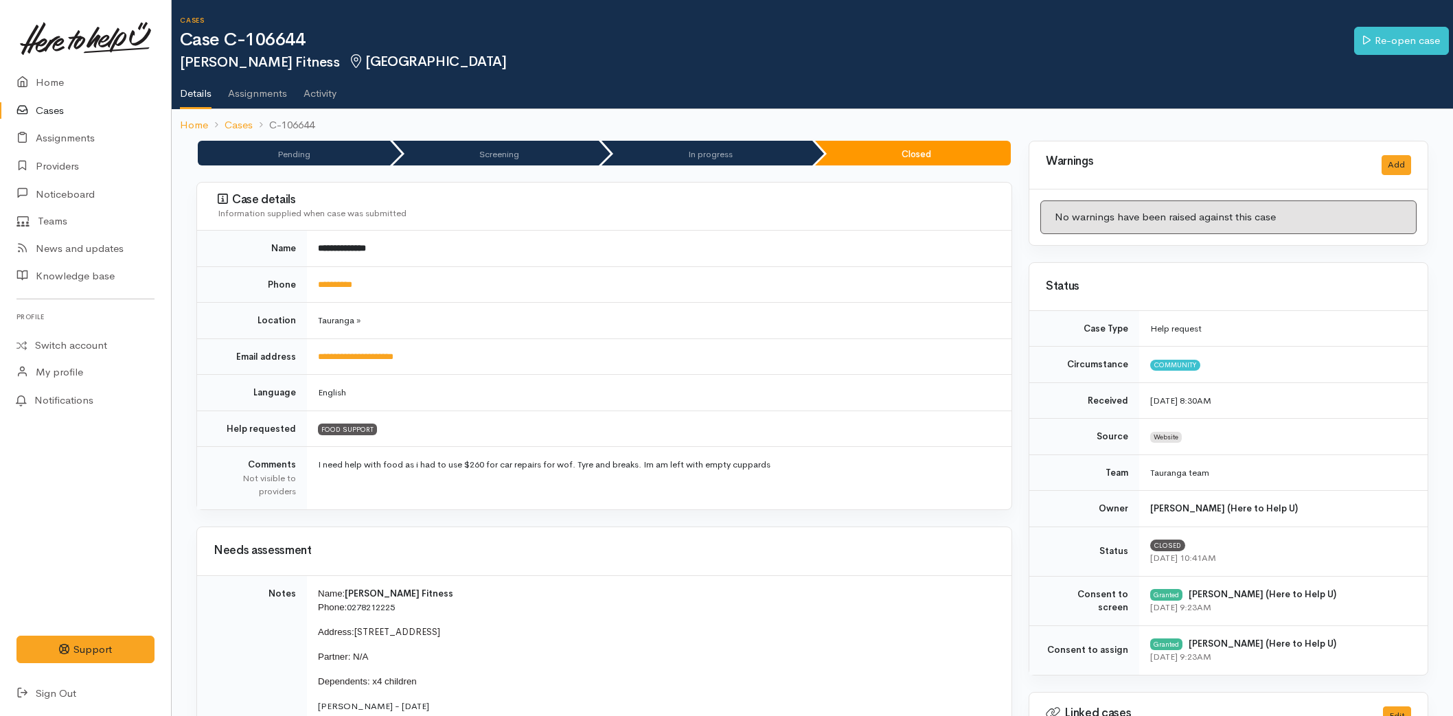
scroll to position [458, 0]
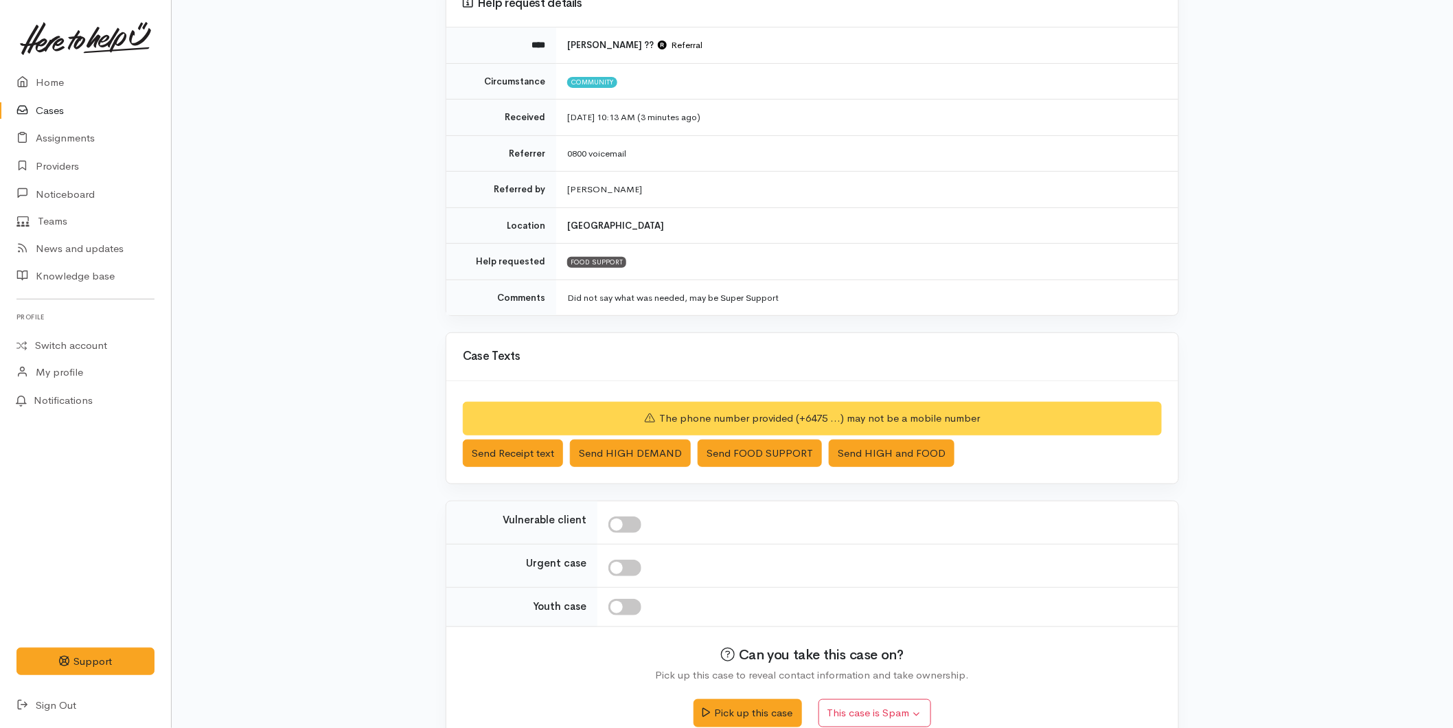
scroll to position [168, 0]
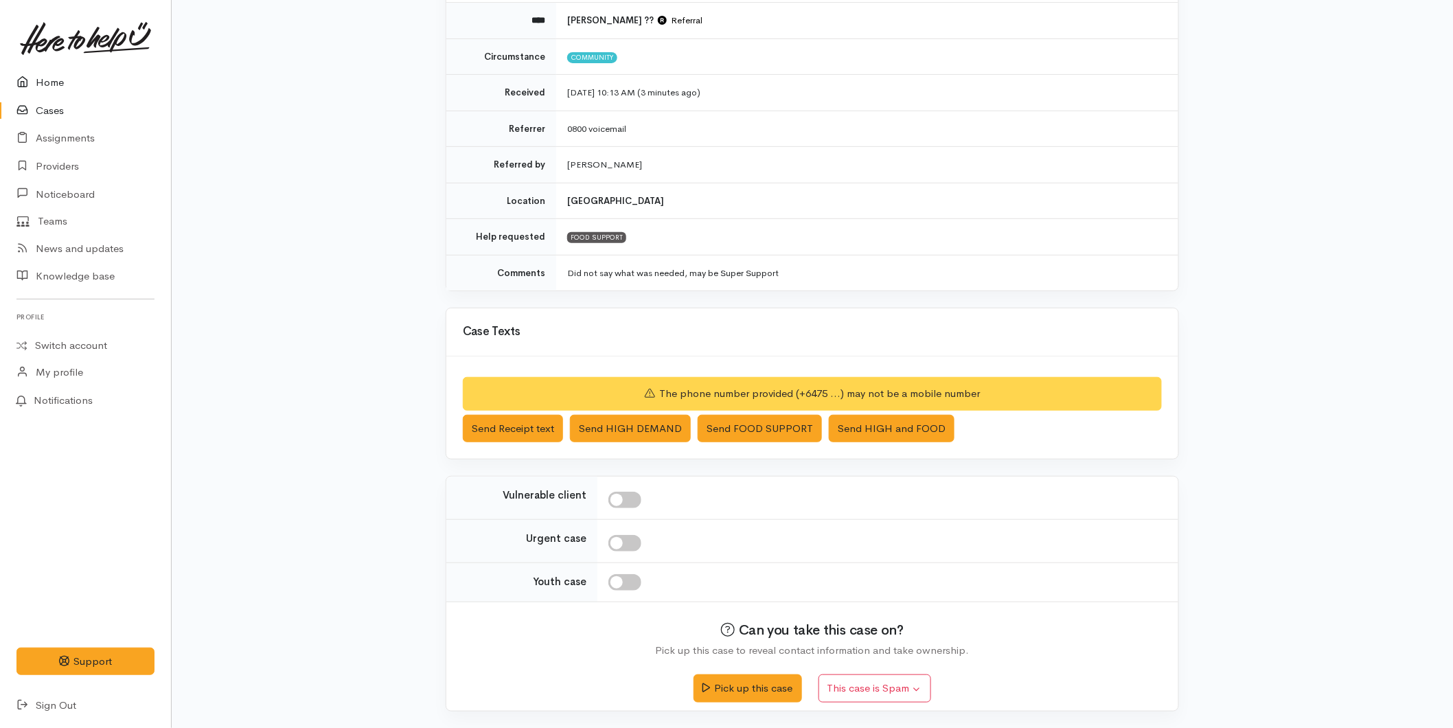
click at [42, 76] on link "Home" at bounding box center [85, 83] width 171 height 28
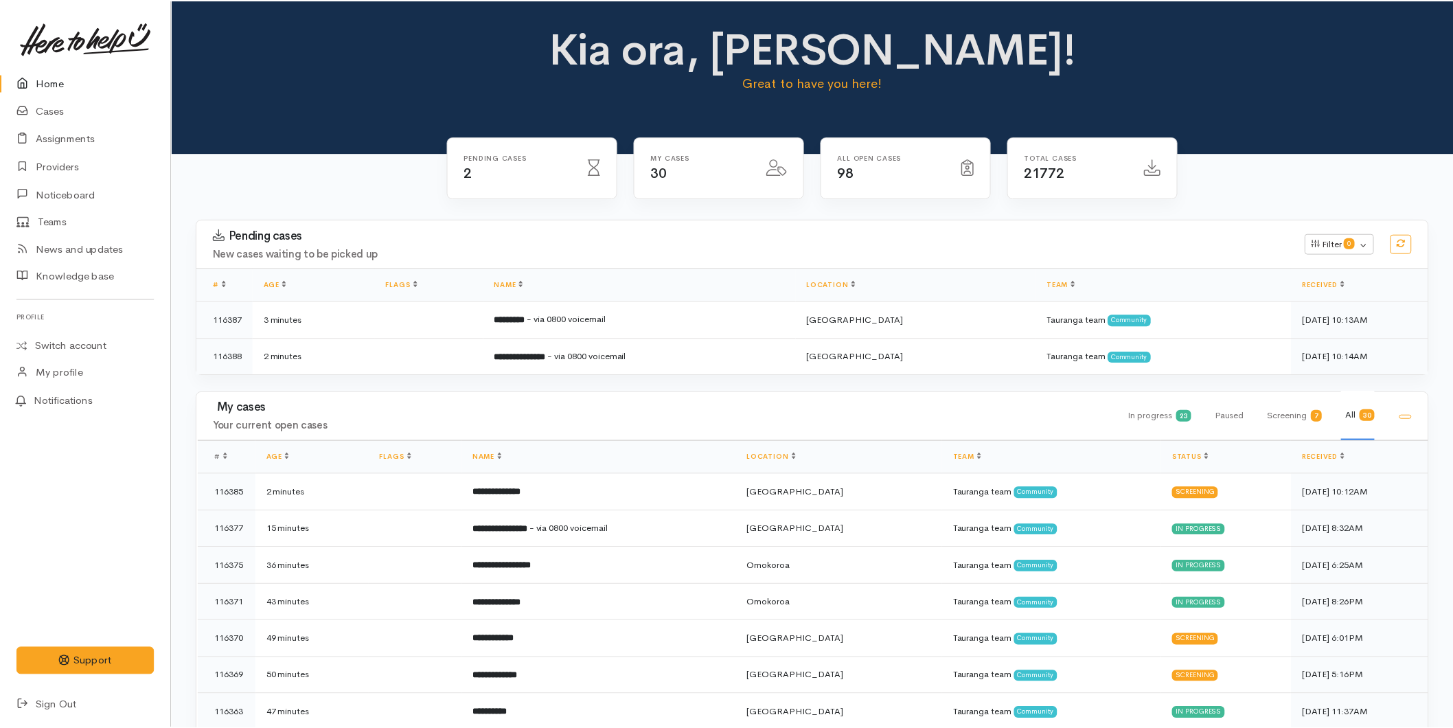
scroll to position [610, 0]
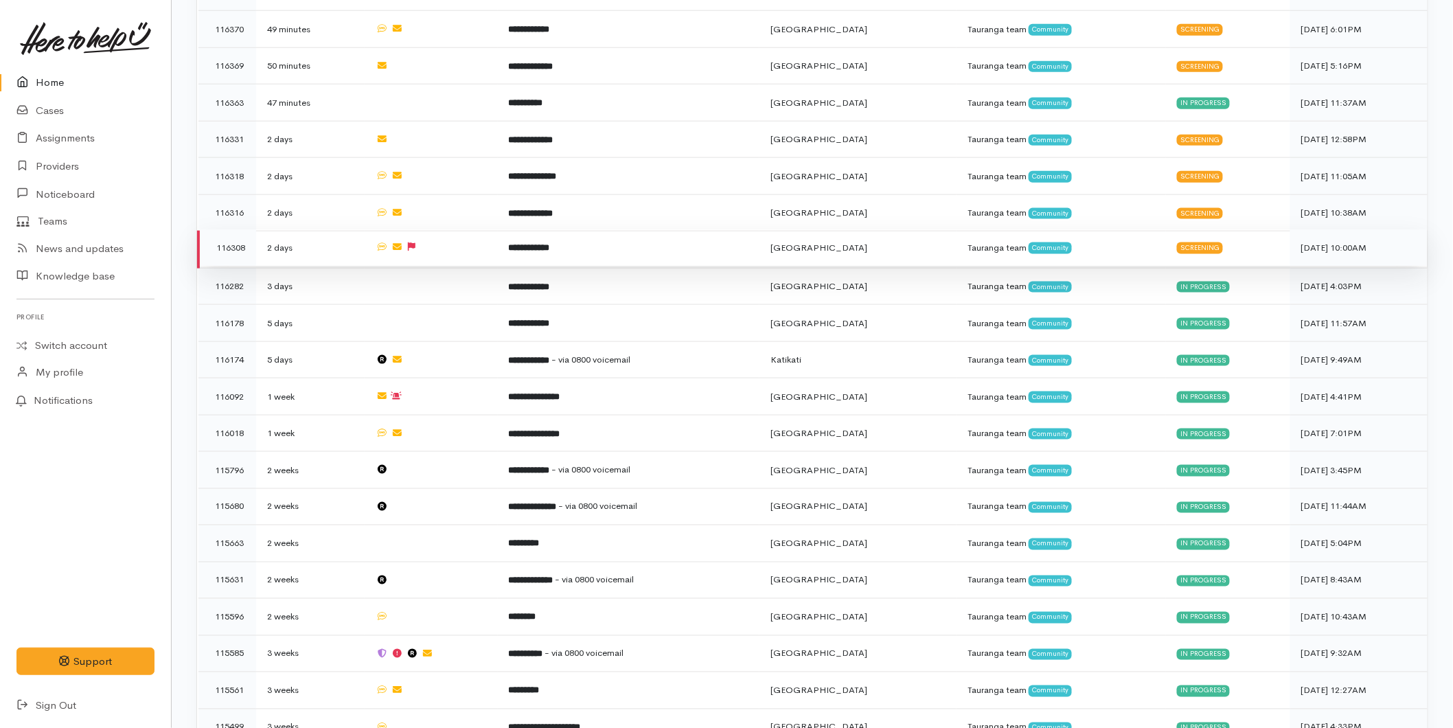
click at [662, 249] on td "**********" at bounding box center [629, 247] width 262 height 37
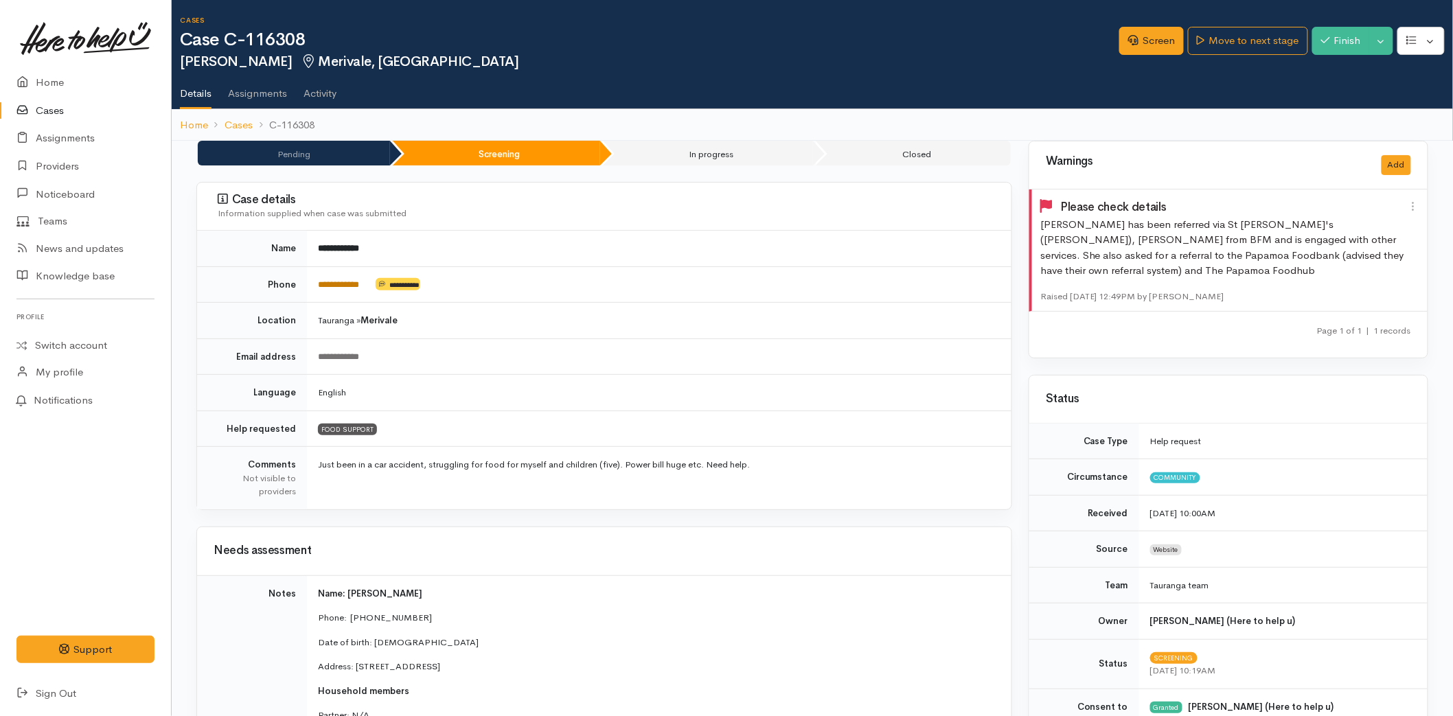
click at [343, 287] on link "**********" at bounding box center [338, 284] width 41 height 9
click at [1337, 37] on button "Finish" at bounding box center [1341, 41] width 58 height 28
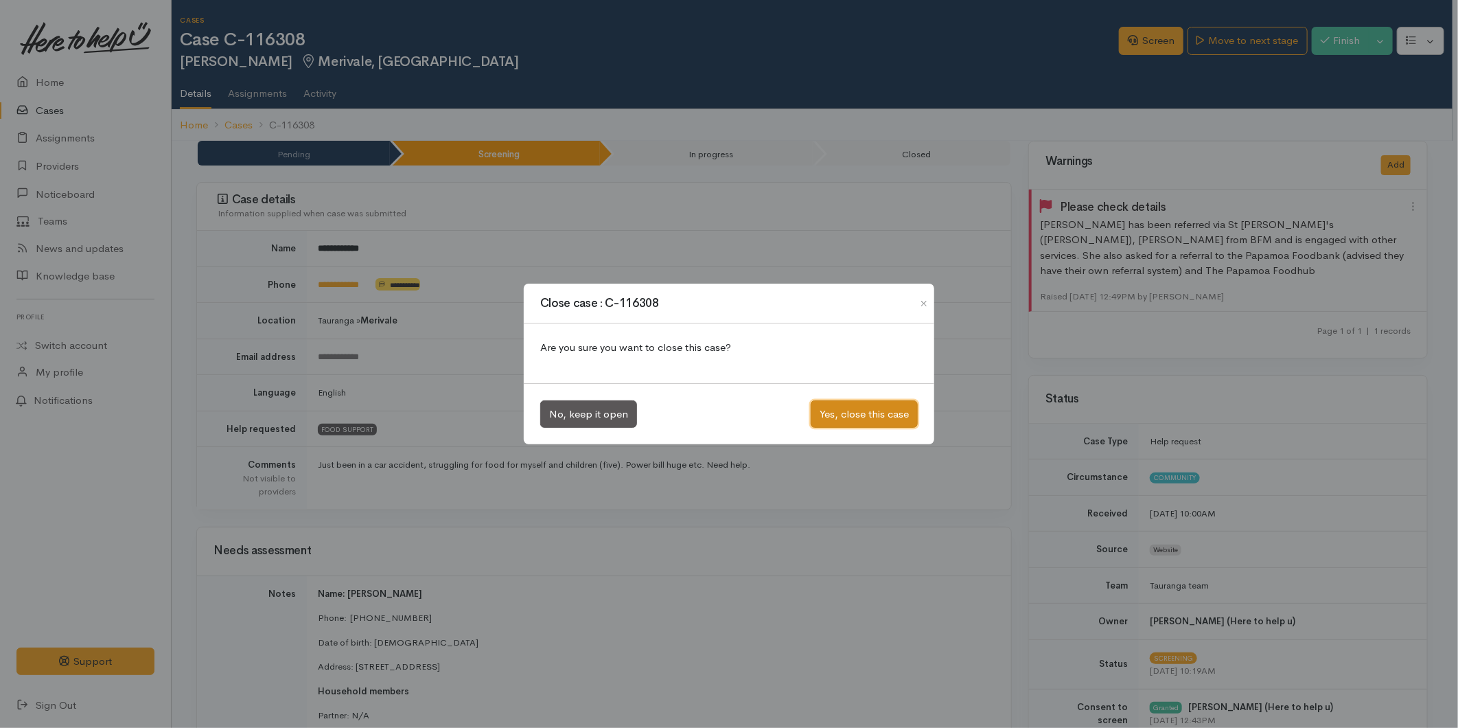
click at [856, 415] on button "Yes, close this case" at bounding box center [864, 414] width 107 height 28
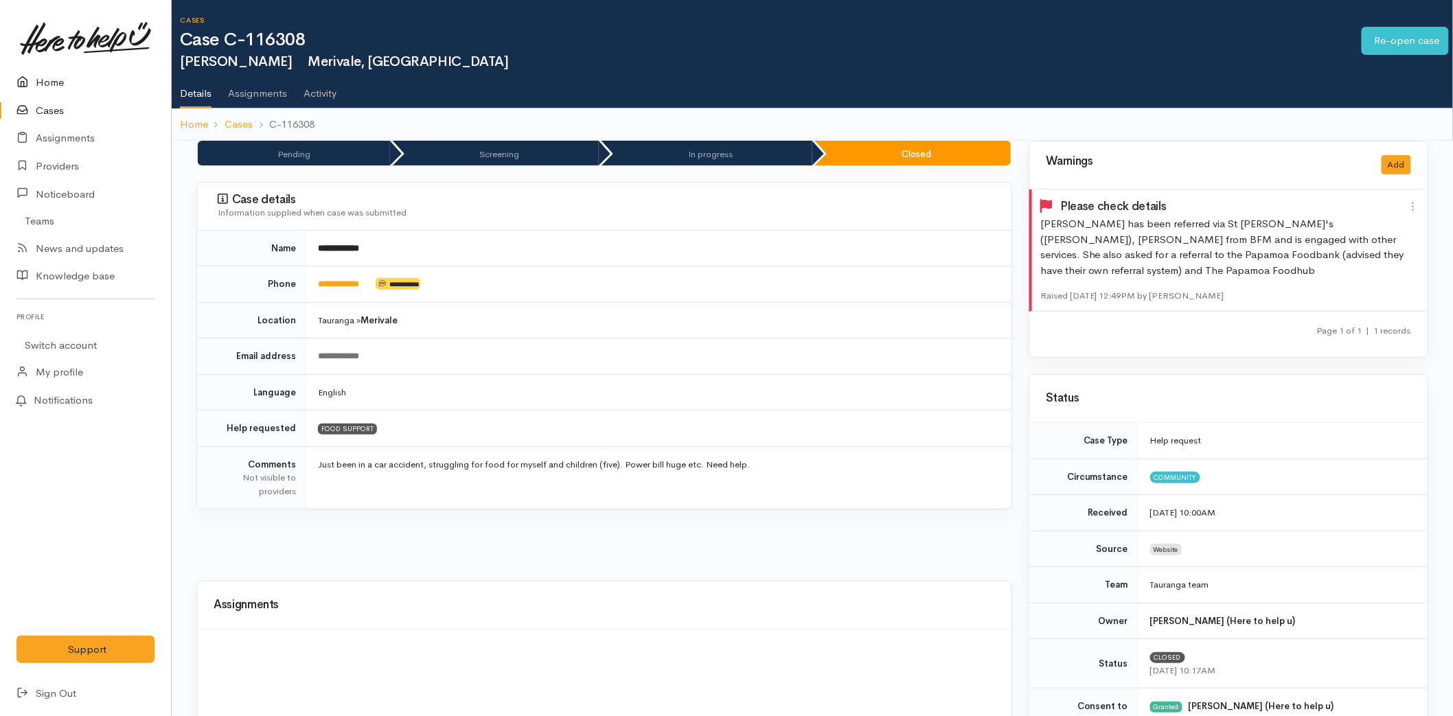
click at [33, 71] on link "Home" at bounding box center [85, 83] width 171 height 28
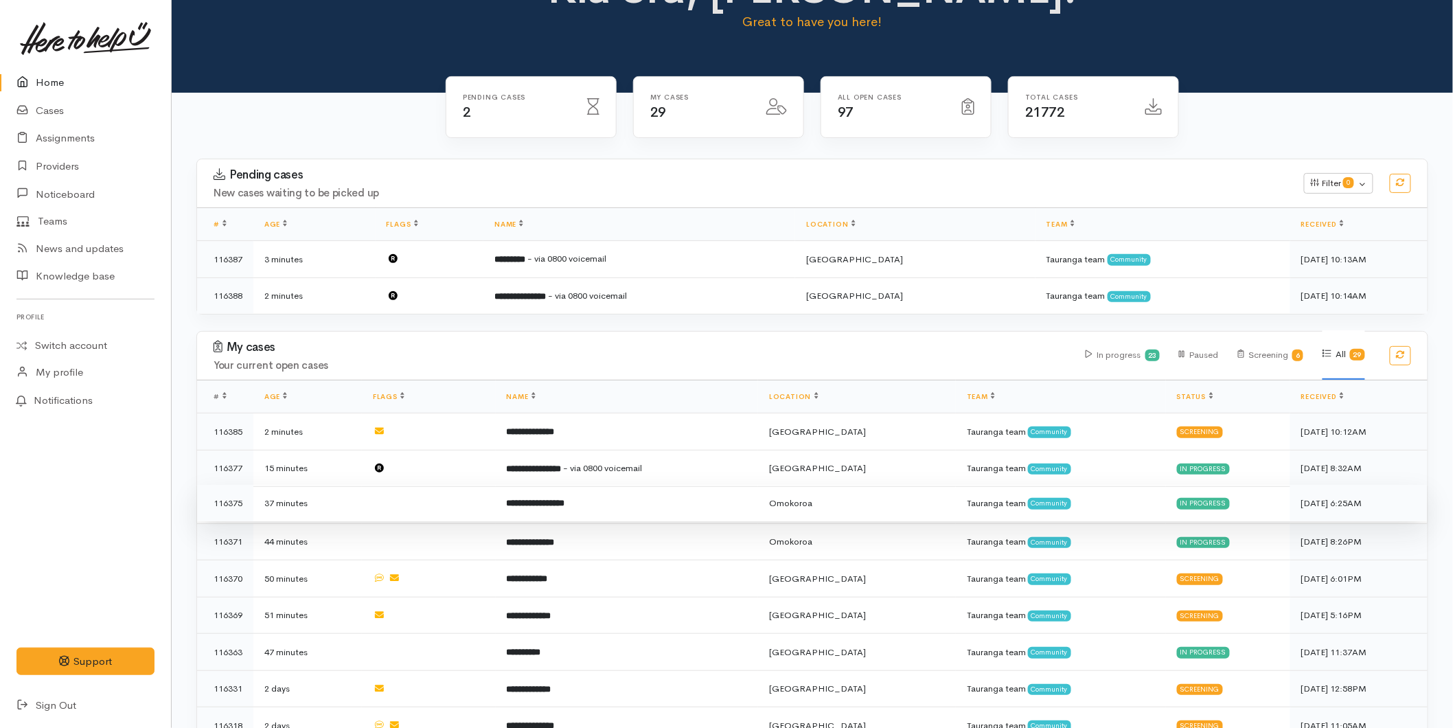
scroll to position [152, 0]
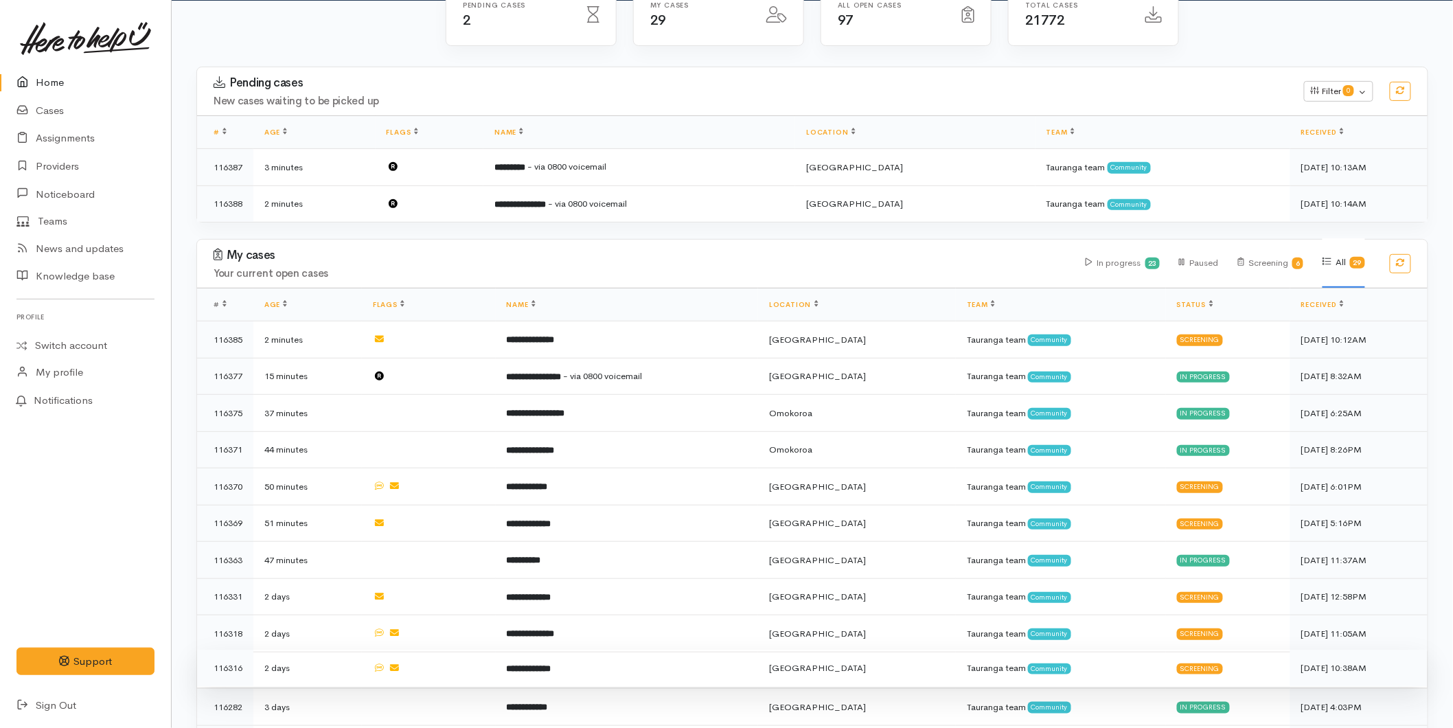
click at [632, 668] on td "**********" at bounding box center [627, 667] width 263 height 37
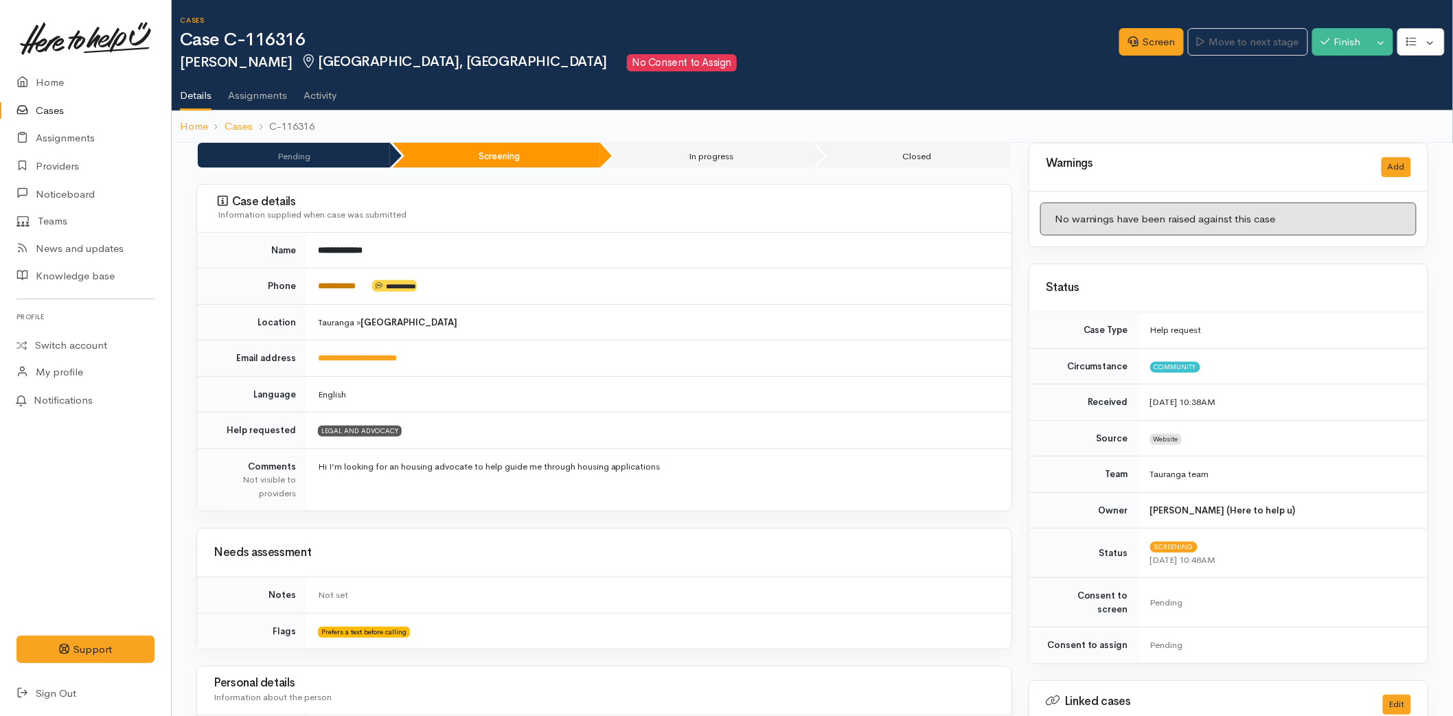
click at [339, 284] on link "**********" at bounding box center [337, 285] width 38 height 9
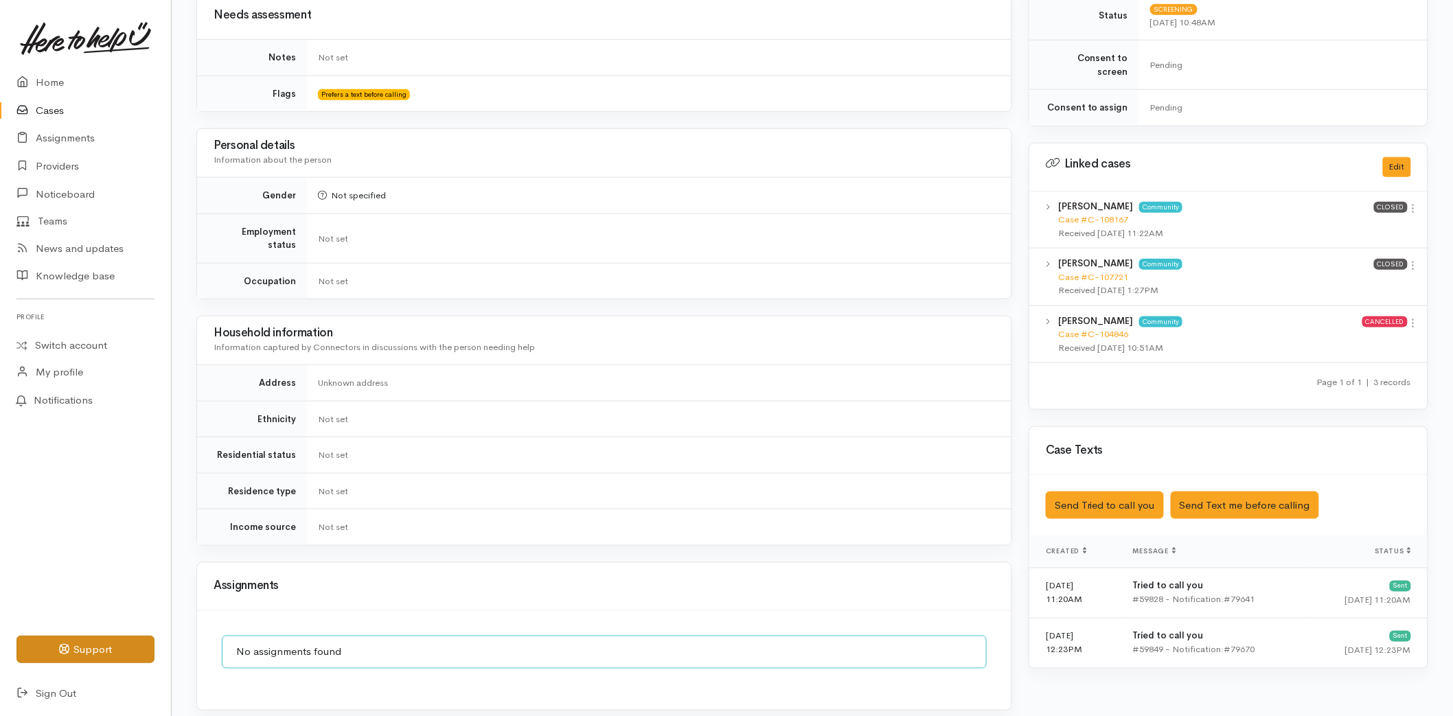
scroll to position [237, 0]
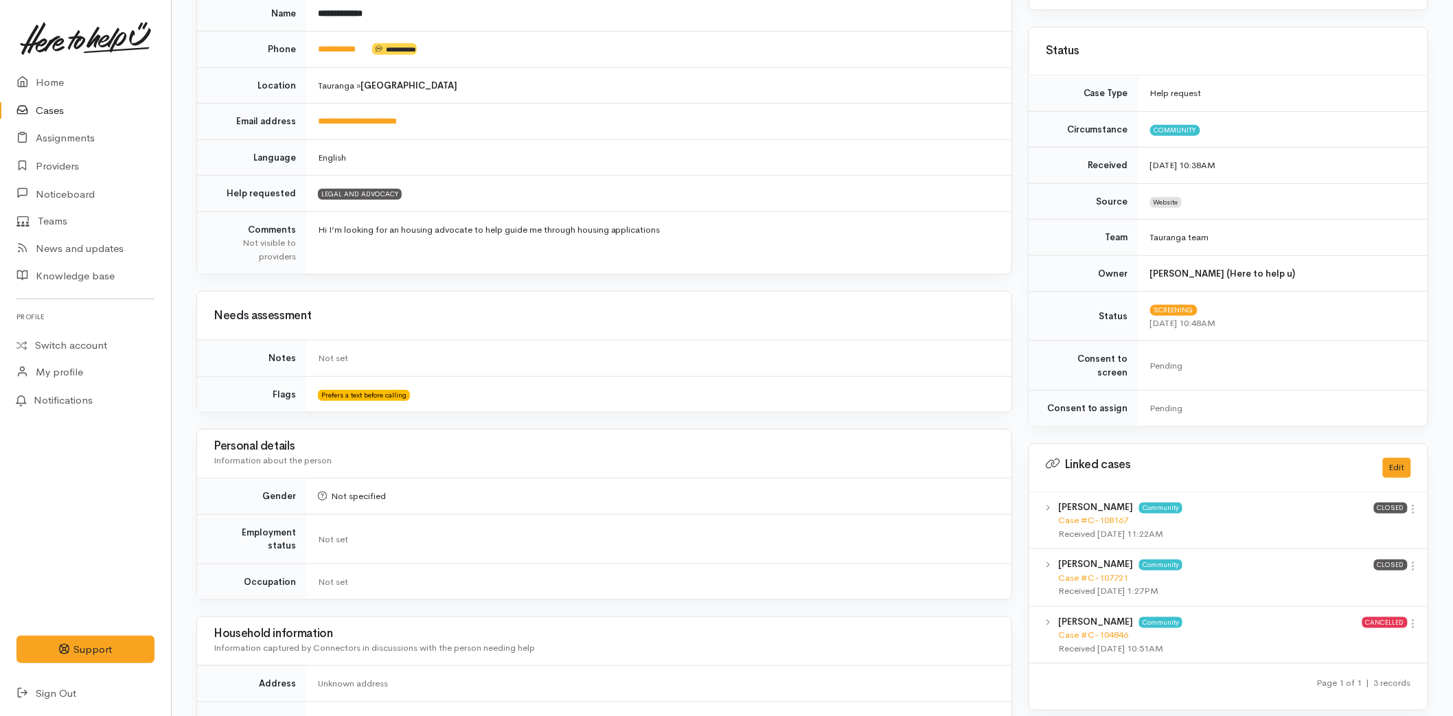
click at [44, 104] on link "Cases" at bounding box center [85, 111] width 171 height 28
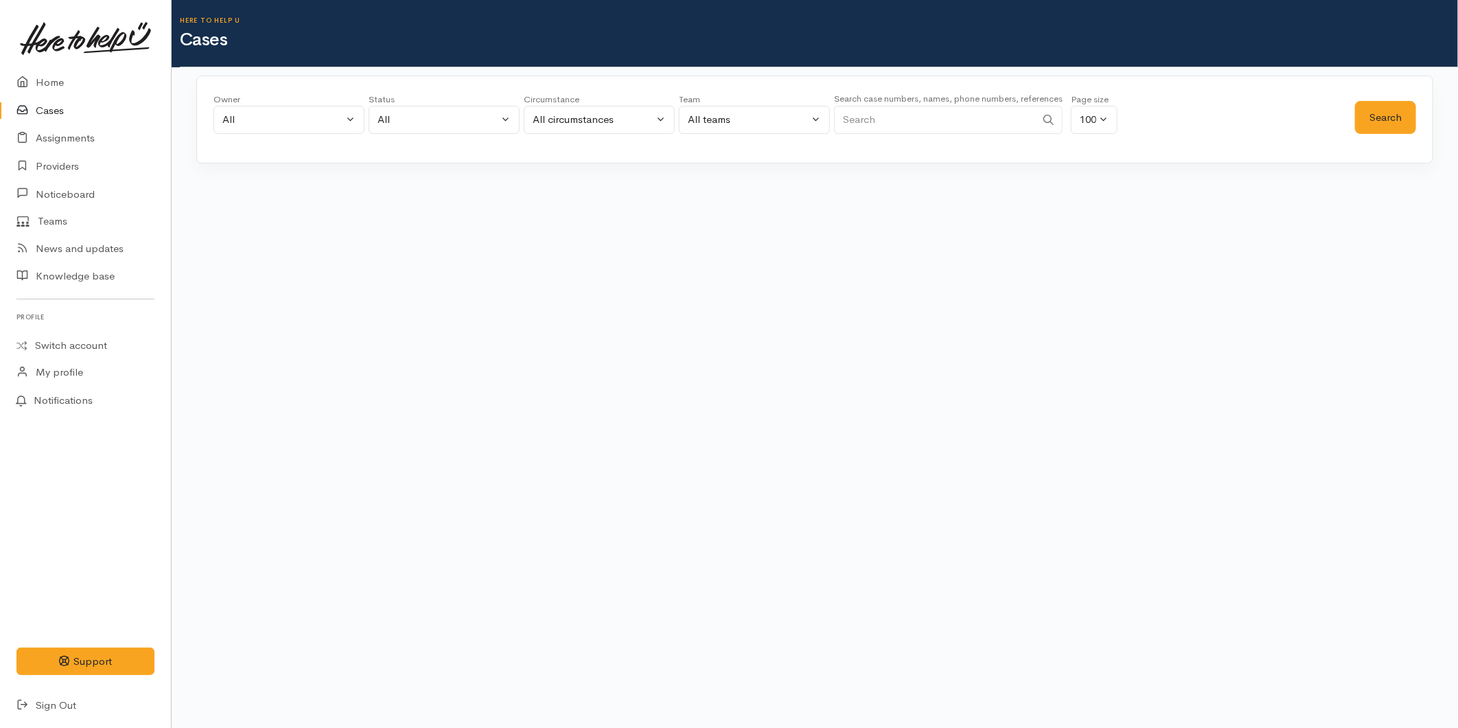
click at [927, 114] on input "Search" at bounding box center [935, 120] width 202 height 28
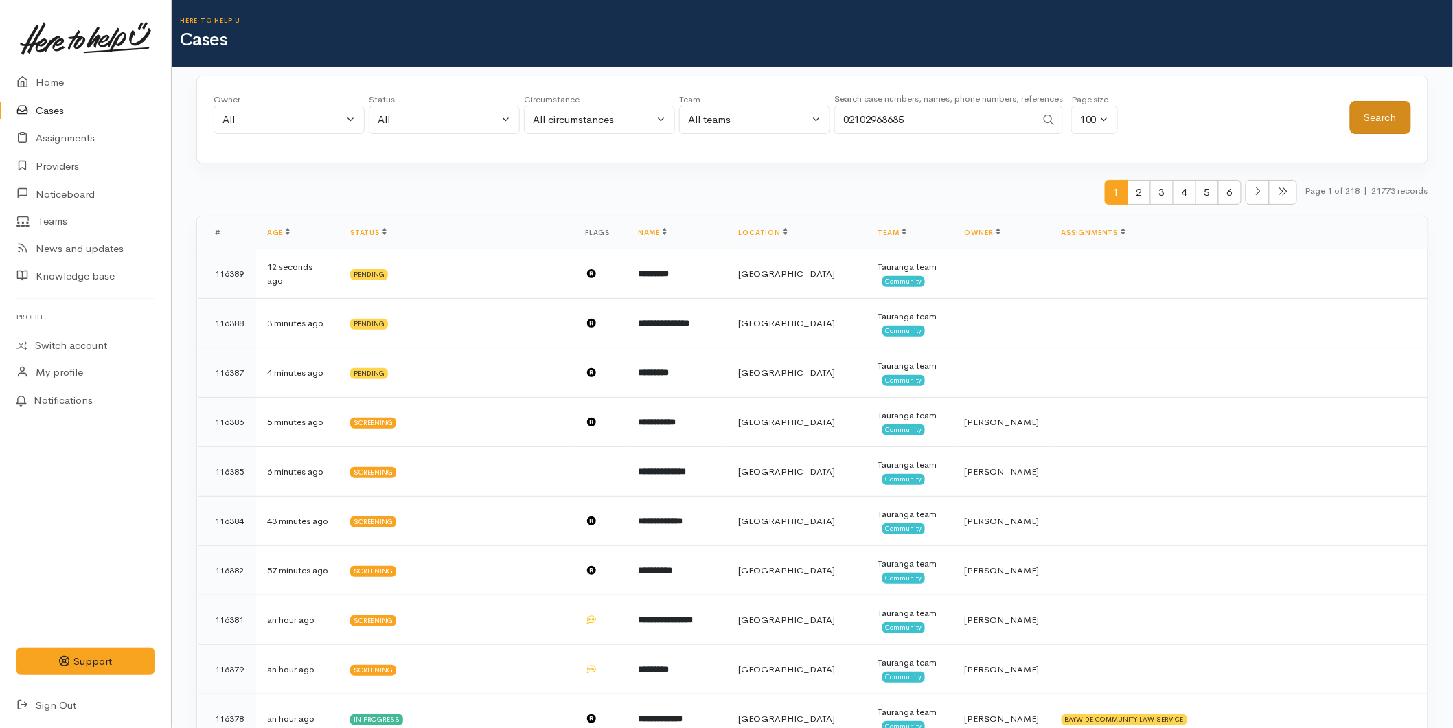
type input "02102968685"
click at [1373, 117] on button "Search" at bounding box center [1380, 118] width 61 height 34
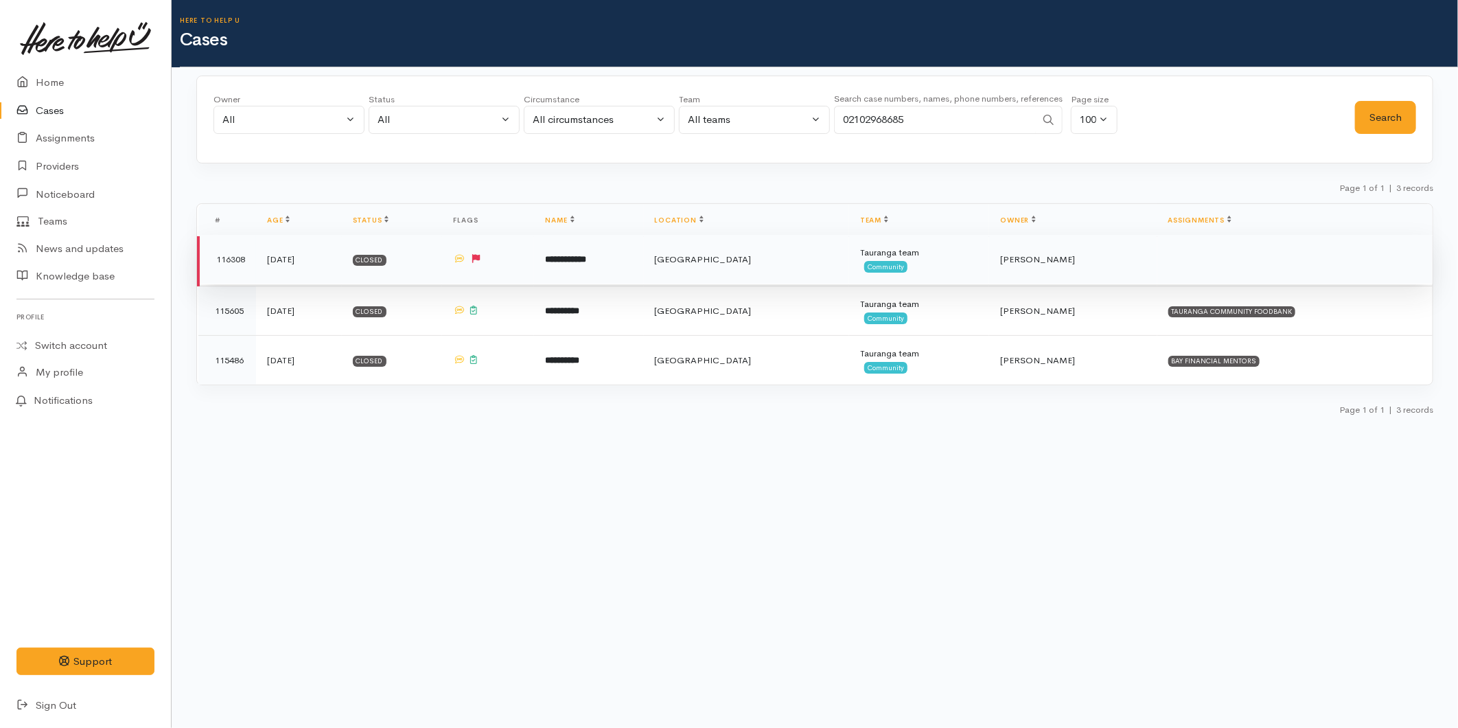
click at [643, 270] on td "**********" at bounding box center [588, 259] width 109 height 49
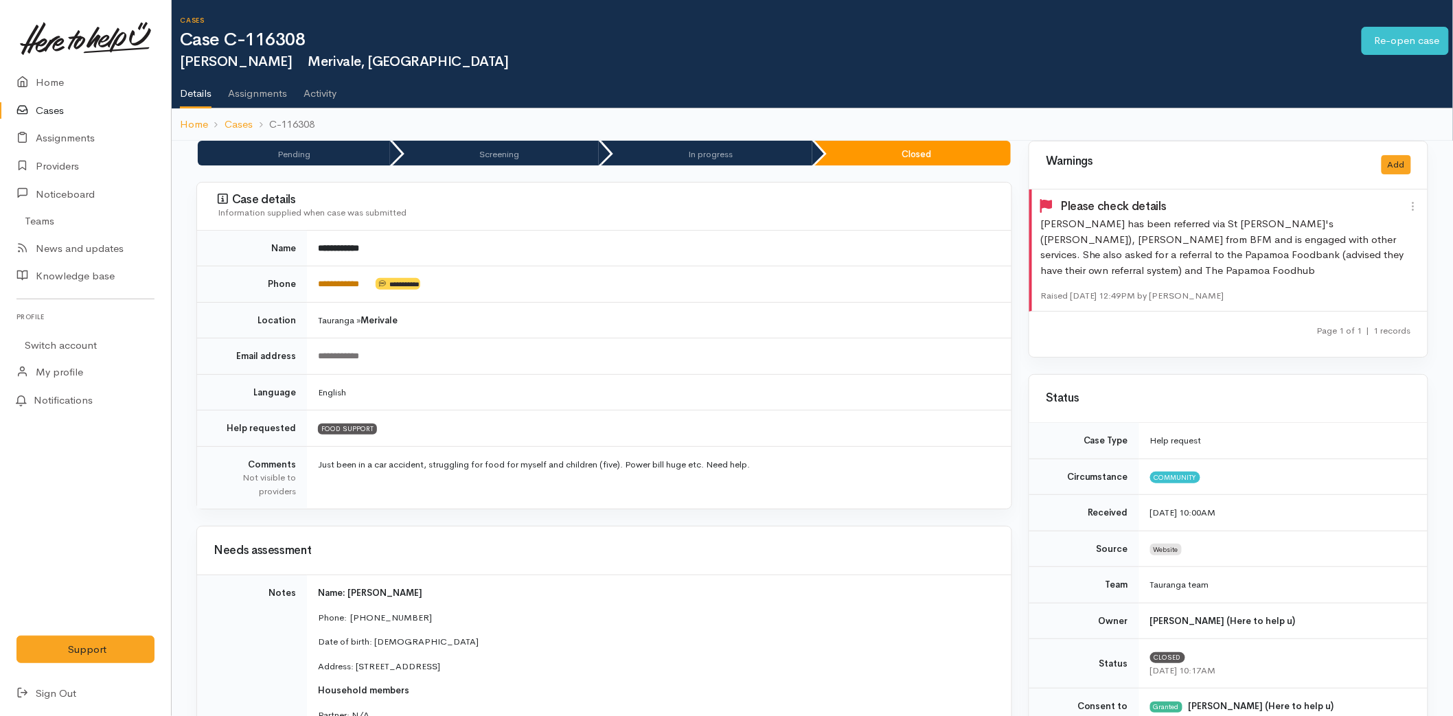
click at [345, 285] on link "**********" at bounding box center [338, 283] width 41 height 9
click at [359, 280] on link "**********" at bounding box center [338, 284] width 41 height 9
click at [66, 79] on link "Home" at bounding box center [85, 83] width 171 height 28
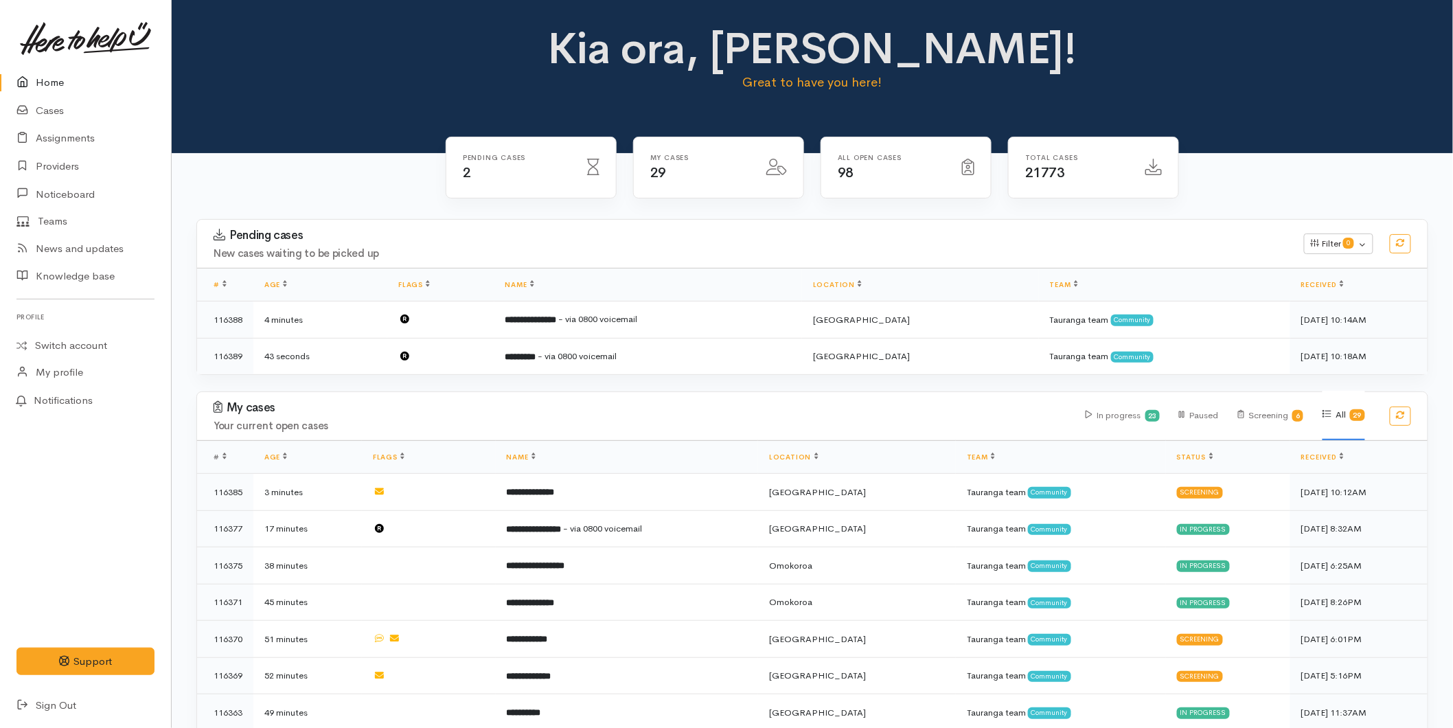
click at [33, 87] on icon at bounding box center [25, 82] width 19 height 17
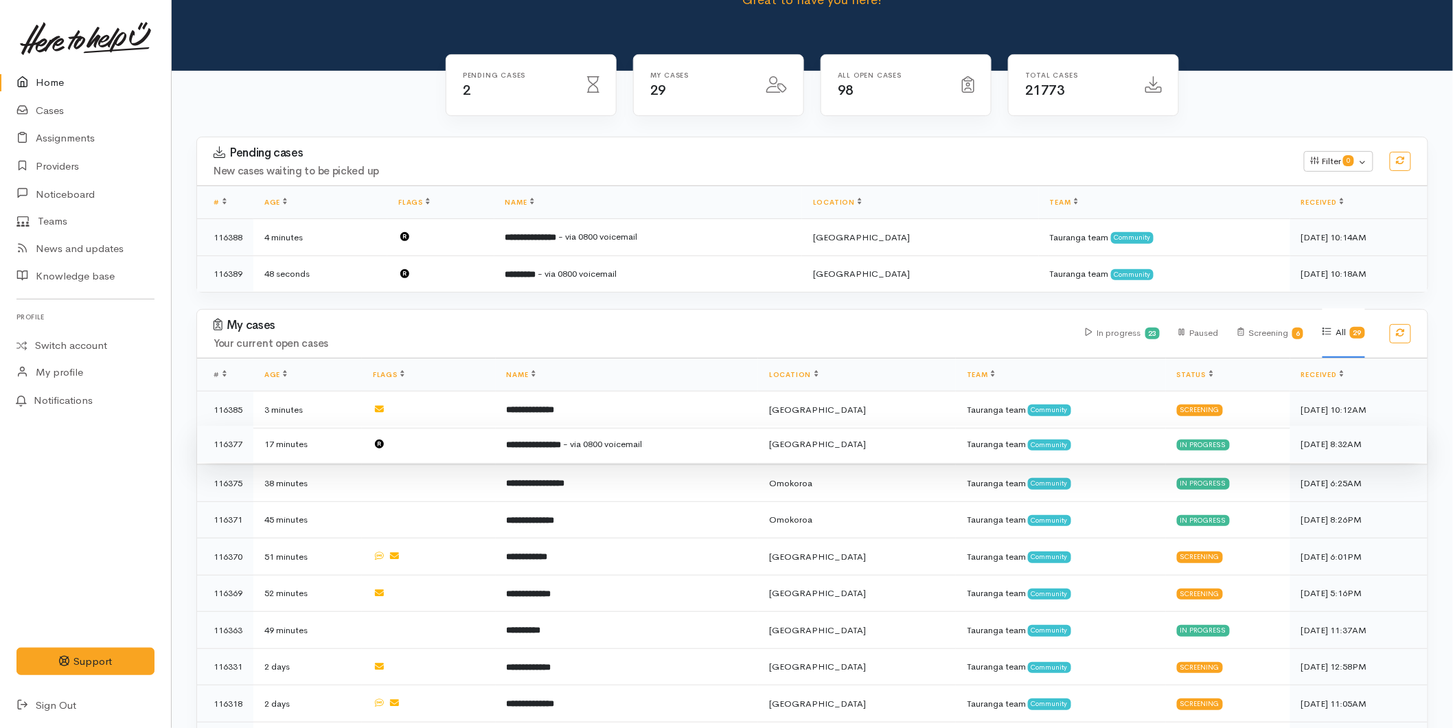
scroll to position [229, 0]
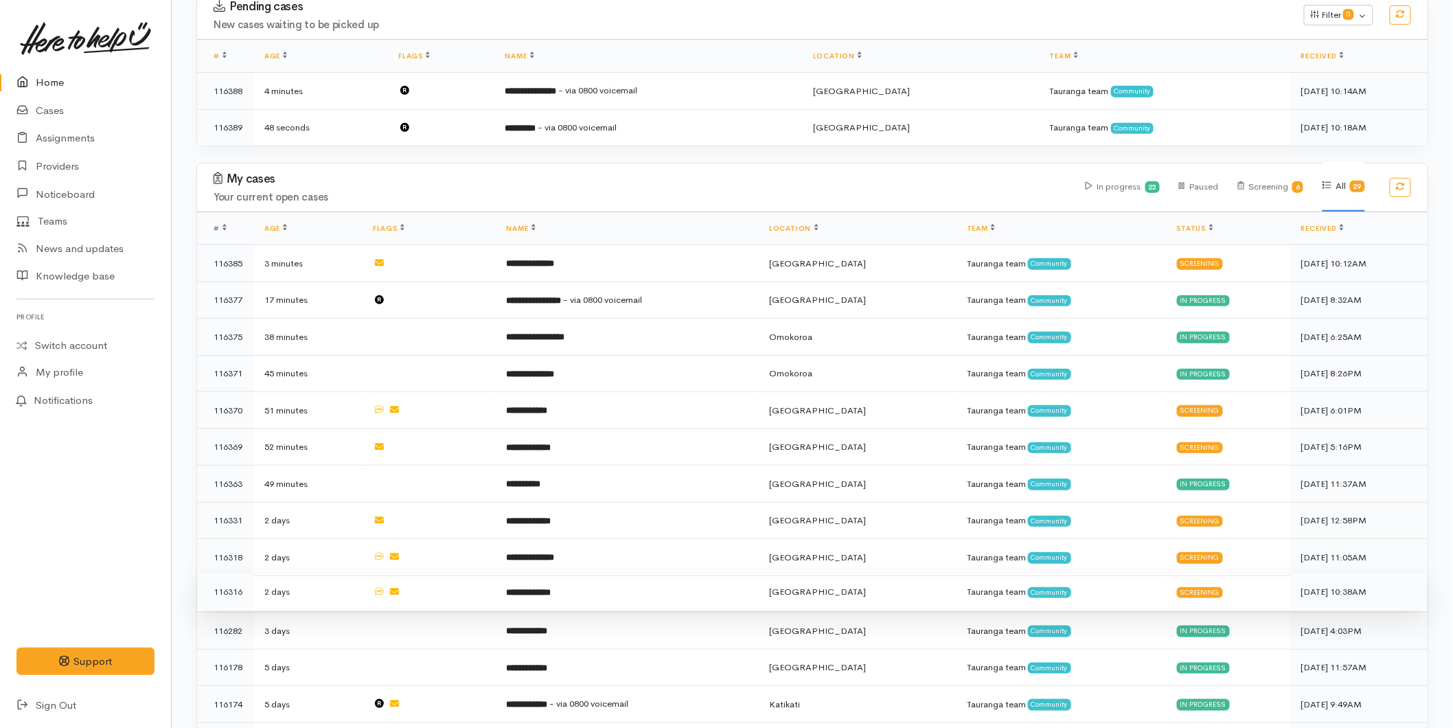
click at [568, 577] on td "**********" at bounding box center [627, 591] width 263 height 37
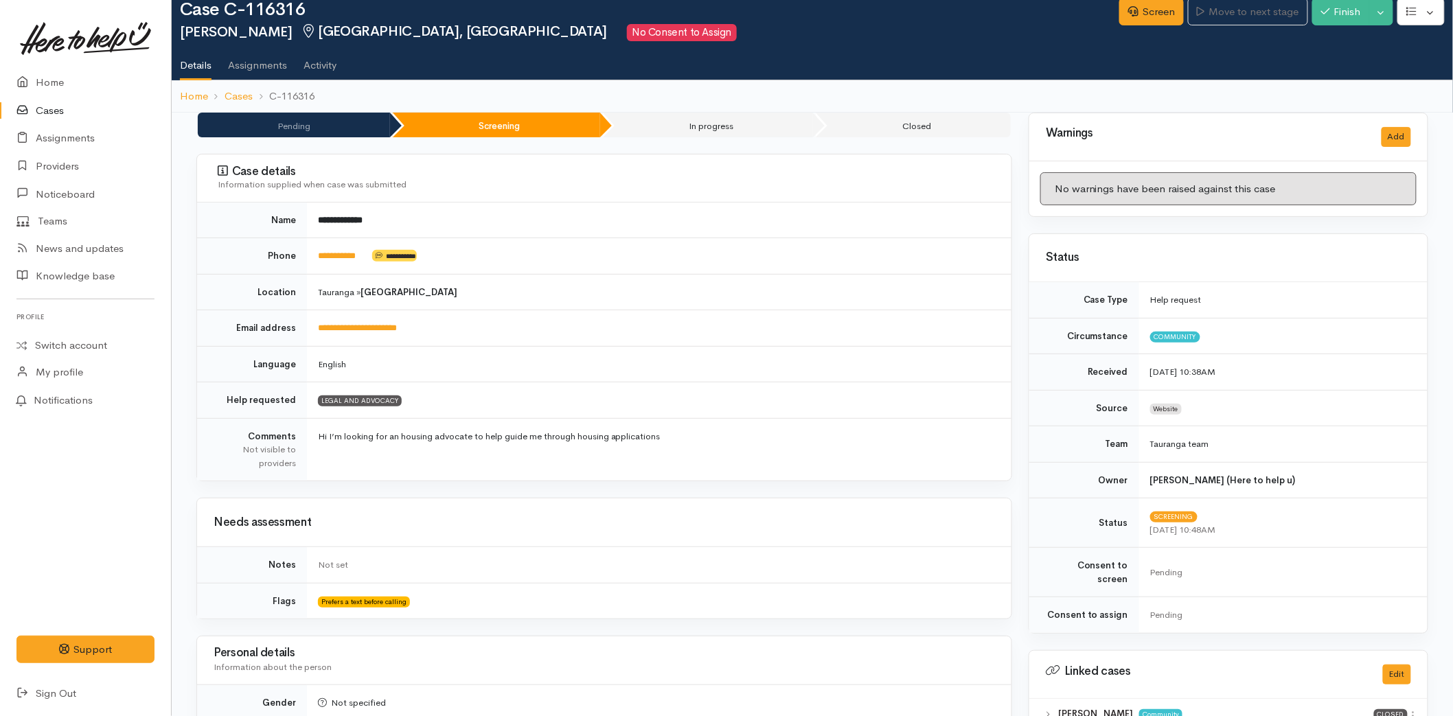
scroll to position [533, 0]
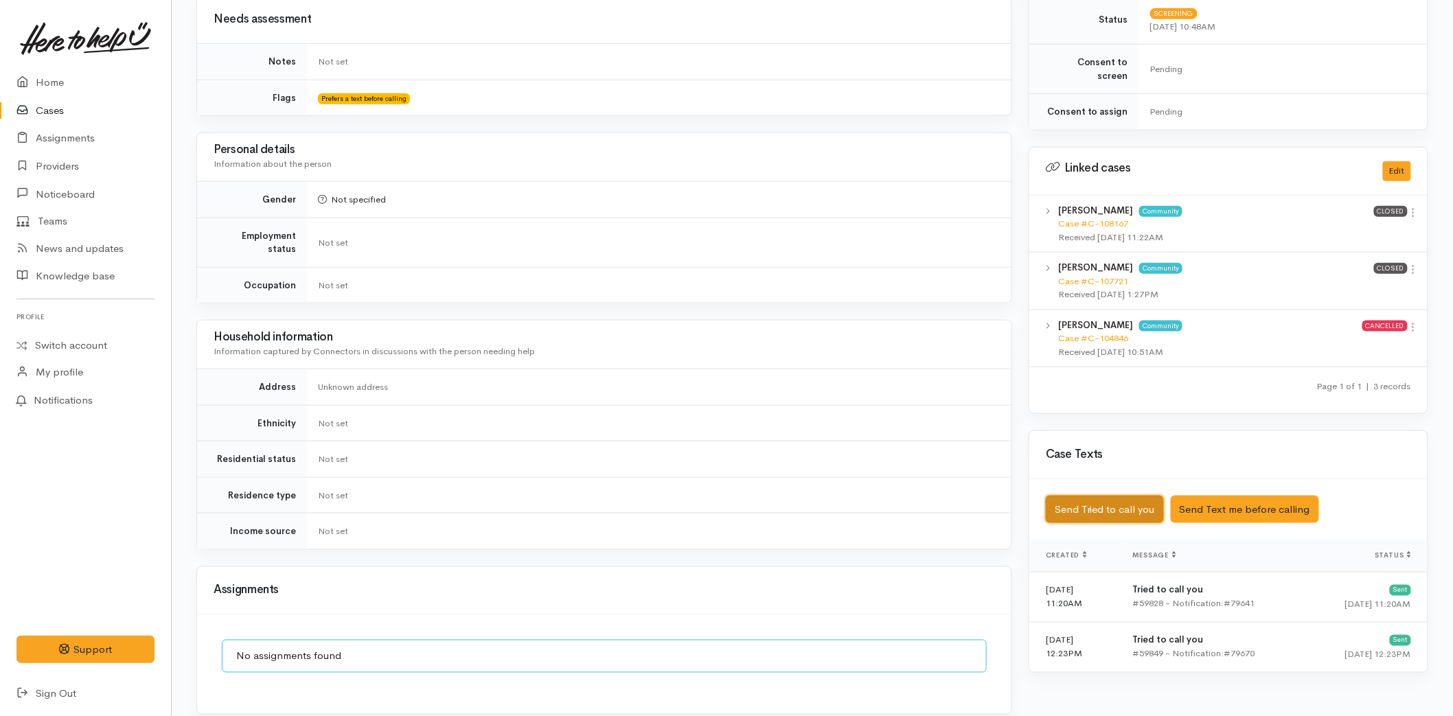
click at [1109, 496] on button "Send Tried to call you" at bounding box center [1105, 510] width 118 height 28
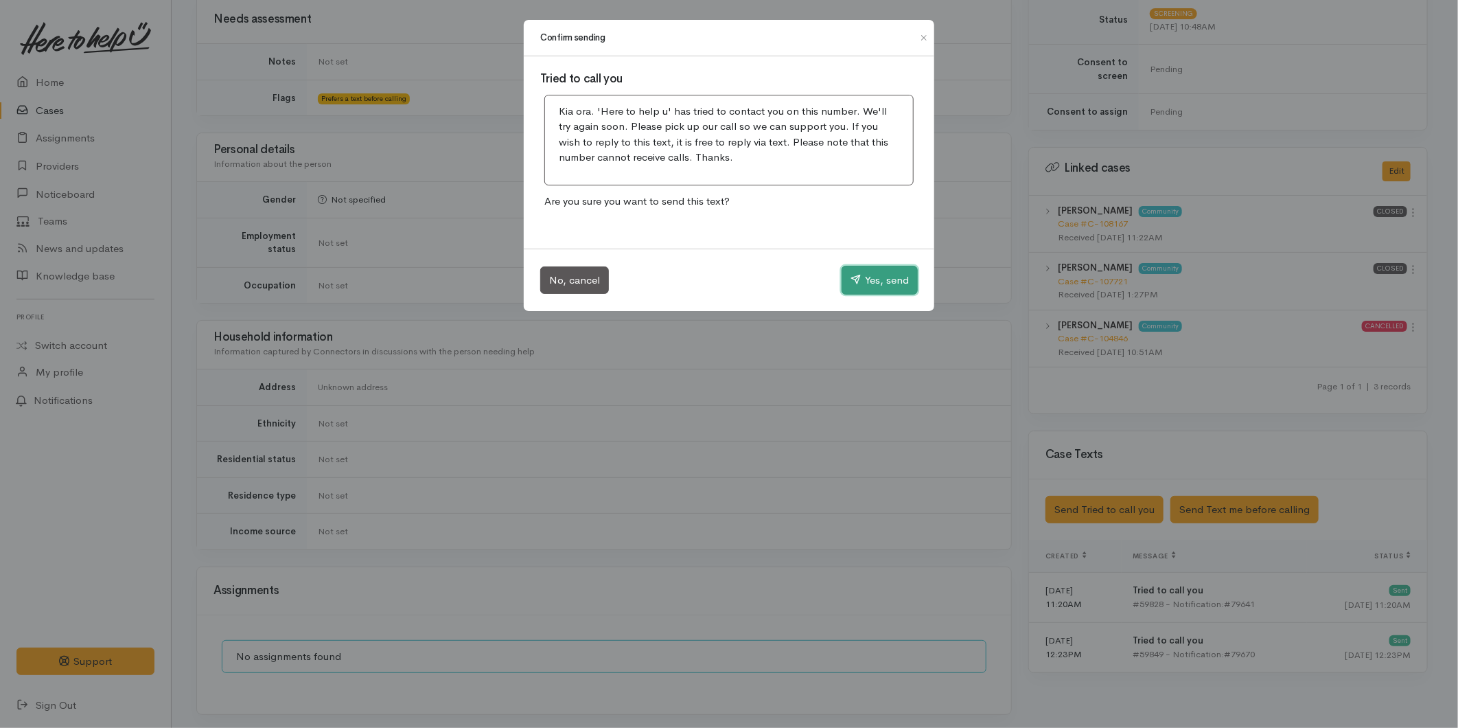
click at [872, 277] on button "Yes, send" at bounding box center [880, 280] width 76 height 29
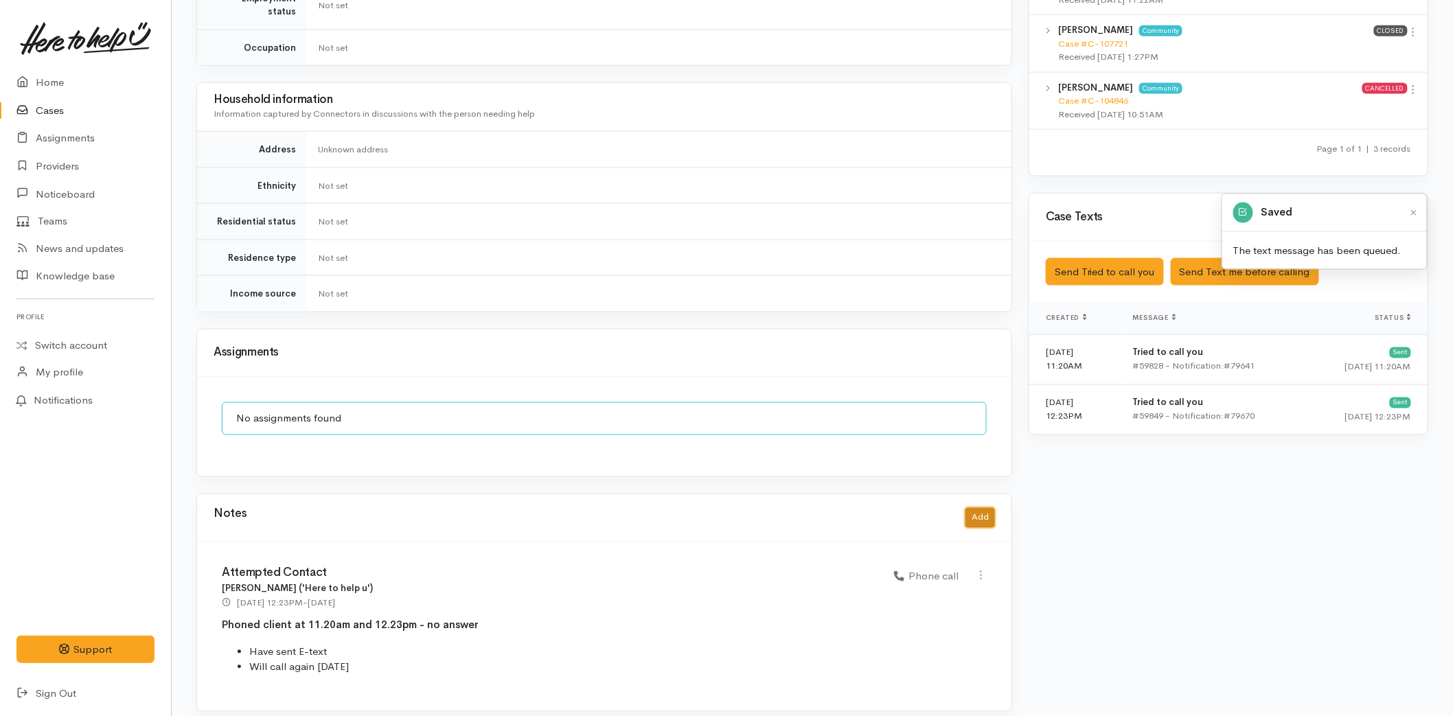
click at [976, 508] on button "Add" at bounding box center [980, 518] width 30 height 20
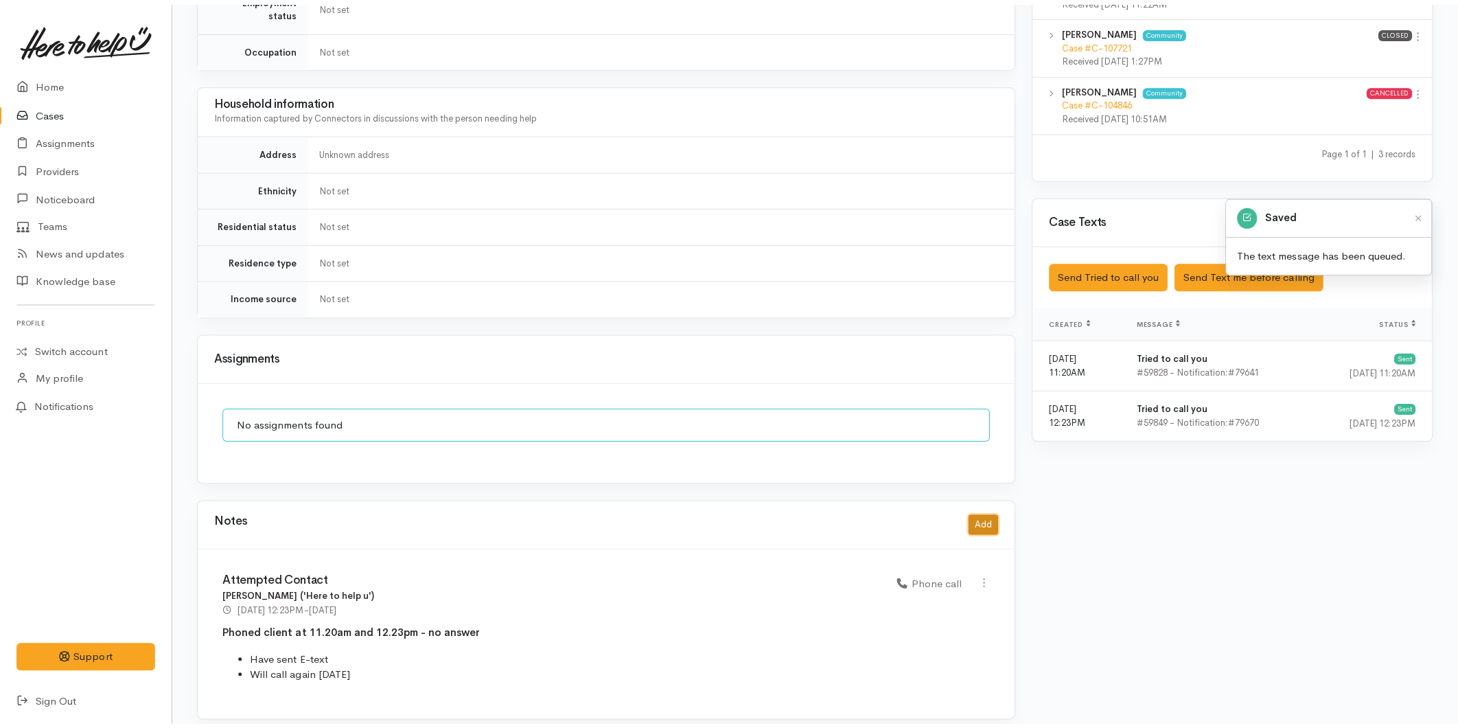
scroll to position [759, 0]
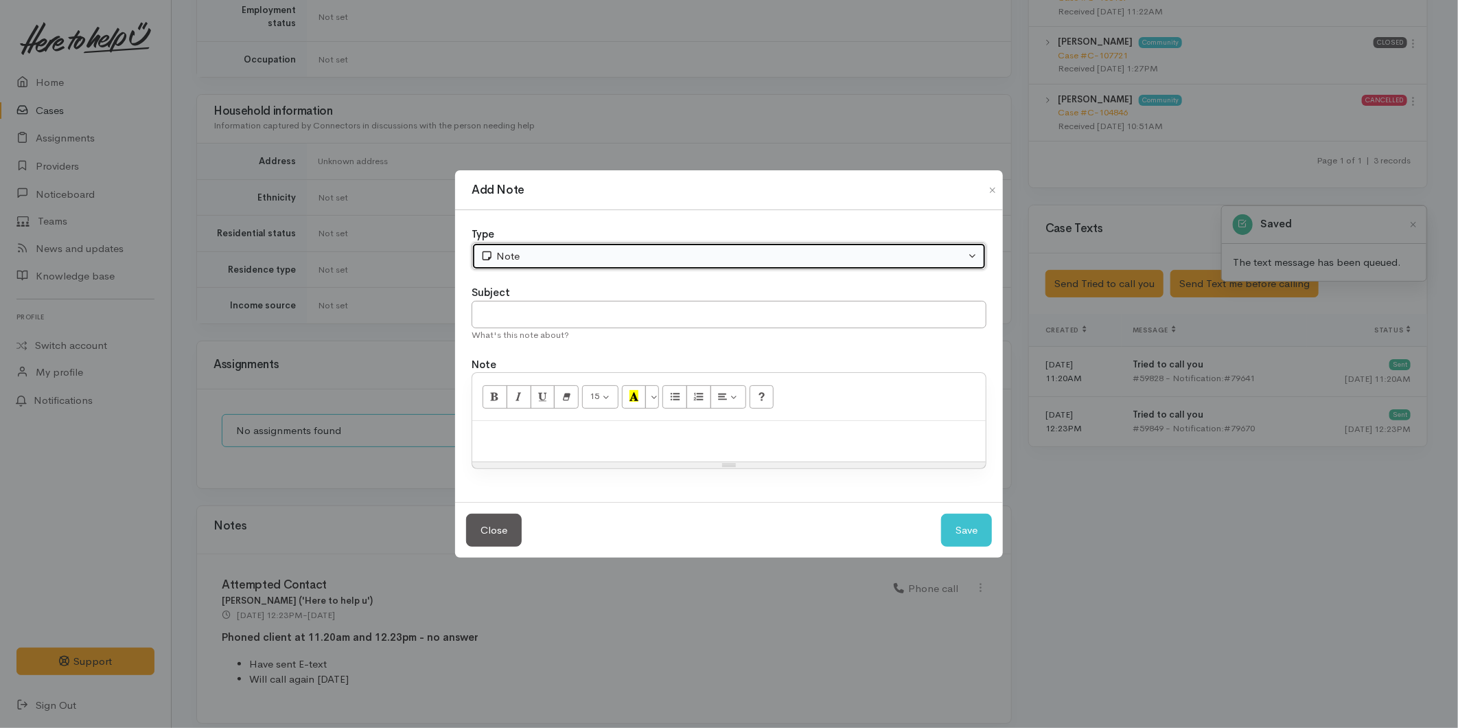
click at [511, 262] on div "Note" at bounding box center [723, 257] width 485 height 16
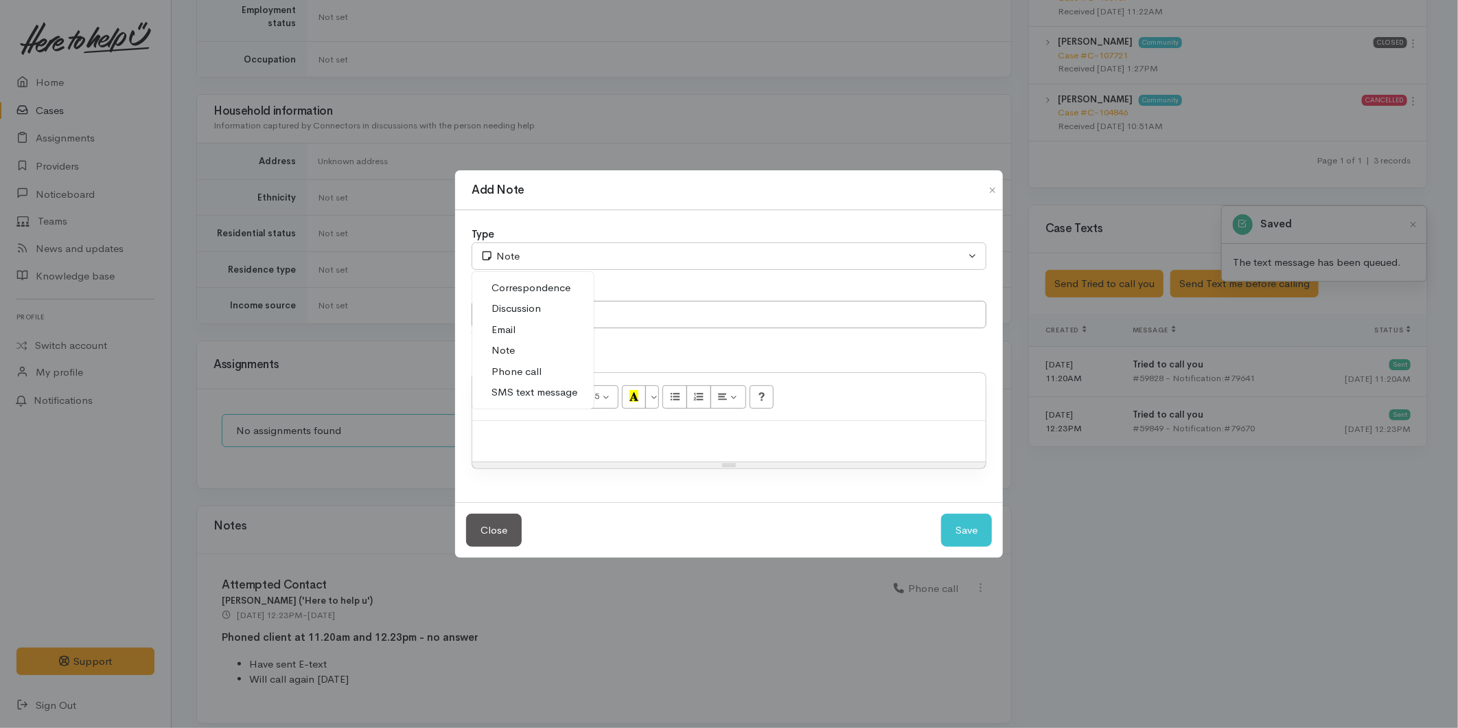
click at [517, 371] on span "Phone call" at bounding box center [517, 372] width 50 height 16
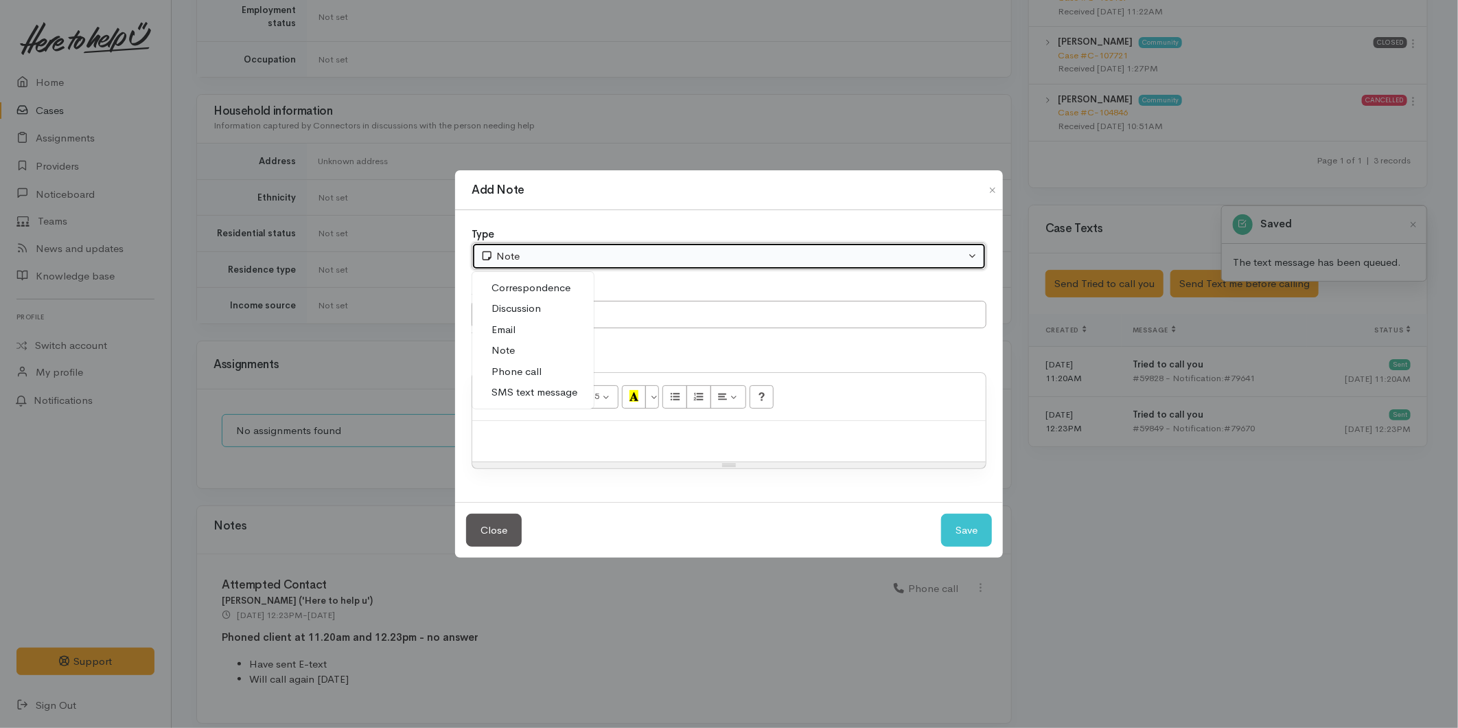
select select "3"
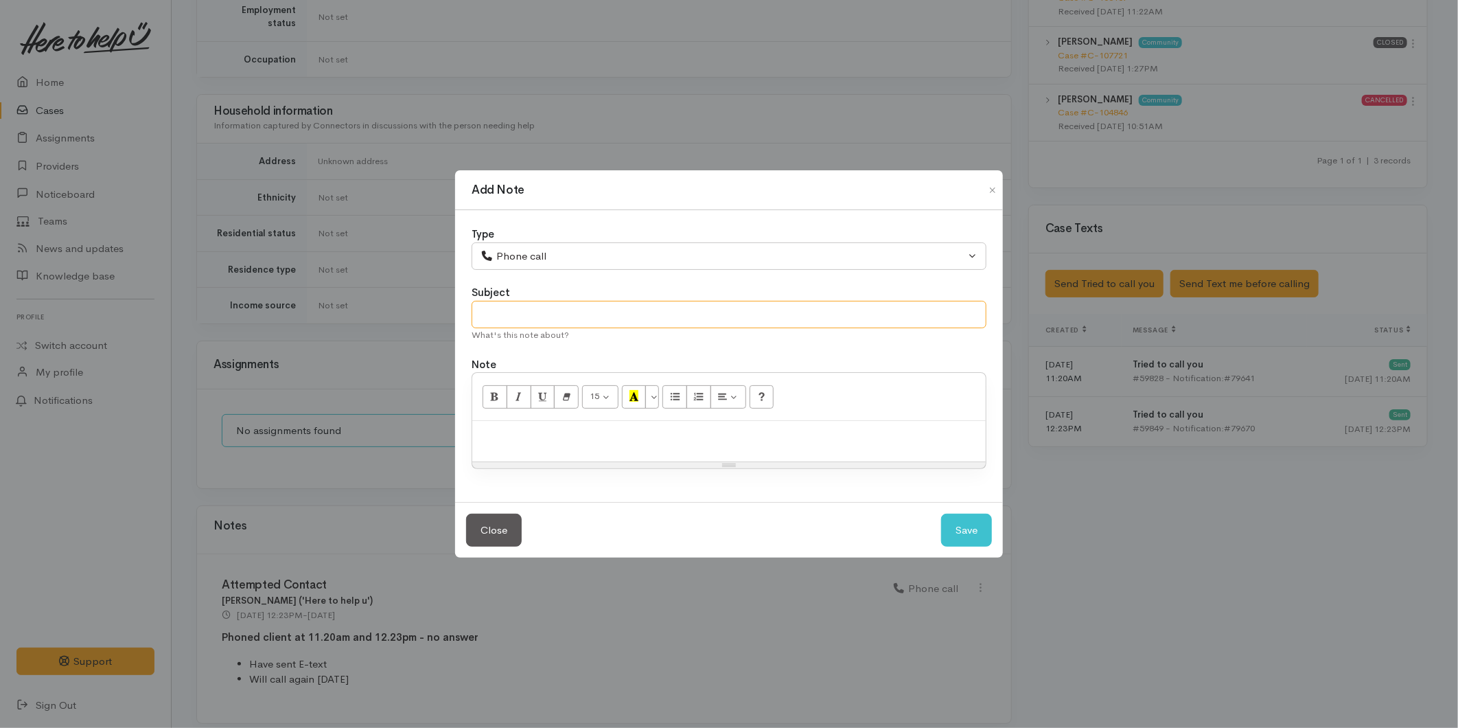
click at [527, 310] on input "text" at bounding box center [729, 315] width 515 height 28
type input "Attempted Phone call"
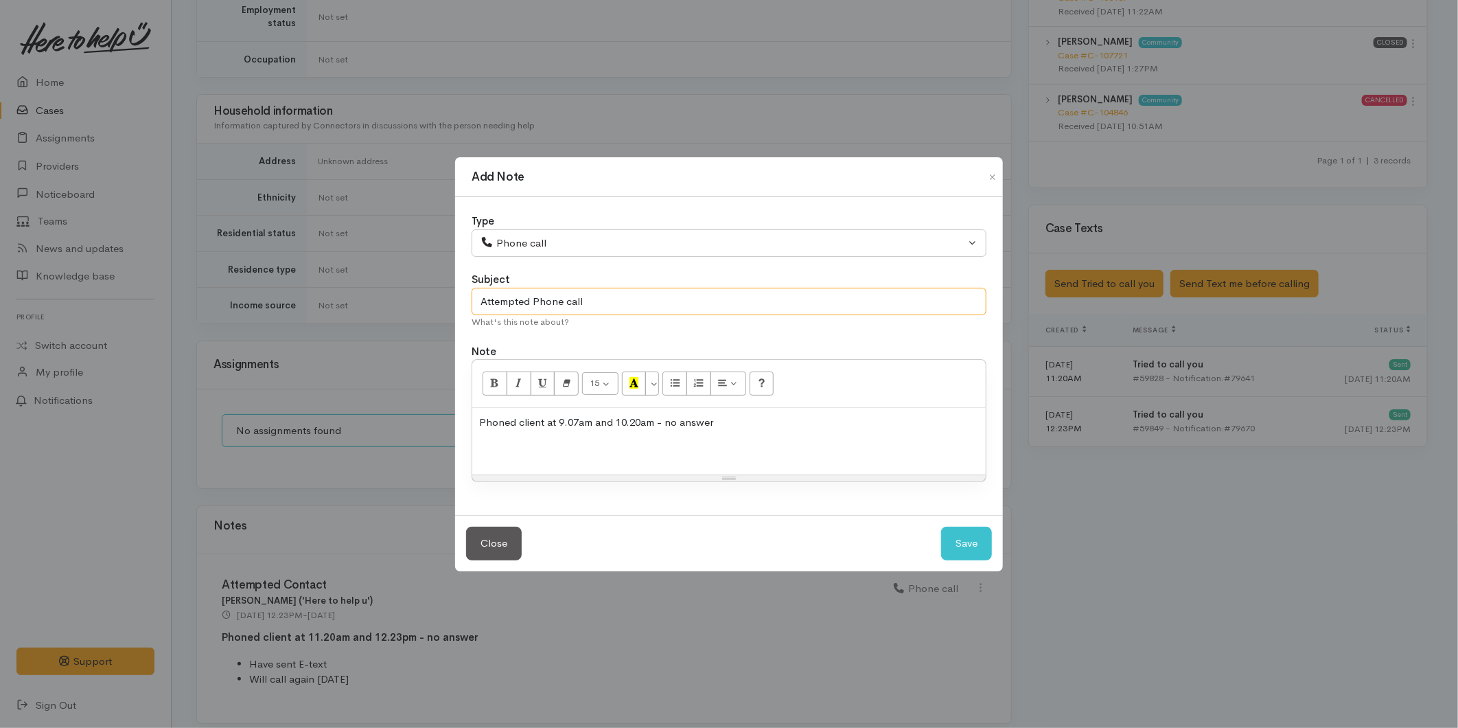
drag, startPoint x: 608, startPoint y: 296, endPoint x: 533, endPoint y: 294, distance: 74.2
click at [533, 294] on input "Attempted Phone call" at bounding box center [729, 302] width 515 height 28
type input "Attempted contact"
click at [779, 424] on p "Phoned client at 9.07am and 10.20am - no answer" at bounding box center [729, 423] width 500 height 16
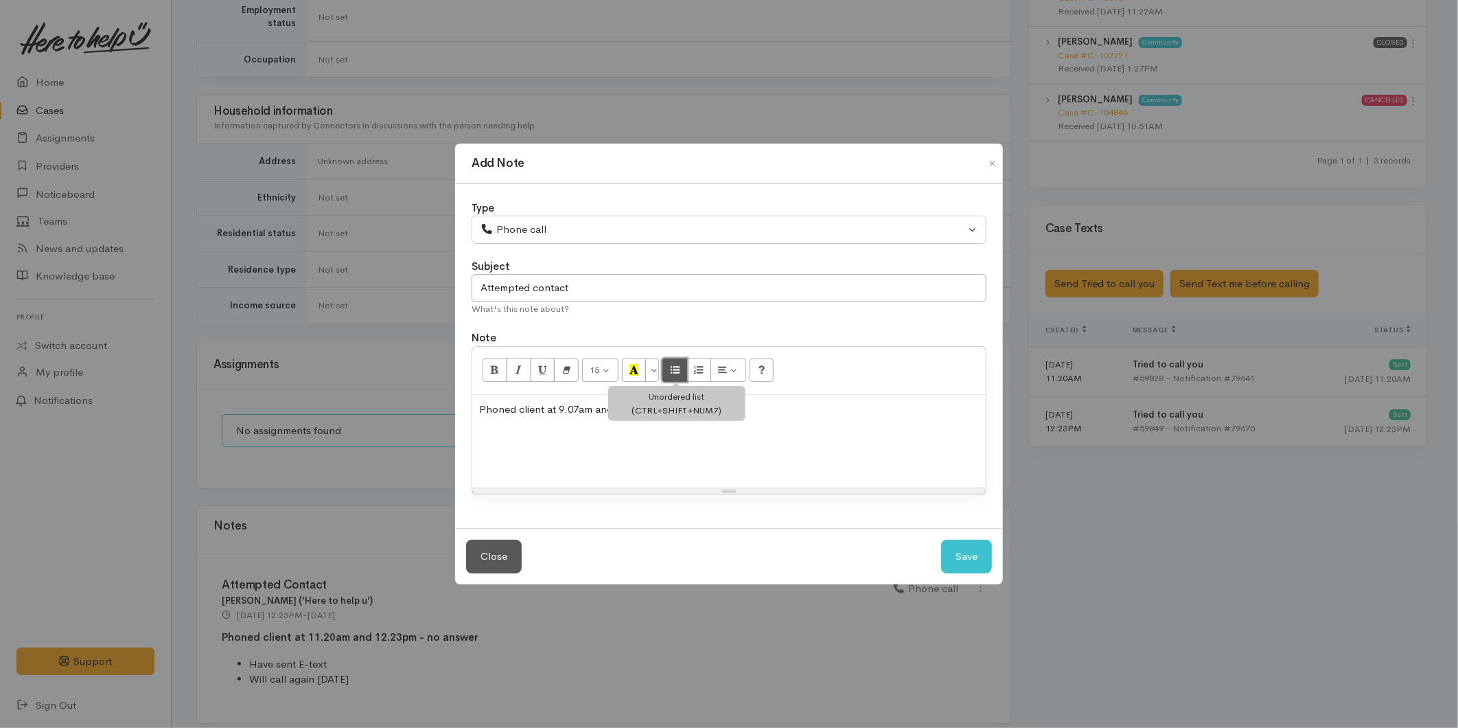
click at [685, 371] on button "Unordered list (CTRL+SHIFT+NUM7)" at bounding box center [674, 369] width 25 height 23
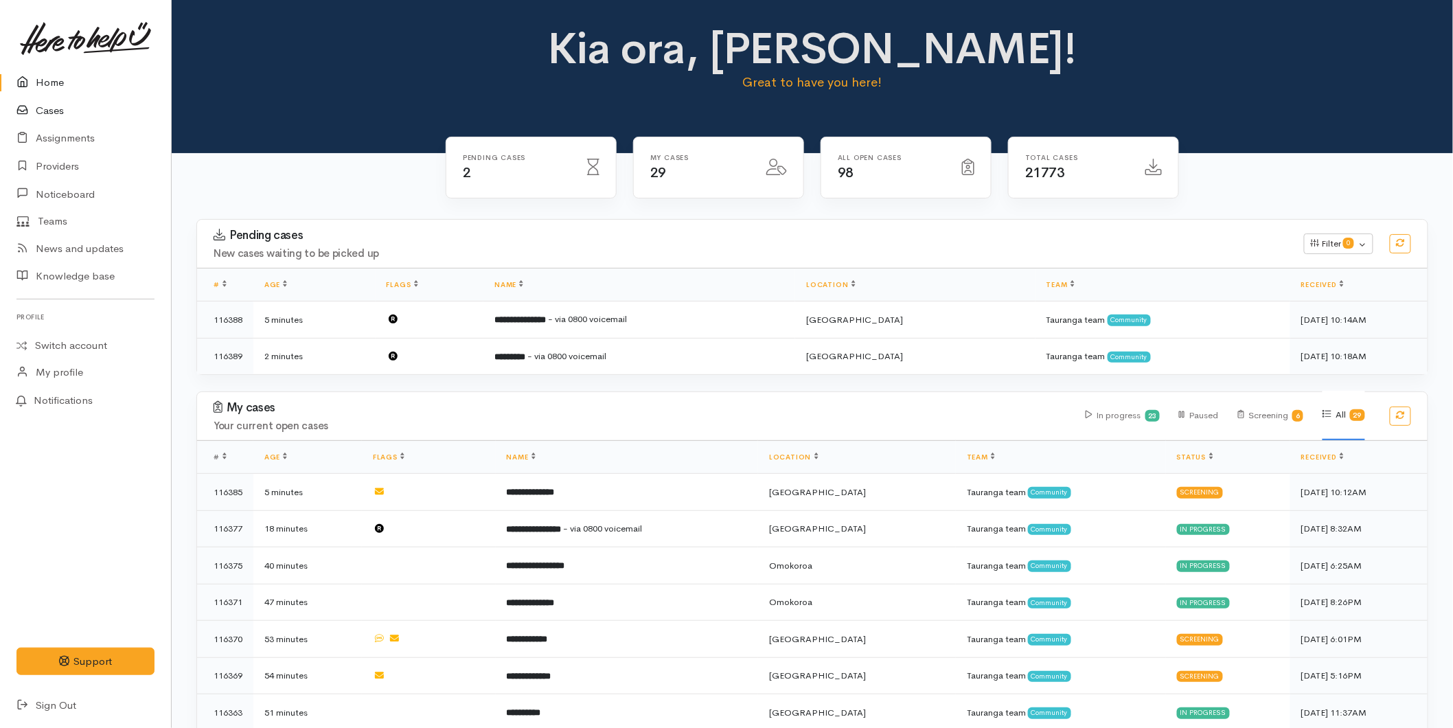
click at [63, 110] on link "Cases" at bounding box center [85, 111] width 171 height 28
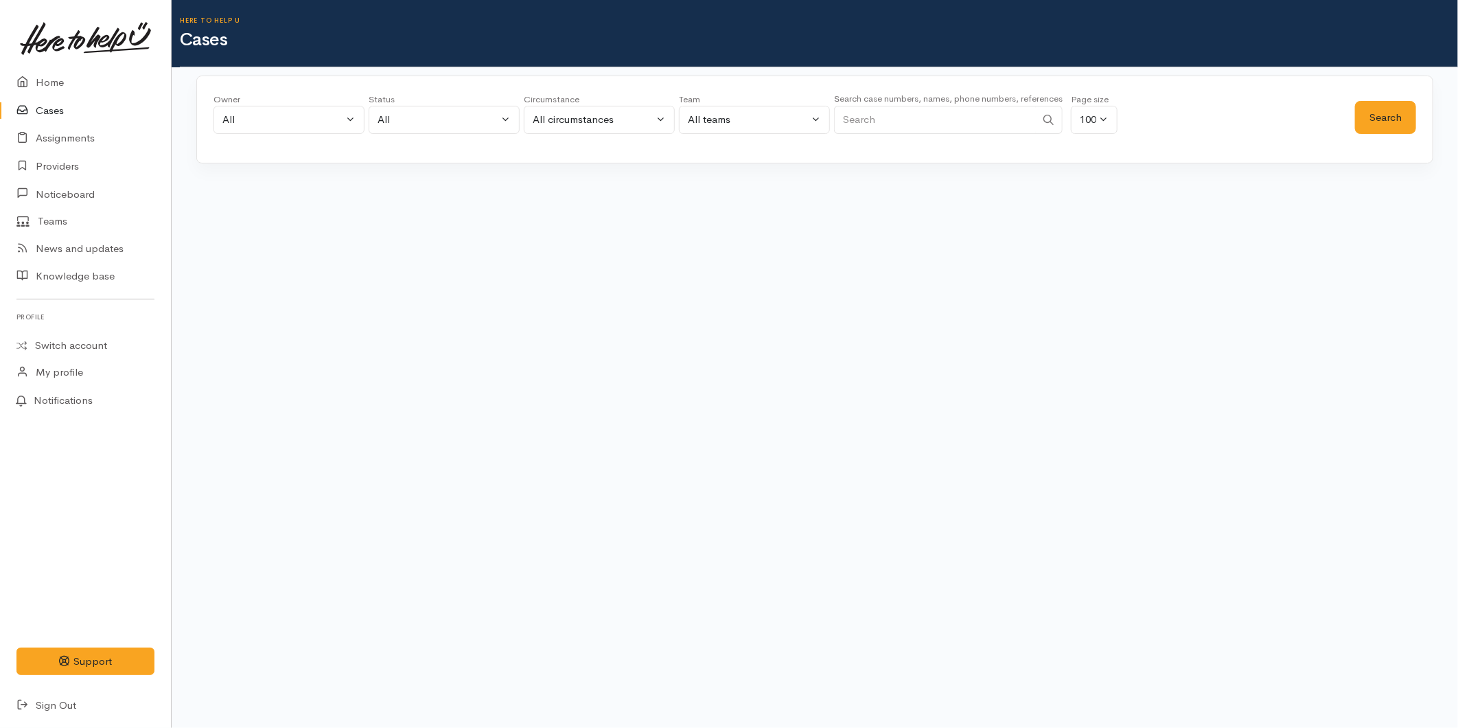
click at [938, 117] on input "Search" at bounding box center [935, 120] width 202 height 28
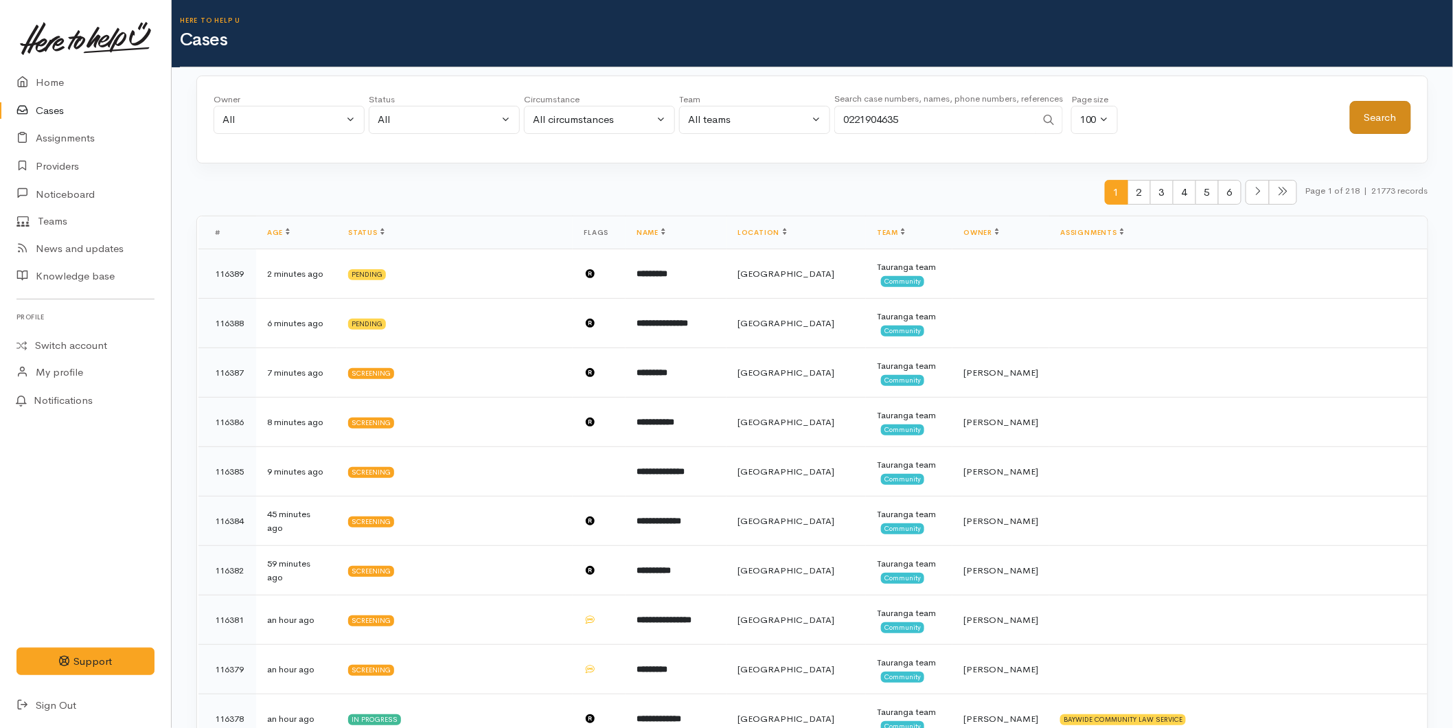
type input "0221904635"
click at [1374, 103] on button "Search" at bounding box center [1380, 118] width 61 height 34
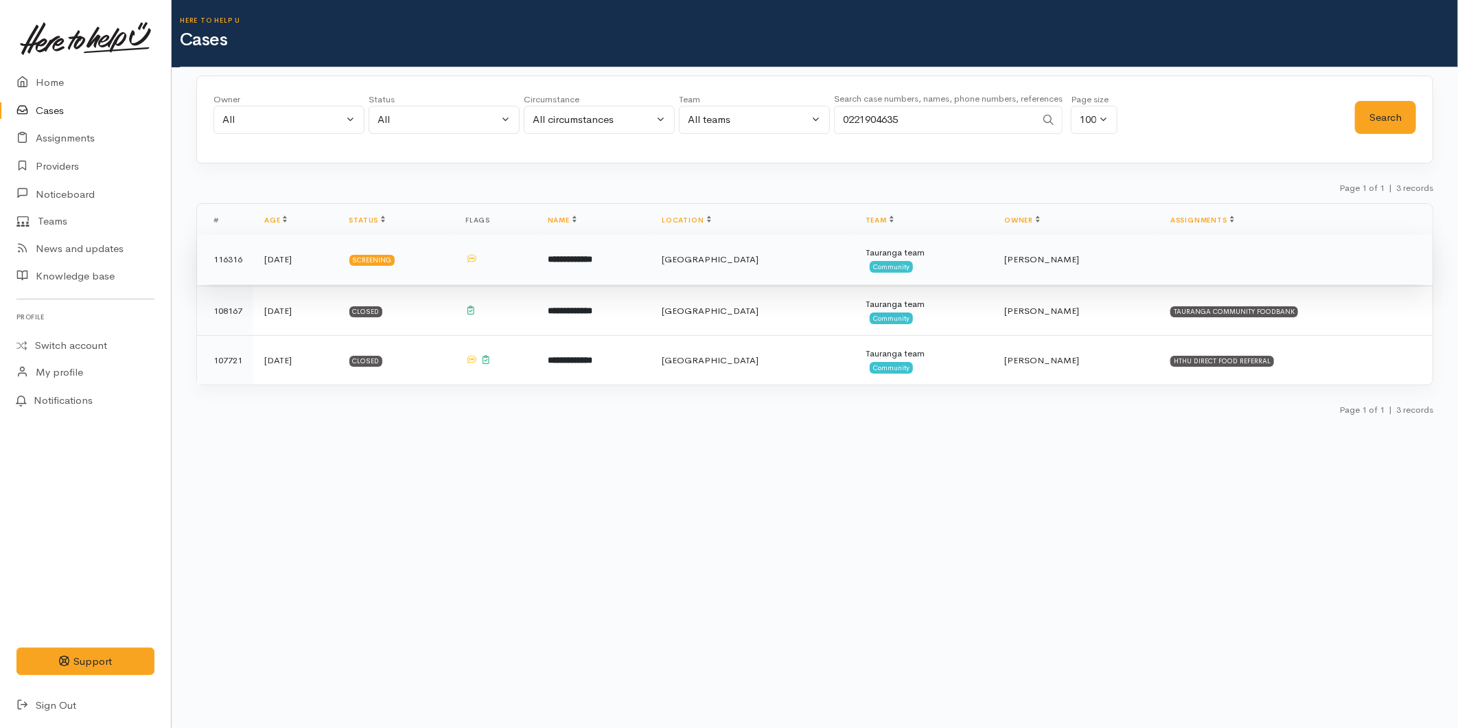
click at [592, 264] on b "**********" at bounding box center [570, 259] width 45 height 9
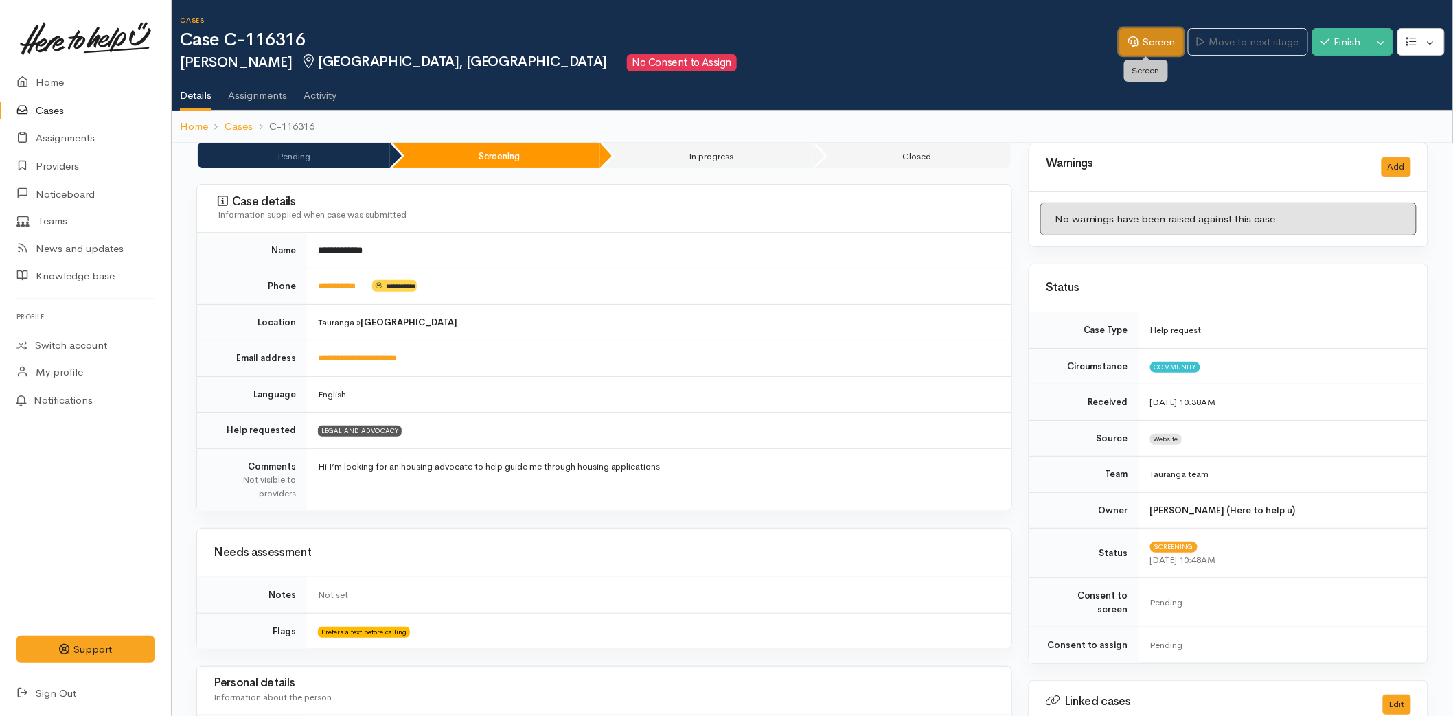
click at [1161, 42] on link "Screen" at bounding box center [1151, 42] width 65 height 28
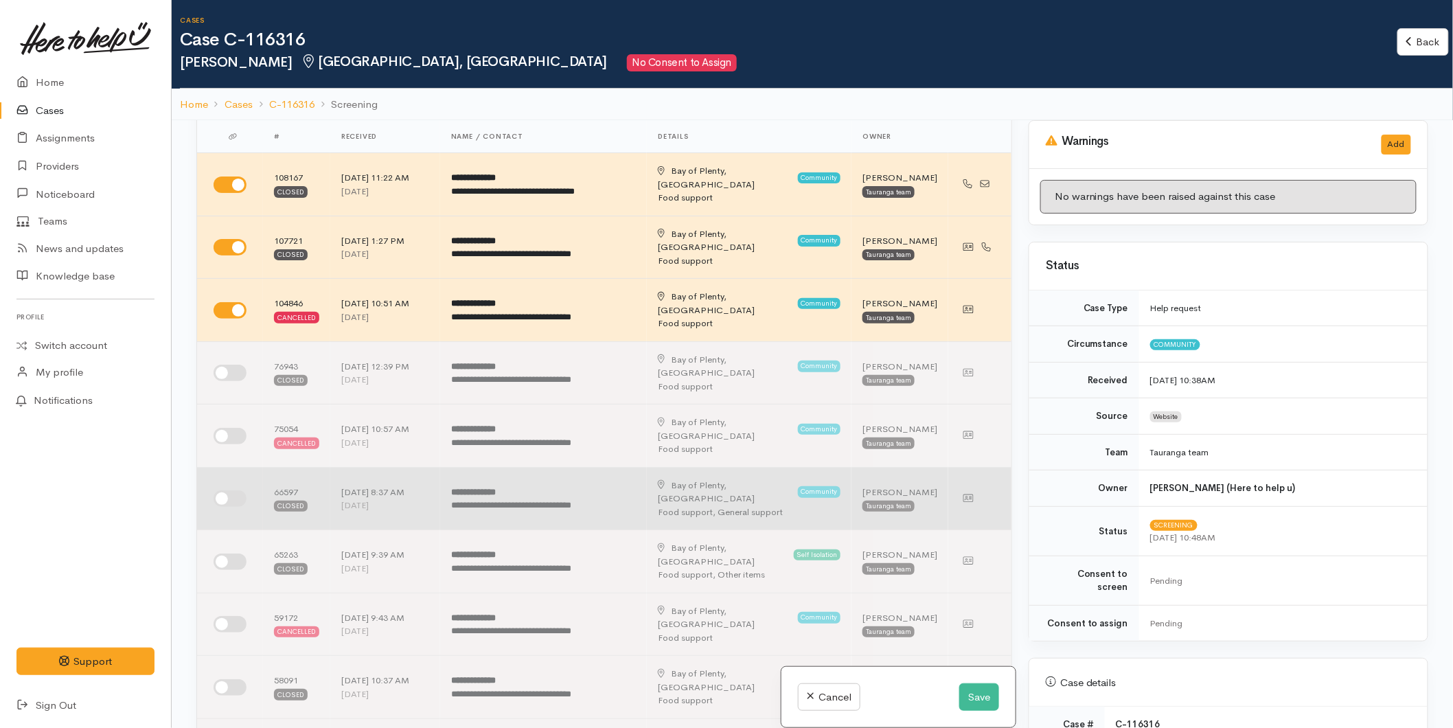
scroll to position [381, 0]
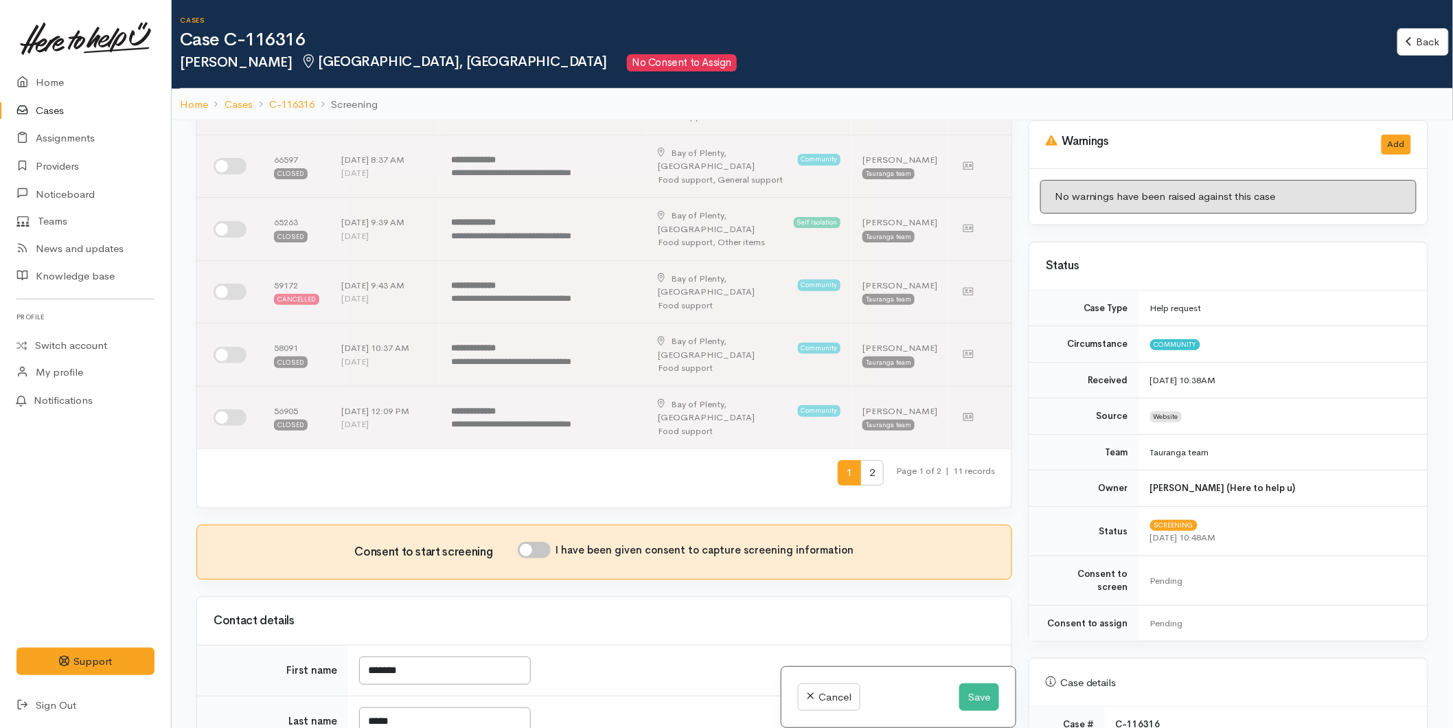
drag, startPoint x: 541, startPoint y: 415, endPoint x: 514, endPoint y: 441, distance: 37.9
click at [538, 542] on input "I have been given consent to capture screening information" at bounding box center [534, 550] width 33 height 16
checkbox input "true"
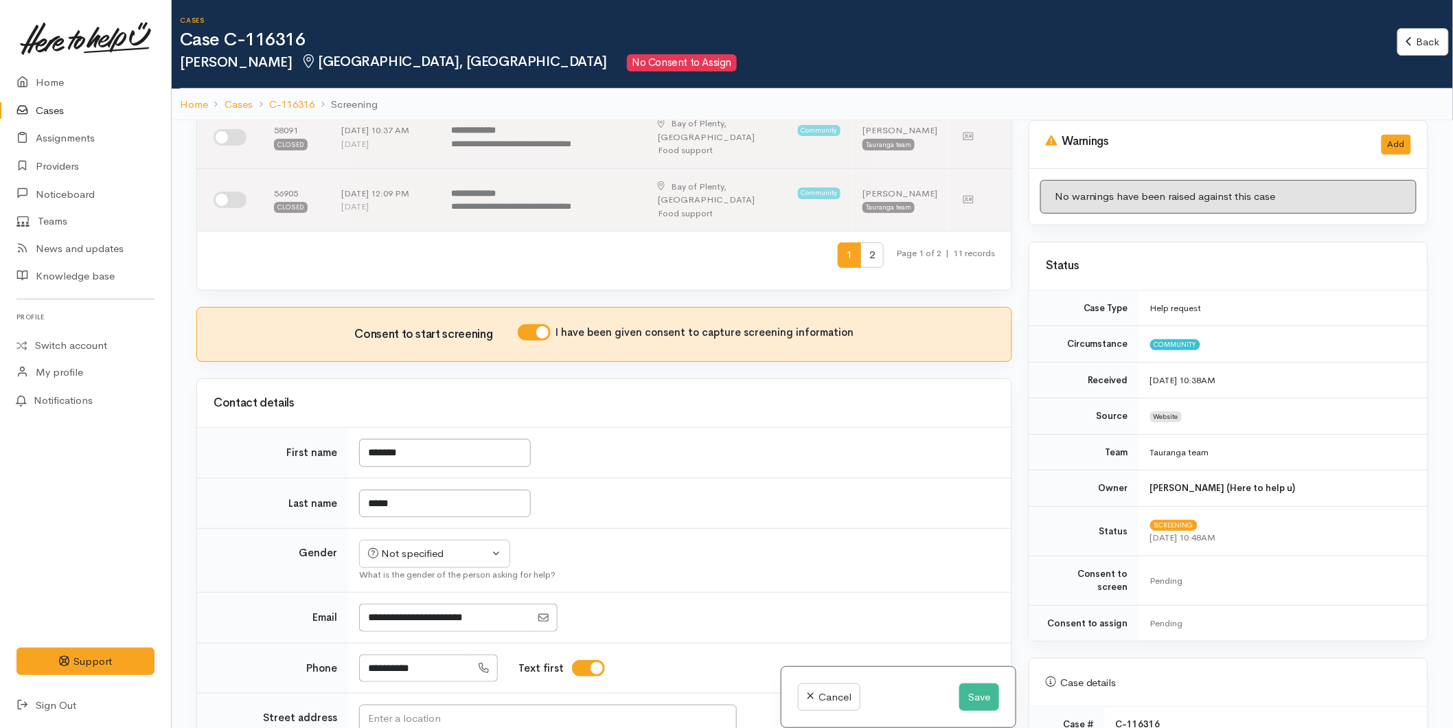
scroll to position [839, 0]
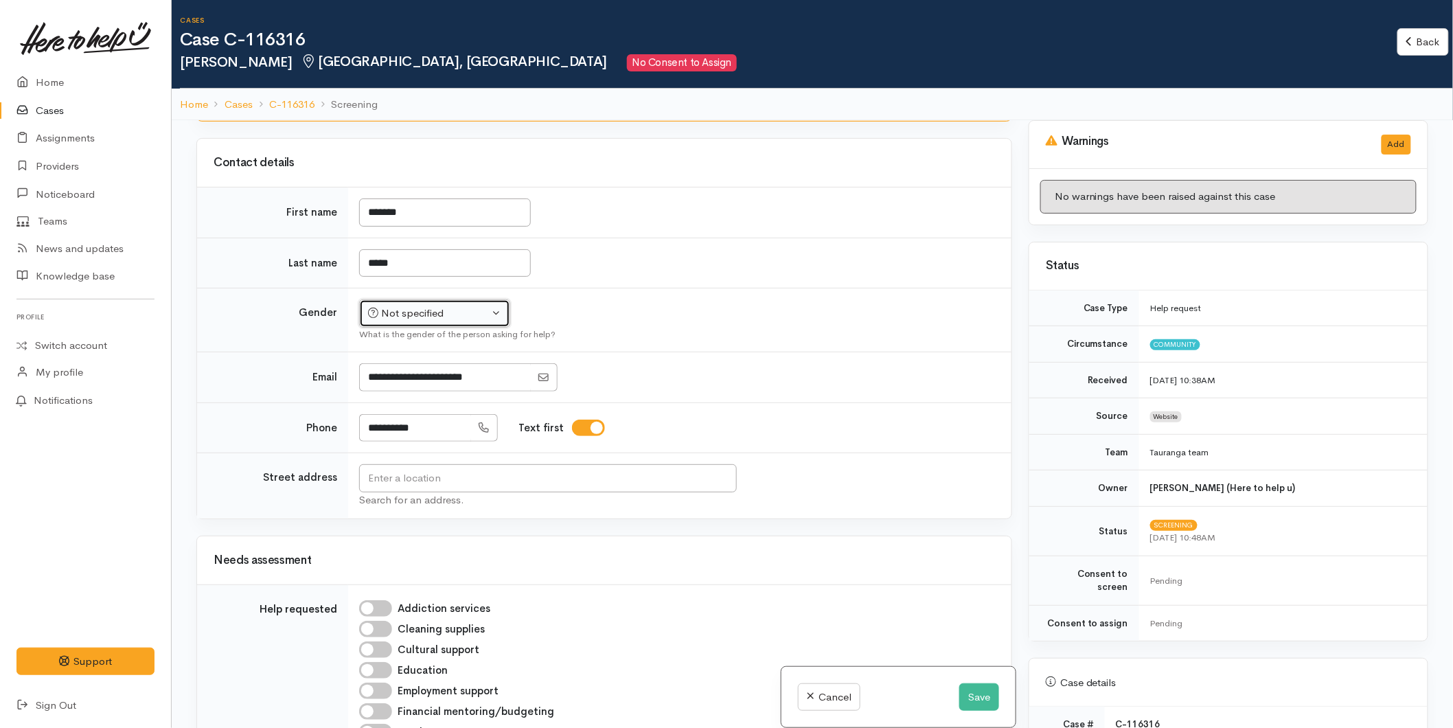
click at [424, 299] on button "Not specified" at bounding box center [434, 313] width 151 height 28
click at [404, 379] on span "[DEMOGRAPHIC_DATA]" at bounding box center [445, 387] width 117 height 16
select select "[DEMOGRAPHIC_DATA]"
click at [380, 464] on input "text" at bounding box center [548, 478] width 378 height 28
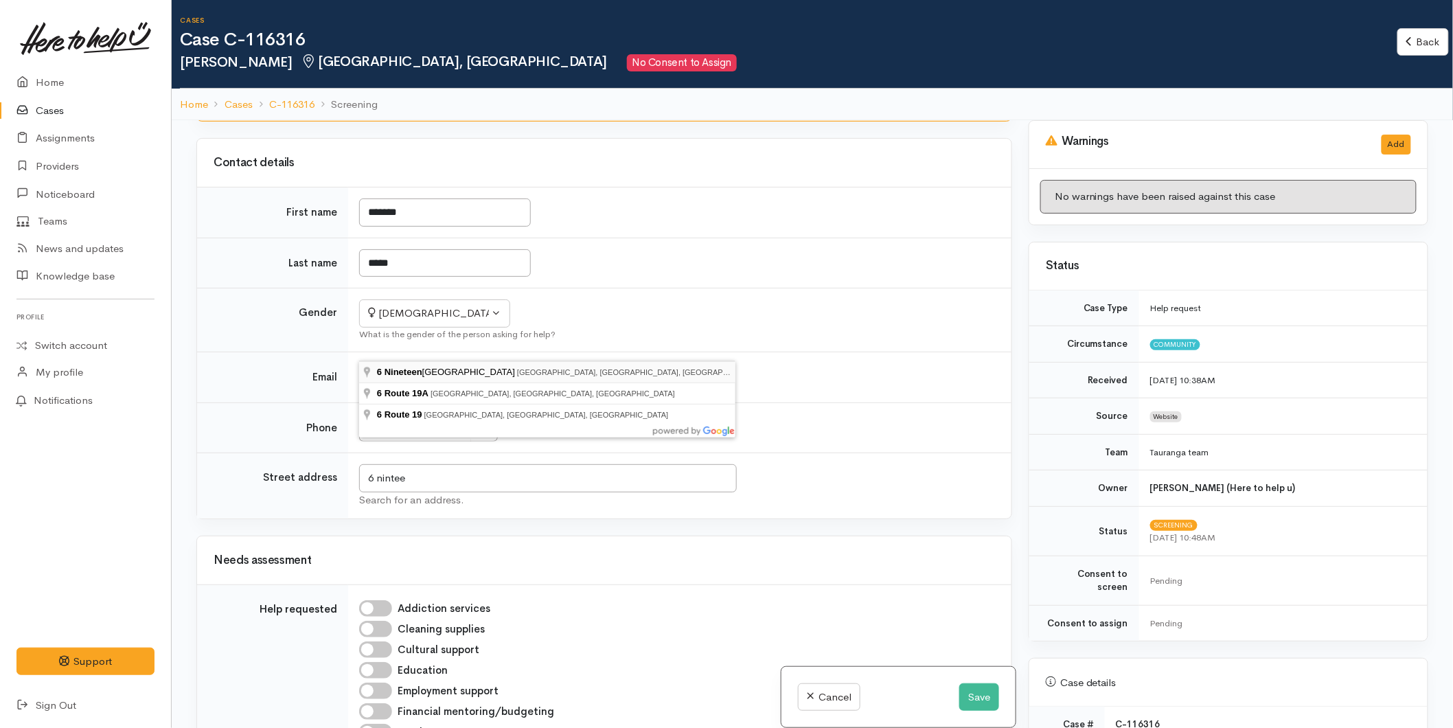
type input "6 Nineteenth Avenue, Tauranga South, Tauranga, New Zealand"
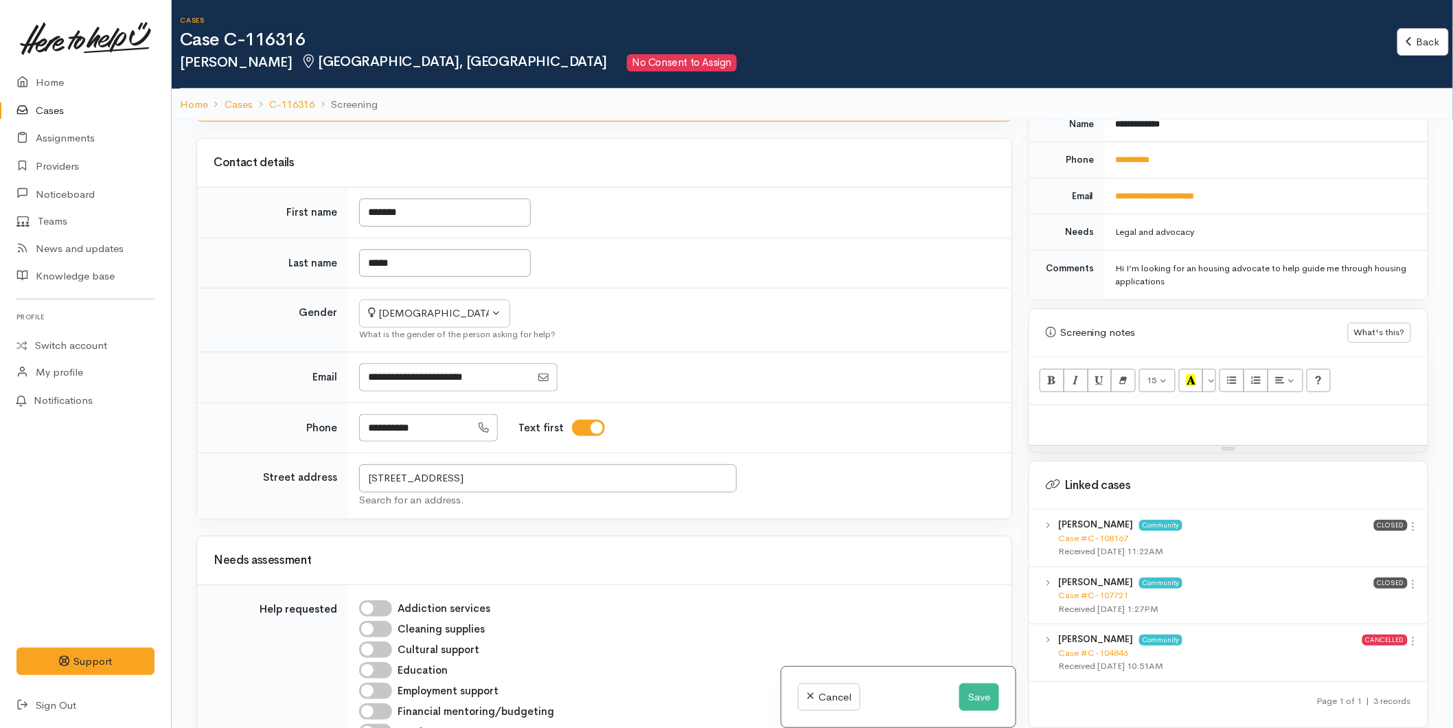
scroll to position [777, 0]
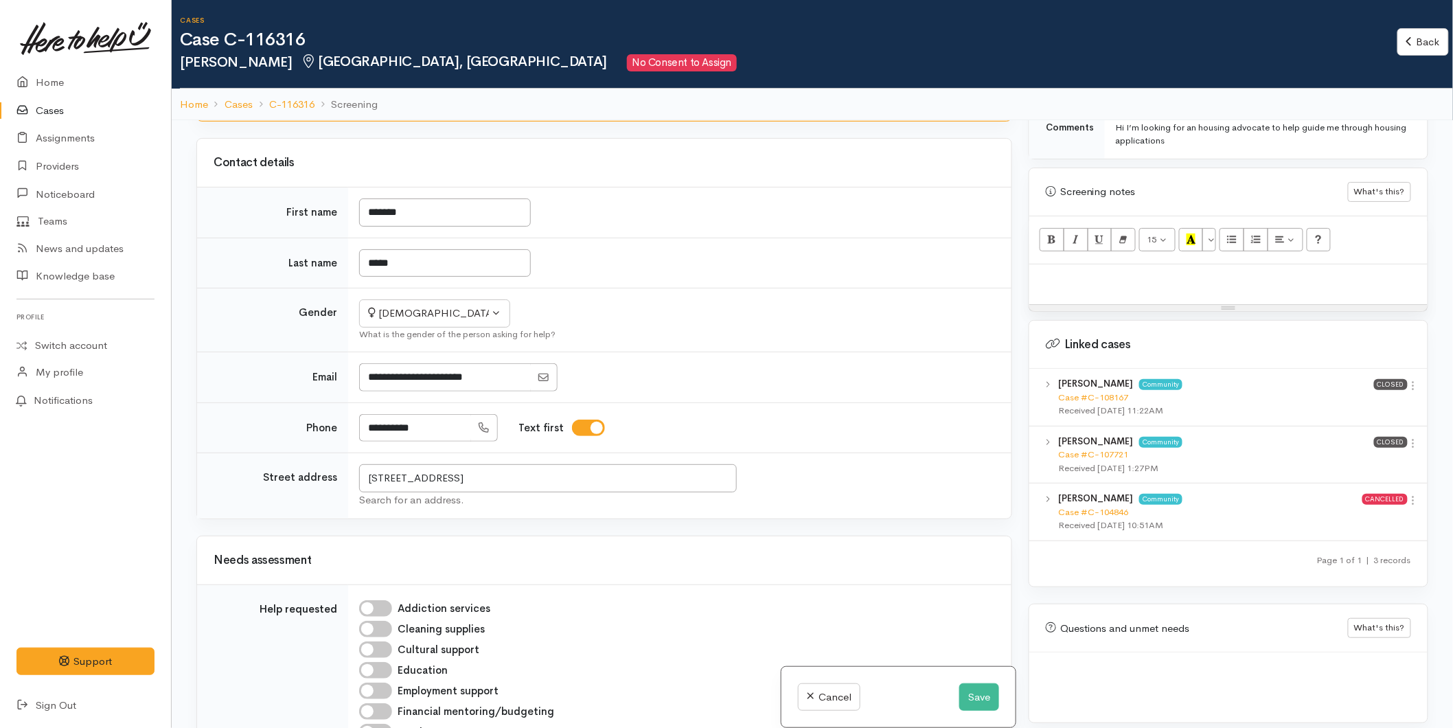
click at [1074, 271] on p at bounding box center [1228, 279] width 384 height 16
paste div
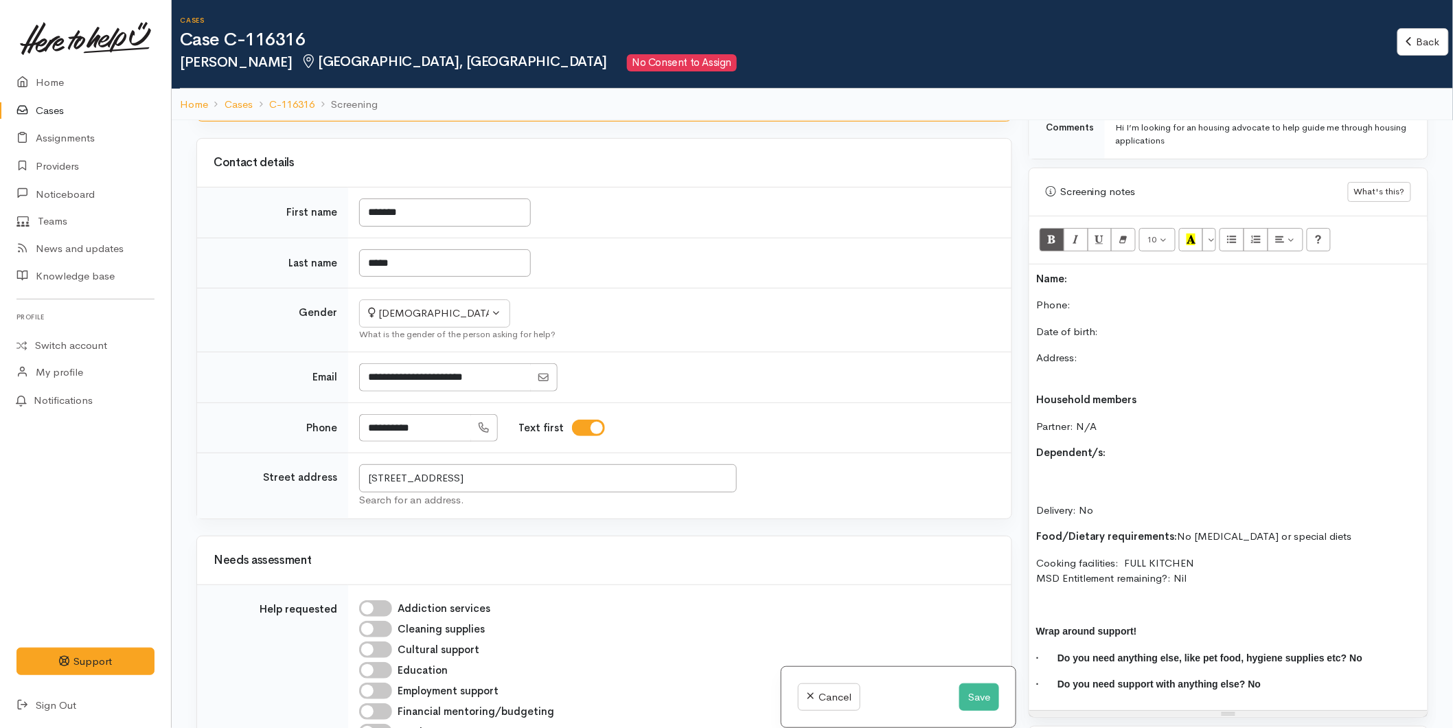
click at [1076, 271] on p "Name:" at bounding box center [1228, 279] width 384 height 16
drag, startPoint x: 1137, startPoint y: 313, endPoint x: 1011, endPoint y: 261, distance: 136.0
click at [1136, 324] on p "Date of birth:" at bounding box center [1228, 332] width 384 height 16
drag, startPoint x: 1085, startPoint y: 286, endPoint x: 1090, endPoint y: 297, distance: 12.0
click at [1086, 297] on p "Phone:" at bounding box center [1228, 305] width 384 height 16
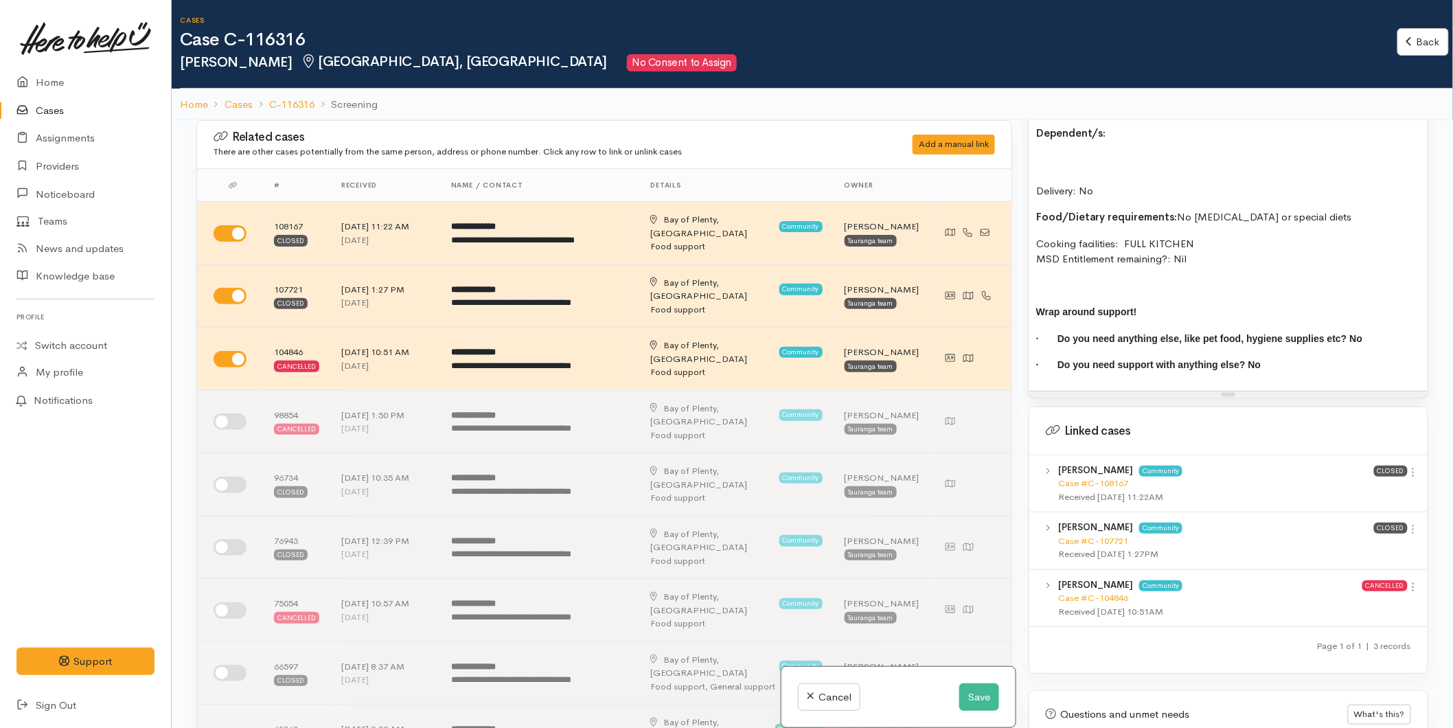
scroll to position [1182, 0]
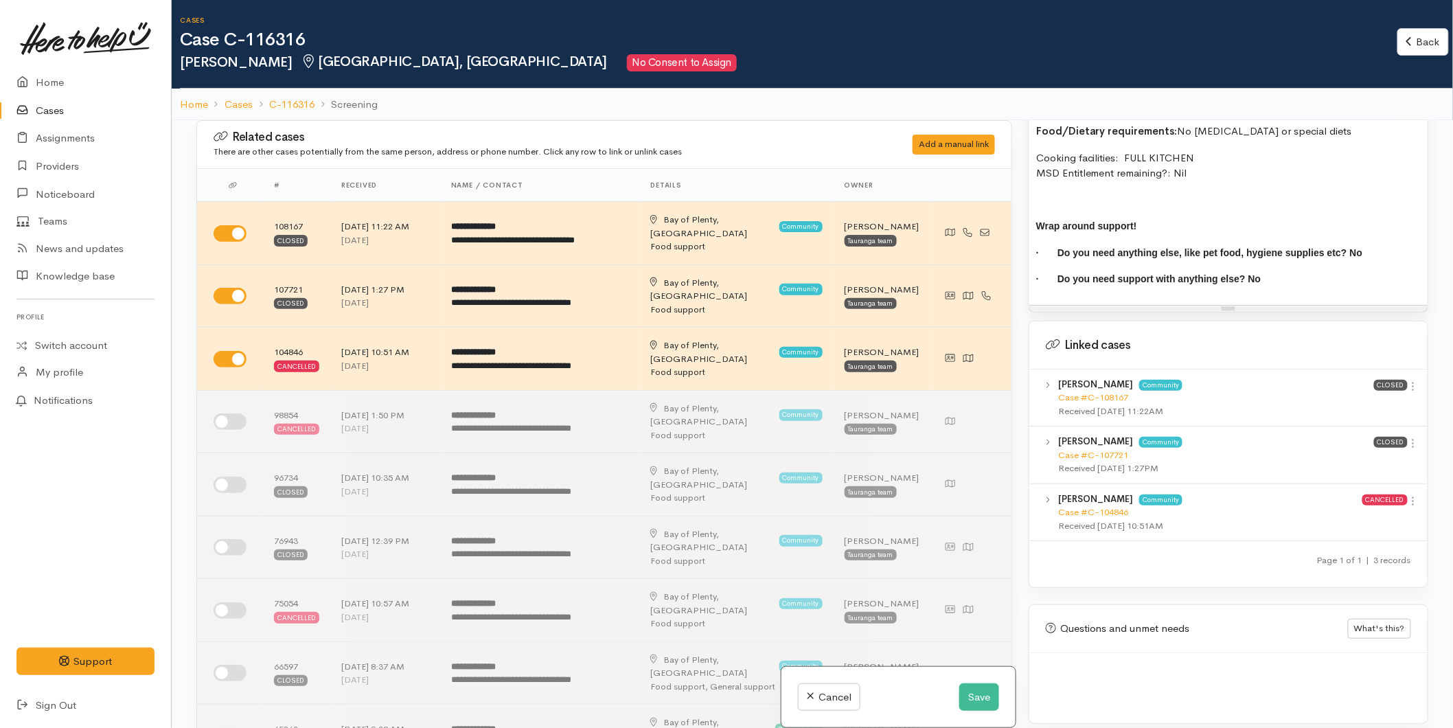
drag, startPoint x: 1409, startPoint y: 373, endPoint x: 1390, endPoint y: 395, distance: 29.2
click at [1409, 380] on icon at bounding box center [1413, 386] width 12 height 12
click at [1361, 402] on link "View case" at bounding box center [1364, 412] width 108 height 21
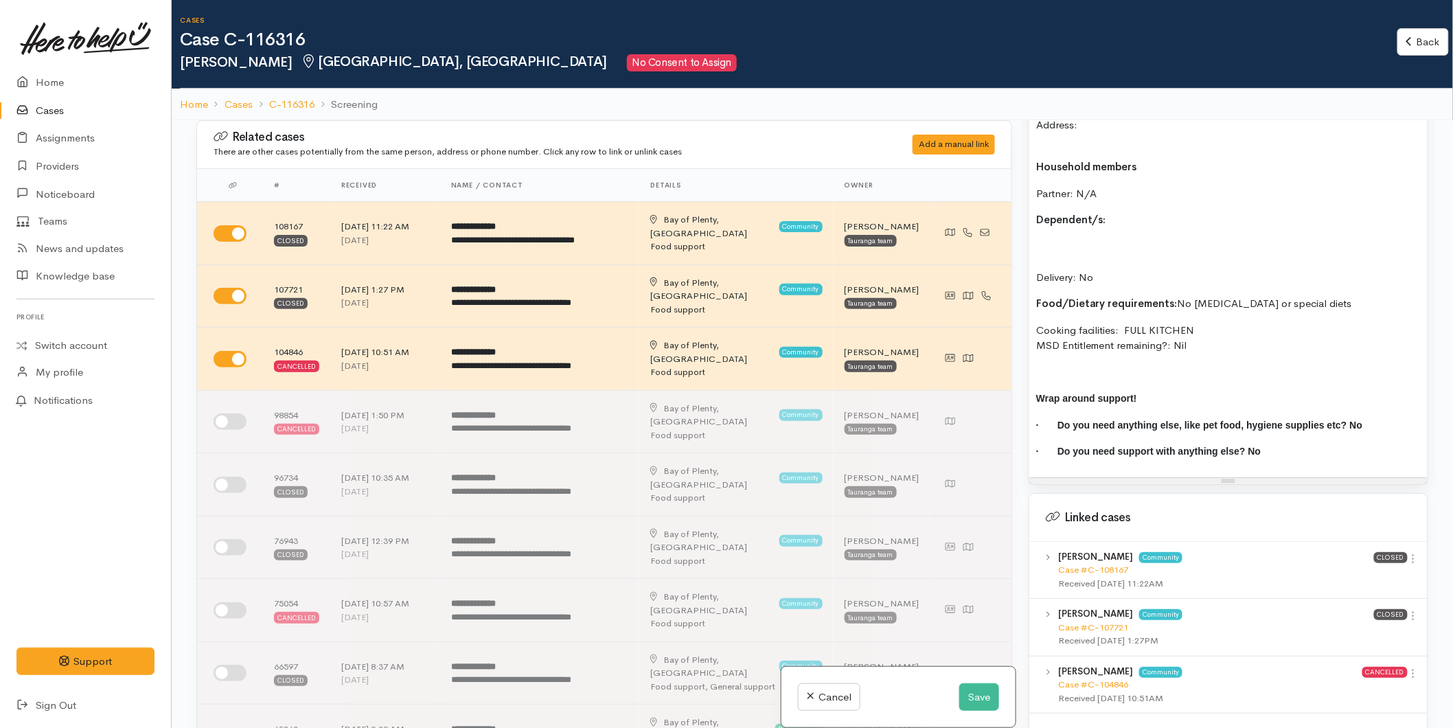
scroll to position [724, 0]
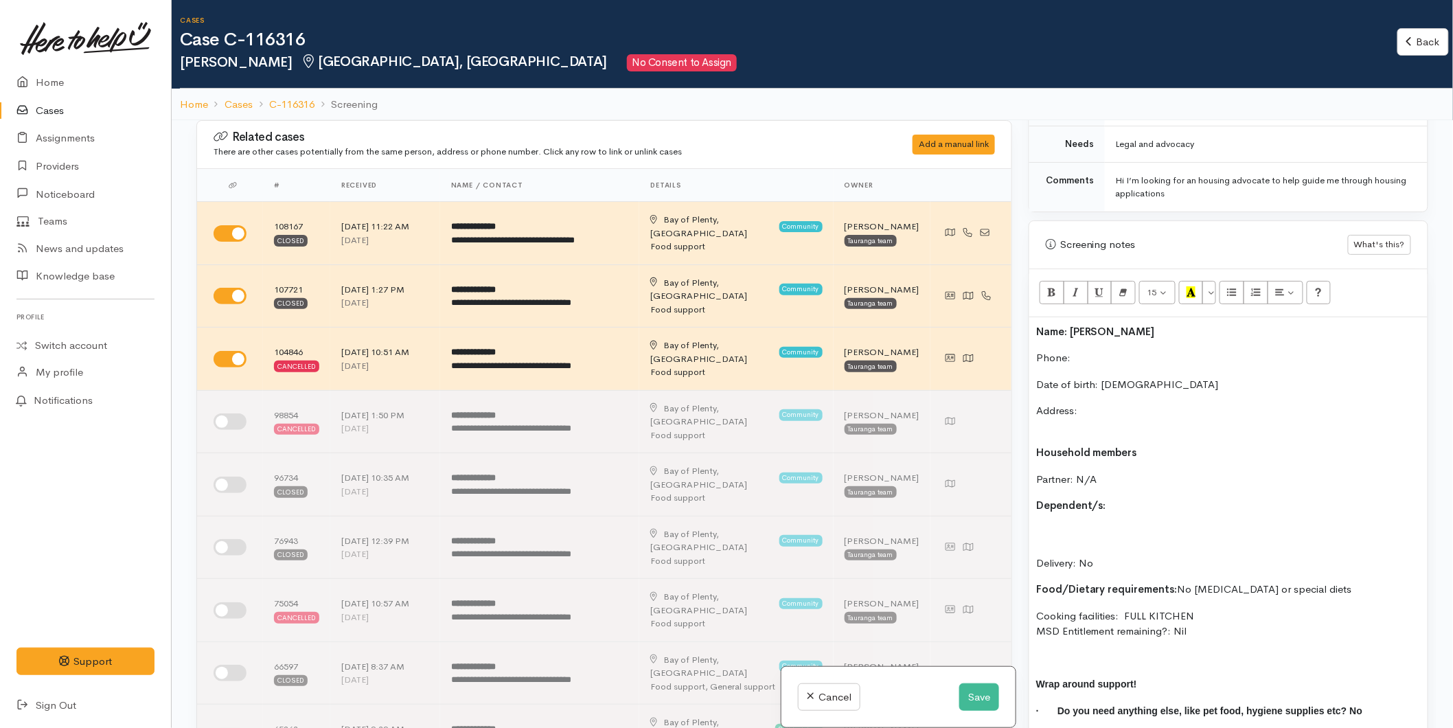
click at [1109, 498] on p "Dependent/s:" at bounding box center [1228, 506] width 384 height 16
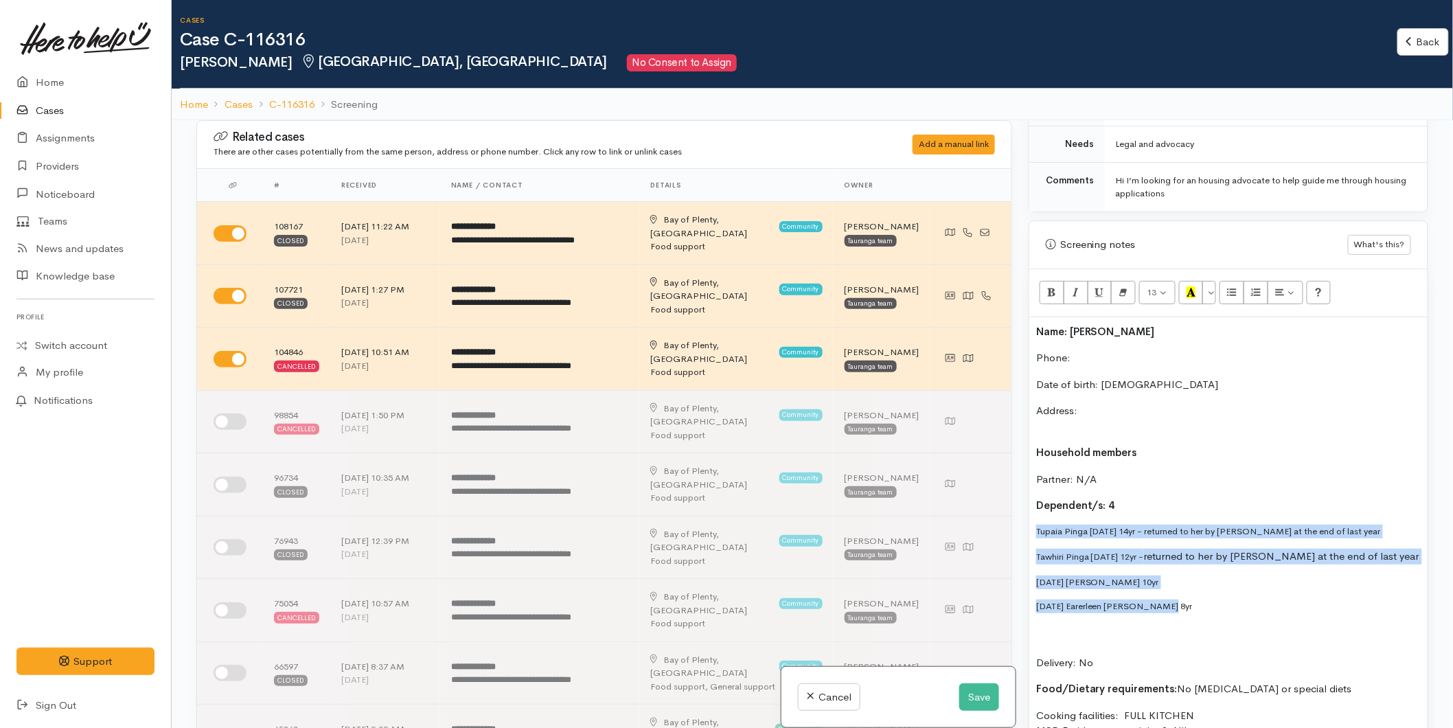
drag, startPoint x: 1074, startPoint y: 579, endPoint x: 1040, endPoint y: 471, distance: 113.8
click at [1022, 505] on div "Warnings Add No warnings have been raised against this case Add Warning Title ●…" at bounding box center [1228, 484] width 416 height 728
click at [1211, 283] on button "More Color" at bounding box center [1209, 292] width 14 height 23
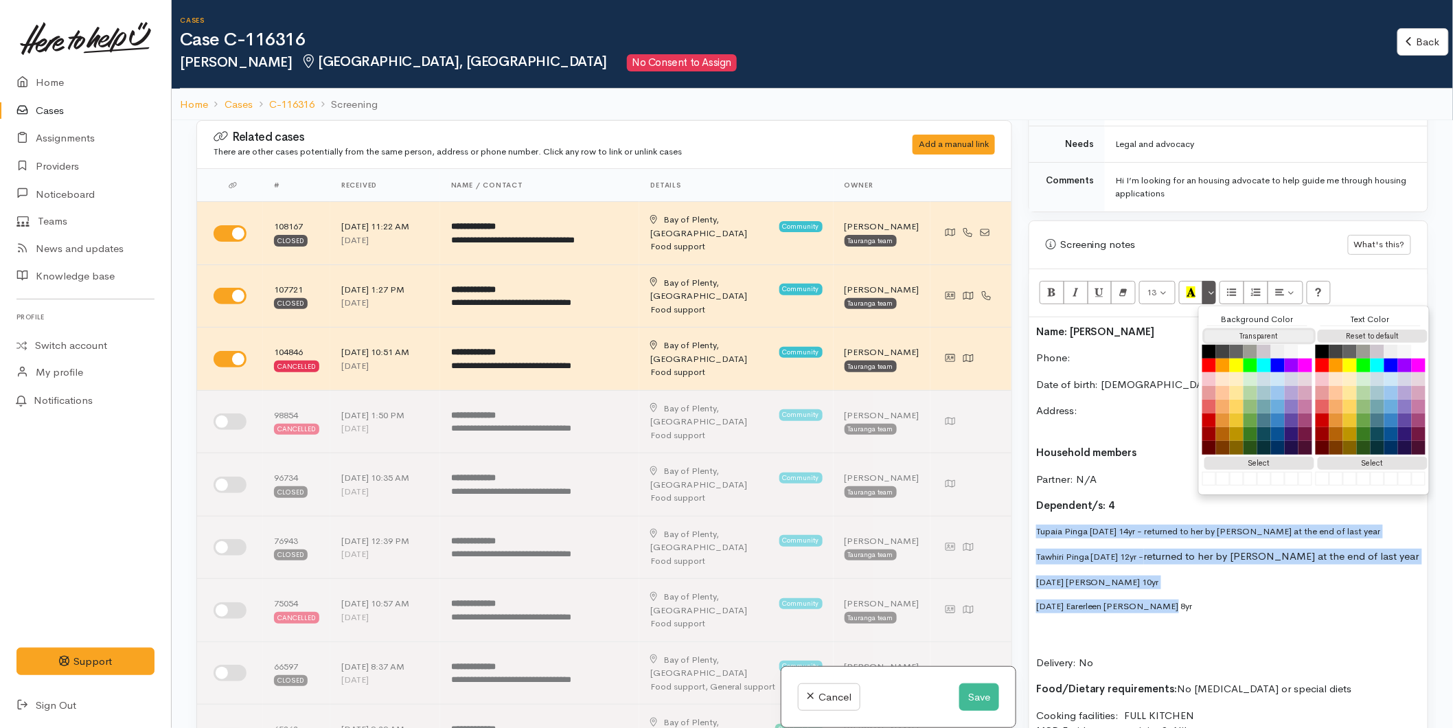
click at [1238, 330] on button "Transparent" at bounding box center [1259, 336] width 110 height 13
click at [1355, 330] on button "Reset to default" at bounding box center [1372, 336] width 110 height 13
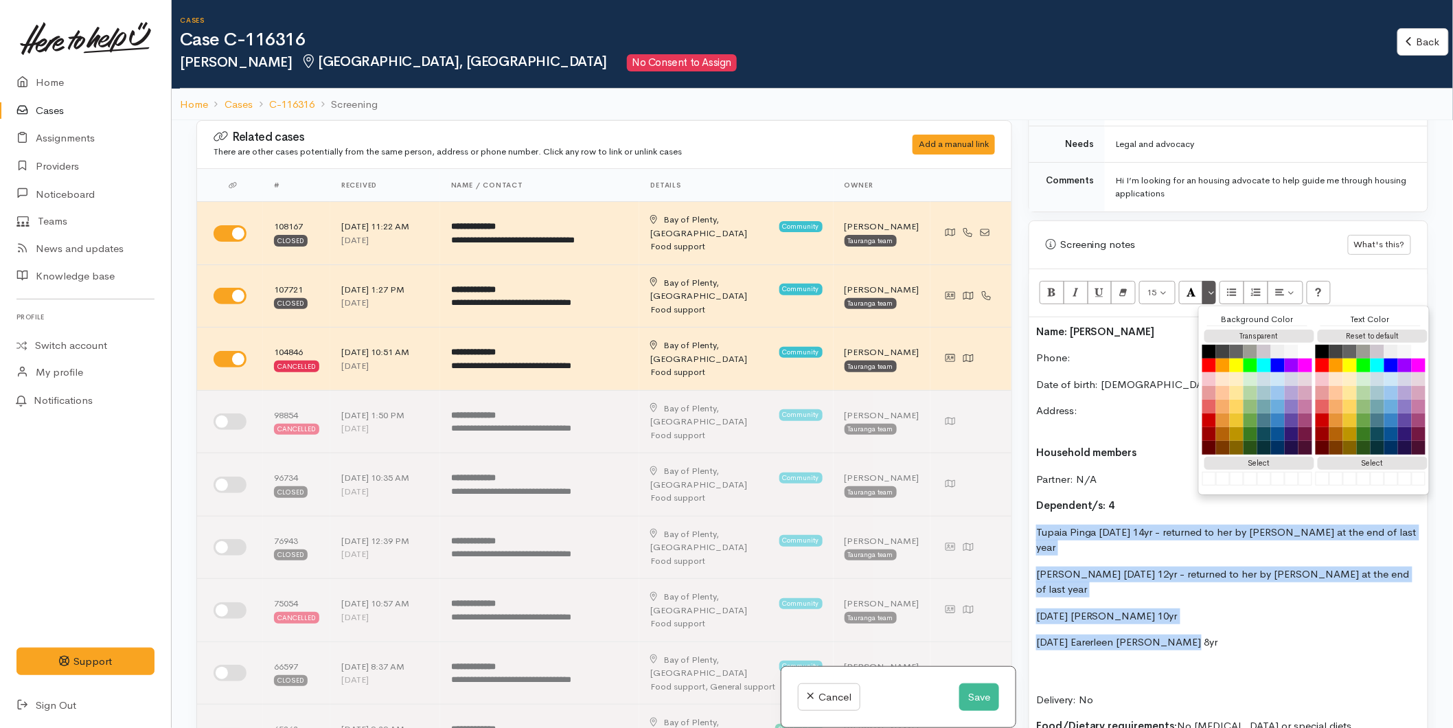
click at [1107, 566] on p "Tawhiri Pinga 16/1/12 12yr - returned to her by oranga tamariki at the end of l…" at bounding box center [1228, 581] width 384 height 31
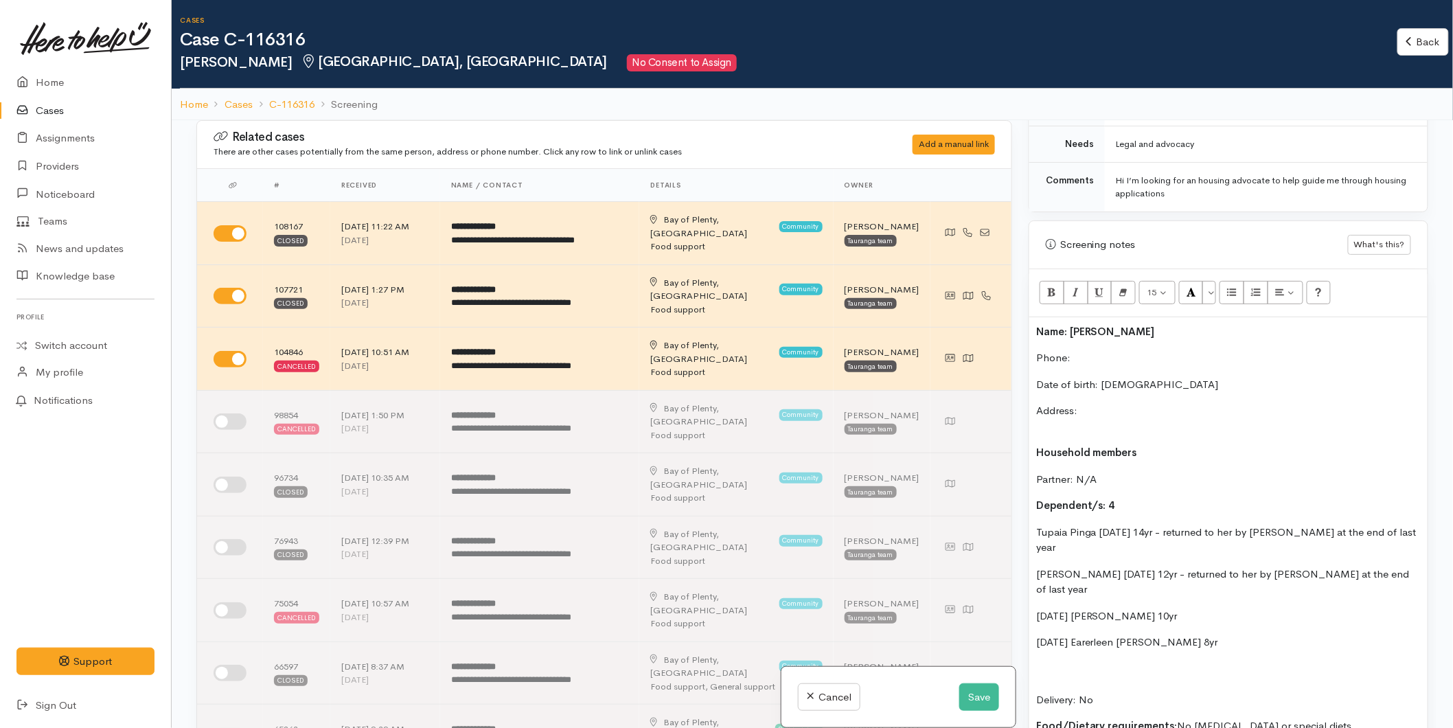
drag, startPoint x: 1076, startPoint y: 534, endPoint x: 1165, endPoint y: 515, distance: 90.6
click at [1165, 525] on p "Tupaia Pinga 18/8/10 14yr - returned to her by oranga tamariki at the end of la…" at bounding box center [1228, 540] width 384 height 31
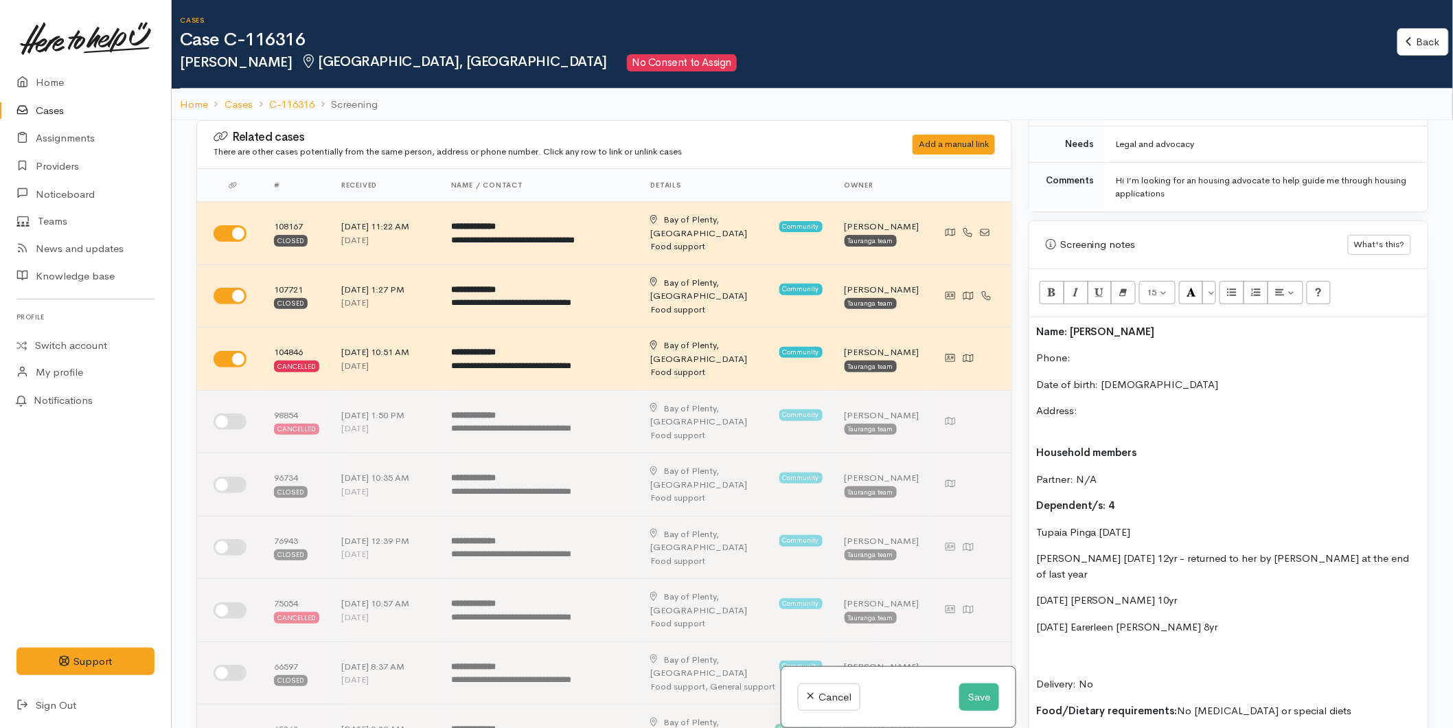
click at [1037, 525] on p "Tupaia Pinga 18/8/10" at bounding box center [1228, 533] width 384 height 16
drag, startPoint x: 1024, startPoint y: 560, endPoint x: 1142, endPoint y: 540, distance: 119.2
click at [1142, 551] on p "Tawhiri Pinga 16/1/12 12yr - returned to her by oranga tamariki at the end of l…" at bounding box center [1228, 566] width 384 height 31
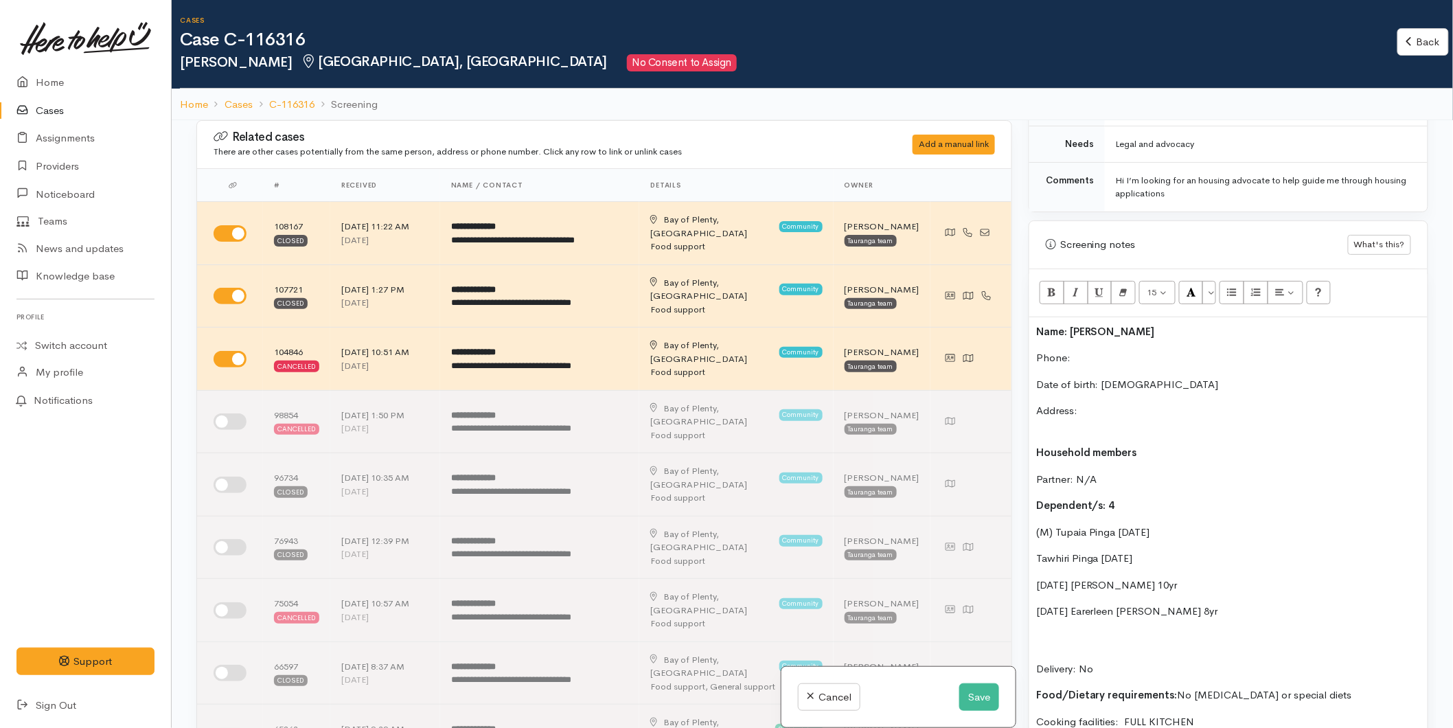
drag, startPoint x: 1133, startPoint y: 515, endPoint x: 1145, endPoint y: 520, distance: 12.6
click at [1133, 525] on p "(M) Tupaia Pinga 18/8/10" at bounding box center [1228, 533] width 384 height 16
click at [1152, 525] on p "(M) Tupaia Pinga 18/08/10" at bounding box center [1228, 533] width 384 height 16
click at [1120, 551] on p "Tawhiri Pinga 16/1/12" at bounding box center [1228, 559] width 384 height 16
drag, startPoint x: 1136, startPoint y: 545, endPoint x: 1107, endPoint y: 561, distance: 32.3
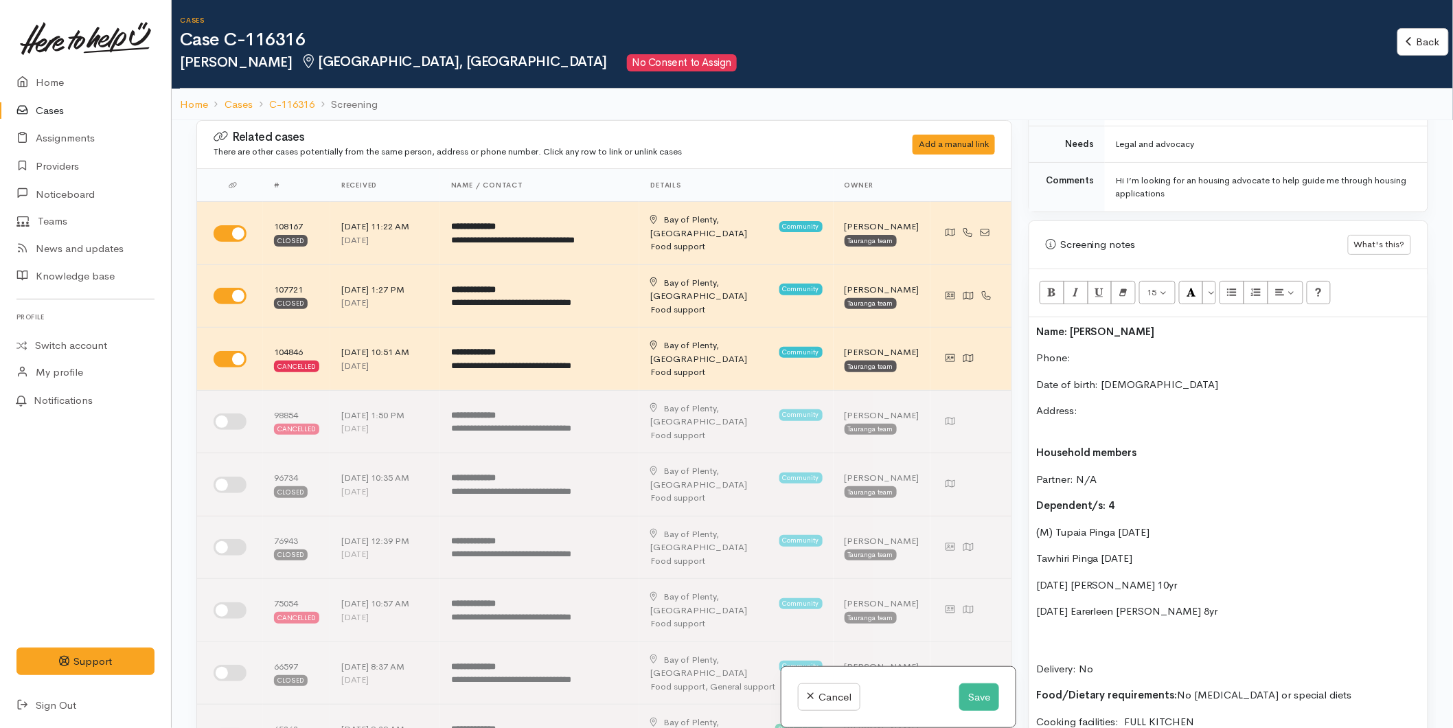
click at [1136, 551] on p "Tawhiri Pinga 16/01/12" at bounding box center [1228, 559] width 384 height 16
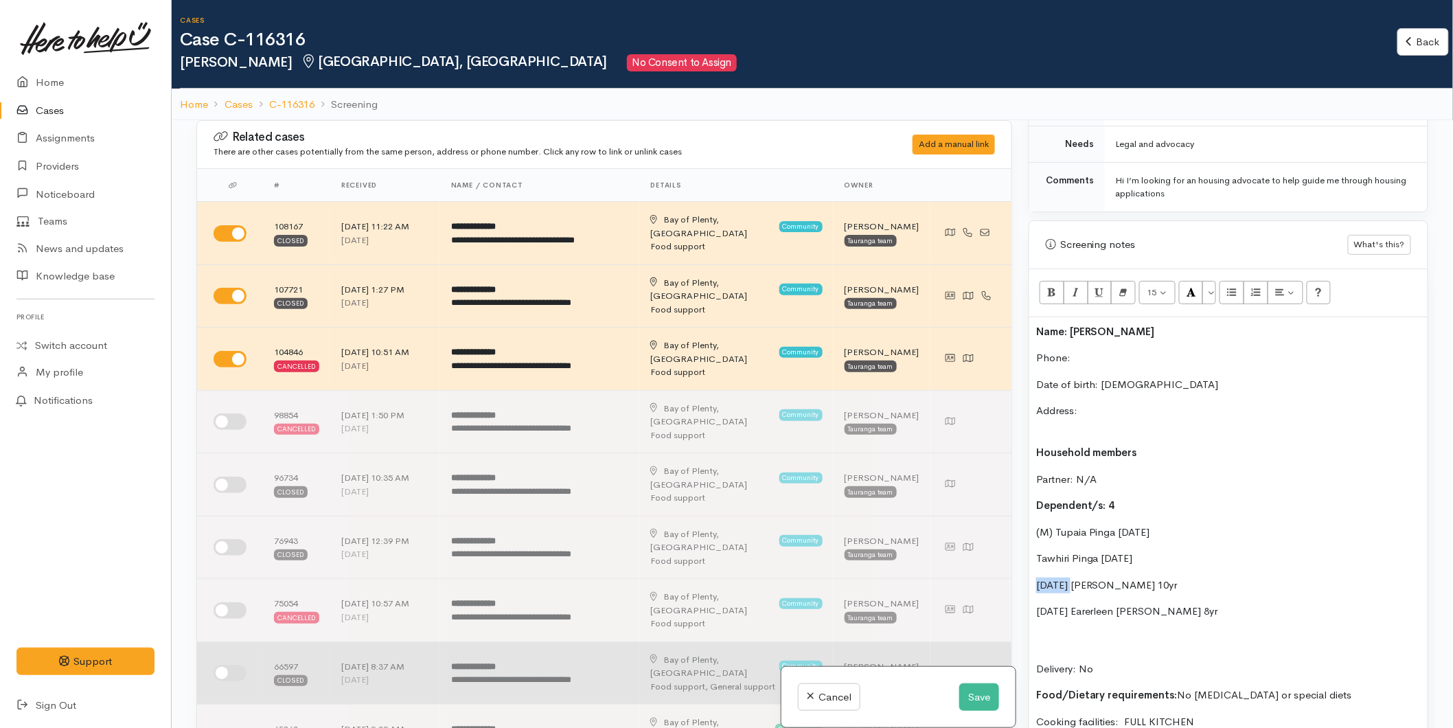
drag, startPoint x: 1076, startPoint y: 566, endPoint x: 998, endPoint y: 572, distance: 77.8
click at [998, 572] on div "Related cases There are other cases potentially from the same person, address o…" at bounding box center [812, 484] width 1248 height 728
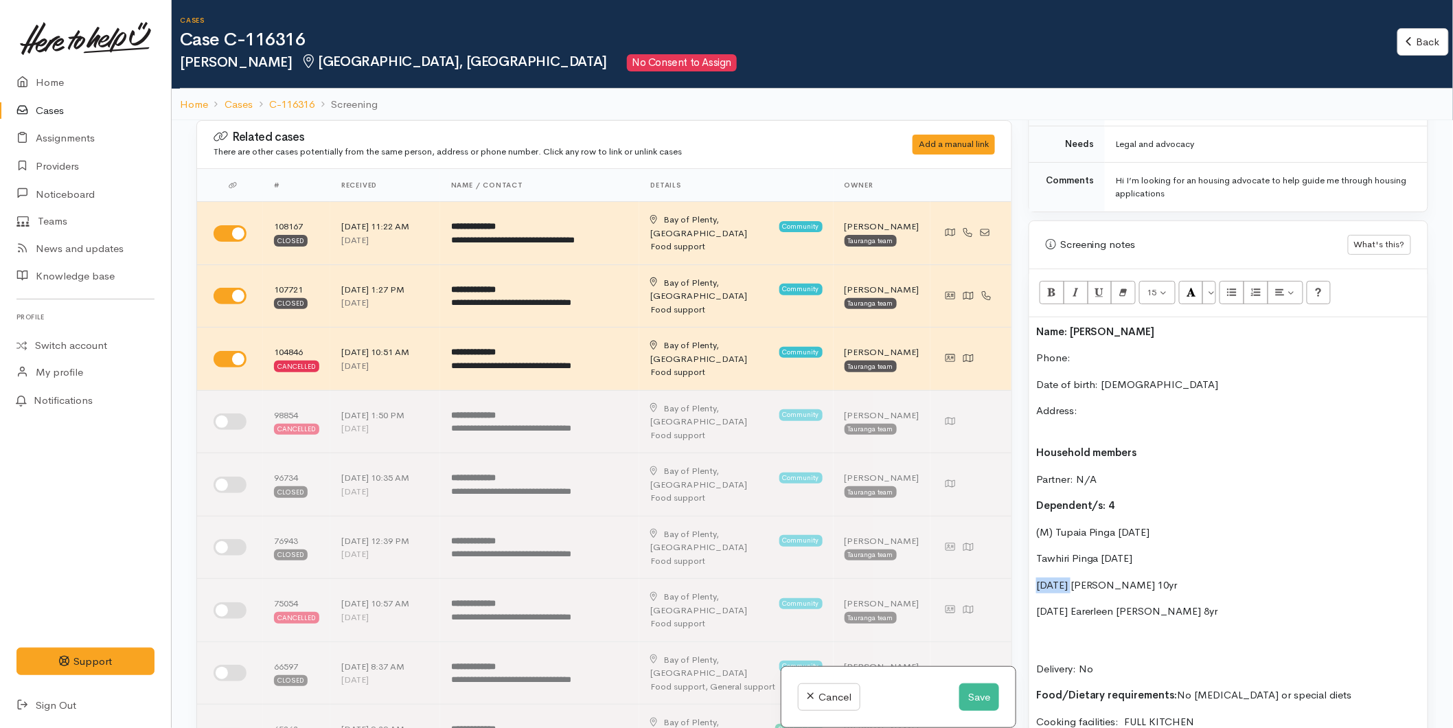
copy p "23/6/13"
click at [1182, 577] on p "Jashan Dhillon 10yr" at bounding box center [1228, 585] width 384 height 16
click at [1148, 577] on p "Jashan Dhillon - 23/6/13" at bounding box center [1228, 585] width 384 height 16
click at [1131, 577] on p "Jashan Dhillon - 23/6/2013" at bounding box center [1228, 585] width 384 height 16
click at [1035, 544] on div "Name: Tatiana Pinga Phone:  Date of birth: 04/10/1991 Address: Household member…" at bounding box center [1228, 592] width 398 height 551
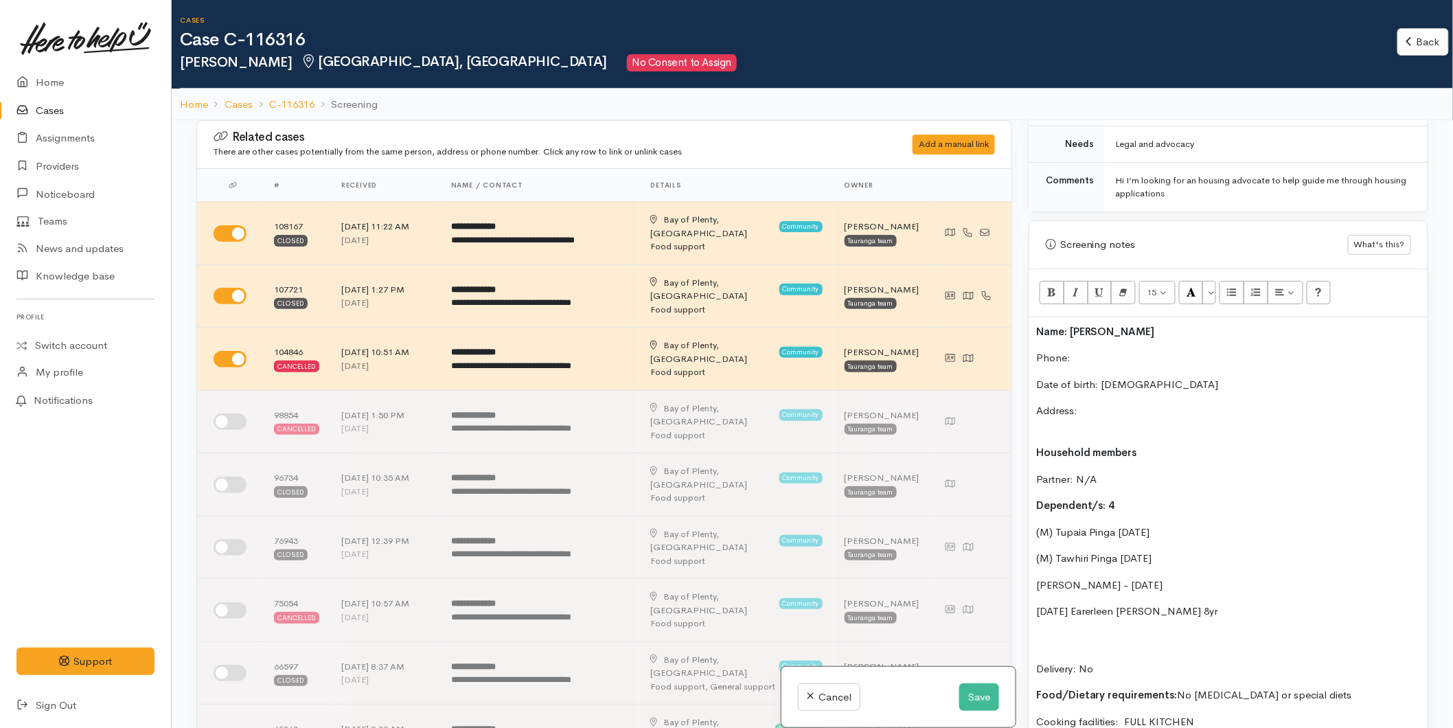
click at [1037, 577] on p "Jashan Dhillon - 23/06/2013" at bounding box center [1228, 585] width 384 height 16
click at [1119, 551] on p "(M) Tawhiri Pinga 16/01/2012" at bounding box center [1228, 559] width 384 height 16
click at [1116, 525] on p "(M) Tupaia Pinga 18/08/2010" at bounding box center [1228, 533] width 384 height 16
drag, startPoint x: 1185, startPoint y: 594, endPoint x: 1168, endPoint y: 599, distance: 17.2
click at [1168, 603] on p "19/11/15 Earerleen Dhillon 8yr" at bounding box center [1228, 611] width 384 height 16
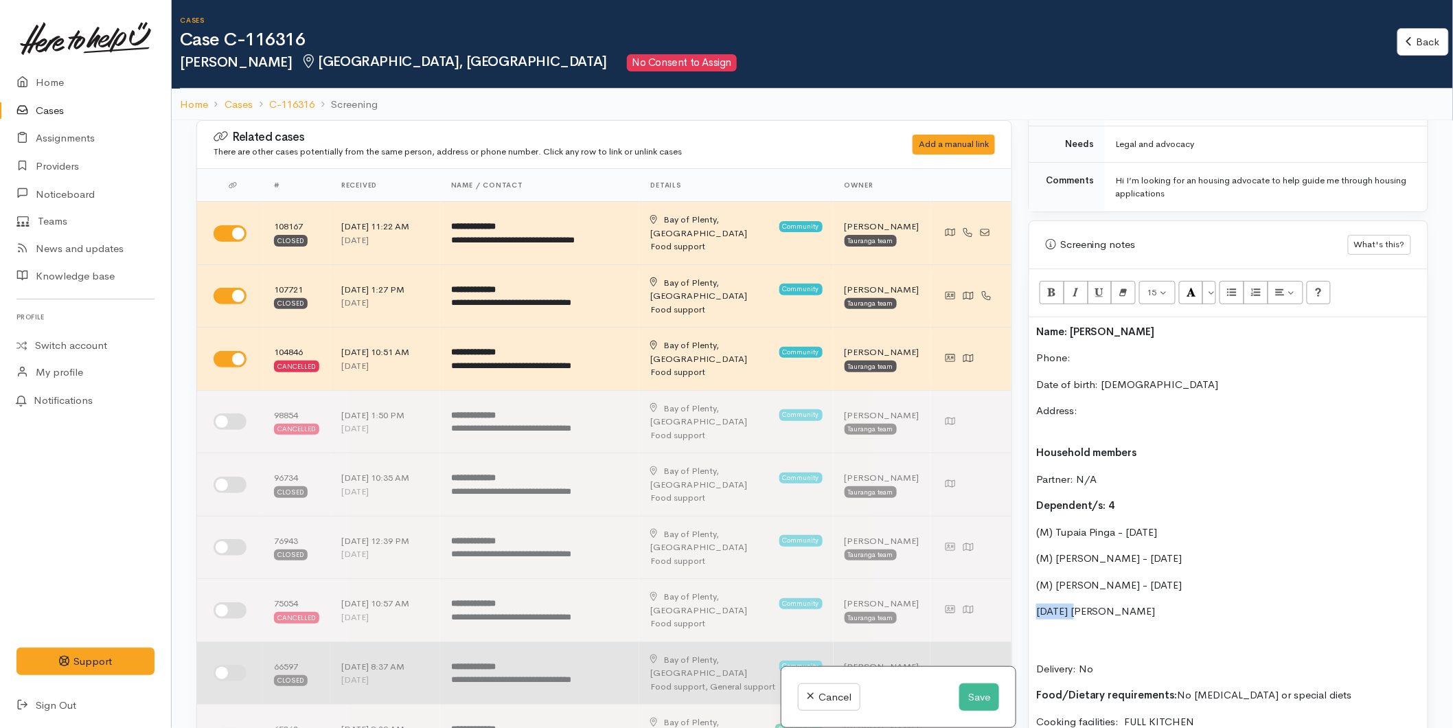
drag, startPoint x: 1082, startPoint y: 597, endPoint x: 980, endPoint y: 582, distance: 103.4
click at [980, 582] on div "Related cases There are other cases potentially from the same person, address o…" at bounding box center [812, 484] width 1248 height 728
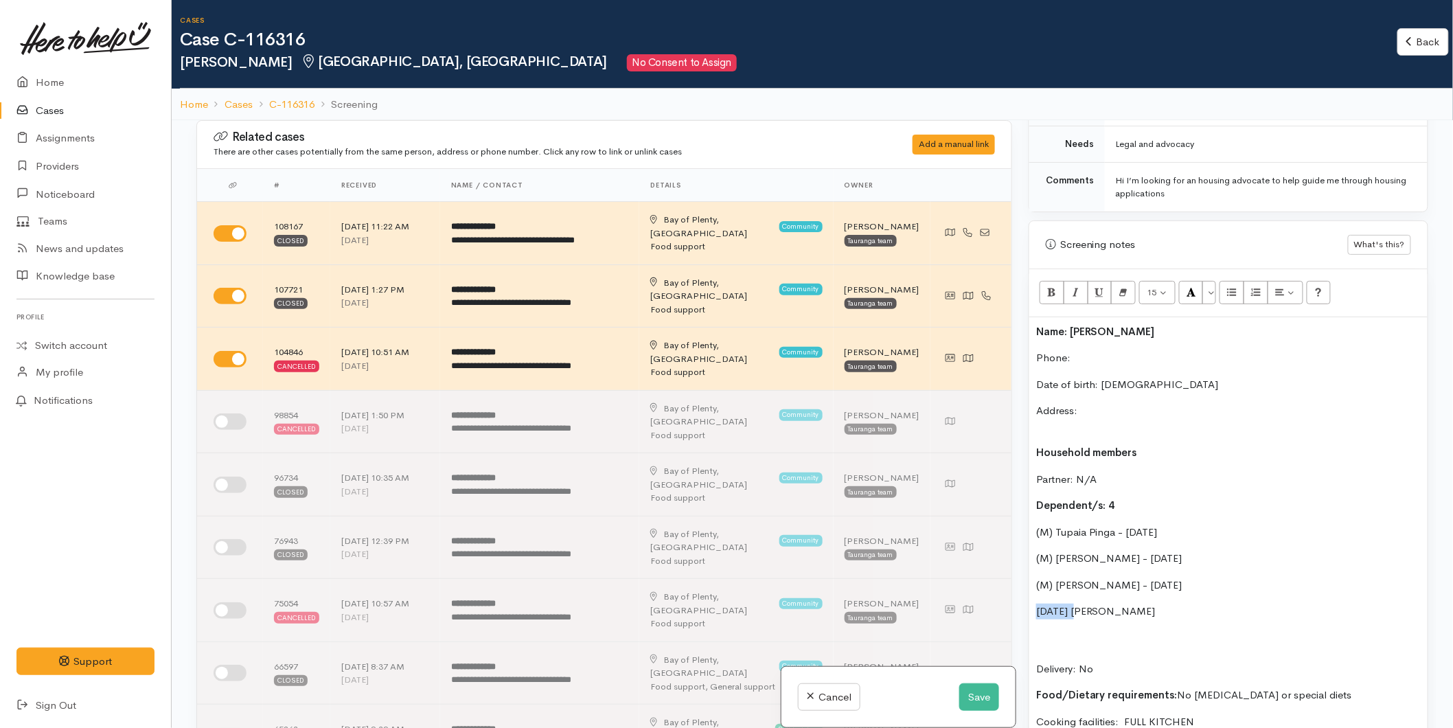
copy p "19/11/15"
click at [1145, 603] on p "(M) Earerleen Dhillon" at bounding box center [1228, 611] width 384 height 16
click at [1182, 603] on p "(M) Earerleen Dhillon - 19/11/15" at bounding box center [1228, 611] width 384 height 16
click at [1054, 630] on p "Delivery: No" at bounding box center [1228, 653] width 384 height 47
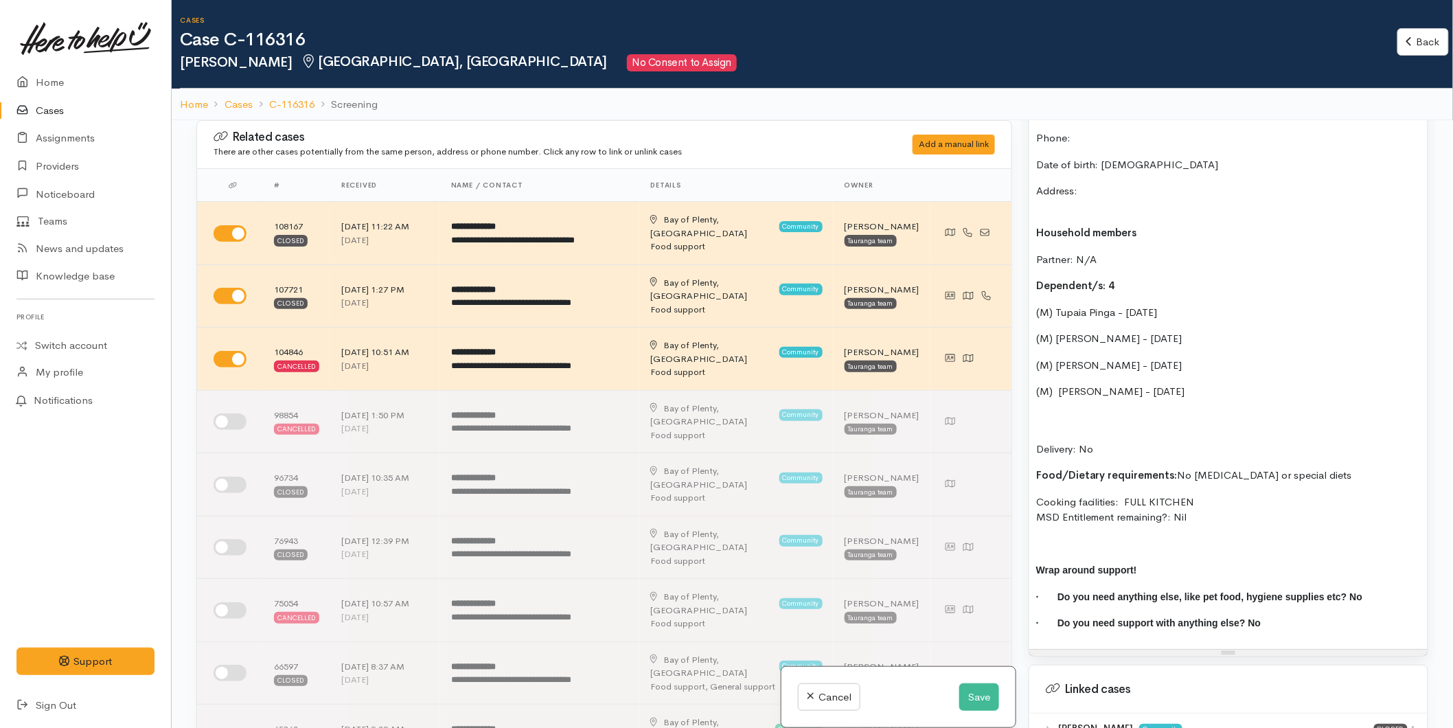
scroll to position [953, 0]
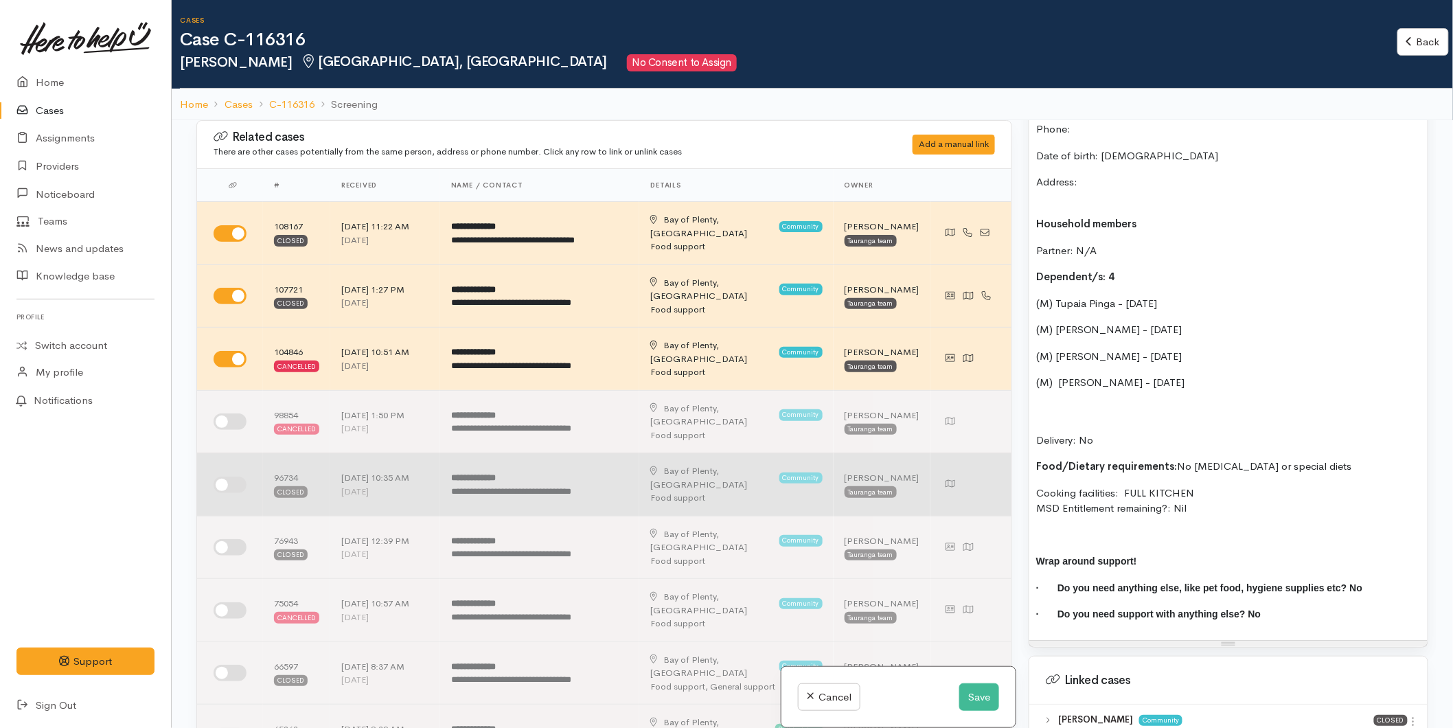
drag, startPoint x: 1205, startPoint y: 500, endPoint x: 1002, endPoint y: 416, distance: 219.2
click at [1002, 416] on div "Related cases There are other cases potentially from the same person, address o…" at bounding box center [812, 484] width 1248 height 728
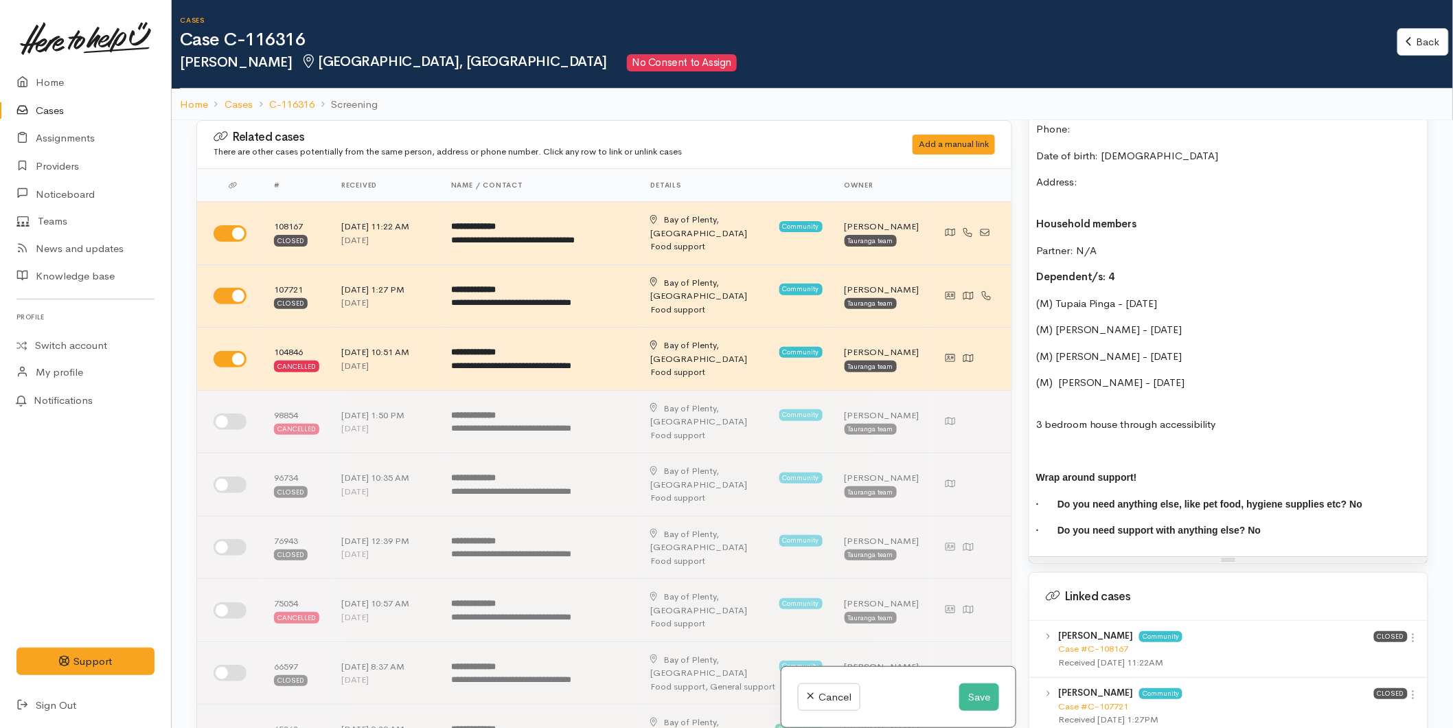
click at [1033, 424] on div "Name: Tatiana Pinga Phone:  Date of birth: 04/10/1991 Address: Household member…" at bounding box center [1228, 323] width 398 height 468
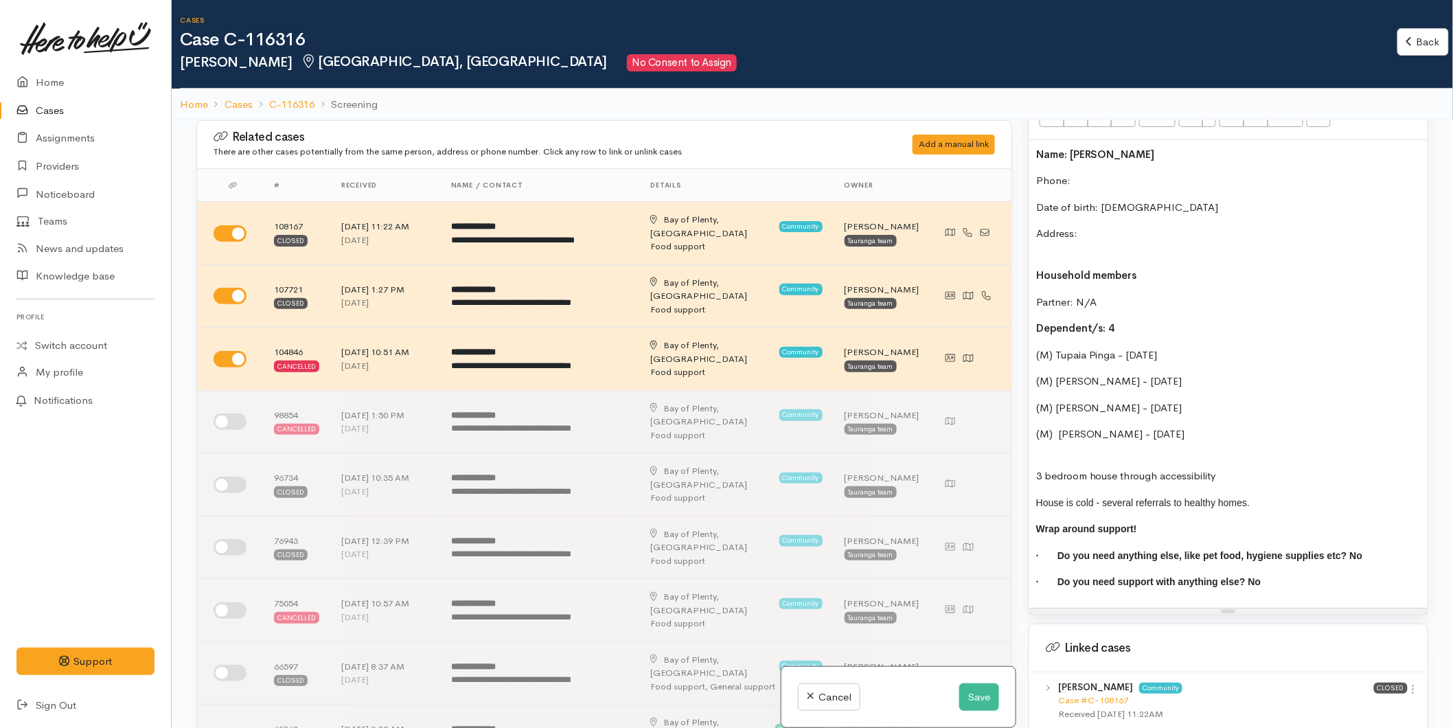
scroll to position [877, 0]
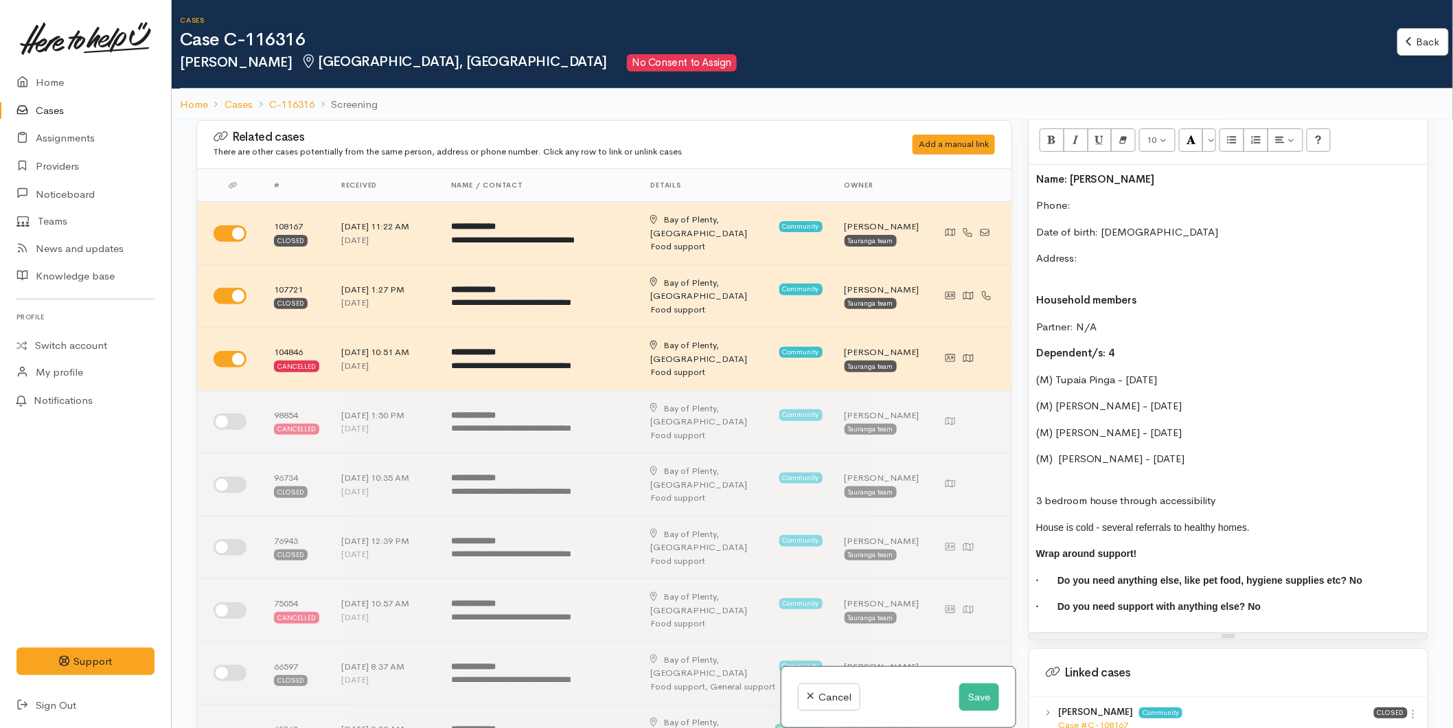
click at [1230, 485] on p "3 bedroom house through accessibility" at bounding box center [1228, 493] width 384 height 31
click at [1326, 525] on div "Name: Tatiana Pinga Phone:  Date of birth: 04/10/1991 Address: Household member…" at bounding box center [1228, 399] width 398 height 468
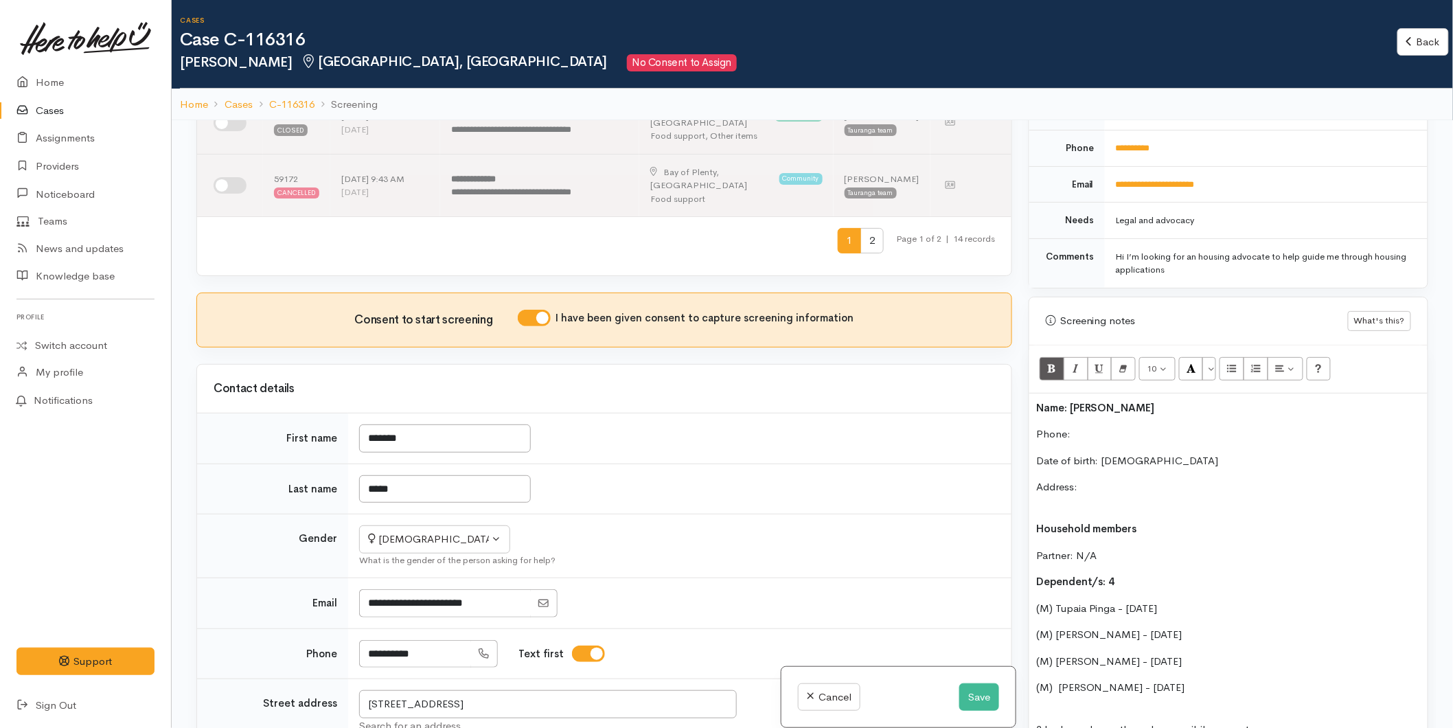
scroll to position [763, 0]
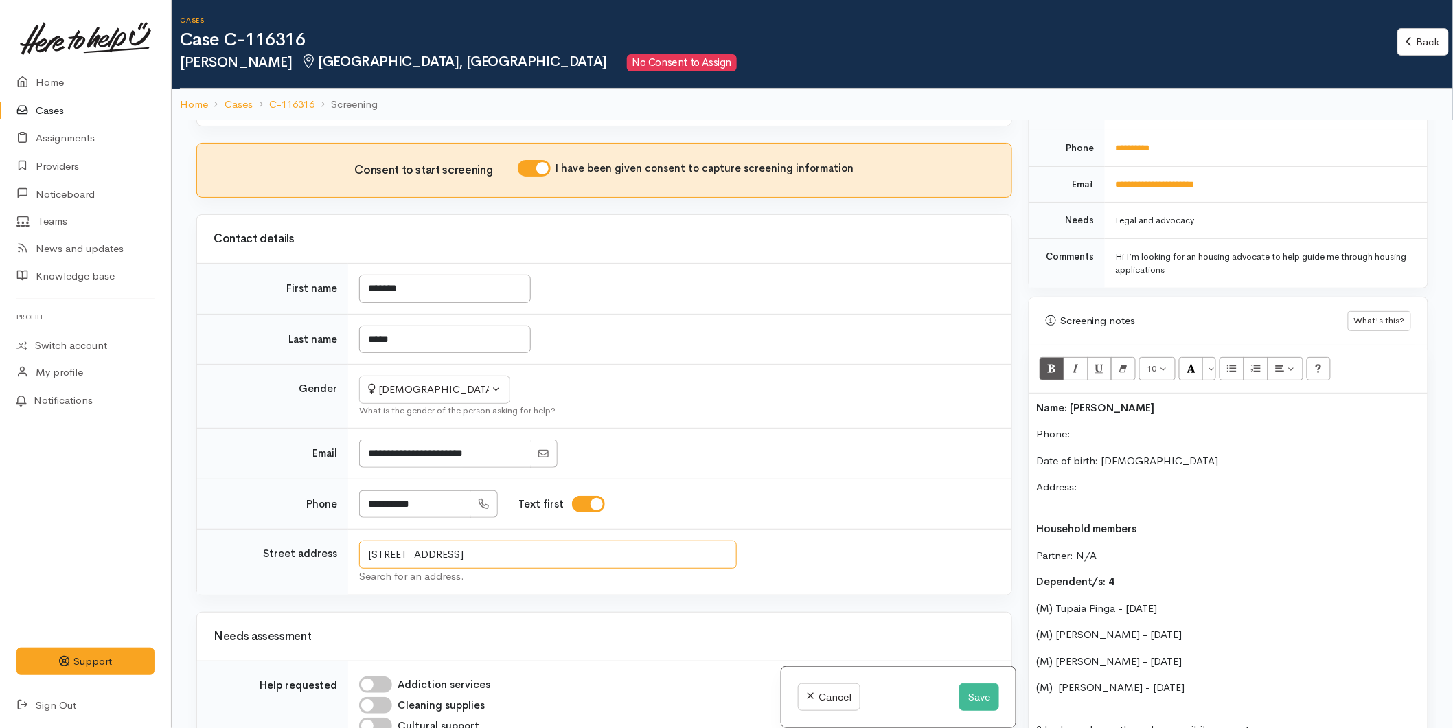
drag, startPoint x: 682, startPoint y: 424, endPoint x: 272, endPoint y: 404, distance: 411.1
click at [272, 529] on tr "Street address 6 Nineteenth Avenue, Tauranga South, Tauranga, New Zealand Searc…" at bounding box center [604, 562] width 814 height 66
click at [1088, 479] on p "Address:" at bounding box center [1228, 494] width 384 height 31
click at [1095, 426] on p "Phone:" at bounding box center [1228, 434] width 384 height 16
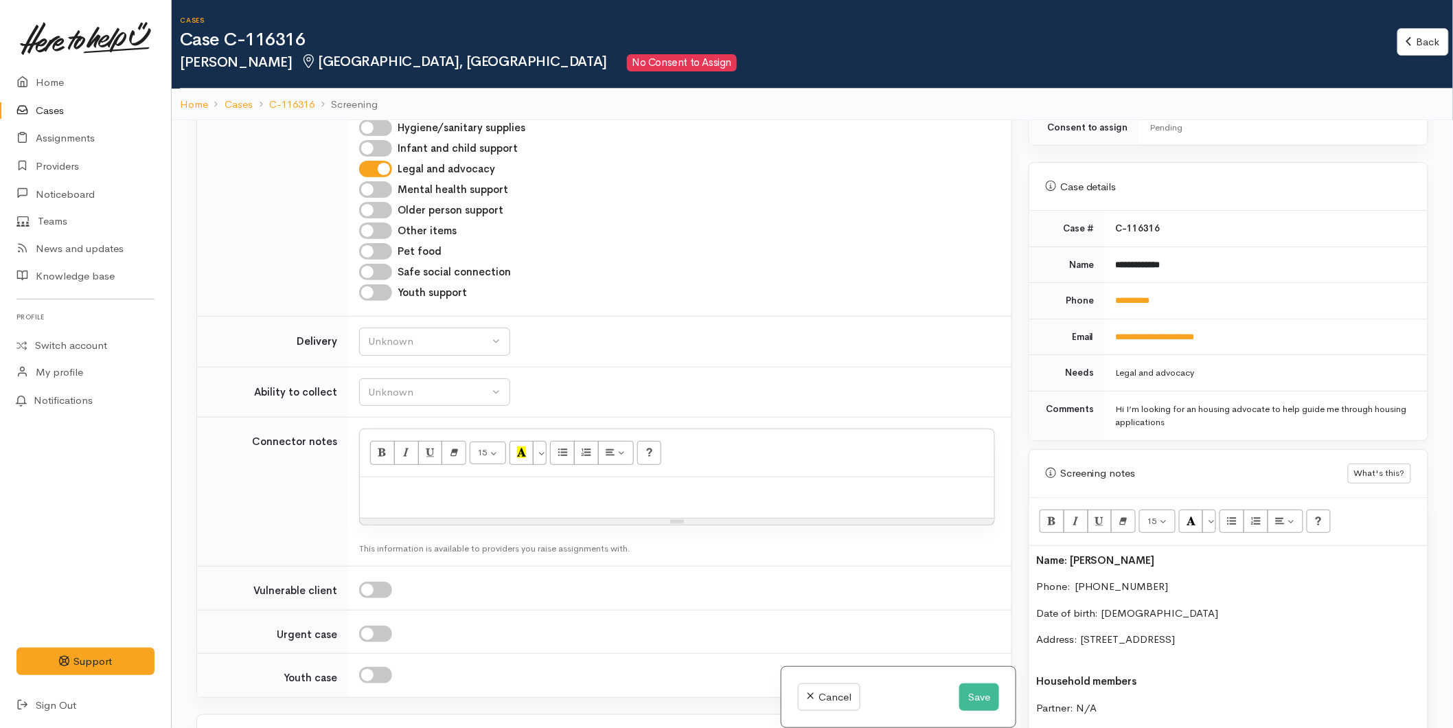
scroll to position [2060, 0]
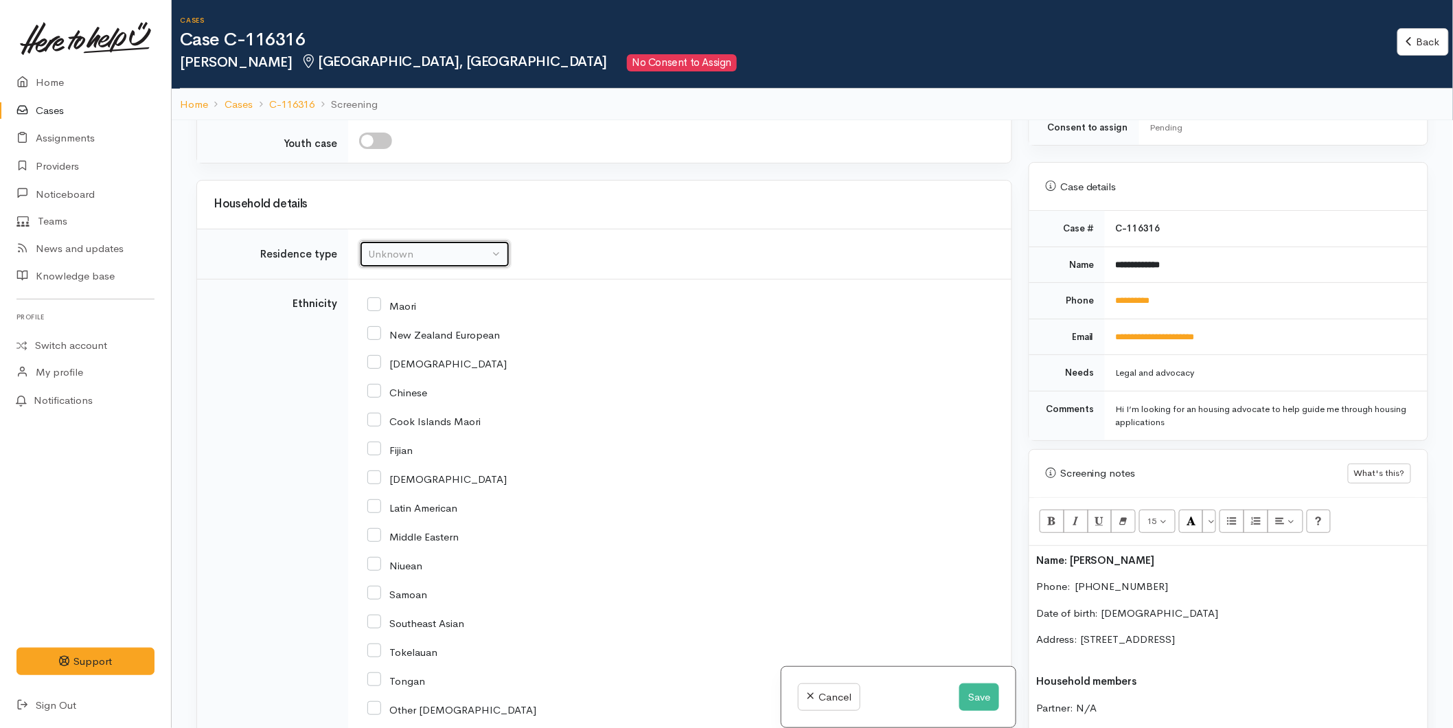
click at [371, 246] on div "Unknown" at bounding box center [428, 254] width 121 height 16
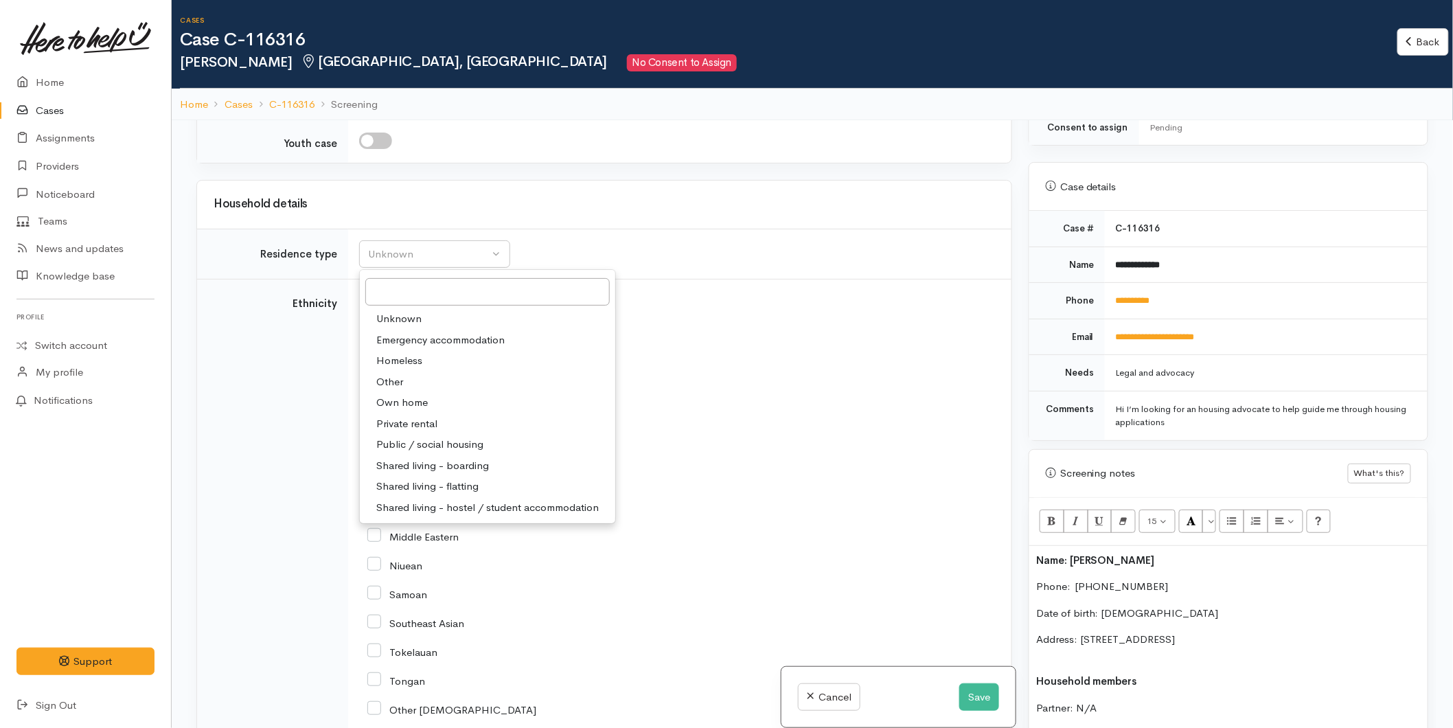
drag, startPoint x: 412, startPoint y: 319, endPoint x: 351, endPoint y: 232, distance: 106.5
click at [410, 437] on span "Public / social housing" at bounding box center [429, 445] width 107 height 16
select select "3"
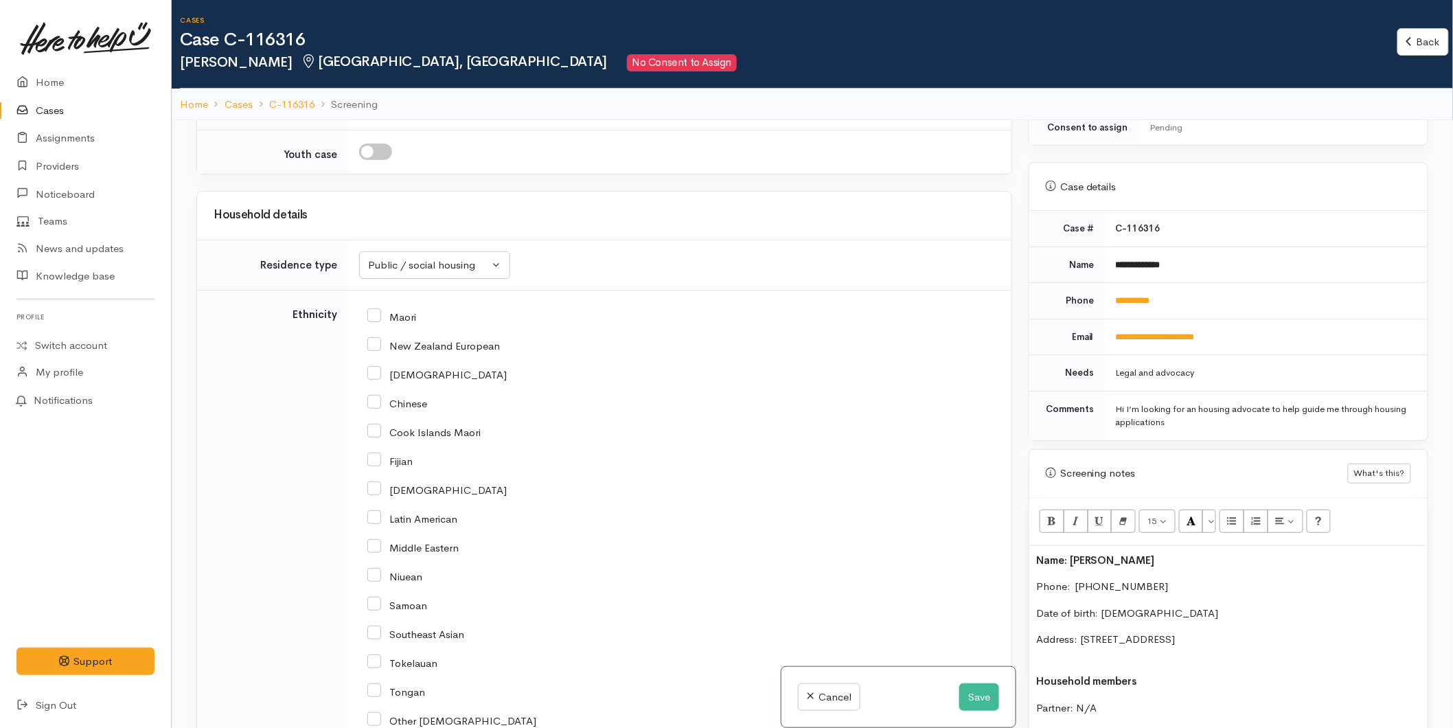
click at [374, 310] on input "Maori" at bounding box center [391, 316] width 49 height 12
checkbox input "true"
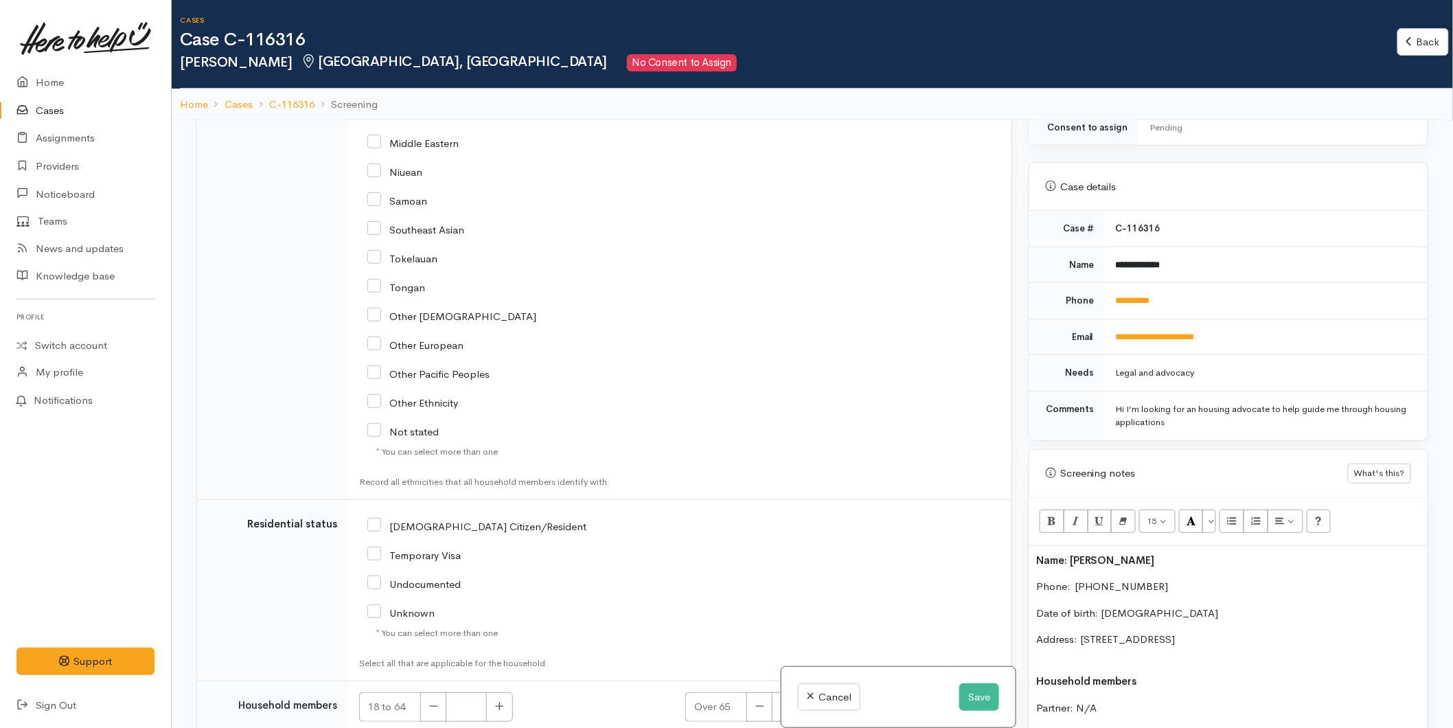
scroll to position [2659, 0]
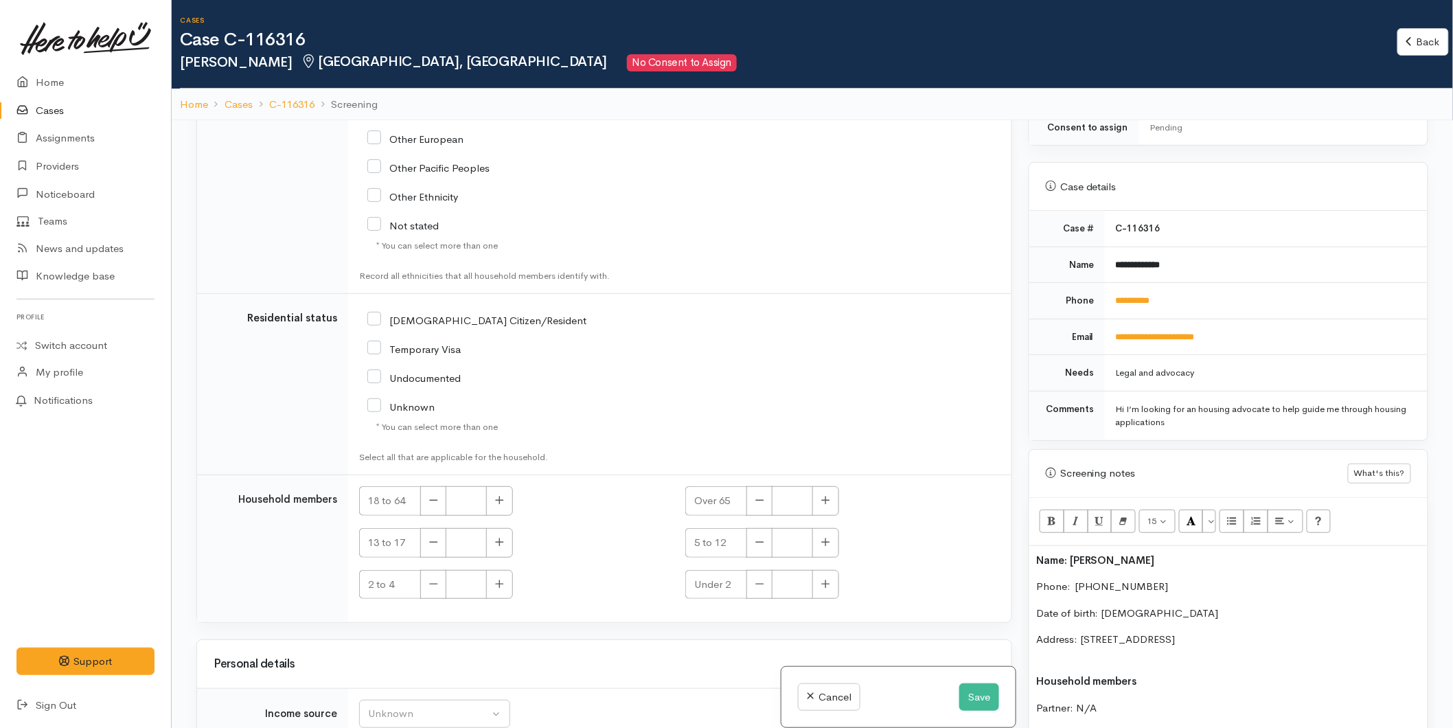
click at [374, 313] on input "[DEMOGRAPHIC_DATA] Citizen/Resident" at bounding box center [476, 319] width 219 height 12
checkbox input "true"
click at [509, 486] on button "button" at bounding box center [499, 501] width 27 height 30
type input "1"
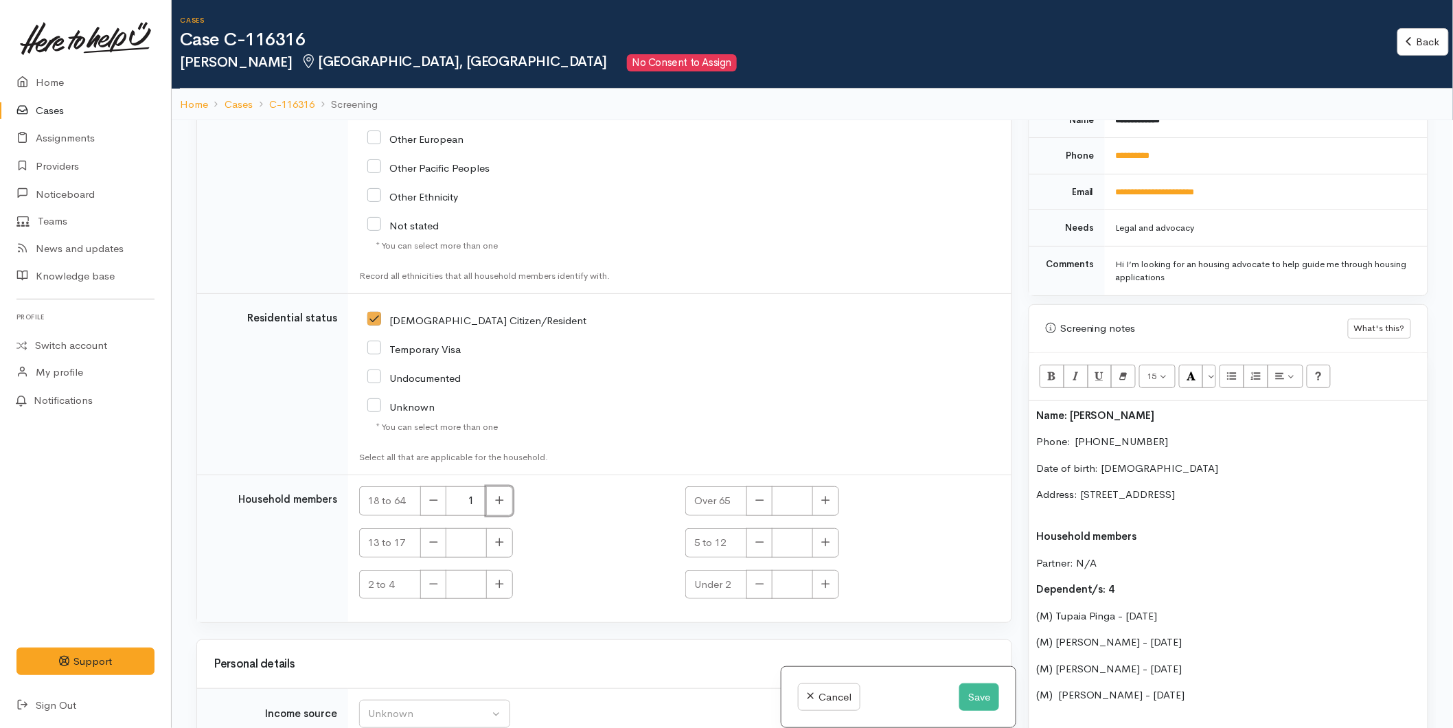
scroll to position [800, 0]
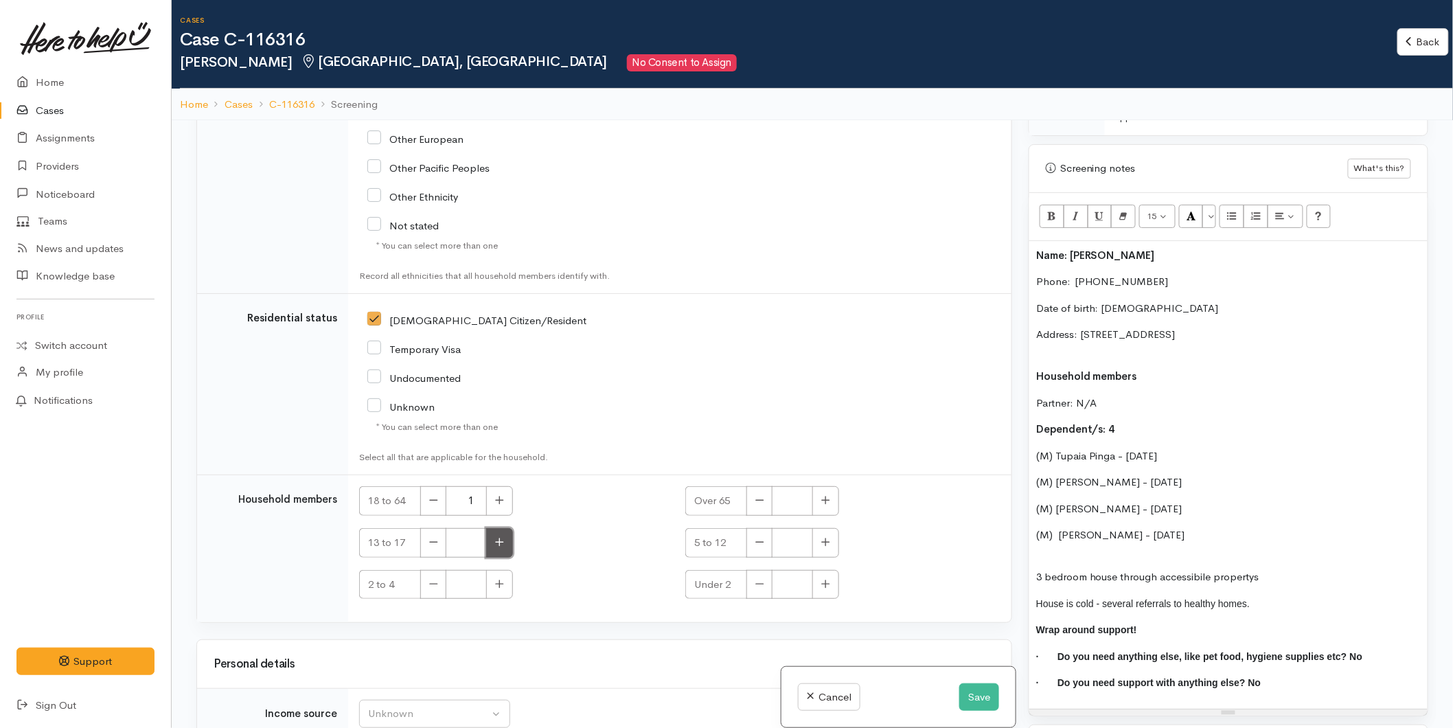
click at [509, 528] on button "button" at bounding box center [499, 543] width 27 height 30
click at [508, 528] on button "button" at bounding box center [499, 543] width 27 height 30
type input "2"
click at [833, 528] on button "button" at bounding box center [825, 543] width 27 height 30
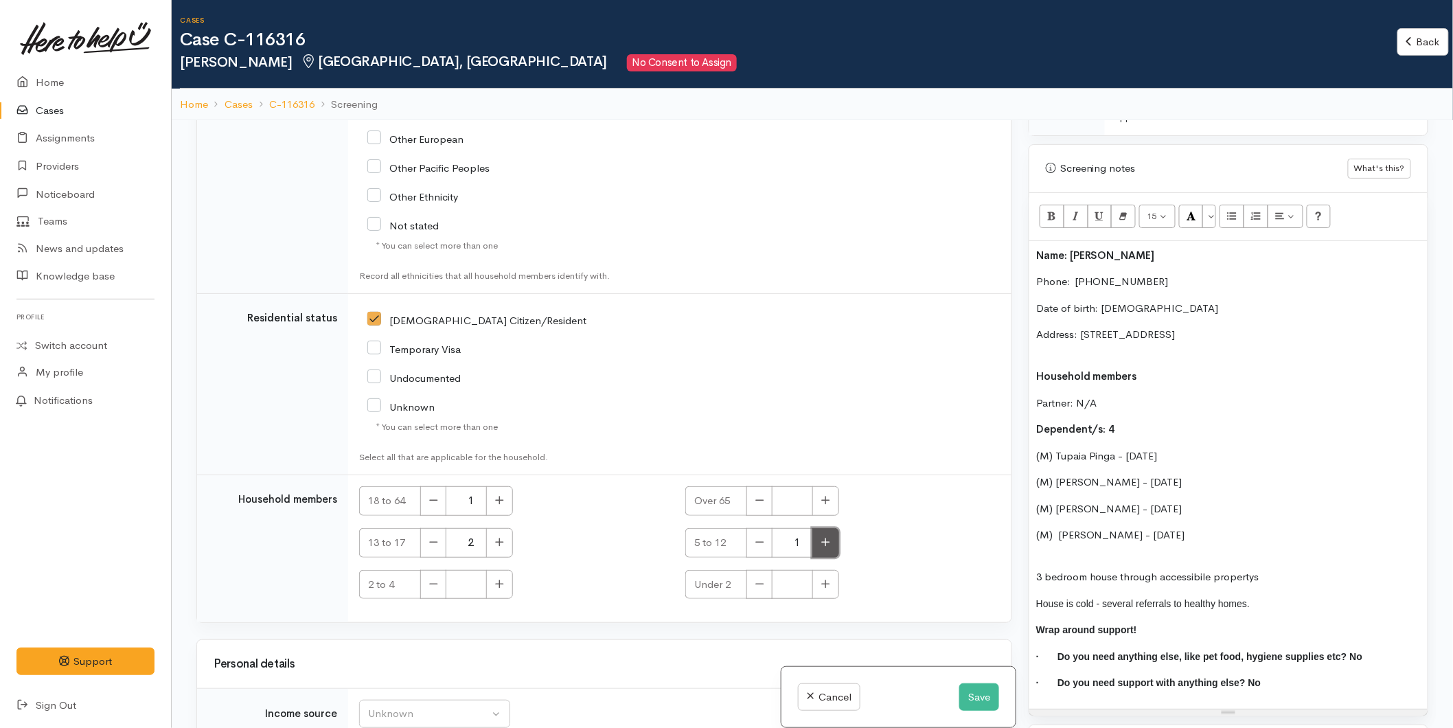
type input "2"
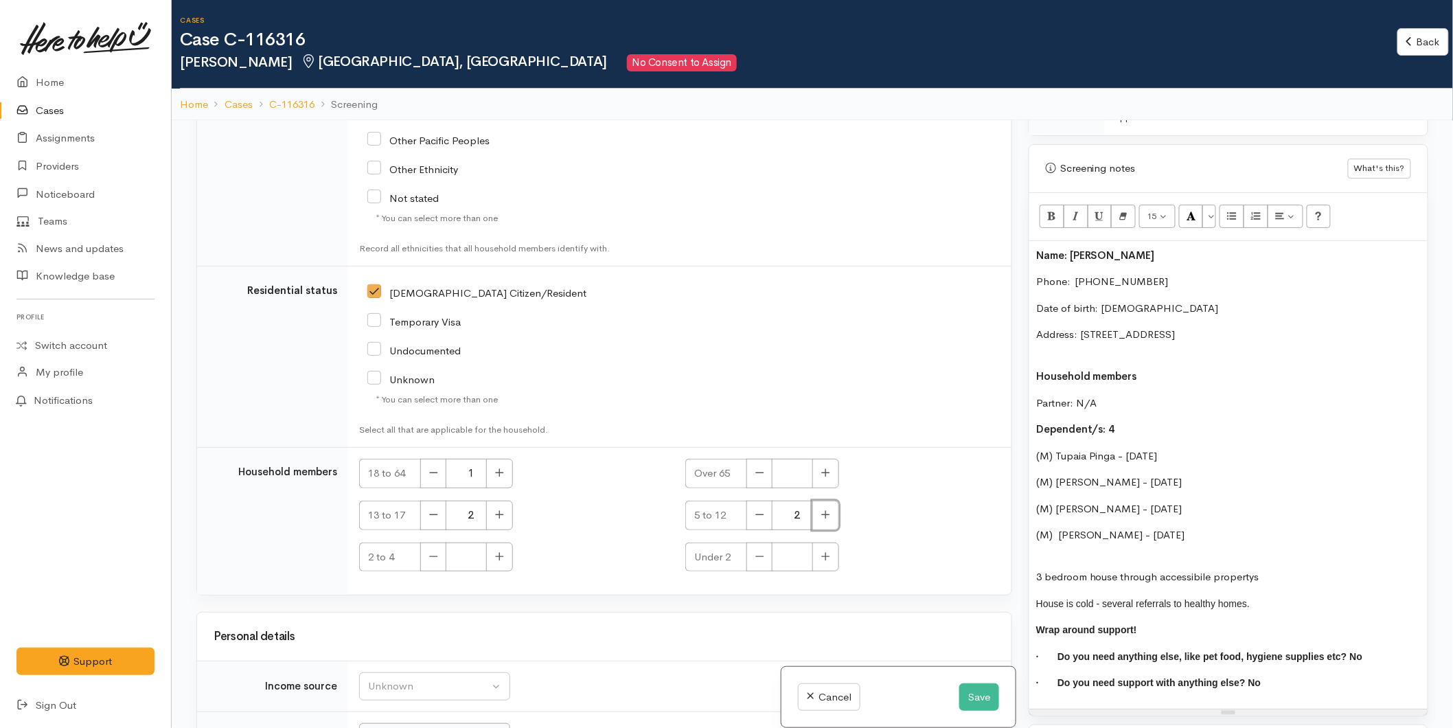
scroll to position [2728, 0]
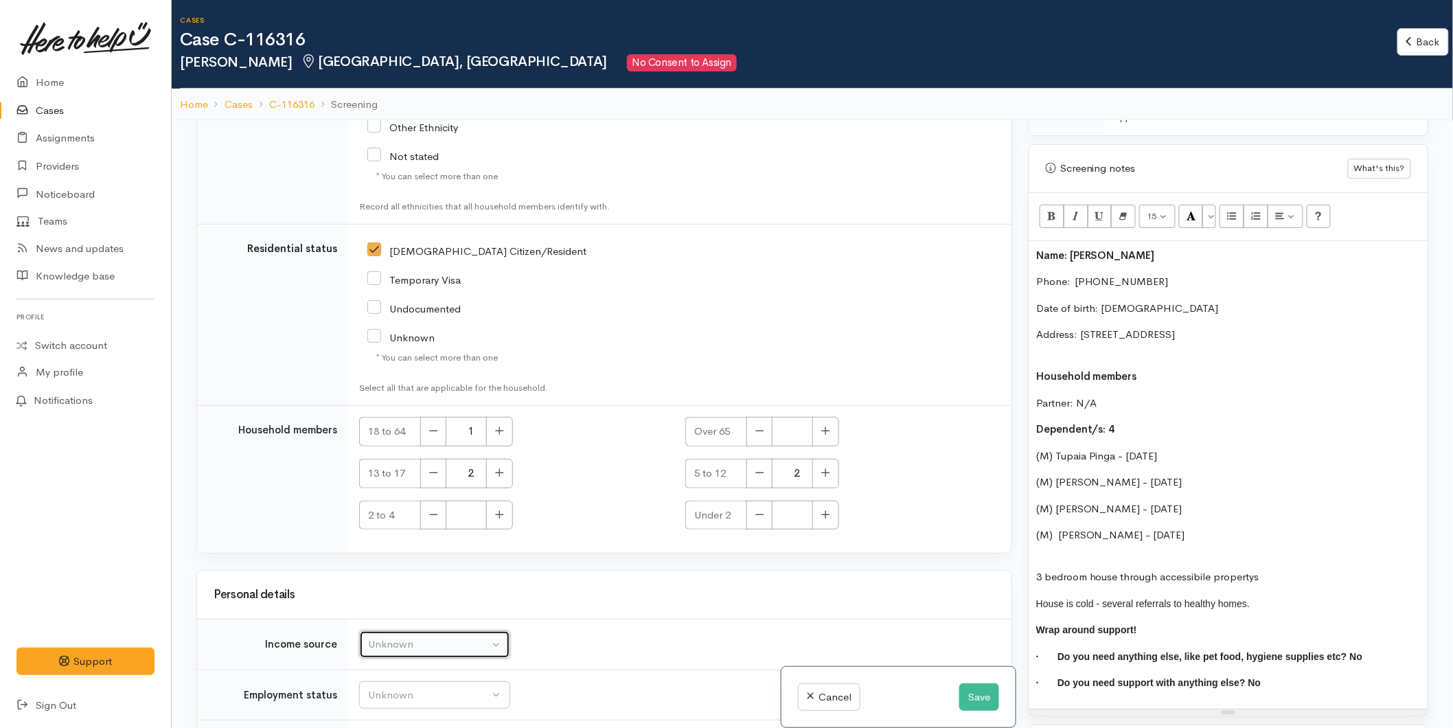
click at [424, 636] on div "Unknown" at bounding box center [428, 644] width 121 height 16
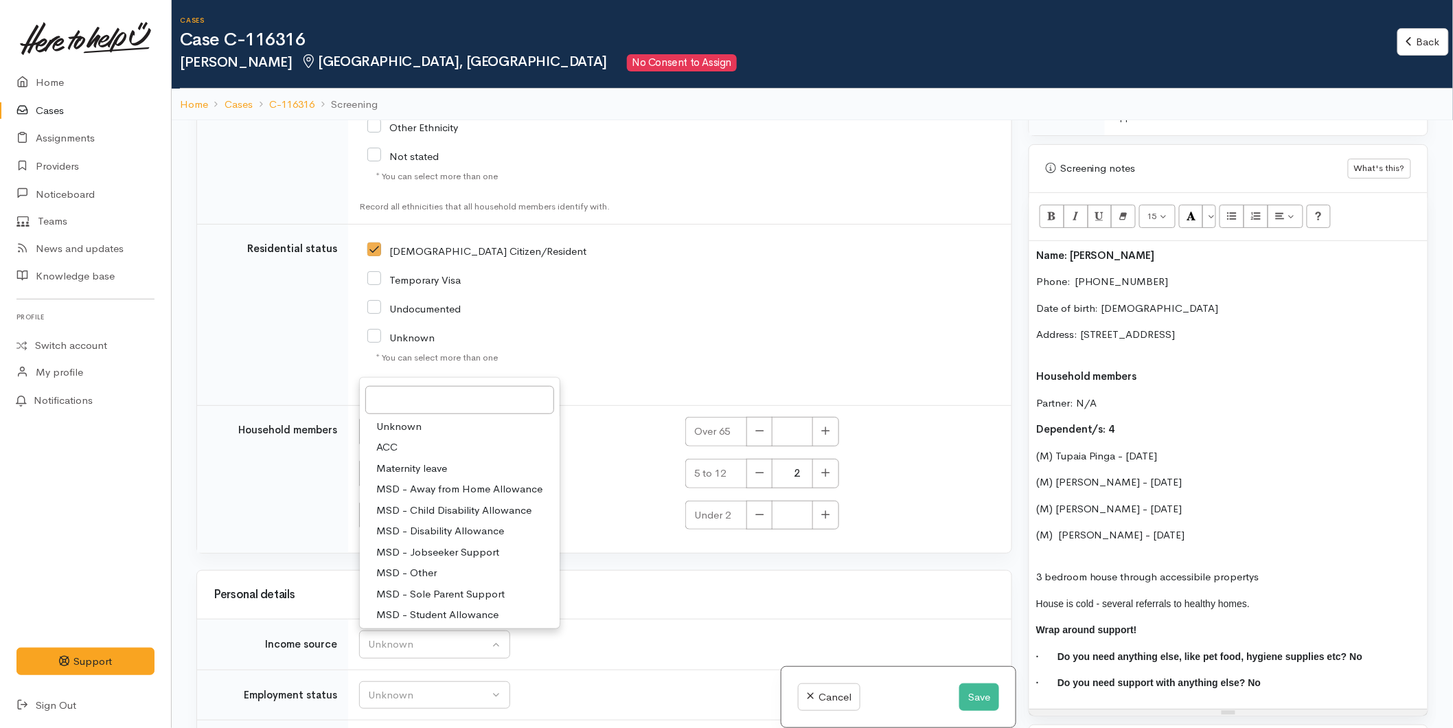
click at [430, 587] on span "MSD - Sole Parent Support" at bounding box center [440, 595] width 128 height 16
select select "7"
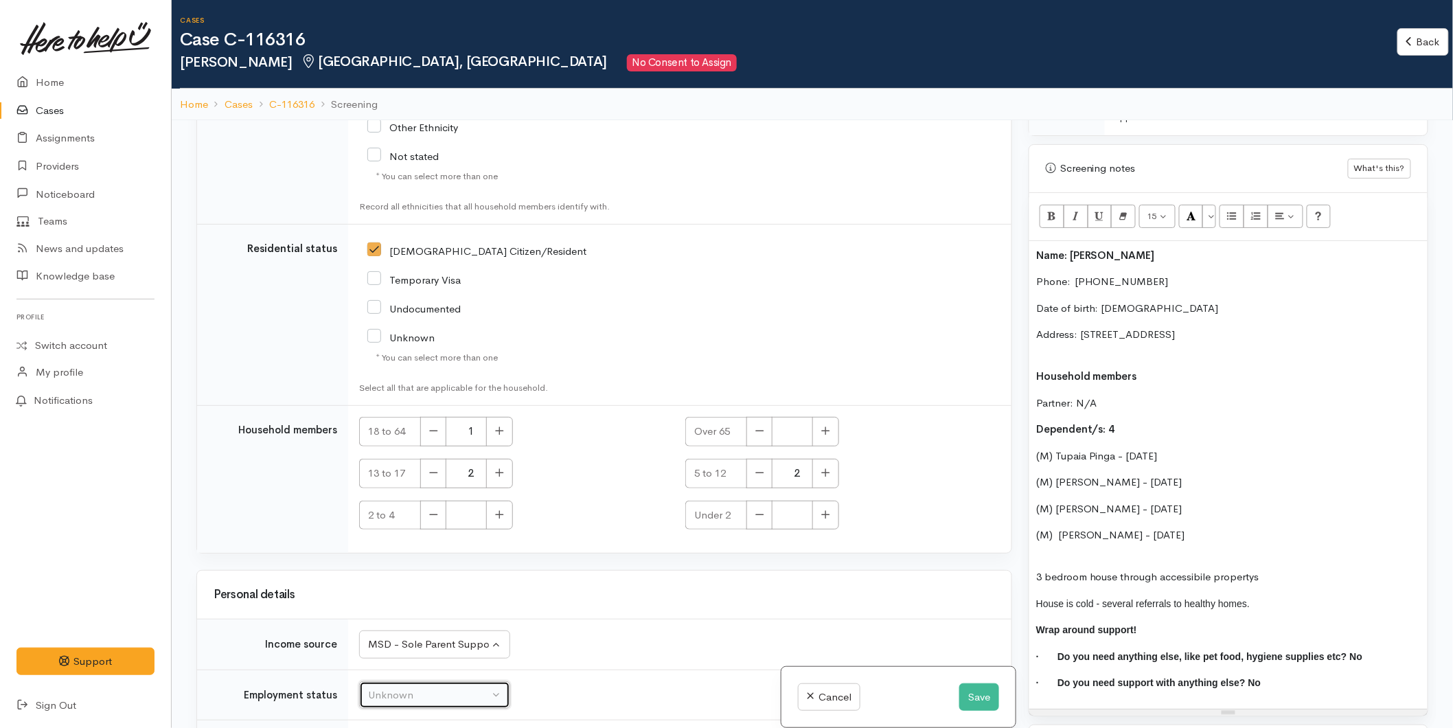
click at [400, 687] on div "Unknown" at bounding box center [428, 695] width 121 height 16
click at [413, 634] on span "Unemployed" at bounding box center [405, 642] width 59 height 16
select select "1"
click at [408, 714] on span "Not studying" at bounding box center [406, 722] width 60 height 16
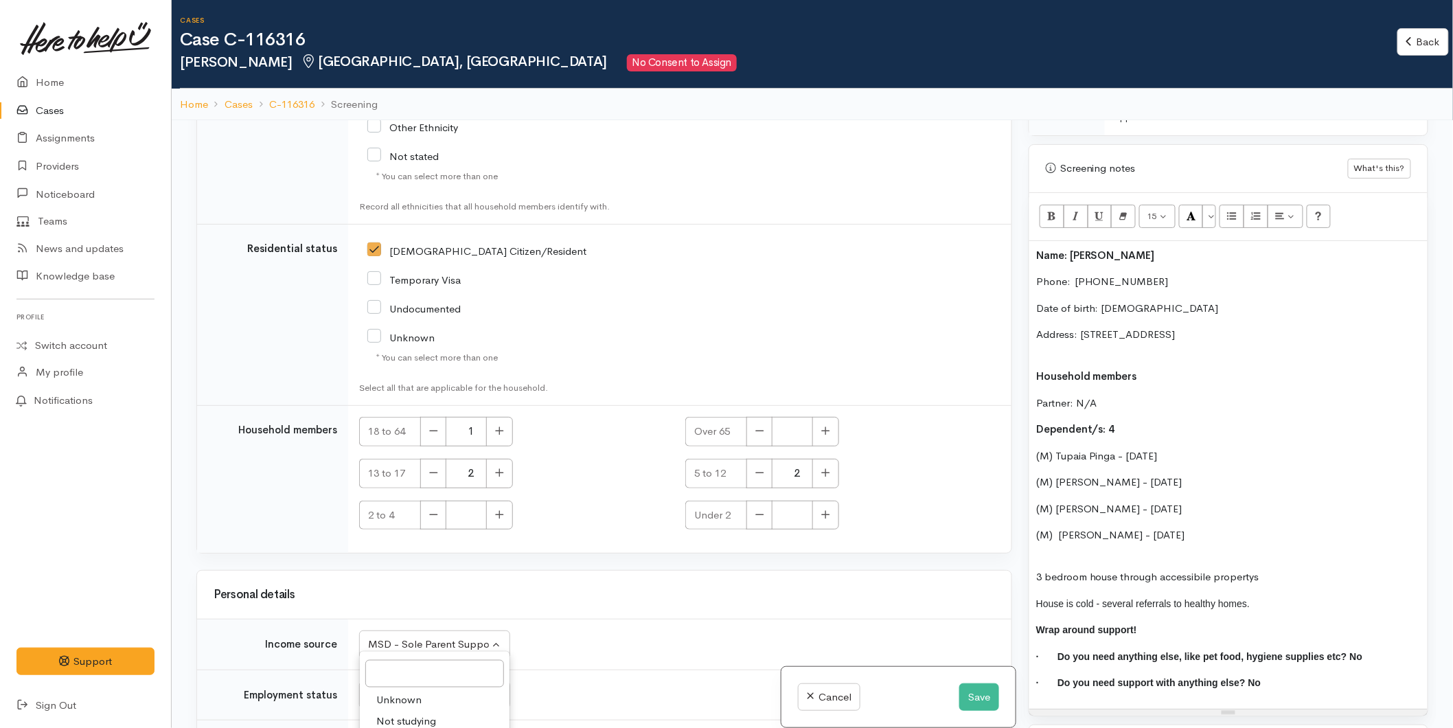
select select "1"
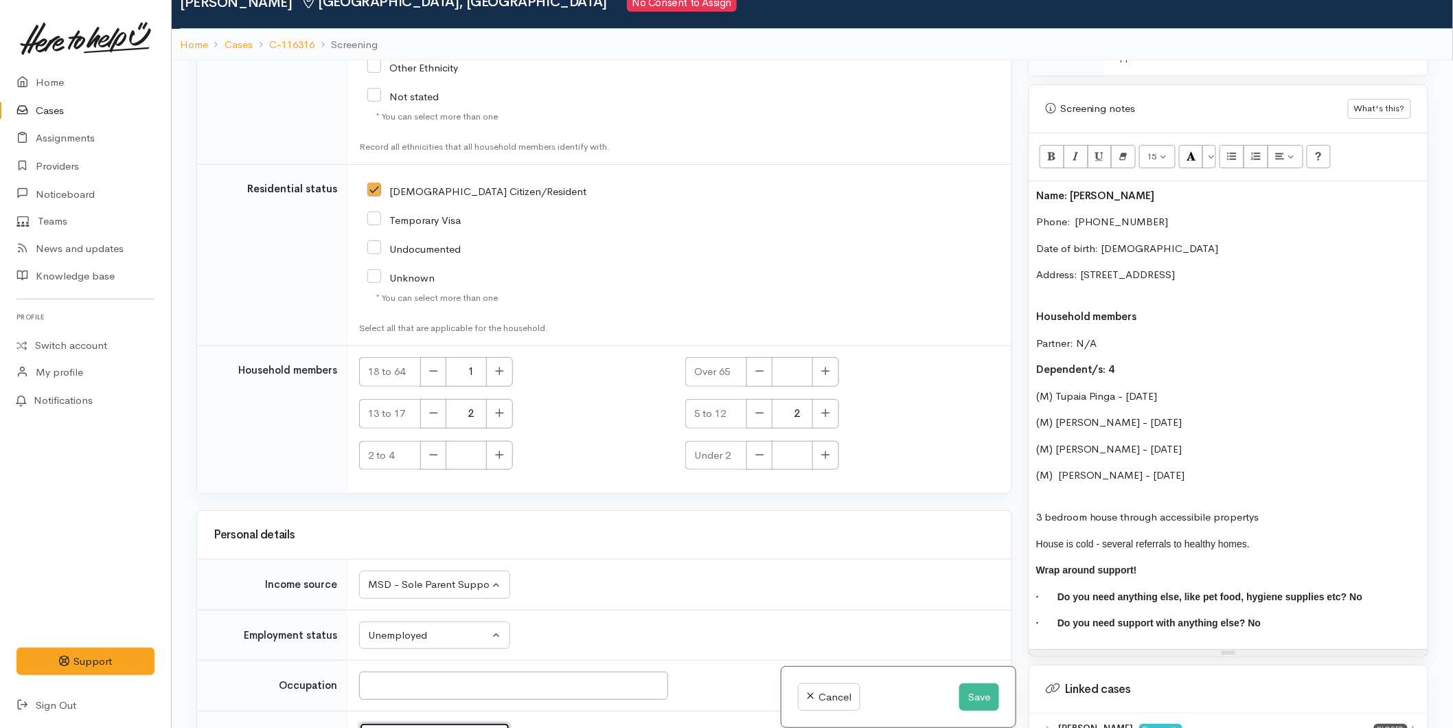
scroll to position [120, 0]
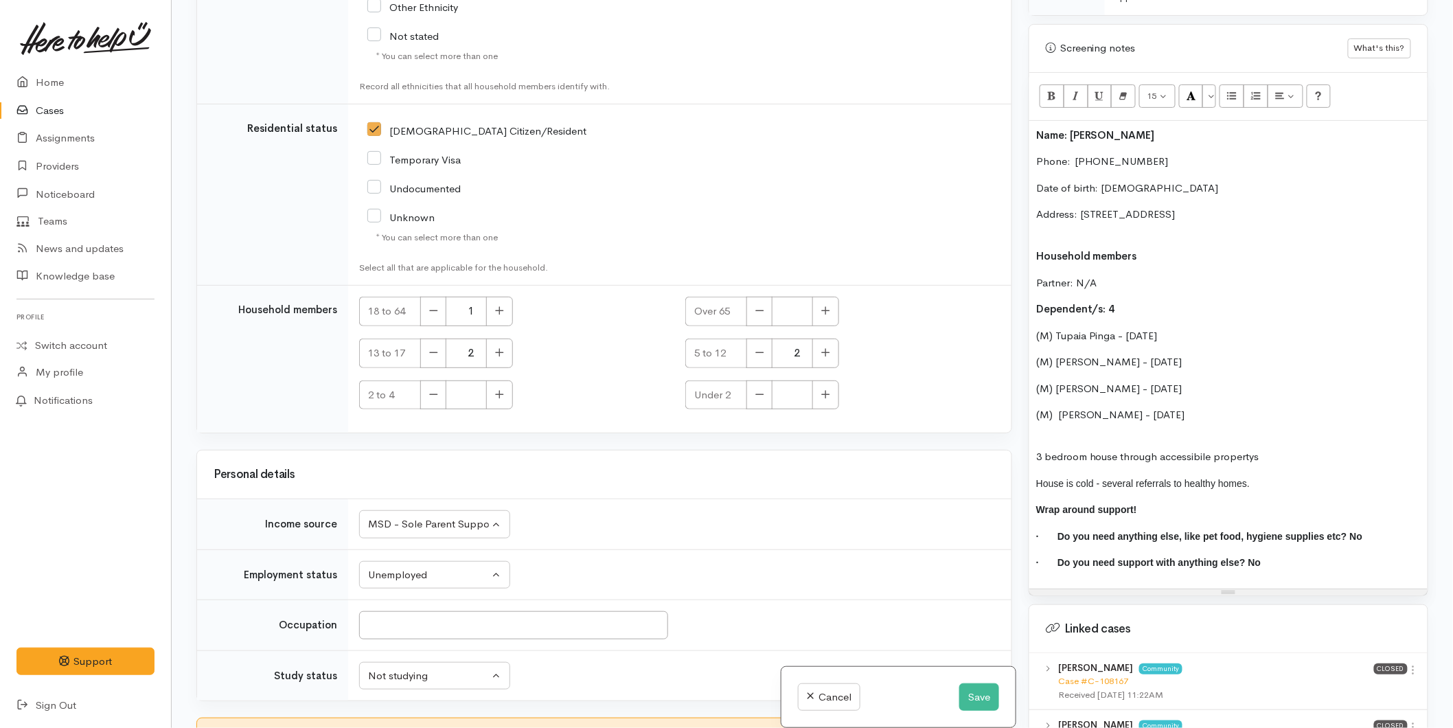
checkbox input "true"
click at [984, 695] on button "Save" at bounding box center [979, 697] width 40 height 28
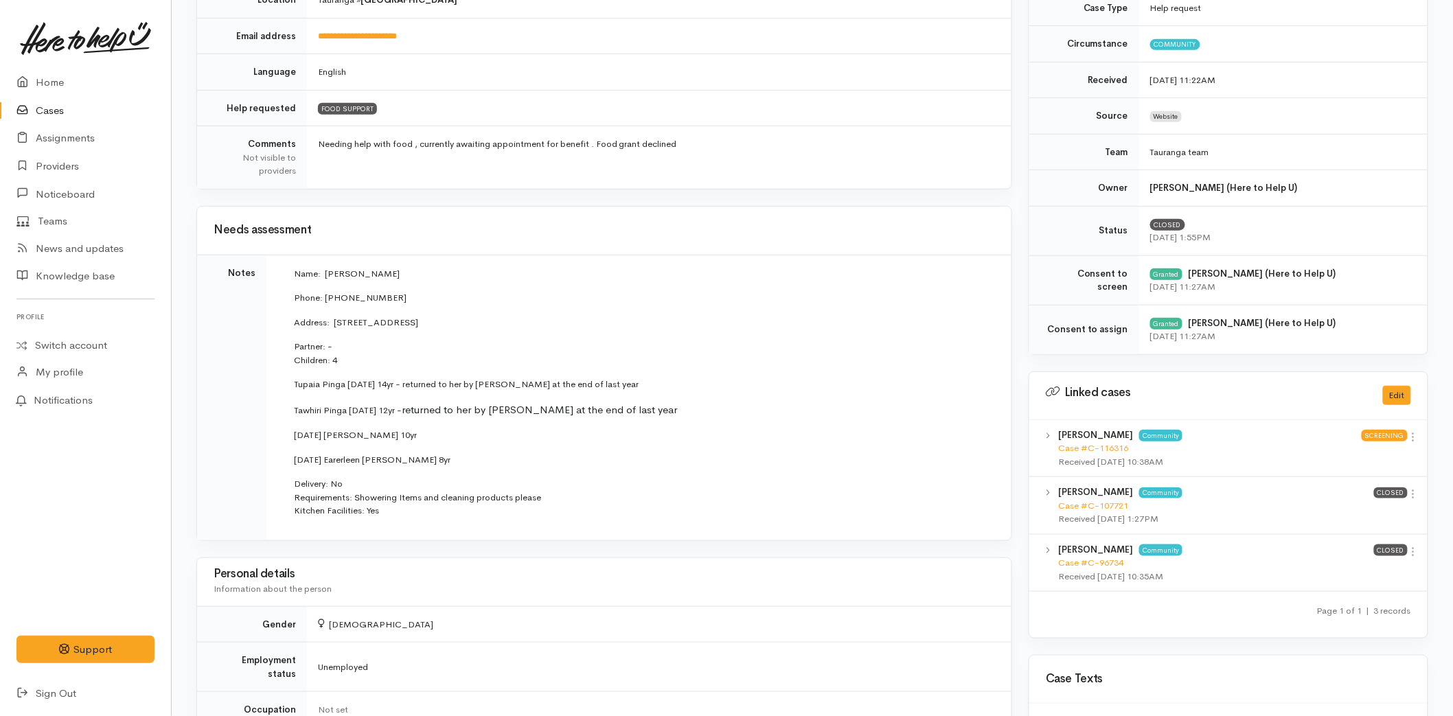
scroll to position [534, 0]
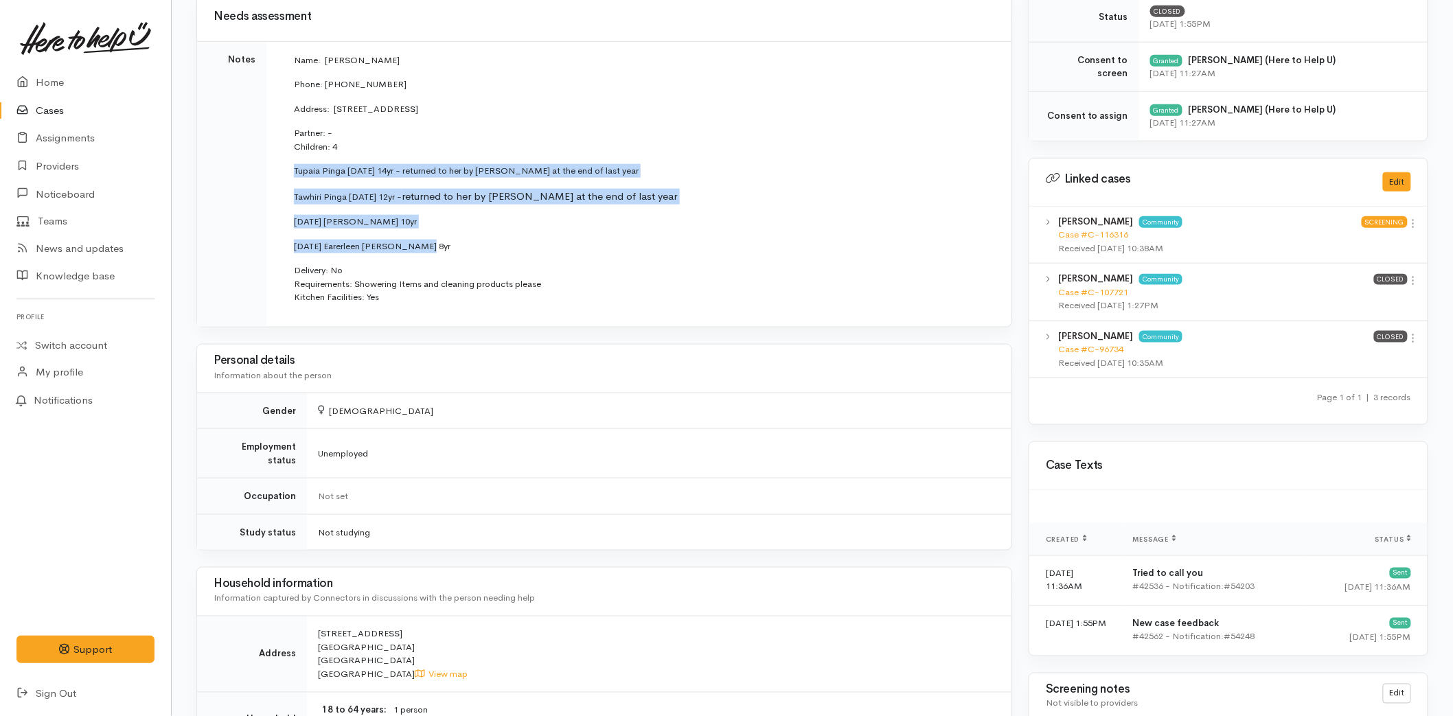
drag, startPoint x: 445, startPoint y: 243, endPoint x: 293, endPoint y: 161, distance: 172.6
click at [293, 161] on td "Name: [PERSON_NAME] Phone: 0273172745 Address: [STREET_ADDRESS] Partner: - Chil…" at bounding box center [635, 184] width 717 height 263
copy td "Tupaia Pinga [DATE] 14yr - returned to her by [PERSON_NAME] at the end of last …"
click at [50, 69] on link "Home" at bounding box center [85, 83] width 171 height 28
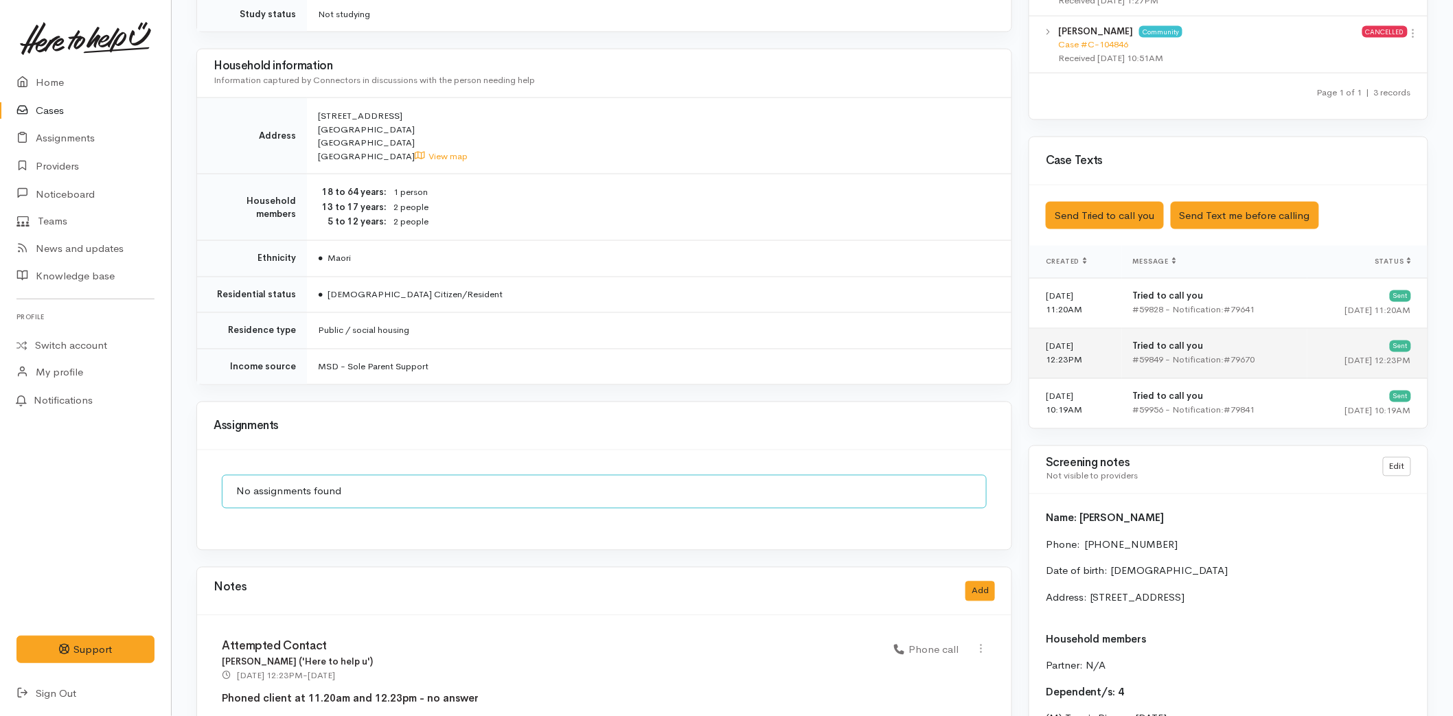
scroll to position [991, 0]
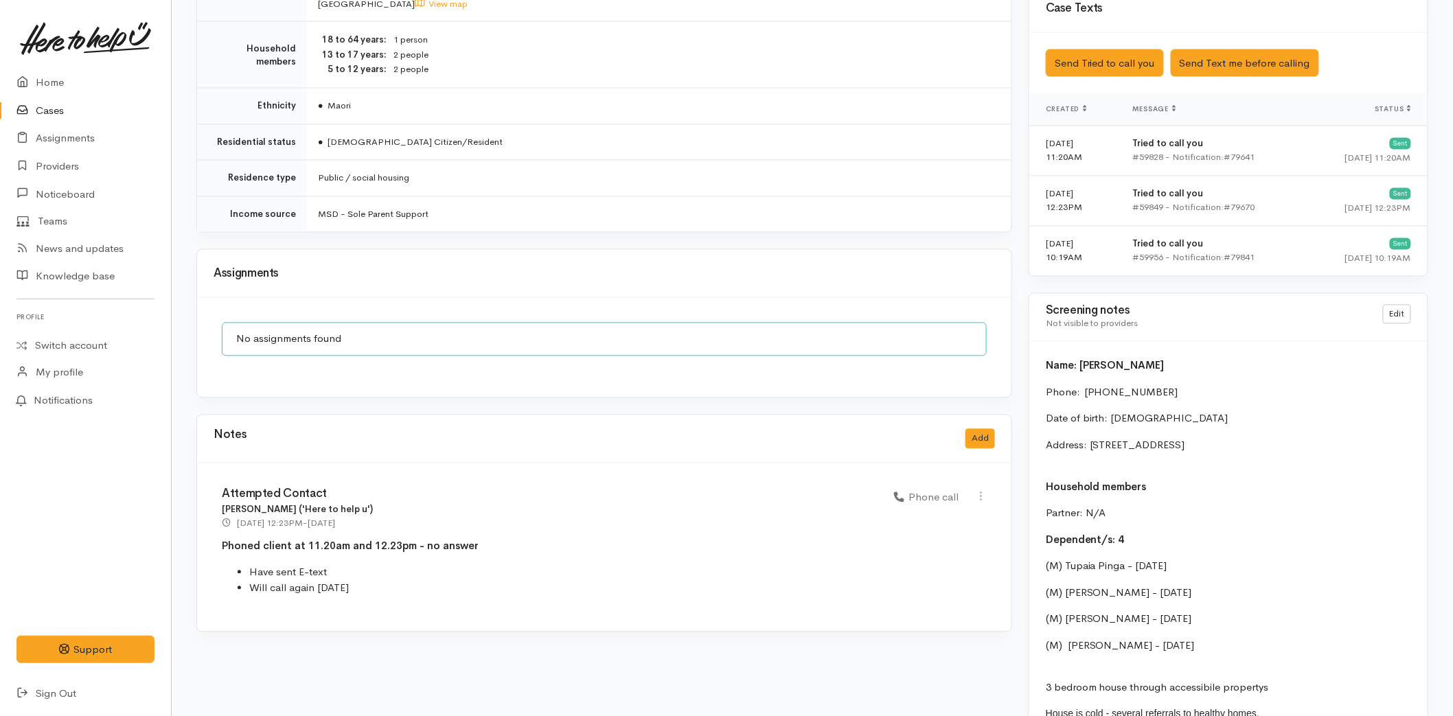
drag, startPoint x: 1387, startPoint y: 442, endPoint x: 1092, endPoint y: 448, distance: 295.3
click at [1092, 448] on p "Address: [STREET_ADDRESS]" at bounding box center [1228, 453] width 365 height 31
copy p "6 Nineteenth Avenue, Tauranga South, Tauranga, New Zealand"
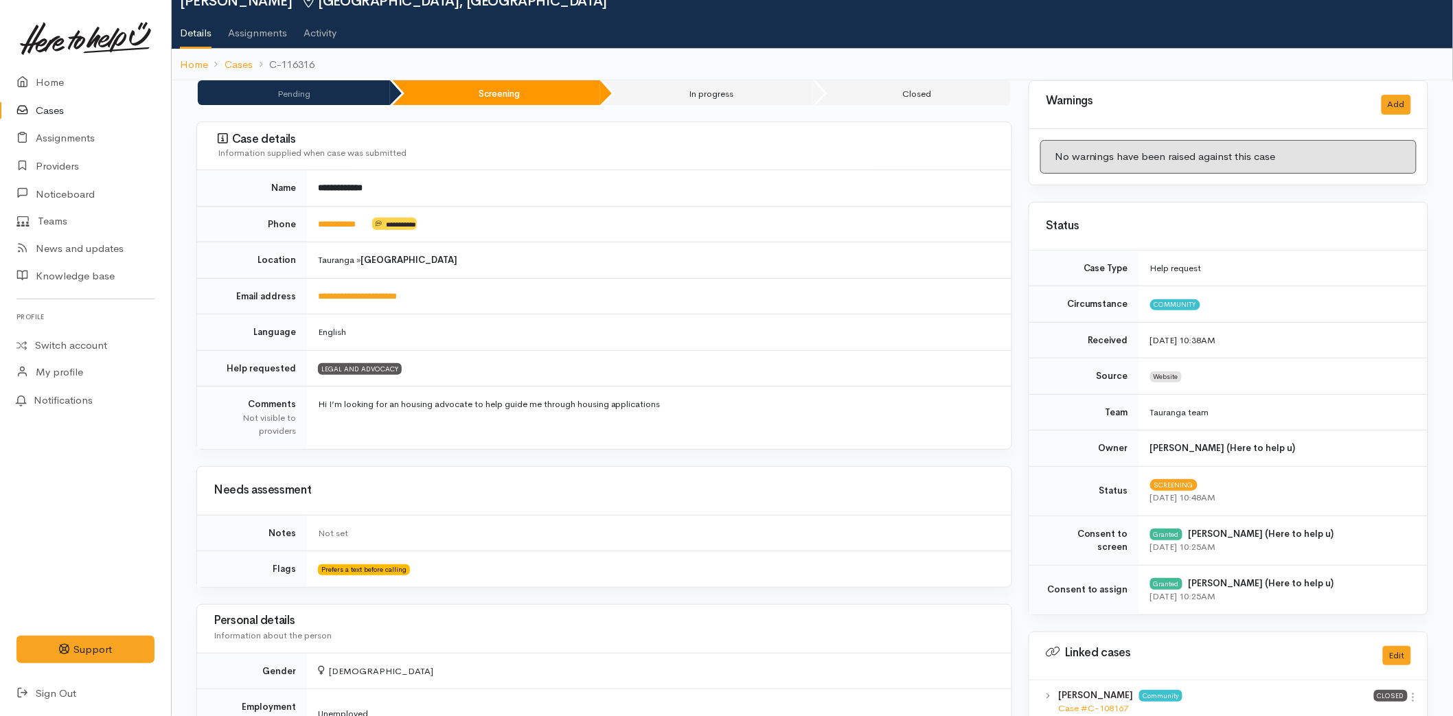
scroll to position [0, 0]
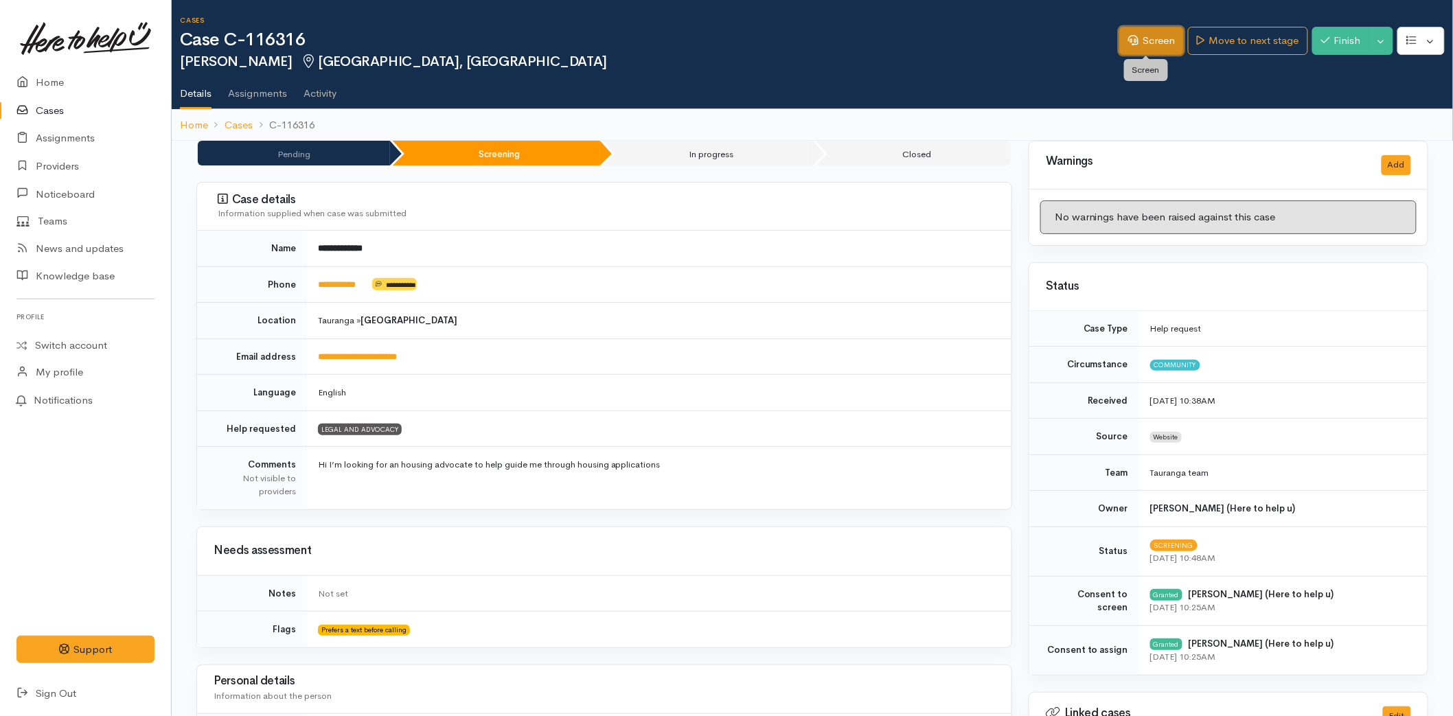
click at [1155, 43] on link "Screen" at bounding box center [1151, 41] width 65 height 28
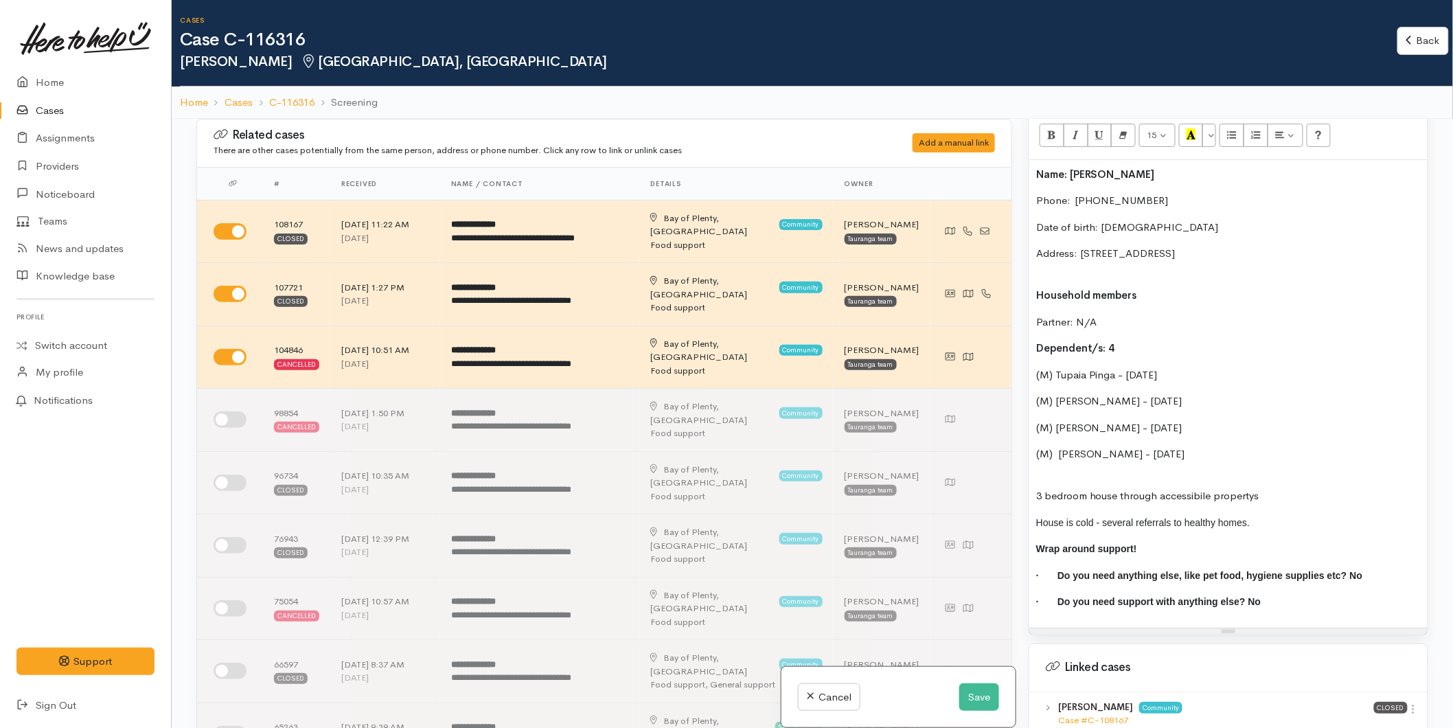
scroll to position [991, 0]
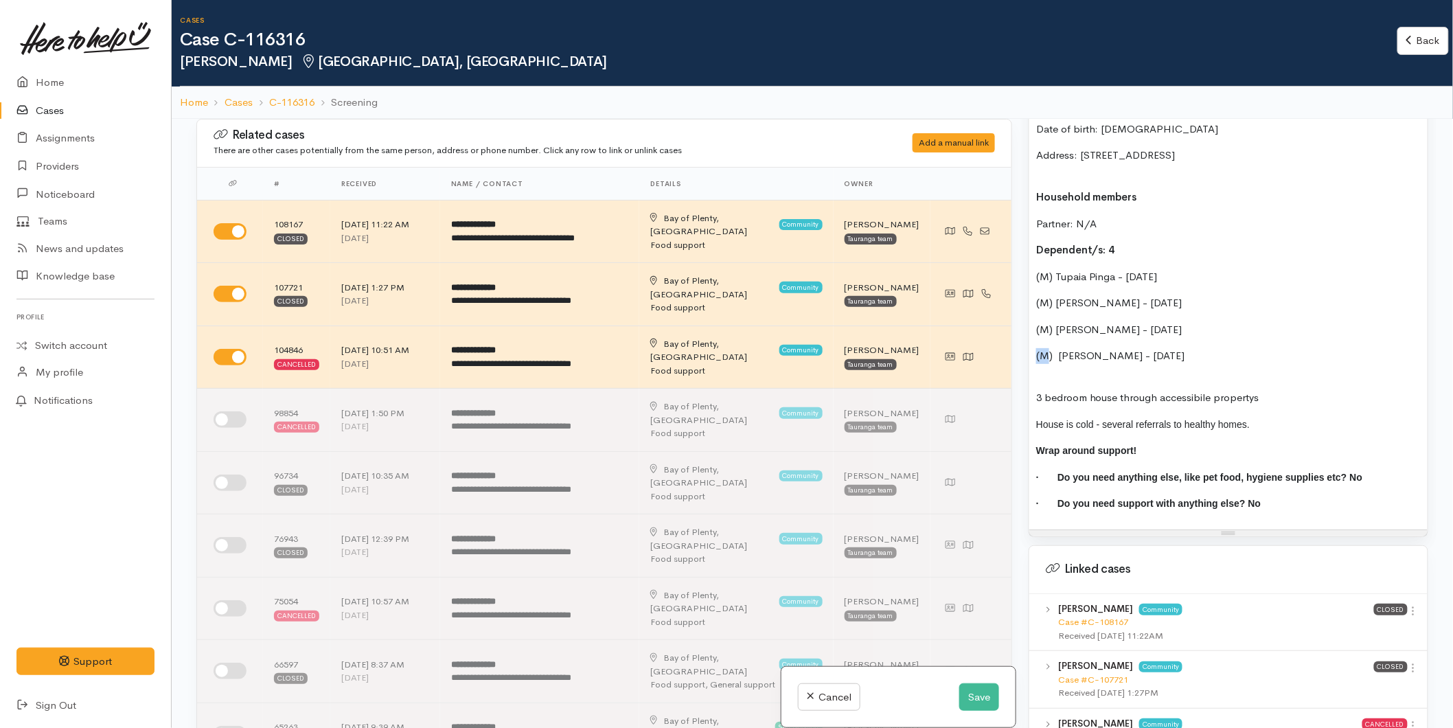
drag, startPoint x: 1050, startPoint y: 357, endPoint x: 1031, endPoint y: 356, distance: 19.3
click at [1031, 356] on div "Name: Tatiana Pinga Phone:  02219046435 Date of birth: 04/10/1991 Address: 6 Ni…" at bounding box center [1228, 296] width 398 height 468
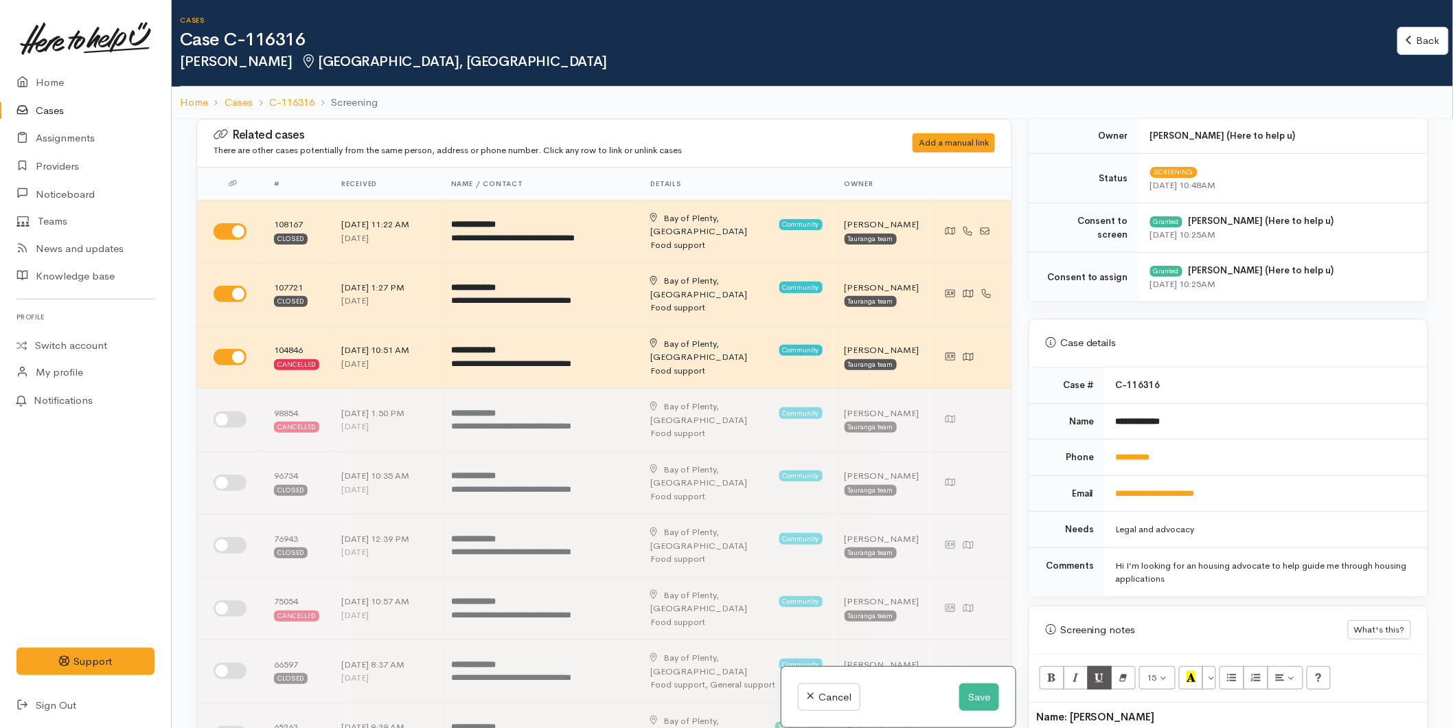
scroll to position [533, 0]
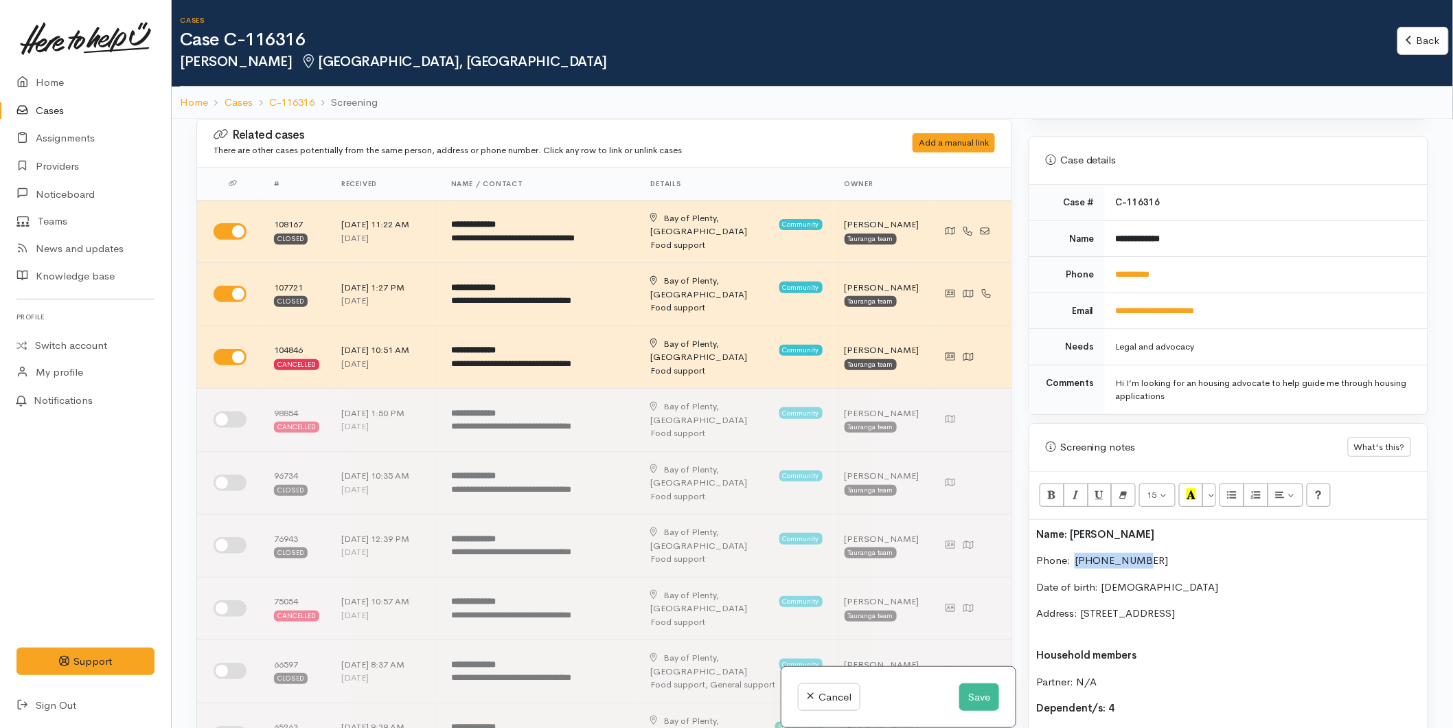
drag, startPoint x: 1152, startPoint y: 566, endPoint x: 1072, endPoint y: 559, distance: 80.6
click at [1072, 559] on p "Phone:  [PHONE_NUMBER]" at bounding box center [1228, 561] width 384 height 16
copy p "02219046435"
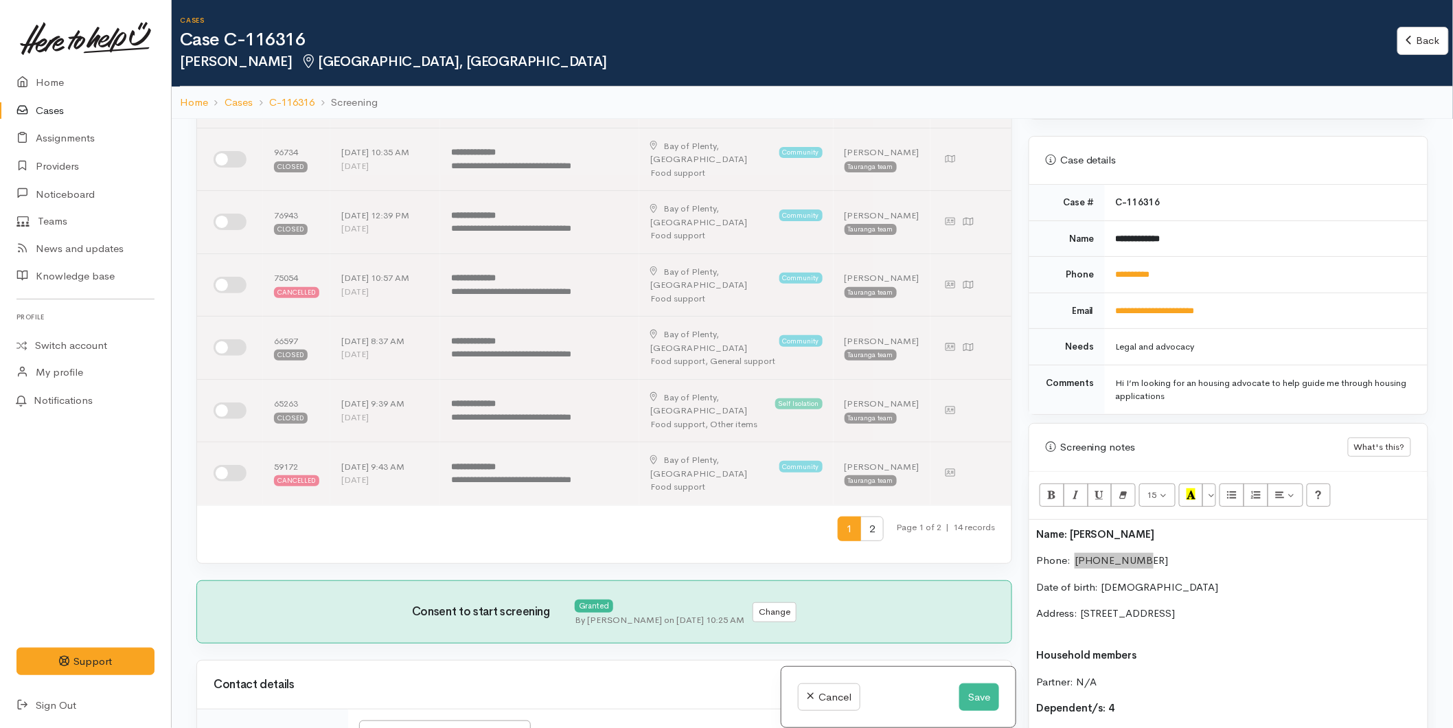
scroll to position [457, 0]
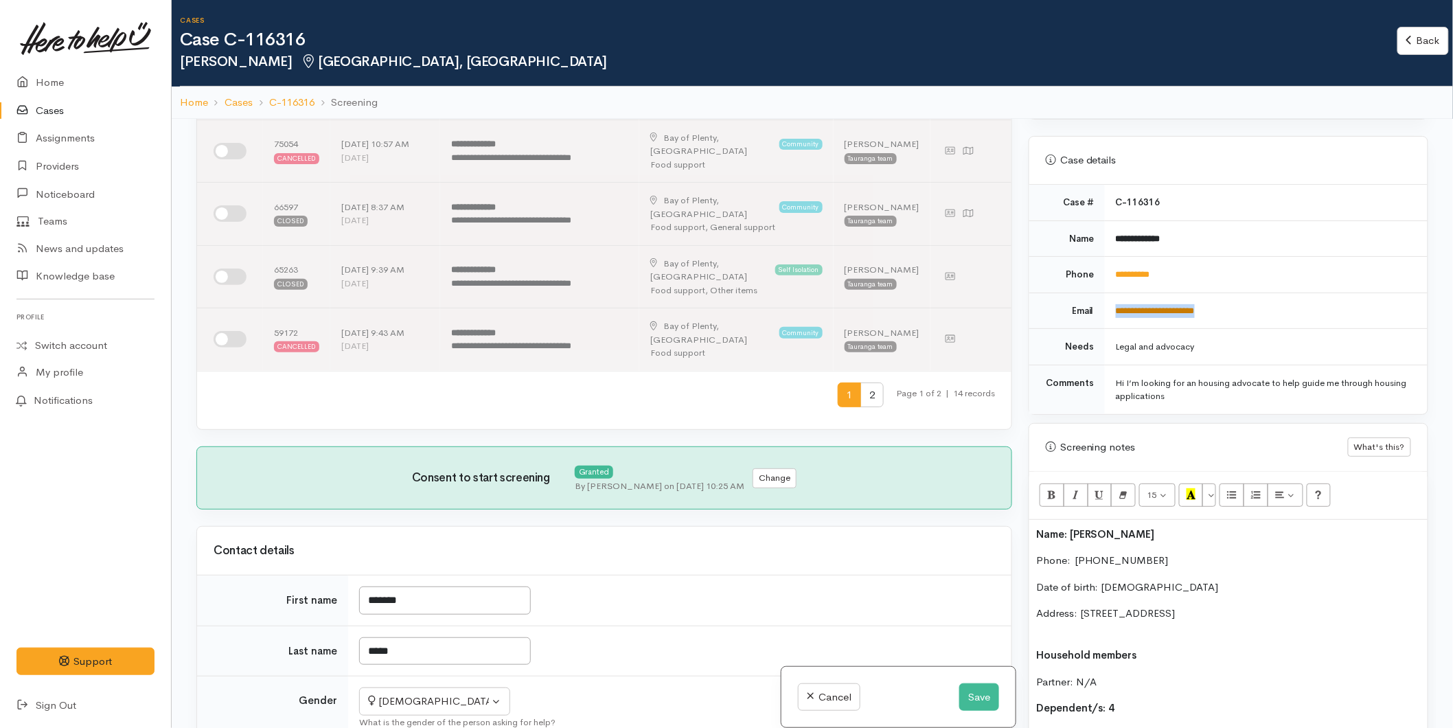
drag, startPoint x: 1238, startPoint y: 316, endPoint x: 1114, endPoint y: 312, distance: 123.6
click at [1114, 312] on td "**********" at bounding box center [1266, 310] width 323 height 36
copy link "**********"
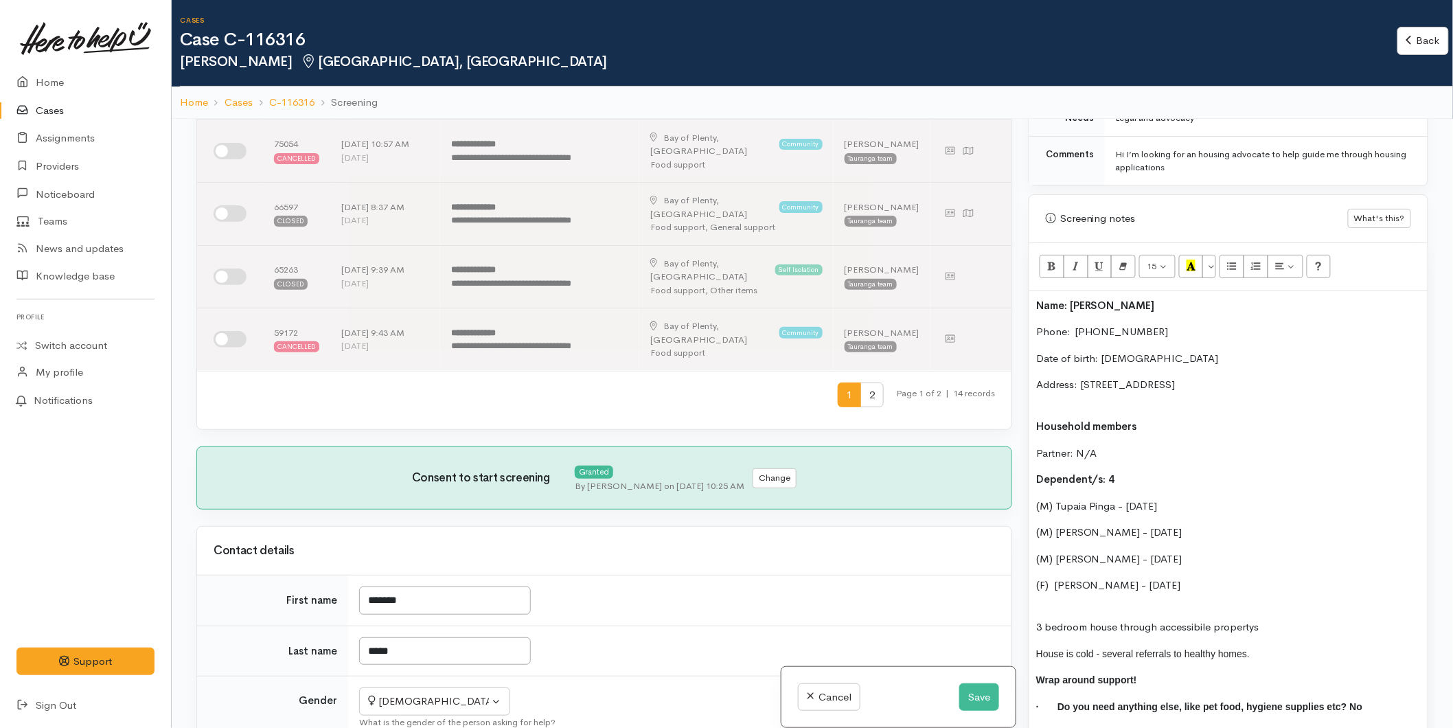
scroll to position [763, 0]
click at [1033, 297] on div "Name: Tatiana Pinga Phone:  02219046435 Date of birth: 04/10/1991 Address: 6 Ni…" at bounding box center [1228, 524] width 398 height 468
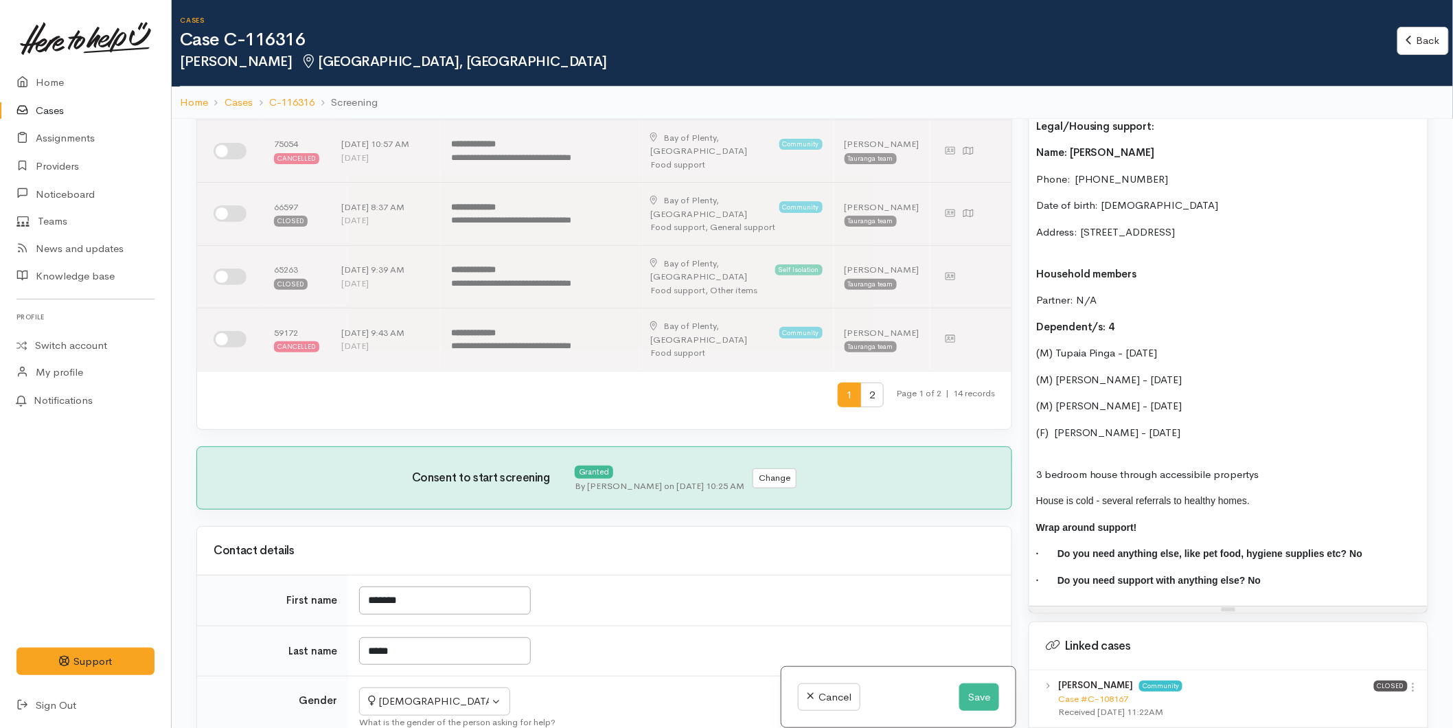
scroll to position [1220, 0]
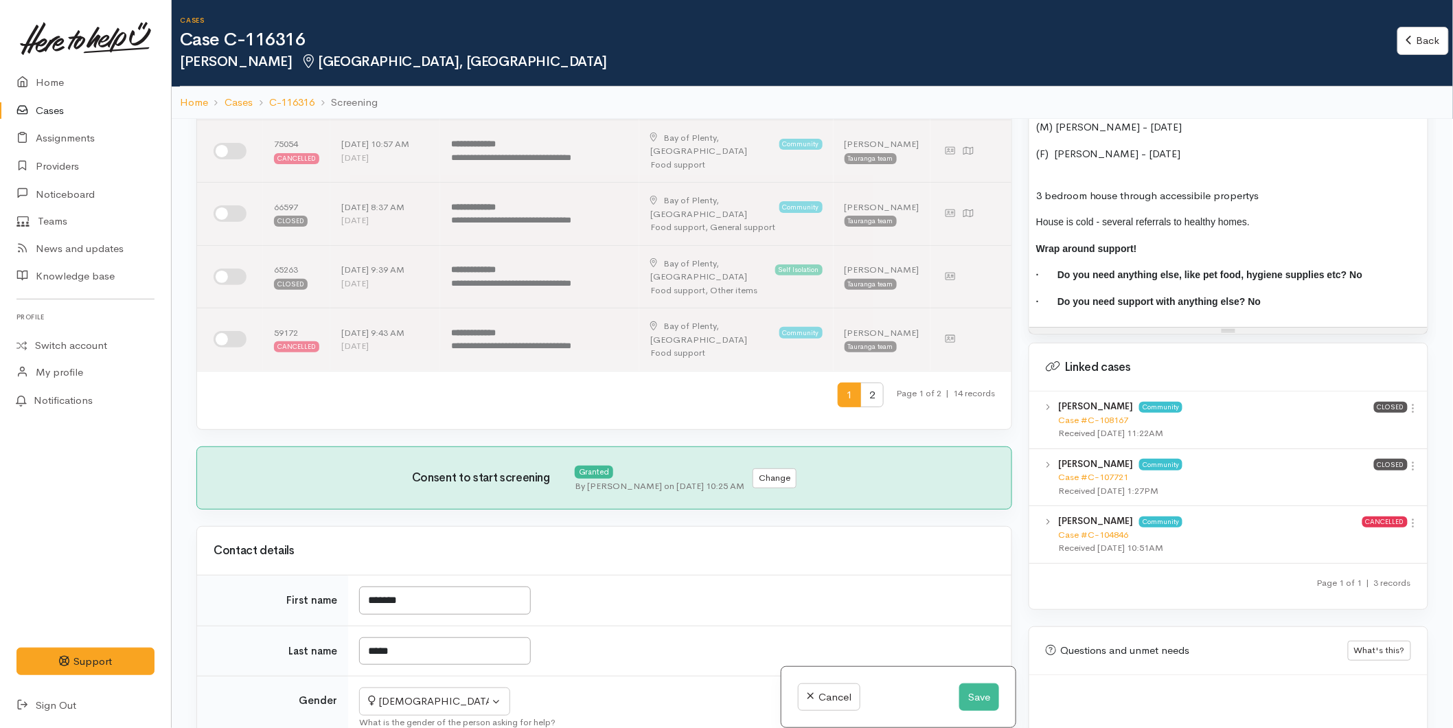
click at [1289, 306] on p "· Do you need support with anything else? No" at bounding box center [1228, 302] width 384 height 16
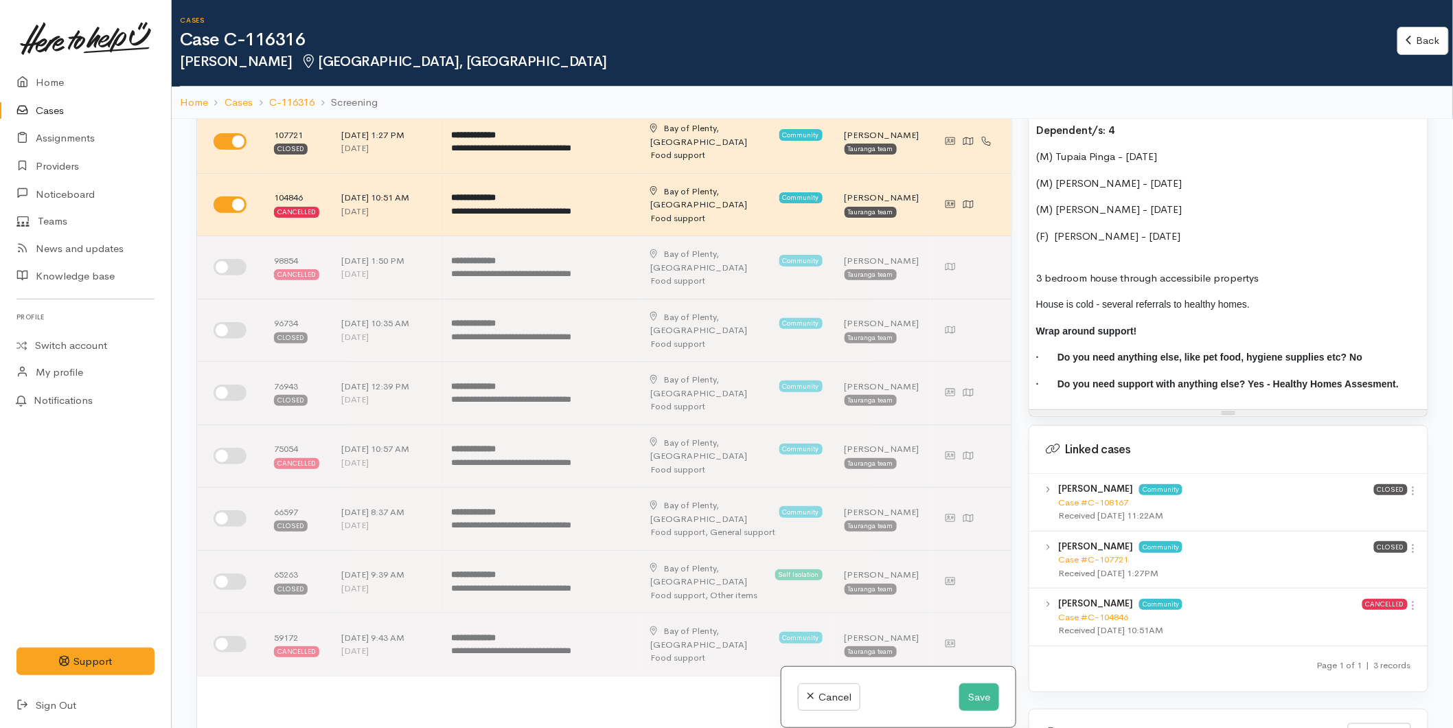
scroll to position [991, 0]
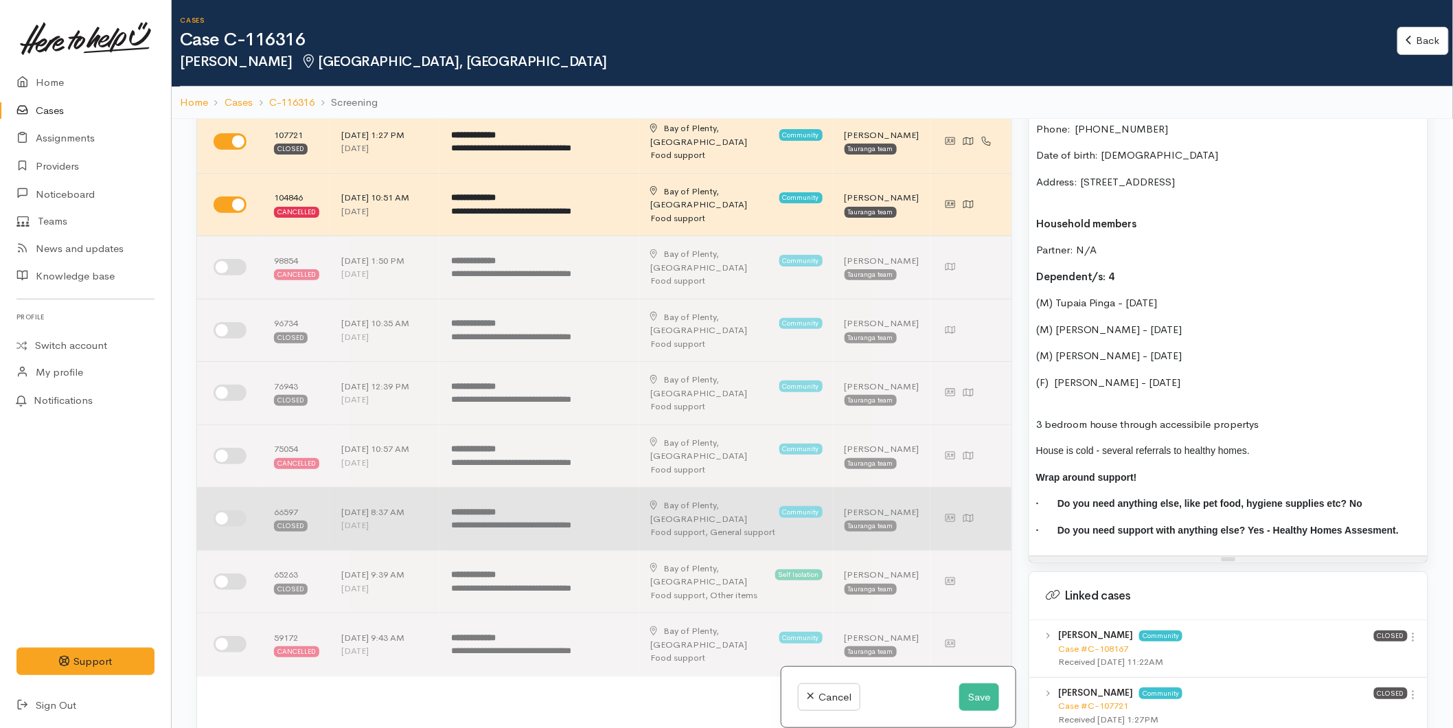
drag, startPoint x: 1263, startPoint y: 456, endPoint x: 994, endPoint y: 423, distance: 271.1
click at [994, 423] on div "Related cases There are other cases potentially from the same person, address o…" at bounding box center [812, 483] width 1248 height 728
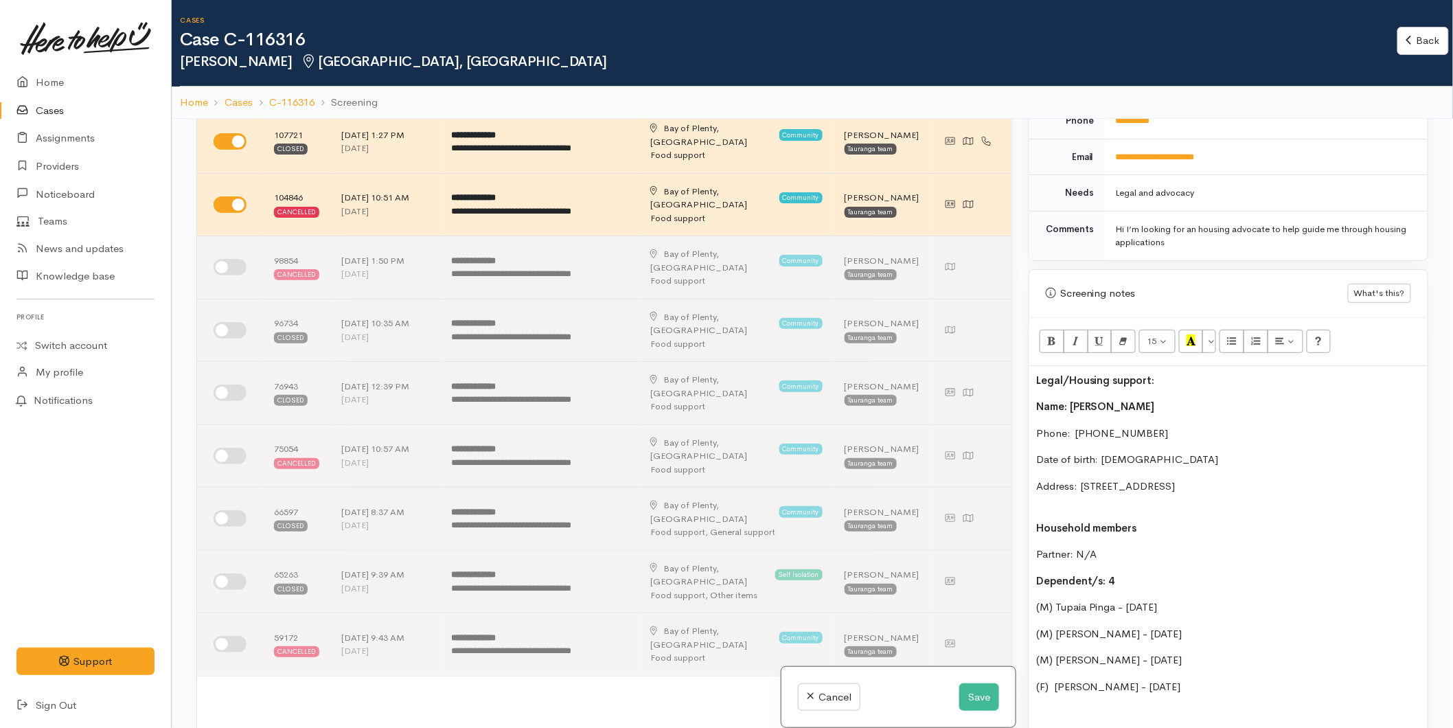
scroll to position [687, 0]
click at [1081, 504] on p "Address: [STREET_ADDRESS]" at bounding box center [1228, 494] width 384 height 31
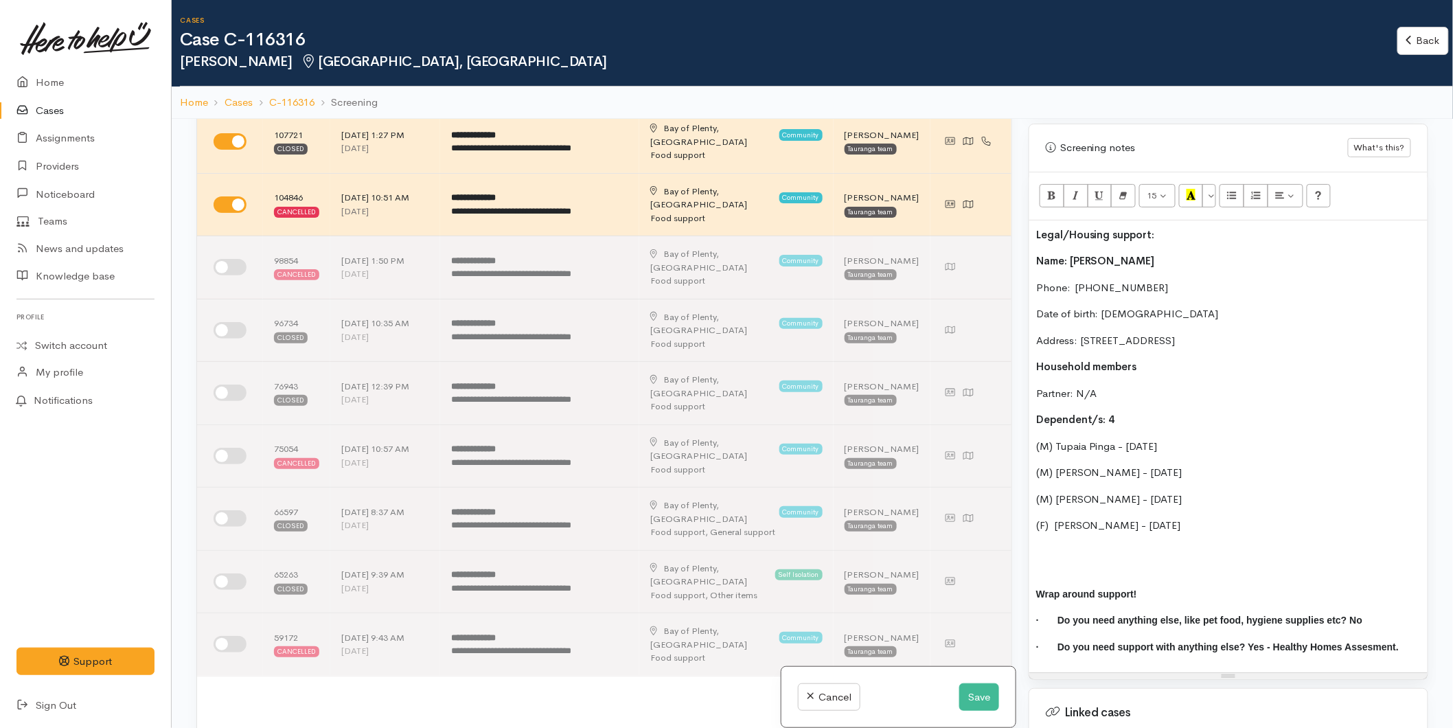
scroll to position [839, 0]
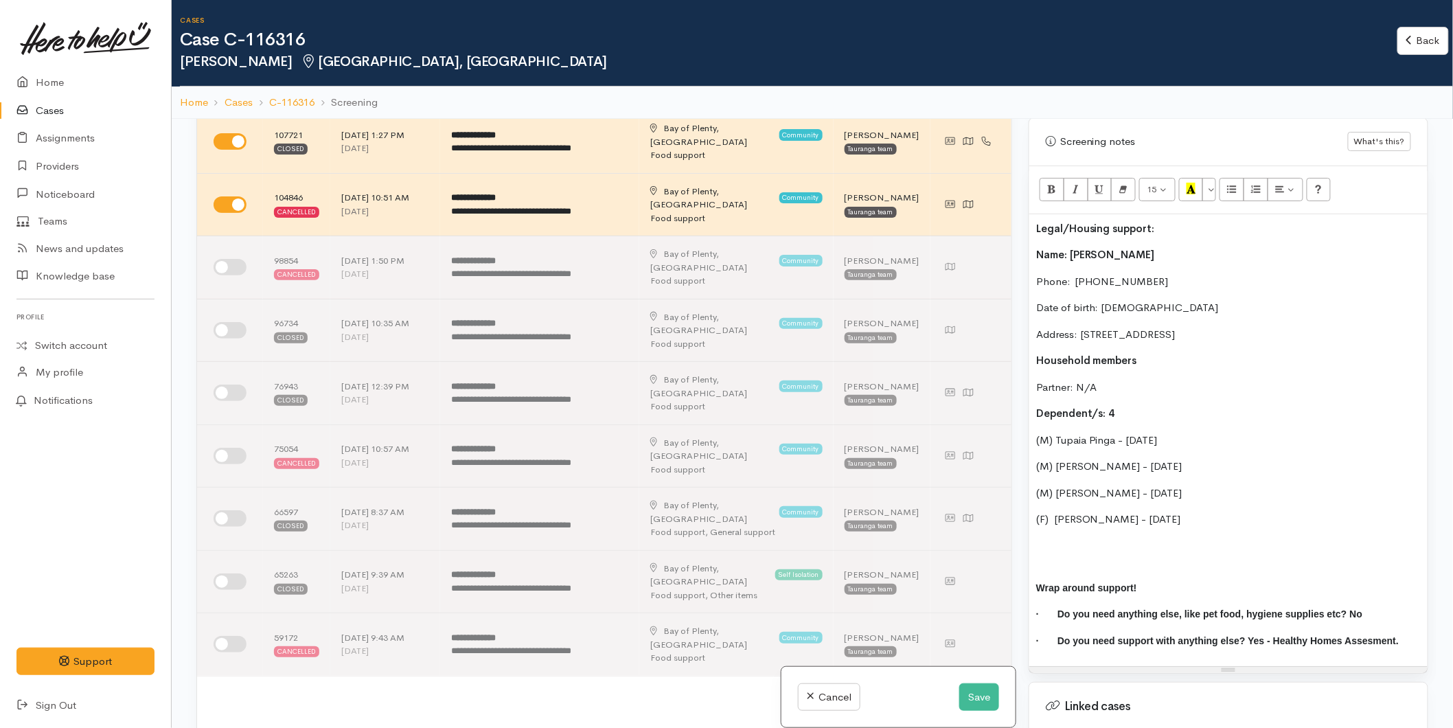
click at [1066, 540] on p at bounding box center [1228, 553] width 384 height 31
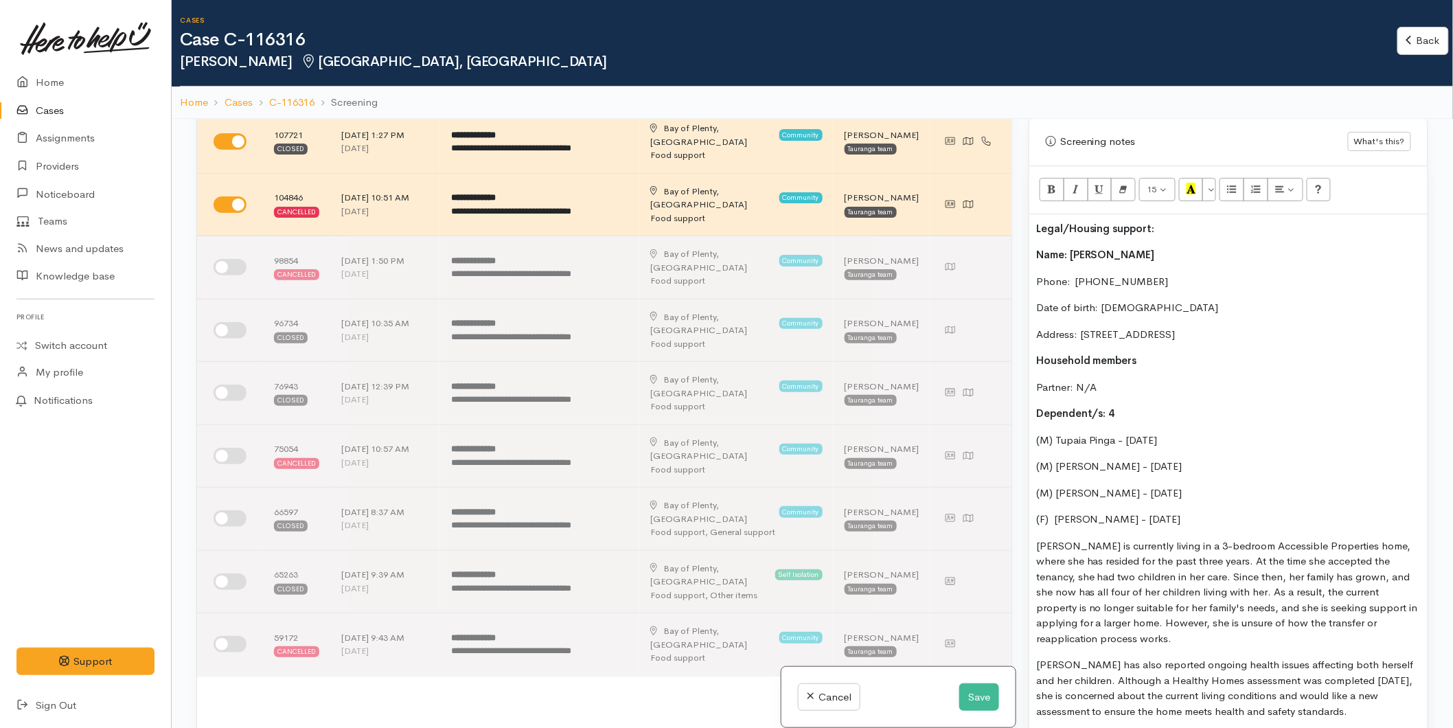
scroll to position [947, 0]
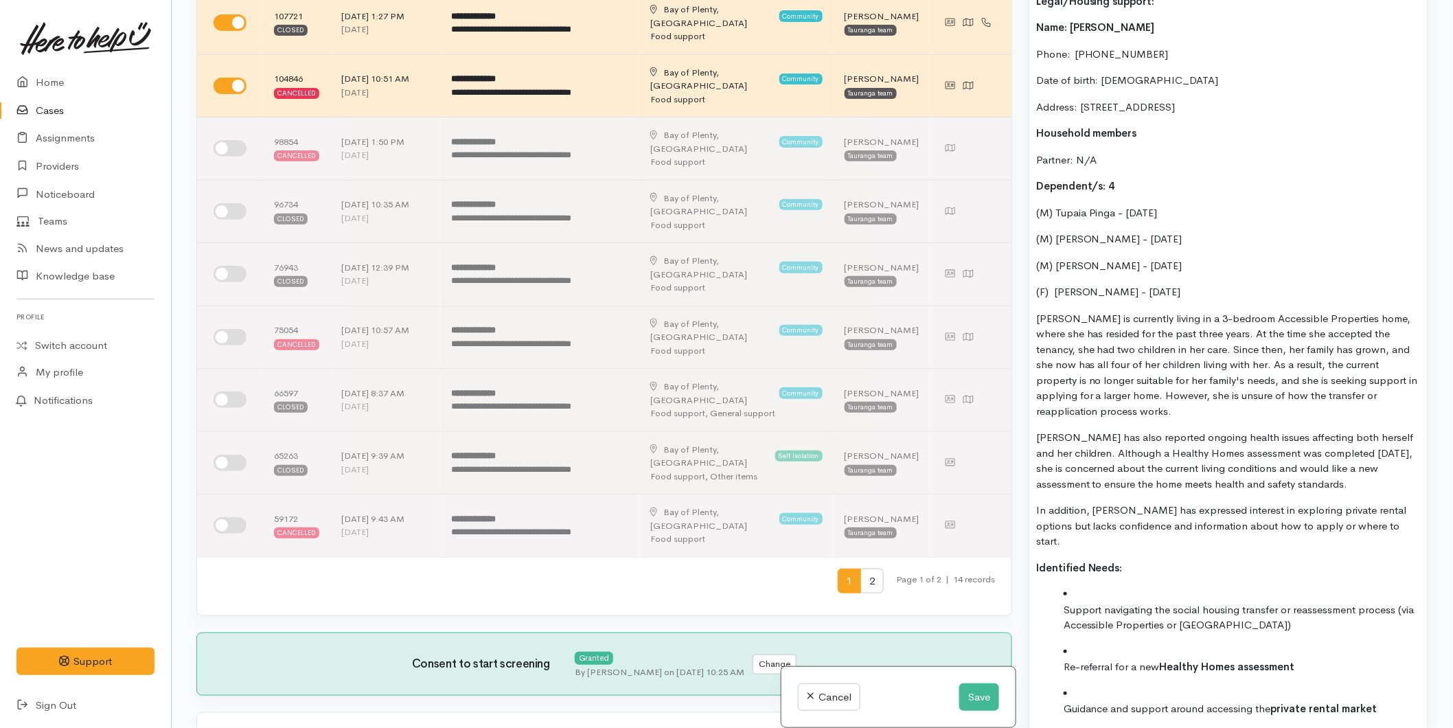
click at [1055, 586] on ul "Support navigating the social housing transfer or reassessment process (via Acc…" at bounding box center [1228, 672] width 384 height 172
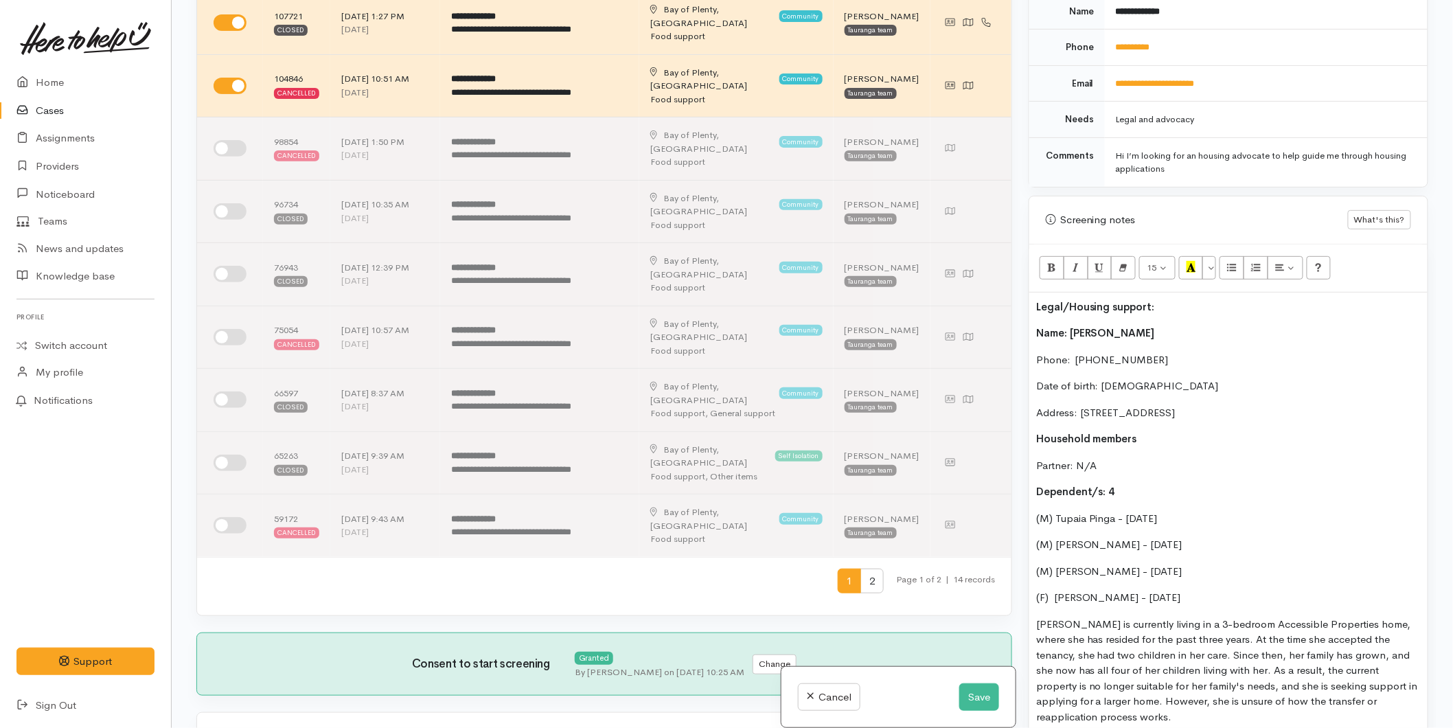
scroll to position [337, 0]
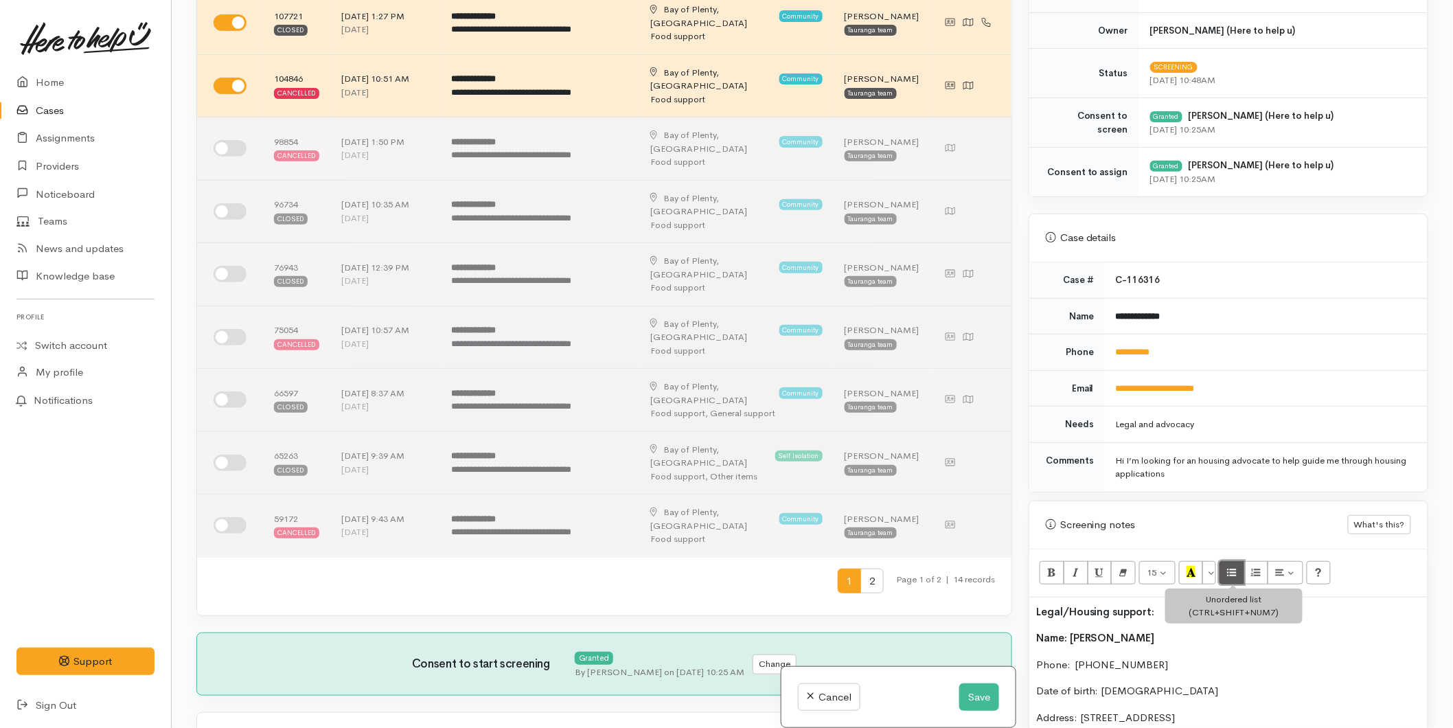
click at [1230, 573] on icon "Unordered list (CTRL+SHIFT+NUM7)" at bounding box center [1231, 572] width 9 height 12
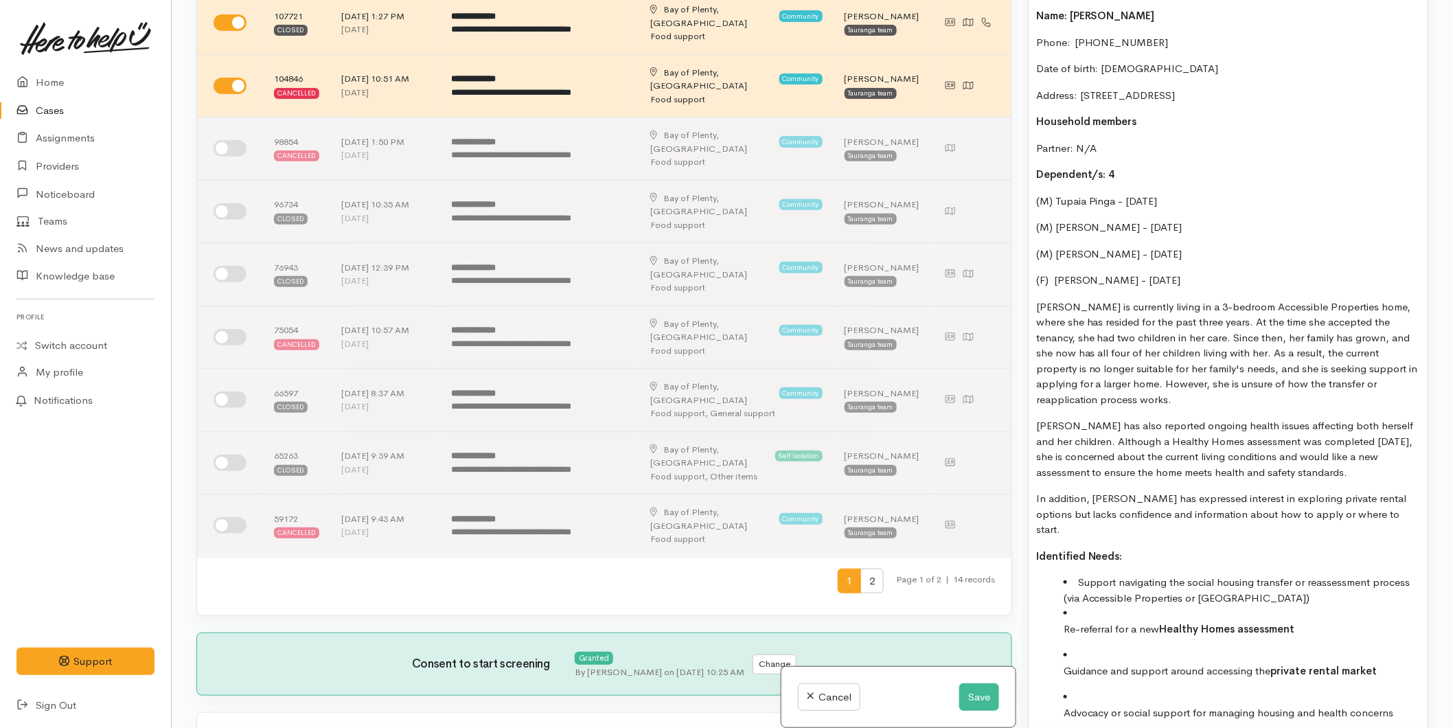
scroll to position [1100, 0]
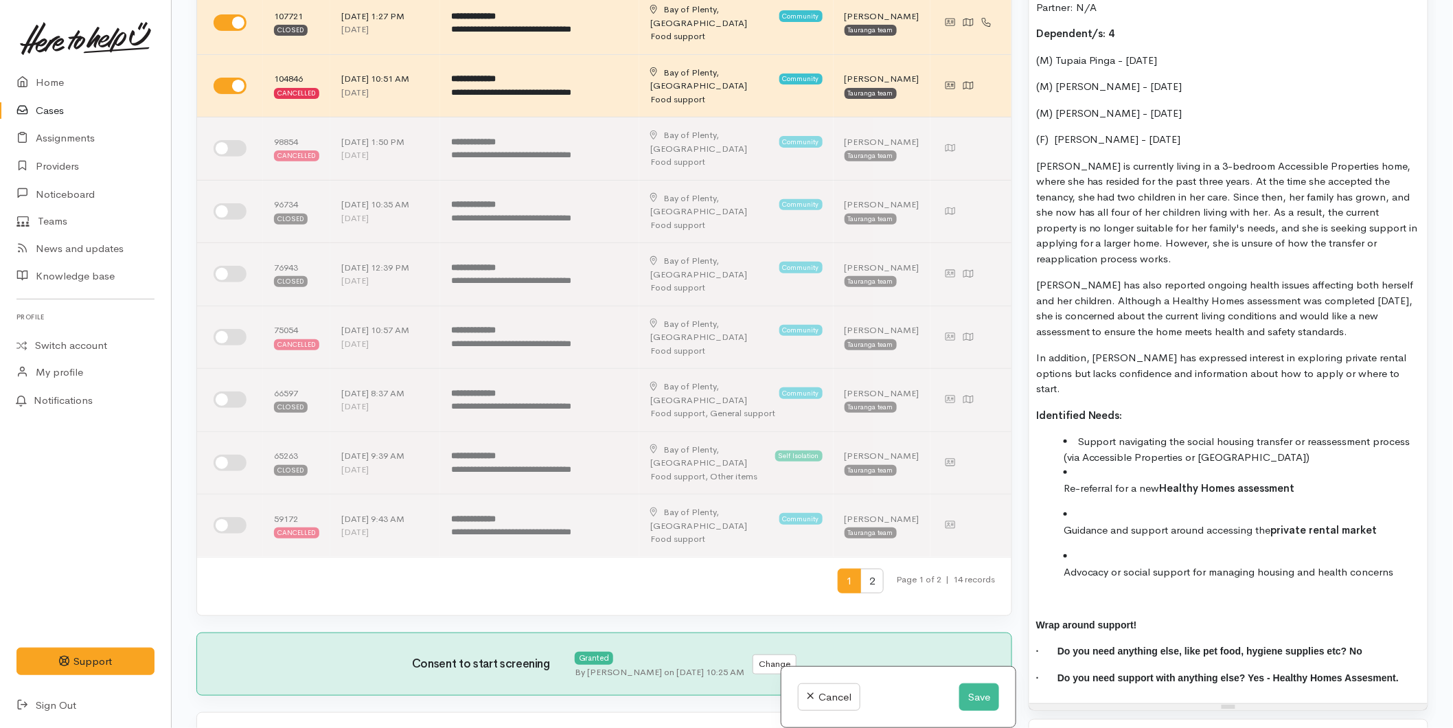
click at [1060, 461] on ul "Support navigating the social housing transfer or reassessment process (via Acc…" at bounding box center [1228, 507] width 384 height 146
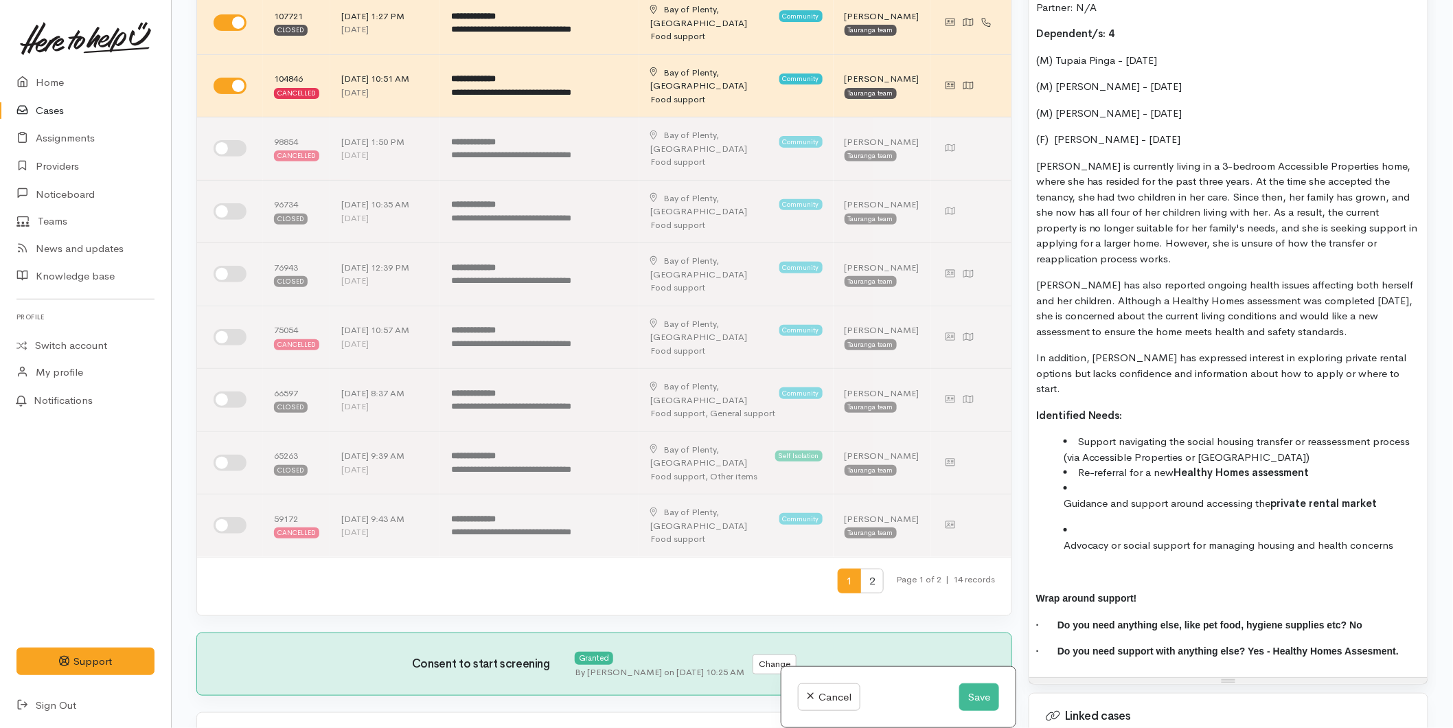
click at [1059, 474] on ul "Support navigating the social housing transfer or reassessment process (via Acc…" at bounding box center [1228, 493] width 384 height 119
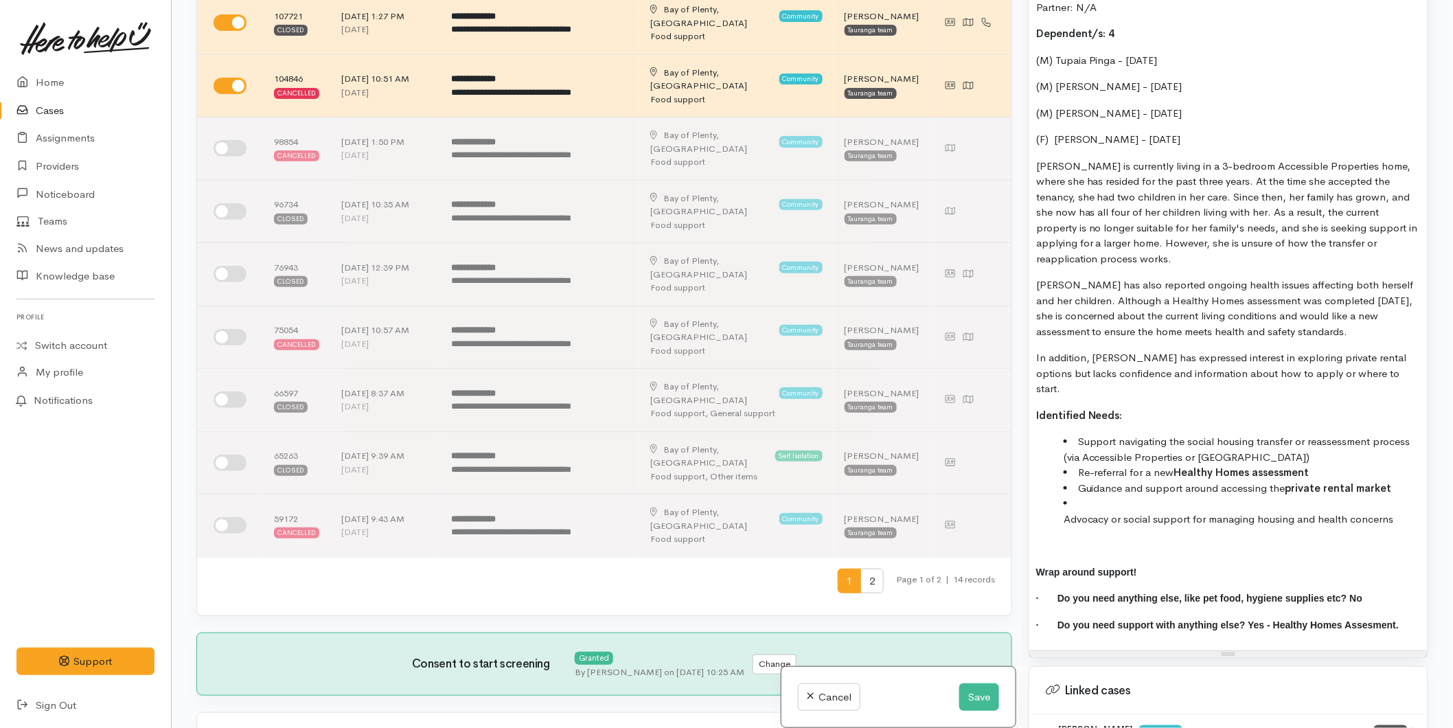
click at [1052, 494] on ul "Support navigating the social housing transfer or reassessment process (via Acc…" at bounding box center [1228, 480] width 384 height 93
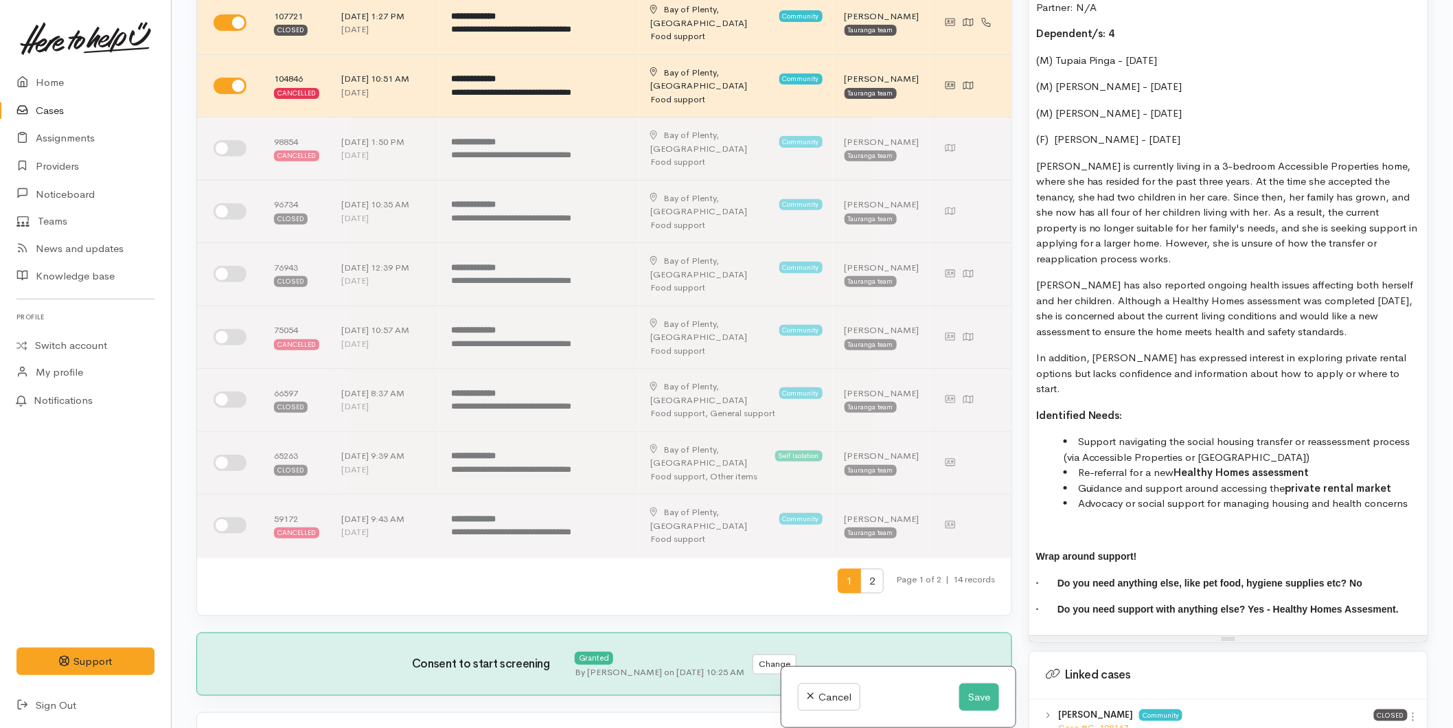
click at [1064, 522] on p at bounding box center [1228, 530] width 384 height 16
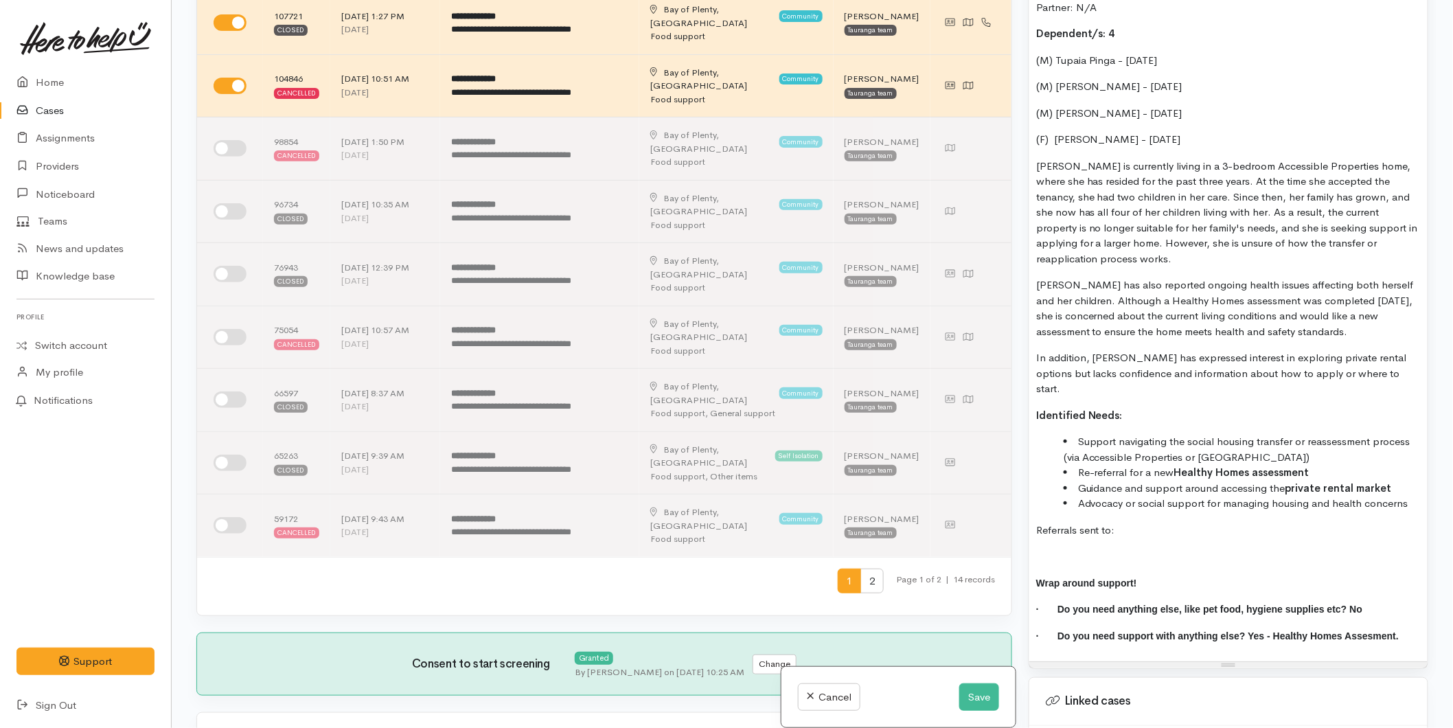
scroll to position [642, 0]
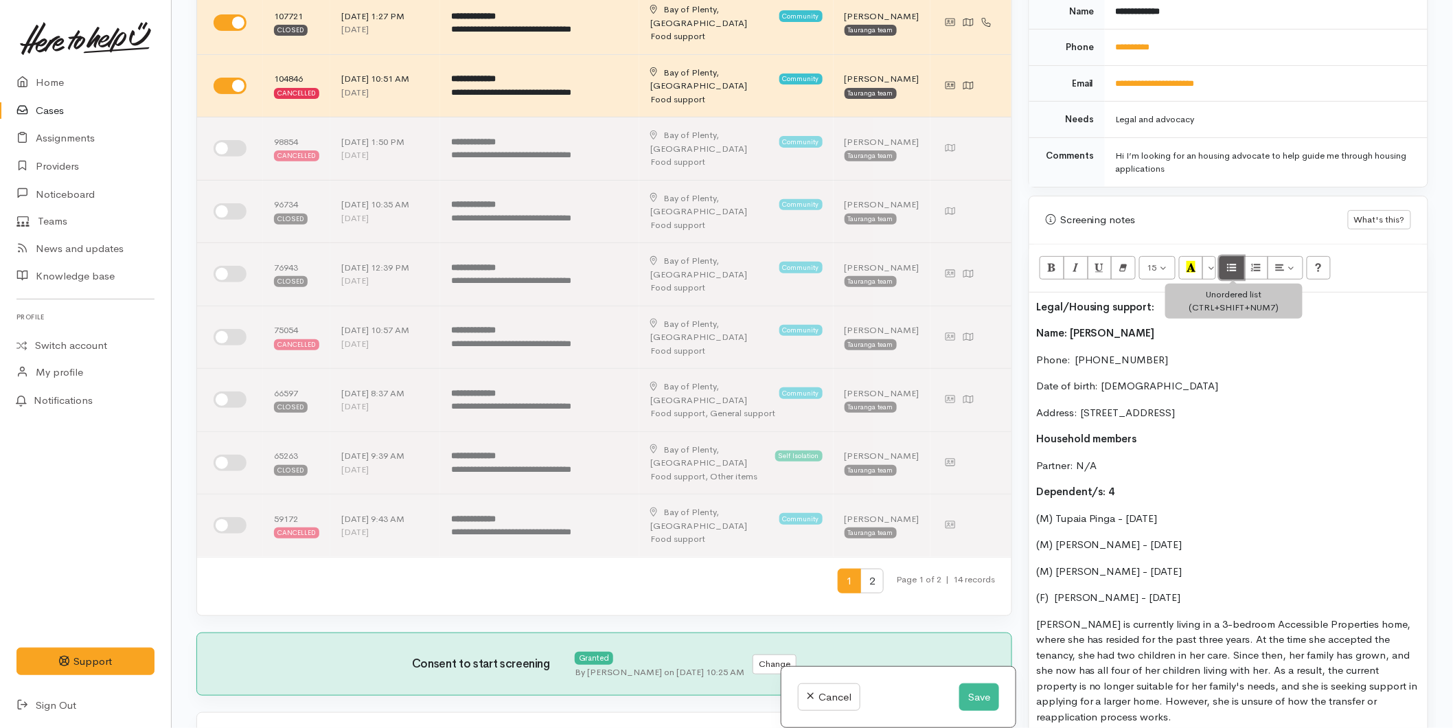
click at [1230, 266] on icon "Unordered list (CTRL+SHIFT+NUM7)" at bounding box center [1231, 267] width 9 height 12
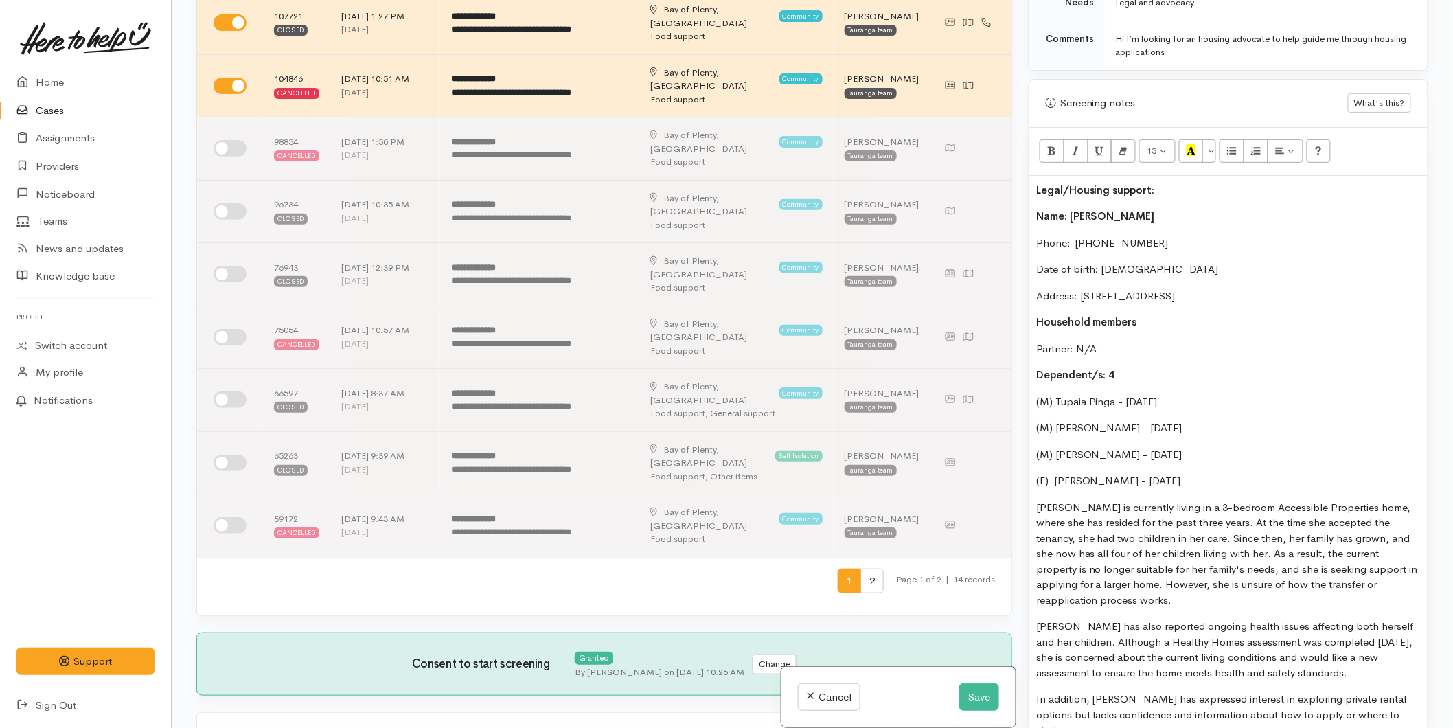
scroll to position [1176, 0]
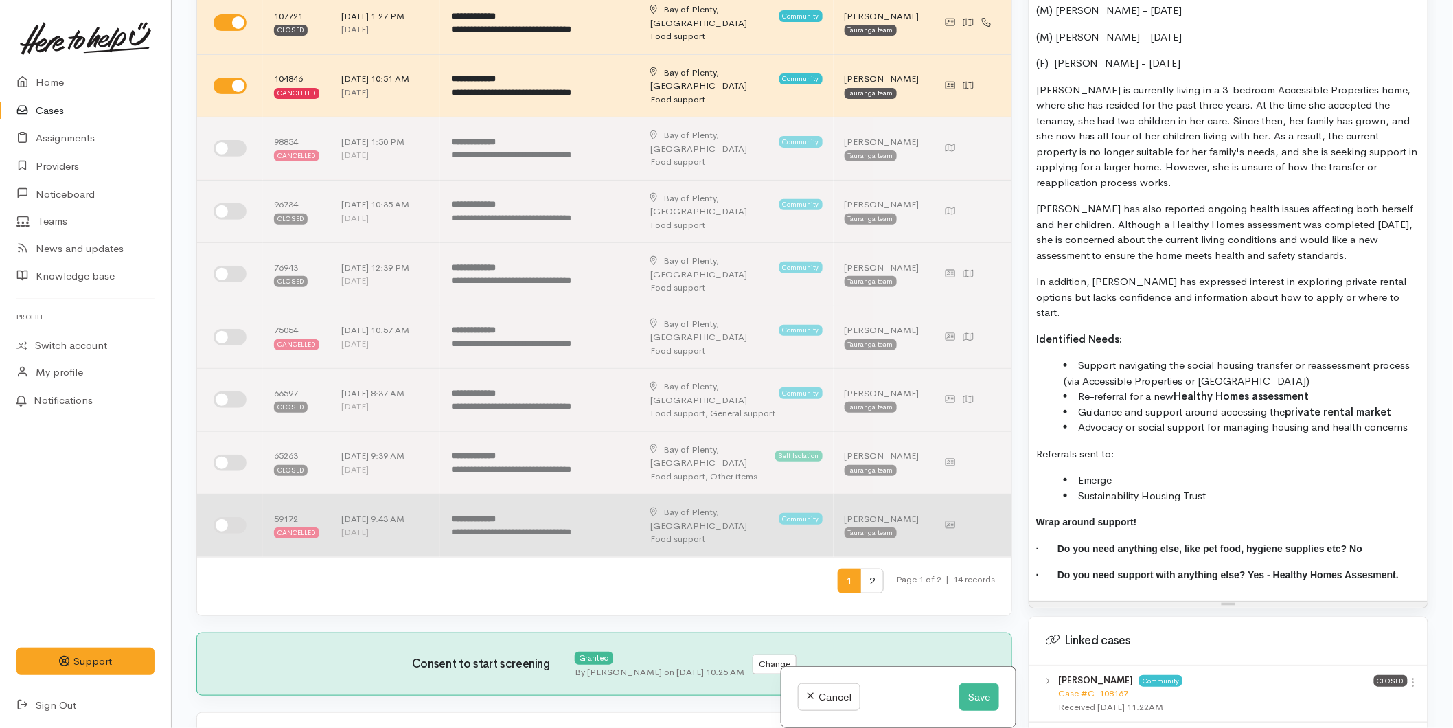
drag, startPoint x: 1122, startPoint y: 419, endPoint x: 941, endPoint y: 399, distance: 182.4
click at [932, 413] on div "Related cases There are other cases potentially from the same person, address o…" at bounding box center [812, 364] width 1248 height 728
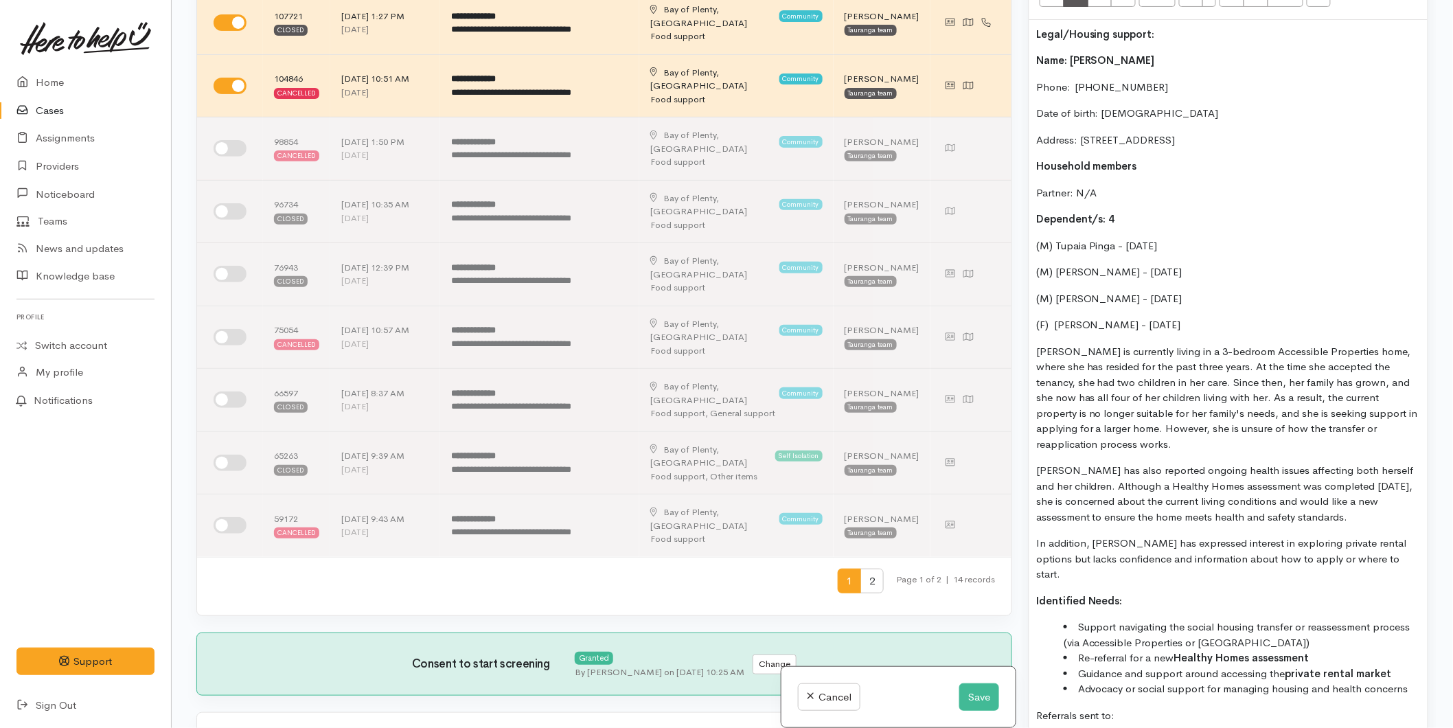
scroll to position [642, 0]
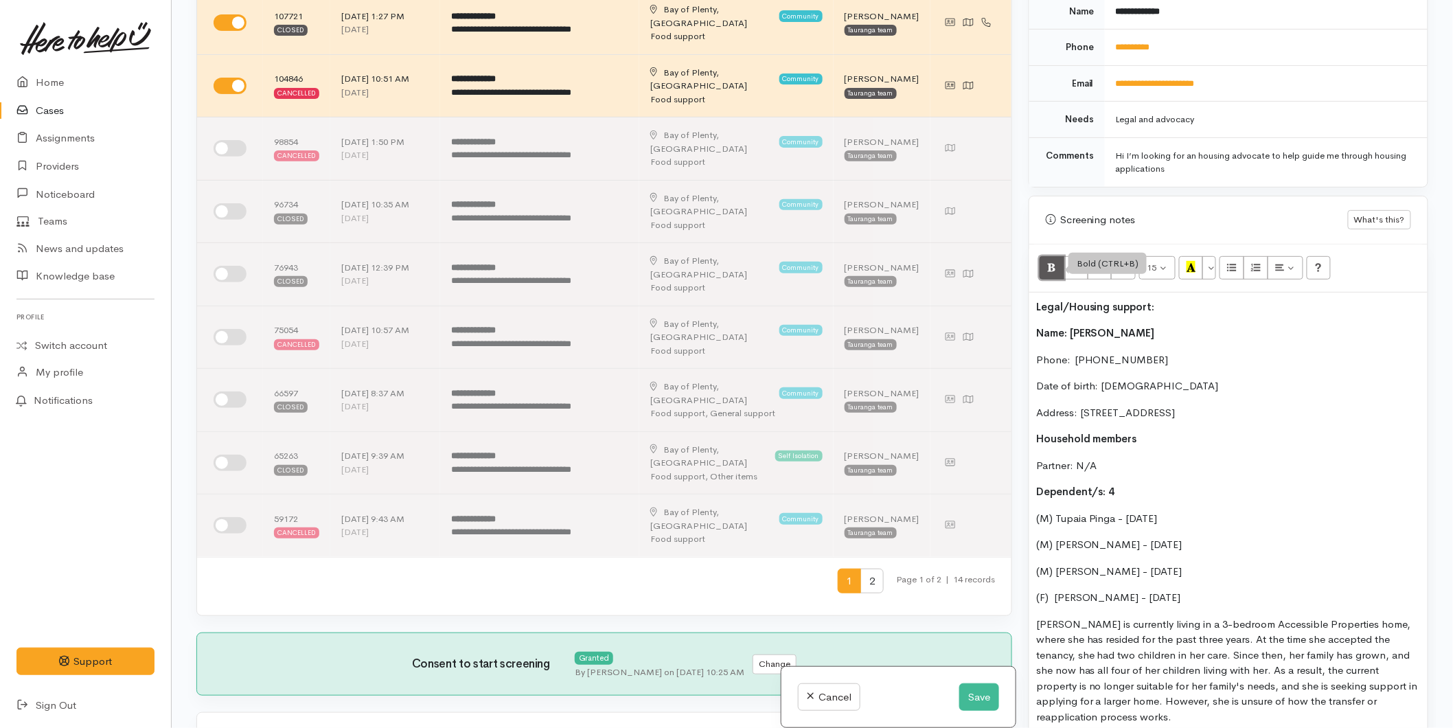
click at [1054, 269] on icon "Bold (CTRL+B)" at bounding box center [1051, 267] width 9 height 12
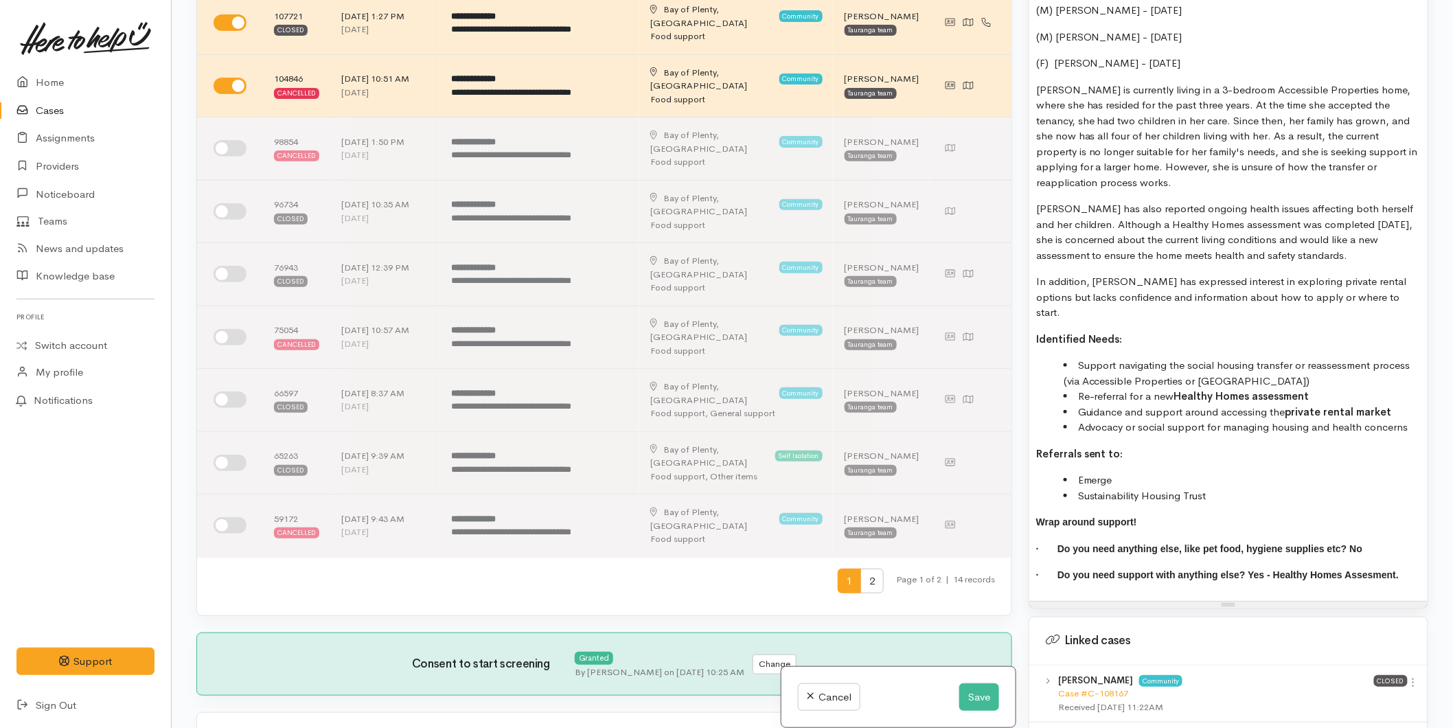
scroll to position [794, 0]
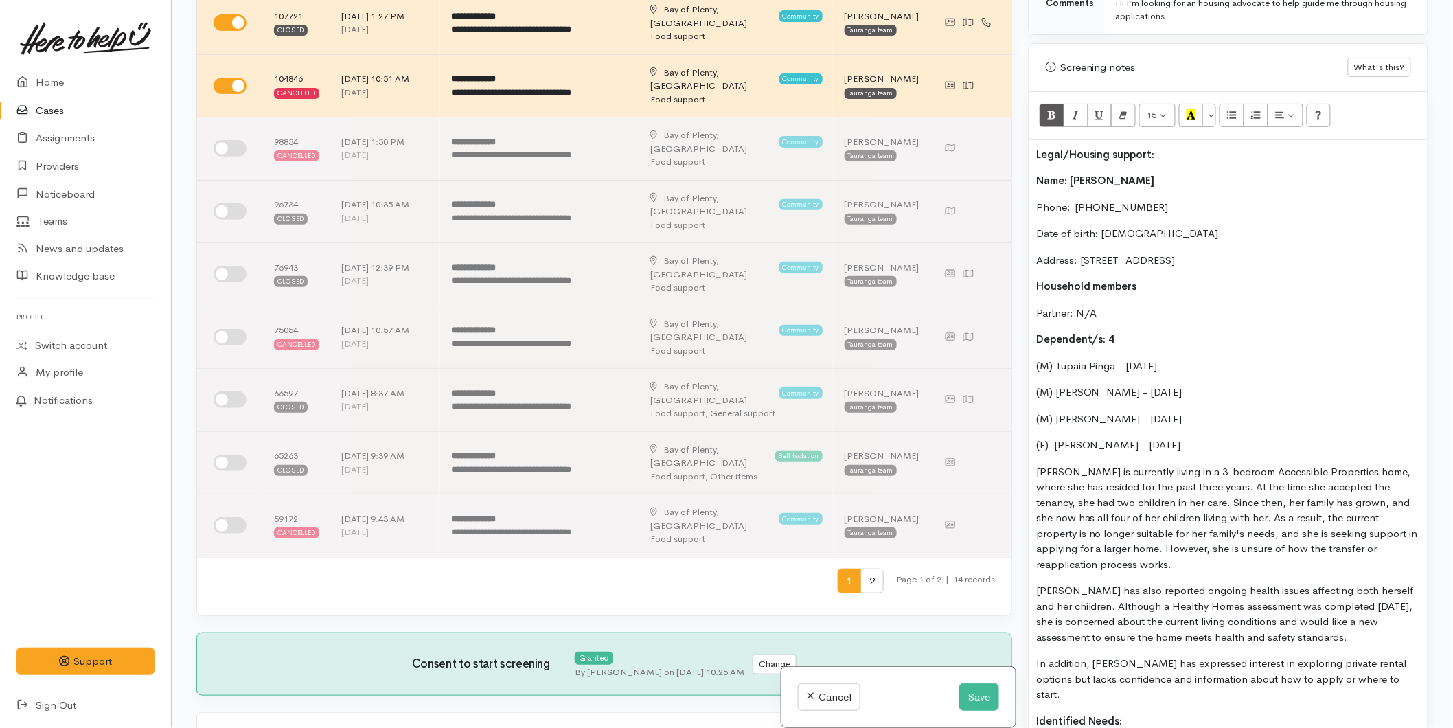
drag, startPoint x: 1142, startPoint y: 154, endPoint x: 1121, endPoint y: 138, distance: 26.5
click at [1014, 152] on div "Related cases There are other cases potentially from the same person, address o…" at bounding box center [812, 364] width 1248 height 728
click at [1193, 117] on icon "Recent Color" at bounding box center [1190, 114] width 9 height 12
click at [1146, 356] on div "Legal/Housing support: Name: Tatiana Pinga Phone:  02219046435 Date of birth: 0…" at bounding box center [1228, 561] width 398 height 842
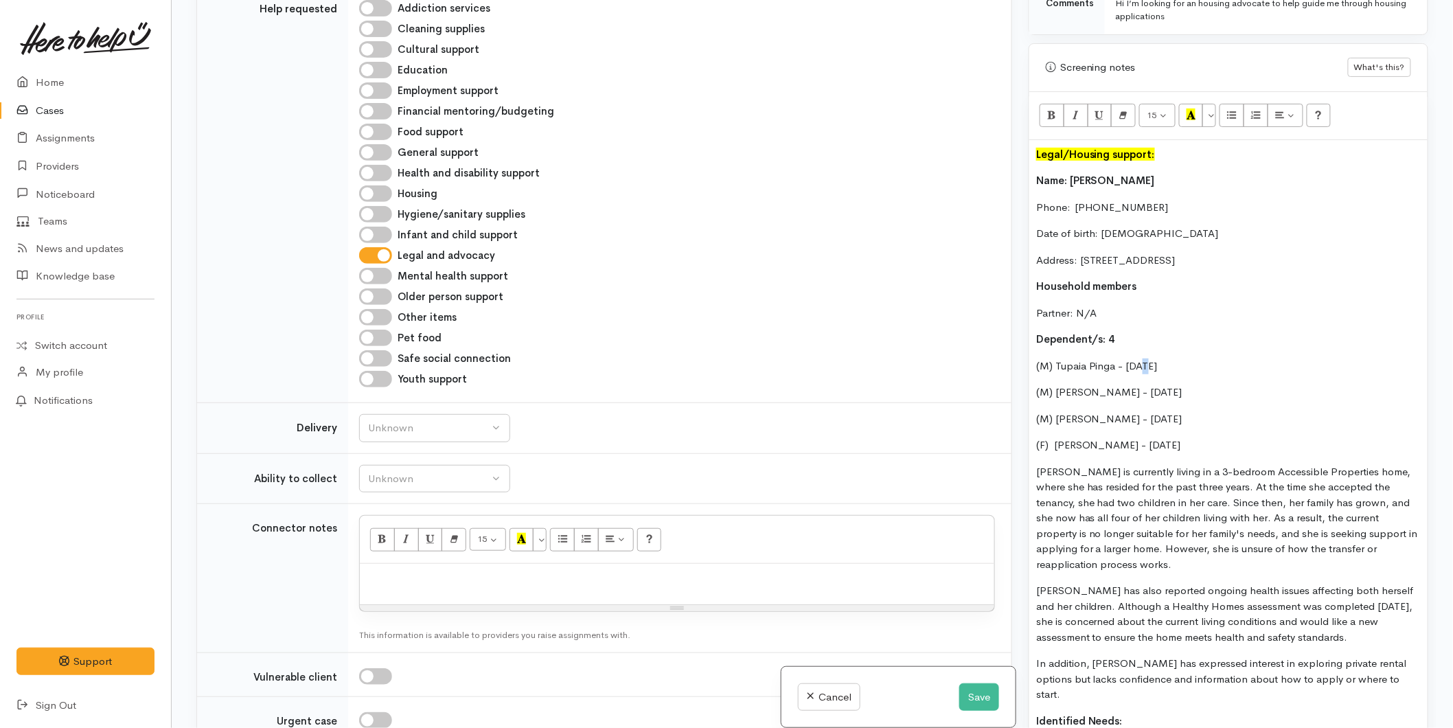
drag, startPoint x: 1217, startPoint y: 445, endPoint x: 1033, endPoint y: 174, distance: 328.1
click at [1033, 174] on div "Legal/Housing support: Name: Tatiana Pinga Phone:  02219046435 Date of birth: 0…" at bounding box center [1228, 561] width 398 height 842
copy div "Name: Tatiana Pinga Phone:  02219046435 Date of birth: 04/10/1991 Address: 6 Ni…"
click at [369, 570] on p at bounding box center [677, 578] width 621 height 16
paste div
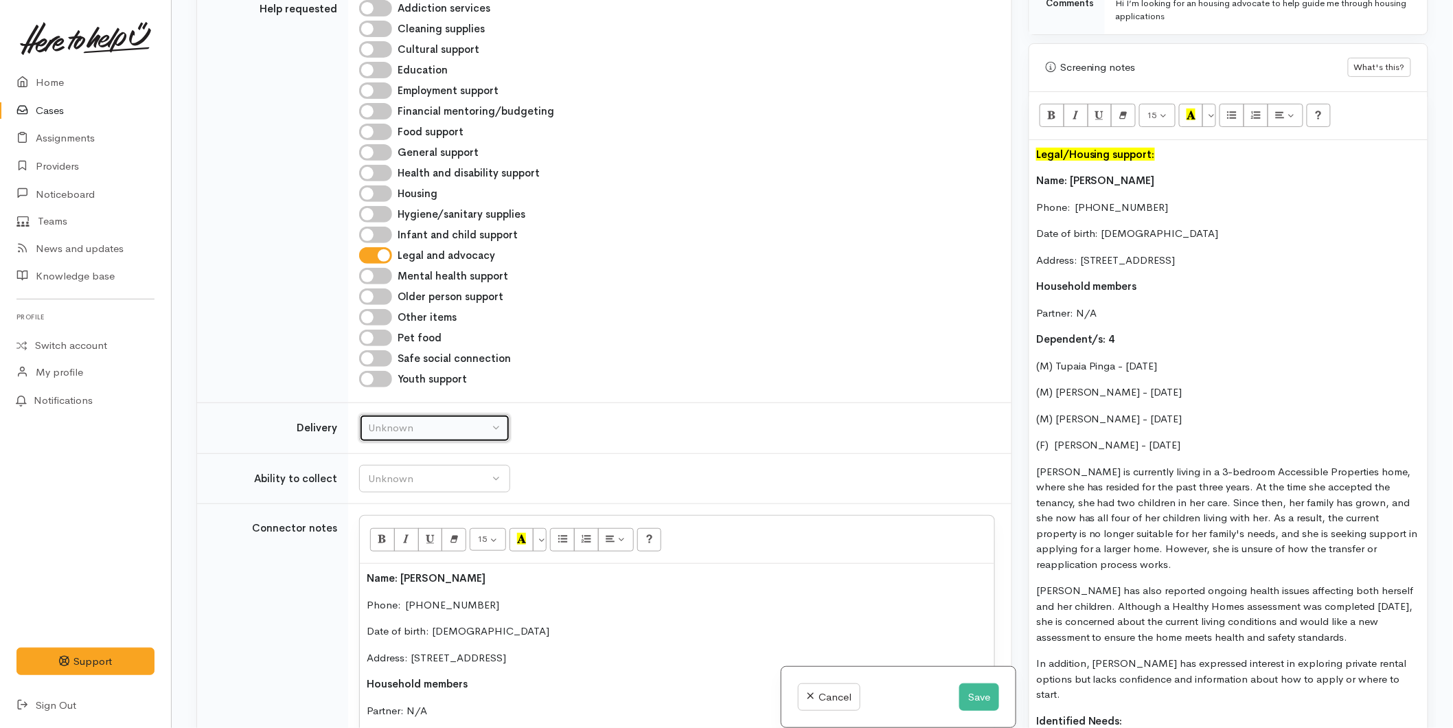
click at [406, 420] on div "Unknown" at bounding box center [428, 428] width 121 height 16
drag, startPoint x: 390, startPoint y: 417, endPoint x: 413, endPoint y: 355, distance: 66.5
click at [390, 545] on link "No" at bounding box center [435, 555] width 150 height 21
select select "1"
click at [415, 471] on div "Unknown" at bounding box center [428, 479] width 121 height 16
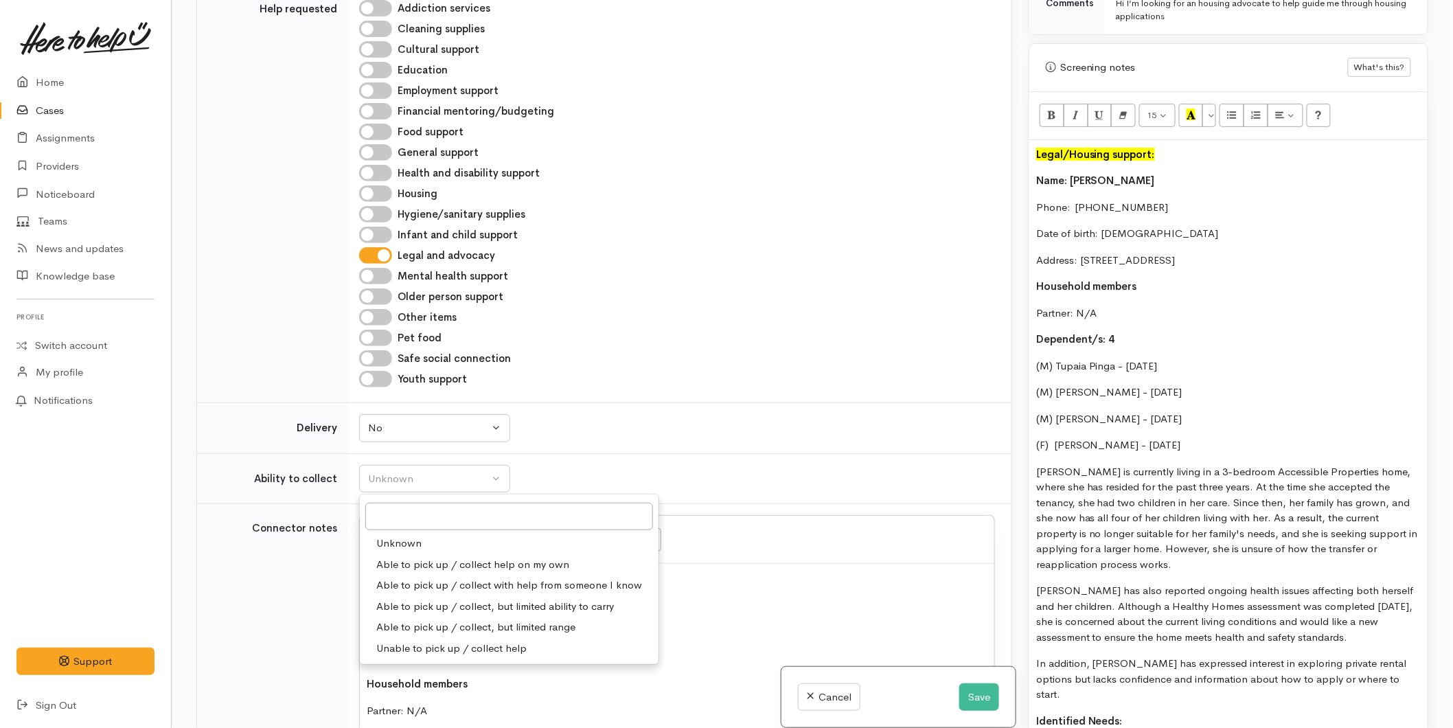
click at [416, 557] on span "Able to pick up / collect help on my own" at bounding box center [472, 565] width 193 height 16
select select "2"
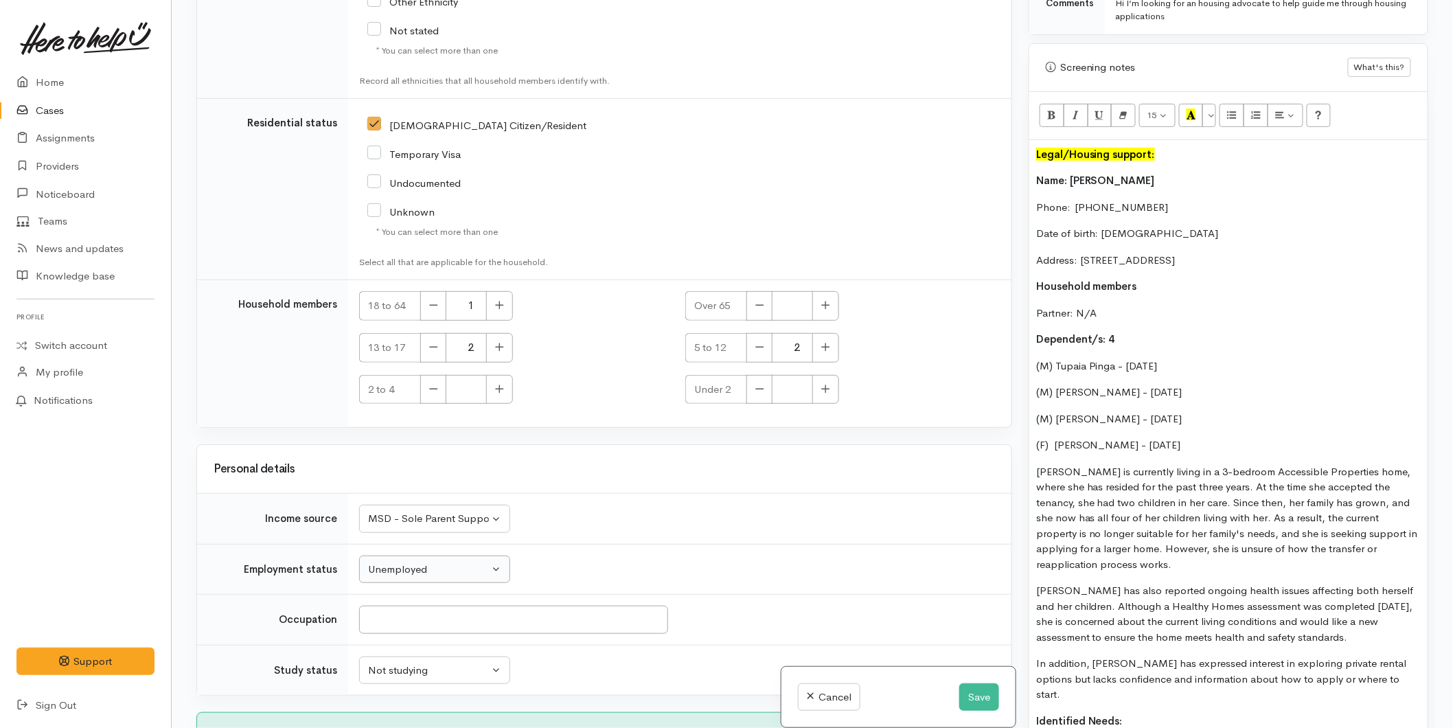
scroll to position [3056, 0]
click at [964, 687] on button "Save" at bounding box center [979, 697] width 40 height 28
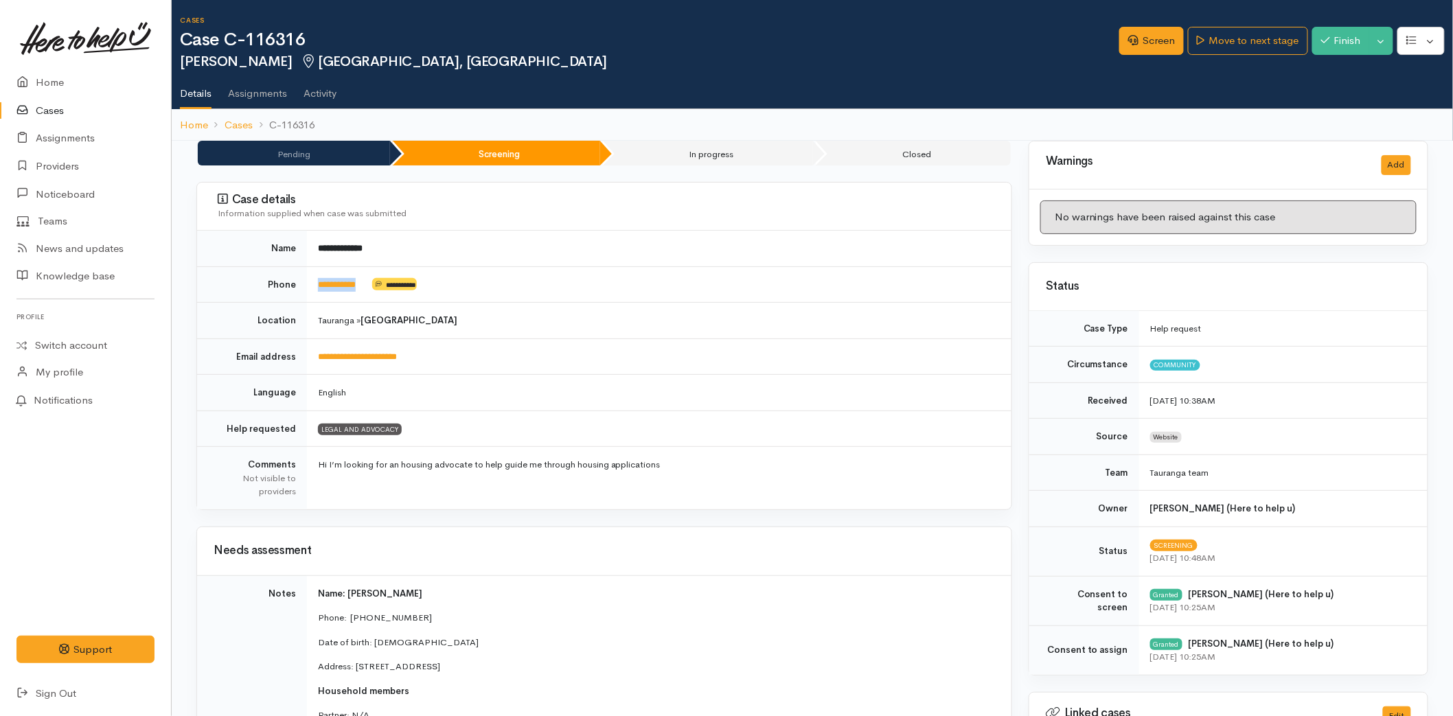
drag, startPoint x: 369, startPoint y: 281, endPoint x: 313, endPoint y: 279, distance: 55.6
click at [313, 279] on td "**********" at bounding box center [659, 284] width 704 height 36
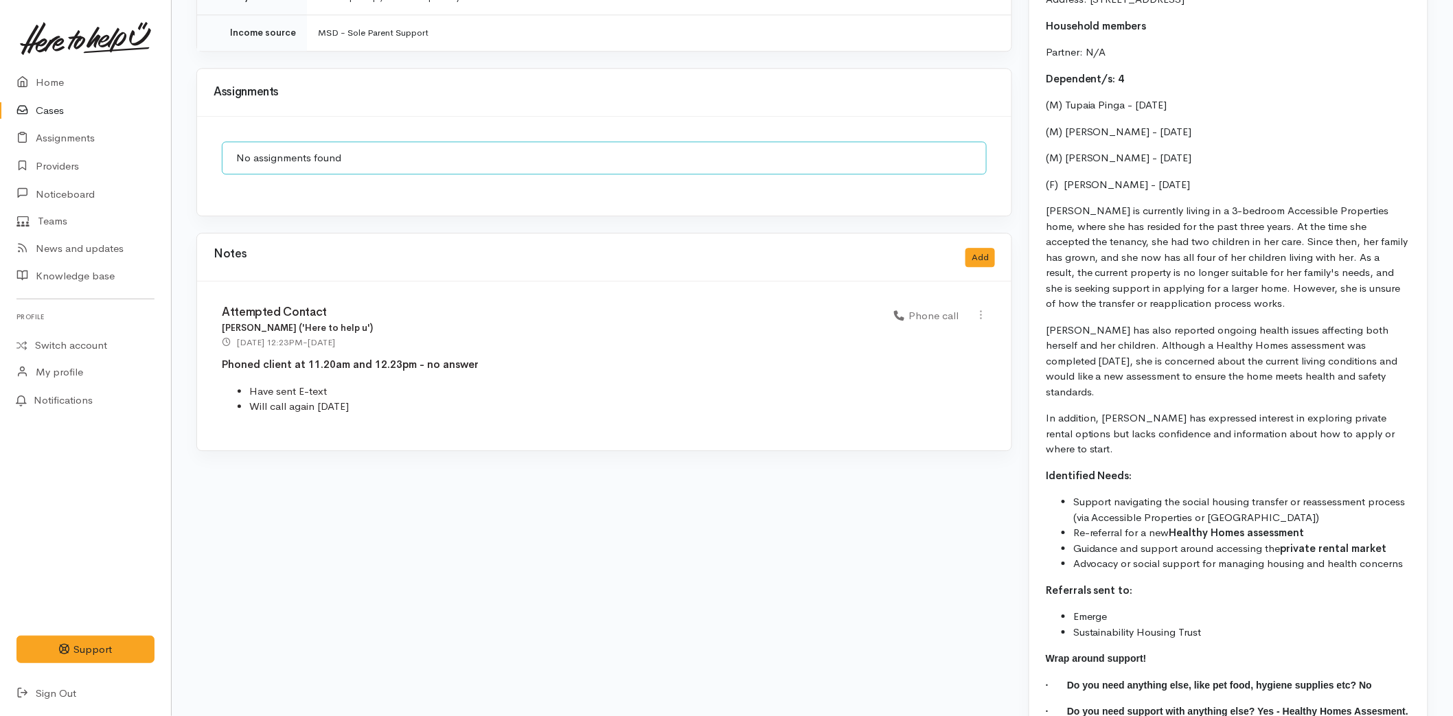
scroll to position [1427, 0]
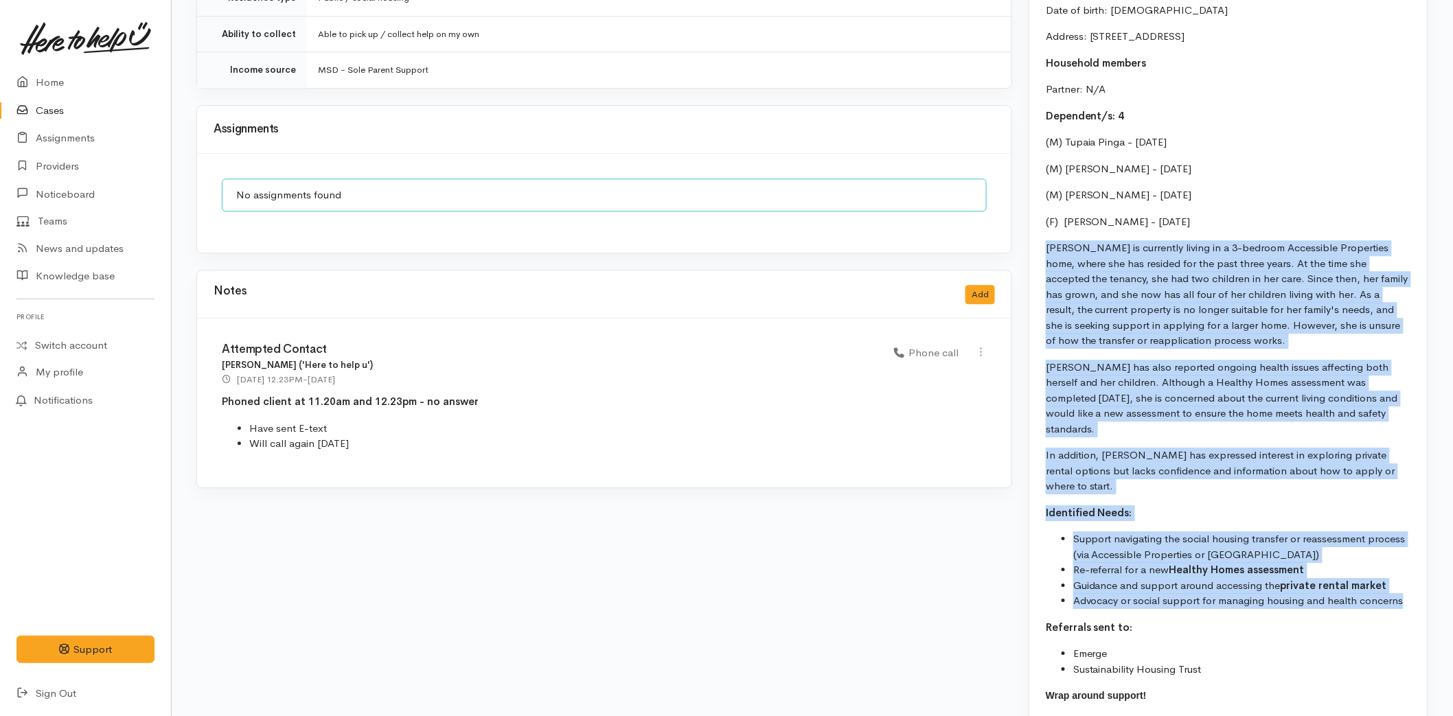
drag, startPoint x: 1044, startPoint y: 240, endPoint x: 1399, endPoint y: 571, distance: 485.3
click at [1399, 571] on div "Legal/Housing support: Name: [PERSON_NAME] Phone:  [PHONE_NUMBER] Date of birth…" at bounding box center [1228, 345] width 398 height 877
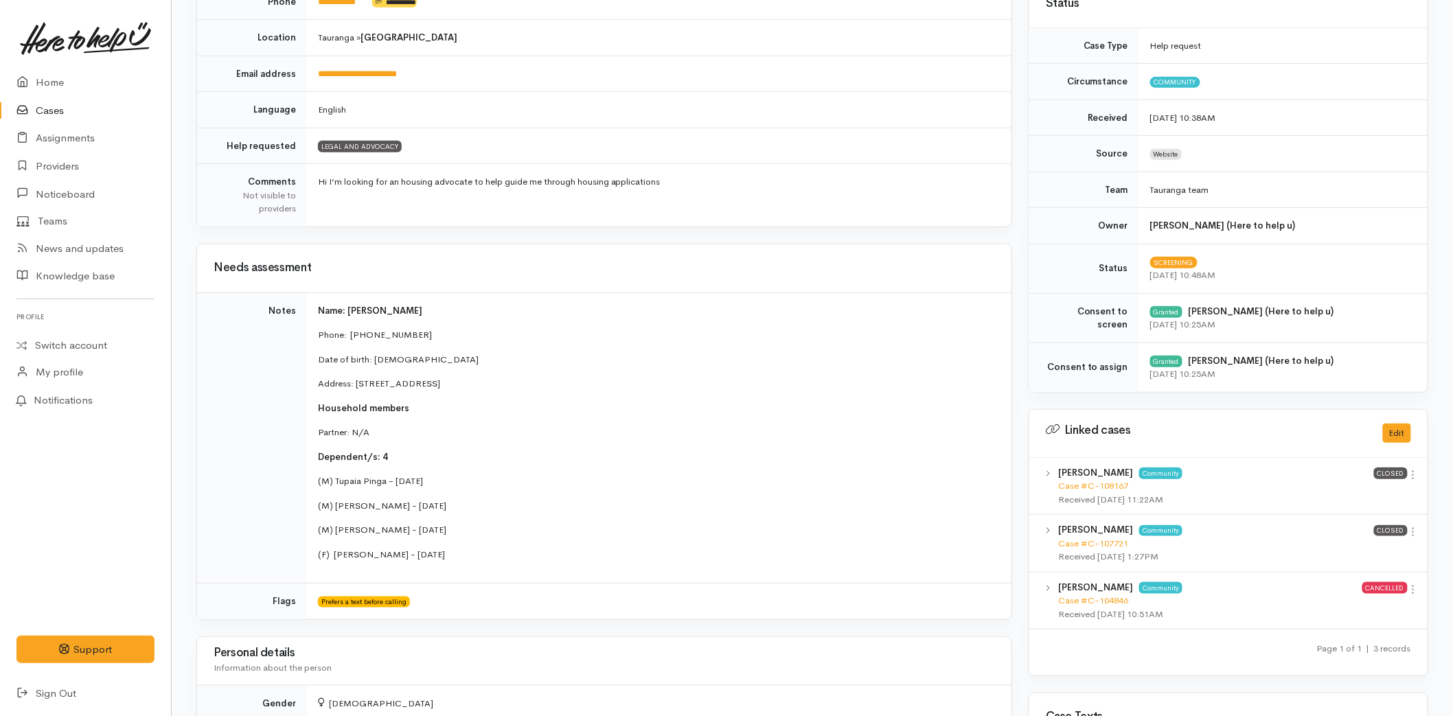
scroll to position [0, 0]
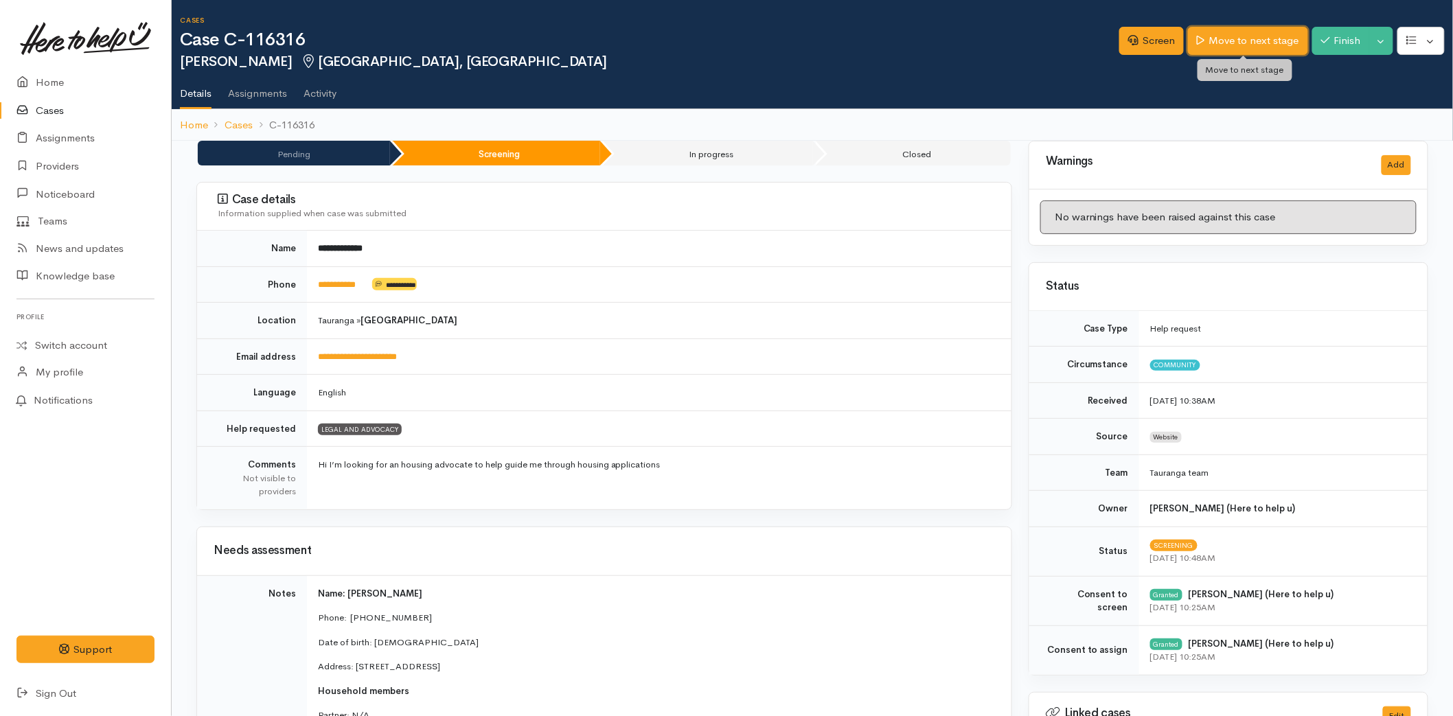
click at [1225, 37] on link "Move to next stage" at bounding box center [1247, 41] width 119 height 28
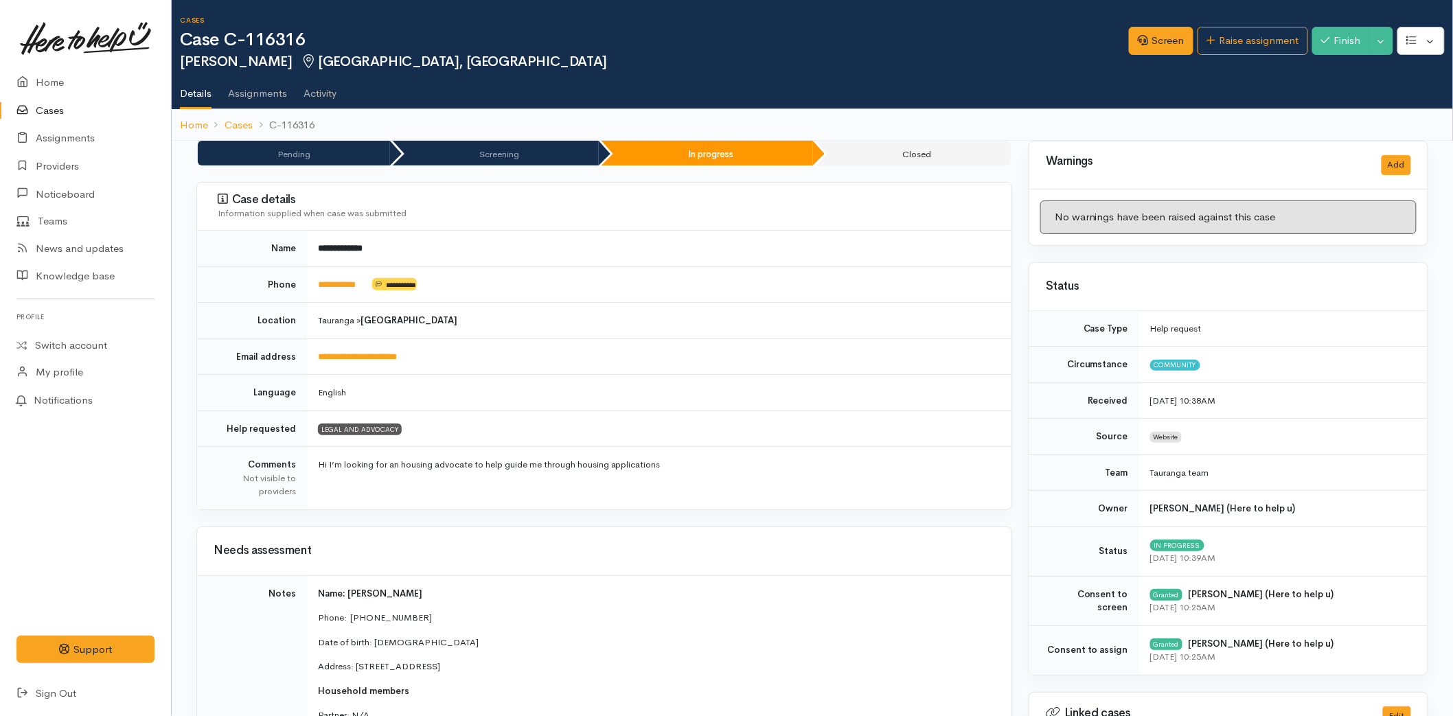
click at [1164, 10] on div "Cases Case C-116316 [PERSON_NAME] [GEOGRAPHIC_DATA], [GEOGRAPHIC_DATA] Options …" at bounding box center [816, 54] width 1273 height 109
click at [1165, 29] on link "Screen" at bounding box center [1161, 41] width 65 height 28
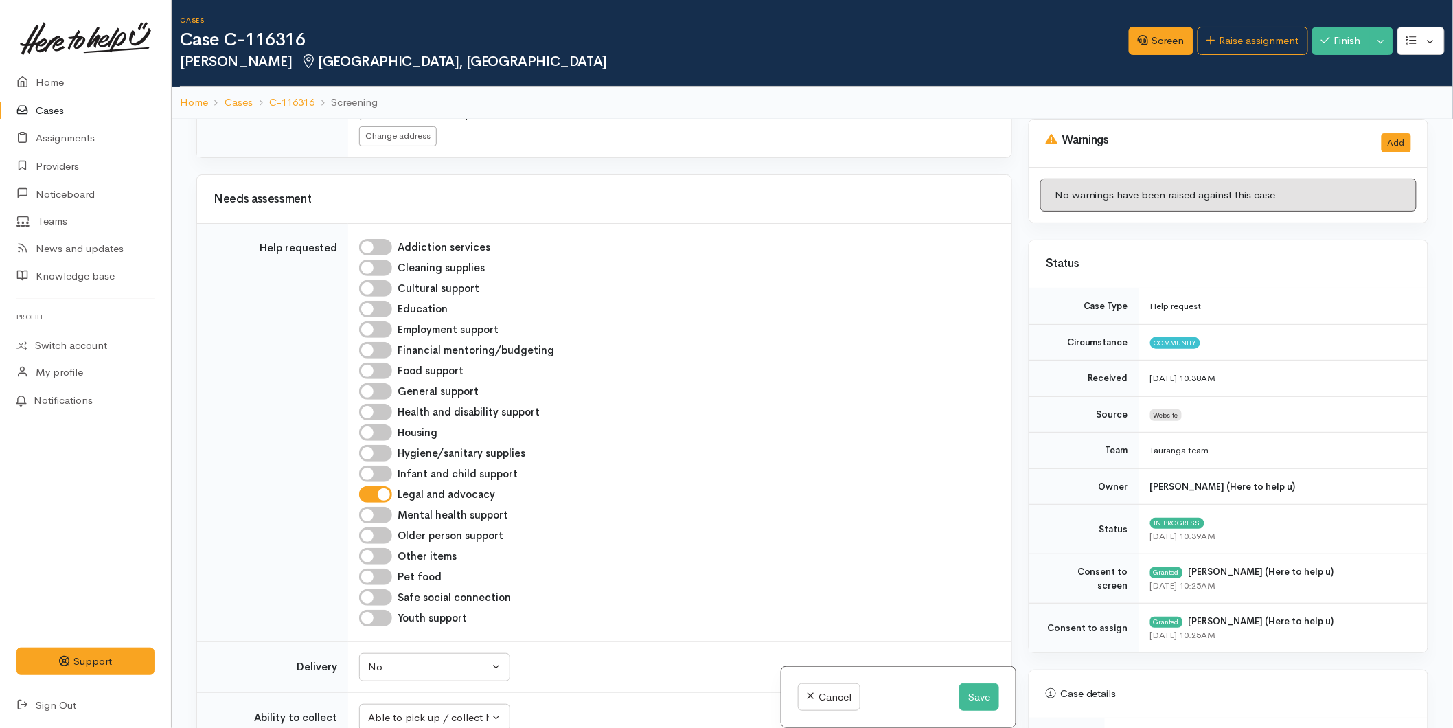
scroll to position [1144, 0]
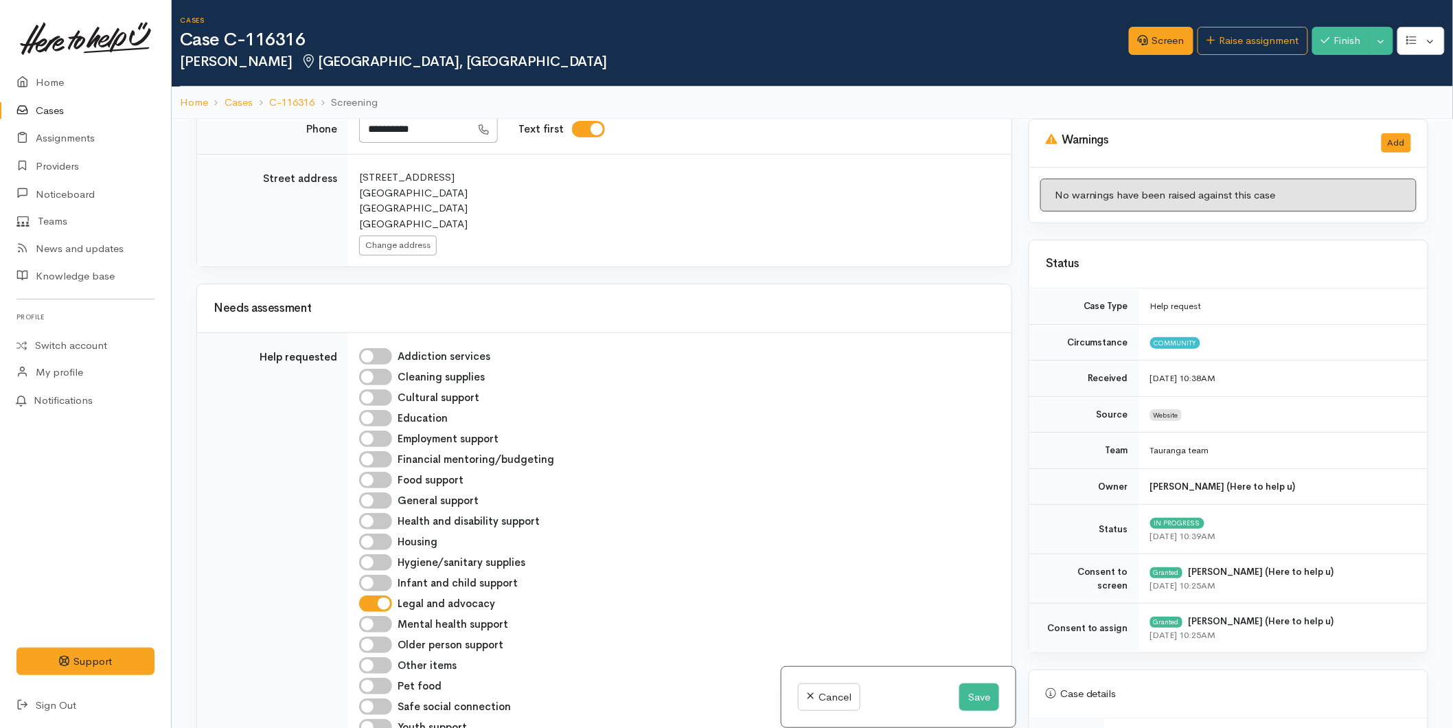
click at [367, 533] on input "Housing" at bounding box center [375, 541] width 33 height 16
checkbox input "true"
click at [964, 690] on button "Save" at bounding box center [979, 697] width 40 height 28
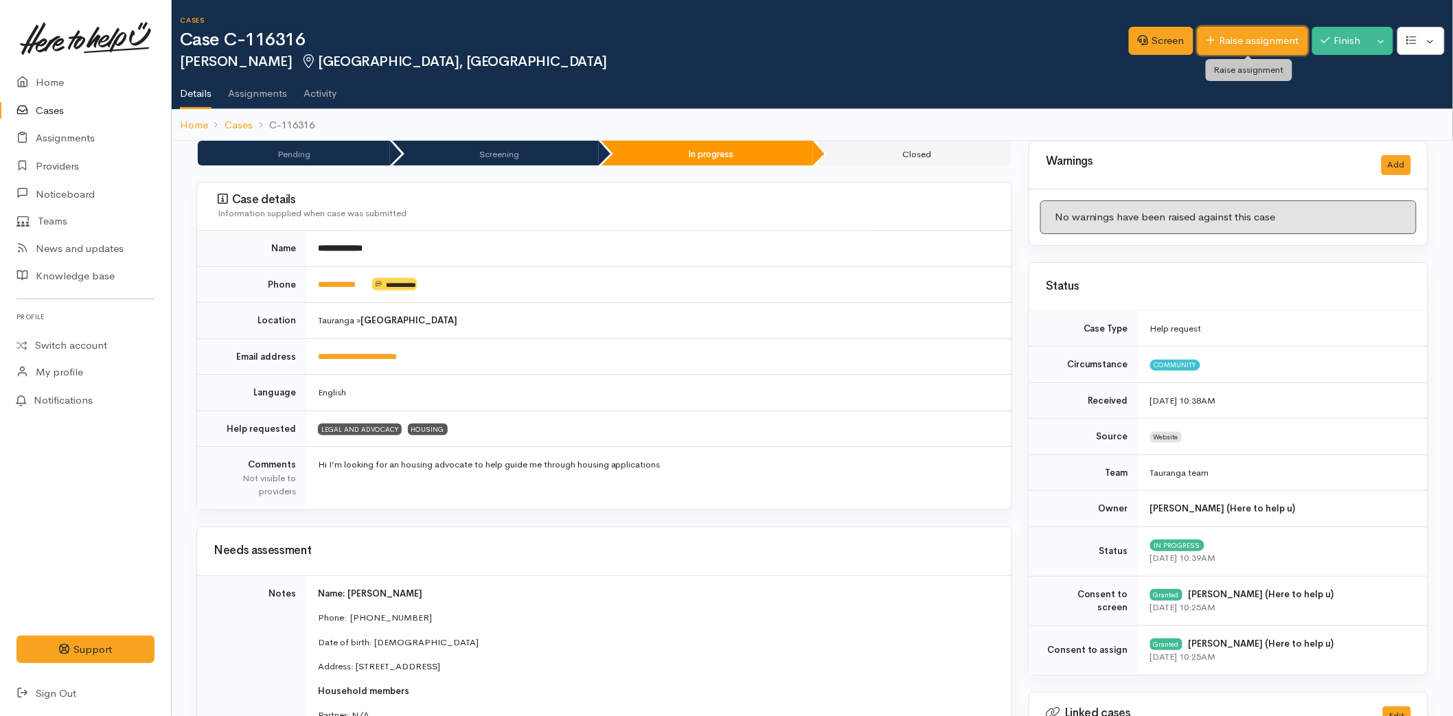
click at [1206, 38] on icon at bounding box center [1210, 40] width 9 height 10
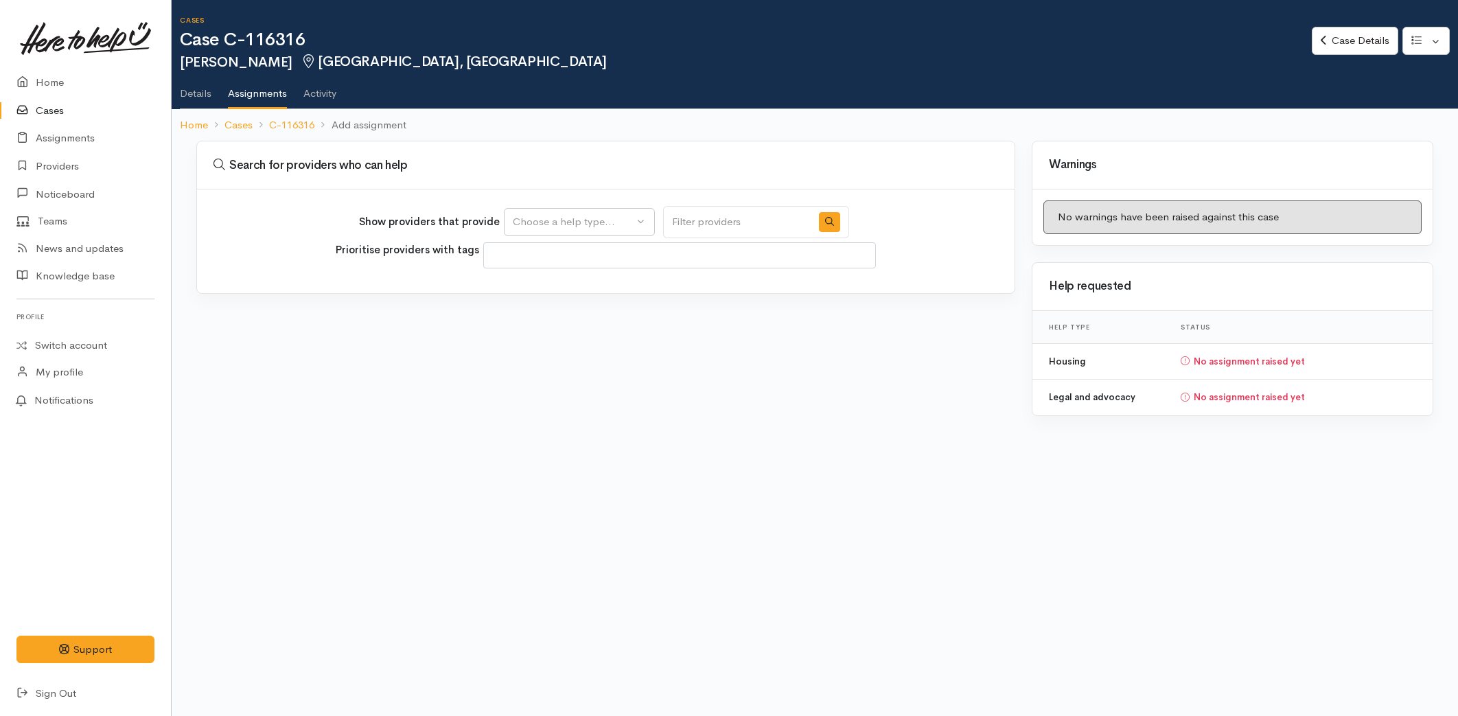
select select
click at [563, 227] on div "Choose a help type..." at bounding box center [573, 222] width 121 height 16
click at [556, 307] on span "Housing" at bounding box center [540, 308] width 39 height 16
select select "11"
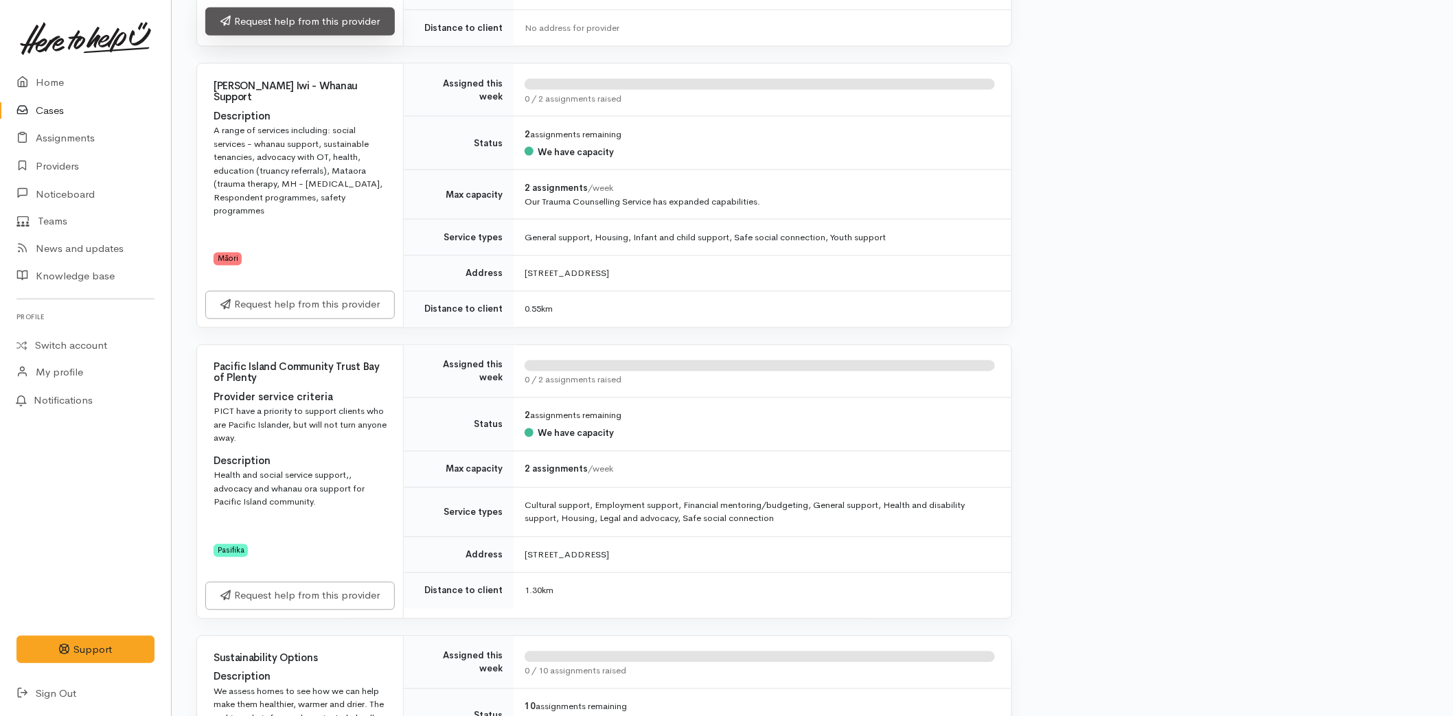
scroll to position [457, 0]
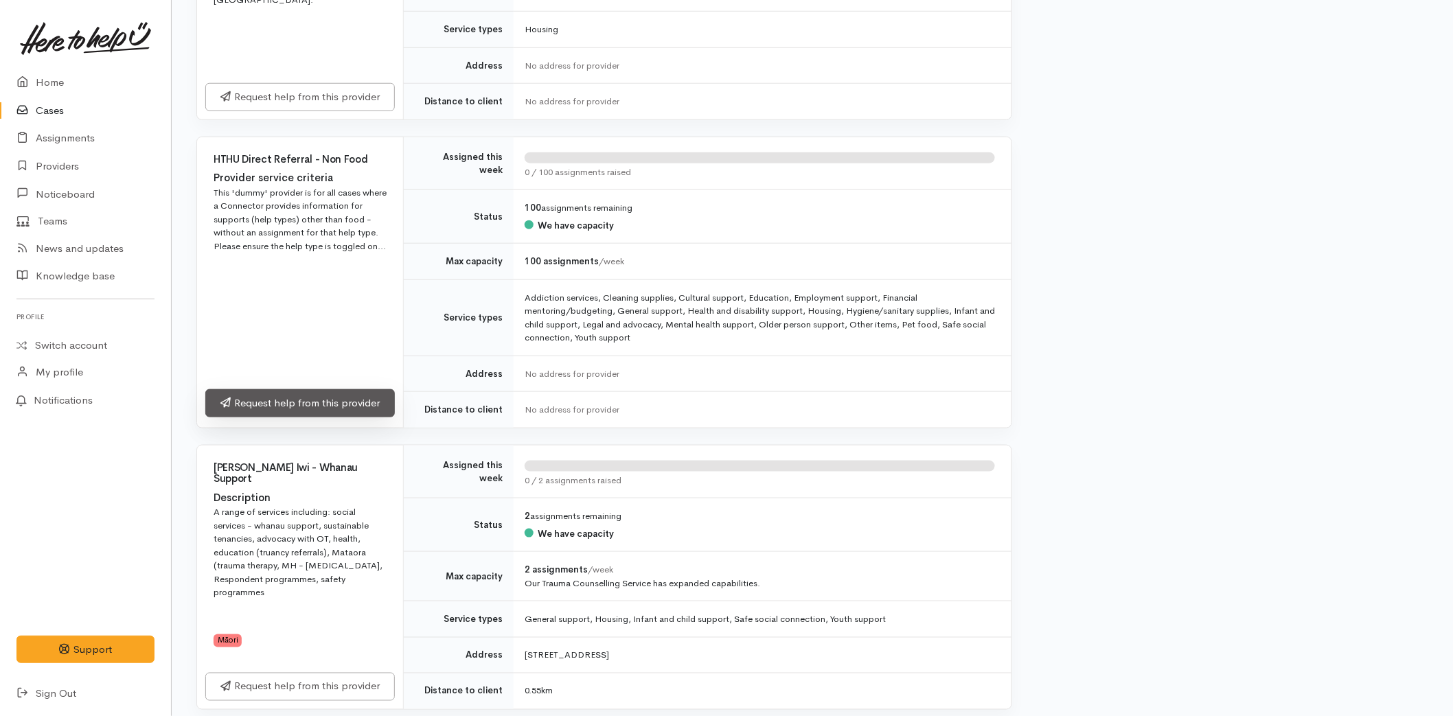
click at [307, 406] on link "Request help from this provider" at bounding box center [299, 403] width 189 height 28
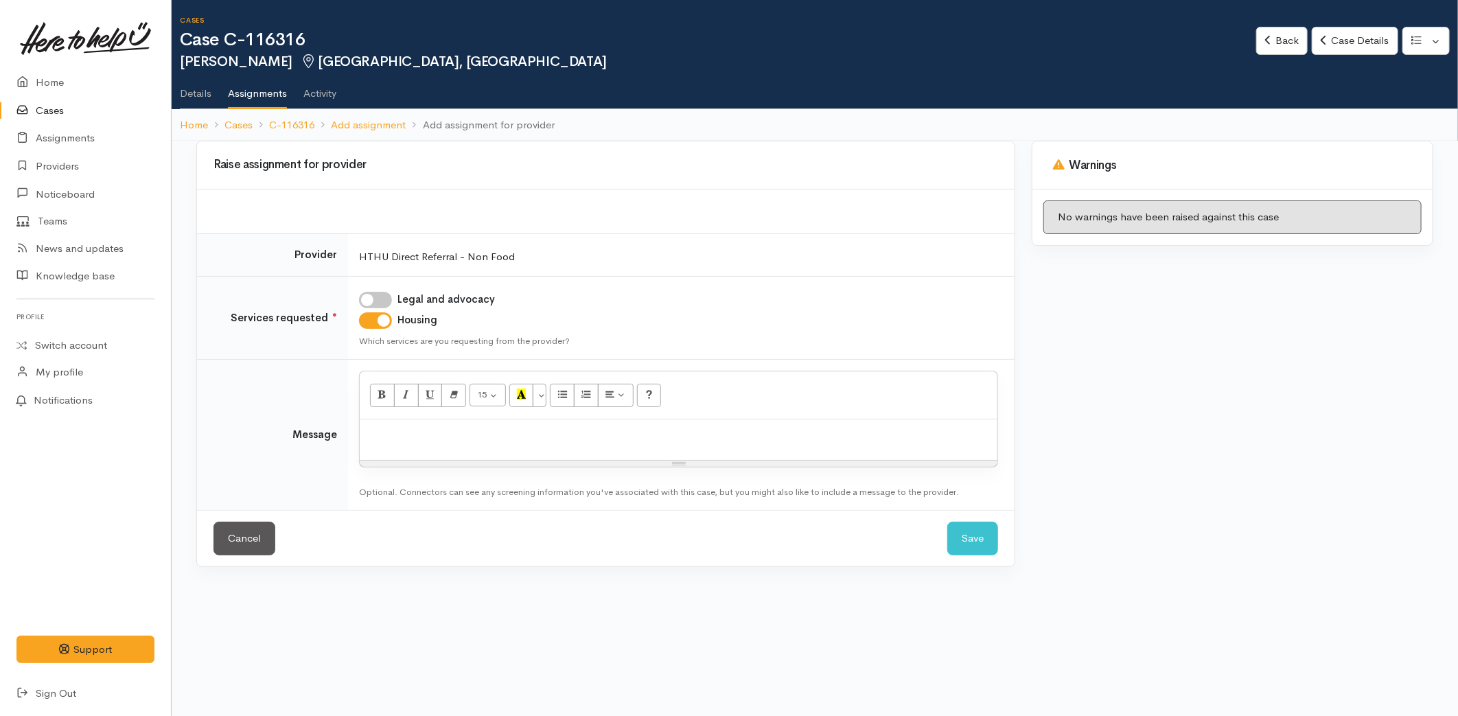
click at [402, 428] on p at bounding box center [679, 434] width 624 height 16
paste div
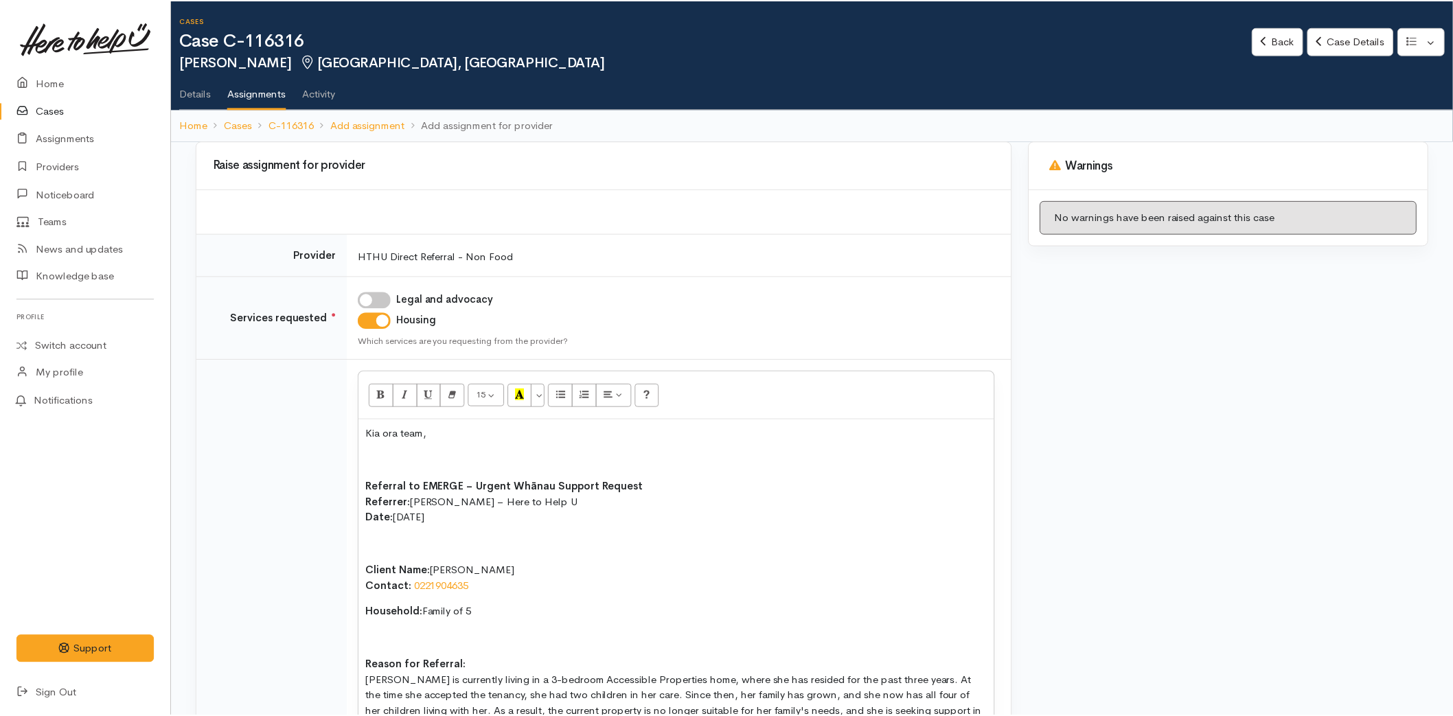
scroll to position [347, 0]
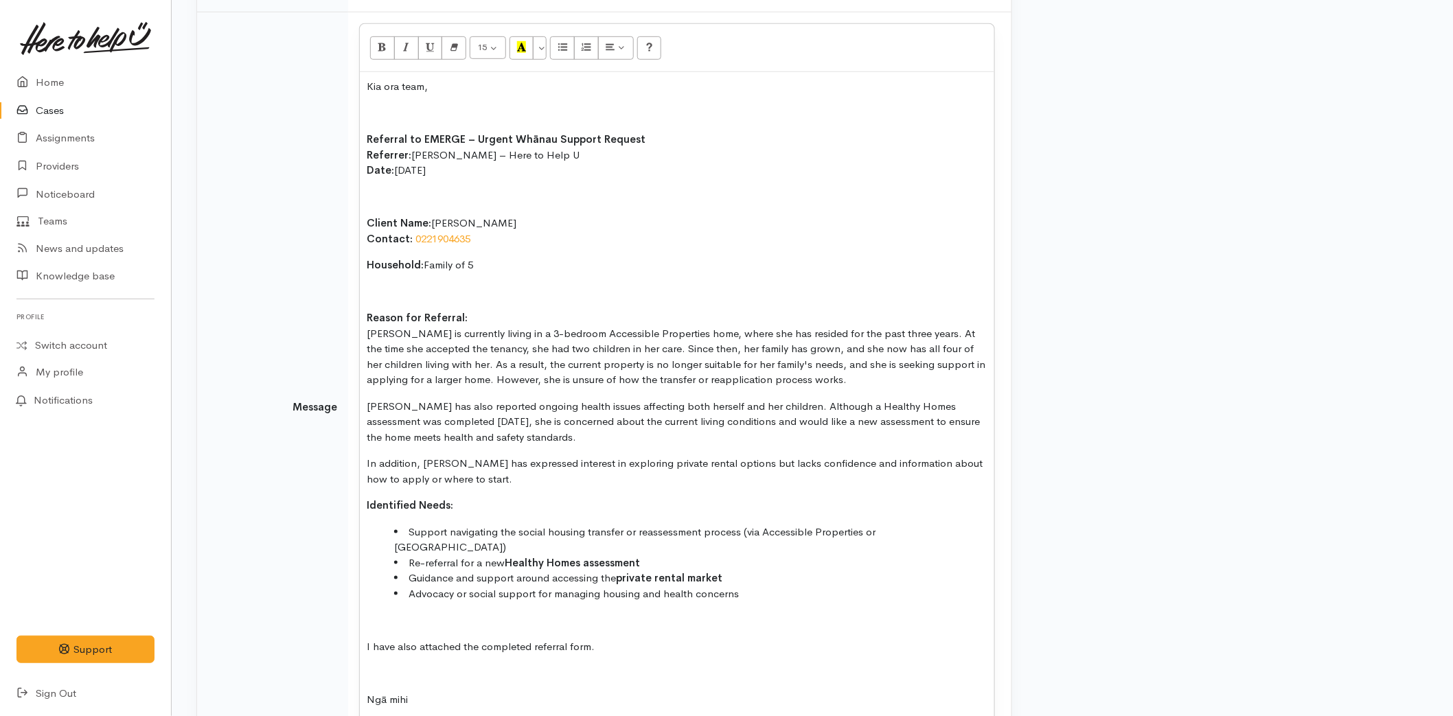
click at [379, 115] on p at bounding box center [677, 114] width 621 height 16
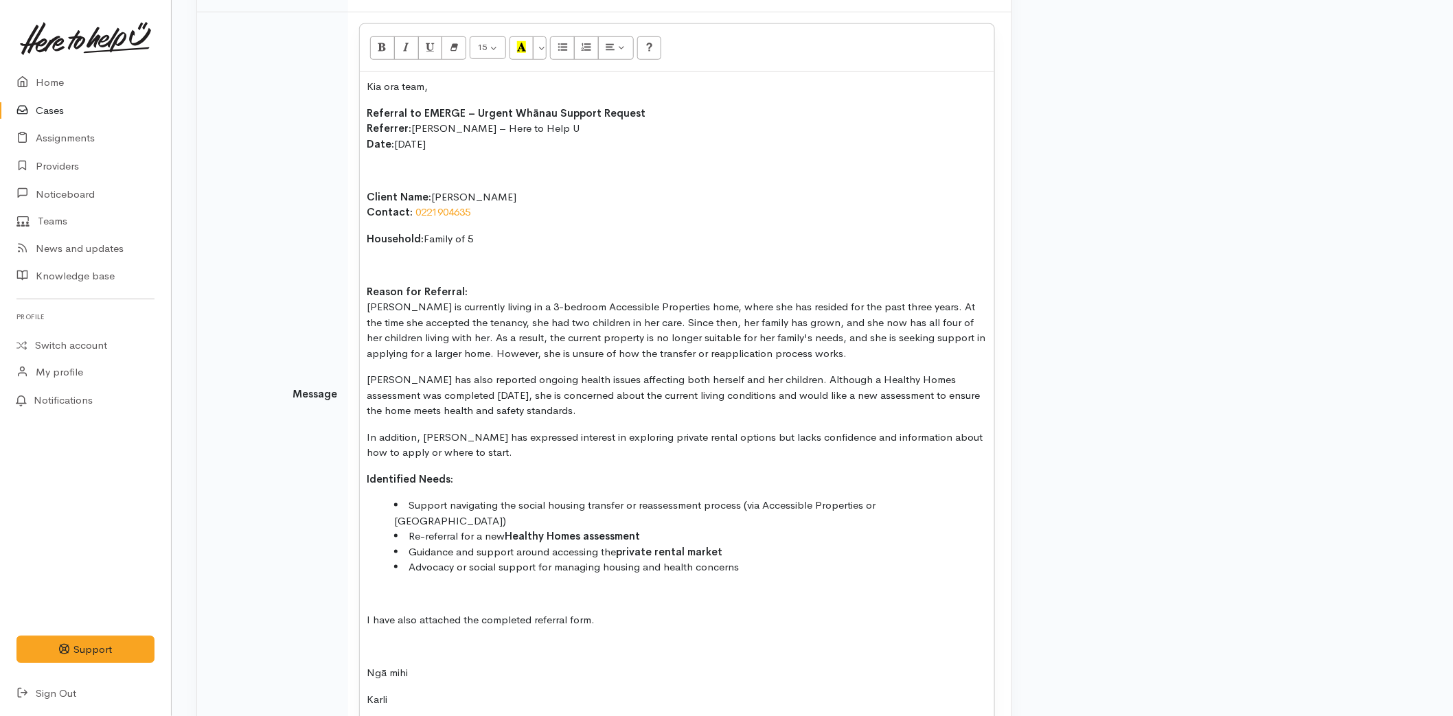
click at [378, 163] on p at bounding box center [677, 171] width 621 height 16
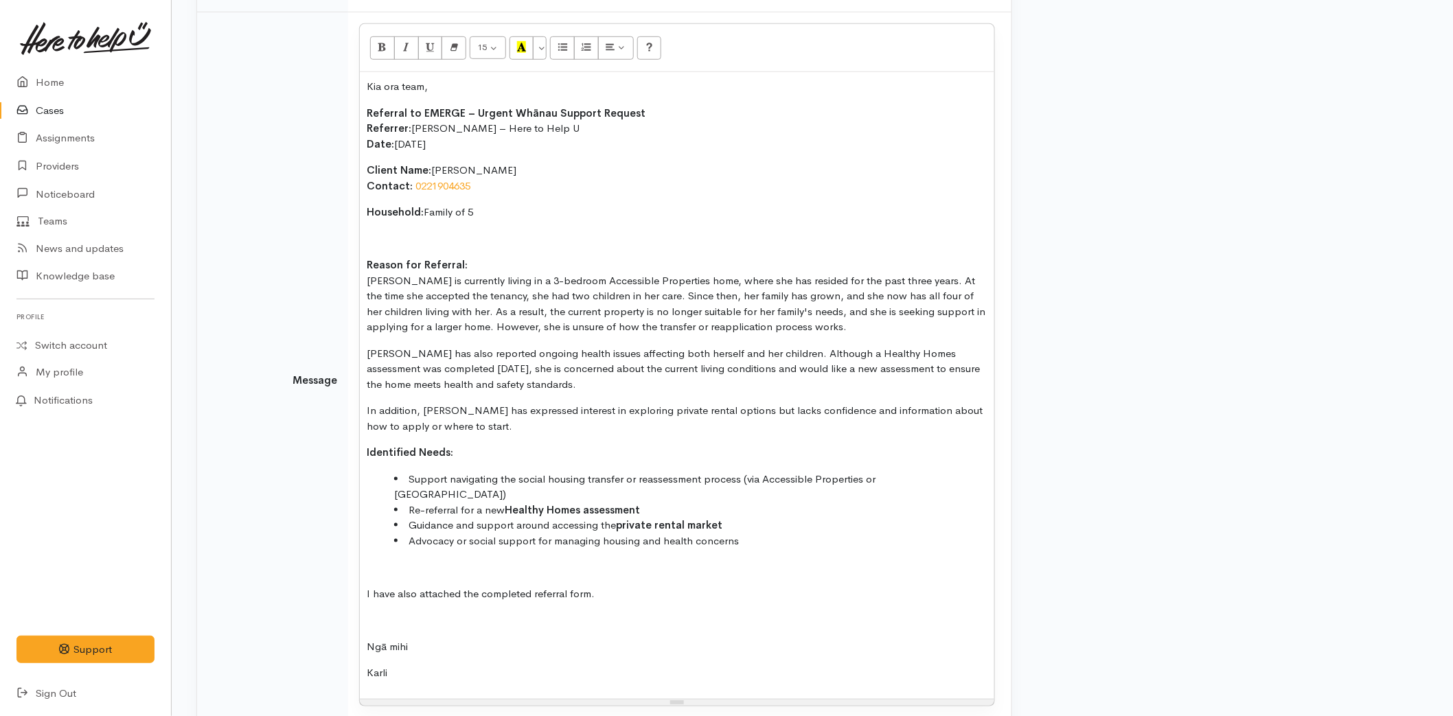
click at [381, 247] on div "Kia ora team, Referral to EMERGE – Urgent Whānau Support Request Referrer: [PER…" at bounding box center [677, 385] width 634 height 627
click at [380, 222] on div "Kia ora team, Referral to EMERGE – Urgent Whānau Support Request Referrer: [PER…" at bounding box center [677, 385] width 634 height 627
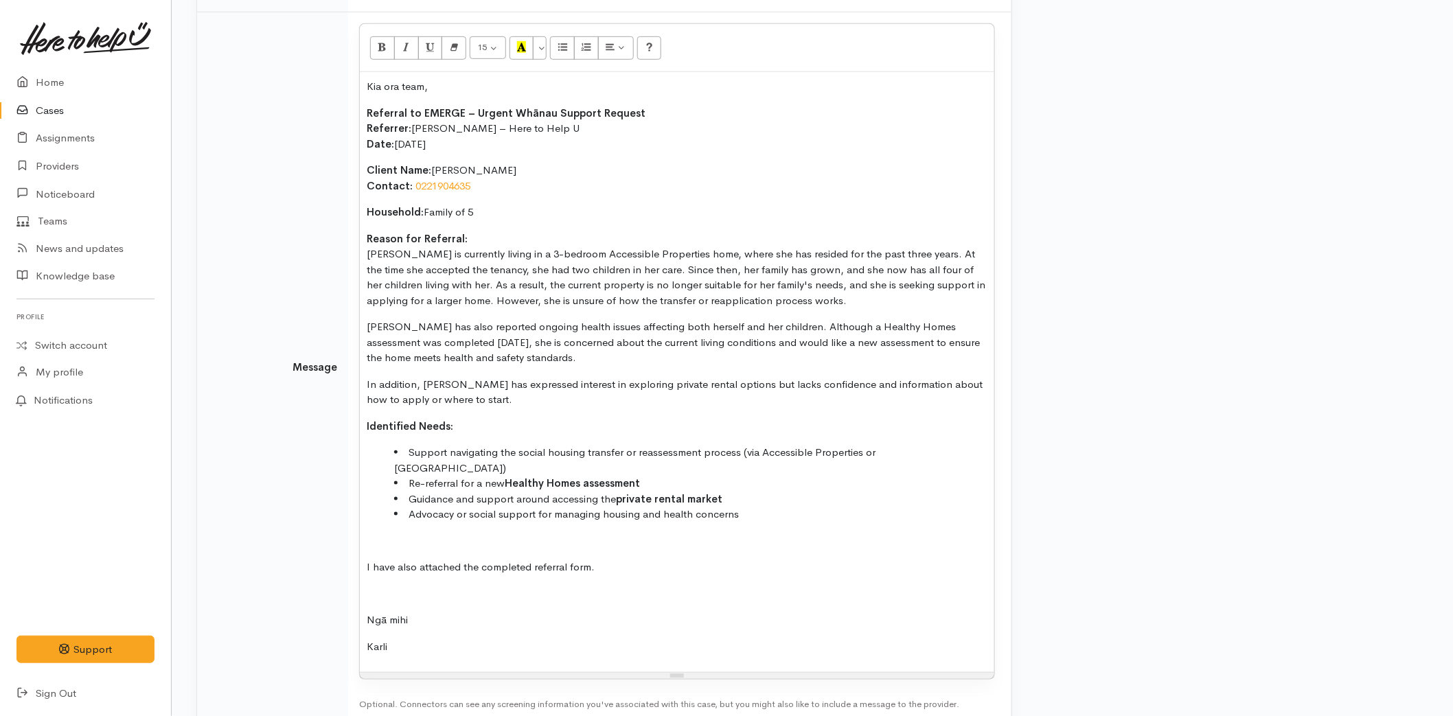
click at [367, 88] on p "Kia ora team," at bounding box center [677, 87] width 621 height 16
click at [395, 586] on p at bounding box center [677, 594] width 621 height 16
drag, startPoint x: 388, startPoint y: 511, endPoint x: 406, endPoint y: 524, distance: 22.7
click at [387, 513] on div "Kia ora team, Referral to EMERGE – Urgent Whānau Support Request Referrer: [PER…" at bounding box center [677, 359] width 634 height 574
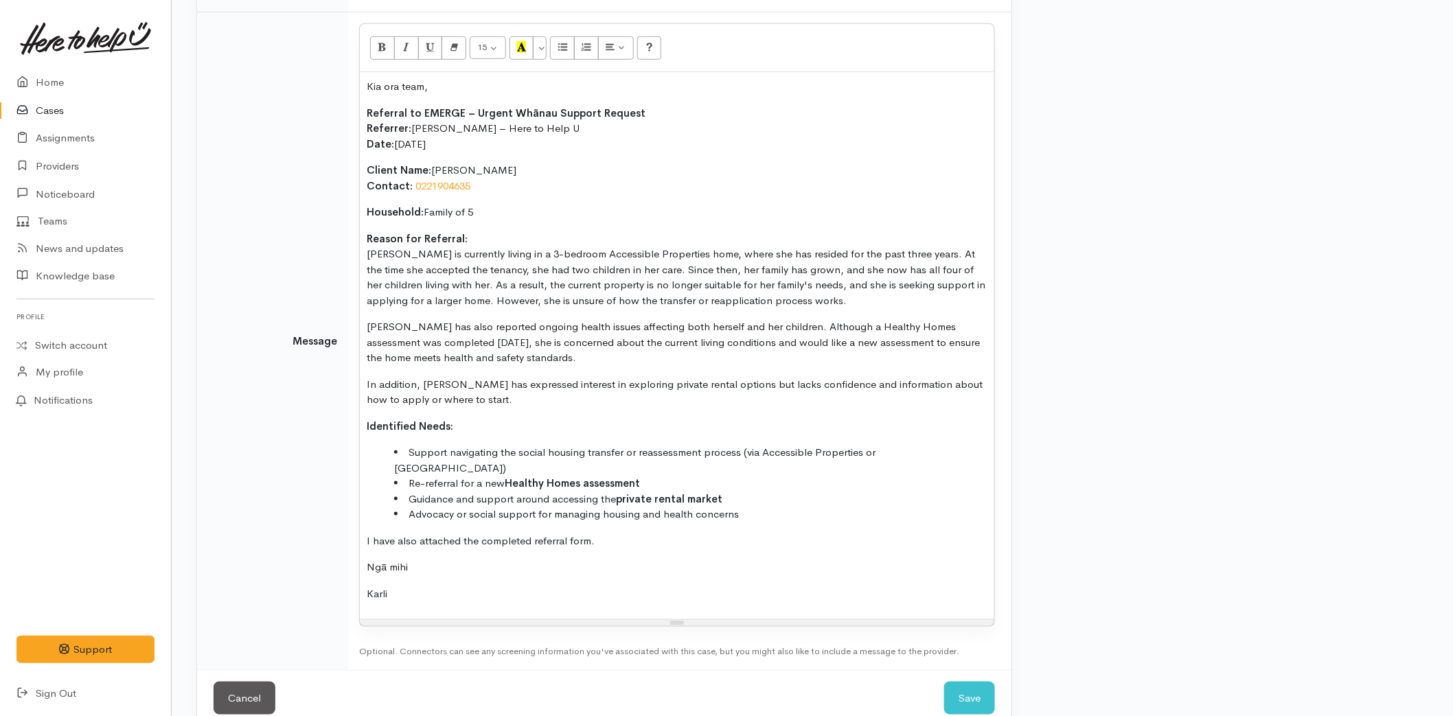
click at [448, 586] on p "Karli" at bounding box center [677, 594] width 621 height 16
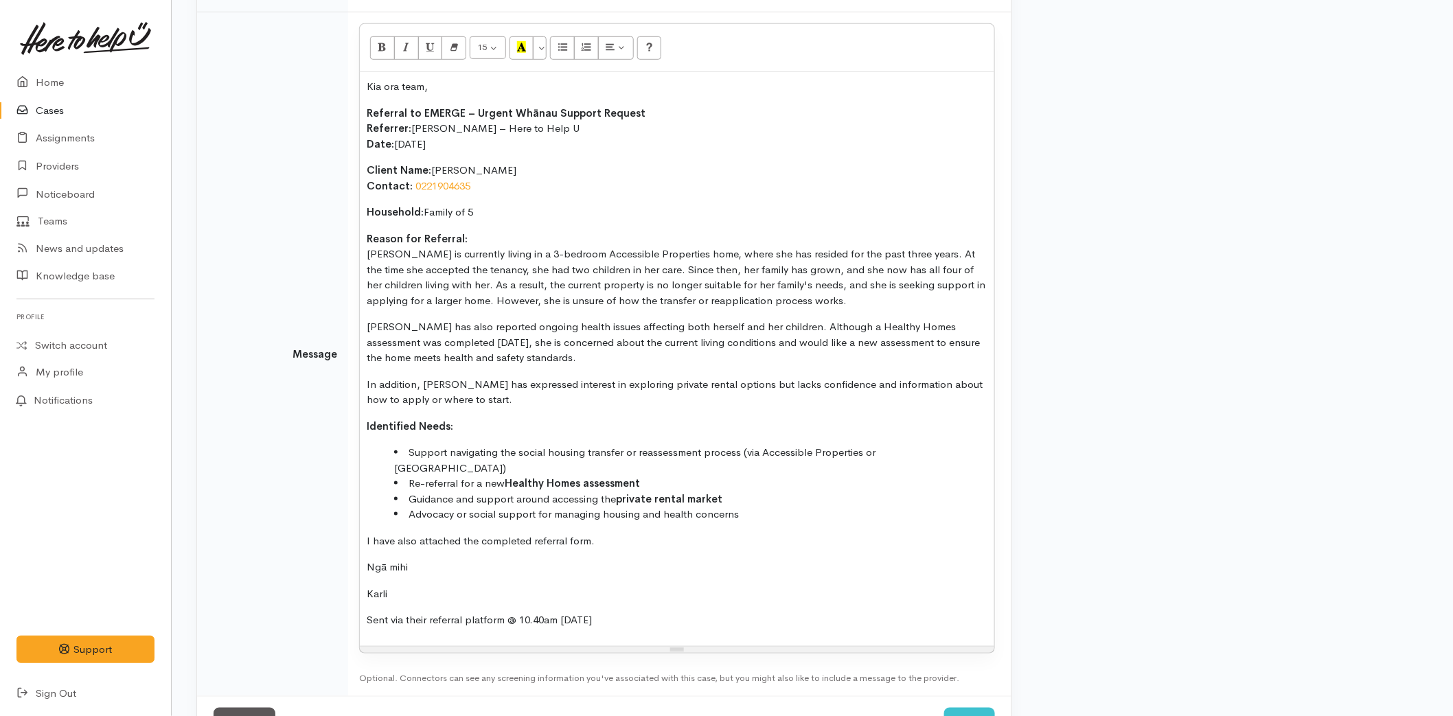
drag, startPoint x: 619, startPoint y: 601, endPoint x: 319, endPoint y: 599, distance: 299.3
click at [319, 599] on tr "Message 15 8 9 10 11 12 14 18 24 36 Background Color Transparent Select #ffff00…" at bounding box center [604, 354] width 814 height 684
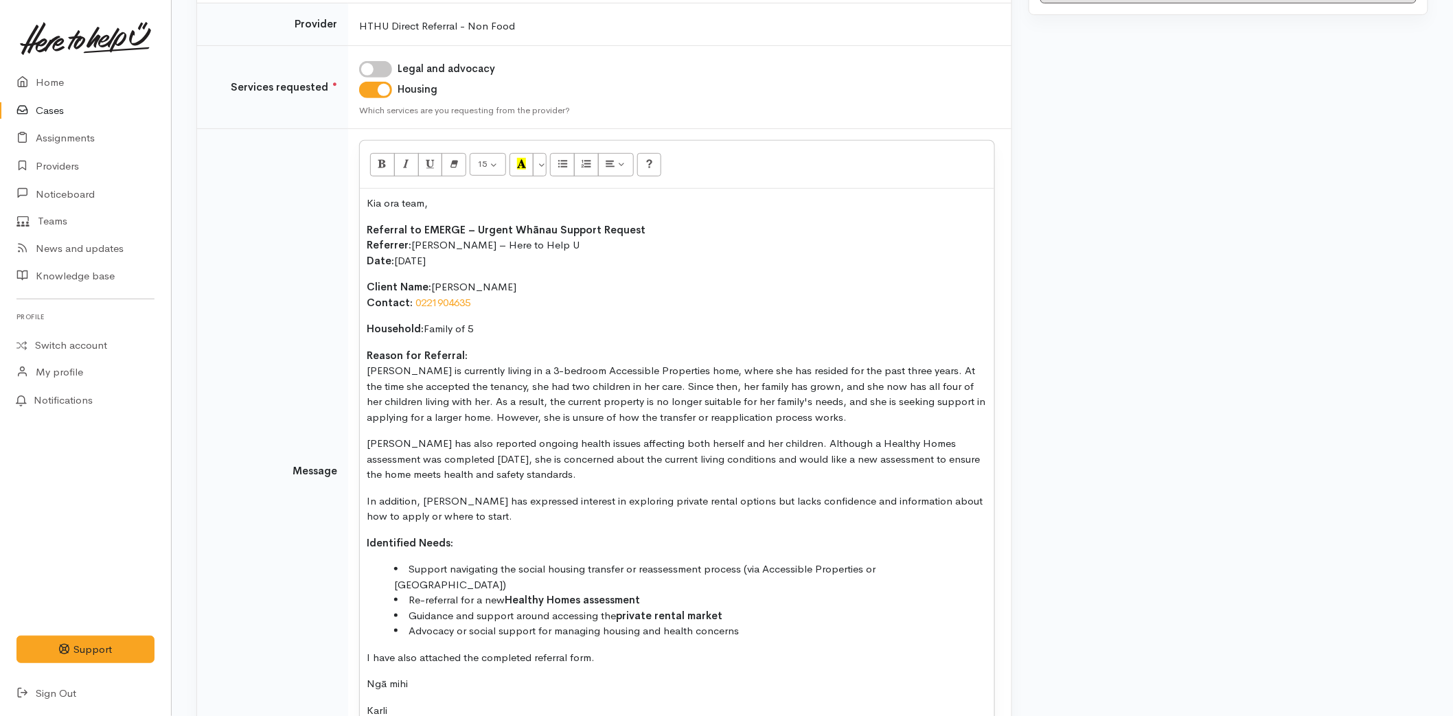
scroll to position [119, 0]
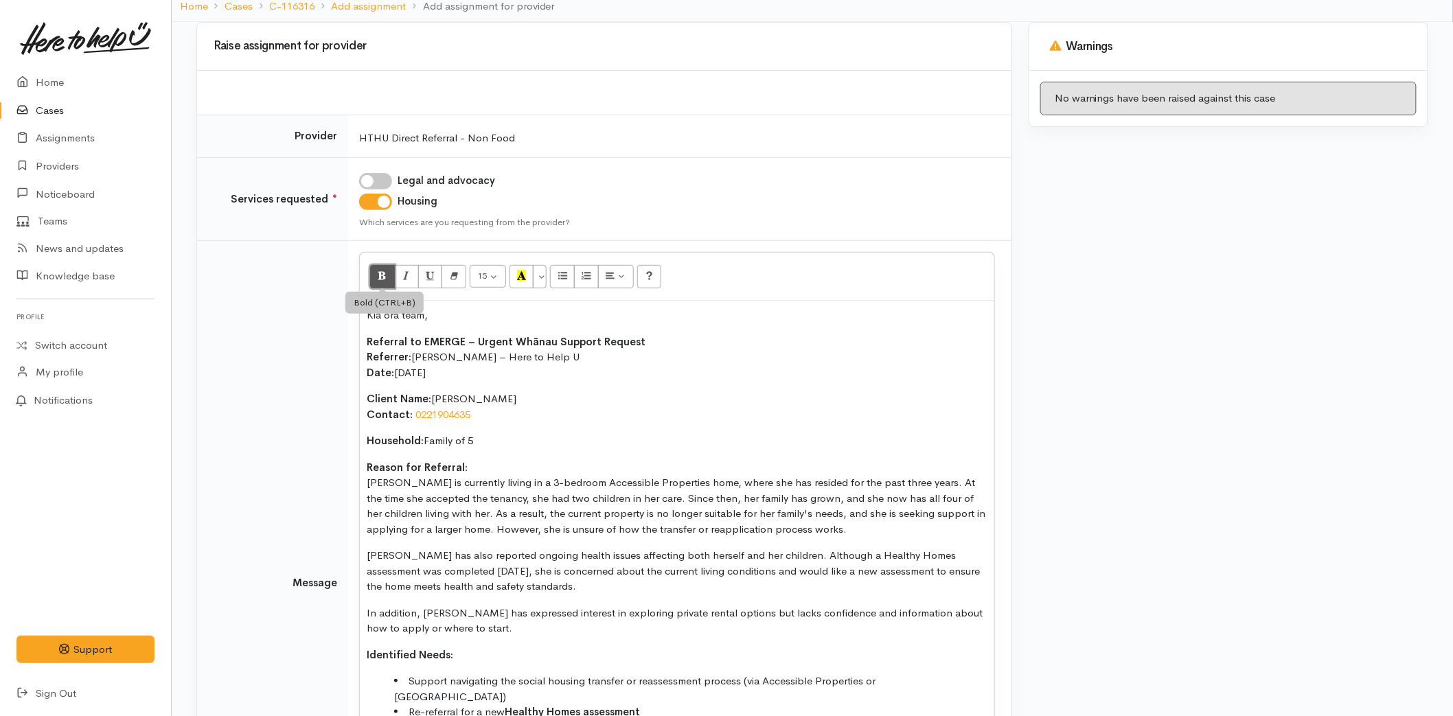
click at [387, 271] on button "Bold (CTRL+B)" at bounding box center [382, 276] width 25 height 23
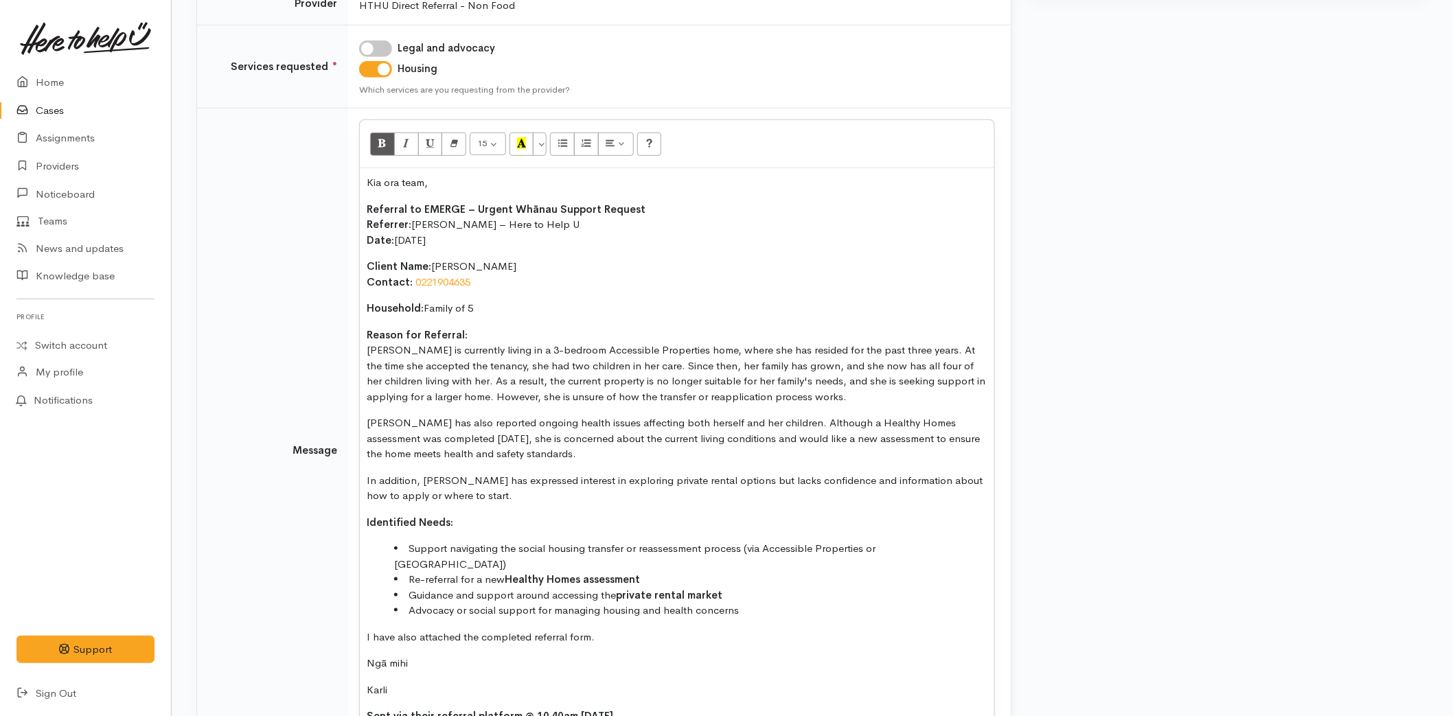
scroll to position [385, 0]
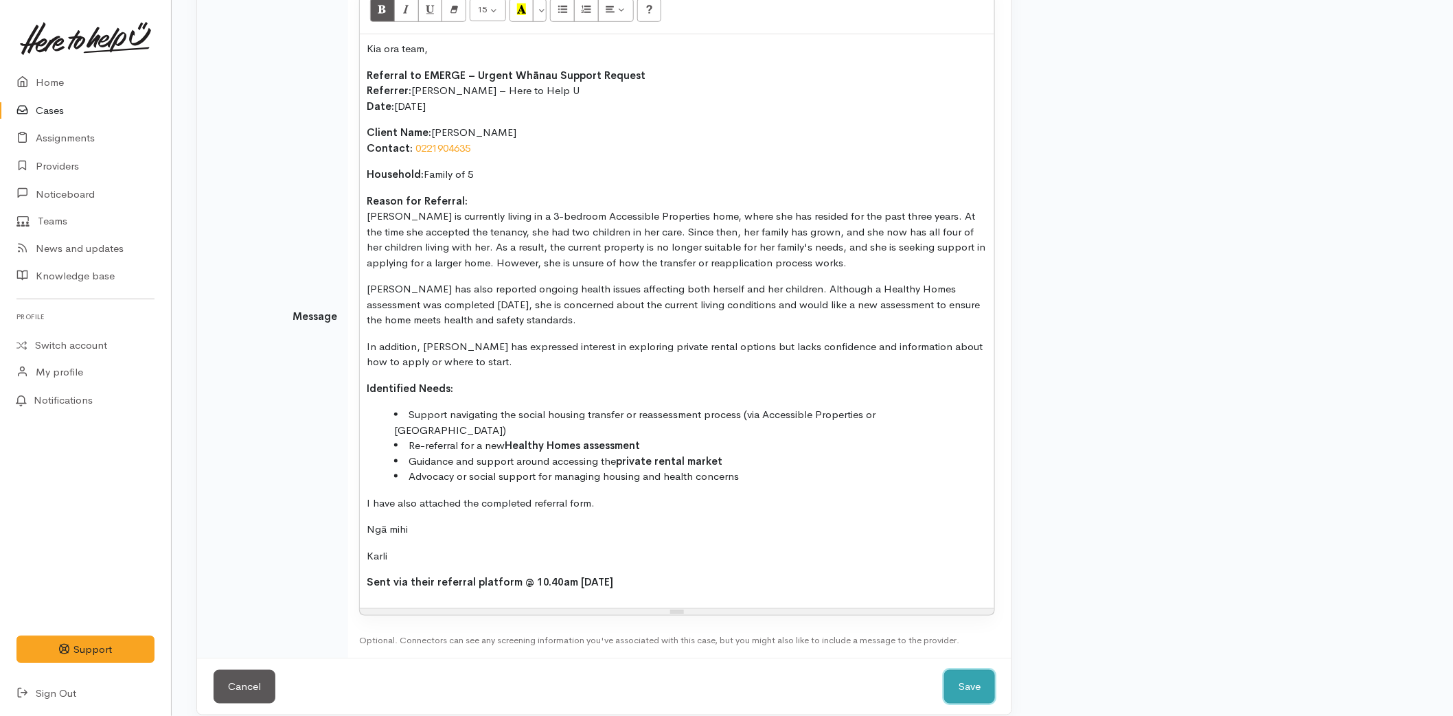
click at [945, 670] on button "Save" at bounding box center [969, 687] width 51 height 34
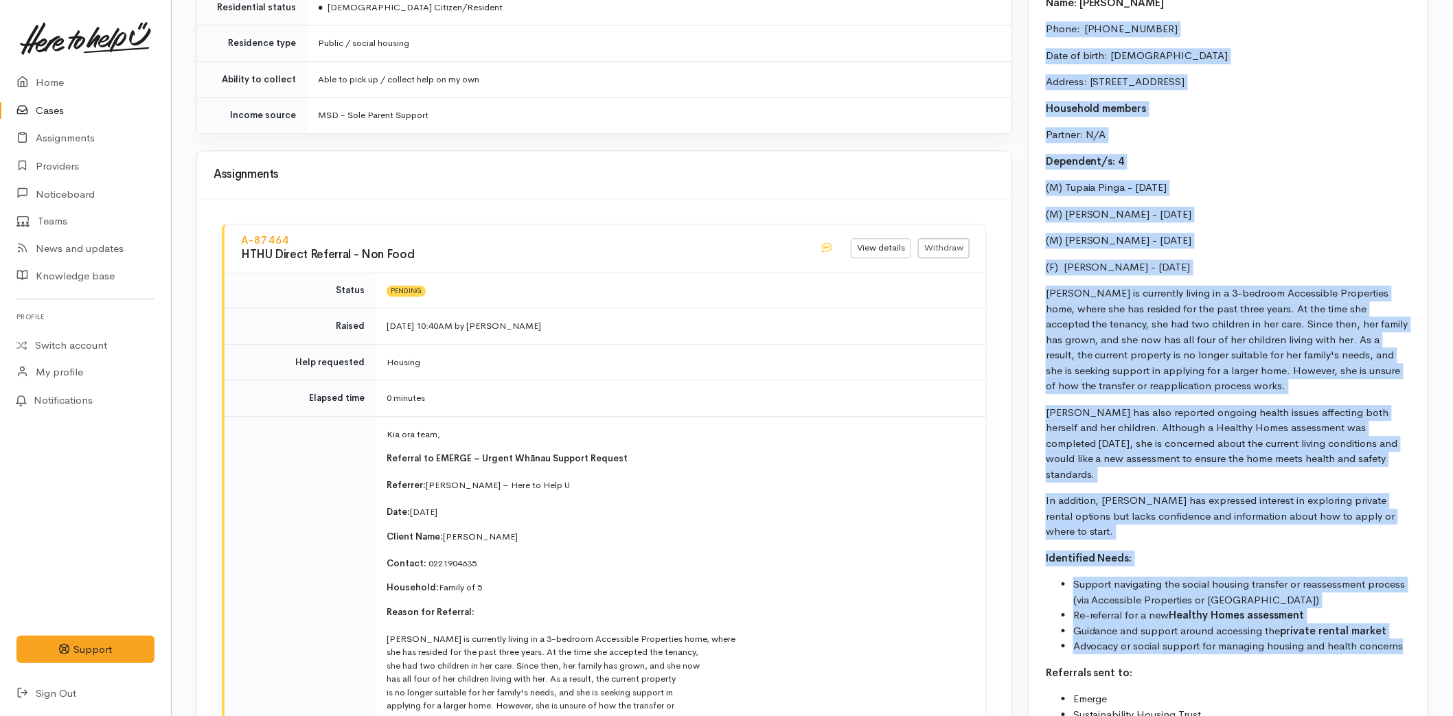
scroll to position [1313, 0]
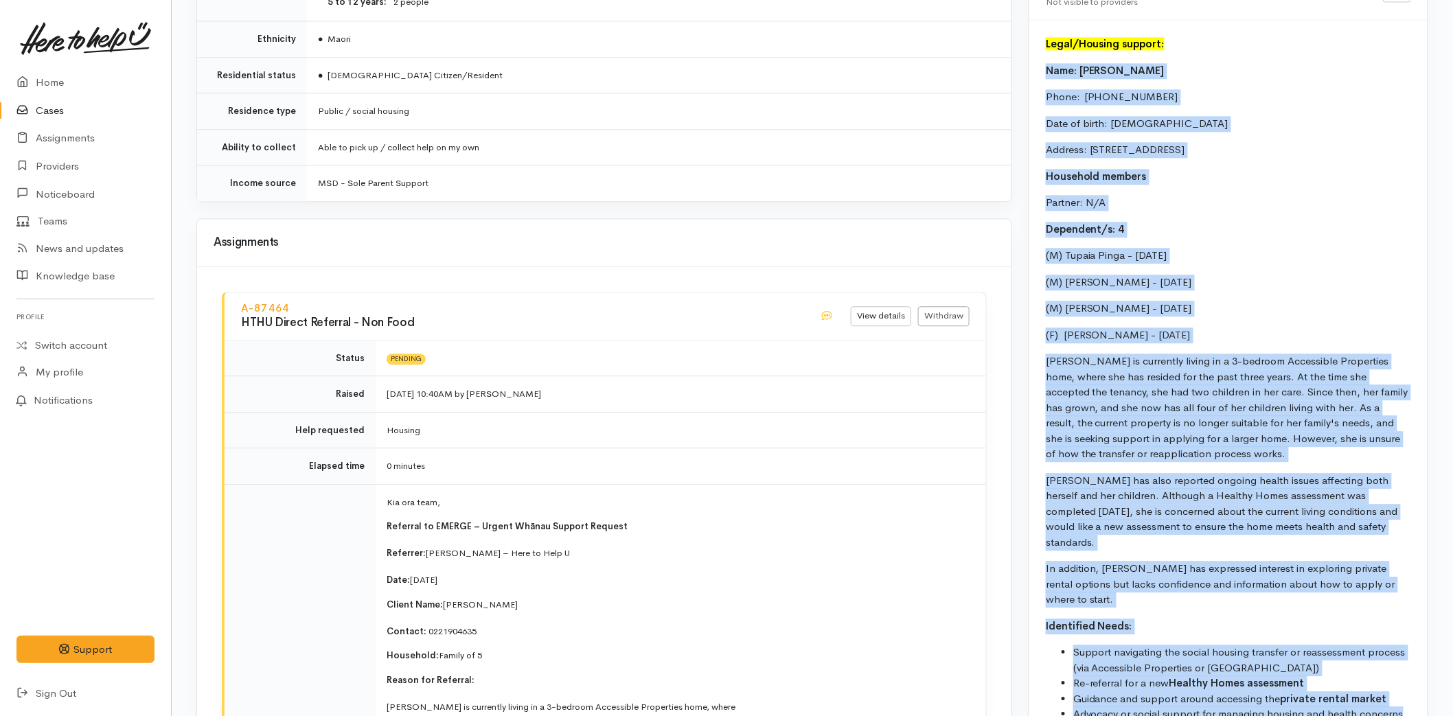
drag, startPoint x: 1398, startPoint y: 472, endPoint x: 1044, endPoint y: 71, distance: 535.1
click at [1044, 71] on div "Legal/Housing support: Name: [PERSON_NAME] Phone:  [PHONE_NUMBER] Date of birth…" at bounding box center [1228, 458] width 398 height 877
copy div "Lore: Ipsumdo Sitam Conse:  01707994597 Adip el seddo: 34/04/8747 Eiusmod: 2 Te…"
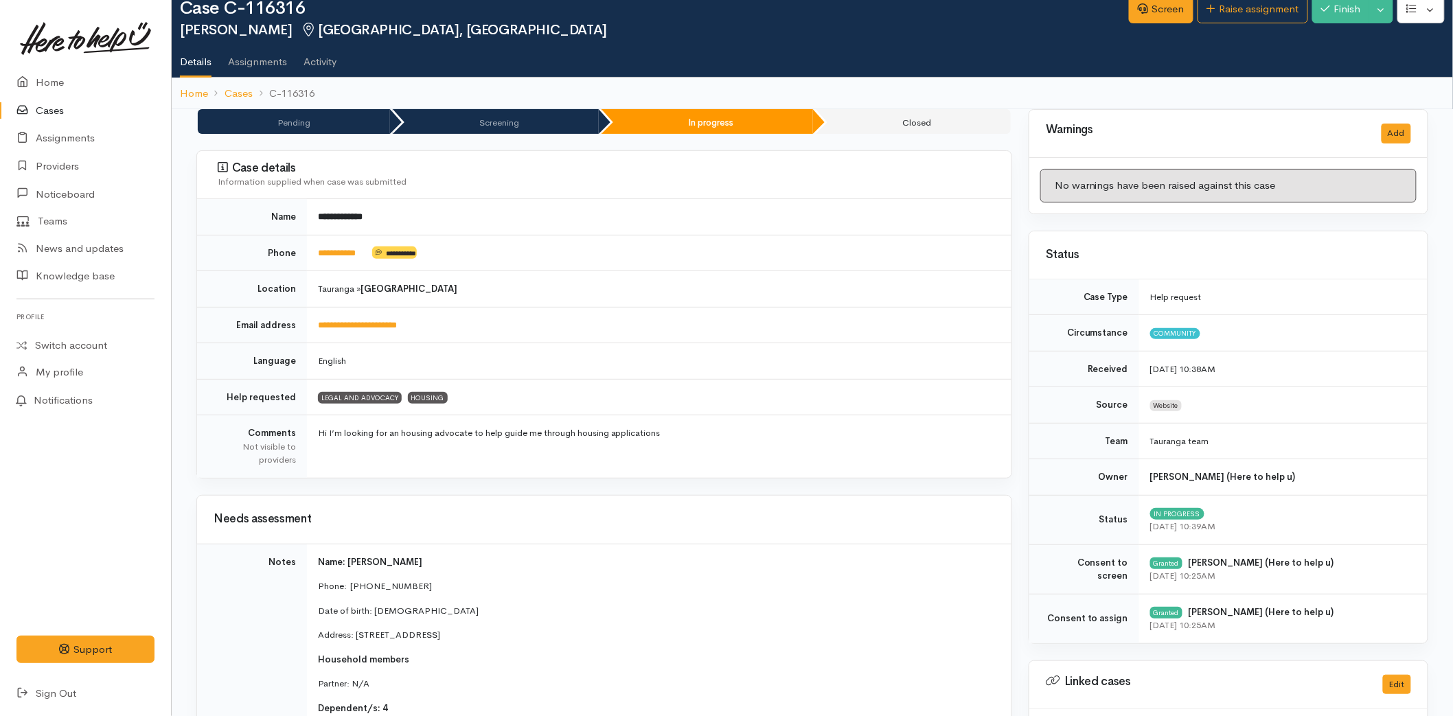
scroll to position [0, 0]
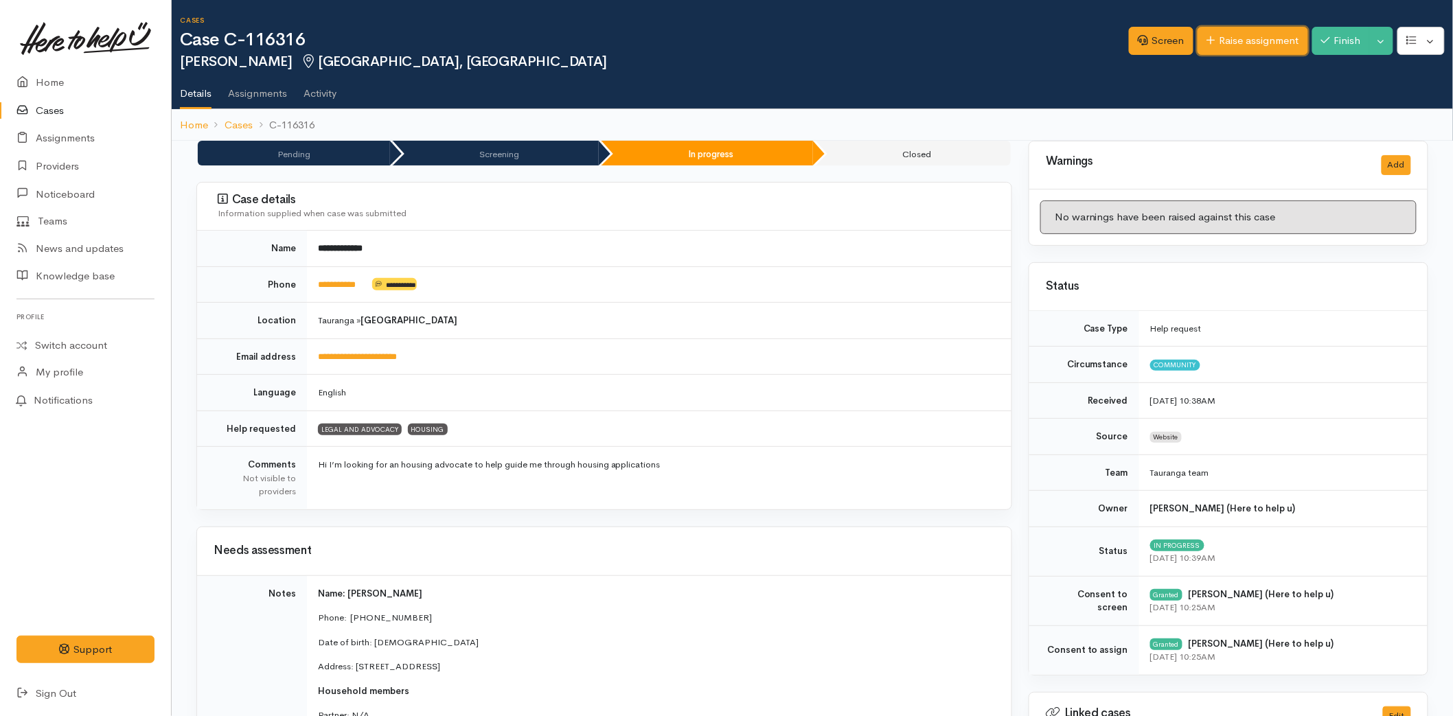
click at [1234, 47] on link "Raise assignment" at bounding box center [1252, 41] width 111 height 28
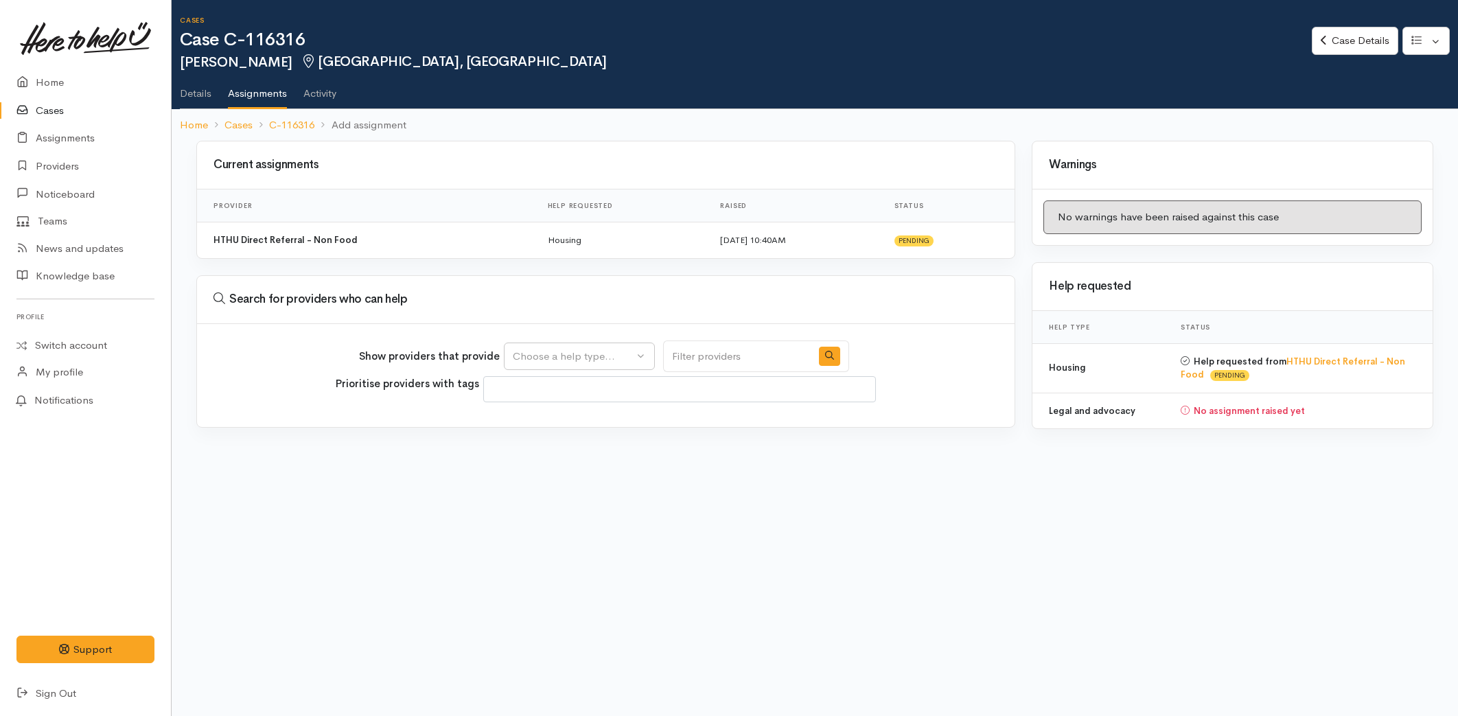
select select
click at [534, 358] on div "Choose a help type..." at bounding box center [573, 357] width 121 height 16
click at [543, 443] on span "Housing" at bounding box center [540, 443] width 39 height 16
select select "11"
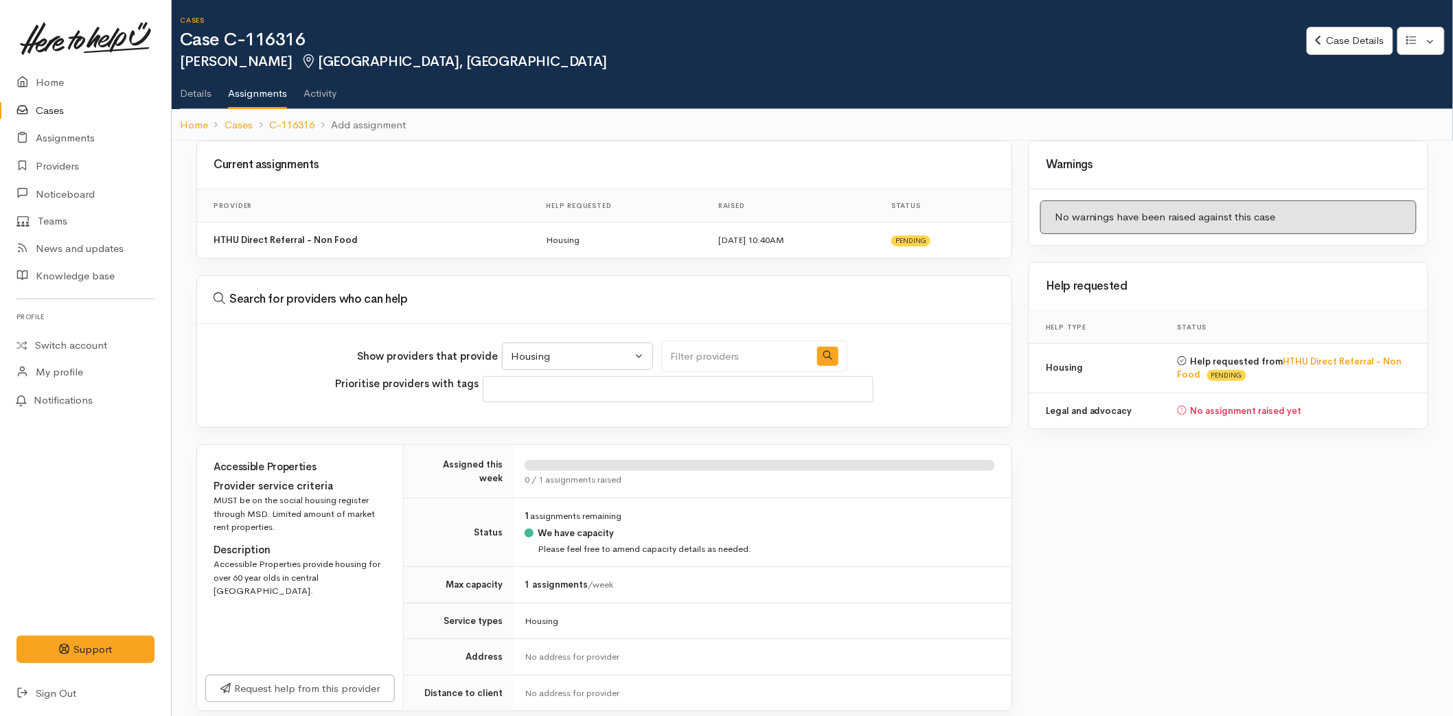
click at [687, 361] on input "Search" at bounding box center [735, 357] width 148 height 32
type input "sustainability"
click at [817, 360] on button "button" at bounding box center [827, 357] width 21 height 20
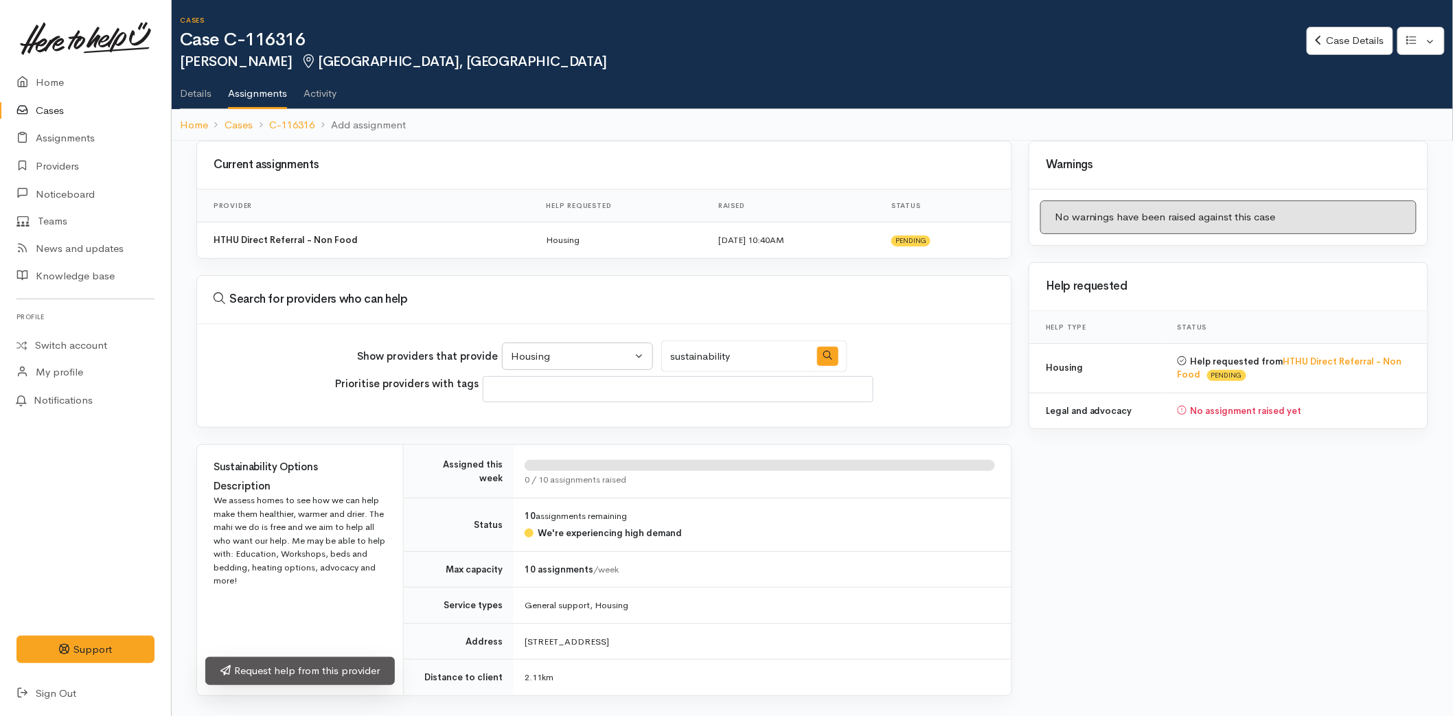
click at [314, 673] on link "Request help from this provider" at bounding box center [299, 671] width 189 height 28
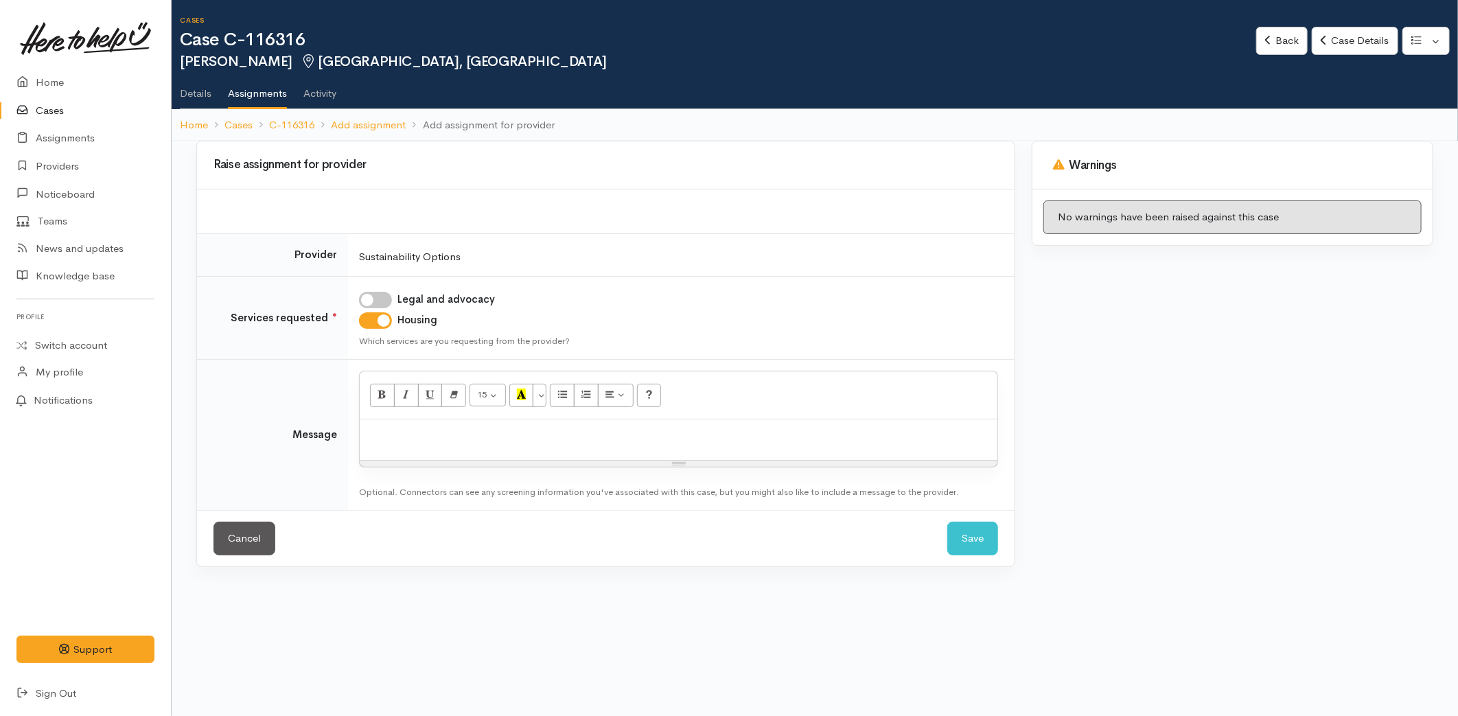
click at [382, 299] on input "Legal and advocacy" at bounding box center [375, 300] width 33 height 16
checkbox input "true"
click at [414, 463] on div "Resize" at bounding box center [679, 464] width 638 height 6
click at [408, 441] on p at bounding box center [679, 434] width 624 height 16
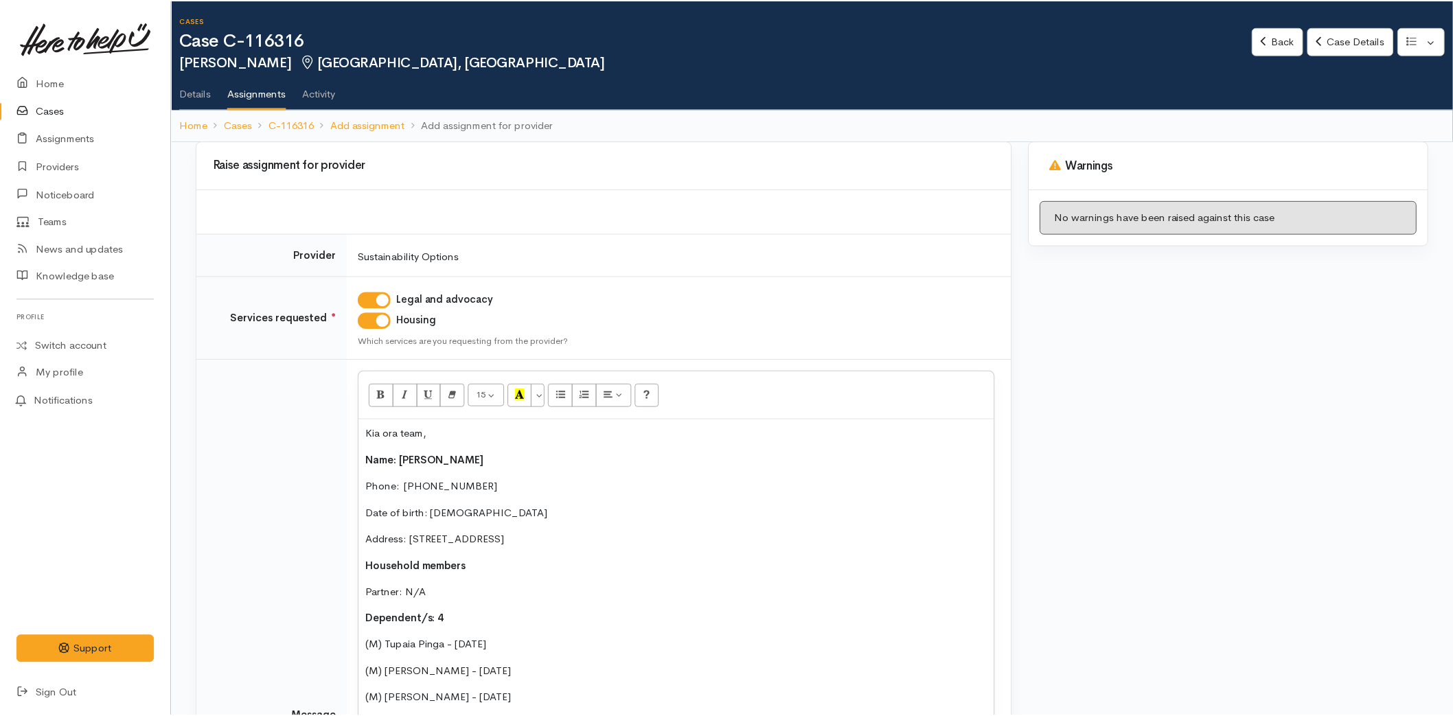
scroll to position [286, 0]
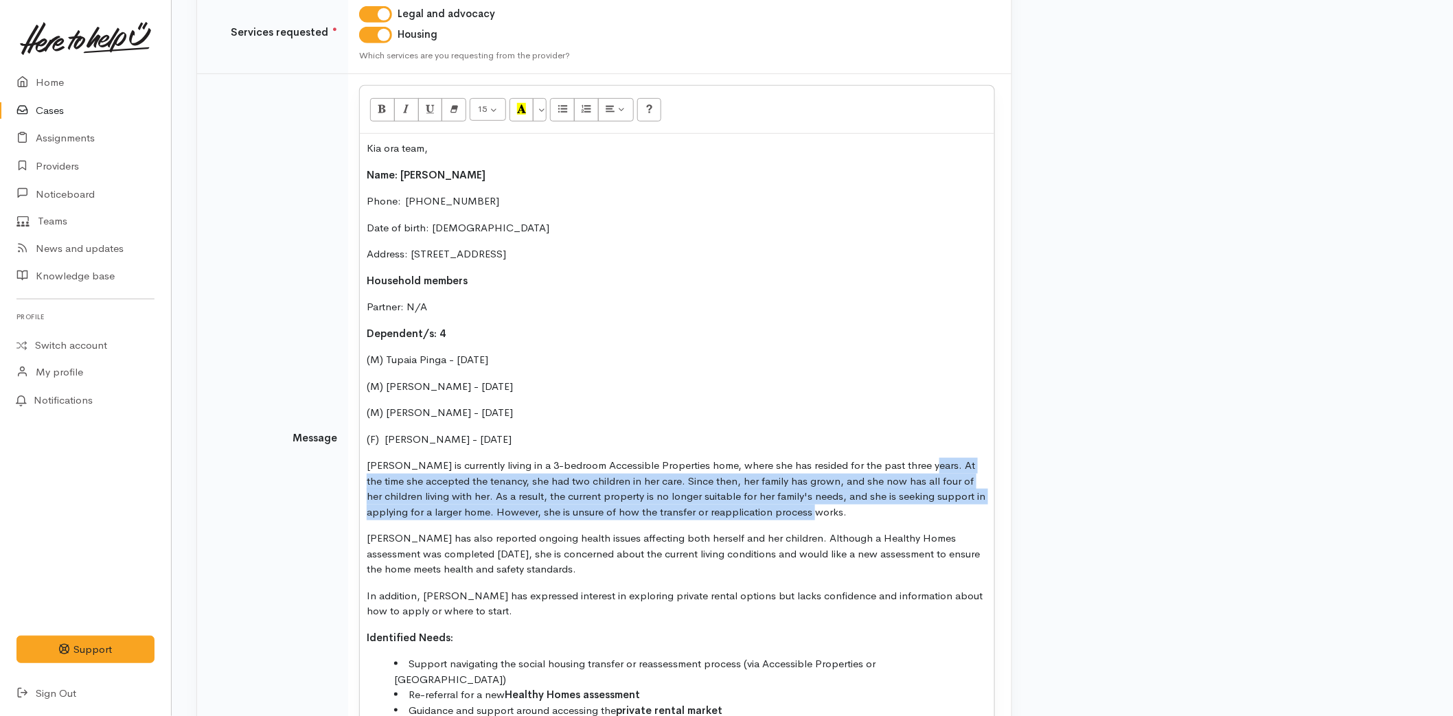
drag, startPoint x: 781, startPoint y: 512, endPoint x: 910, endPoint y: 462, distance: 138.5
click at [910, 462] on p "[PERSON_NAME] is currently living in a 3-bedroom Accessible Properties home, wh…" at bounding box center [677, 489] width 621 height 62
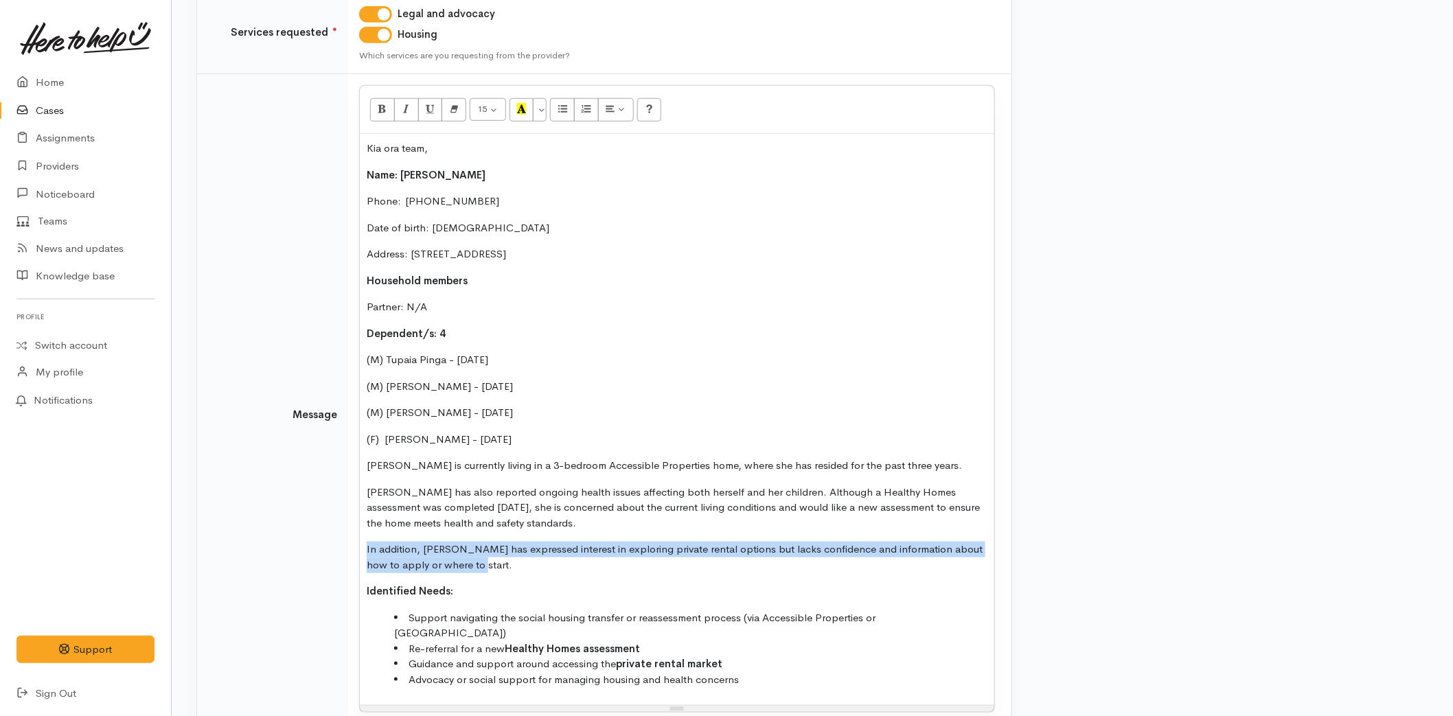
drag, startPoint x: 477, startPoint y: 560, endPoint x: 347, endPoint y: 551, distance: 130.8
click at [347, 551] on tr "Message 15 8 9 10 11 12 14 18 24 36 Background Color Transparent Select #ffff00…" at bounding box center [604, 415] width 814 height 682
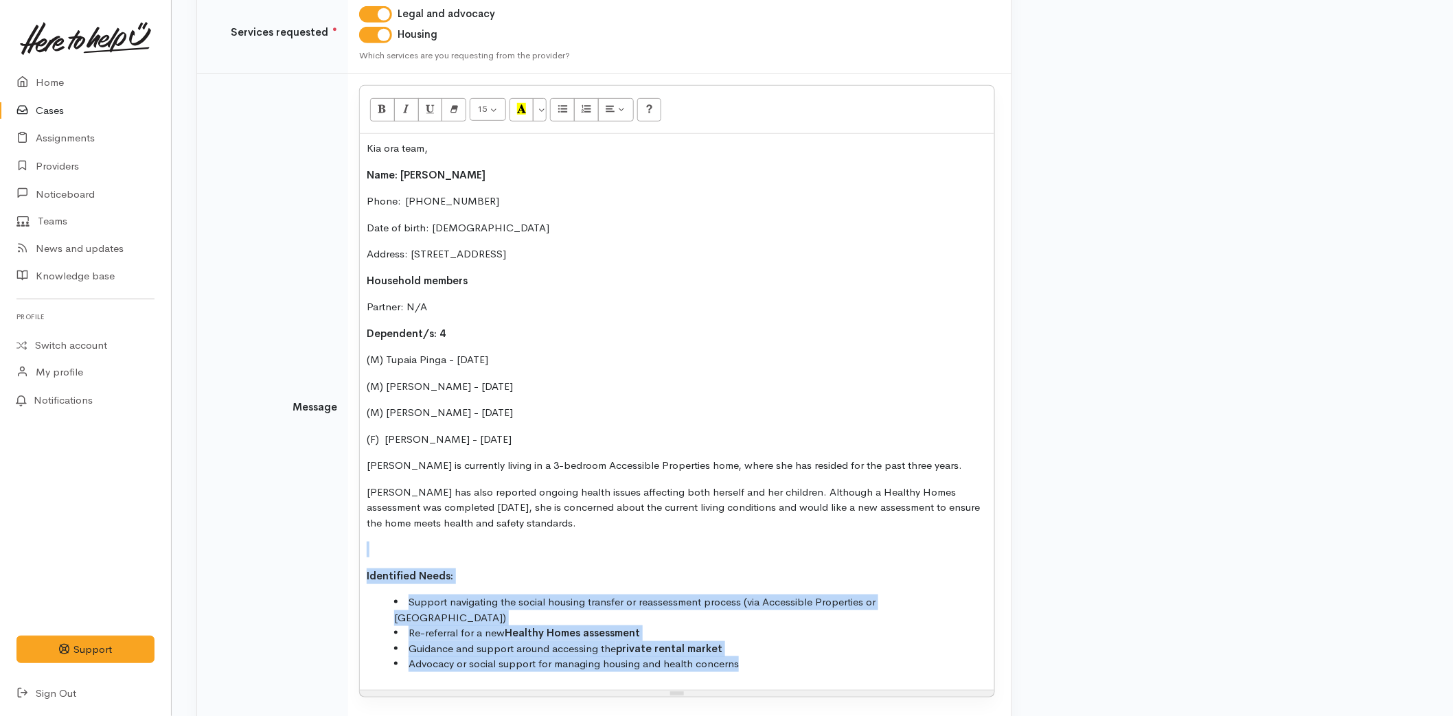
drag, startPoint x: 706, startPoint y: 651, endPoint x: 332, endPoint y: 554, distance: 386.5
click at [332, 554] on tr "Message 15 8 9 10 11 12 14 18 24 36 Background Color Transparent Select #ffff00…" at bounding box center [604, 407] width 814 height 667
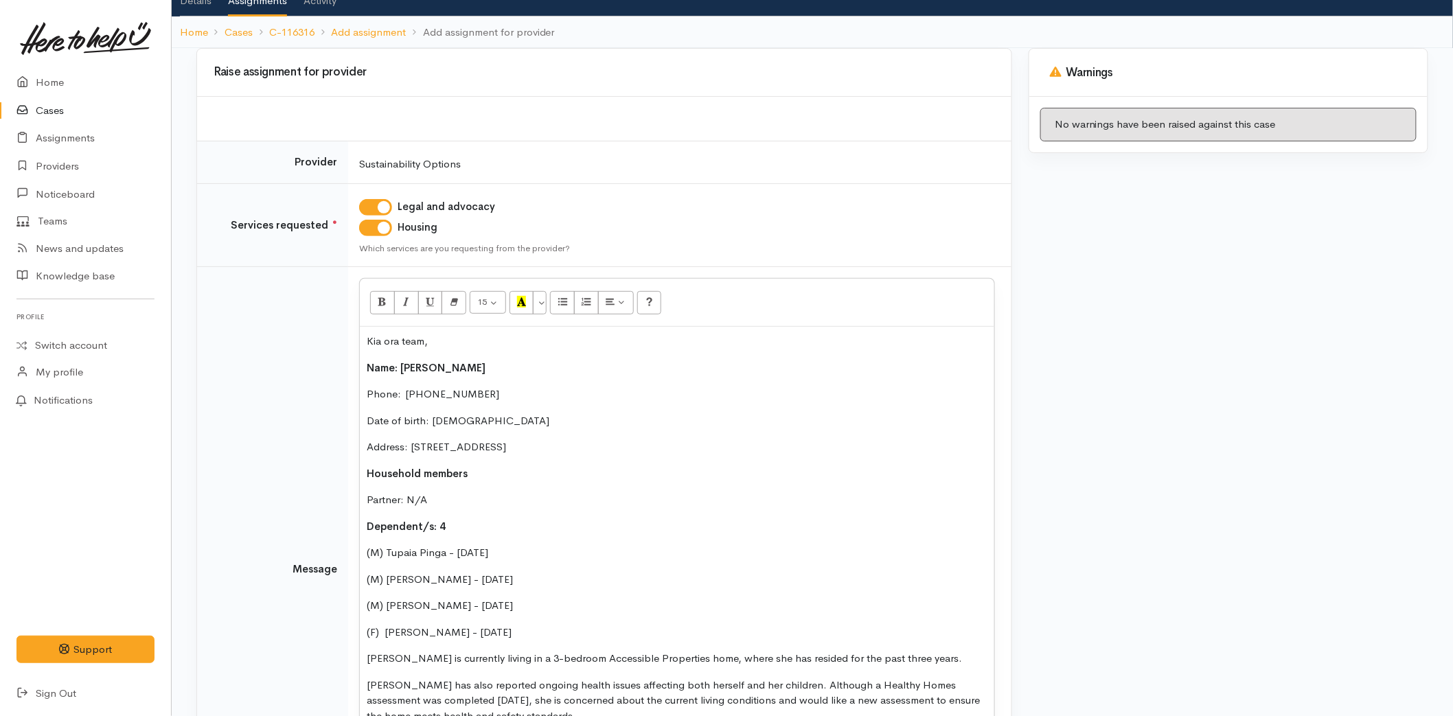
scroll to position [321, 0]
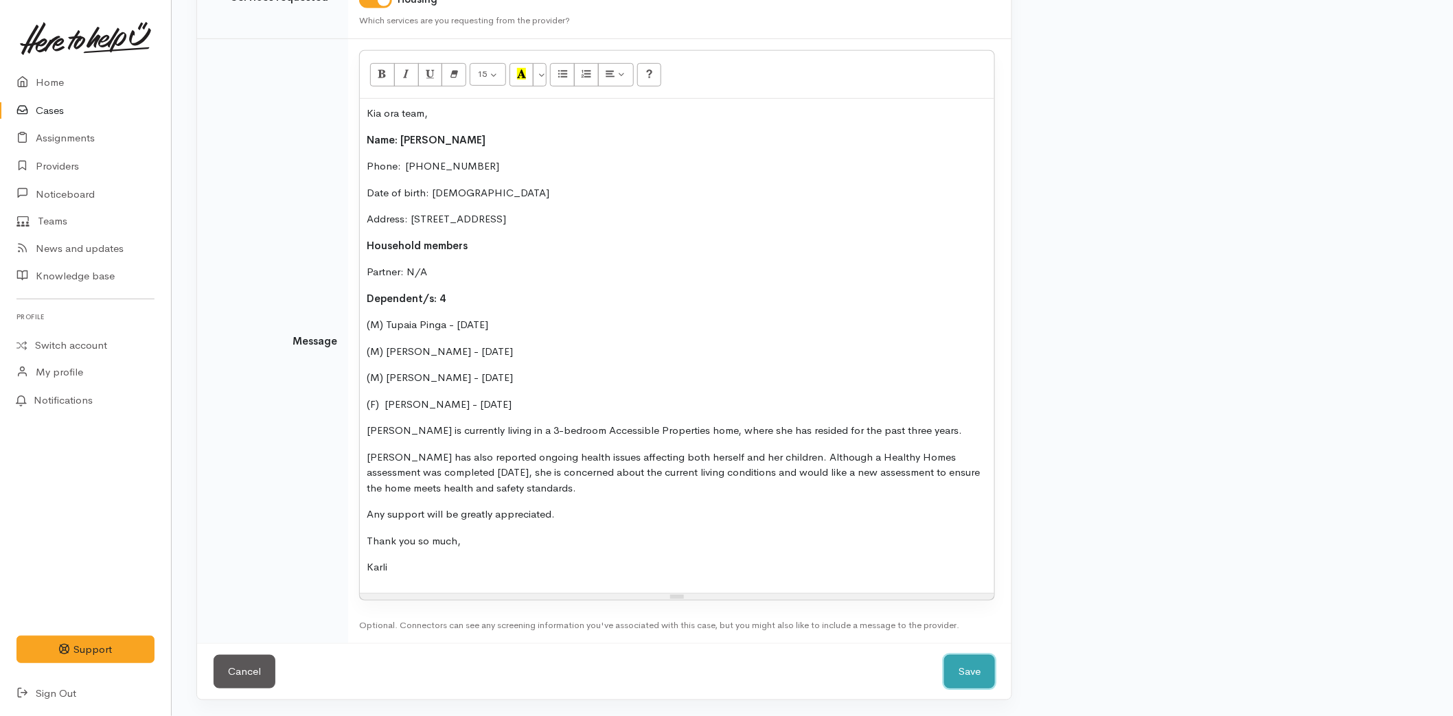
click at [953, 669] on button "Save" at bounding box center [969, 672] width 51 height 34
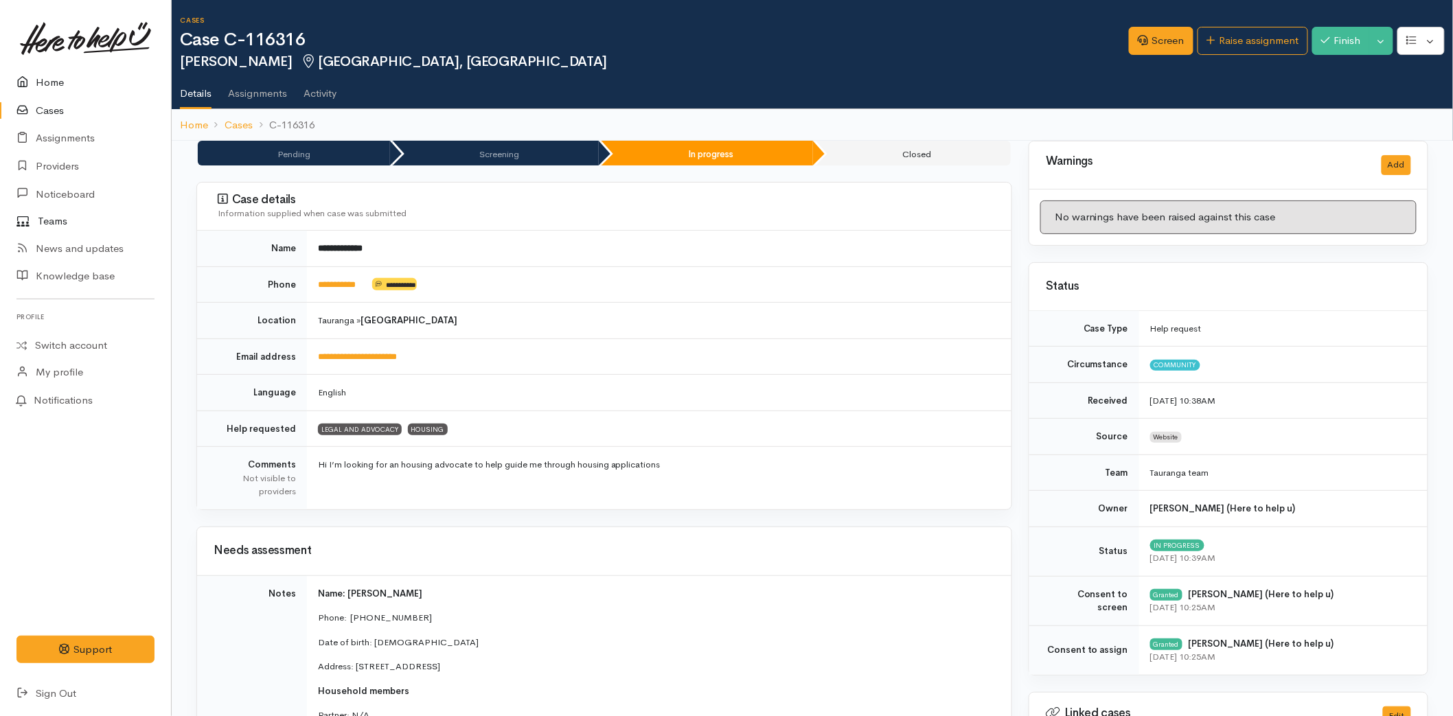
drag, startPoint x: 30, startPoint y: 78, endPoint x: 0, endPoint y: 222, distance: 147.3
click at [30, 78] on icon at bounding box center [25, 82] width 19 height 17
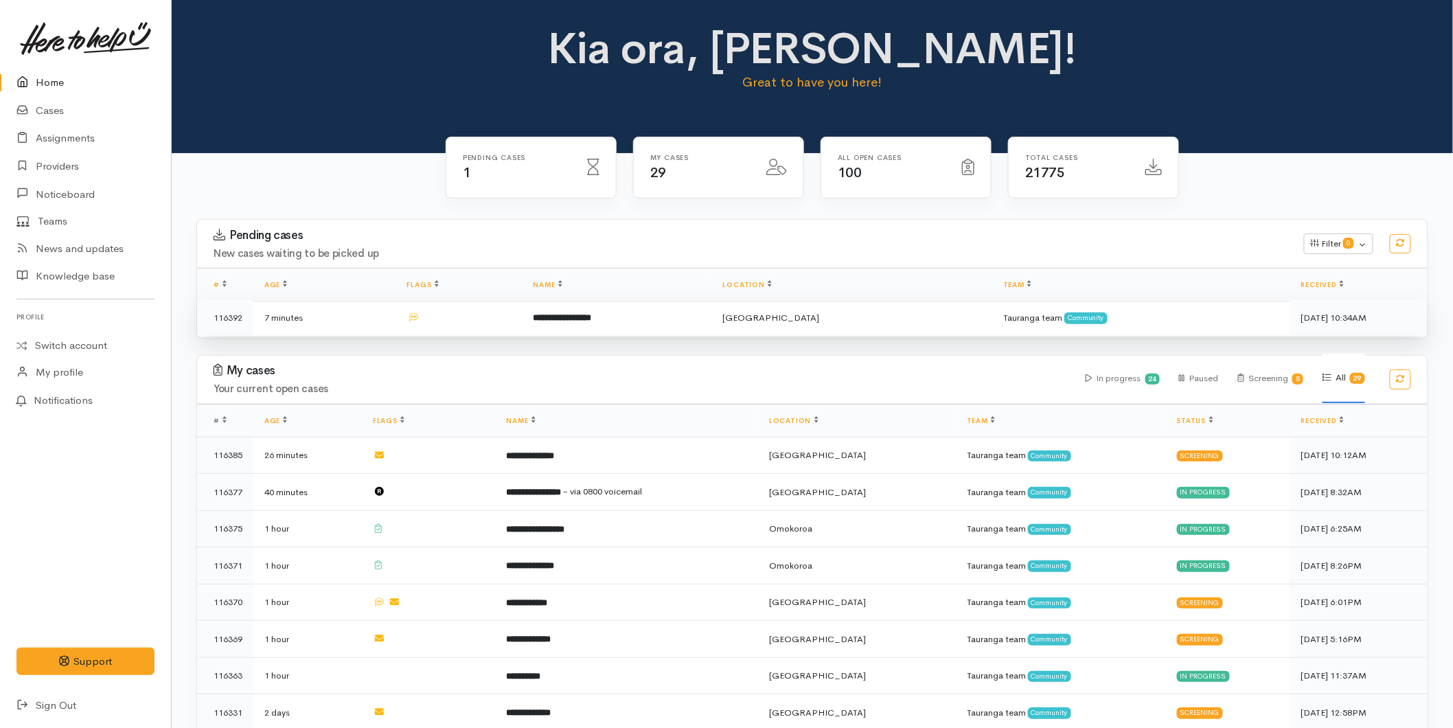
click at [570, 325] on td "**********" at bounding box center [616, 317] width 189 height 36
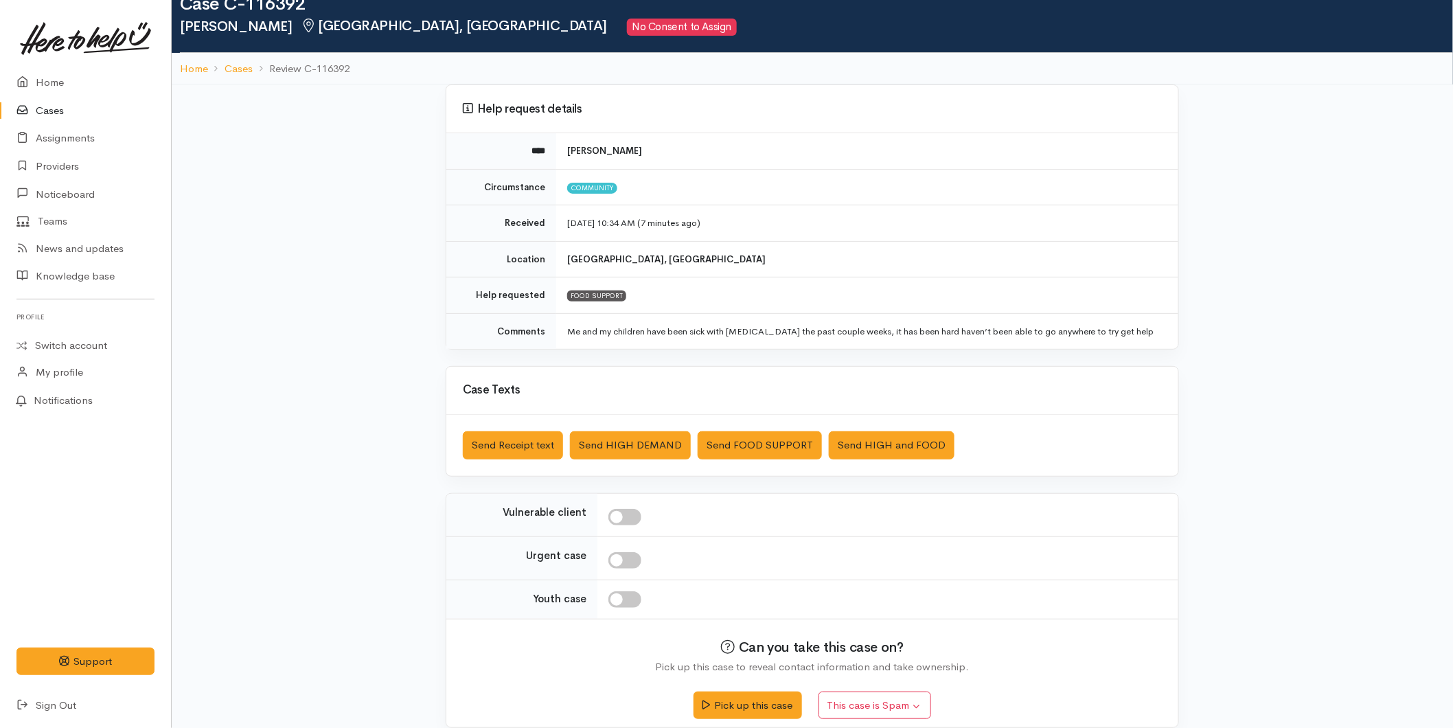
scroll to position [53, 0]
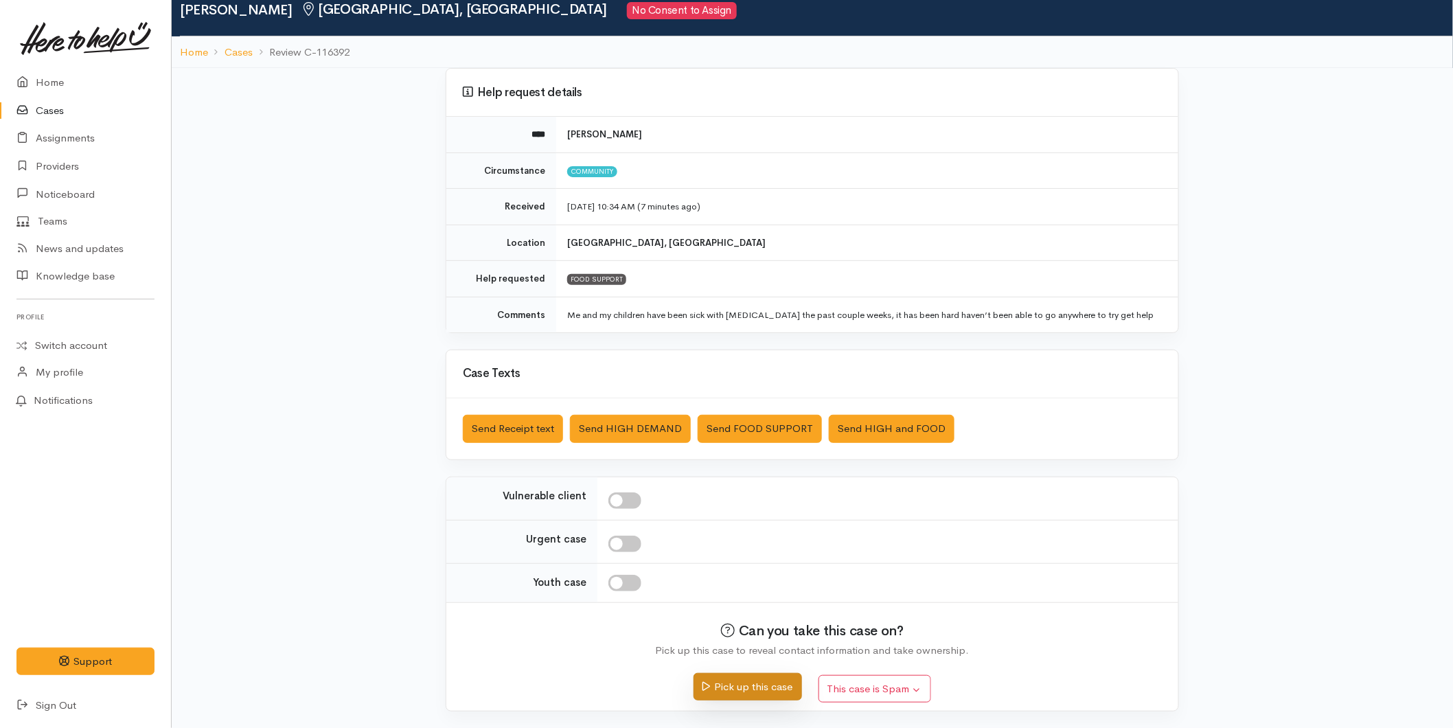
click at [739, 701] on div "Pick up this case This case is Spam Yes, cancel this case as spam" at bounding box center [812, 682] width 699 height 49
click at [730, 689] on button "Pick up this case" at bounding box center [747, 687] width 108 height 28
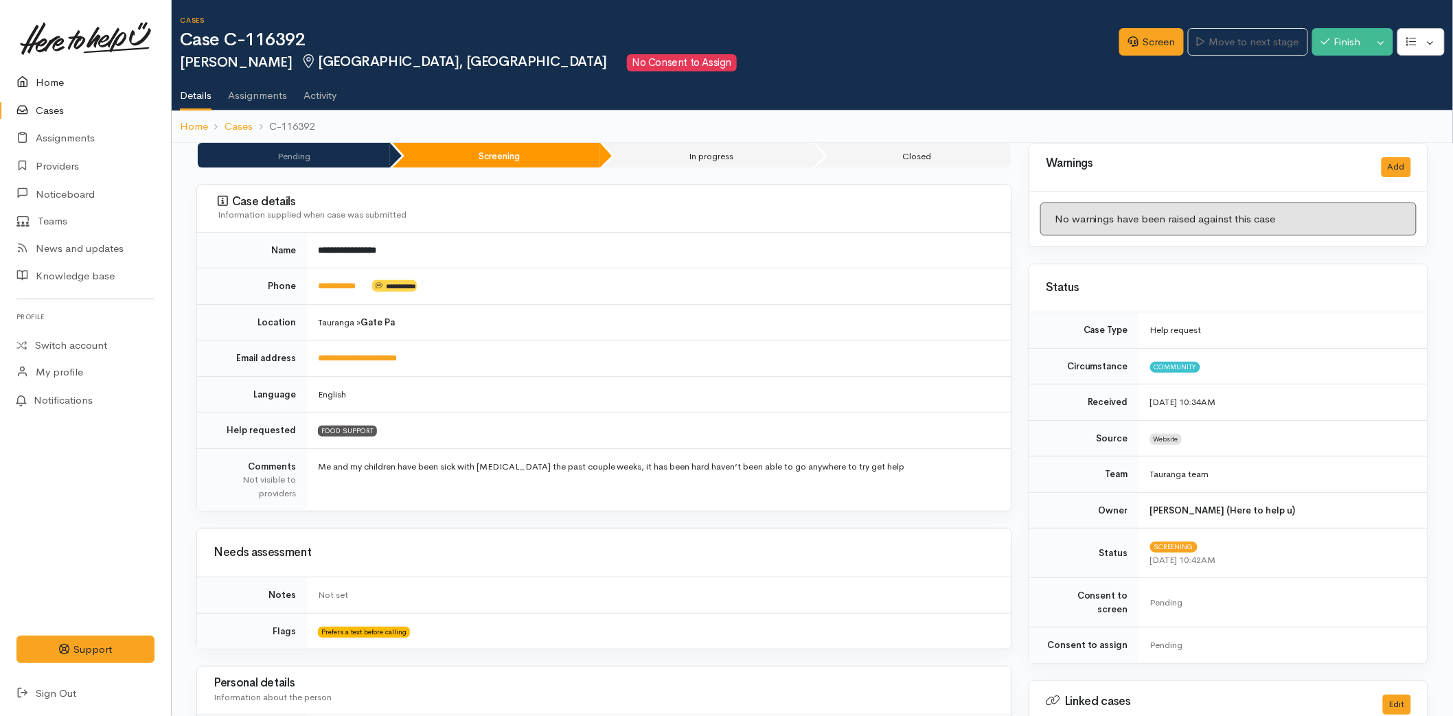
click at [37, 77] on link "Home" at bounding box center [85, 83] width 171 height 28
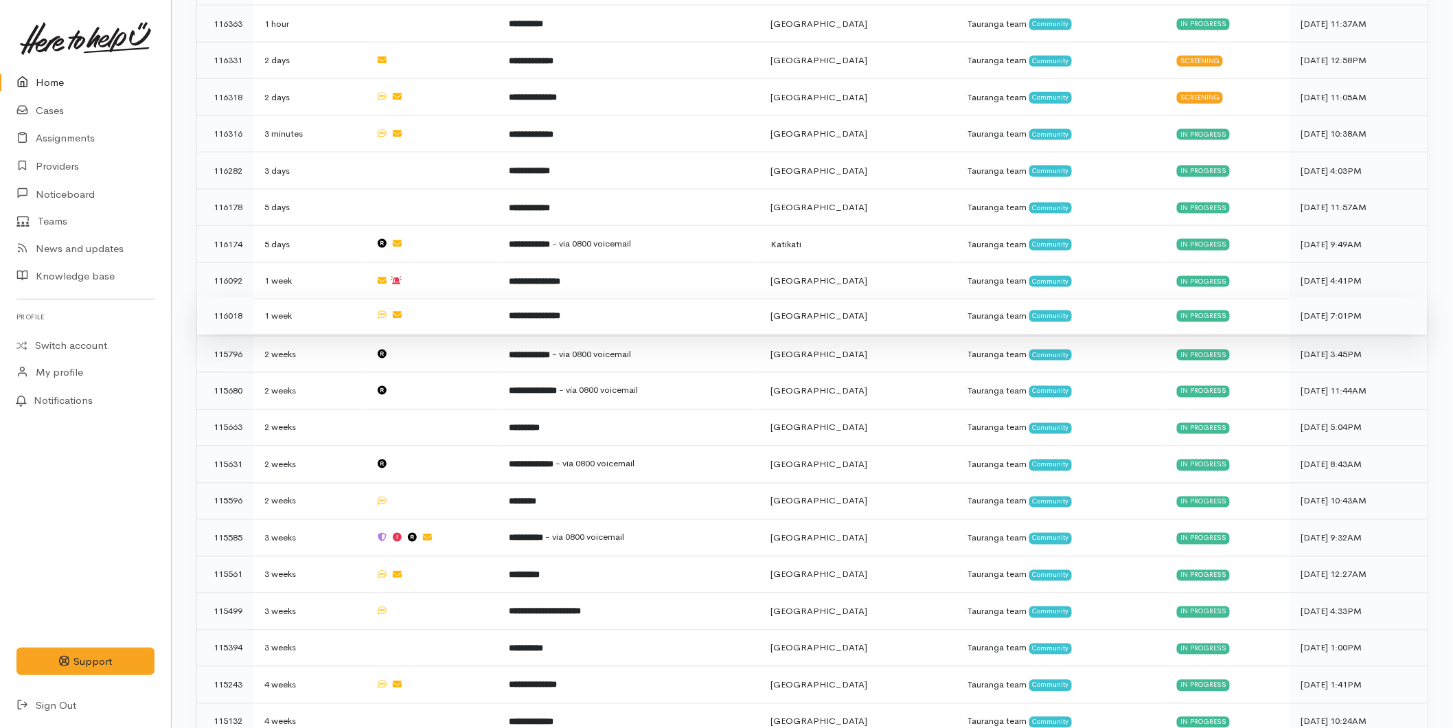
scroll to position [381, 0]
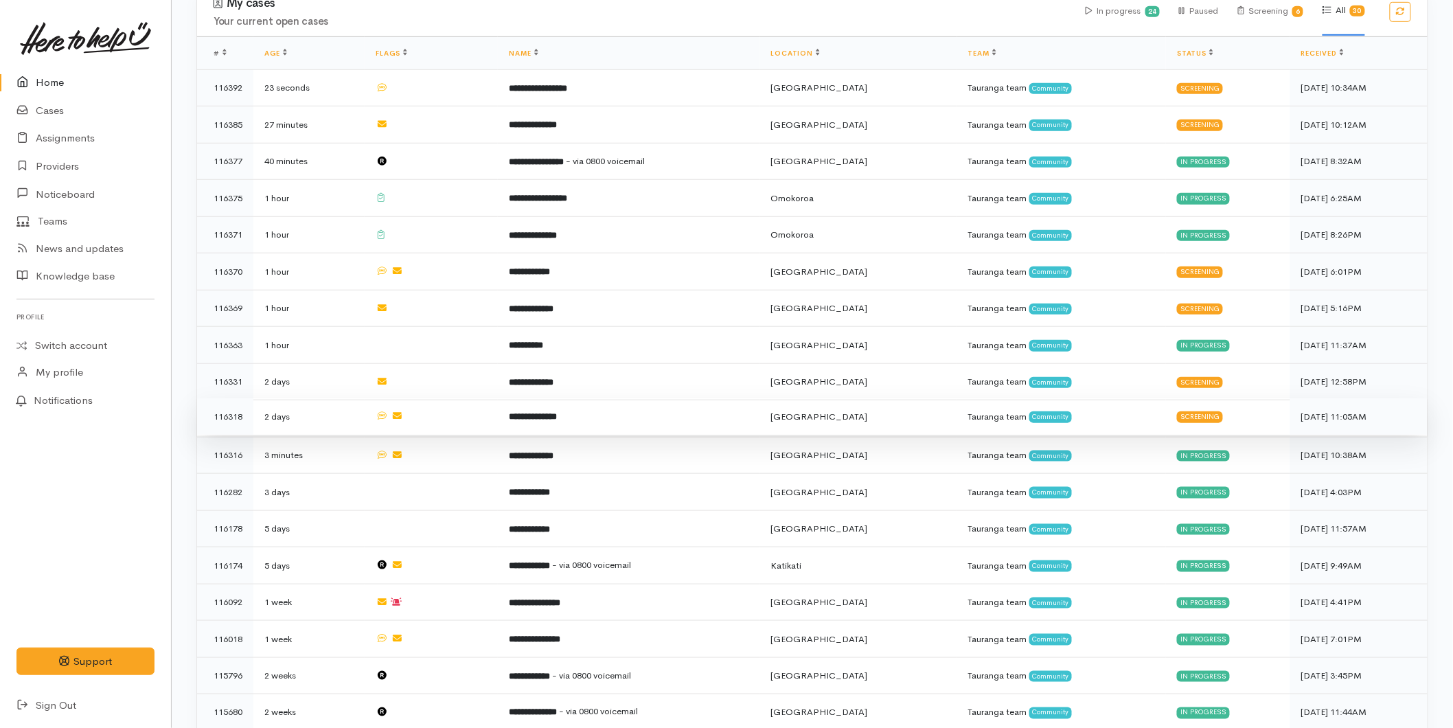
click at [682, 412] on td "**********" at bounding box center [629, 416] width 262 height 37
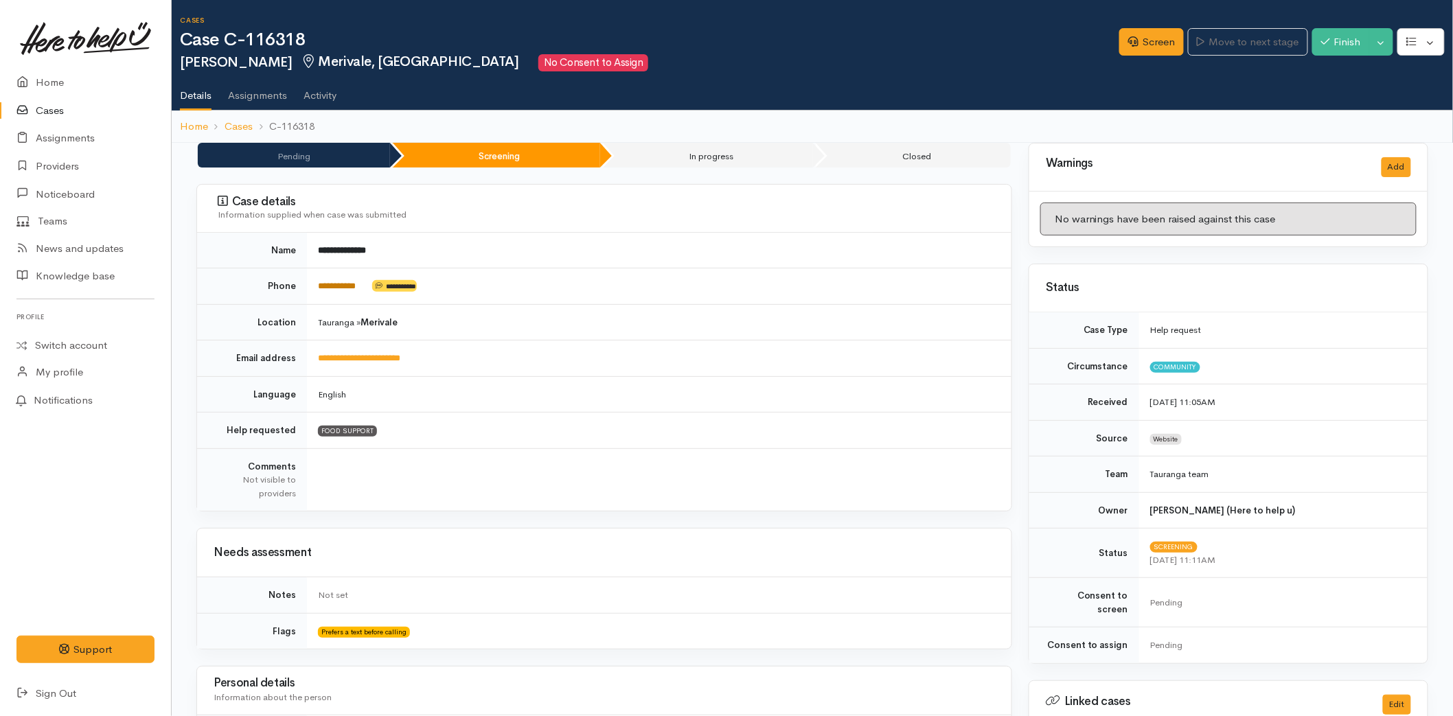
click at [356, 286] on link "**********" at bounding box center [337, 285] width 38 height 9
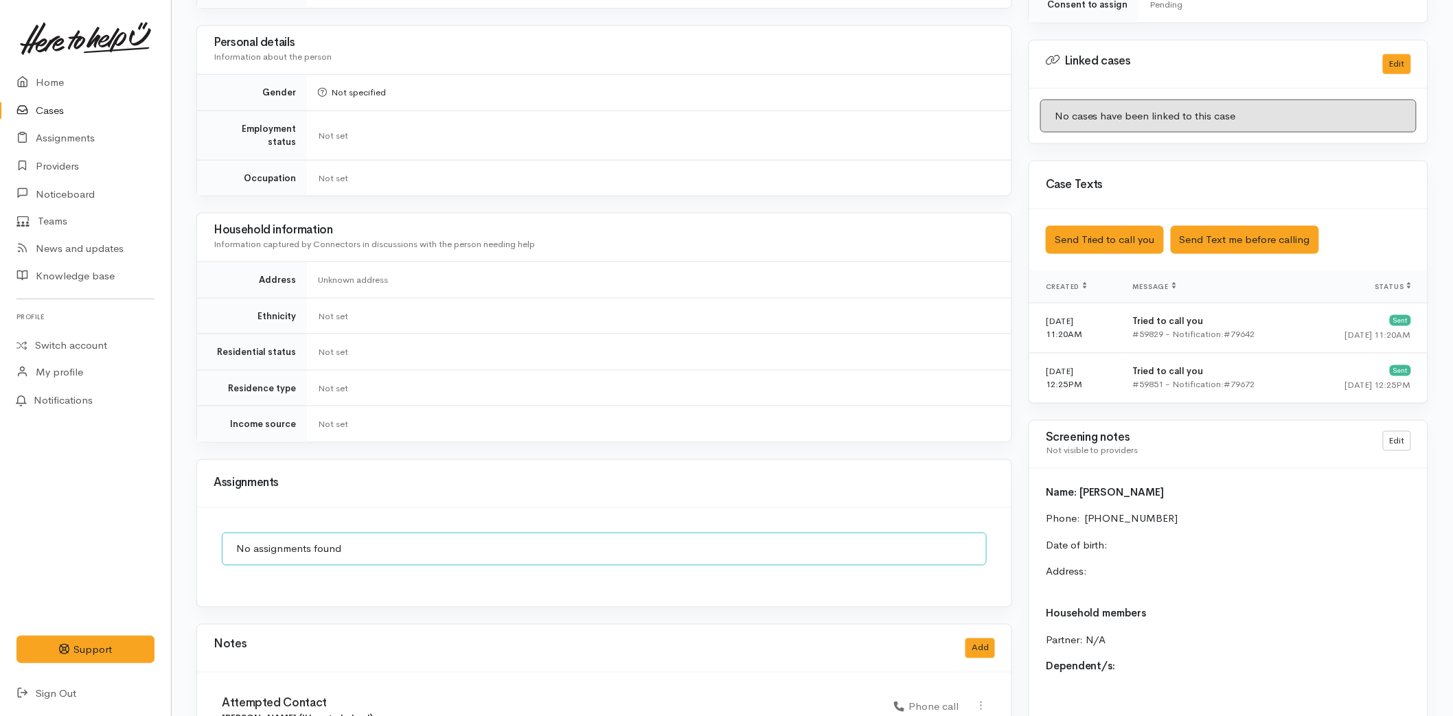
scroll to position [427, 0]
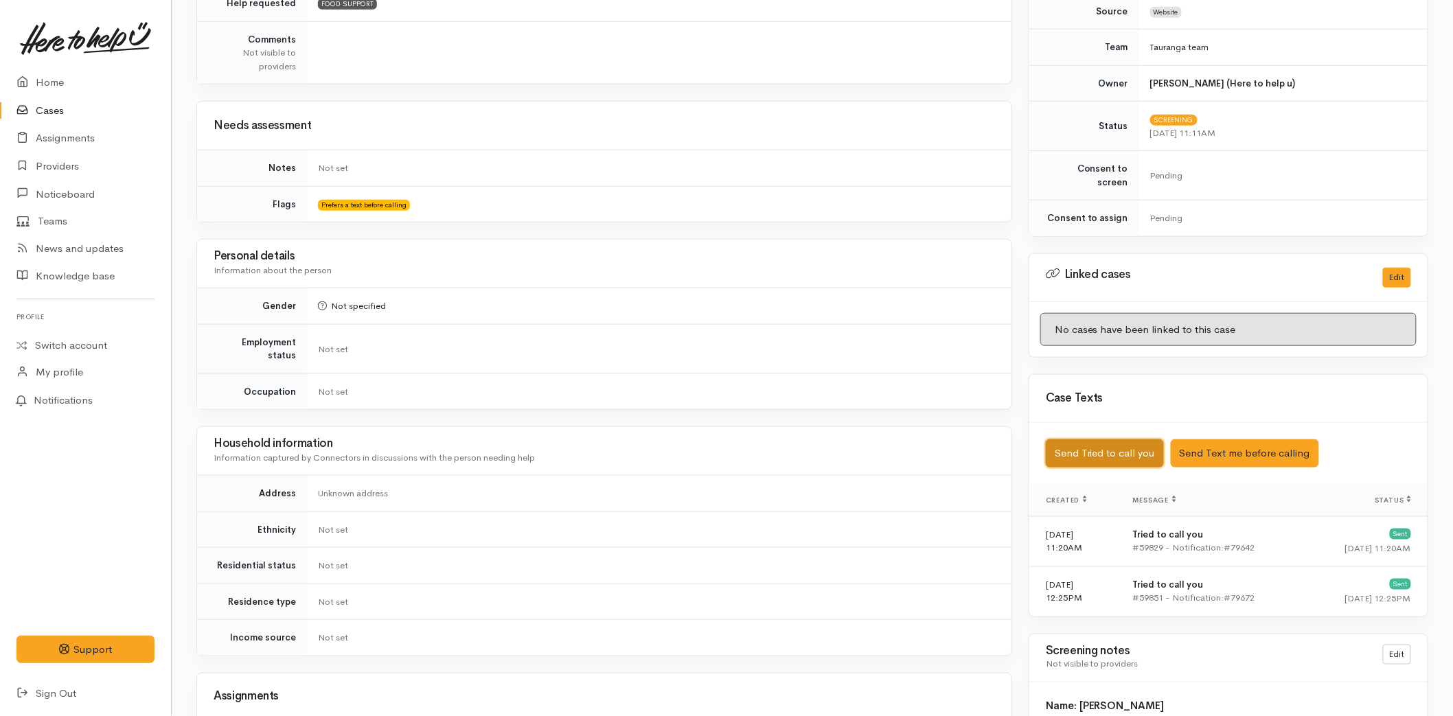
click at [1088, 439] on button "Send Tried to call you" at bounding box center [1105, 453] width 118 height 28
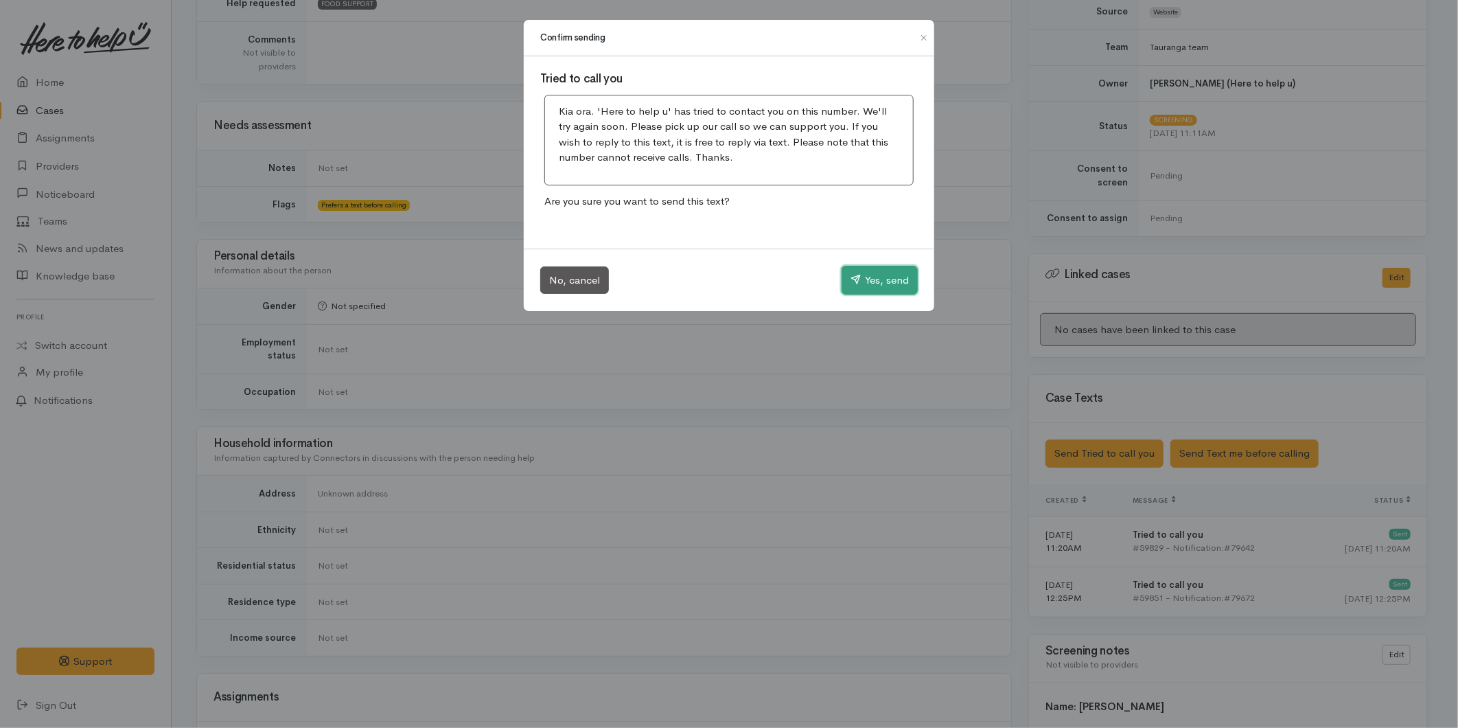
click at [847, 280] on button "Yes, send" at bounding box center [880, 280] width 76 height 29
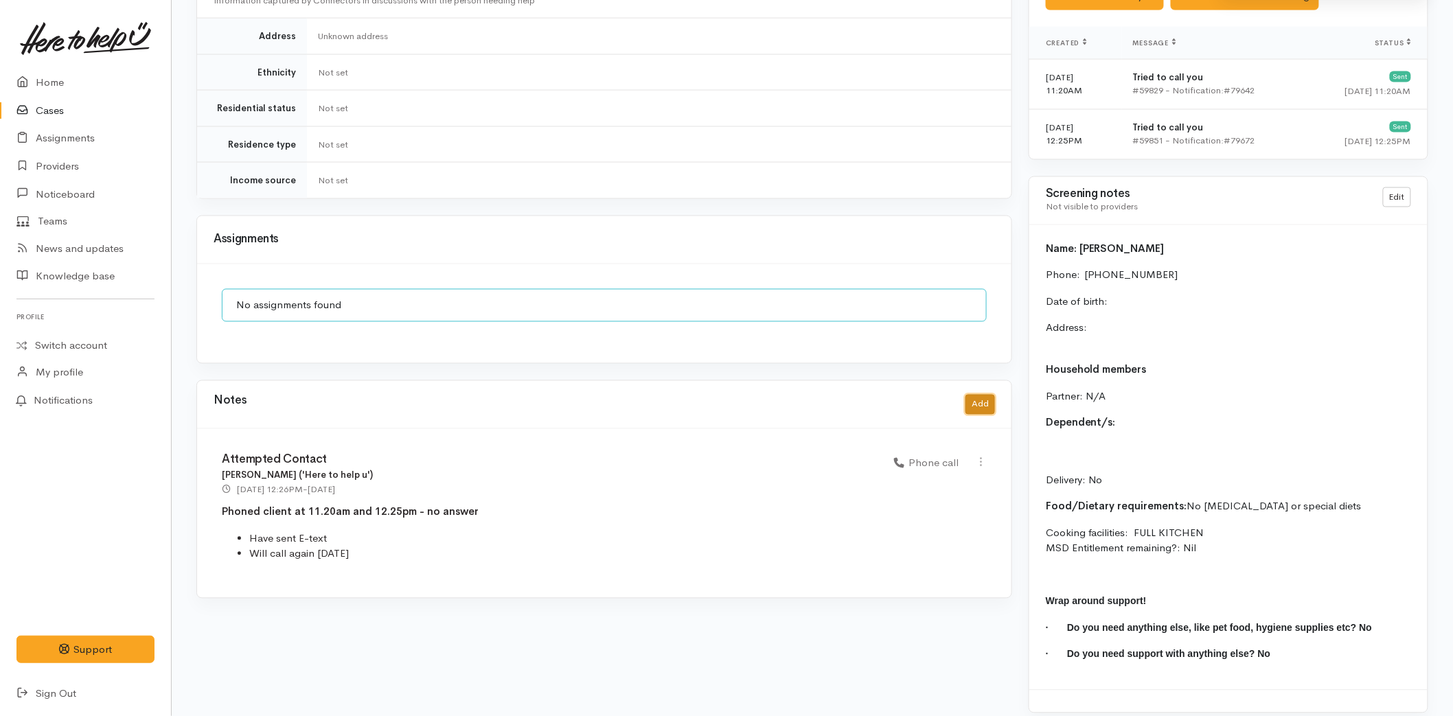
click at [977, 395] on button "Add" at bounding box center [980, 405] width 30 height 20
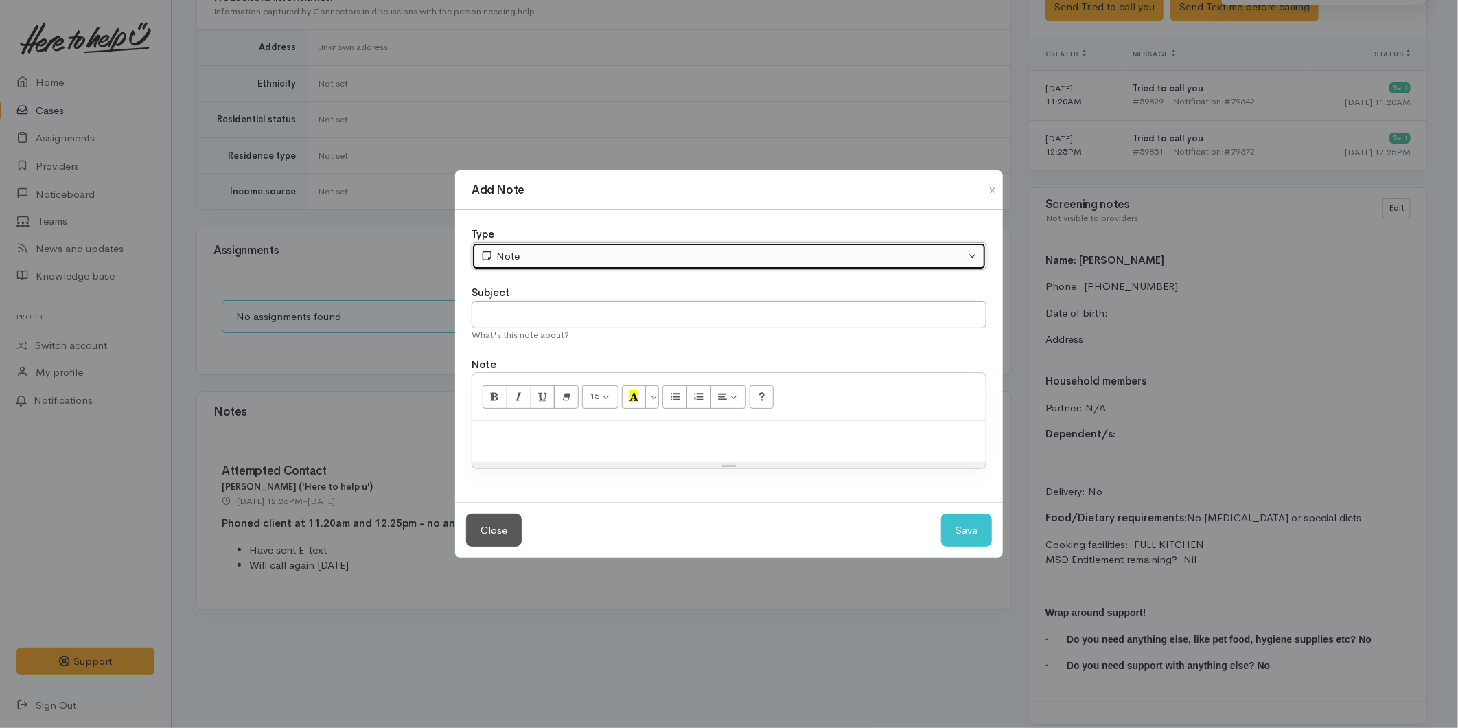
click at [519, 265] on button "Note" at bounding box center [729, 256] width 515 height 28
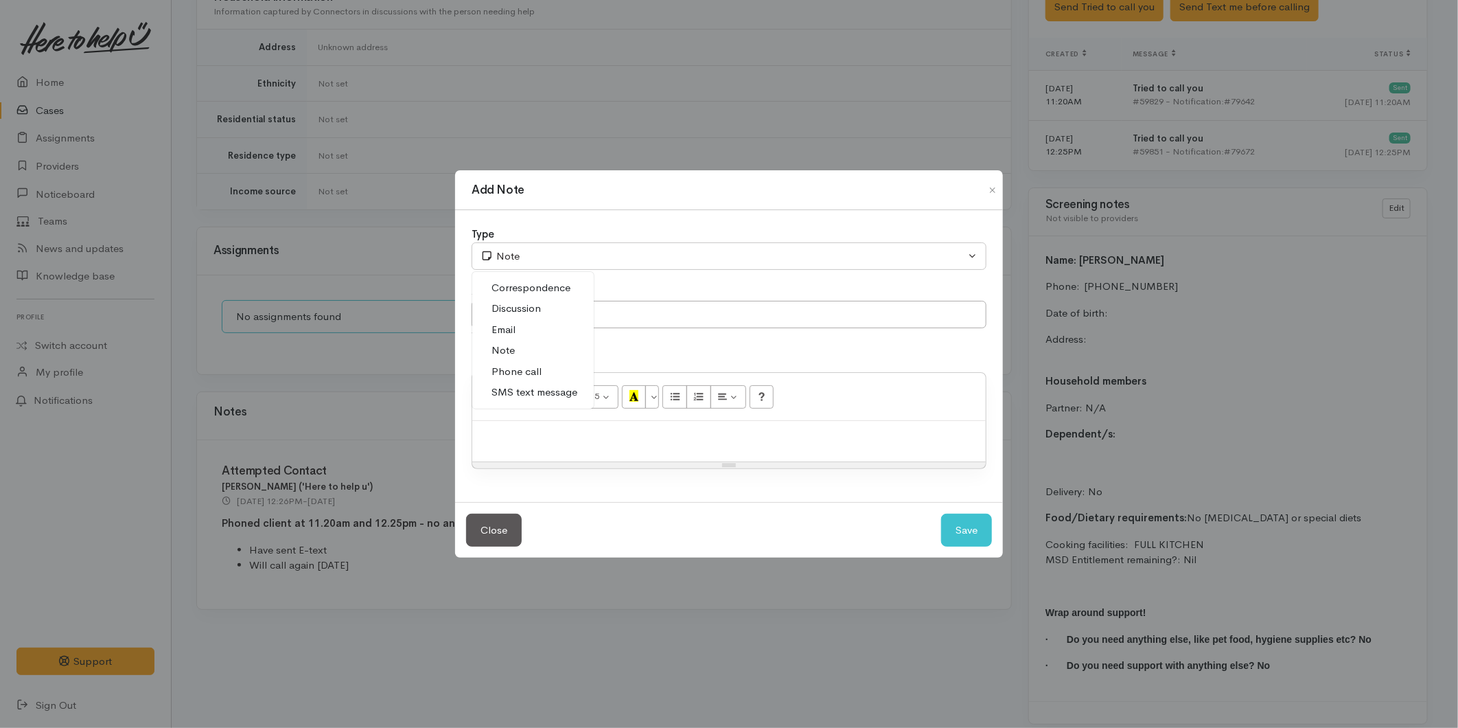
click at [519, 366] on span "Phone call" at bounding box center [517, 372] width 50 height 16
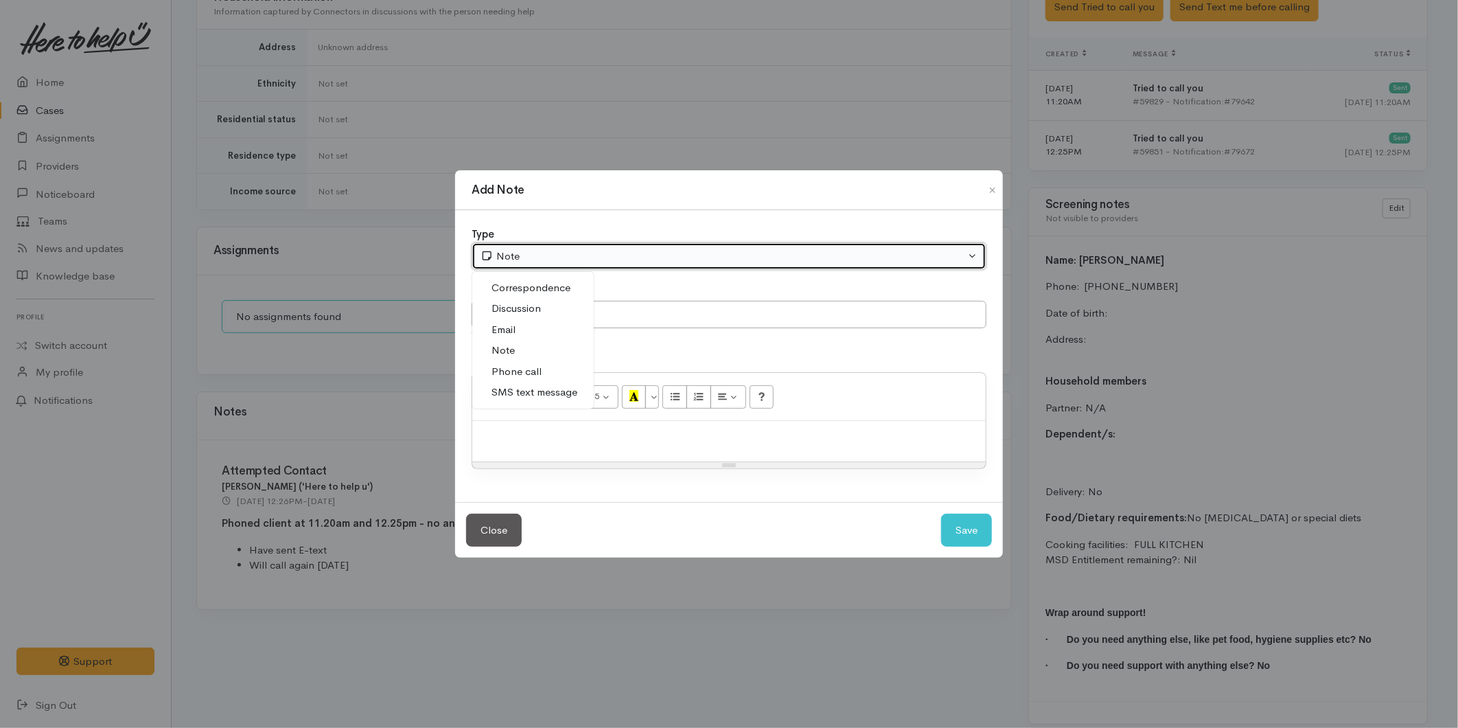
select select "3"
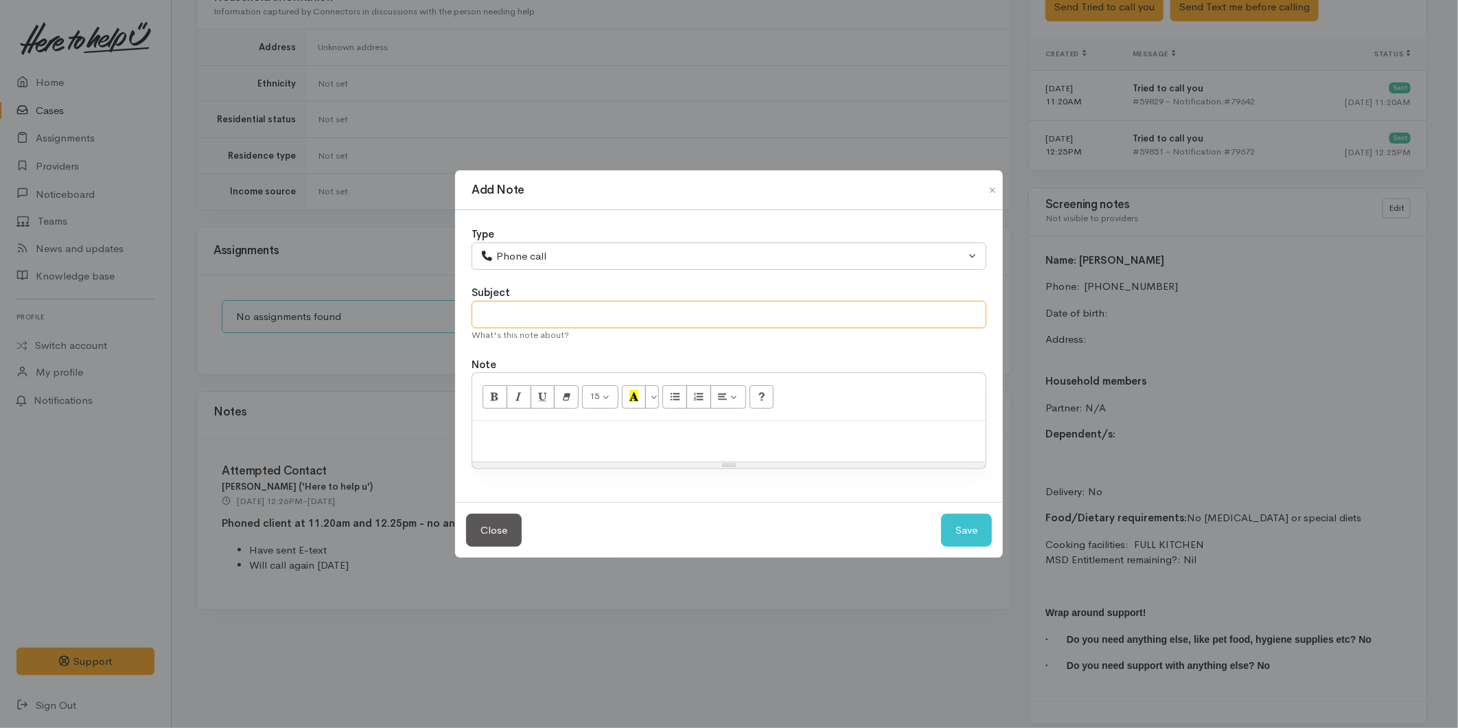
click at [503, 306] on input "text" at bounding box center [729, 315] width 515 height 28
type input "Attempted Contact"
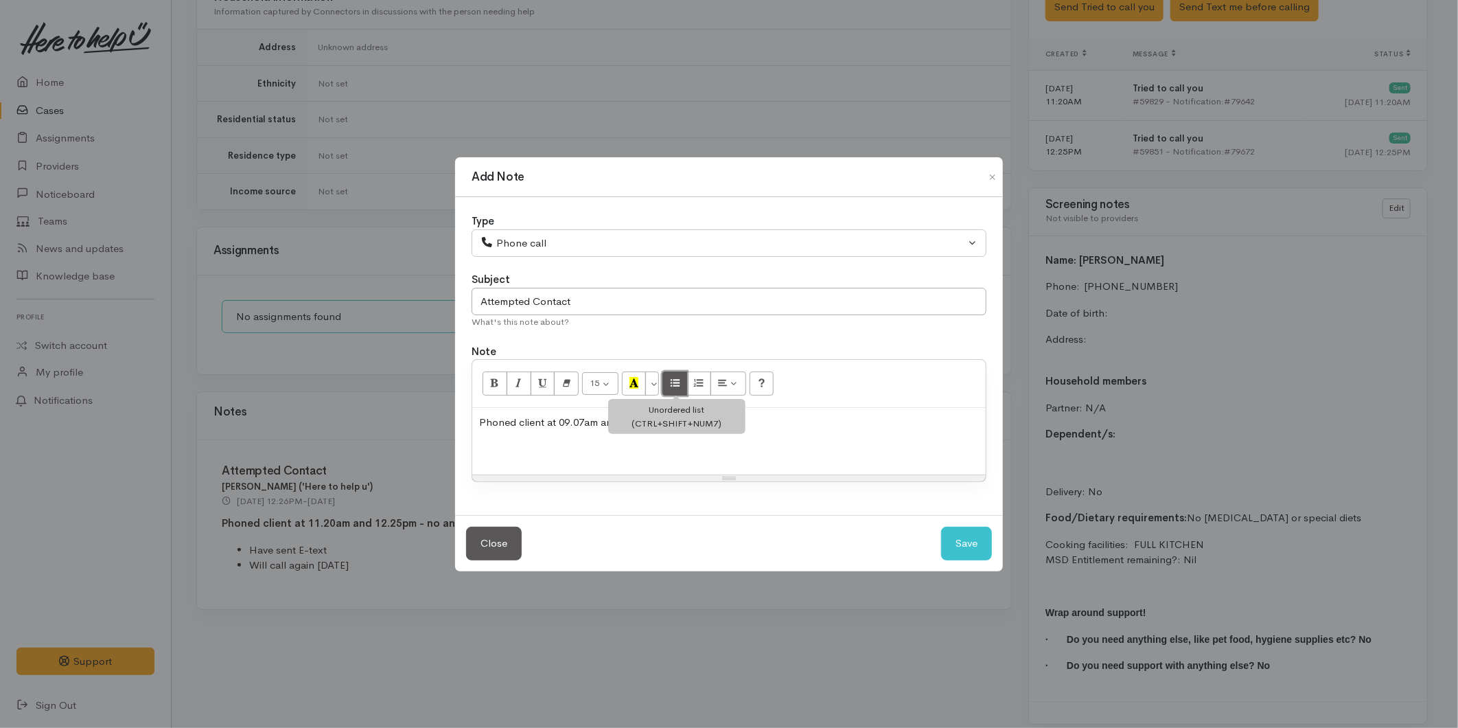
click at [683, 383] on button "Unordered list (CTRL+SHIFT+NUM7)" at bounding box center [674, 382] width 25 height 23
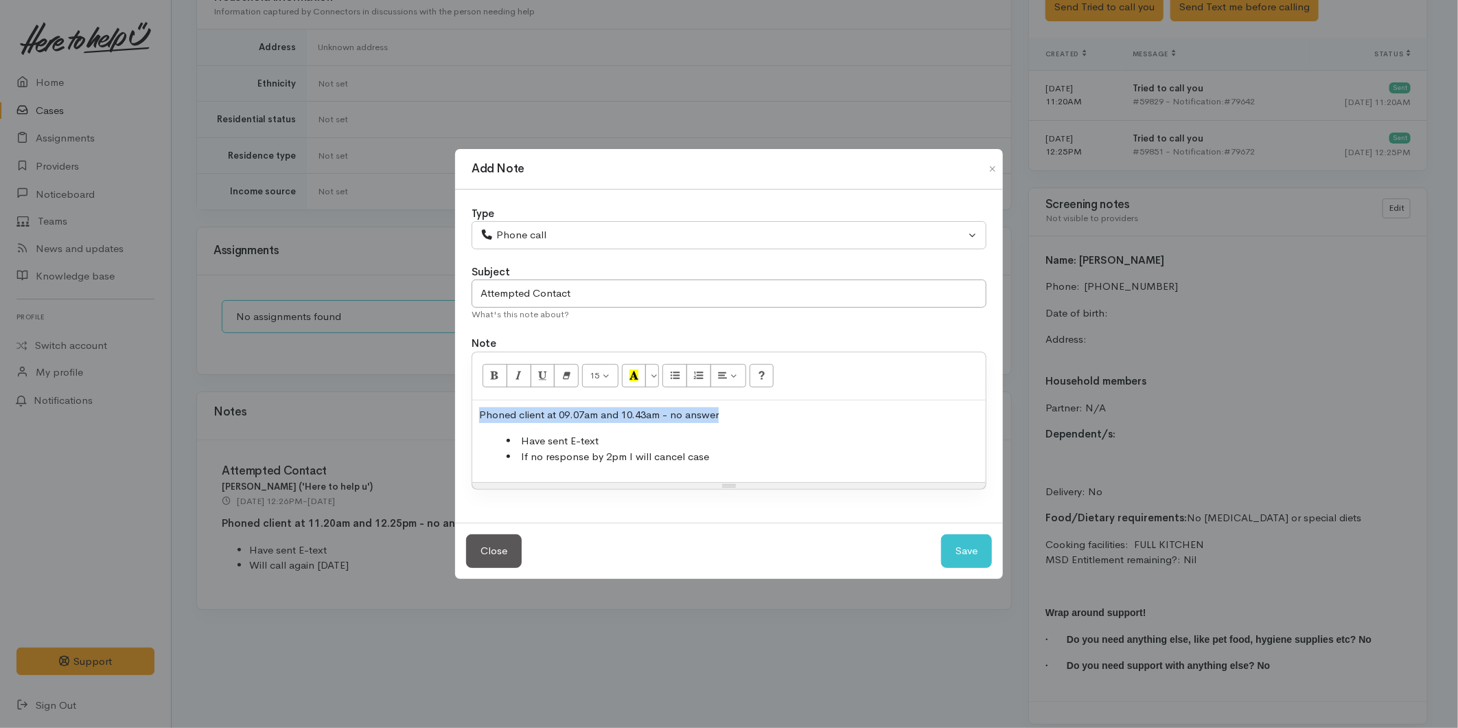
drag, startPoint x: 455, startPoint y: 424, endPoint x: 475, endPoint y: 393, distance: 37.3
click at [412, 408] on div "Add Note Type Correspondence Discussion Email Note Phone call SMS text message …" at bounding box center [729, 364] width 1458 height 728
click at [492, 374] on icon "Bold (CTRL+B)" at bounding box center [494, 375] width 9 height 12
drag, startPoint x: 967, startPoint y: 555, endPoint x: 958, endPoint y: 550, distance: 9.5
click at [965, 553] on button "Save" at bounding box center [966, 551] width 51 height 34
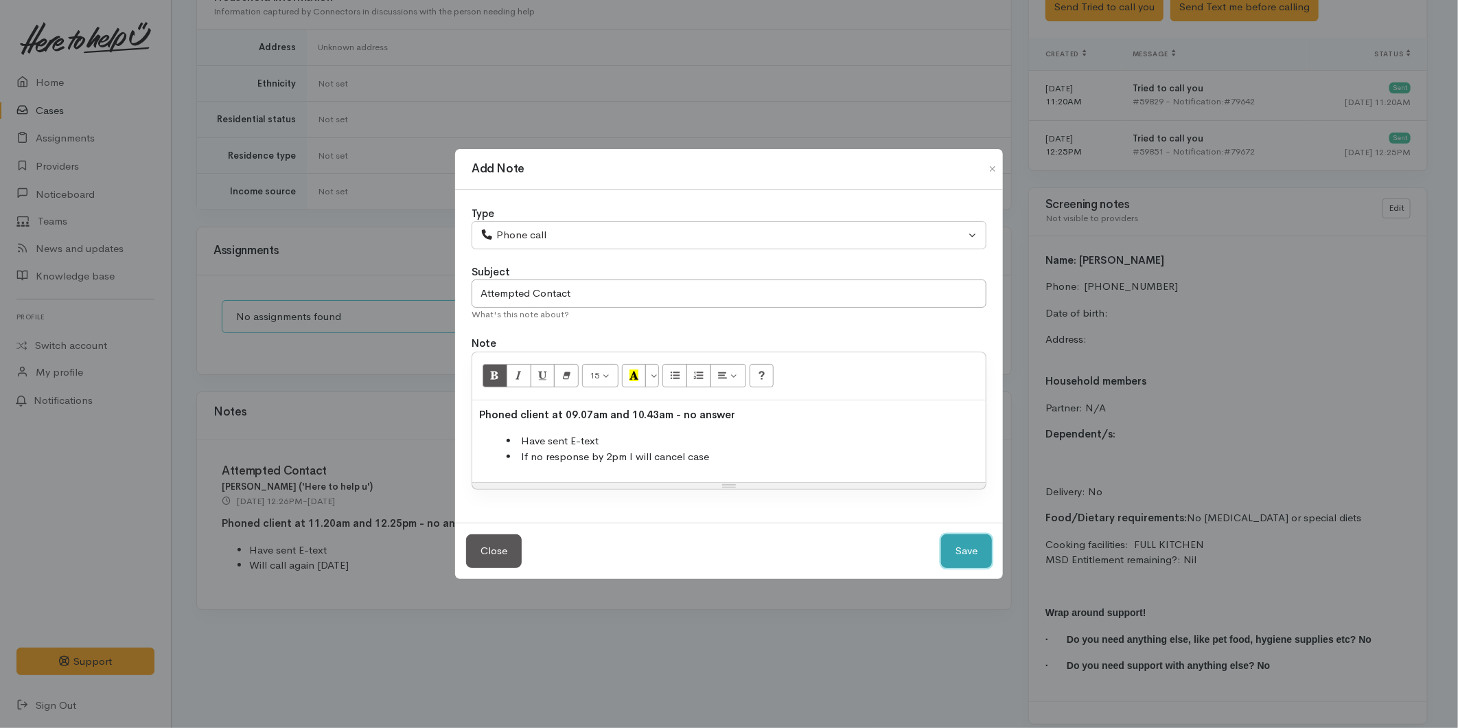
select select "1"
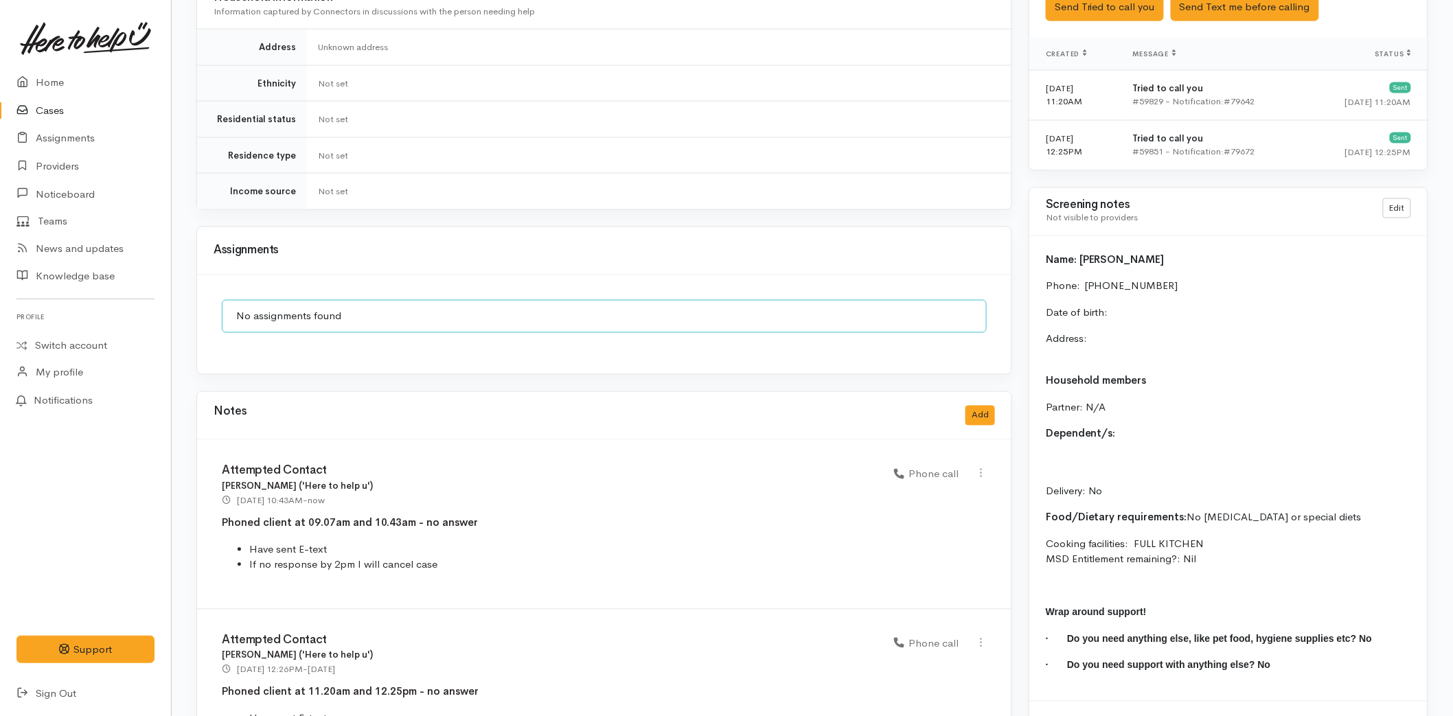
click at [39, 103] on link "Cases" at bounding box center [85, 111] width 171 height 28
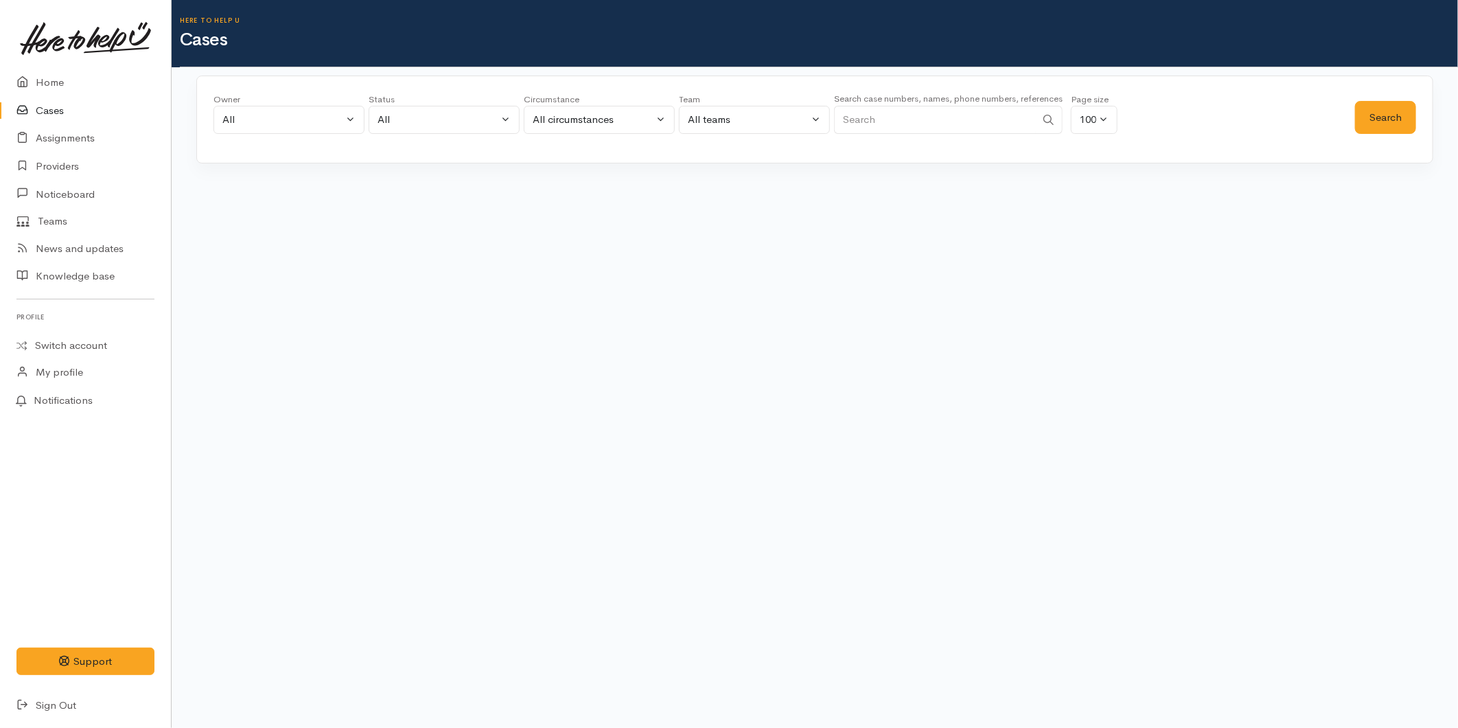
click at [864, 114] on input "Search" at bounding box center [935, 120] width 202 height 28
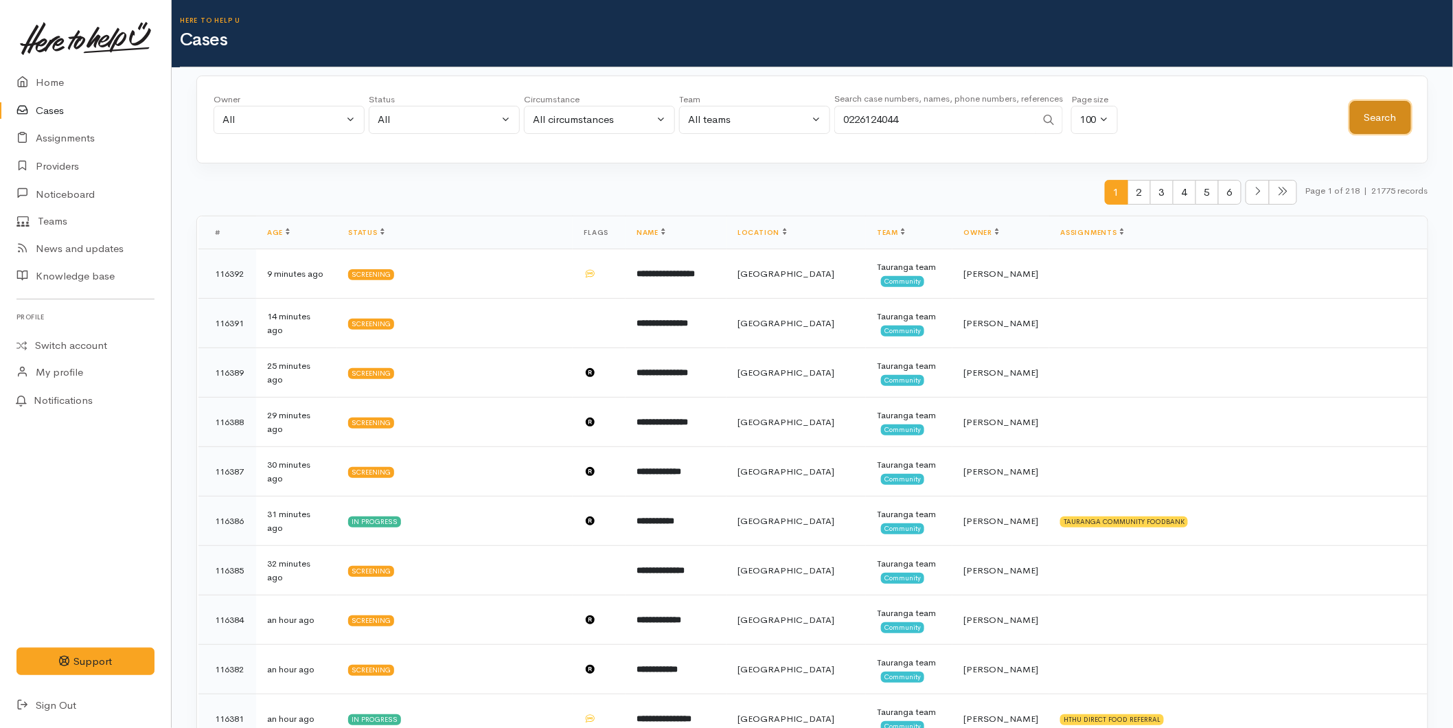
click at [1387, 105] on button "Search" at bounding box center [1380, 118] width 61 height 34
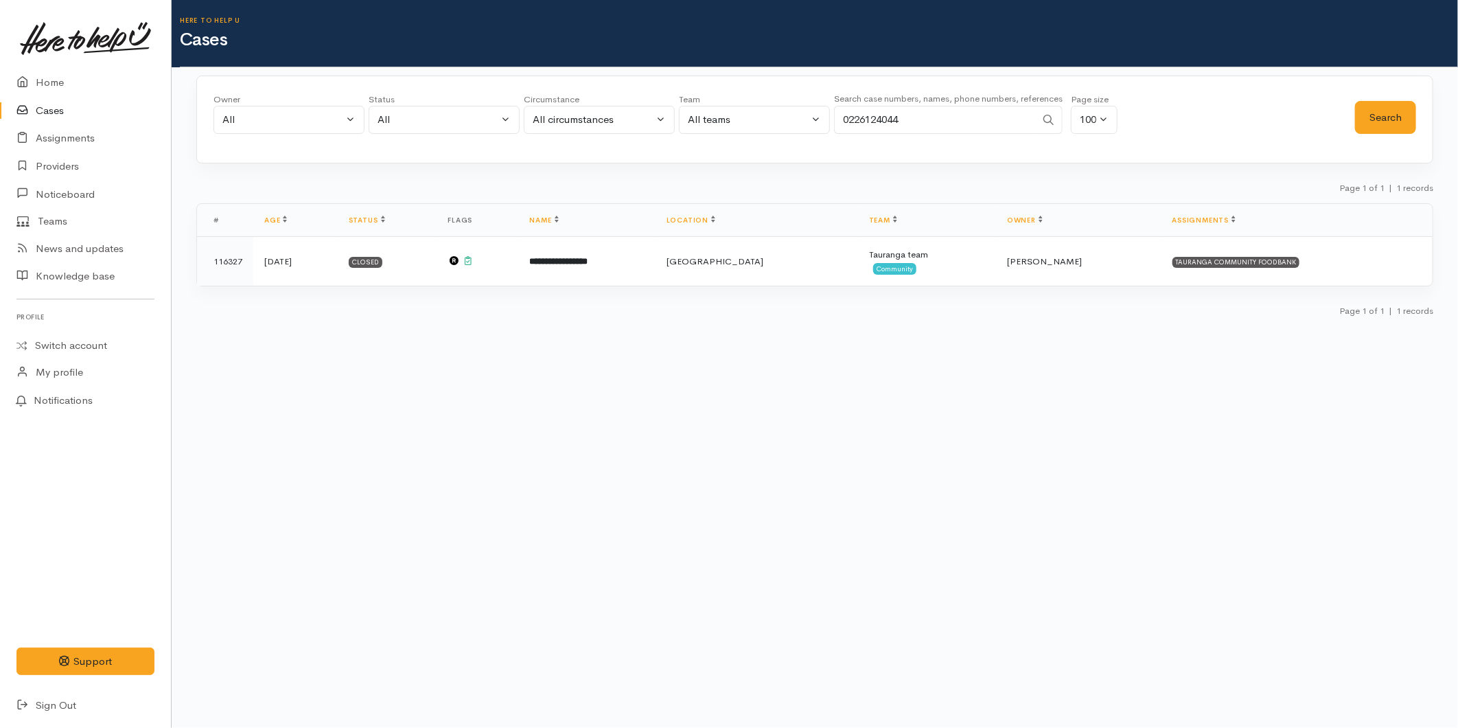
drag, startPoint x: 774, startPoint y: 112, endPoint x: 748, endPoint y: 112, distance: 26.1
click at [748, 112] on div "Owner All My cases 2Alice1 Faye Davies ('Here to help u') Aandrea Murray ('Here…" at bounding box center [785, 117] width 1142 height 49
click at [1376, 127] on button "Search" at bounding box center [1385, 118] width 61 height 34
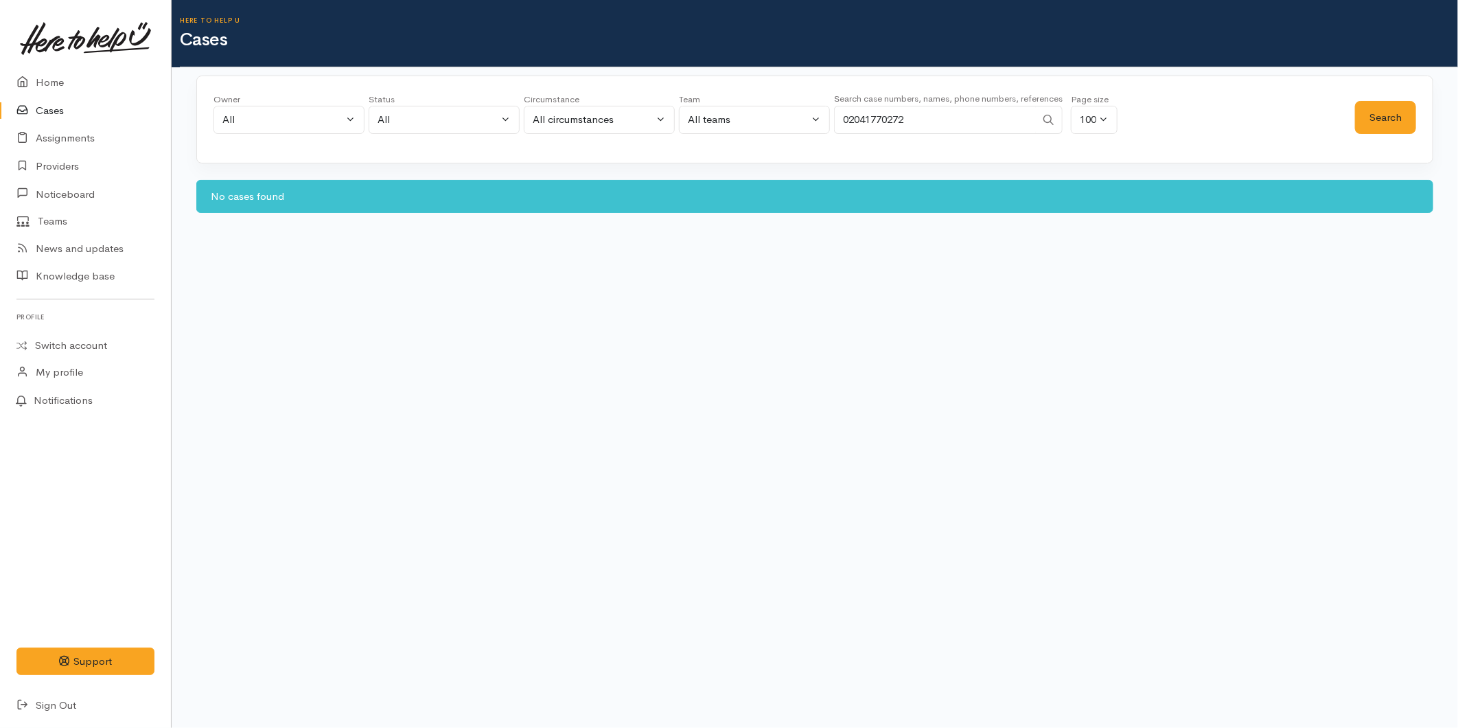
drag, startPoint x: 965, startPoint y: 124, endPoint x: 832, endPoint y: 115, distance: 133.4
click at [832, 115] on div "Owner All My cases 2Alice1 Faye Davies ('Here to help u') Aandrea Murray ('Here…" at bounding box center [785, 117] width 1142 height 49
click at [1380, 106] on button "Search" at bounding box center [1385, 118] width 61 height 34
drag, startPoint x: 930, startPoint y: 121, endPoint x: 786, endPoint y: 112, distance: 144.4
click at [787, 112] on div "Owner All My cases 2Alice1 Faye Davies ('Here to help u') Aandrea Murray ('Here…" at bounding box center [785, 117] width 1142 height 49
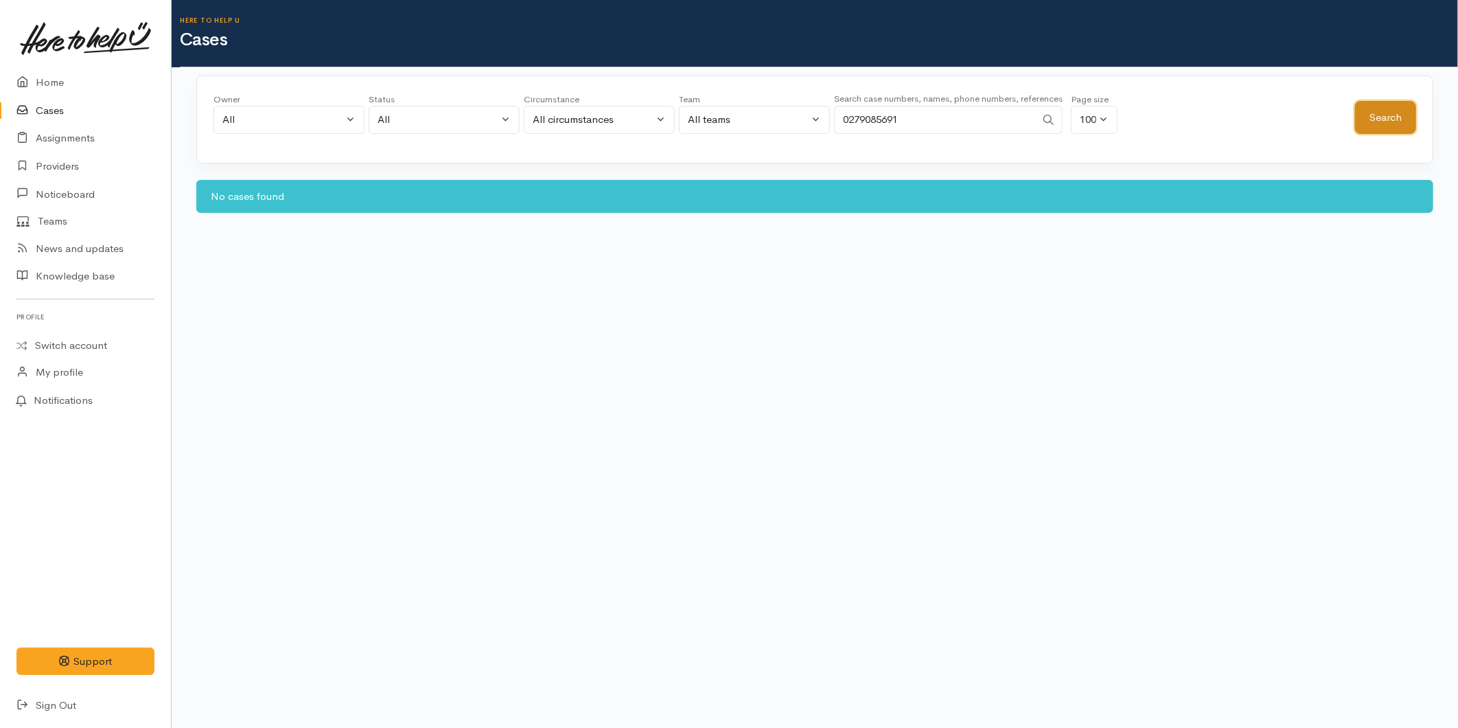
click at [1365, 113] on button "Search" at bounding box center [1385, 118] width 61 height 34
drag, startPoint x: 798, startPoint y: 106, endPoint x: 697, endPoint y: 91, distance: 101.9
click at [701, 97] on div "Owner All My cases 2Alice1 Faye Davies ('Here to help u') Aandrea Murray ('Here…" at bounding box center [785, 117] width 1142 height 49
type input "021616434"
drag, startPoint x: 1390, startPoint y: 119, endPoint x: 1305, endPoint y: 135, distance: 86.7
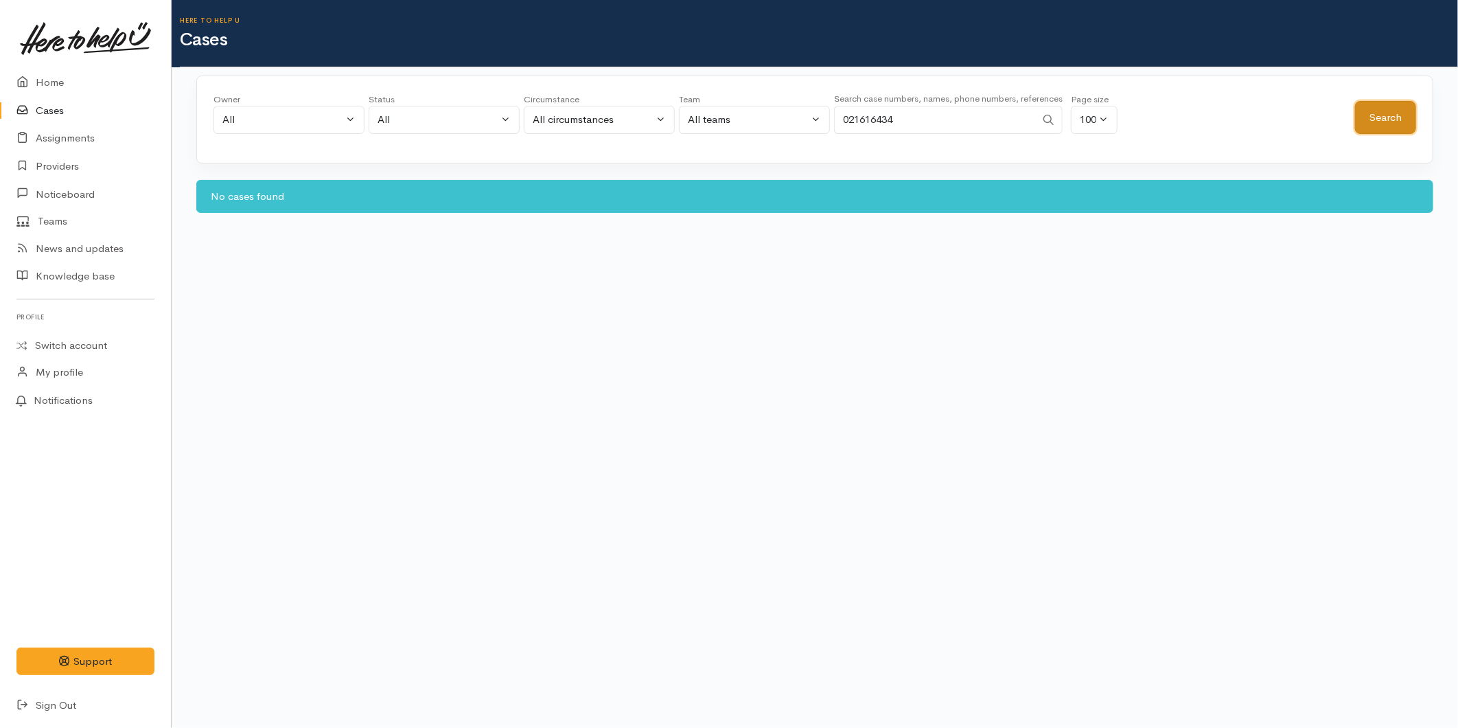
click at [1390, 118] on button "Search" at bounding box center [1385, 118] width 61 height 34
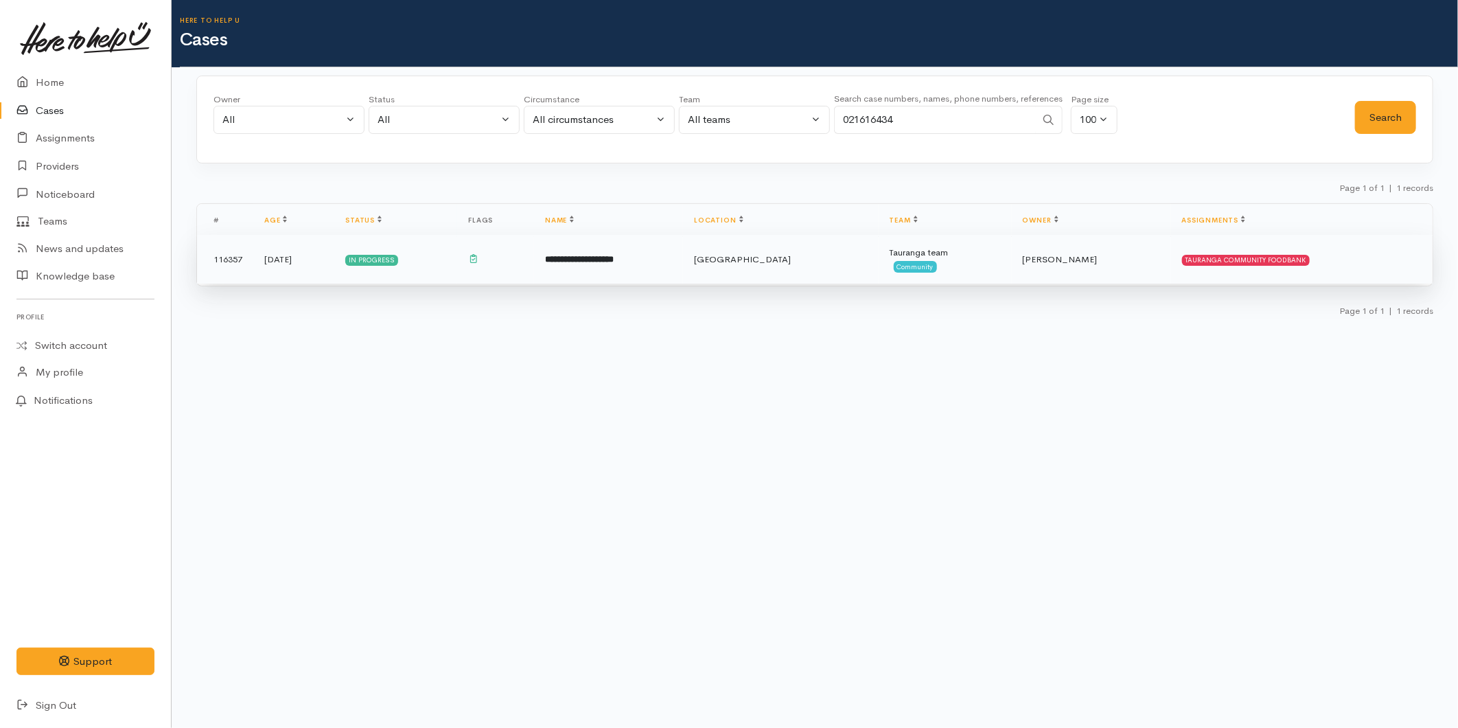
click at [683, 259] on td "**********" at bounding box center [608, 259] width 149 height 49
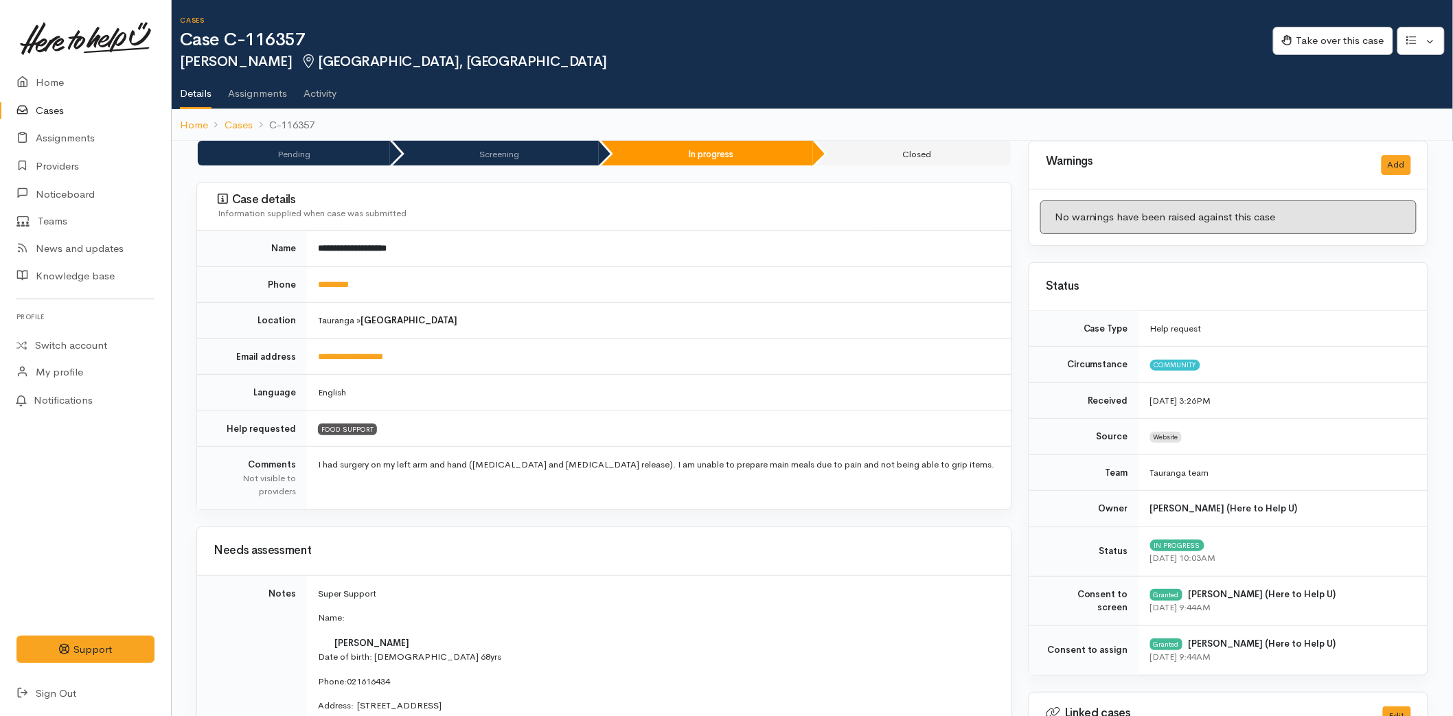
drag, startPoint x: 62, startPoint y: 105, endPoint x: 250, endPoint y: 139, distance: 190.4
click at [62, 105] on link "Cases" at bounding box center [85, 111] width 171 height 28
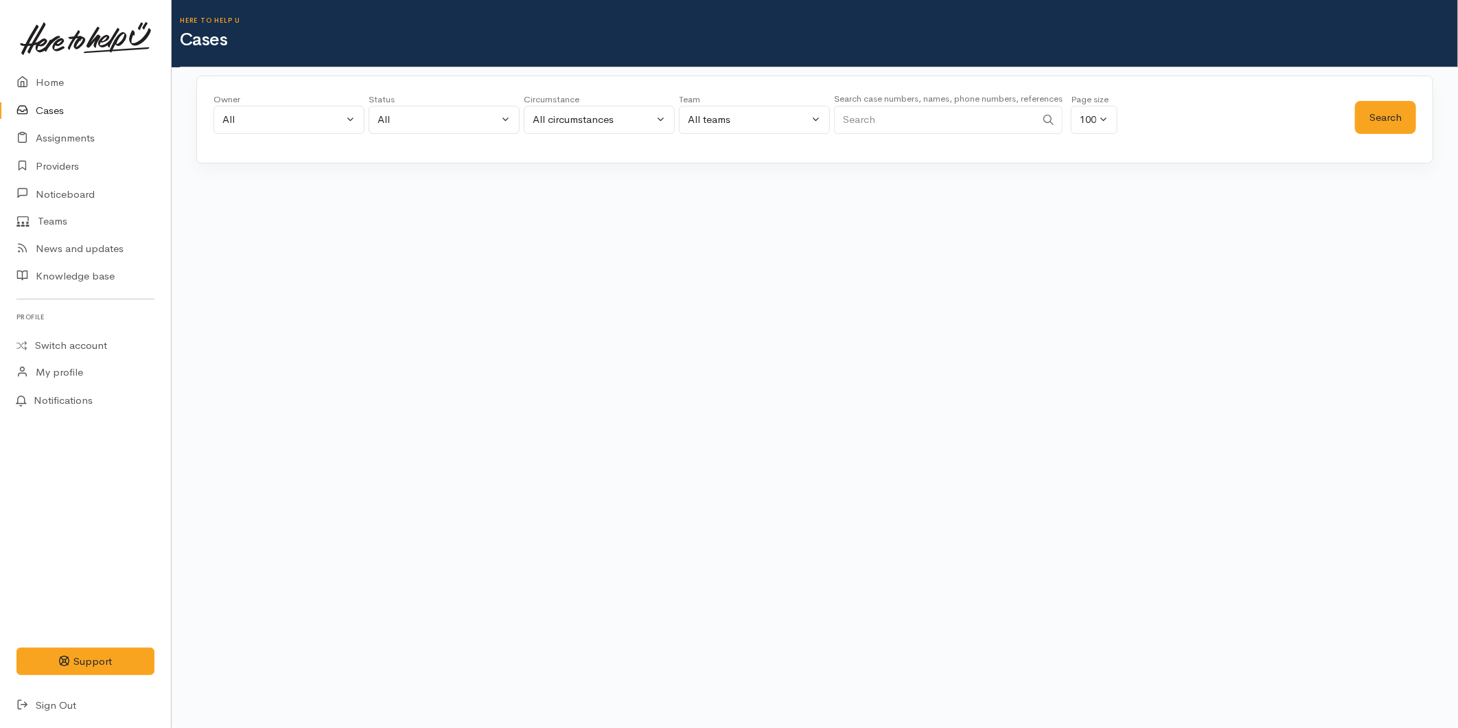
click at [908, 128] on input "Search" at bounding box center [935, 120] width 202 height 28
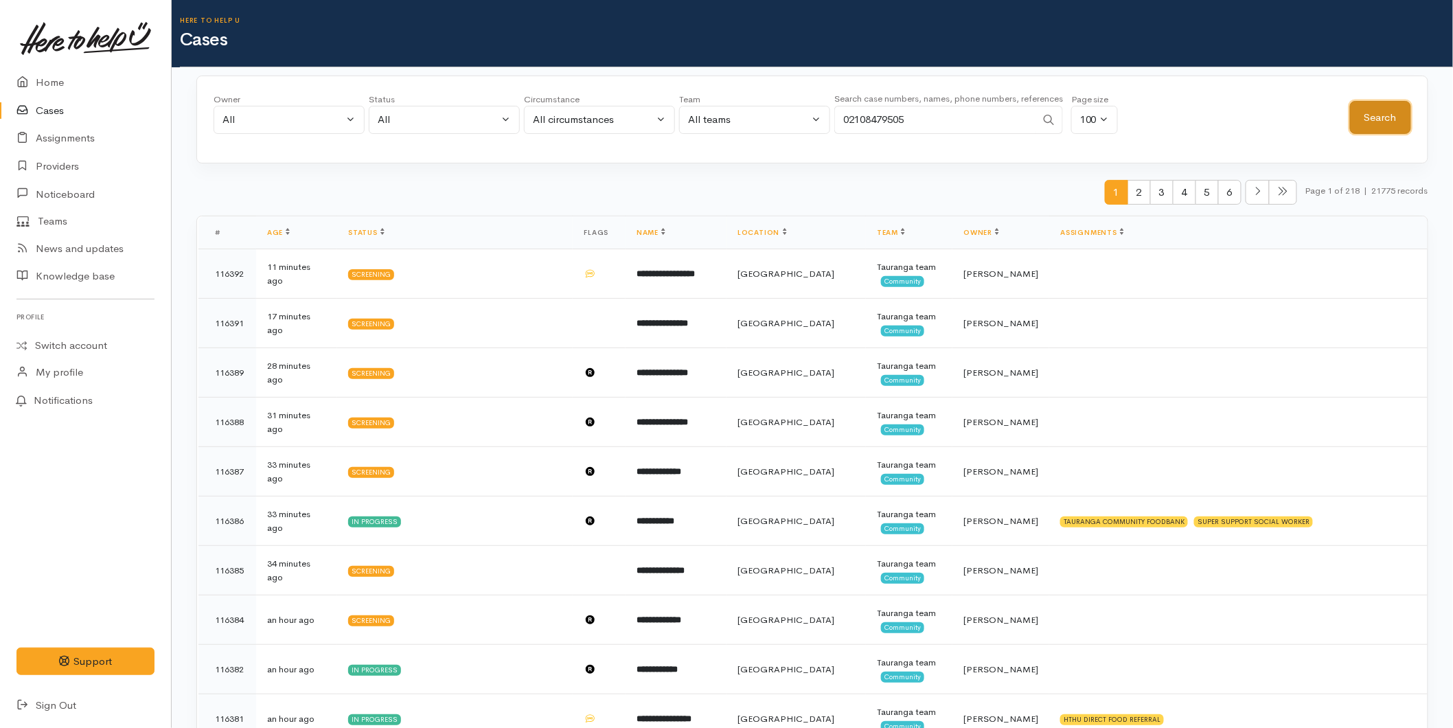
click at [1363, 121] on button "Search" at bounding box center [1380, 118] width 61 height 34
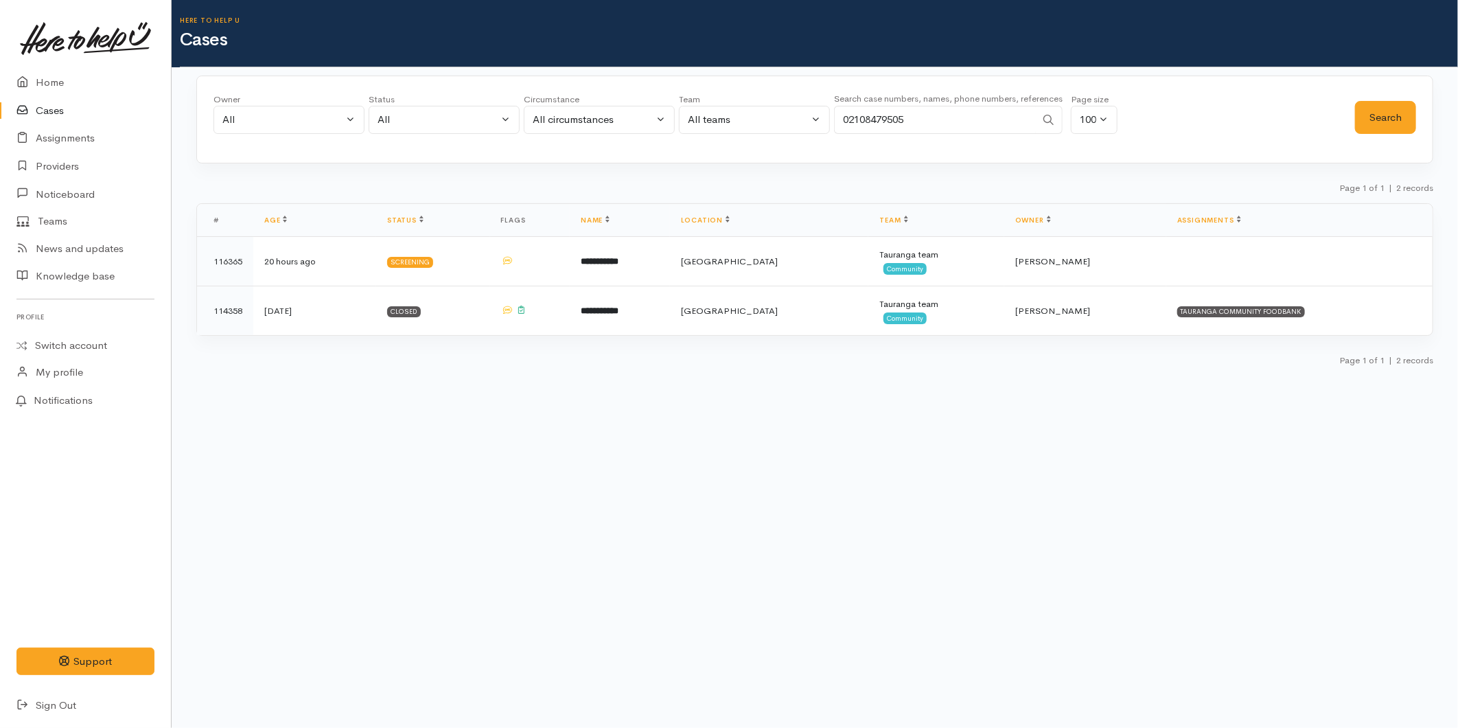
drag, startPoint x: 845, startPoint y: 115, endPoint x: 822, endPoint y: 113, distance: 22.7
click at [822, 113] on div "Owner All My cases 2Alice1 Faye Davies ('Here to help u') Aandrea Murray ('Here…" at bounding box center [785, 117] width 1142 height 49
click at [1396, 113] on button "Search" at bounding box center [1385, 118] width 61 height 34
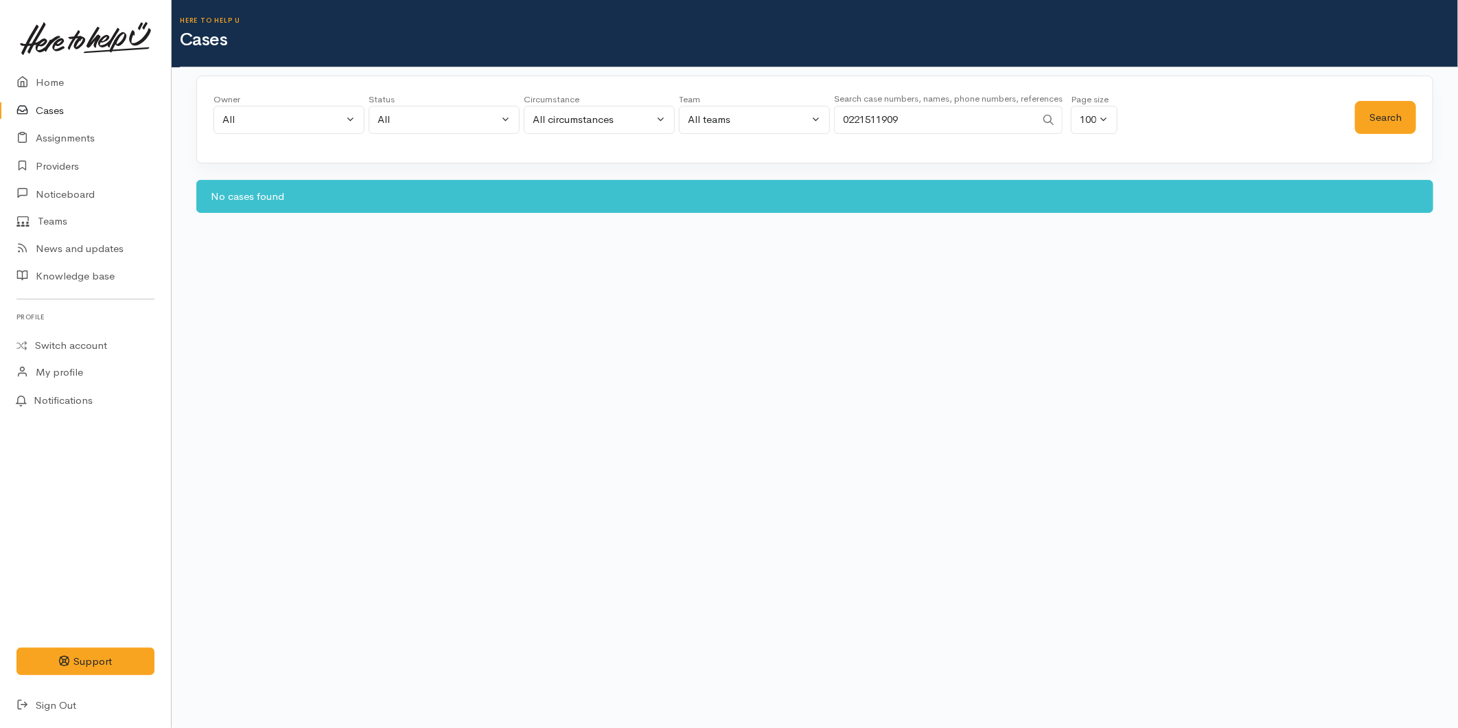
drag, startPoint x: 908, startPoint y: 117, endPoint x: 778, endPoint y: 126, distance: 130.0
click at [778, 126] on div "Owner All My cases 2Alice1 Faye Davies ('Here to help u') Aandrea Murray ('Here…" at bounding box center [785, 117] width 1142 height 49
type input "02102273023"
click at [1387, 113] on button "Search" at bounding box center [1385, 118] width 61 height 34
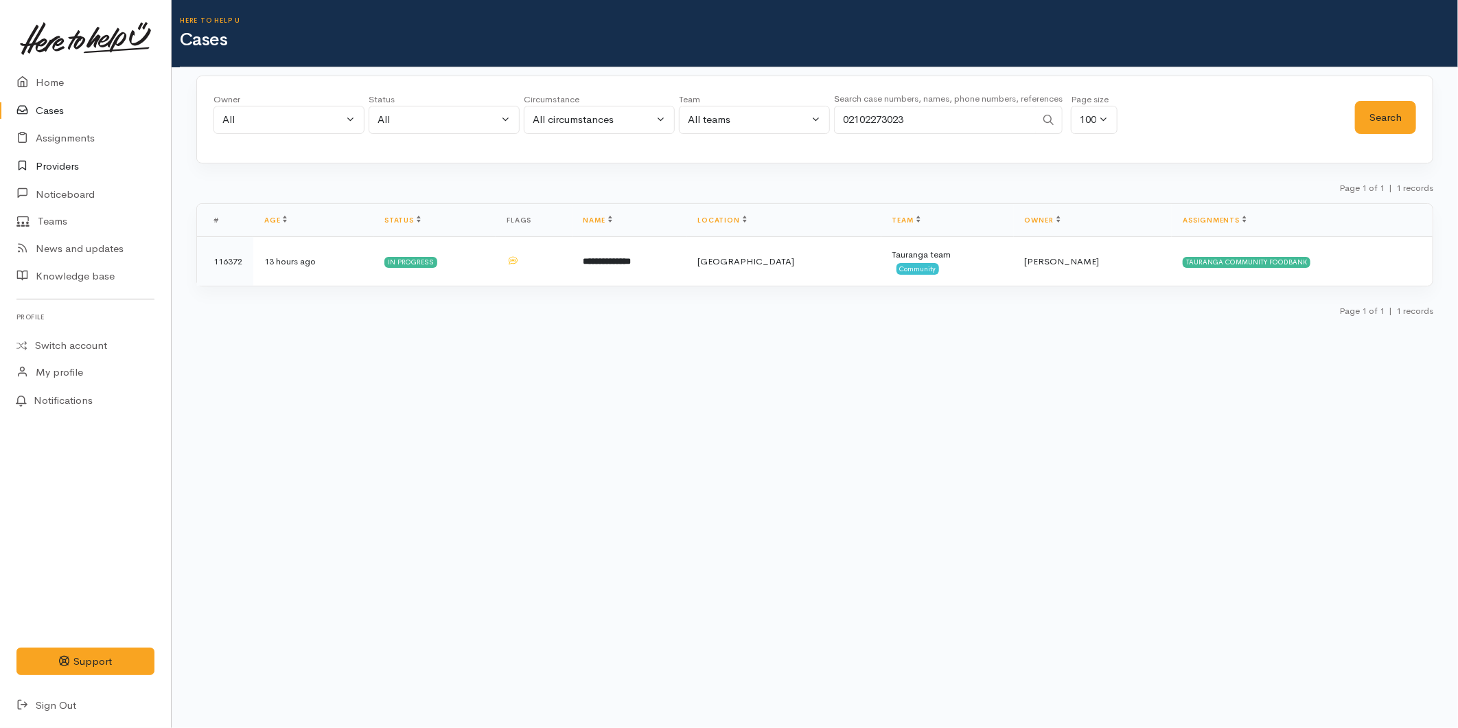
click at [71, 168] on link "Providers" at bounding box center [85, 166] width 171 height 28
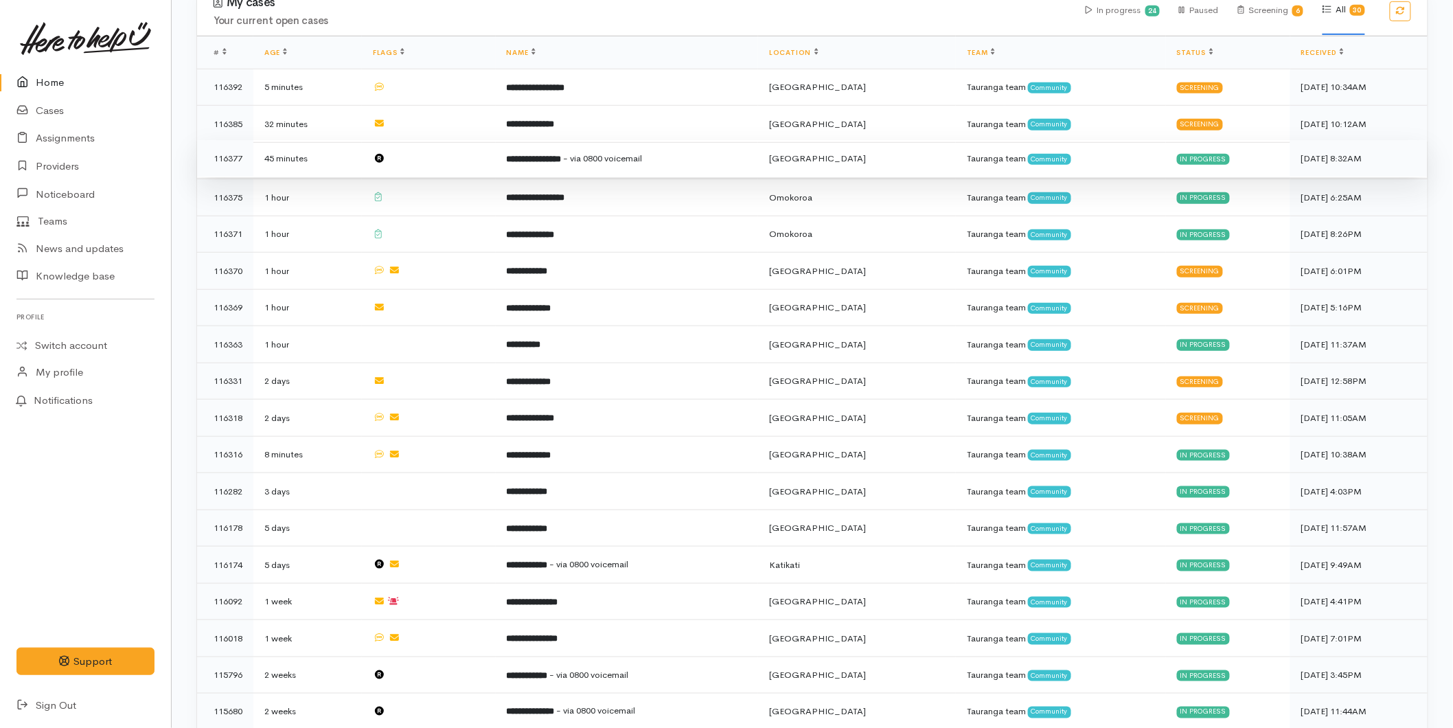
scroll to position [381, 0]
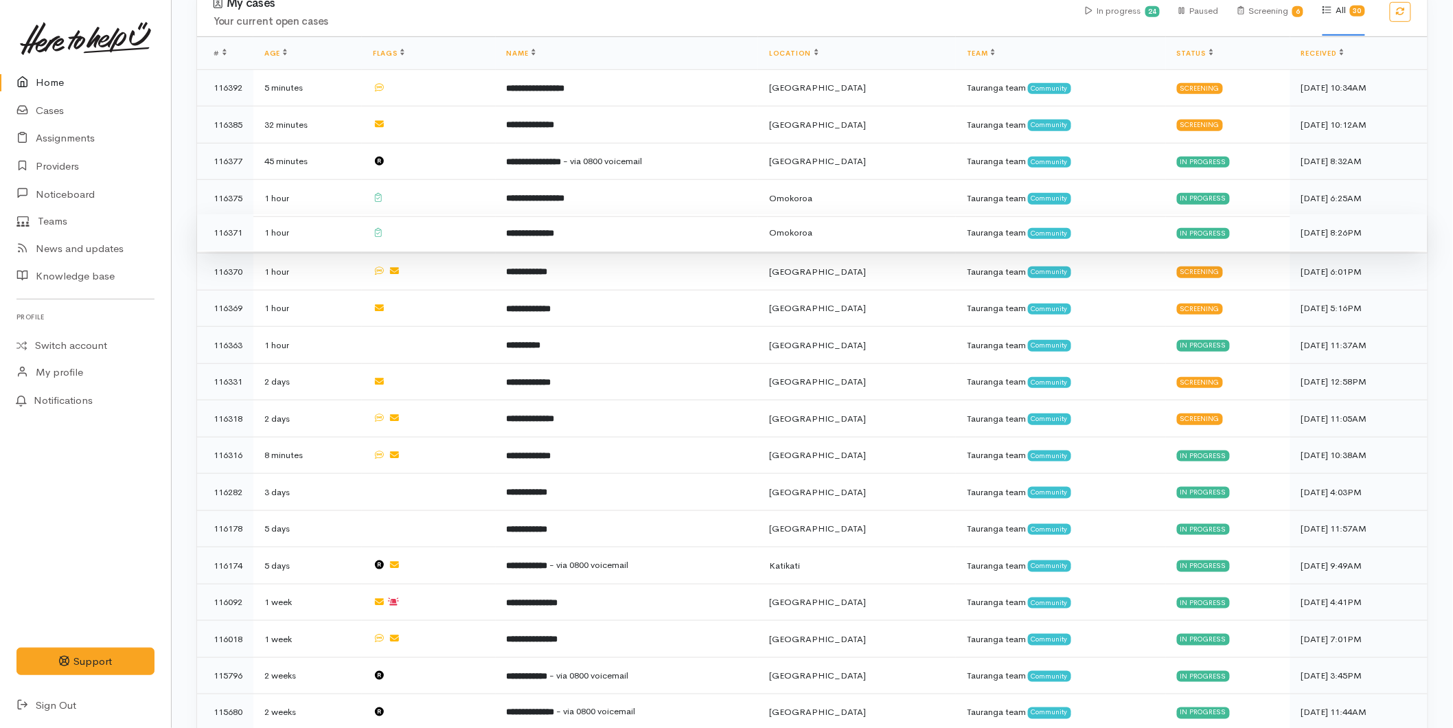
click at [555, 229] on b "**********" at bounding box center [531, 233] width 48 height 9
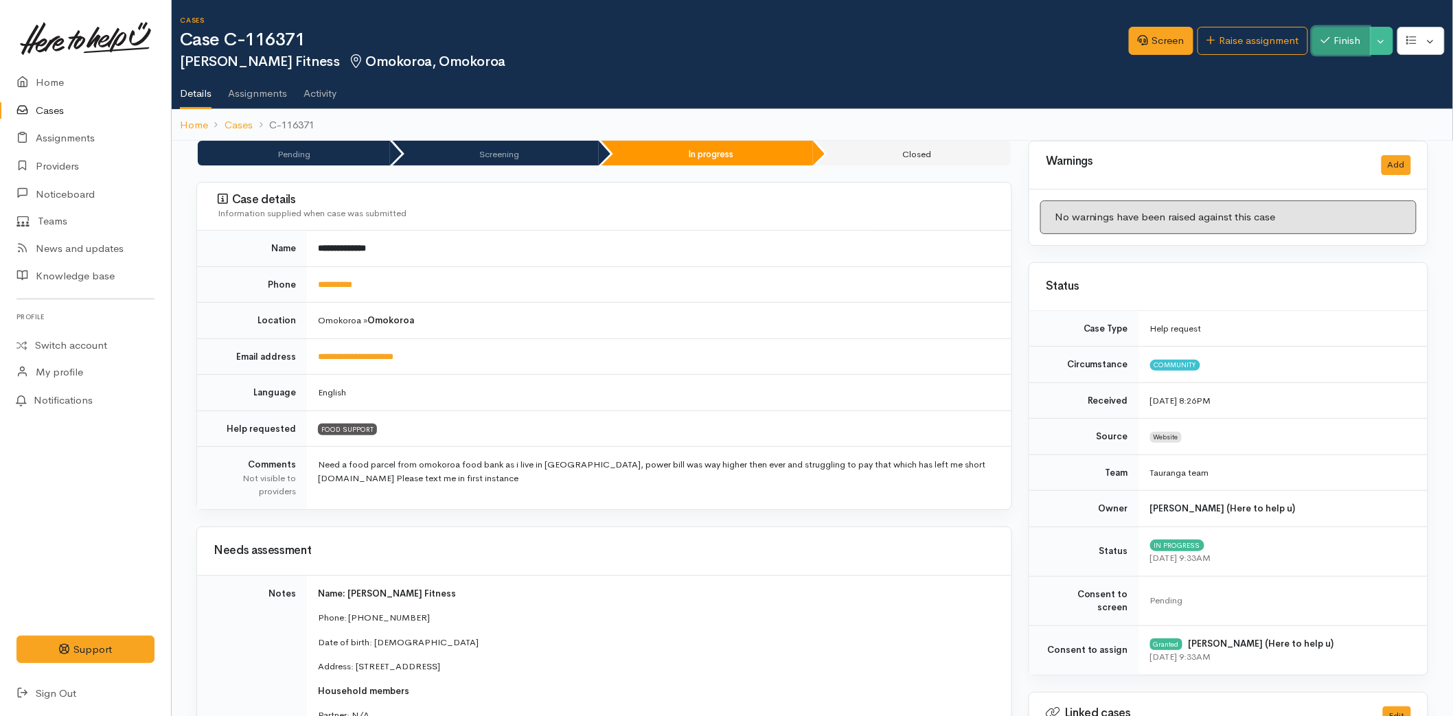
click at [1334, 47] on button "Finish" at bounding box center [1341, 41] width 58 height 28
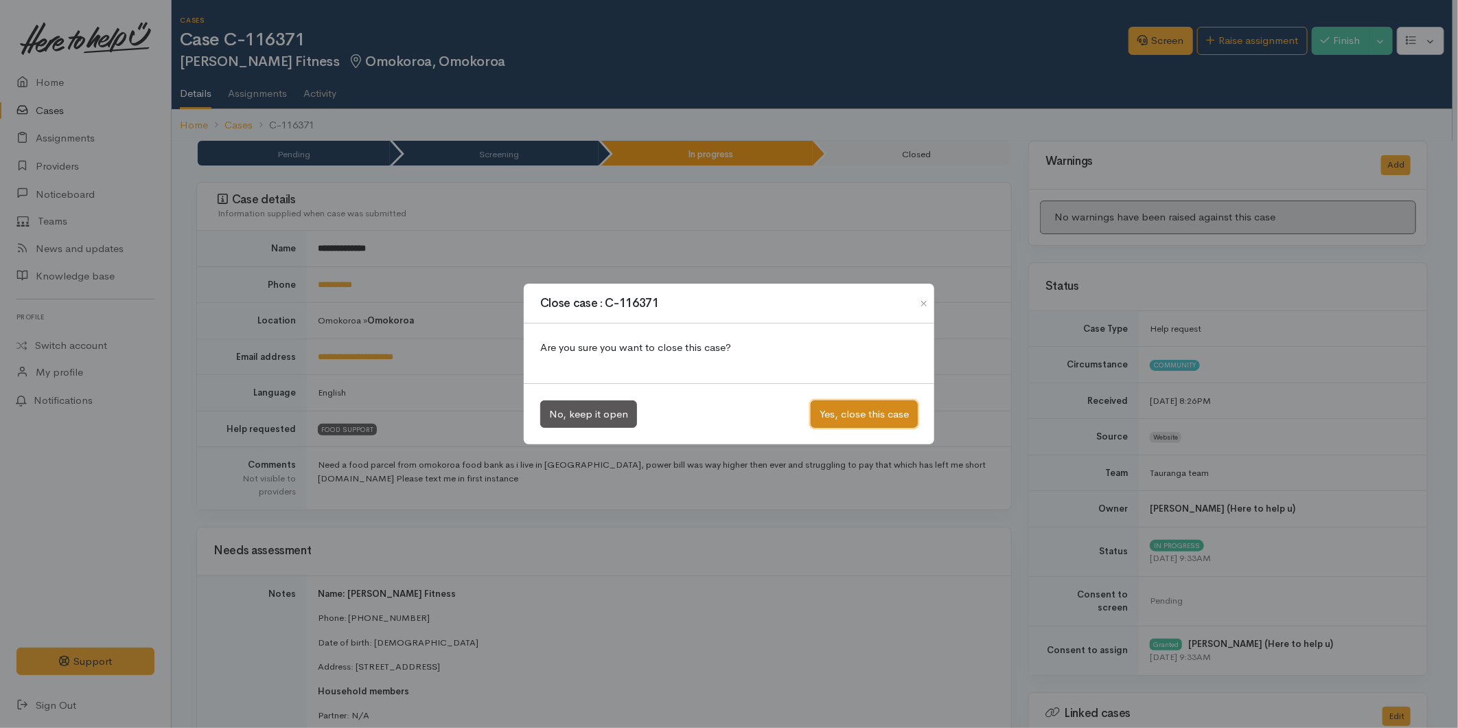
click at [845, 419] on button "Yes, close this case" at bounding box center [864, 414] width 107 height 28
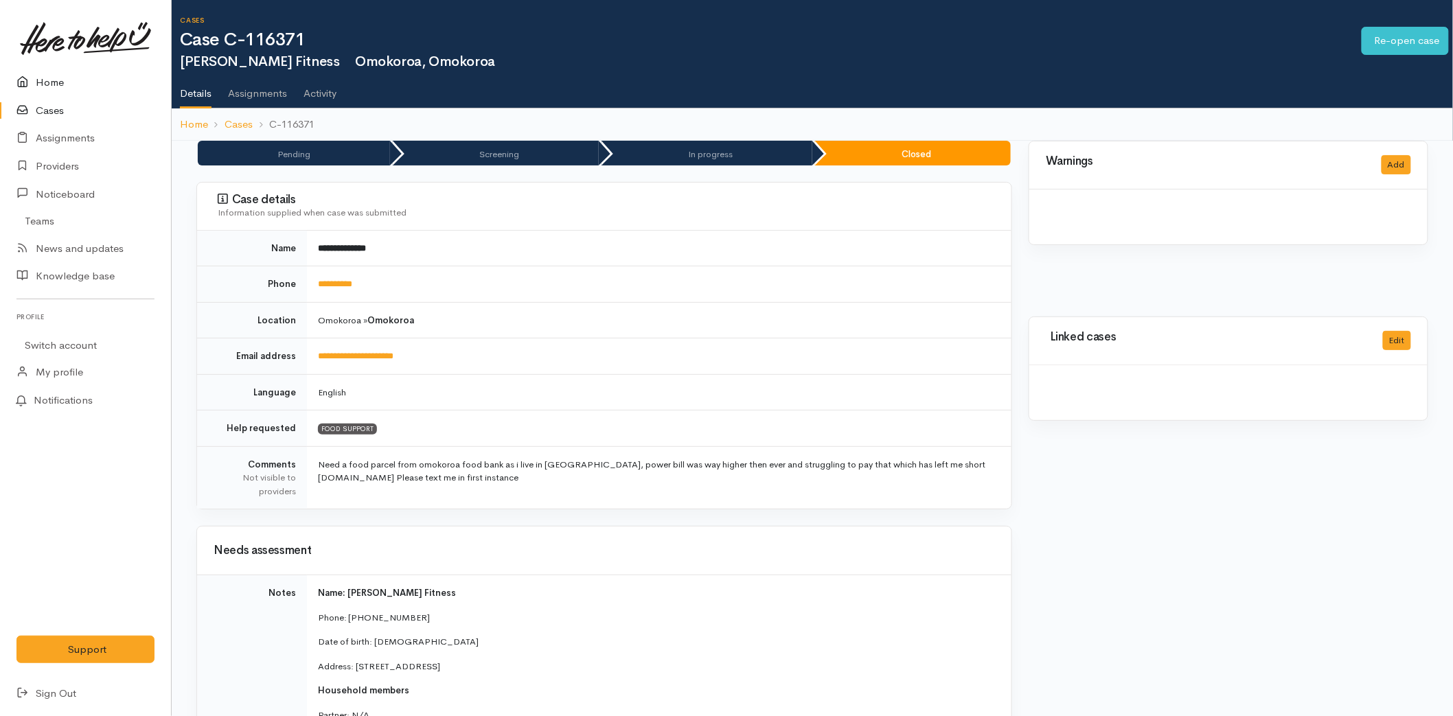
click at [69, 78] on link "Home" at bounding box center [85, 83] width 171 height 28
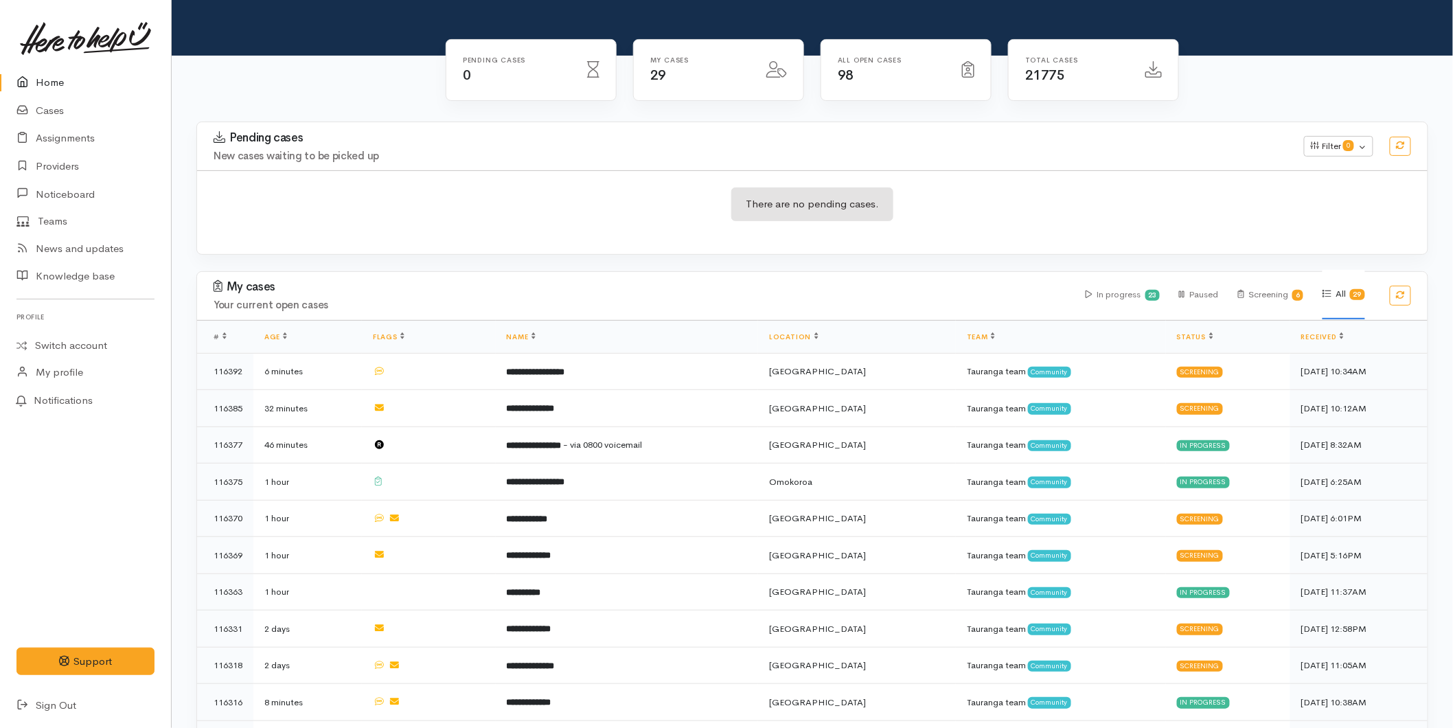
scroll to position [229, 0]
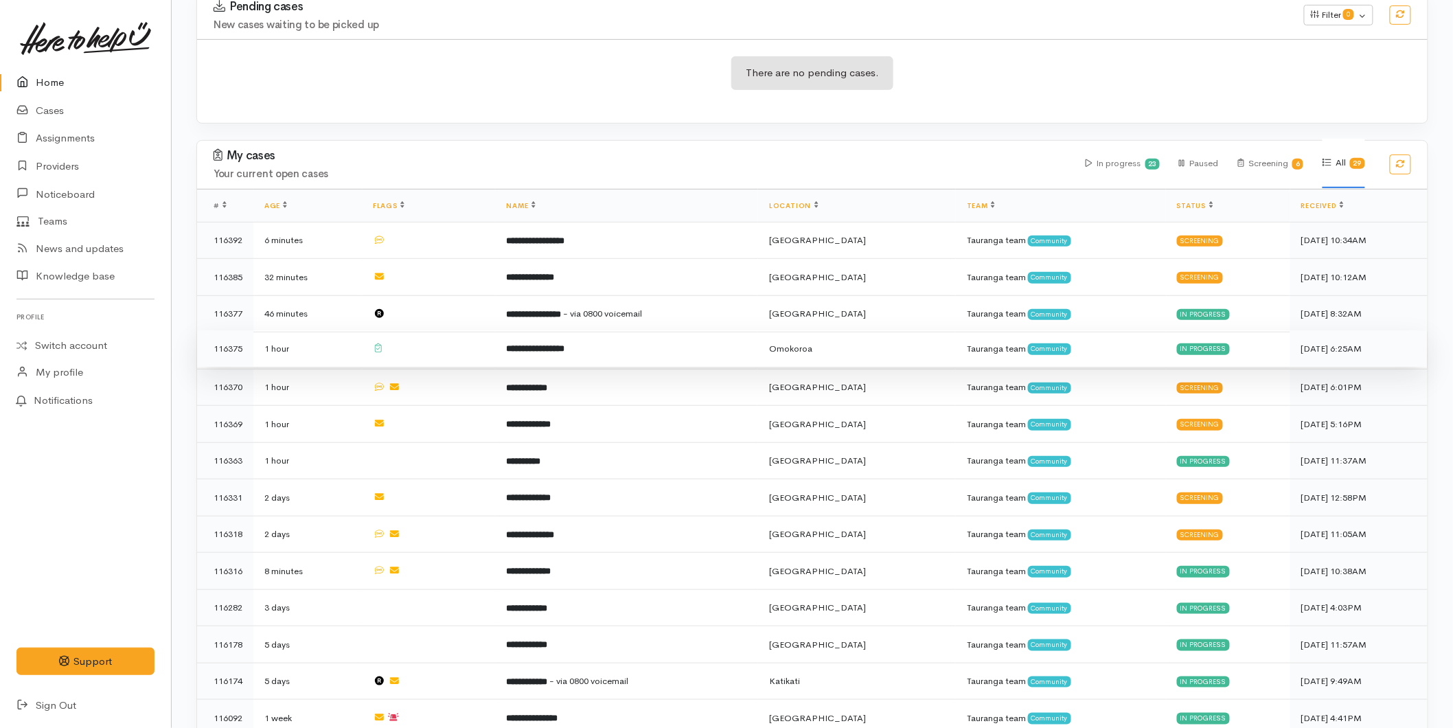
click at [558, 344] on b "**********" at bounding box center [536, 348] width 58 height 9
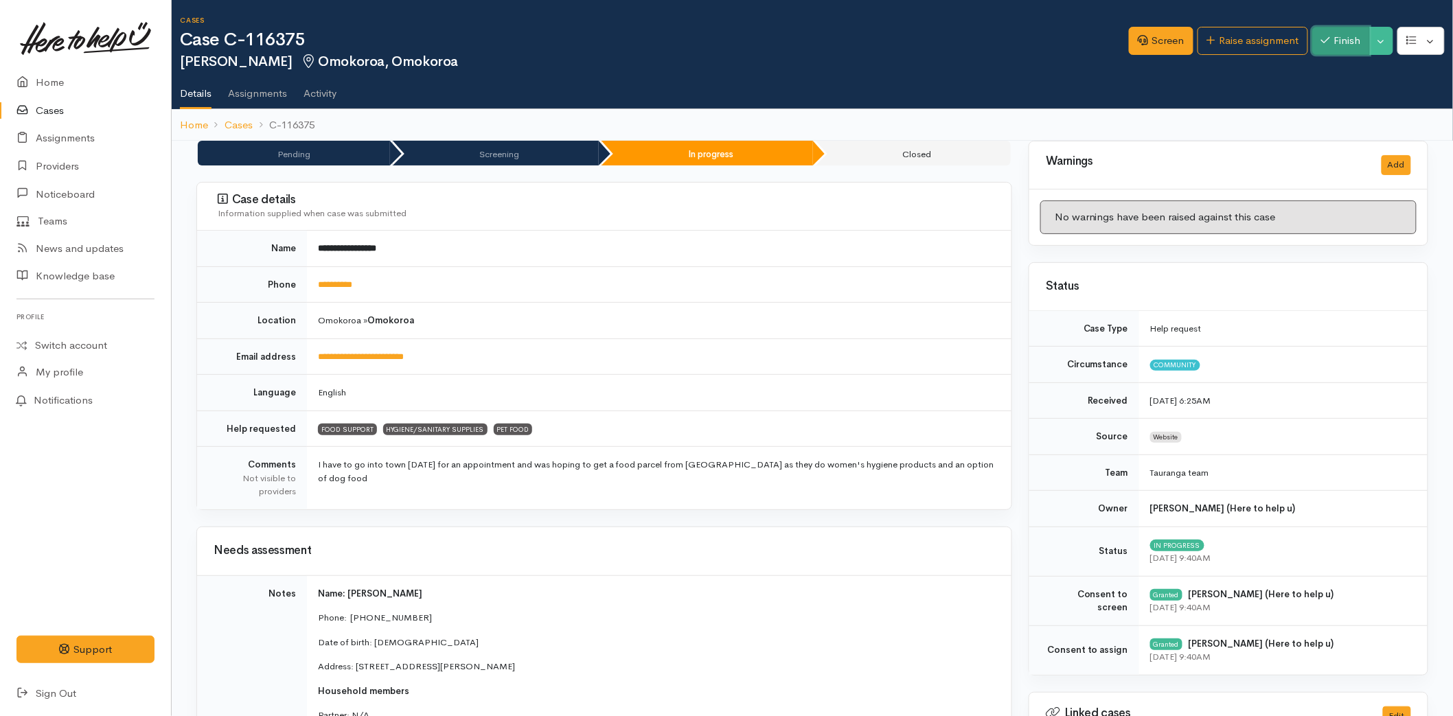
click at [1321, 43] on icon "button" at bounding box center [1325, 40] width 9 height 10
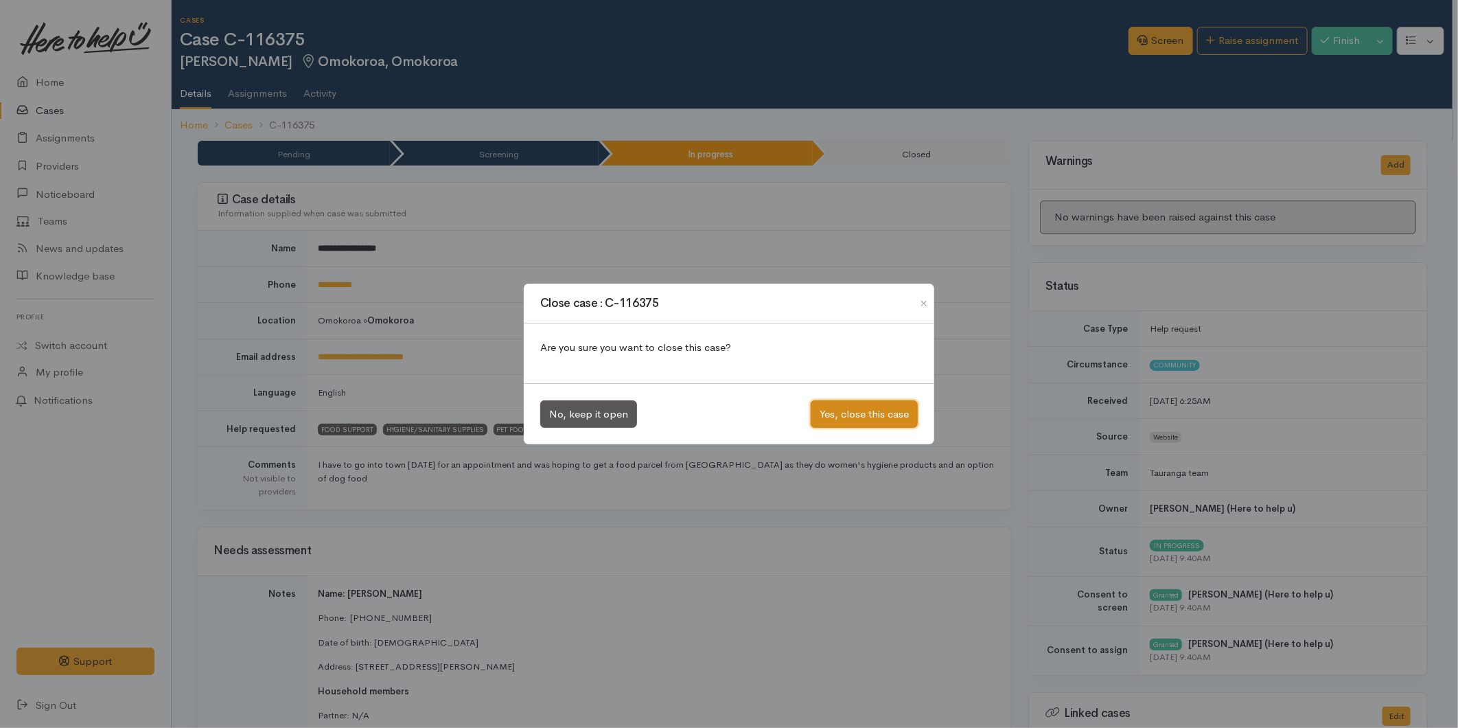
click at [864, 416] on button "Yes, close this case" at bounding box center [864, 414] width 107 height 28
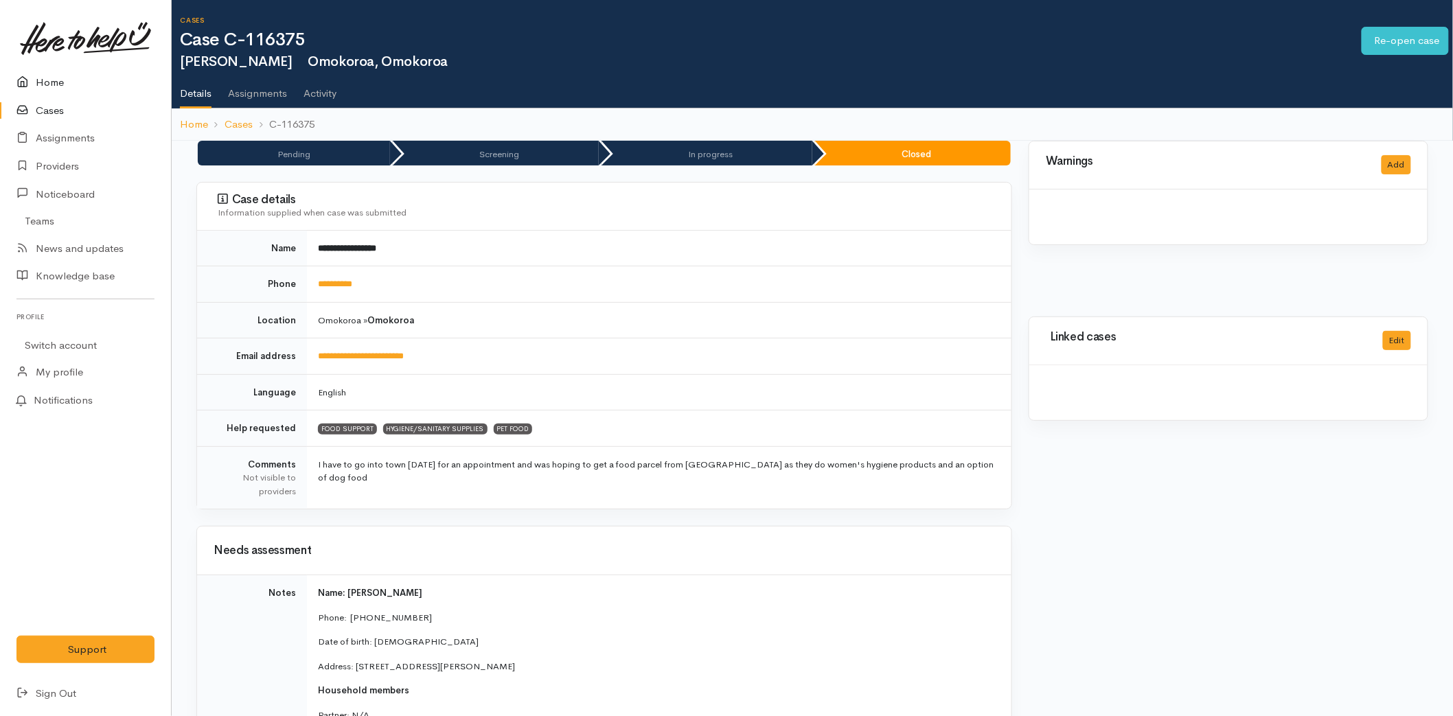
click at [63, 83] on link "Home" at bounding box center [85, 83] width 171 height 28
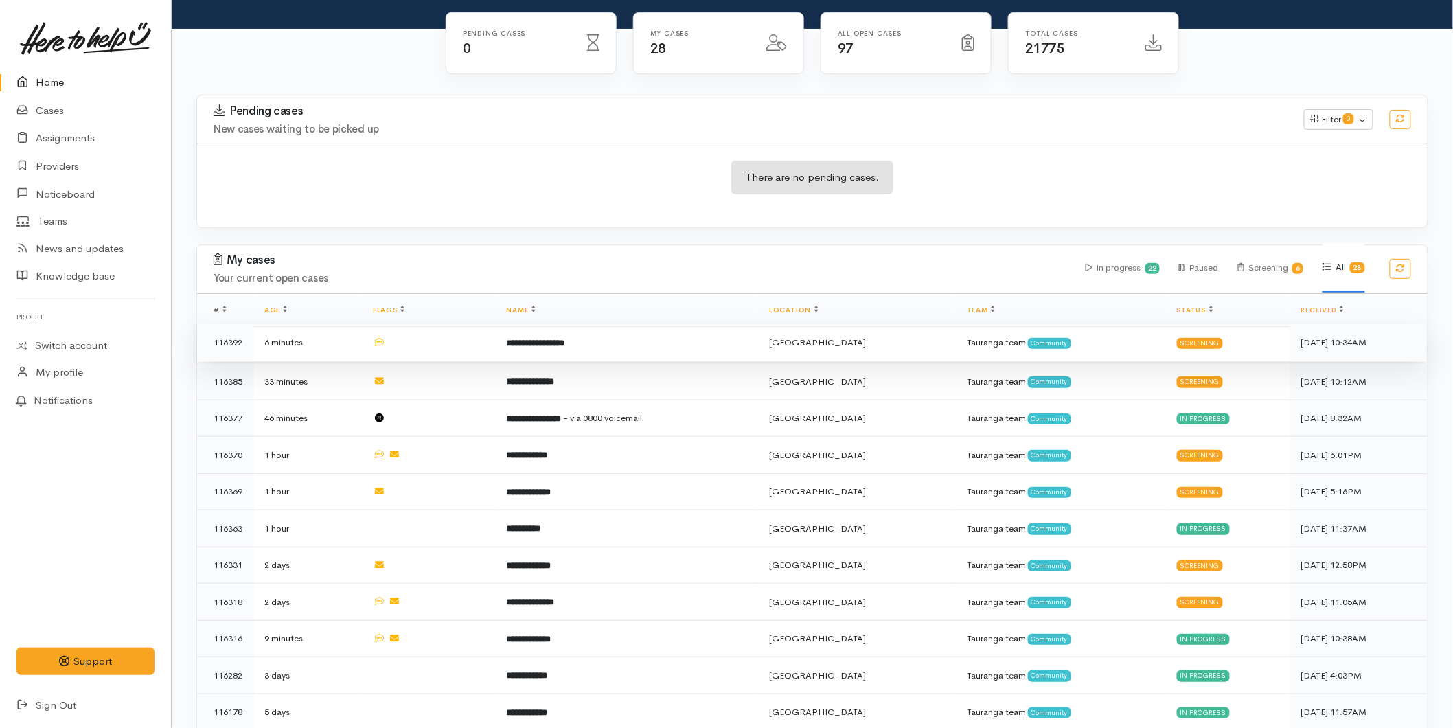
scroll to position [100, 0]
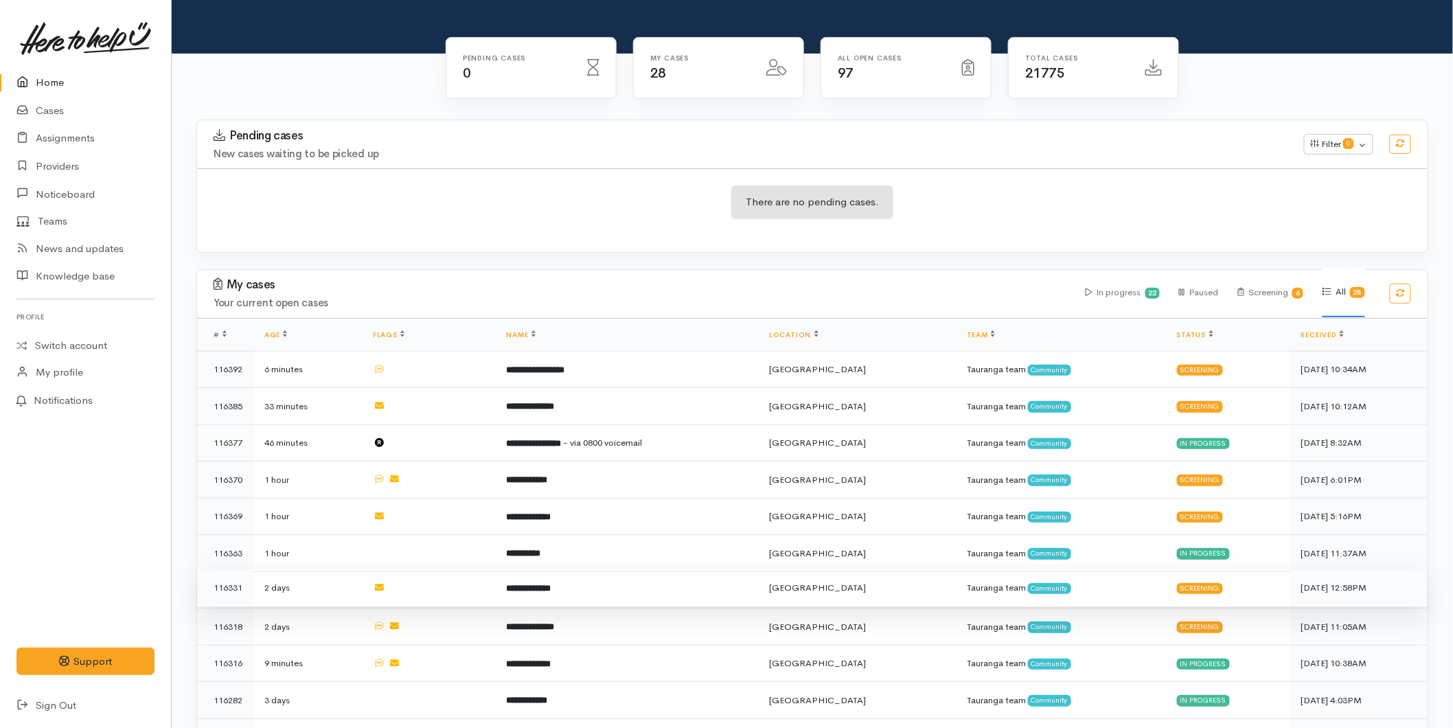
click at [585, 584] on td "**********" at bounding box center [627, 587] width 263 height 37
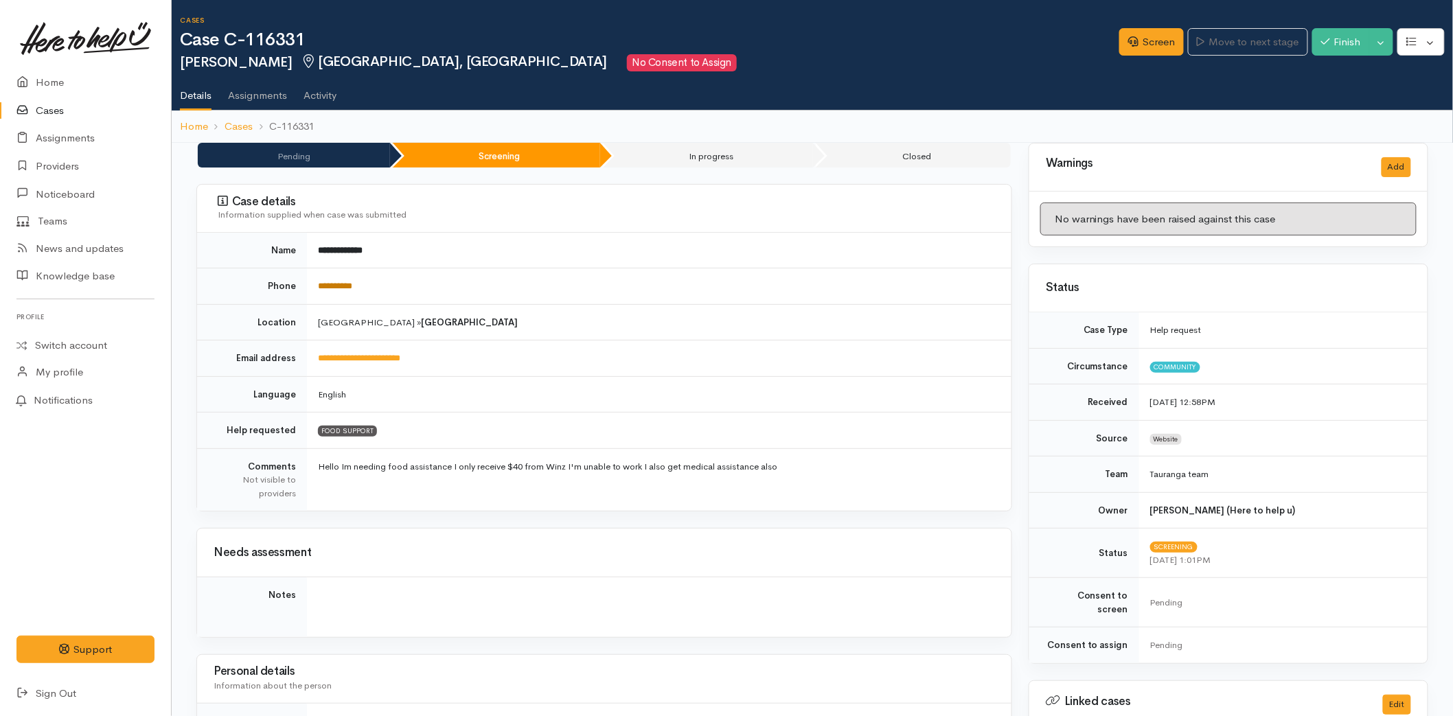
click at [341, 281] on link "**********" at bounding box center [335, 285] width 34 height 9
click at [1151, 45] on link "Screen" at bounding box center [1151, 42] width 65 height 28
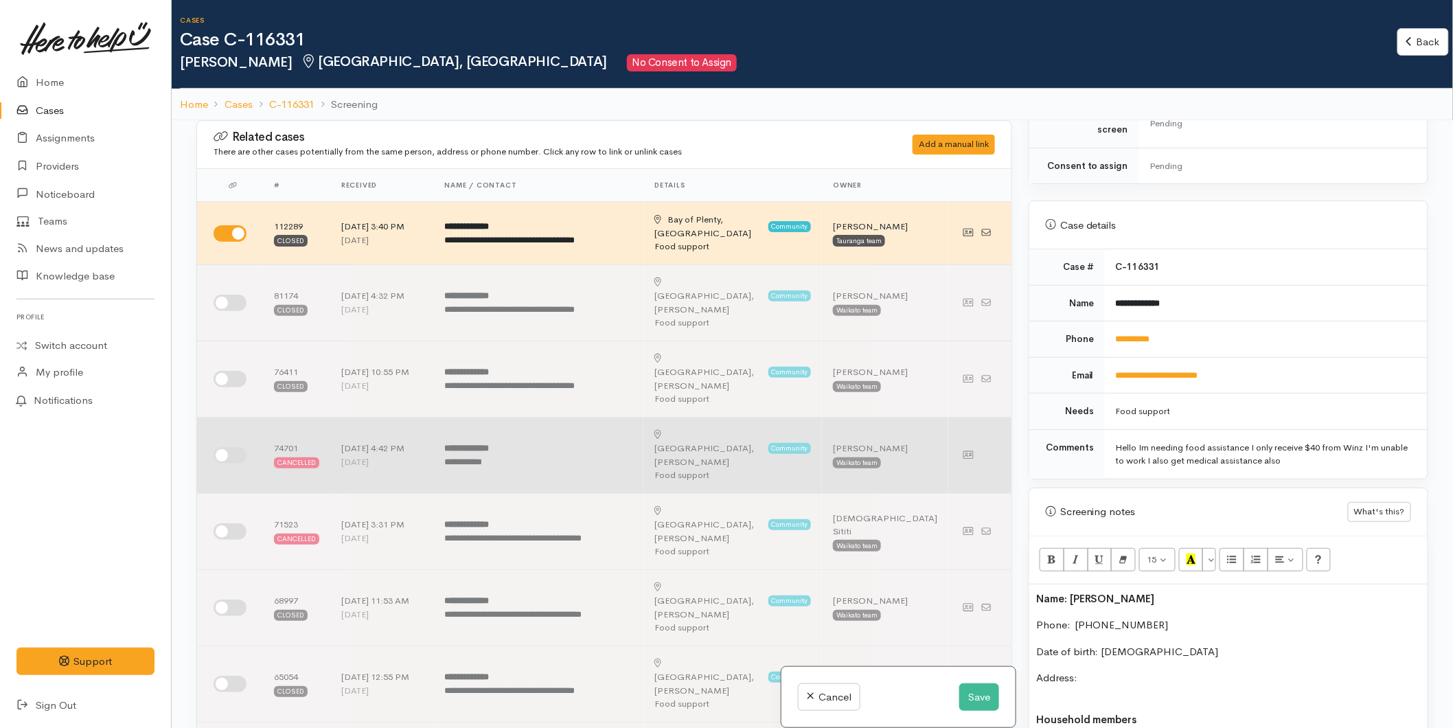
scroll to position [457, 0]
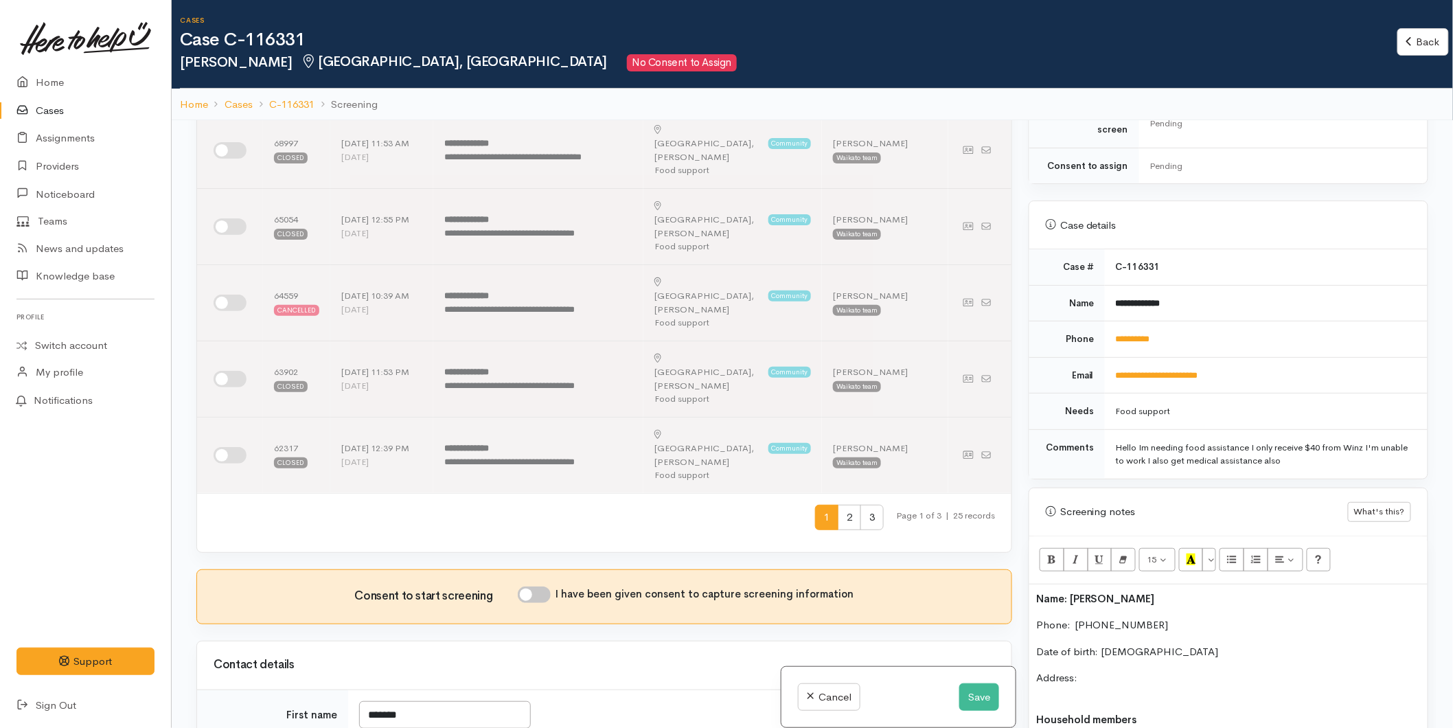
drag, startPoint x: 460, startPoint y: 515, endPoint x: 371, endPoint y: 509, distance: 88.7
type input "*****"
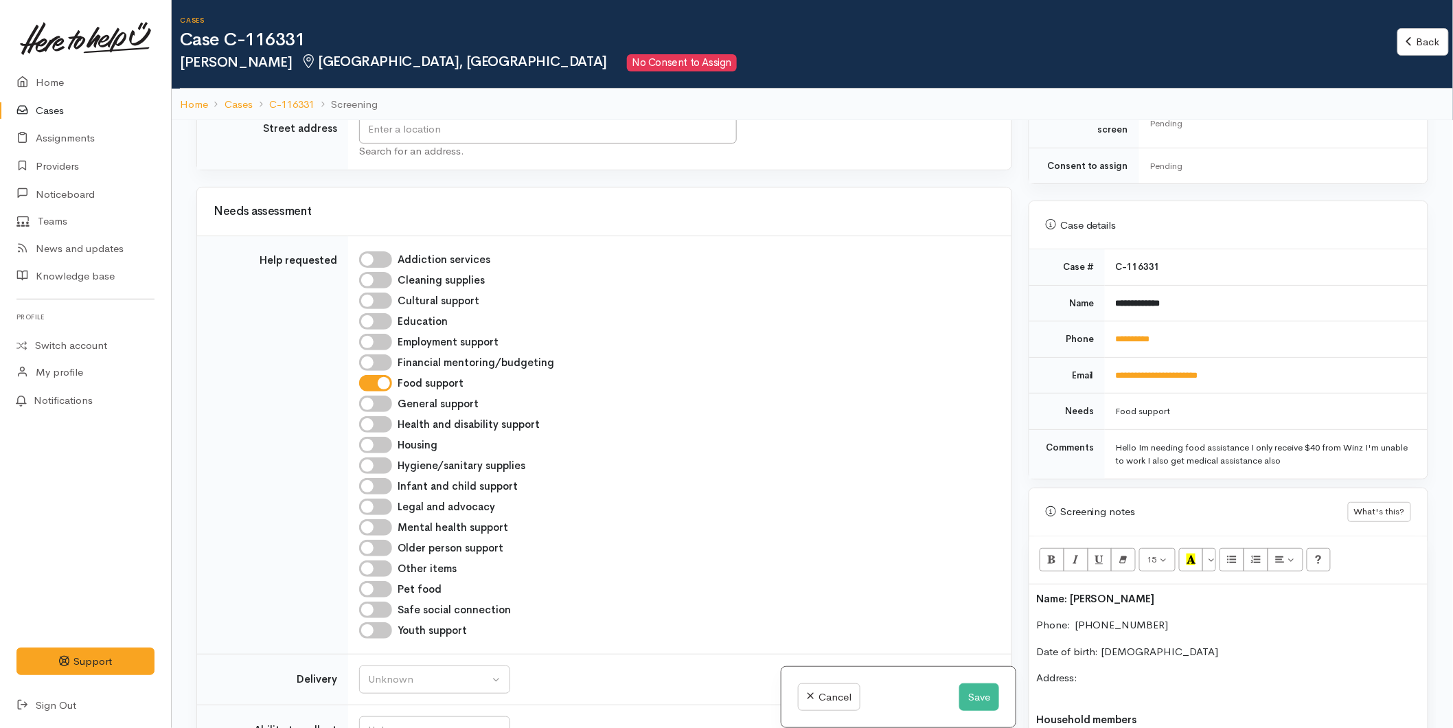
click at [378, 566] on div "Searching for matching cases... Searching for matching cases... Consent to star…" at bounding box center [604, 484] width 832 height 728
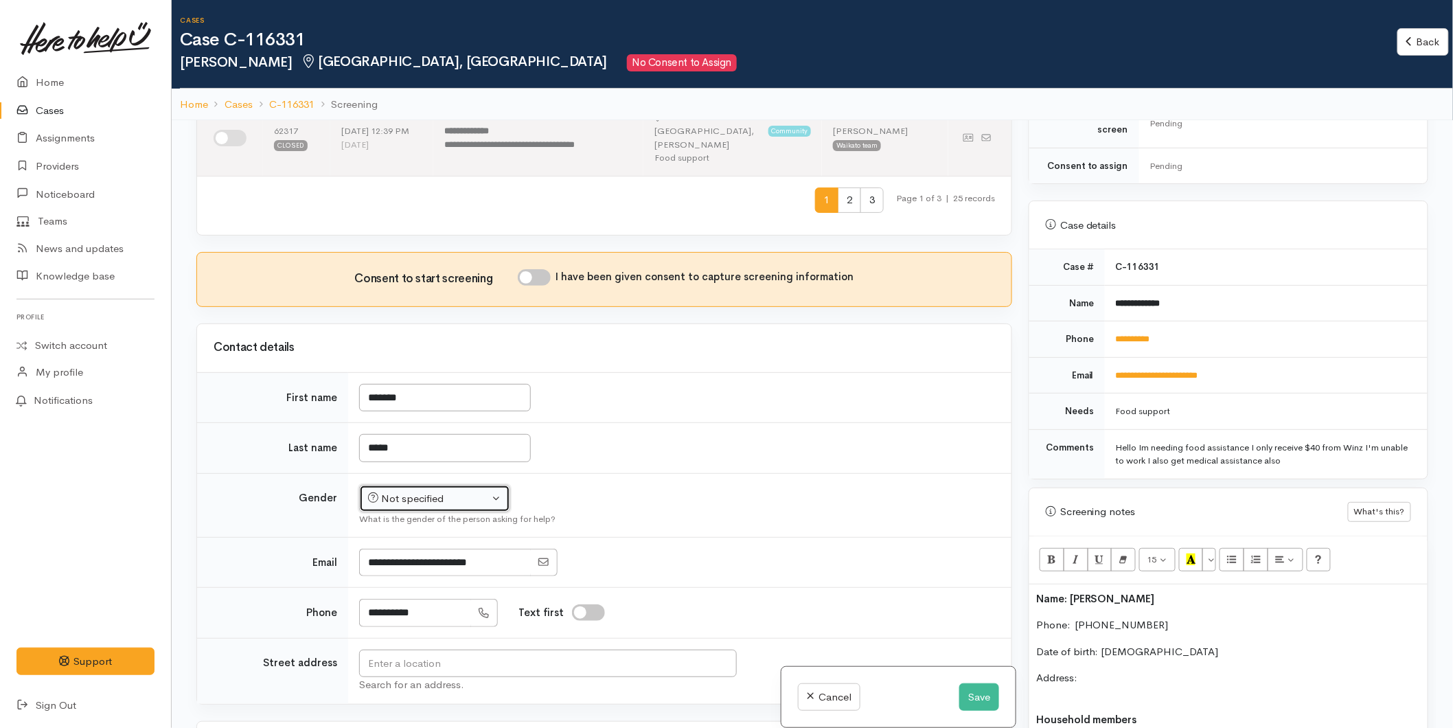
scroll to position [766, 0]
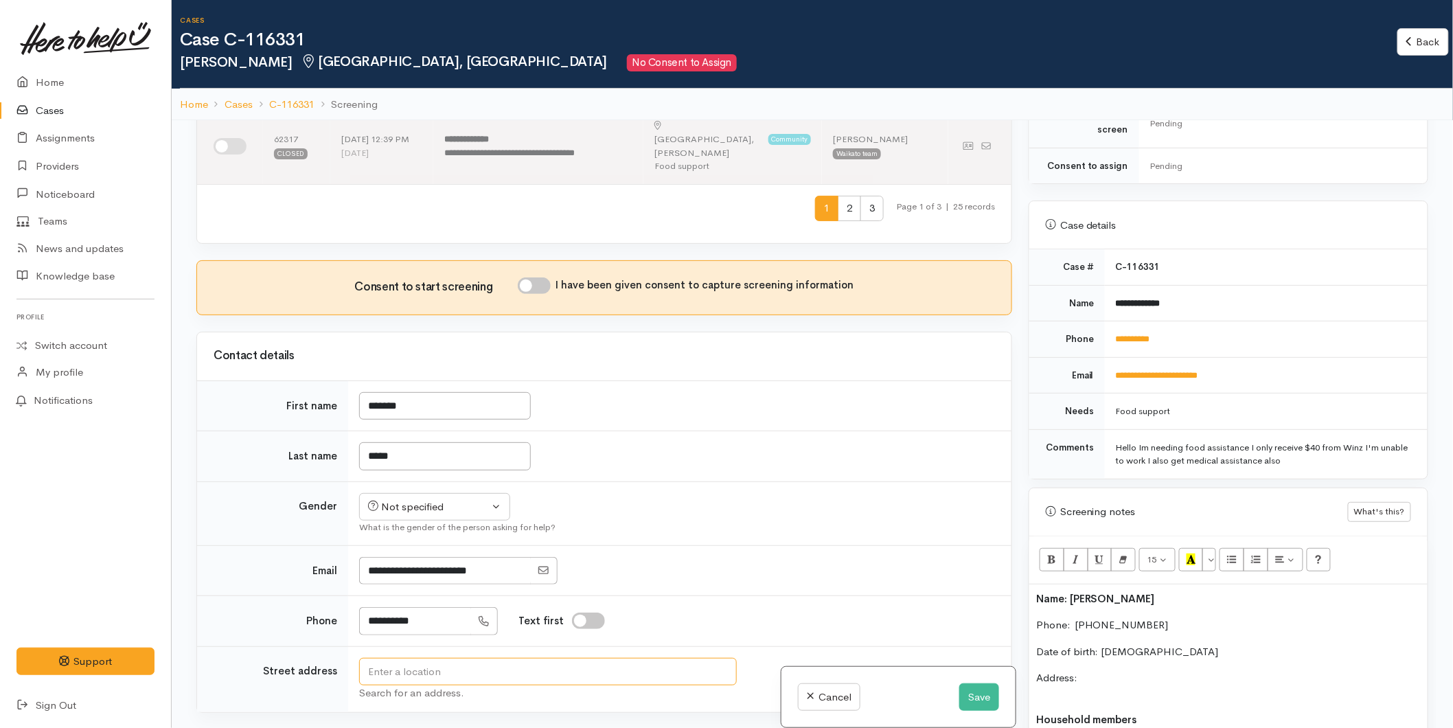
click at [423, 658] on input "text" at bounding box center [548, 672] width 378 height 28
type input "80 Beach Road, Waihi Beach, New Zealand"
click at [428, 493] on button "Not specified" at bounding box center [434, 507] width 151 height 28
click at [411, 573] on span "[DEMOGRAPHIC_DATA]" at bounding box center [445, 581] width 117 height 16
select select "[DEMOGRAPHIC_DATA]"
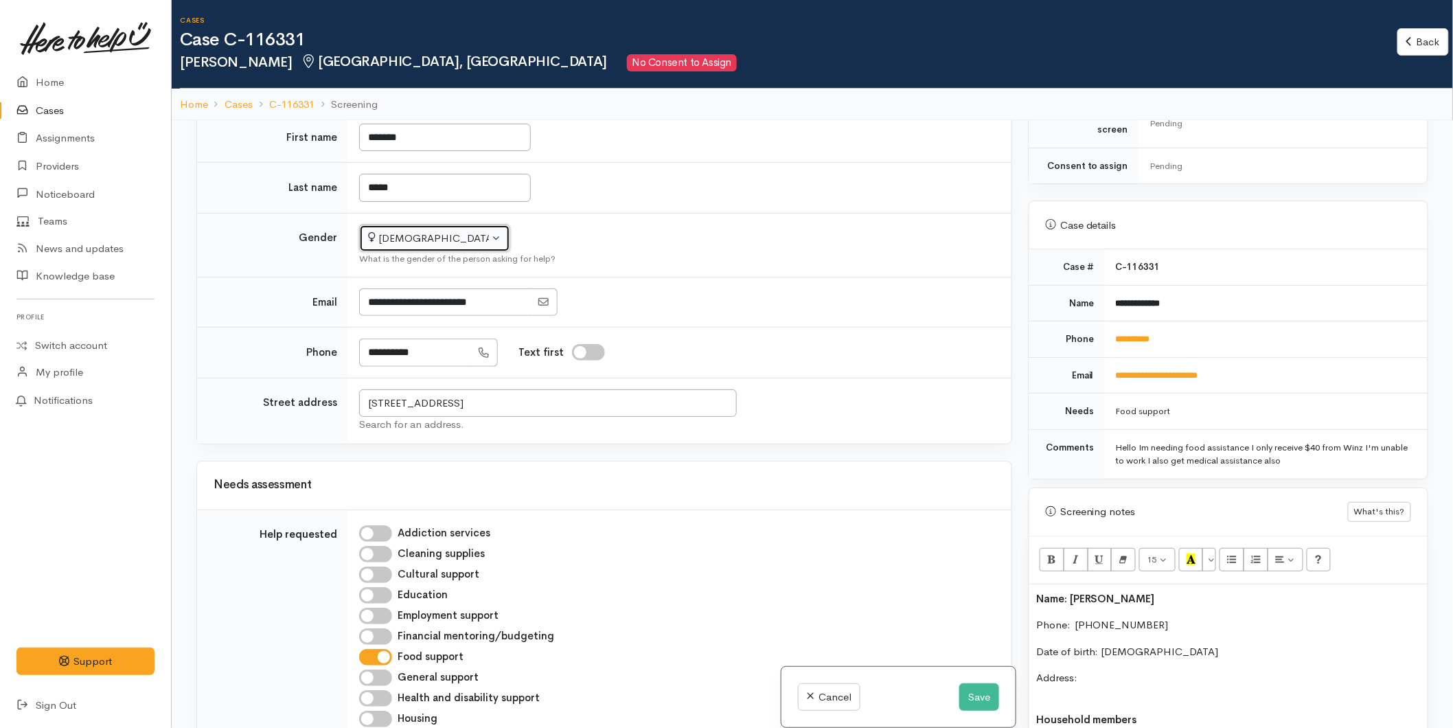
scroll to position [1224, 0]
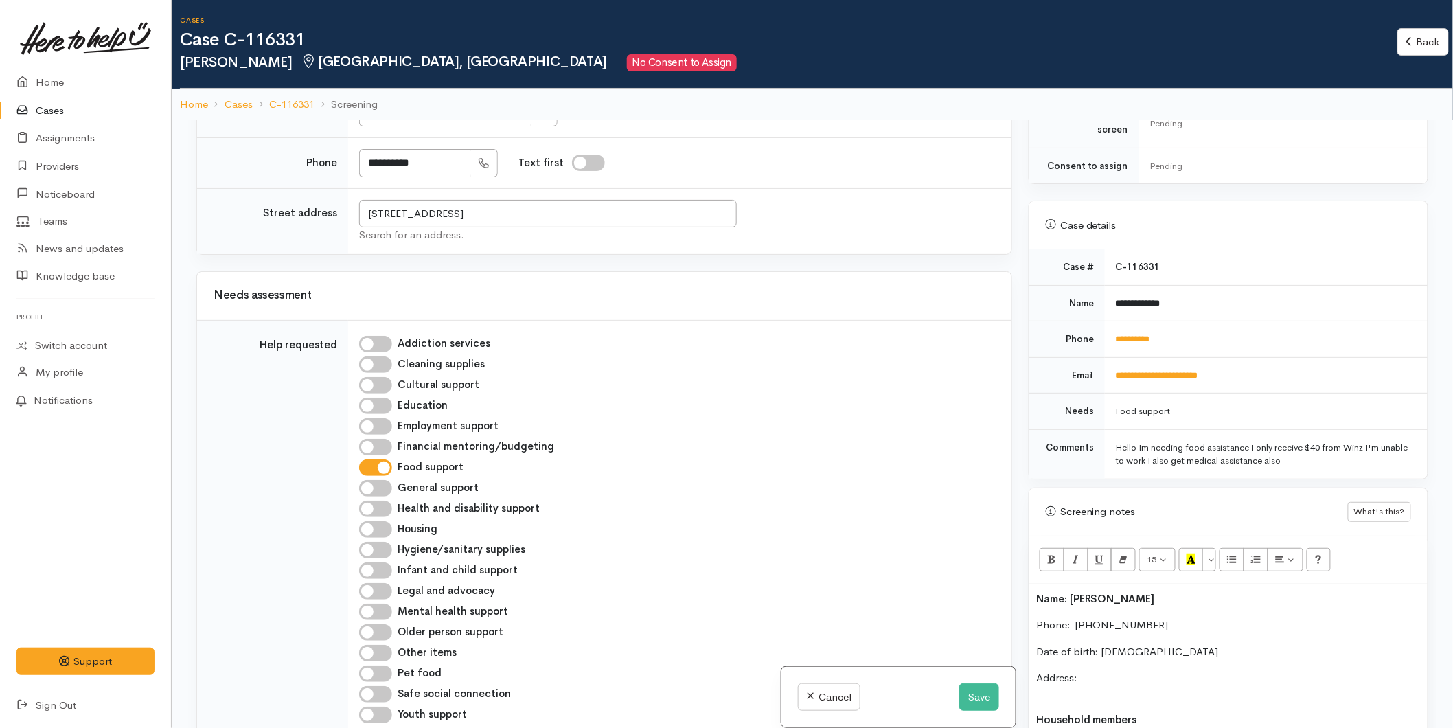
drag, startPoint x: 398, startPoint y: 643, endPoint x: 409, endPoint y: 546, distance: 97.4
select select "1"
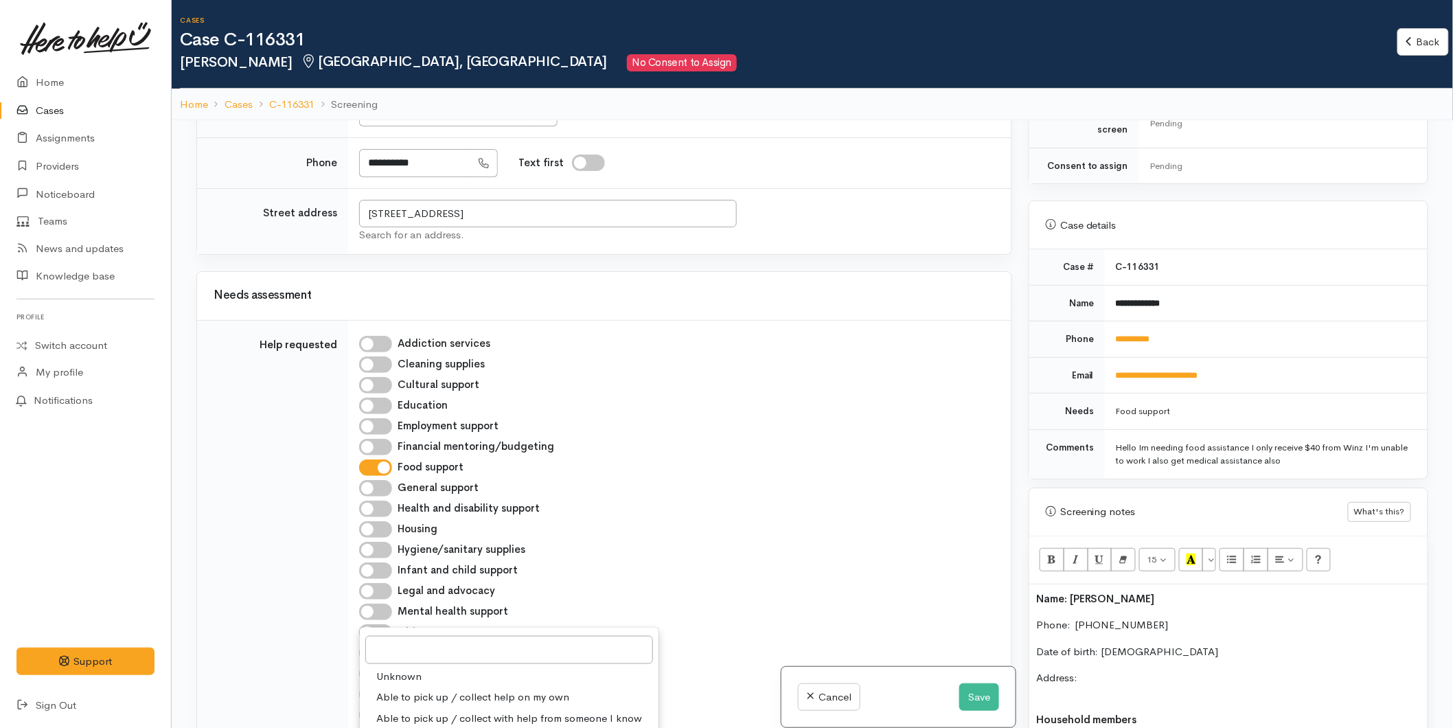
click at [421, 690] on span "Able to pick up / collect help on my own" at bounding box center [472, 698] width 193 height 16
select select "2"
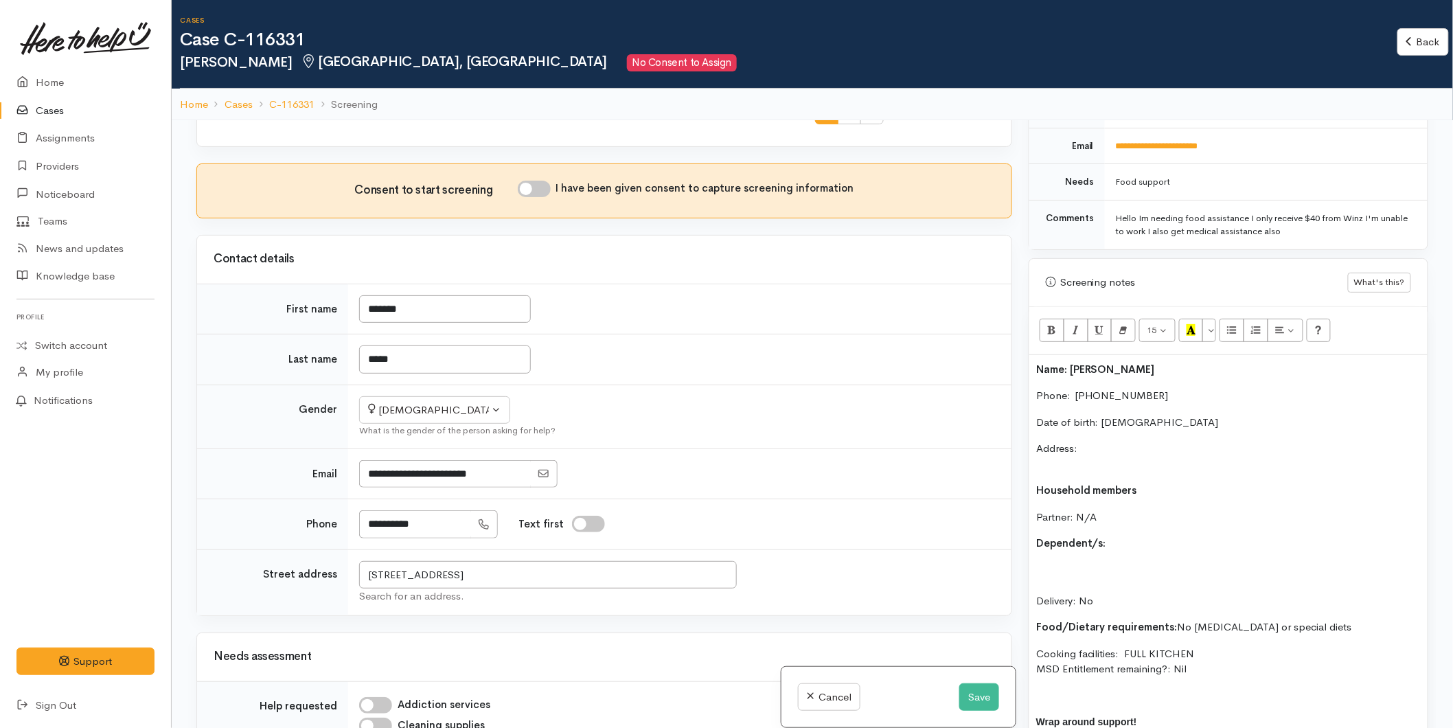
scroll to position [690, 0]
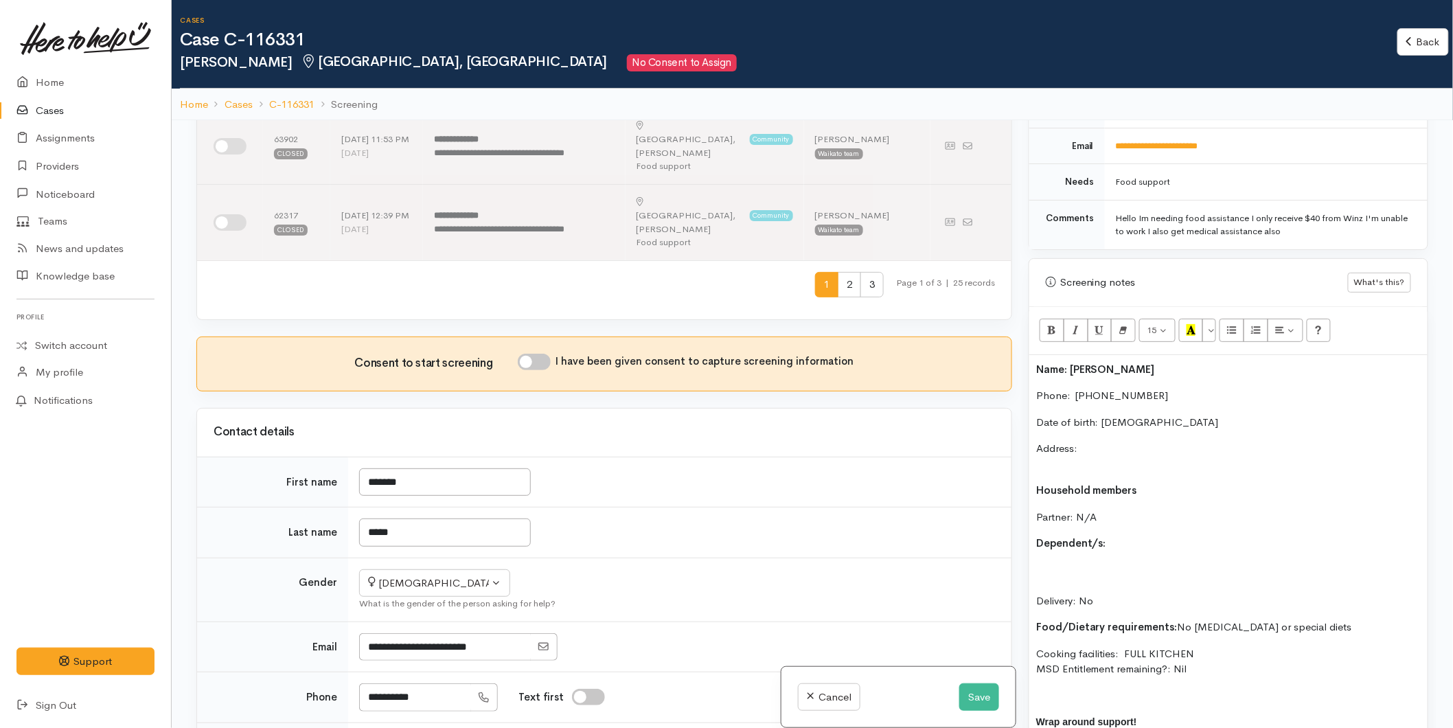
drag, startPoint x: 574, startPoint y: 491, endPoint x: 324, endPoint y: 475, distance: 250.4
click at [1099, 441] on p "Address:" at bounding box center [1228, 456] width 384 height 31
paste div
click at [1075, 461] on div "Name: Kristin Bryan Phone:  0220185776 Date of birth: 12/07/1983 Address: 80 Be…" at bounding box center [1228, 578] width 398 height 446
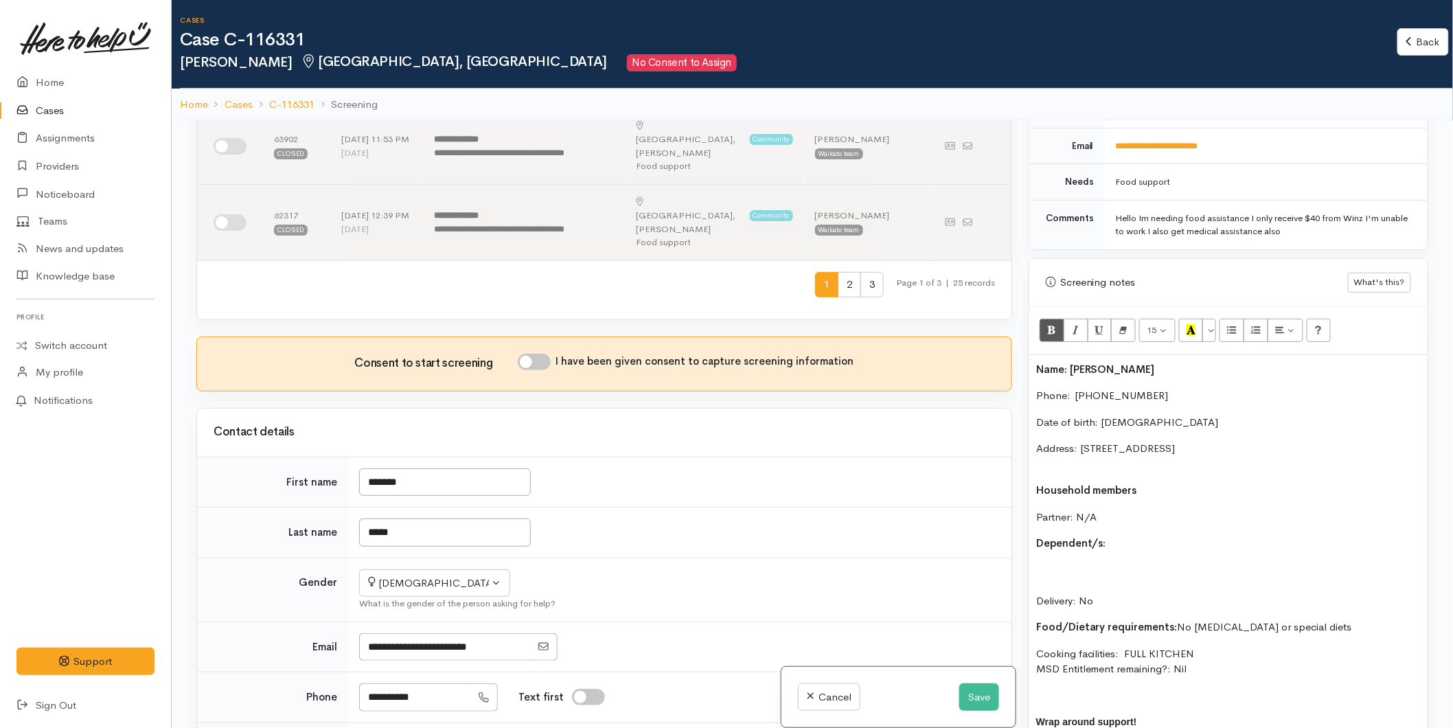
click at [1069, 446] on p "Address: 80 Beach Road, Waihi Beach, New Zealand" at bounding box center [1228, 456] width 384 height 31
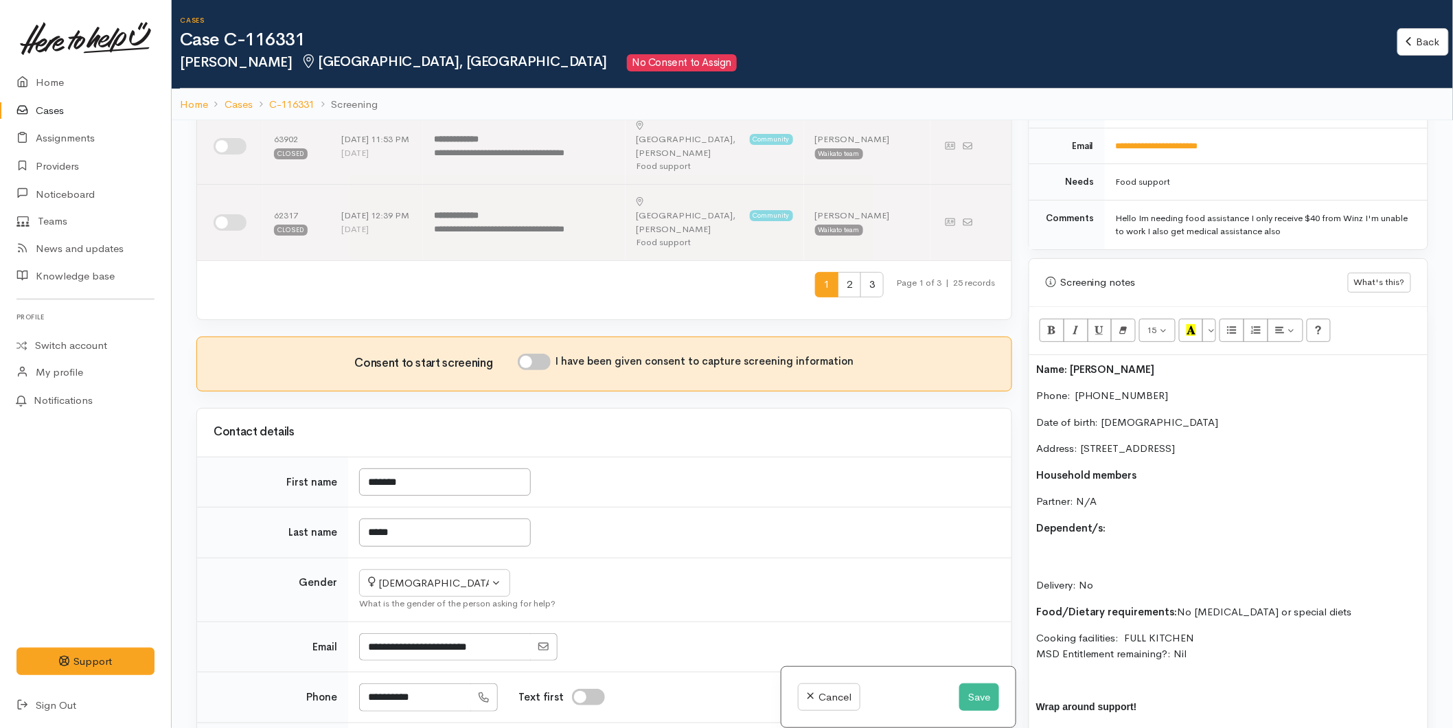
click at [1127, 520] on p "Dependent/s:" at bounding box center [1228, 528] width 384 height 16
click at [1054, 551] on p "Delivery: No" at bounding box center [1228, 569] width 384 height 47
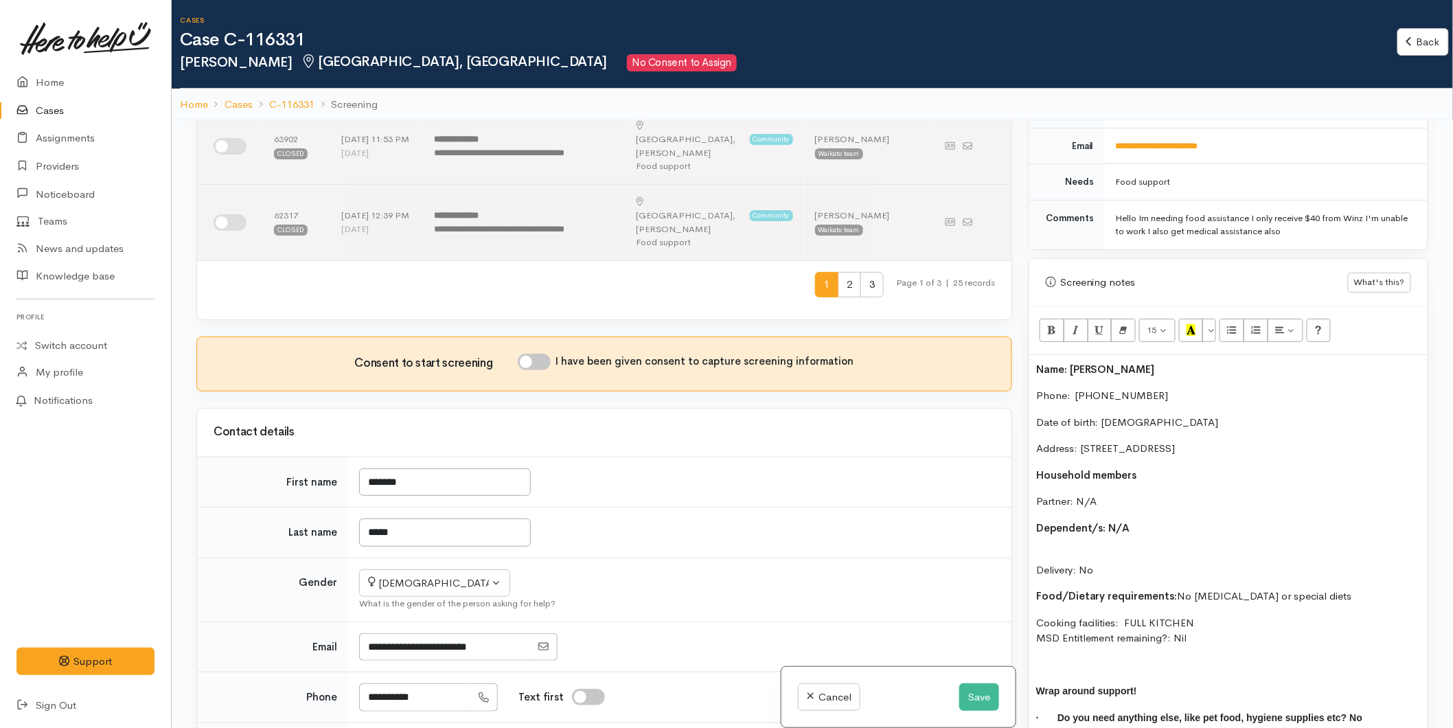
click at [1056, 546] on p "Delivery: No" at bounding box center [1228, 561] width 384 height 31
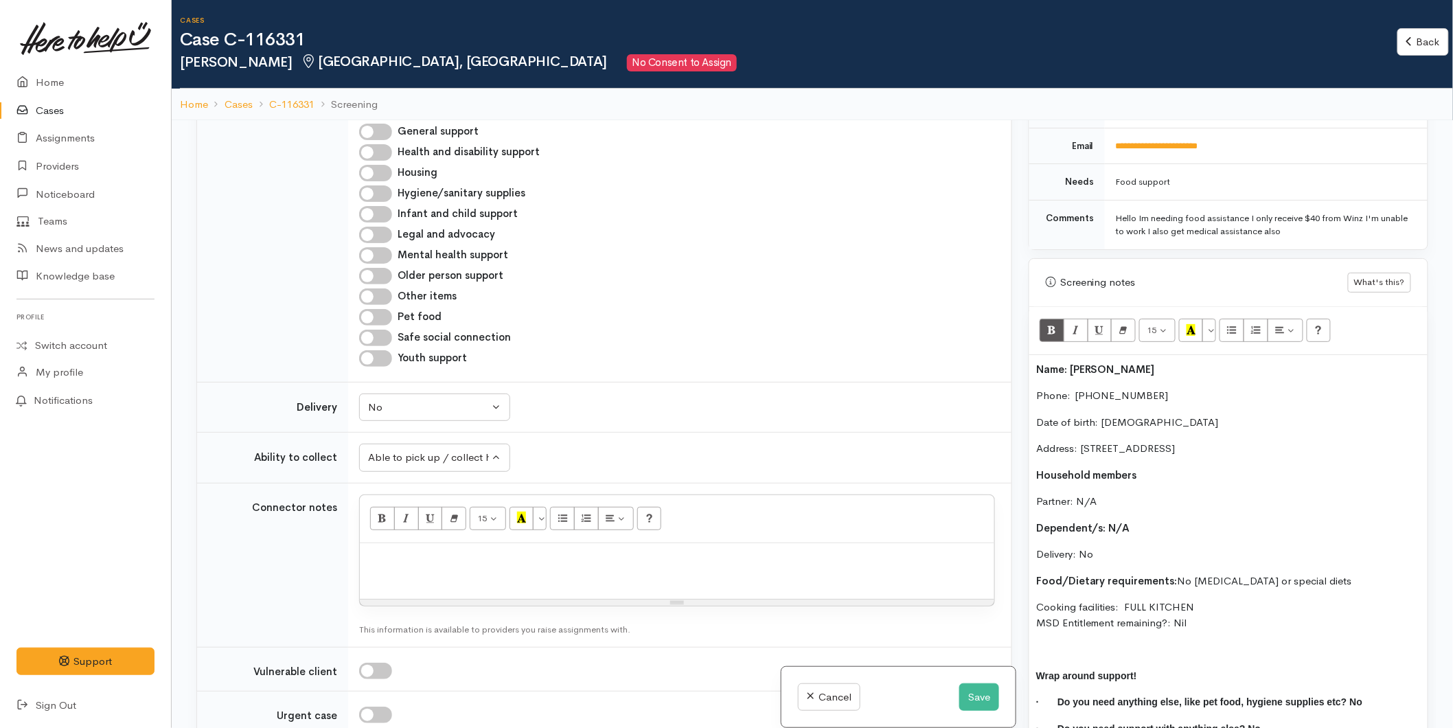
scroll to position [1758, 0]
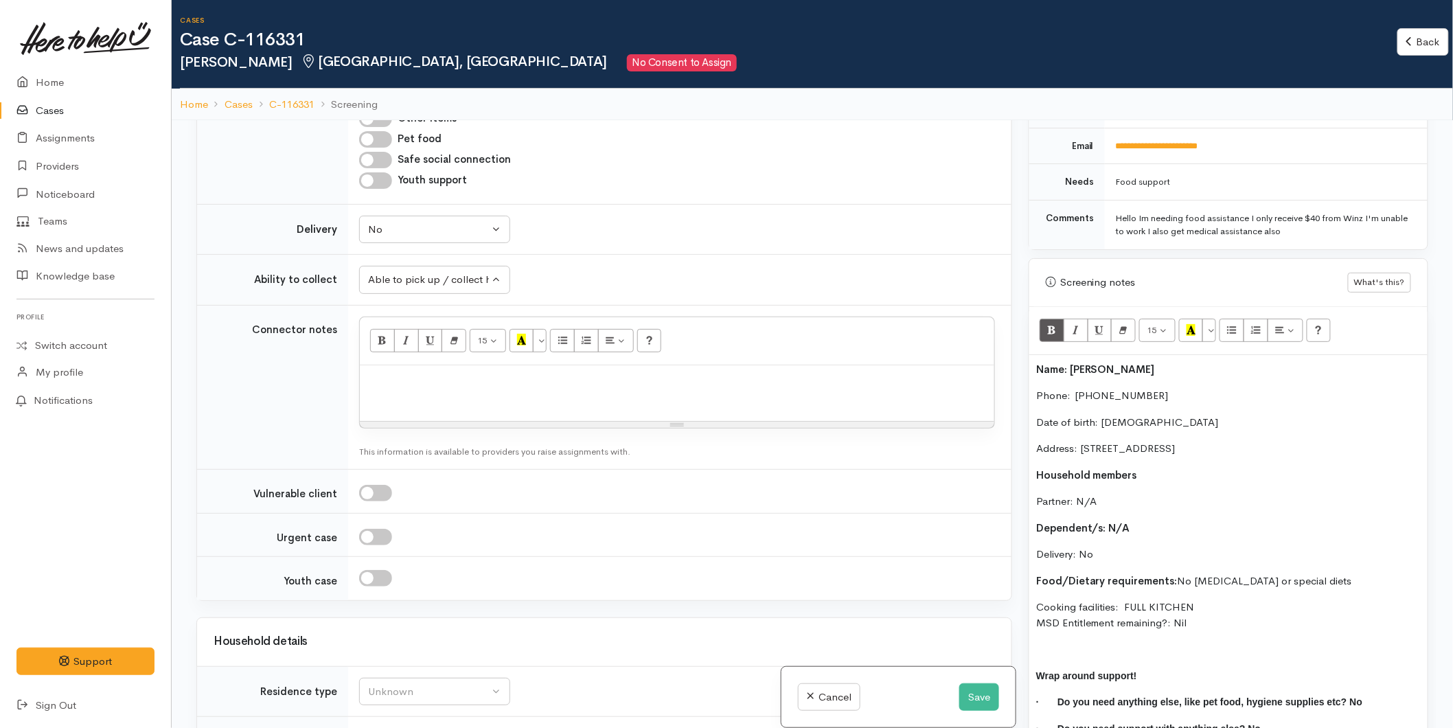
drag, startPoint x: 1092, startPoint y: 540, endPoint x: 1026, endPoint y: 360, distance: 191.6
click at [1026, 360] on div "Warnings Add No warnings have been raised against this case Add Warning Title ●…" at bounding box center [1228, 484] width 416 height 728
copy div "Name: Kristin Bryan Phone:  0220185776 Date of birth: 12/07/1983 Address: 80 Be…"
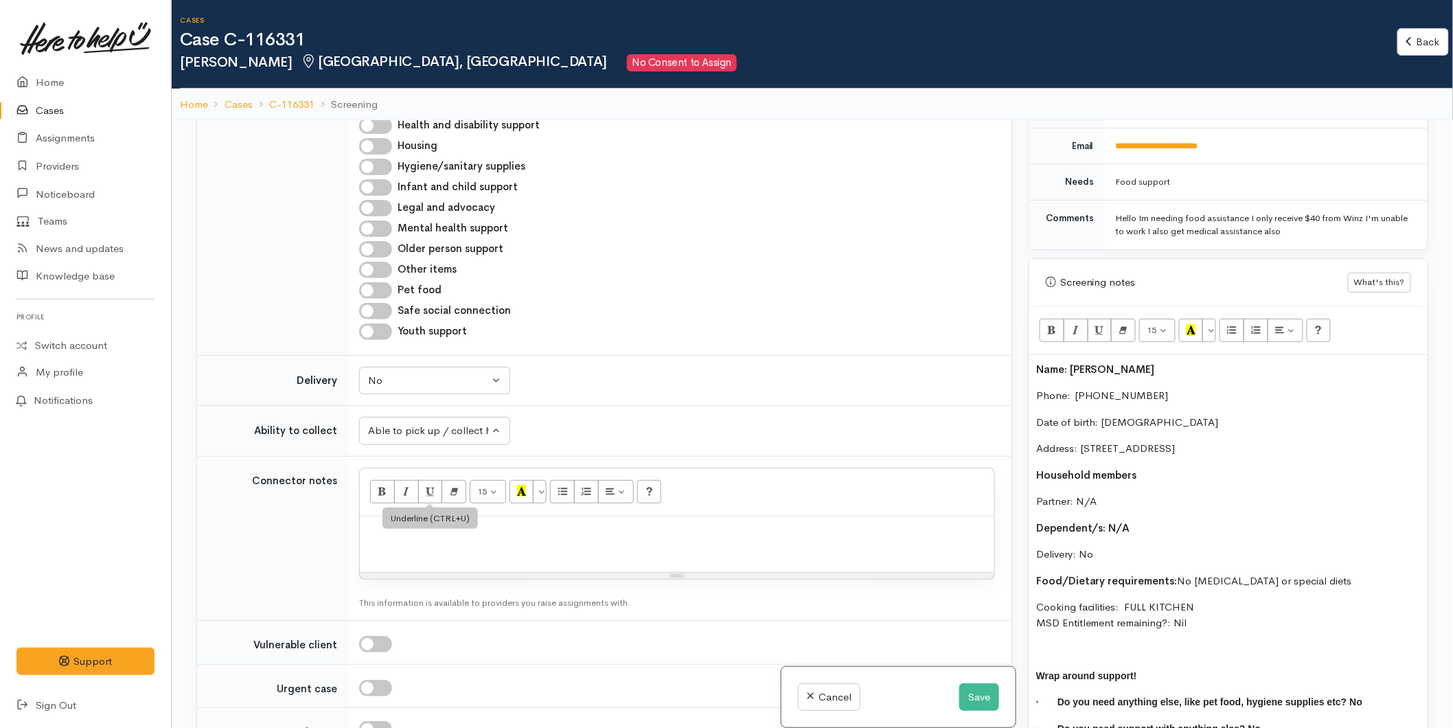
scroll to position [1605, 0]
click at [417, 525] on p at bounding box center [677, 540] width 621 height 31
paste div
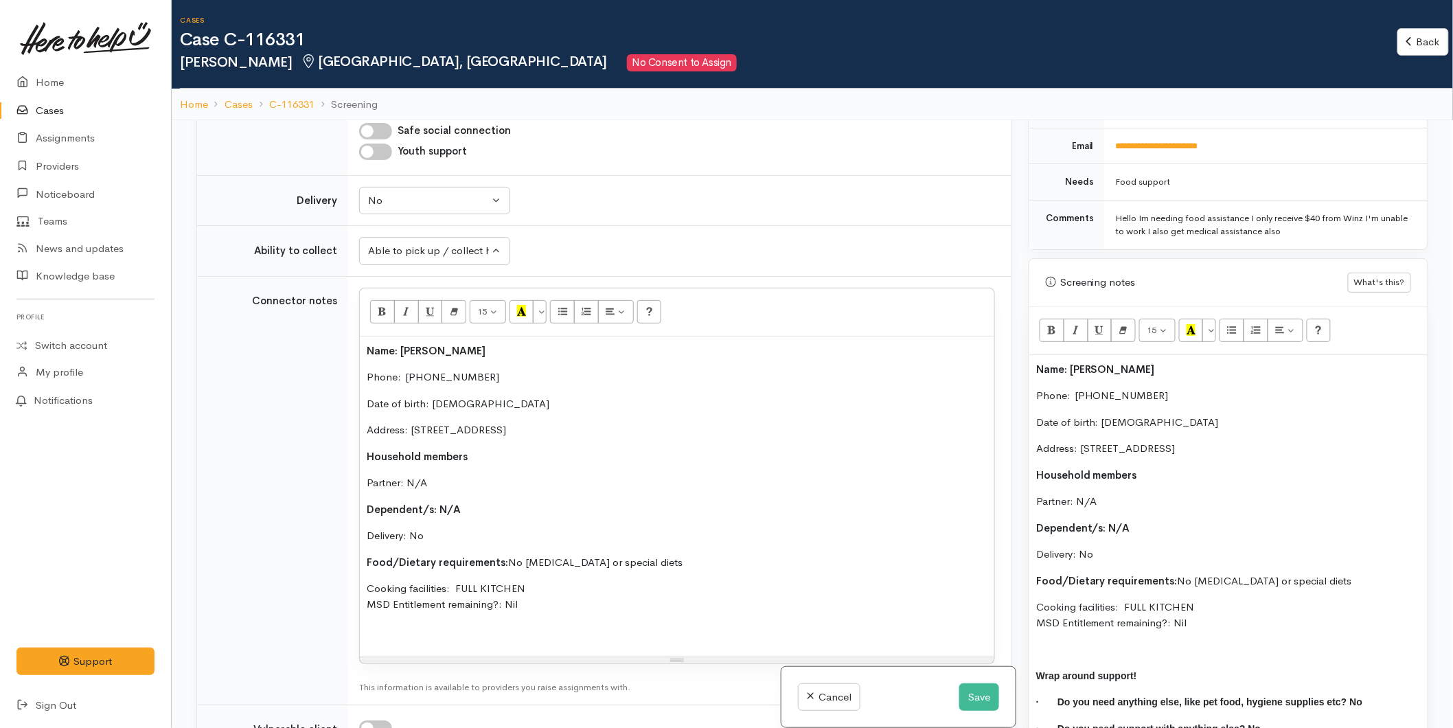
scroll to position [1987, 0]
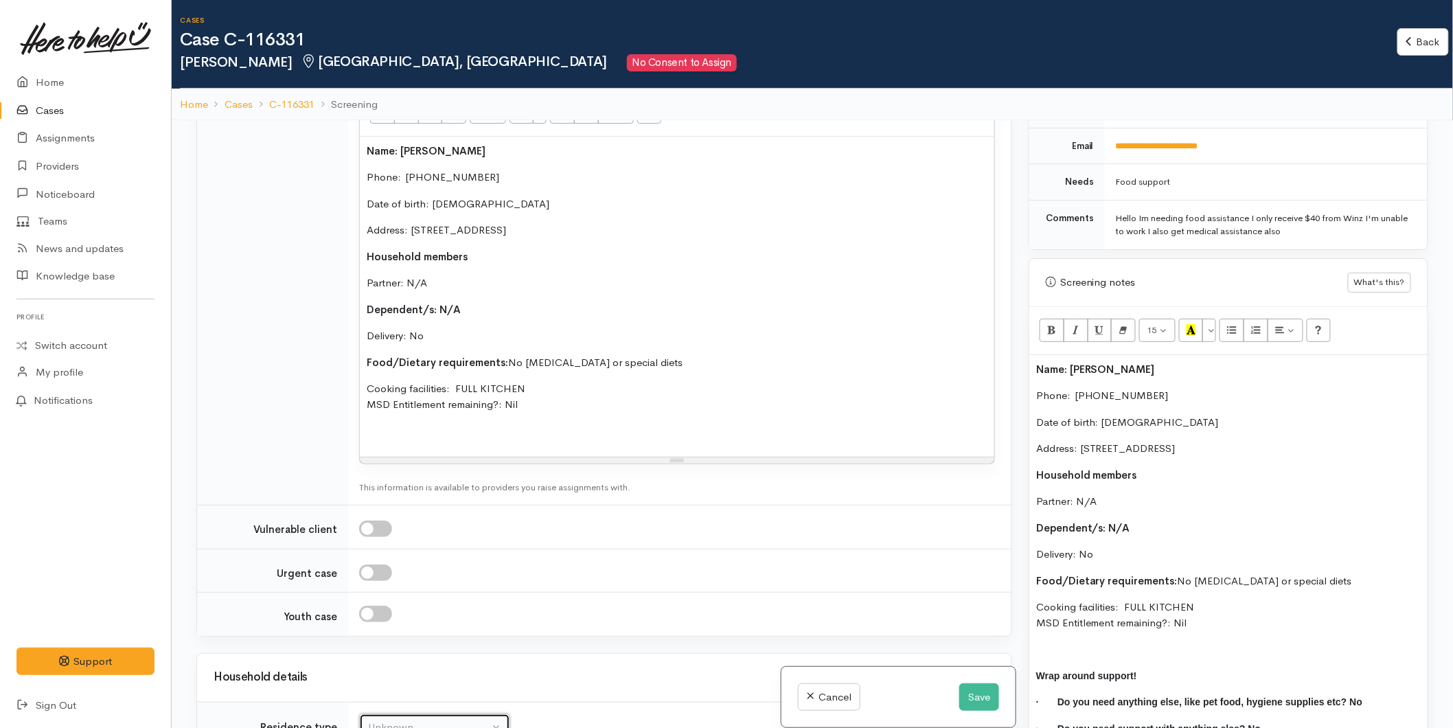
click at [419, 719] on div "Unknown" at bounding box center [428, 727] width 121 height 16
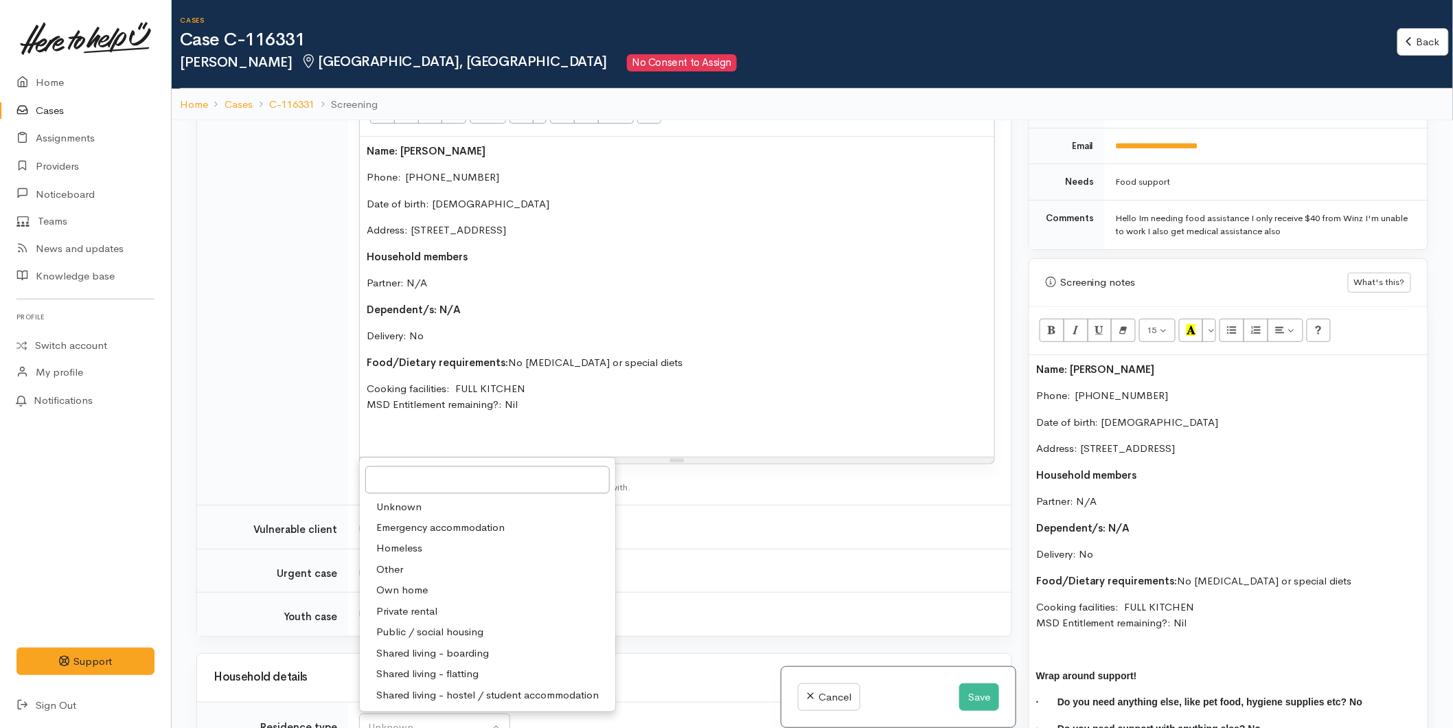
click at [413, 603] on span "Private rental" at bounding box center [406, 611] width 61 height 16
select select "2"
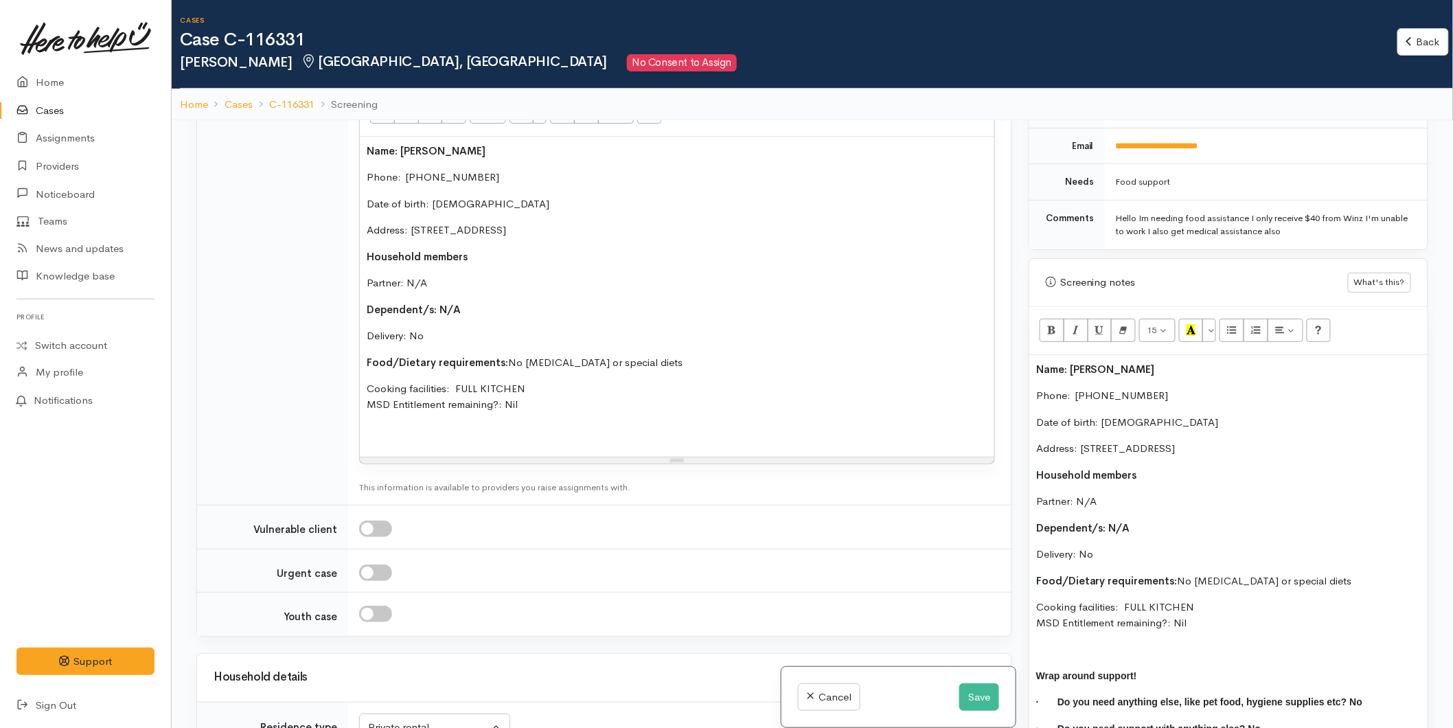
checkbox input "true"
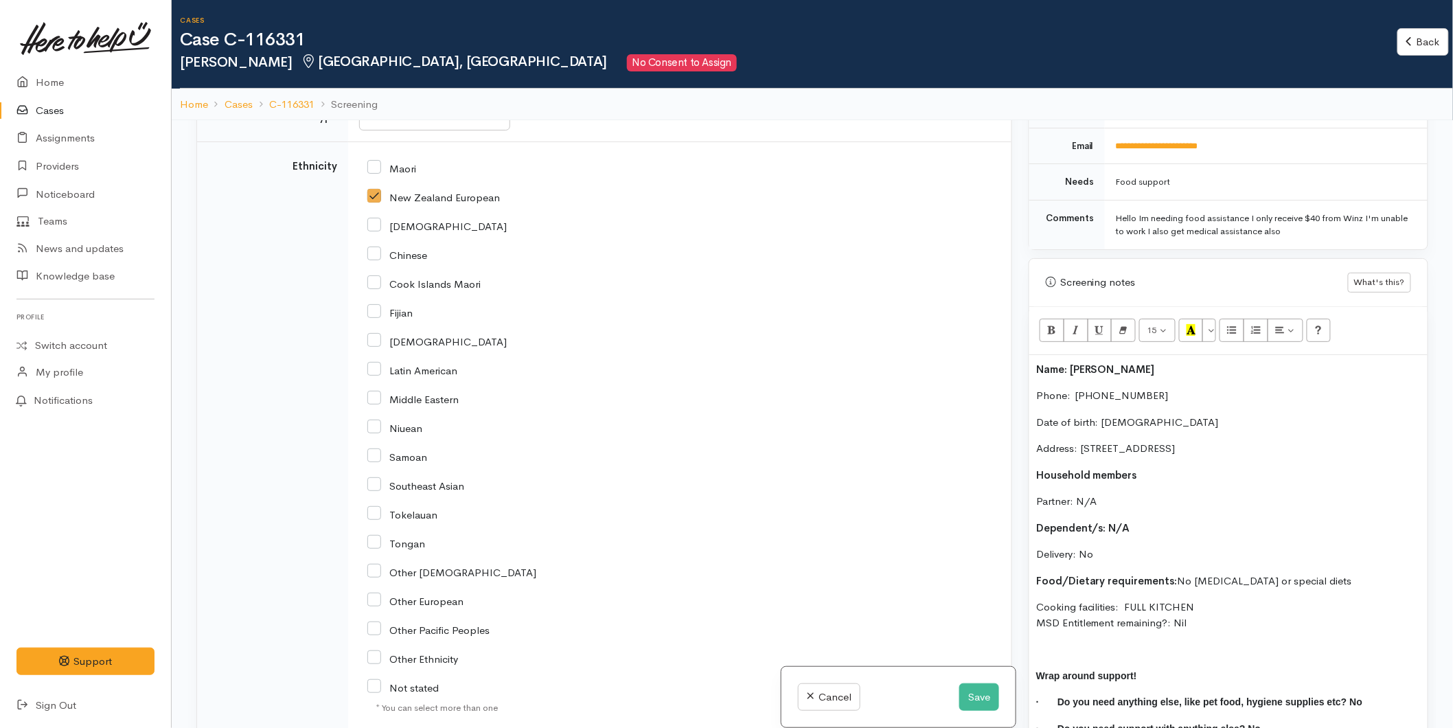
checkbox input "true"
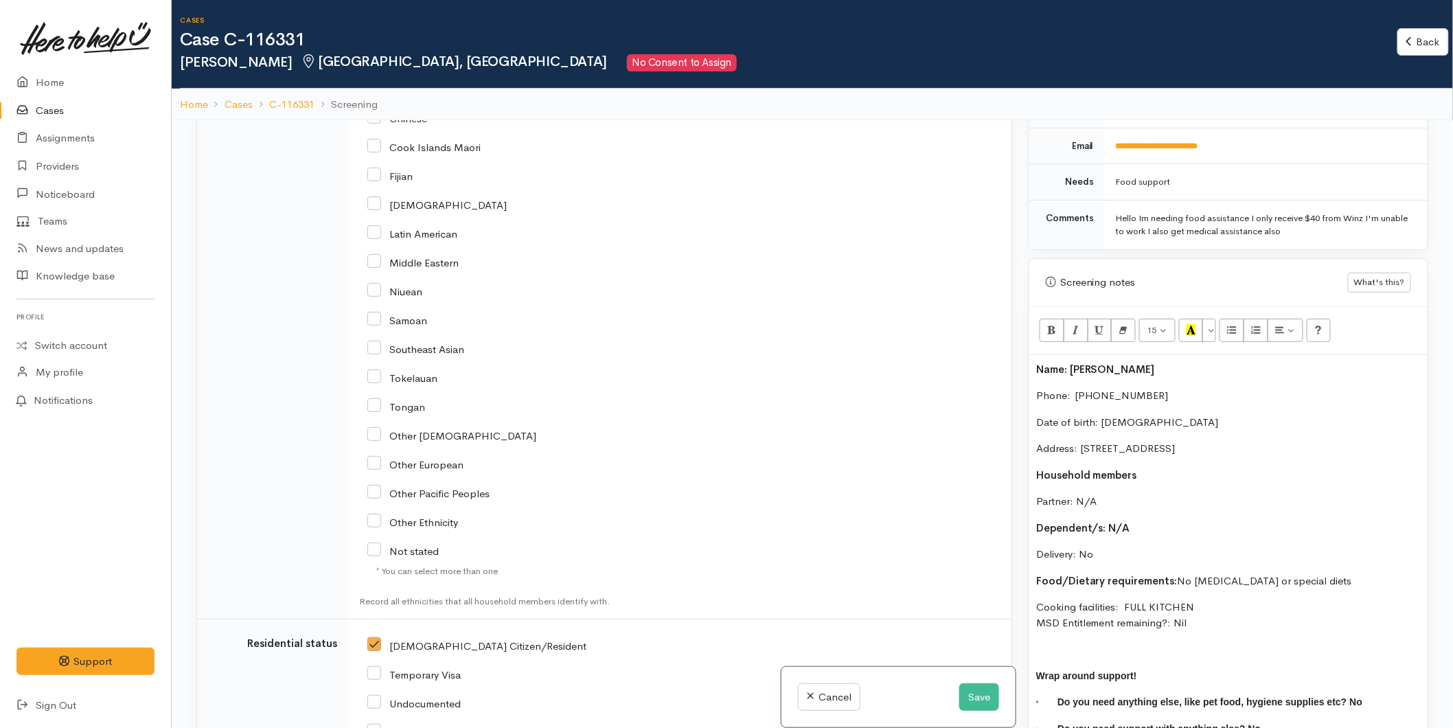
scroll to position [2902, 0]
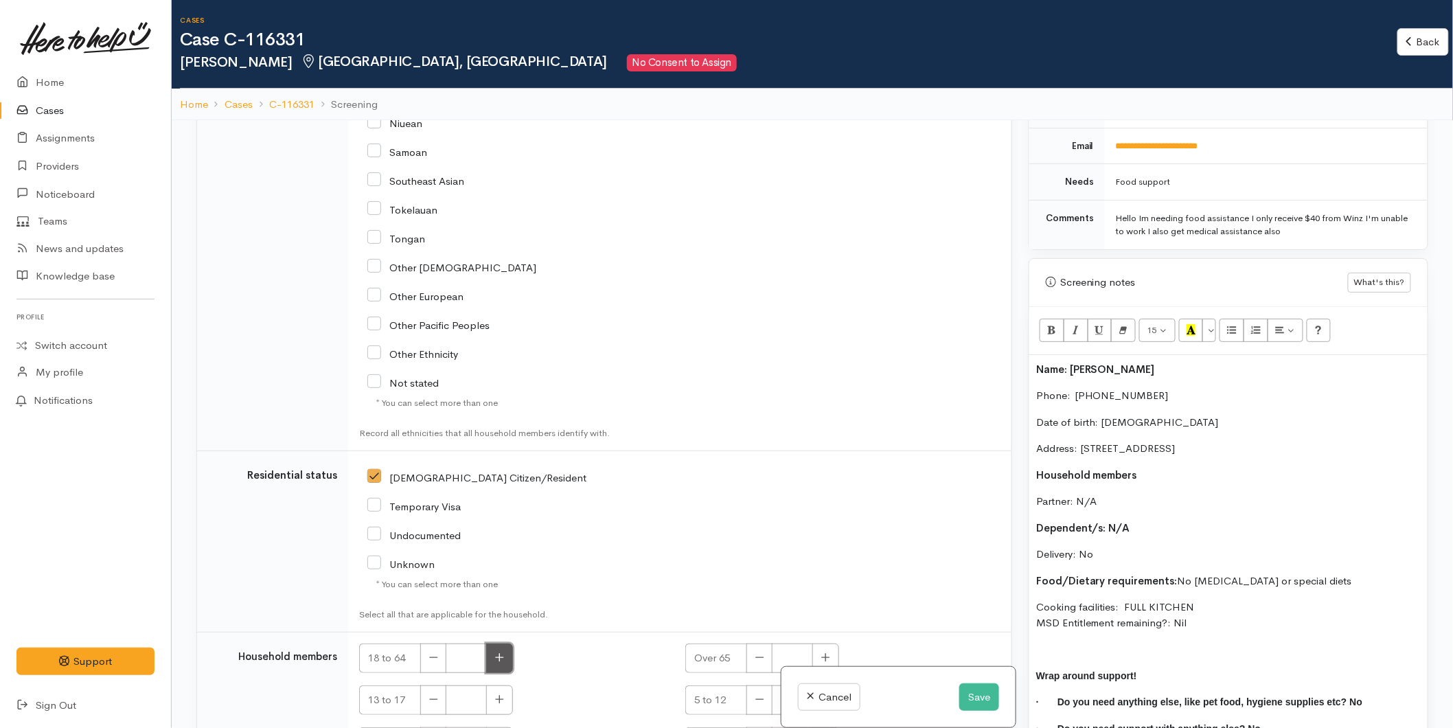
click at [501, 652] on icon "button" at bounding box center [499, 657] width 9 height 10
type input "1"
click at [431, 695] on span "MSD - Jobseeker Support" at bounding box center [437, 703] width 123 height 16
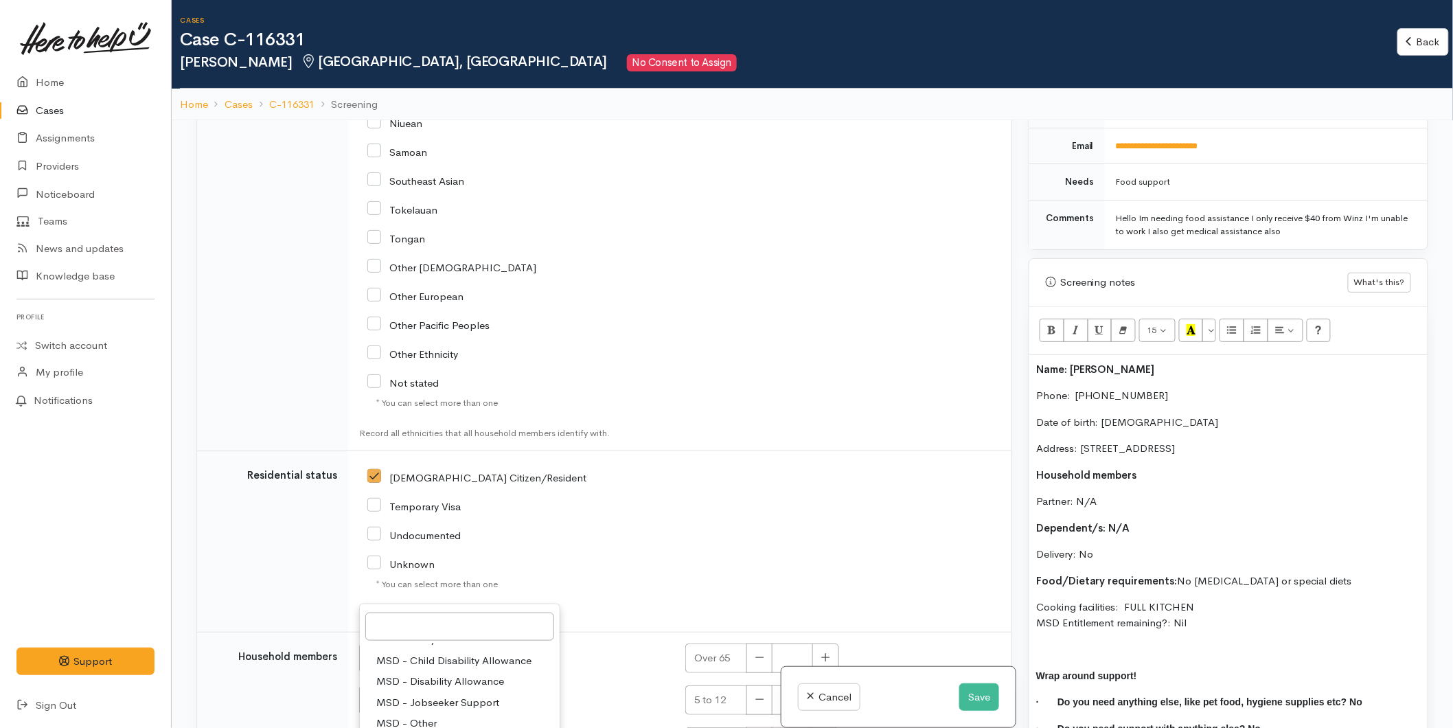
select select "4"
select select "1"
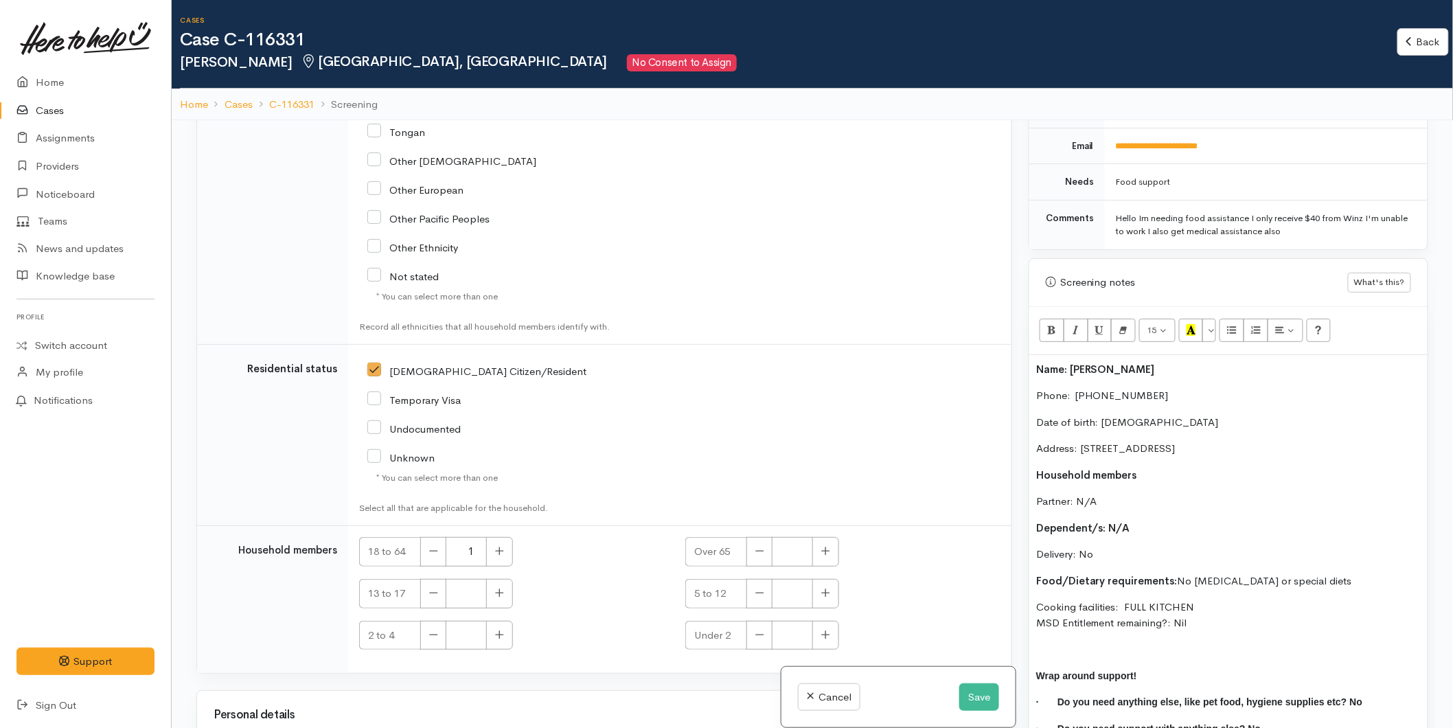
select select "1"
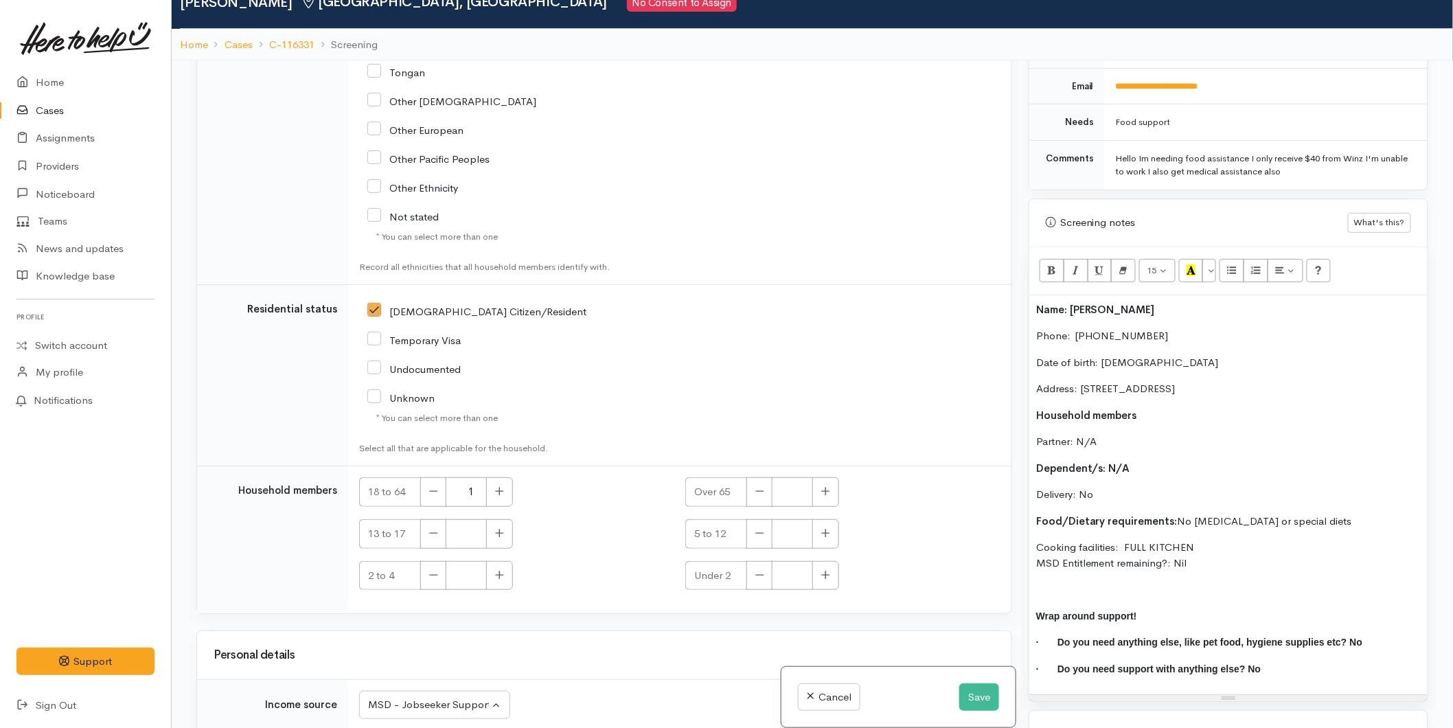
scroll to position [120, 0]
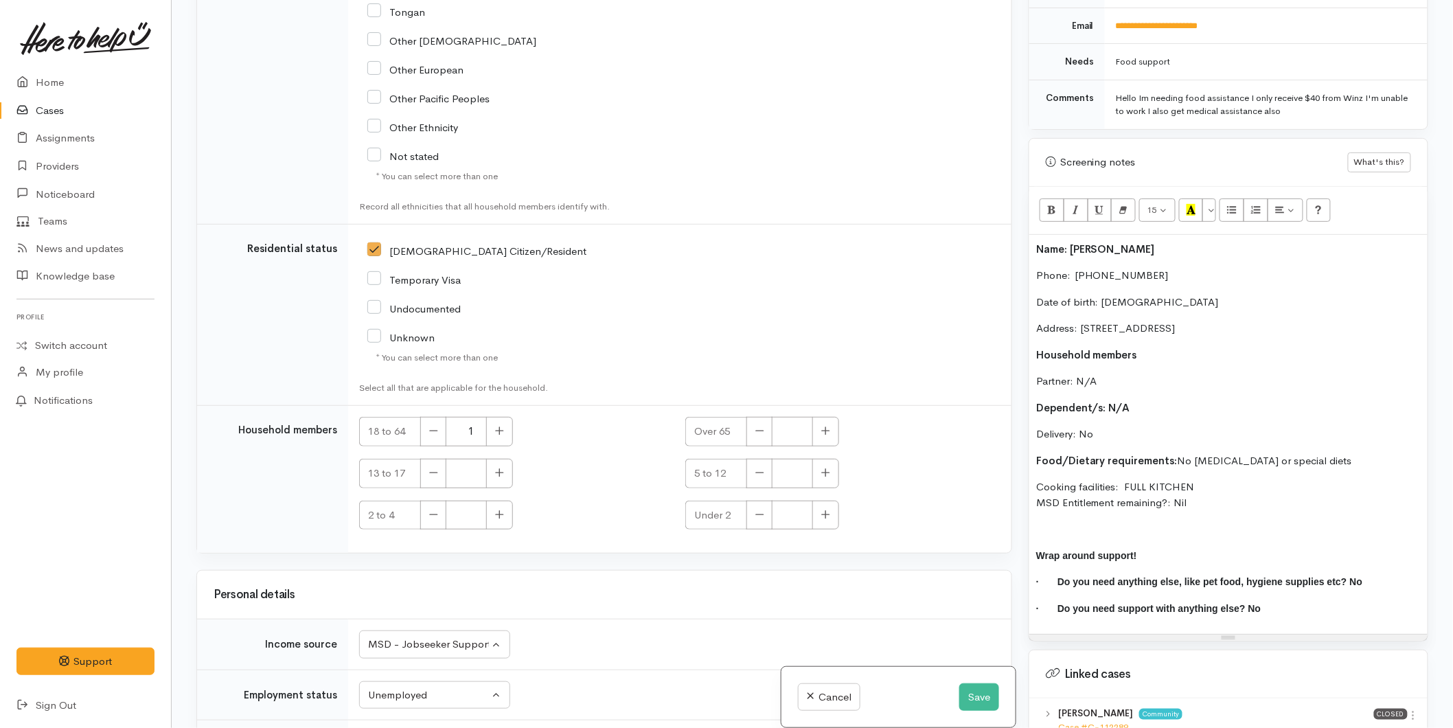
checkbox input "true"
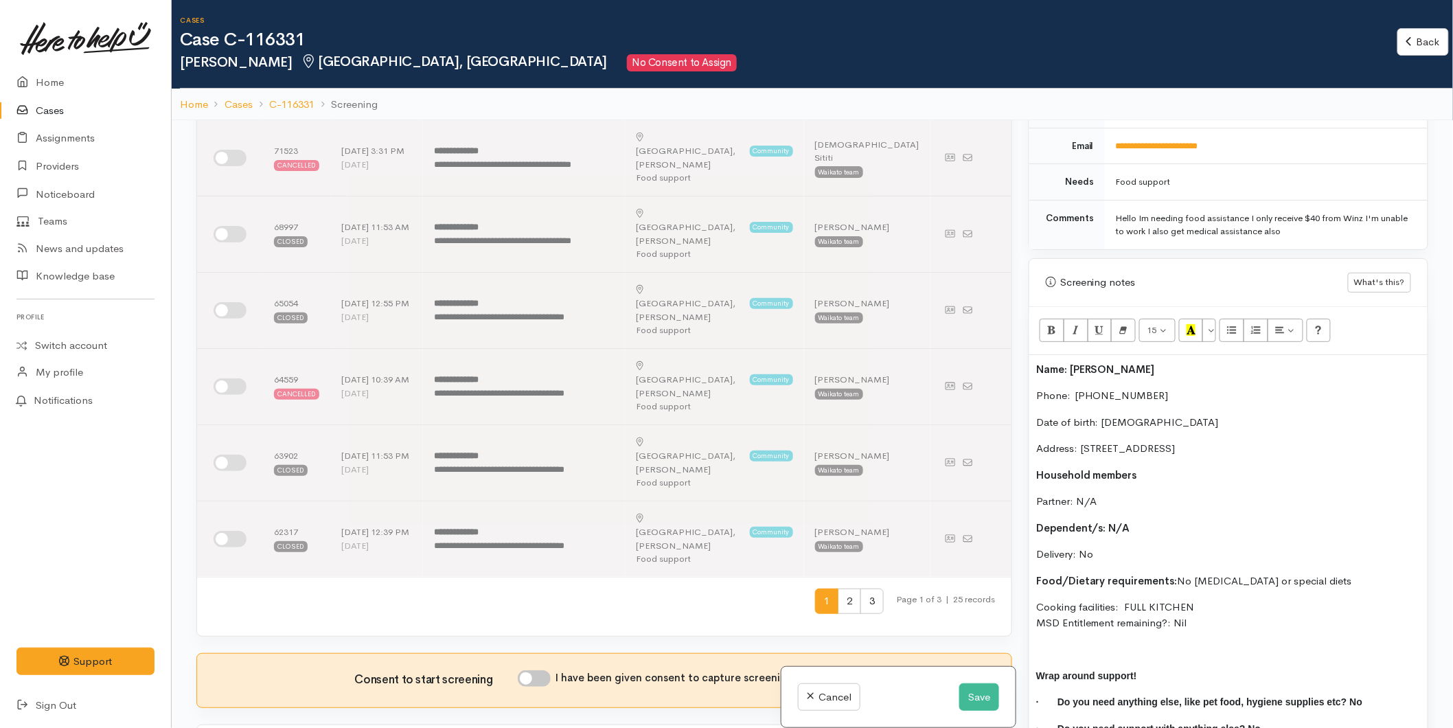
scroll to position [533, 0]
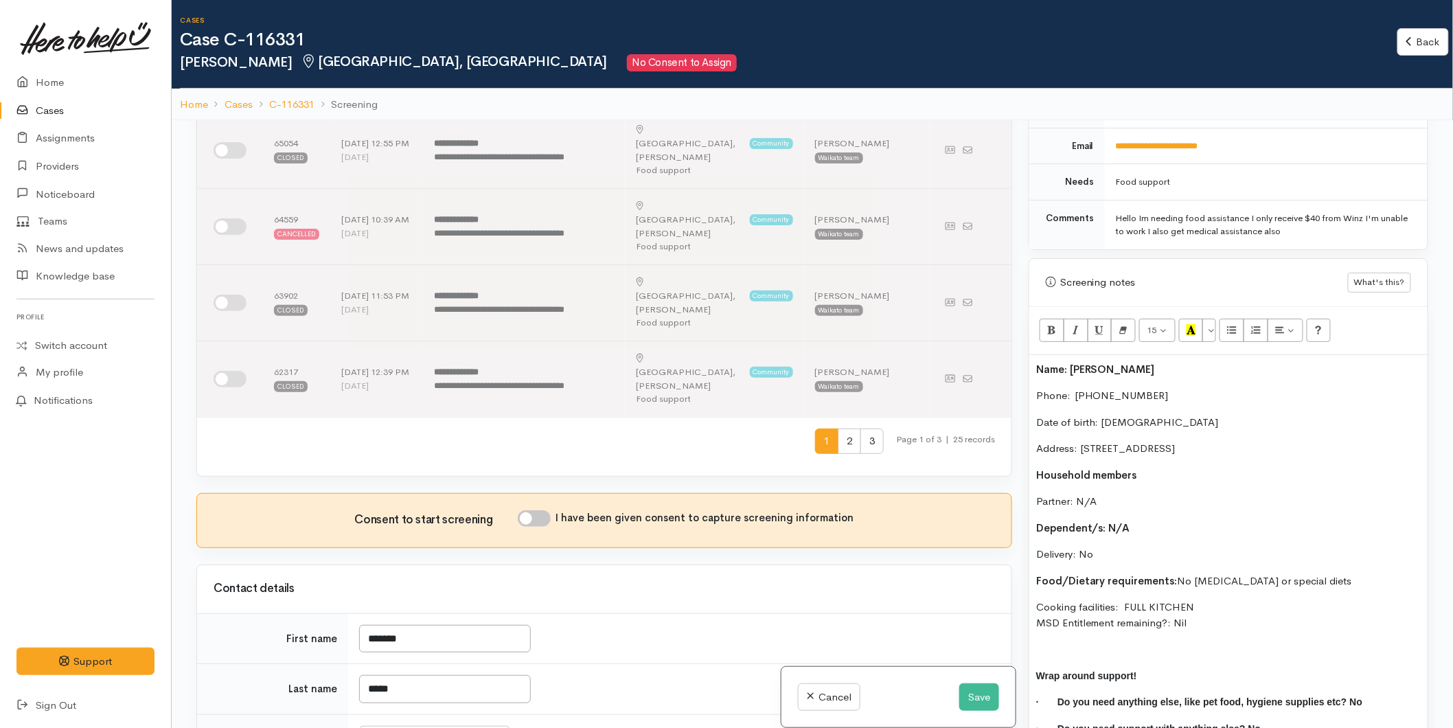
click at [535, 510] on input "I have been given consent to capture screening information" at bounding box center [534, 518] width 33 height 16
checkbox input "true"
click at [975, 702] on button "Save" at bounding box center [979, 697] width 40 height 28
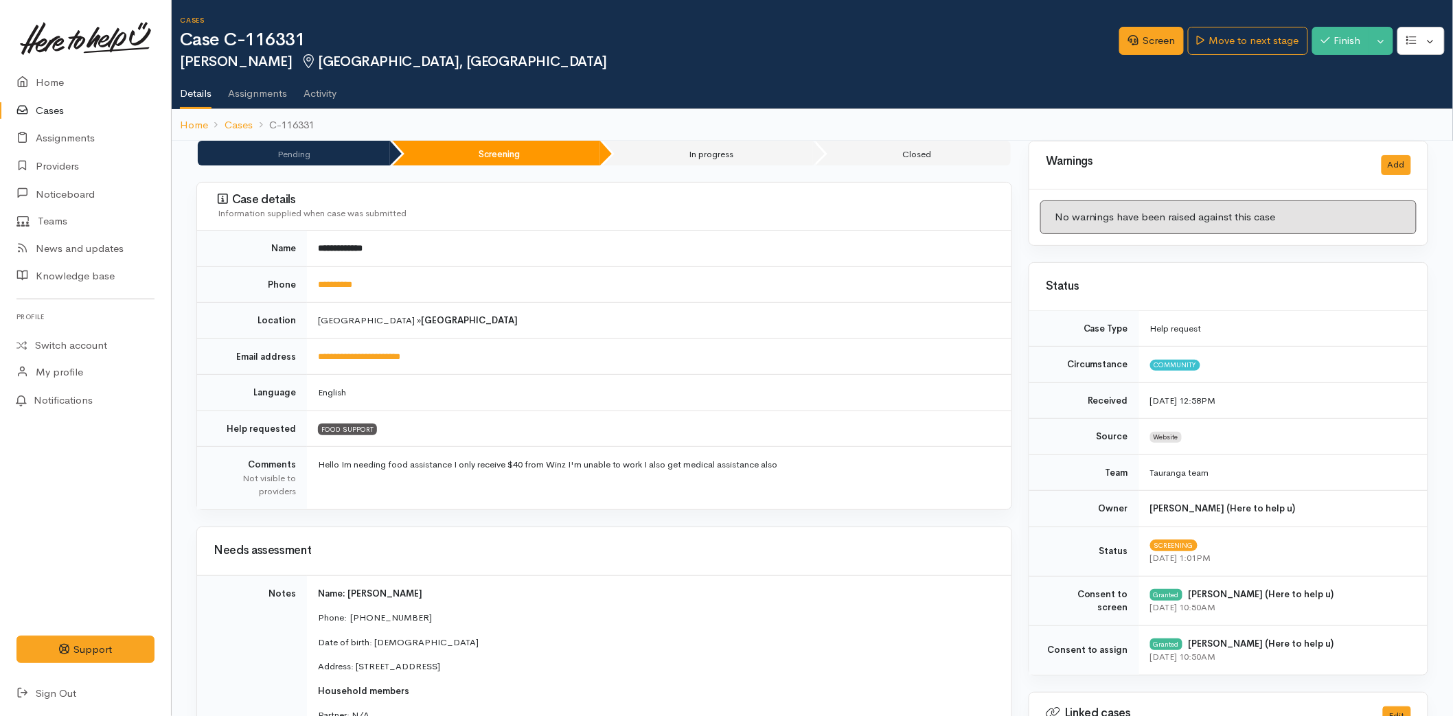
click at [69, 100] on link "Cases" at bounding box center [85, 111] width 171 height 28
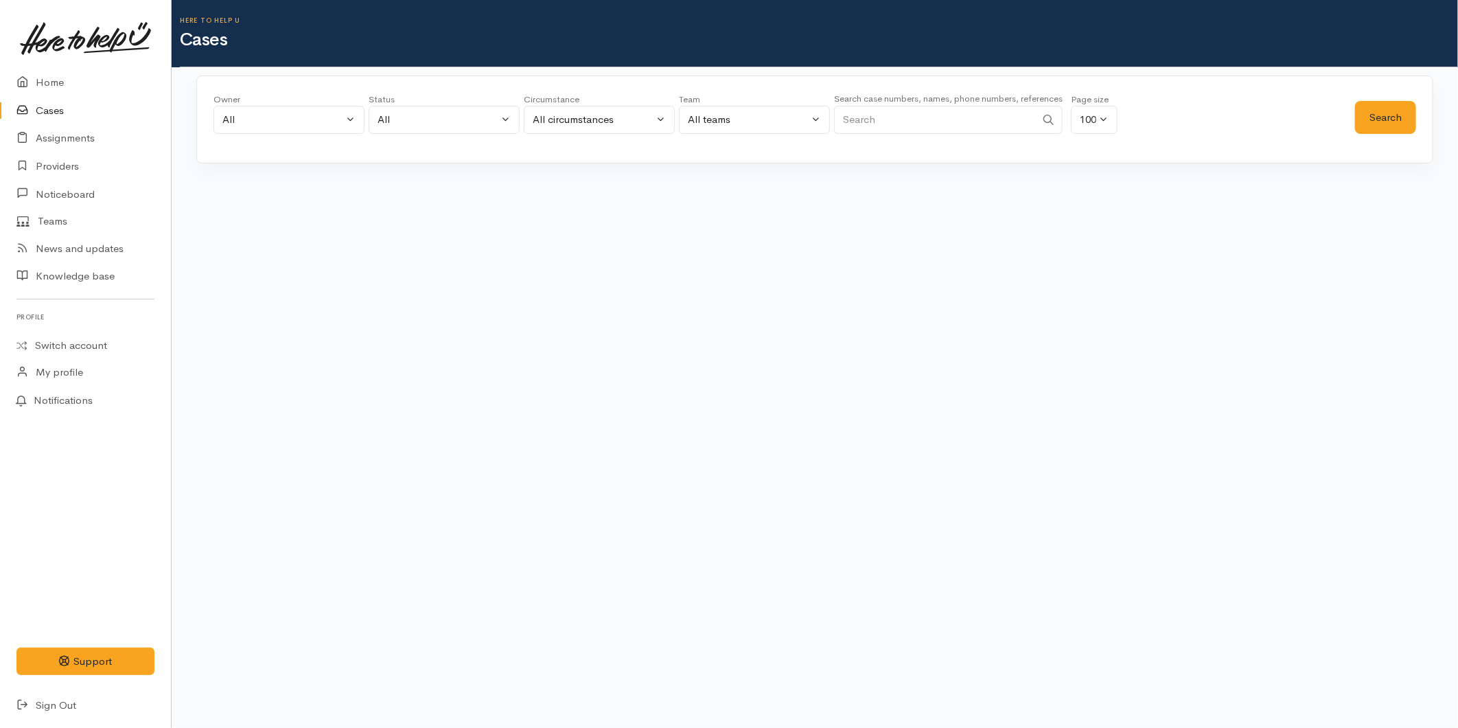
click at [866, 122] on input "Search" at bounding box center [935, 120] width 202 height 28
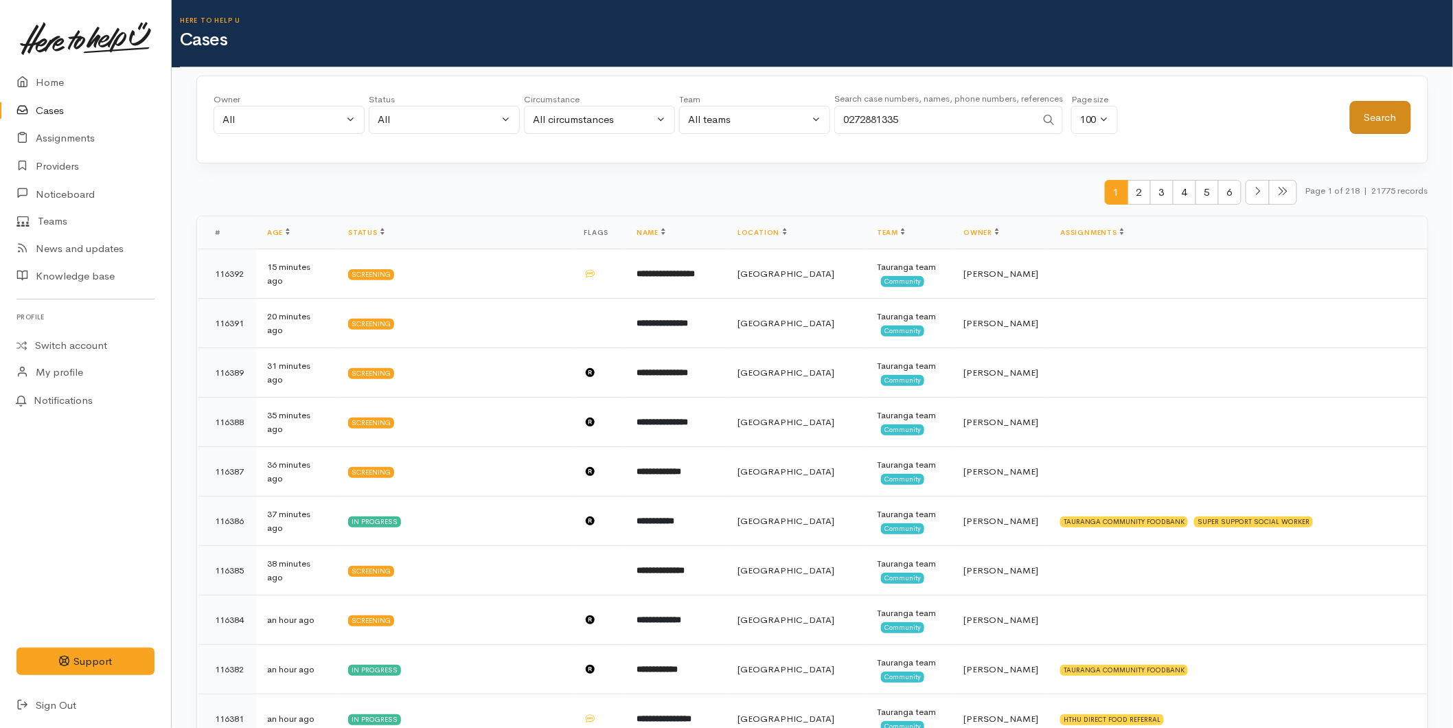
type input "0272881335"
click at [1391, 119] on button "Search" at bounding box center [1380, 118] width 61 height 34
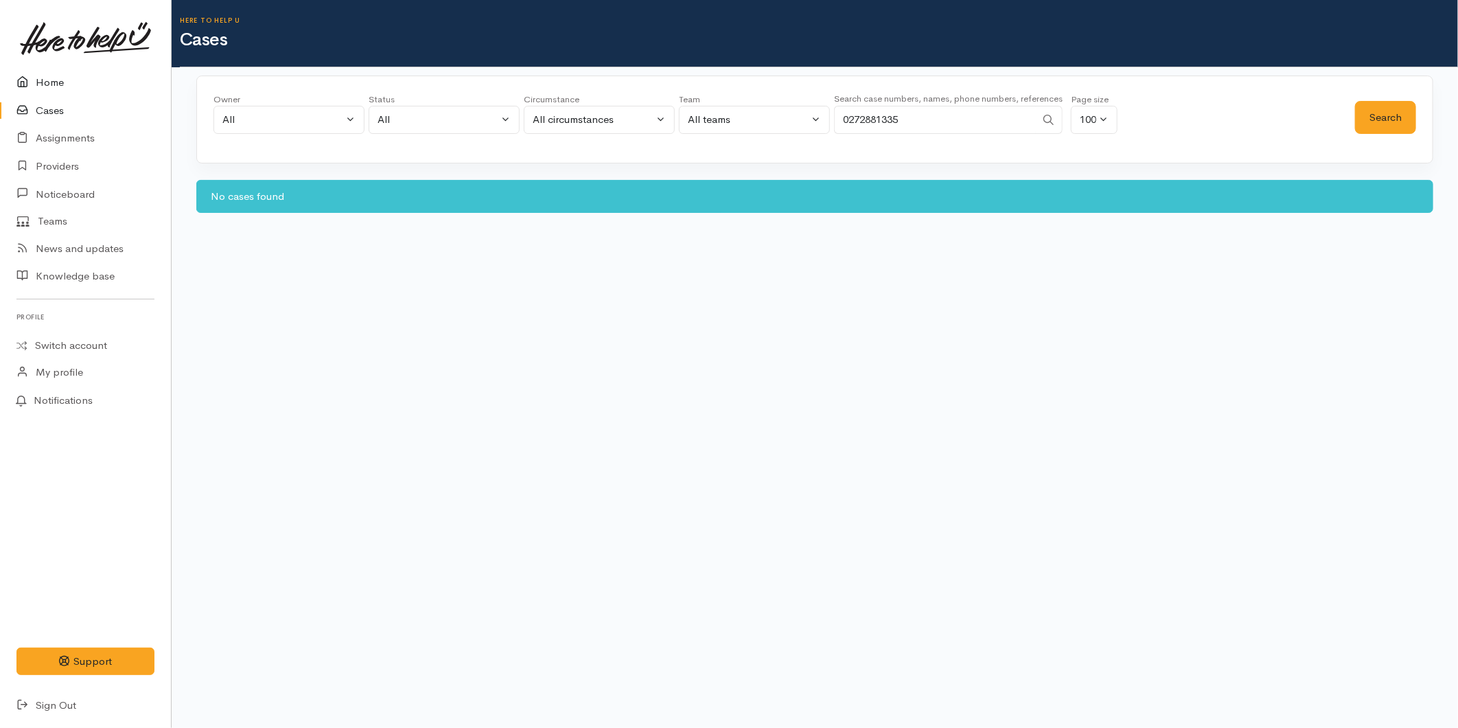
click at [76, 90] on link "Home" at bounding box center [85, 83] width 171 height 28
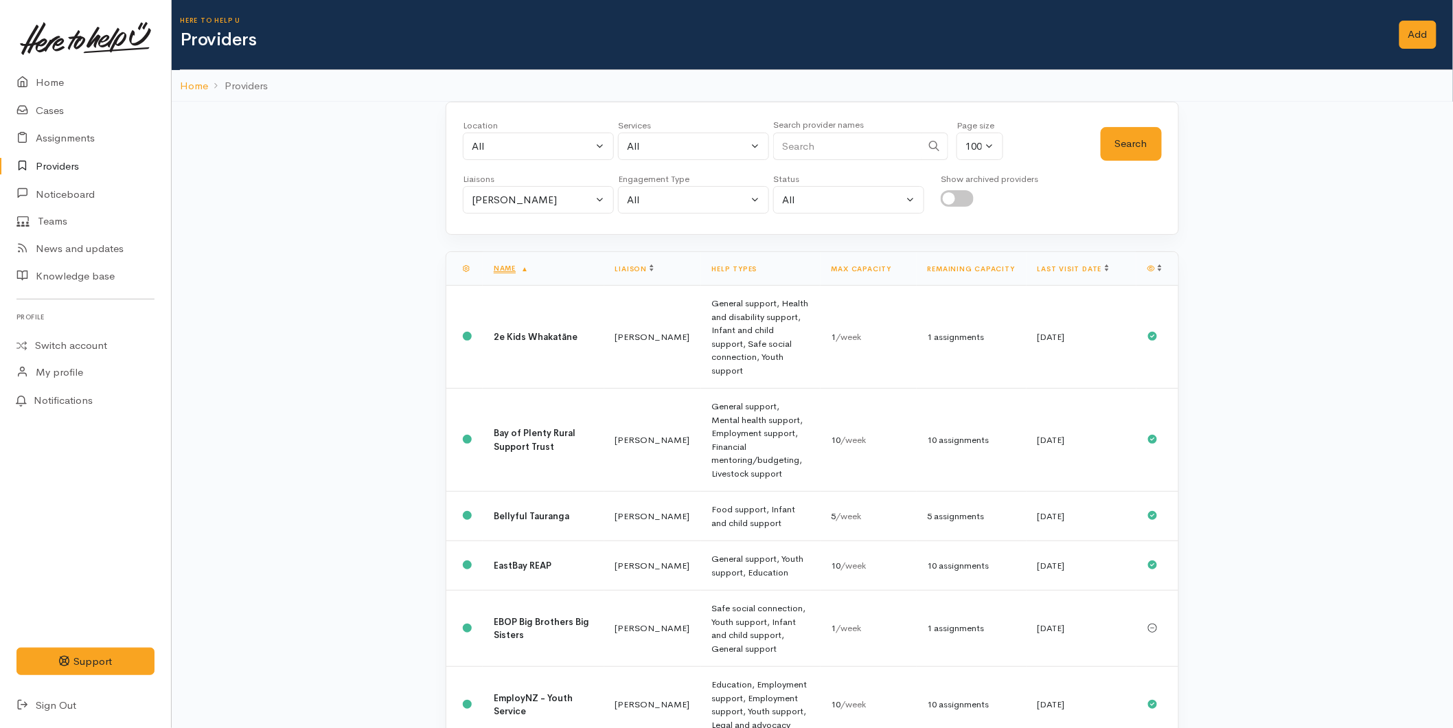
click at [794, 142] on input "Search" at bounding box center [847, 146] width 148 height 28
drag, startPoint x: 577, startPoint y: 210, endPoint x: 557, endPoint y: 235, distance: 32.7
click at [577, 210] on button "[PERSON_NAME]" at bounding box center [538, 200] width 151 height 28
click at [500, 262] on link "All" at bounding box center [538, 264] width 150 height 21
select select "null"
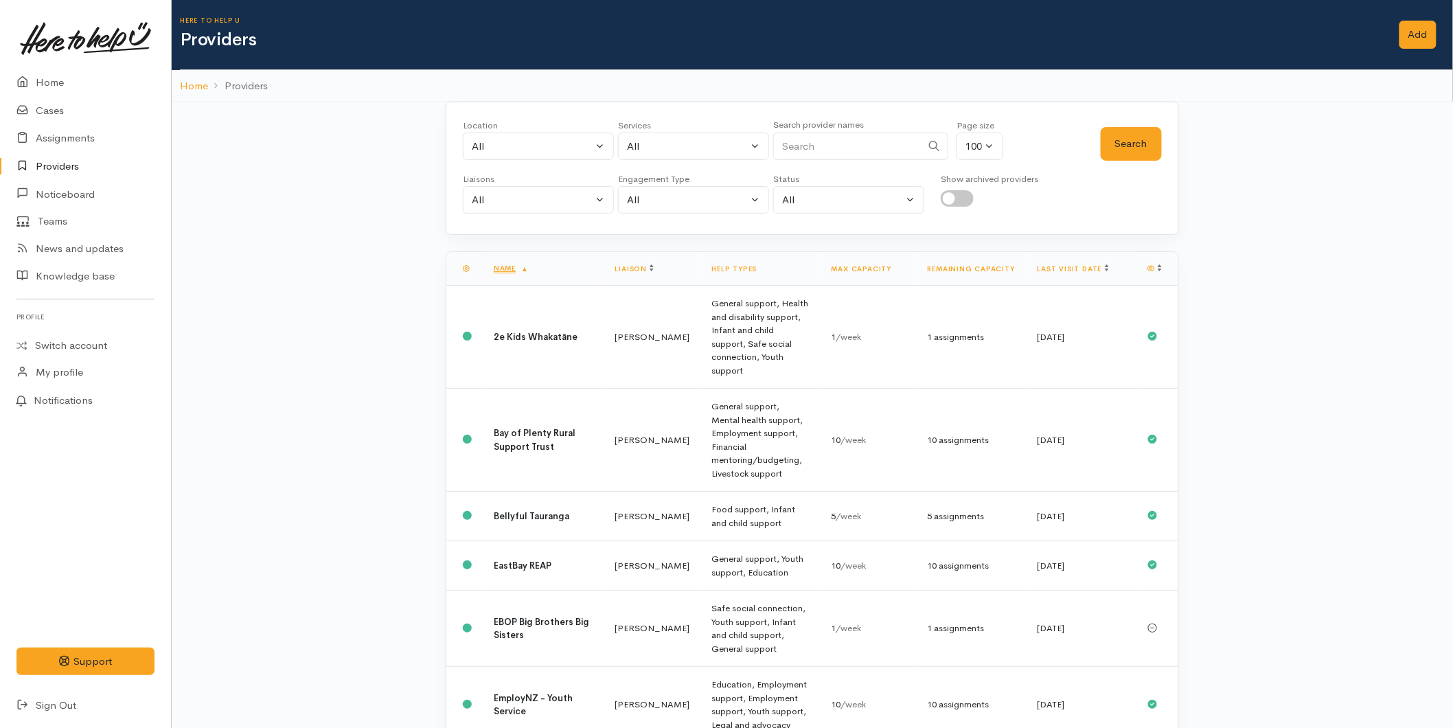
drag, startPoint x: 802, startPoint y: 145, endPoint x: 781, endPoint y: 137, distance: 21.9
click at [800, 146] on input "Search" at bounding box center [847, 146] width 148 height 28
type input "katikati"
drag, startPoint x: 1118, startPoint y: 146, endPoint x: 1059, endPoint y: 168, distance: 63.0
click at [1119, 146] on button "Search" at bounding box center [1130, 144] width 61 height 34
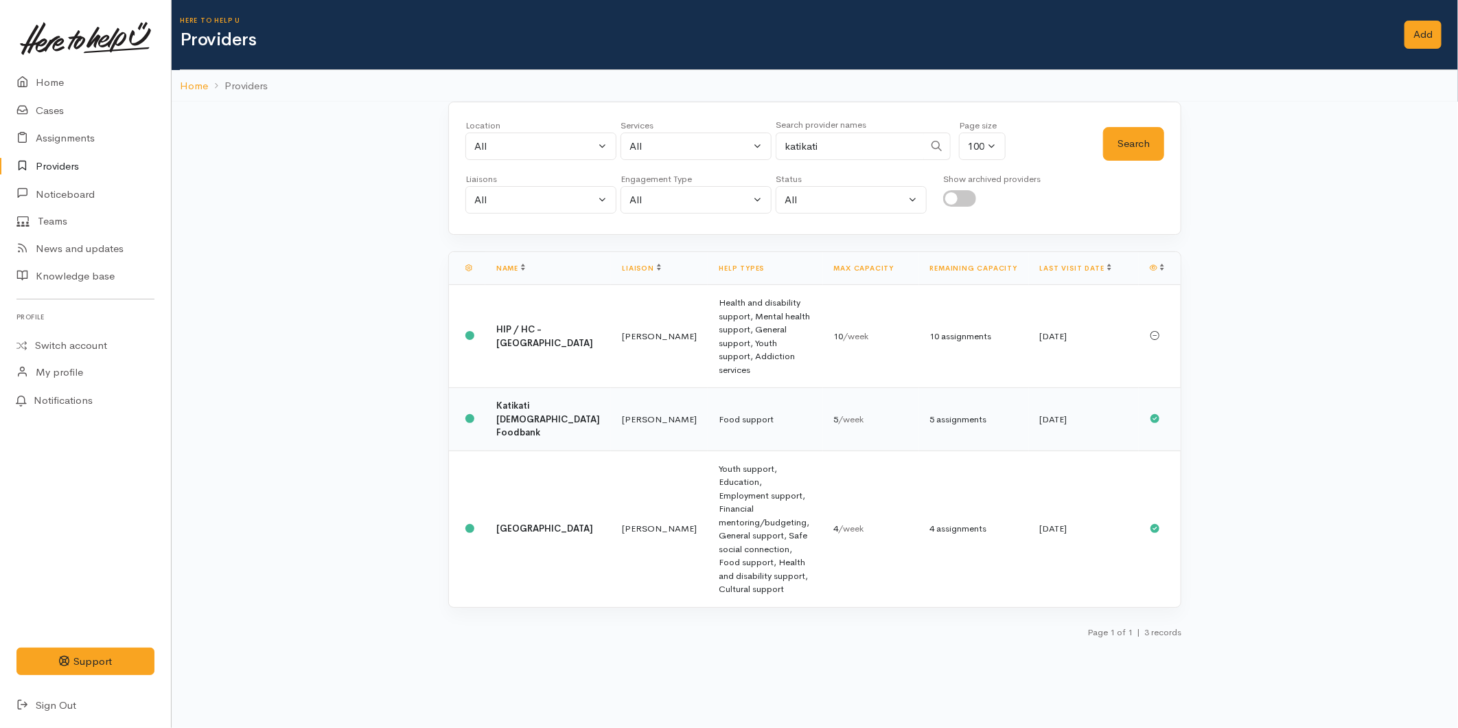
click at [637, 388] on td "[PERSON_NAME]" at bounding box center [659, 419] width 97 height 63
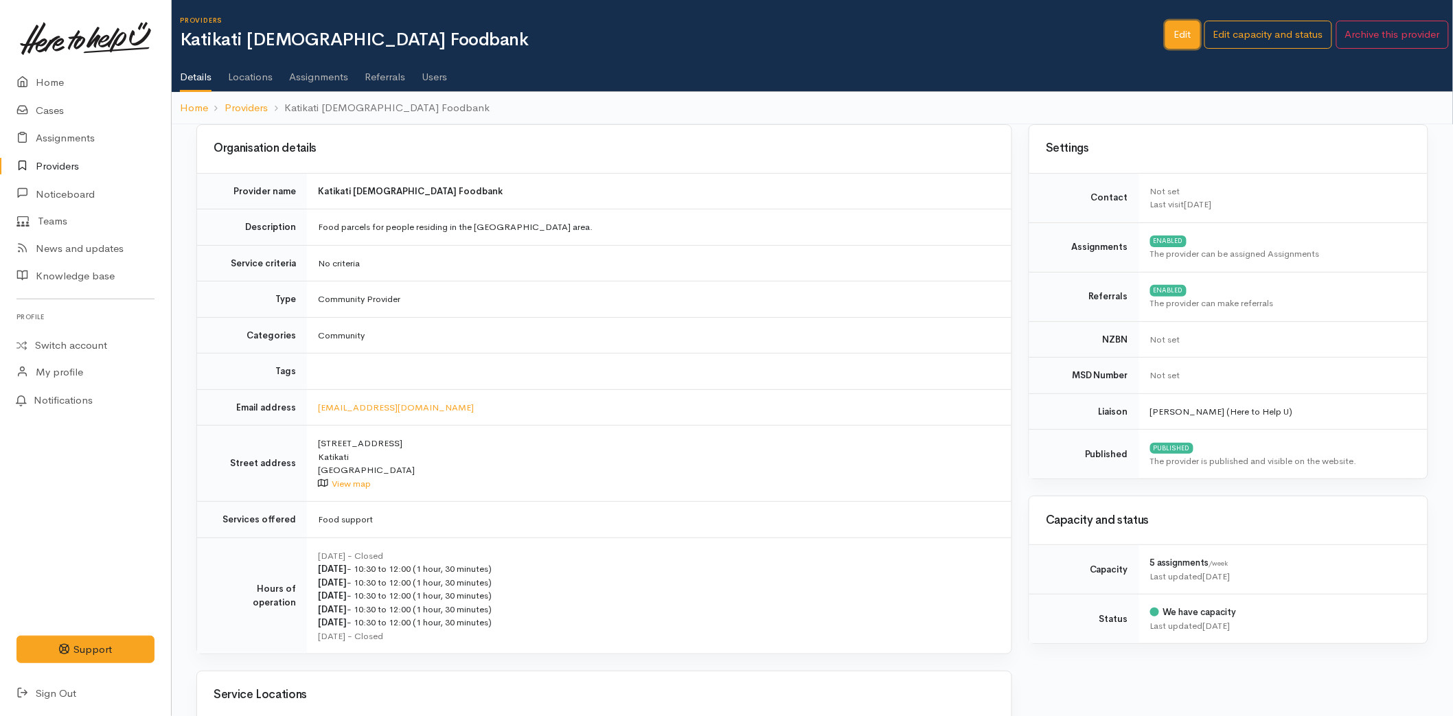
click at [1169, 37] on link "Edit" at bounding box center [1182, 35] width 35 height 28
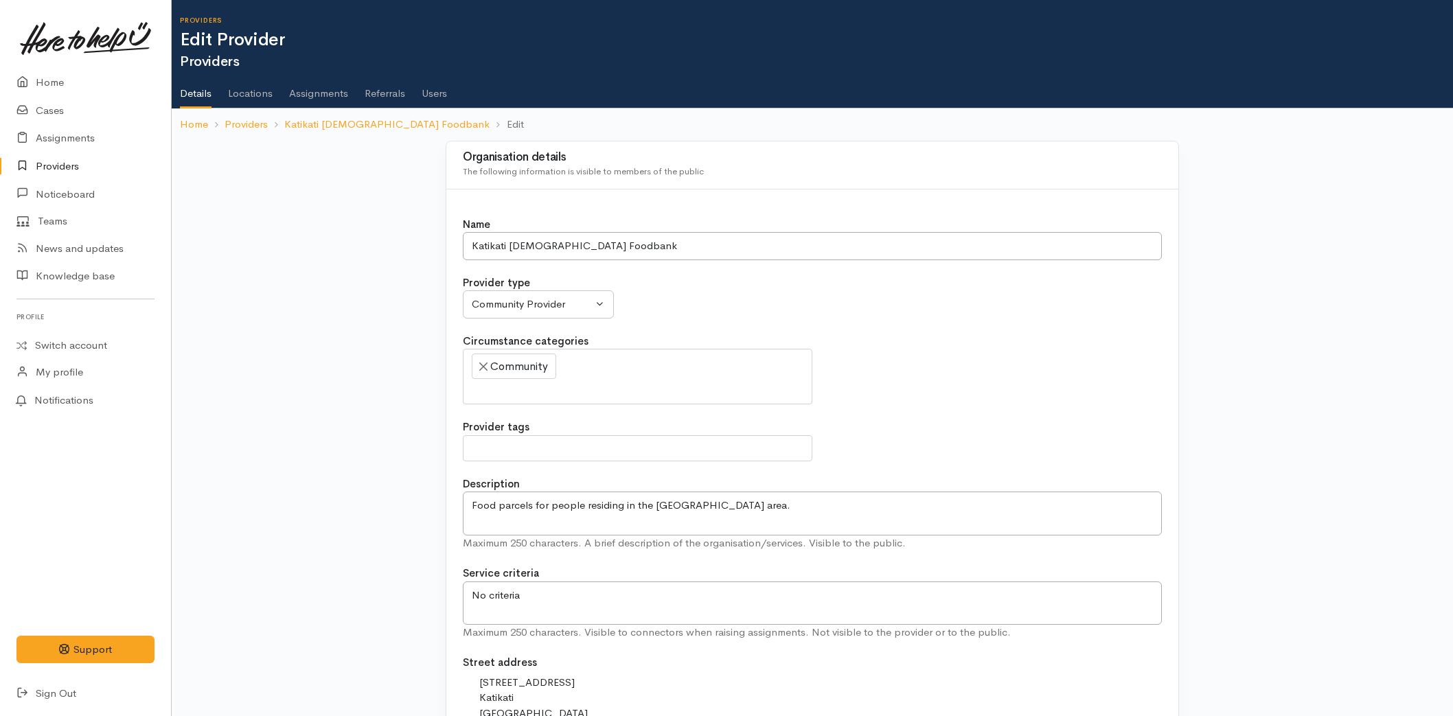
select select
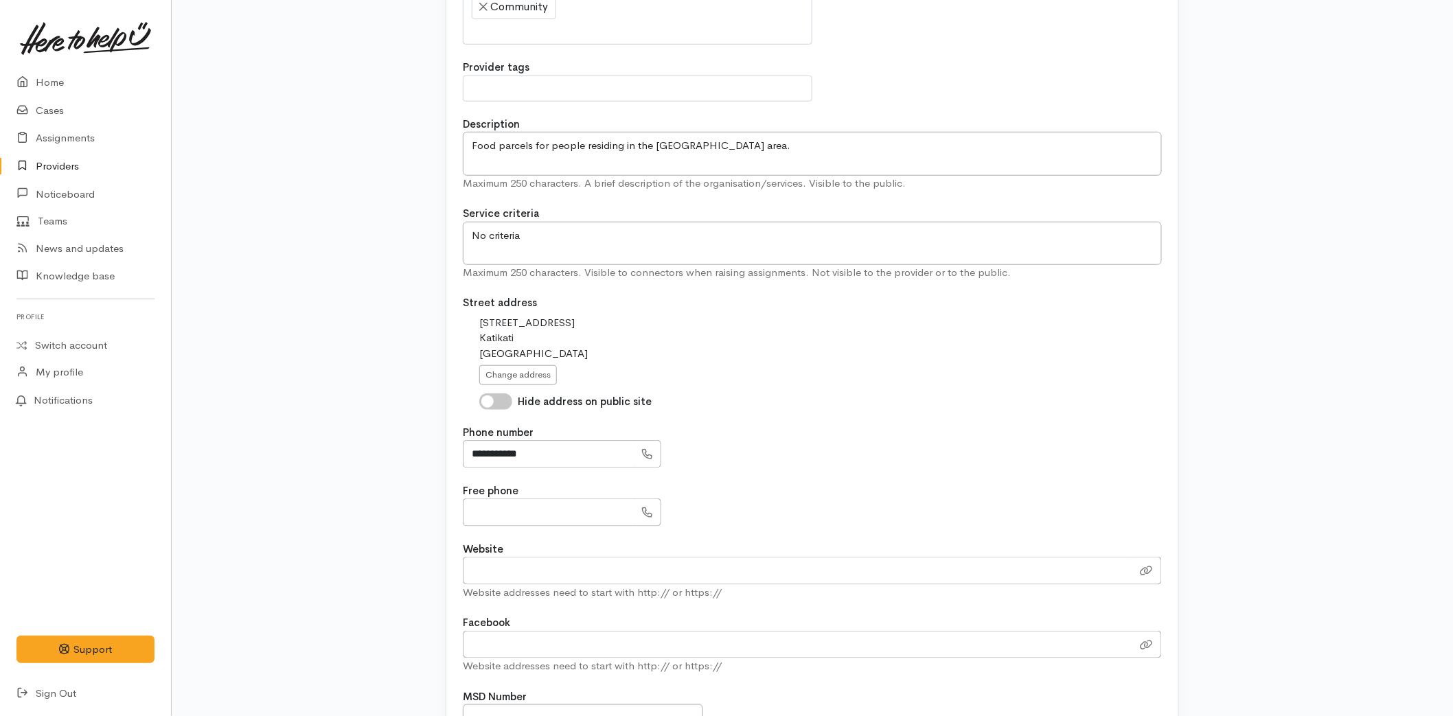
scroll to position [610, 0]
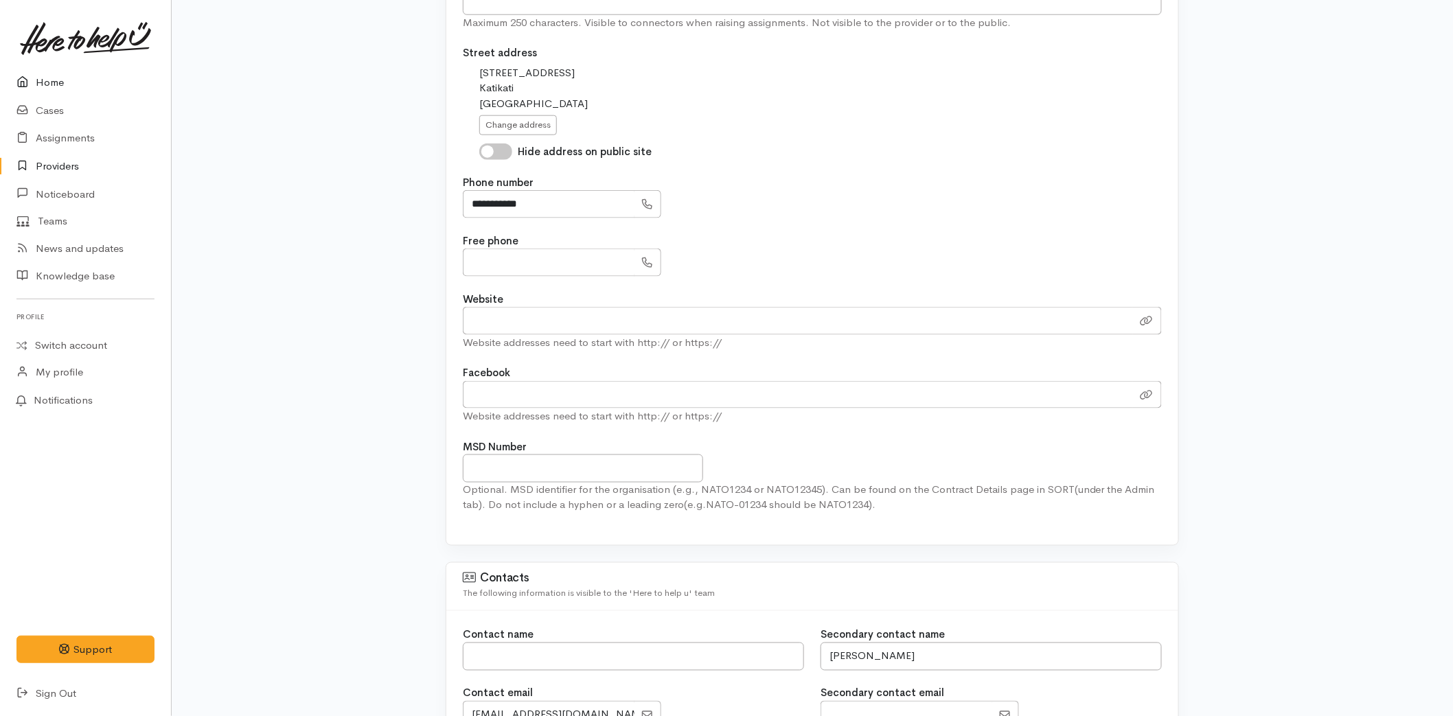
click at [55, 90] on link "Home" at bounding box center [85, 83] width 171 height 28
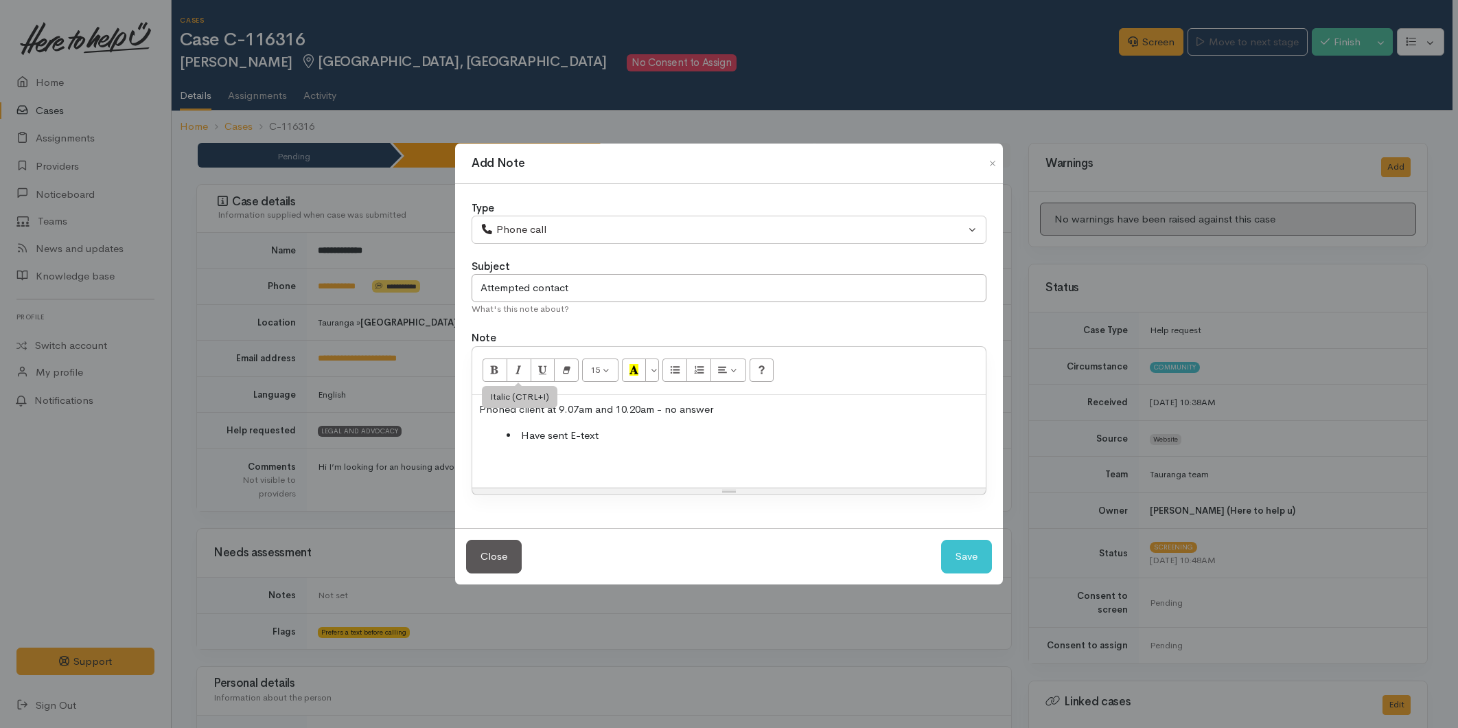
select select "3"
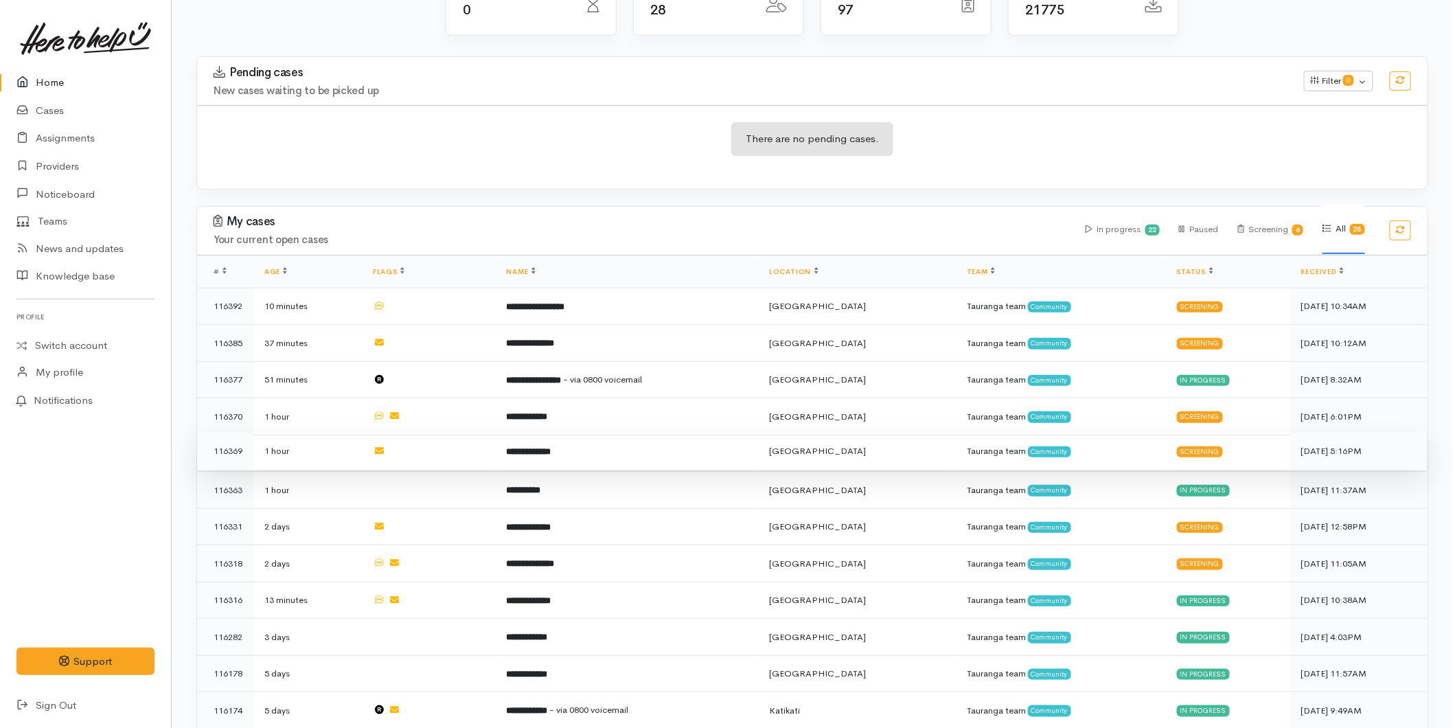
scroll to position [457, 0]
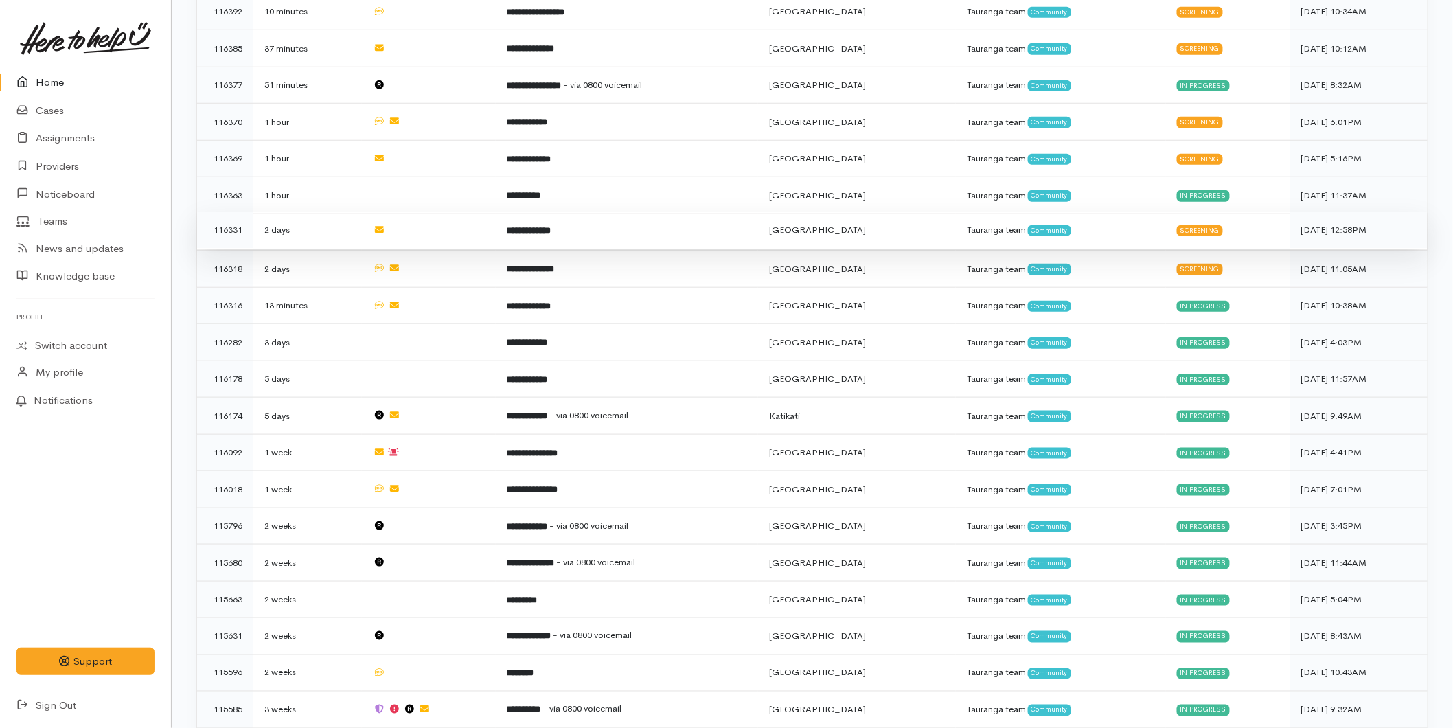
click at [551, 226] on b "**********" at bounding box center [529, 230] width 45 height 9
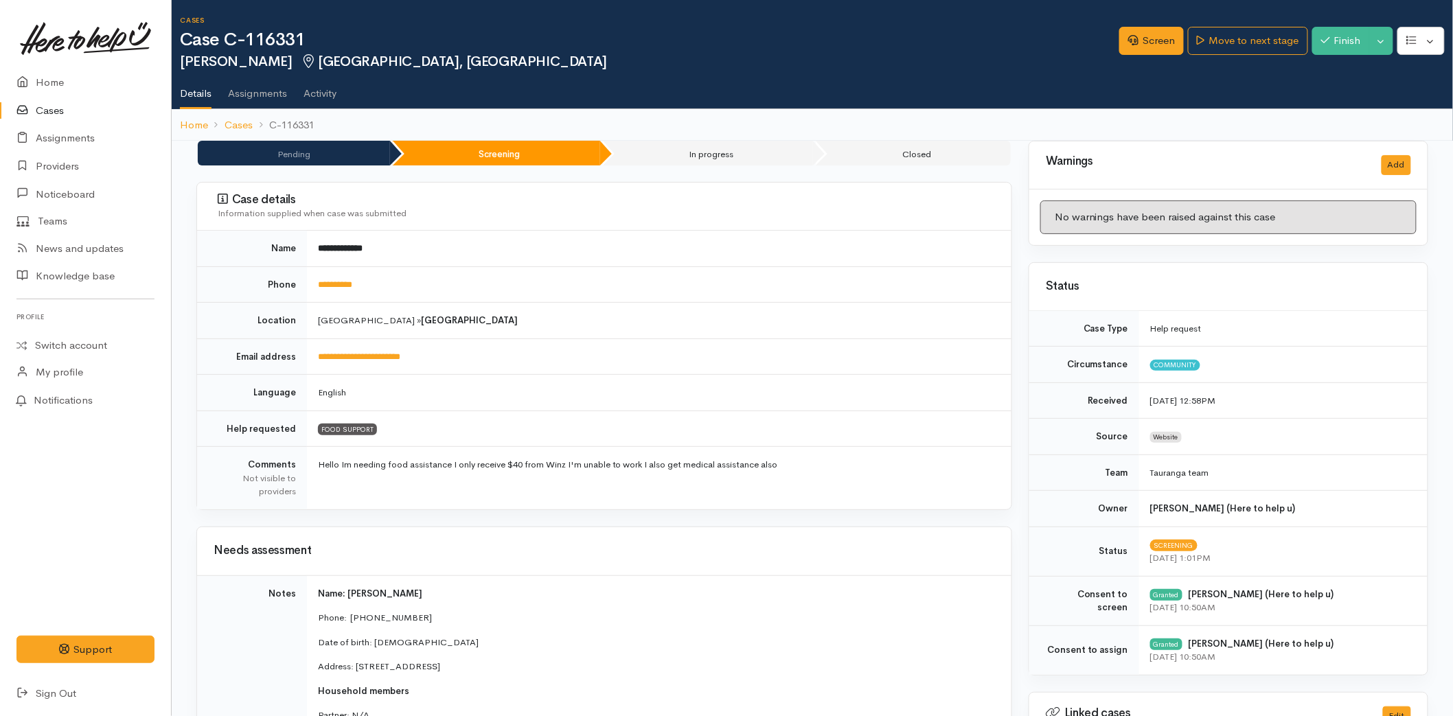
click at [327, 292] on td "**********" at bounding box center [659, 284] width 704 height 36
click at [333, 290] on td "**********" at bounding box center [659, 284] width 704 height 36
click at [337, 282] on link "**********" at bounding box center [335, 284] width 34 height 9
click at [1142, 41] on link "Screen" at bounding box center [1151, 41] width 65 height 28
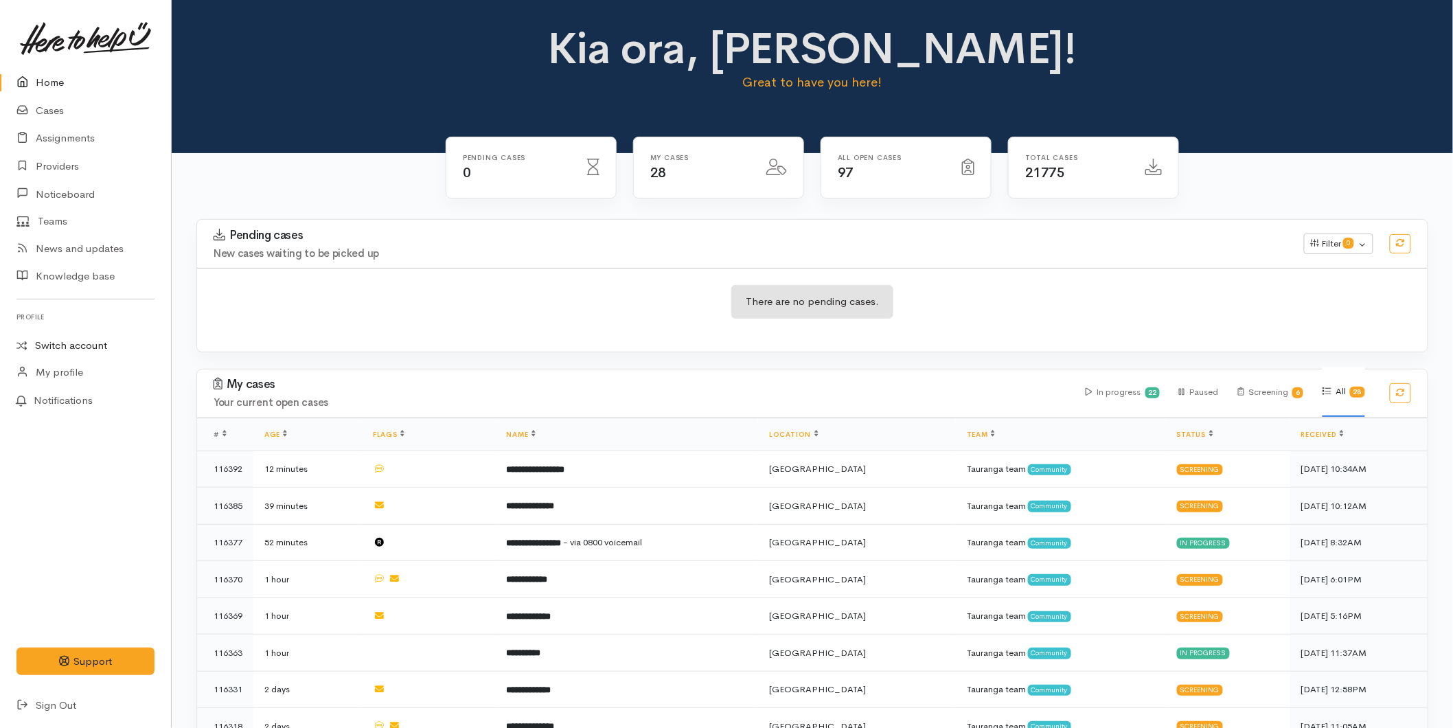
click at [51, 341] on link "Switch account" at bounding box center [85, 345] width 171 height 27
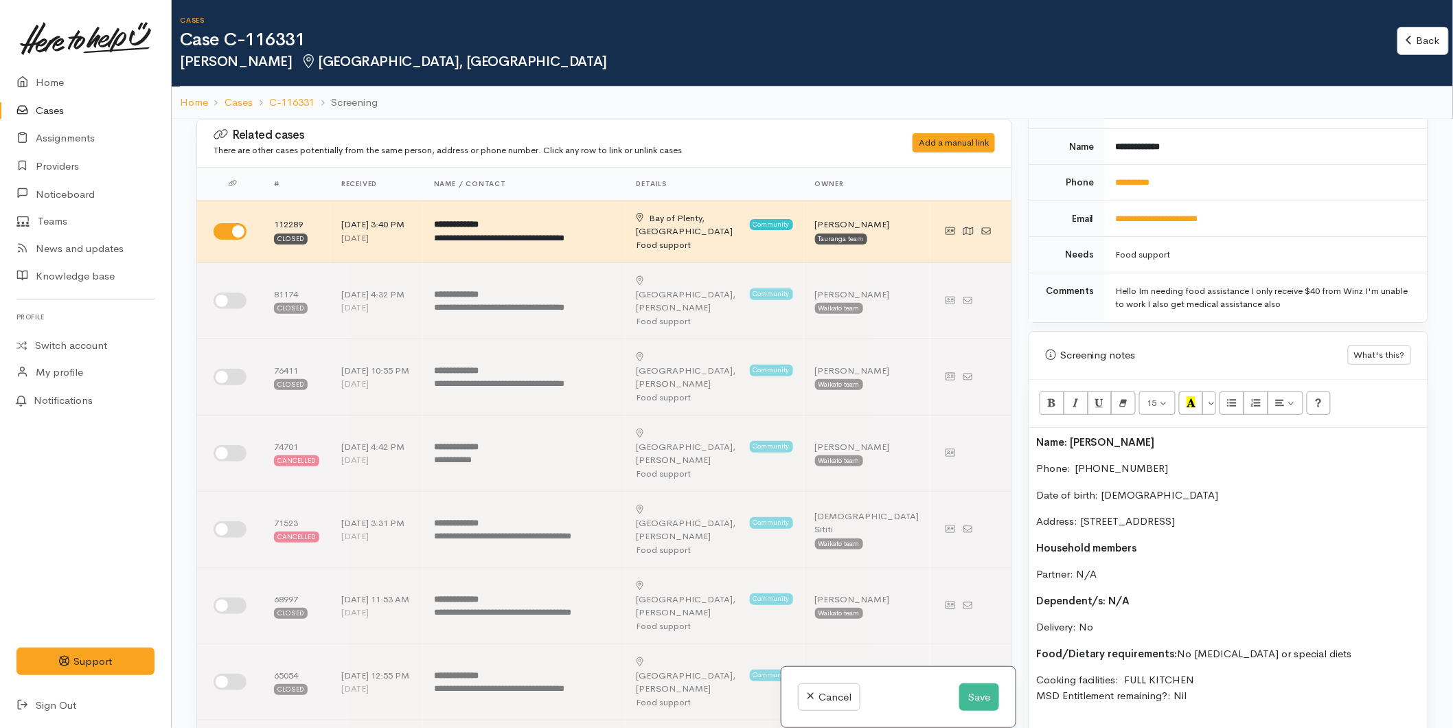
scroll to position [763, 0]
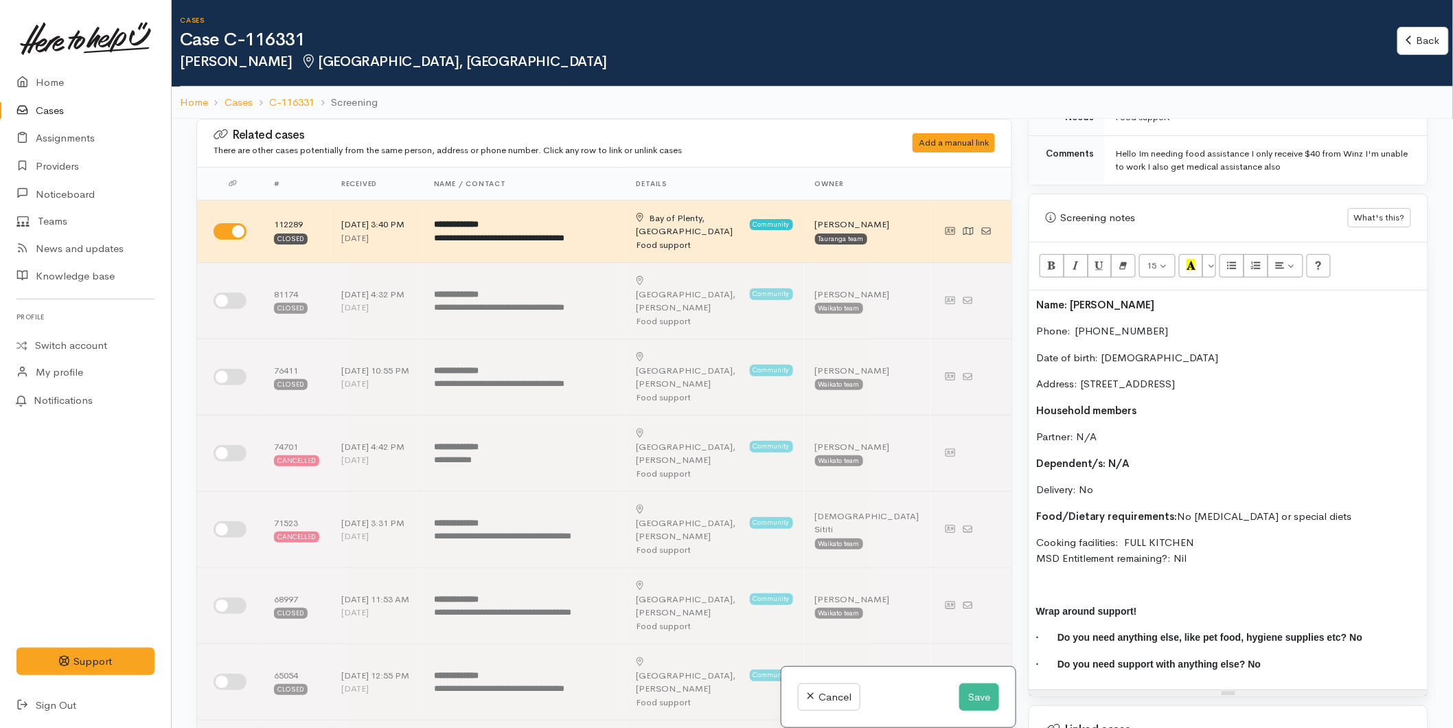
click at [1033, 305] on div "Name: Kristin Bryan Phone:  0220185776 Date of birth: 12/07/1983 Address: 80 Be…" at bounding box center [1228, 490] width 398 height 400
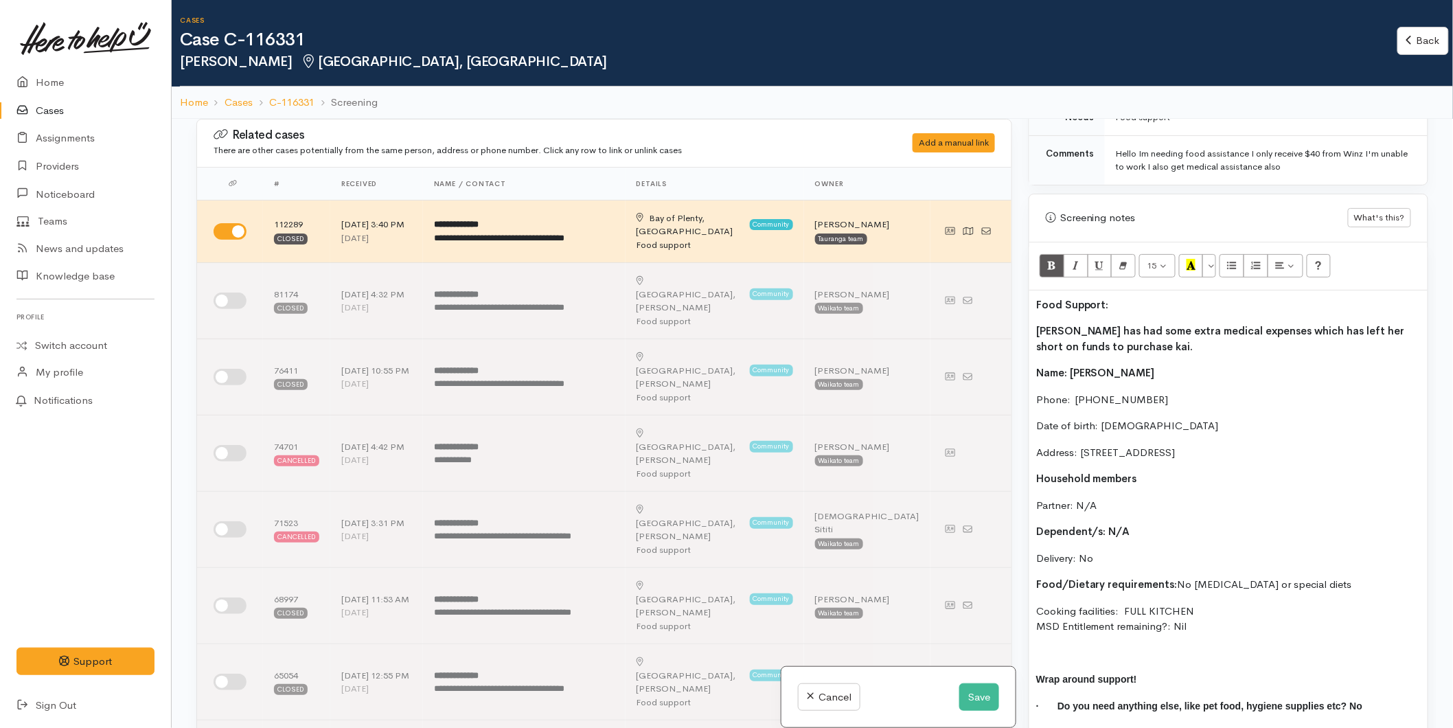
drag, startPoint x: 1129, startPoint y: 302, endPoint x: 1047, endPoint y: 310, distance: 82.1
click at [1040, 312] on p "Food Support:" at bounding box center [1228, 305] width 384 height 16
click at [1155, 306] on p "Food Support:" at bounding box center [1228, 305] width 384 height 16
drag, startPoint x: 1044, startPoint y: 302, endPoint x: 1023, endPoint y: 301, distance: 21.3
click at [1023, 301] on div "Warnings Add No warnings have been raised against this case Add Warning Title ●…" at bounding box center [1228, 483] width 416 height 728
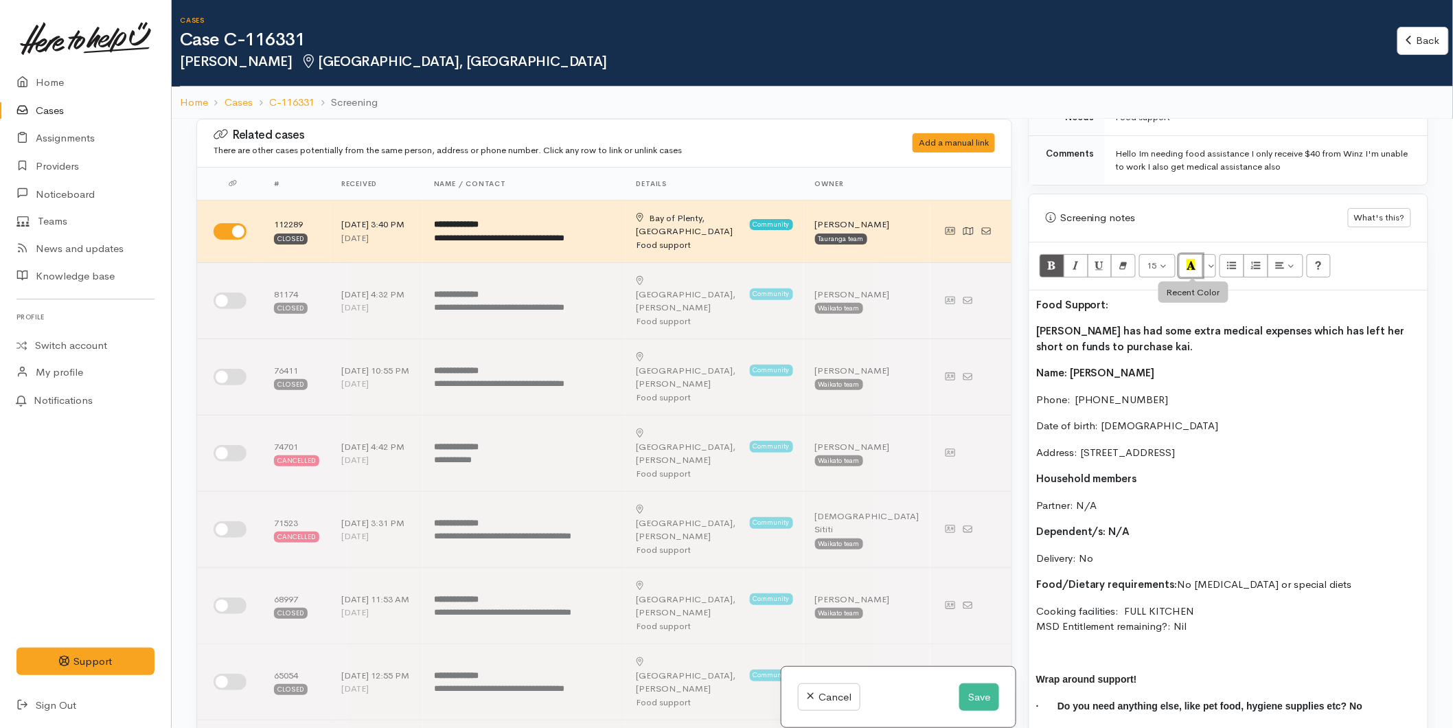
drag, startPoint x: 1191, startPoint y: 270, endPoint x: 1114, endPoint y: 286, distance: 79.3
click at [1191, 269] on icon "Recent Color" at bounding box center [1190, 265] width 9 height 12
click at [1104, 344] on b "Kristin has had some extra medical expenses which has left her short on funds t…" at bounding box center [1220, 338] width 369 height 29
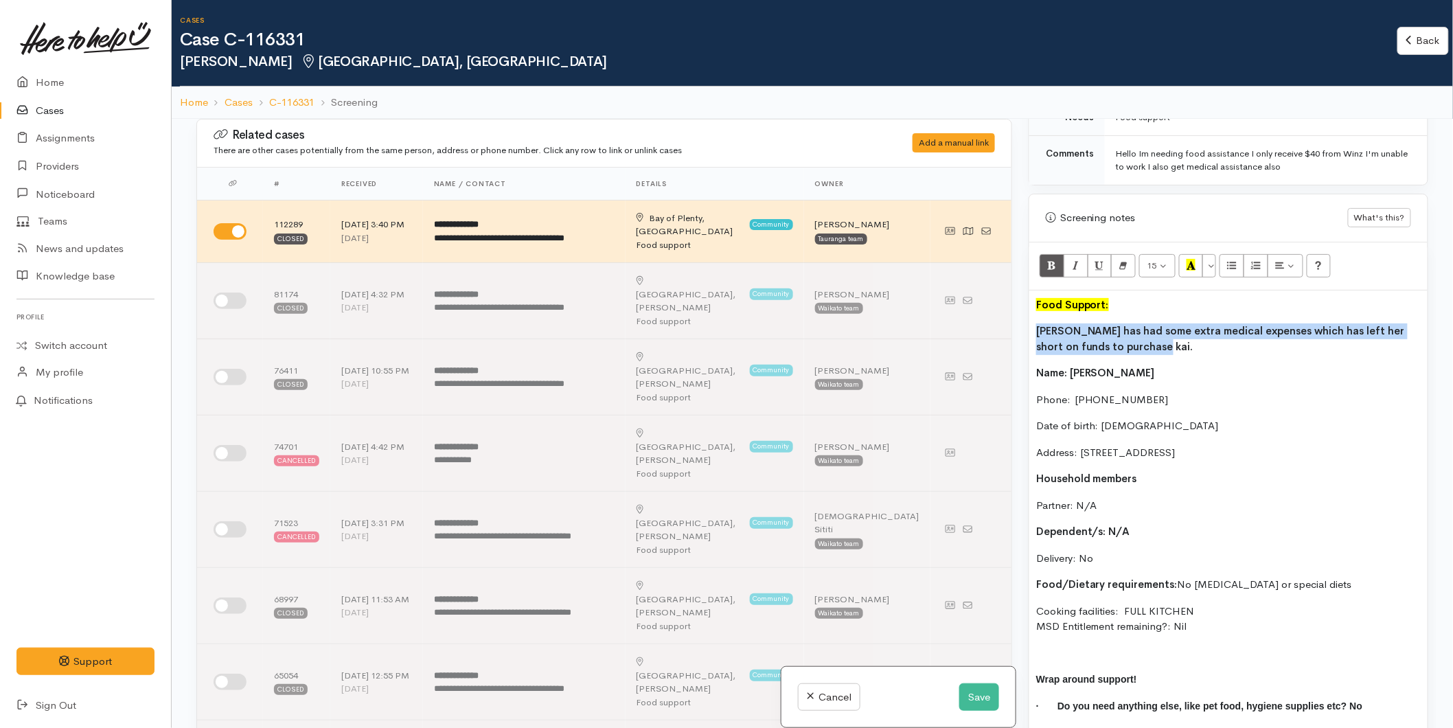
drag, startPoint x: 1127, startPoint y: 353, endPoint x: 1023, endPoint y: 332, distance: 105.7
click at [1023, 332] on div "Warnings Add No warnings have been raised against this case Add Warning Title ●…" at bounding box center [1228, 483] width 416 height 728
click at [1050, 268] on icon "Bold (CTRL+B)" at bounding box center [1051, 265] width 9 height 12
drag, startPoint x: 1192, startPoint y: 630, endPoint x: 1011, endPoint y: 325, distance: 354.3
click at [1011, 325] on div "Related cases There are other cases potentially from the same person, address o…" at bounding box center [812, 483] width 1248 height 728
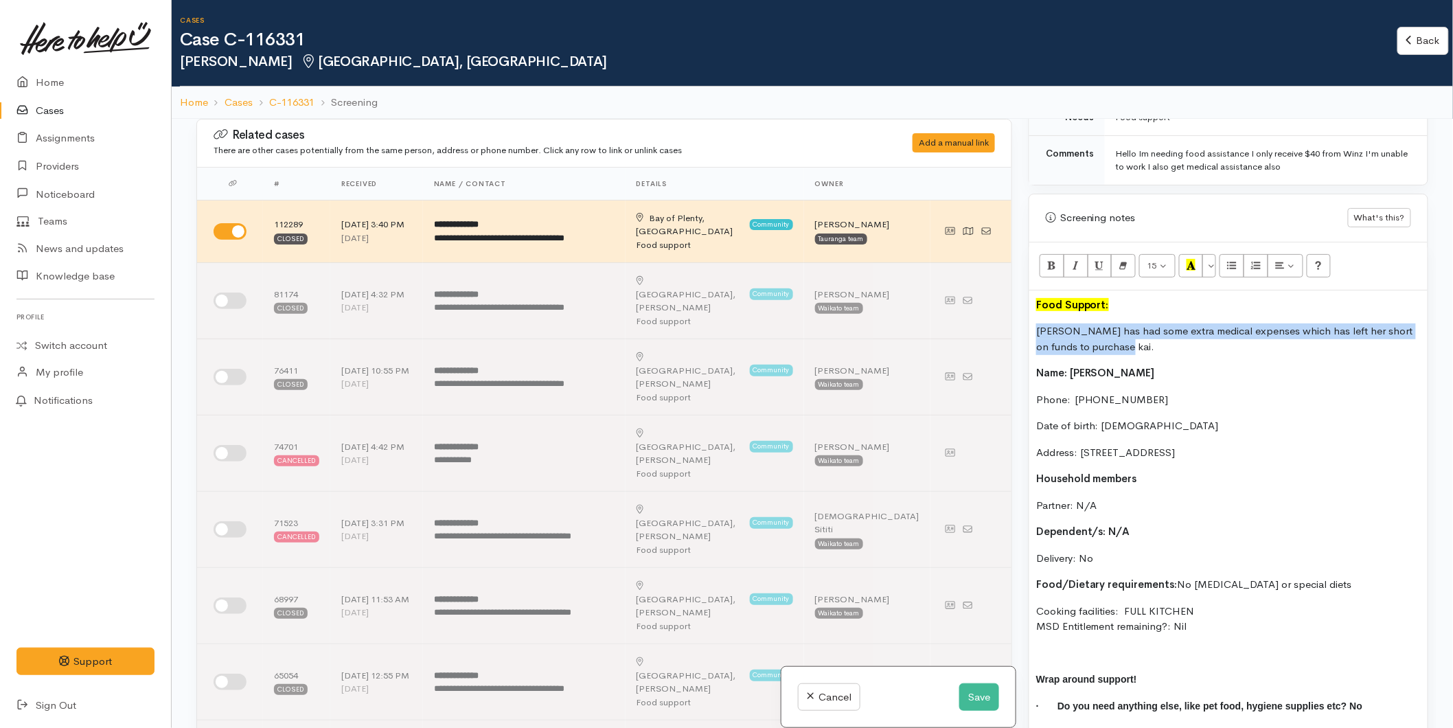
copy div "Kristin has had some extra medical expenses which has left her short on funds t…"
click at [976, 690] on button "Save" at bounding box center [979, 697] width 40 height 28
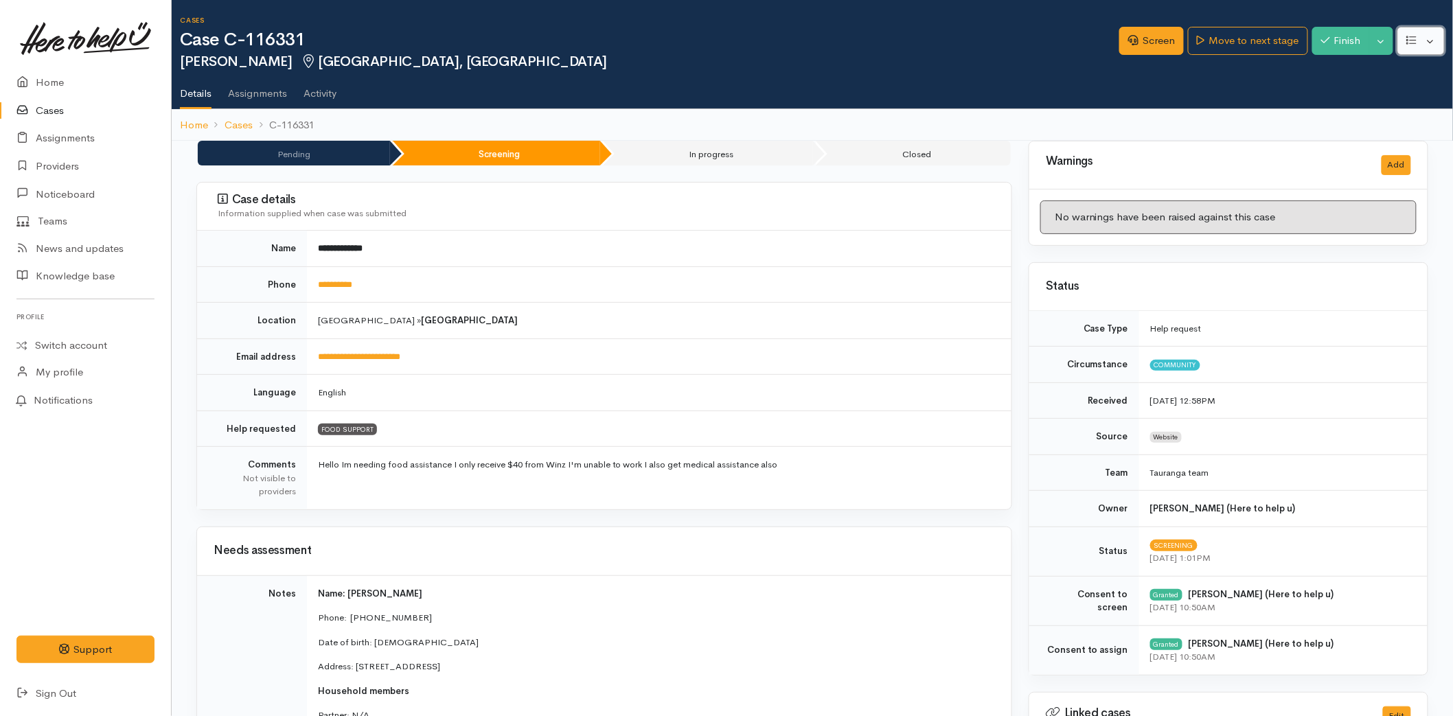
click at [1431, 45] on button "button" at bounding box center [1420, 41] width 47 height 28
click at [1330, 63] on link "Edit" at bounding box center [1370, 72] width 147 height 21
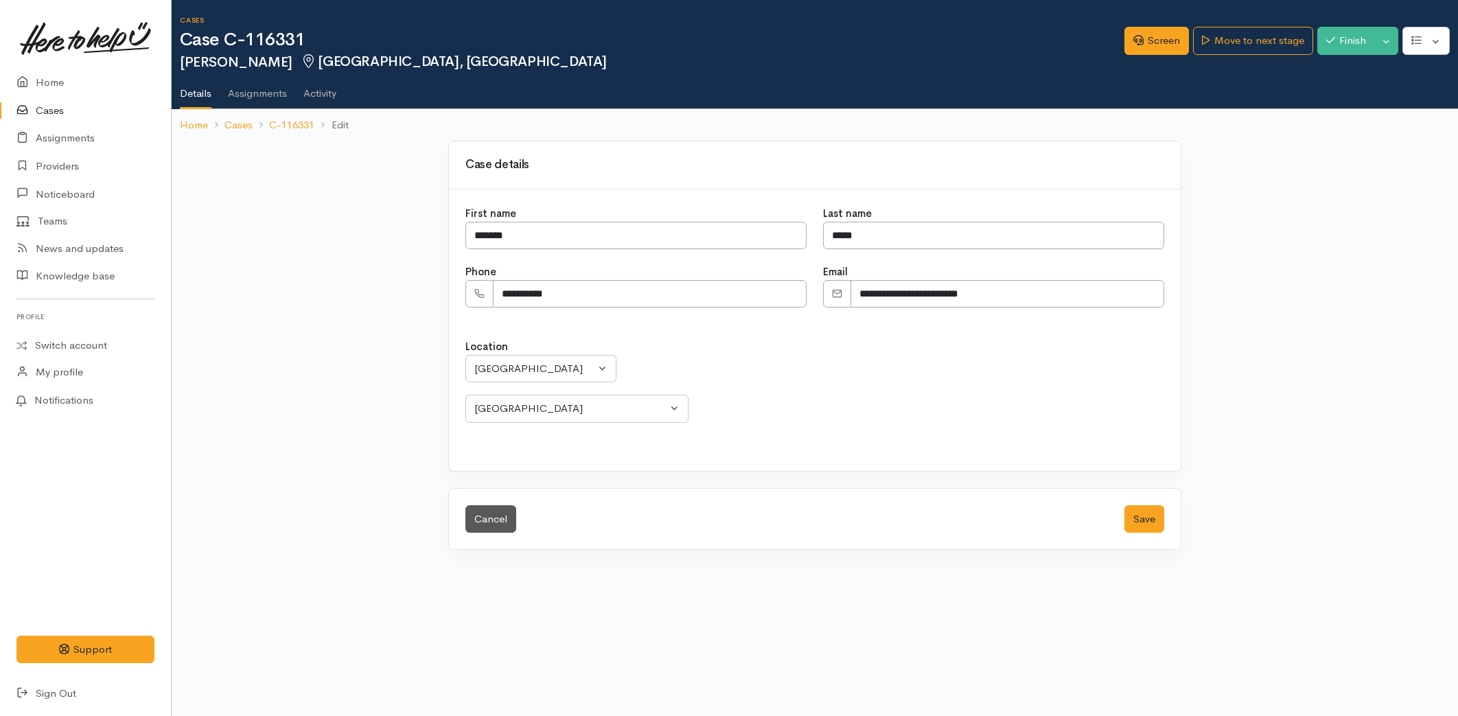
select select
click at [503, 371] on div "[GEOGRAPHIC_DATA]" at bounding box center [534, 369] width 121 height 16
type input "kati"
click at [493, 455] on span "Katikati" at bounding box center [506, 458] width 34 height 16
select select "48"
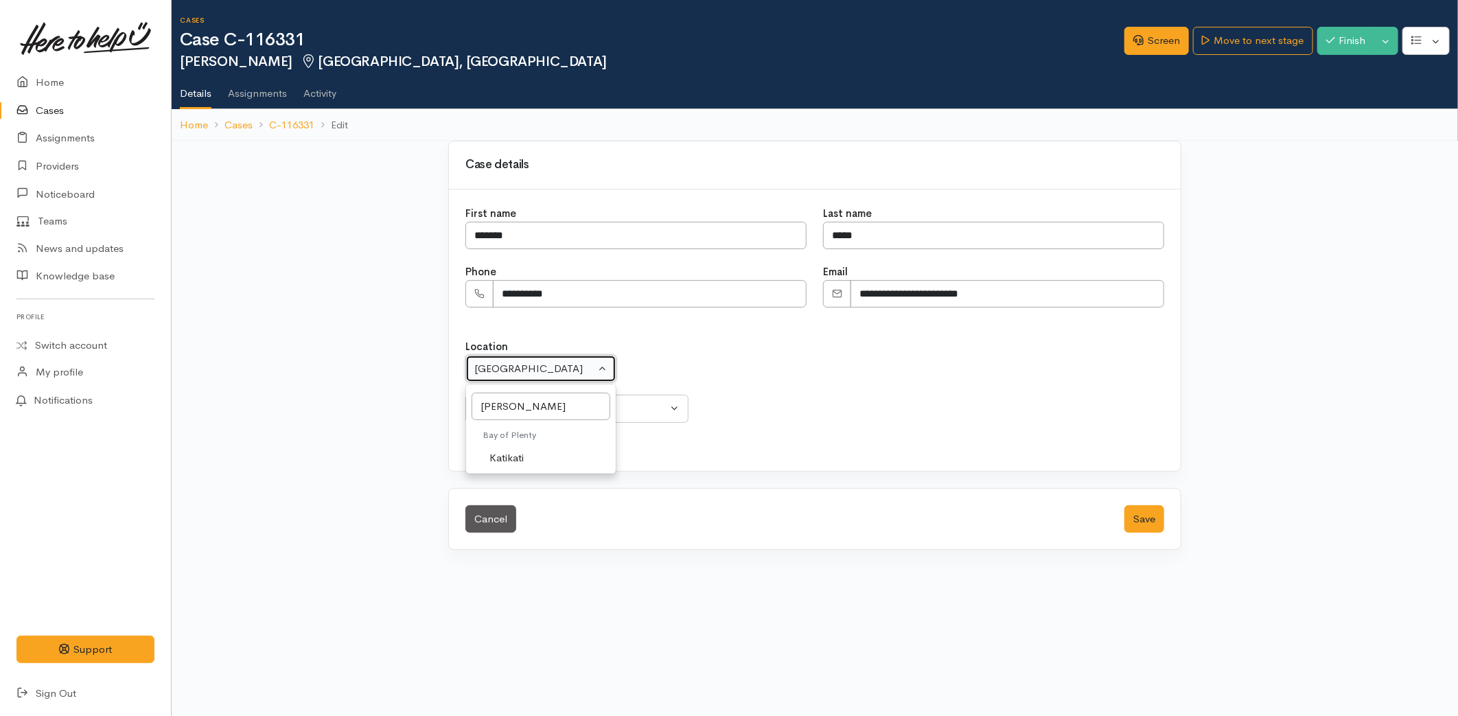
select select "175"
click at [1137, 520] on button "Save" at bounding box center [1145, 519] width 40 height 28
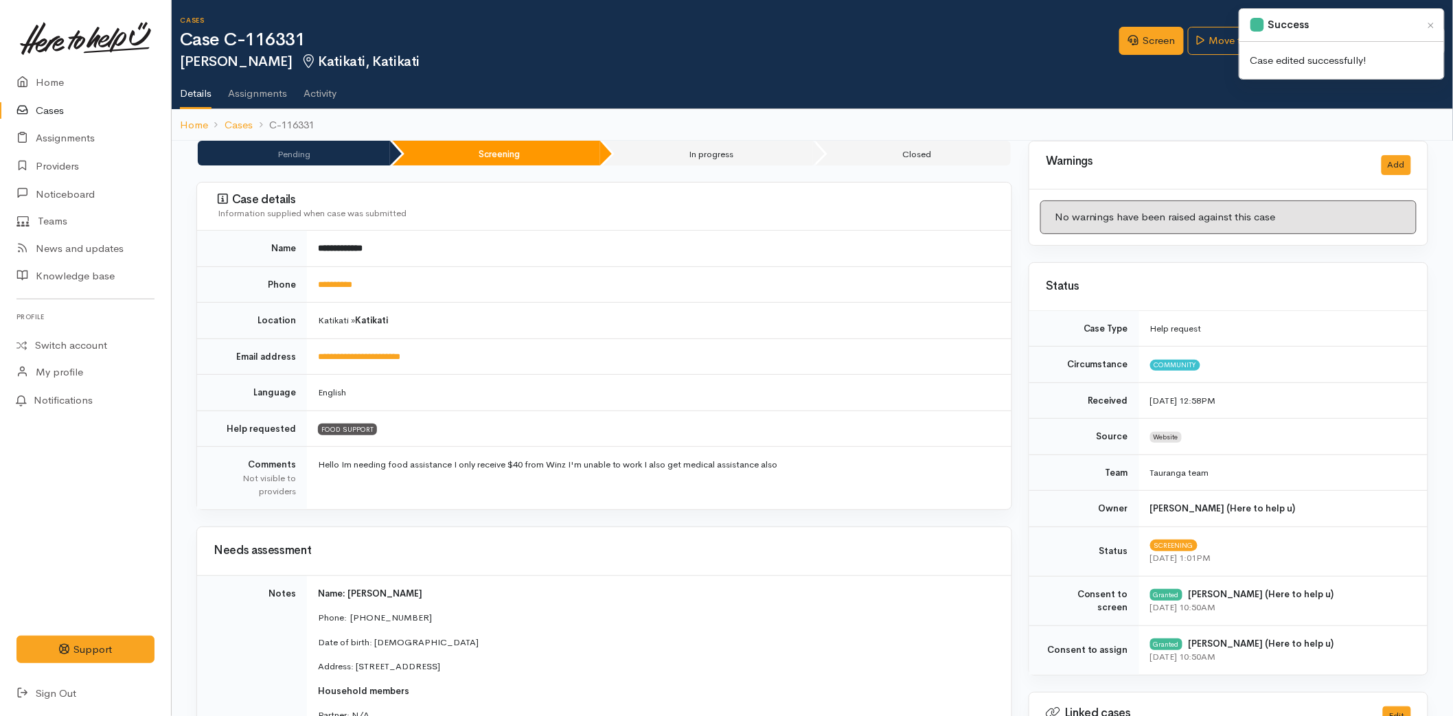
click at [1257, 35] on div "Success" at bounding box center [1341, 25] width 205 height 33
click at [1210, 38] on link "Move to next stage" at bounding box center [1247, 41] width 119 height 28
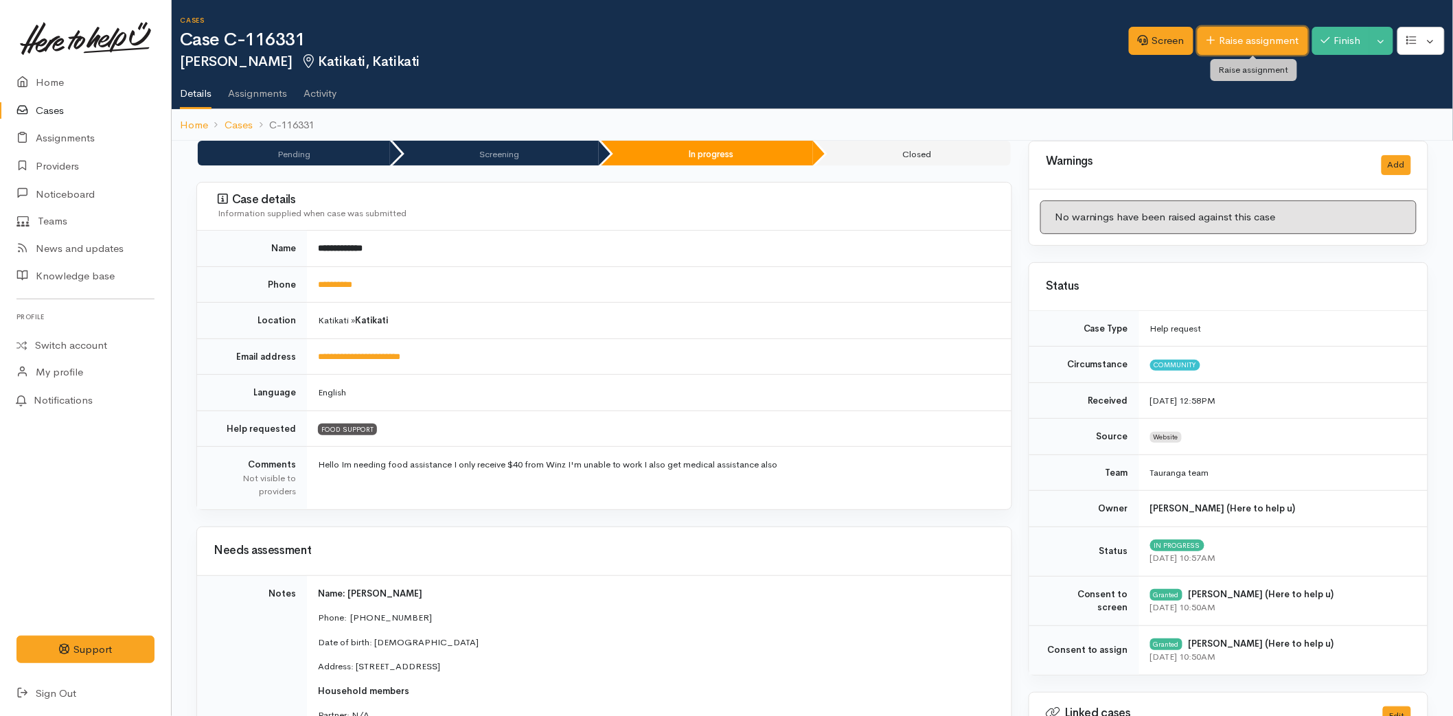
click at [1243, 43] on link "Raise assignment" at bounding box center [1252, 41] width 111 height 28
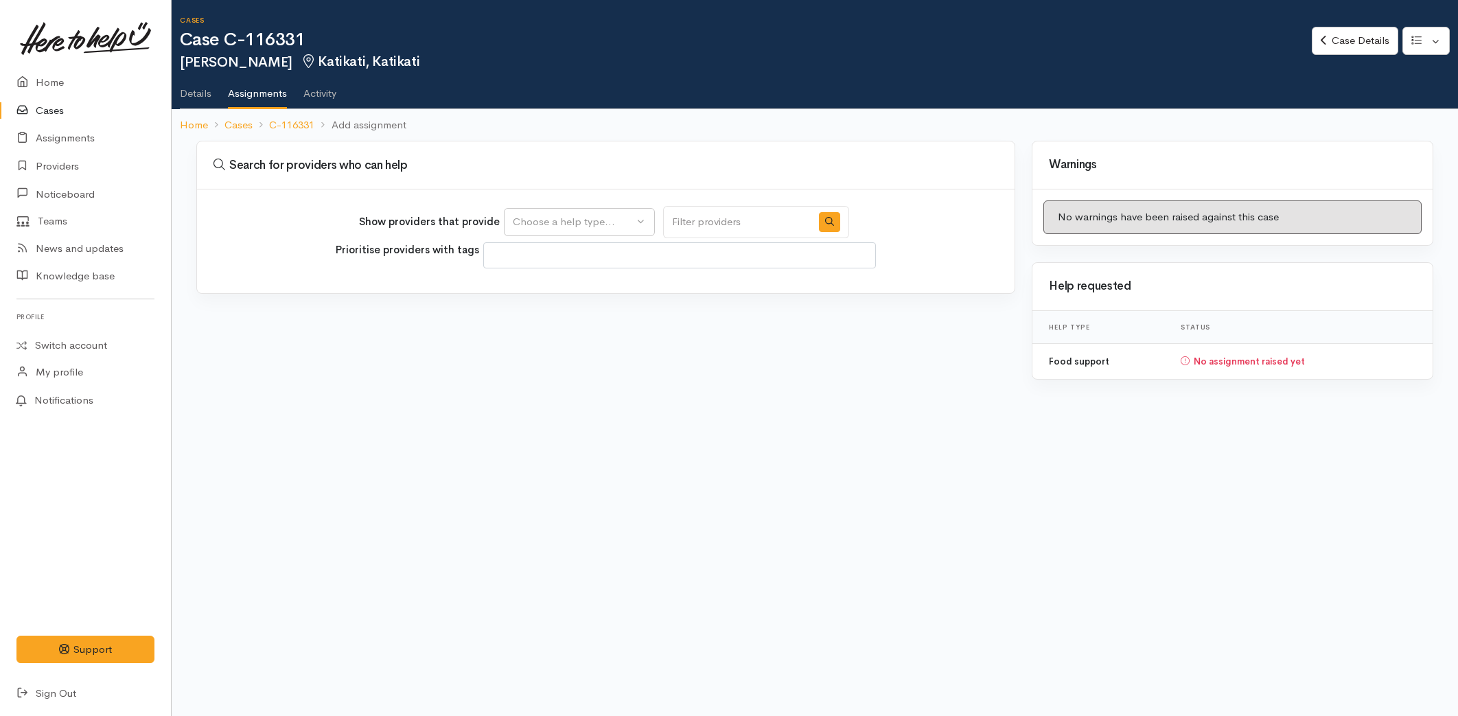
select select
click at [575, 220] on div "Choose a help type..." at bounding box center [573, 222] width 121 height 16
click at [550, 287] on span "Food support" at bounding box center [553, 287] width 64 height 16
select select "3"
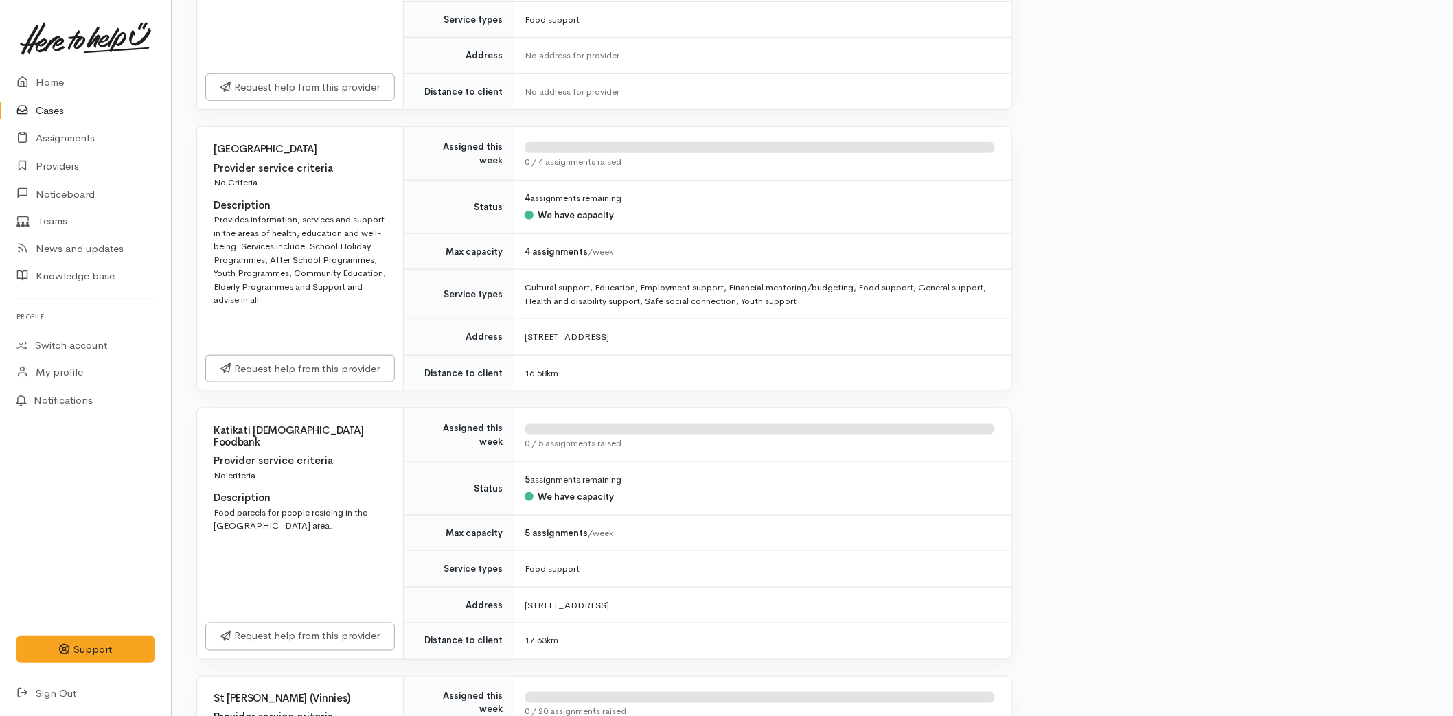
scroll to position [687, 0]
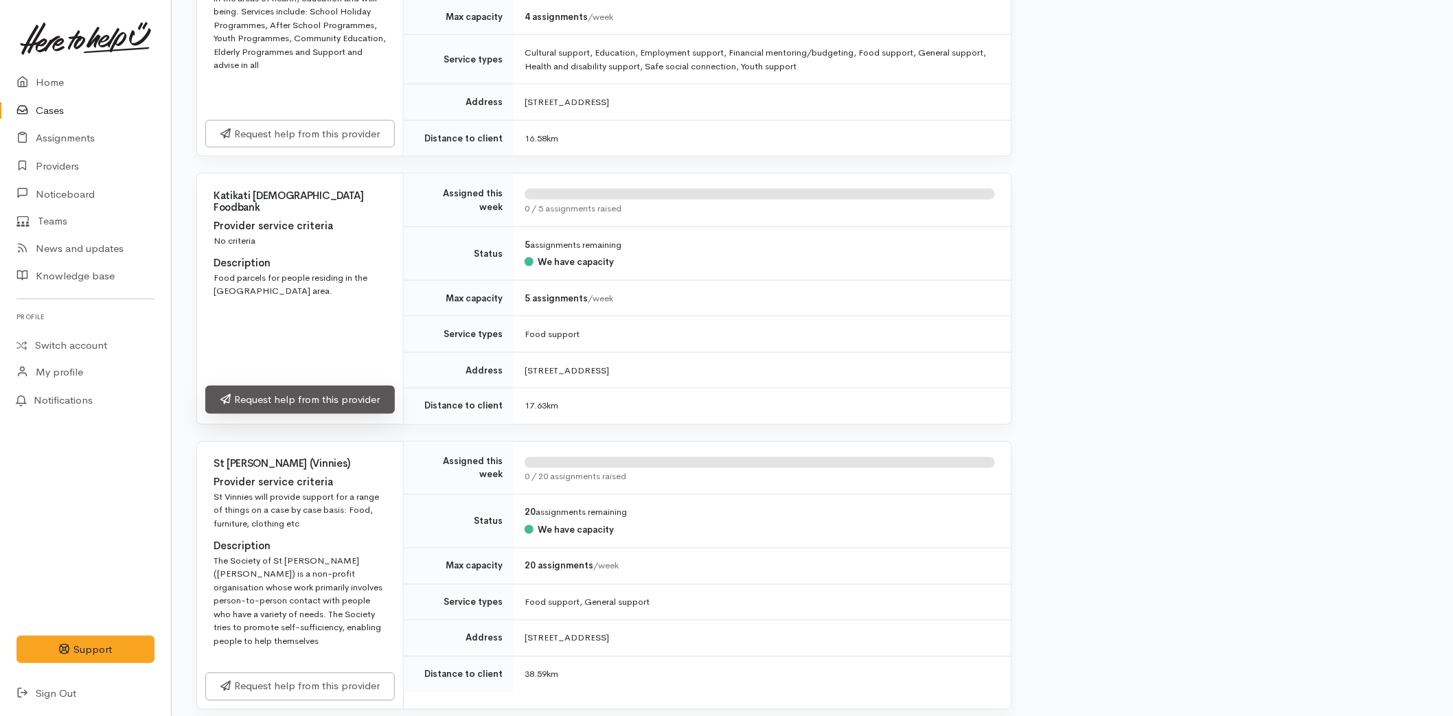
click at [278, 404] on link "Request help from this provider" at bounding box center [299, 400] width 189 height 28
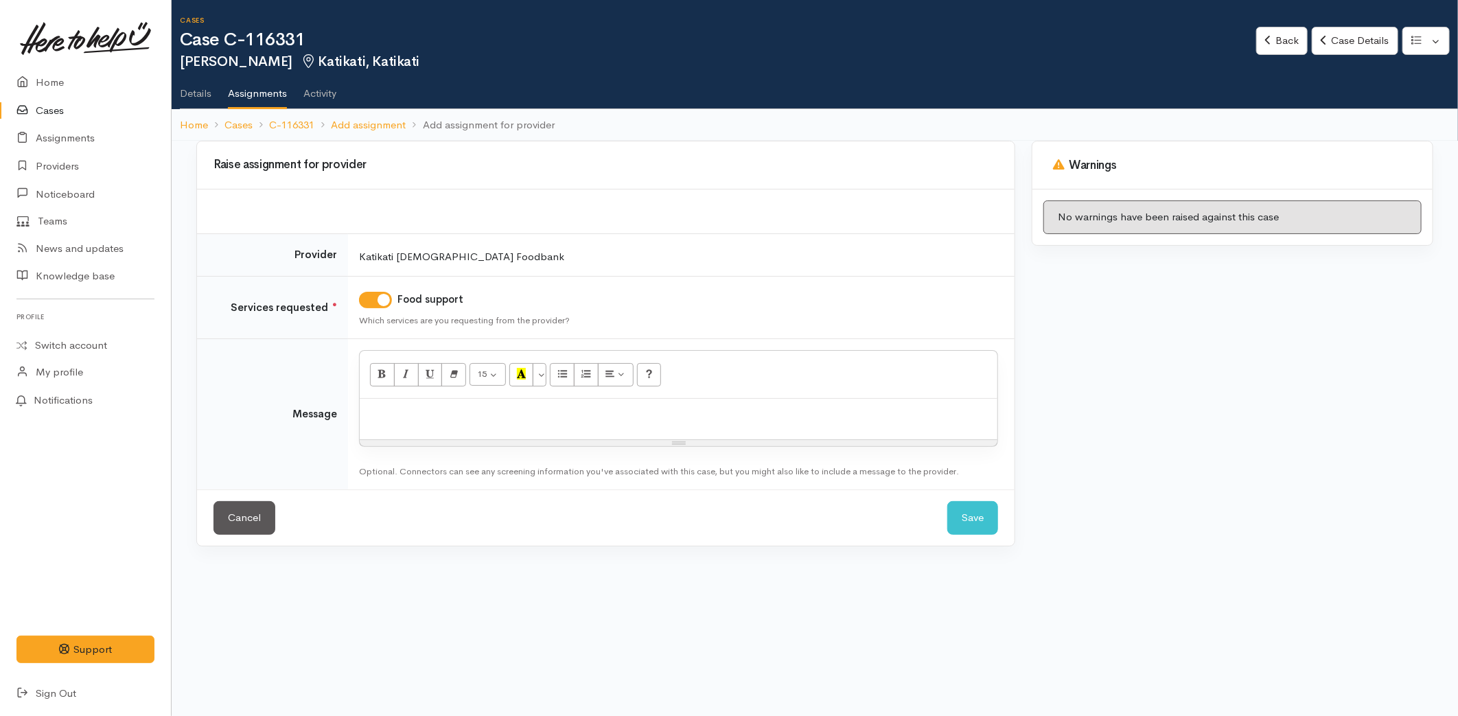
click at [407, 426] on div at bounding box center [679, 419] width 638 height 41
paste div
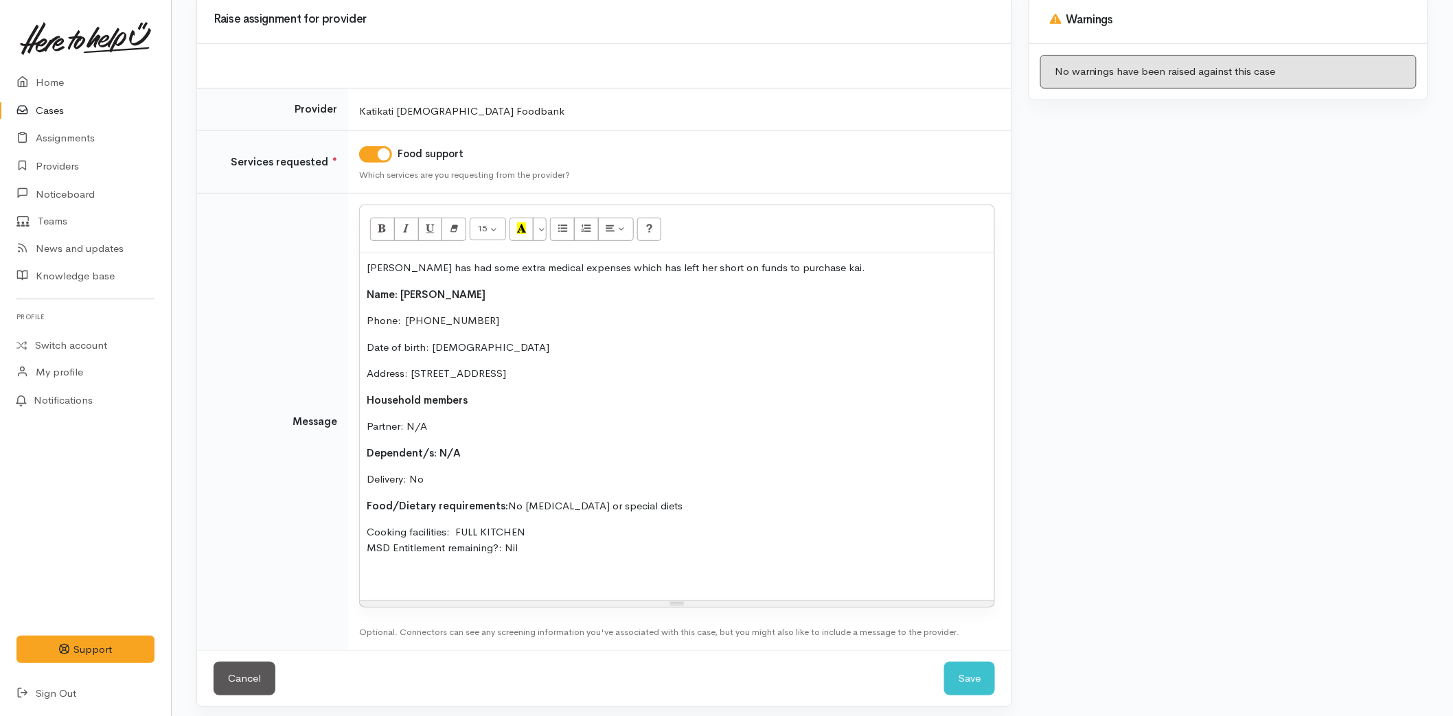
scroll to position [152, 0]
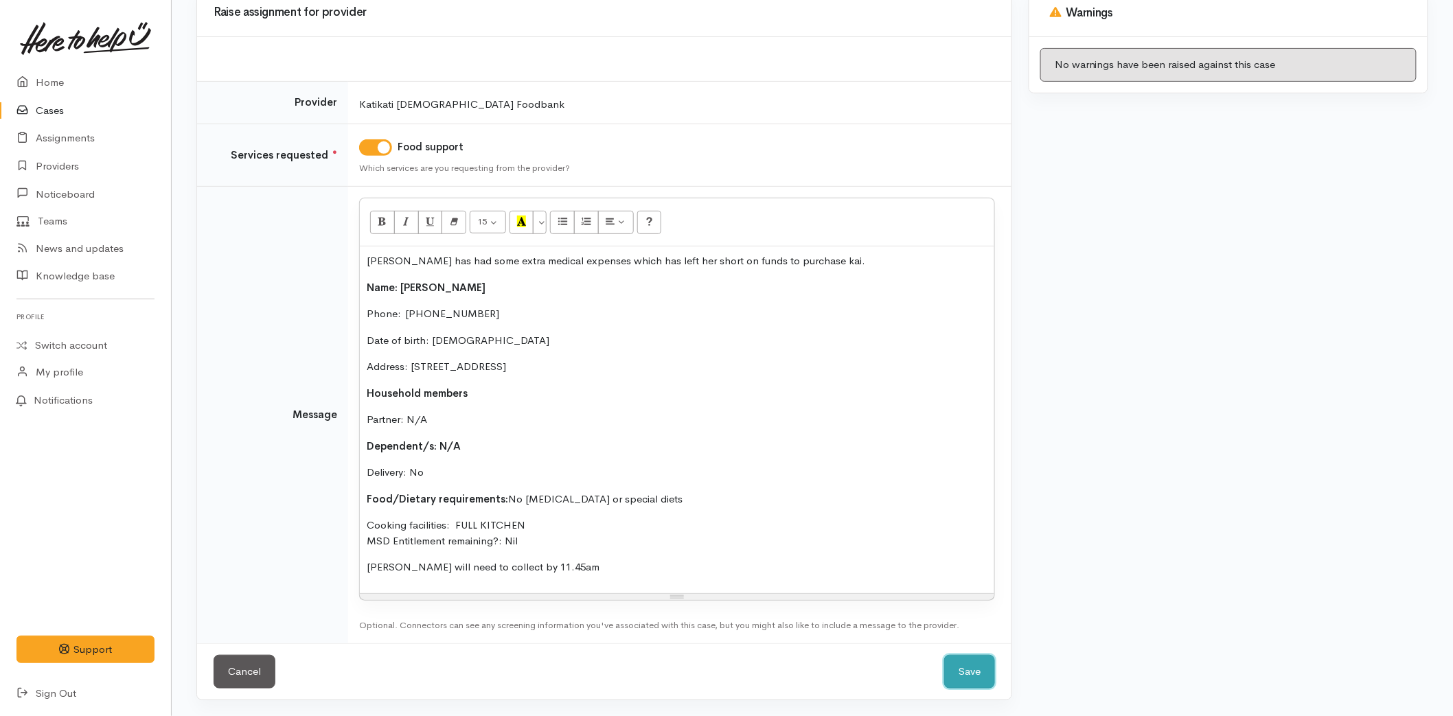
drag, startPoint x: 954, startPoint y: 660, endPoint x: 959, endPoint y: 654, distance: 7.8
click at [955, 658] on button "Save" at bounding box center [969, 672] width 51 height 34
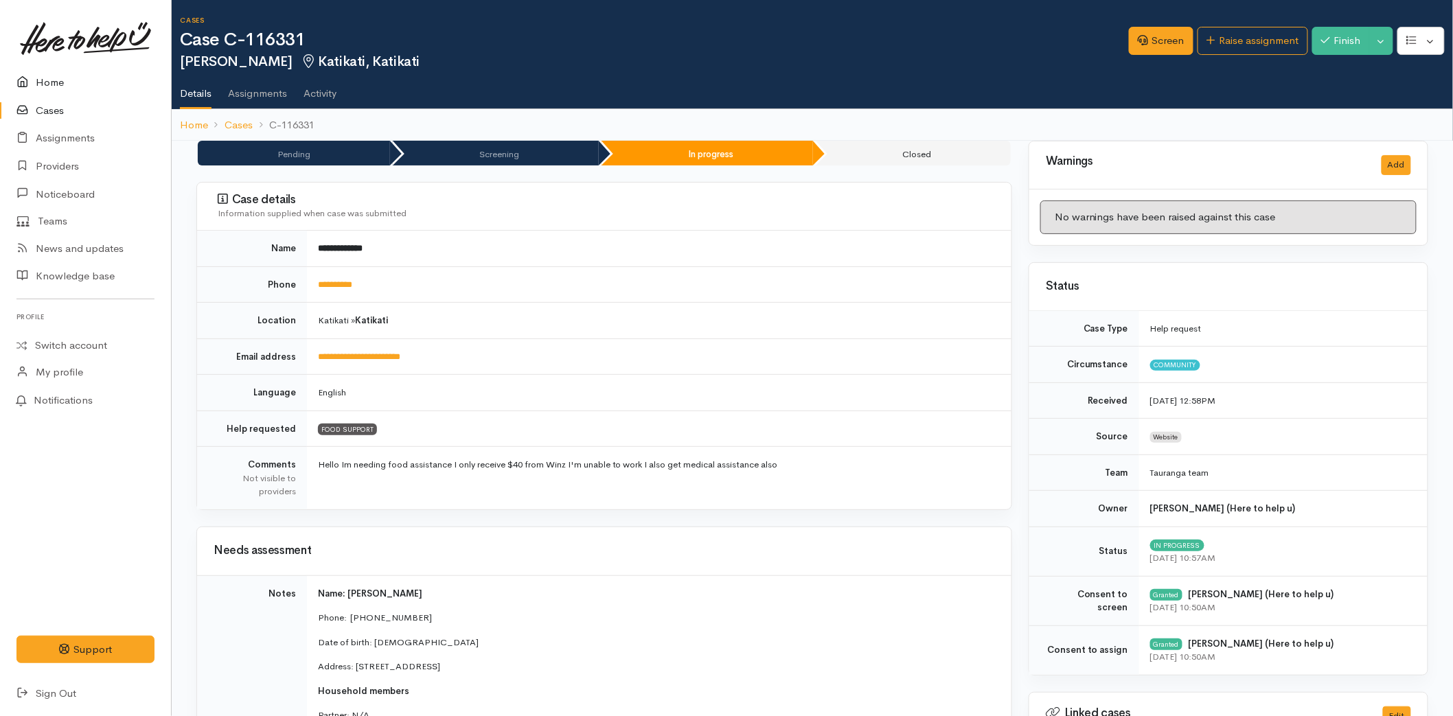
click at [53, 80] on link "Home" at bounding box center [85, 83] width 171 height 28
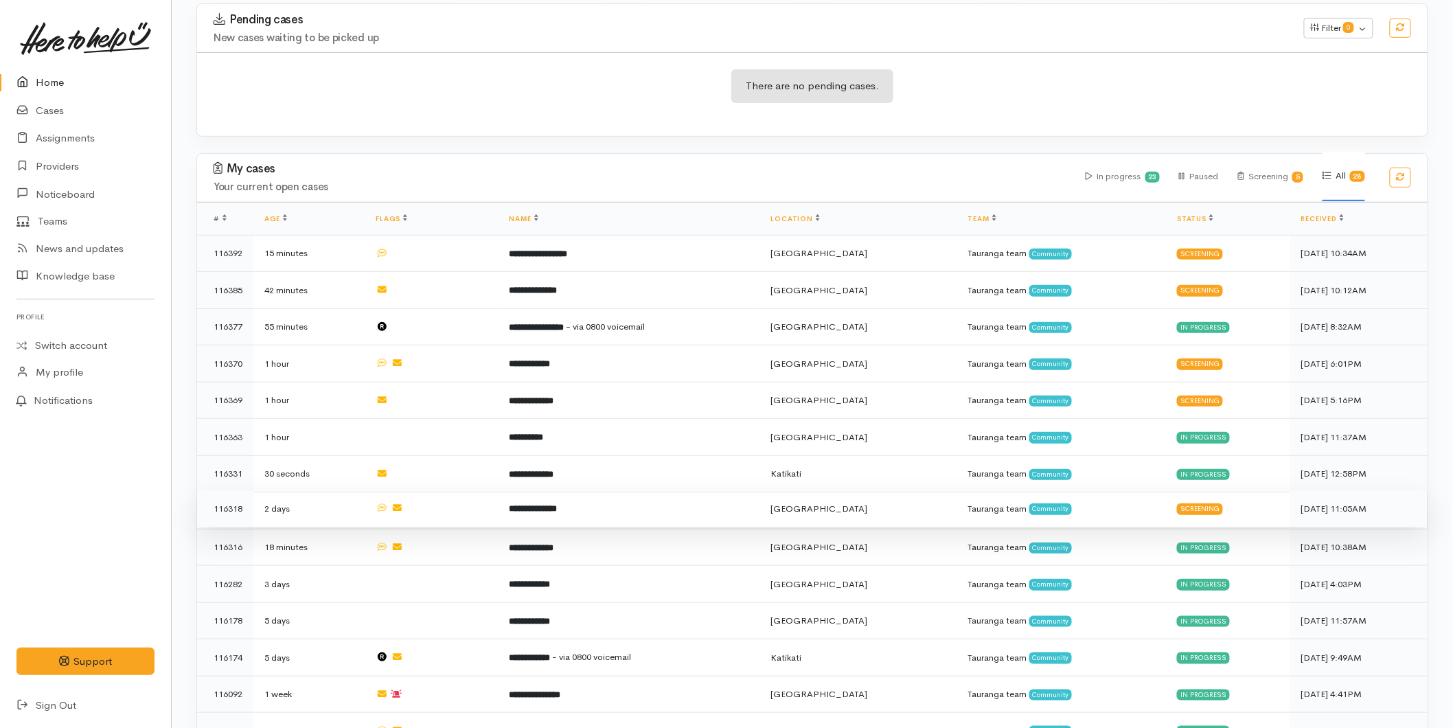
scroll to position [229, 0]
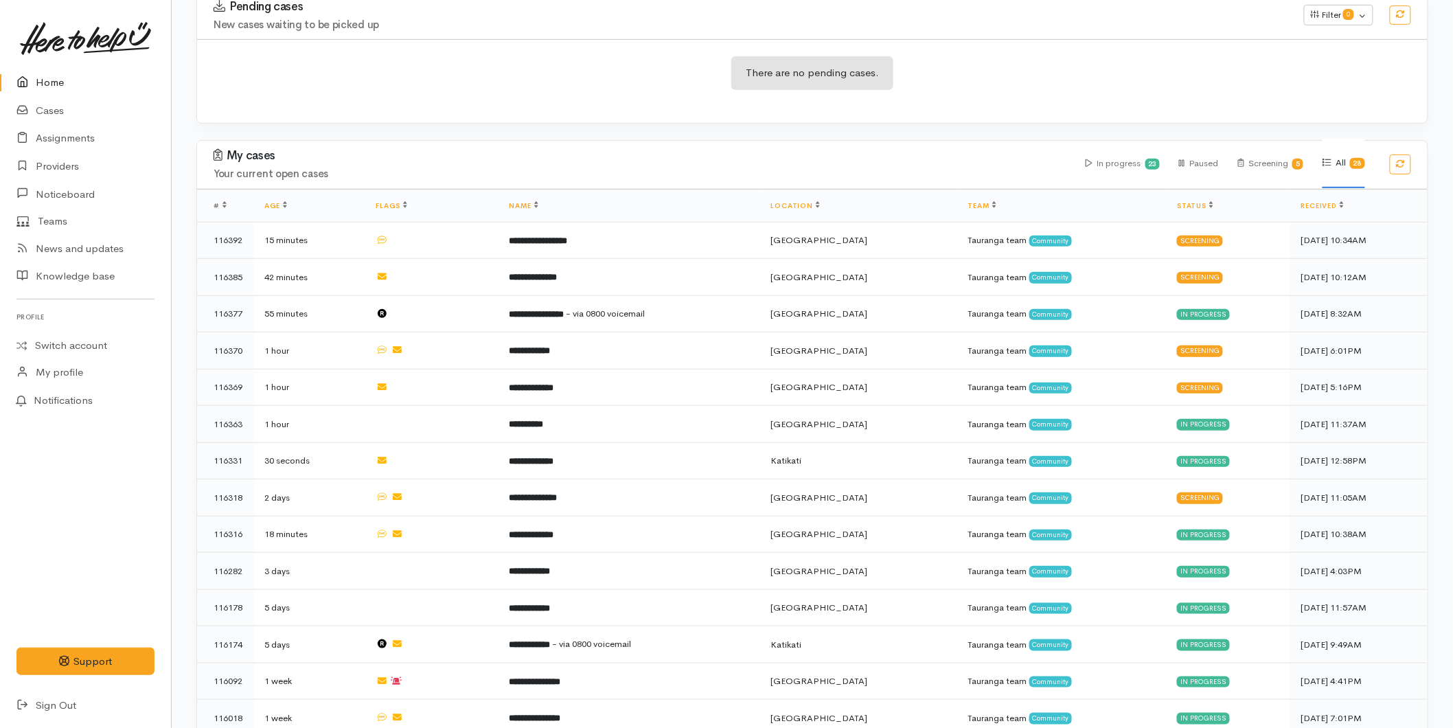
click at [71, 86] on link "Home" at bounding box center [85, 83] width 171 height 28
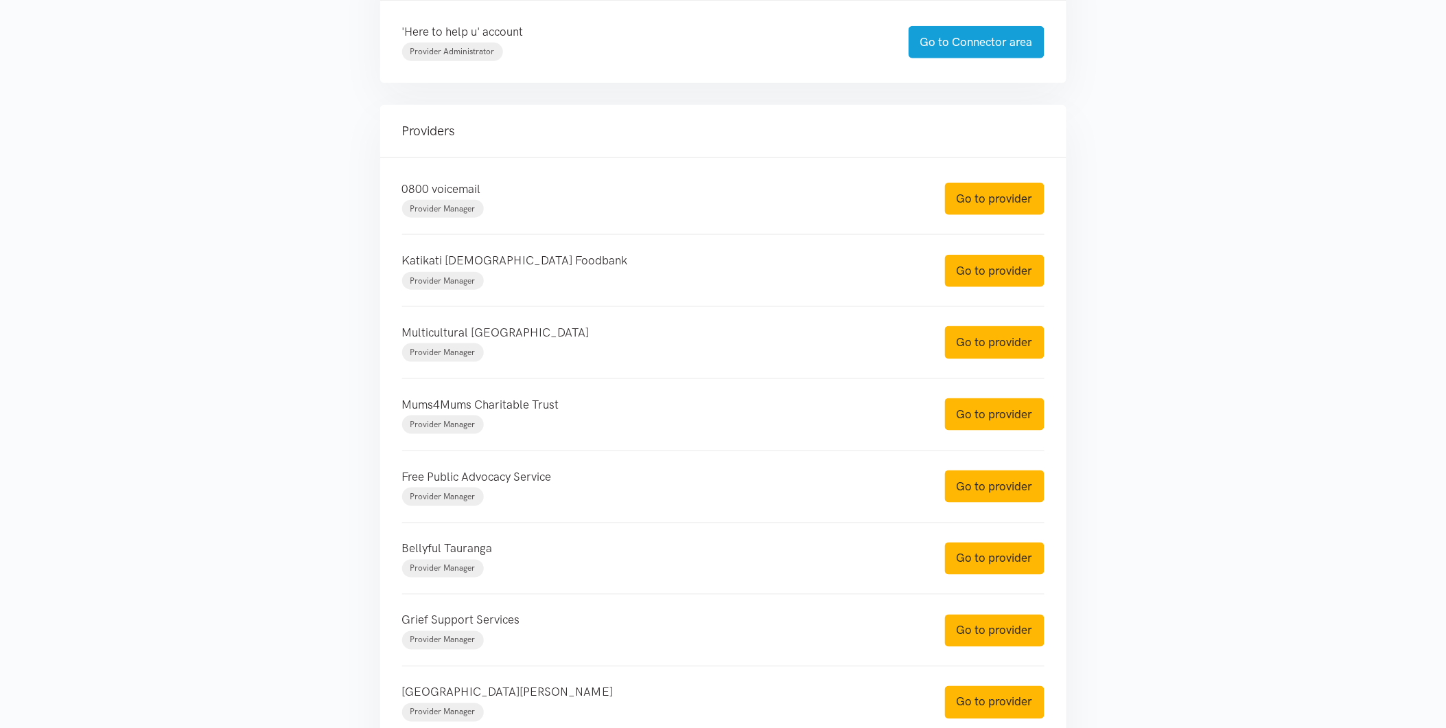
scroll to position [533, 0]
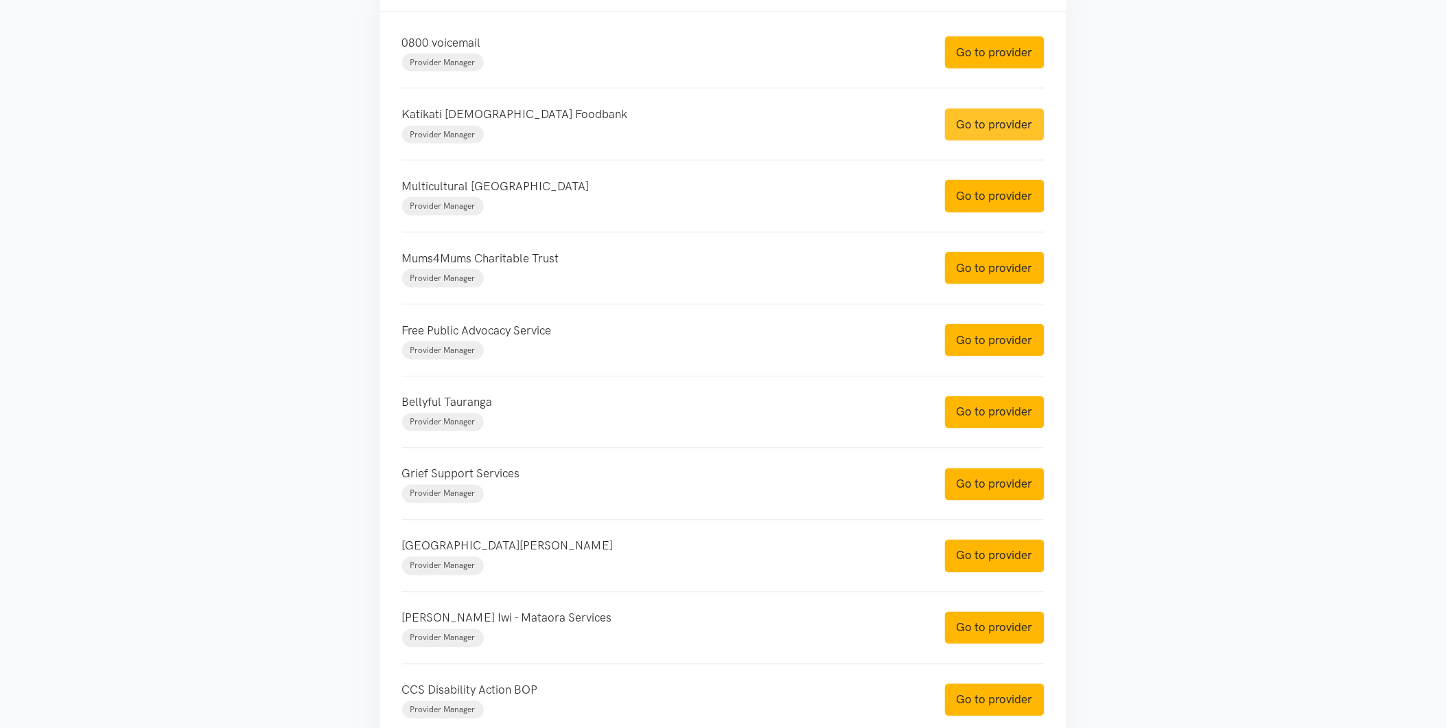
click at [963, 129] on link "Go to provider" at bounding box center [995, 124] width 100 height 32
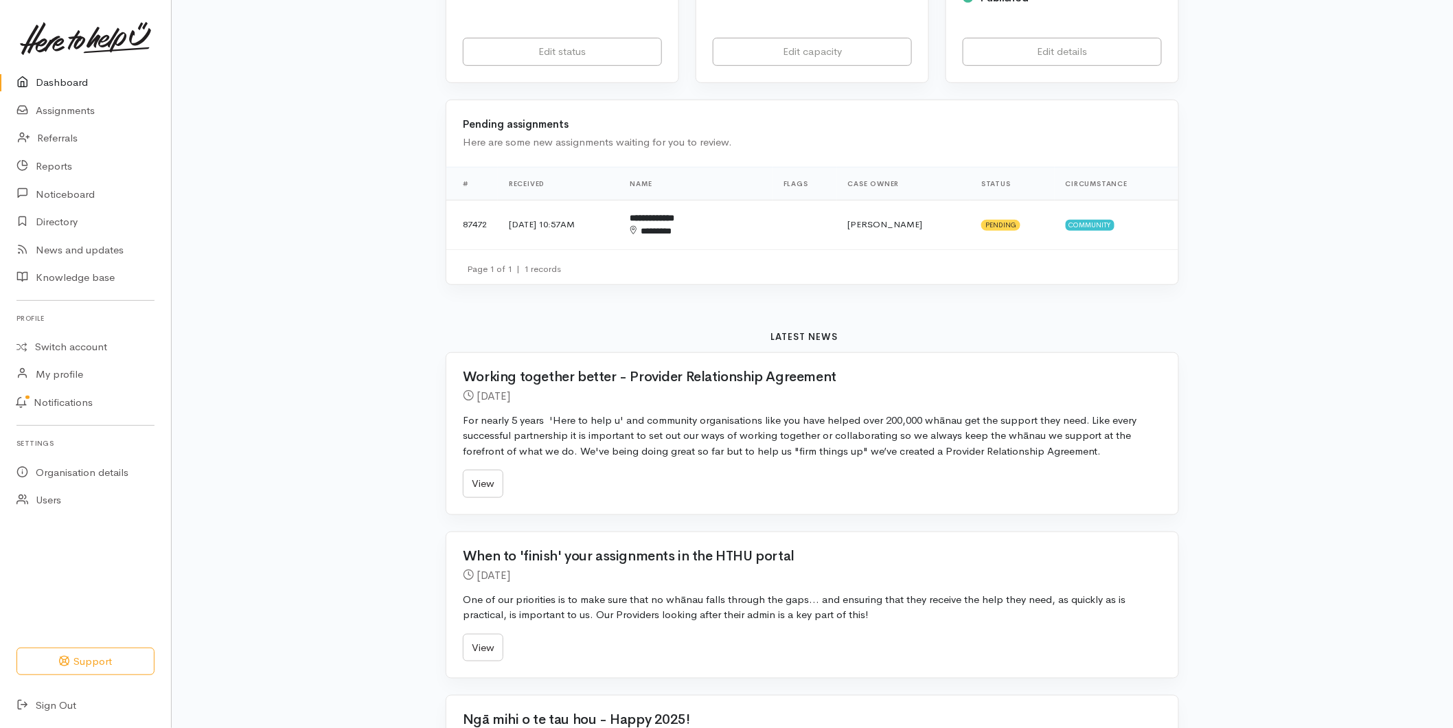
scroll to position [533, 0]
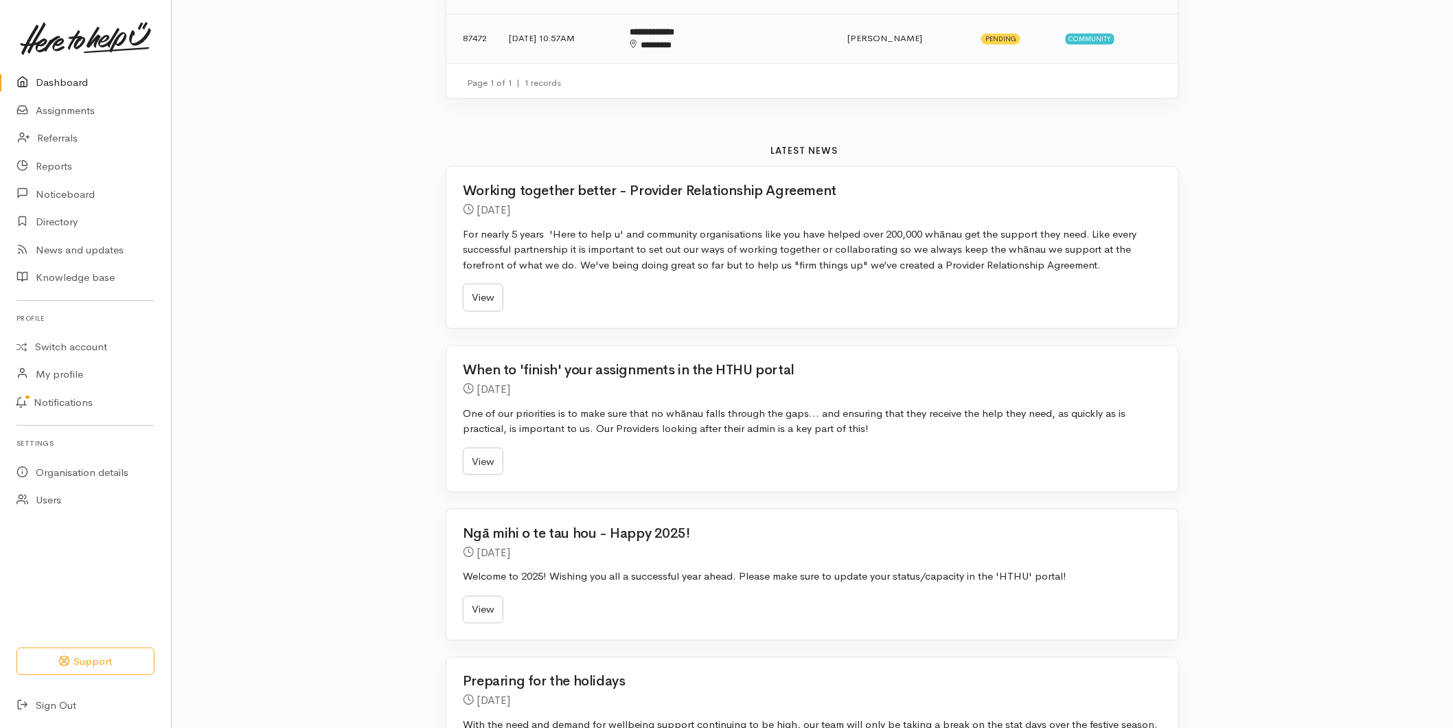
click at [764, 34] on td "**********" at bounding box center [695, 38] width 153 height 49
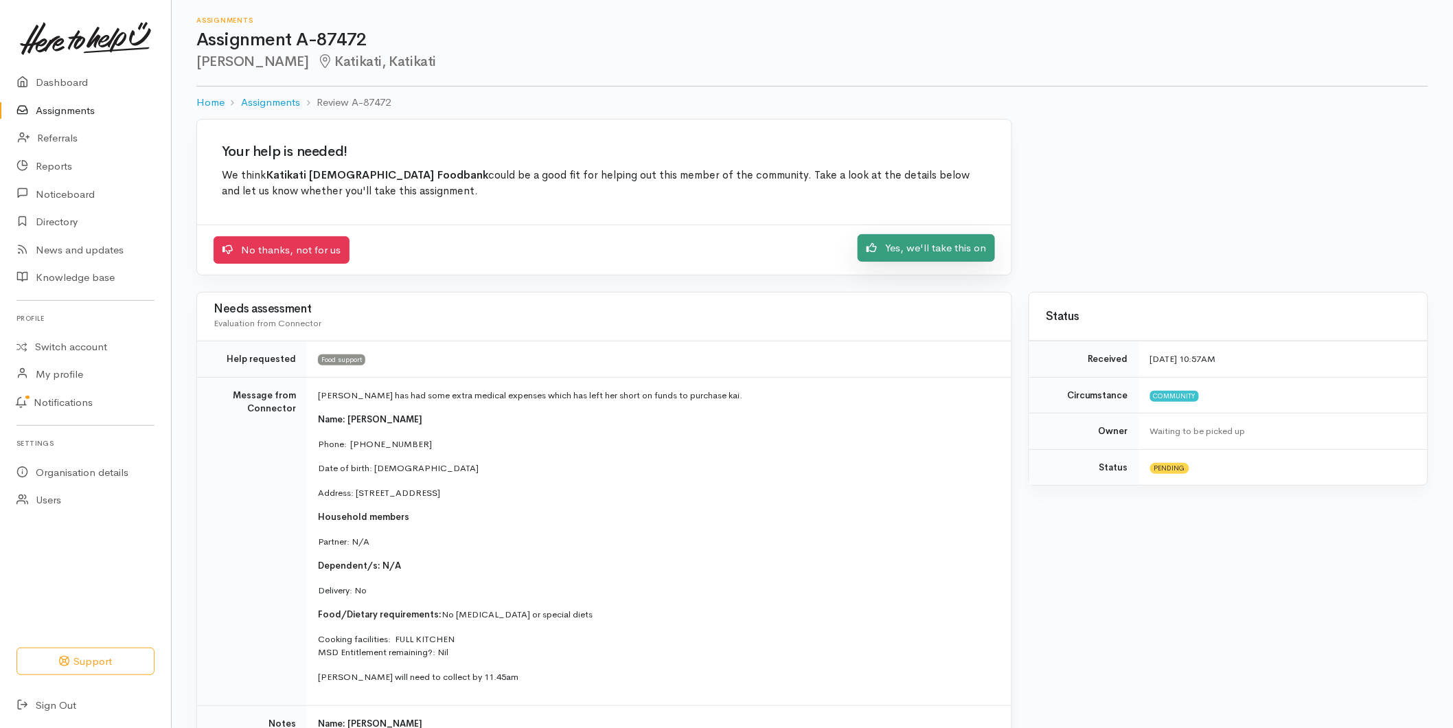
click at [881, 252] on link "Yes, we'll take this on" at bounding box center [925, 248] width 137 height 28
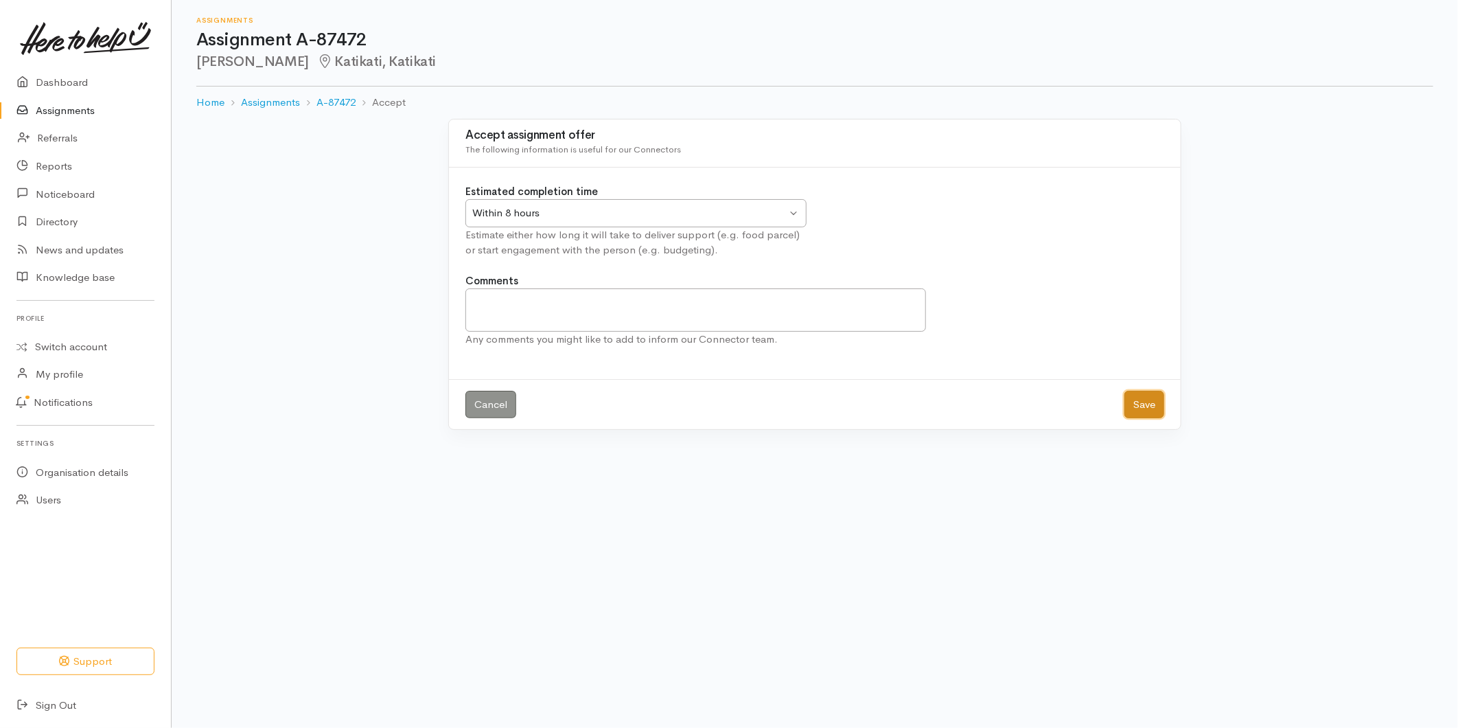
click at [1159, 406] on button "Save" at bounding box center [1145, 405] width 40 height 28
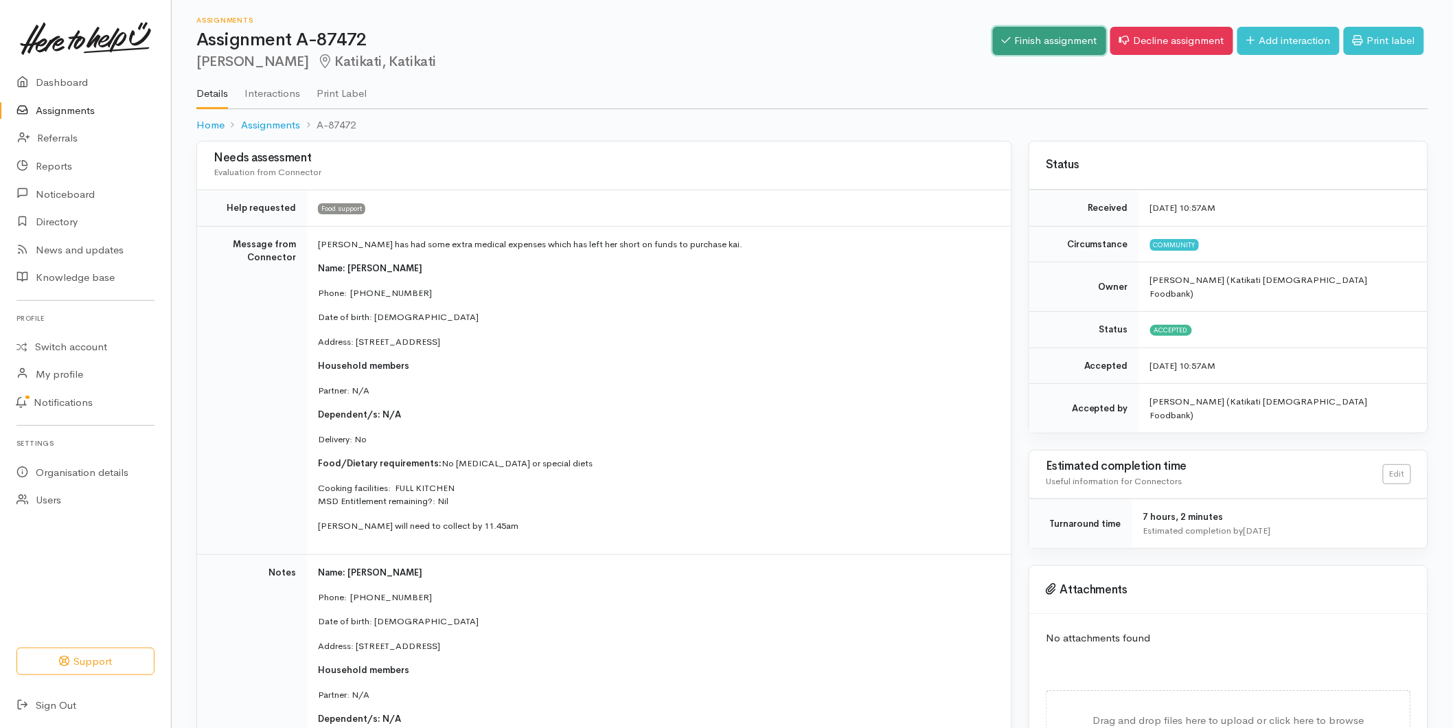
click at [1052, 30] on link "Finish assignment" at bounding box center [1049, 41] width 113 height 28
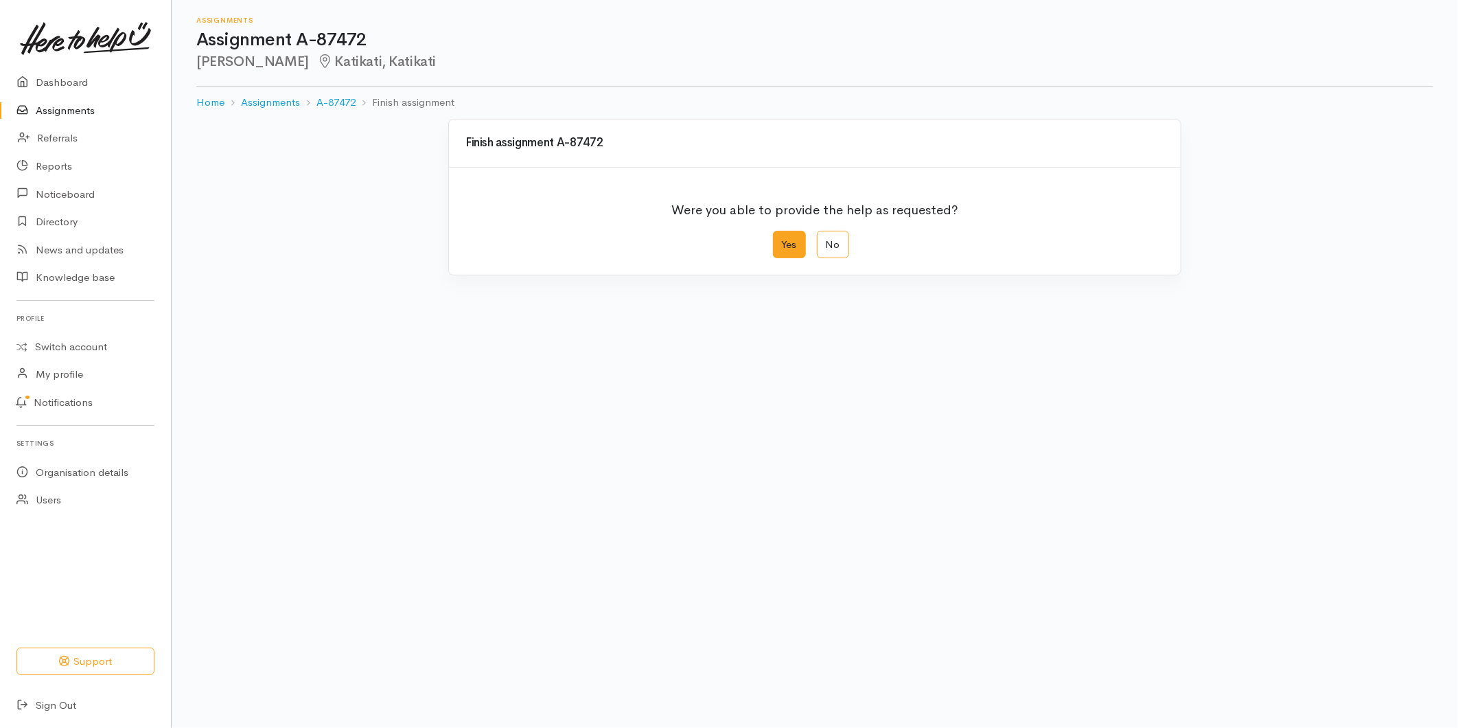
click at [795, 251] on label "Yes" at bounding box center [789, 245] width 33 height 28
click at [782, 240] on input "Yes" at bounding box center [777, 235] width 9 height 9
radio input "true"
click at [1135, 549] on button "Save" at bounding box center [1145, 550] width 40 height 28
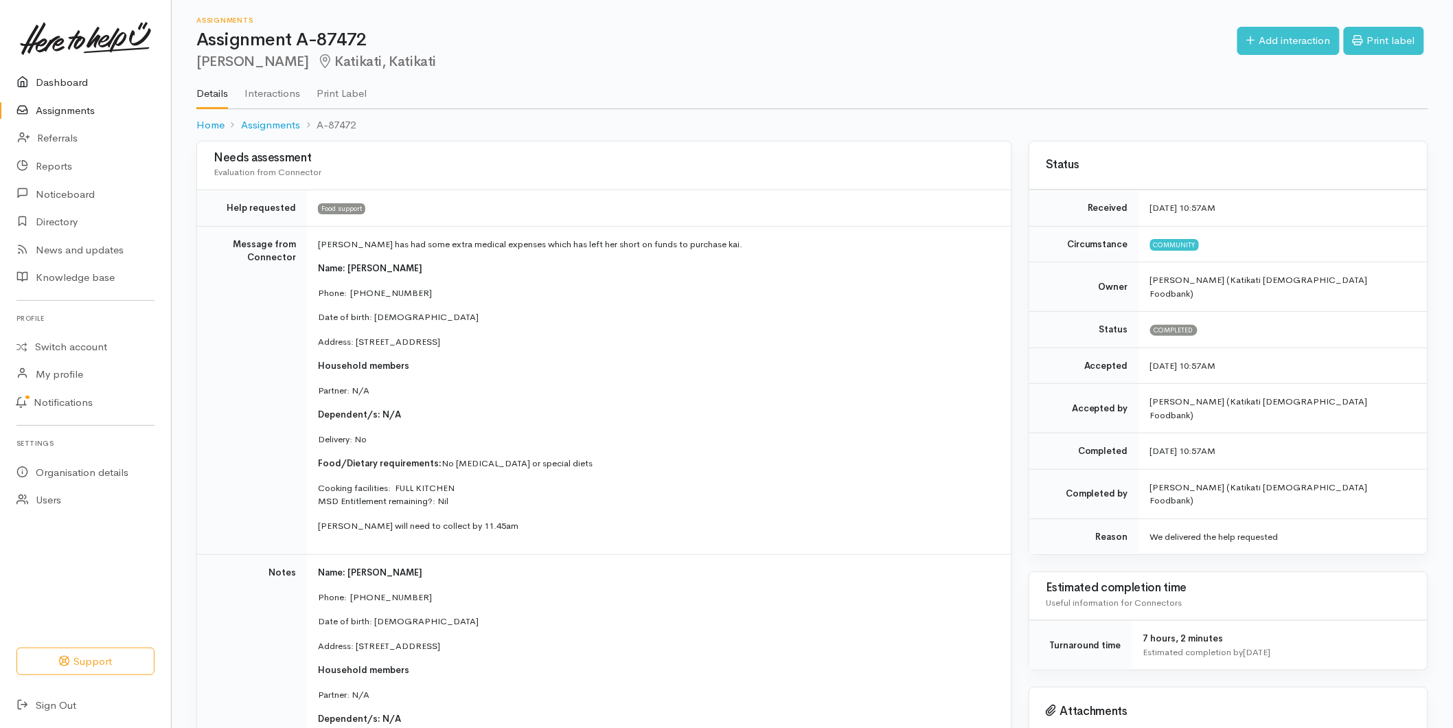
drag, startPoint x: 67, startPoint y: 72, endPoint x: 62, endPoint y: 81, distance: 10.1
click at [67, 73] on link "Dashboard" at bounding box center [85, 83] width 171 height 28
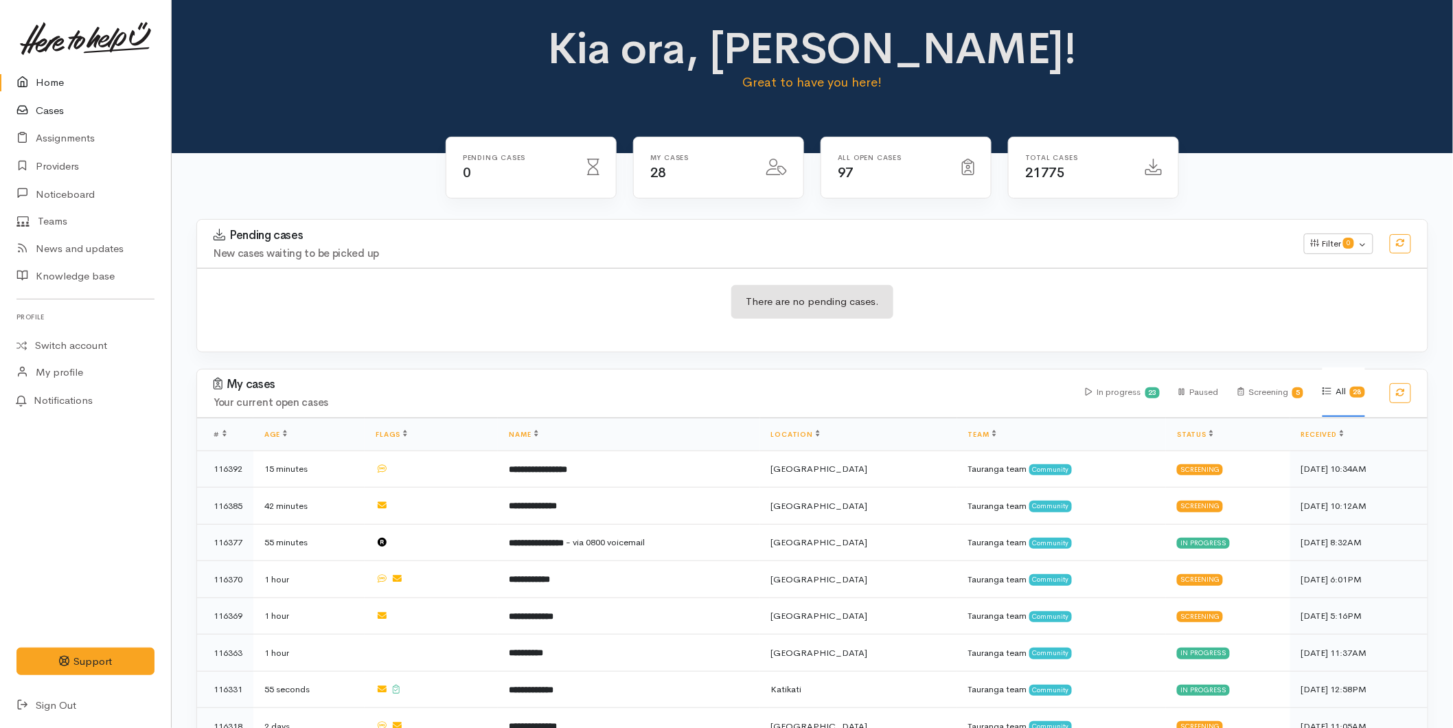
click at [55, 98] on link "Cases" at bounding box center [85, 111] width 171 height 28
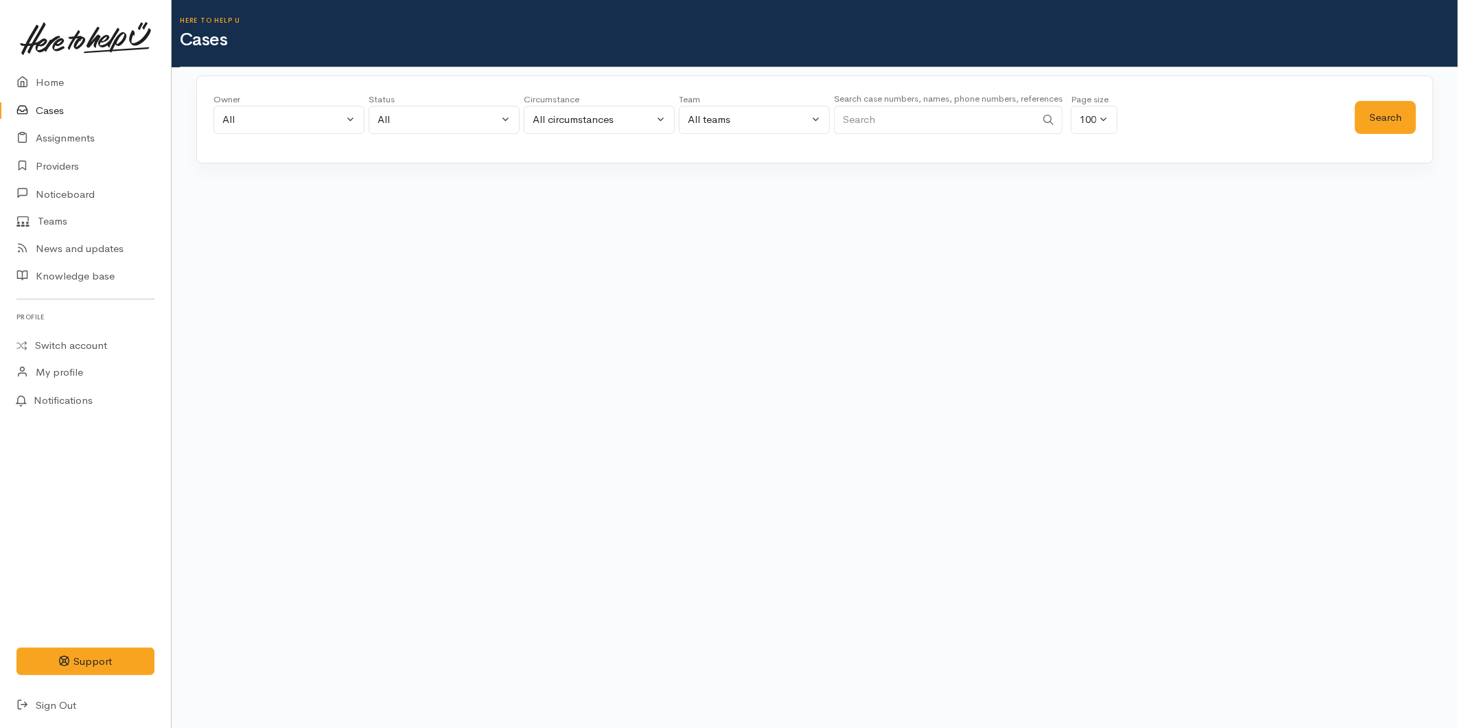
click at [888, 122] on input "Search" at bounding box center [935, 120] width 202 height 28
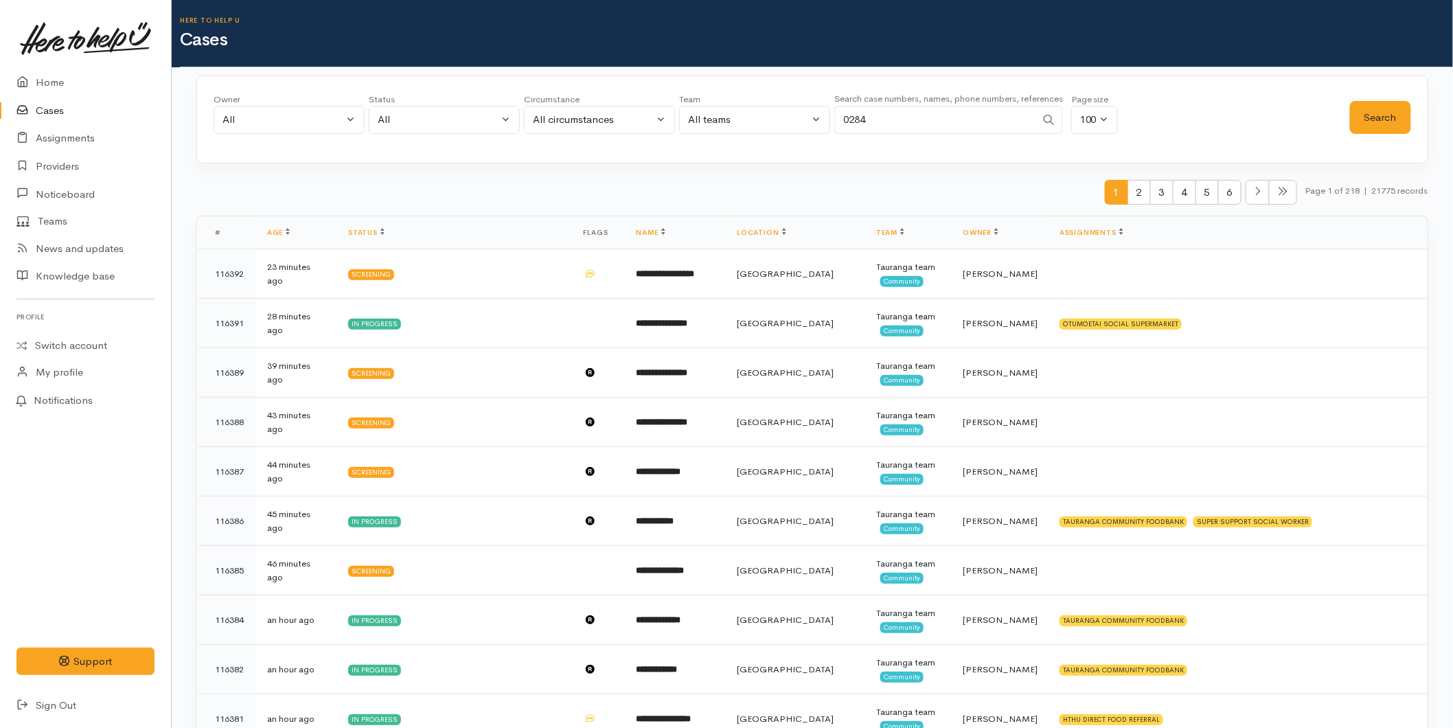
type input "0284"
click at [58, 88] on link "Home" at bounding box center [85, 83] width 171 height 28
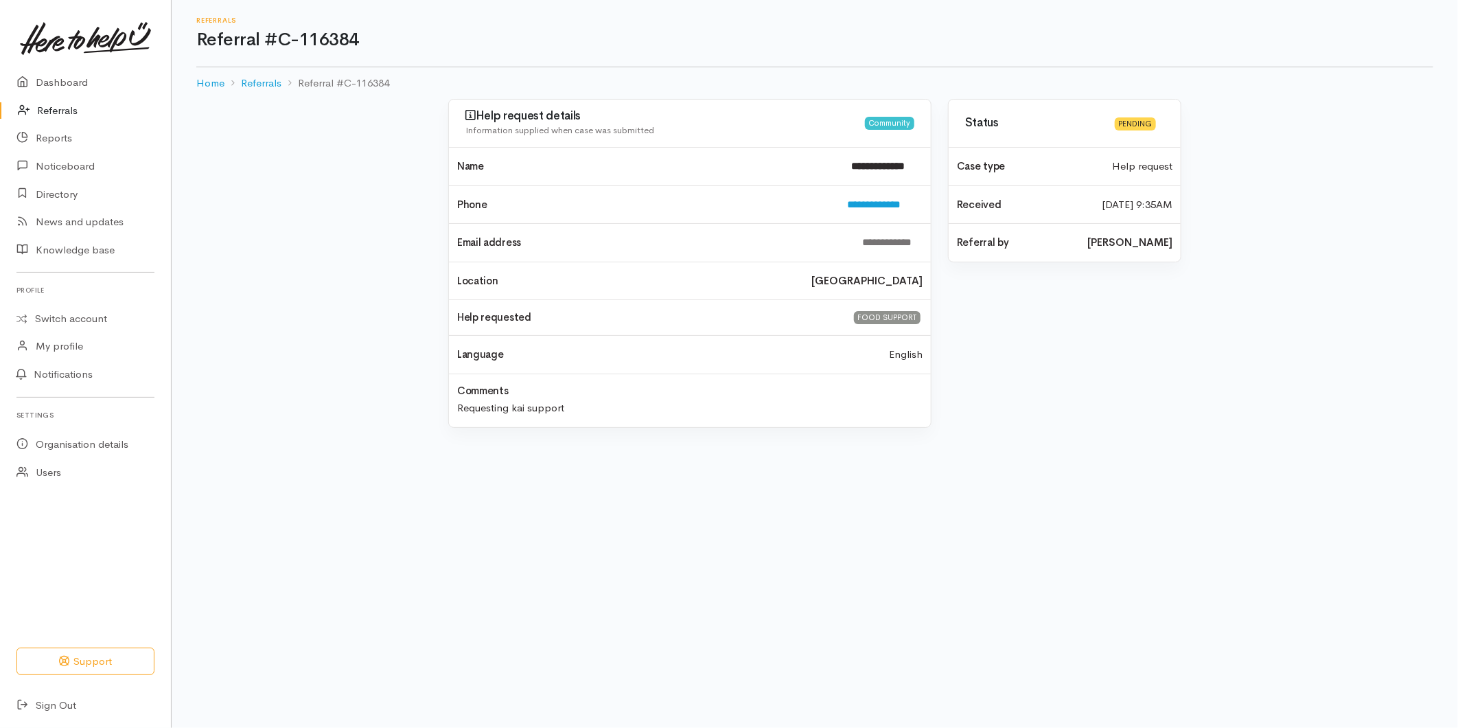
click at [67, 106] on link "Referrals" at bounding box center [85, 111] width 171 height 28
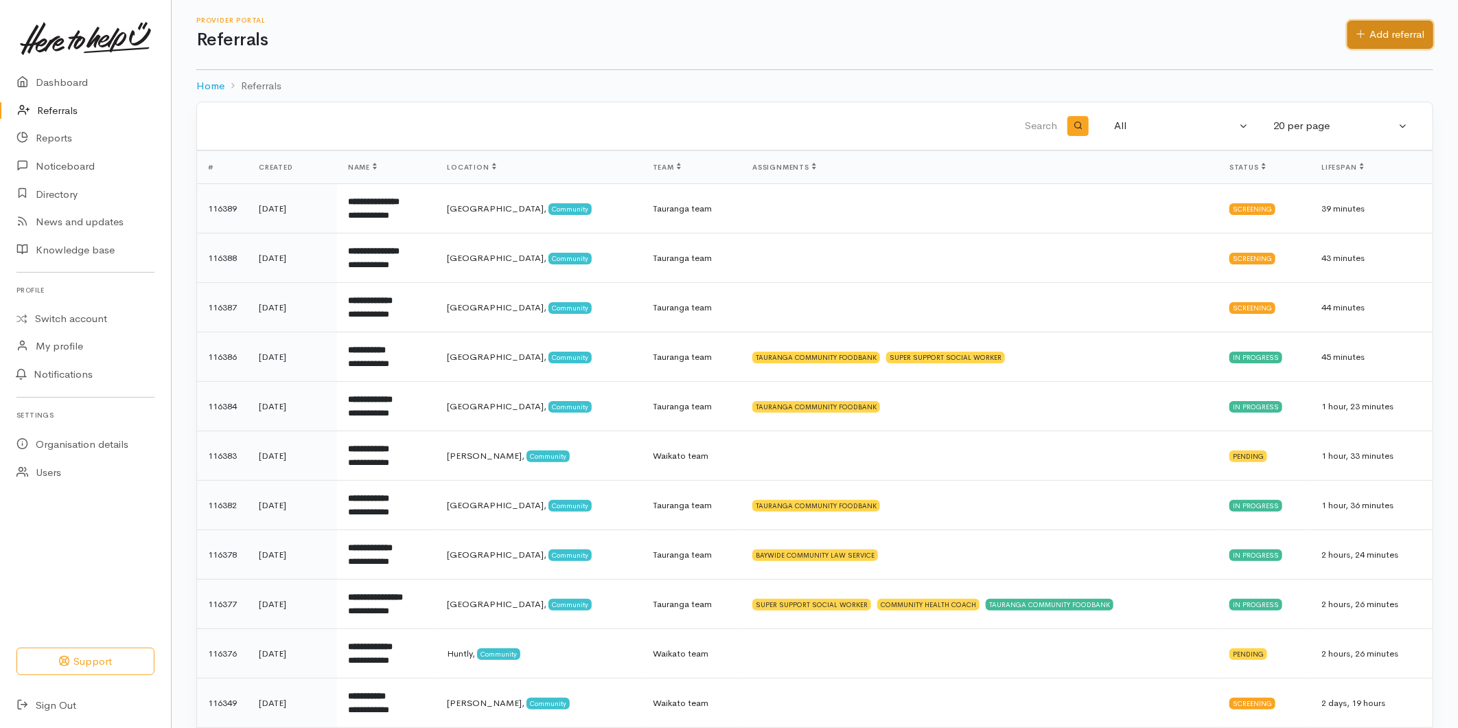
click at [1365, 25] on link "Add referral" at bounding box center [1391, 35] width 86 height 28
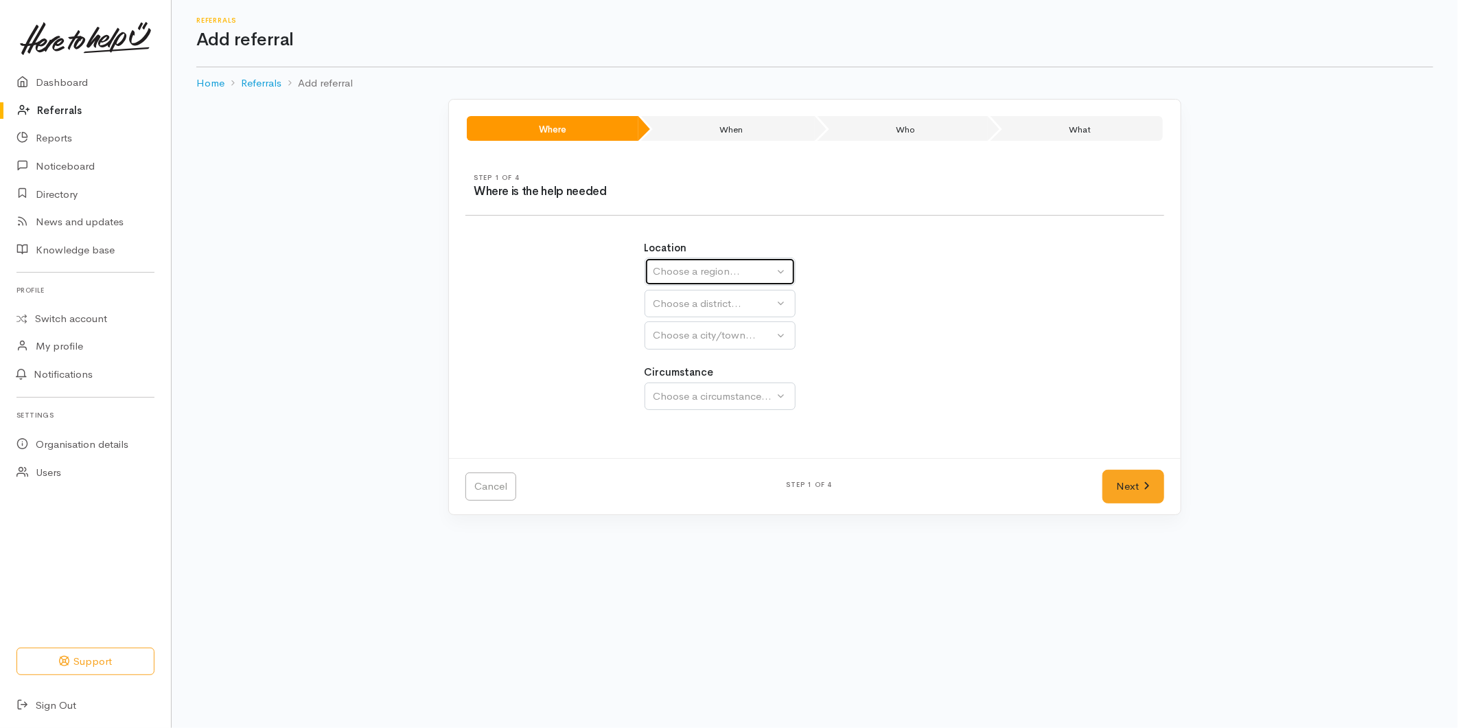
click at [715, 270] on div "Choose a region..." at bounding box center [714, 272] width 121 height 16
drag, startPoint x: 693, startPoint y: 373, endPoint x: 697, endPoint y: 334, distance: 40.0
click at [694, 373] on span "Bay of Plenty" at bounding box center [693, 379] width 62 height 16
select select "4"
select select
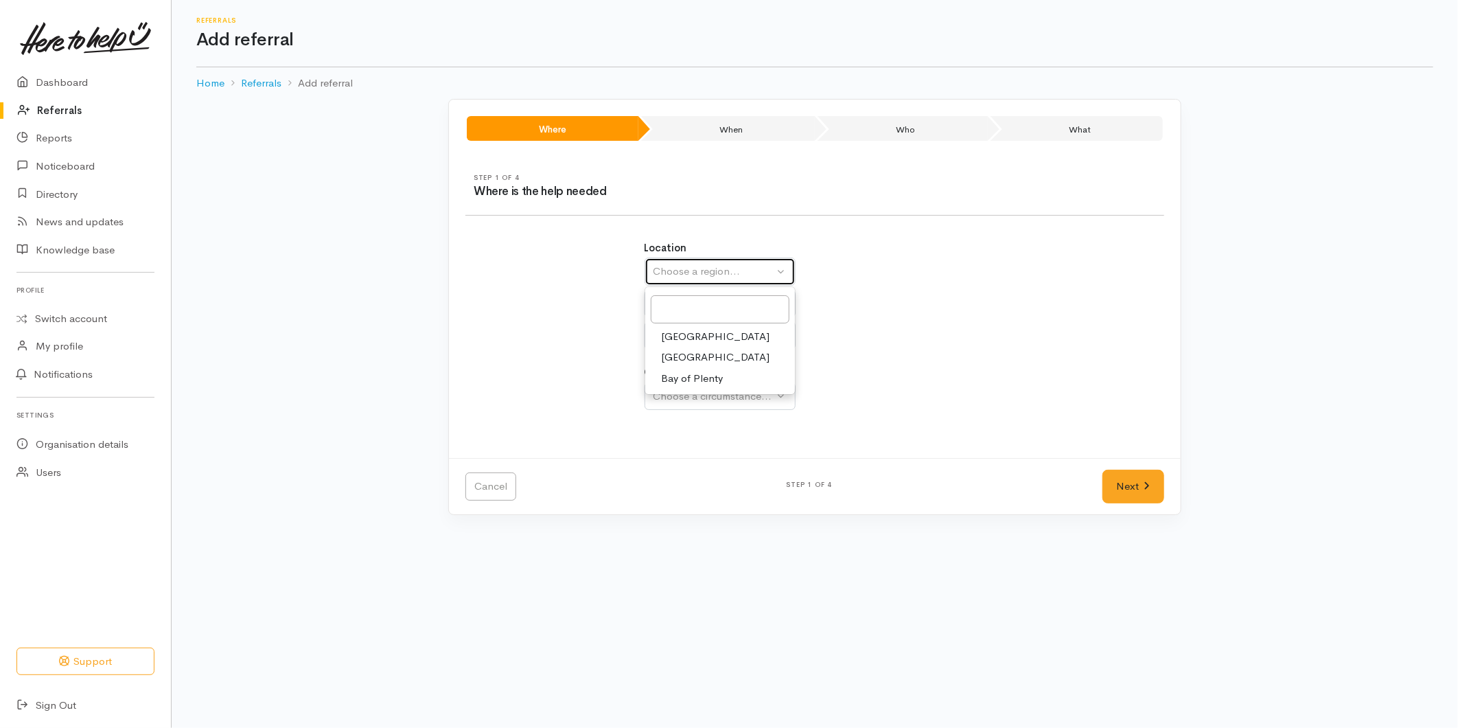
select select
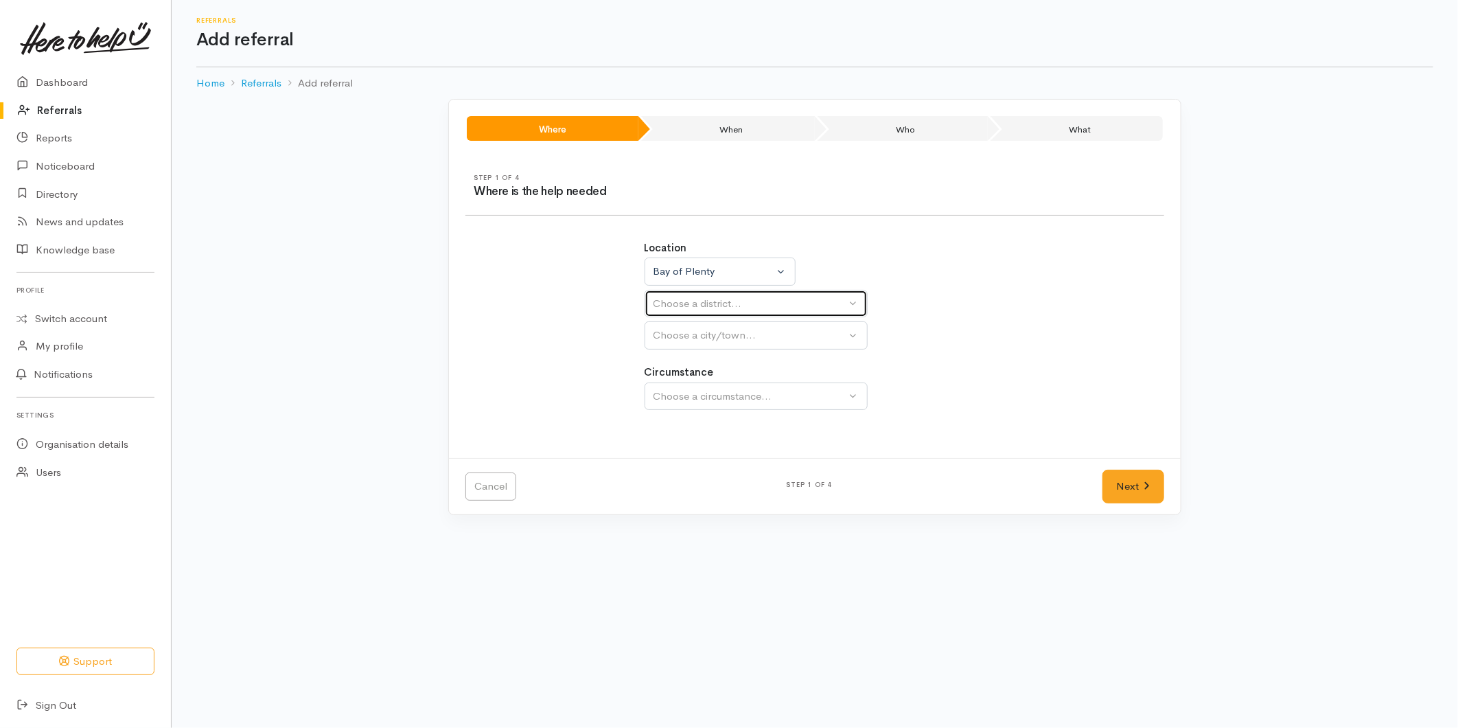
click at [695, 310] on div "Choose a district..." at bounding box center [750, 304] width 193 height 16
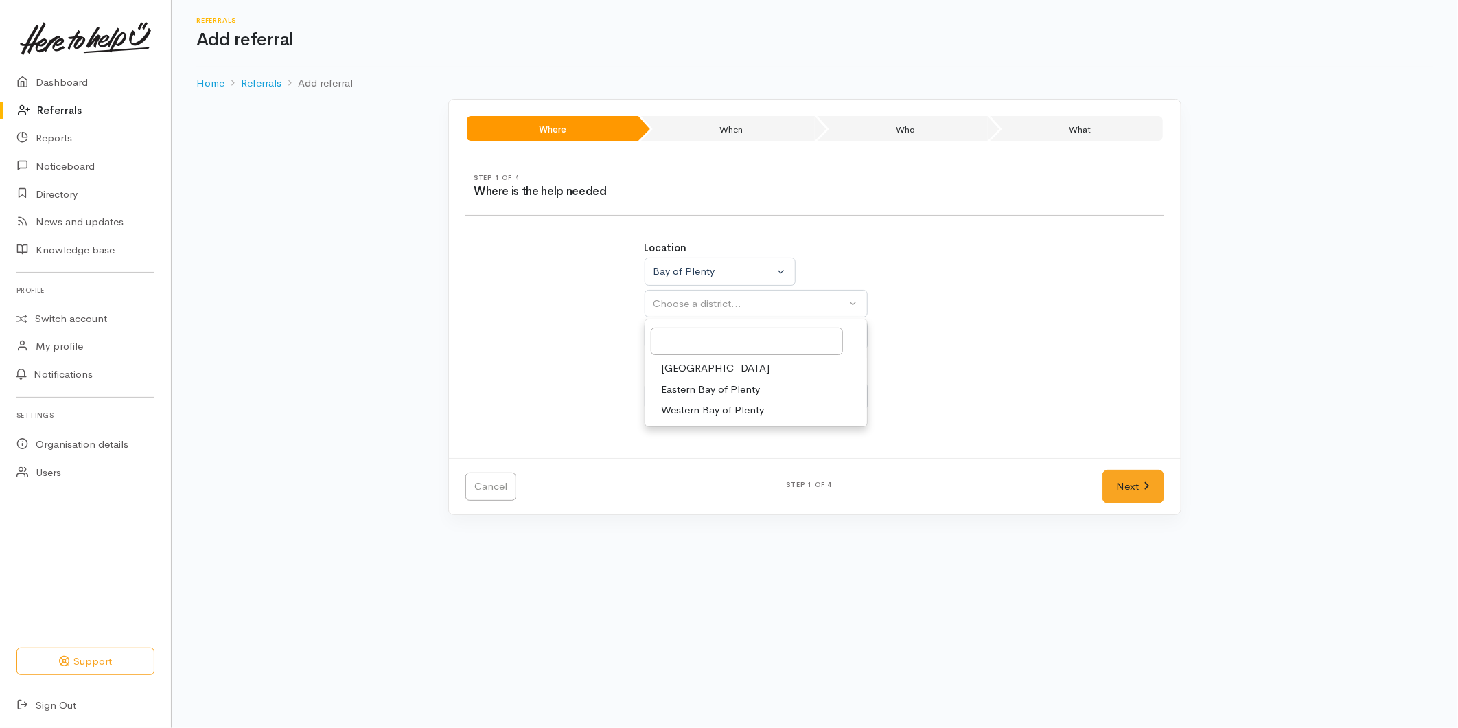
click at [685, 374] on span "Tauranga" at bounding box center [716, 368] width 108 height 16
select select "6"
select select
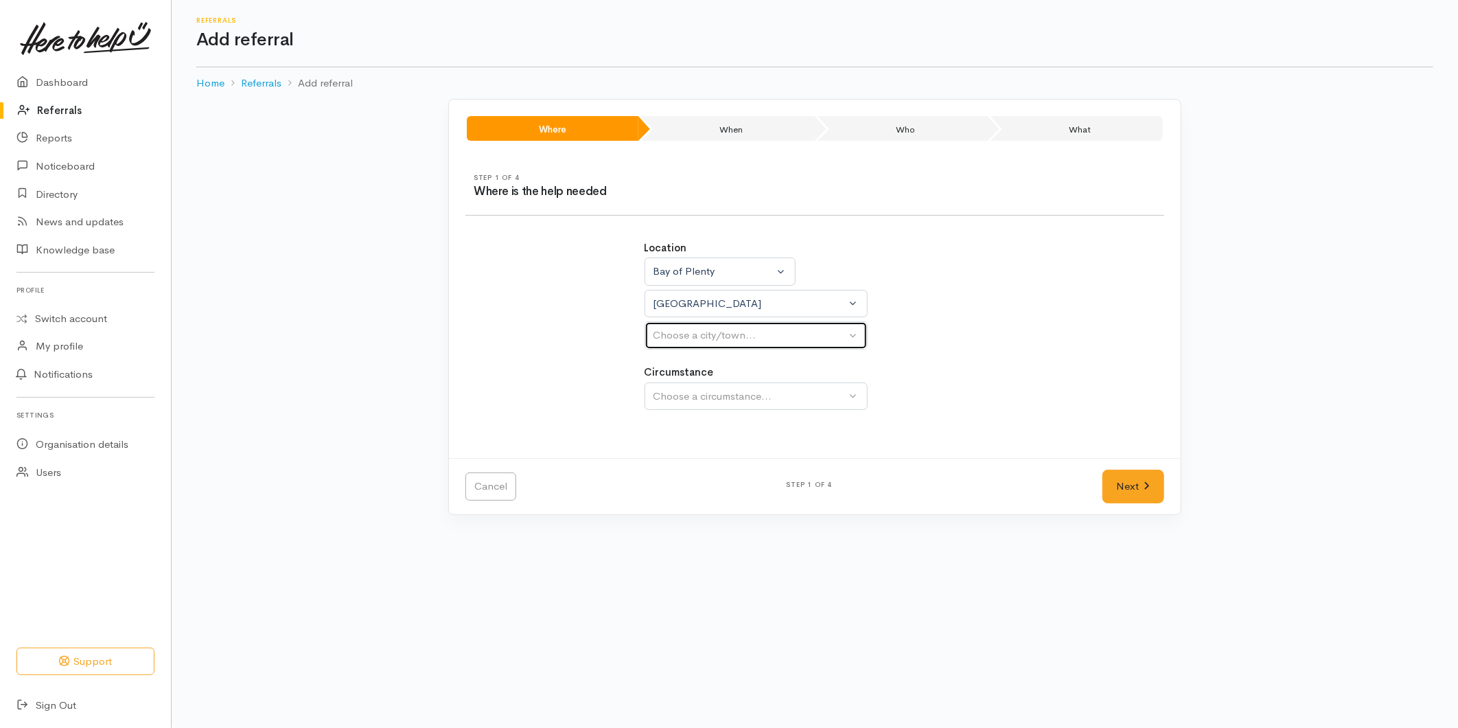
click at [692, 338] on div "Choose a city/town..." at bounding box center [750, 335] width 193 height 16
click at [687, 402] on span "Tauranga" at bounding box center [716, 401] width 108 height 16
select select "4"
click at [696, 394] on div "Choose a circumstance..." at bounding box center [750, 397] width 193 height 16
drag, startPoint x: 689, startPoint y: 460, endPoint x: 920, endPoint y: 485, distance: 232.7
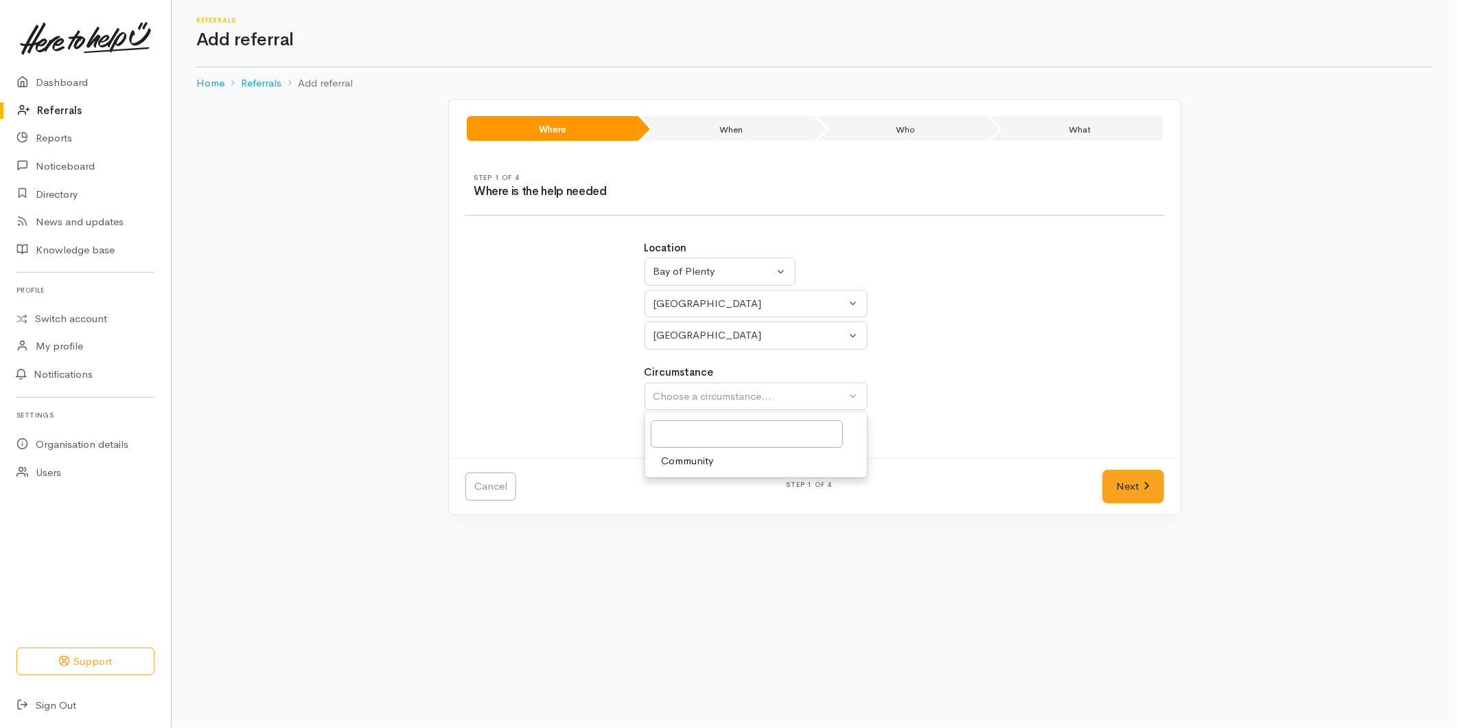
click at [690, 460] on span "Community" at bounding box center [688, 461] width 52 height 16
select select "2"
click at [1116, 485] on link "Next" at bounding box center [1134, 487] width 62 height 34
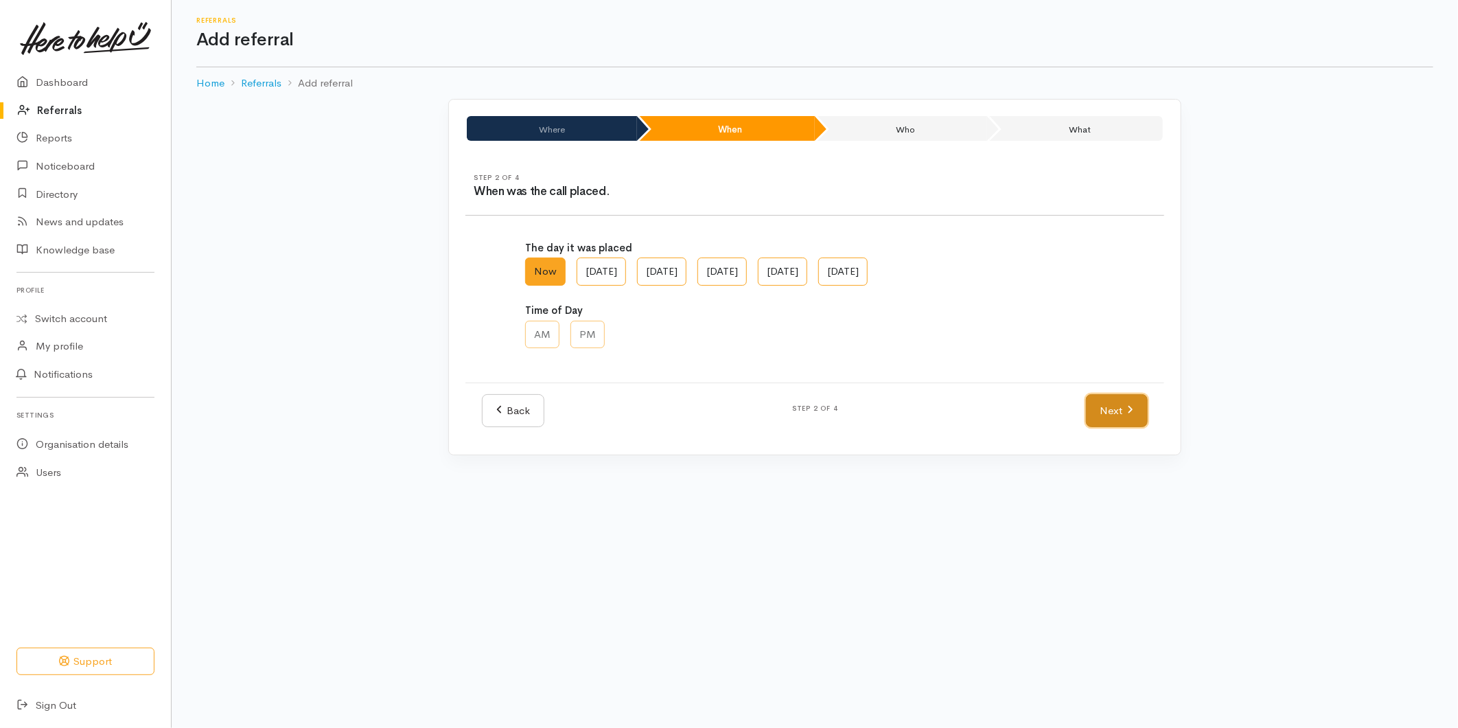
click at [1104, 406] on link "Next" at bounding box center [1117, 411] width 62 height 34
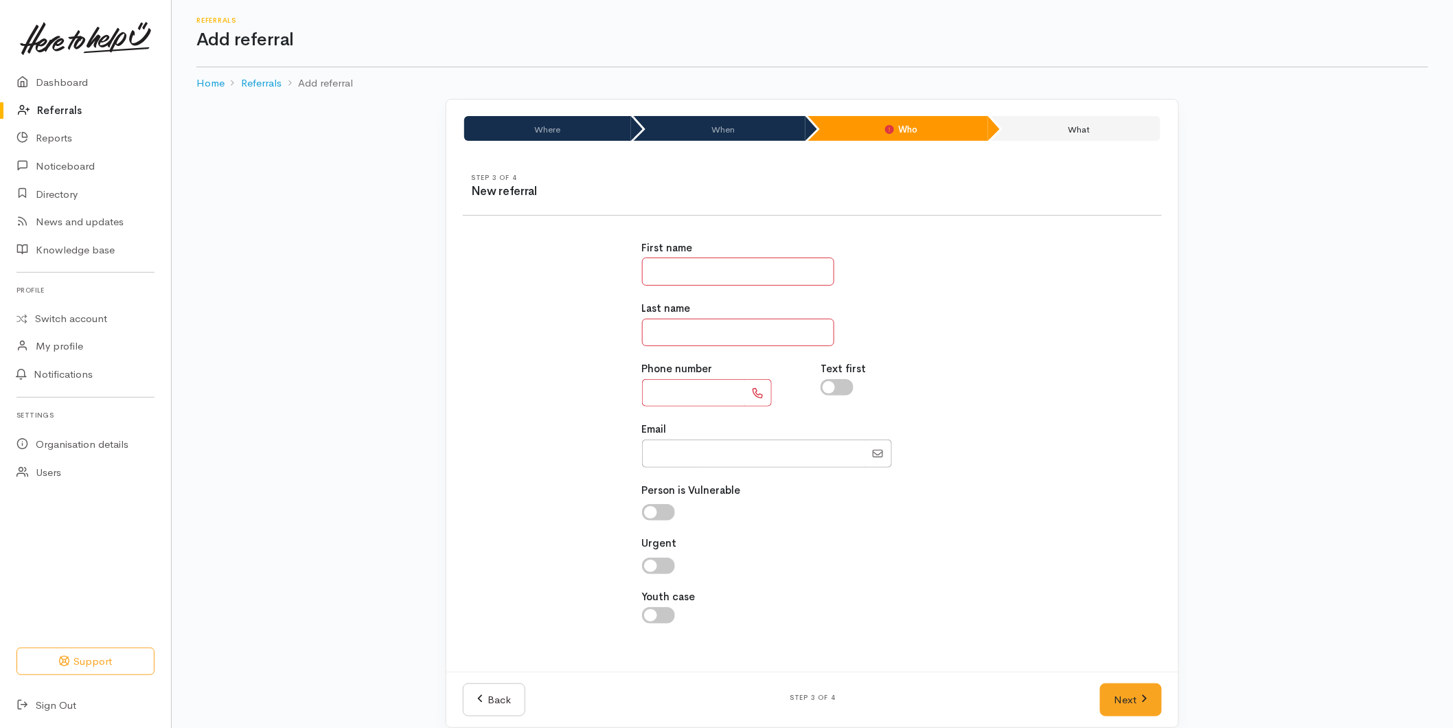
drag, startPoint x: 703, startPoint y: 260, endPoint x: 702, endPoint y: 275, distance: 15.2
click at [702, 262] on input "text" at bounding box center [738, 271] width 192 height 28
type input "*****"
type input "**"
click at [660, 387] on input "text" at bounding box center [693, 393] width 103 height 28
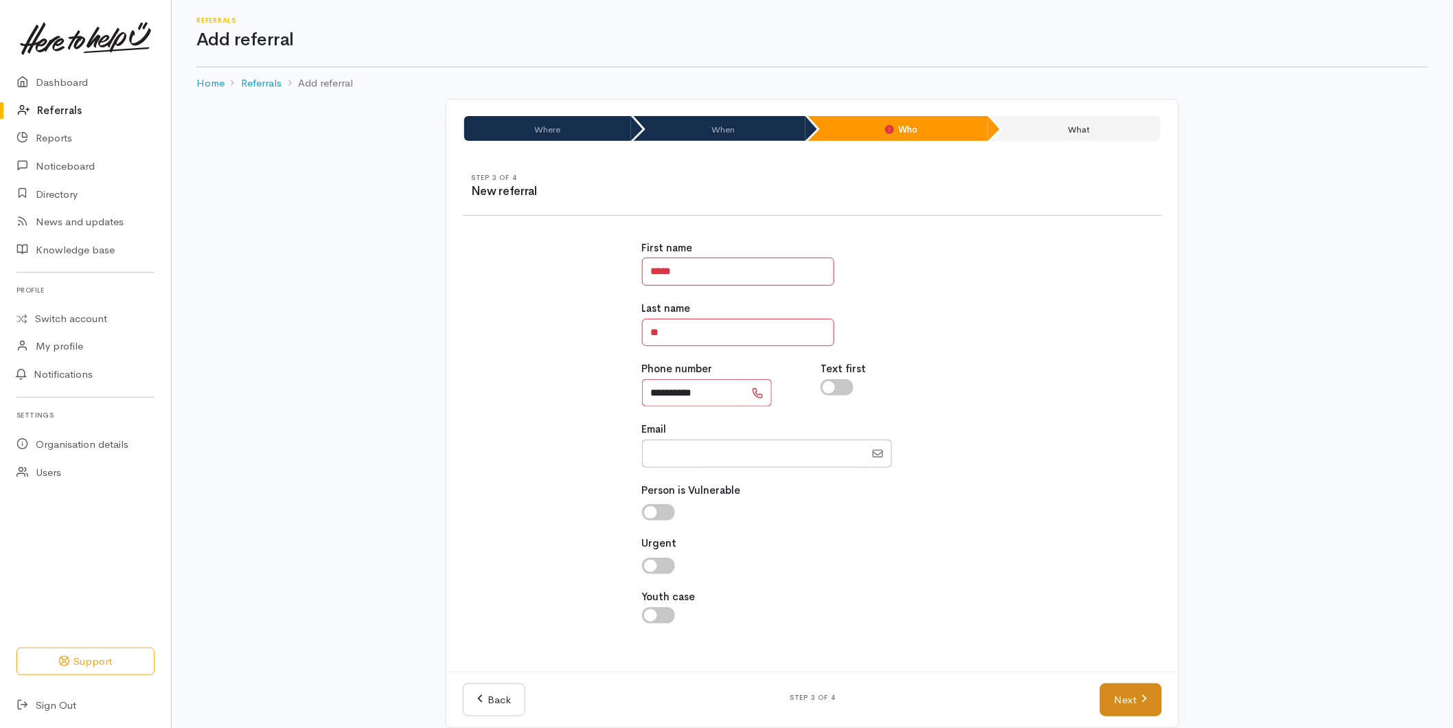
type input "**********"
click at [1149, 713] on link "Next" at bounding box center [1131, 700] width 62 height 34
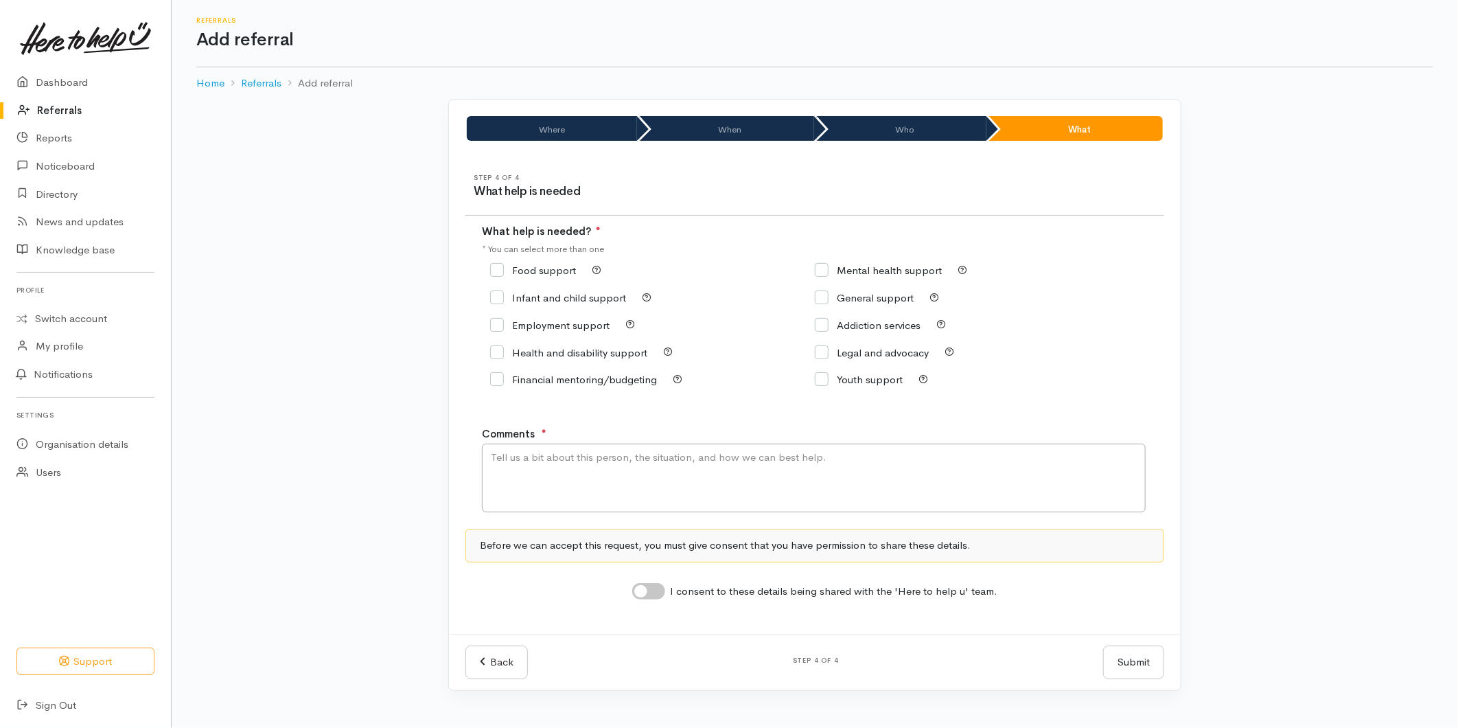
drag, startPoint x: 496, startPoint y: 273, endPoint x: 575, endPoint y: 475, distance: 216.7
click at [496, 273] on input "Food support" at bounding box center [533, 270] width 86 height 10
checkbox input "true"
click at [579, 502] on textarea "Comments" at bounding box center [814, 477] width 664 height 69
type textarea "Alice is a Community Registered Nurse - wanting to refer a whānau"
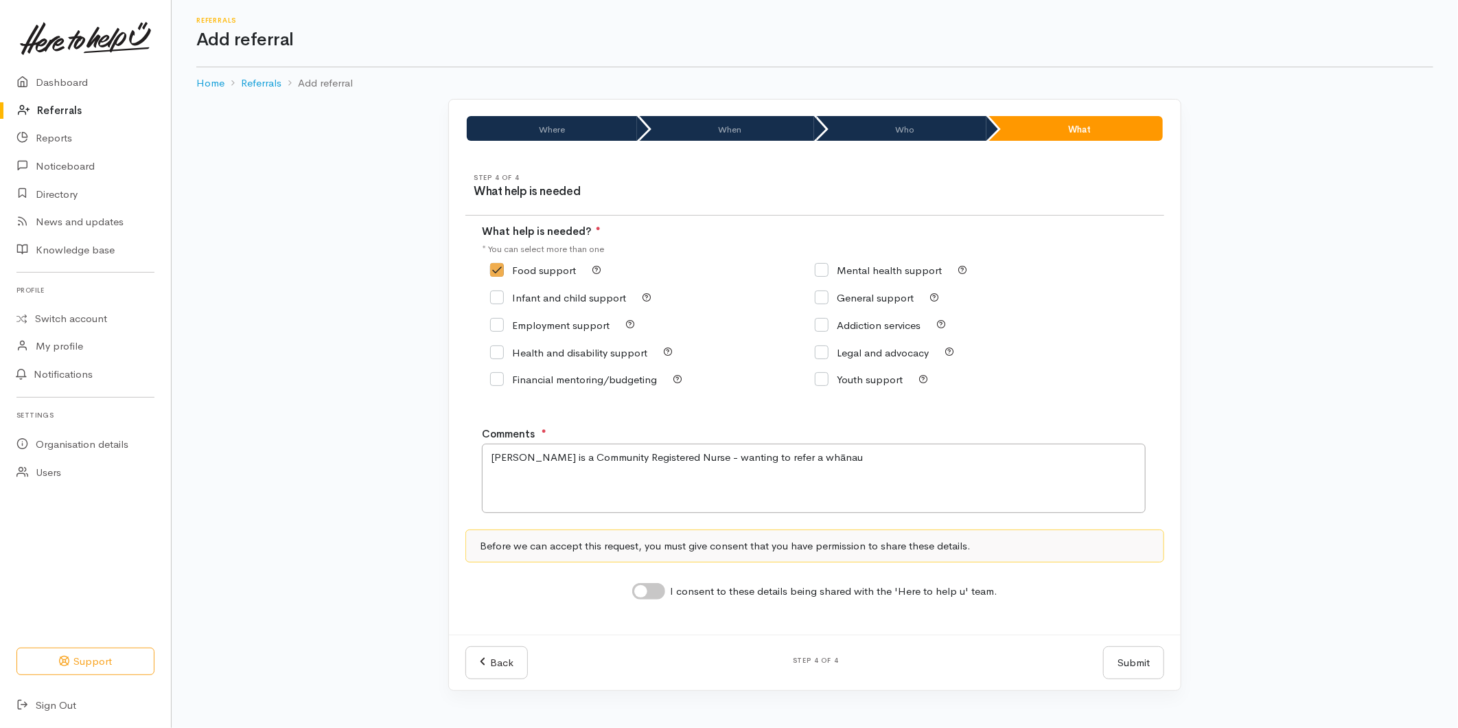
click at [497, 269] on input "Food support" at bounding box center [533, 270] width 86 height 10
checkbox input "false"
click at [819, 303] on input "General support" at bounding box center [864, 297] width 99 height 10
checkbox input "true"
click at [826, 467] on textarea "Alice is a Community Registered Nurse - wanting to refer a whānau" at bounding box center [814, 477] width 664 height 69
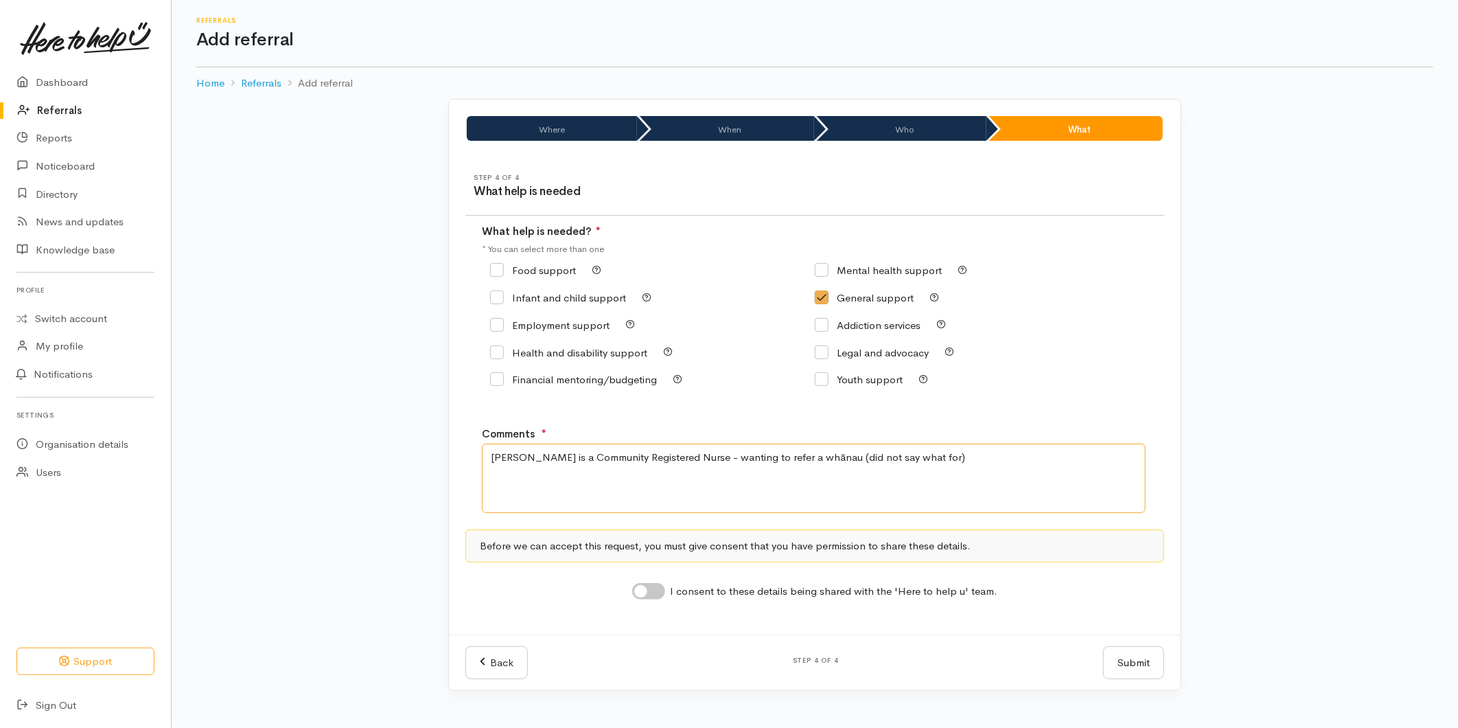
type textarea "Alice is a Community Registered Nurse - wanting to refer a whānau (did not say …"
drag, startPoint x: 655, startPoint y: 598, endPoint x: 643, endPoint y: 600, distance: 11.9
click at [652, 597] on input "I consent to these details being shared with the 'Here to help u' team." at bounding box center [648, 591] width 33 height 16
checkbox input "true"
click at [1157, 667] on button "Submit" at bounding box center [1133, 663] width 61 height 34
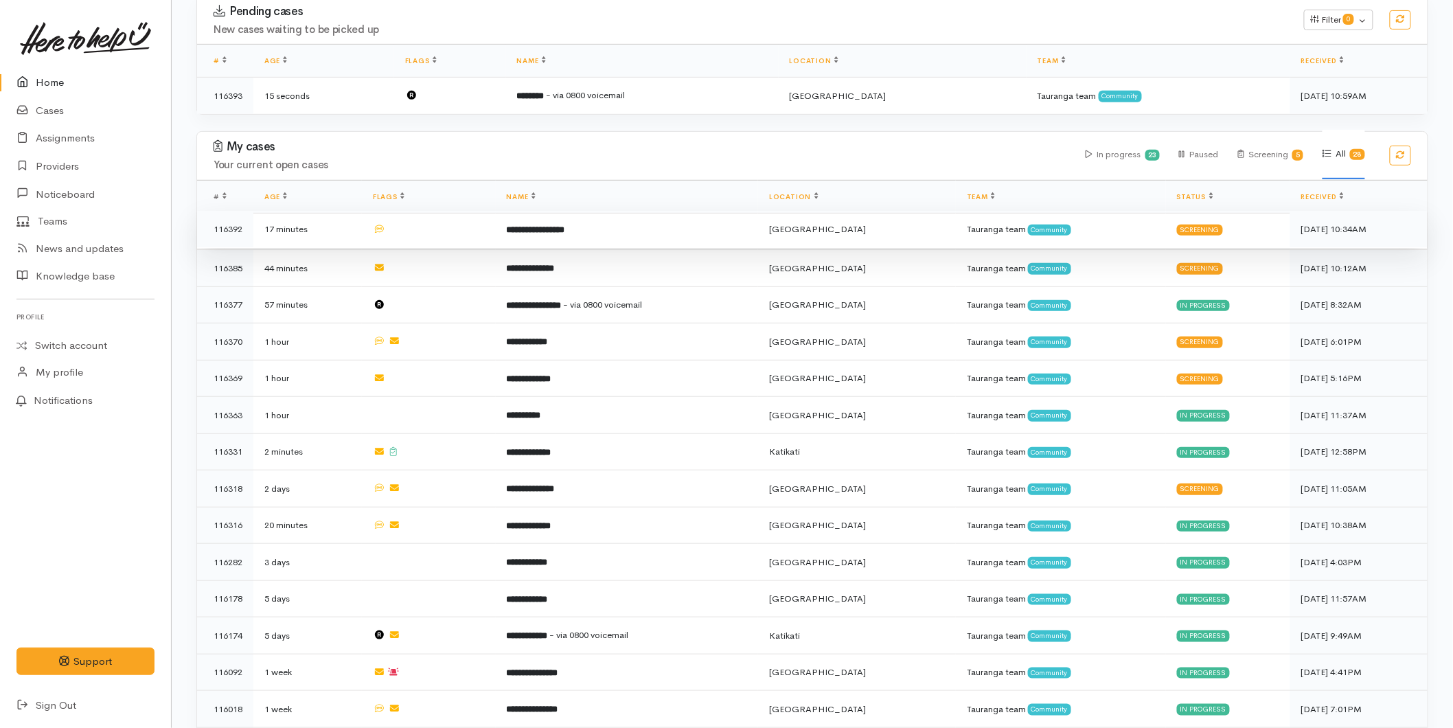
scroll to position [229, 0]
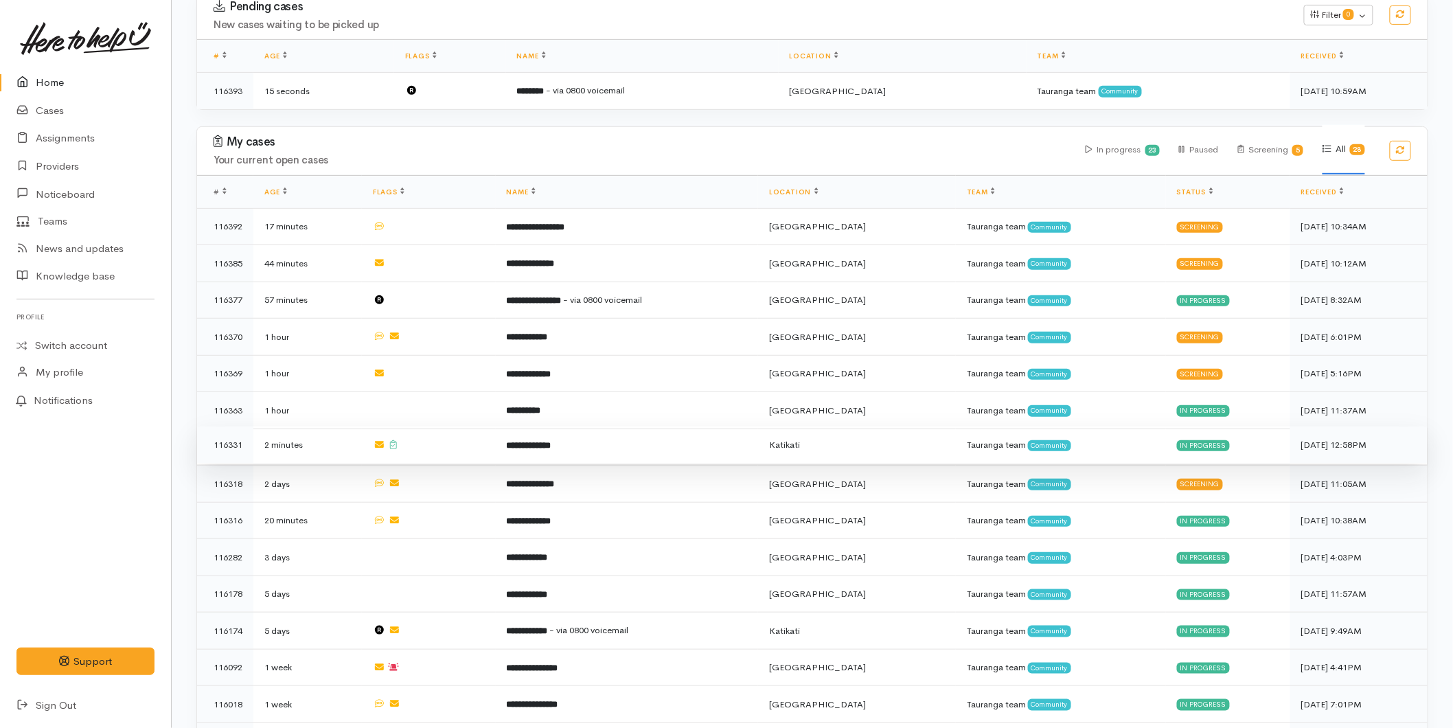
click at [512, 443] on td "**********" at bounding box center [627, 444] width 263 height 37
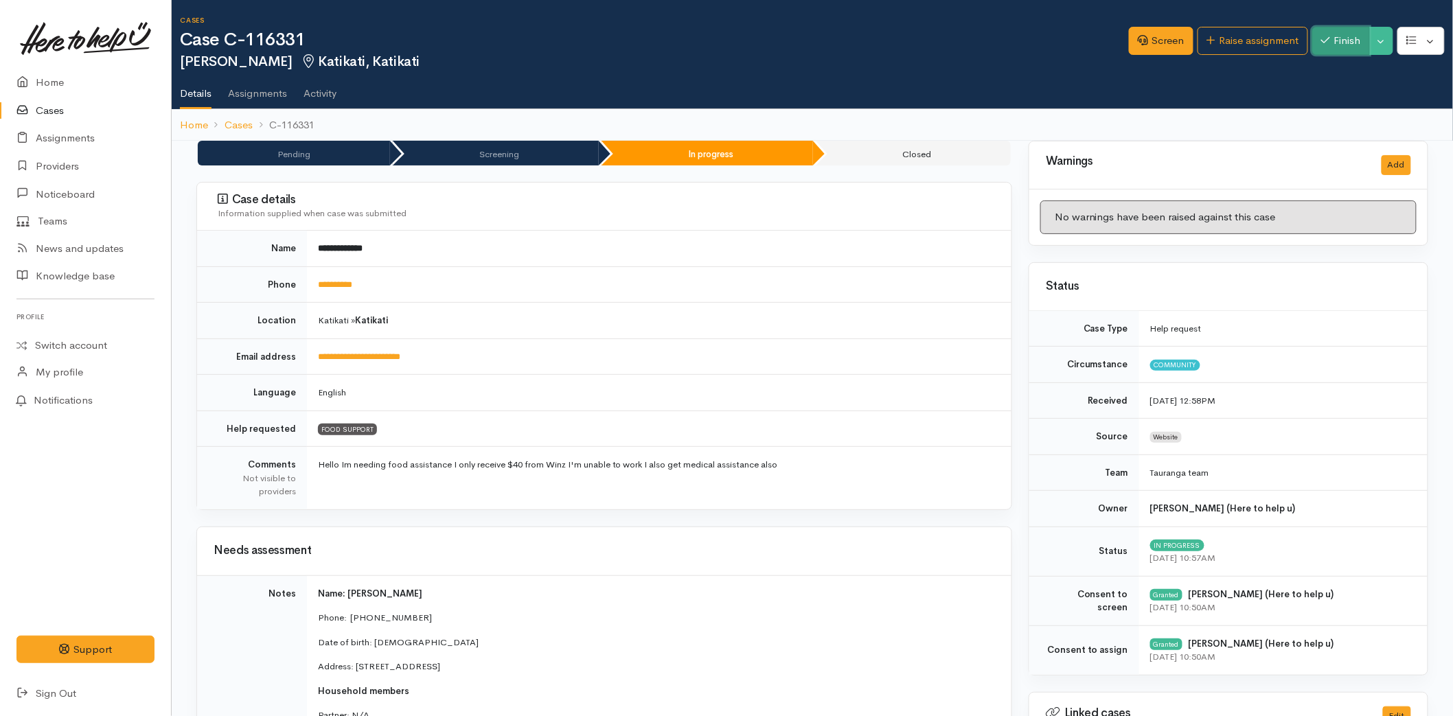
click at [1328, 45] on button "Finish" at bounding box center [1341, 41] width 58 height 28
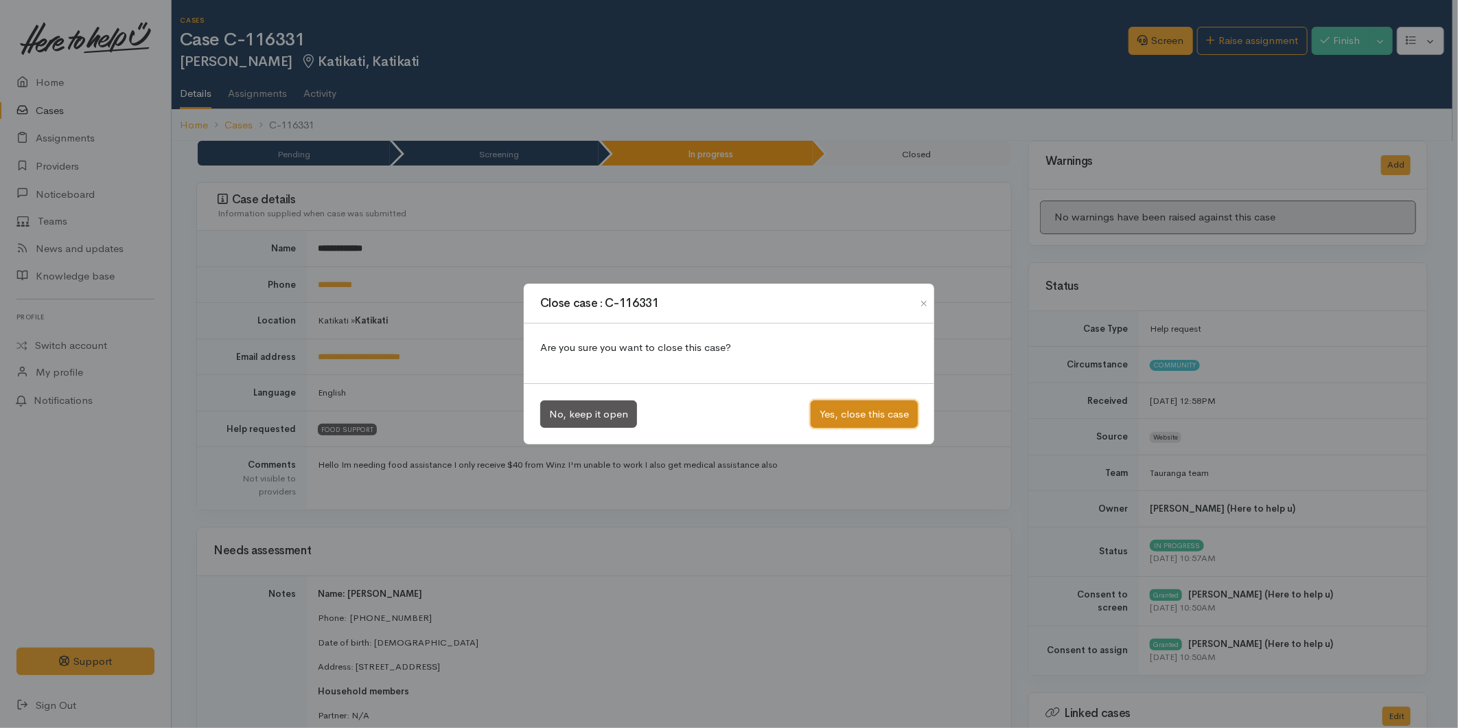
click at [880, 411] on button "Yes, close this case" at bounding box center [864, 414] width 107 height 28
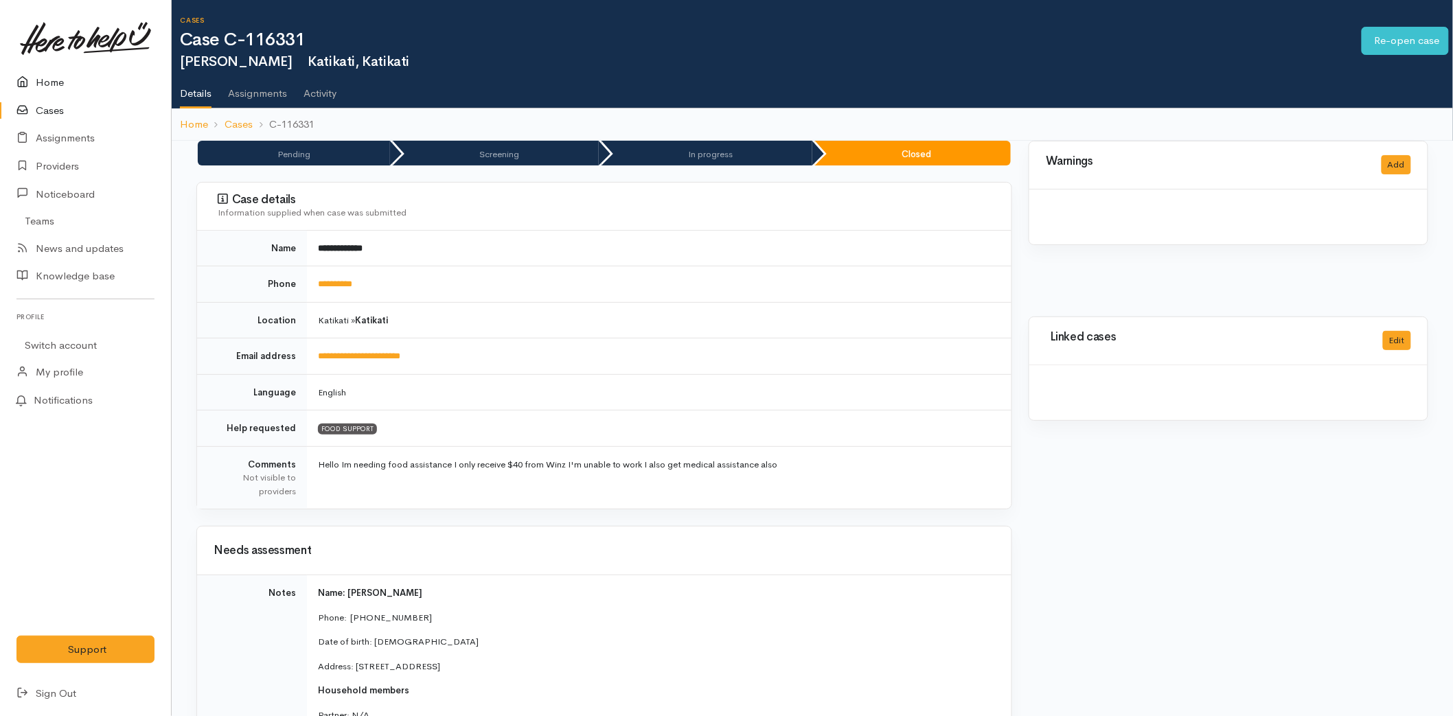
click at [44, 80] on link "Home" at bounding box center [85, 83] width 171 height 28
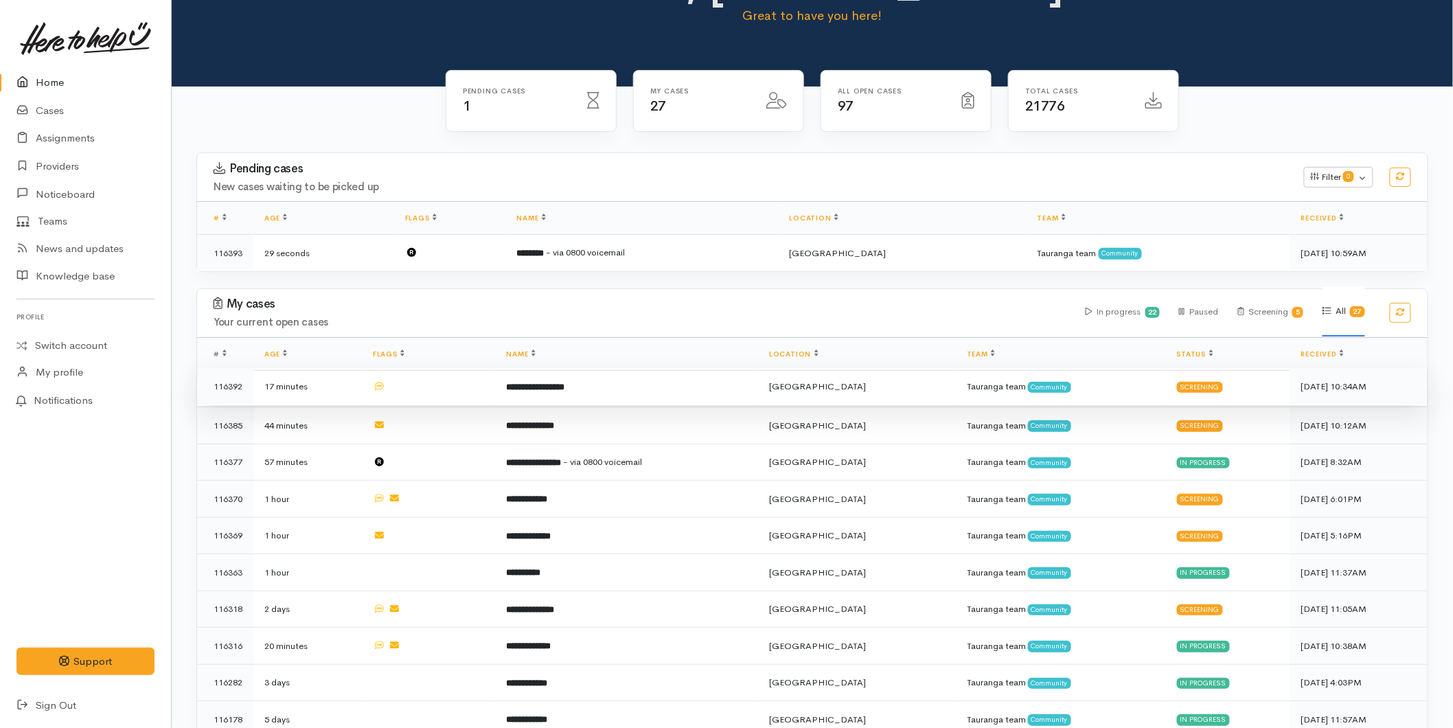
scroll to position [152, 0]
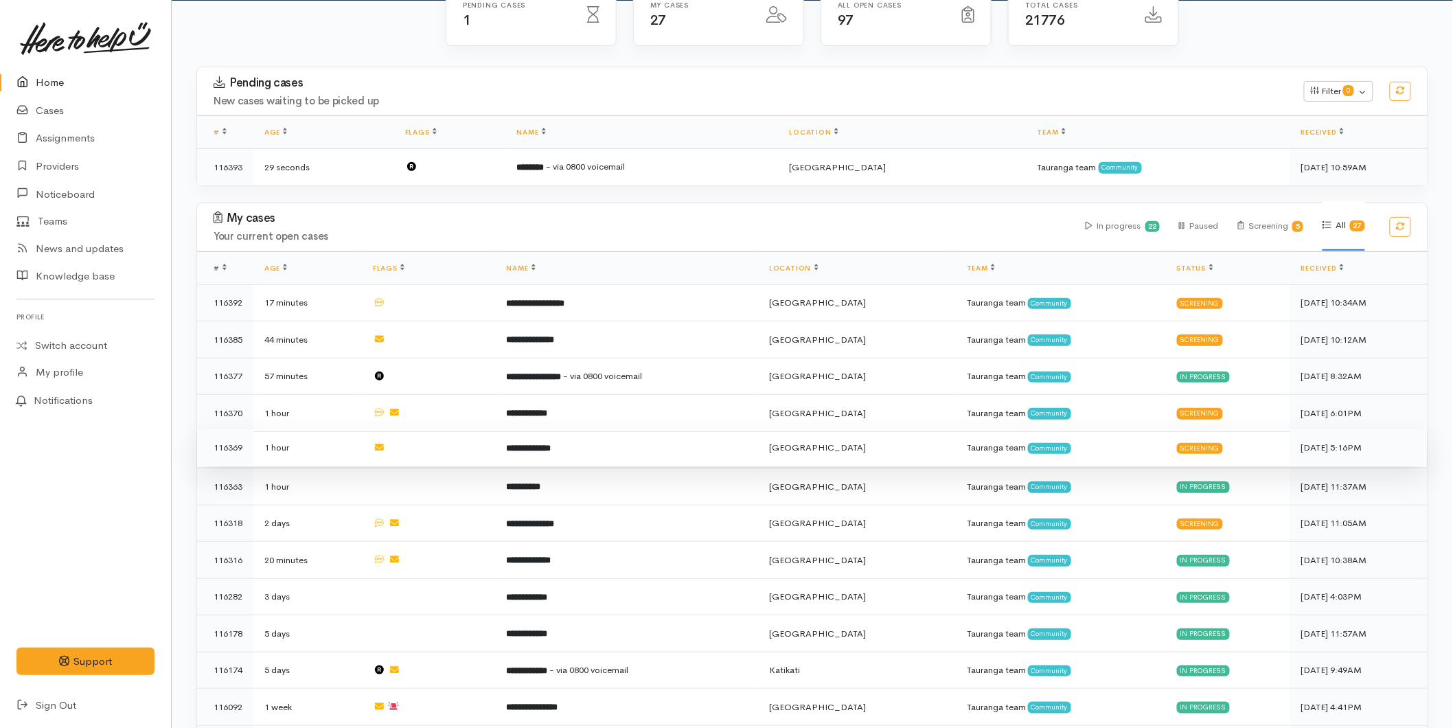
click at [551, 443] on b "**********" at bounding box center [529, 447] width 45 height 9
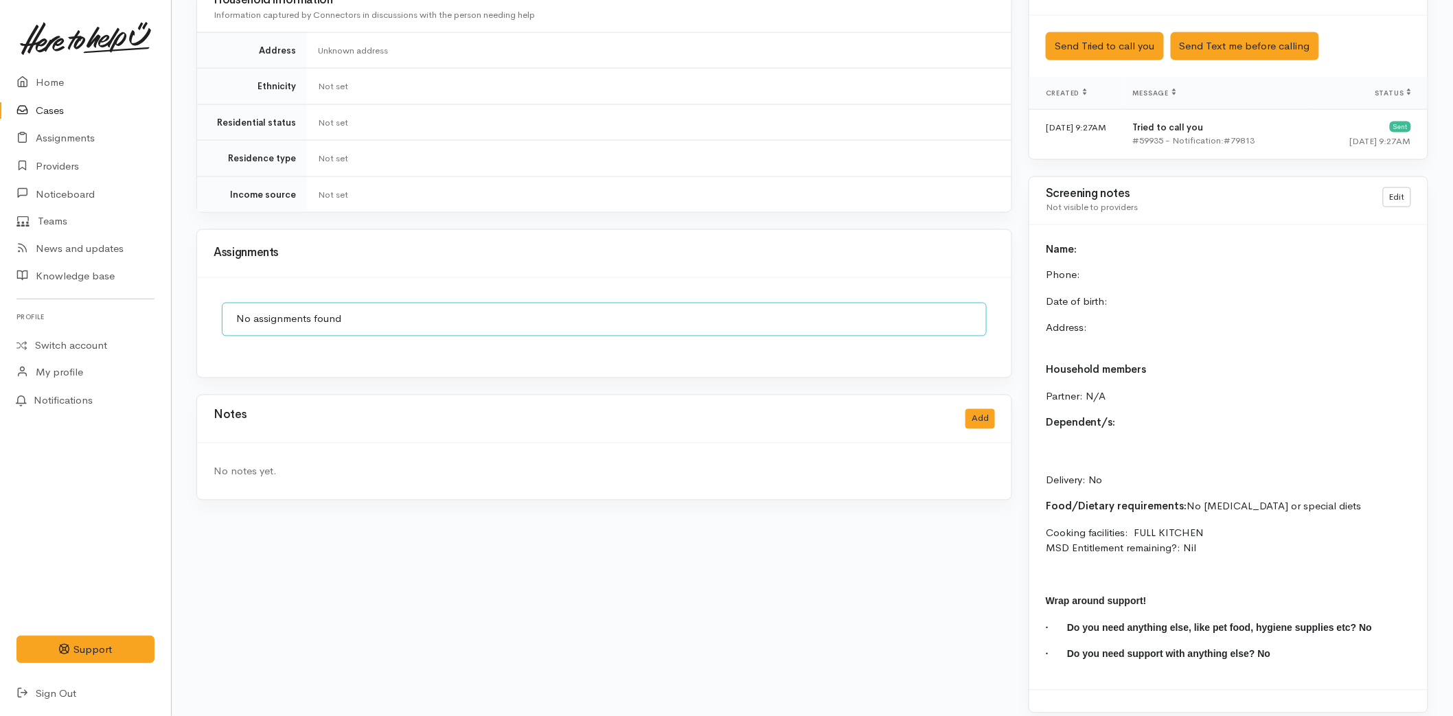
scroll to position [148, 0]
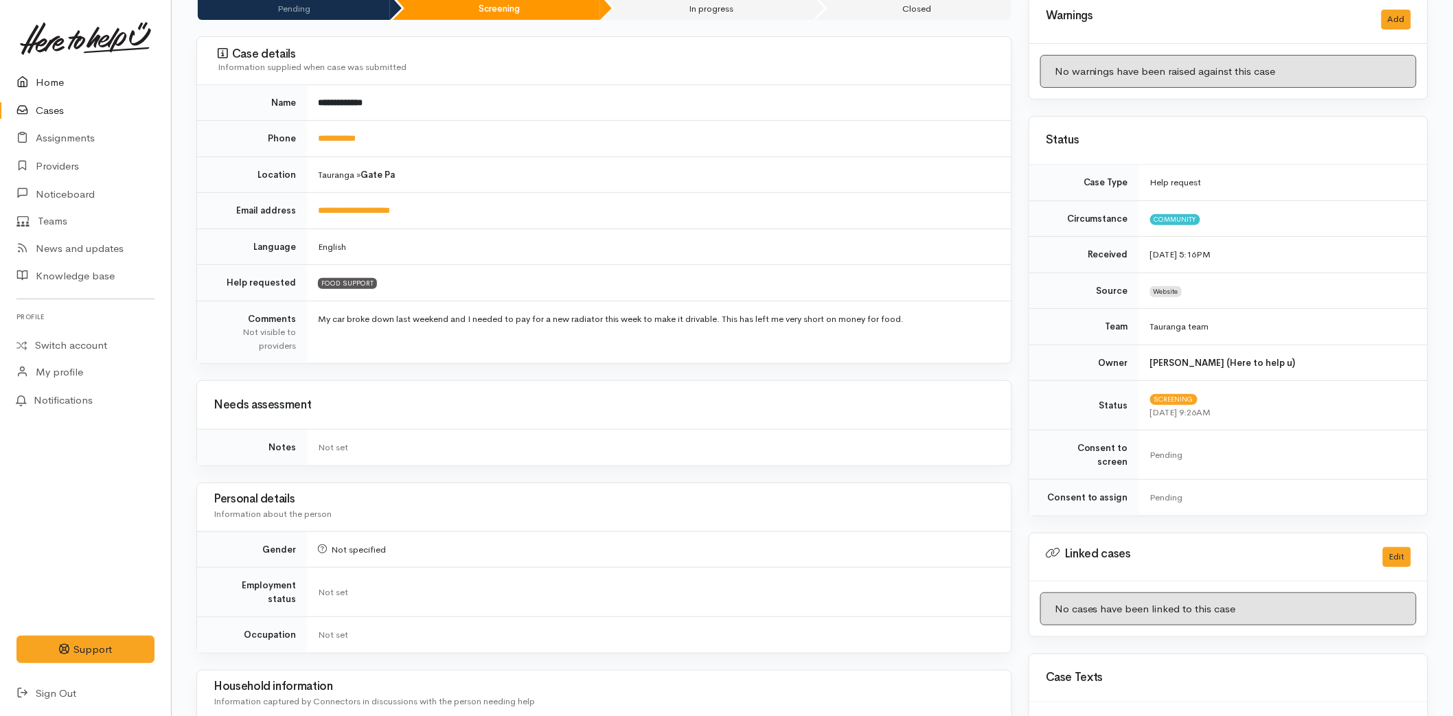
click at [32, 72] on link "Home" at bounding box center [85, 83] width 171 height 28
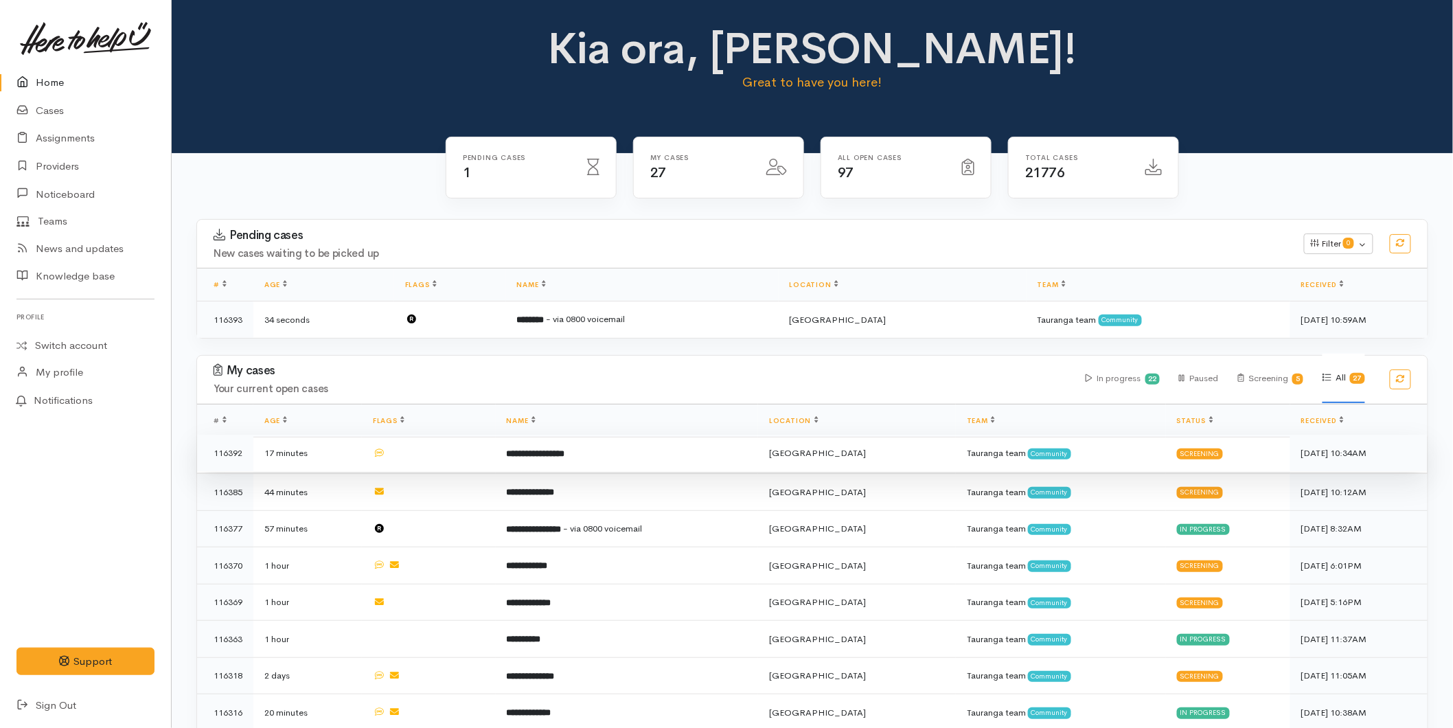
click at [562, 451] on b "**********" at bounding box center [536, 453] width 58 height 9
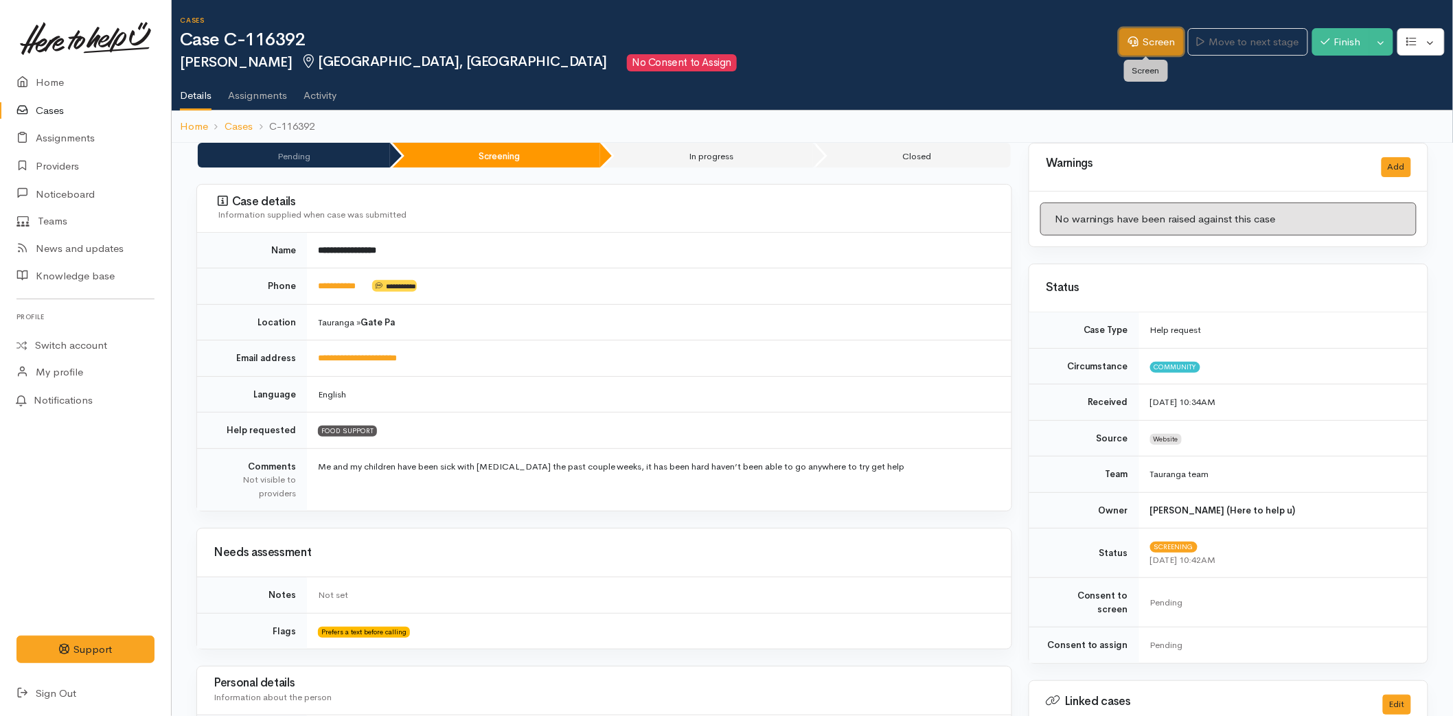
click at [1129, 41] on icon at bounding box center [1133, 41] width 10 height 10
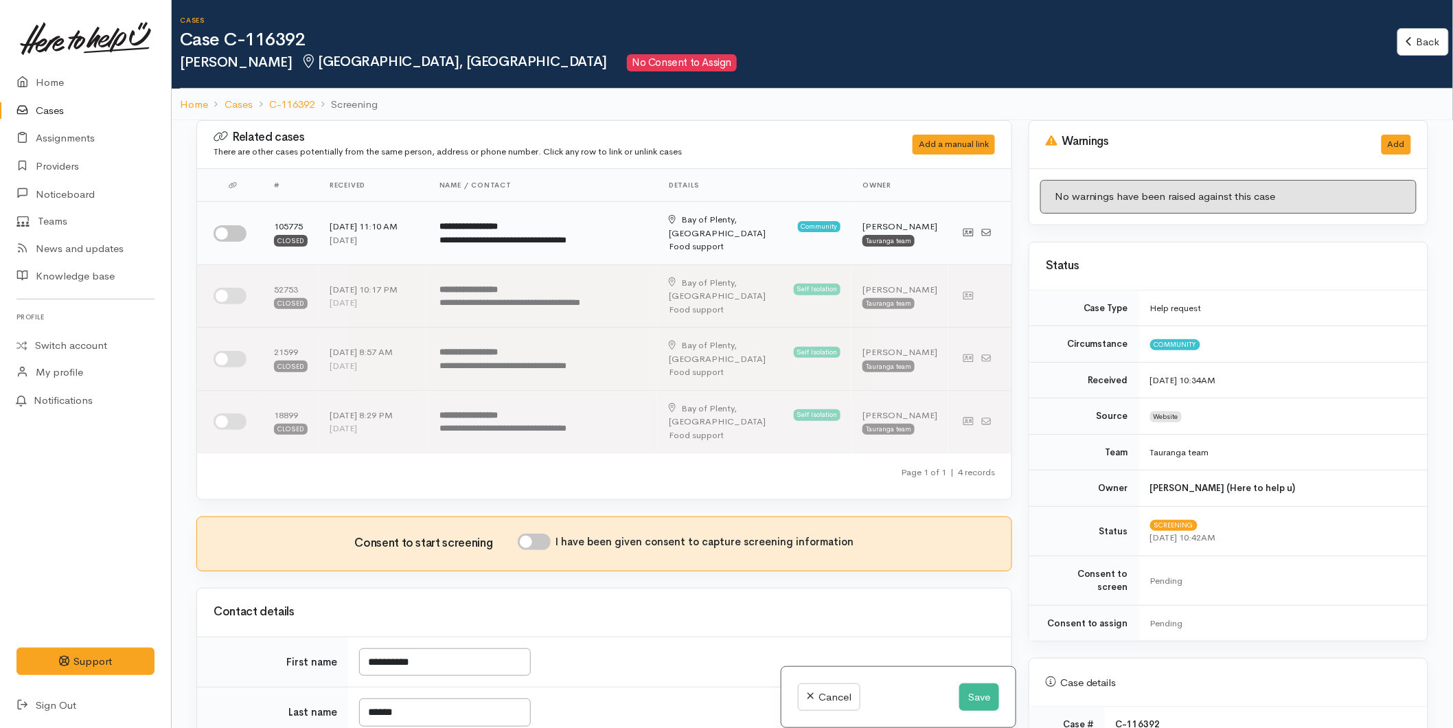
click at [240, 225] on input "checkbox" at bounding box center [230, 233] width 33 height 16
checkbox input "true"
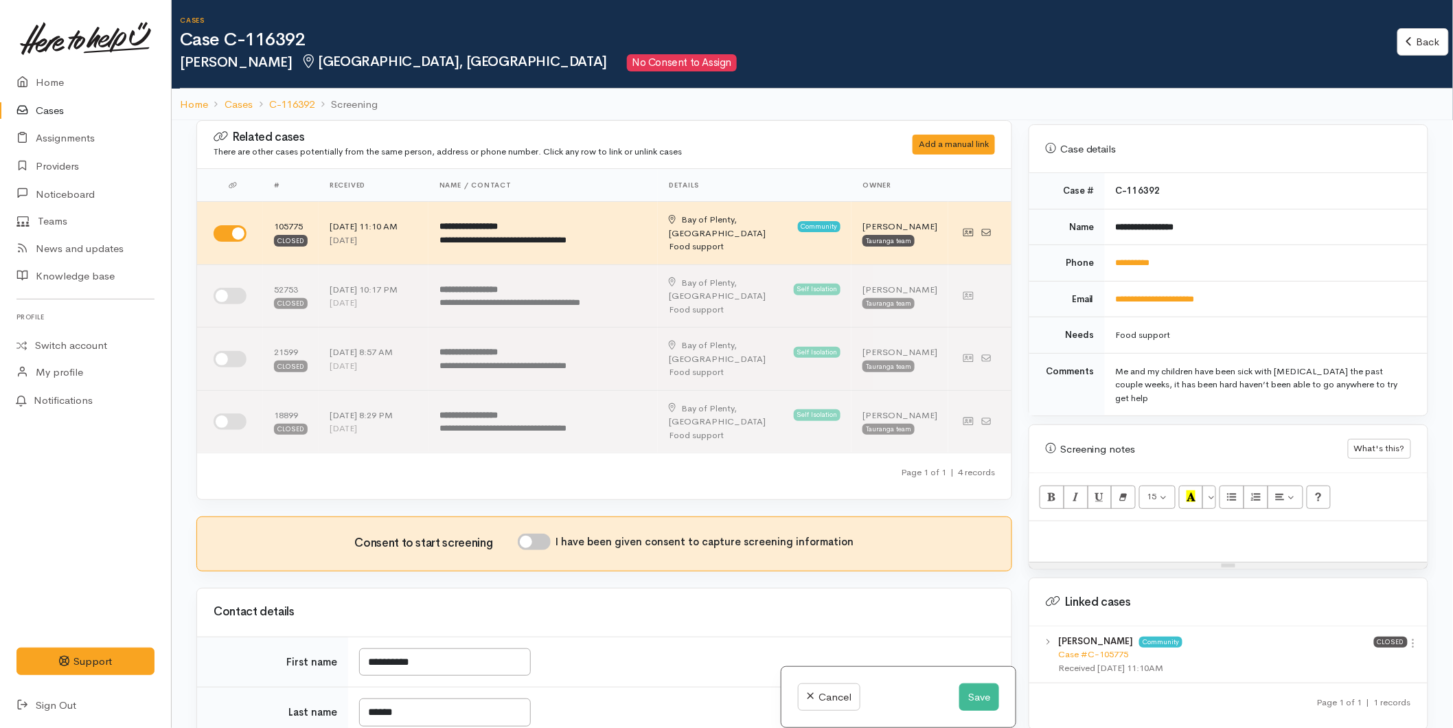
scroll to position [662, 0]
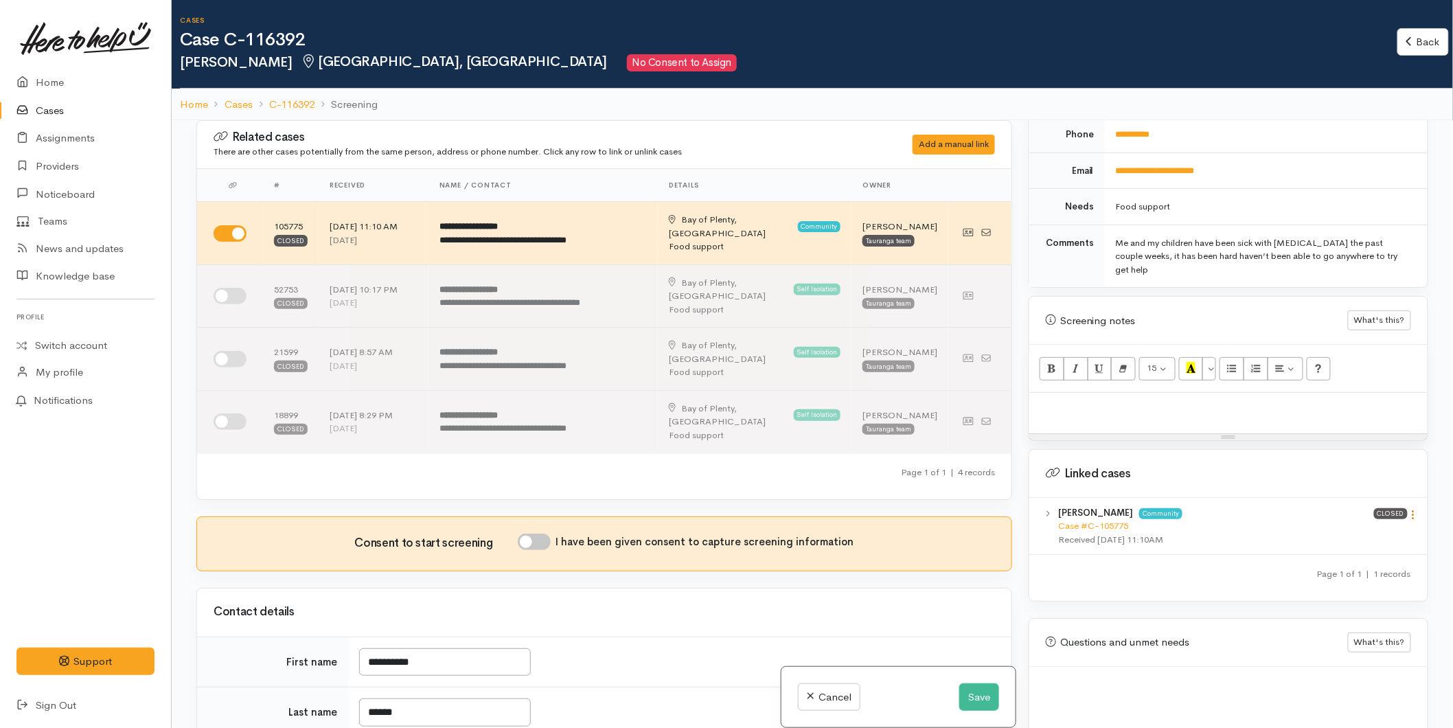
click at [1410, 509] on link at bounding box center [1413, 516] width 12 height 14
click at [1356, 531] on link "View case" at bounding box center [1364, 541] width 108 height 21
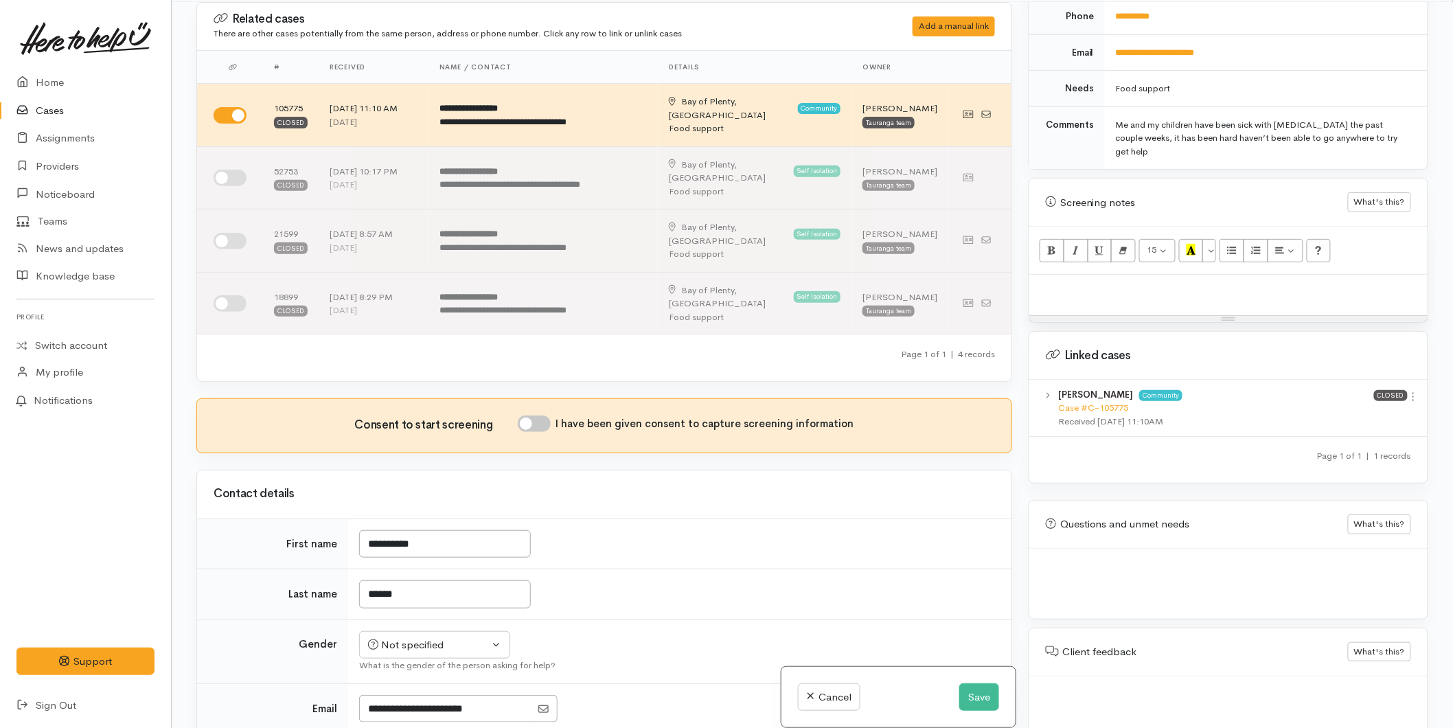
scroll to position [120, 0]
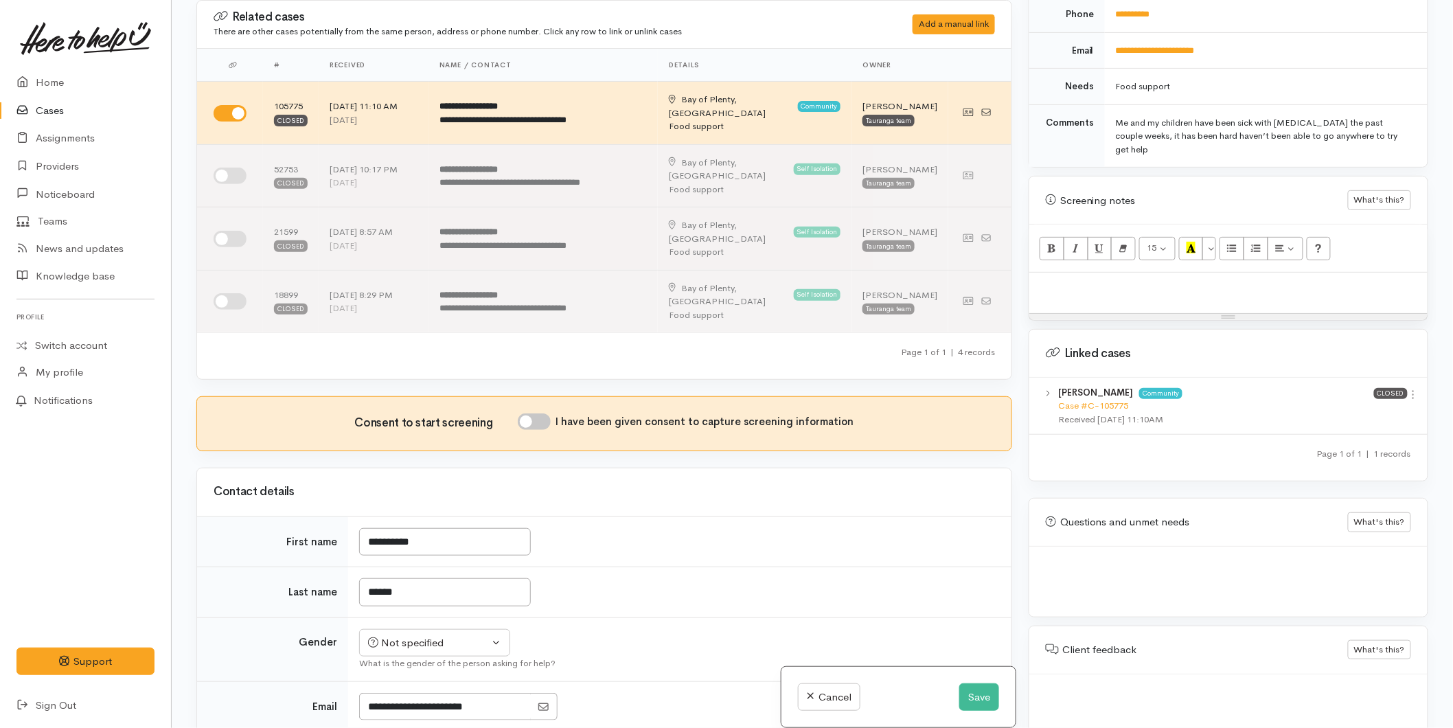
click at [1050, 279] on p at bounding box center [1228, 287] width 384 height 16
paste div
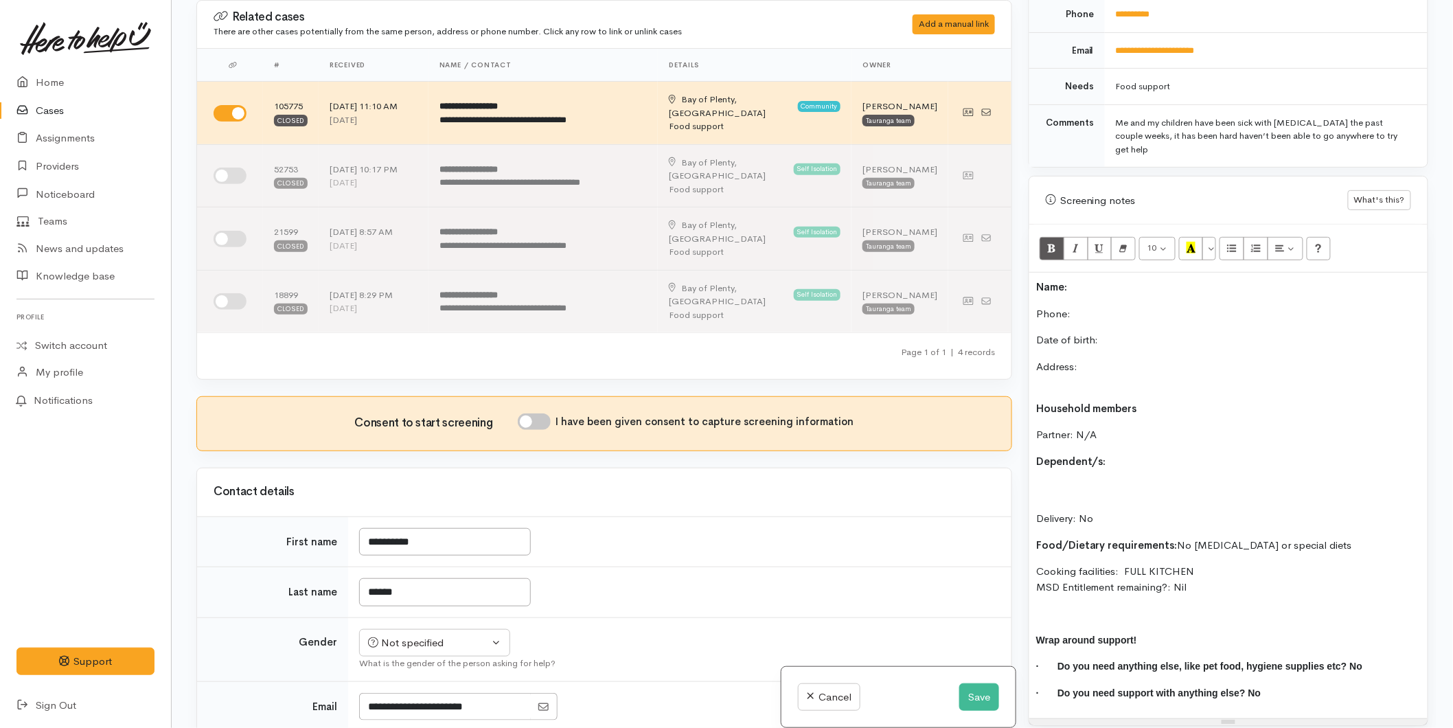
click at [1099, 279] on p "Name:" at bounding box center [1228, 287] width 384 height 16
click at [1083, 306] on p "Phone:" at bounding box center [1228, 314] width 384 height 16
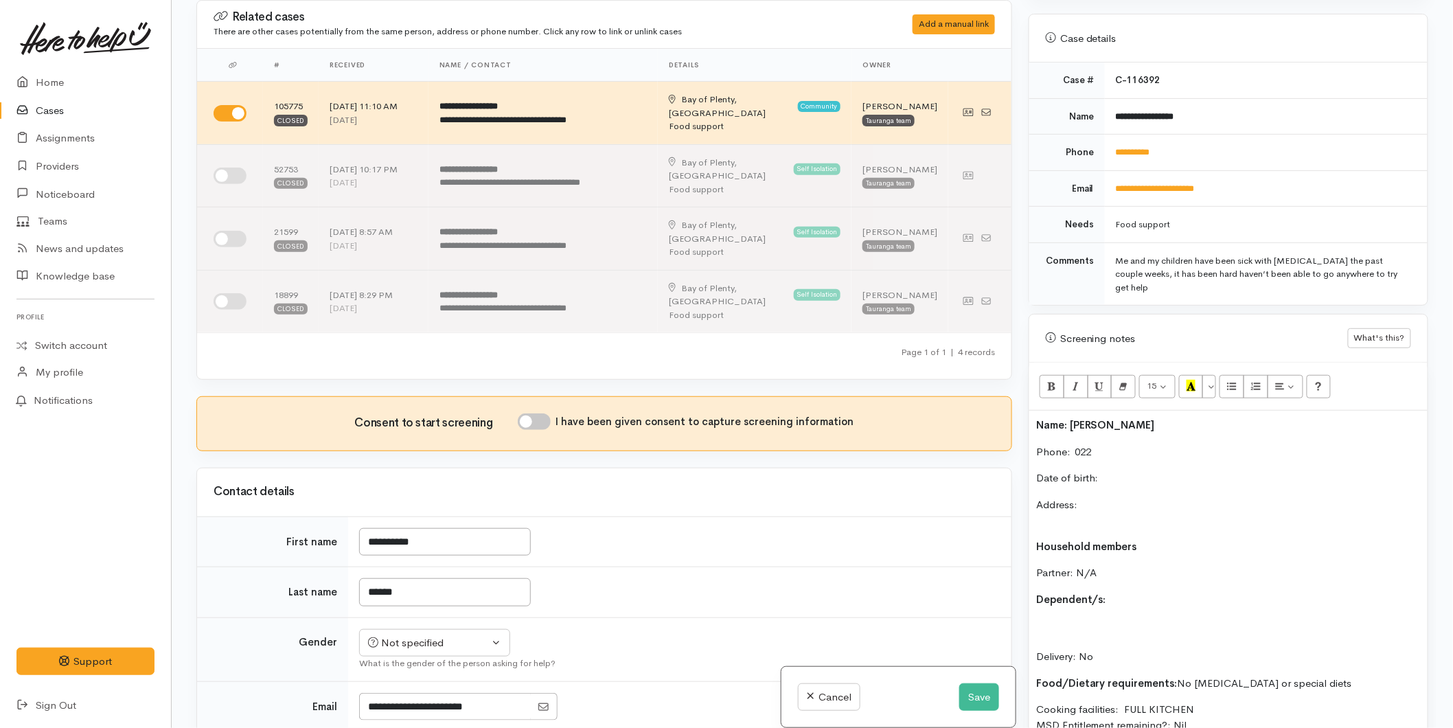
scroll to position [509, 0]
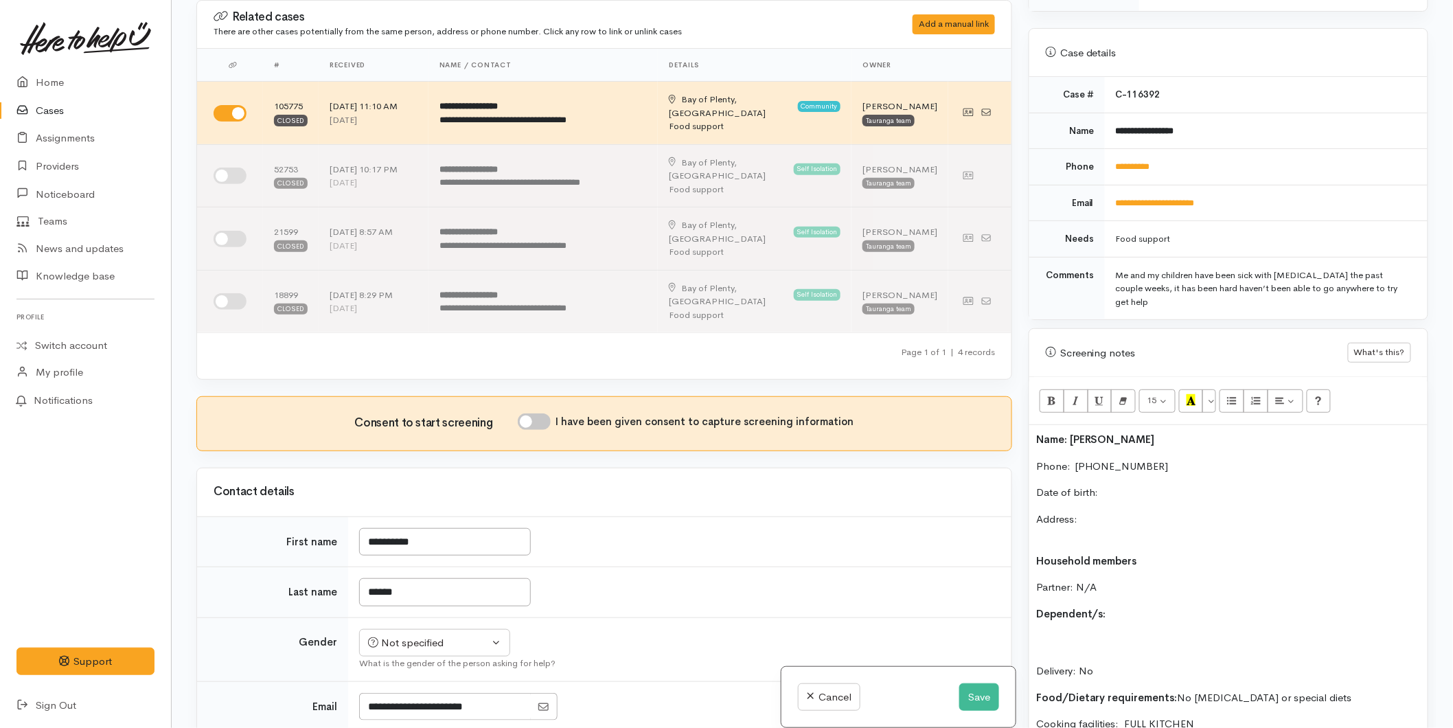
click at [1127, 485] on p "Date of birth:" at bounding box center [1228, 493] width 384 height 16
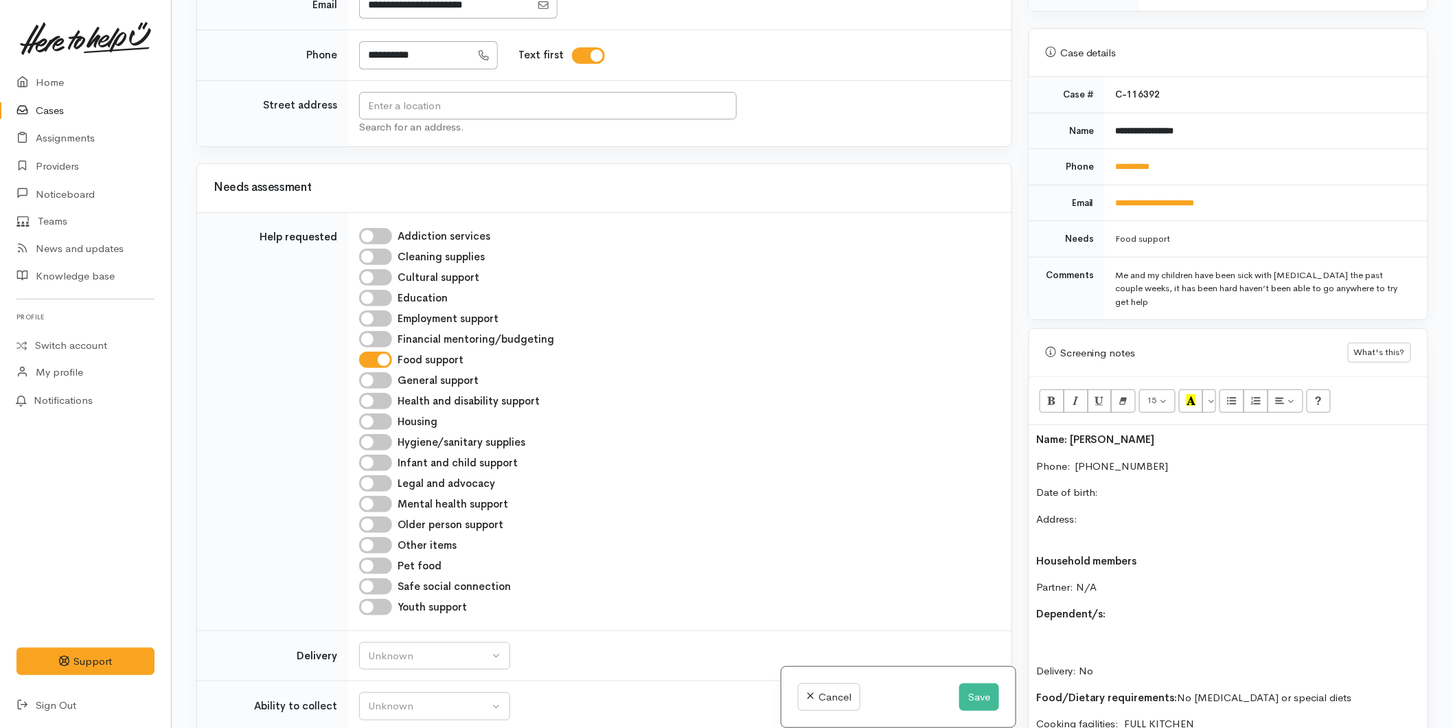
scroll to position [457, 0]
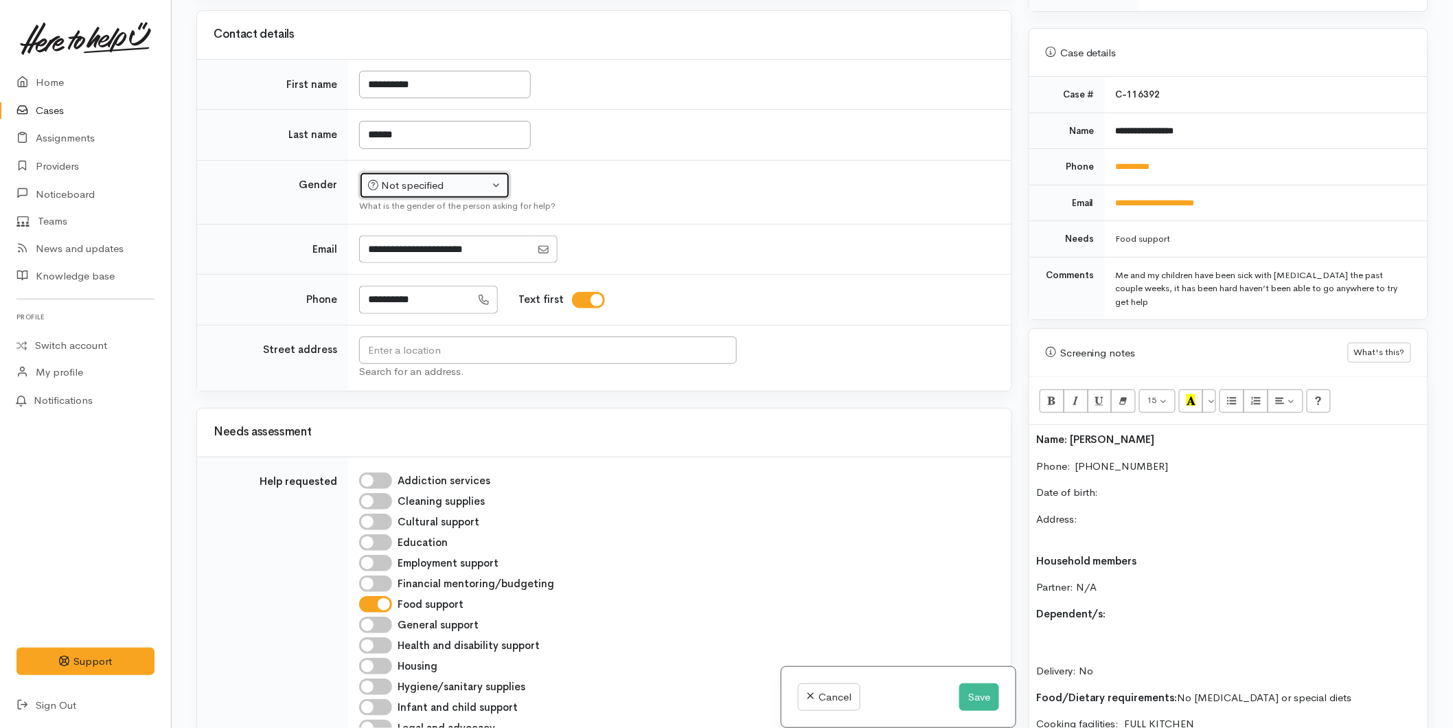
drag, startPoint x: 434, startPoint y: 122, endPoint x: 435, endPoint y: 141, distance: 19.9
click at [434, 172] on button "Not specified" at bounding box center [434, 186] width 151 height 28
click at [408, 249] on link "Female" at bounding box center [441, 259] width 162 height 21
select select "Female"
click at [399, 336] on input "text" at bounding box center [548, 350] width 378 height 28
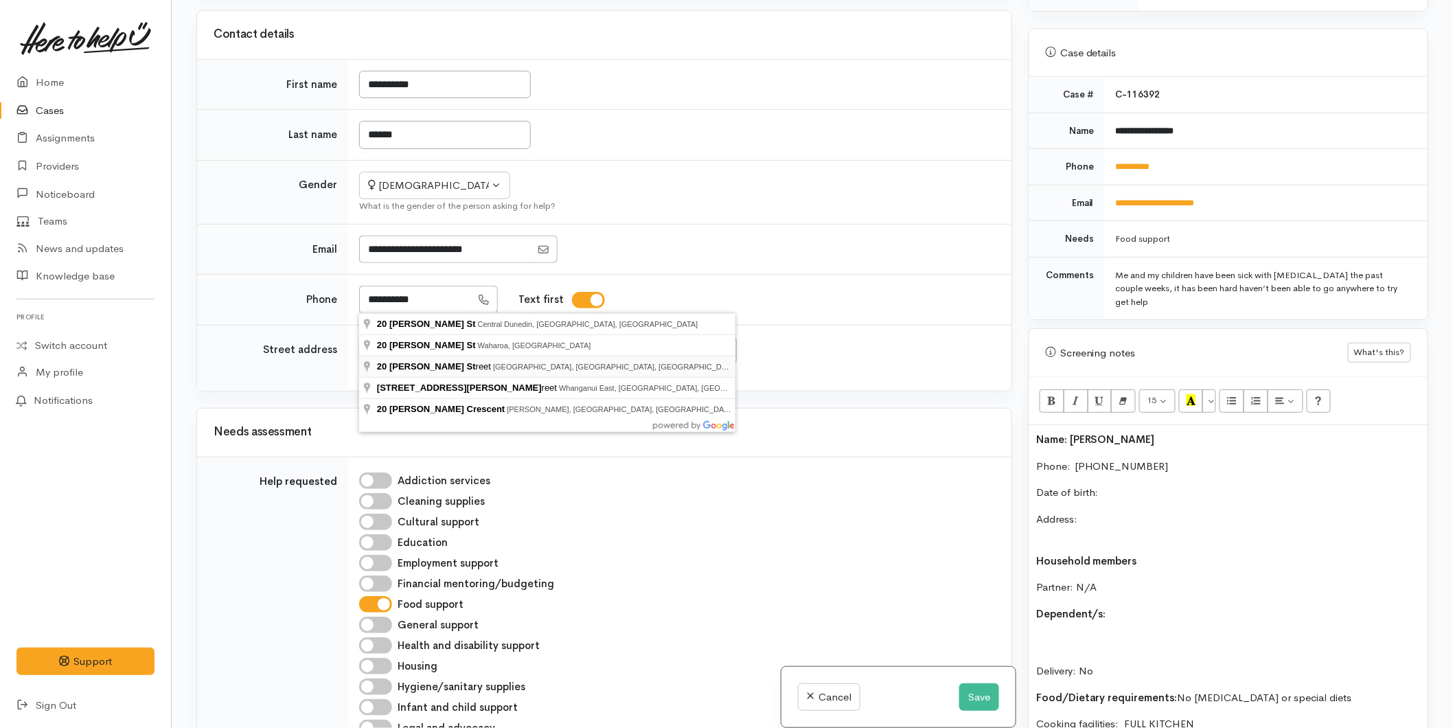
type input "20 Jones Street, Gate Pa, Tauranga, New Zealand"
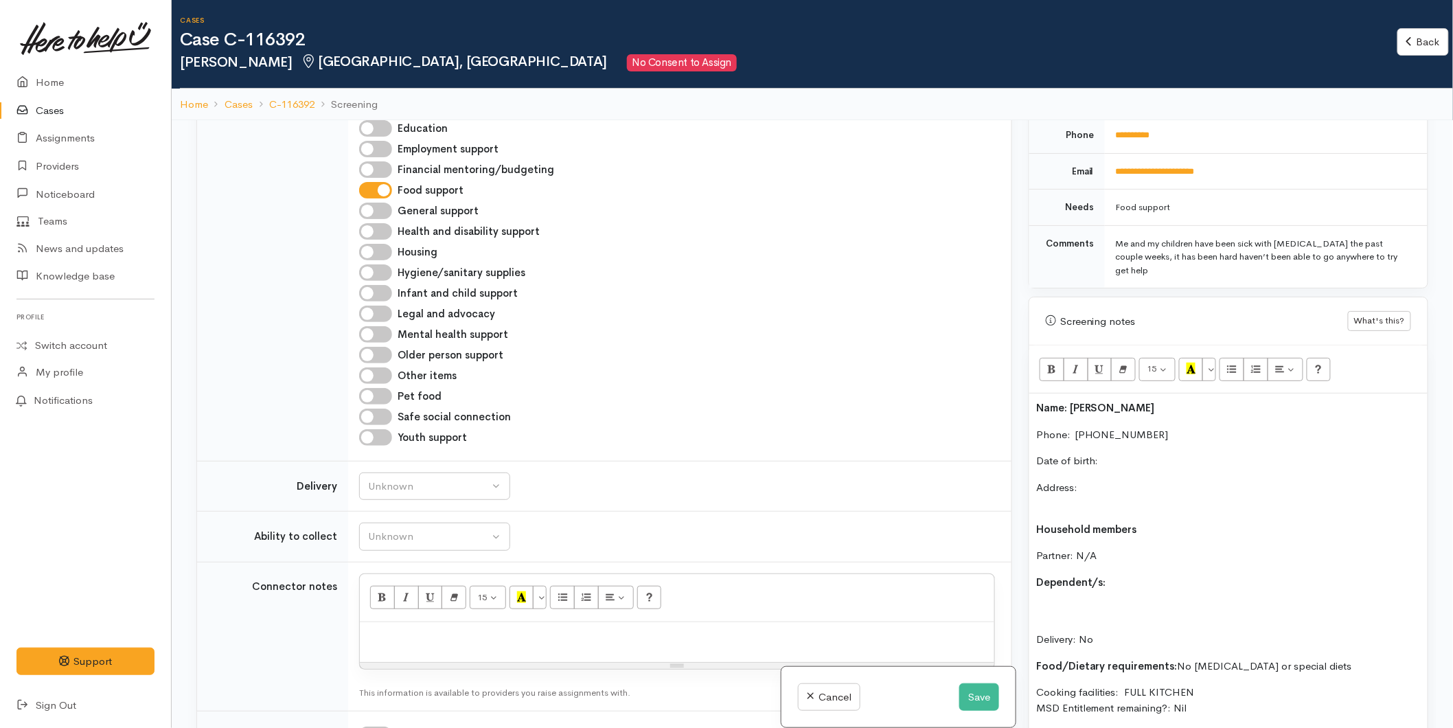
scroll to position [662, 0]
click at [1109, 479] on p "Address:" at bounding box center [1228, 494] width 384 height 31
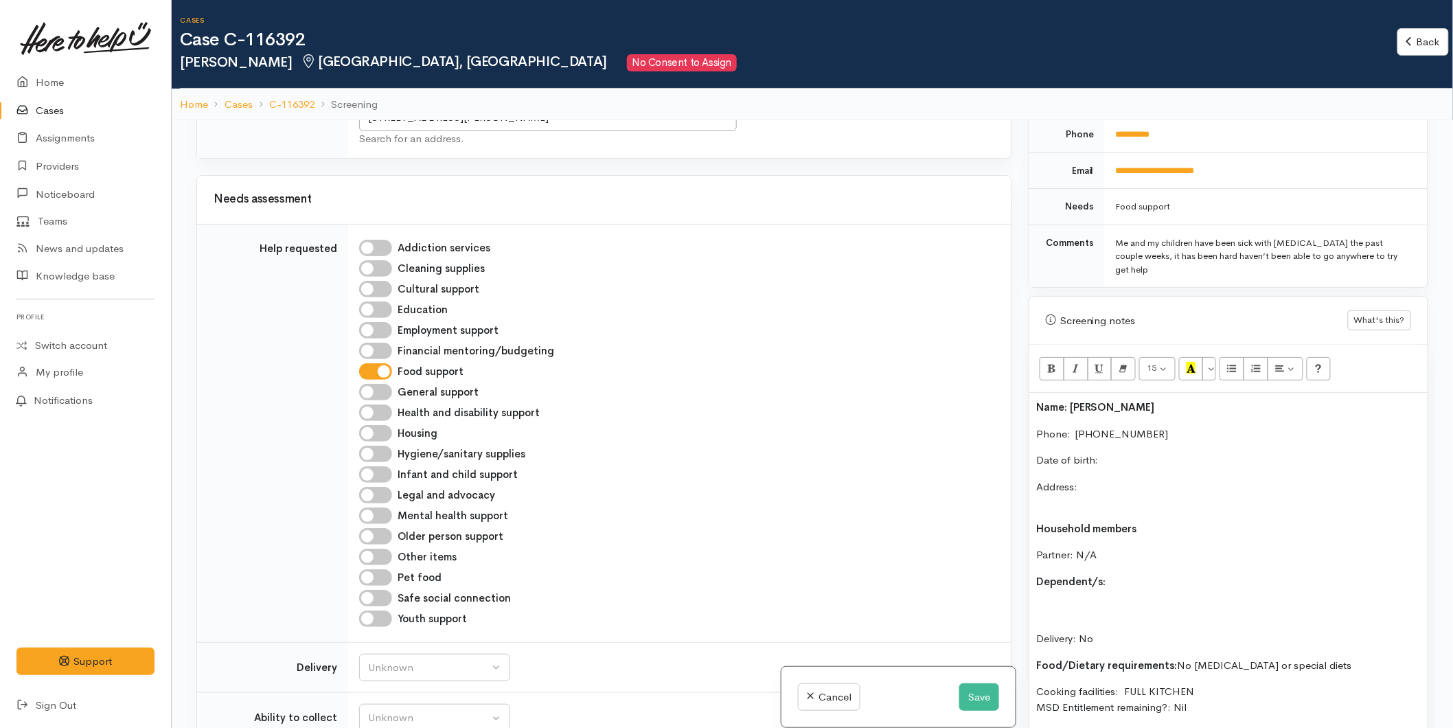
scroll to position [533, 0]
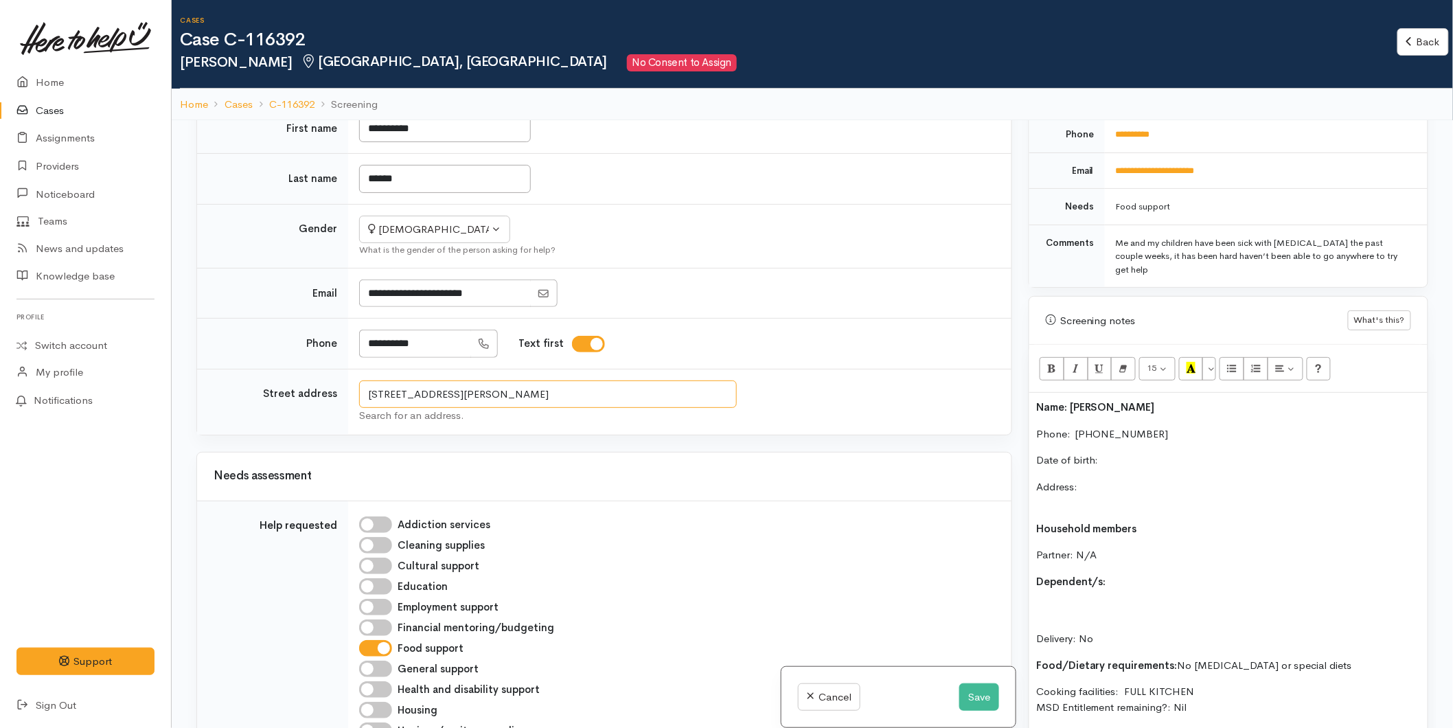
drag, startPoint x: 445, startPoint y: 341, endPoint x: 321, endPoint y: 333, distance: 124.5
click at [321, 369] on tr "Street address 20 Jones Street, Gate Pa, Tauranga, New Zealand Search for an ad…" at bounding box center [604, 402] width 814 height 66
click at [1114, 479] on p "Address:" at bounding box center [1228, 494] width 384 height 31
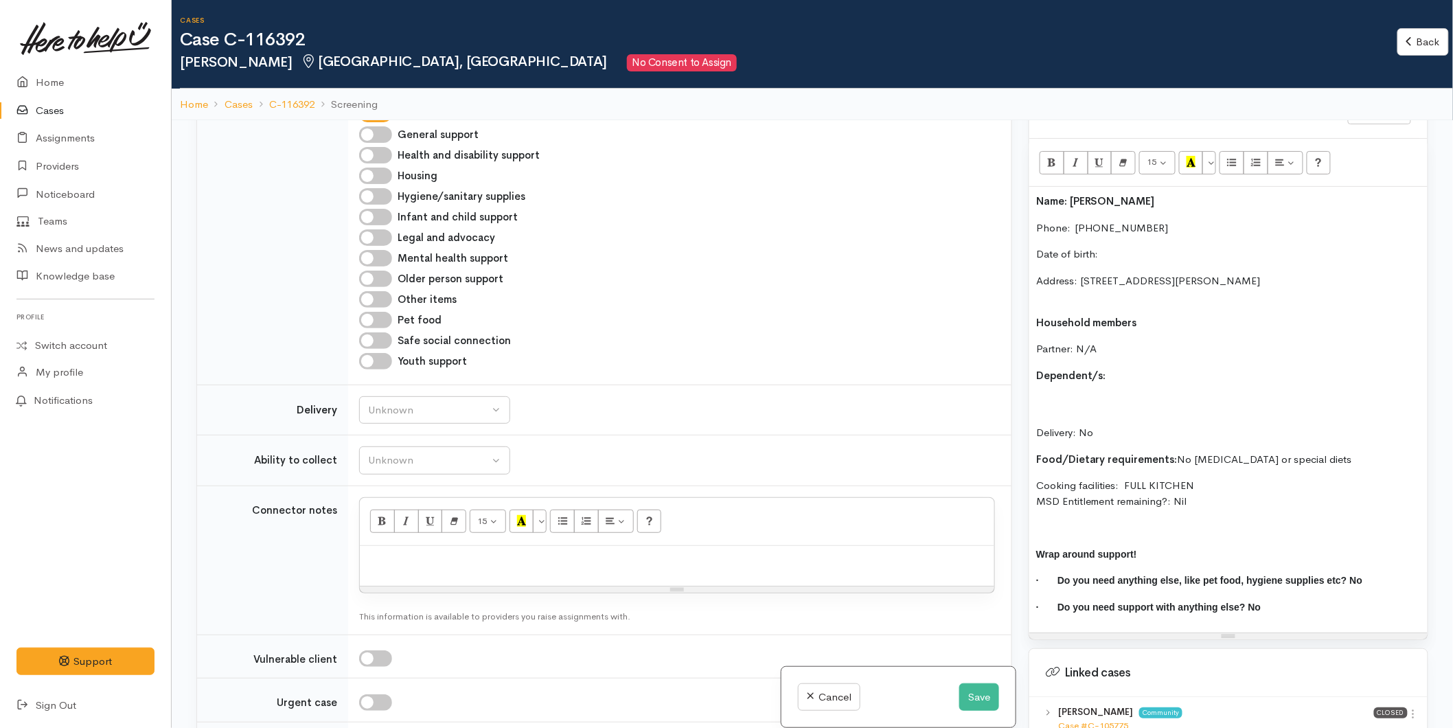
scroll to position [890, 0]
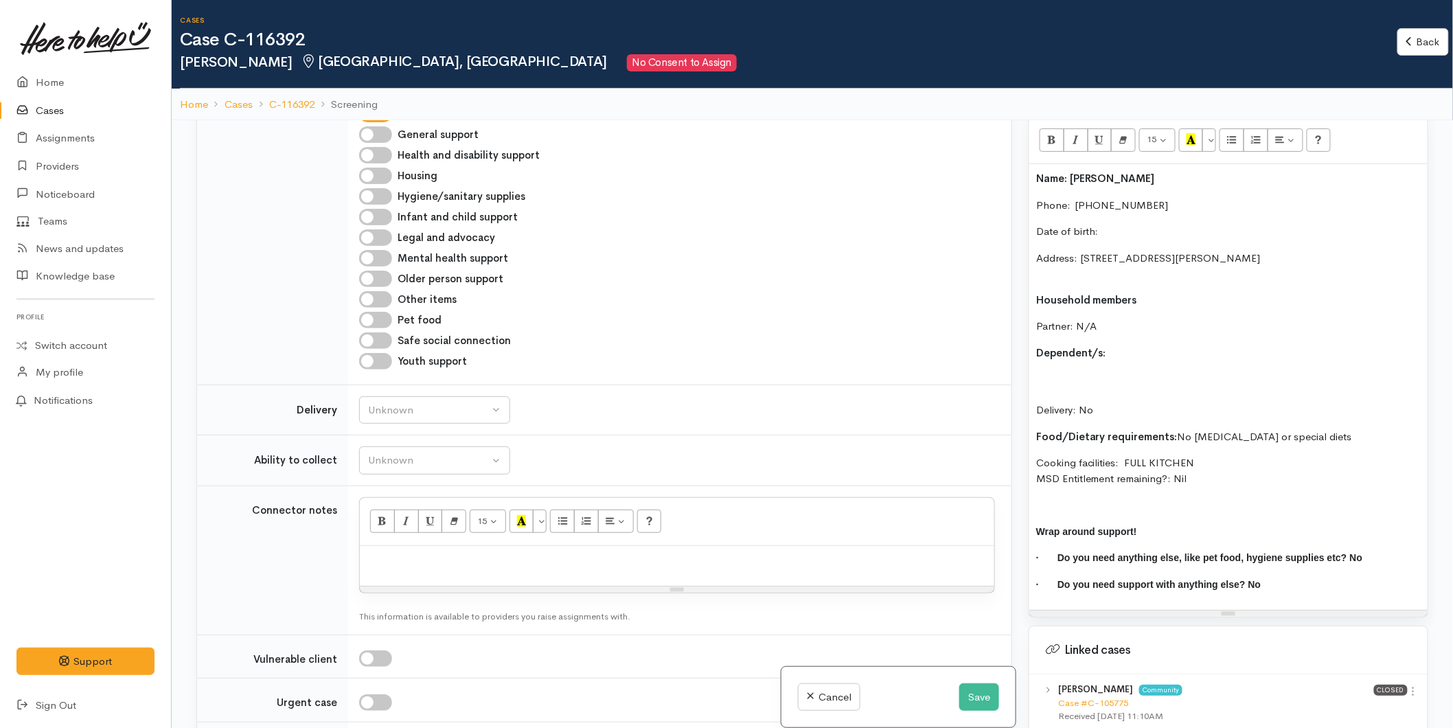
click at [1081, 371] on p "Delivery: No" at bounding box center [1228, 394] width 384 height 47
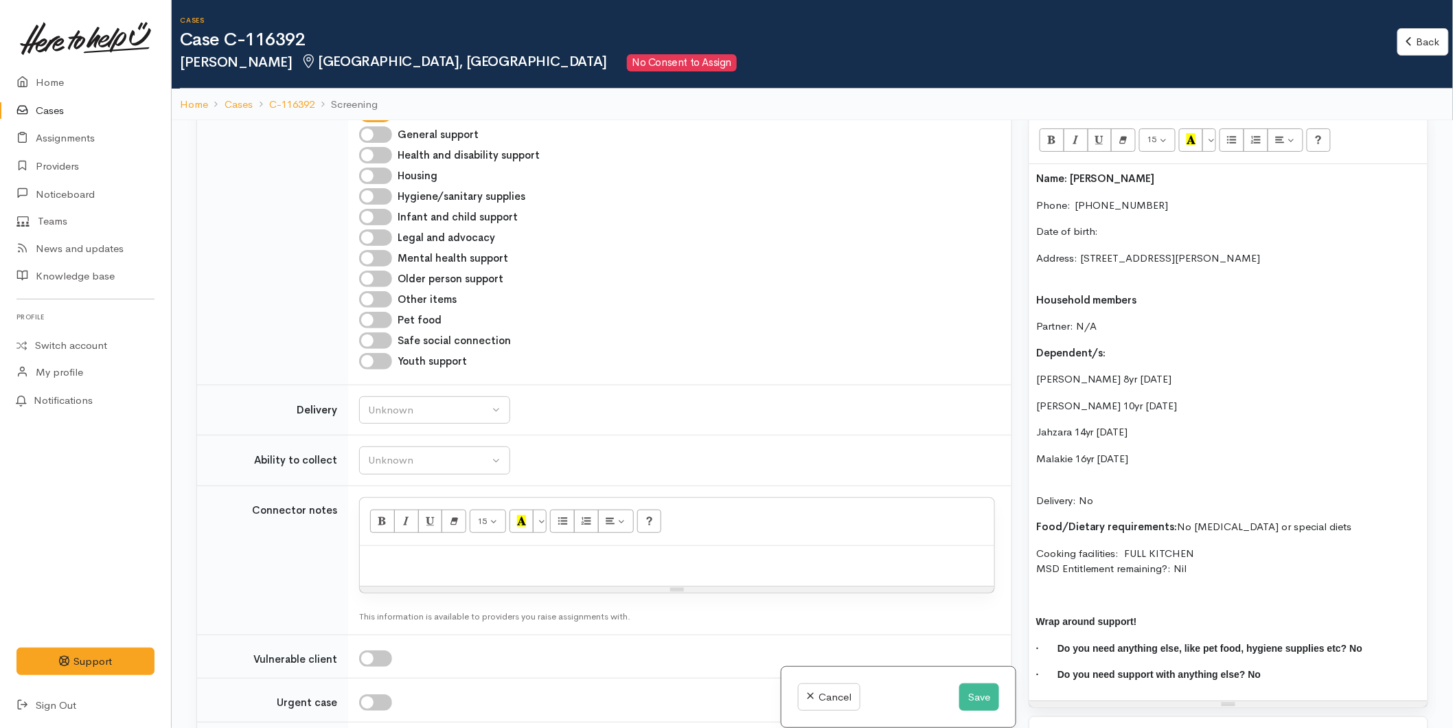
click at [1119, 316] on div "Name: Stacey-Lee Martin Phone:  0221400293 Date of birth: Address: 20 Jones Str…" at bounding box center [1228, 432] width 398 height 536
drag, startPoint x: 1143, startPoint y: 433, endPoint x: 953, endPoint y: 332, distance: 215.3
click at [955, 334] on div "Related cases There are other cases potentially from the same person, address o…" at bounding box center [812, 484] width 1248 height 728
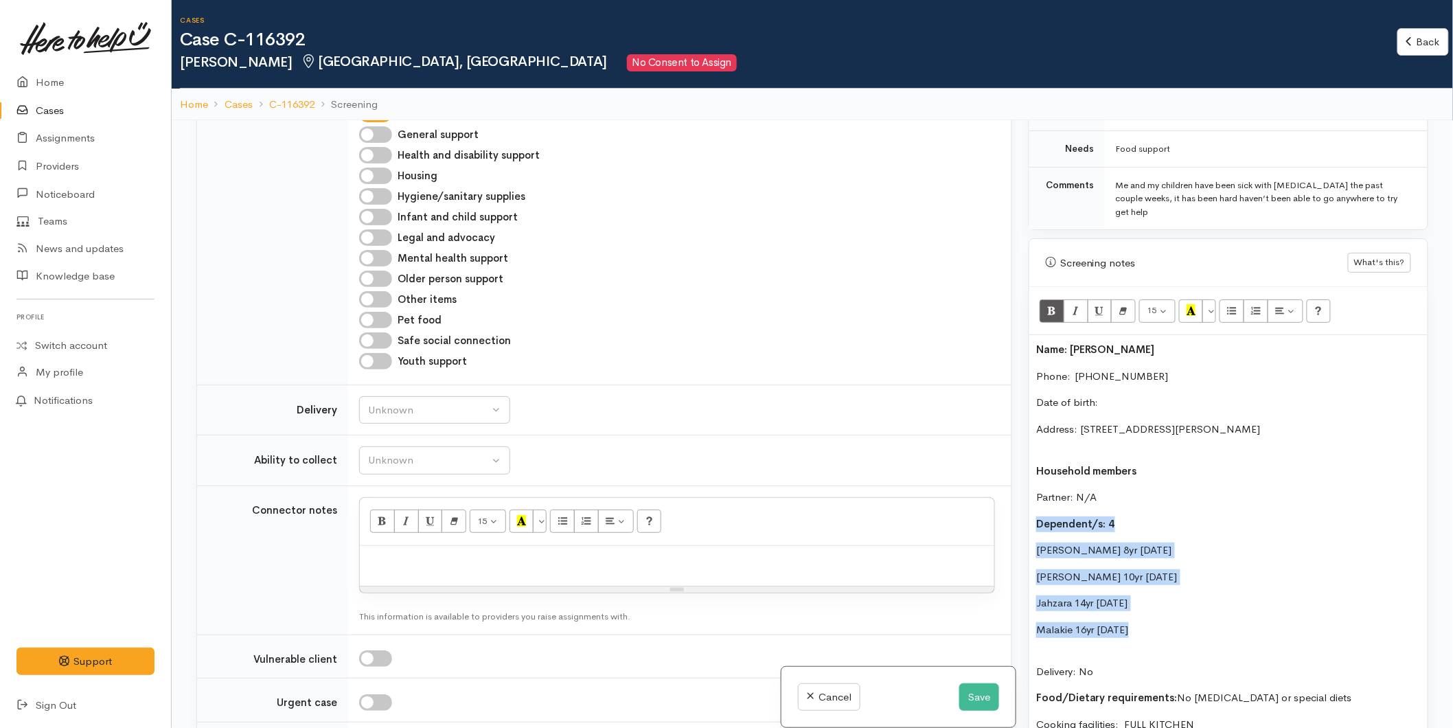
scroll to position [662, 0]
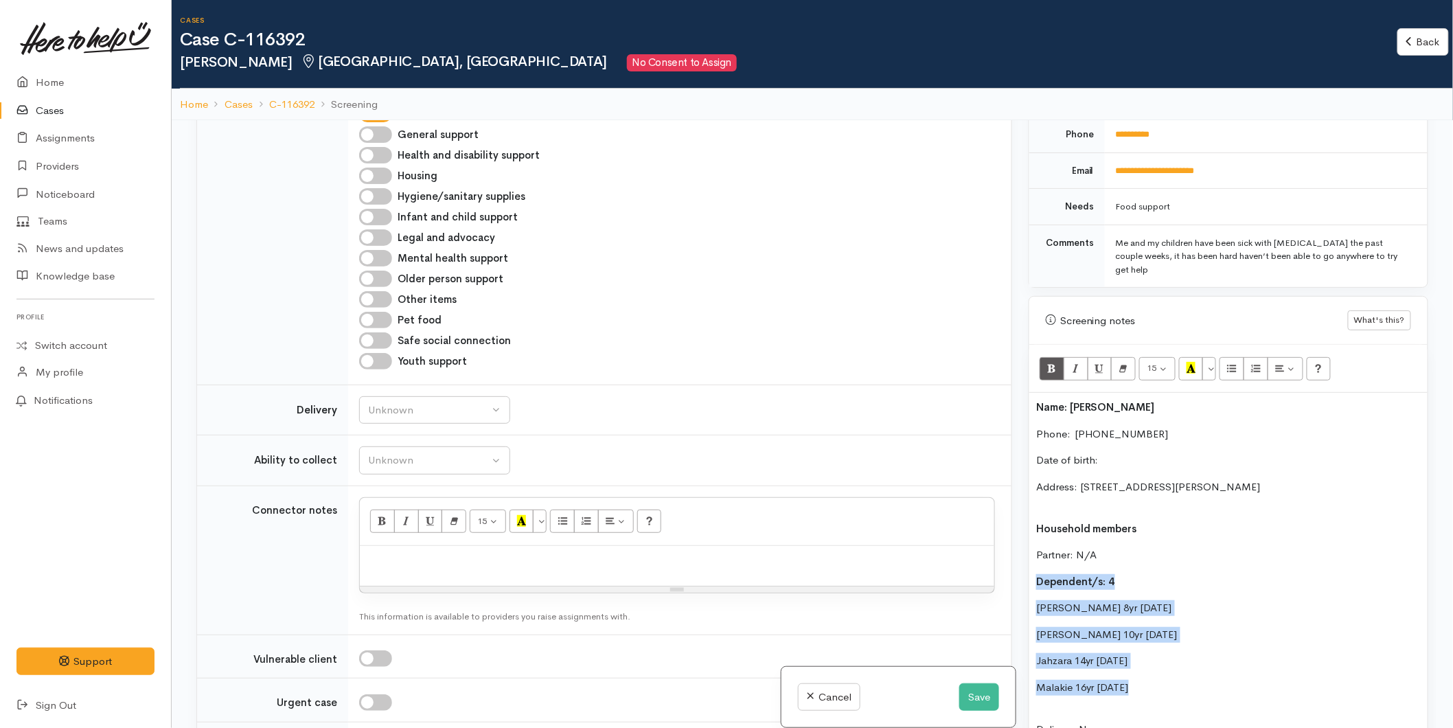
click at [1115, 594] on div "Name: Stacey-Lee Martin Phone:  0221400293 Date of birth: Address: 20 Jones Str…" at bounding box center [1228, 661] width 398 height 536
click at [1061, 592] on div "Name: Stacey-Lee Martin Phone:  0221400293 Date of birth: Address: 20 Jones Str…" at bounding box center [1228, 661] width 398 height 536
drag, startPoint x: 1147, startPoint y: 664, endPoint x: 1031, endPoint y: 582, distance: 141.9
click at [1031, 582] on div "Name: Stacey-Lee Martin Phone:  0221400293 Date of birth: Address: 20 Jones Str…" at bounding box center [1228, 661] width 398 height 536
click at [1212, 357] on button "More Color" at bounding box center [1209, 368] width 14 height 23
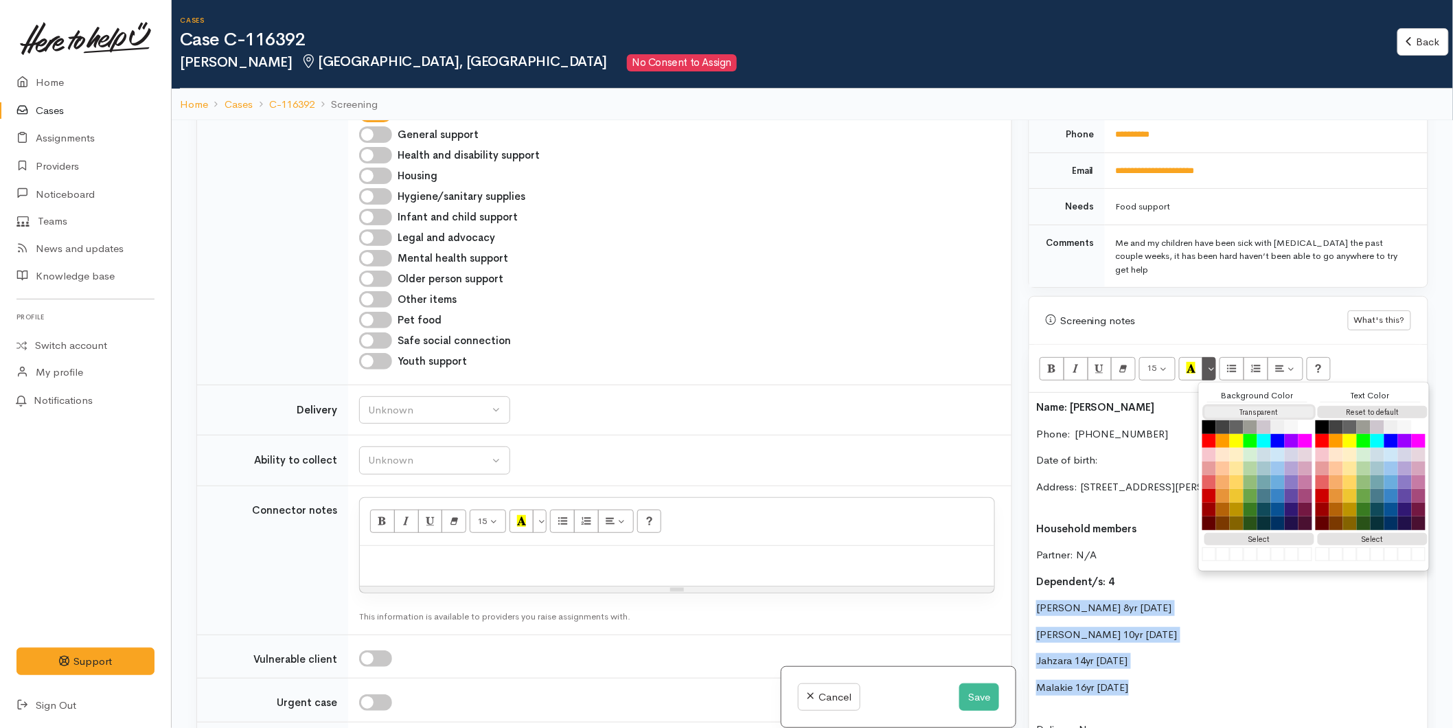
click at [1257, 406] on button "Transparent" at bounding box center [1259, 412] width 110 height 13
click at [1380, 406] on button "Reset to default" at bounding box center [1372, 412] width 110 height 13
click at [1076, 600] on p "Desmond 8yr 23/9/16" at bounding box center [1228, 608] width 384 height 16
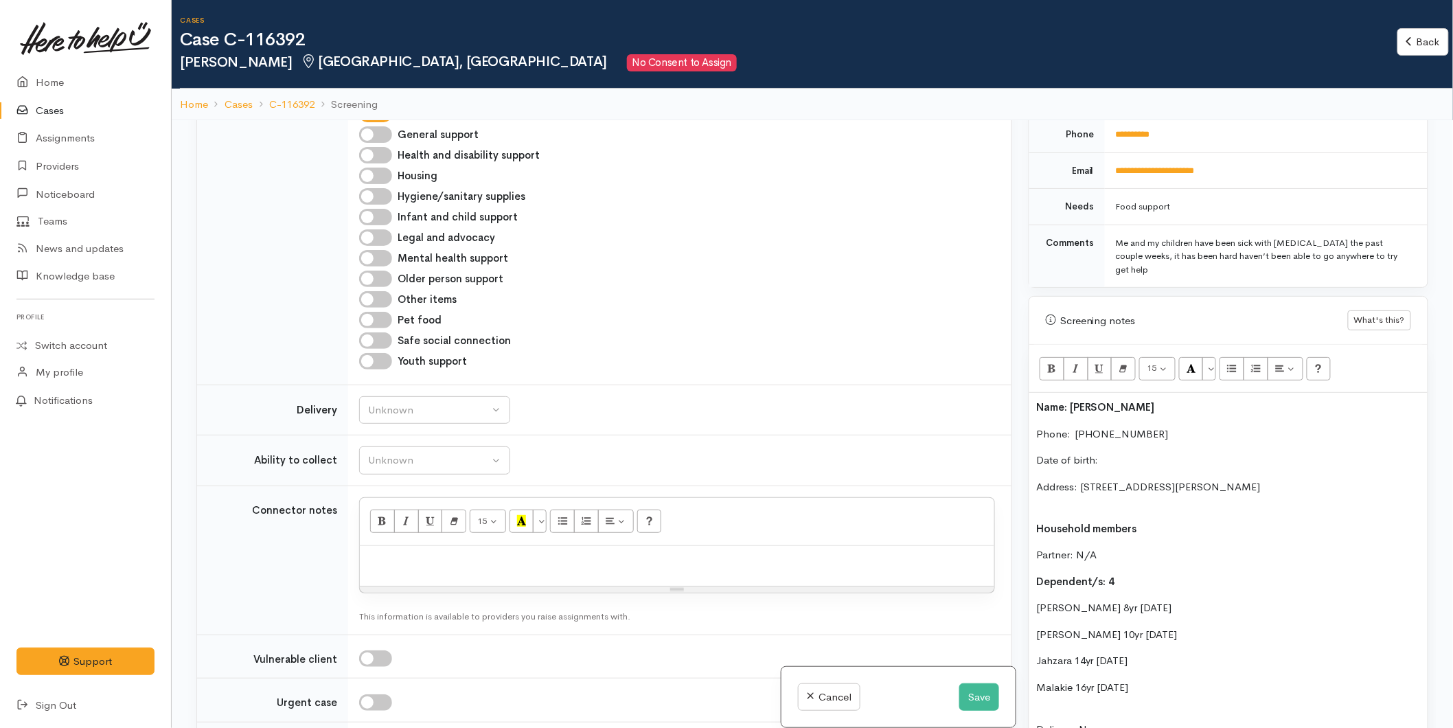
click at [1083, 600] on p "Desmond 8yr 23/9/16" at bounding box center [1228, 608] width 384 height 16
drag, startPoint x: 1140, startPoint y: 582, endPoint x: 1123, endPoint y: 580, distance: 17.3
click at [1123, 600] on p "Desmond Martin -8yr 23/9/16" at bounding box center [1228, 608] width 384 height 16
click at [1151, 600] on p "Desmond Martin -23/9/16" at bounding box center [1228, 608] width 384 height 16
click at [1138, 600] on p "Desmond Martin -23/9/2016" at bounding box center [1228, 608] width 384 height 16
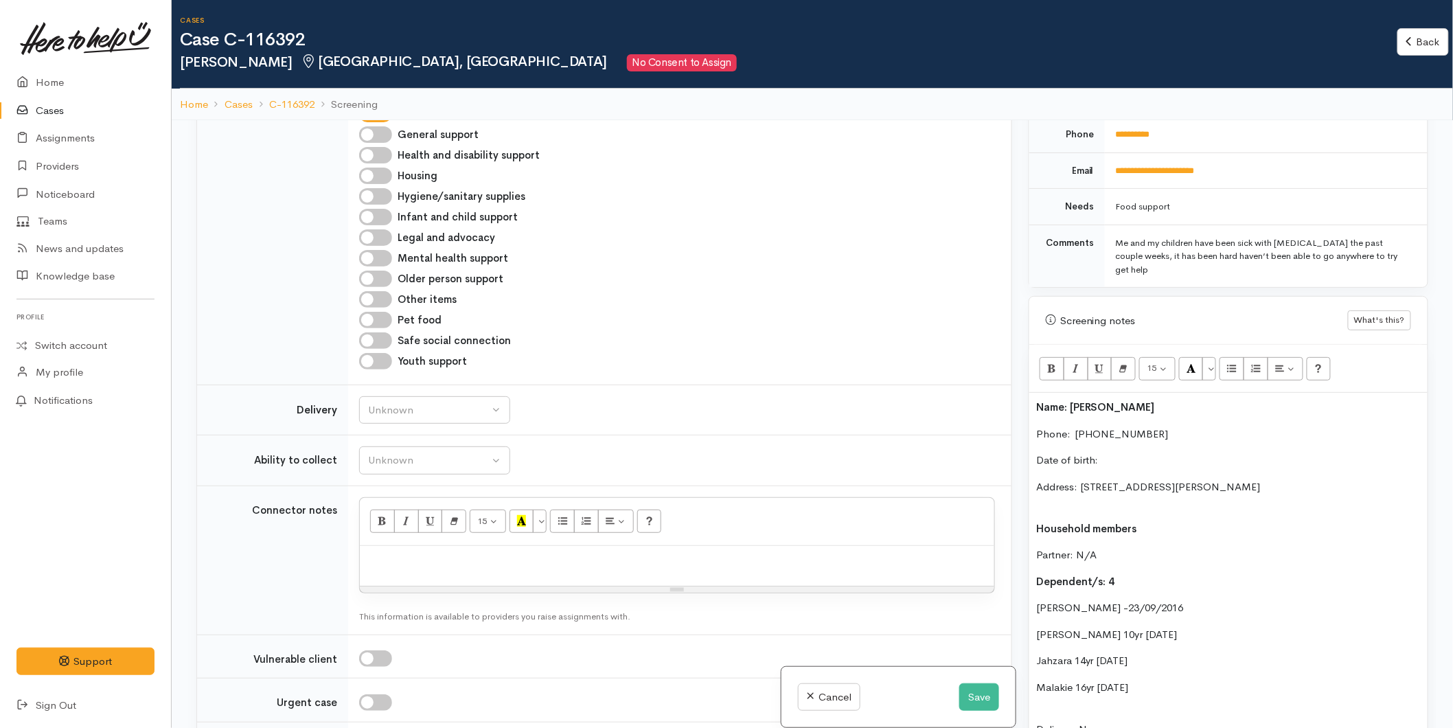
click at [1033, 577] on div "Name: Stacey-Lee Martin Phone:  0221400293 Date of birth: Address: 20 Jones Str…" at bounding box center [1228, 661] width 398 height 536
click at [1030, 608] on div "Name: Stacey-Lee Martin Phone:  0221400293 Date of birth: Address: 20 Jones Str…" at bounding box center [1228, 661] width 398 height 536
drag, startPoint x: 1113, startPoint y: 608, endPoint x: 1093, endPoint y: 607, distance: 20.0
click at [1093, 627] on p "(M) Simeon 10yr 7/5/14" at bounding box center [1228, 635] width 384 height 16
click at [1101, 627] on p "(M) Simeon - 7/5/14" at bounding box center [1228, 635] width 384 height 16
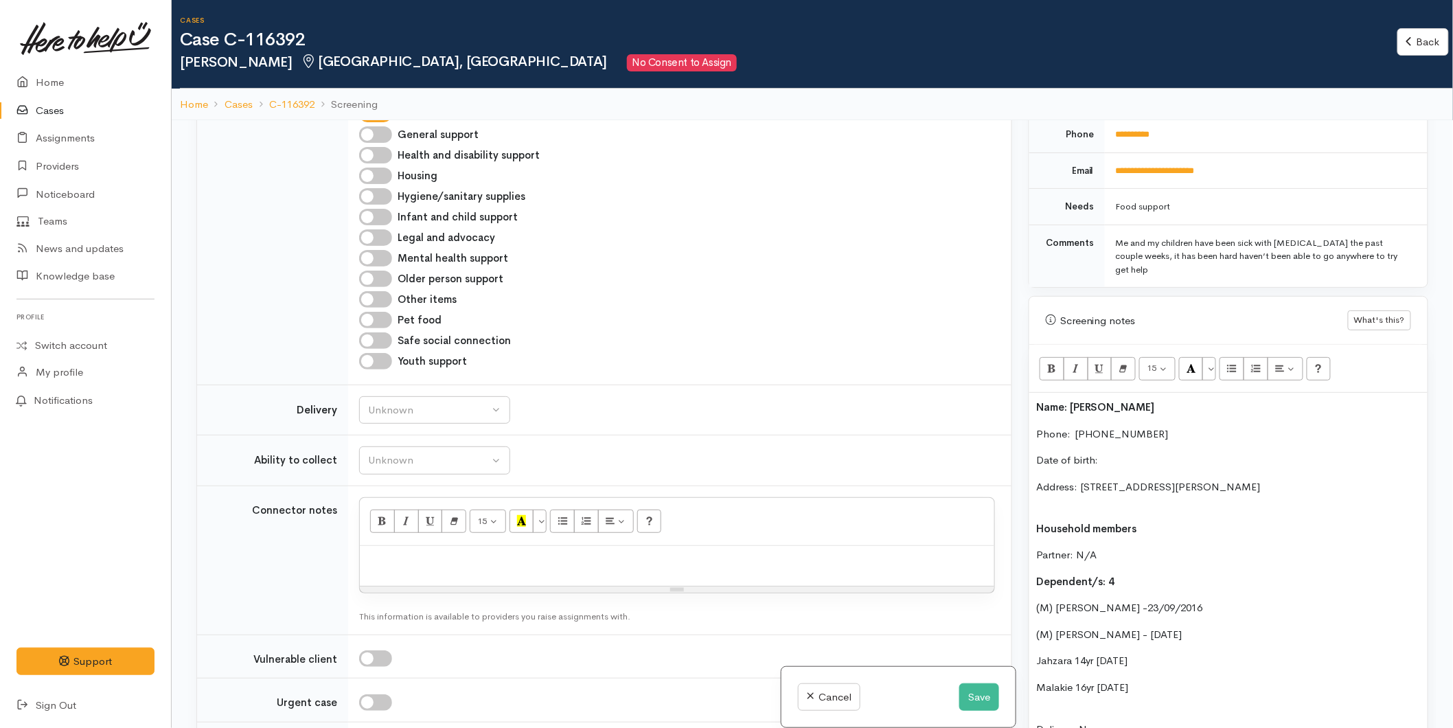
click at [1120, 627] on p "(M) Simeon - 07/5/14" at bounding box center [1228, 635] width 384 height 16
click at [1140, 627] on p "(M) Simeon - 07/05/14" at bounding box center [1228, 635] width 384 height 16
click at [1136, 627] on p "(M) Simeon - 07/05/14" at bounding box center [1228, 635] width 384 height 16
click at [1033, 630] on div "Name: Stacey-Lee Martin Phone:  0221400293 Date of birth: Address: 20 Jones Str…" at bounding box center [1228, 661] width 398 height 536
drag, startPoint x: 1114, startPoint y: 636, endPoint x: 1092, endPoint y: 634, distance: 22.1
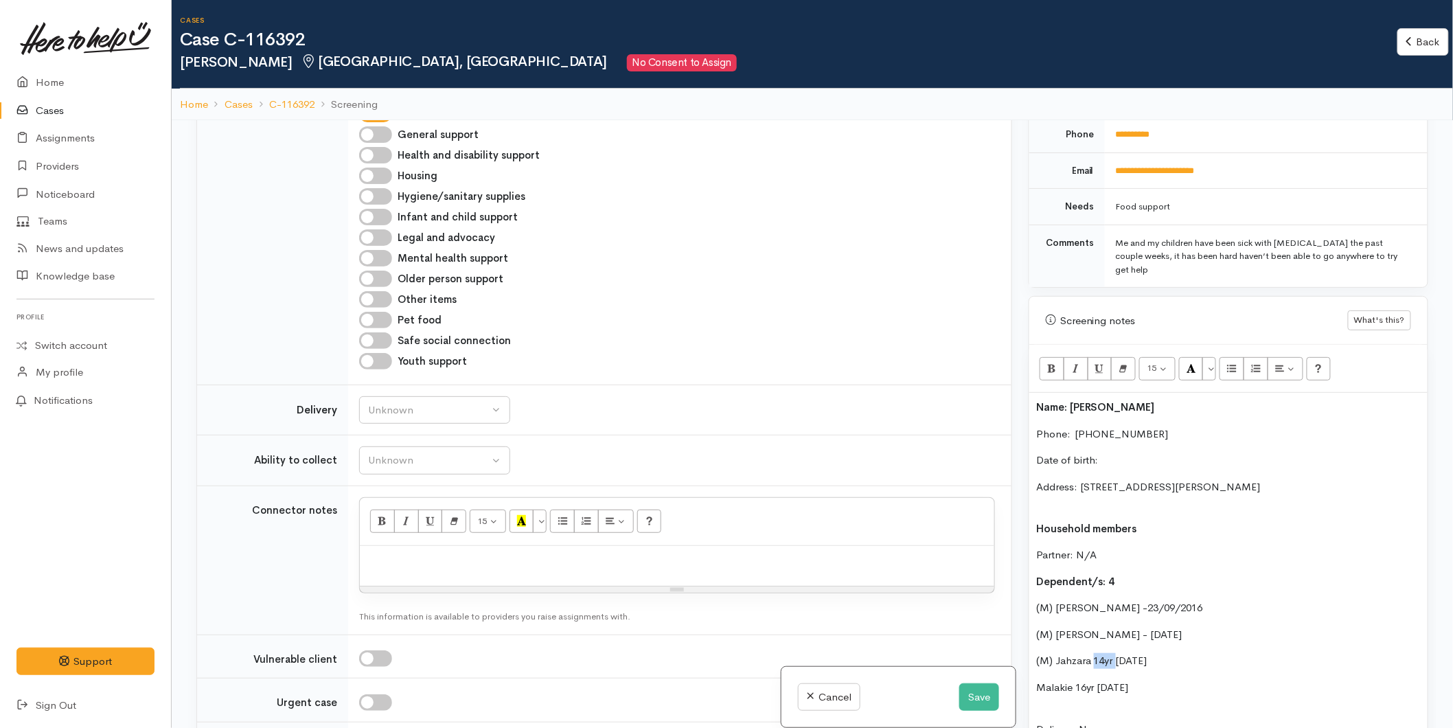
click at [1093, 653] on p "(M) Jahzara 14yr 12/10/10" at bounding box center [1228, 661] width 384 height 16
click at [1090, 627] on p "(M) Simeon - 07/05/2014" at bounding box center [1228, 635] width 384 height 16
click at [1093, 653] on p "(M) Jahzara 12/10/10" at bounding box center [1228, 661] width 384 height 16
click at [1172, 653] on p "(M) Jahzara Martin - 12/10/10" at bounding box center [1228, 661] width 384 height 16
click at [1035, 660] on div "Name: Stacey-Lee Martin Phone:  0221400293 Date of birth: Address: 20 Jones Str…" at bounding box center [1228, 661] width 398 height 536
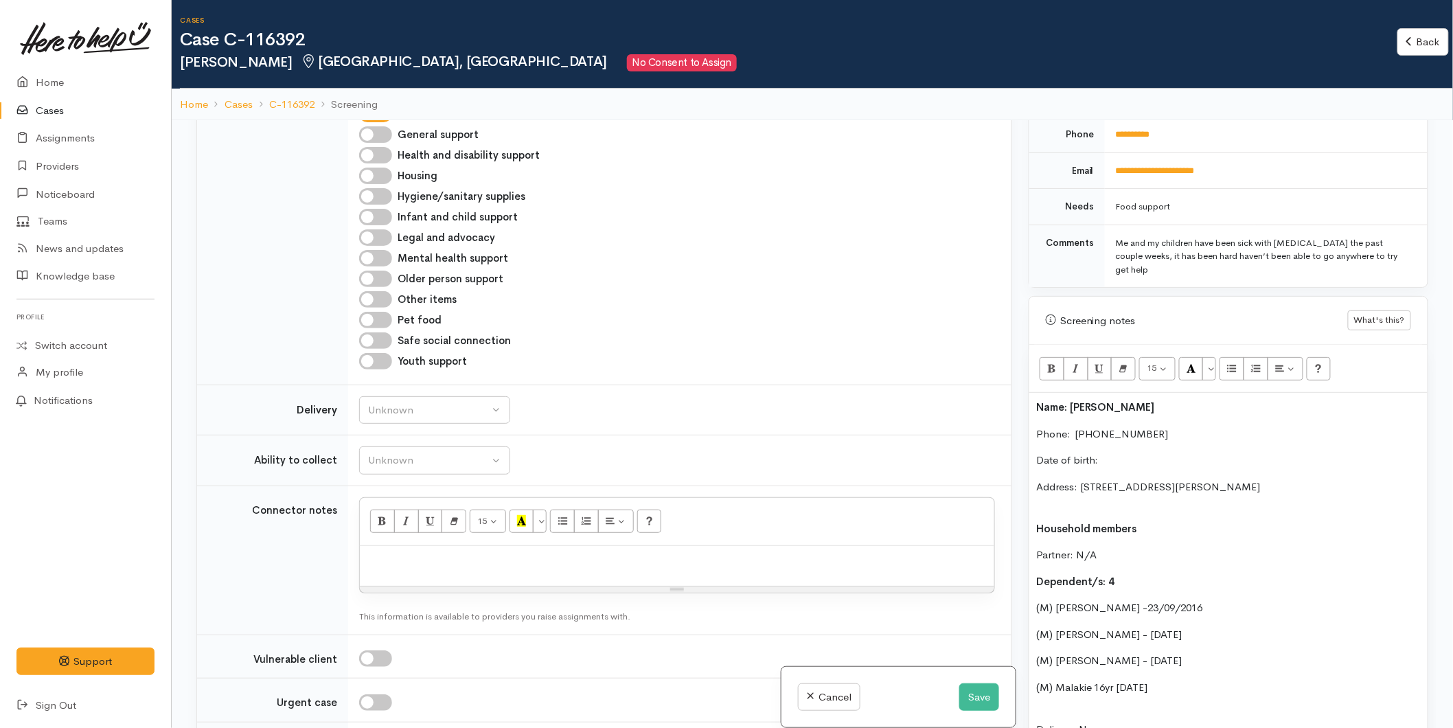
click at [1094, 680] on p "(M) Malakie 16yr 4/5/08" at bounding box center [1228, 688] width 384 height 16
drag, startPoint x: 1145, startPoint y: 660, endPoint x: 1127, endPoint y: 659, distance: 18.5
click at [1127, 680] on p "(M) Malakie Martin16yr 4/5/08" at bounding box center [1228, 688] width 384 height 16
click at [1125, 680] on p "(M) Malakie Martin 4/5/08" at bounding box center [1228, 688] width 384 height 16
click at [1052, 479] on p "Address: 20 Jones Street, Gate Pa, Tauranga, New Zealand" at bounding box center [1228, 494] width 384 height 31
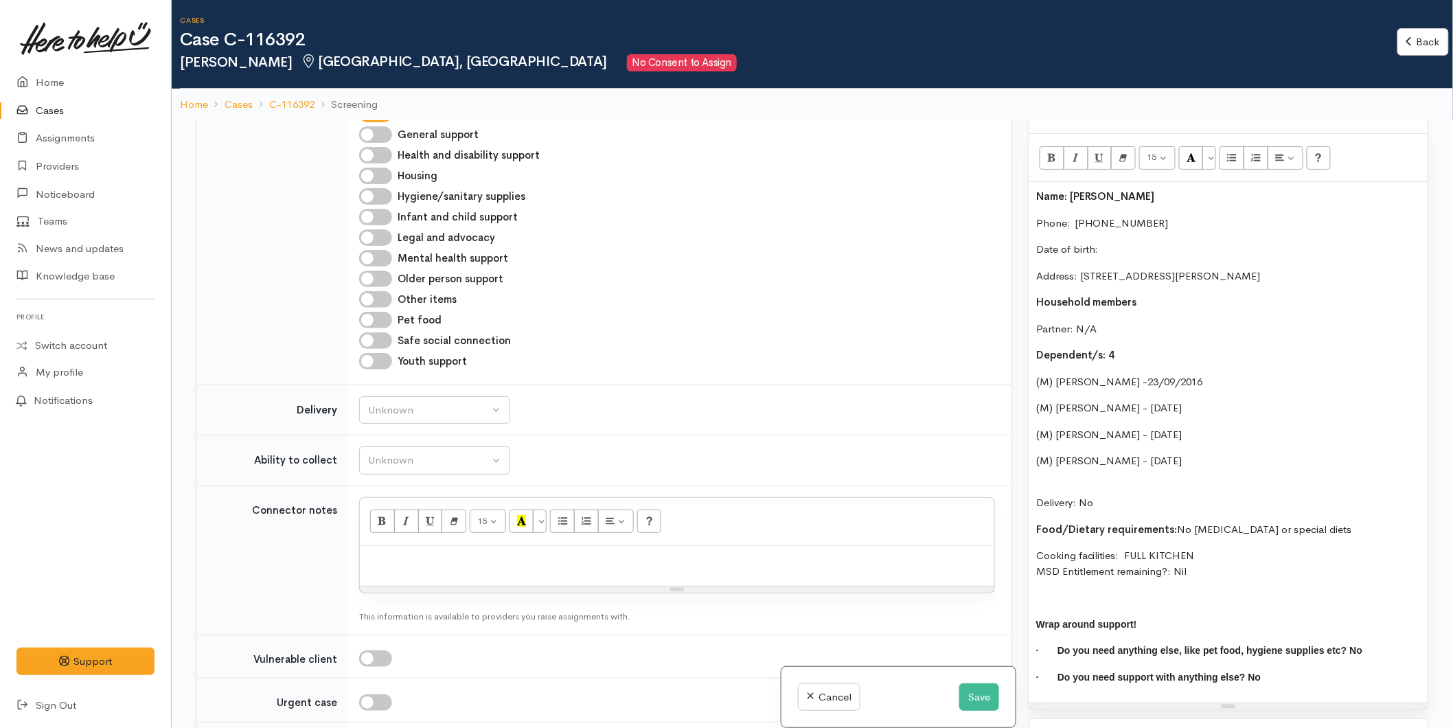
scroll to position [967, 0]
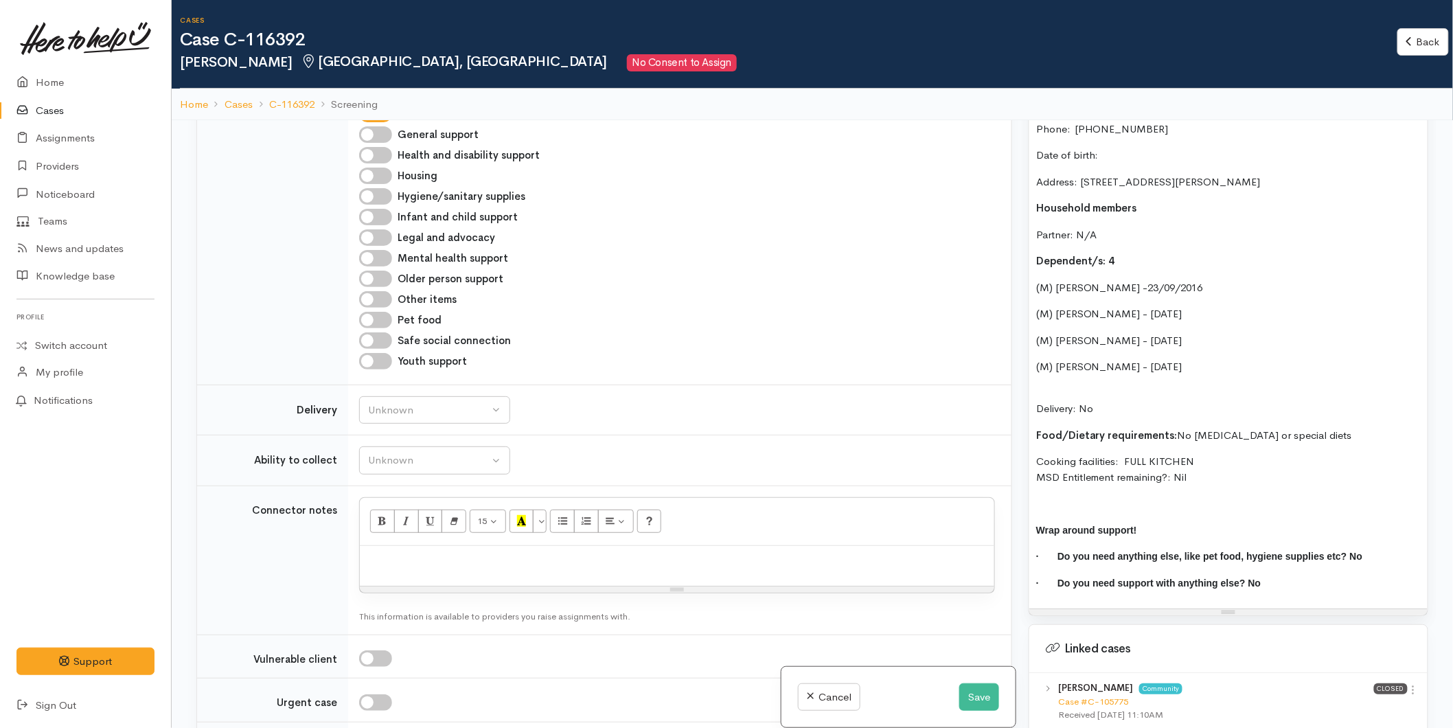
click at [1074, 386] on p "Delivery: No" at bounding box center [1228, 401] width 384 height 31
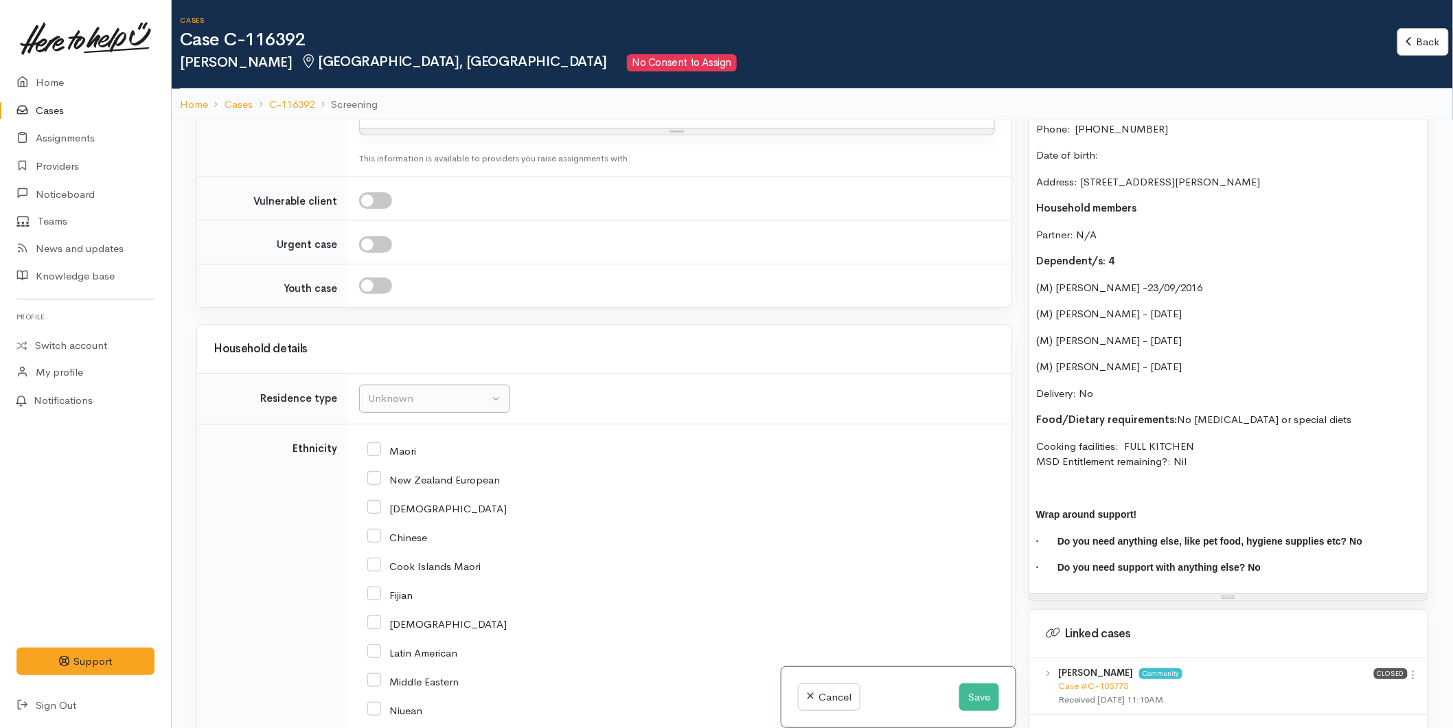
scroll to position [1144, 0]
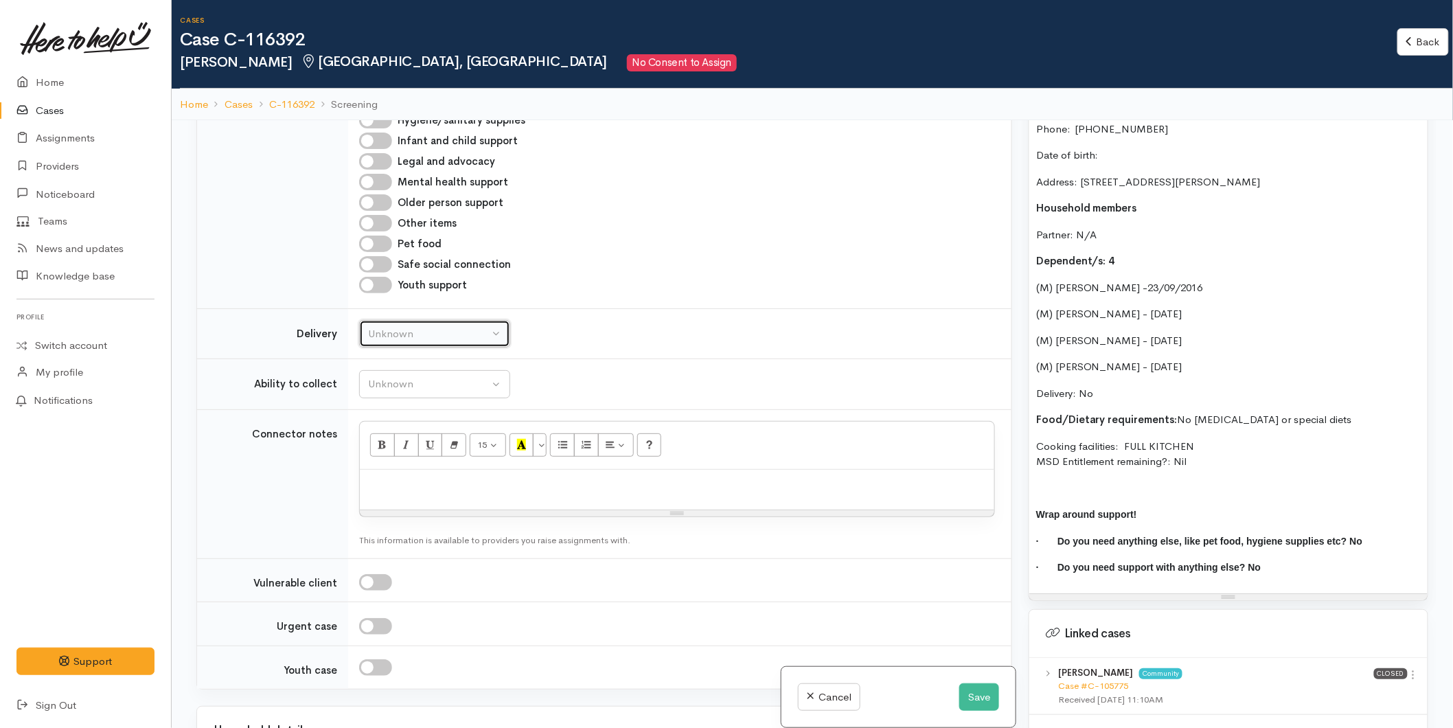
click at [413, 326] on div "Unknown" at bounding box center [428, 334] width 121 height 16
click at [415, 451] on link "No" at bounding box center [435, 461] width 150 height 21
select select "1"
click at [409, 376] on div "Unknown" at bounding box center [428, 384] width 121 height 16
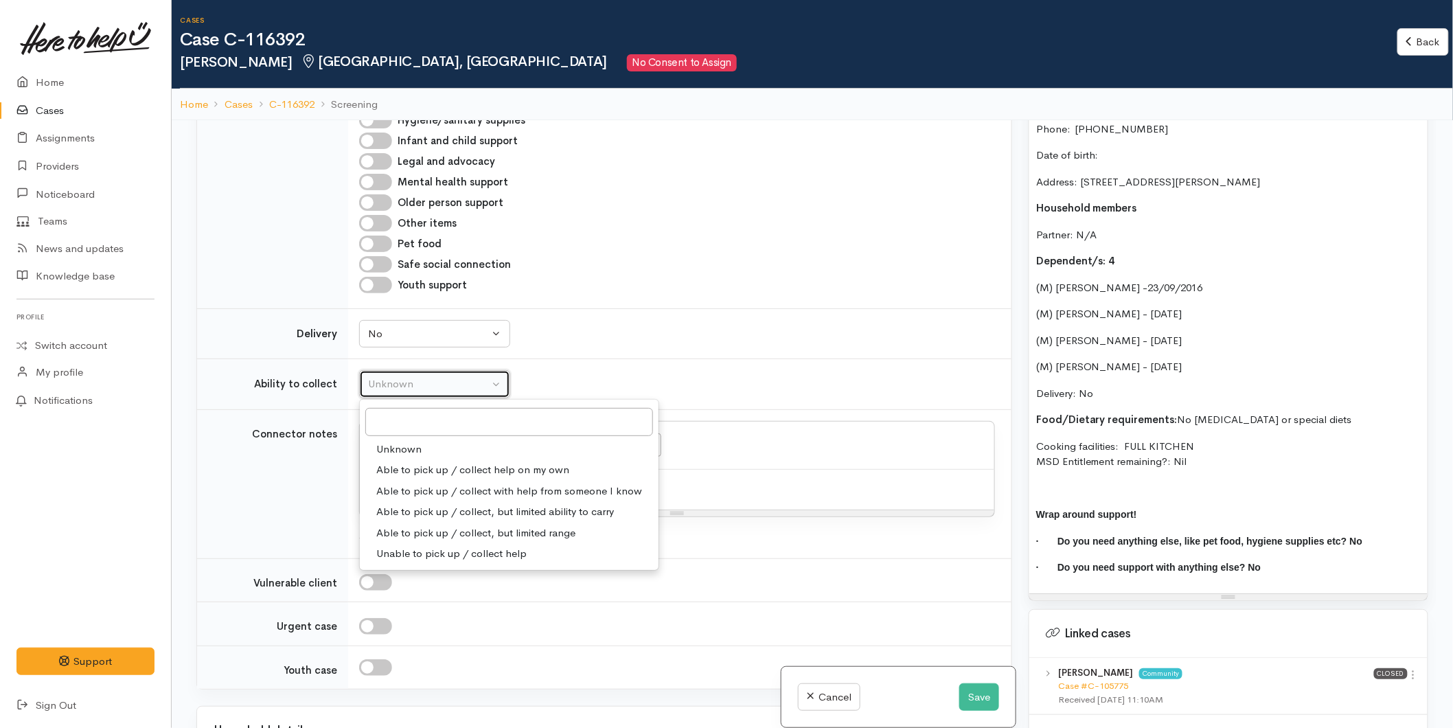
click at [416, 370] on button "Unknown" at bounding box center [434, 384] width 151 height 28
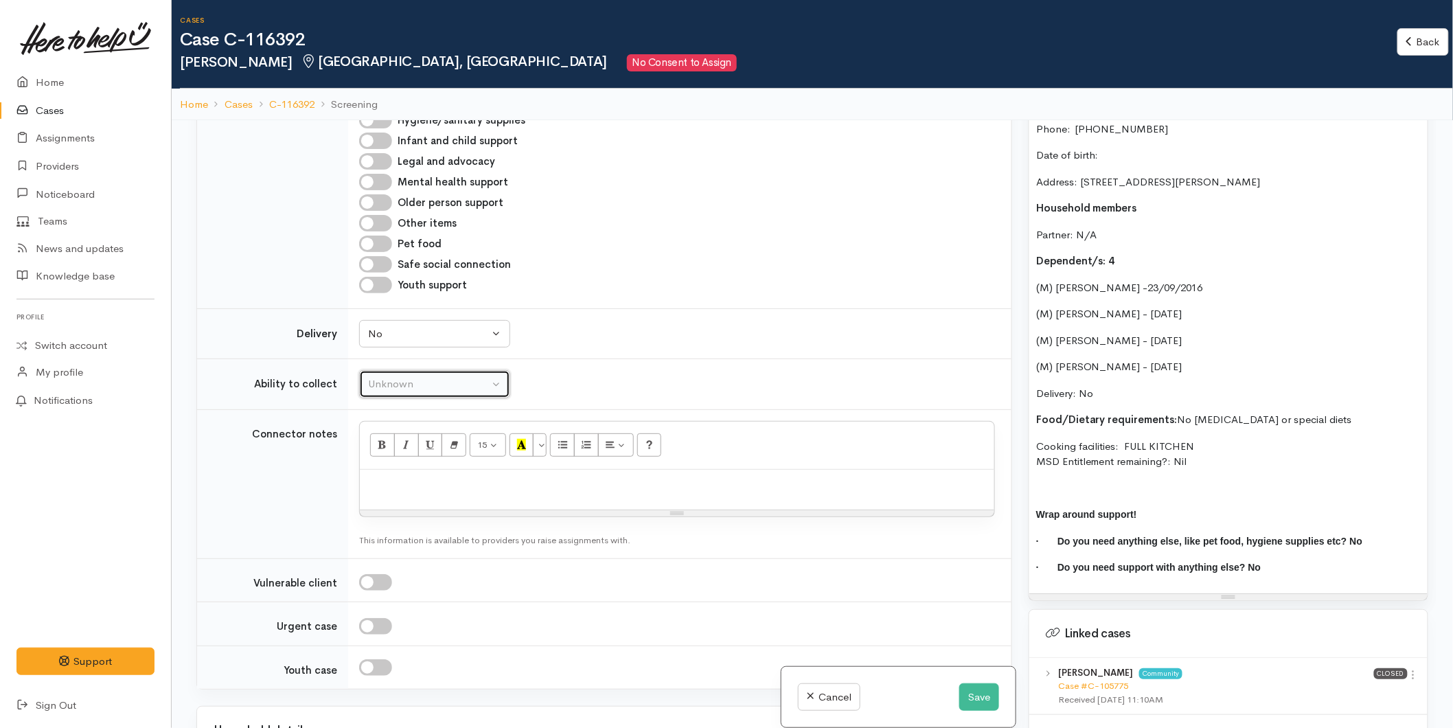
click at [405, 376] on div "Unknown" at bounding box center [428, 384] width 121 height 16
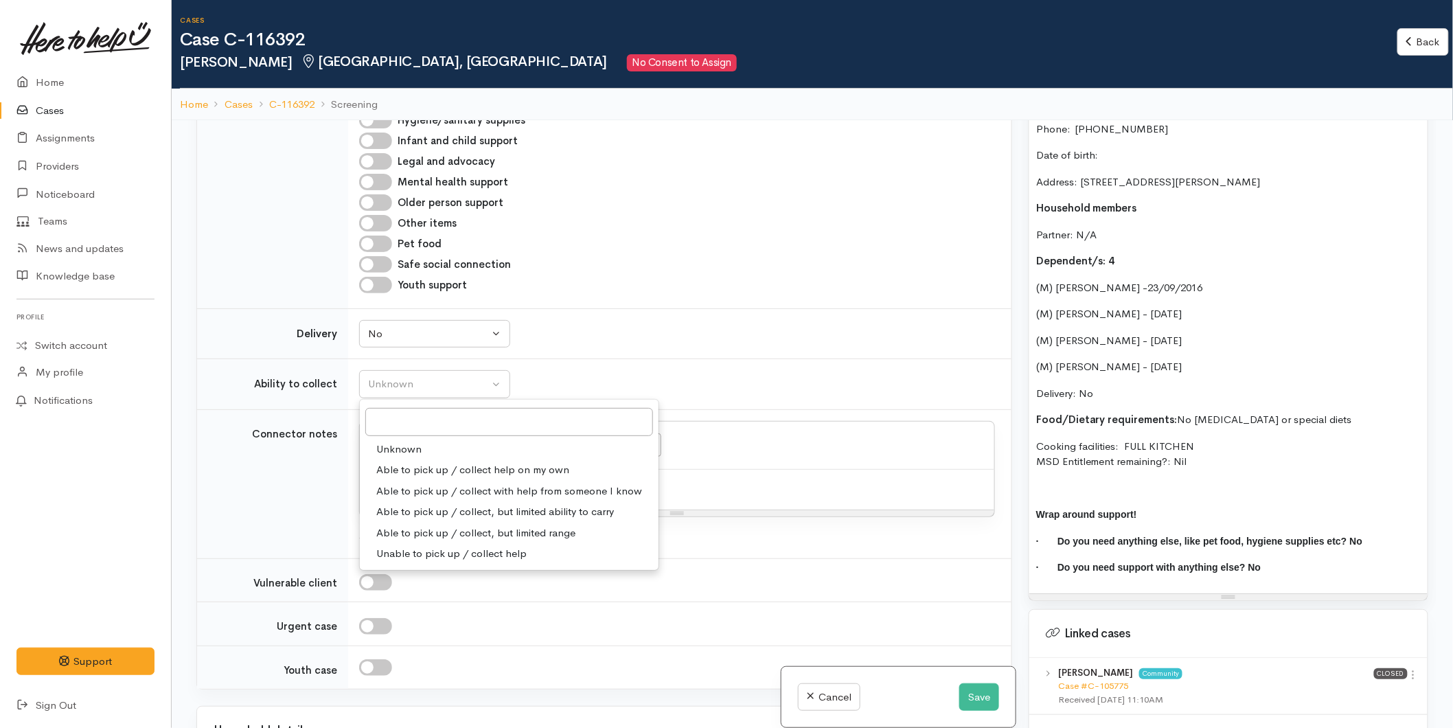
click at [404, 462] on span "Able to pick up / collect help on my own" at bounding box center [472, 470] width 193 height 16
select select "2"
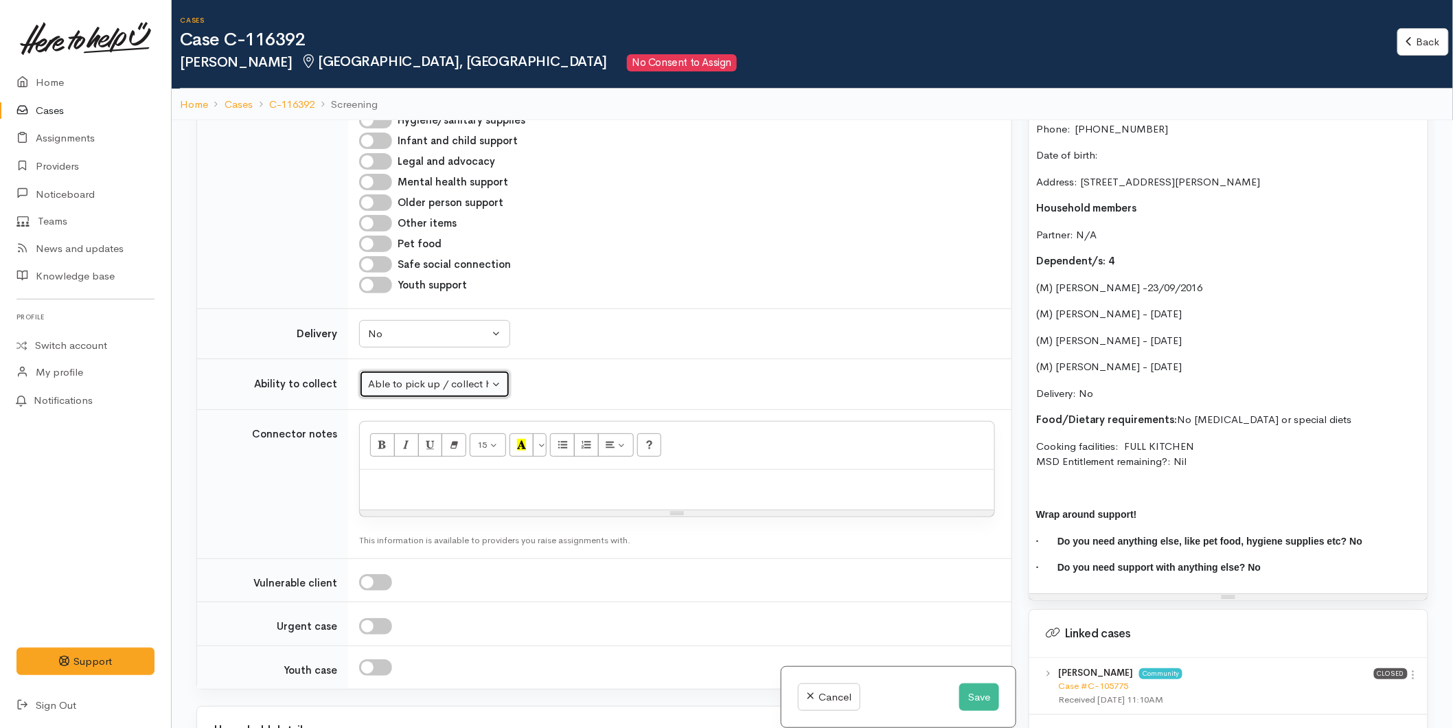
scroll to position [814, 0]
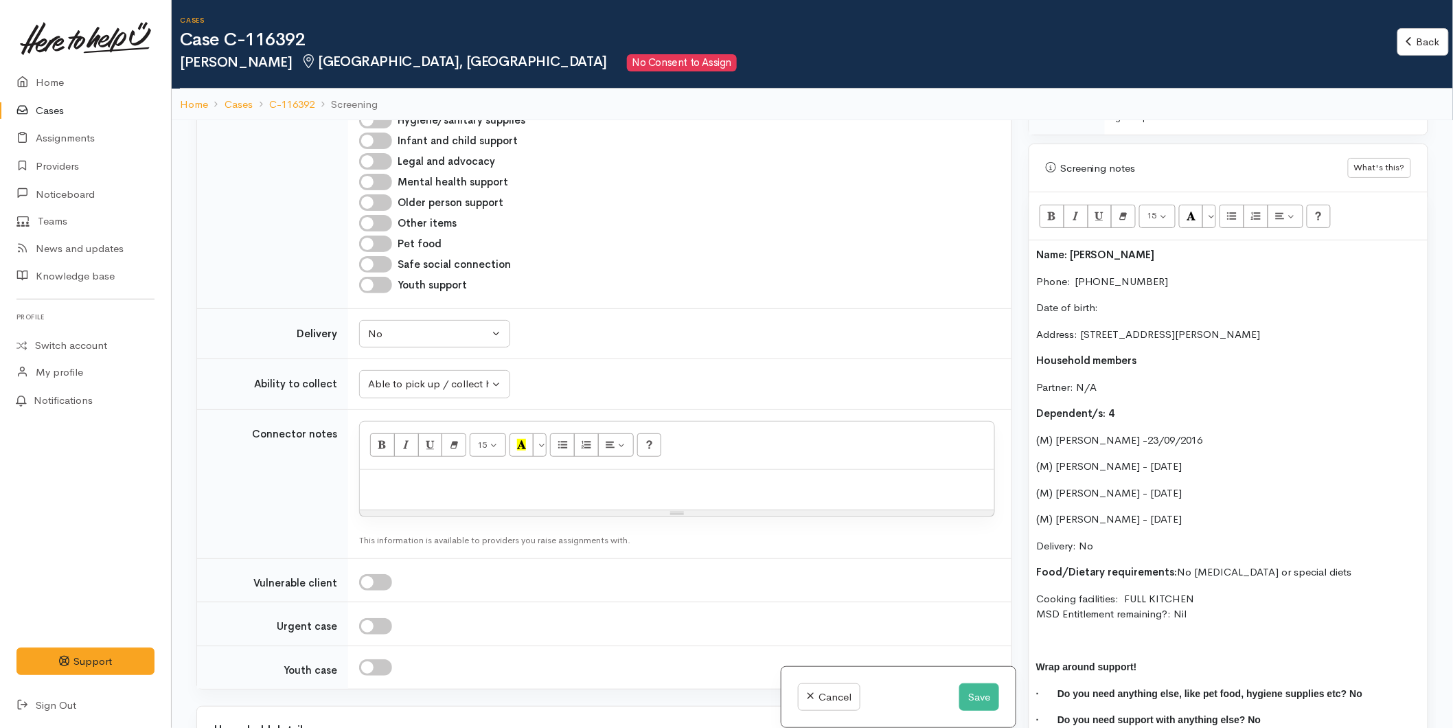
drag, startPoint x: 1240, startPoint y: 590, endPoint x: 1033, endPoint y: 232, distance: 413.7
click at [1033, 240] on div "Name: Stacey-Lee Martin Phone:  0221400293 Date of birth: Address: 20 Jones Str…" at bounding box center [1228, 492] width 398 height 505
copy div "Name: Stacey-Lee Martin Phone:  0221400293 Date of birth: Address: 20 Jones Str…"
click at [430, 476] on p at bounding box center [677, 484] width 621 height 16
paste div
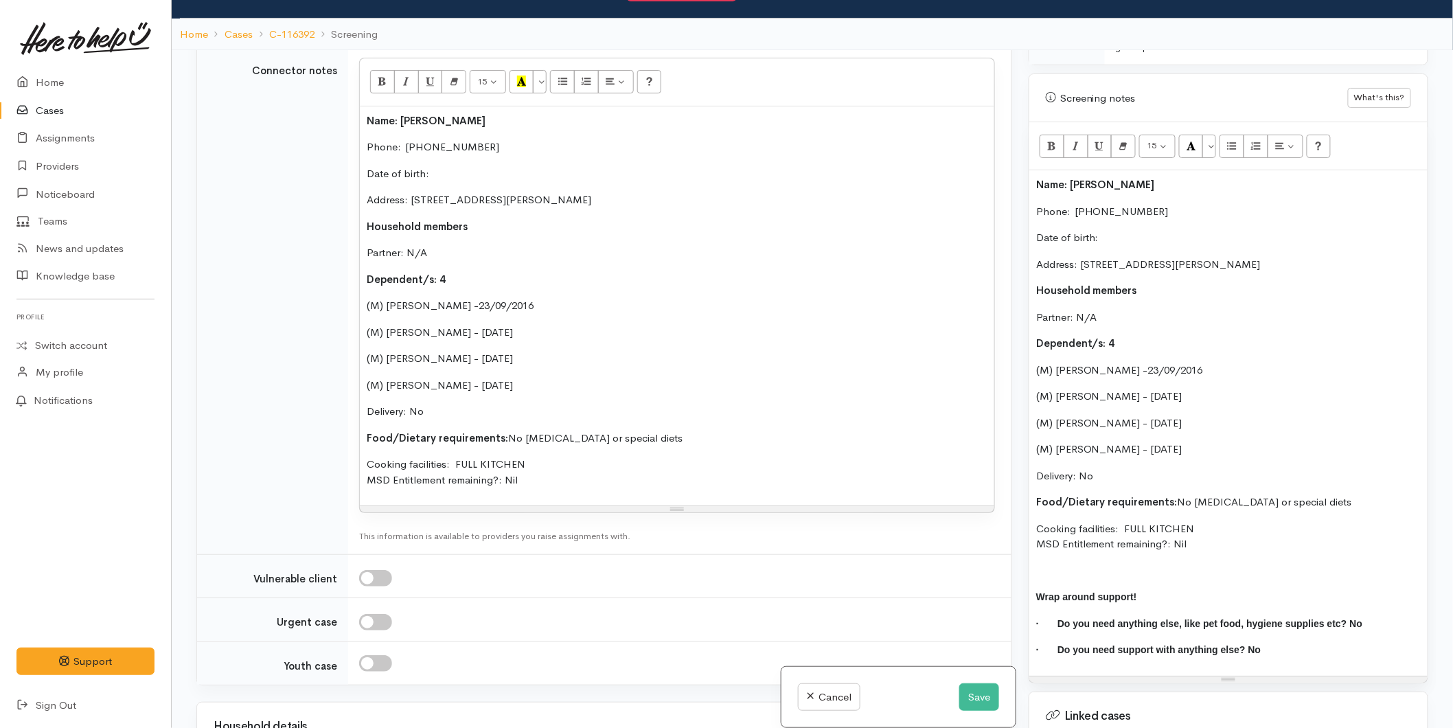
scroll to position [1602, 0]
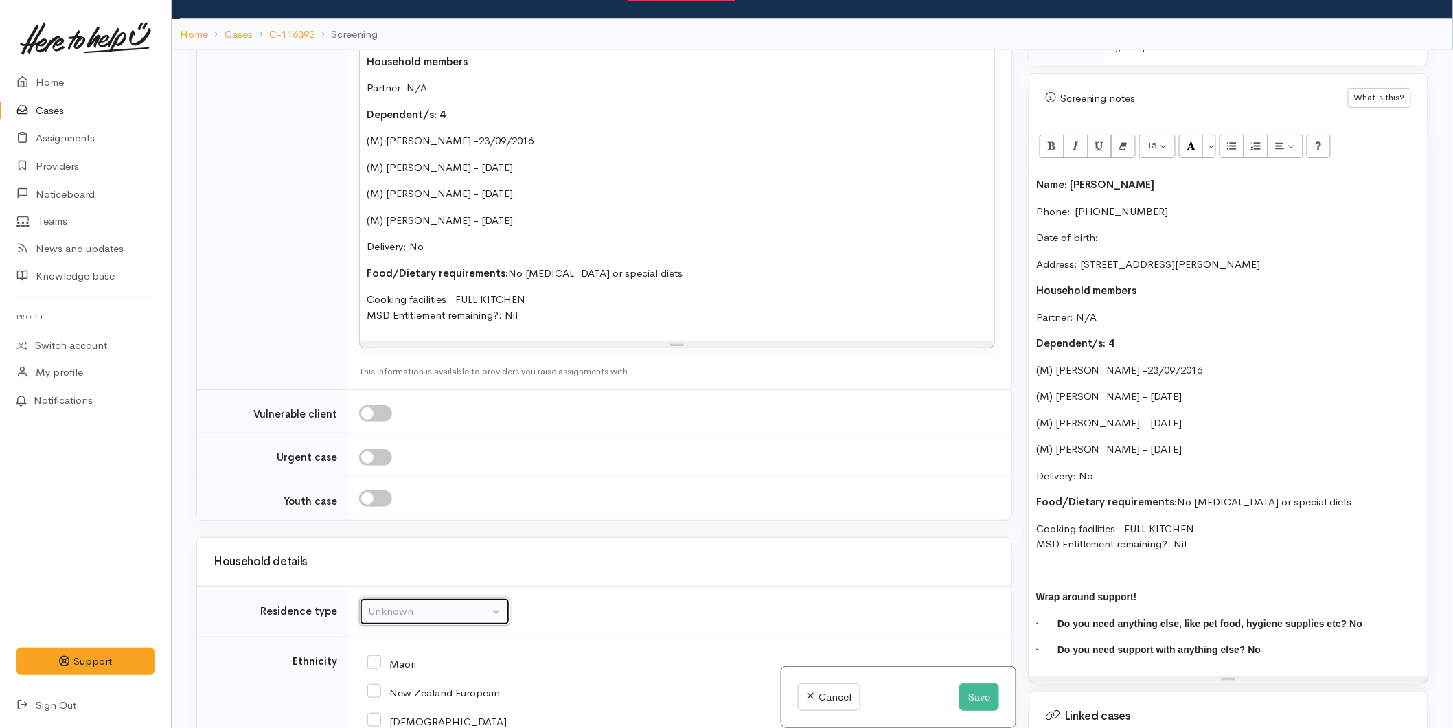
click at [383, 603] on div "Unknown" at bounding box center [428, 611] width 121 height 16
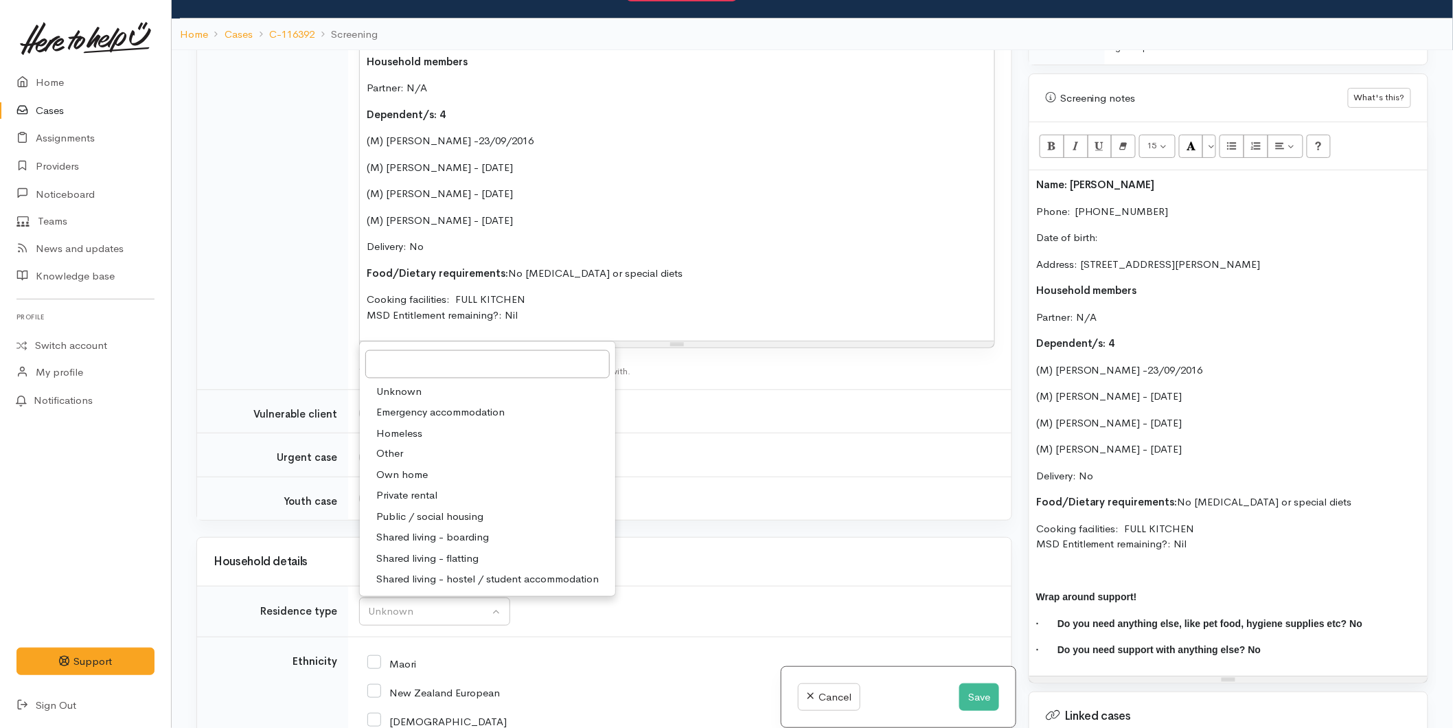
click at [406, 509] on span "Public / social housing" at bounding box center [429, 517] width 107 height 16
select select "3"
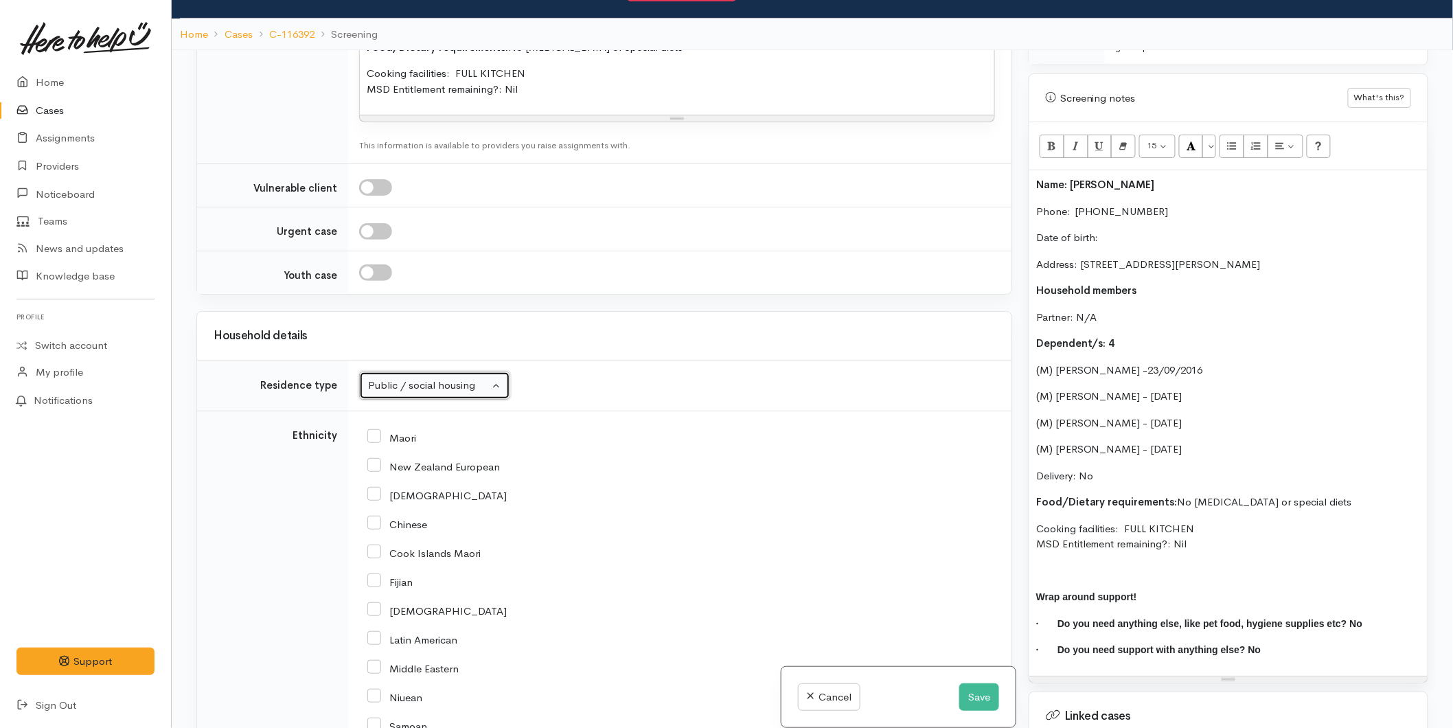
scroll to position [1830, 0]
click at [375, 457] on input "New Zealand European" at bounding box center [433, 463] width 132 height 12
checkbox input "true"
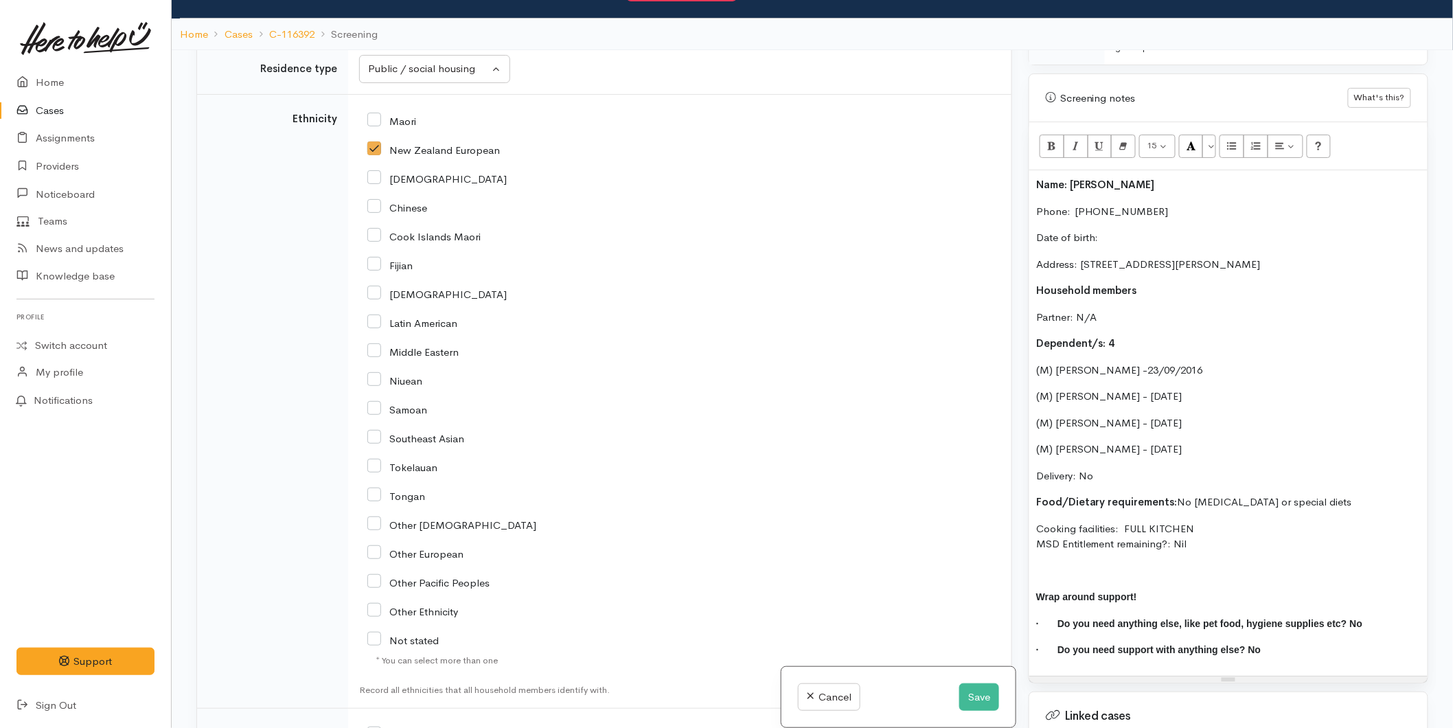
scroll to position [2364, 0]
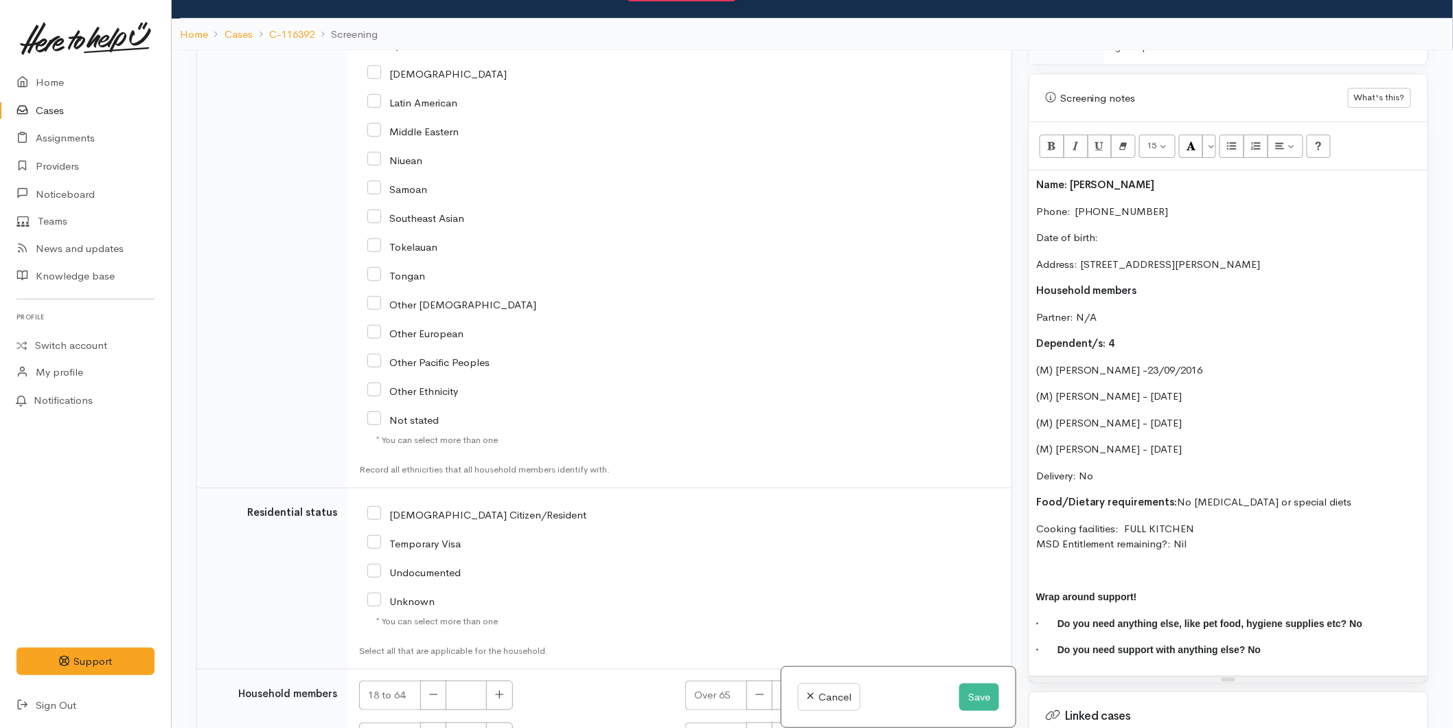
click at [373, 507] on input "NZ Citizen/Resident" at bounding box center [476, 513] width 219 height 12
checkbox input "true"
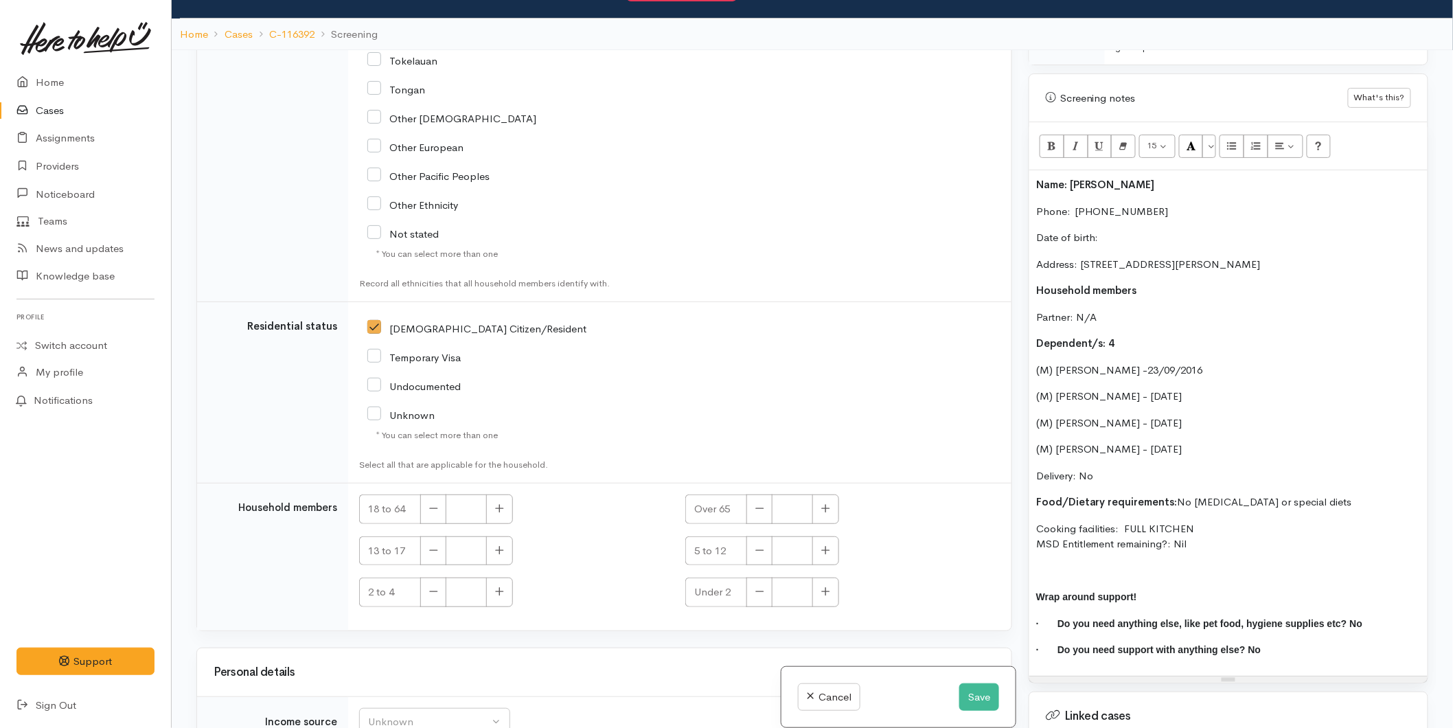
scroll to position [2593, 0]
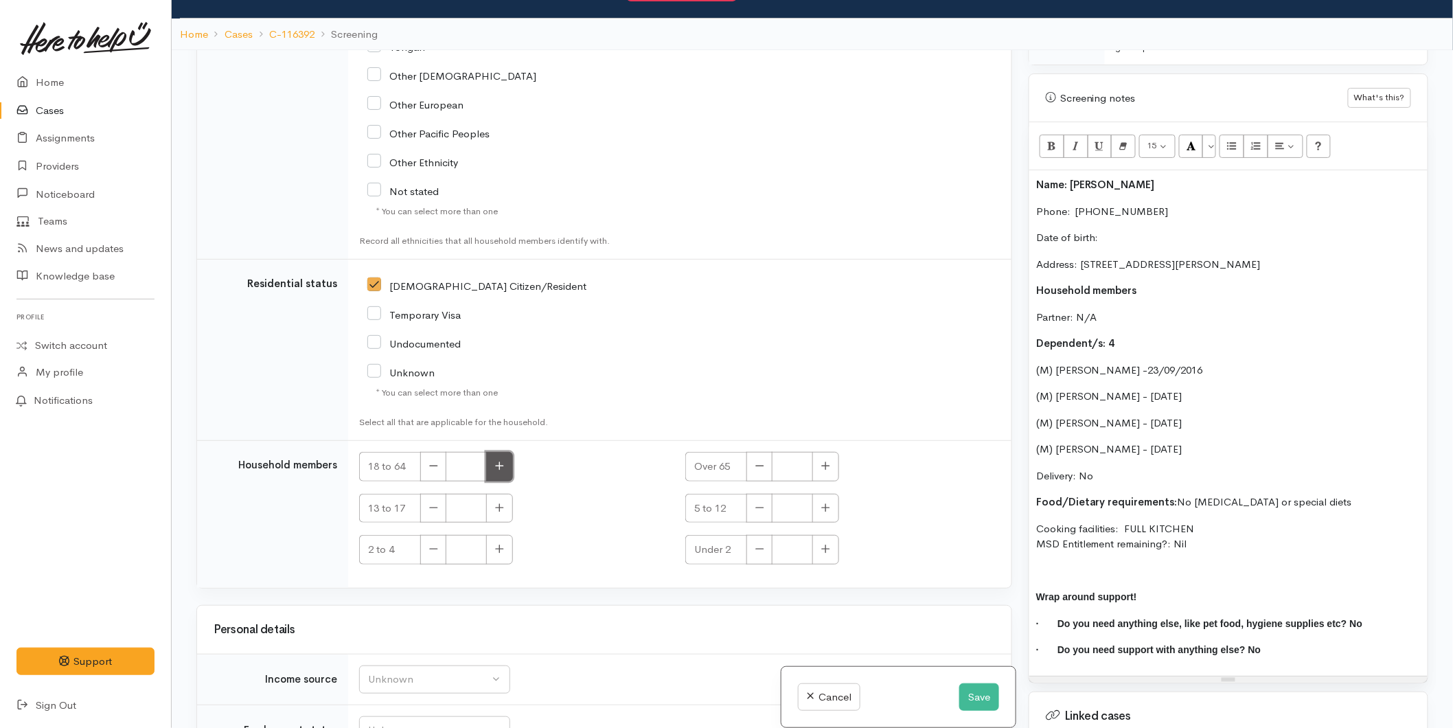
click at [499, 461] on icon "button" at bounding box center [499, 466] width 9 height 10
type input "1"
click at [495, 503] on icon "button" at bounding box center [499, 508] width 9 height 10
type input "2"
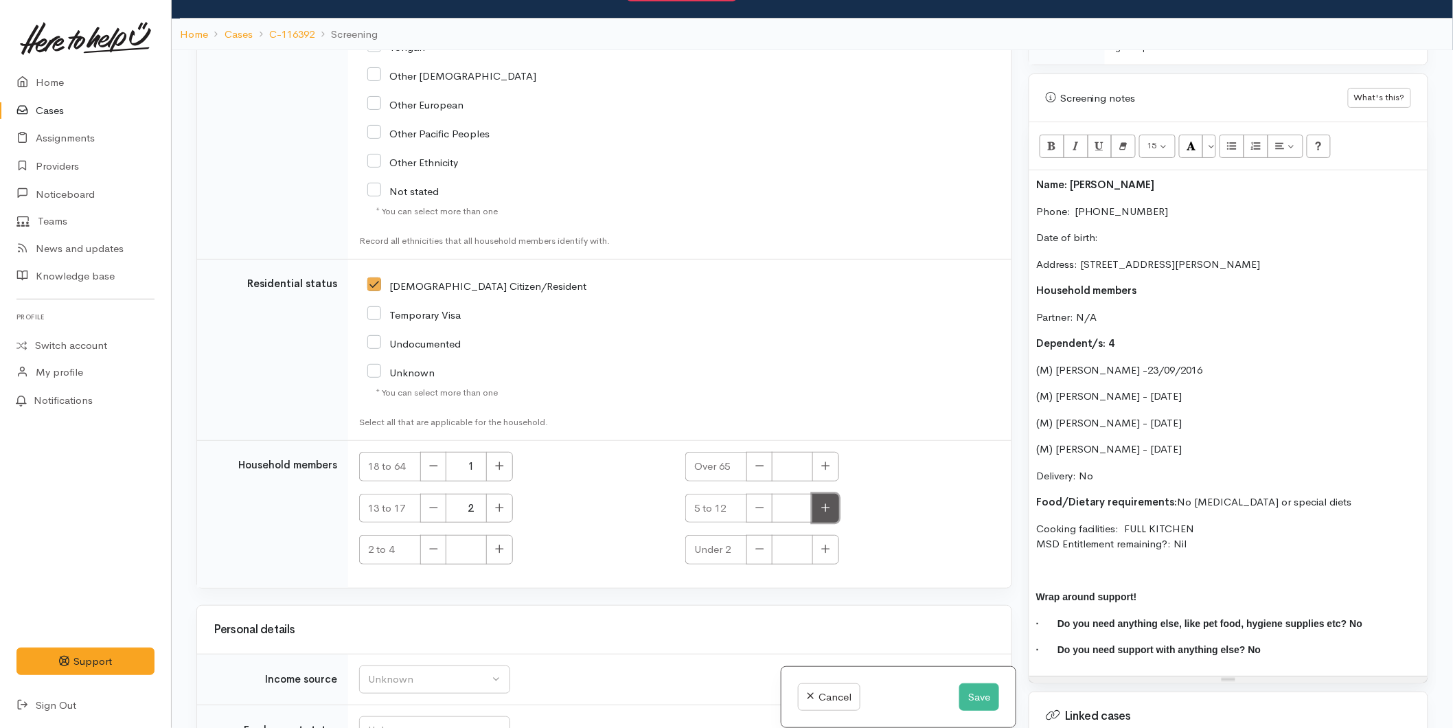
click at [820, 494] on button "button" at bounding box center [825, 509] width 27 height 30
type input "2"
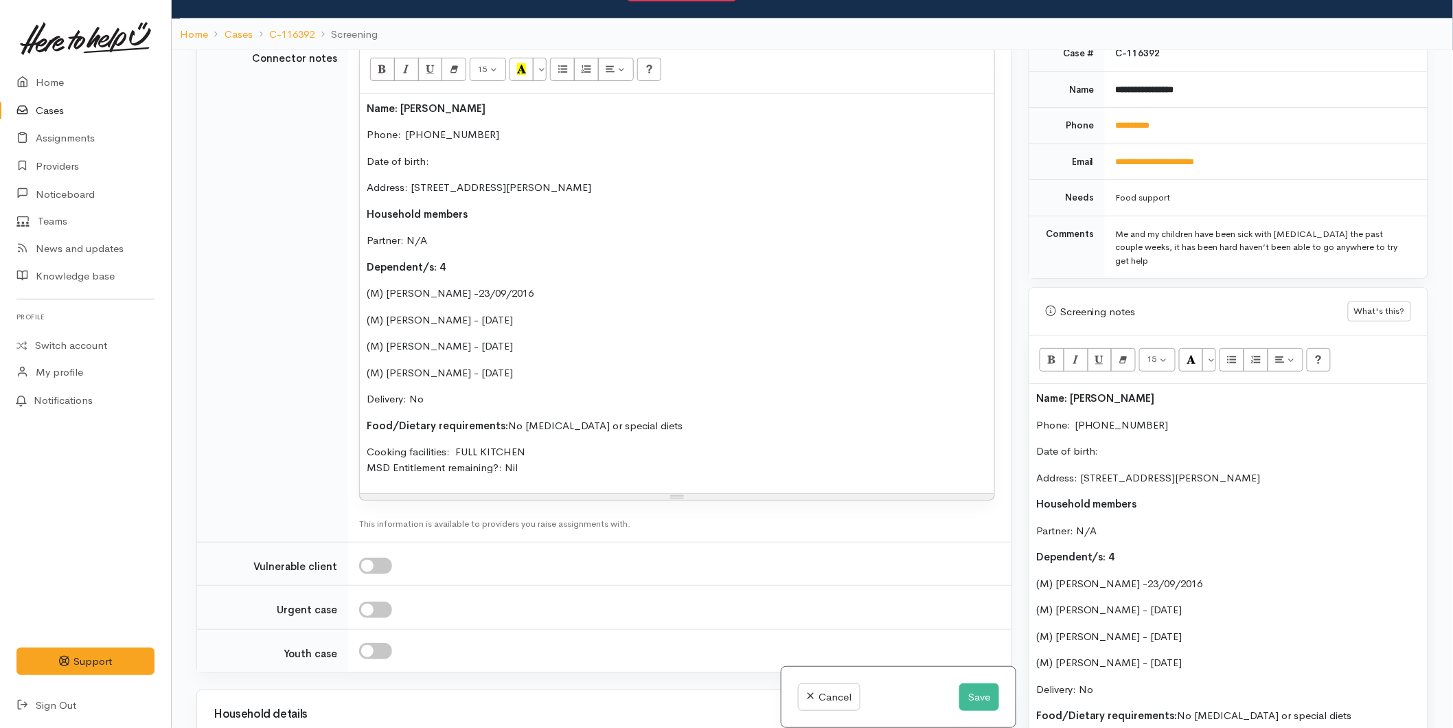
scroll to position [280, 0]
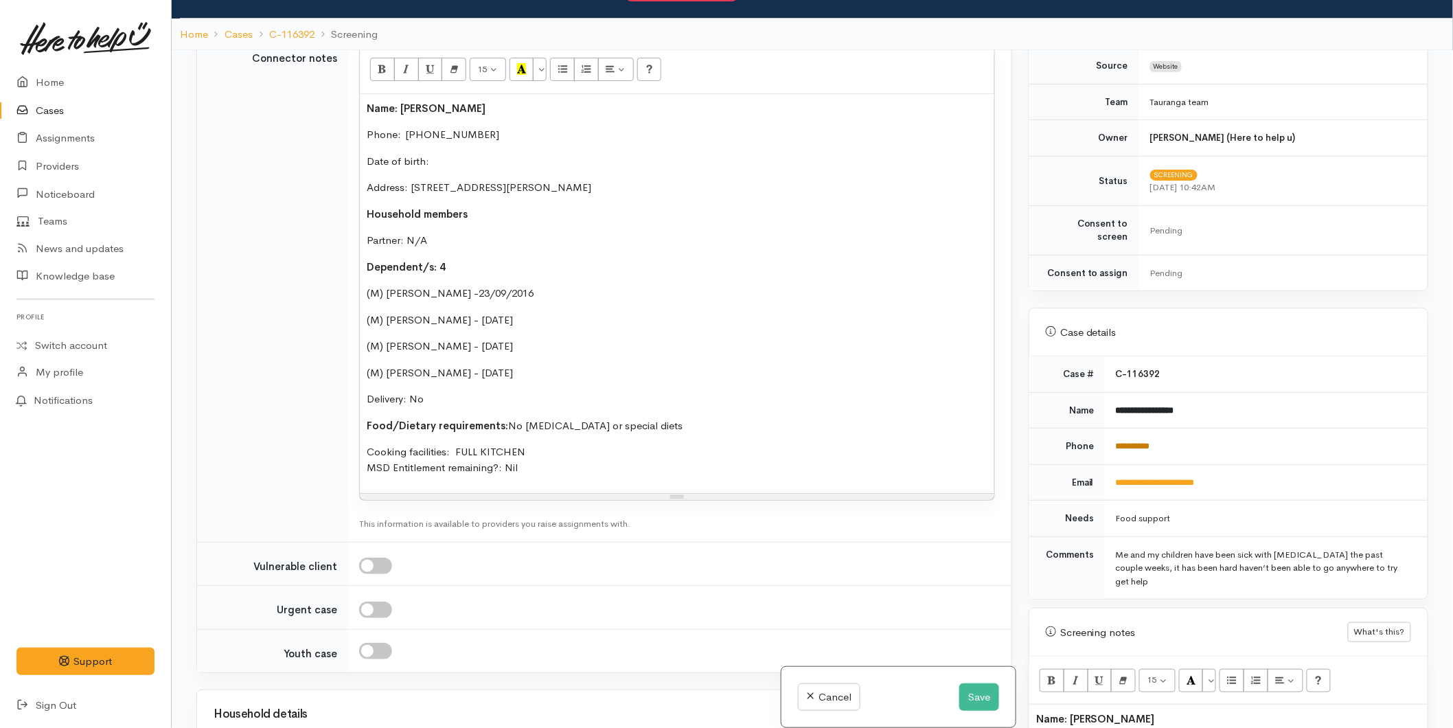
click at [1150, 441] on link "**********" at bounding box center [1133, 445] width 34 height 9
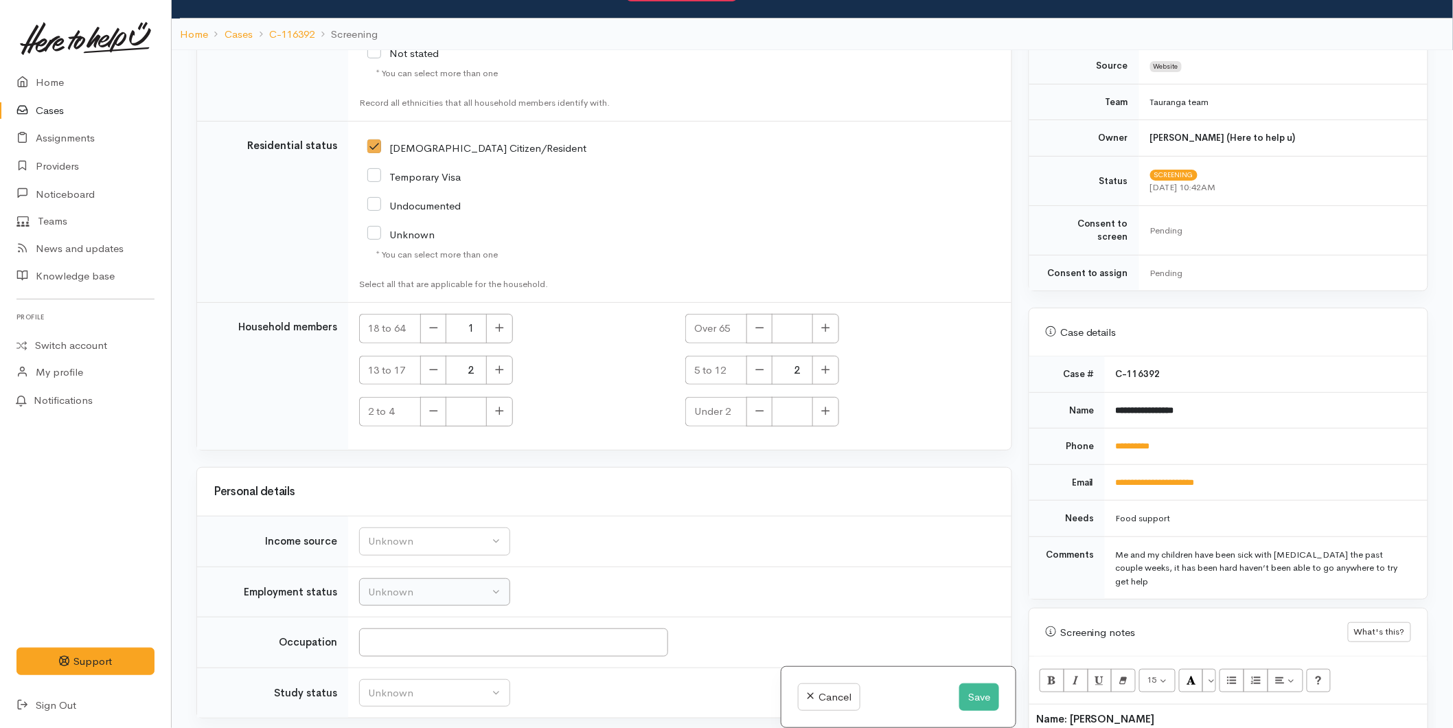
scroll to position [2778, 0]
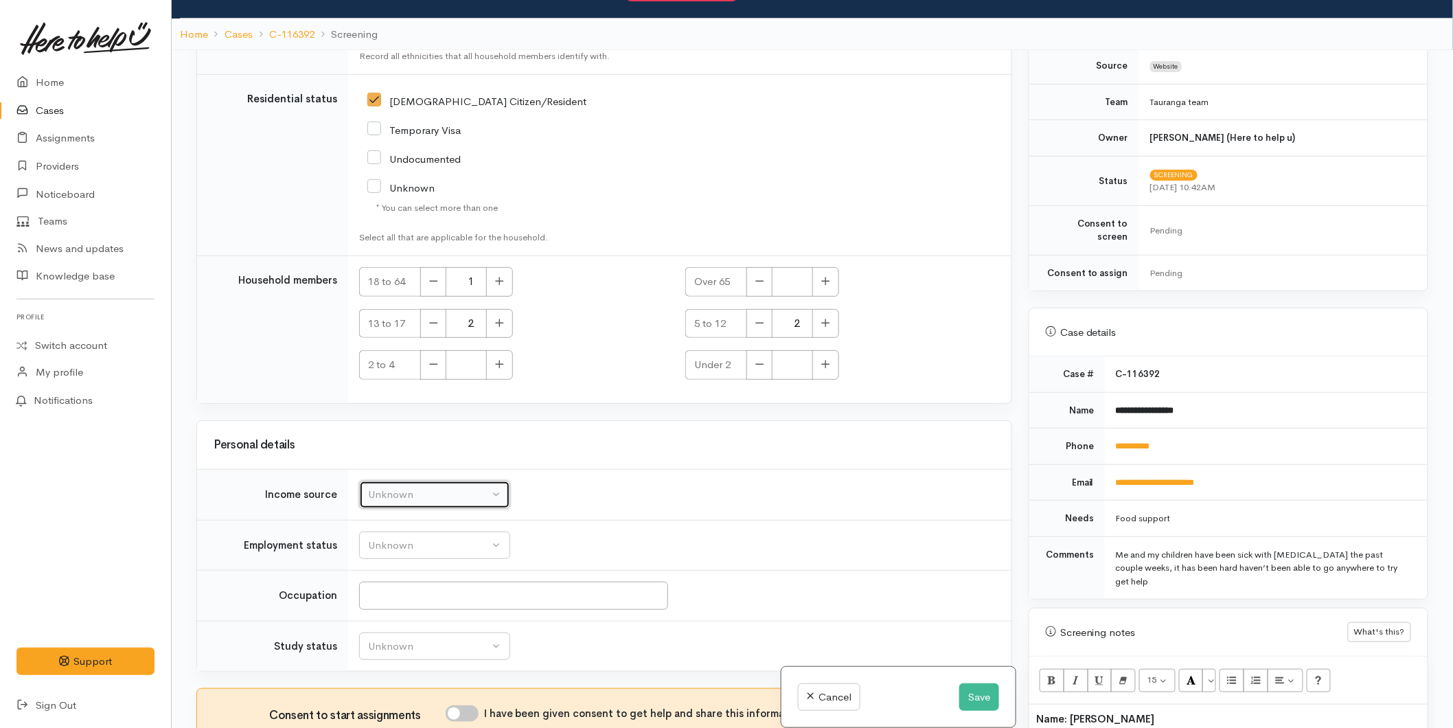
click at [433, 487] on div "Unknown" at bounding box center [428, 495] width 121 height 16
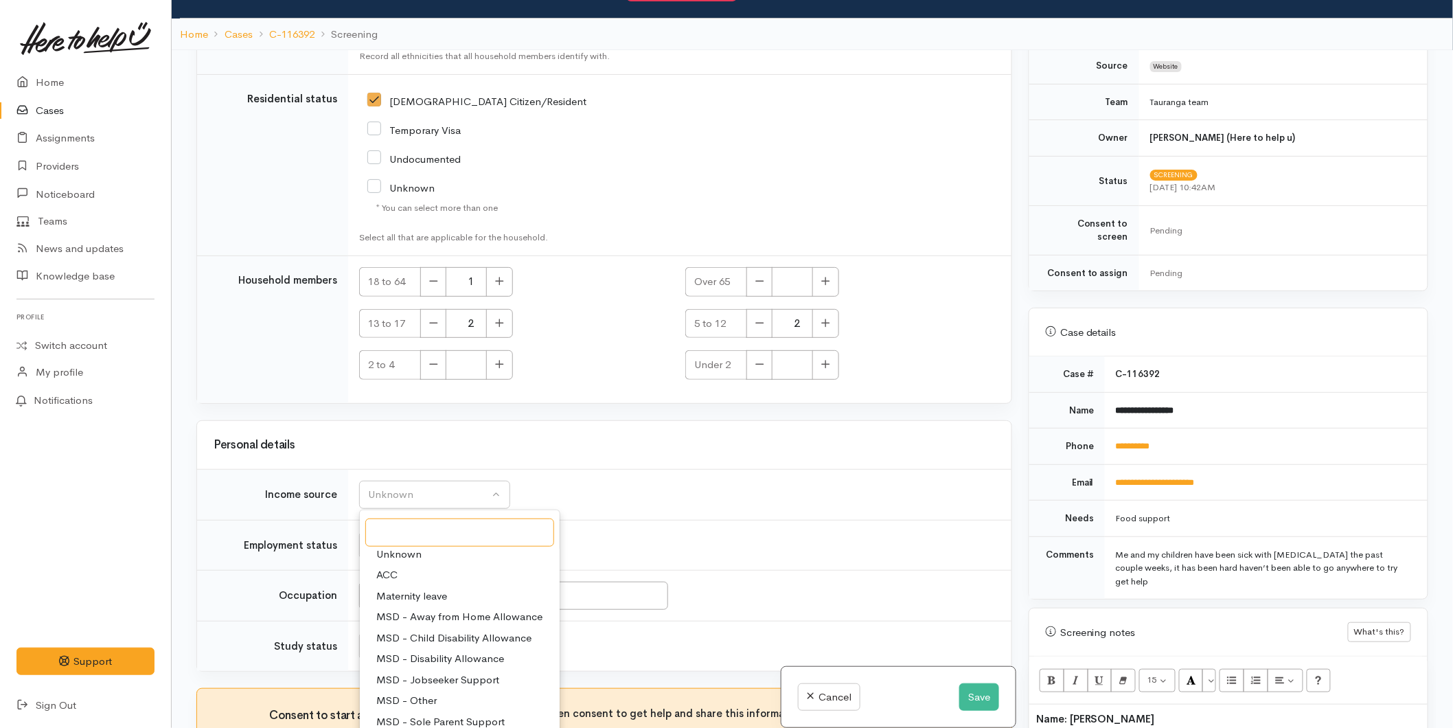
scroll to position [0, 0]
click at [433, 719] on span "MSD - Sole Parent Support" at bounding box center [440, 727] width 128 height 16
select select "7"
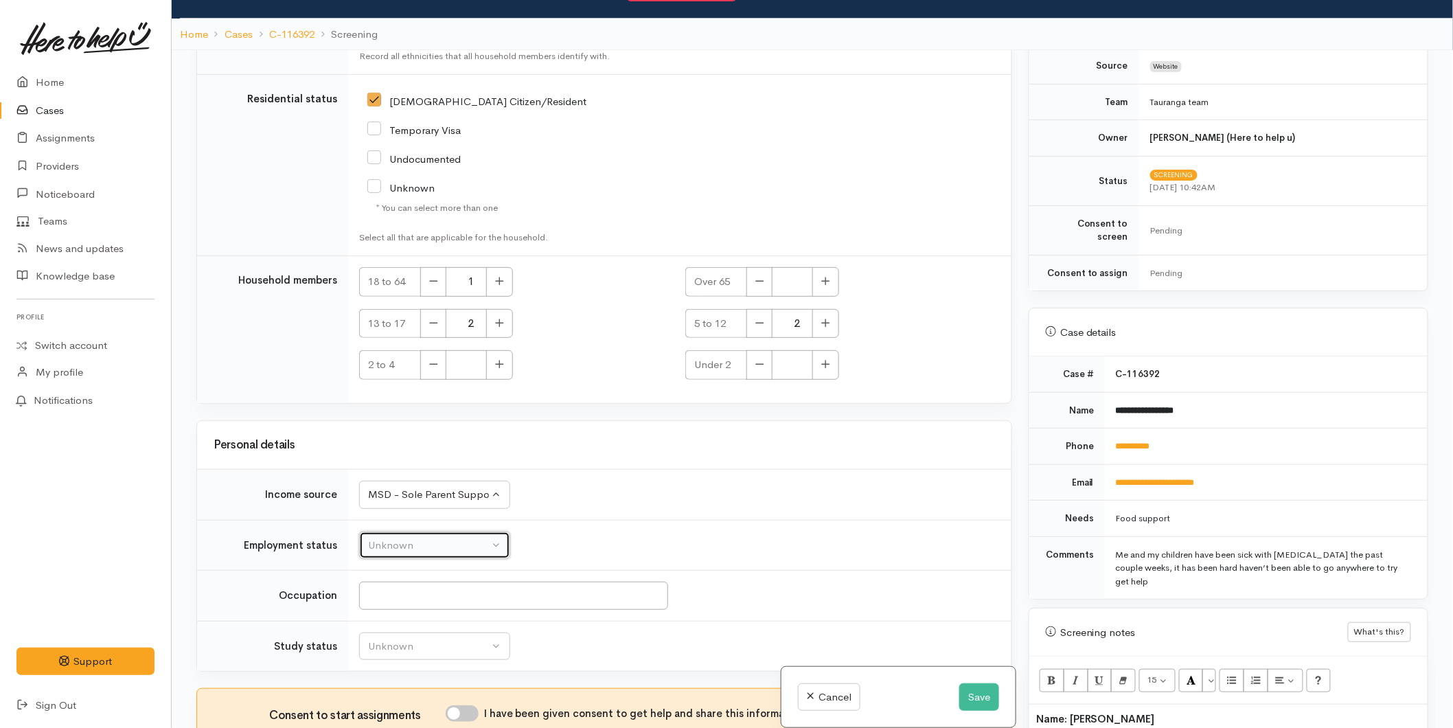
click at [406, 538] on div "Unknown" at bounding box center [428, 546] width 121 height 16
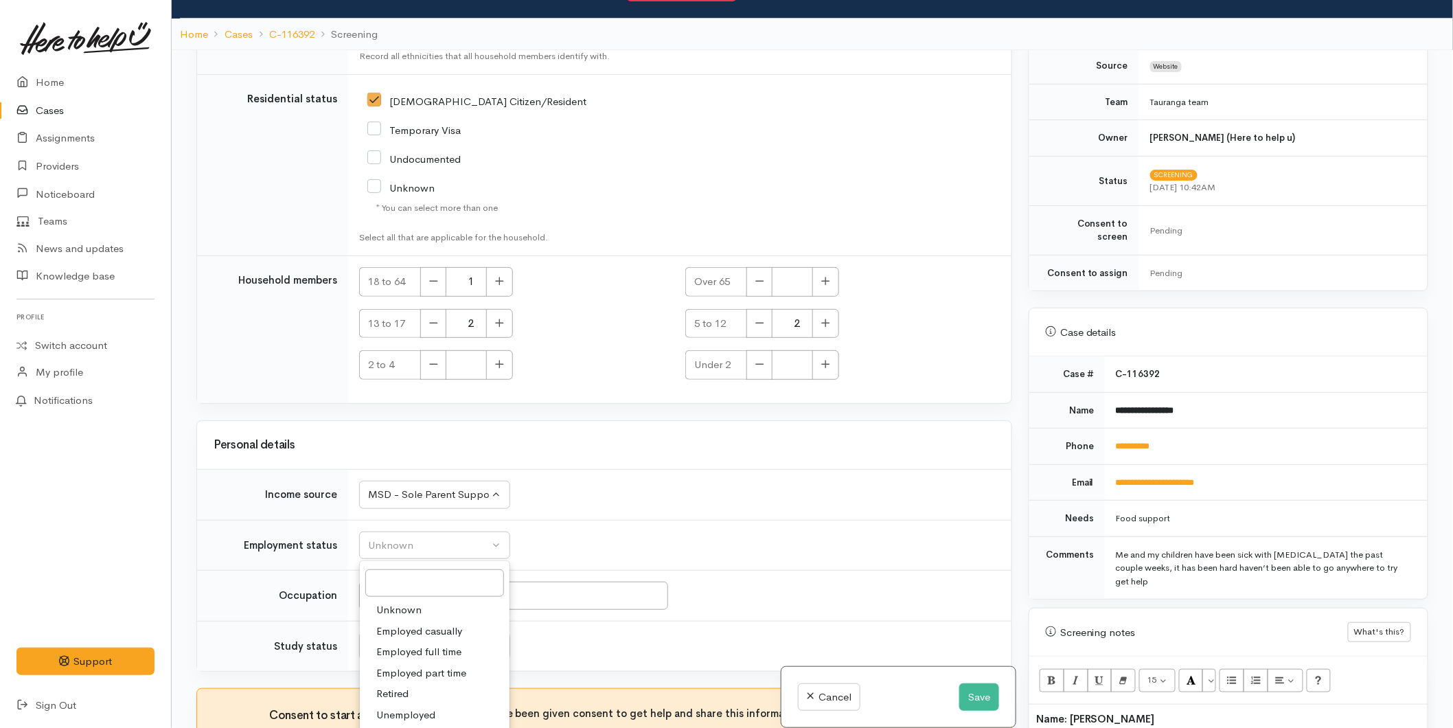
drag, startPoint x: 413, startPoint y: 663, endPoint x: 408, endPoint y: 646, distance: 17.7
click at [412, 707] on span "Unemployed" at bounding box center [405, 715] width 59 height 16
select select "1"
click at [410, 632] on button "Unknown" at bounding box center [434, 646] width 151 height 28
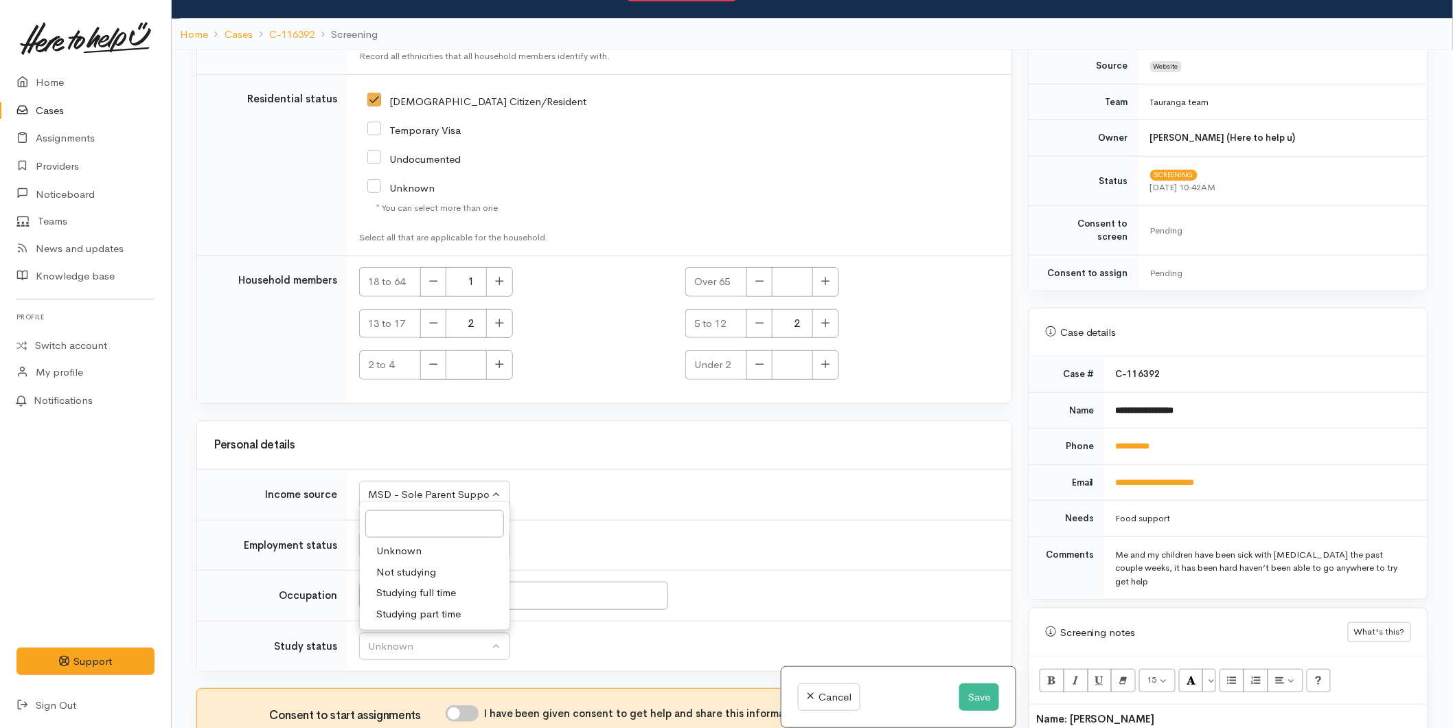
click at [398, 564] on span "Not studying" at bounding box center [406, 572] width 60 height 16
select select "1"
click at [455, 705] on input "I have been given consent to get help and share this information with appropria…" at bounding box center [462, 713] width 33 height 16
checkbox input "true"
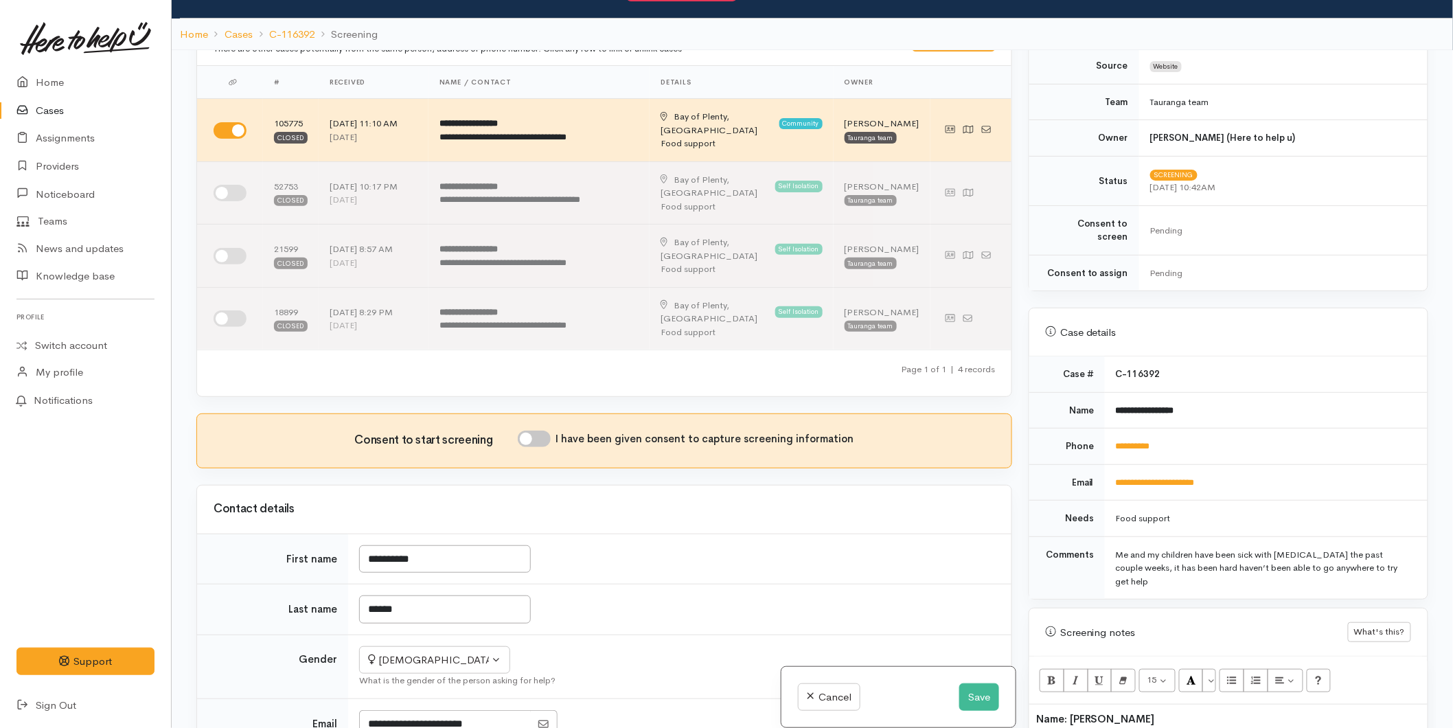
scroll to position [32, 0]
click at [541, 432] on div "Consent to start screening I have been given consent to capture screening infor…" at bounding box center [604, 442] width 781 height 21
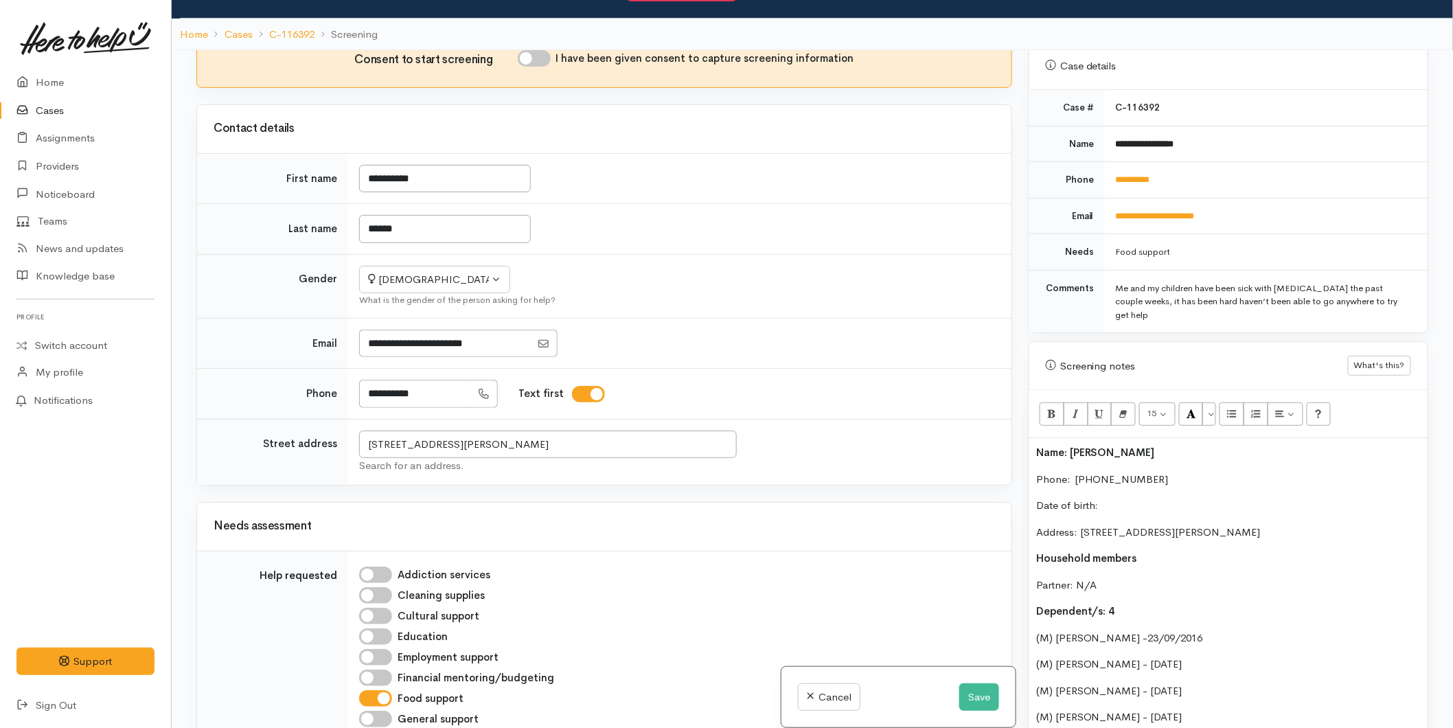
scroll to position [738, 0]
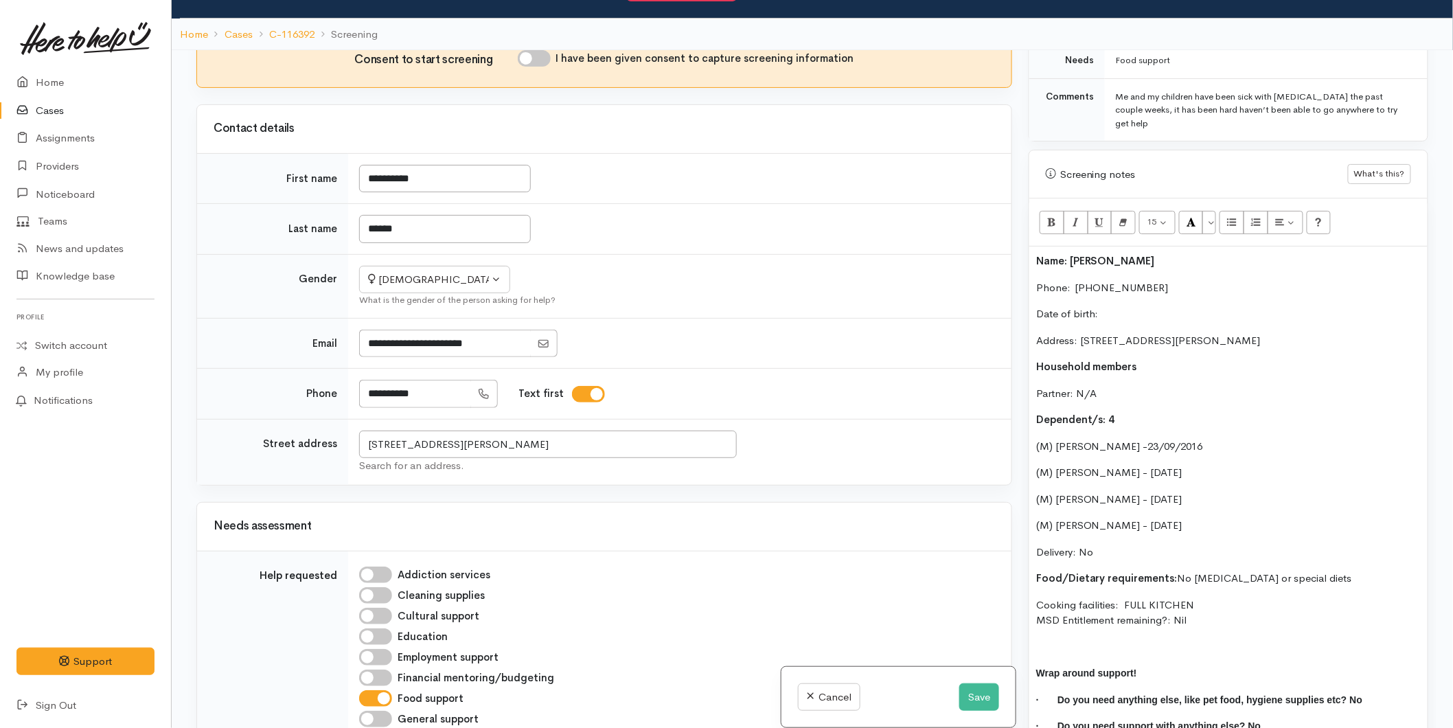
click at [1113, 306] on p "Date of birth:" at bounding box center [1228, 314] width 384 height 16
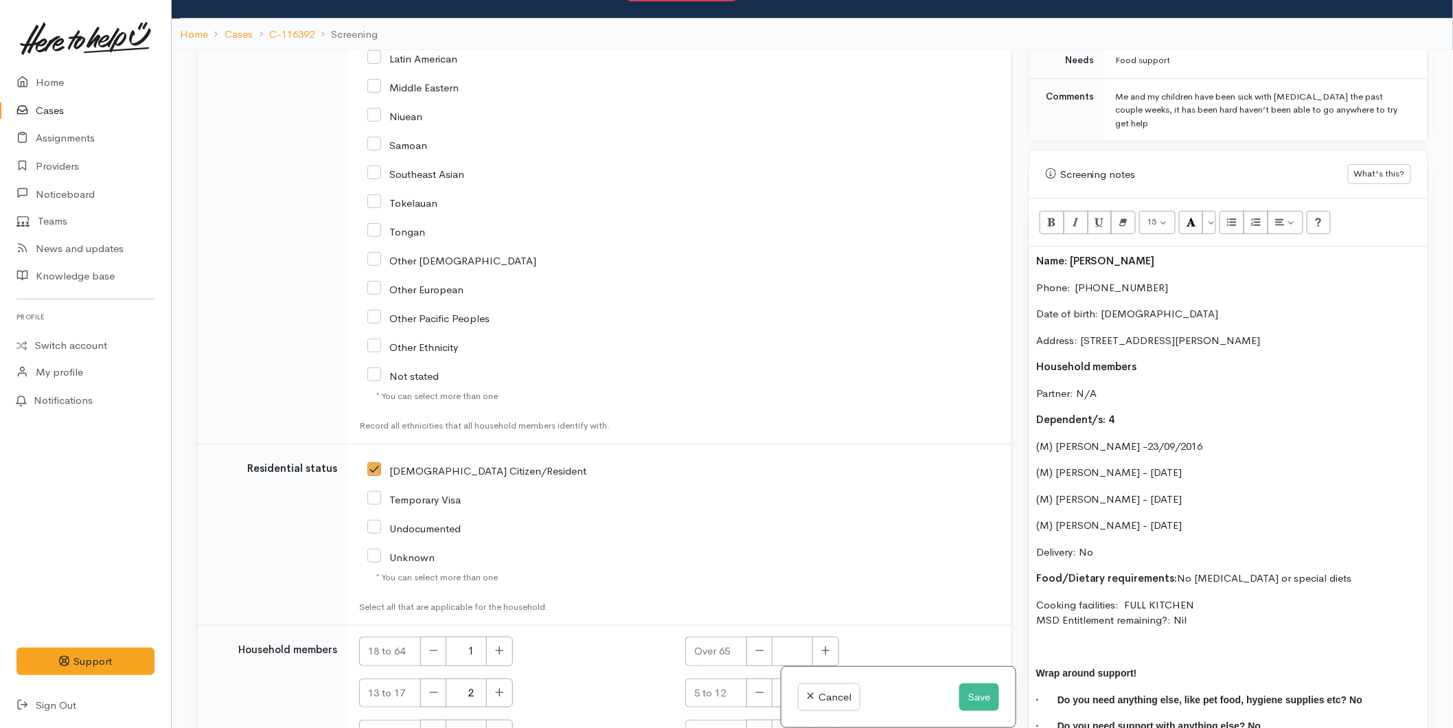
scroll to position [2549, 0]
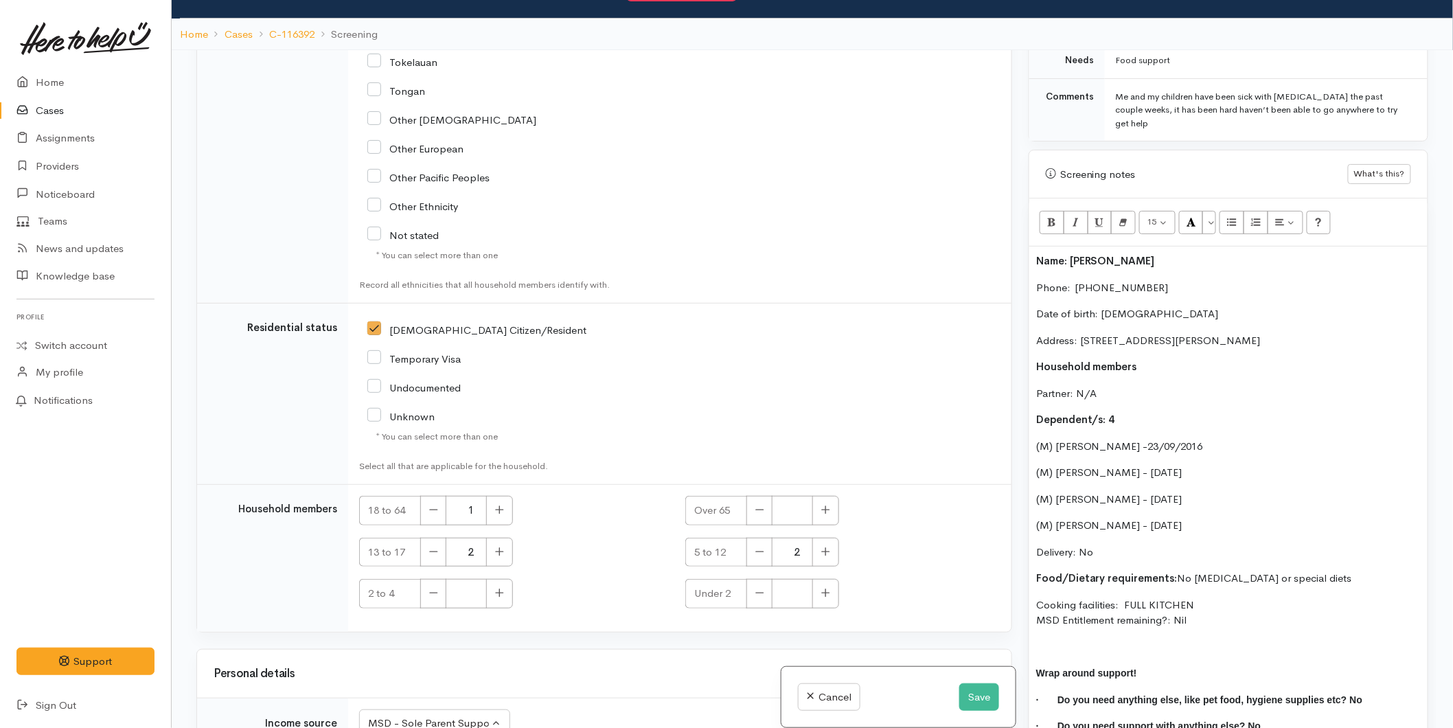
drag, startPoint x: 1259, startPoint y: 591, endPoint x: 1037, endPoint y: 222, distance: 430.8
click at [1037, 246] on div "Name: Stacey-Lee Martin Phone:  0221400293 Date of birth: 23/11/1981 Address: 2…" at bounding box center [1228, 498] width 398 height 505
click at [1036, 253] on p "Name: Stacey-Lee Martin" at bounding box center [1228, 261] width 384 height 16
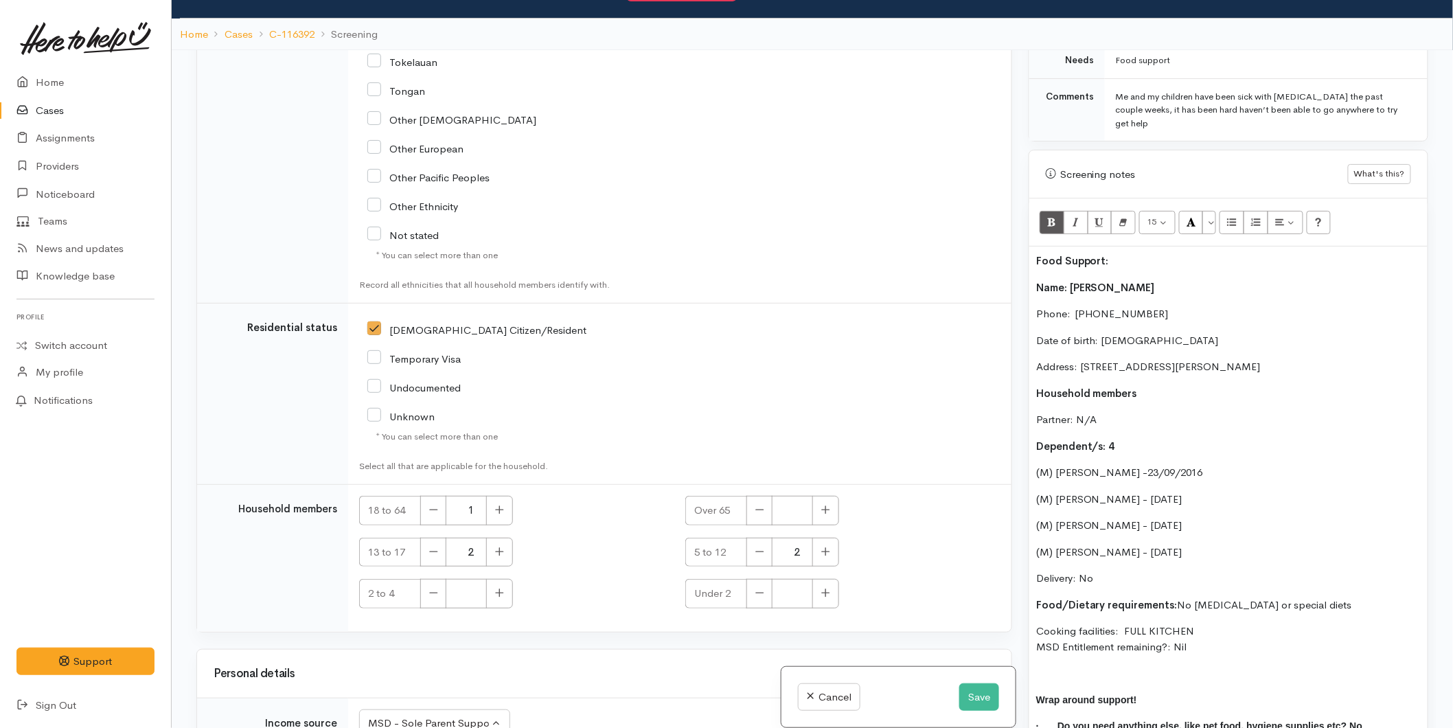
click at [1133, 246] on div "Food Support: Name: Stacey-Lee Martin Phone:  0221400293 Date of birth: 23/11/1…" at bounding box center [1228, 511] width 398 height 531
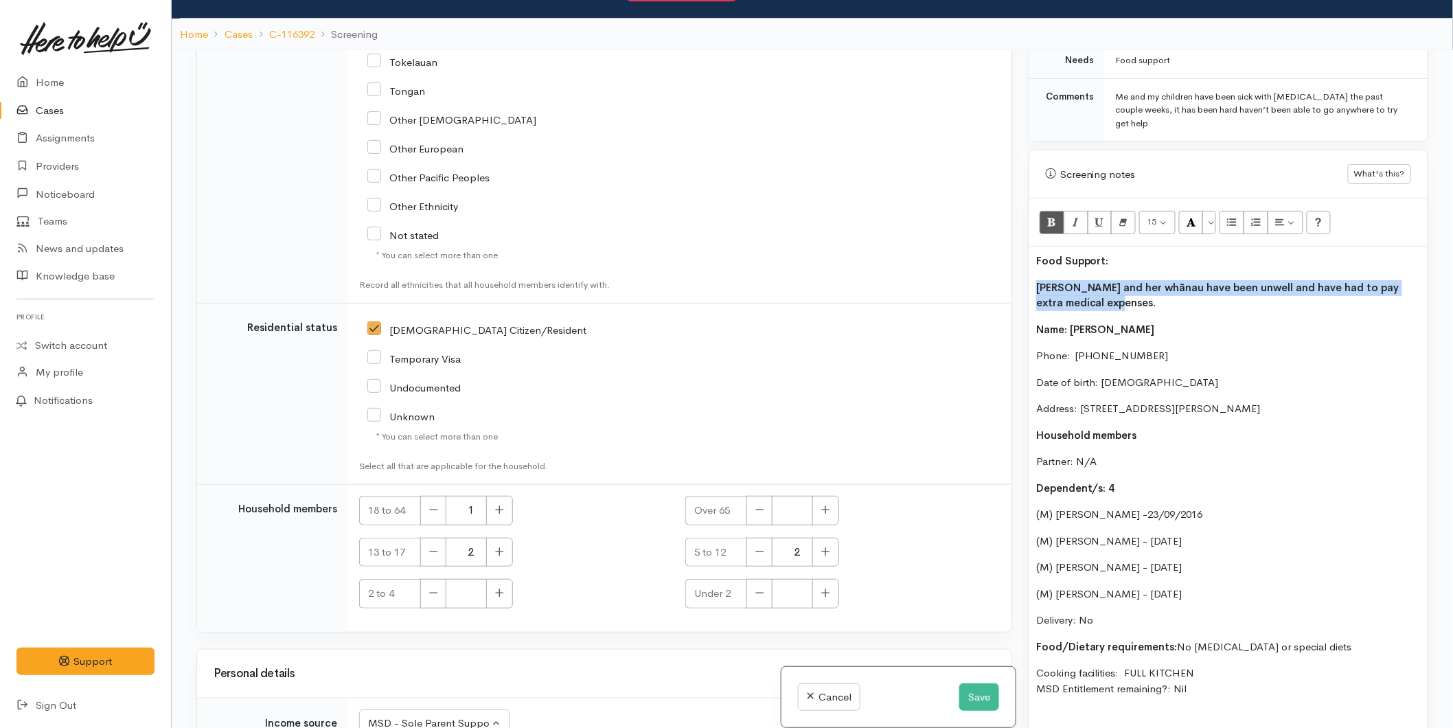
drag, startPoint x: 1090, startPoint y: 279, endPoint x: 1044, endPoint y: 234, distance: 65.1
click at [1030, 262] on div "Food Support: Stacey and her whānau have been unwell and have had to pay extra …" at bounding box center [1228, 532] width 398 height 573
click at [1048, 216] on icon "Bold (CTRL+B)" at bounding box center [1051, 222] width 9 height 12
drag, startPoint x: 1100, startPoint y: 224, endPoint x: 1114, endPoint y: 227, distance: 14.0
click at [1103, 246] on div "Food Support: Stacey and her whānau have been unwell and have had to pay extra …" at bounding box center [1228, 532] width 398 height 573
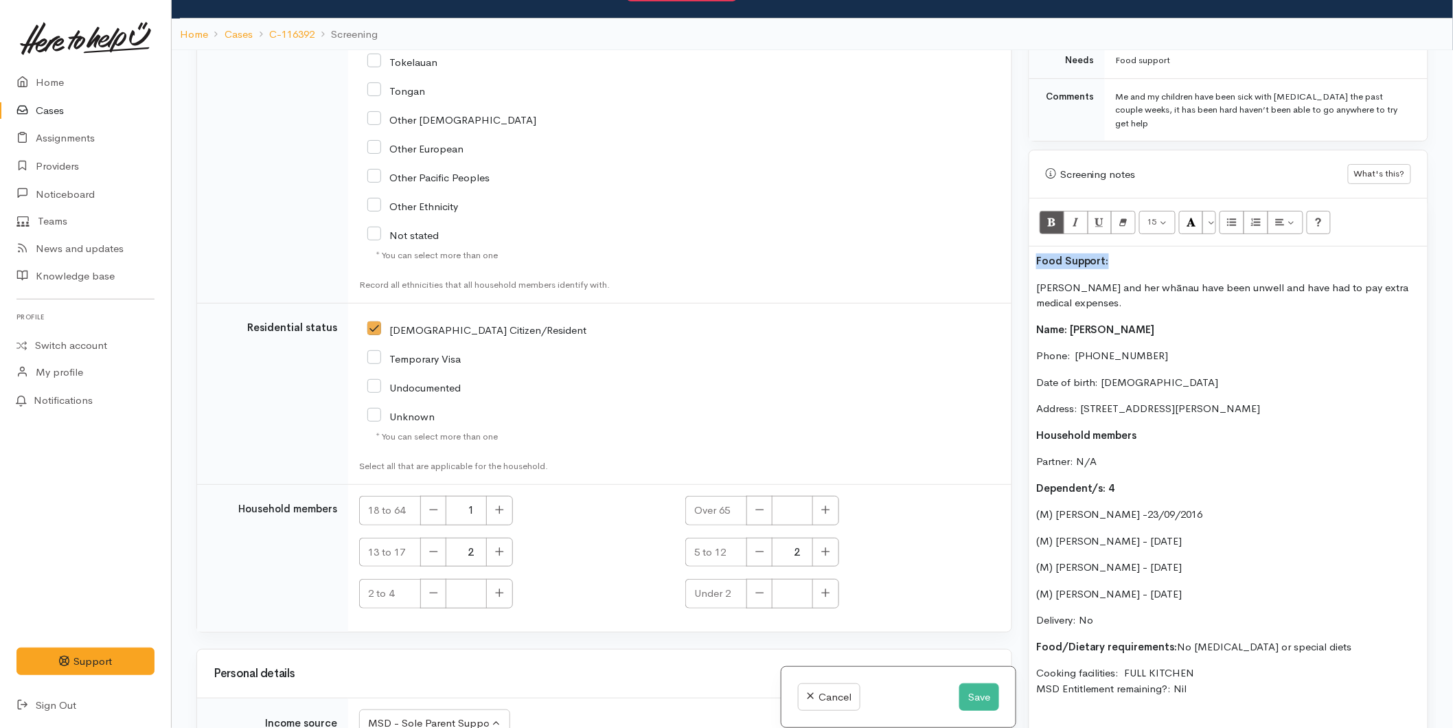
drag, startPoint x: 1100, startPoint y: 231, endPoint x: 1039, endPoint y: 238, distance: 62.1
click at [1019, 241] on div "Related cases There are other cases potentially from the same person, address o…" at bounding box center [812, 414] width 1248 height 728
click at [1215, 211] on button "More Color" at bounding box center [1209, 222] width 14 height 23
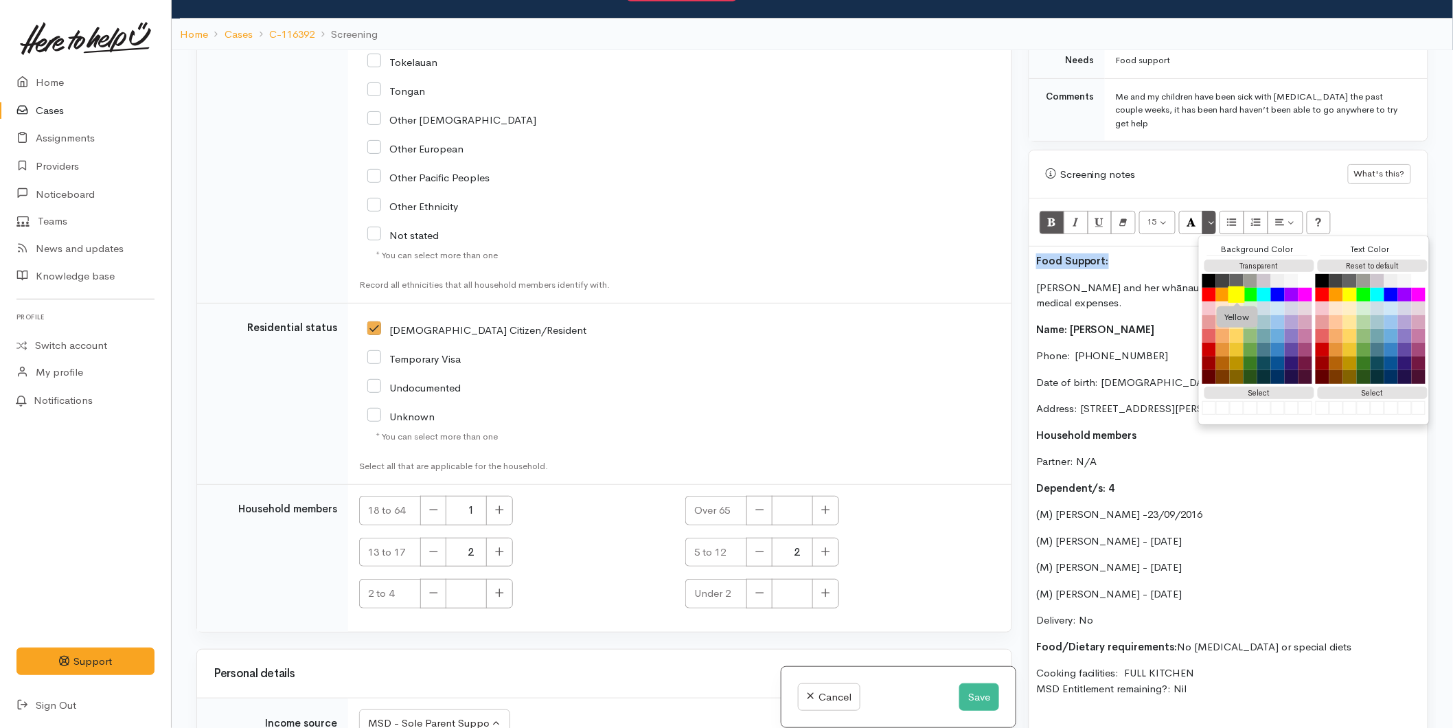
click at [1238, 286] on button "Yellow" at bounding box center [1236, 294] width 16 height 16
click at [1110, 321] on div "Food Support: Stacey and her whānau have been unwell and have had to pay extra …" at bounding box center [1228, 532] width 398 height 573
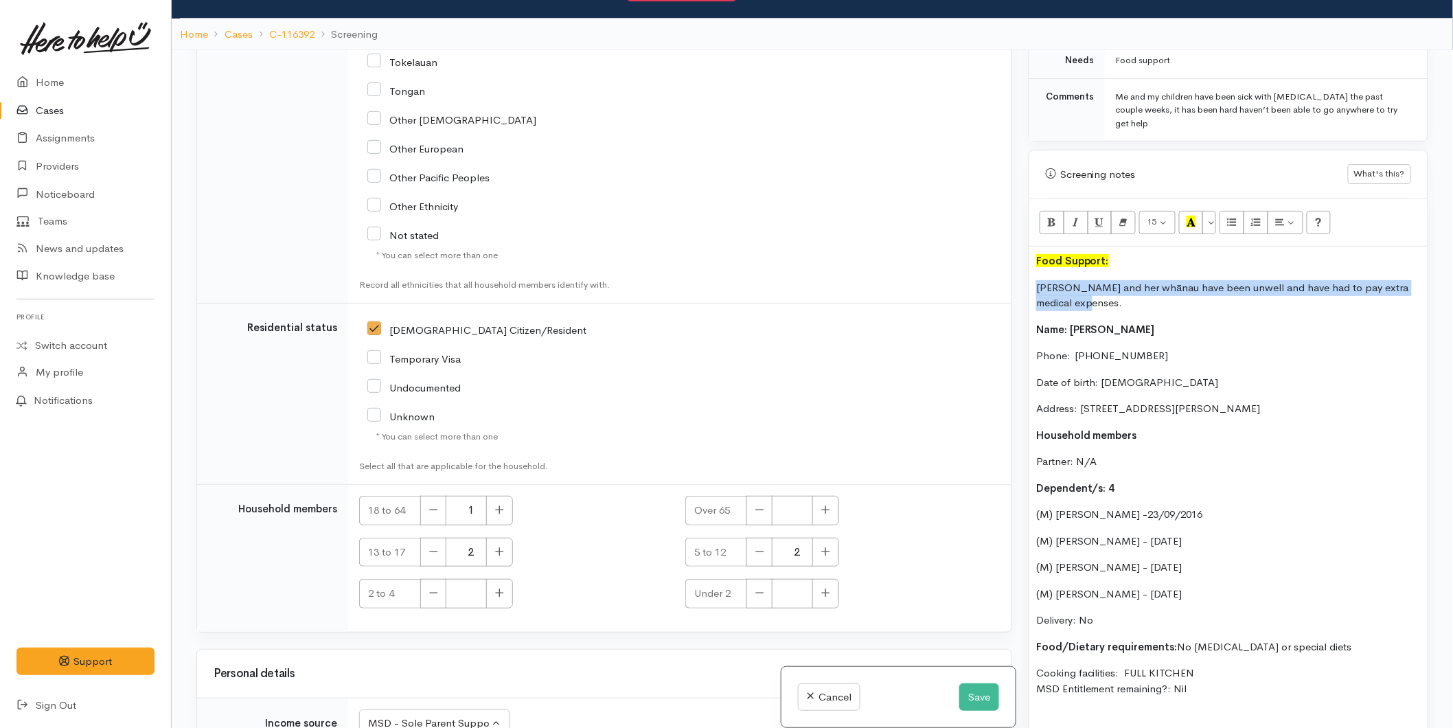
drag, startPoint x: 1116, startPoint y: 275, endPoint x: 1012, endPoint y: 257, distance: 105.8
click at [1012, 257] on div "Related cases There are other cases potentially from the same person, address o…" at bounding box center [812, 414] width 1248 height 728
copy p "Stacey and her whānau have been unwell and have had to pay extra medical expens…"
click at [965, 691] on button "Save" at bounding box center [979, 697] width 40 height 28
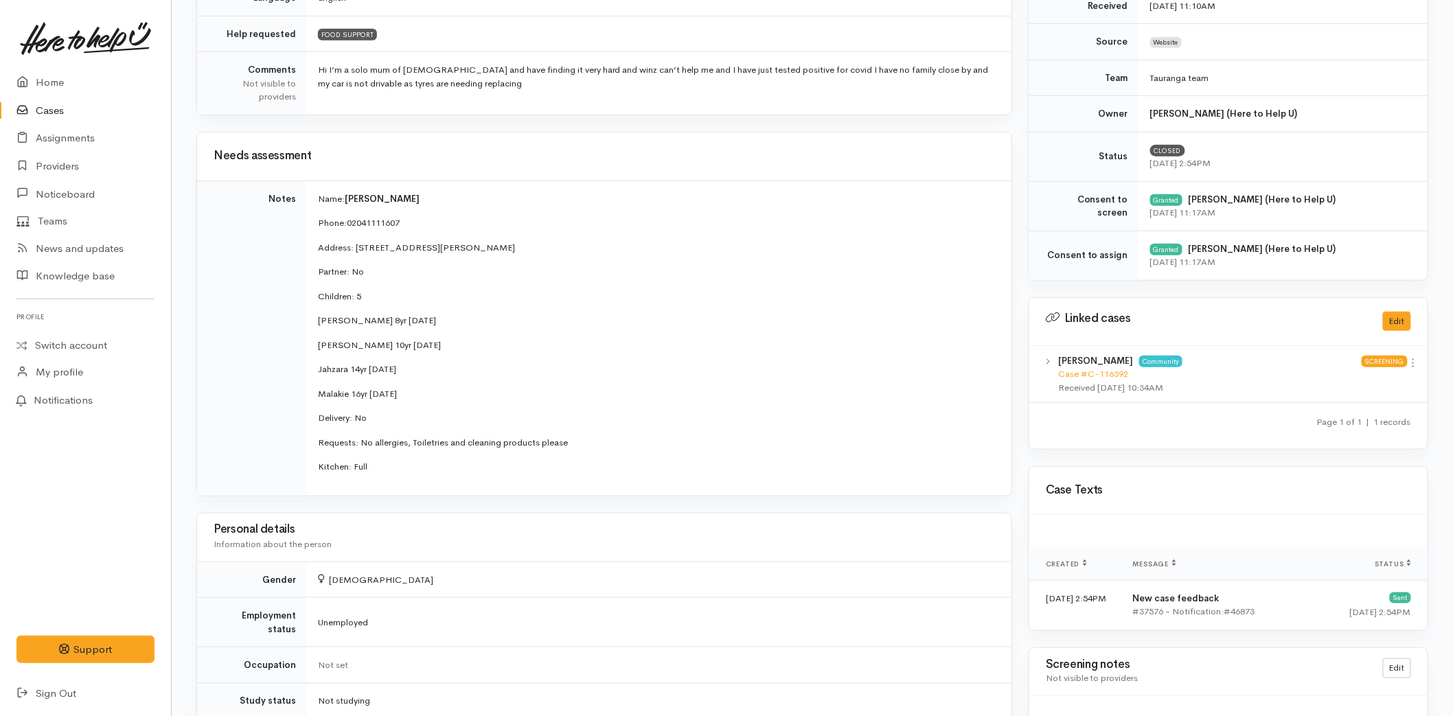
scroll to position [305, 0]
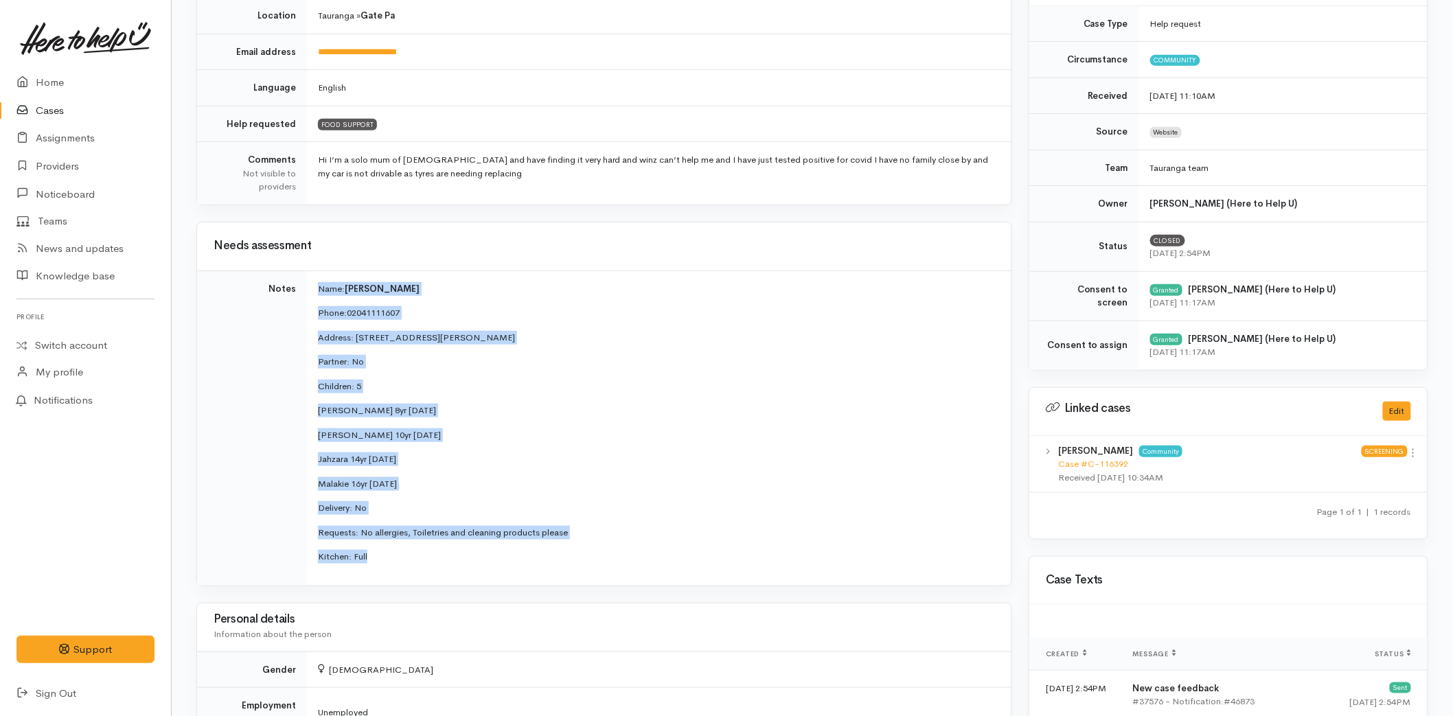
drag, startPoint x: 381, startPoint y: 561, endPoint x: 312, endPoint y: 281, distance: 287.7
click at [312, 281] on td "Name: Stacey-lee Martin Phone: 02041111607 Address: 20 Jones Street, Gate Pa, T…" at bounding box center [659, 427] width 704 height 315
copy td "Name: Stacey-lee Martin Phone: 02041111607 Address: 20 Jones Street, Gate Pa, T…"
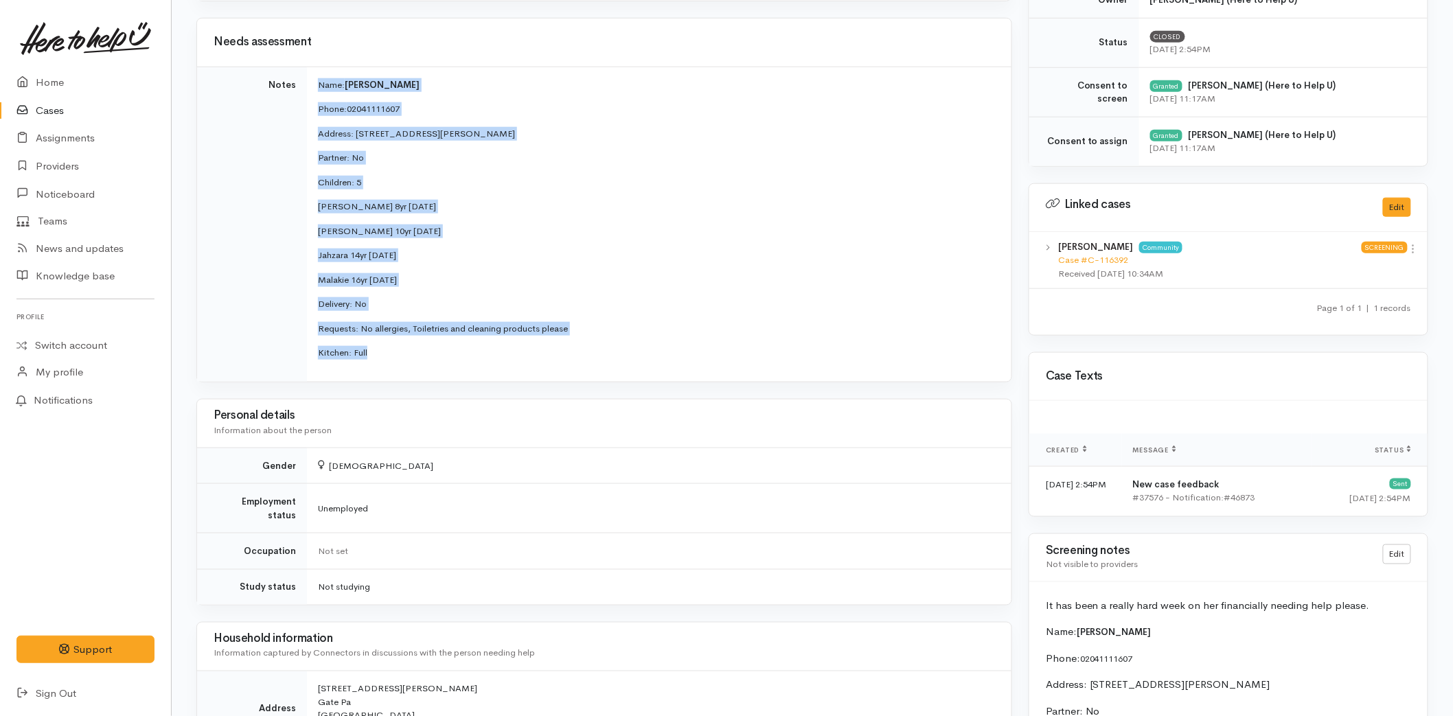
scroll to position [991, 0]
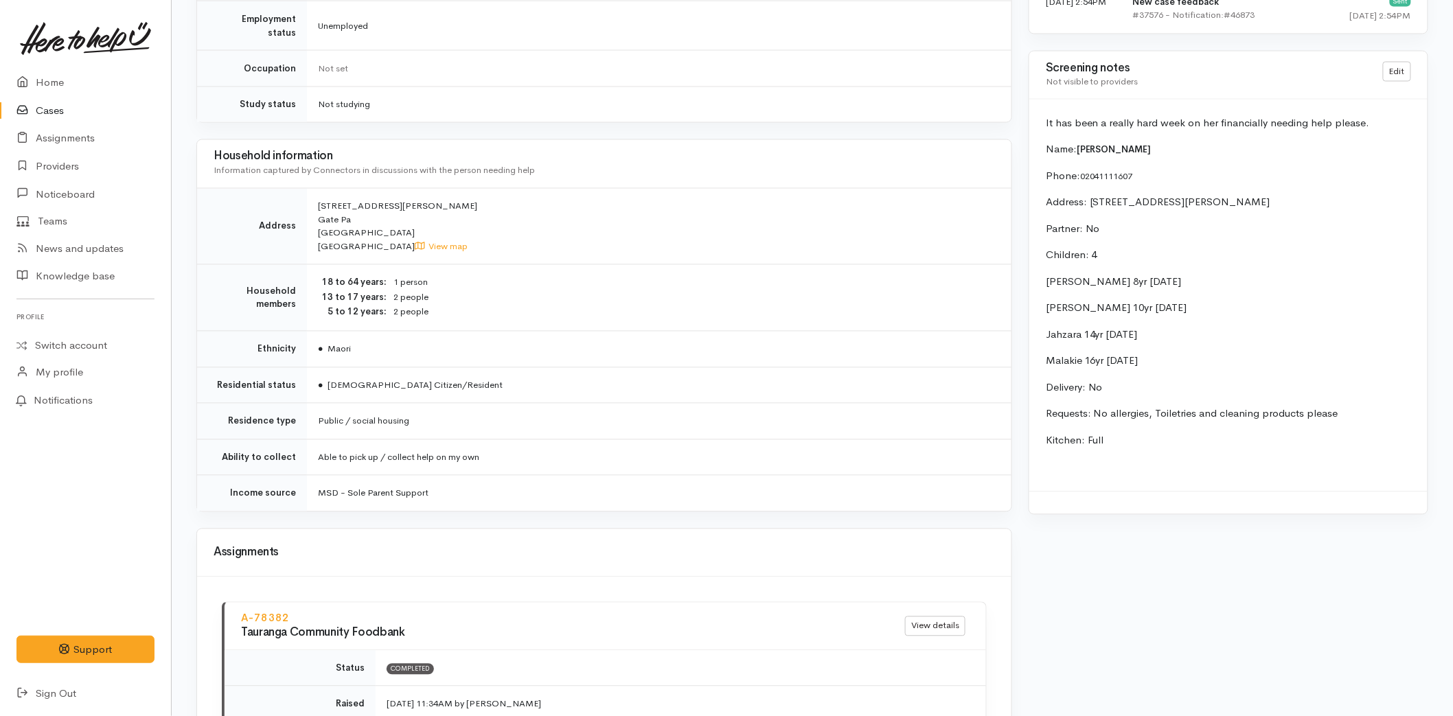
click at [64, 111] on link "Cases" at bounding box center [85, 111] width 171 height 28
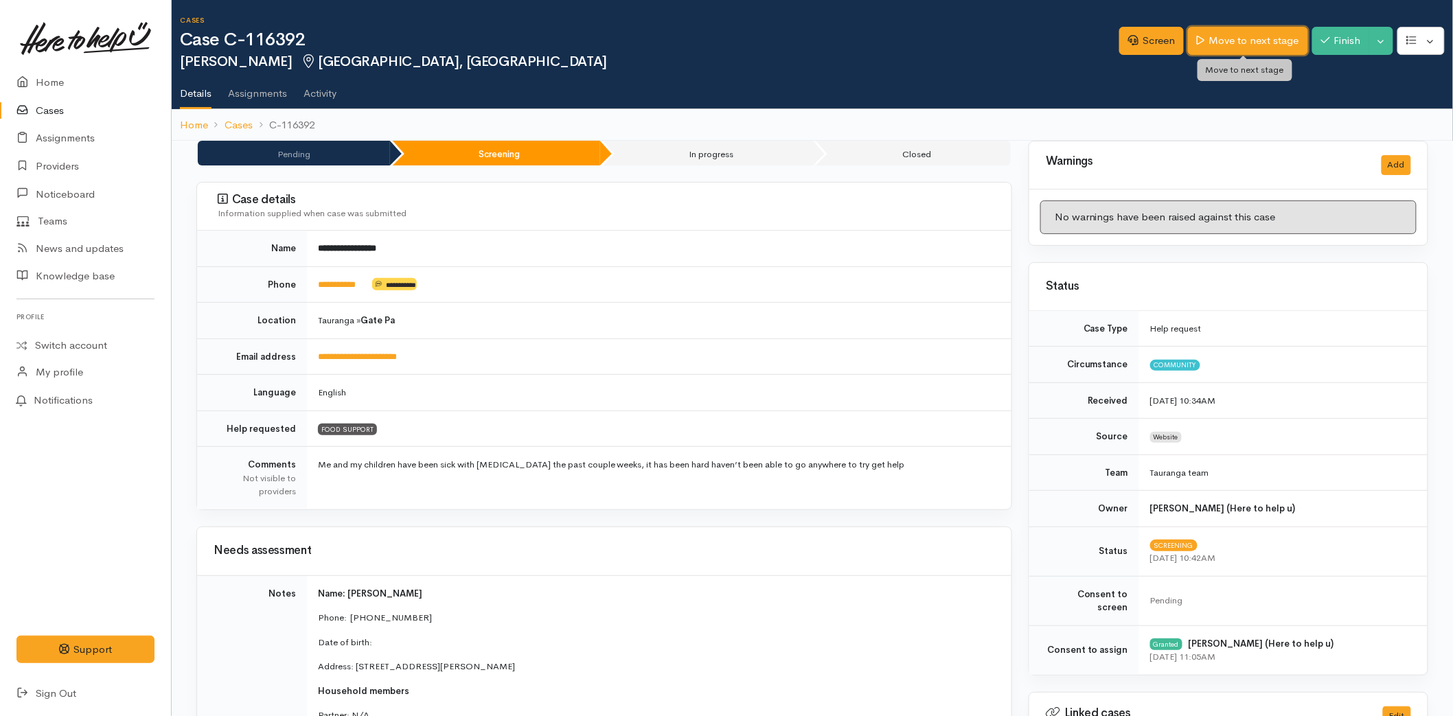
click at [1238, 34] on link "Move to next stage" at bounding box center [1247, 41] width 119 height 28
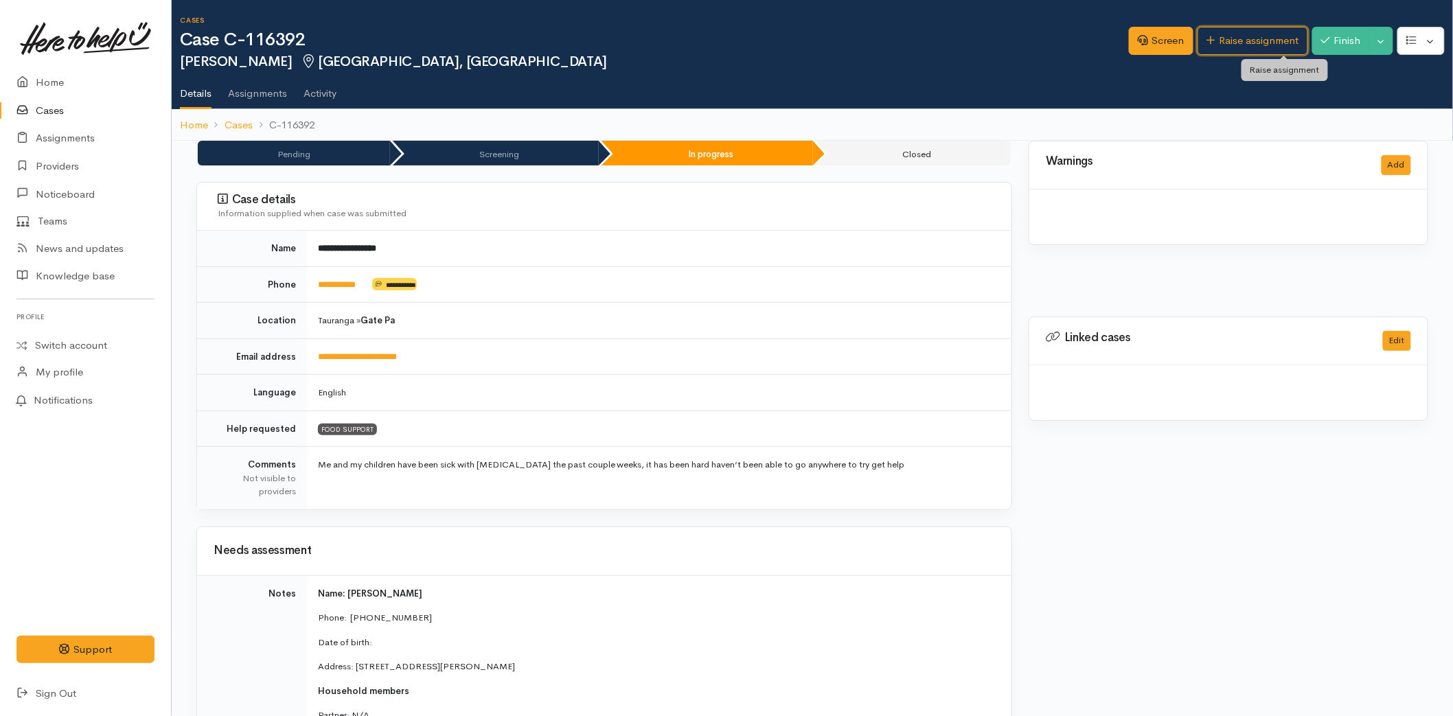
click at [1240, 37] on link "Raise assignment" at bounding box center [1252, 41] width 111 height 28
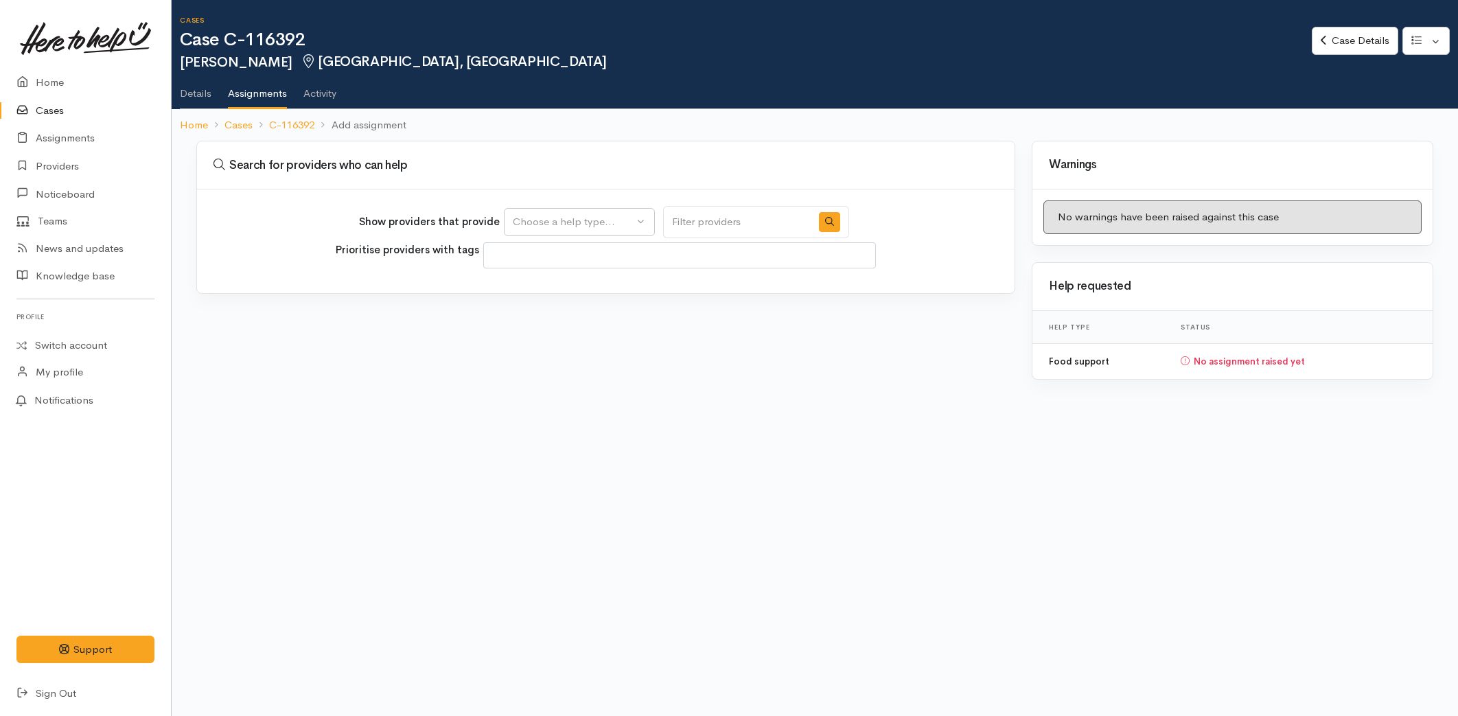
select select
click at [566, 214] on div "Choose a help type..." at bounding box center [573, 222] width 121 height 16
click at [548, 290] on span "Food support" at bounding box center [553, 287] width 64 height 16
select select "3"
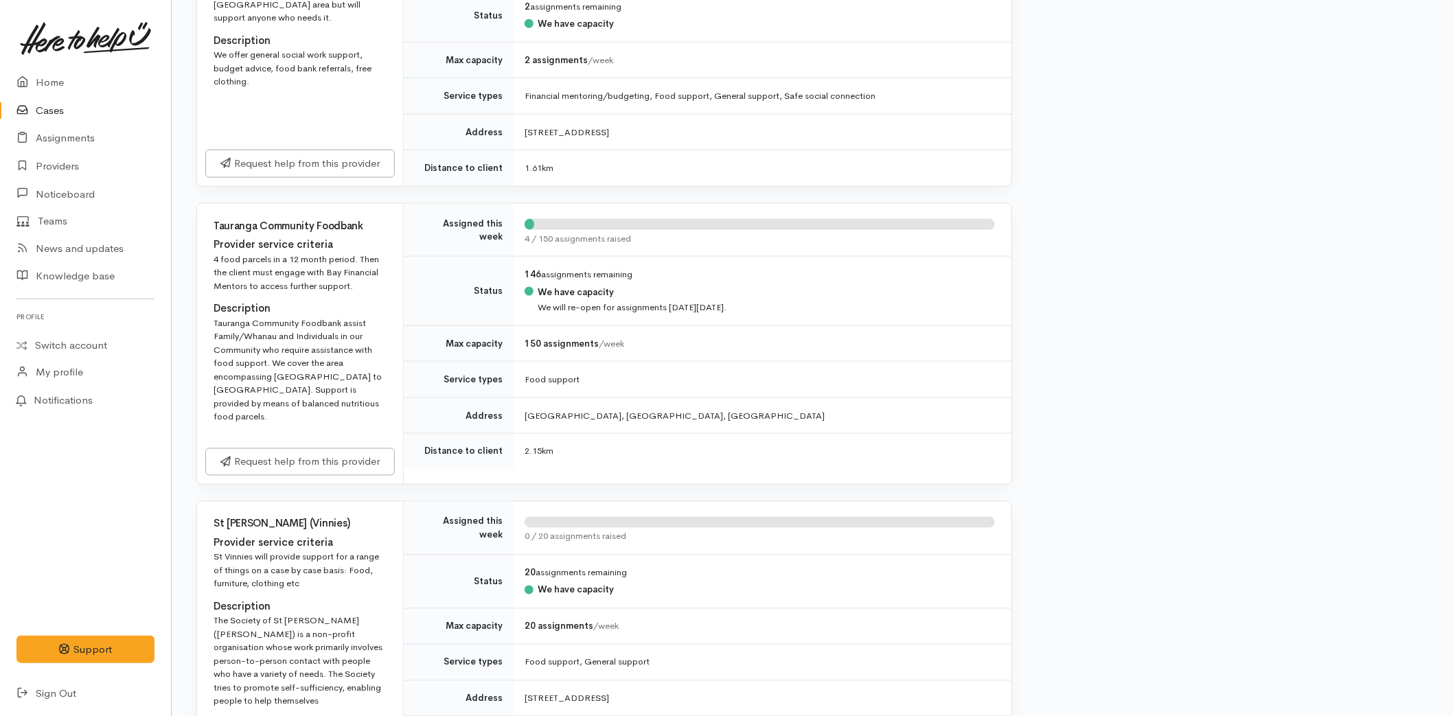
scroll to position [763, 0]
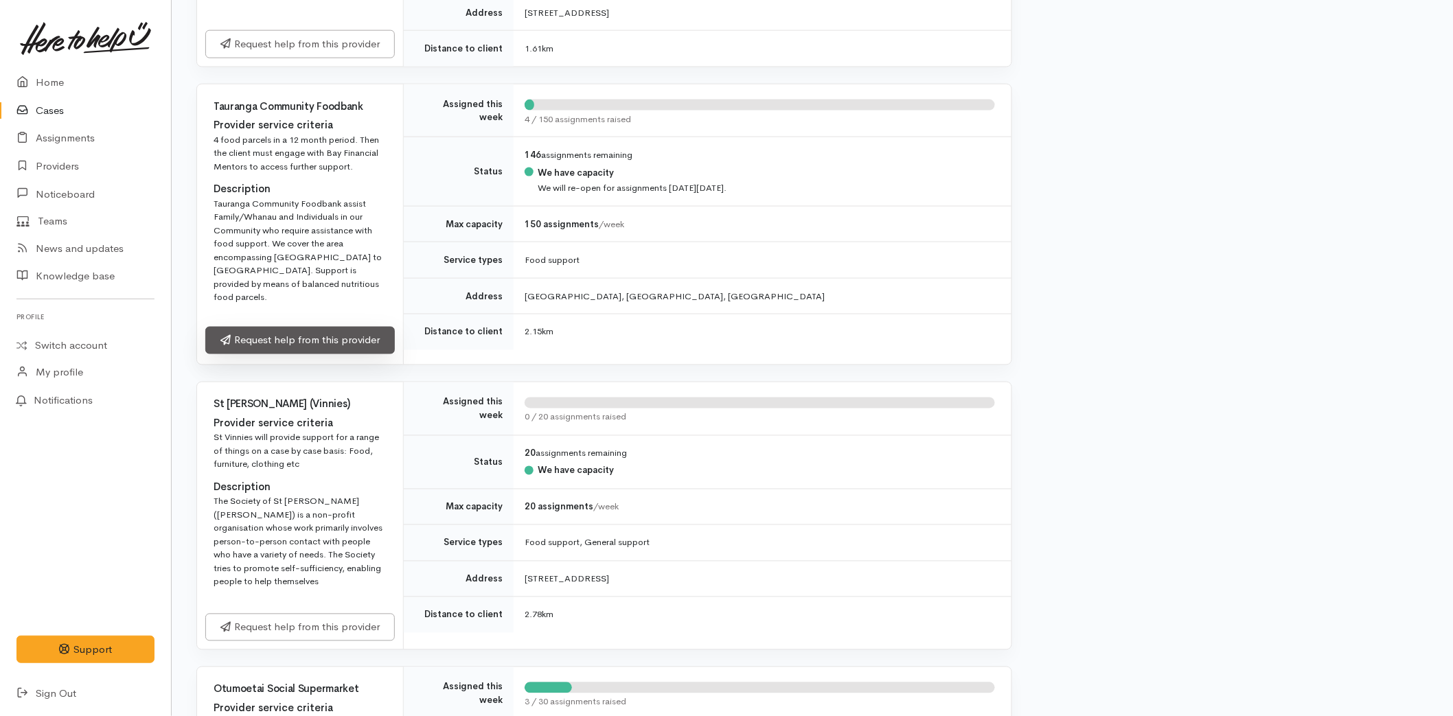
click at [294, 327] on link "Request help from this provider" at bounding box center [299, 341] width 189 height 28
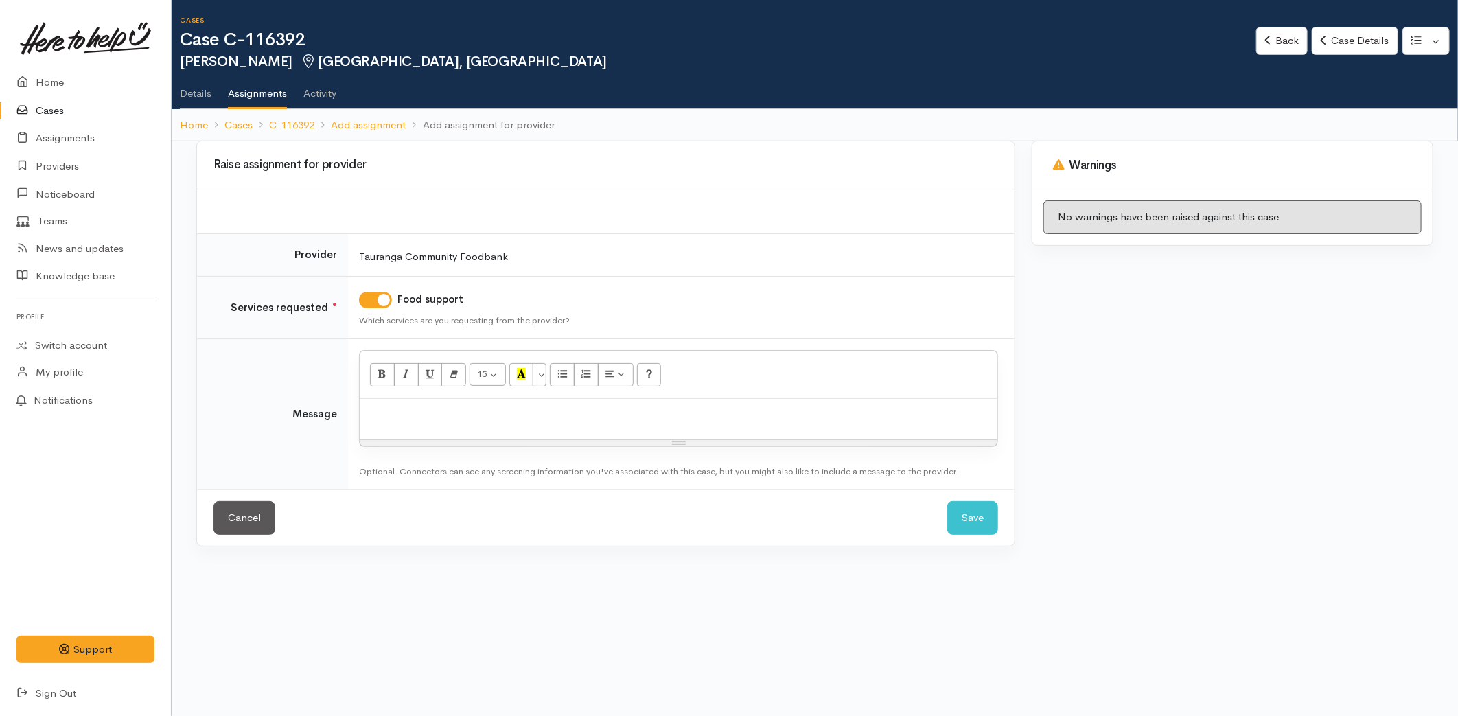
click at [458, 423] on div at bounding box center [679, 419] width 638 height 41
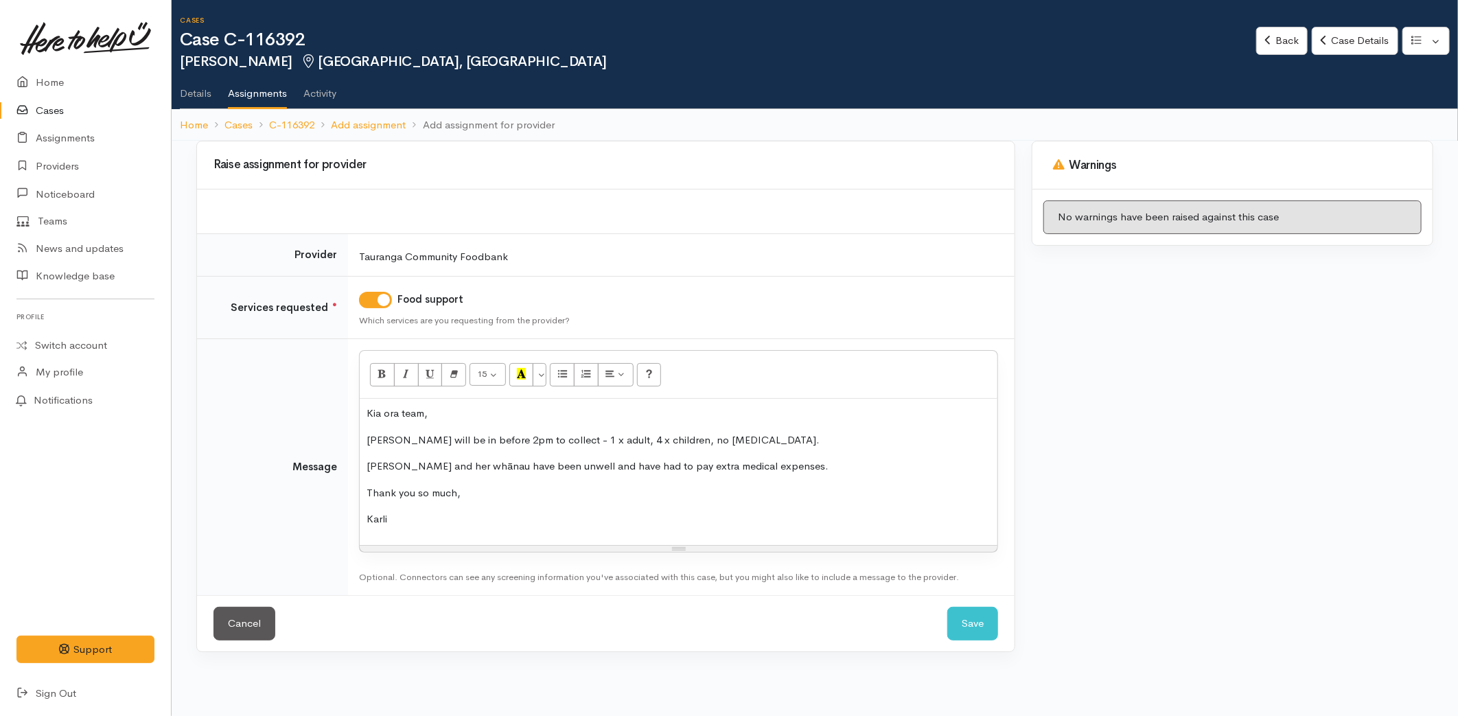
click at [945, 621] on div "Cancel Save Save" at bounding box center [606, 623] width 818 height 56
click at [961, 625] on button "Save" at bounding box center [972, 624] width 51 height 34
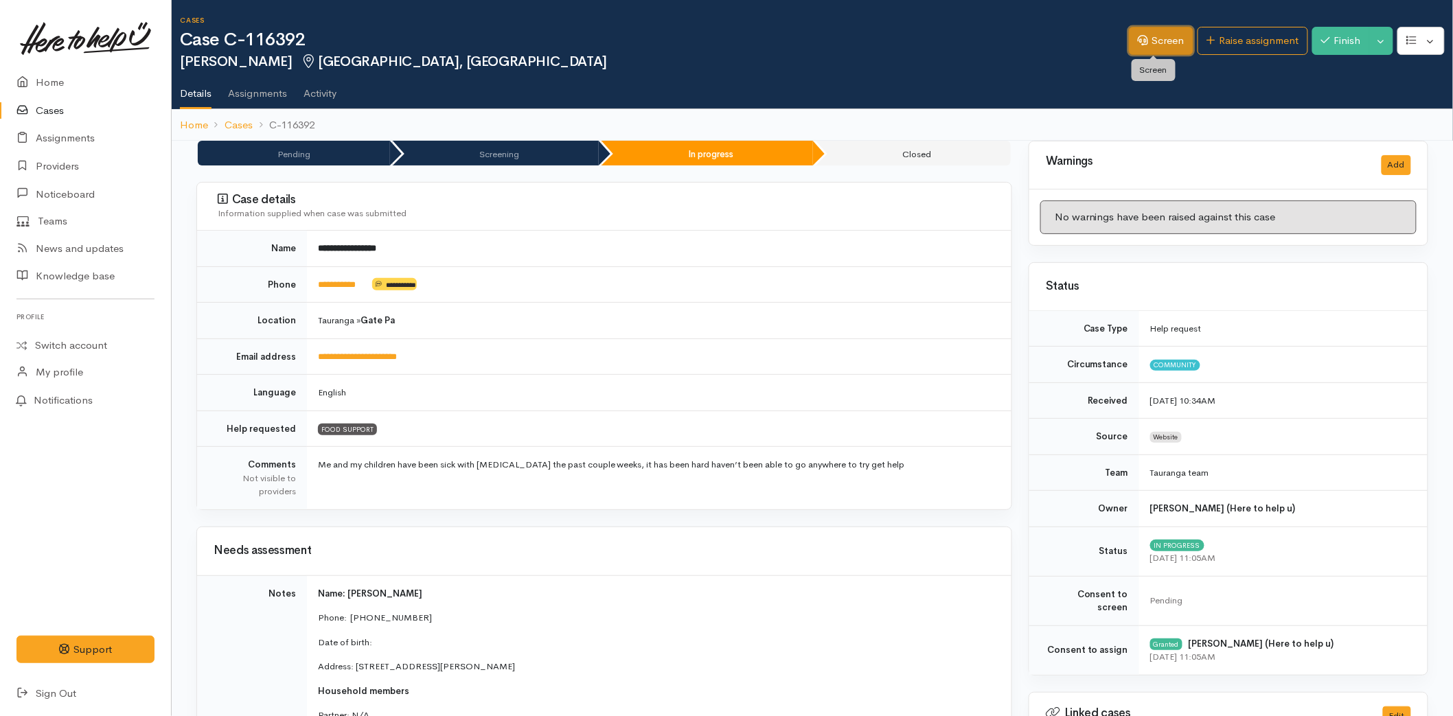
click at [1146, 45] on link "Screen" at bounding box center [1161, 41] width 65 height 28
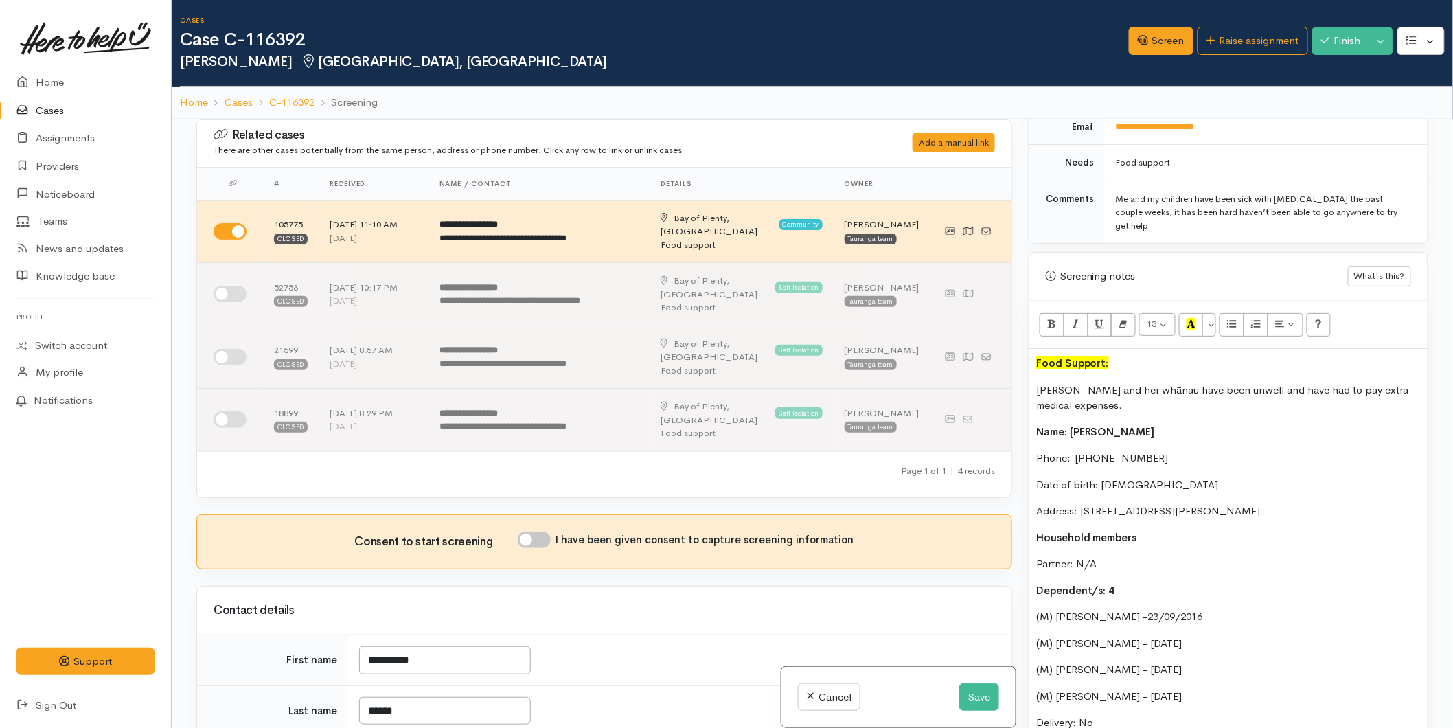
scroll to position [520, 0]
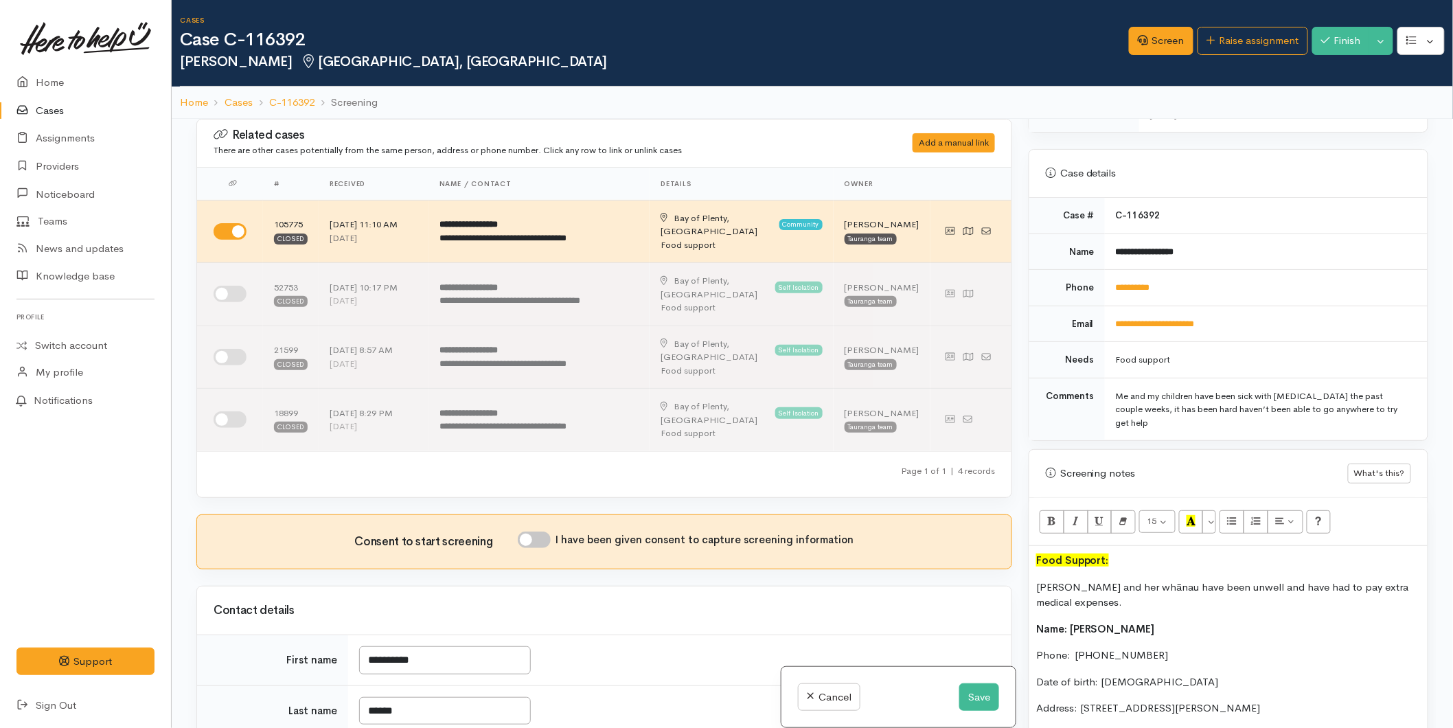
drag, startPoint x: 1176, startPoint y: 433, endPoint x: 1032, endPoint y: 595, distance: 216.9
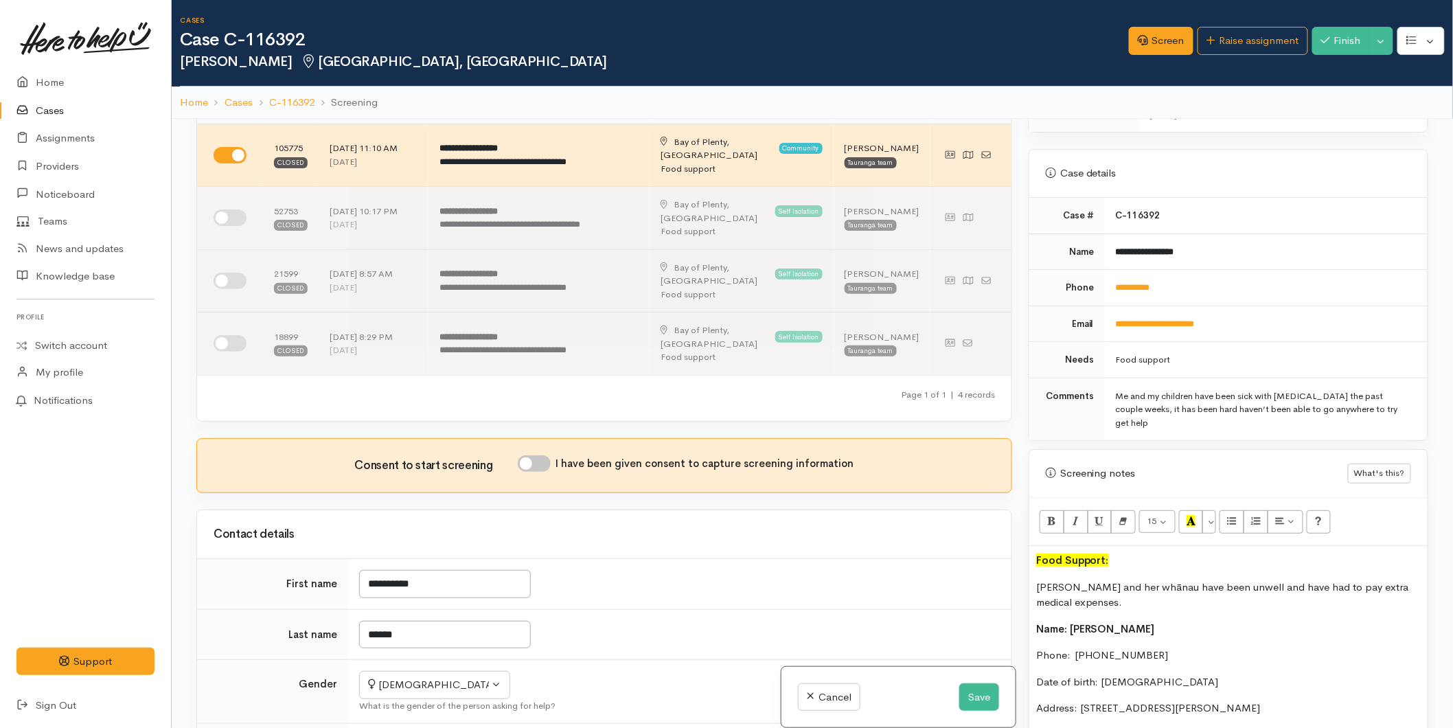
click at [538, 455] on input "I have been given consent to capture screening information" at bounding box center [534, 463] width 33 height 16
checkbox input "true"
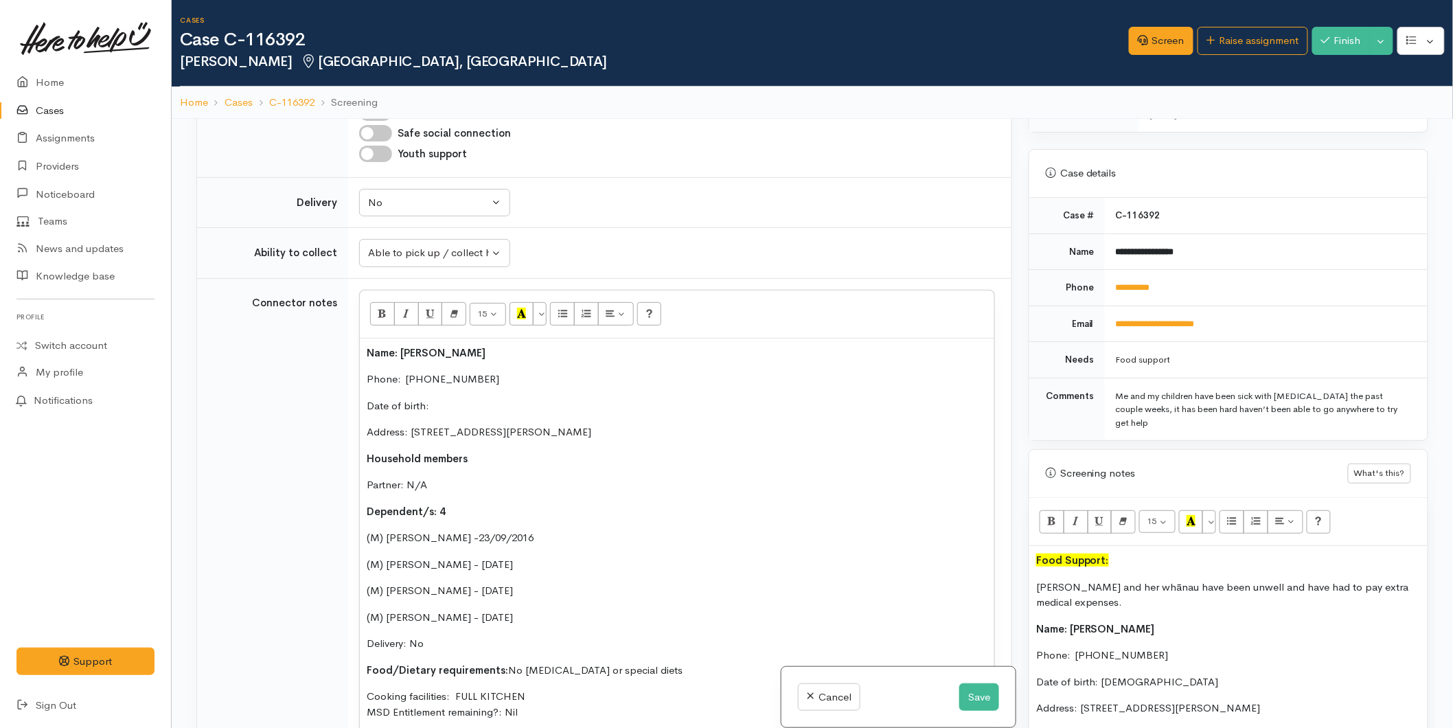
scroll to position [1449, 0]
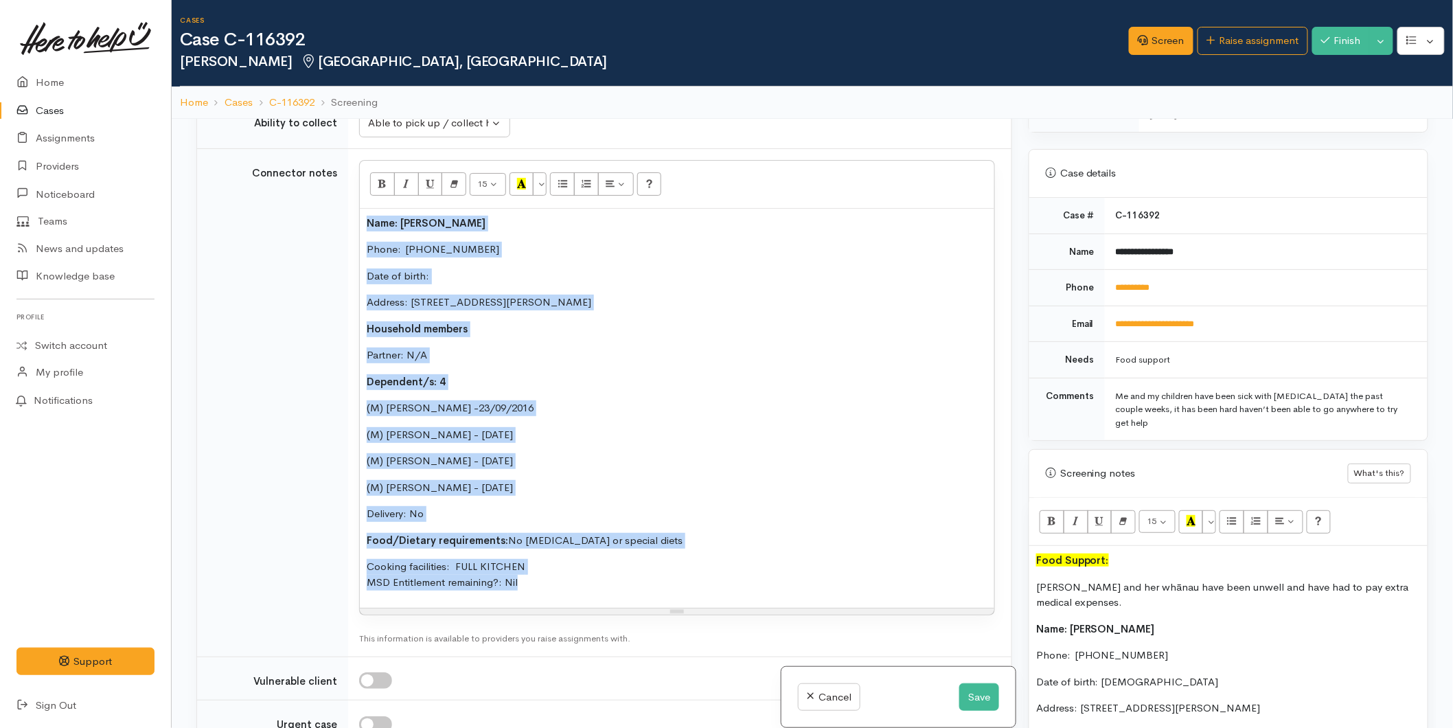
drag, startPoint x: 525, startPoint y: 531, endPoint x: 310, endPoint y: 157, distance: 432.4
click at [310, 157] on tr "Connector notes <p><span style="font-weight: 600">Name: Stacey-Lee Martin</span…" at bounding box center [604, 402] width 814 height 508
paste div
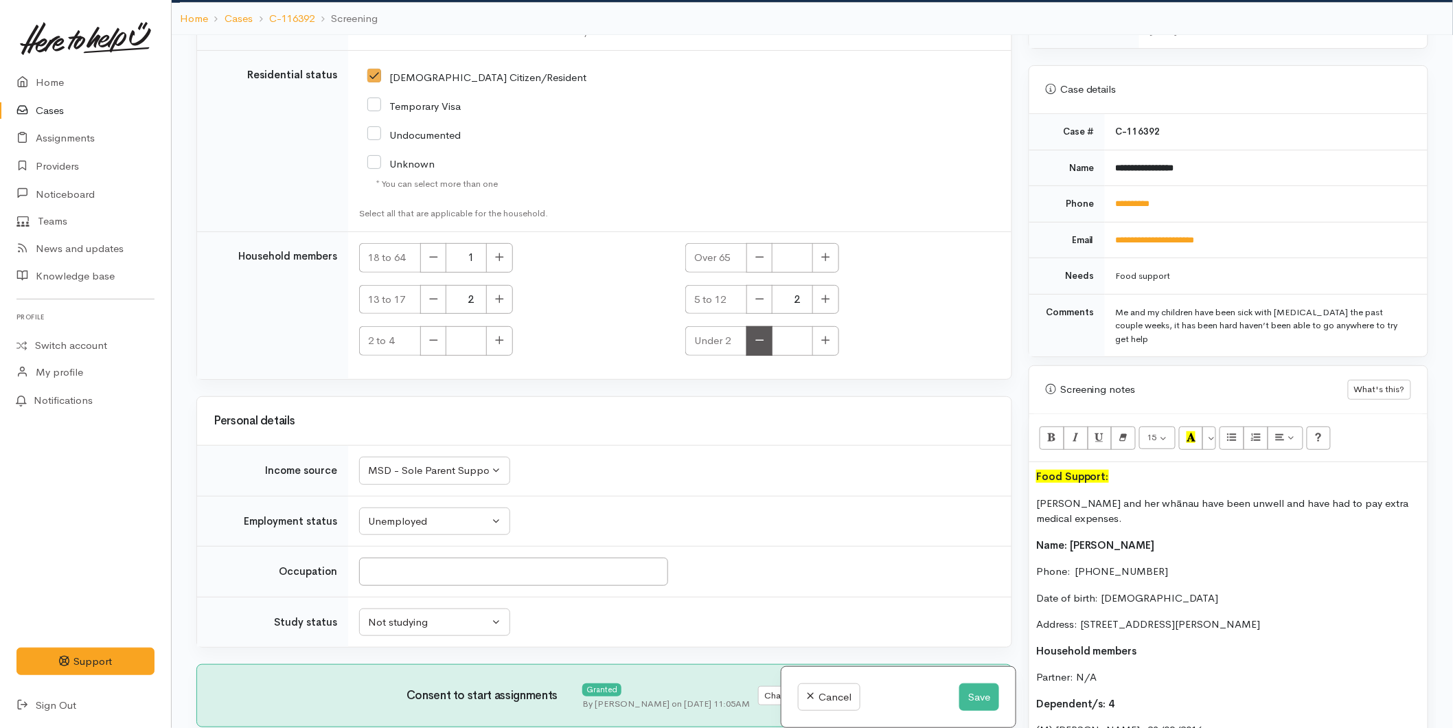
scroll to position [119, 0]
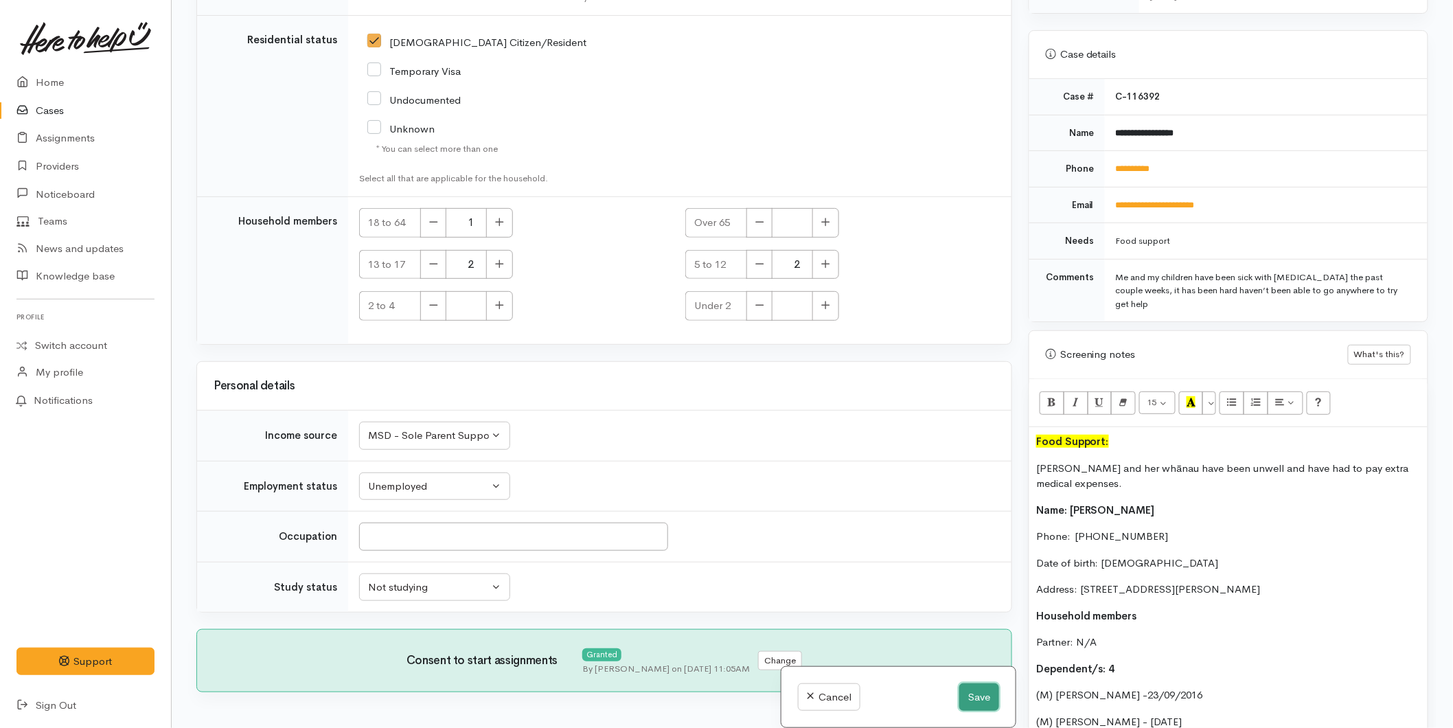
click at [971, 691] on button "Save" at bounding box center [979, 697] width 40 height 28
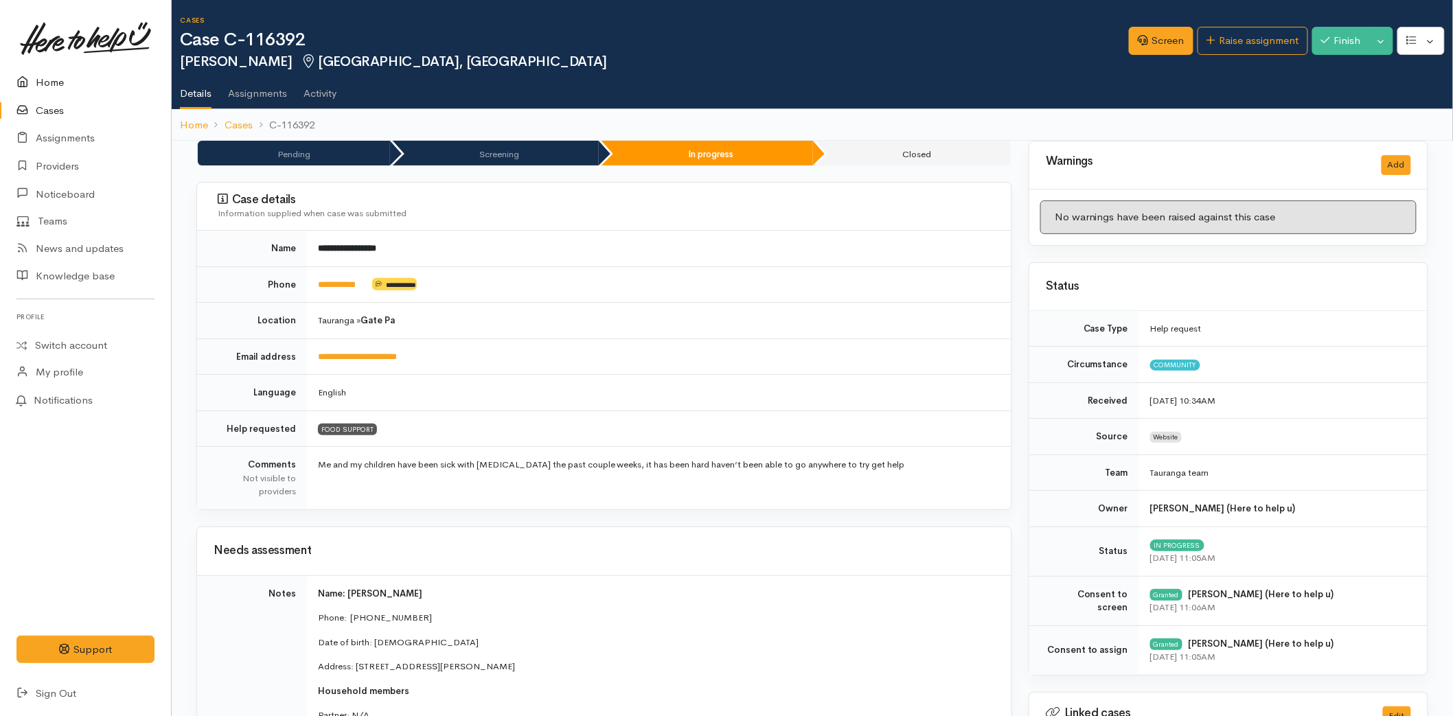
click at [44, 80] on link "Home" at bounding box center [85, 83] width 171 height 28
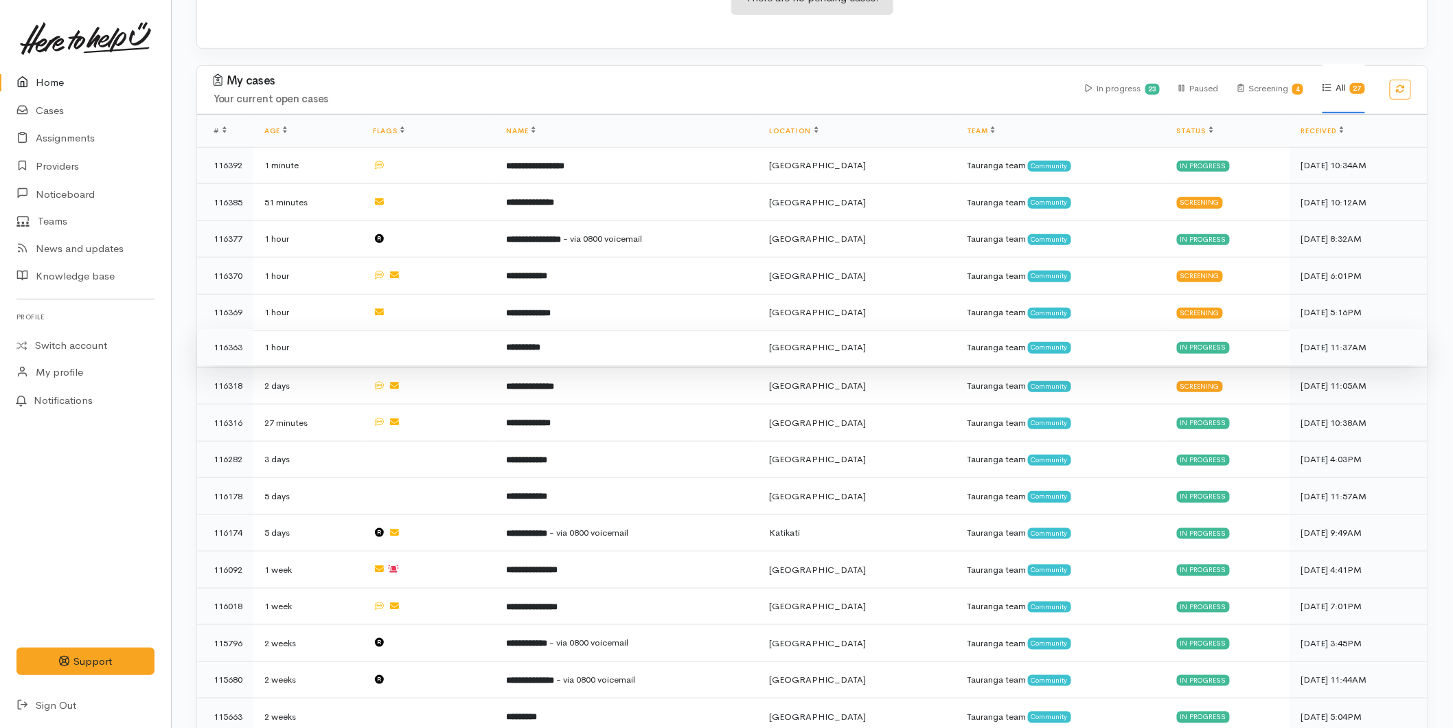
scroll to position [305, 0]
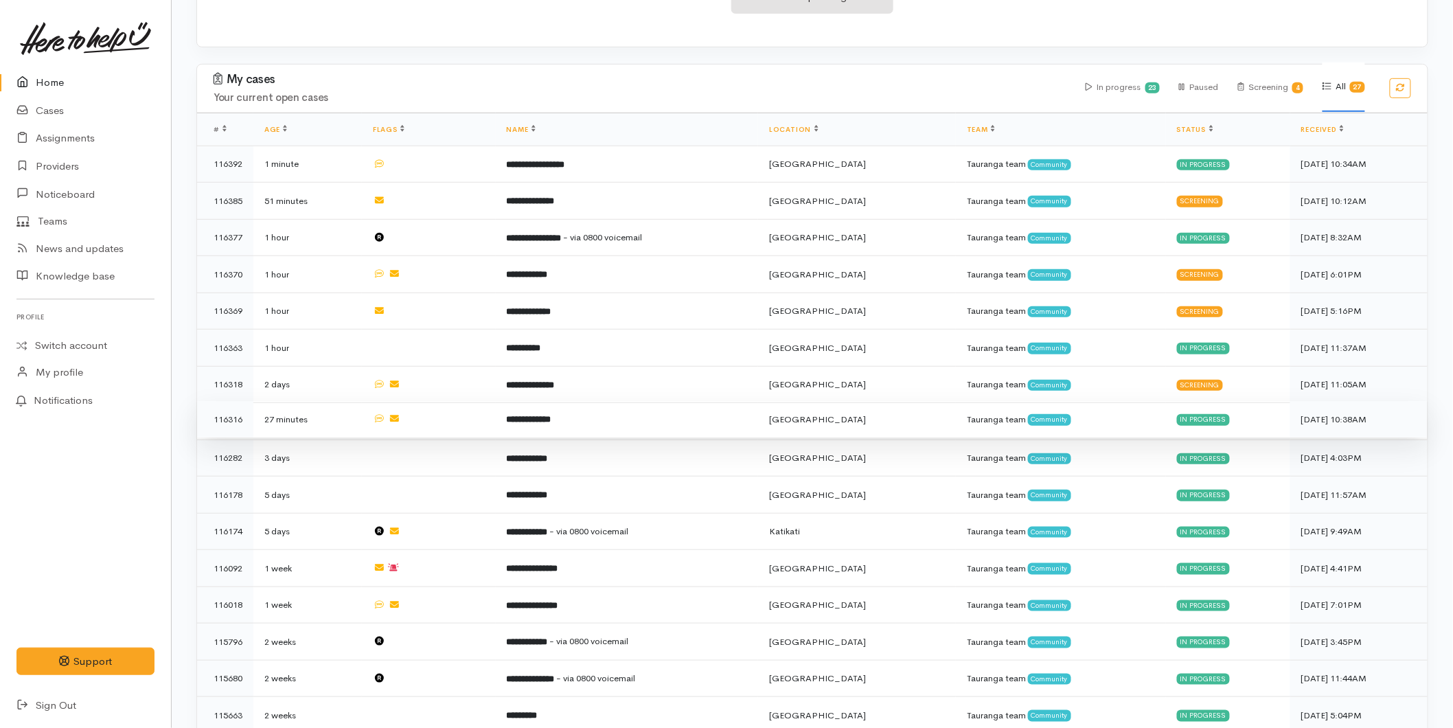
click at [443, 413] on td at bounding box center [429, 419] width 134 height 37
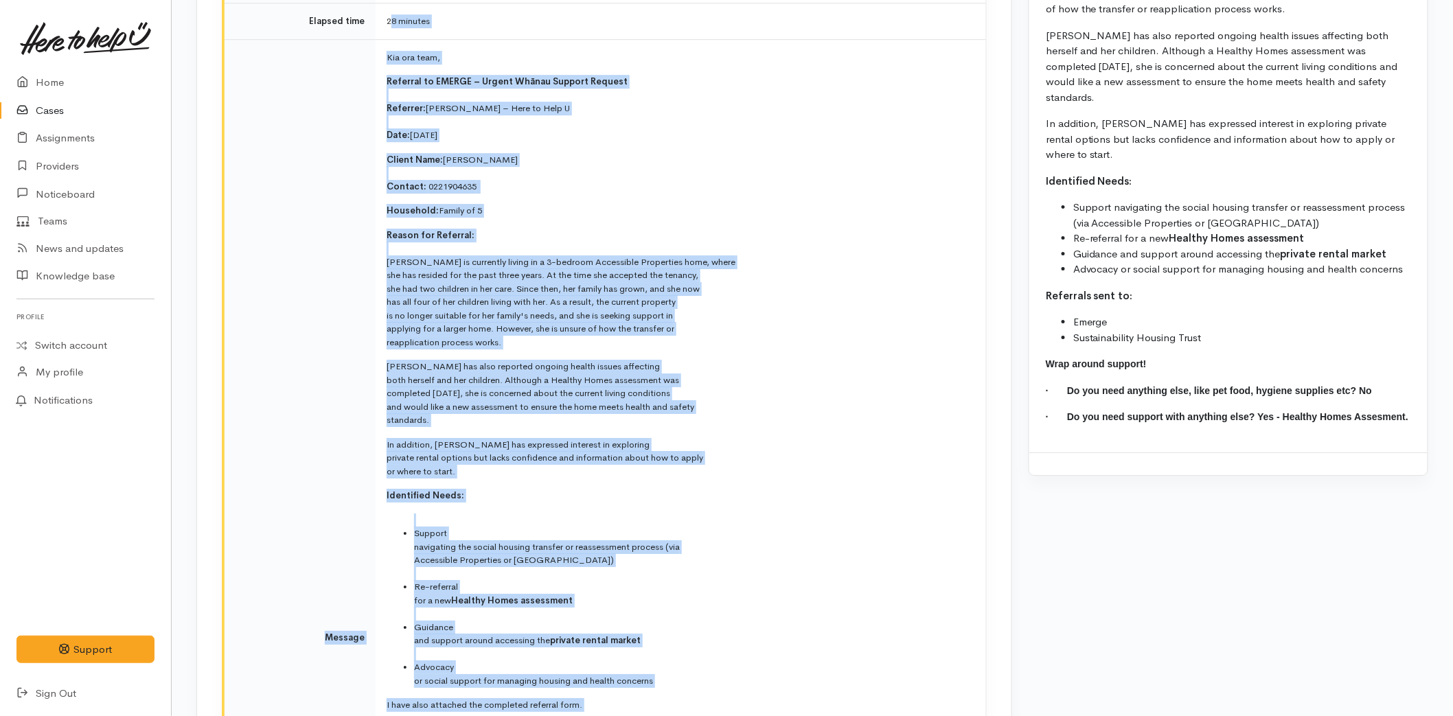
scroll to position [1698, 0]
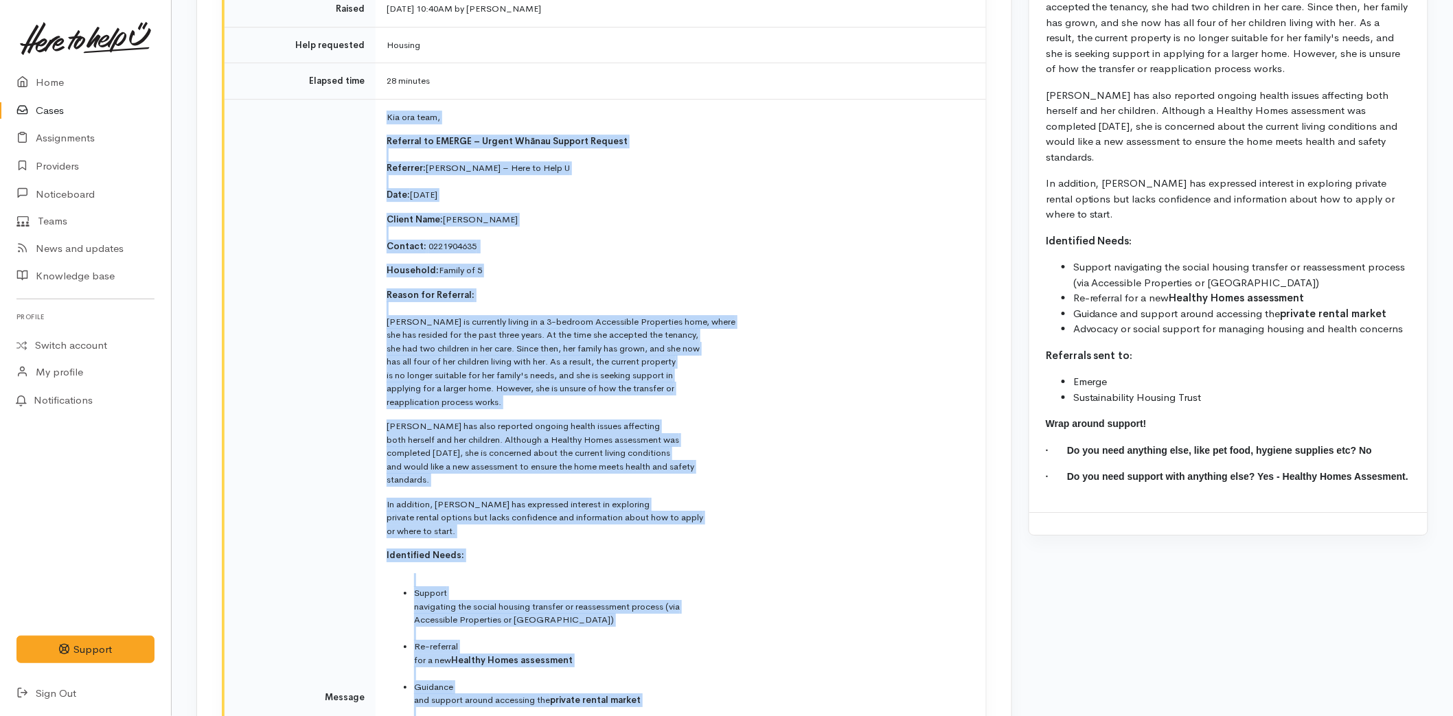
drag, startPoint x: 446, startPoint y: 498, endPoint x: 387, endPoint y: 100, distance: 402.5
click at [387, 100] on td "Kia ora team, Referral to EMERGE – Urgent Whānau Support Request Referrer: [PER…" at bounding box center [681, 697] width 610 height 1196
copy td "Lor ips dolo, Sitametc ad ELITSE – Doeius Tempor Incidid Utlabor Etdolore: Magn…"
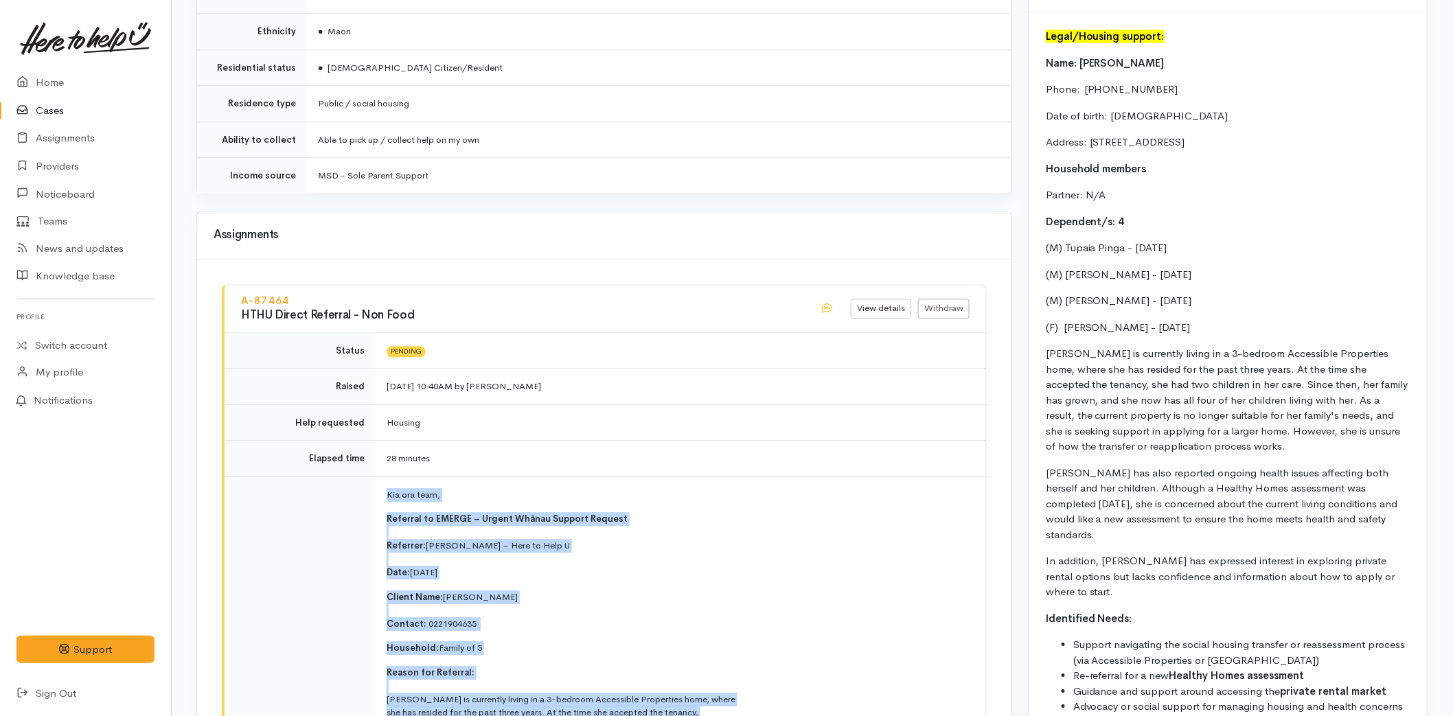
scroll to position [1317, 0]
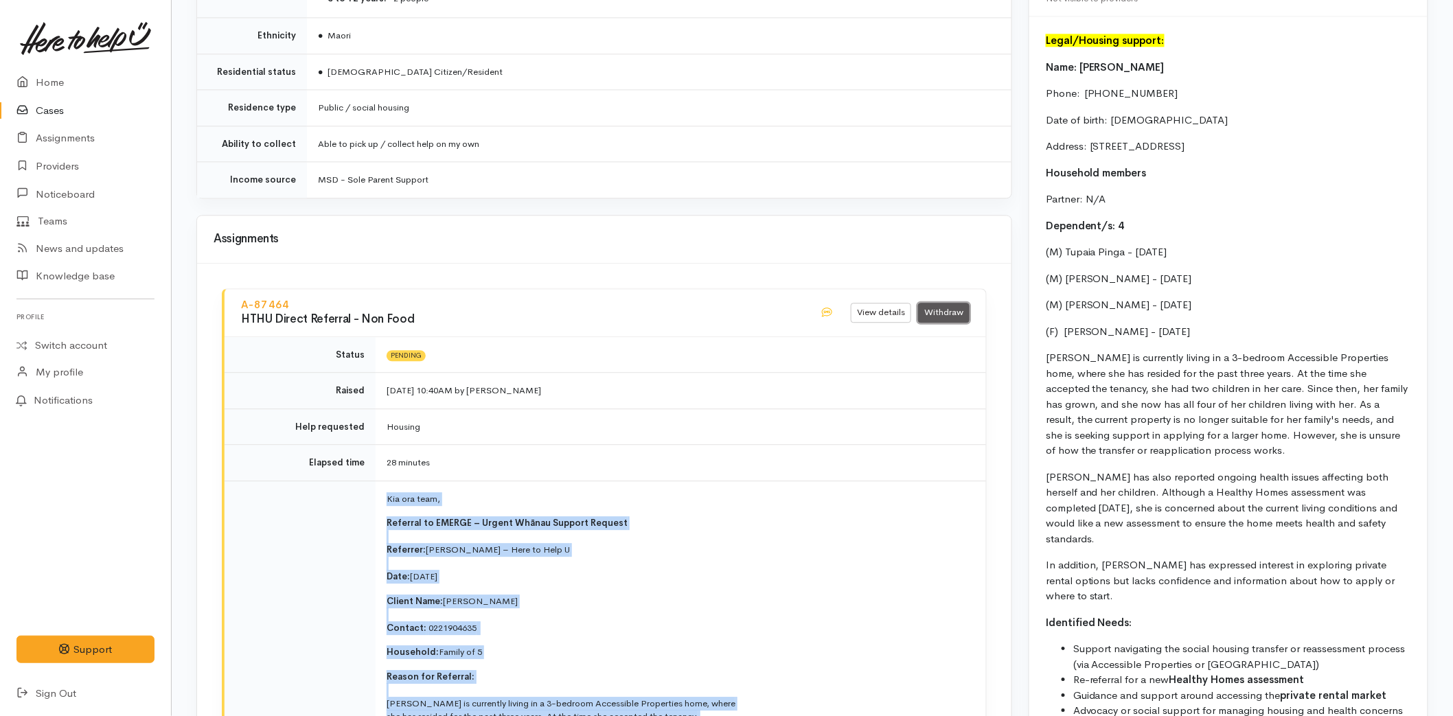
click at [943, 303] on link "Withdraw" at bounding box center [943, 313] width 51 height 20
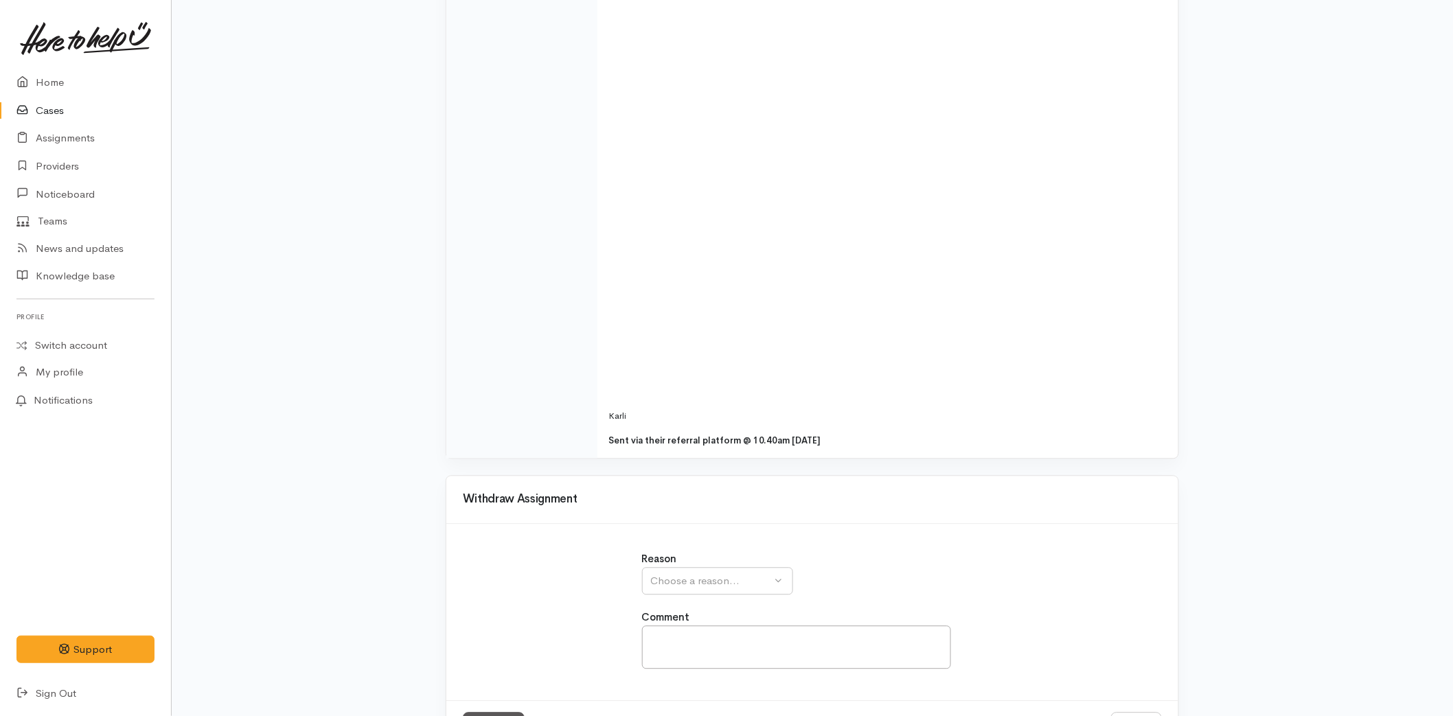
scroll to position [1104, 0]
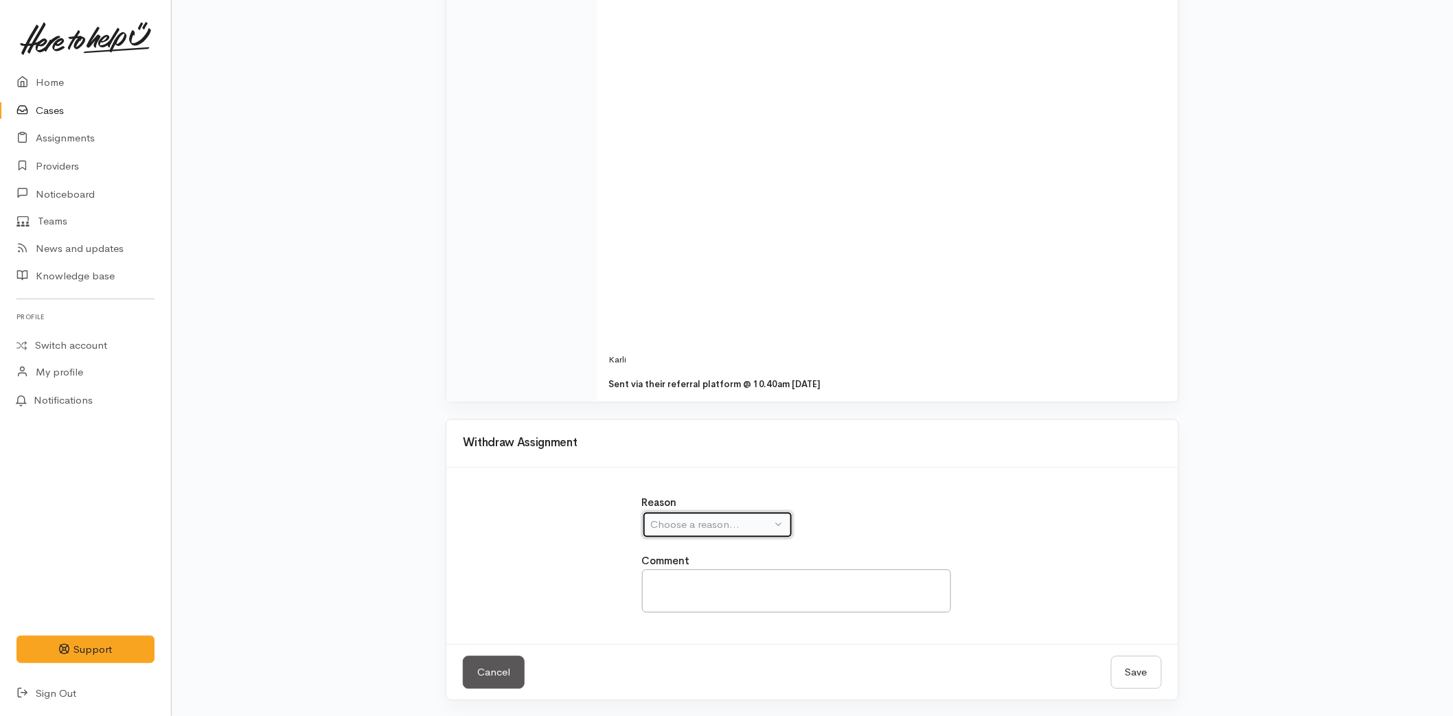
click at [717, 515] on button "Choose a reason..." at bounding box center [717, 525] width 151 height 28
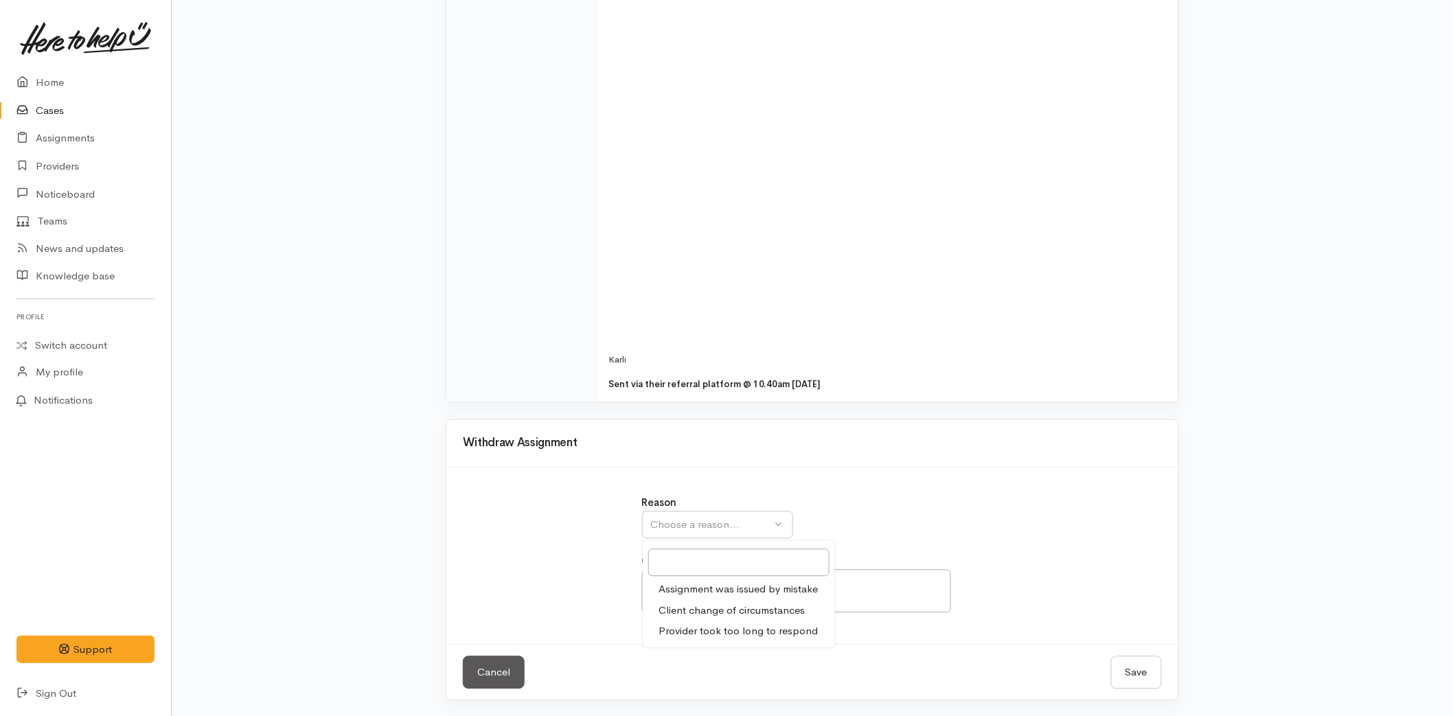
click at [693, 584] on span "Assignment was issued by mistake" at bounding box center [738, 589] width 159 height 16
select select "1"
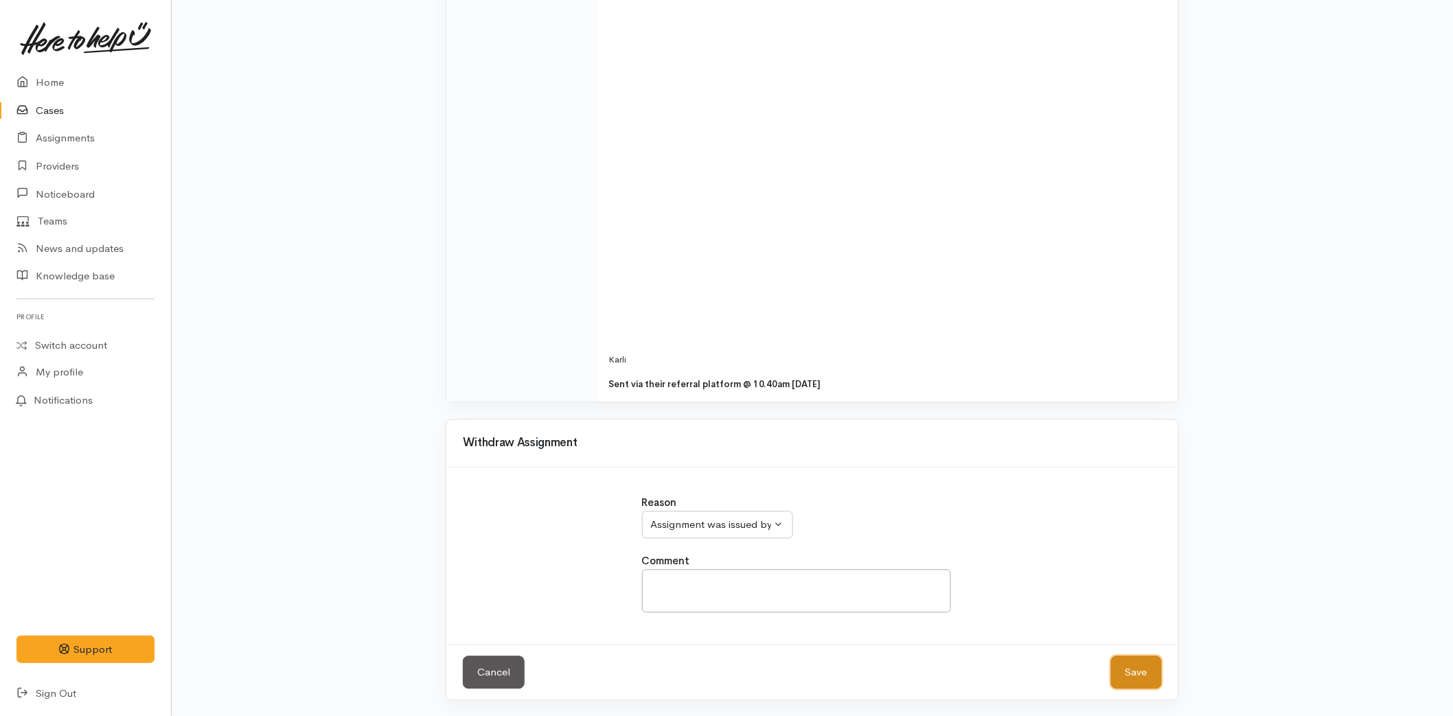
click at [1131, 662] on button "Save" at bounding box center [1136, 673] width 51 height 34
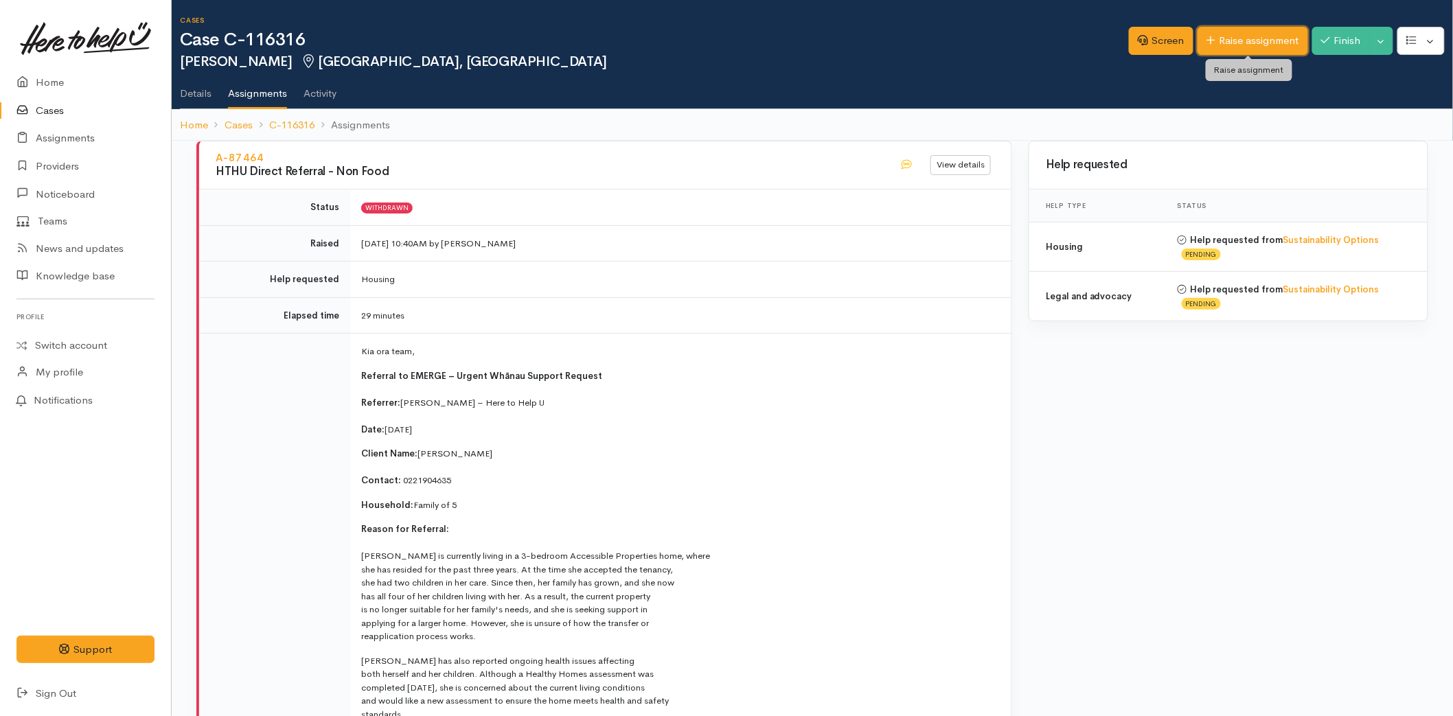
click at [1219, 46] on link "Raise assignment" at bounding box center [1252, 41] width 111 height 28
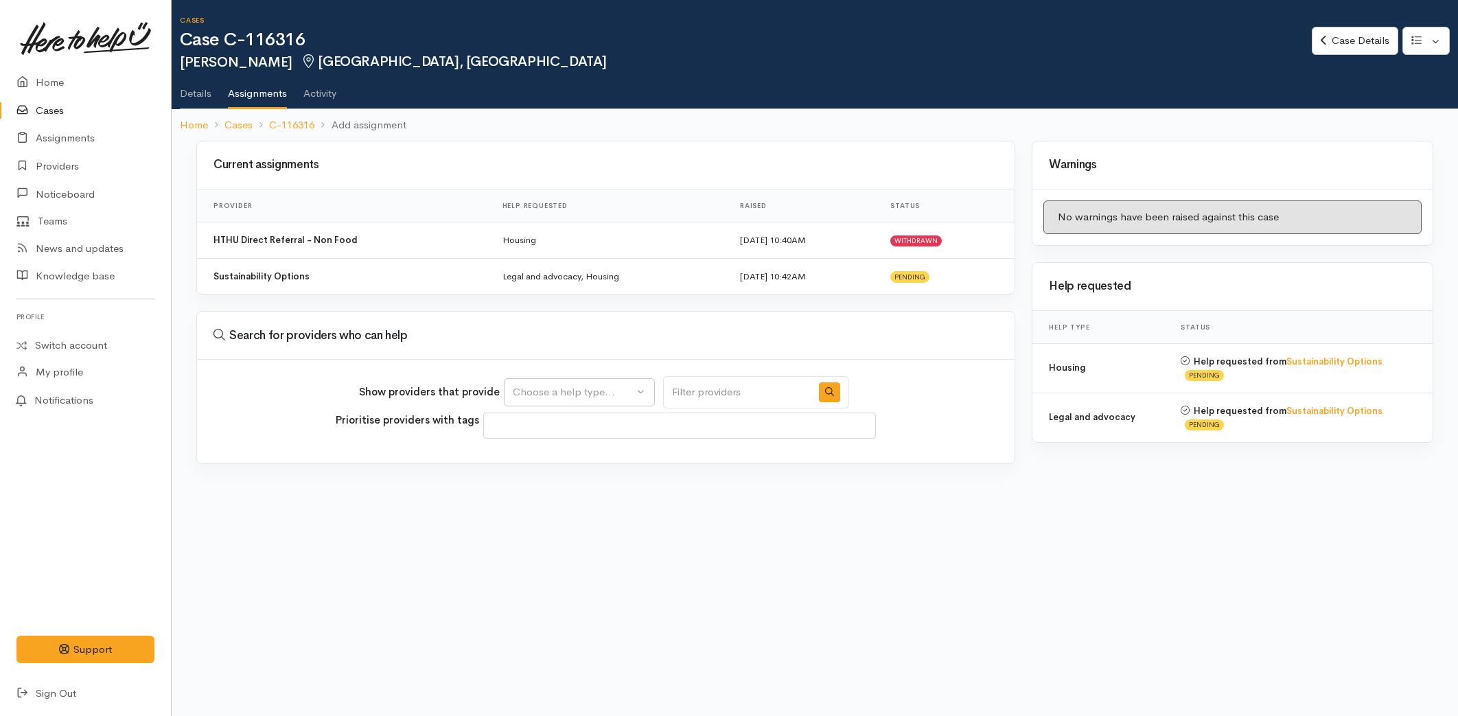
select select
click at [554, 395] on div "Choose a help type..." at bounding box center [573, 392] width 121 height 16
click at [548, 476] on span "Housing" at bounding box center [540, 478] width 39 height 16
select select "11"
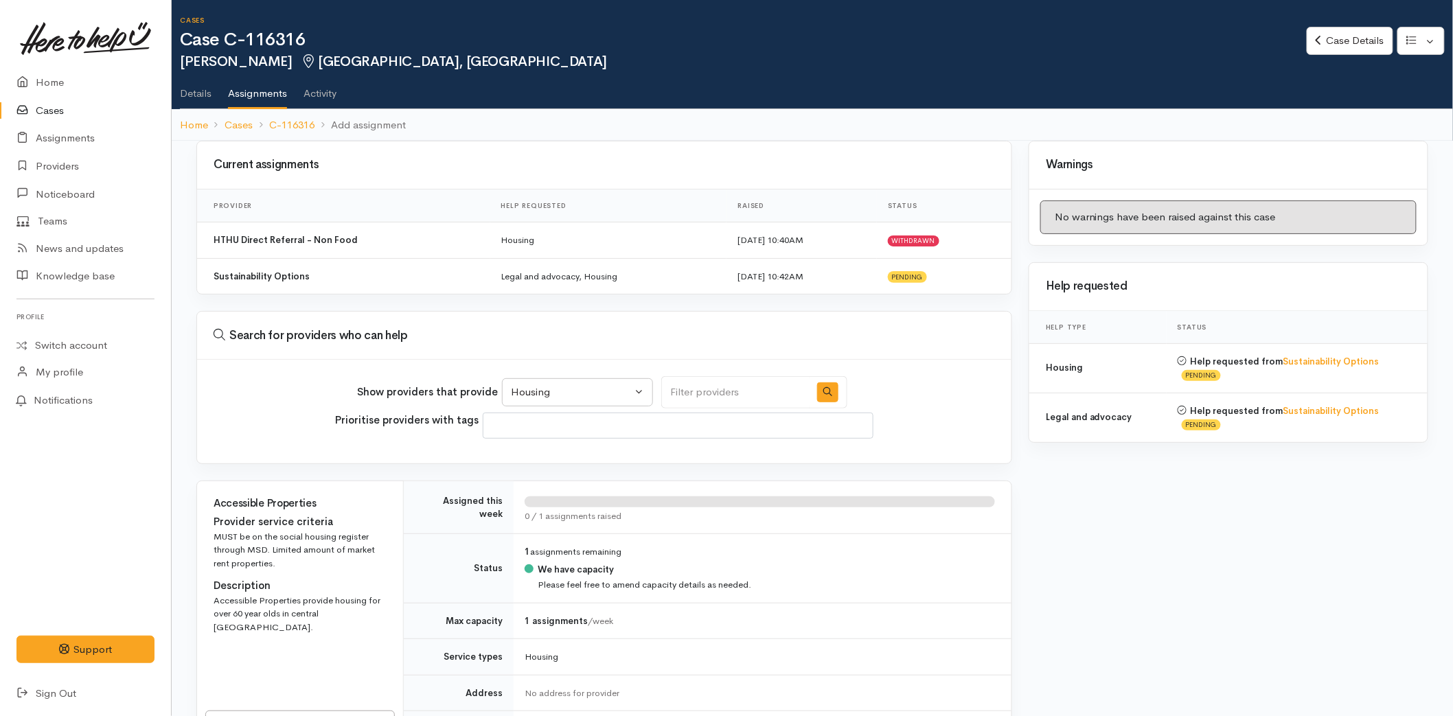
click at [691, 396] on input "Search" at bounding box center [735, 392] width 148 height 32
type input "emerge"
click at [817, 395] on button "button" at bounding box center [827, 392] width 21 height 20
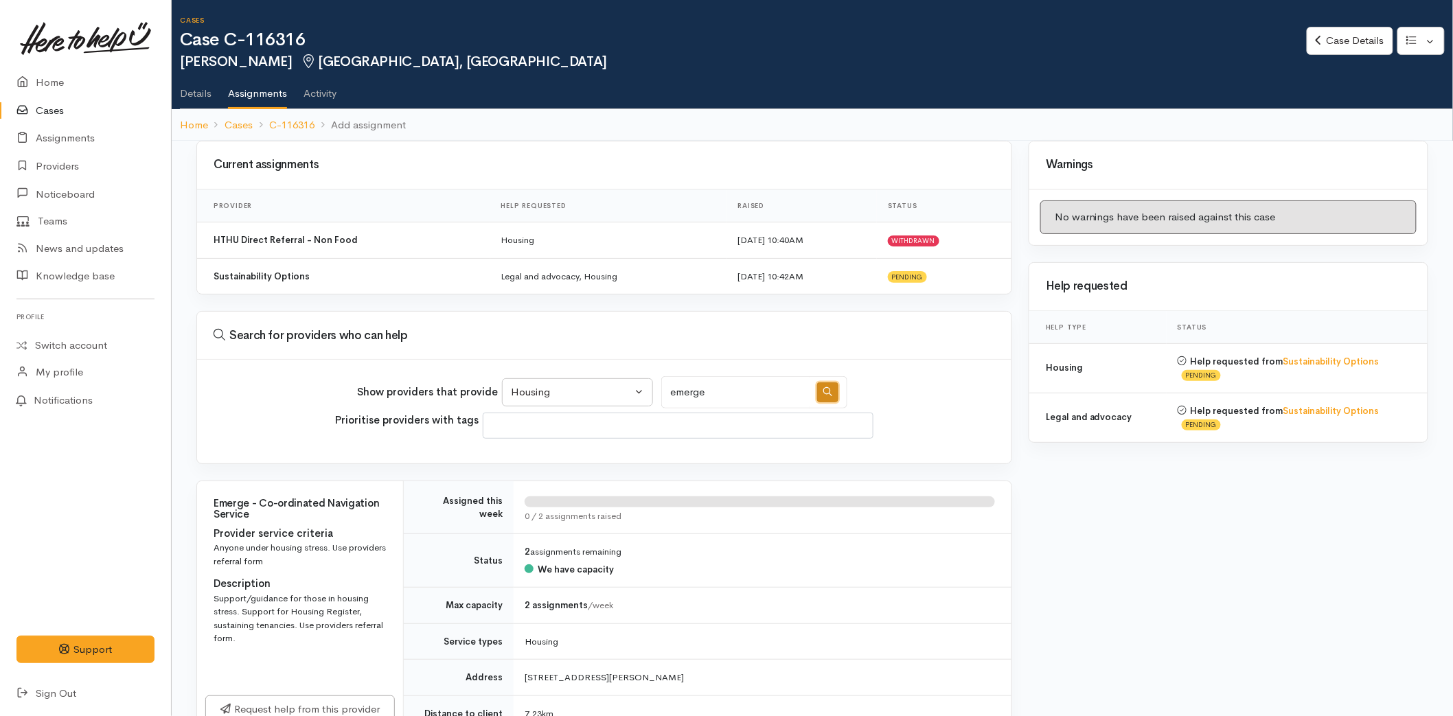
scroll to position [57, 0]
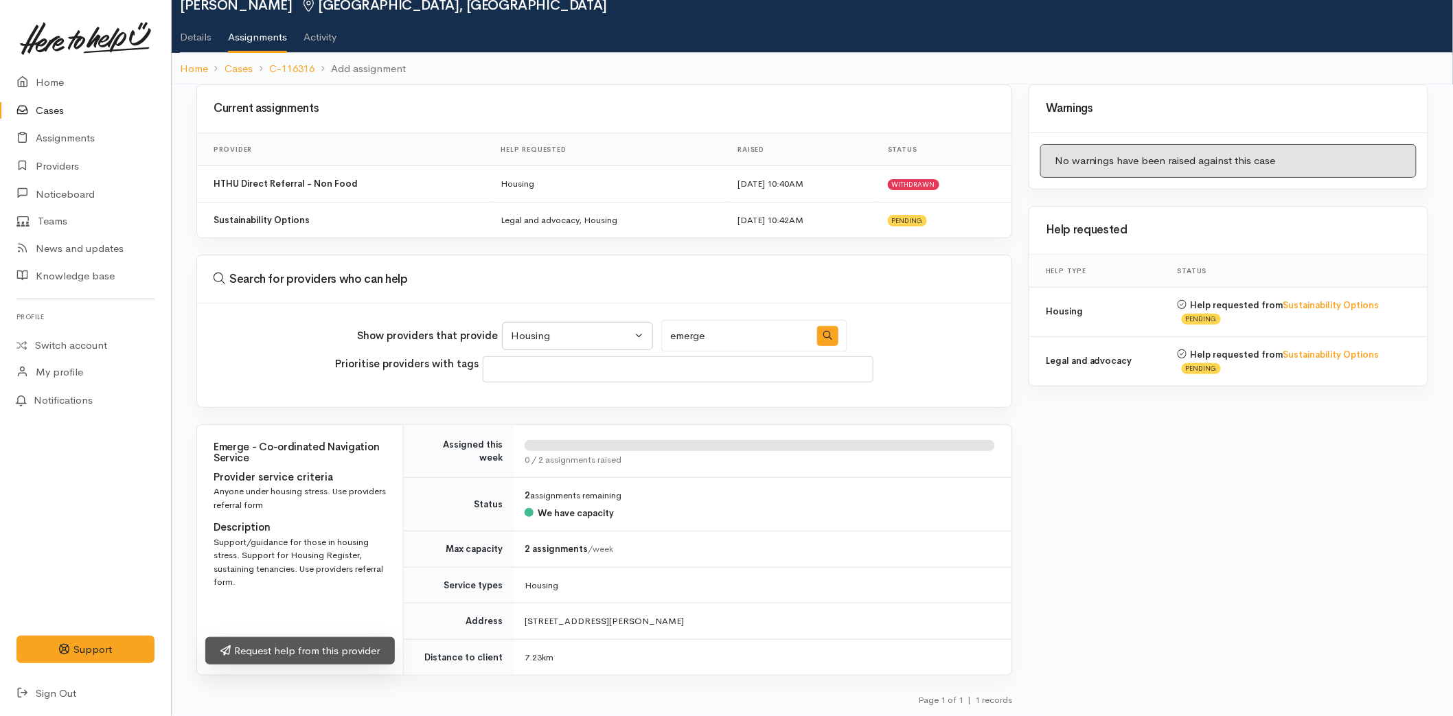
click at [276, 654] on link "Request help from this provider" at bounding box center [299, 651] width 189 height 28
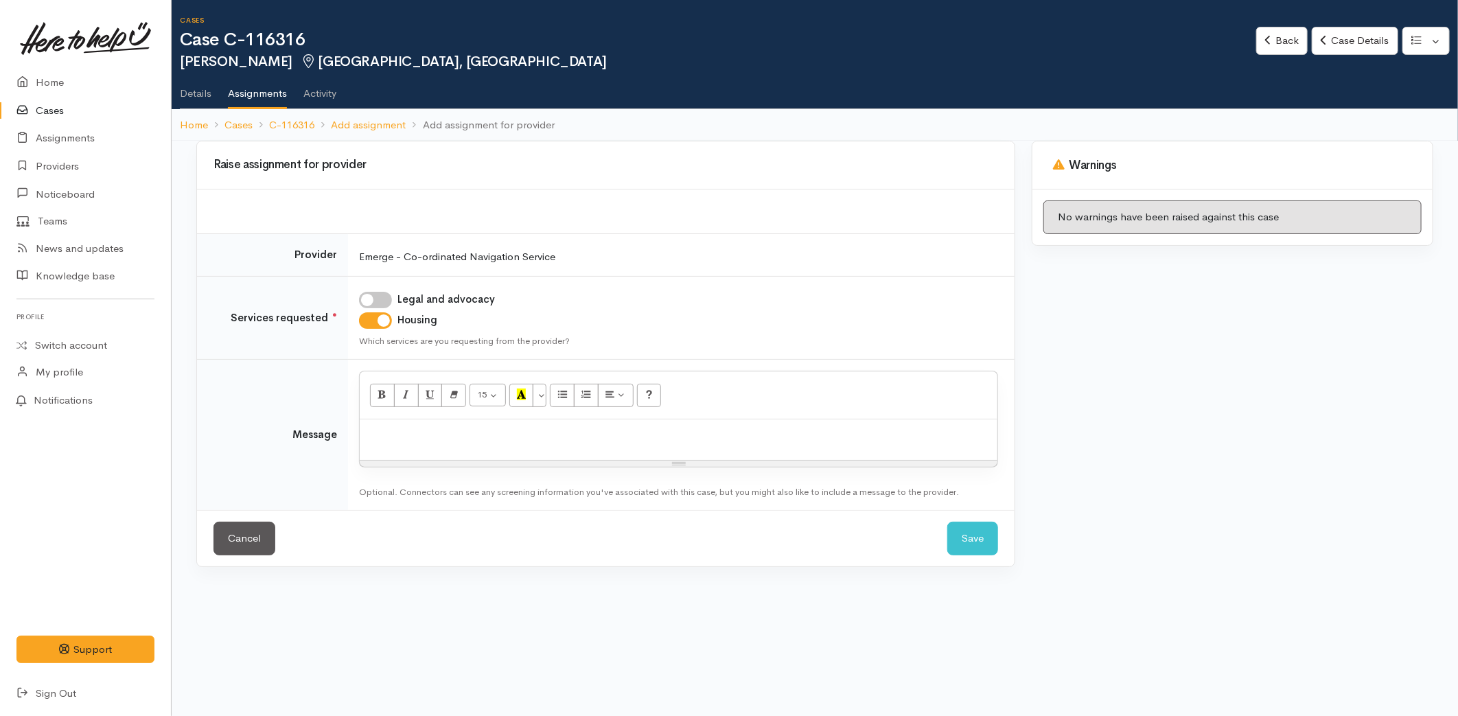
click at [408, 430] on p at bounding box center [679, 434] width 624 height 16
paste div
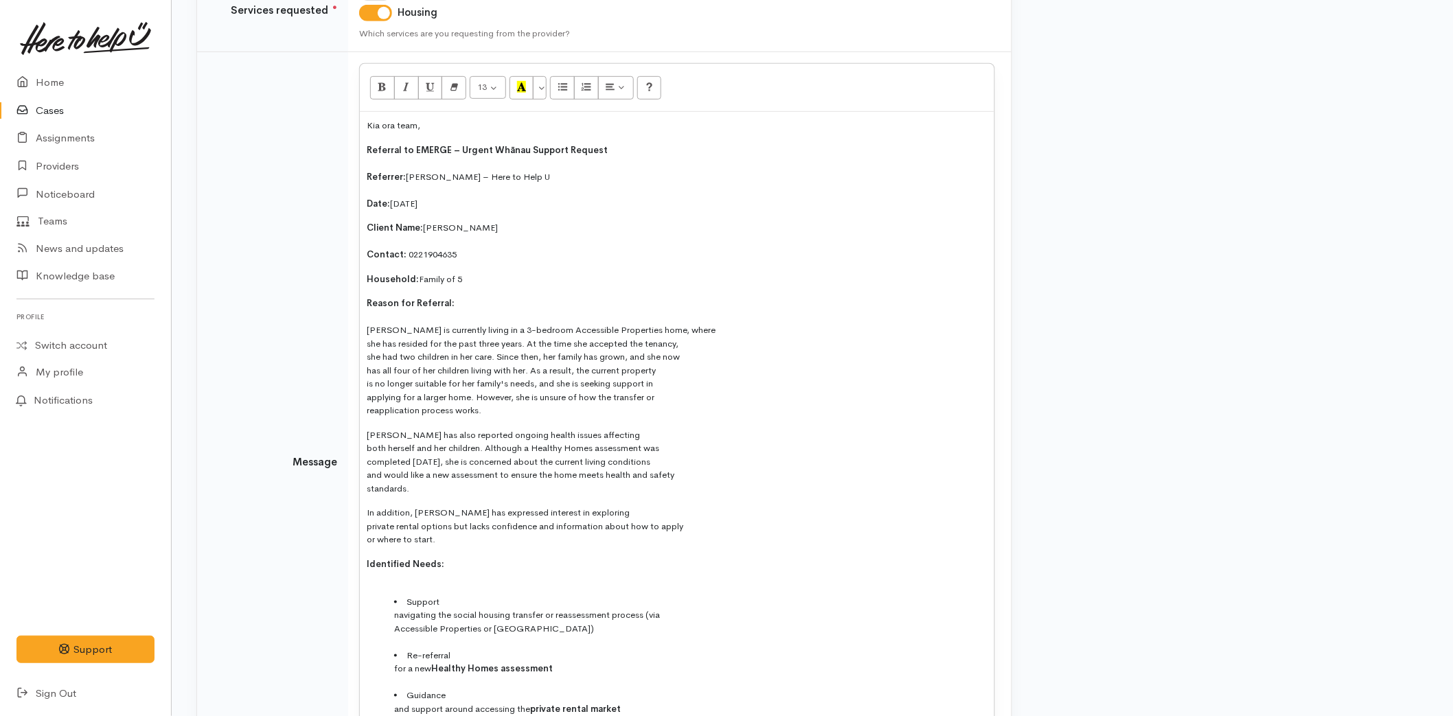
scroll to position [537, 0]
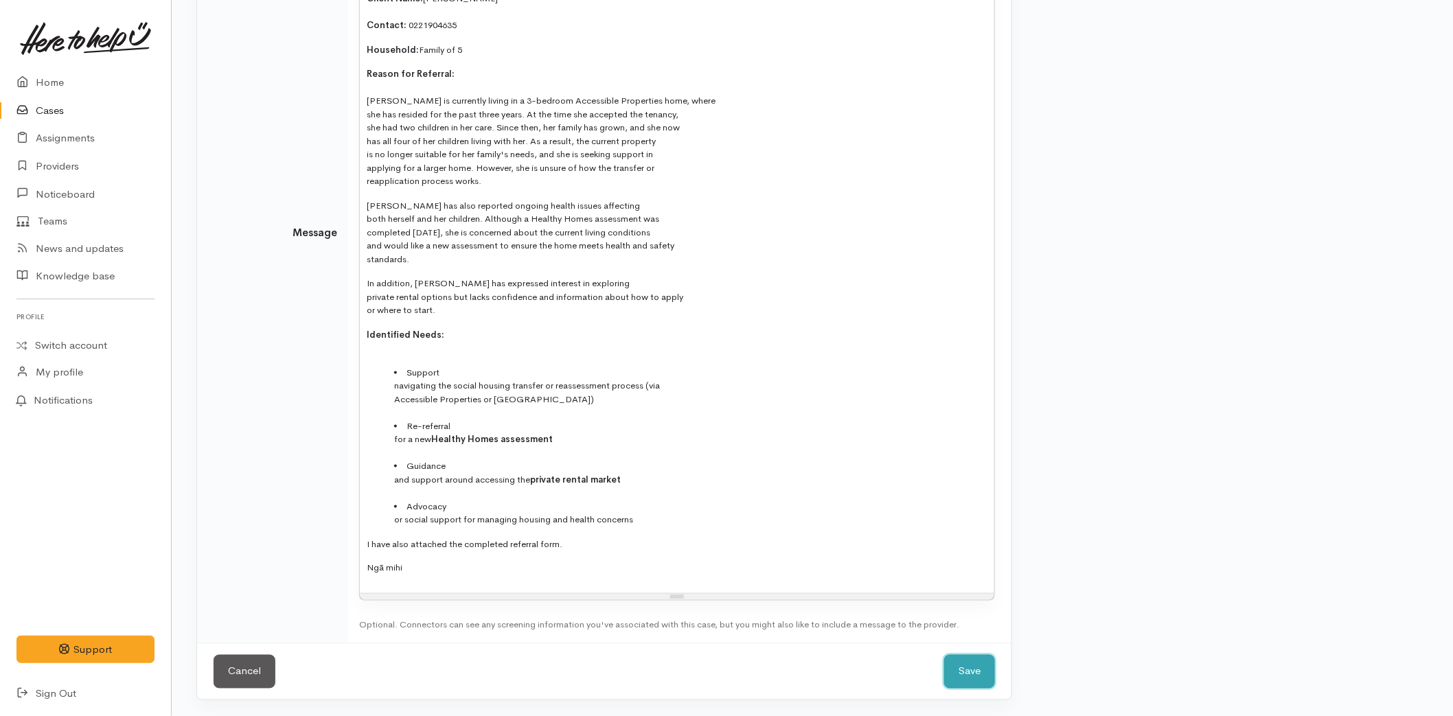
click at [968, 671] on button "Save" at bounding box center [969, 672] width 51 height 34
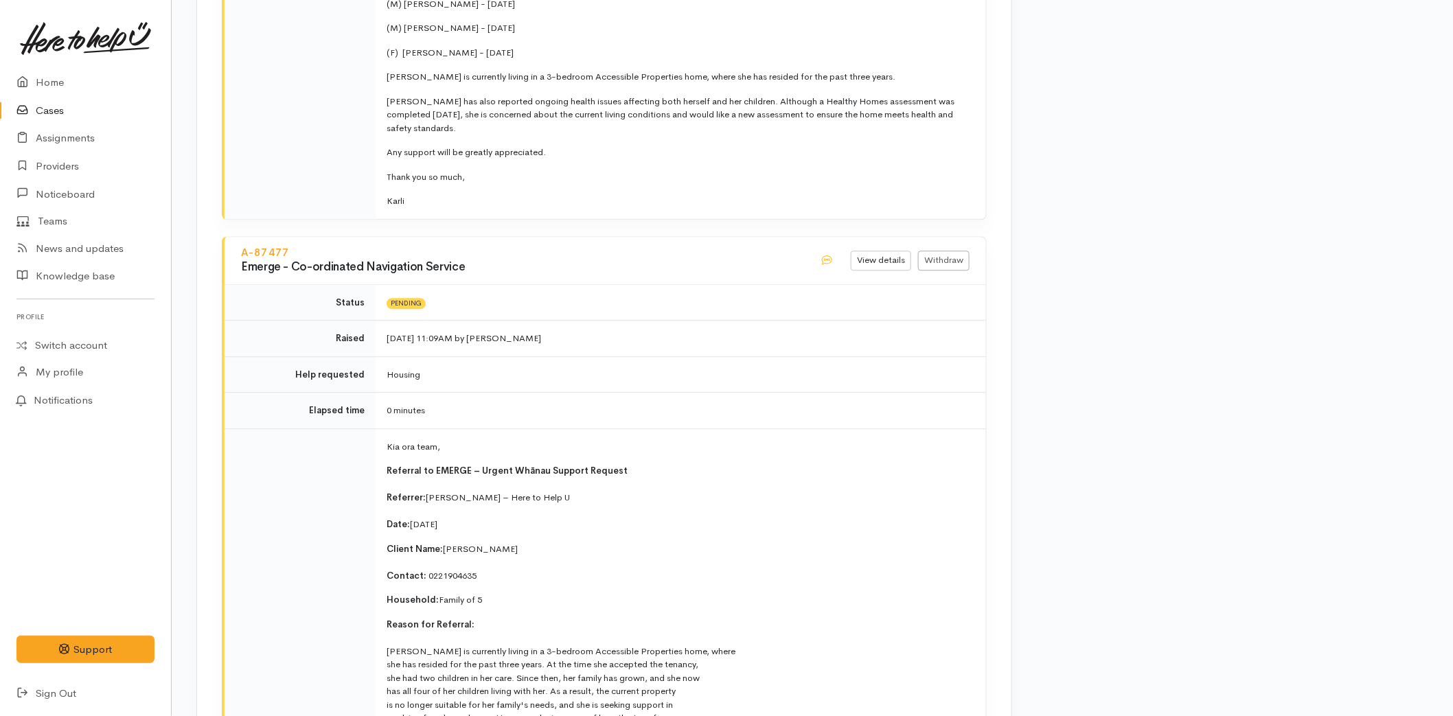
scroll to position [3966, 0]
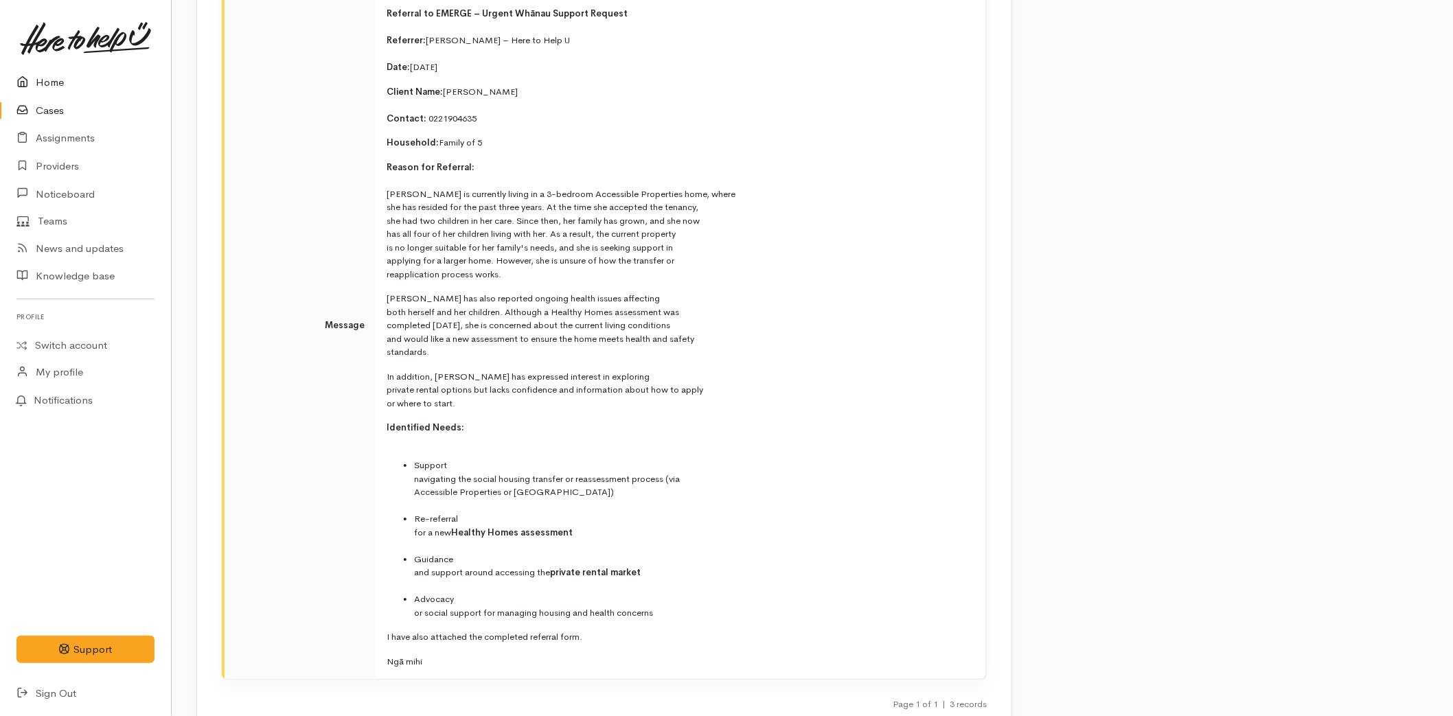
click at [34, 84] on icon at bounding box center [25, 82] width 19 height 17
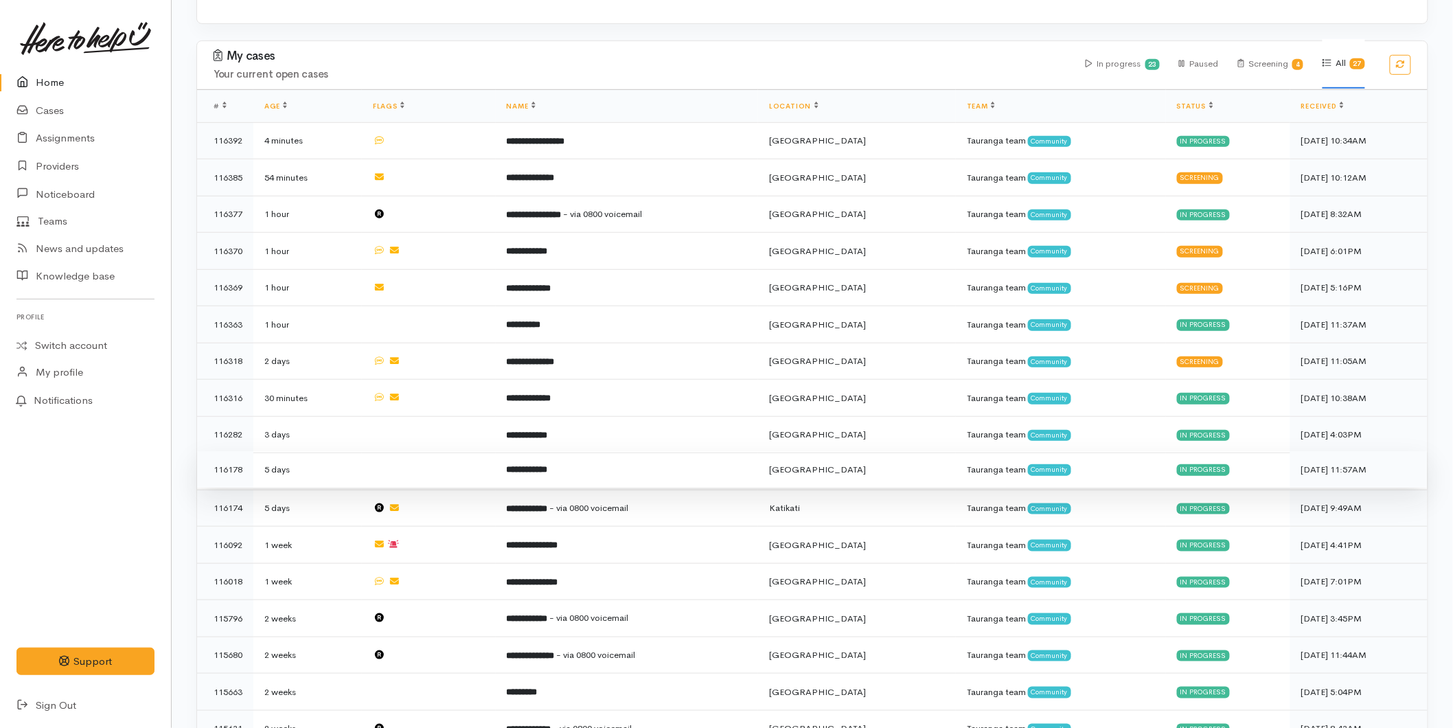
scroll to position [305, 0]
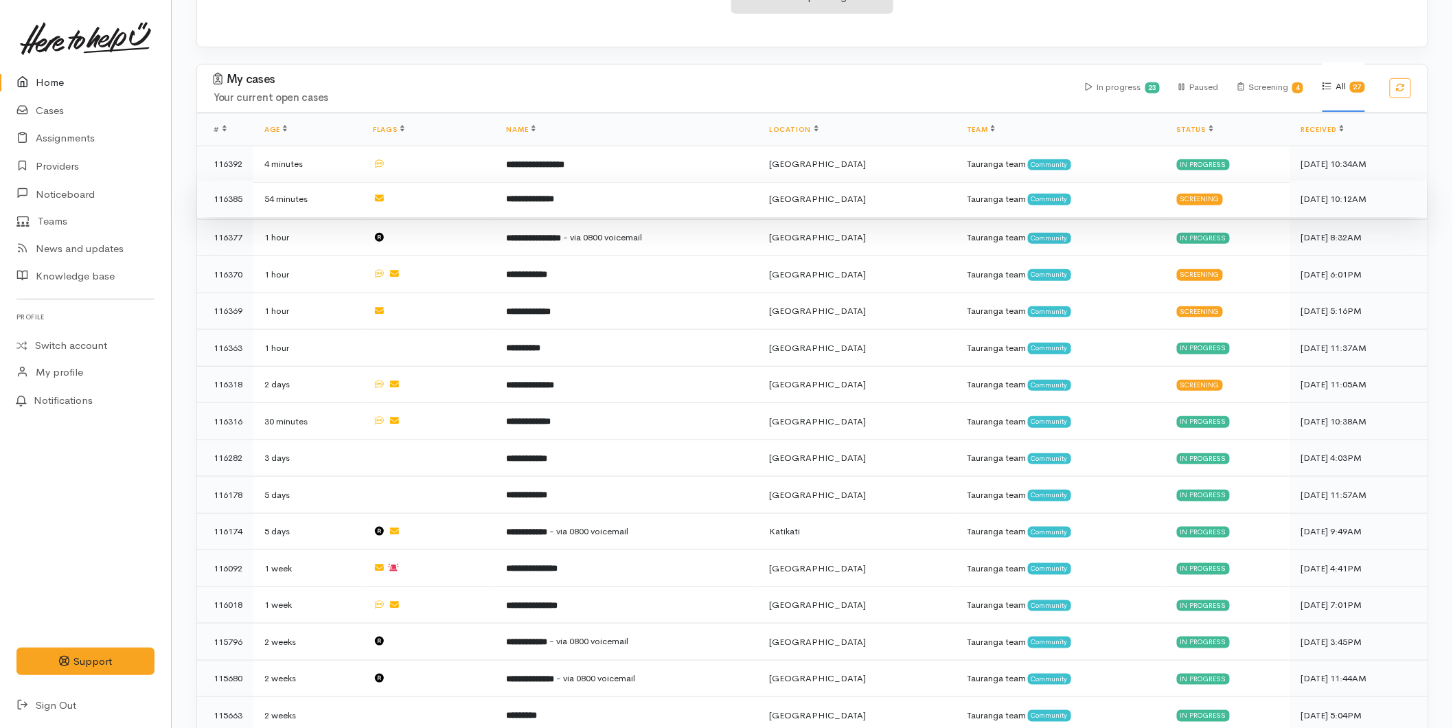
click at [608, 200] on td "**********" at bounding box center [627, 199] width 263 height 37
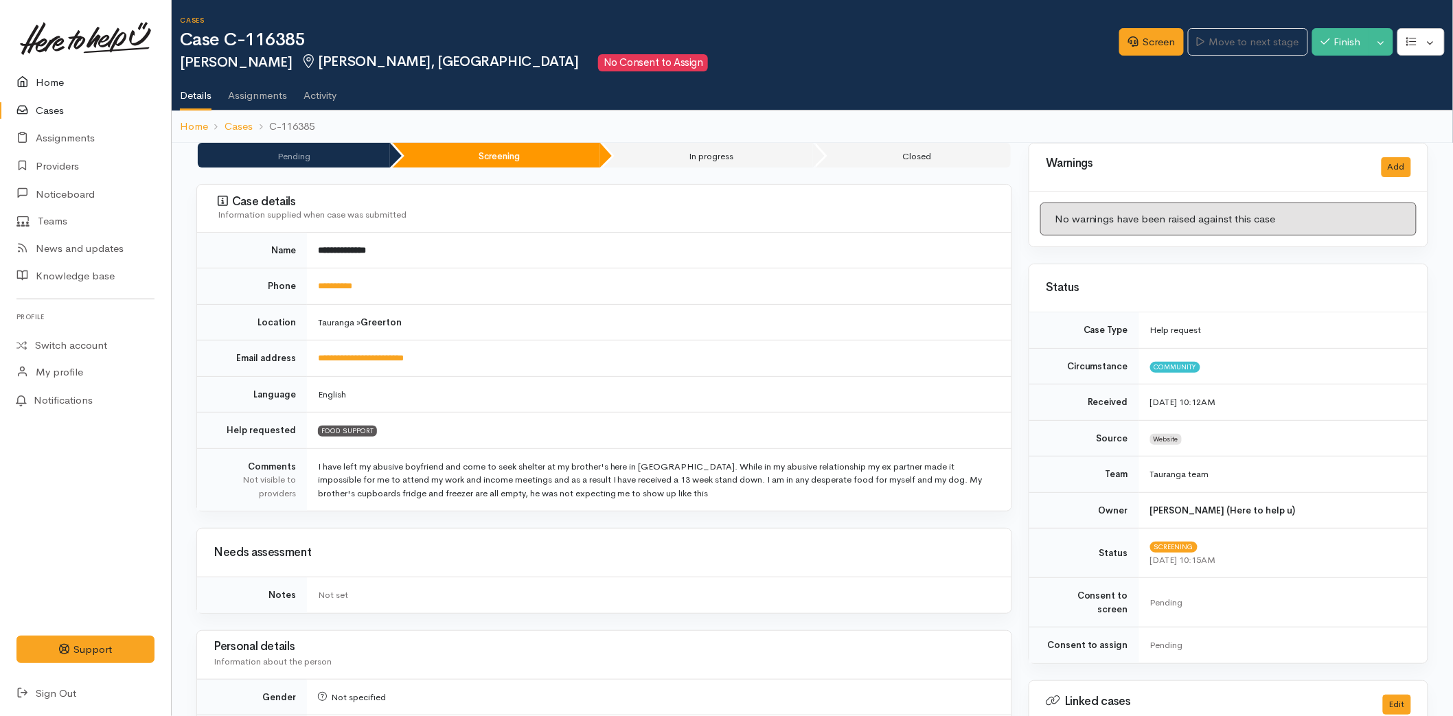
click at [67, 73] on link "Home" at bounding box center [85, 83] width 171 height 28
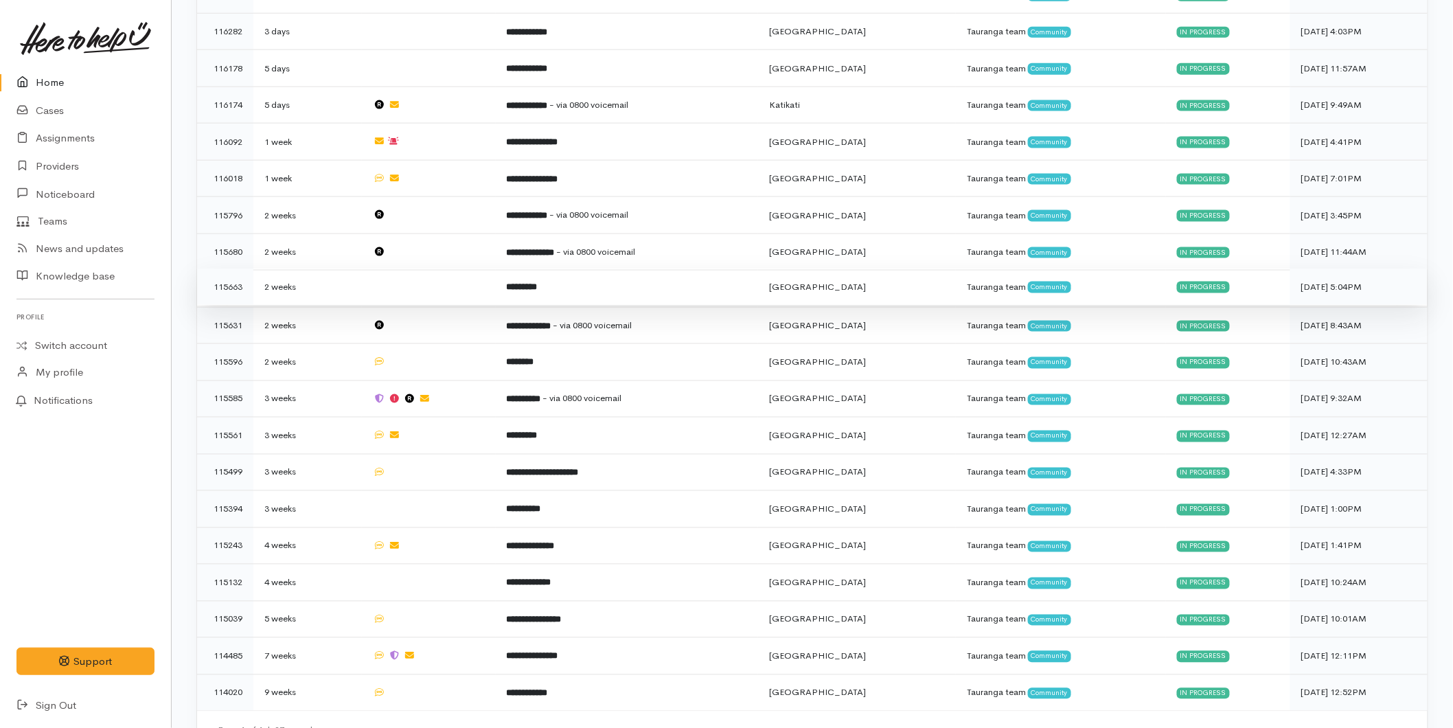
scroll to position [750, 0]
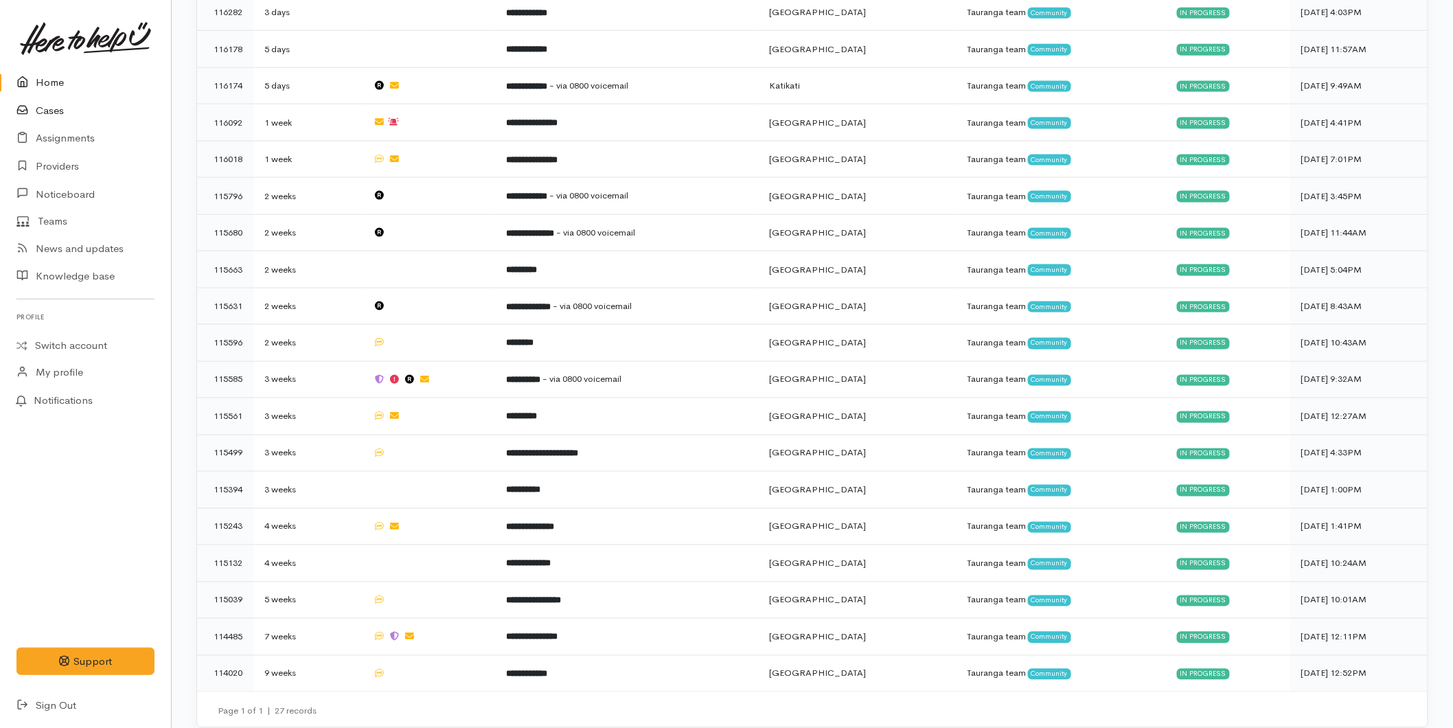
drag, startPoint x: 78, startPoint y: 81, endPoint x: 81, endPoint y: 97, distance: 16.8
click at [77, 83] on link "Home" at bounding box center [85, 83] width 171 height 28
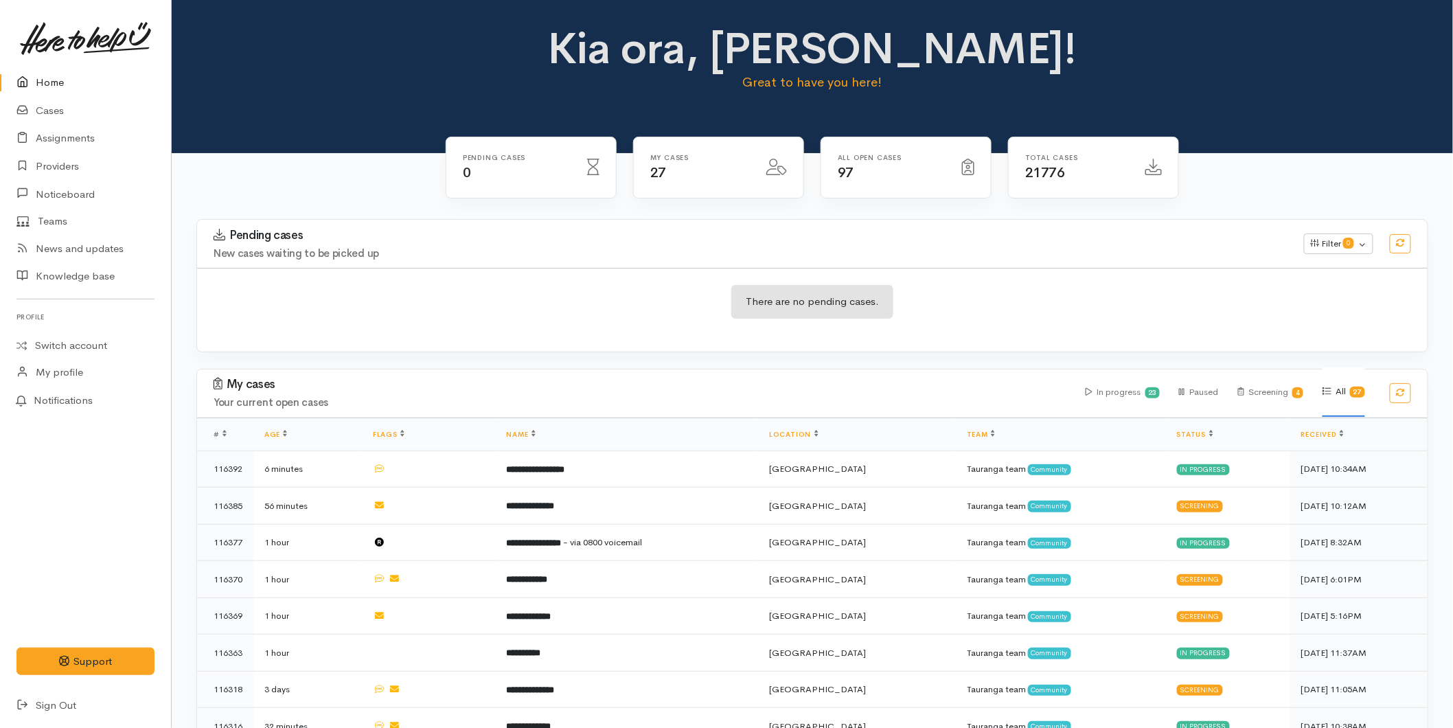
drag, startPoint x: 57, startPoint y: 83, endPoint x: 5, endPoint y: 110, distance: 58.0
click at [57, 82] on link "Home" at bounding box center [85, 83] width 171 height 28
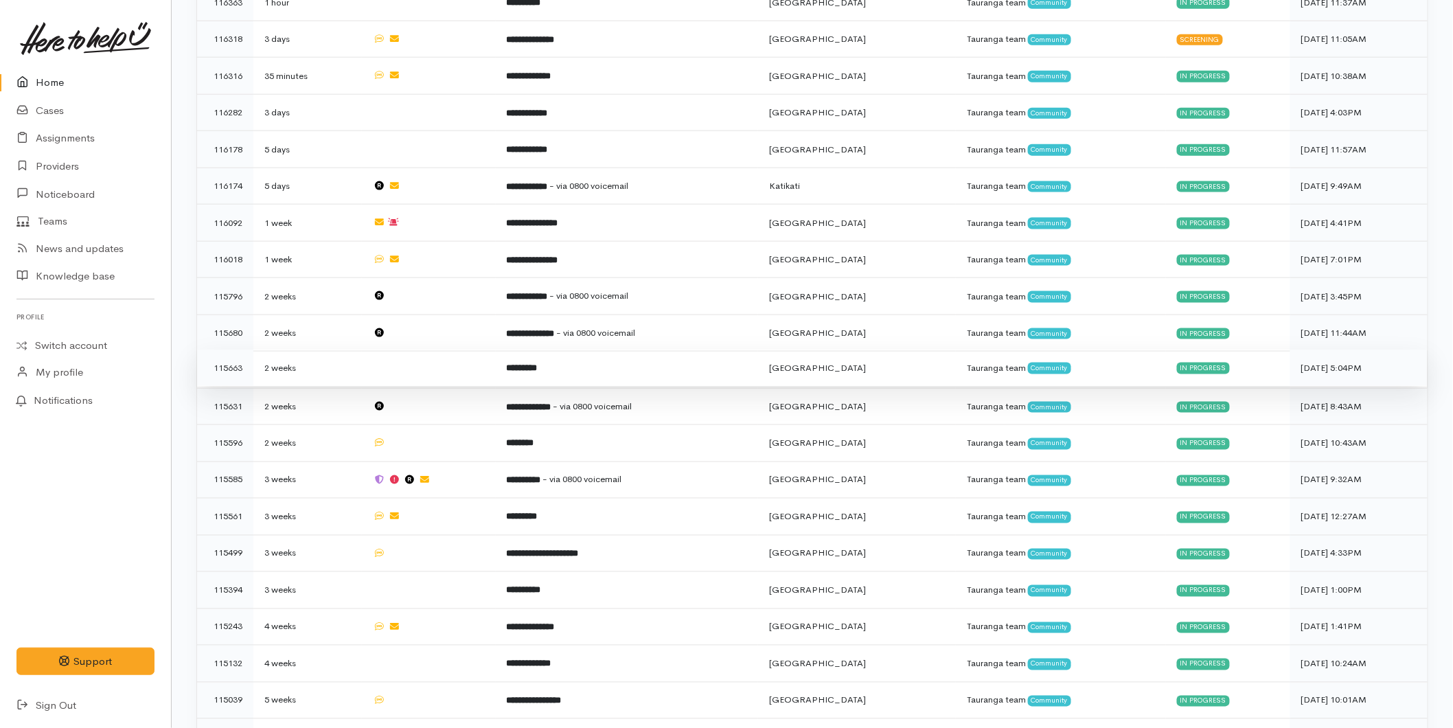
scroll to position [750, 0]
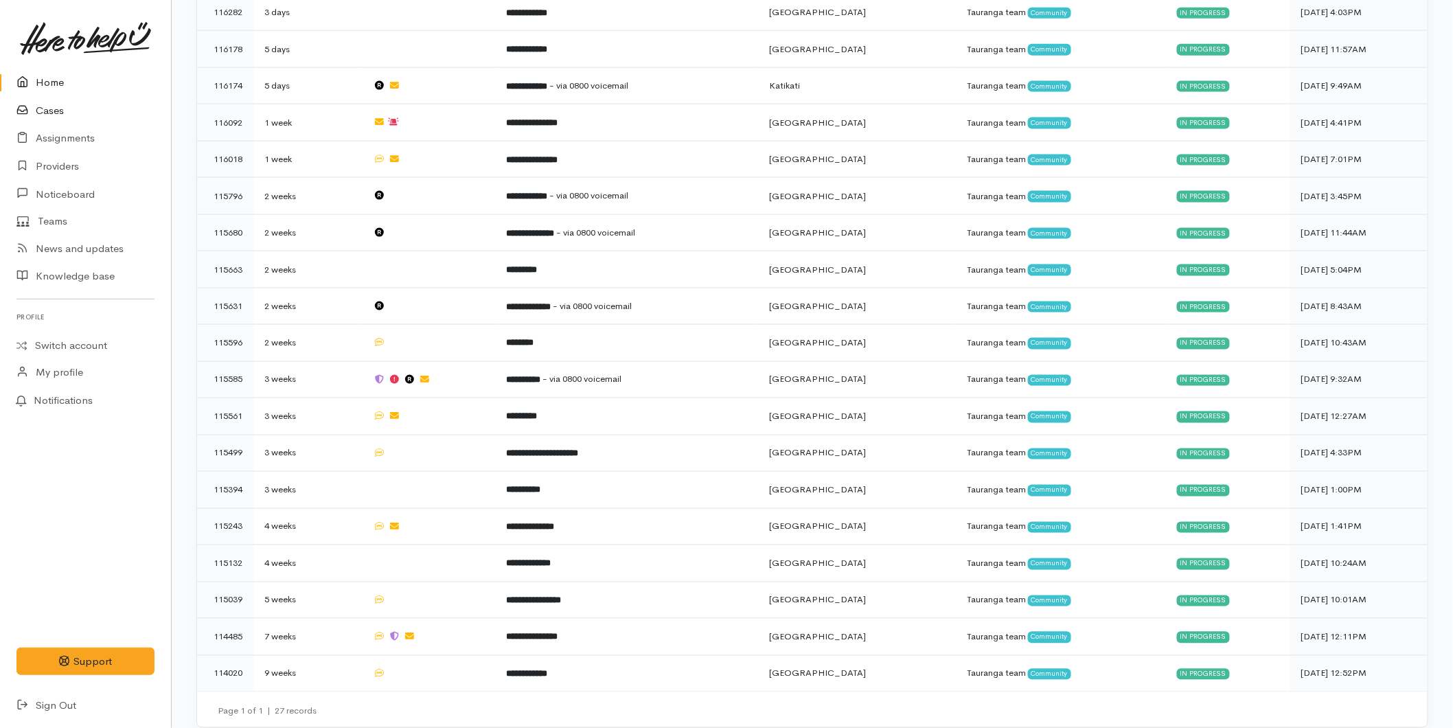
drag, startPoint x: 62, startPoint y: 111, endPoint x: 70, endPoint y: 113, distance: 8.4
click at [64, 111] on link "Cases" at bounding box center [85, 111] width 171 height 28
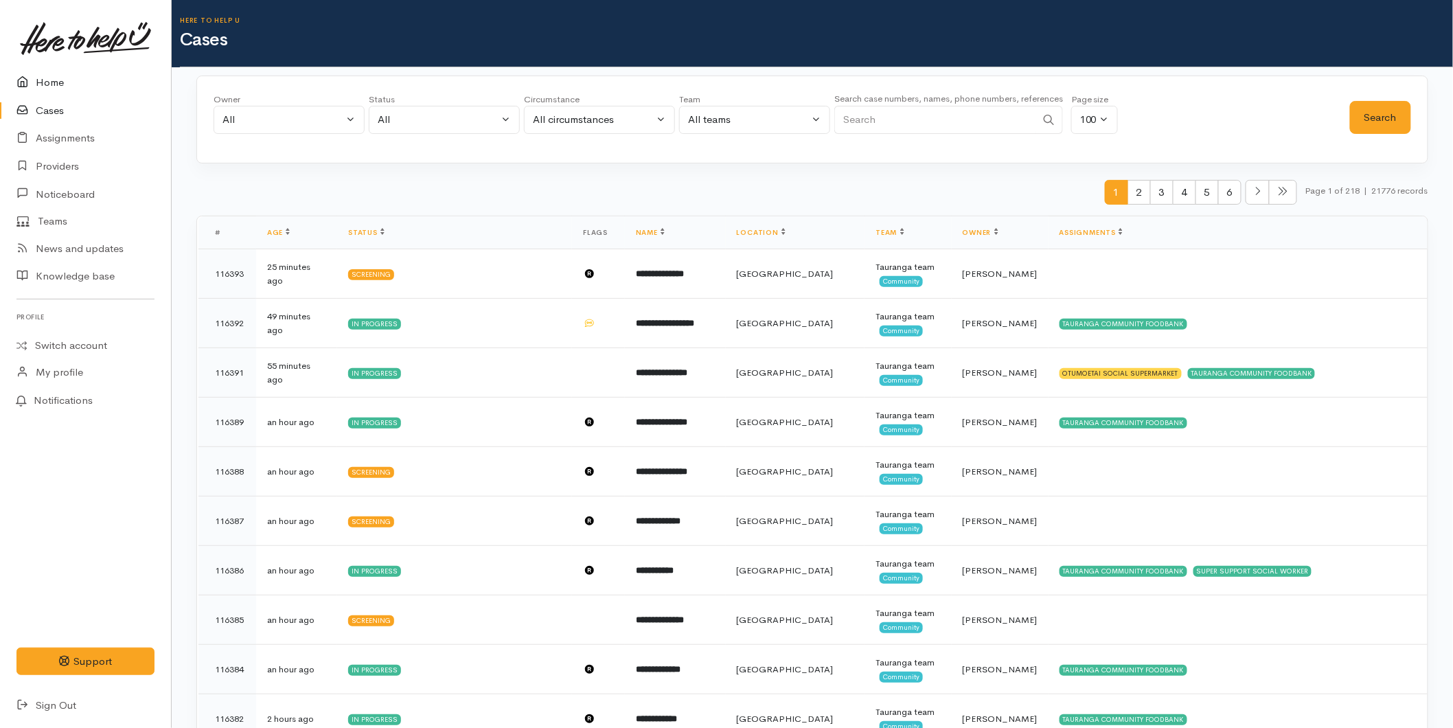
click at [44, 86] on link "Home" at bounding box center [85, 83] width 171 height 28
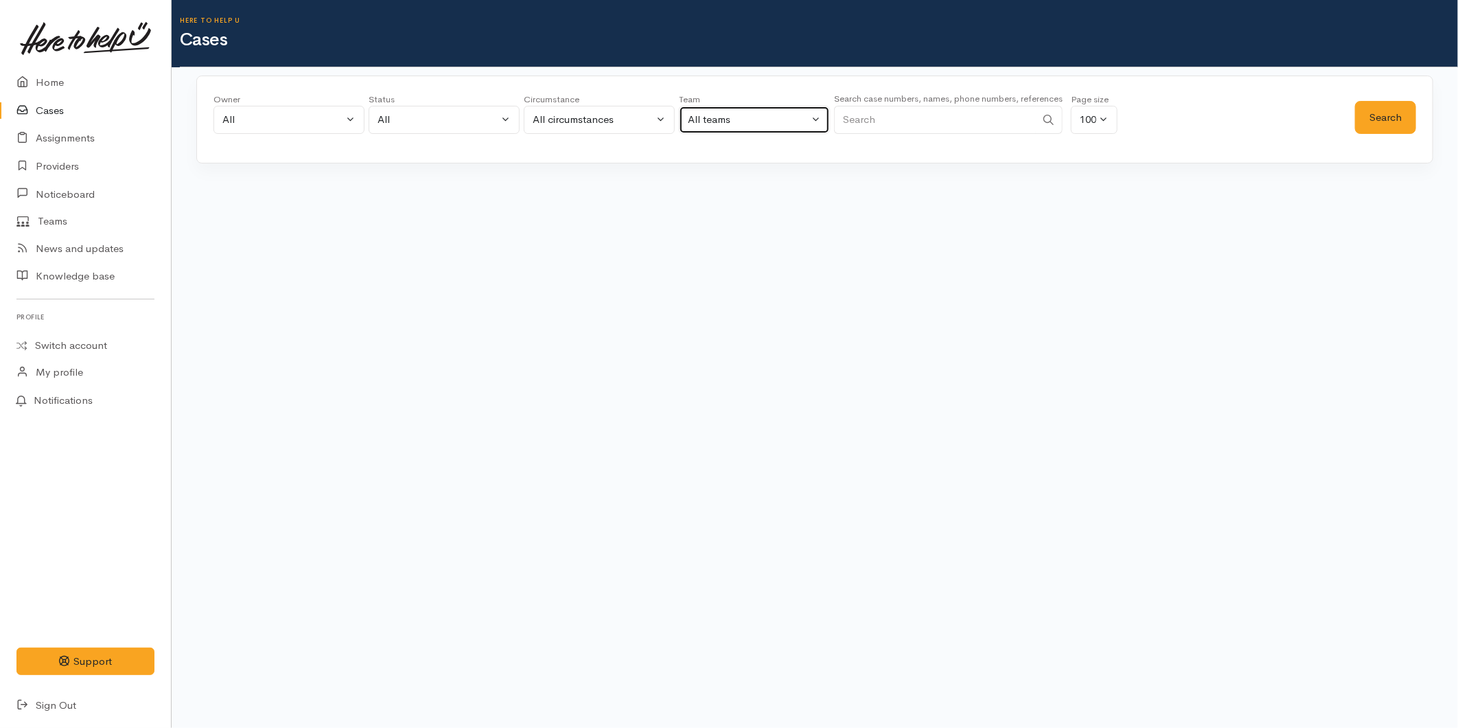
click at [824, 129] on button "All teams" at bounding box center [754, 120] width 151 height 28
click at [853, 117] on input "Search" at bounding box center [935, 120] width 202 height 28
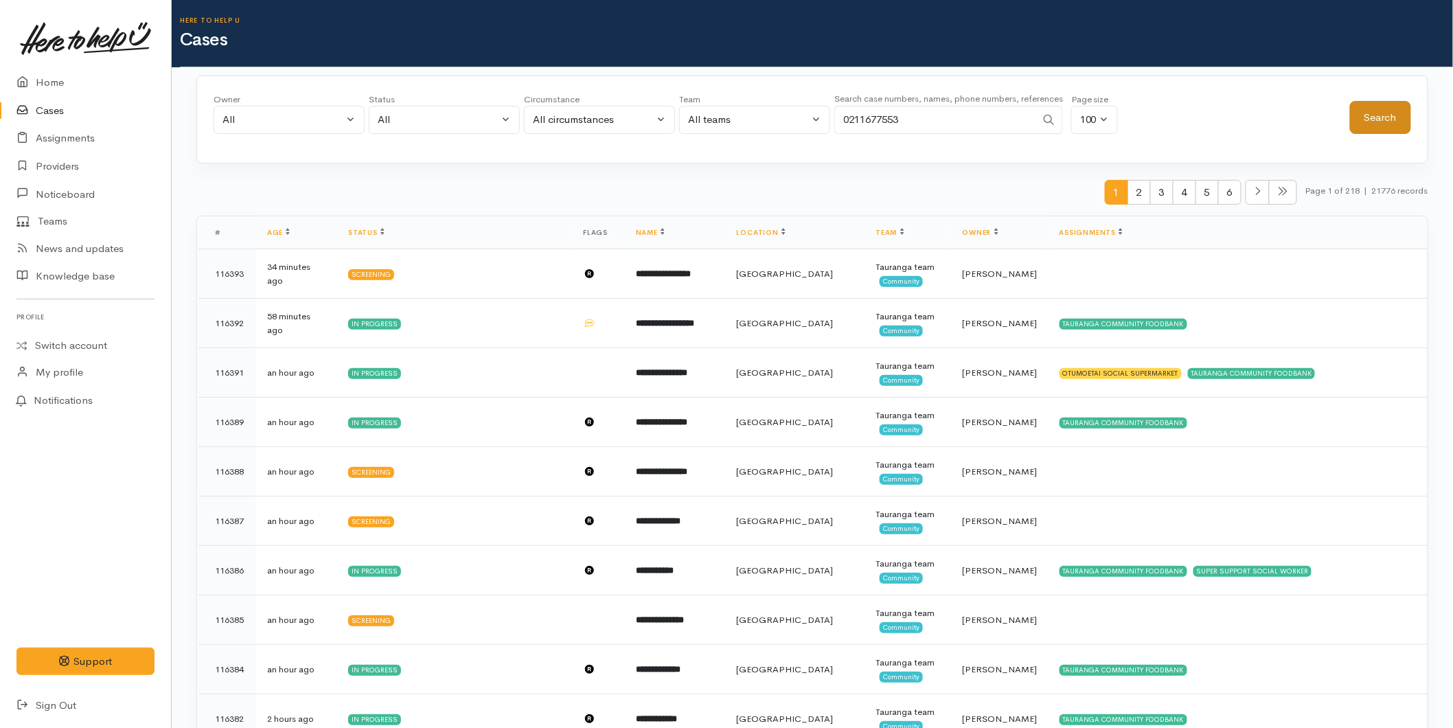
type input "0211677553"
click at [1391, 115] on button "Search" at bounding box center [1380, 118] width 61 height 34
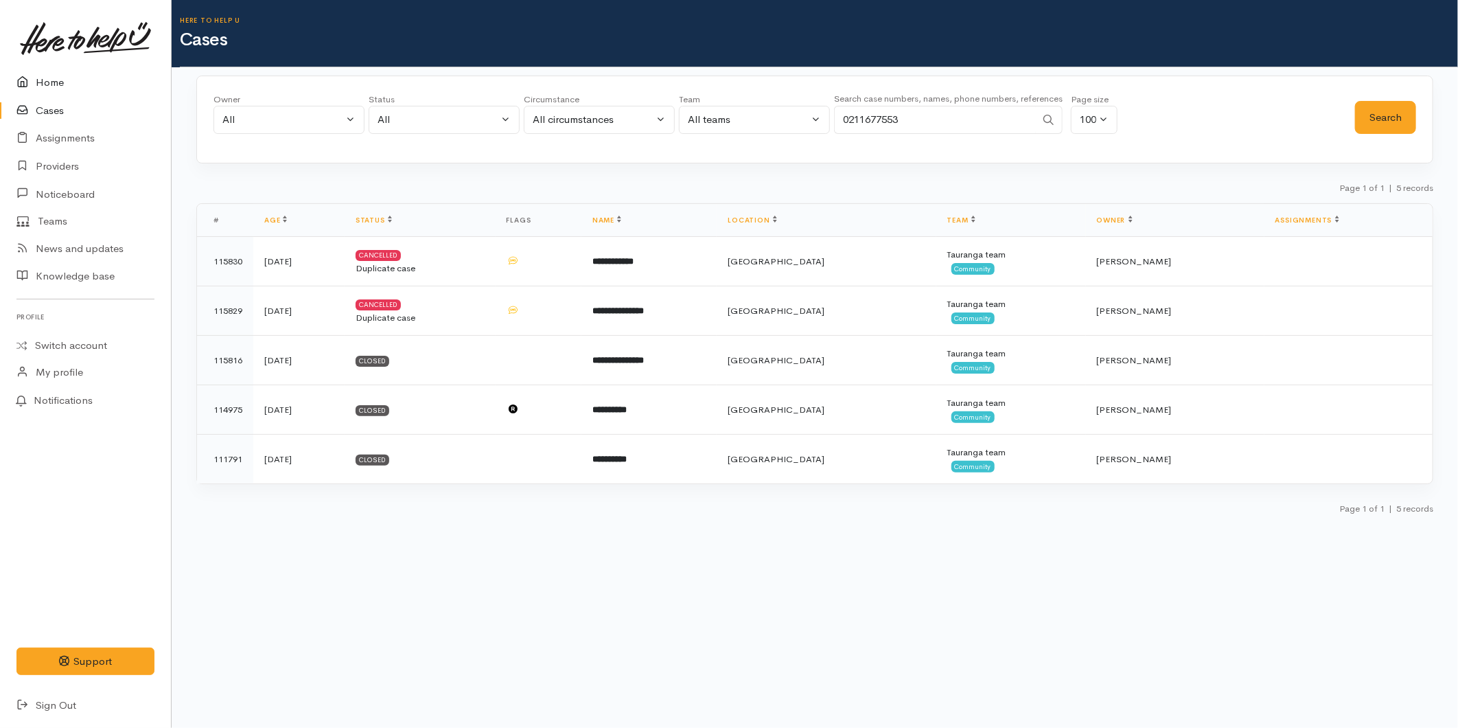
drag, startPoint x: 53, startPoint y: 78, endPoint x: 73, endPoint y: 77, distance: 20.6
click at [53, 78] on link "Home" at bounding box center [85, 83] width 171 height 28
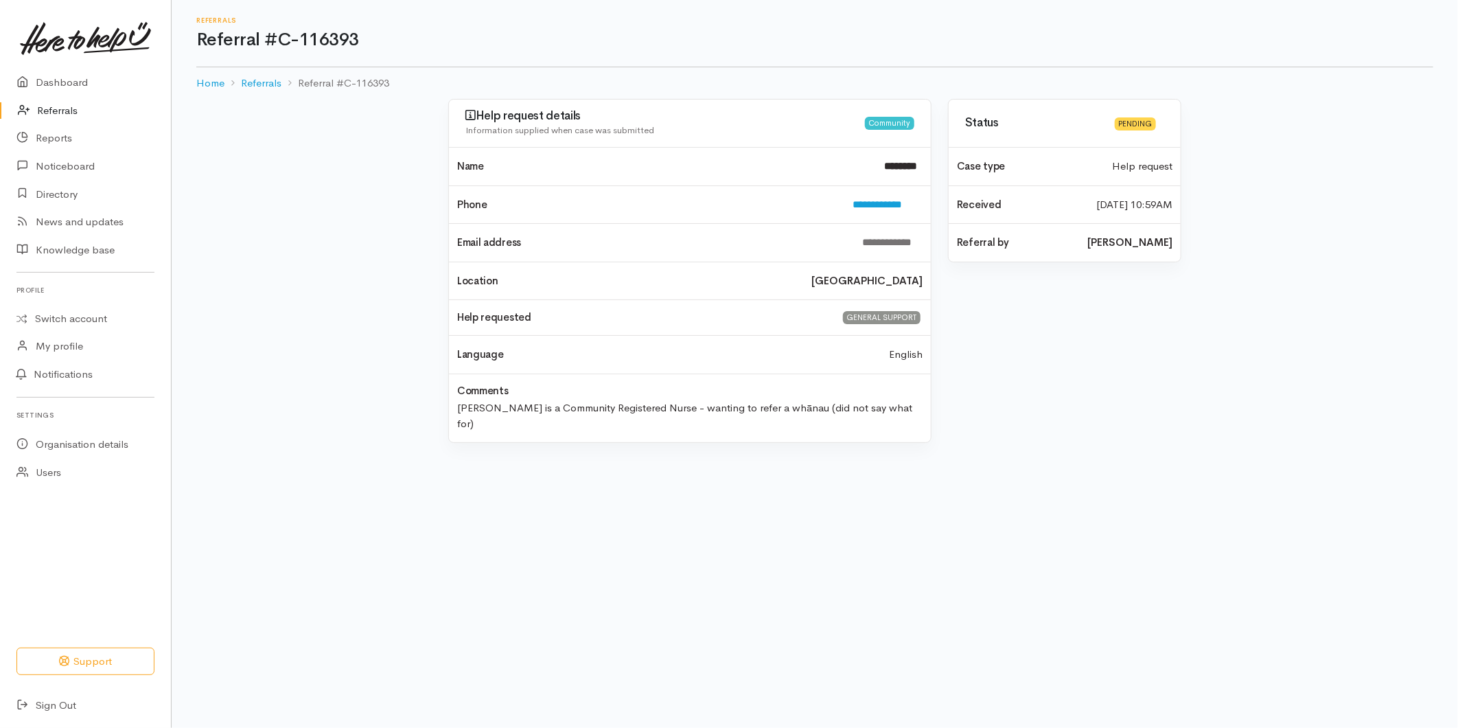
click at [50, 106] on link "Referrals" at bounding box center [85, 111] width 171 height 28
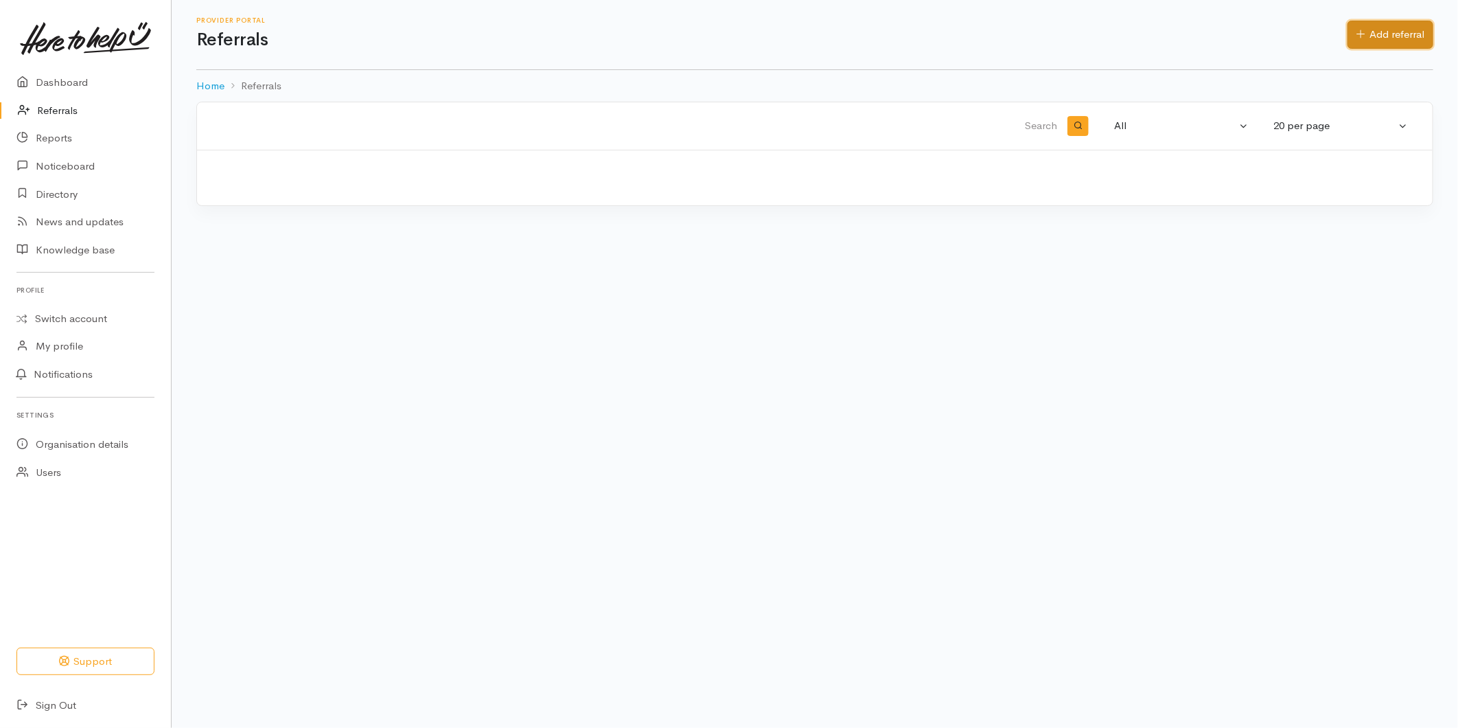
click at [1357, 38] on link "Add referral" at bounding box center [1391, 35] width 86 height 28
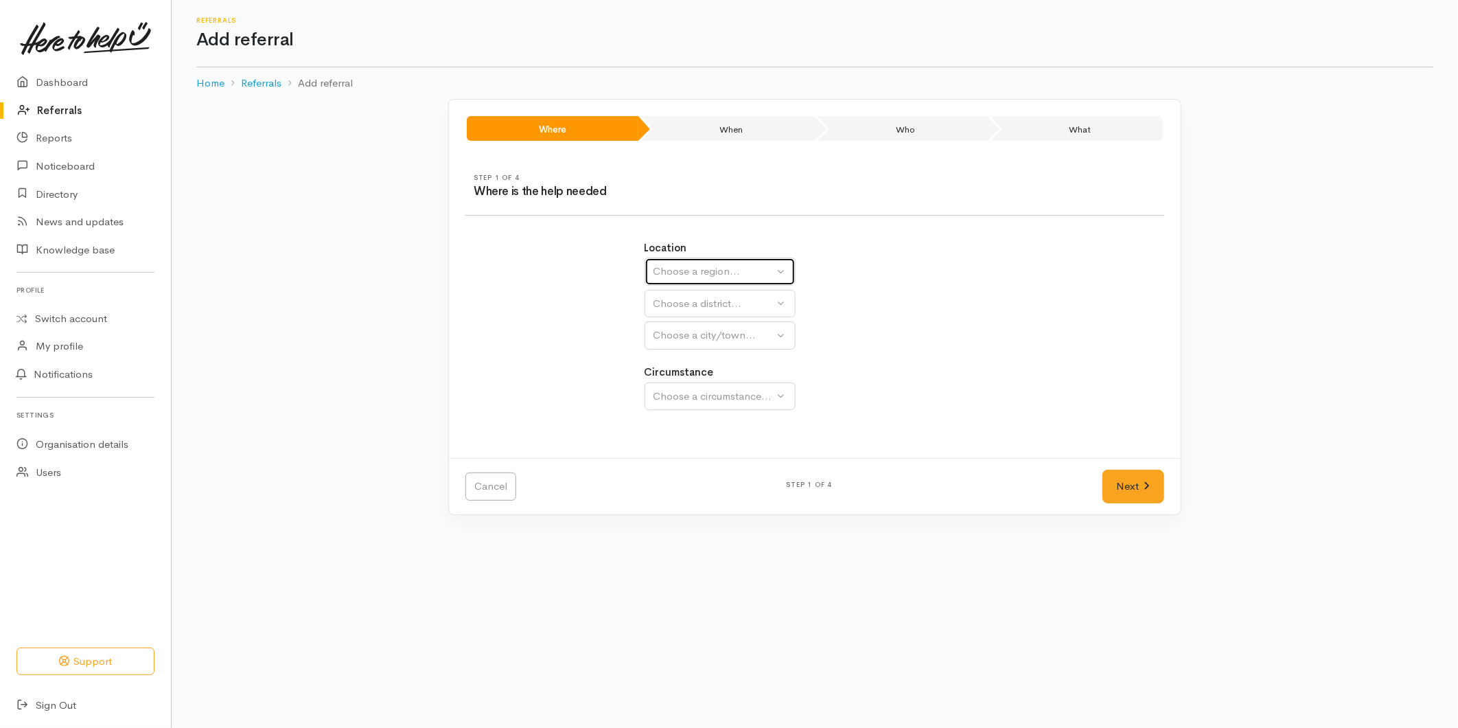
click at [731, 266] on div "Choose a region..." at bounding box center [714, 272] width 121 height 16
click at [680, 379] on span "Bay of Plenty" at bounding box center [693, 379] width 62 height 16
select select "4"
select select
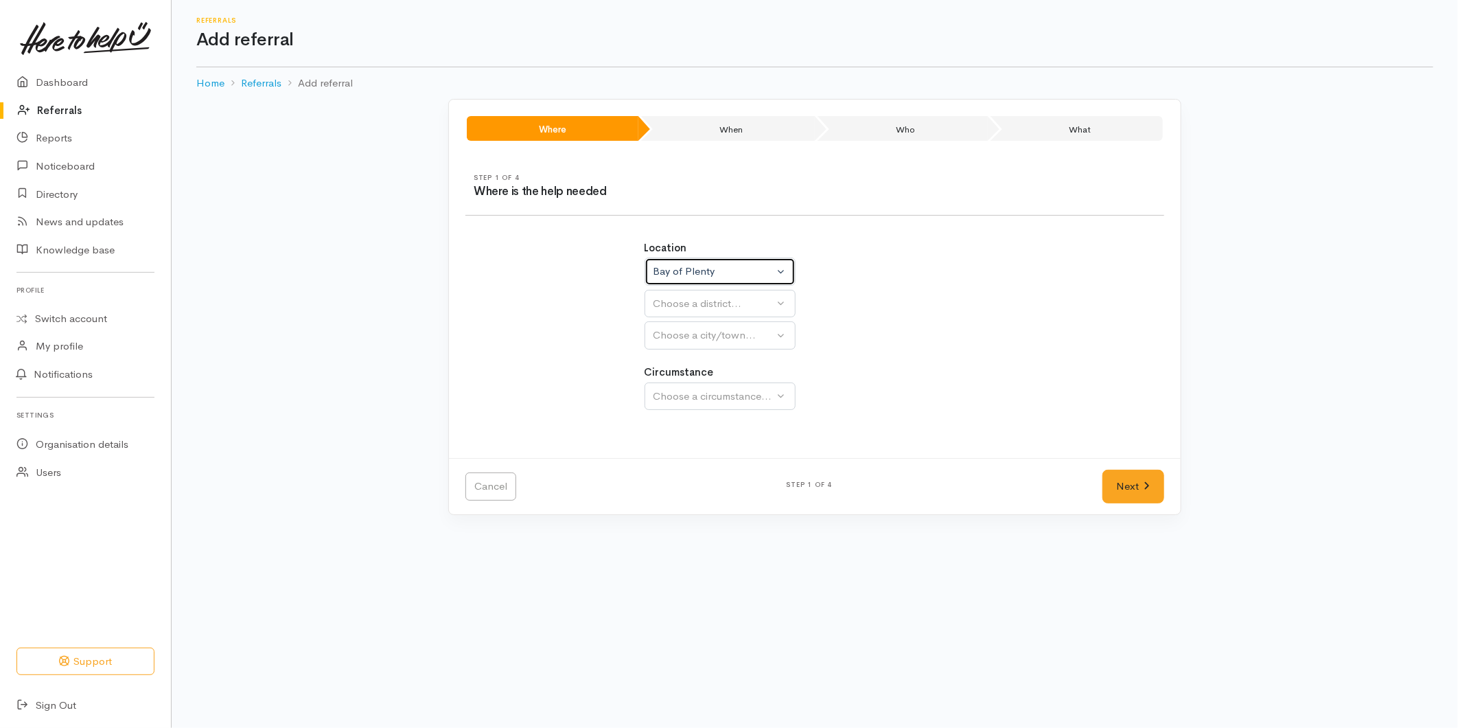
select select
click at [687, 299] on div "Choose a district..." at bounding box center [750, 304] width 193 height 16
click at [682, 369] on span "[GEOGRAPHIC_DATA]" at bounding box center [716, 368] width 108 height 16
select select "6"
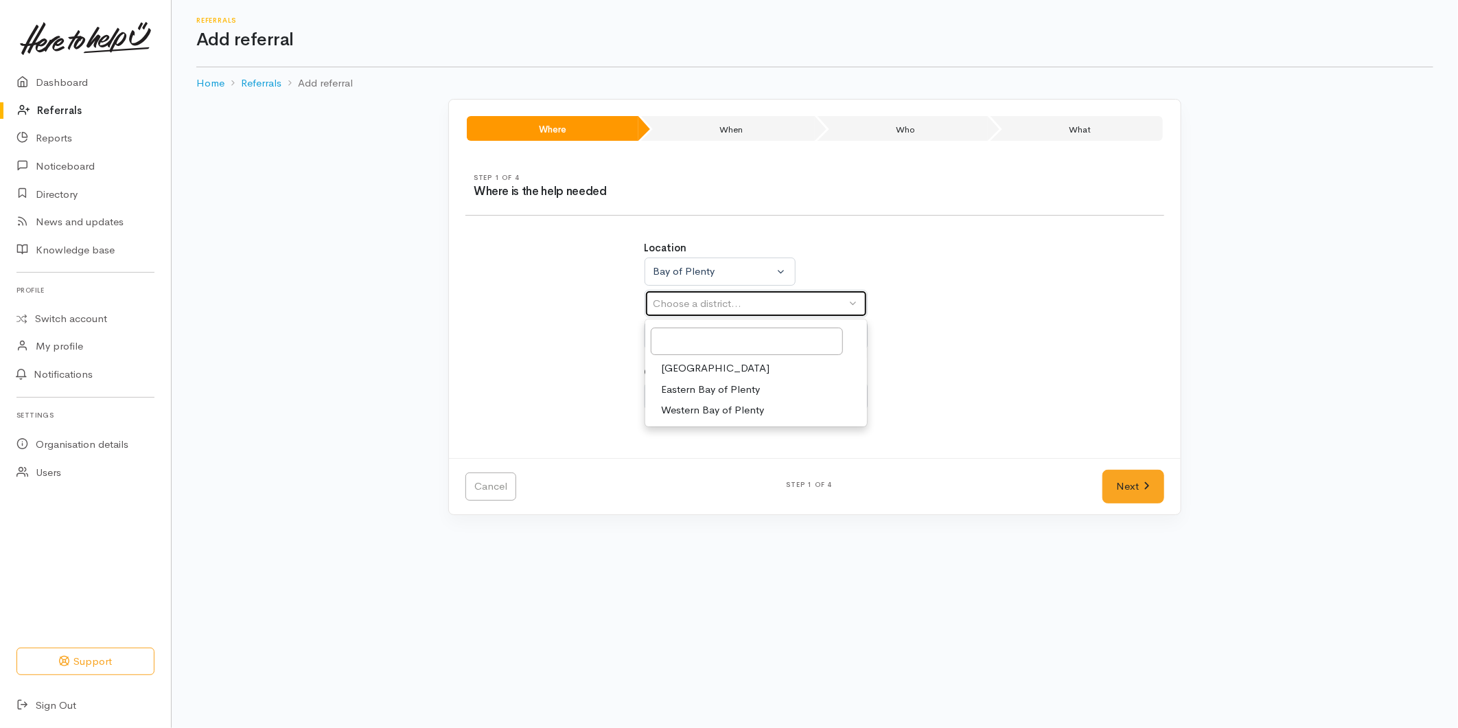
select select
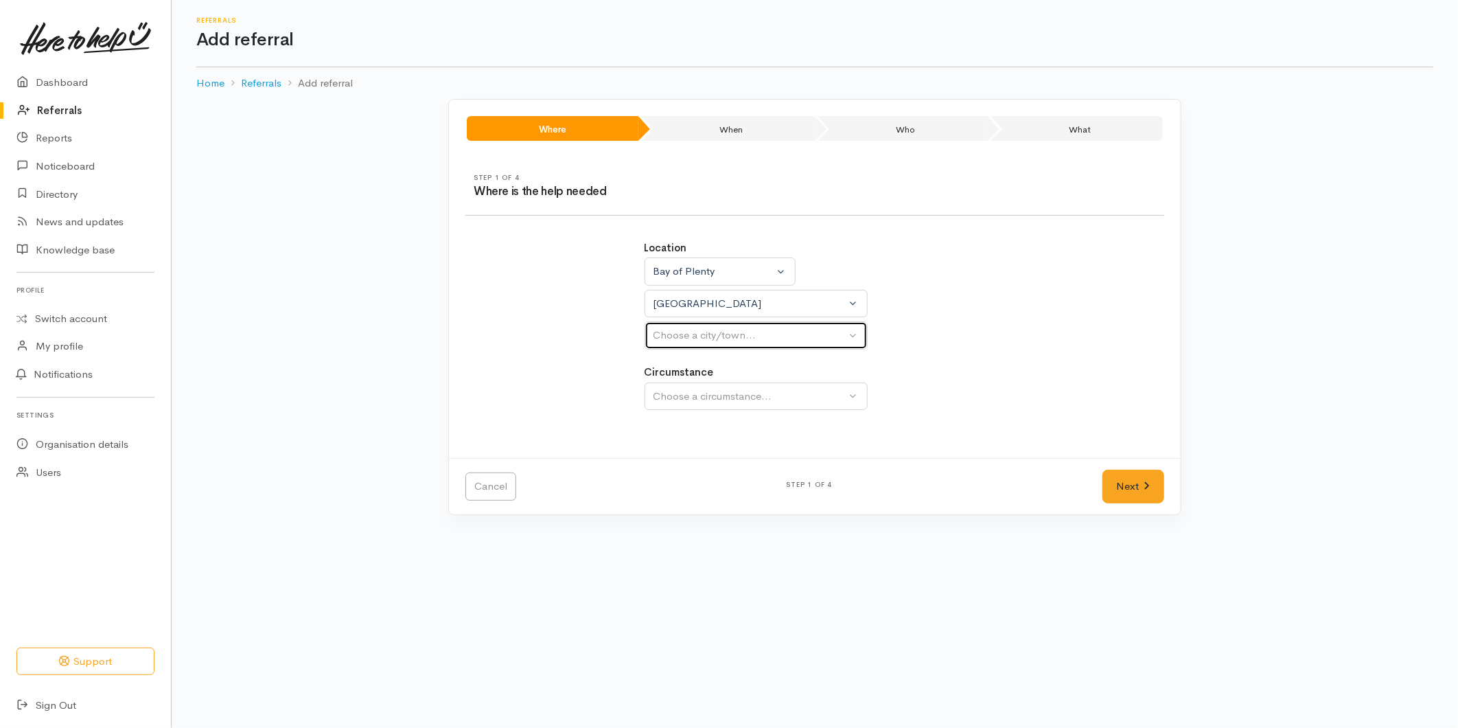
click at [688, 334] on div "Choose a city/town..." at bounding box center [750, 335] width 193 height 16
drag, startPoint x: 667, startPoint y: 408, endPoint x: 668, endPoint y: 401, distance: 7.0
click at [667, 406] on span "[GEOGRAPHIC_DATA]" at bounding box center [716, 401] width 108 height 16
select select "4"
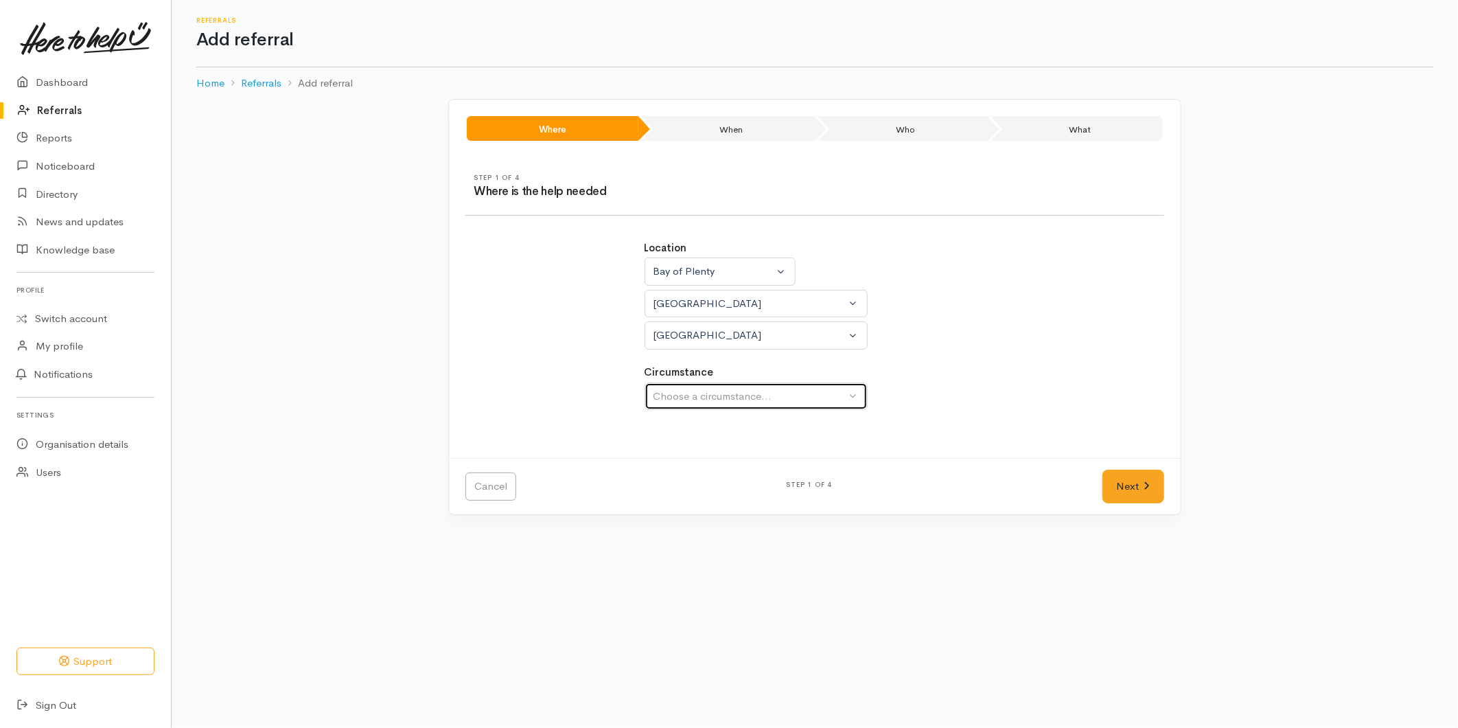
click at [684, 393] on div "Choose a circumstance..." at bounding box center [750, 397] width 193 height 16
click at [689, 459] on span "Community" at bounding box center [688, 461] width 52 height 16
select select "2"
click at [1137, 483] on link "Next" at bounding box center [1134, 487] width 62 height 34
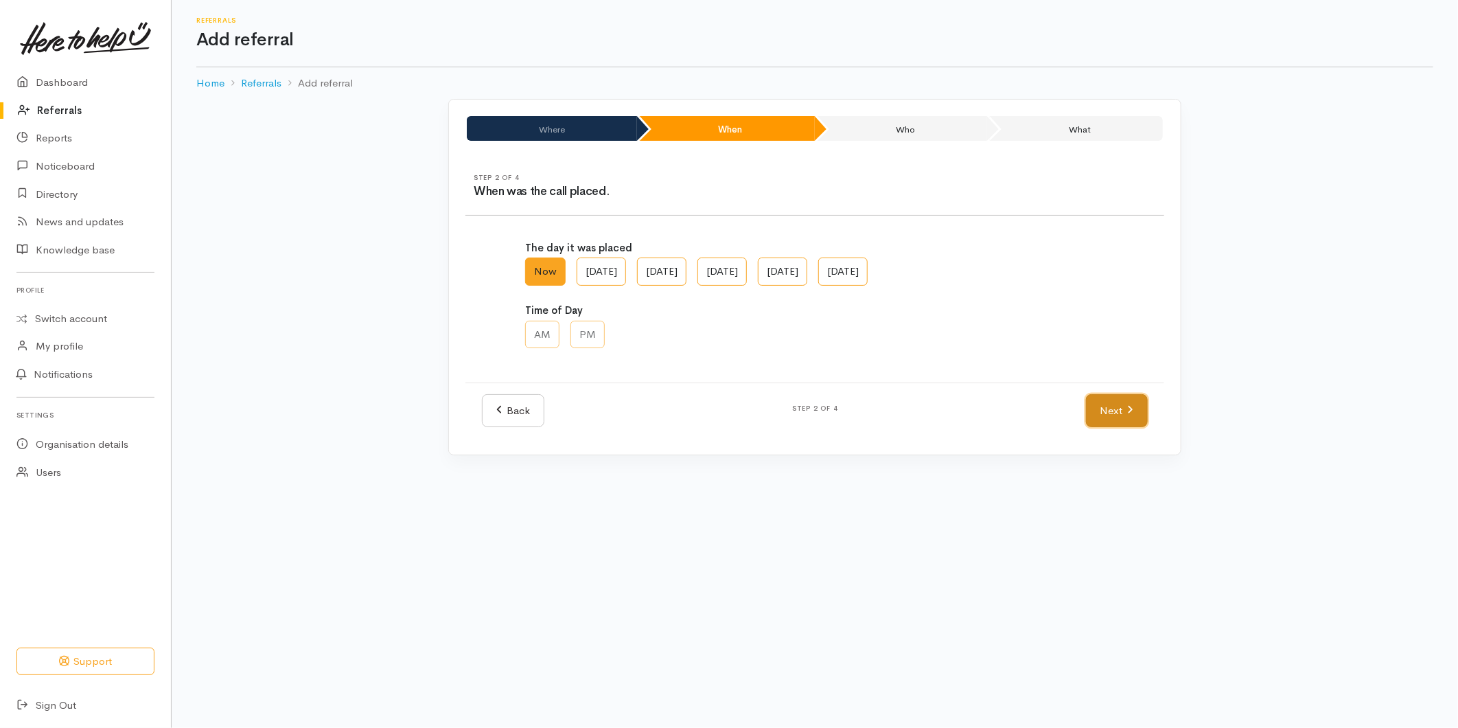
click at [1140, 419] on link "Next" at bounding box center [1117, 411] width 62 height 34
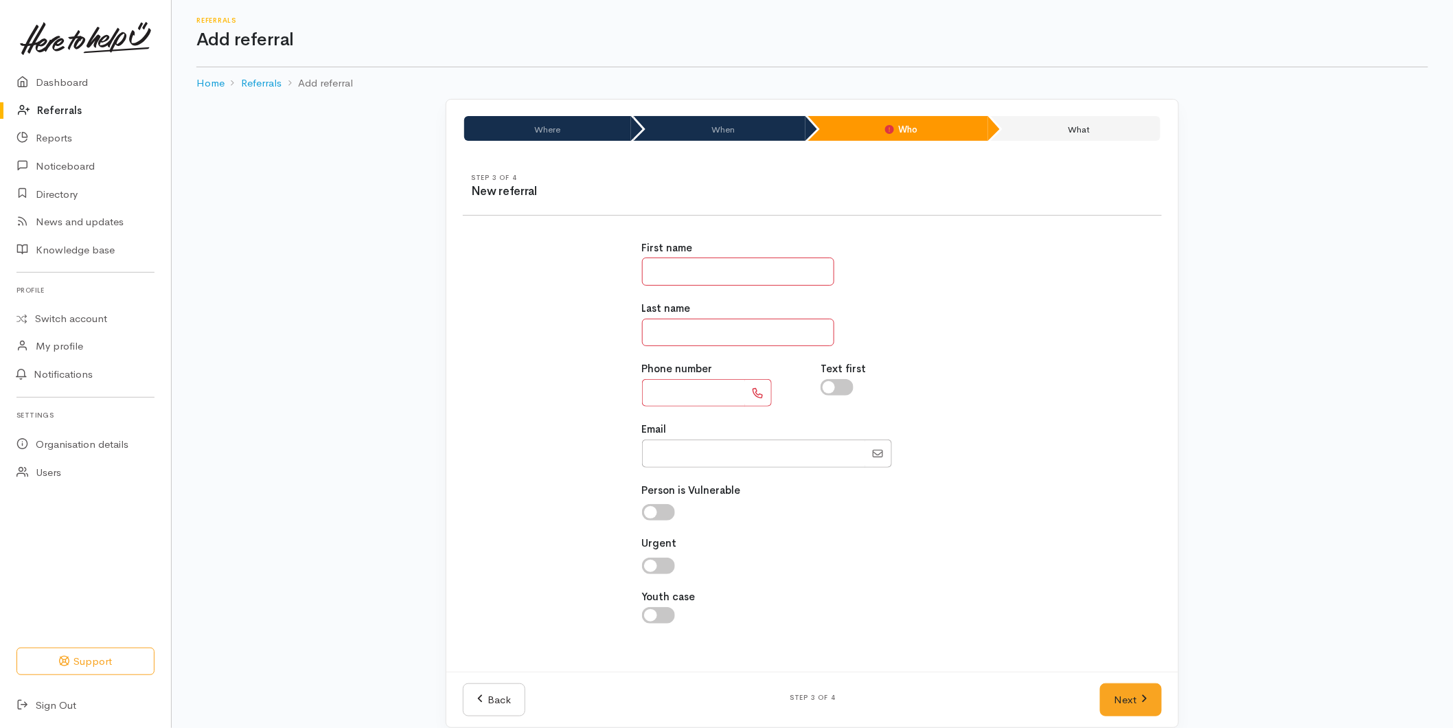
click at [660, 264] on input "text" at bounding box center [738, 271] width 192 height 28
click at [657, 392] on input "text" at bounding box center [693, 393] width 103 height 28
type input "**********"
click at [673, 275] on input "text" at bounding box center [738, 271] width 192 height 28
type input "**"
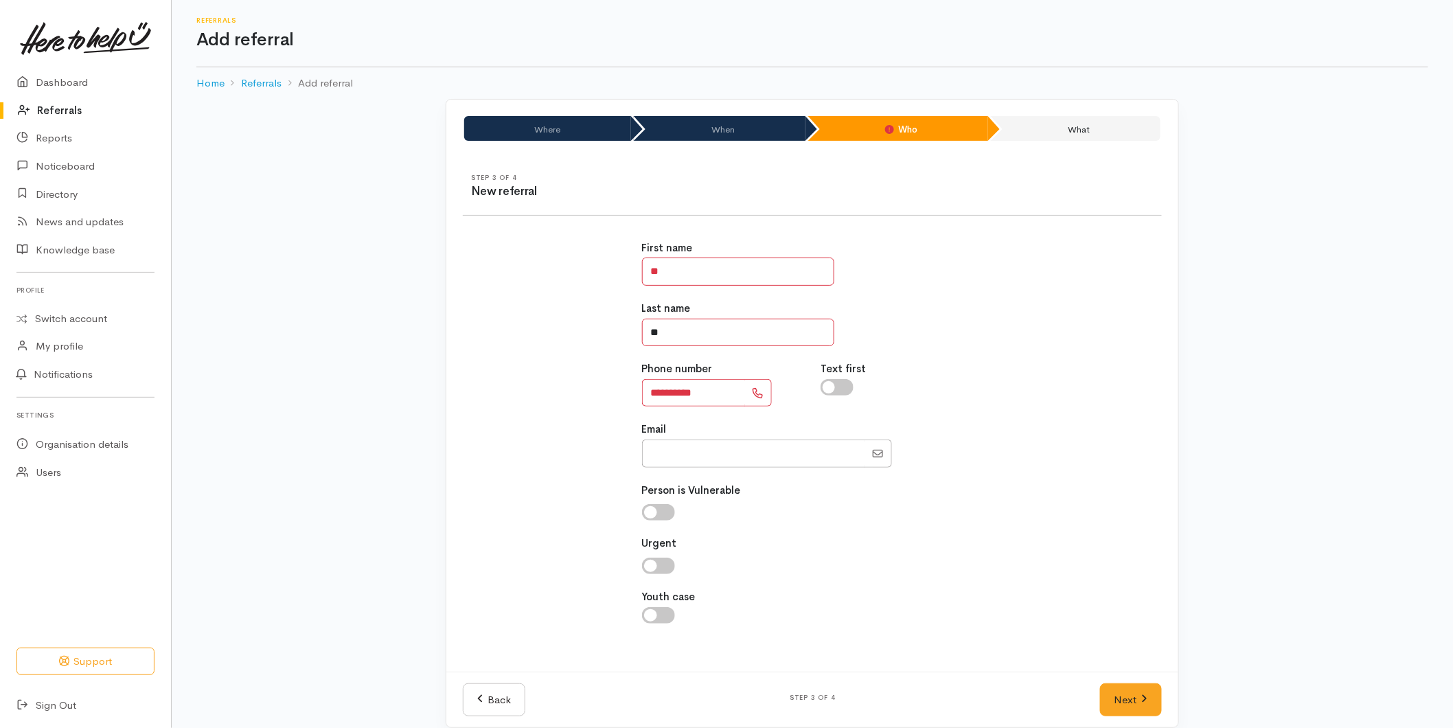
type input "**"
click at [1110, 699] on link "Next" at bounding box center [1131, 700] width 62 height 34
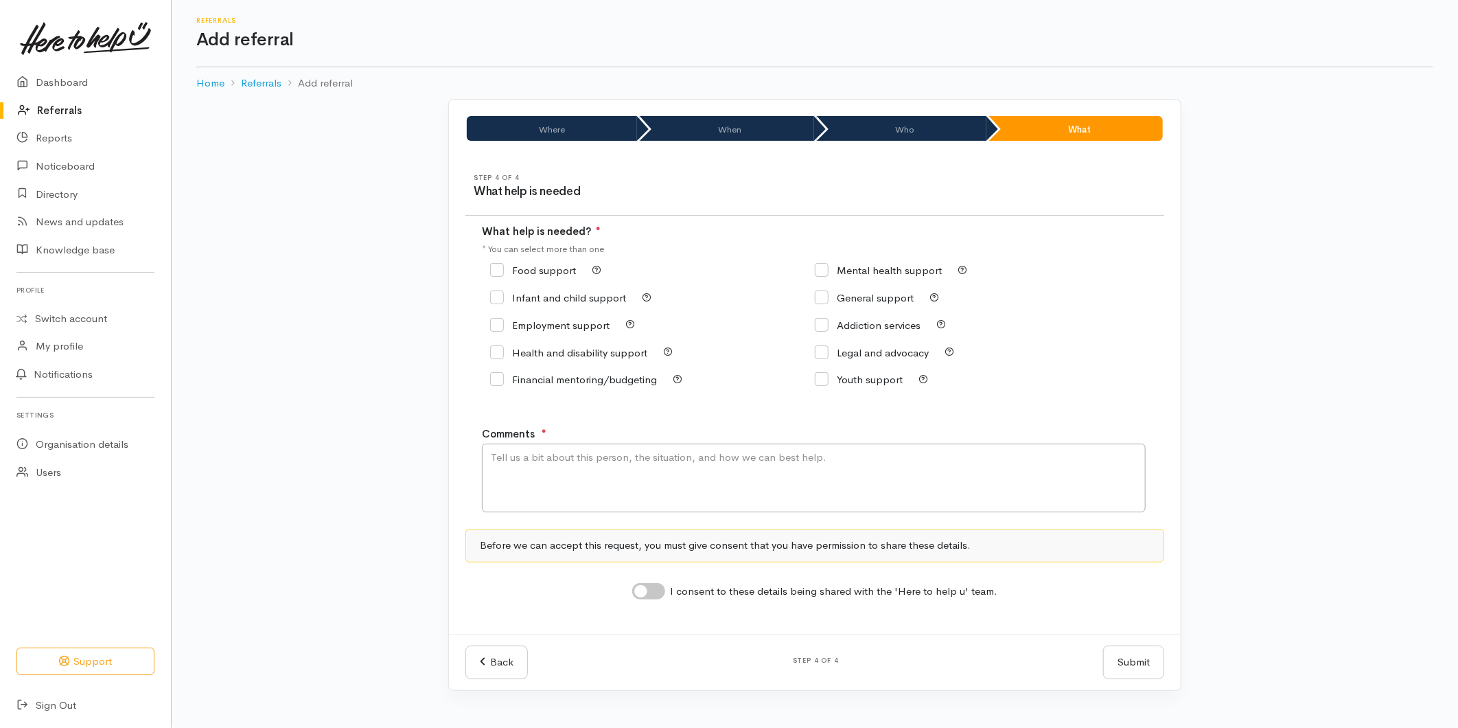
click at [515, 269] on input "Food support" at bounding box center [533, 270] width 86 height 10
checkbox input "true"
click at [626, 491] on textarea "Comments" at bounding box center [814, 477] width 664 height 69
type textarea "Requested food support"
click at [648, 596] on input "I consent to these details being shared with the 'Here to help u' team." at bounding box center [648, 591] width 33 height 16
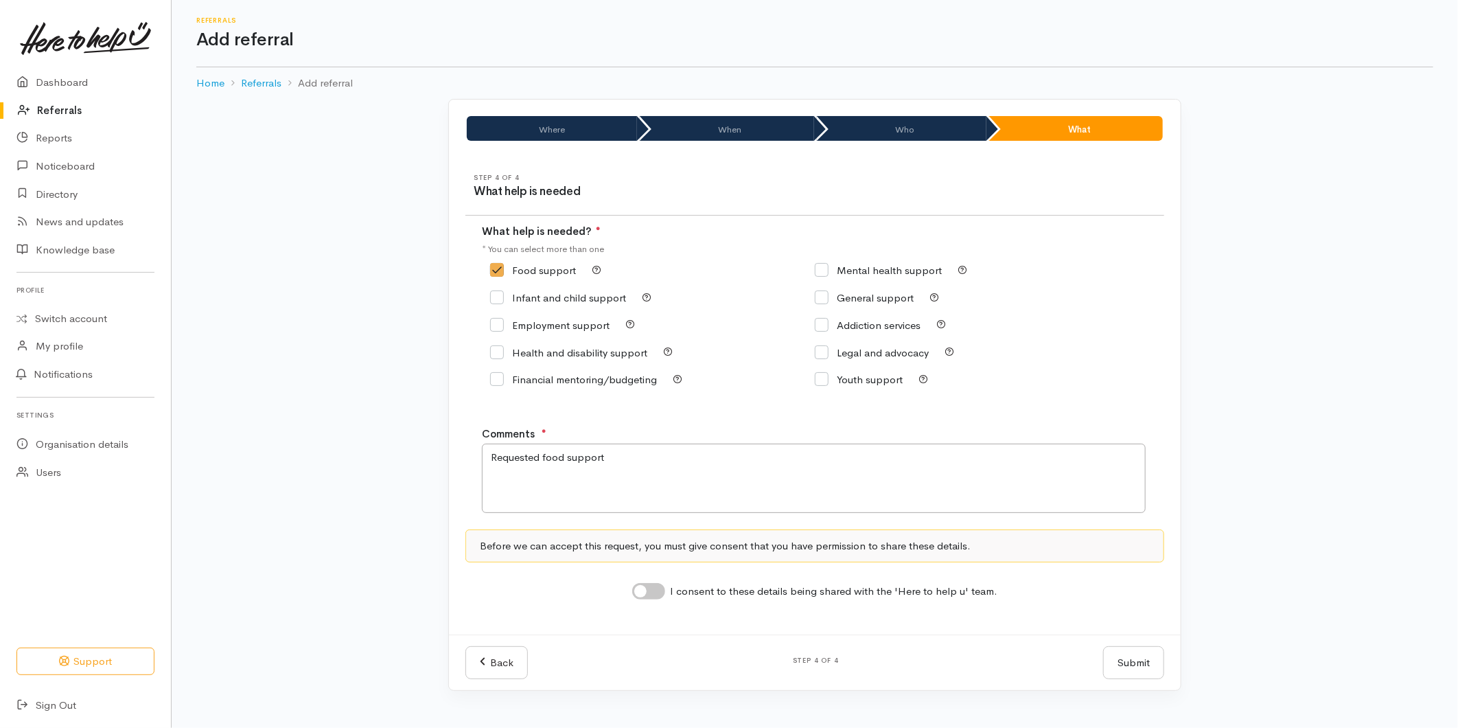
checkbox input "true"
click at [1111, 662] on button "Submit" at bounding box center [1133, 663] width 61 height 34
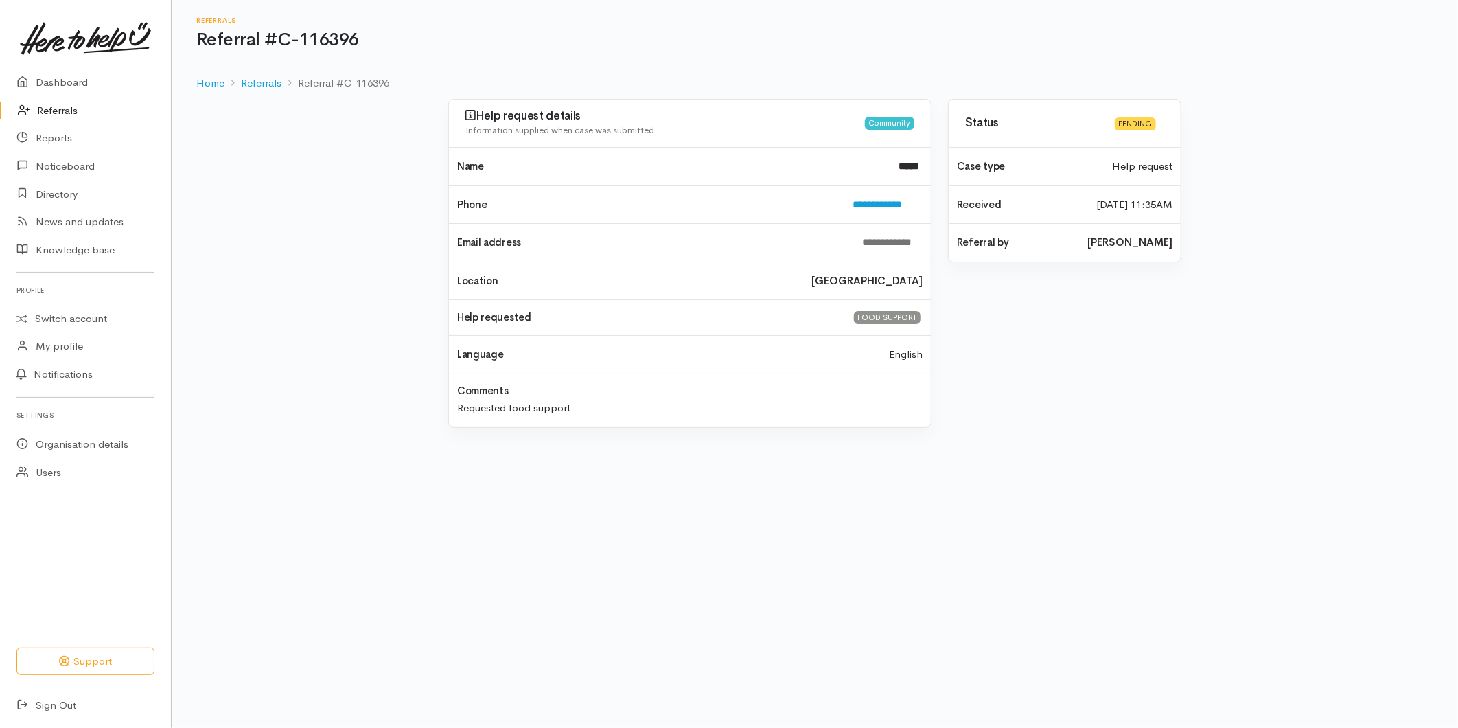
click at [36, 103] on icon at bounding box center [27, 110] width 19 height 17
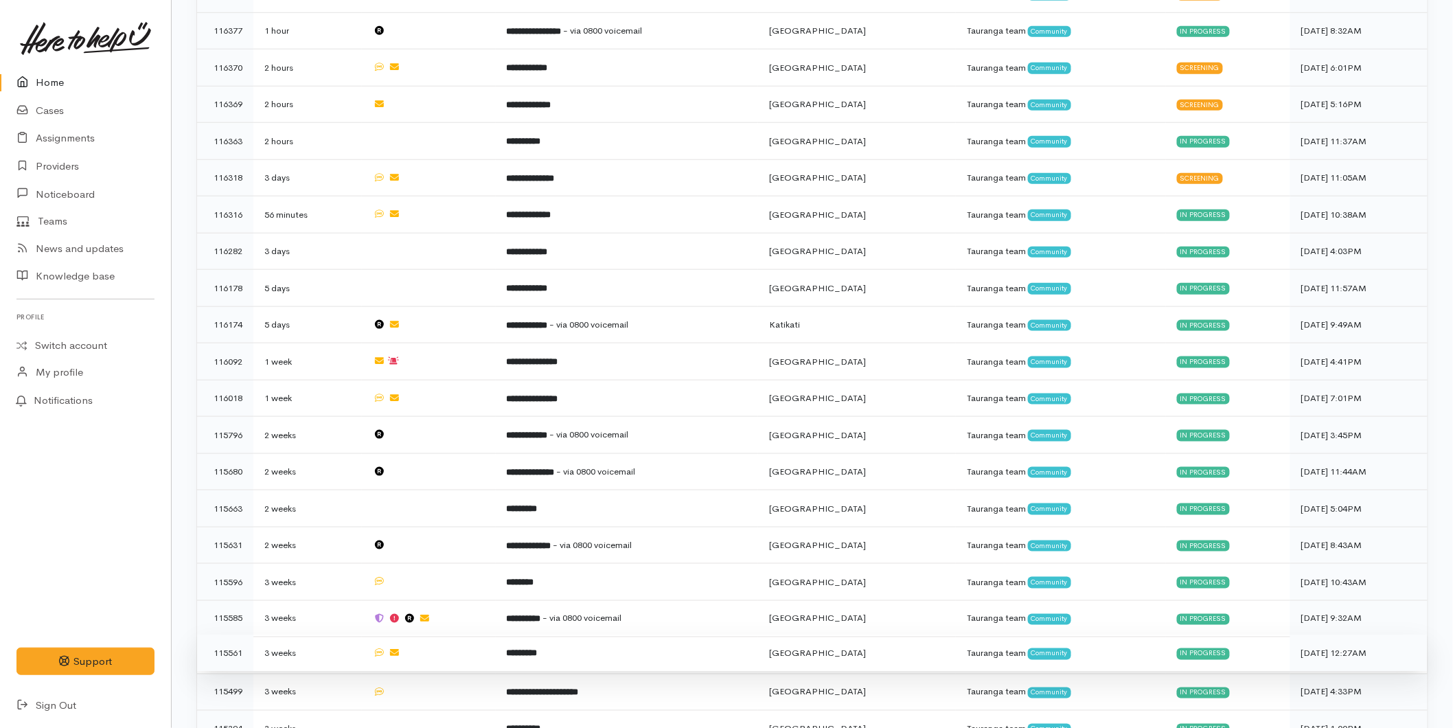
scroll to position [736, 0]
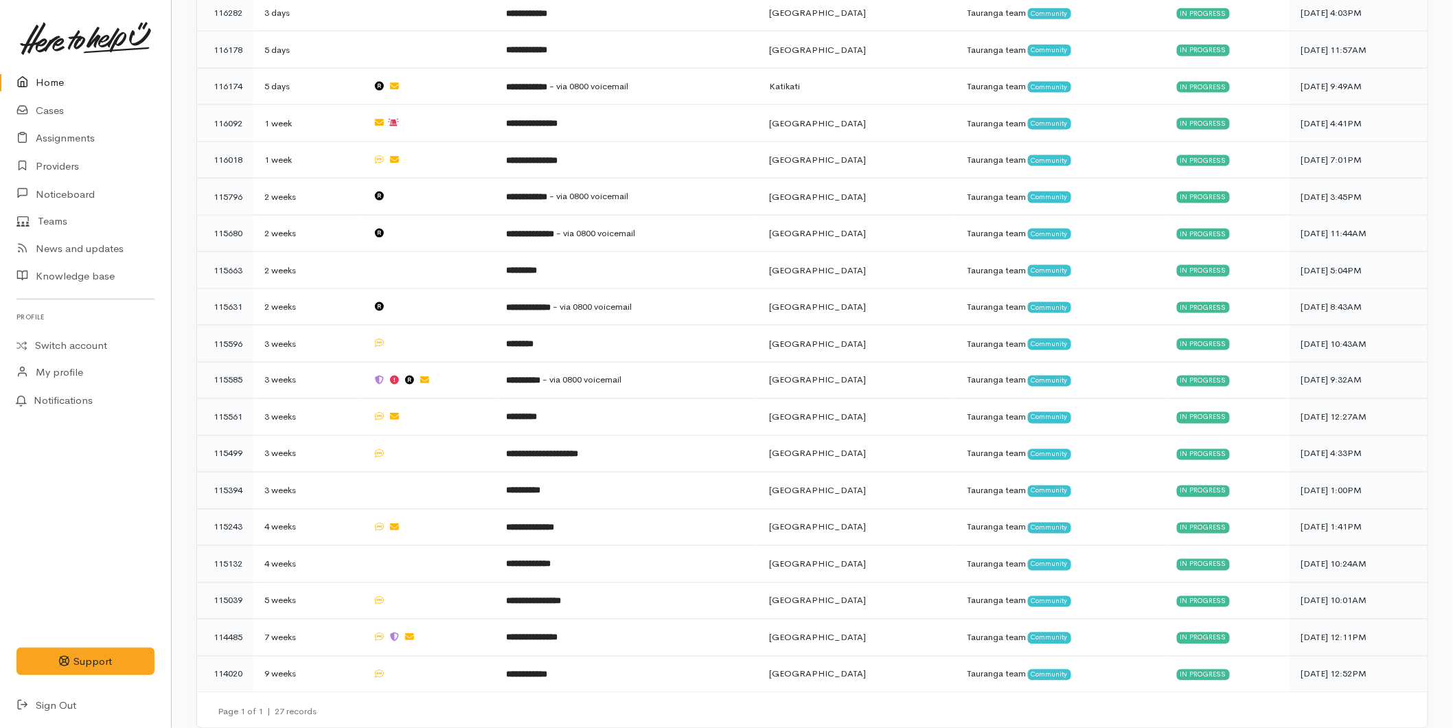
click at [60, 80] on link "Home" at bounding box center [85, 83] width 171 height 28
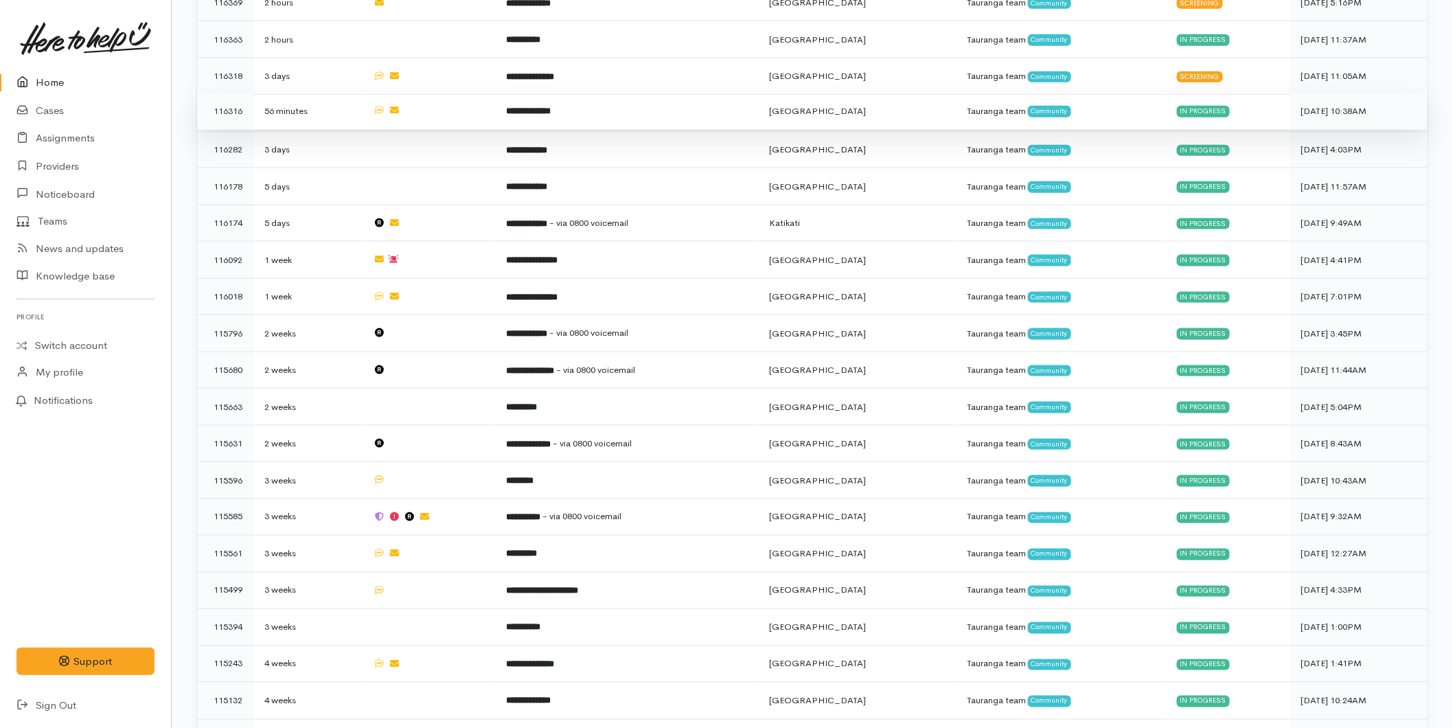
scroll to position [687, 0]
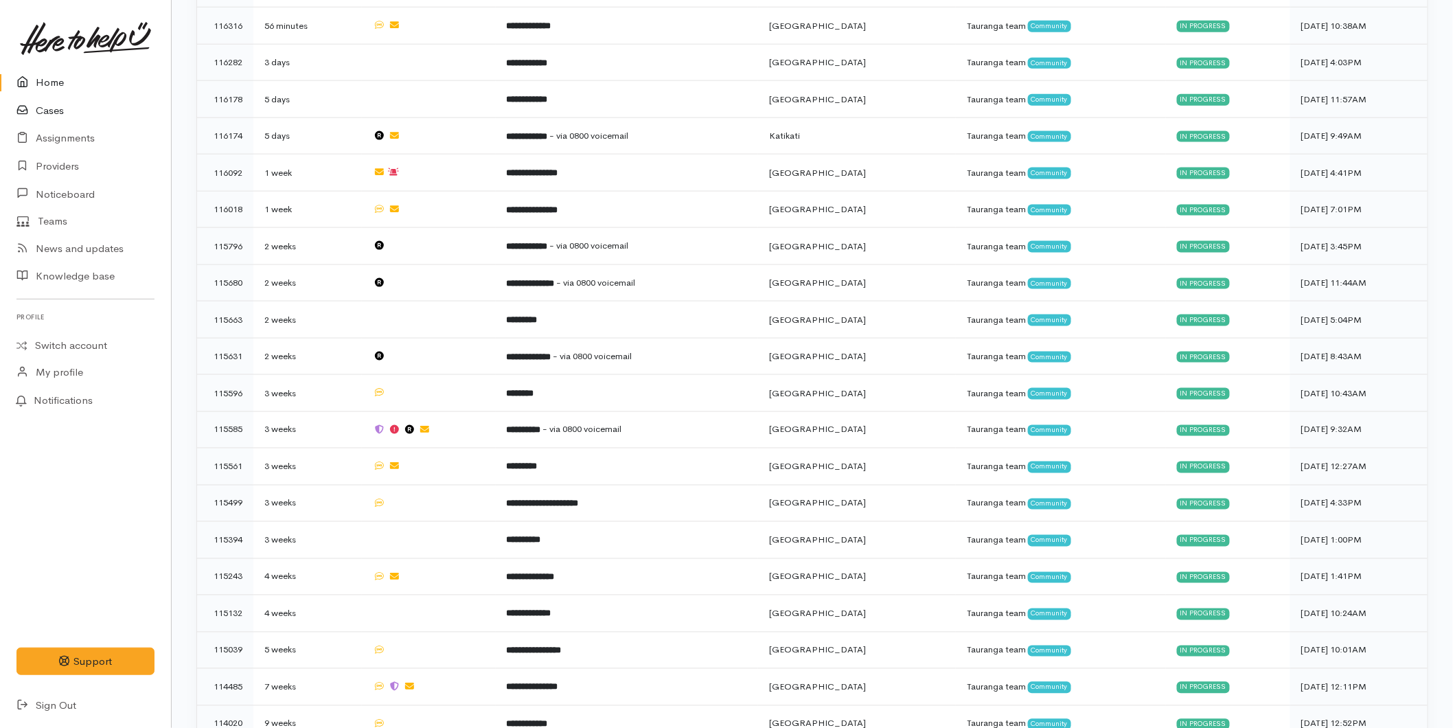
click at [62, 114] on link "Cases" at bounding box center [85, 111] width 171 height 28
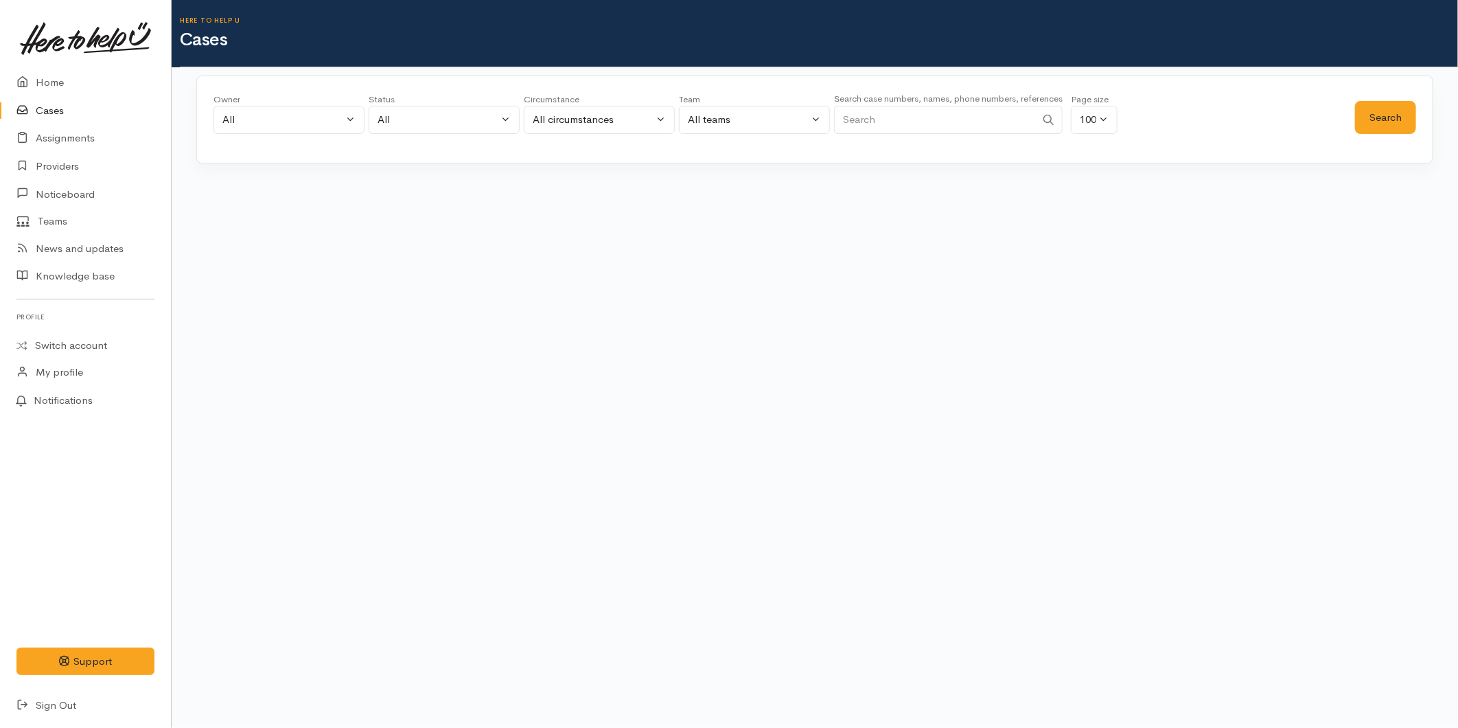
click at [942, 125] on input "Search" at bounding box center [935, 120] width 202 height 28
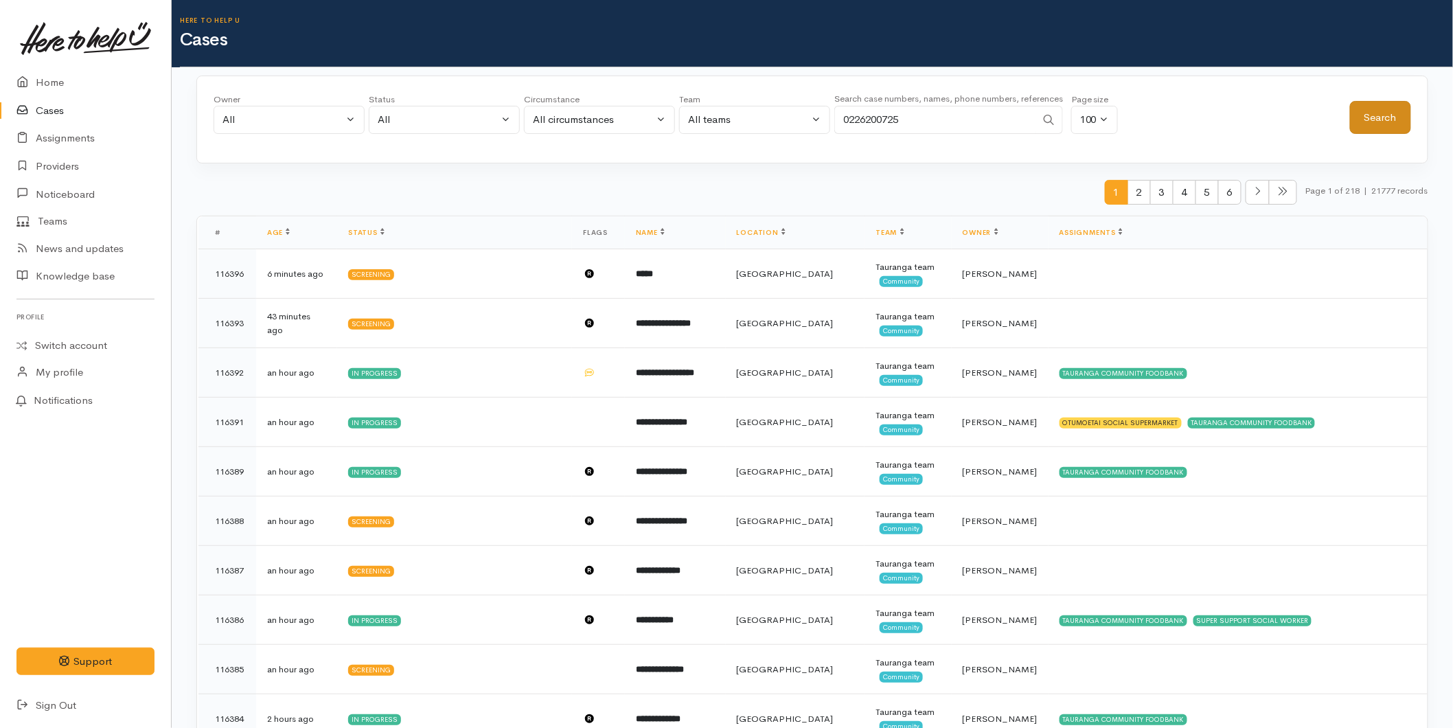
type input "0226200725"
click at [1387, 128] on button "Search" at bounding box center [1380, 118] width 61 height 34
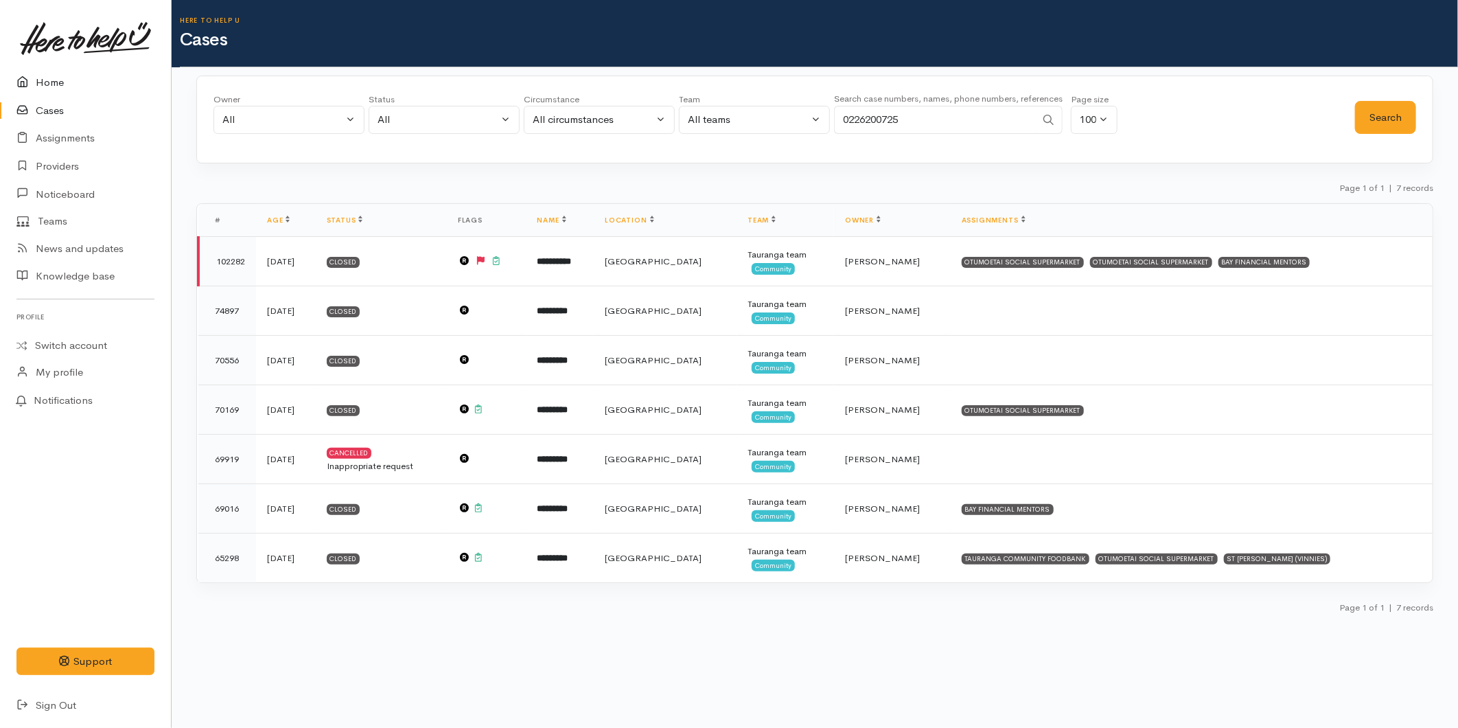
drag, startPoint x: 65, startPoint y: 87, endPoint x: 89, endPoint y: 84, distance: 24.8
click at [65, 87] on link "Home" at bounding box center [85, 83] width 171 height 28
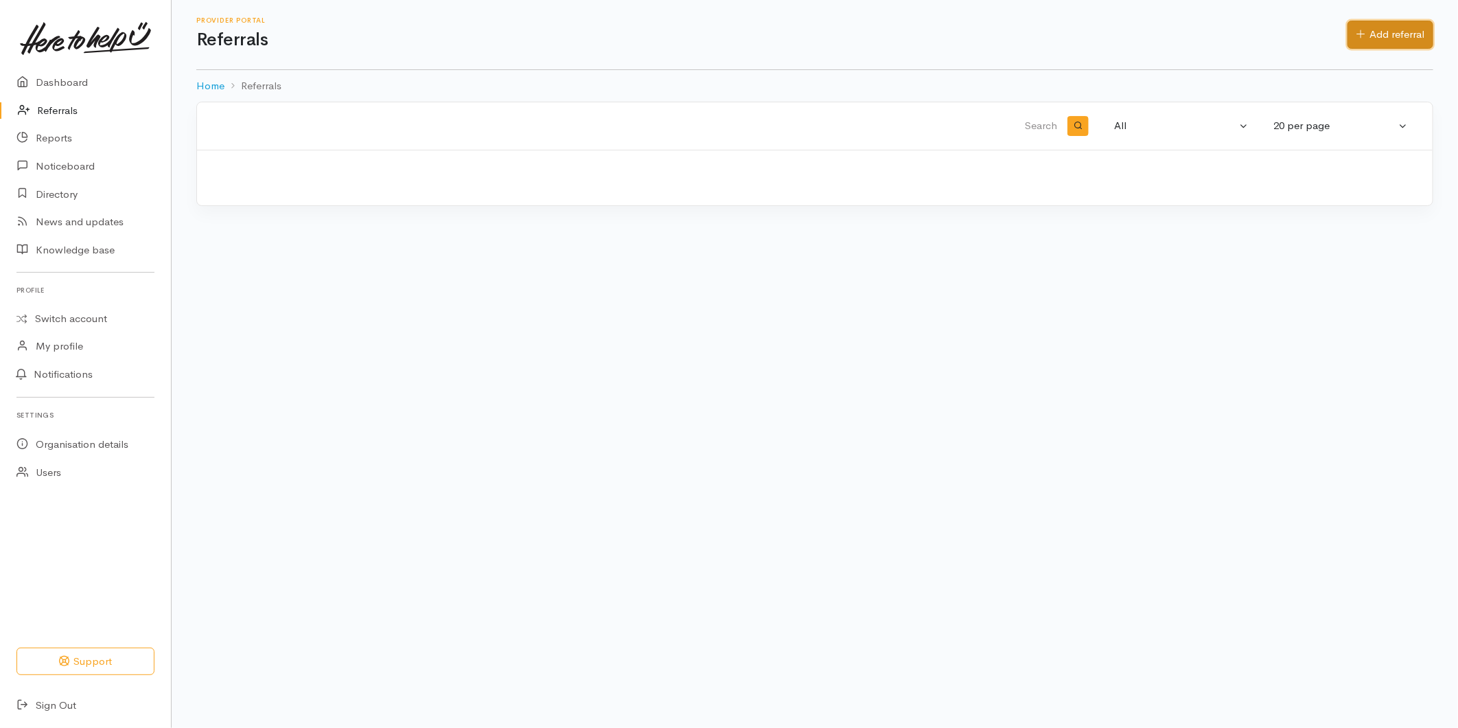
click at [1357, 32] on icon at bounding box center [1361, 34] width 9 height 10
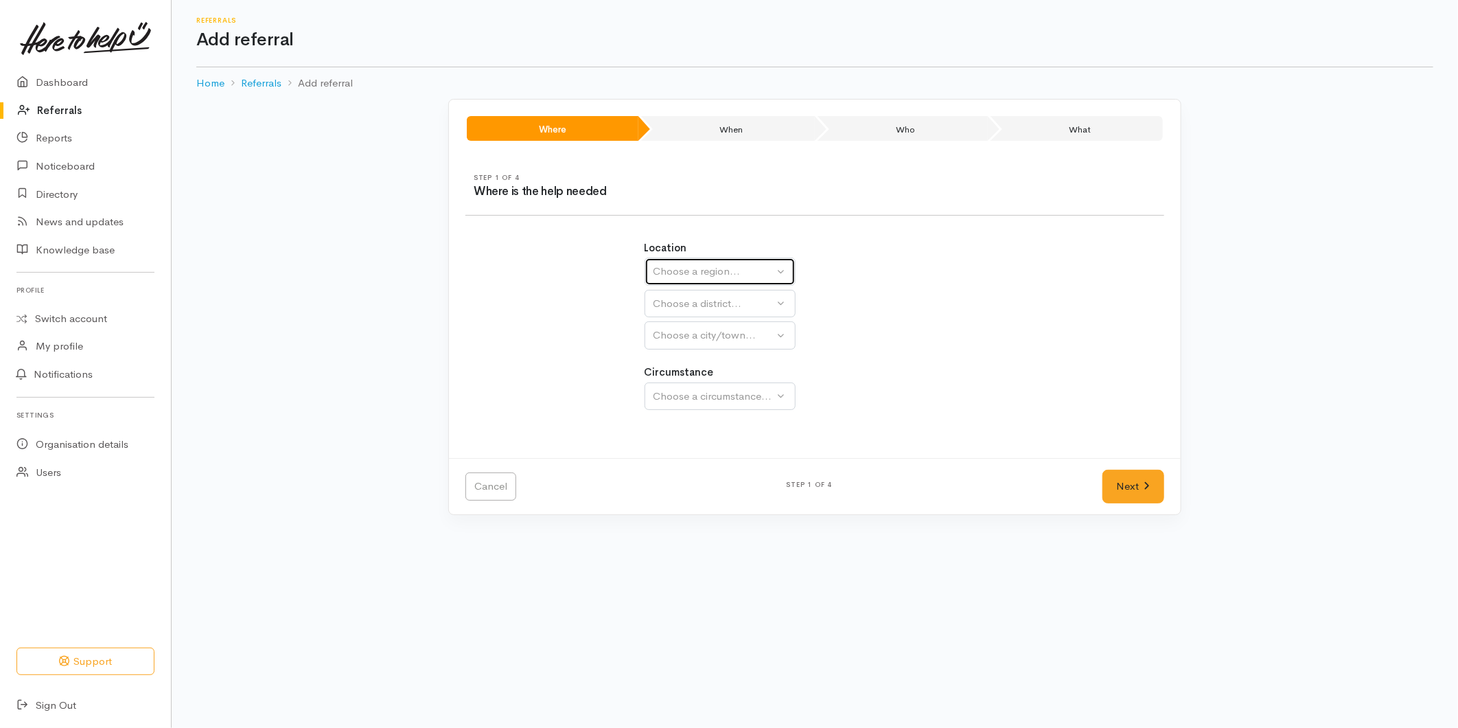
click at [662, 281] on button "Choose a region..." at bounding box center [720, 271] width 151 height 28
click at [688, 382] on span "Bay of Plenty" at bounding box center [693, 379] width 62 height 16
select select "4"
select select
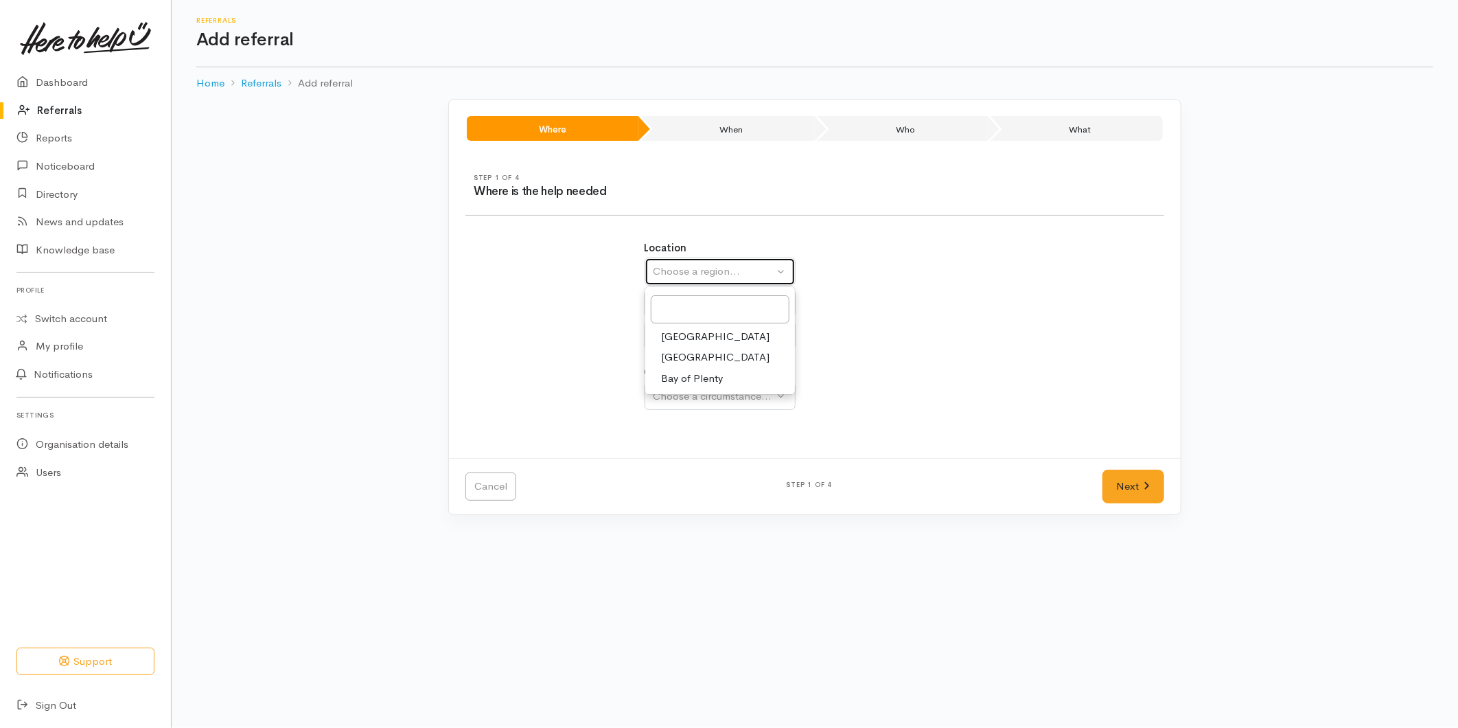
select select
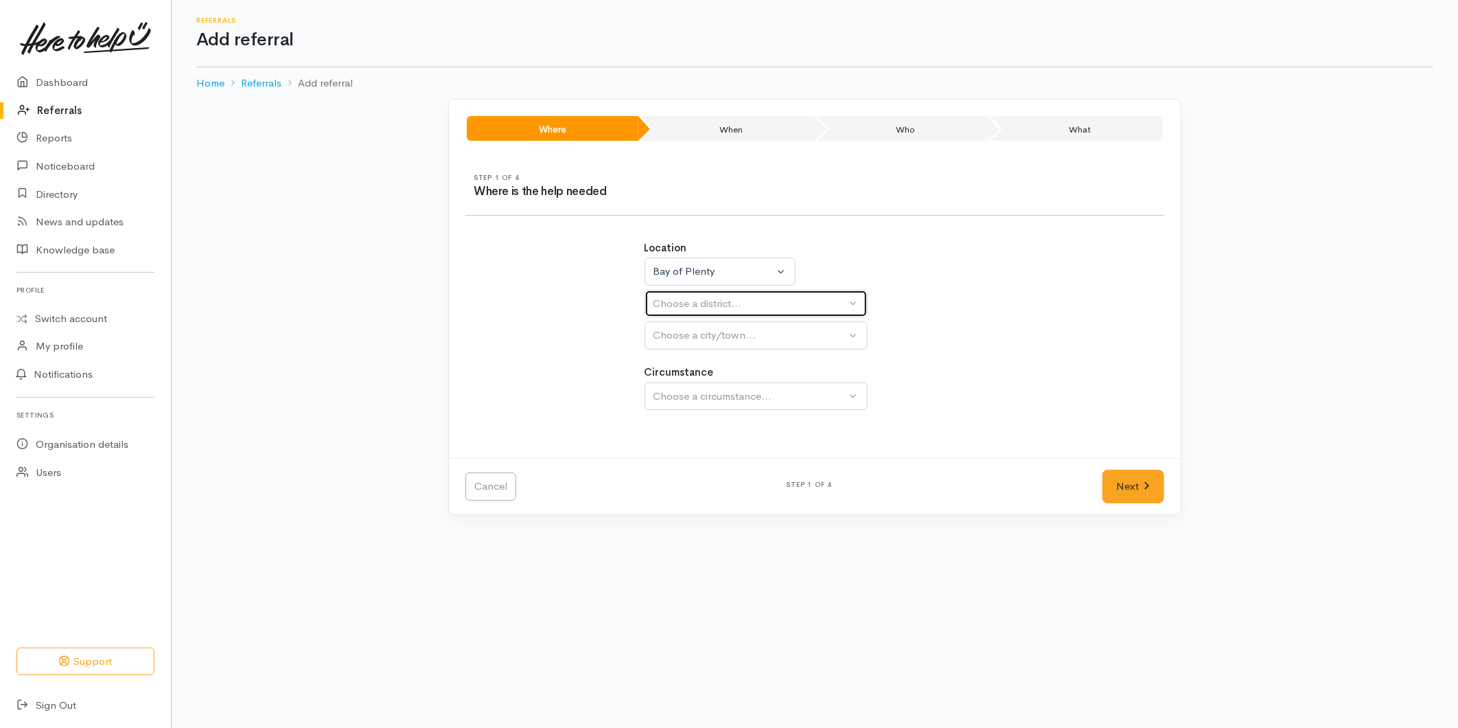
click at [670, 297] on div "Choose a district..." at bounding box center [750, 304] width 193 height 16
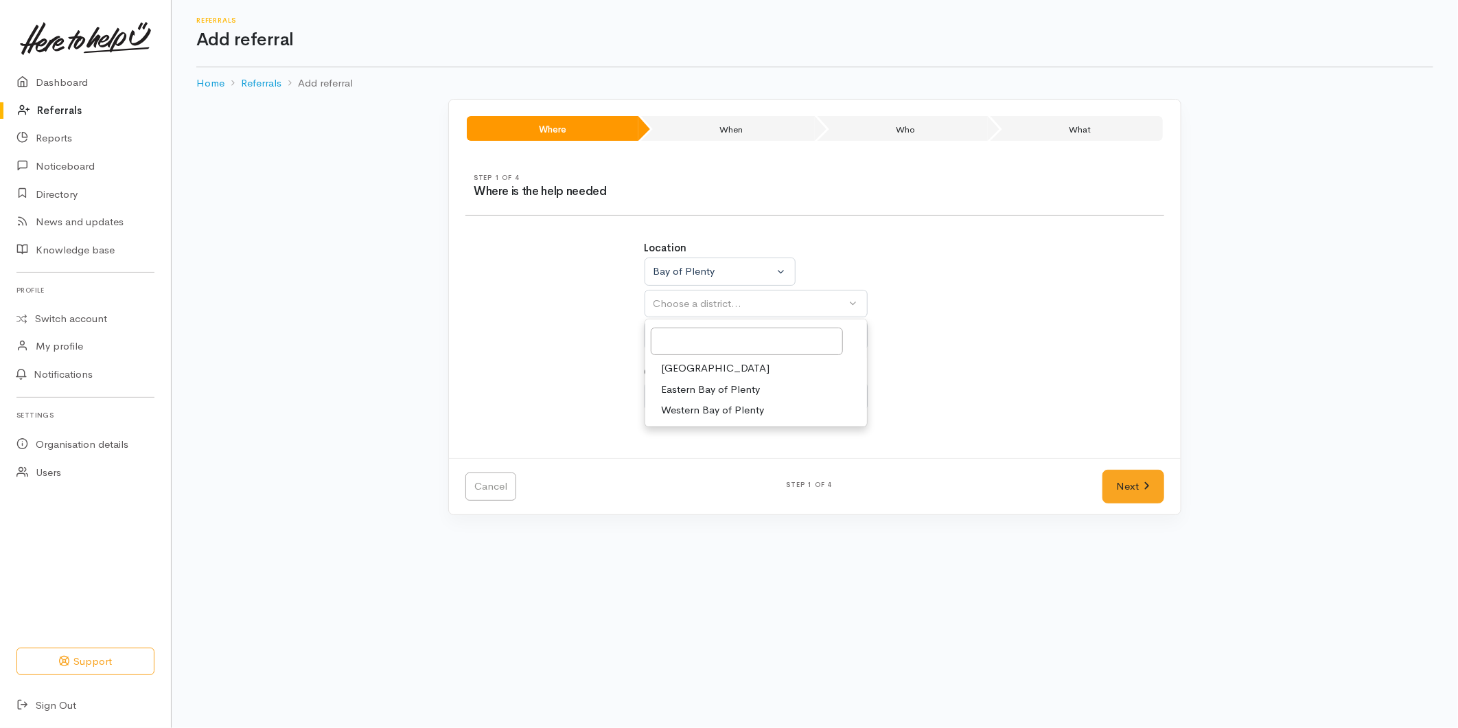
click at [674, 365] on span "[GEOGRAPHIC_DATA]" at bounding box center [716, 368] width 108 height 16
select select "6"
select select
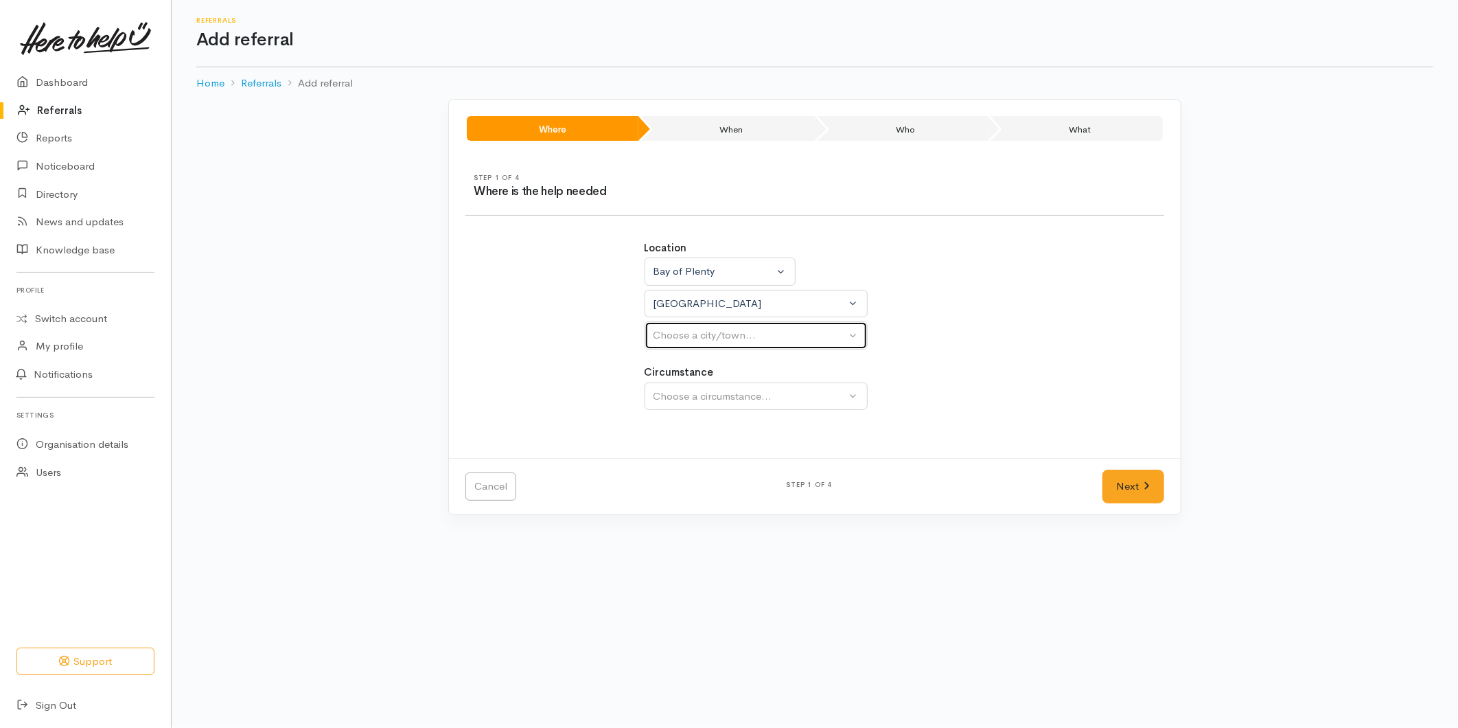
click at [680, 341] on div "Choose a city/town..." at bounding box center [750, 335] width 193 height 16
click at [684, 406] on span "[GEOGRAPHIC_DATA]" at bounding box center [716, 401] width 108 height 16
select select "4"
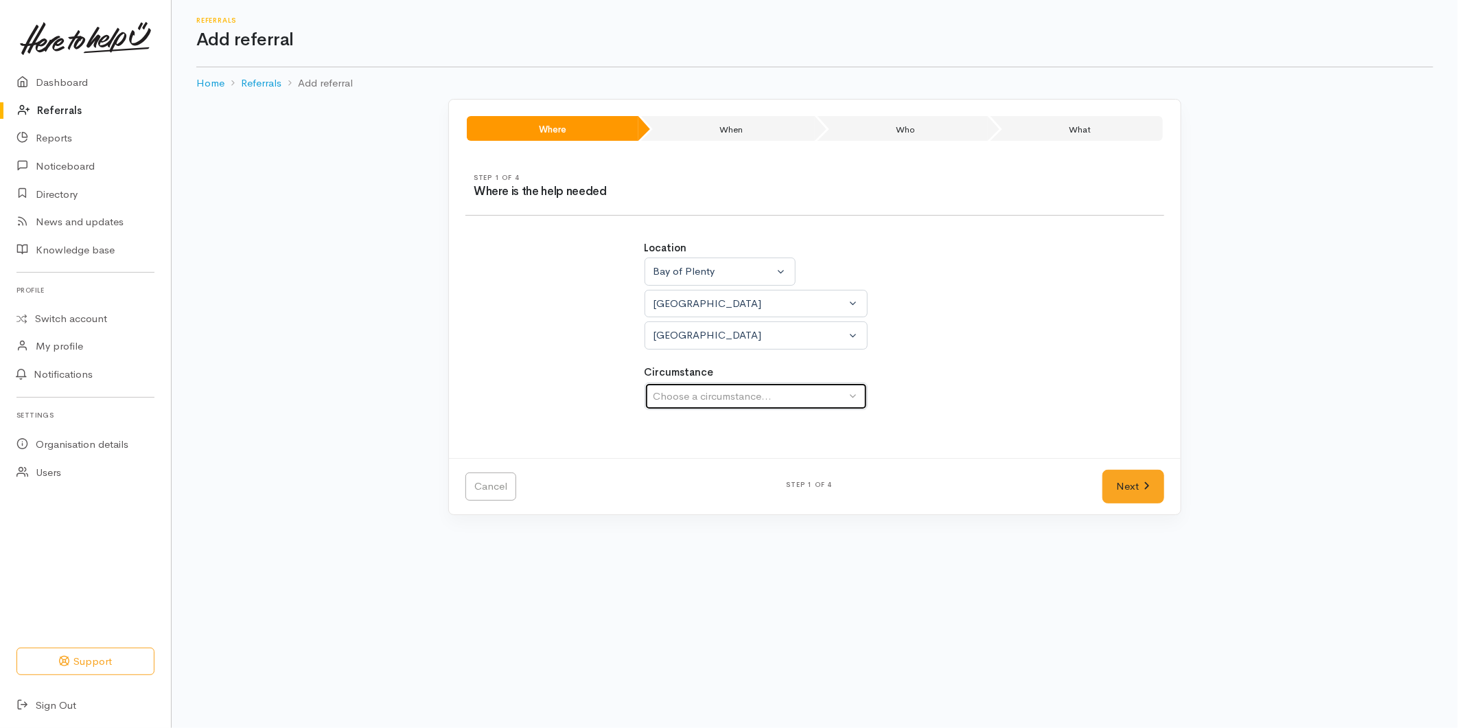
click at [688, 395] on div "Choose a circumstance..." at bounding box center [750, 397] width 193 height 16
select select
click at [691, 400] on div "Choose a circumstance..." at bounding box center [750, 397] width 193 height 16
drag, startPoint x: 688, startPoint y: 470, endPoint x: 945, endPoint y: 477, distance: 256.9
click at [702, 472] on div "Community" at bounding box center [756, 444] width 223 height 67
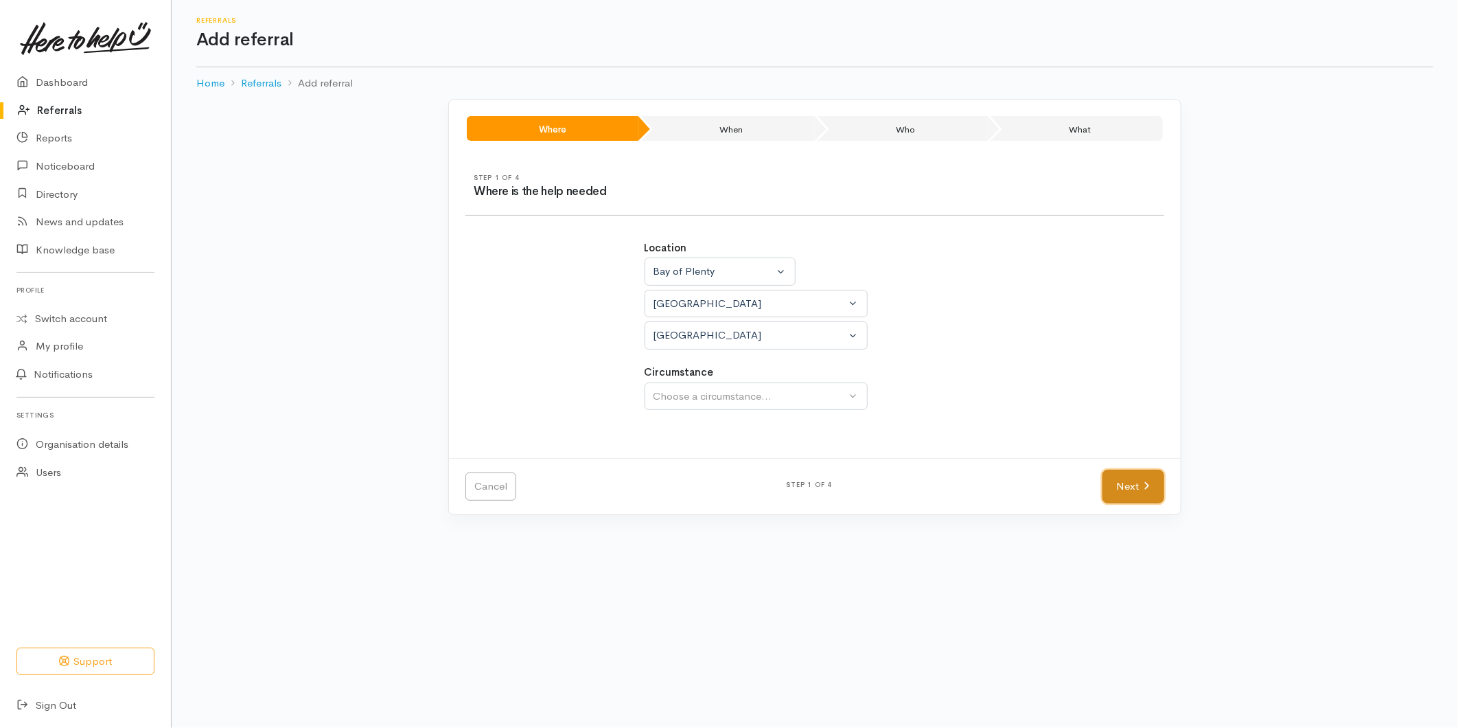
click at [1129, 483] on link "Next" at bounding box center [1134, 487] width 62 height 34
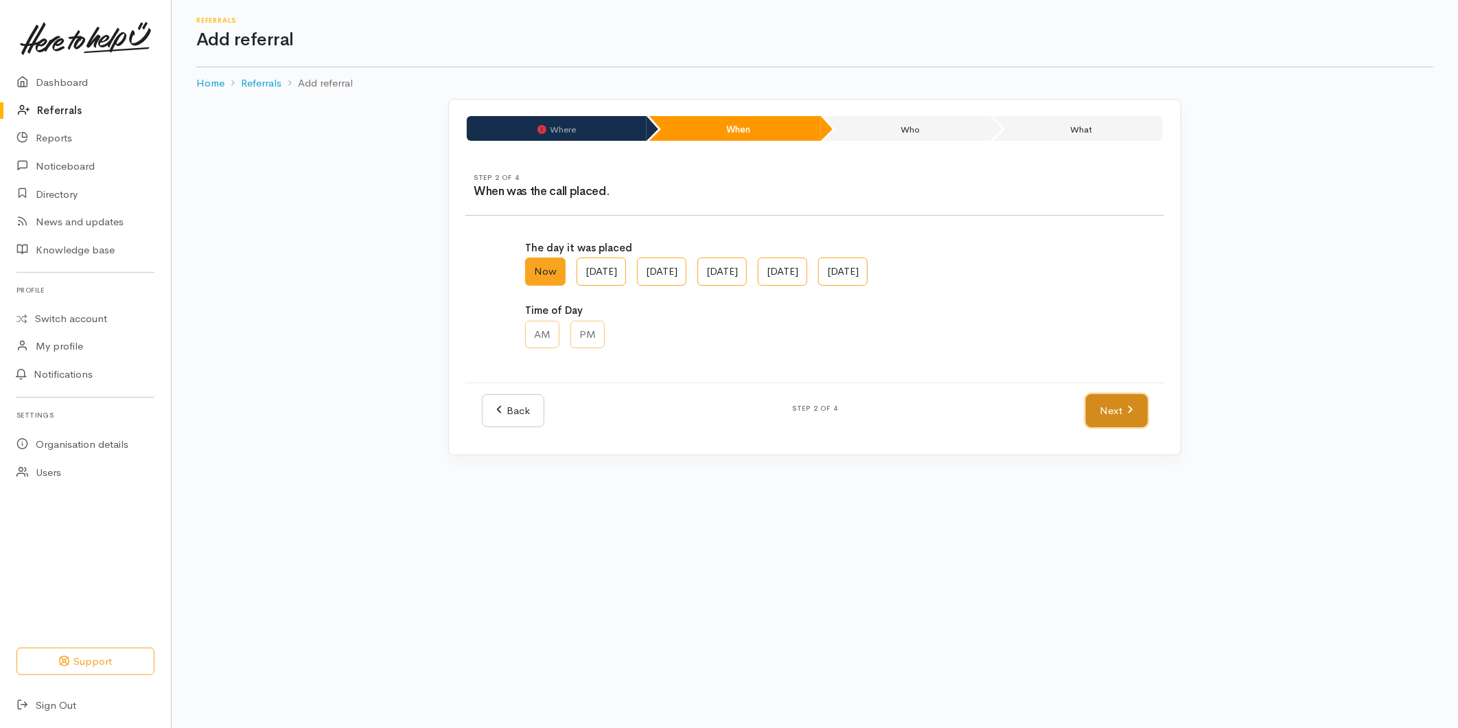
click at [1103, 417] on link "Next" at bounding box center [1117, 411] width 62 height 34
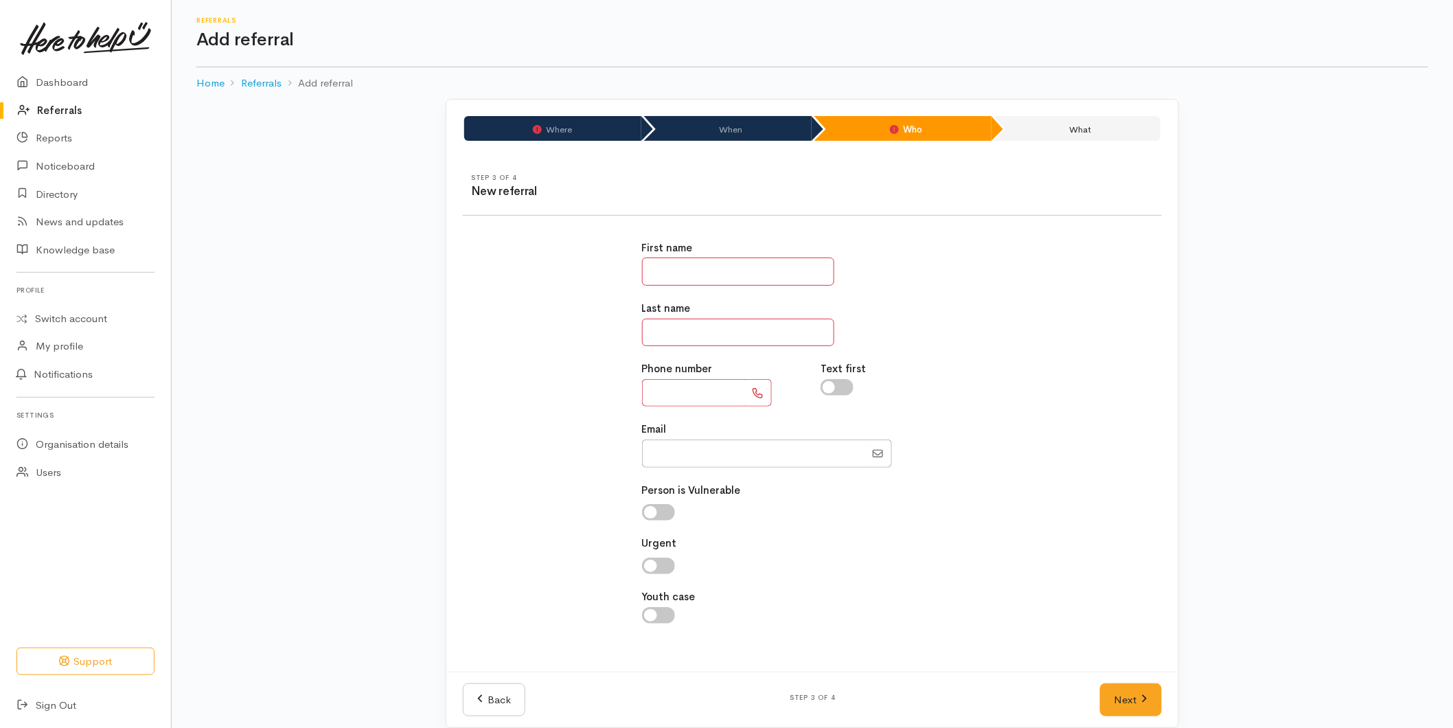
click at [667, 264] on input "text" at bounding box center [738, 271] width 192 height 28
type input "****"
type input "**********"
click at [1148, 695] on link "Next" at bounding box center [1131, 700] width 62 height 34
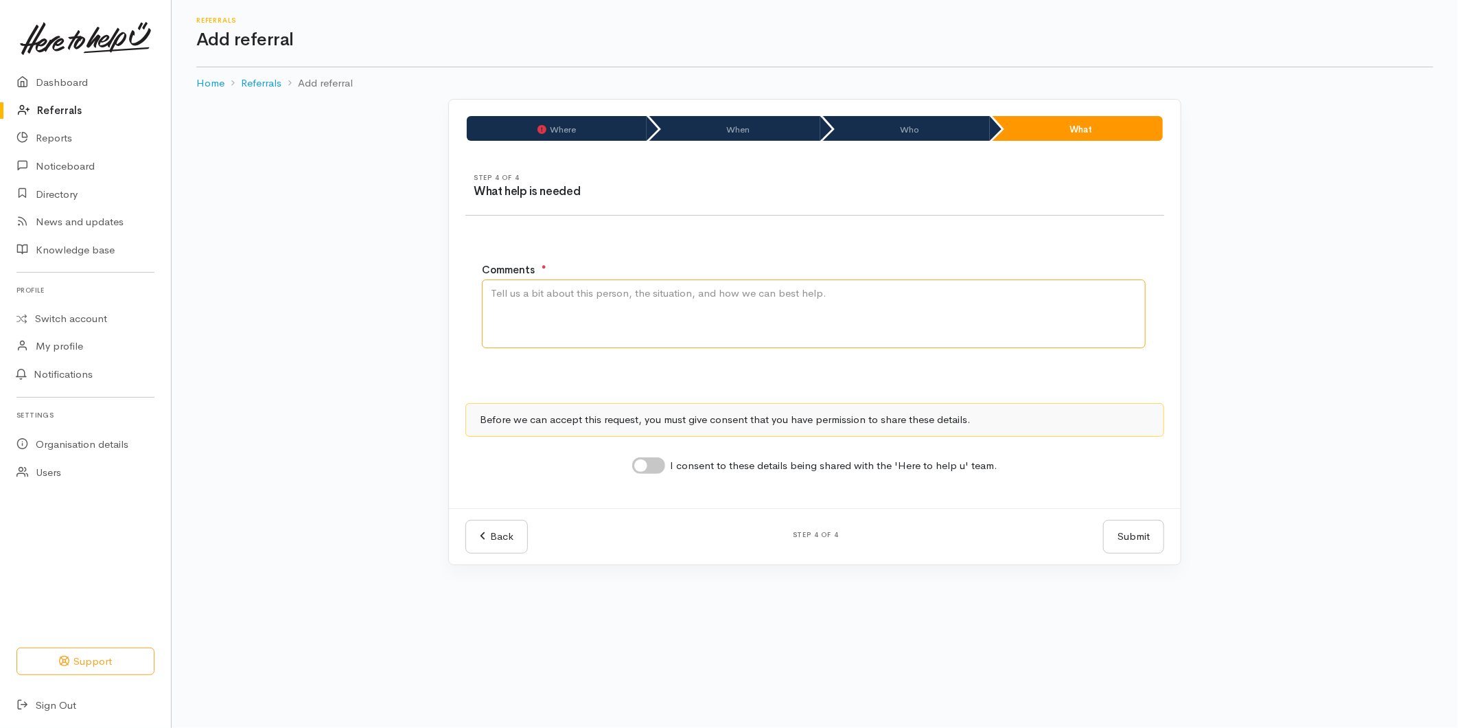
click at [531, 310] on textarea "Comments" at bounding box center [814, 313] width 664 height 69
type textarea "Requesting food support"
drag, startPoint x: 637, startPoint y: 464, endPoint x: 644, endPoint y: 465, distance: 6.9
click at [639, 464] on input "I consent to these details being shared with the 'Here to help u' team." at bounding box center [648, 465] width 33 height 16
checkbox input "true"
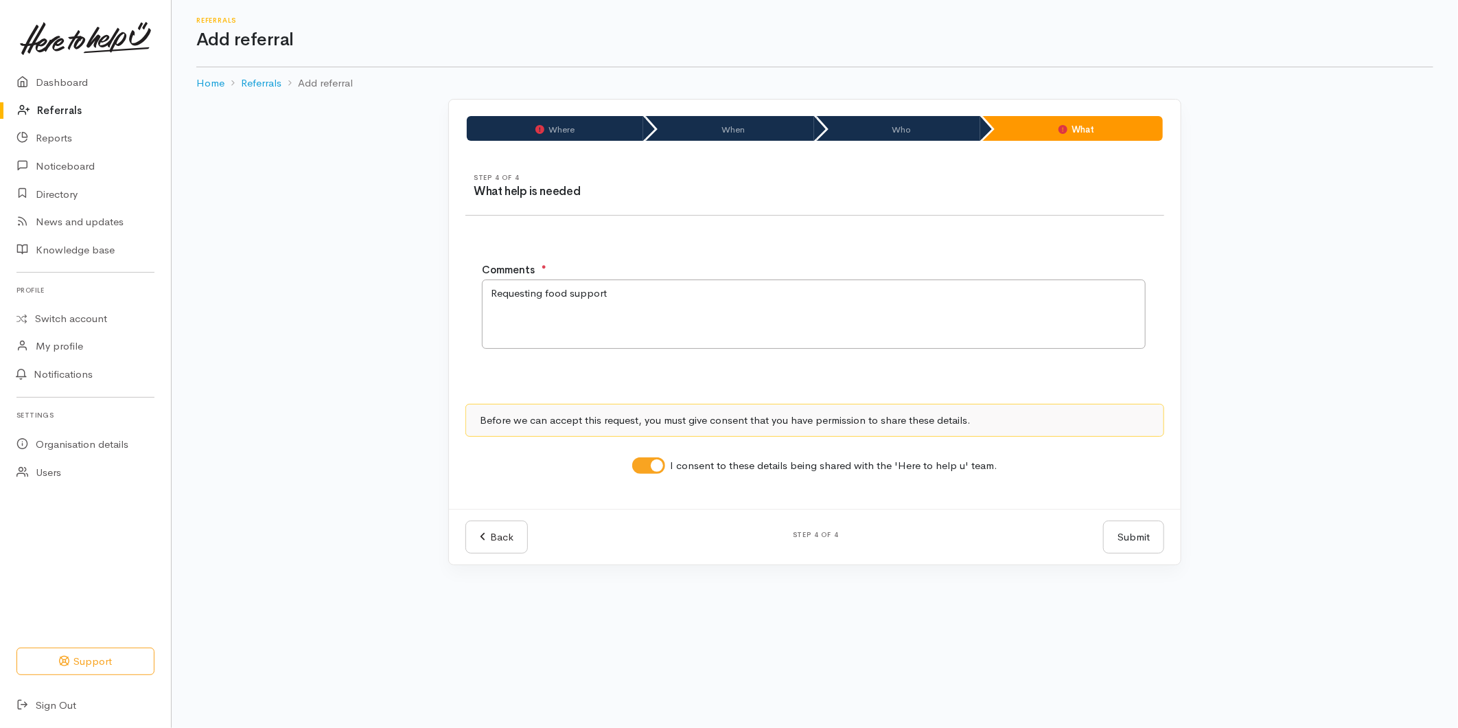
click at [1125, 540] on button "Submit" at bounding box center [1133, 537] width 61 height 34
click at [514, 537] on link "Back" at bounding box center [496, 537] width 62 height 34
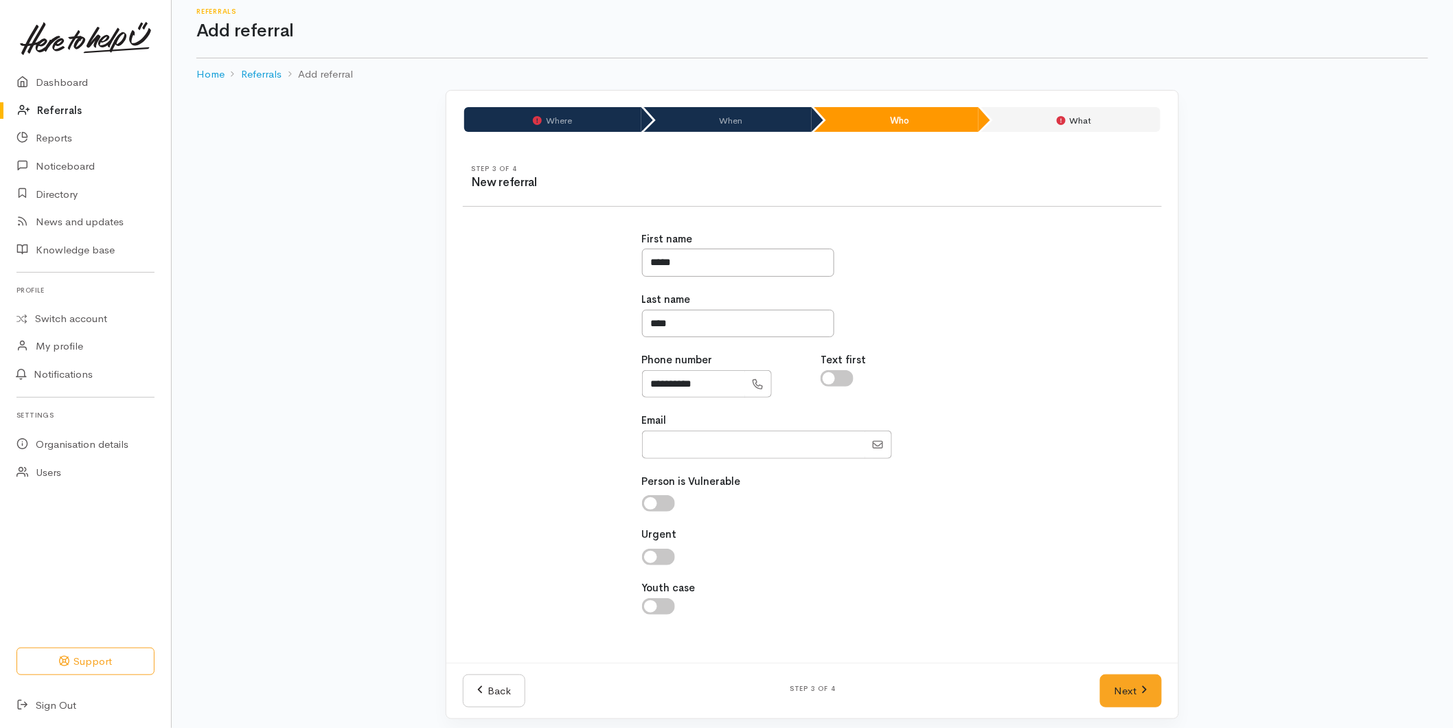
scroll to position [17, 0]
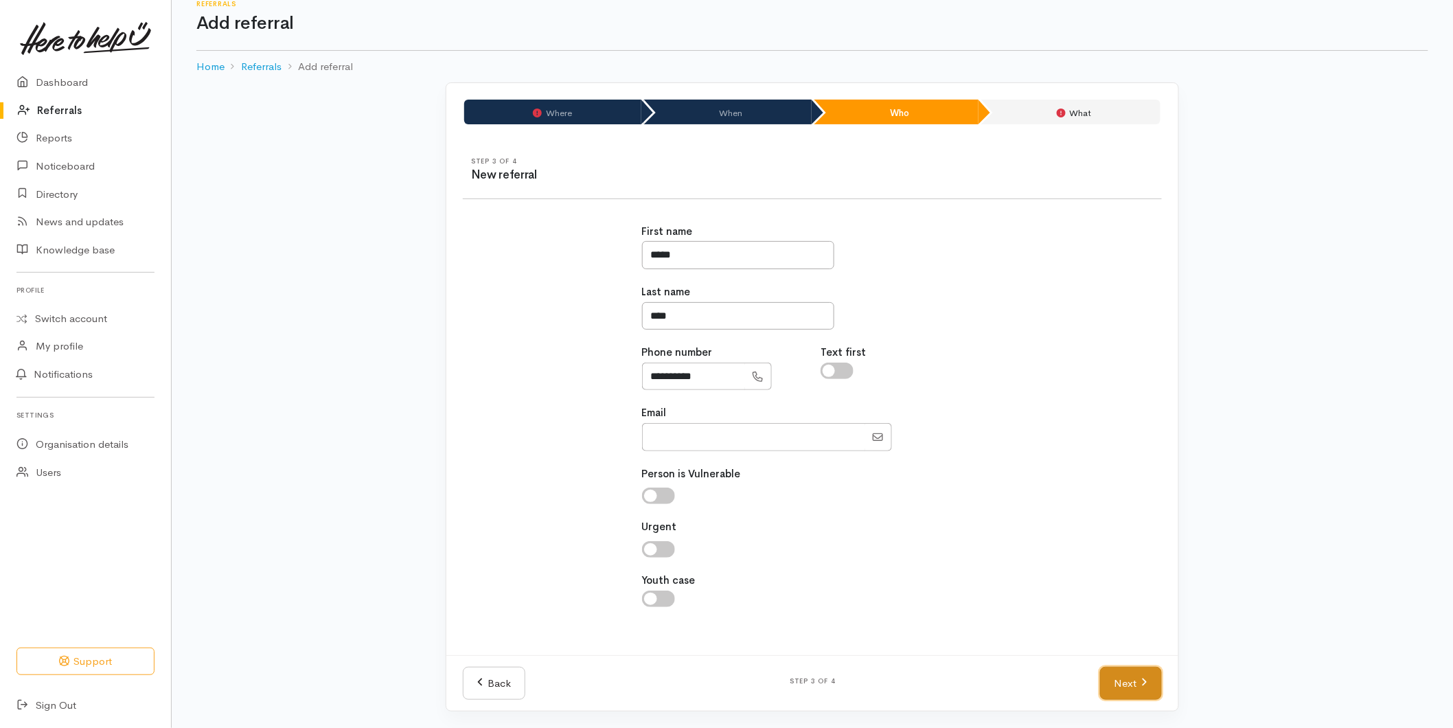
click at [1130, 682] on link "Next" at bounding box center [1131, 684] width 62 height 34
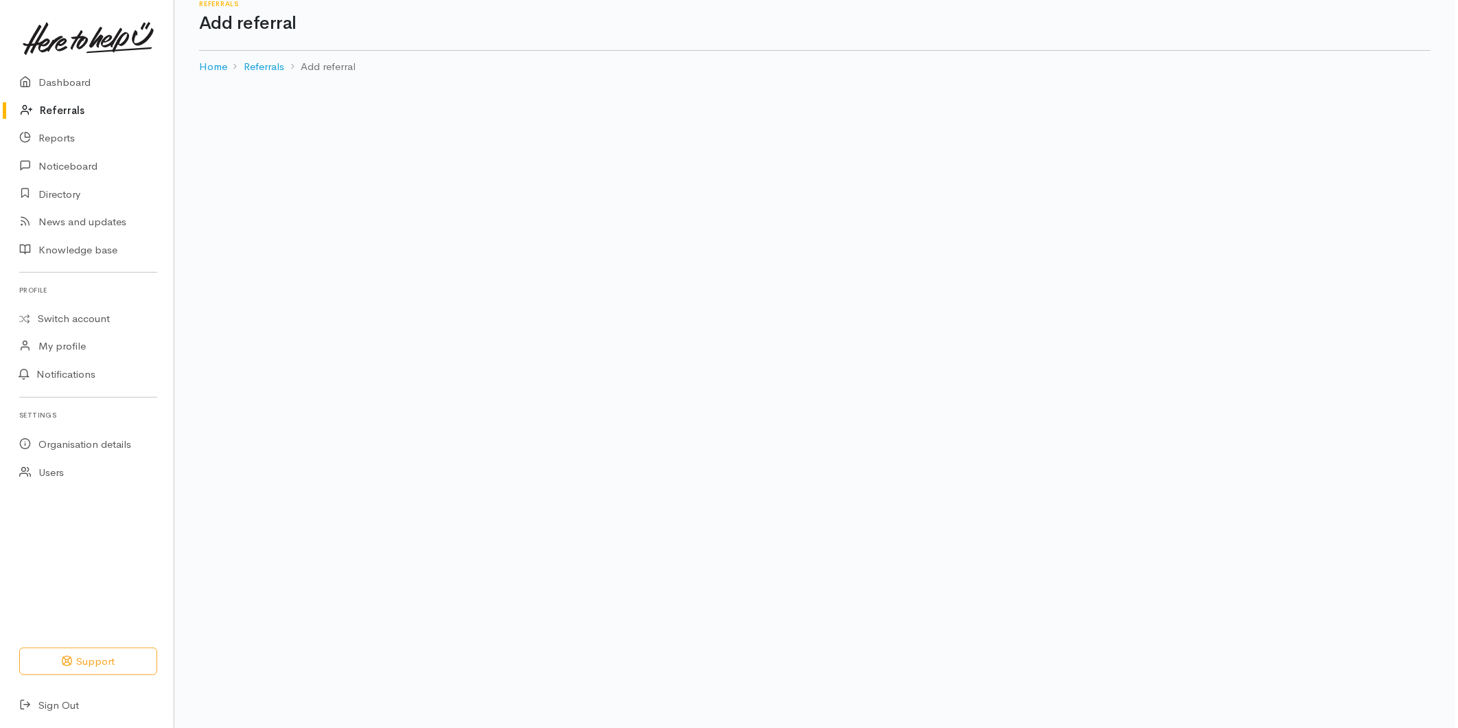
scroll to position [0, 0]
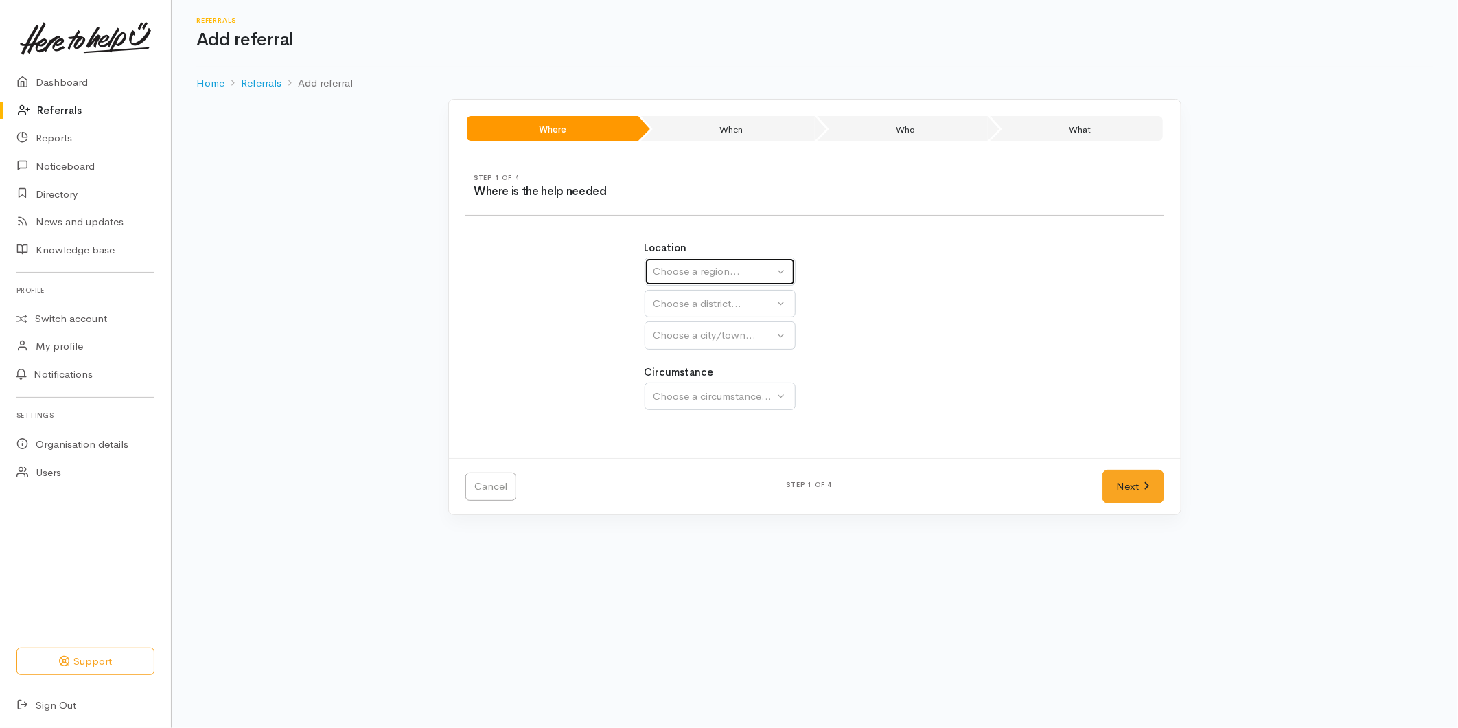
click at [682, 268] on div "Choose a region..." at bounding box center [714, 272] width 121 height 16
click at [711, 385] on span "Bay of Plenty" at bounding box center [693, 379] width 62 height 16
select select "4"
select select
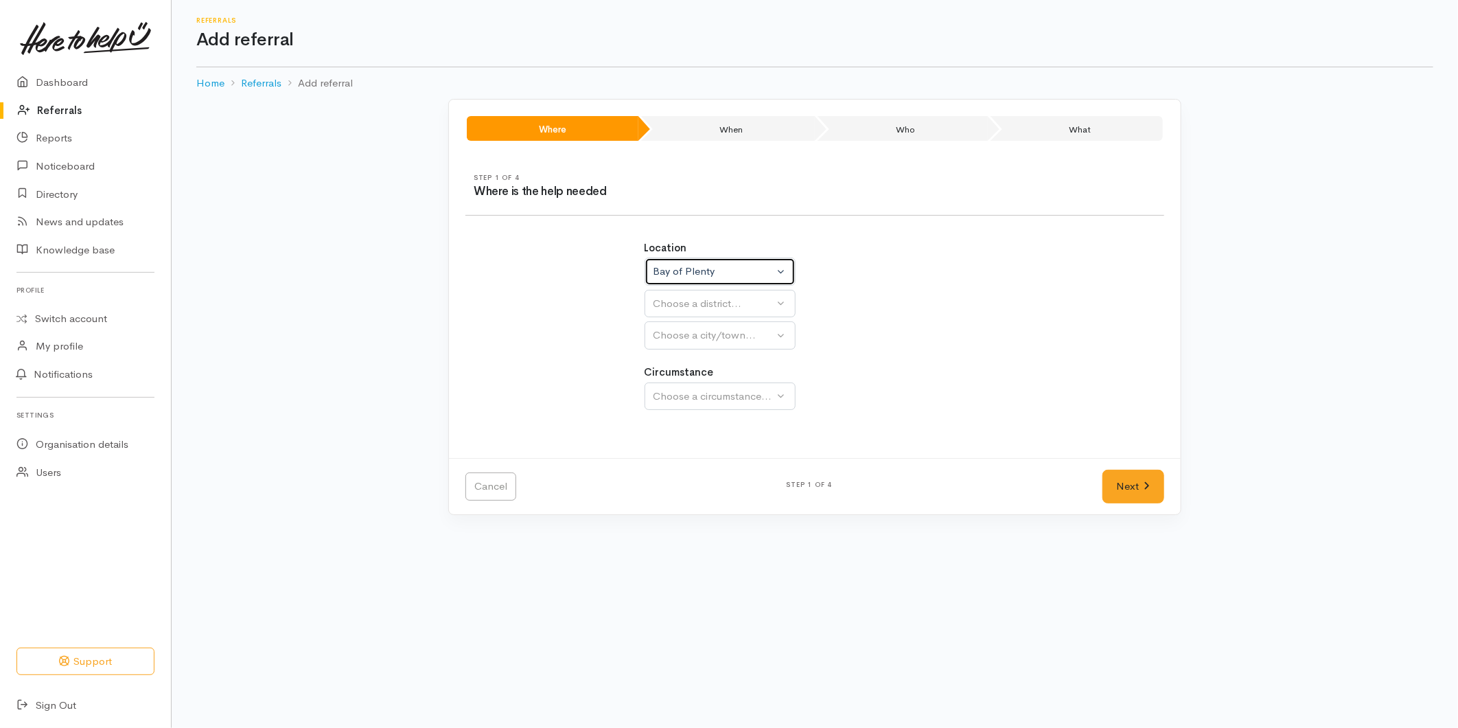
select select
drag, startPoint x: 681, startPoint y: 303, endPoint x: 689, endPoint y: 307, distance: 9.2
click at [681, 303] on div "Choose a district..." at bounding box center [750, 304] width 193 height 16
click at [685, 361] on span "[GEOGRAPHIC_DATA]" at bounding box center [716, 368] width 108 height 16
select select "6"
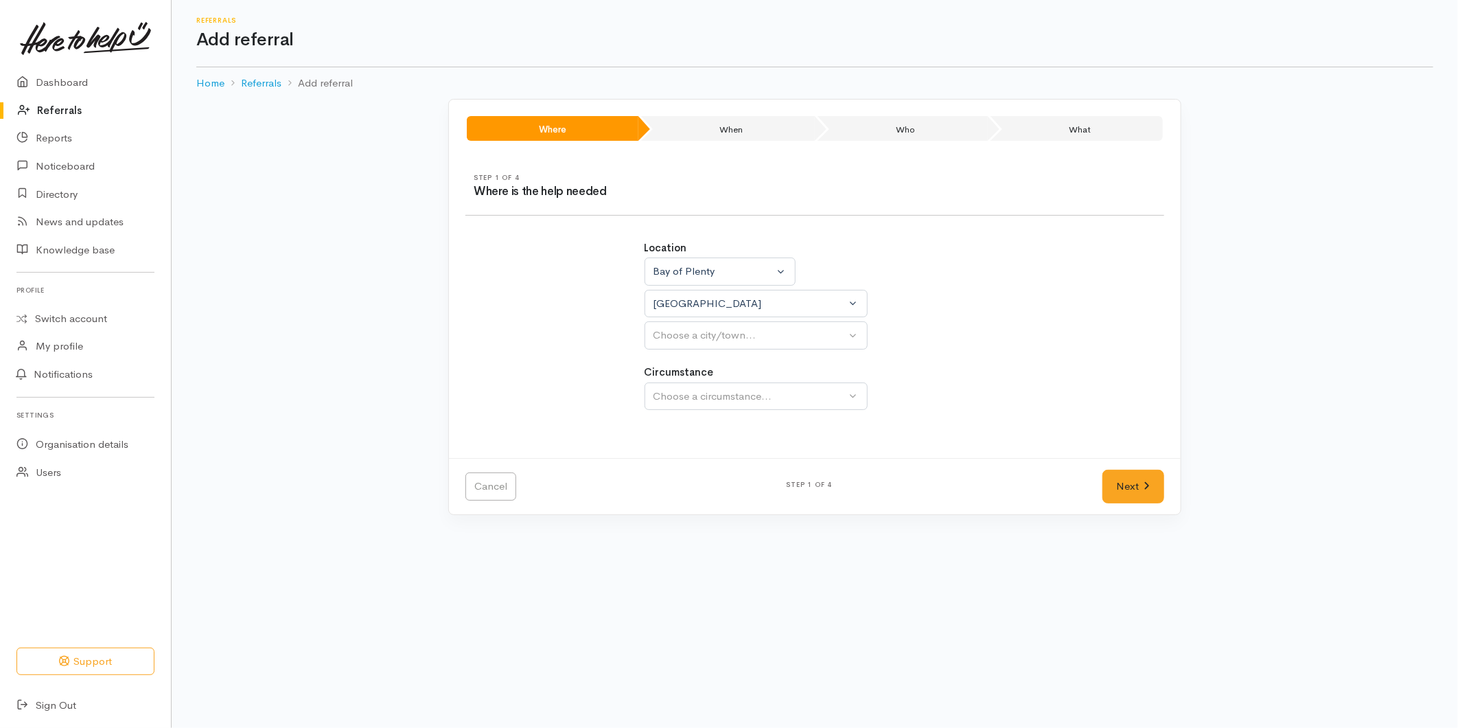
click at [689, 359] on div "Location Auckland Waikato Bay of Plenty Bay of Plenty Auckland Waikato Bay of P…" at bounding box center [815, 333] width 358 height 218
select select
drag, startPoint x: 692, startPoint y: 338, endPoint x: 701, endPoint y: 356, distance: 20.0
click at [693, 338] on div "Choose a city/town..." at bounding box center [750, 335] width 193 height 16
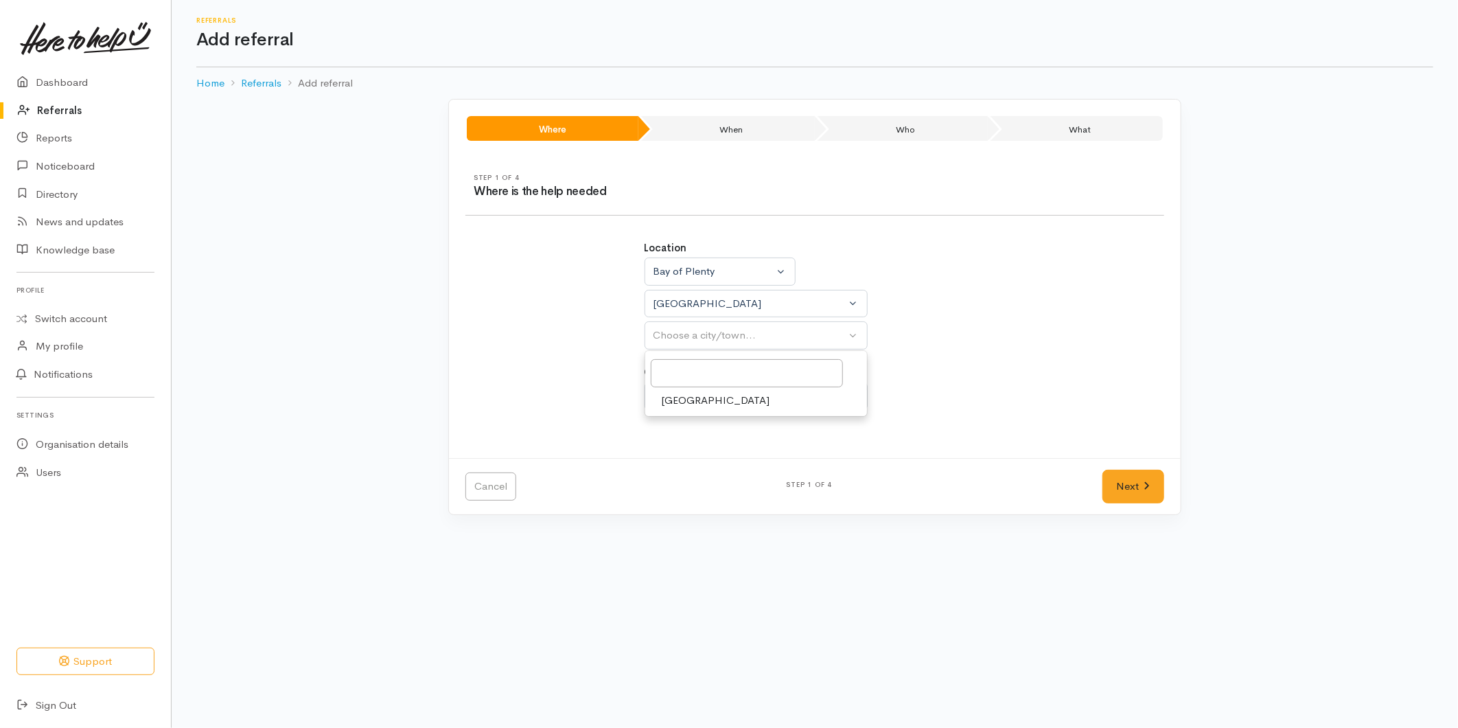
click at [689, 403] on span "[GEOGRAPHIC_DATA]" at bounding box center [716, 401] width 108 height 16
select select "4"
click at [698, 395] on div "Choose a circumstance..." at bounding box center [750, 397] width 193 height 16
drag, startPoint x: 700, startPoint y: 463, endPoint x: 939, endPoint y: 476, distance: 239.3
click at [708, 450] on div "Community" at bounding box center [756, 444] width 223 height 67
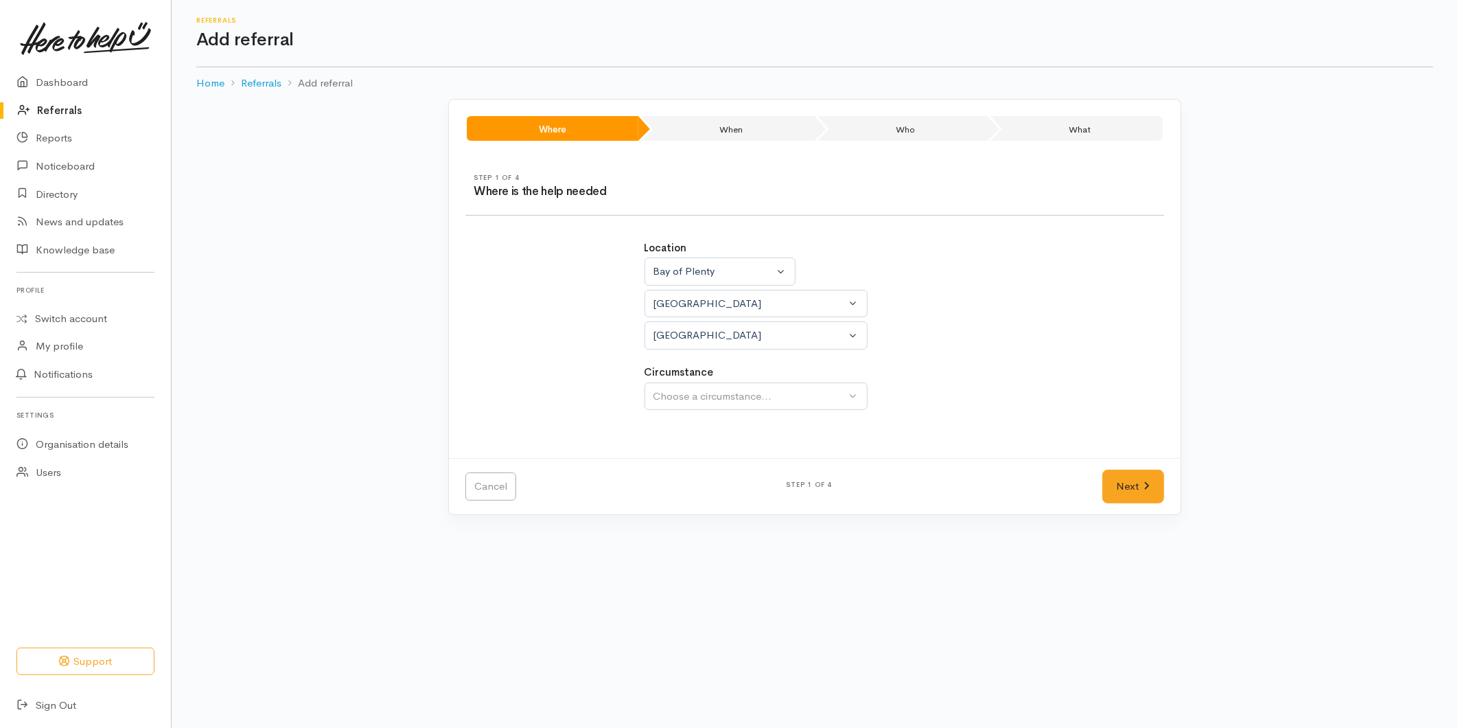
click at [1171, 476] on div "Next" at bounding box center [1133, 487] width 78 height 34
click at [675, 394] on div "Choose a circumstance..." at bounding box center [750, 397] width 193 height 16
click at [695, 463] on span "Community" at bounding box center [688, 461] width 52 height 16
select select "2"
click at [1123, 481] on link "Next" at bounding box center [1134, 487] width 62 height 34
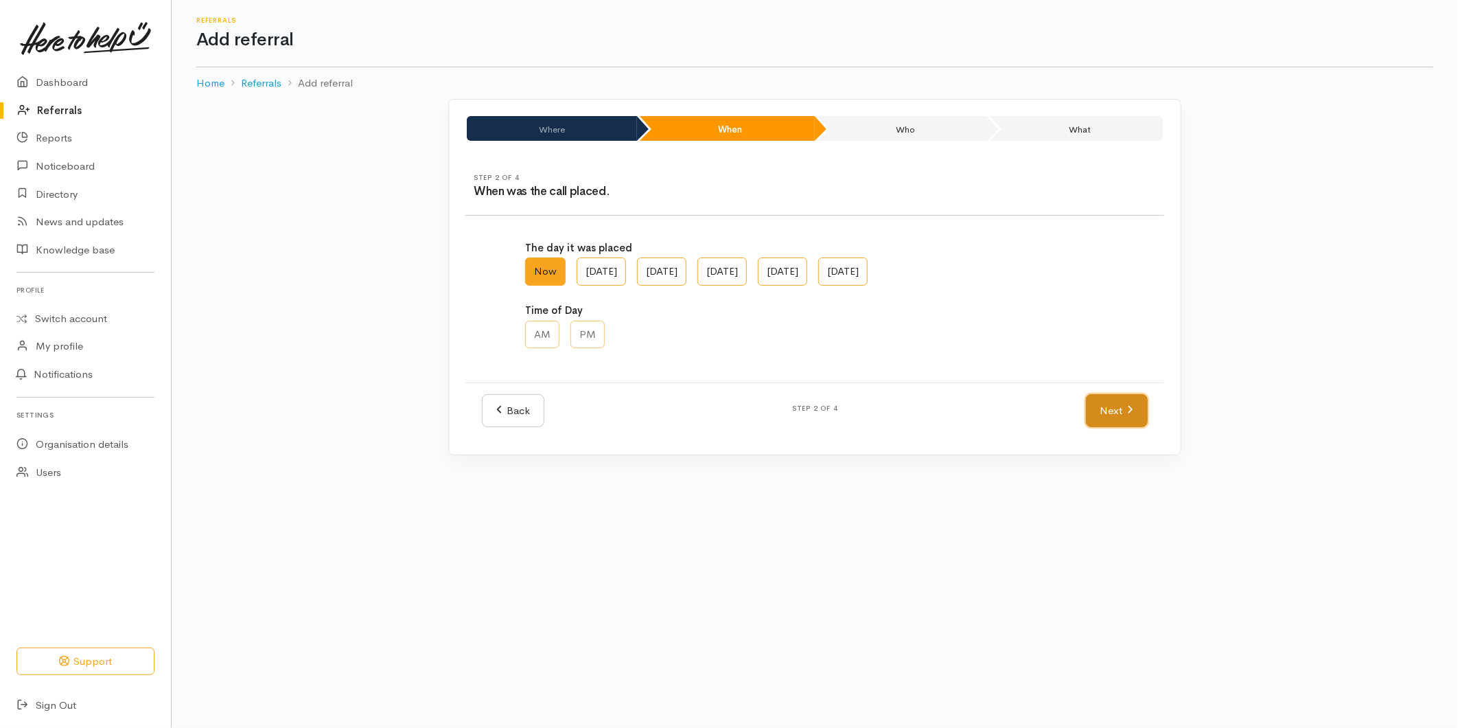
drag, startPoint x: 1090, startPoint y: 410, endPoint x: 983, endPoint y: 382, distance: 110.1
click at [1090, 409] on link "Next" at bounding box center [1117, 411] width 62 height 34
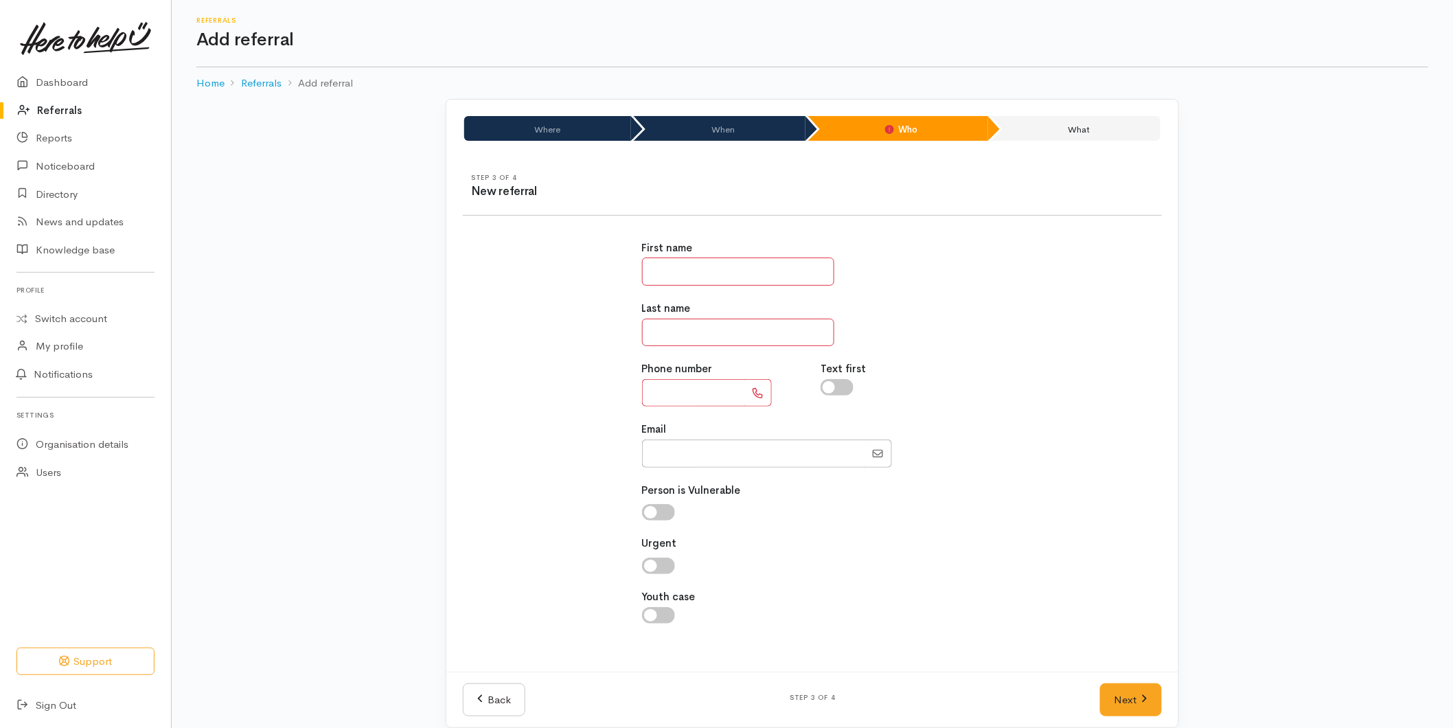
click at [675, 271] on input "text" at bounding box center [738, 271] width 192 height 28
type input "****"
type input "**********"
click at [1113, 702] on link "Next" at bounding box center [1131, 700] width 62 height 34
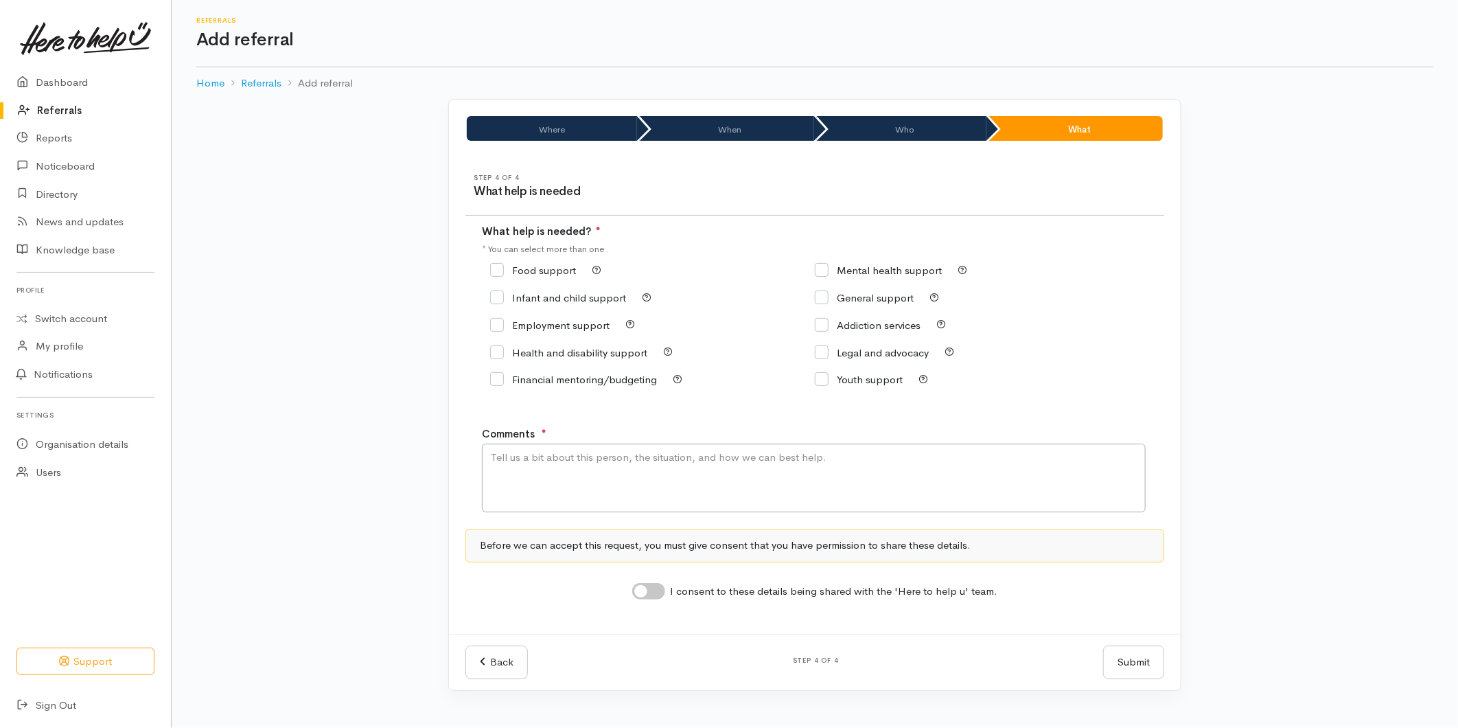
click at [511, 272] on input "Food support" at bounding box center [533, 270] width 86 height 10
checkbox input "true"
click at [540, 493] on textarea "Comments" at bounding box center [814, 477] width 664 height 69
drag, startPoint x: 546, startPoint y: 451, endPoint x: 559, endPoint y: 443, distance: 15.1
click at [548, 452] on textarea "Req" at bounding box center [814, 477] width 664 height 69
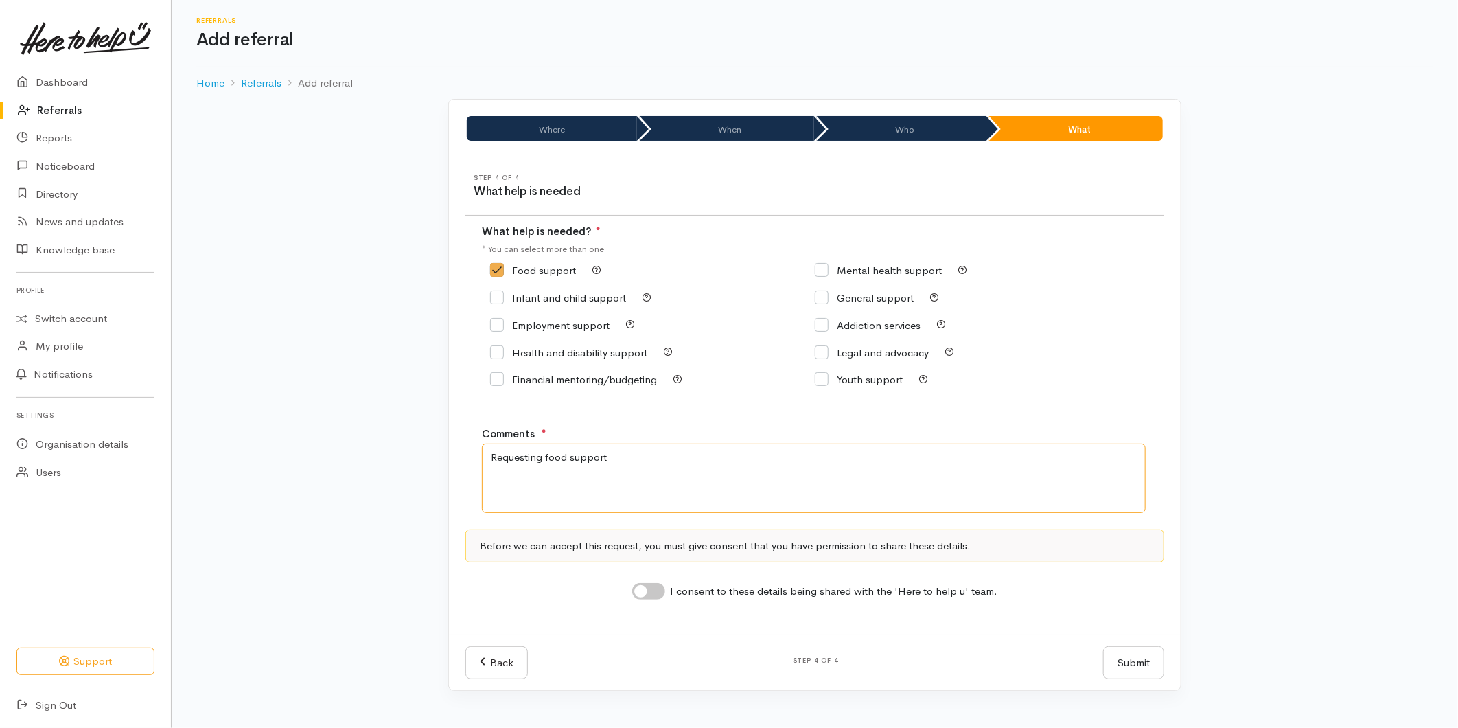
type textarea "Requesting food support"
click at [649, 598] on input "I consent to these details being shared with the 'Here to help u' team." at bounding box center [648, 591] width 33 height 16
checkbox input "true"
click at [1117, 660] on button "Submit" at bounding box center [1133, 663] width 61 height 34
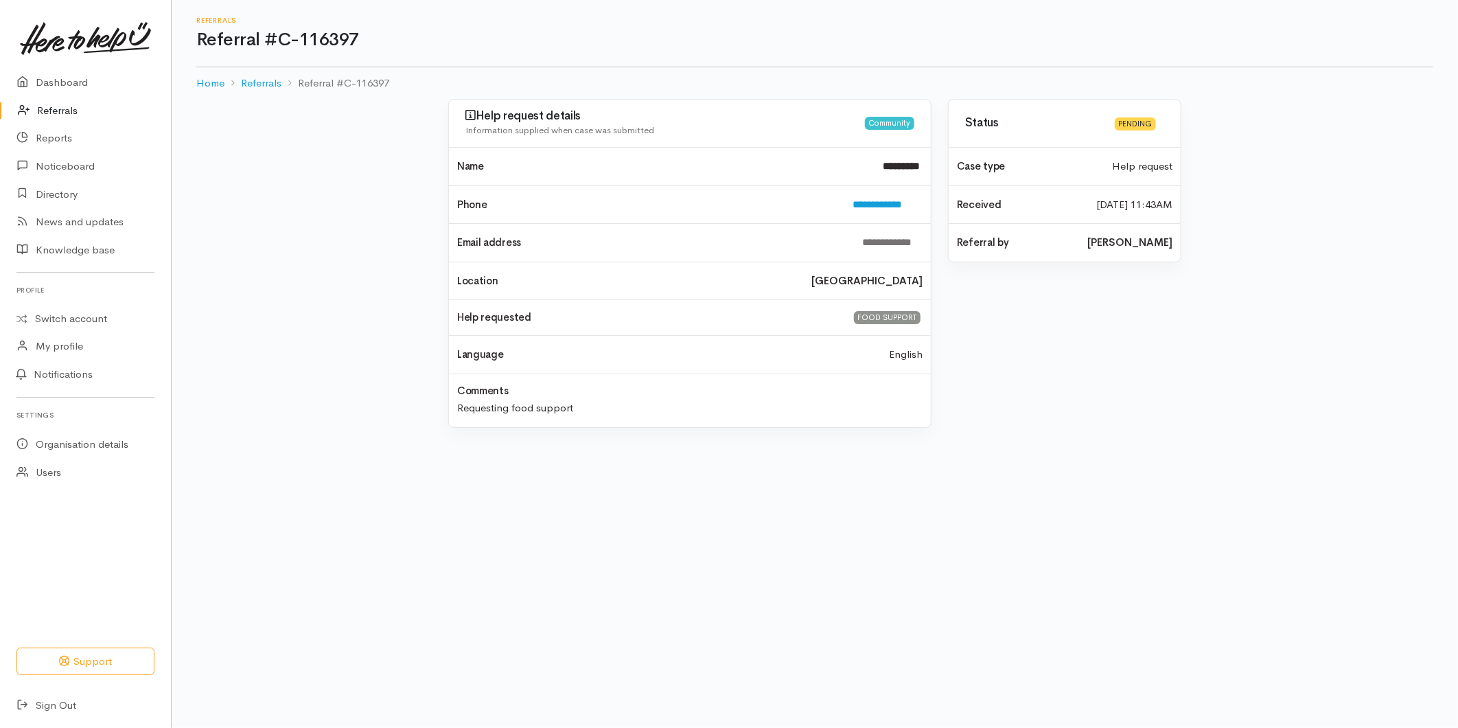
click at [58, 111] on link "Referrals" at bounding box center [85, 111] width 171 height 28
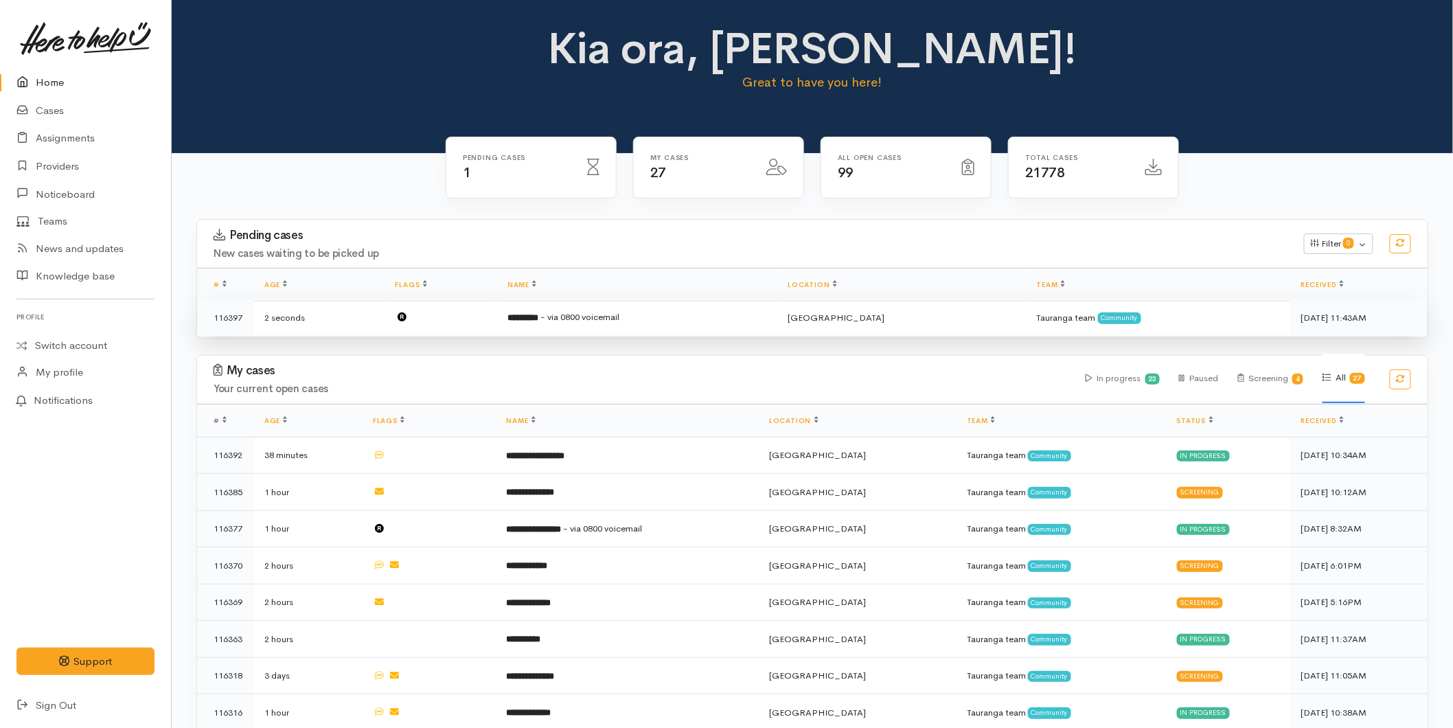
click at [629, 310] on td "********* - via 0800 voicemail" at bounding box center [636, 317] width 280 height 36
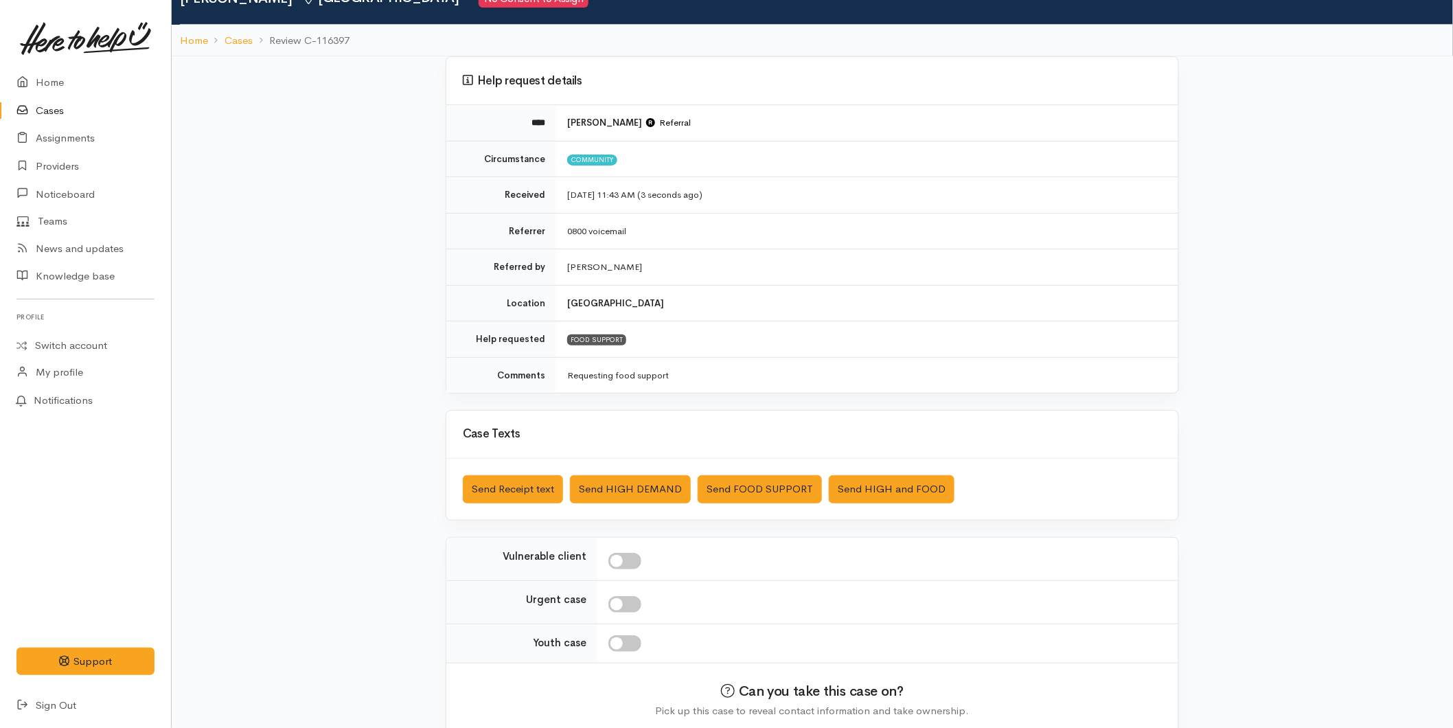
scroll to position [126, 0]
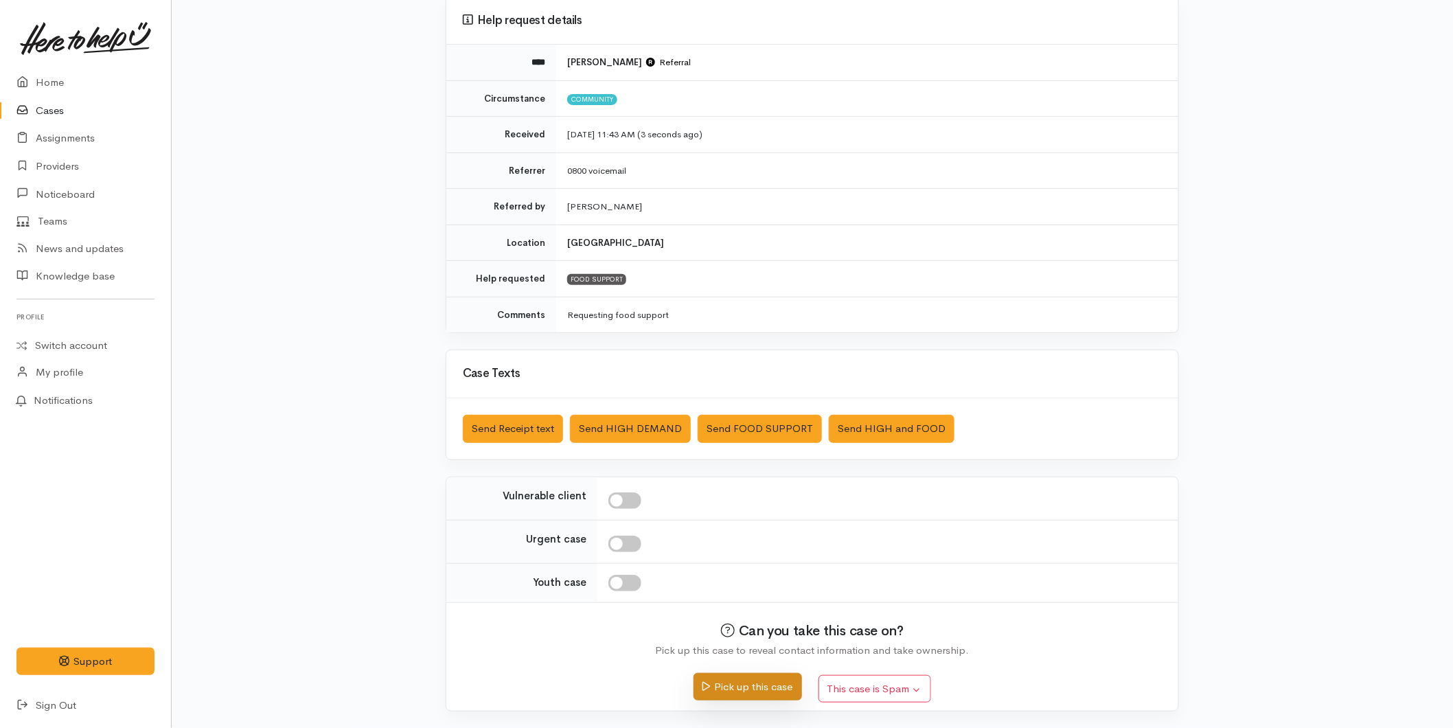
click at [765, 691] on button "Pick up this case" at bounding box center [747, 687] width 108 height 28
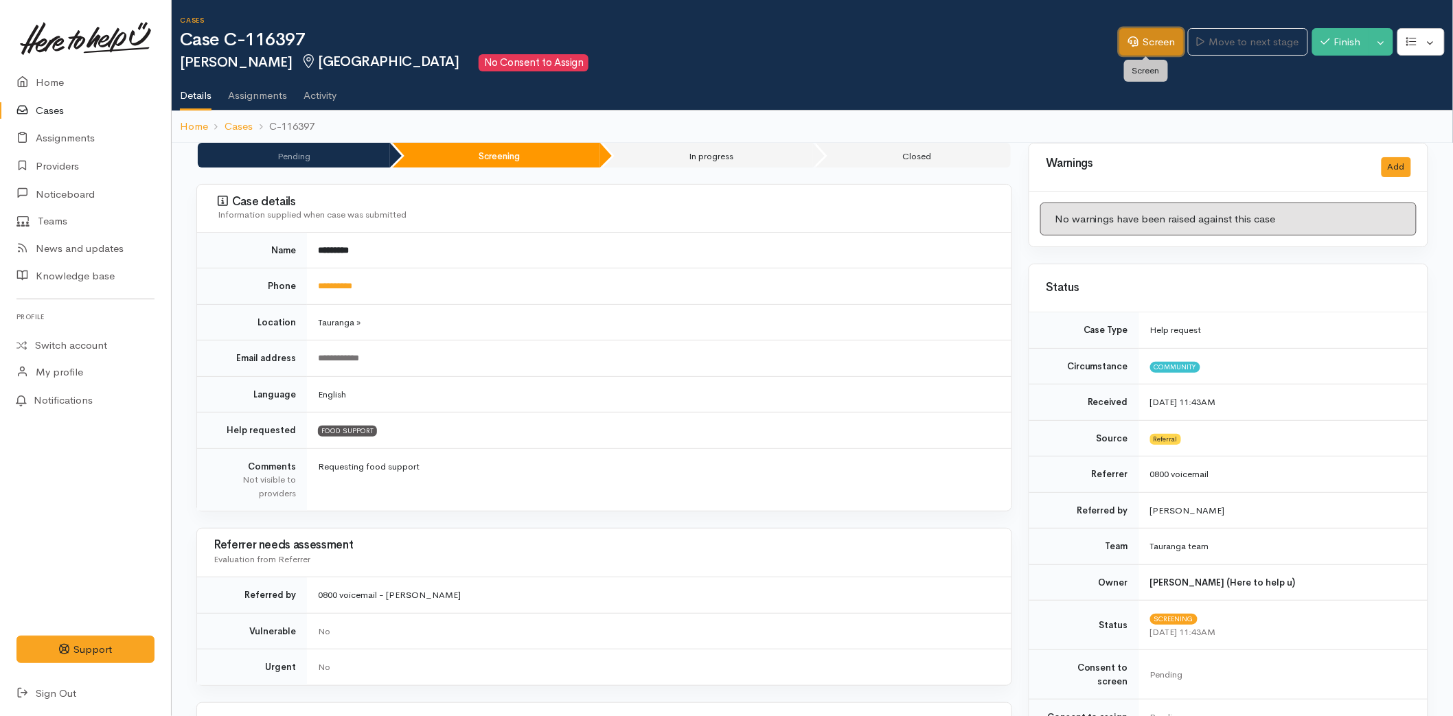
drag, startPoint x: 1160, startPoint y: 38, endPoint x: 1230, endPoint y: 19, distance: 72.1
click at [1159, 38] on link "Screen" at bounding box center [1151, 42] width 65 height 28
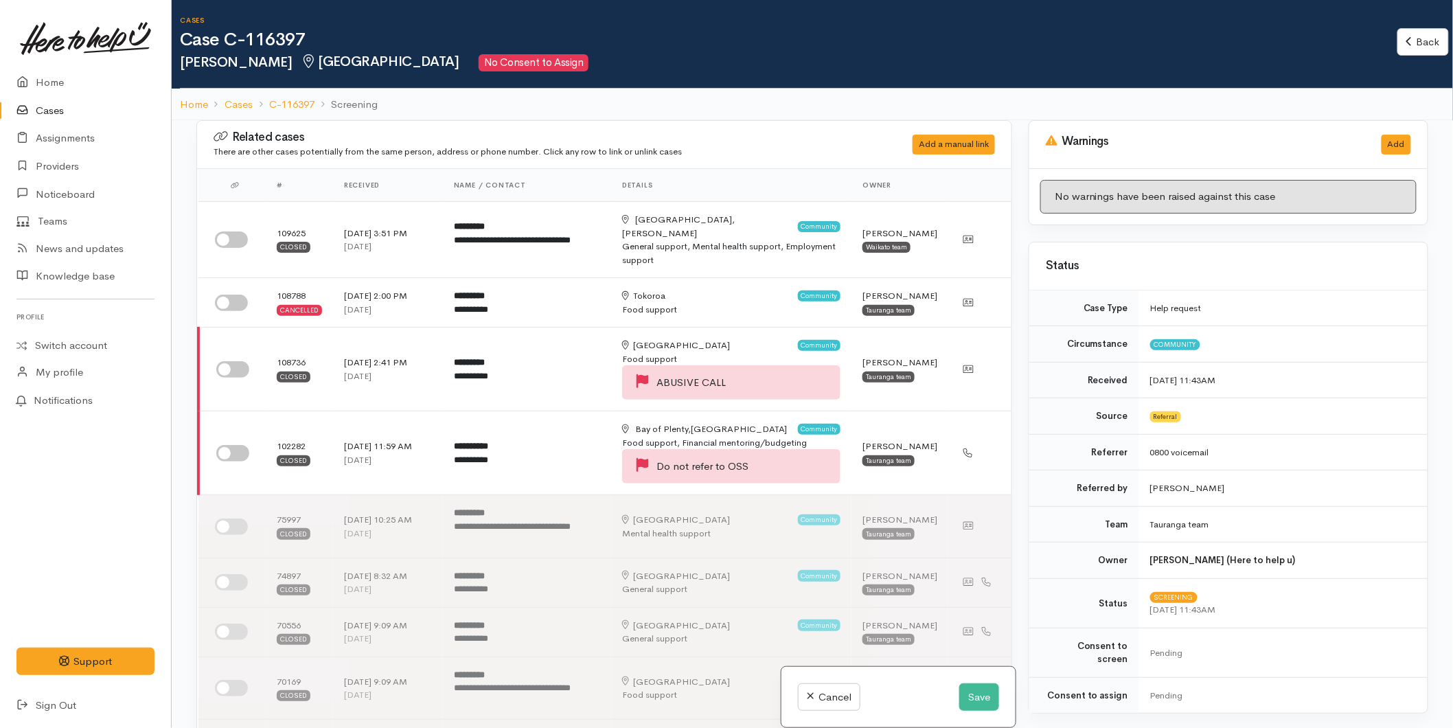
click at [49, 111] on link "Cases" at bounding box center [85, 111] width 171 height 28
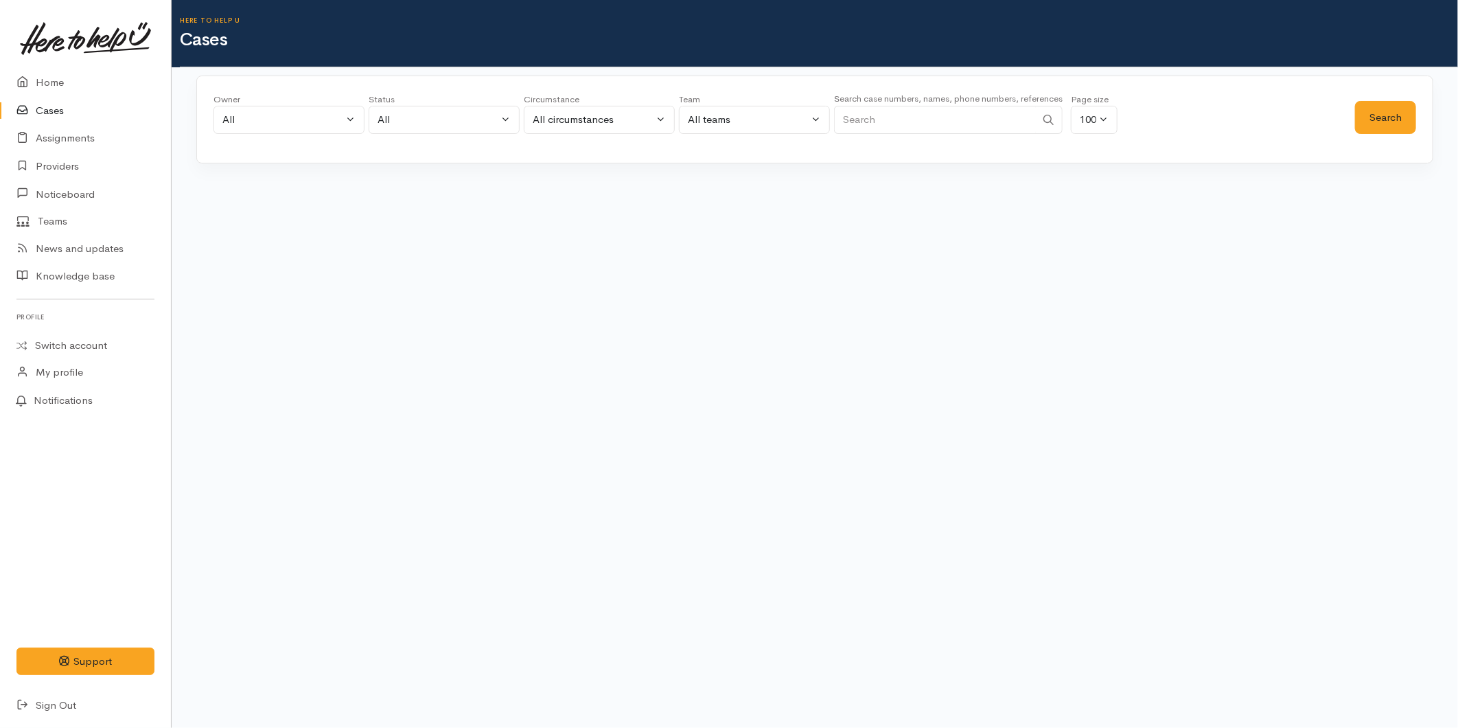
click at [892, 124] on input "Search" at bounding box center [935, 120] width 202 height 28
drag, startPoint x: 855, startPoint y: 114, endPoint x: 207, endPoint y: 65, distance: 649.2
click at [855, 114] on input "Search" at bounding box center [935, 120] width 202 height 28
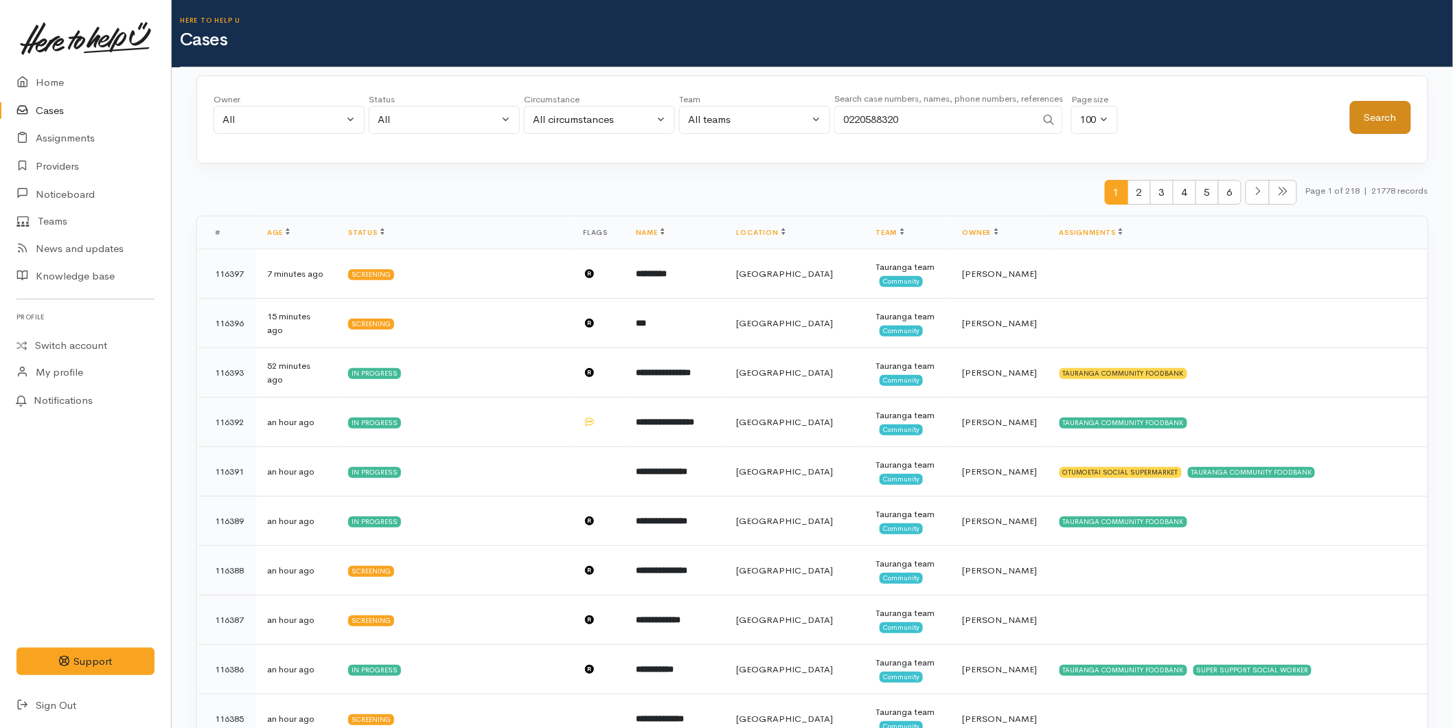
type input "0220588320"
click at [1403, 113] on button "Search" at bounding box center [1380, 118] width 61 height 34
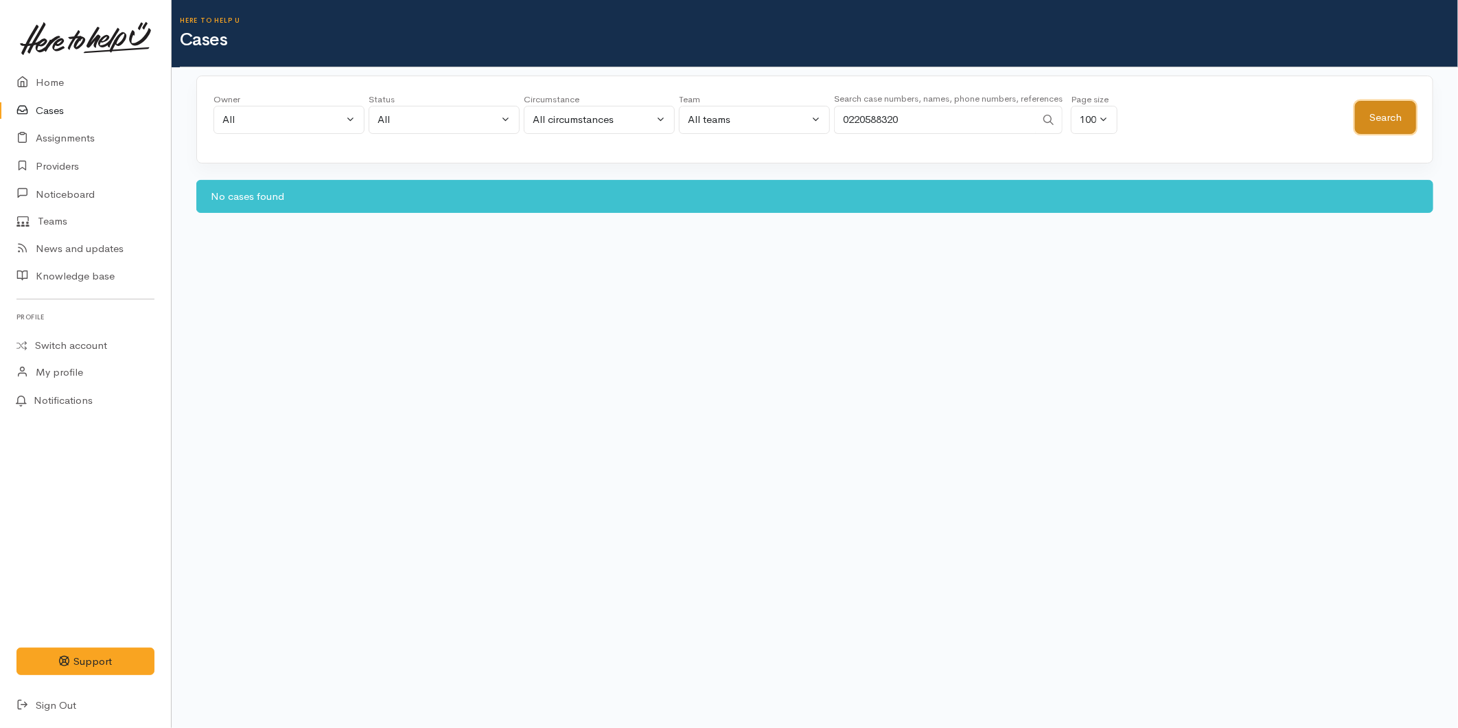
click at [1374, 117] on button "Search" at bounding box center [1385, 118] width 61 height 34
click at [33, 83] on icon at bounding box center [25, 82] width 19 height 17
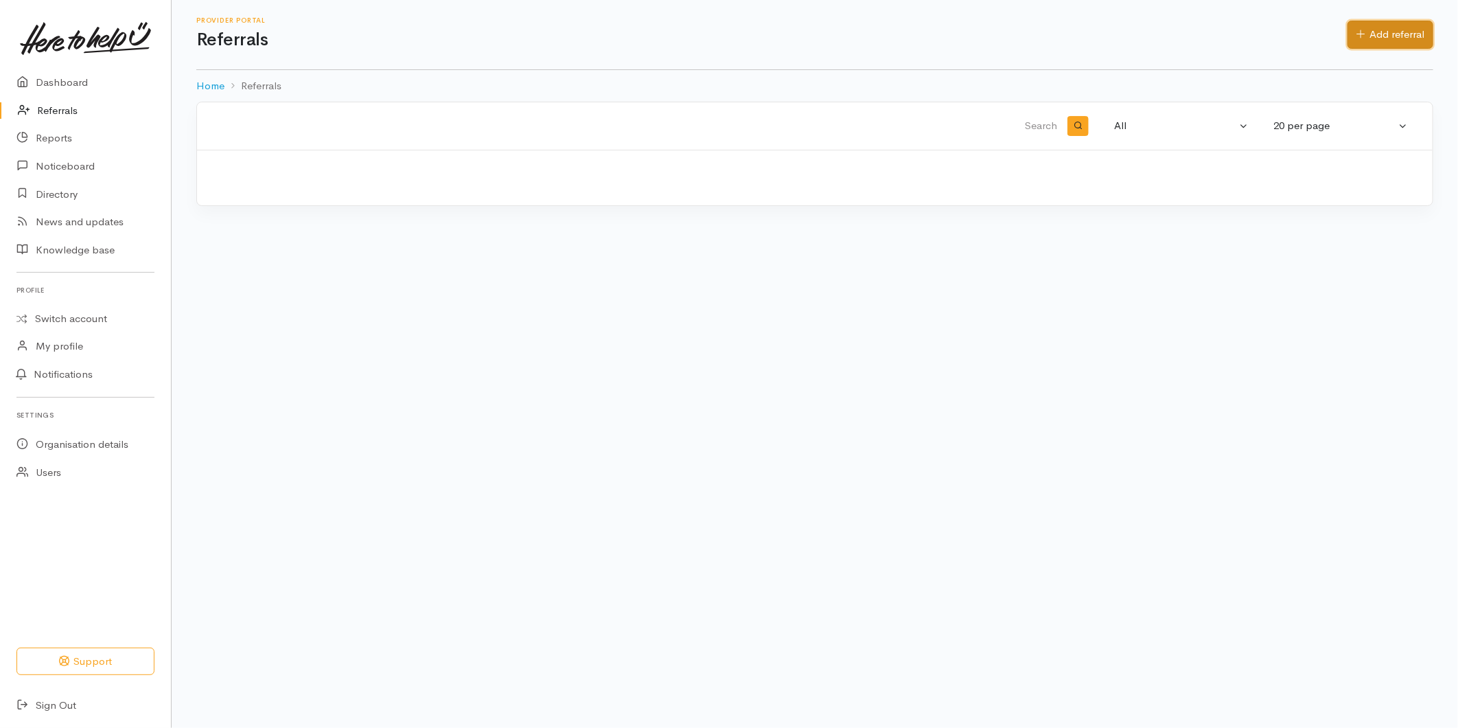
click at [1390, 27] on link "Add referral" at bounding box center [1391, 35] width 86 height 28
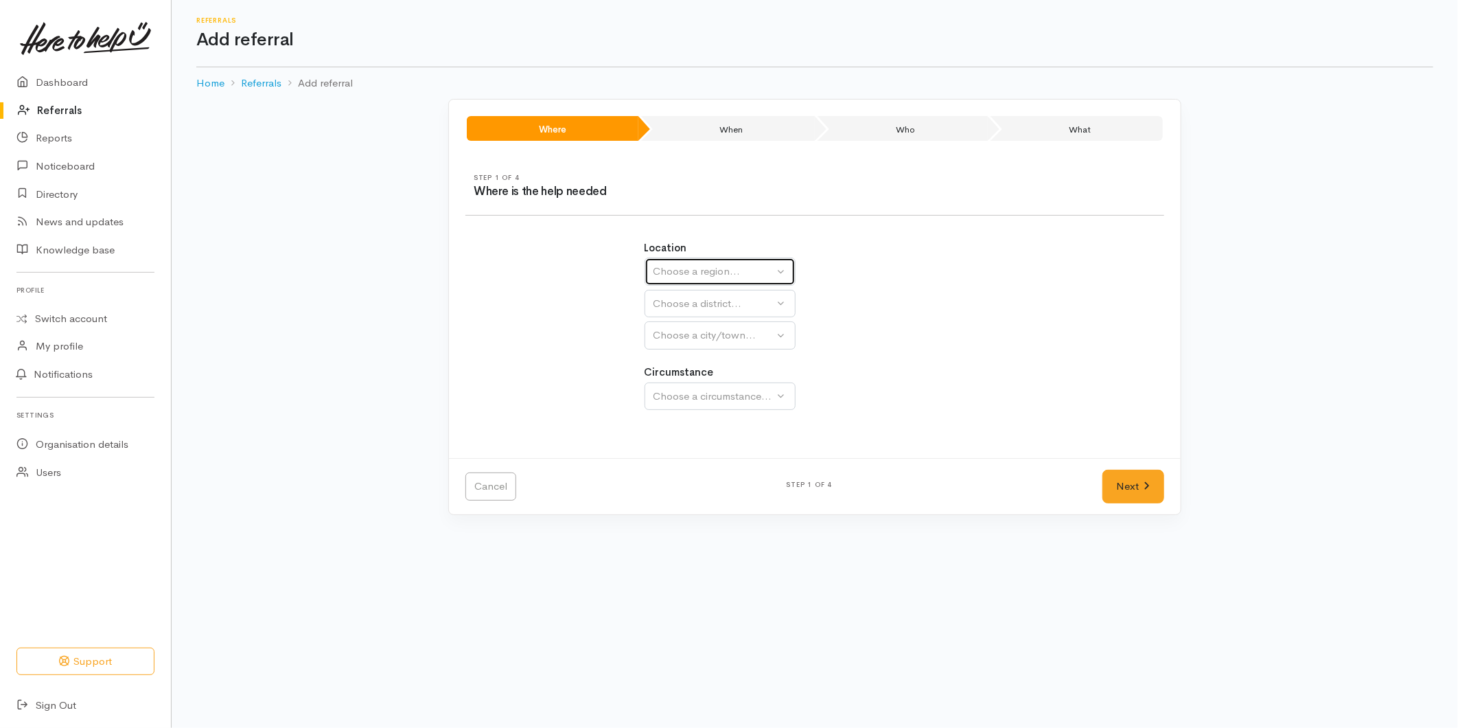
click at [687, 266] on div "Choose a region..." at bounding box center [714, 272] width 121 height 16
click at [680, 381] on span "Bay of Plenty" at bounding box center [693, 379] width 62 height 16
select select "4"
select select
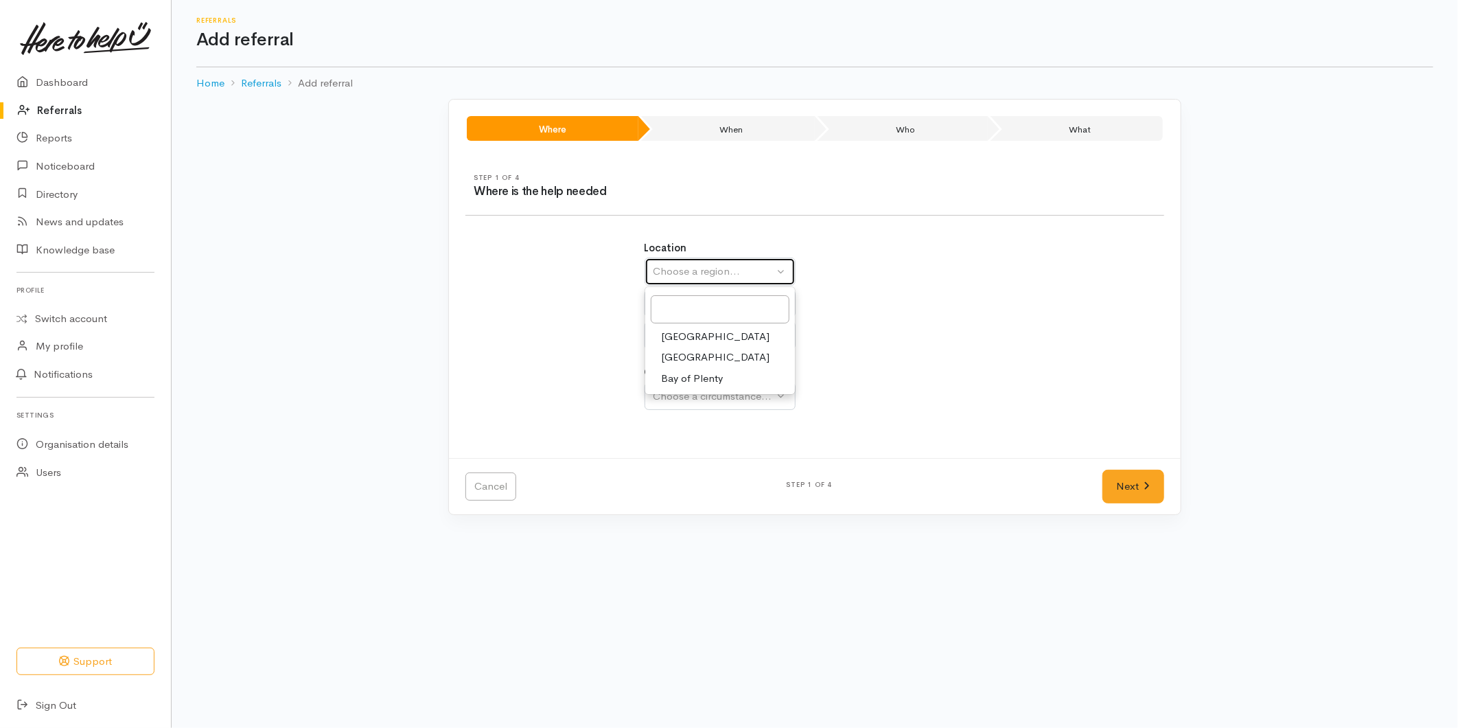
select select
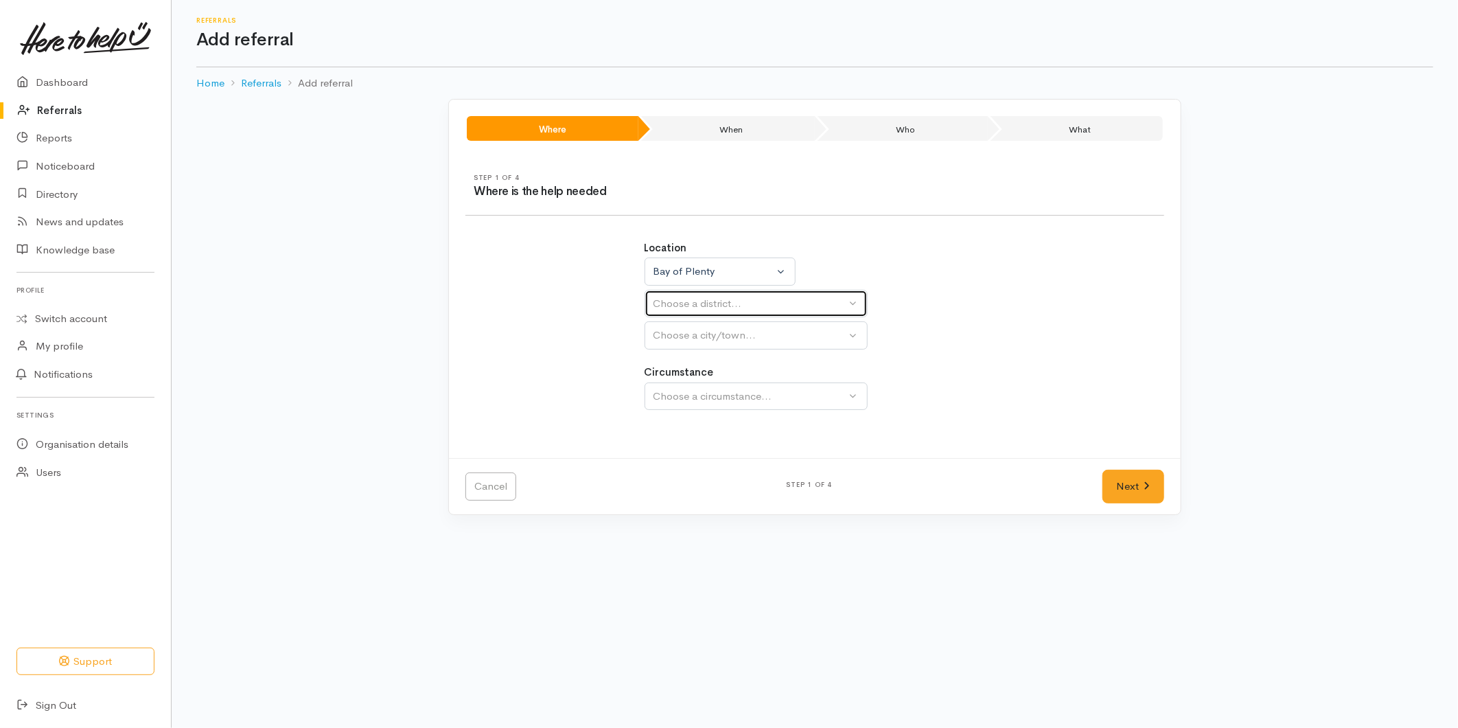
click at [677, 304] on div "Choose a district..." at bounding box center [750, 304] width 193 height 16
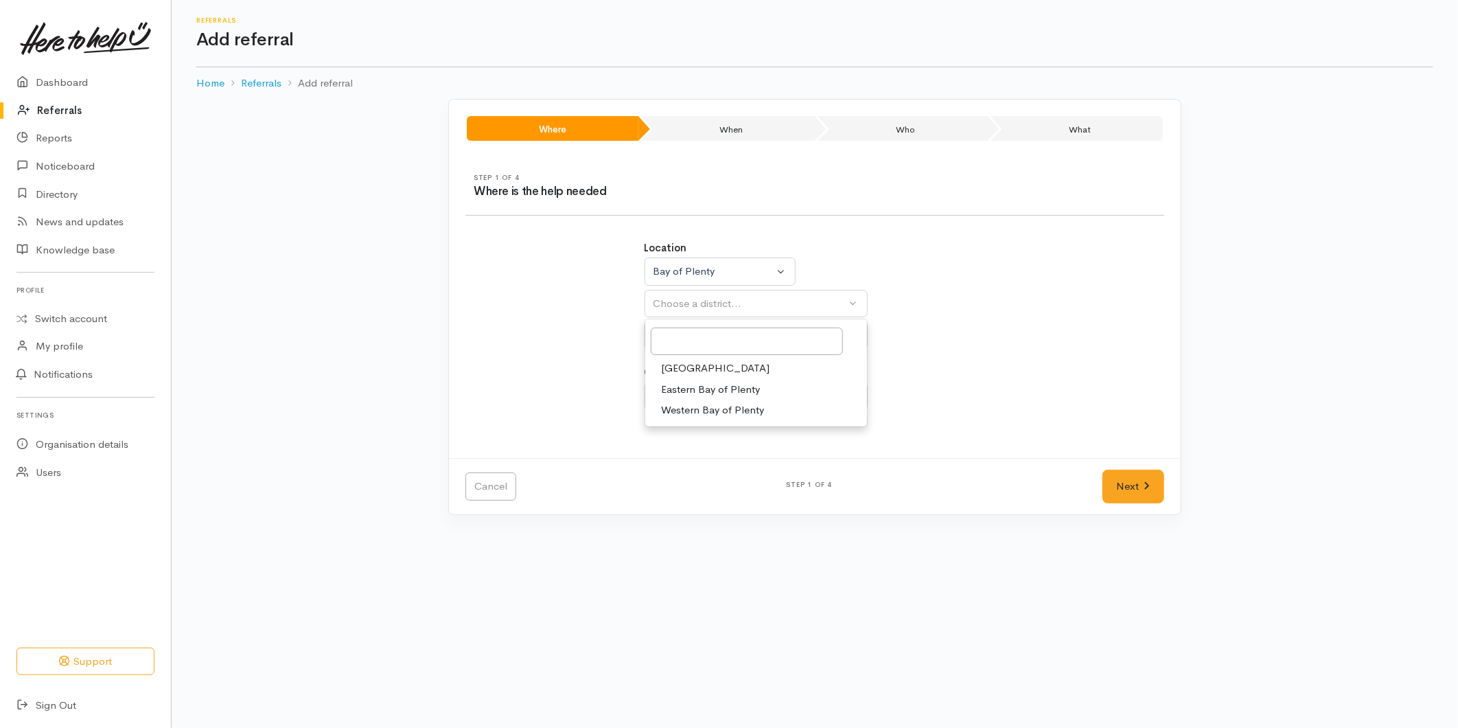
click at [678, 369] on span "[GEOGRAPHIC_DATA]" at bounding box center [716, 368] width 108 height 16
select select "6"
select select
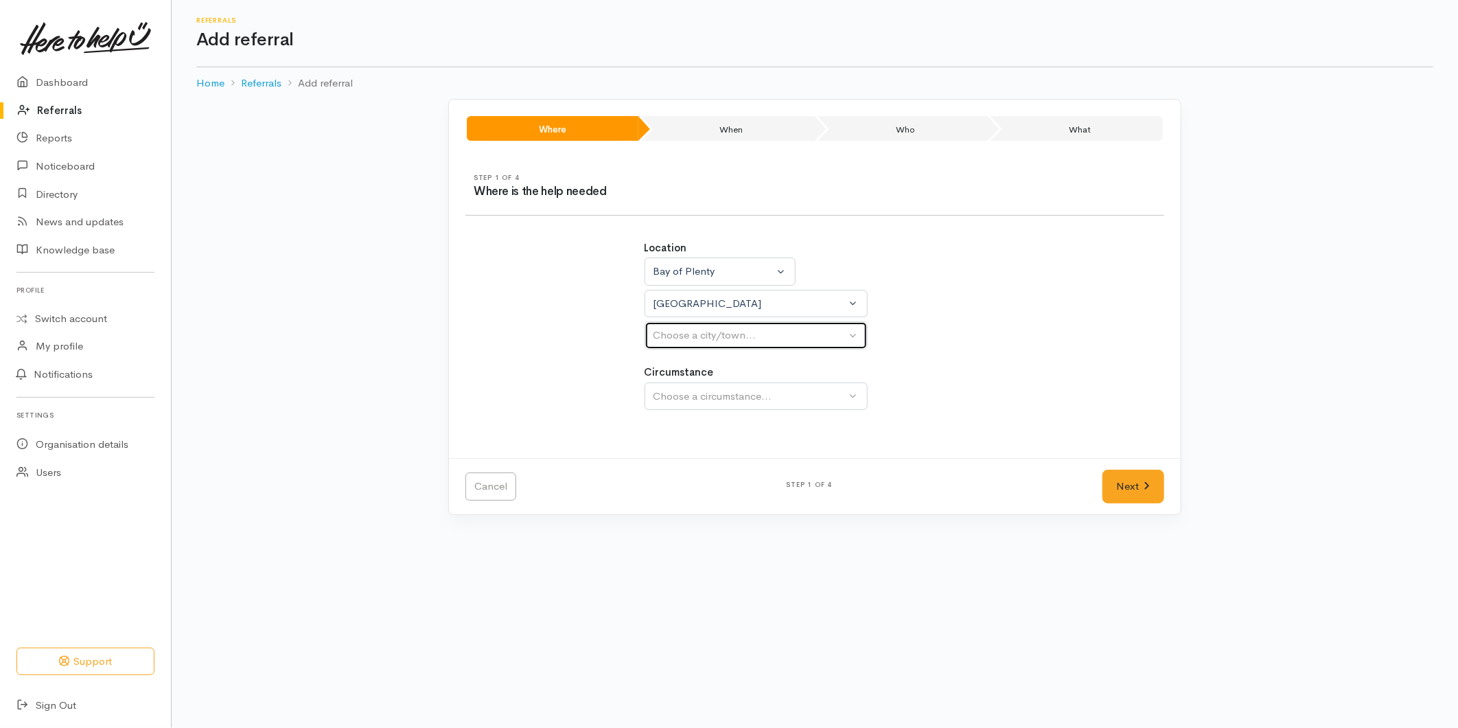
click at [684, 331] on div "Choose a city/town..." at bounding box center [750, 335] width 193 height 16
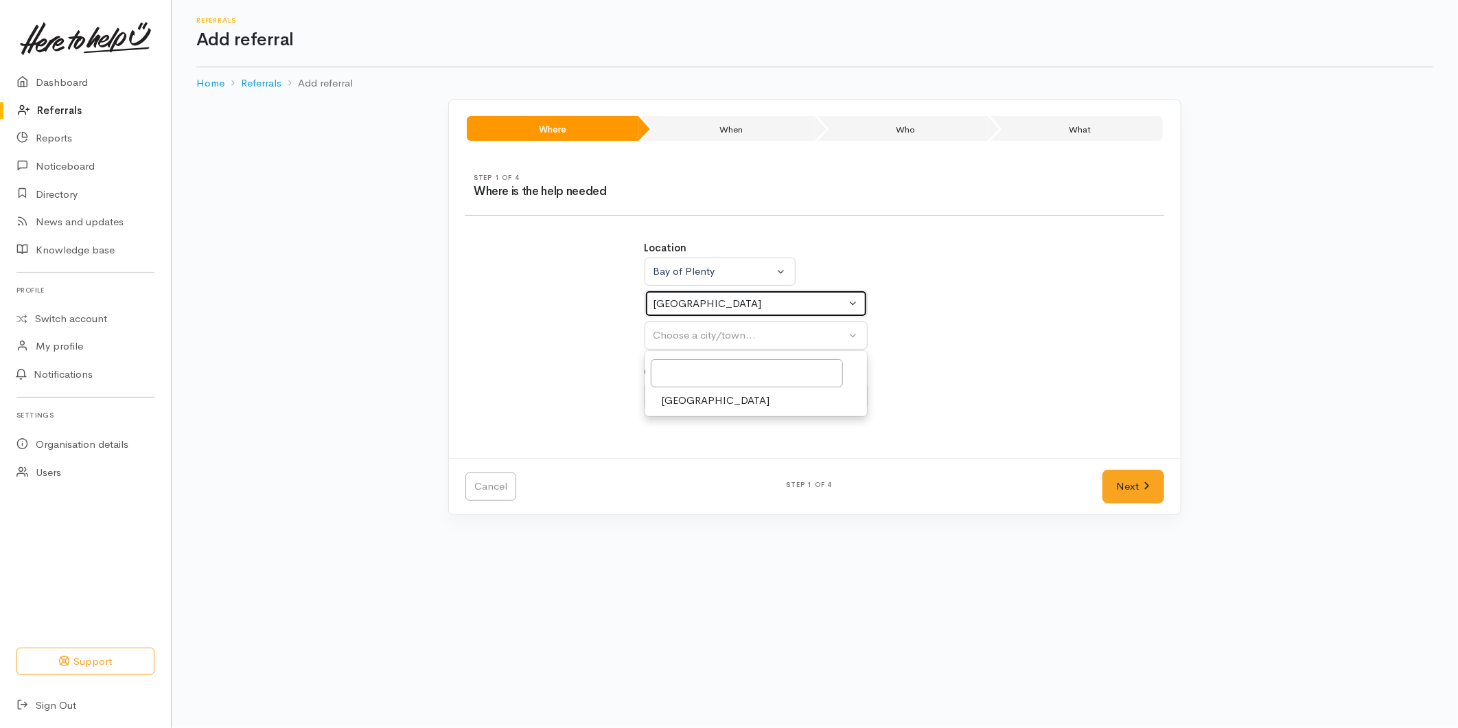
click at [680, 306] on div "[GEOGRAPHIC_DATA]" at bounding box center [750, 304] width 193 height 16
click at [682, 413] on span "Western Bay of Plenty" at bounding box center [713, 410] width 103 height 16
select select "7"
select select
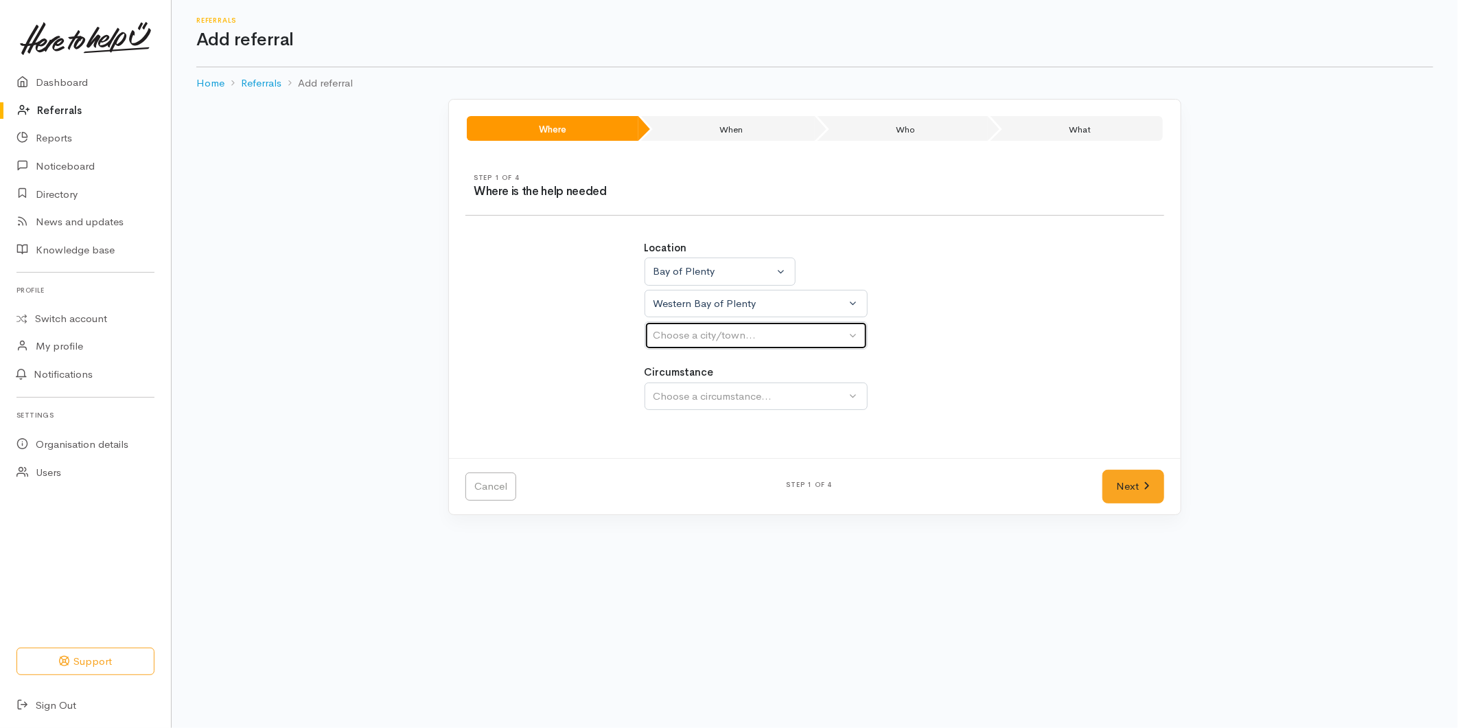
click at [680, 338] on div "Choose a city/town..." at bounding box center [750, 335] width 193 height 16
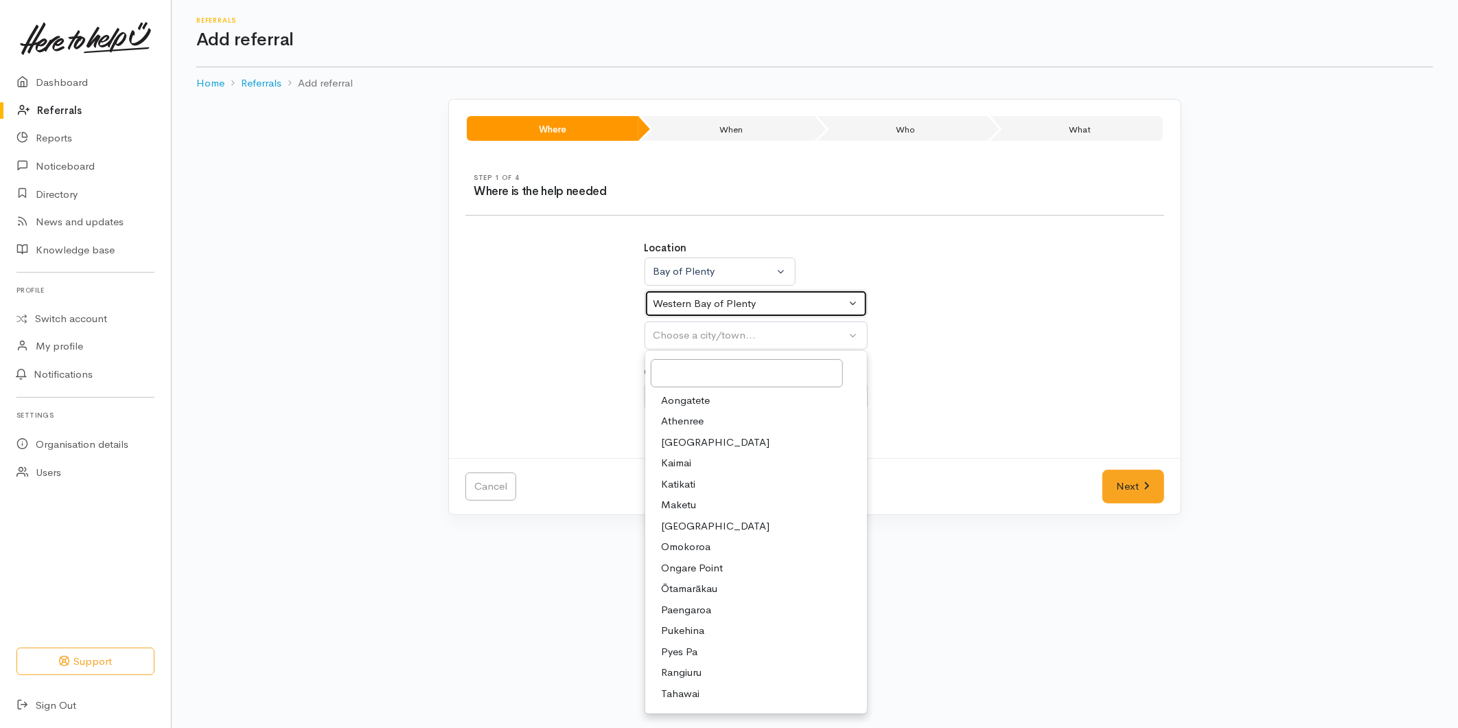
click at [674, 306] on div "Western Bay of Plenty" at bounding box center [750, 304] width 193 height 16
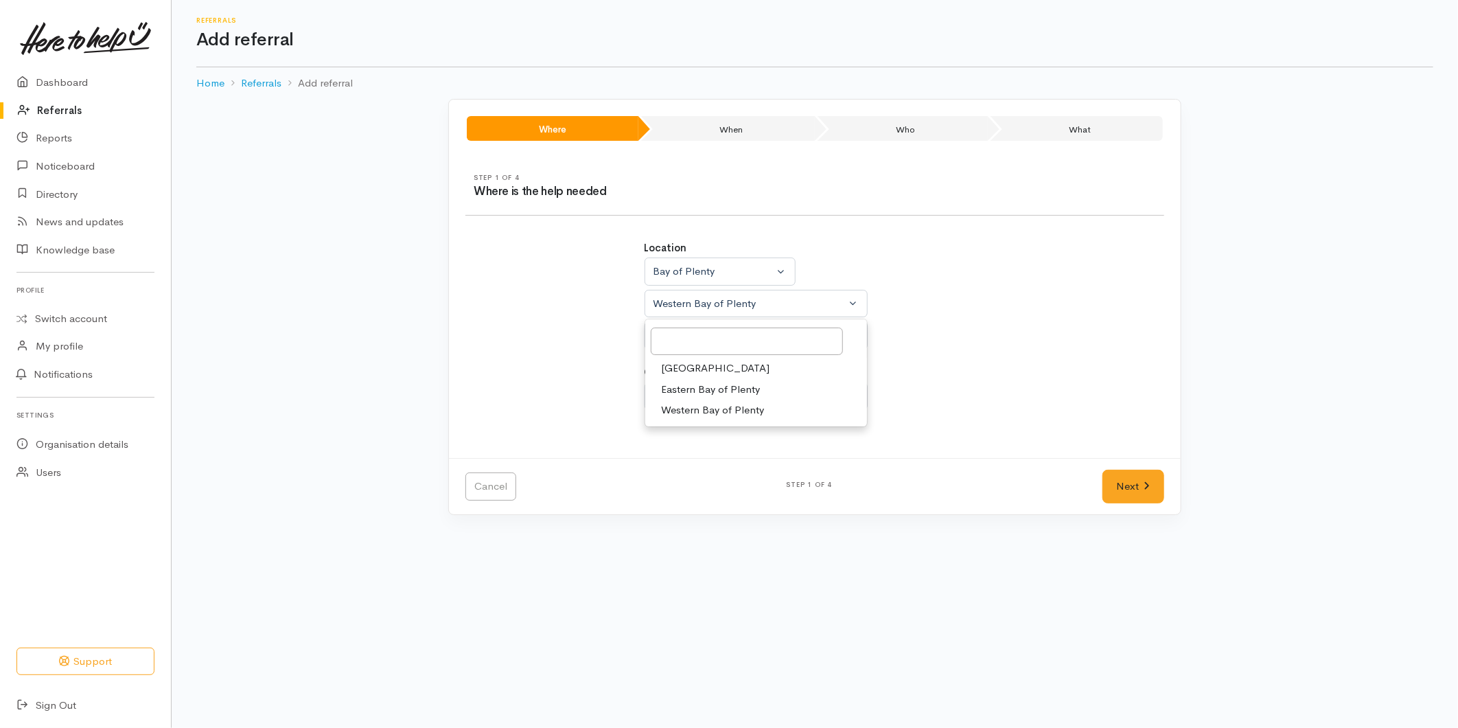
click at [676, 364] on span "Tauranga" at bounding box center [716, 368] width 108 height 16
select select "6"
select select
click at [677, 268] on div "Bay of Plenty" at bounding box center [714, 272] width 121 height 16
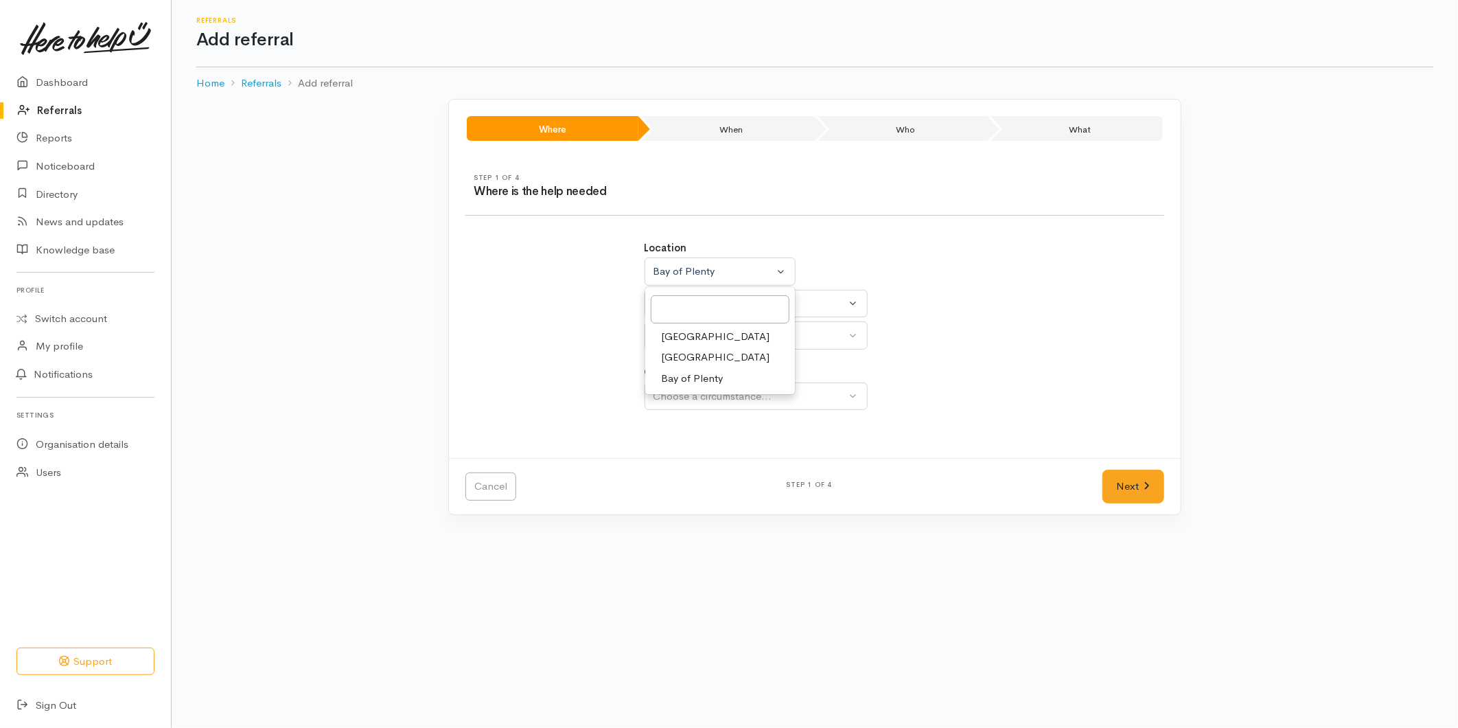
drag, startPoint x: 680, startPoint y: 355, endPoint x: 682, endPoint y: 338, distance: 17.2
click at [680, 354] on span "Waikato" at bounding box center [716, 357] width 108 height 16
select select "3"
select select
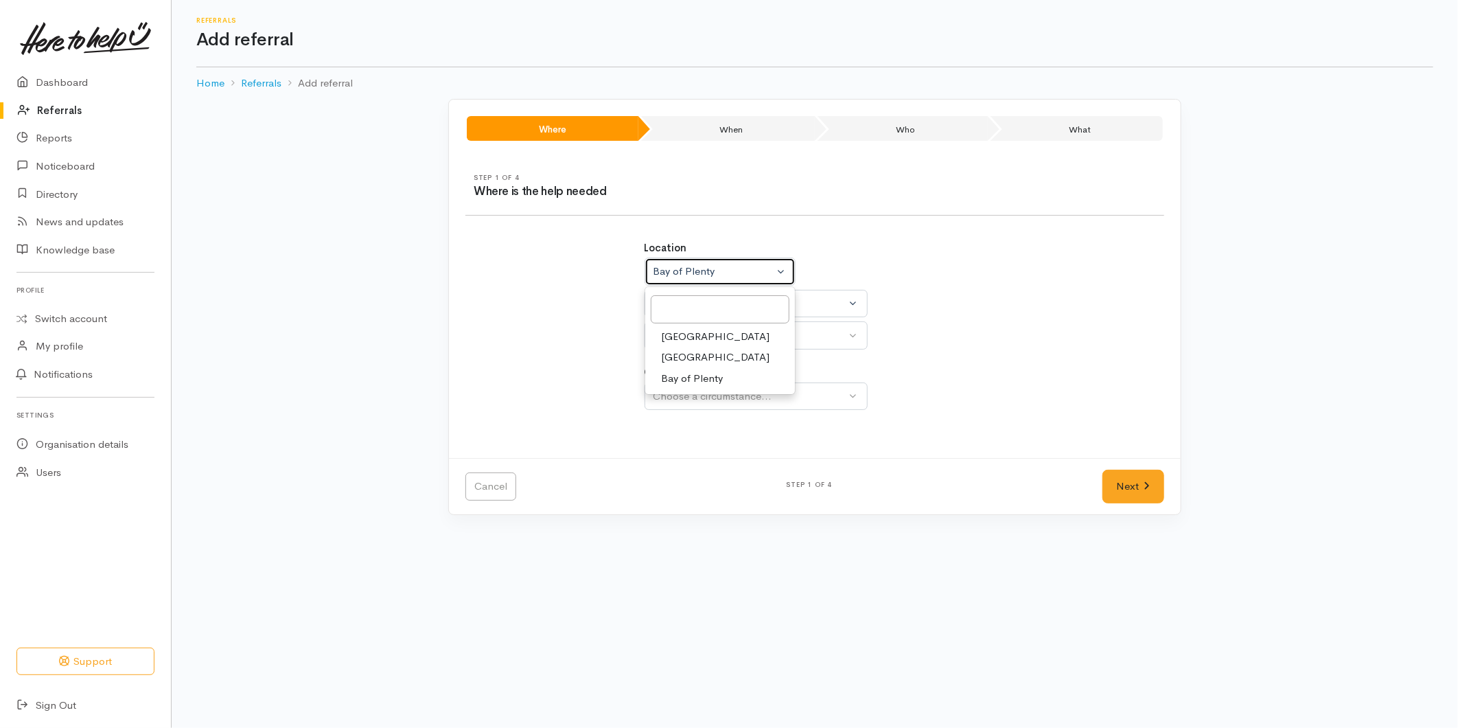
select select
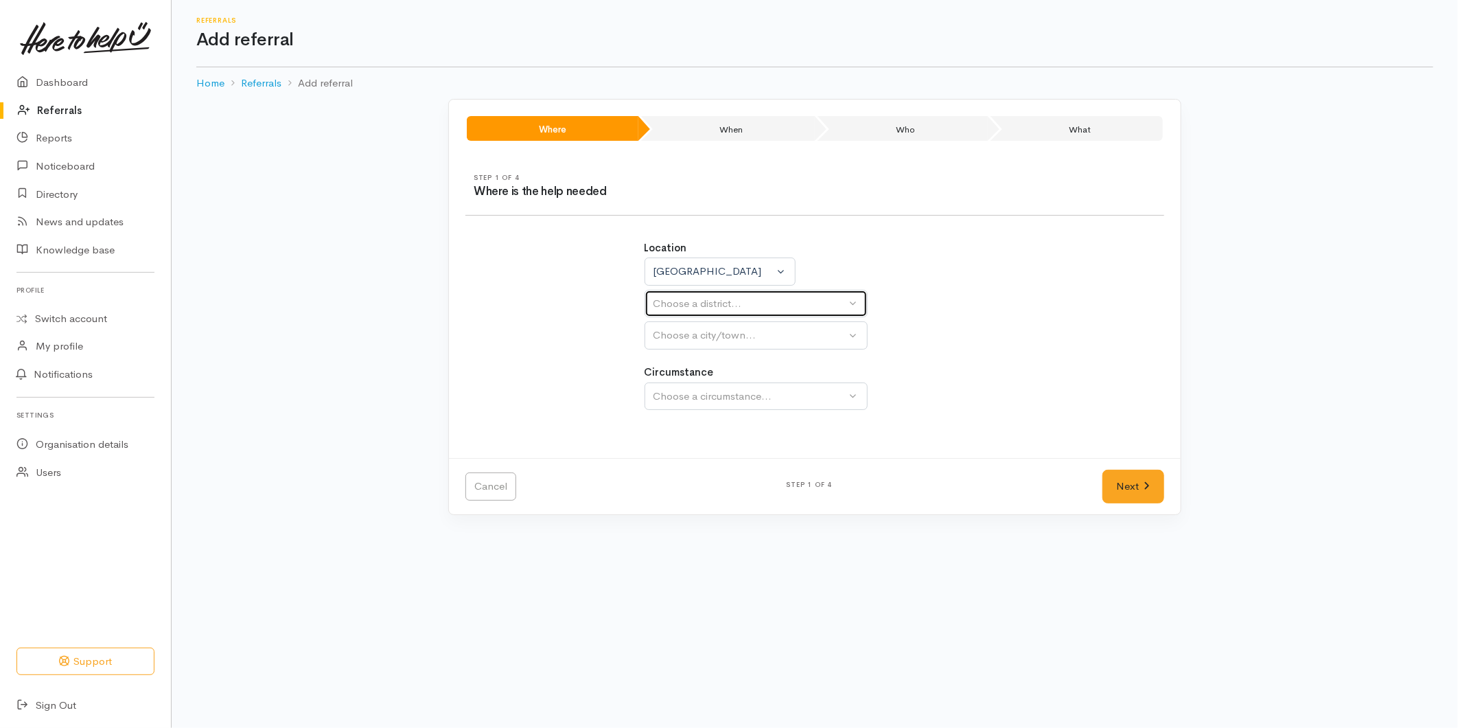
click at [678, 308] on div "Choose a district..." at bounding box center [750, 304] width 193 height 16
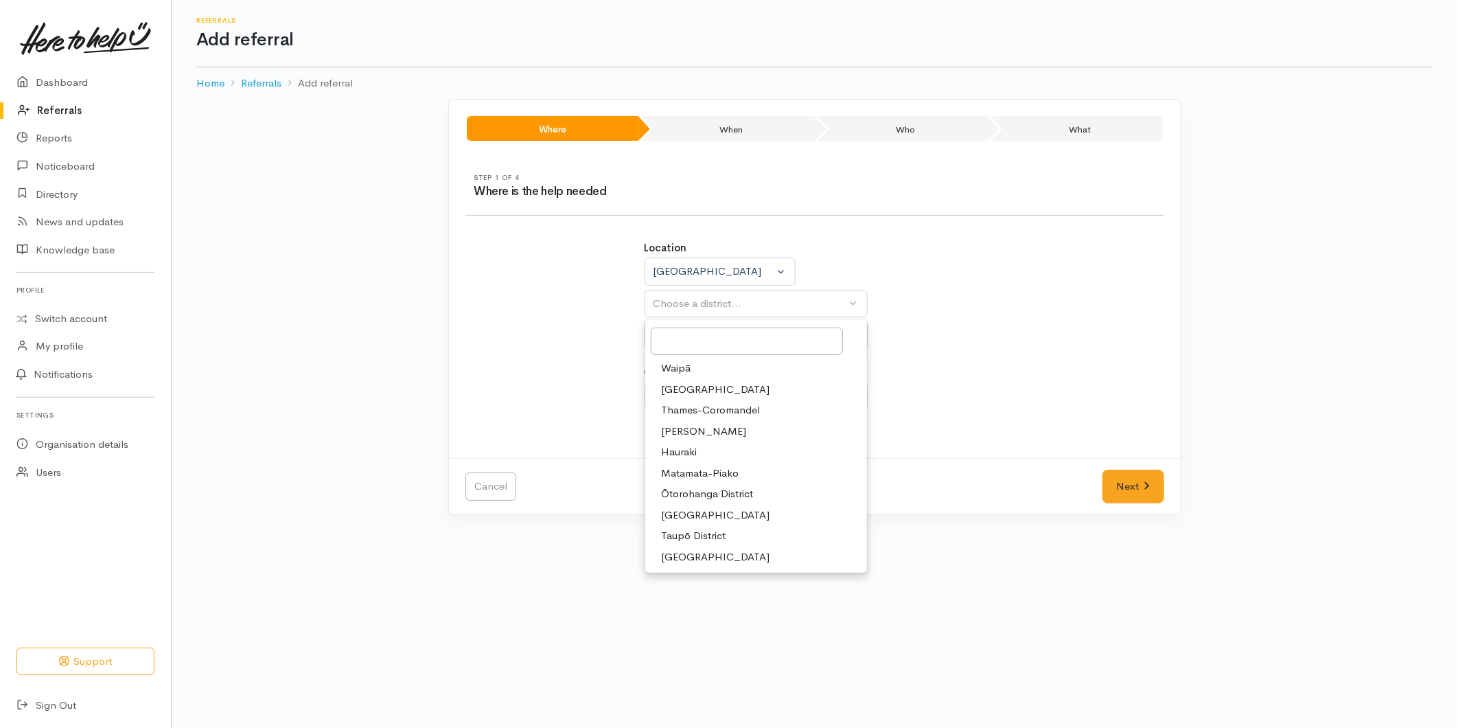
click at [687, 540] on span "Taupō District" at bounding box center [694, 536] width 65 height 16
select select "14"
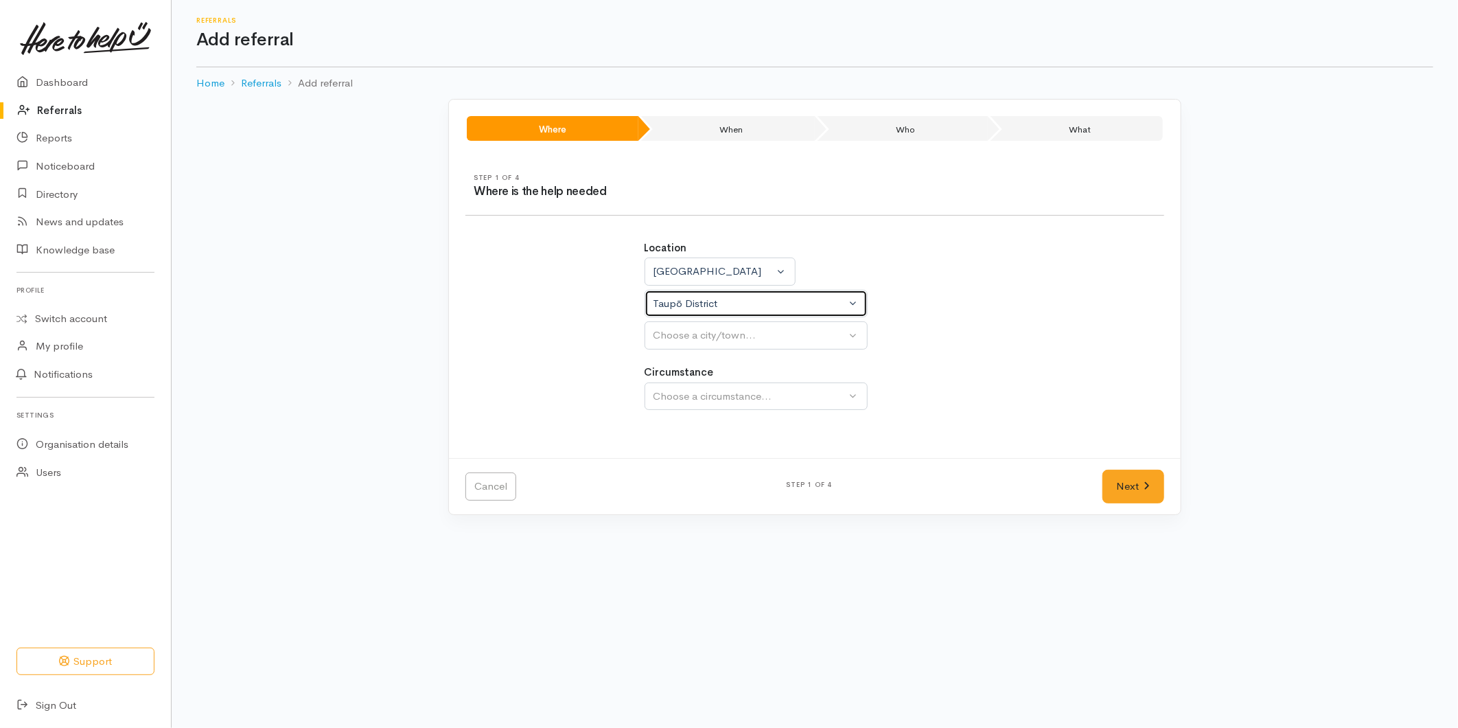
select select
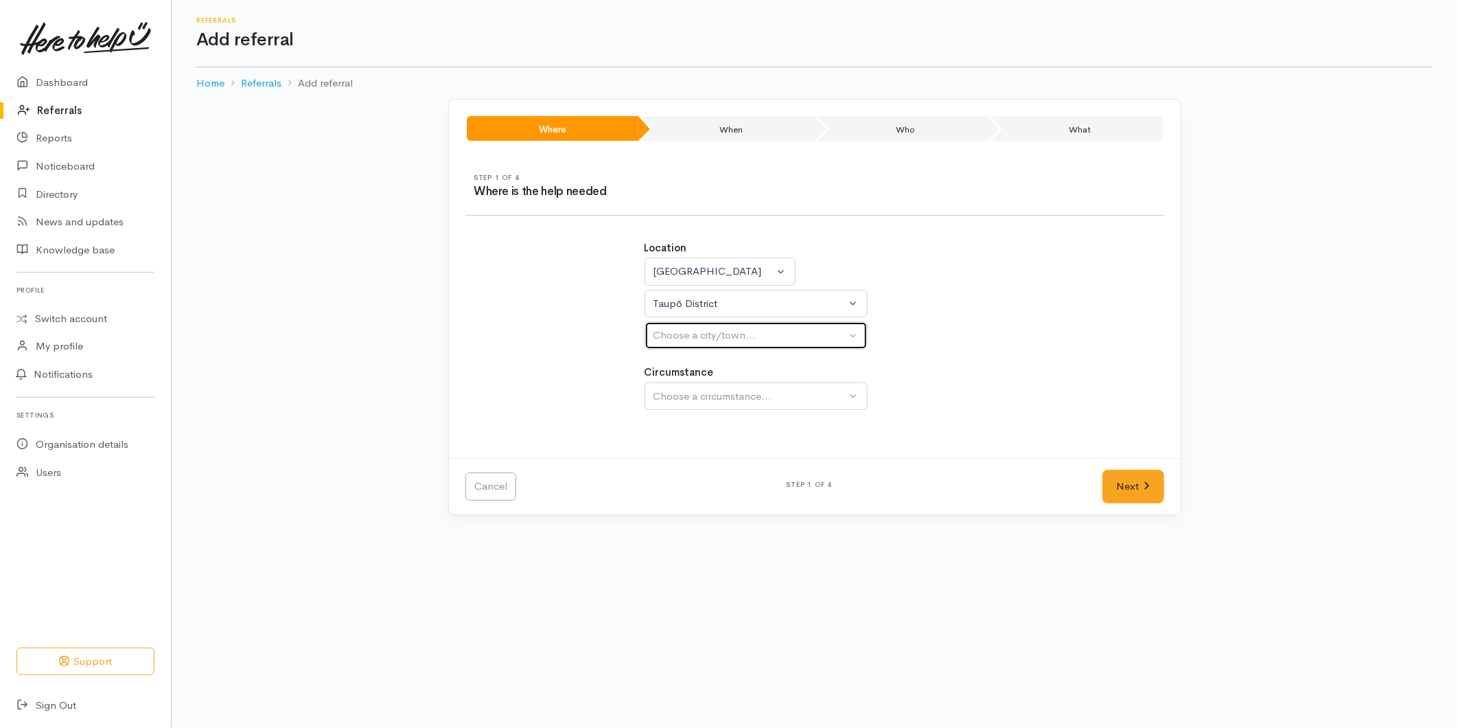
click at [684, 336] on div "Choose a city/town..." at bounding box center [750, 335] width 193 height 16
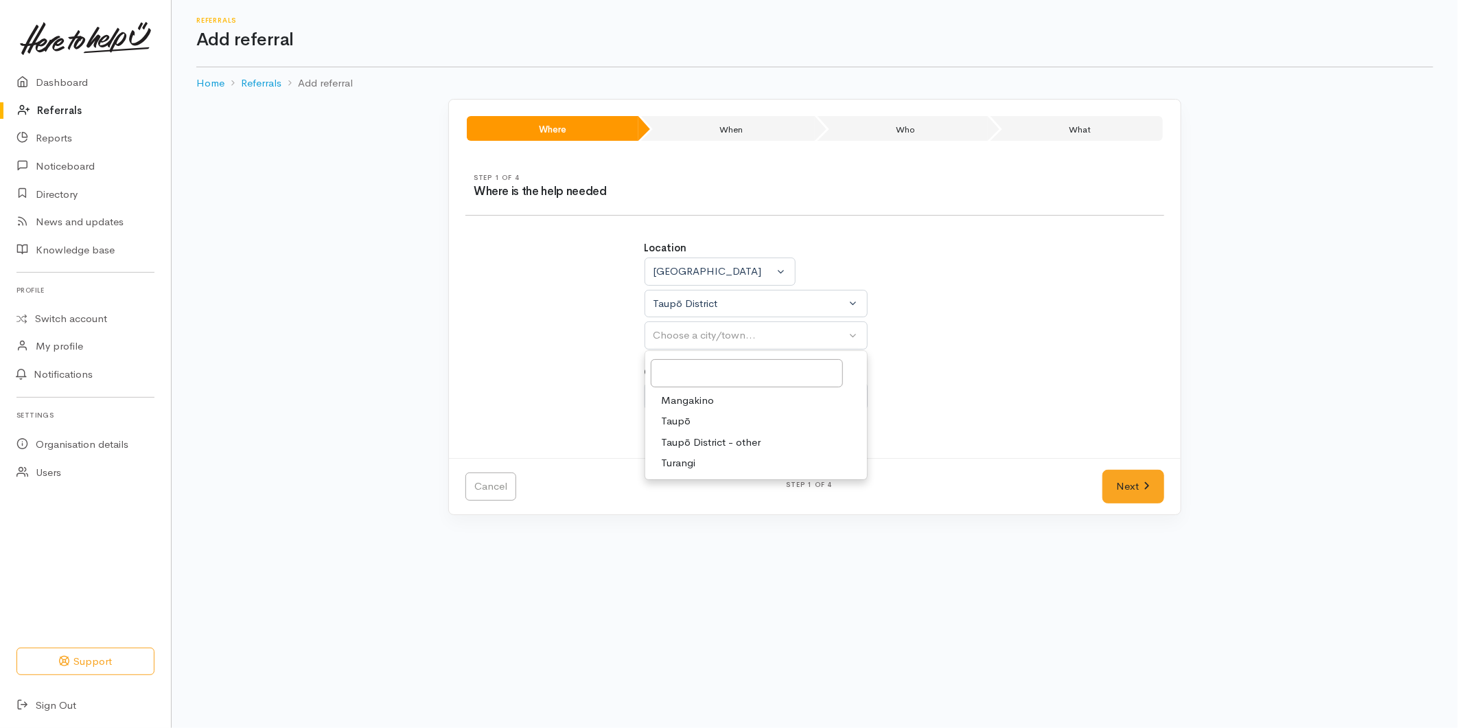
click at [680, 423] on span "Taupō" at bounding box center [677, 421] width 30 height 16
select select "183"
click at [685, 380] on div "Circumstance Community Choose a circumstance..." at bounding box center [815, 387] width 341 height 45
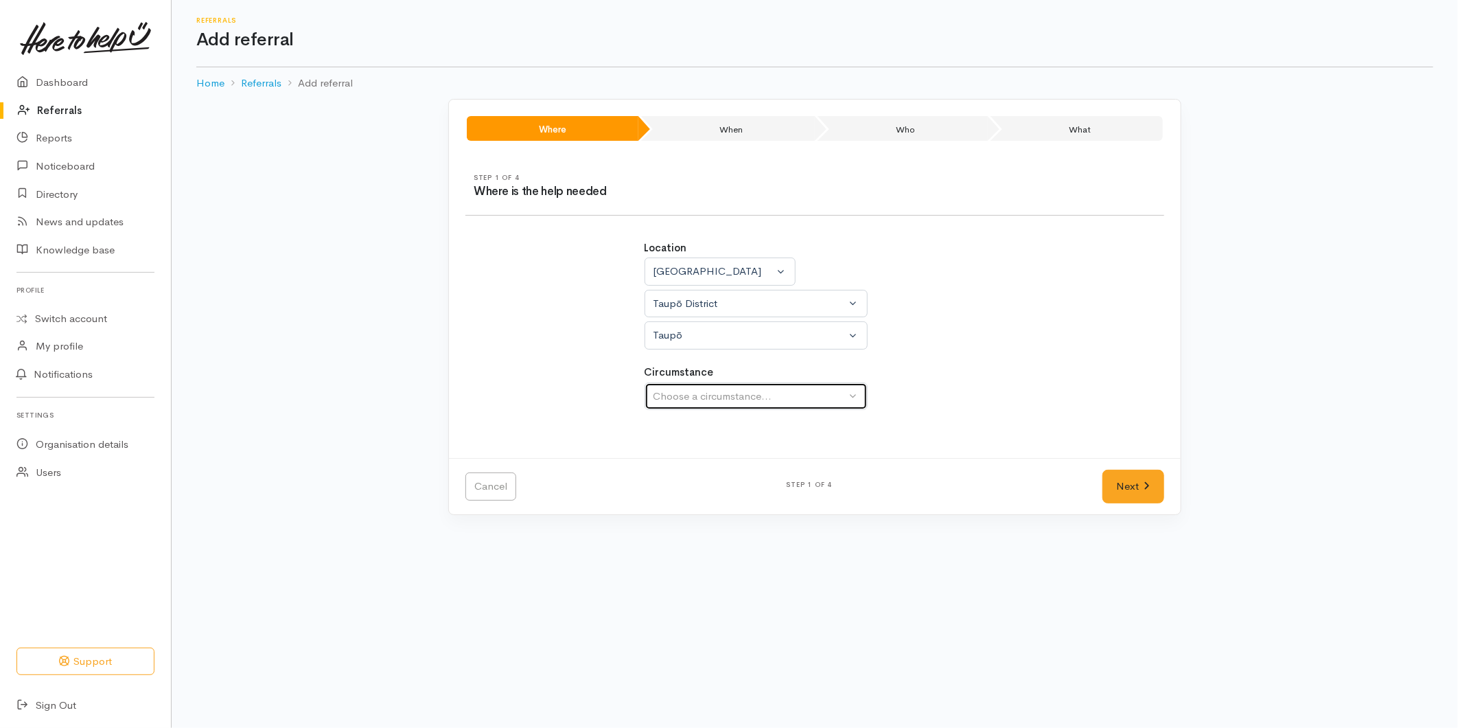
click at [685, 409] on button "Choose a circumstance..." at bounding box center [756, 396] width 223 height 28
drag, startPoint x: 691, startPoint y: 465, endPoint x: 1233, endPoint y: 505, distance: 543.8
click at [691, 465] on span "Community" at bounding box center [688, 461] width 52 height 16
select select "2"
click at [1127, 483] on link "Next" at bounding box center [1134, 487] width 62 height 34
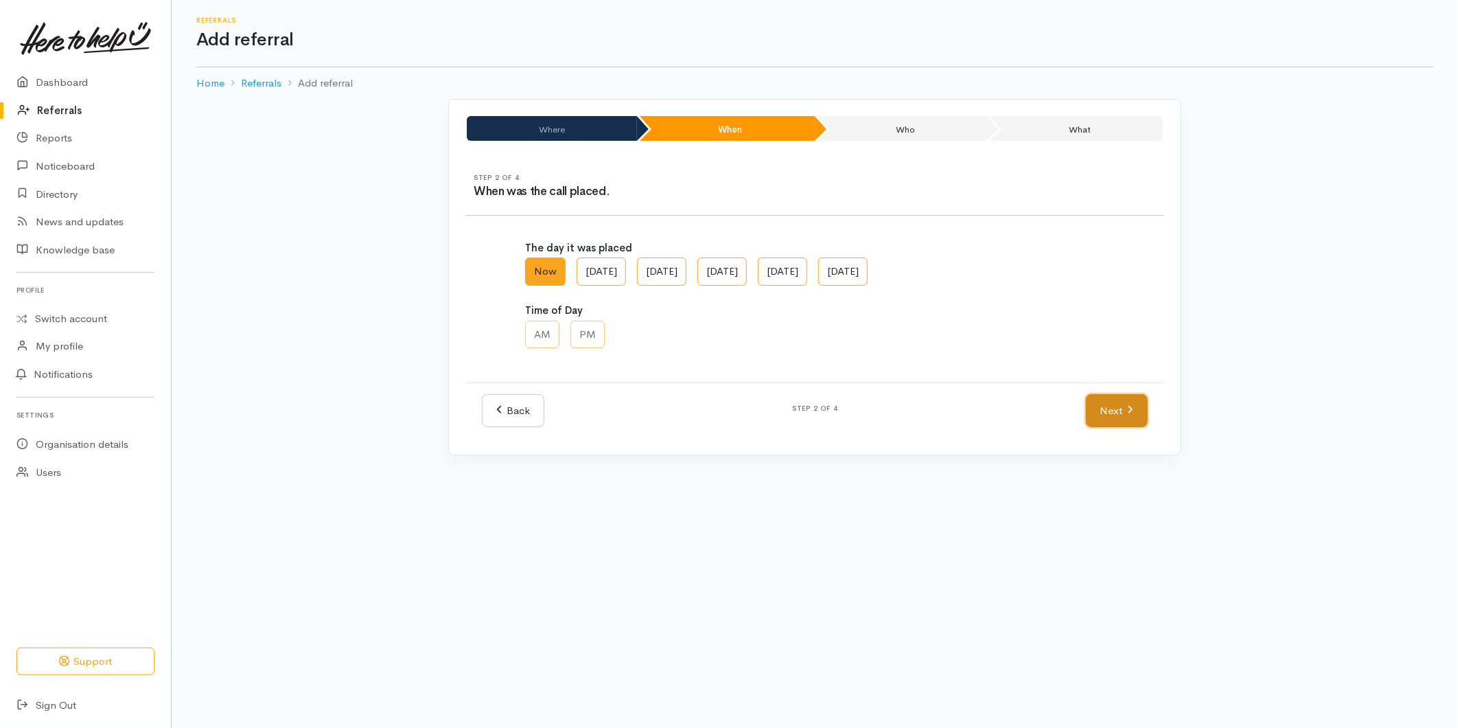
drag, startPoint x: 1110, startPoint y: 406, endPoint x: 867, endPoint y: 347, distance: 250.3
click at [1111, 406] on link "Next" at bounding box center [1117, 411] width 62 height 34
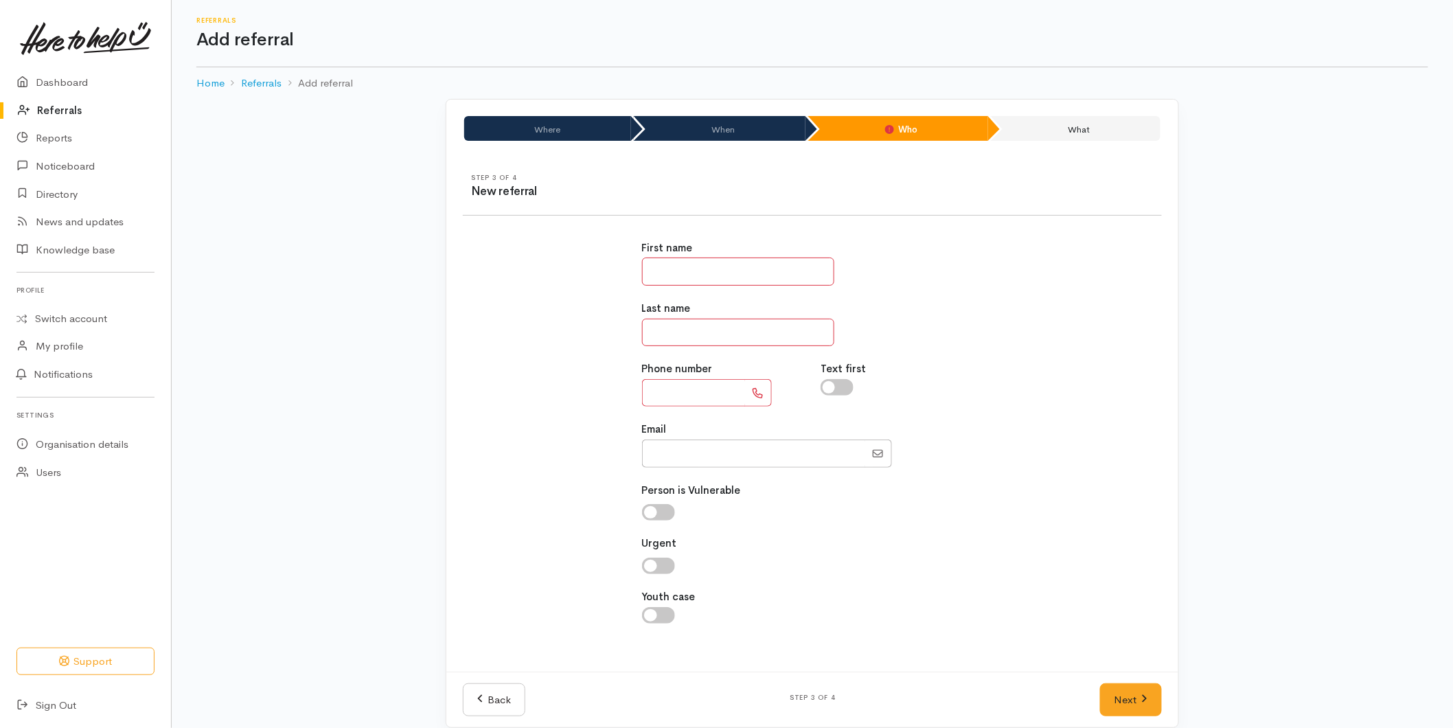
click at [652, 271] on input "text" at bounding box center [738, 271] width 192 height 28
type input "**"
type input "*******"
click at [683, 382] on input "text" at bounding box center [693, 393] width 103 height 28
type input "**********"
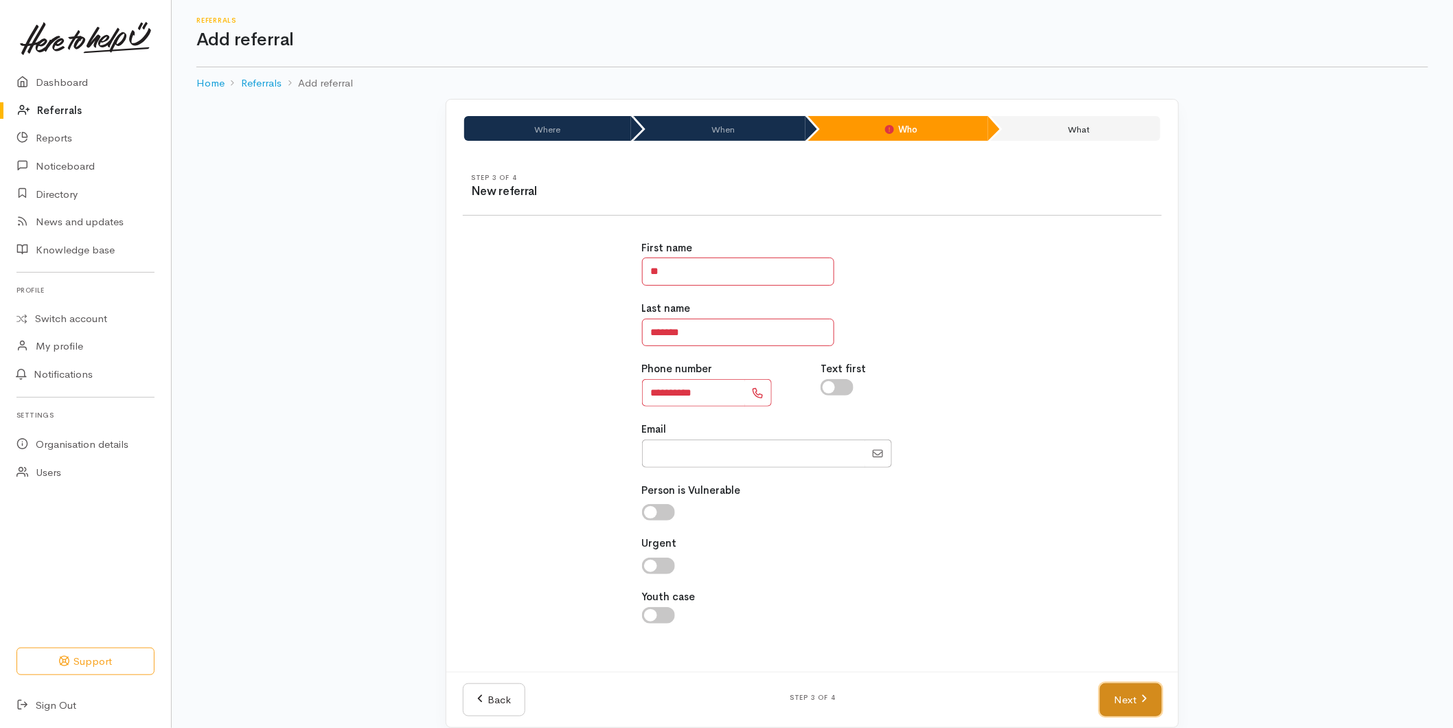
click at [1137, 701] on link "Next" at bounding box center [1131, 700] width 62 height 34
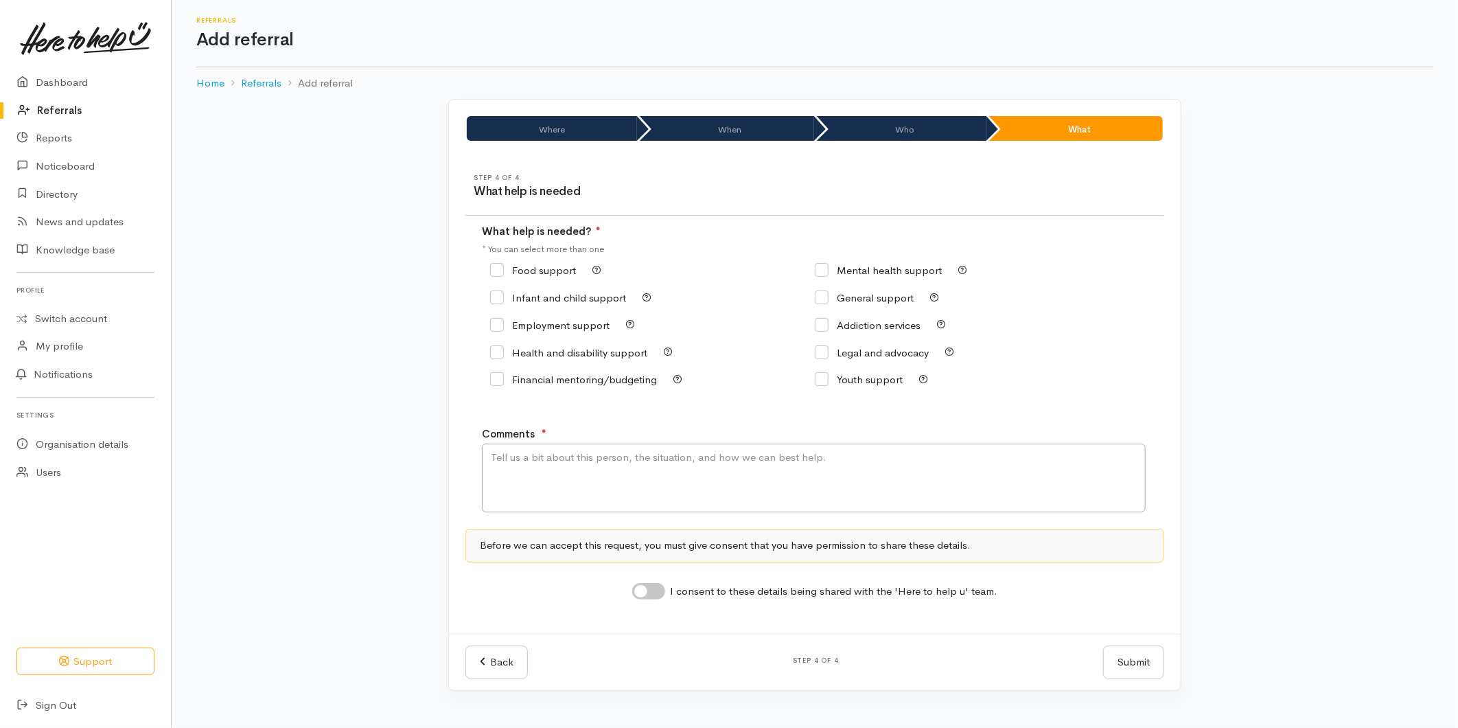
click at [492, 275] on input "Food support" at bounding box center [533, 270] width 86 height 10
checkbox input "true"
click at [520, 478] on textarea "Comments" at bounding box center [814, 477] width 664 height 69
type textarea "Requesting kai support for the Taupō area - came through to Tauranga FB"
click at [646, 586] on div "I consent to these details being shared with the 'Here to help u' team." at bounding box center [814, 590] width 699 height 22
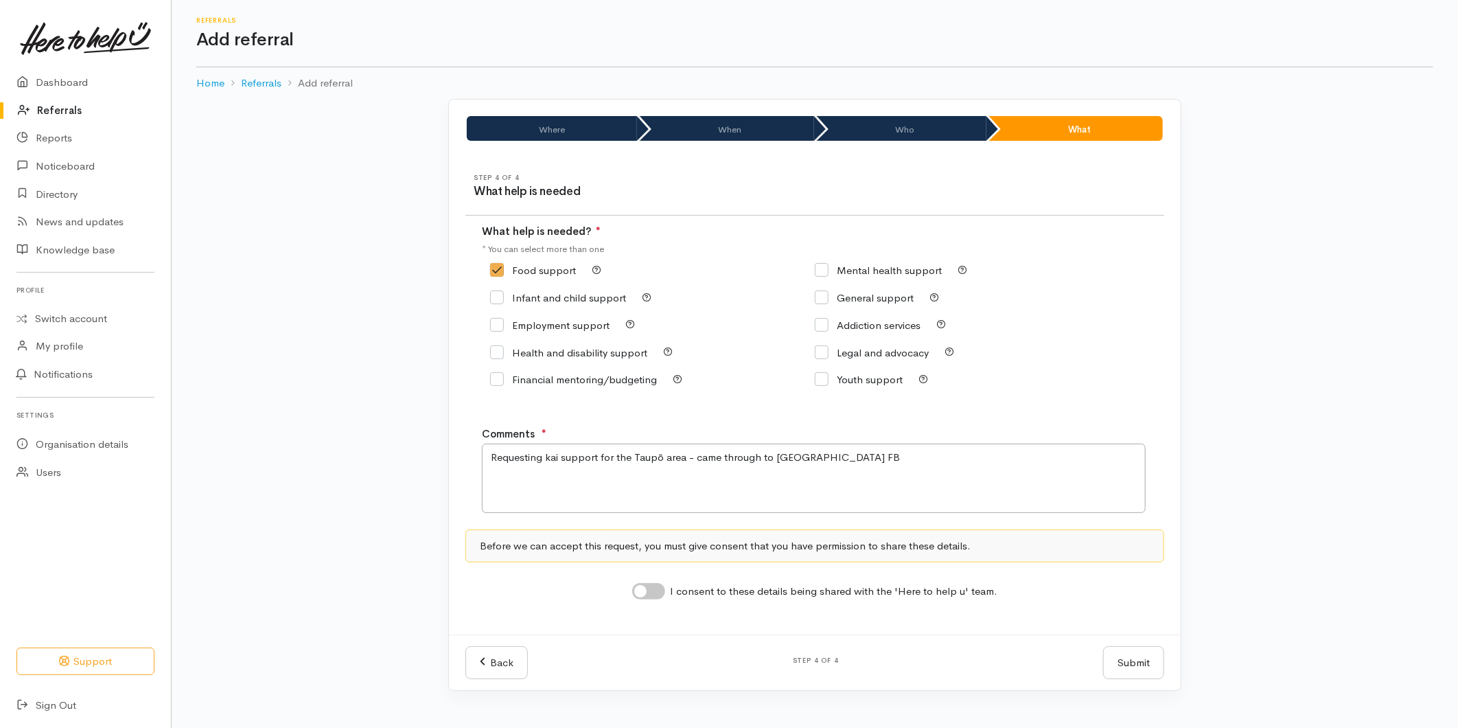
click at [647, 595] on input "I consent to these details being shared with the 'Here to help u' team." at bounding box center [648, 591] width 33 height 16
checkbox input "true"
click at [1109, 658] on button "Submit" at bounding box center [1133, 663] width 61 height 34
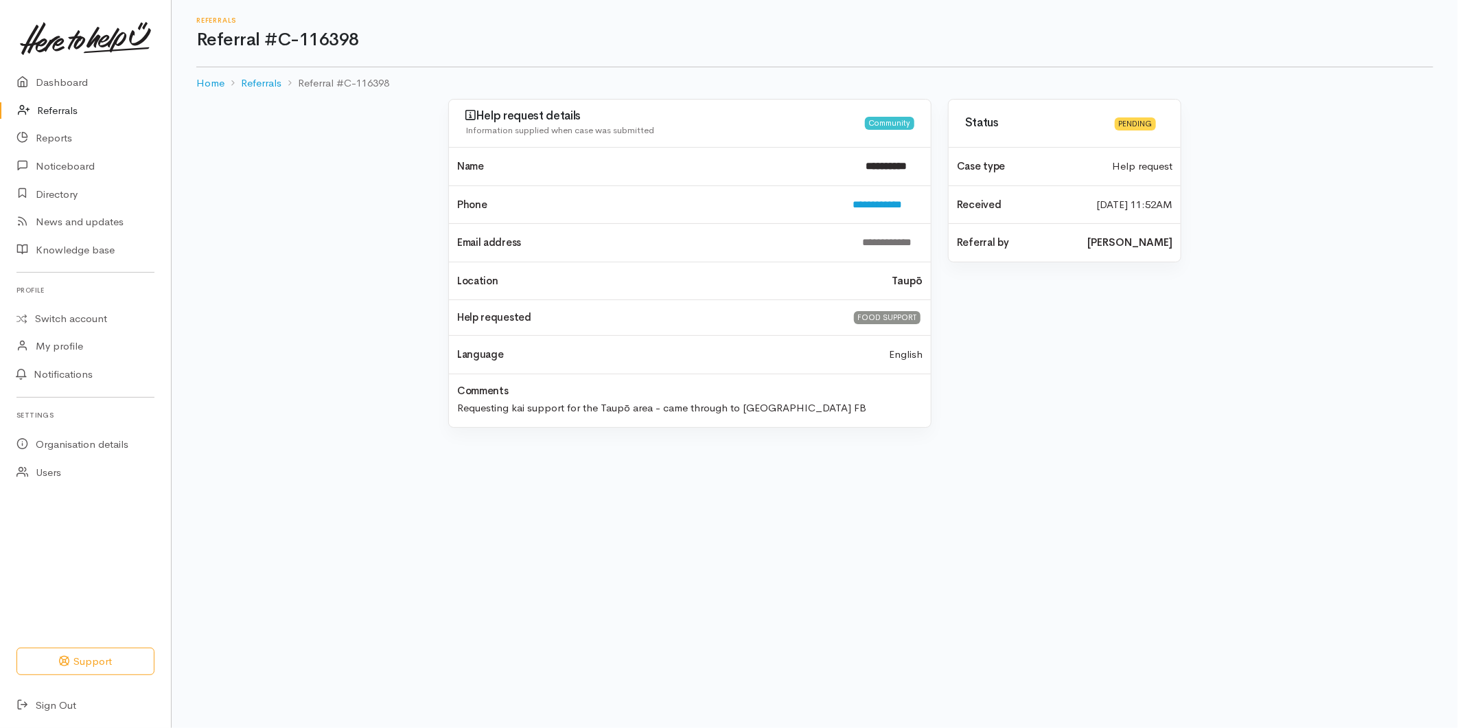
click at [62, 103] on link "Referrals" at bounding box center [85, 111] width 171 height 28
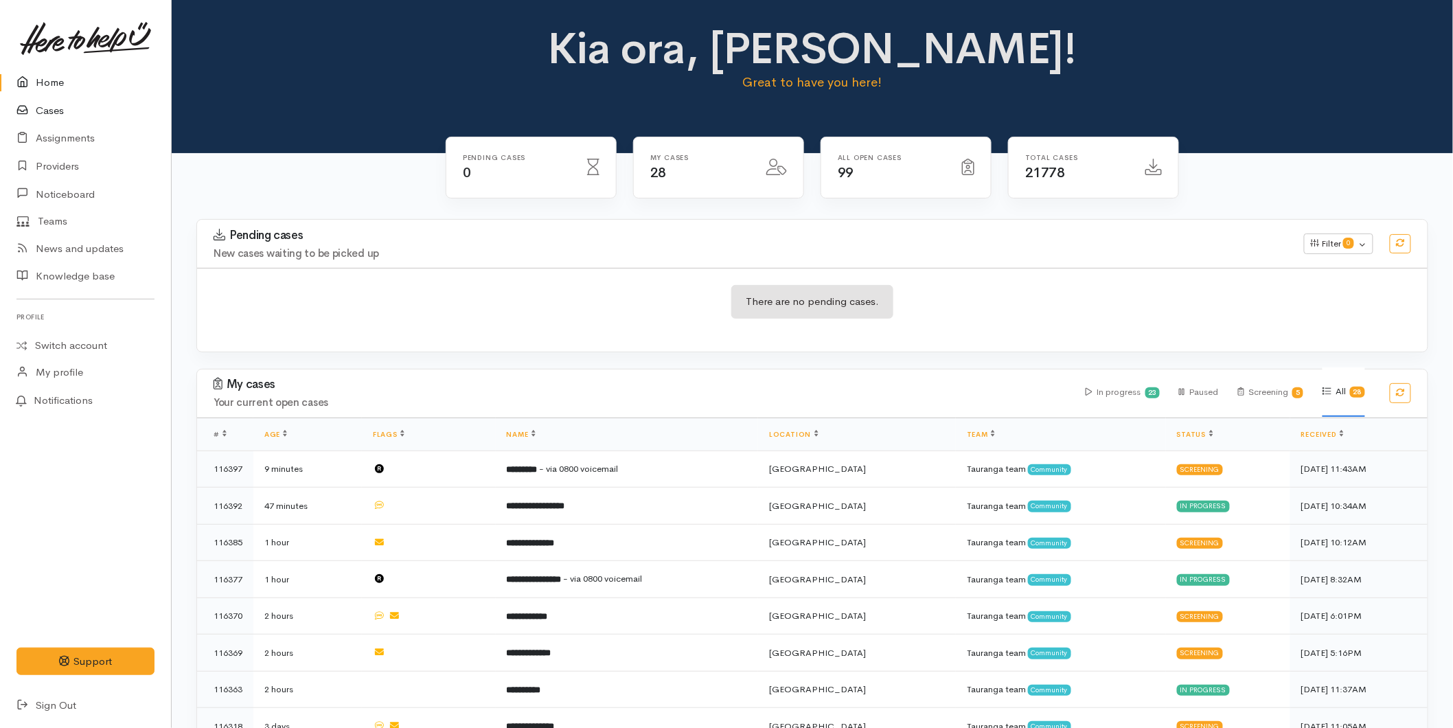
click at [29, 115] on icon at bounding box center [25, 110] width 19 height 17
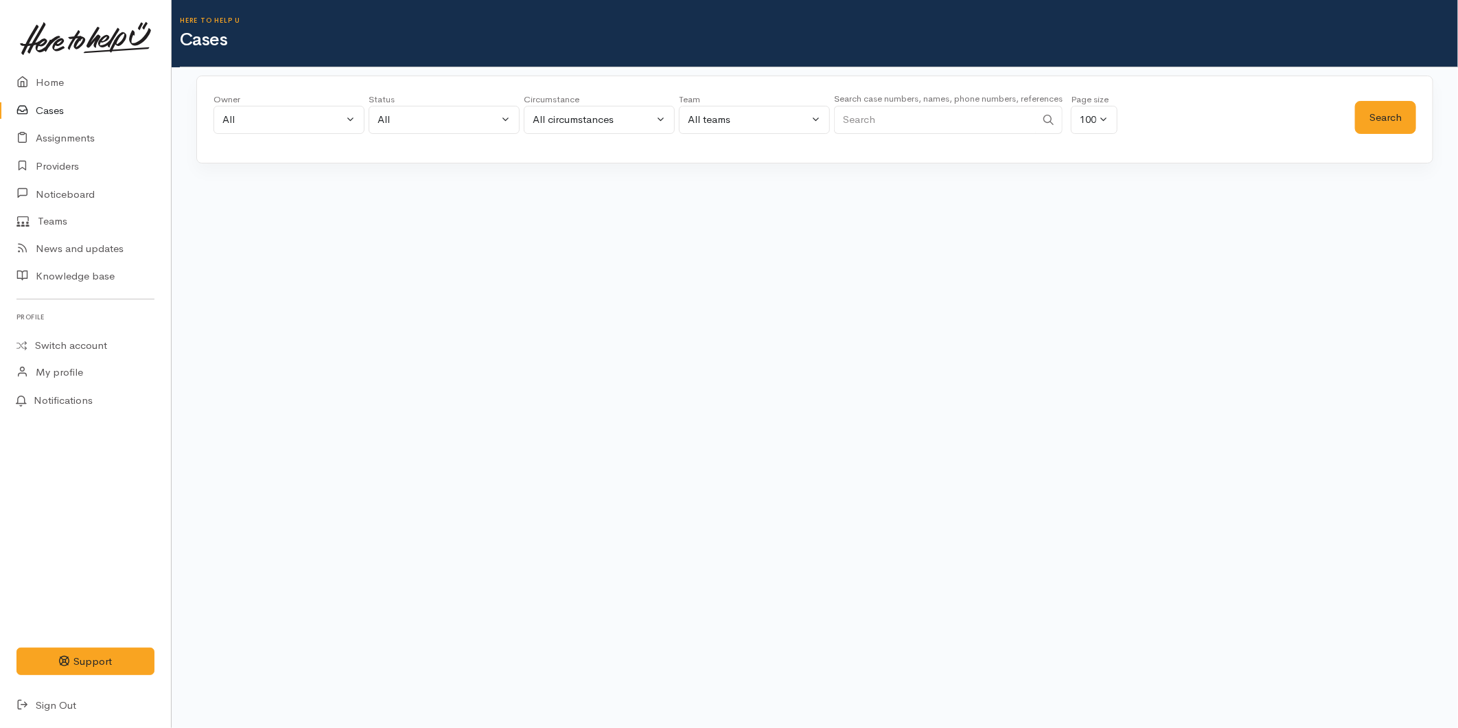
click at [976, 115] on input "Search" at bounding box center [935, 120] width 202 height 28
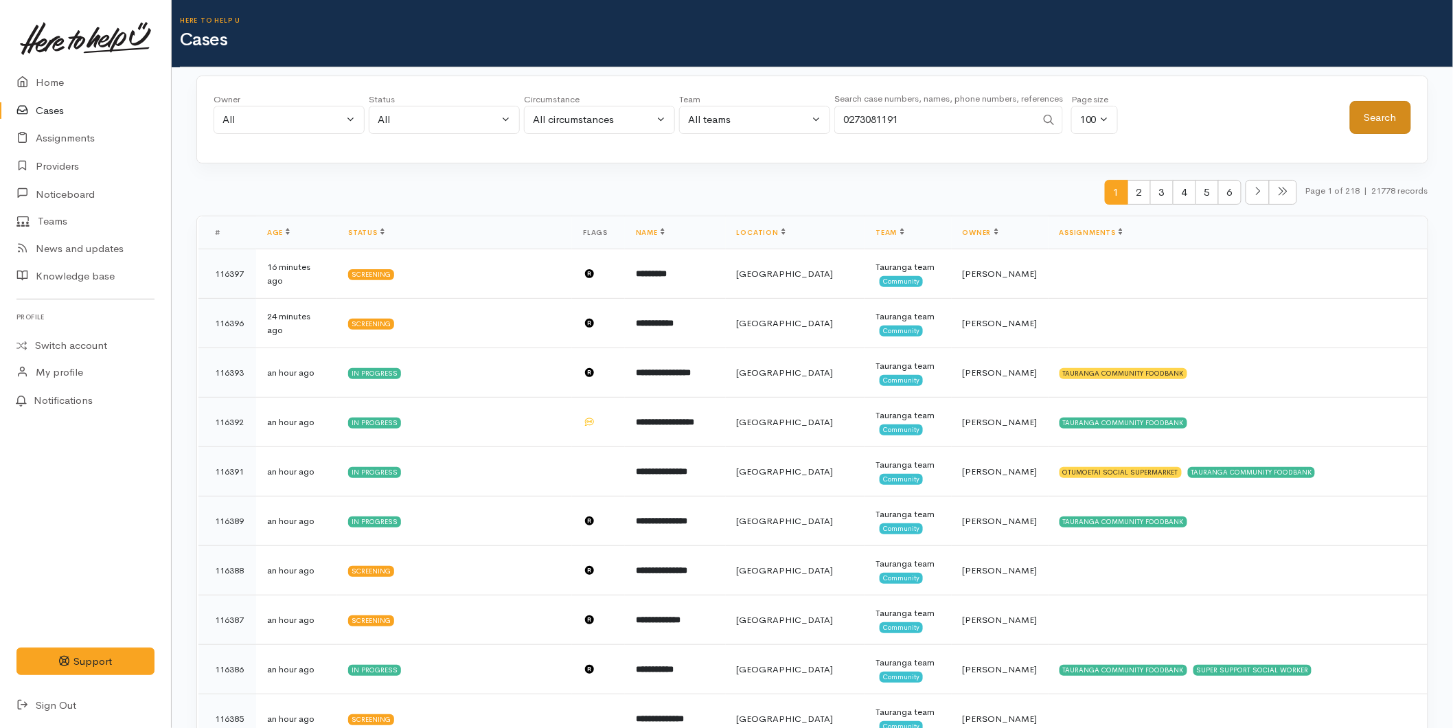
type input "0273081191"
click at [1399, 104] on button "Search" at bounding box center [1380, 118] width 61 height 34
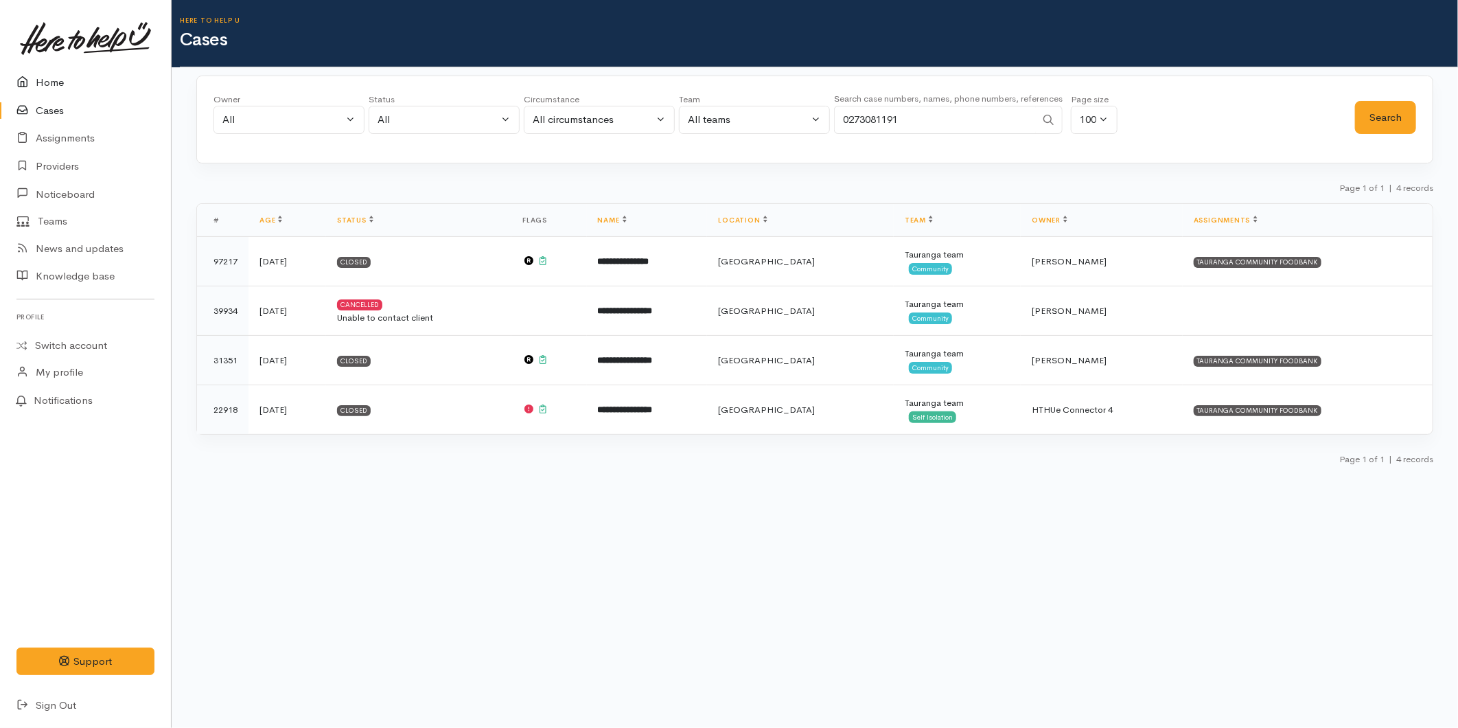
click at [43, 74] on link "Home" at bounding box center [85, 83] width 171 height 28
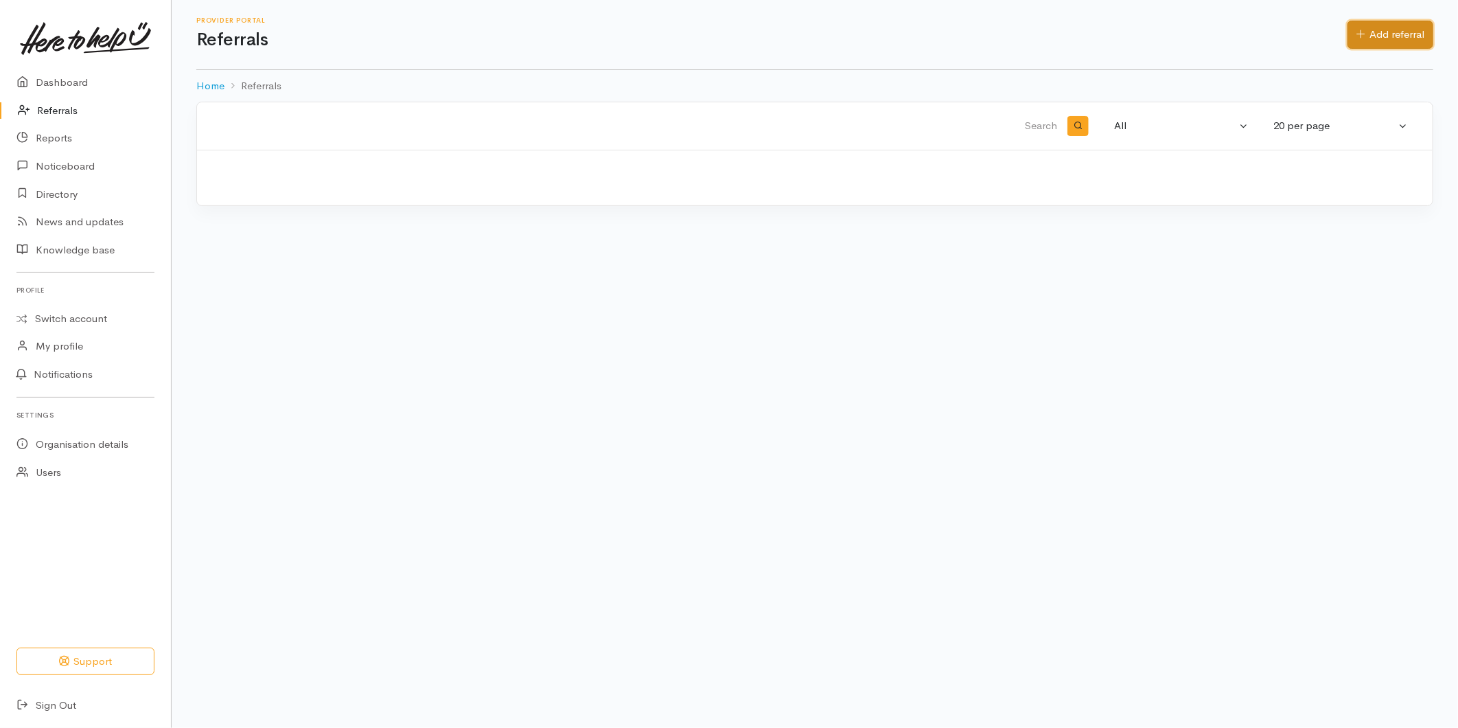
click at [1357, 33] on icon at bounding box center [1361, 34] width 8 height 8
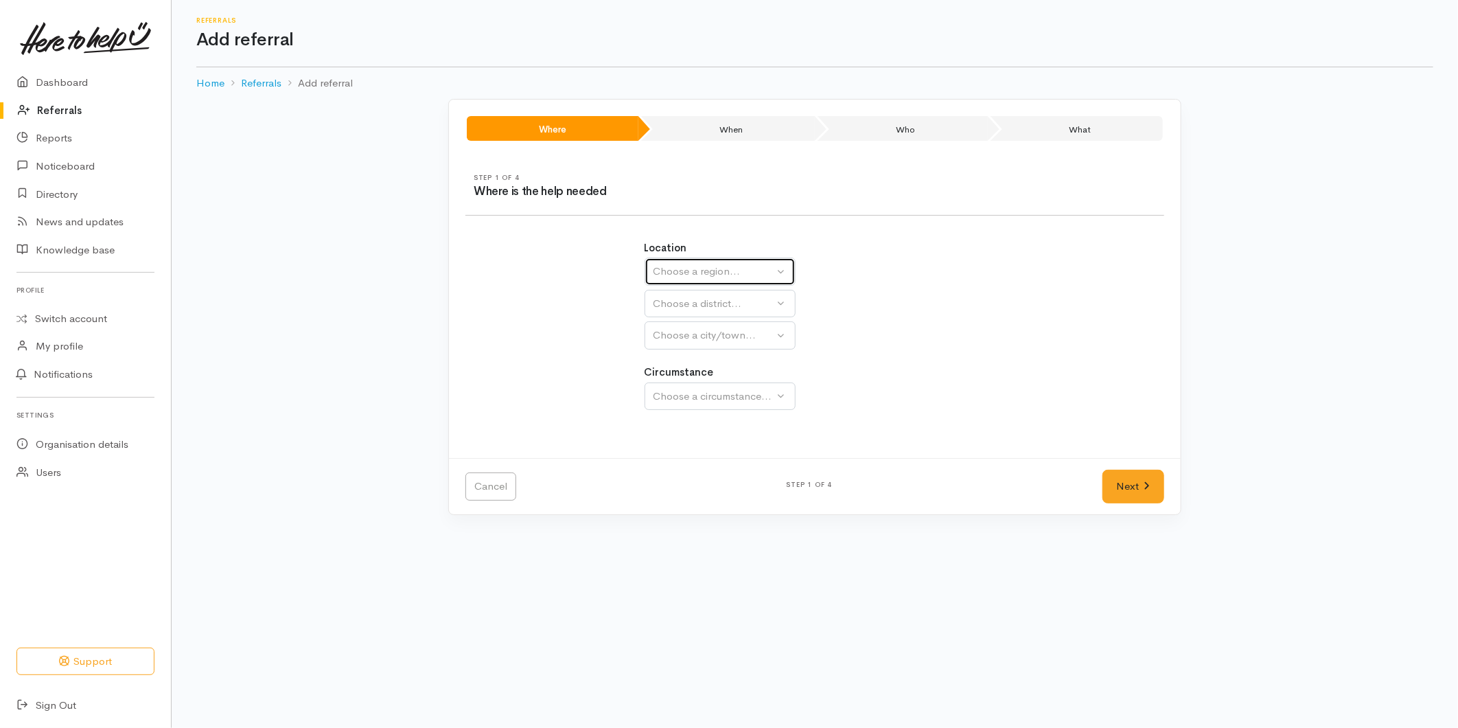
click at [703, 279] on button "Choose a region..." at bounding box center [720, 271] width 151 height 28
click at [678, 379] on span "Bay of Plenty" at bounding box center [693, 379] width 62 height 16
select select "4"
select select
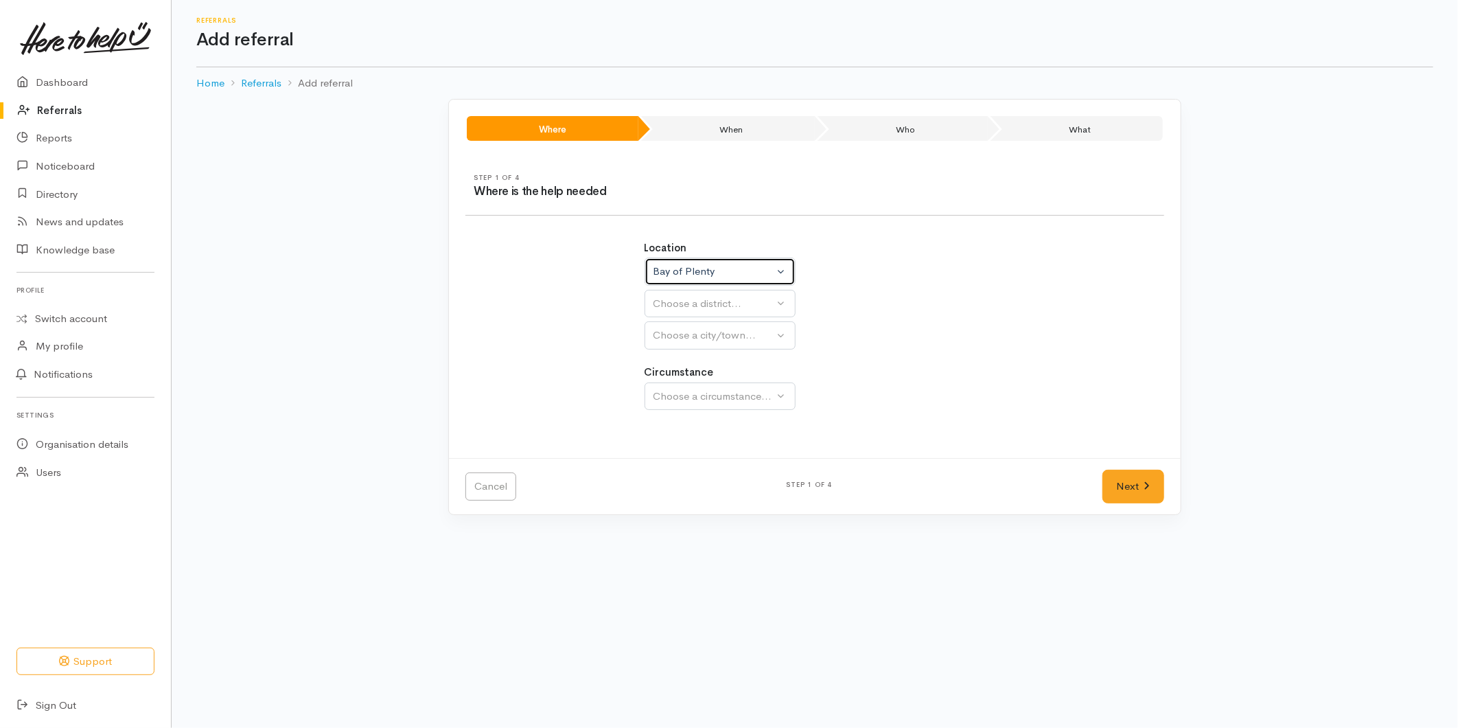
select select
click at [696, 299] on div "Choose a district..." at bounding box center [750, 304] width 193 height 16
click at [687, 369] on span "[GEOGRAPHIC_DATA]" at bounding box center [716, 368] width 108 height 16
select select "6"
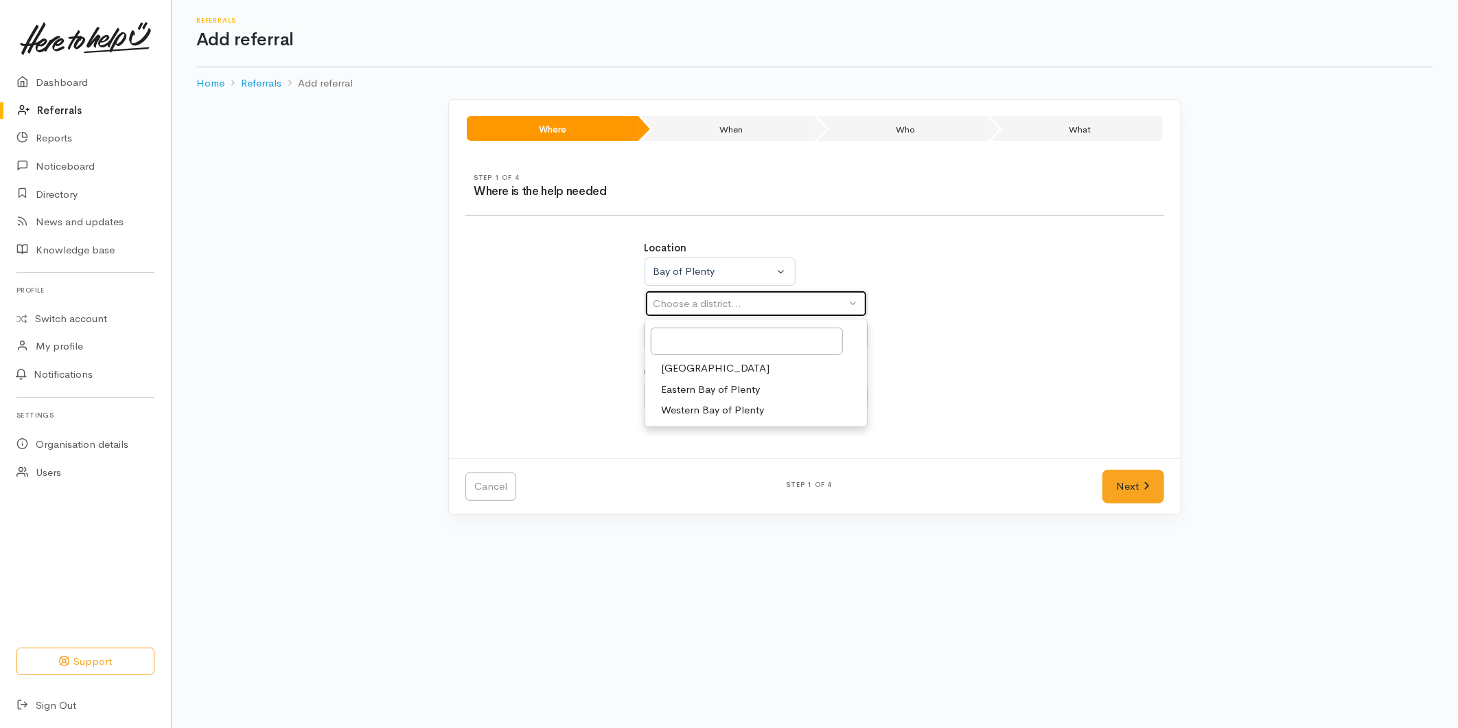
select select
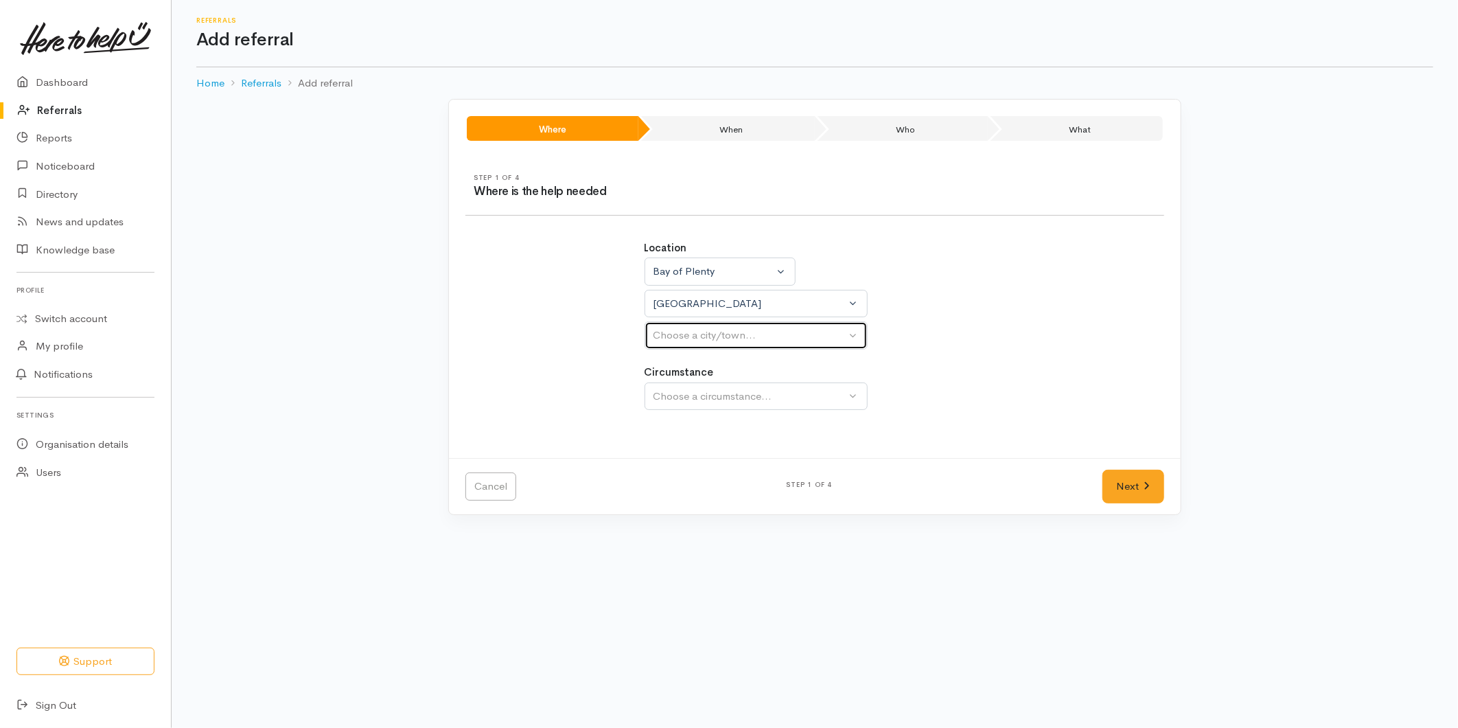
click at [692, 348] on button "Choose a city/town..." at bounding box center [756, 335] width 223 height 28
click at [677, 399] on span "[GEOGRAPHIC_DATA]" at bounding box center [716, 401] width 108 height 16
select select "4"
click at [713, 405] on button "Choose a circumstance..." at bounding box center [756, 396] width 223 height 28
drag, startPoint x: 688, startPoint y: 457, endPoint x: 1190, endPoint y: 458, distance: 501.8
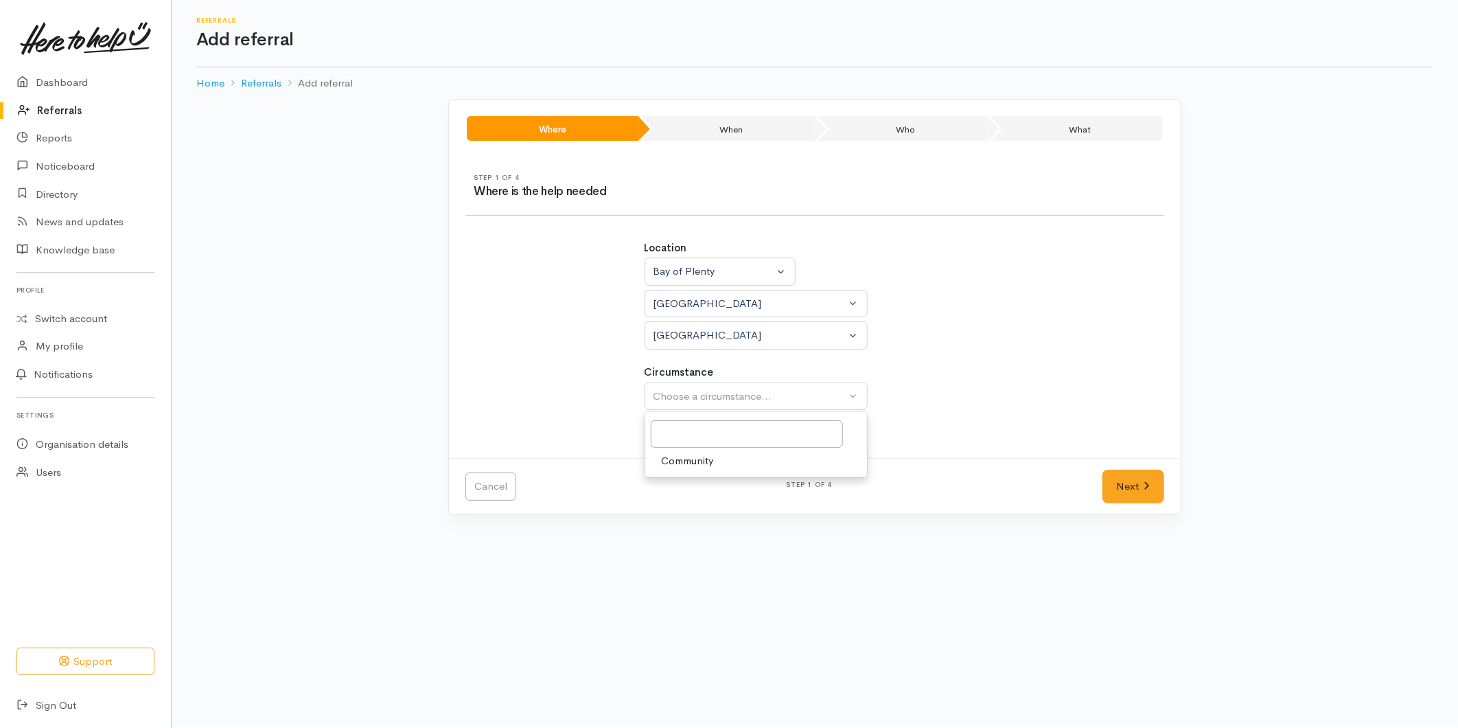
click at [696, 457] on span "Community" at bounding box center [688, 461] width 52 height 16
select select "2"
click at [1121, 483] on link "Next" at bounding box center [1134, 487] width 62 height 34
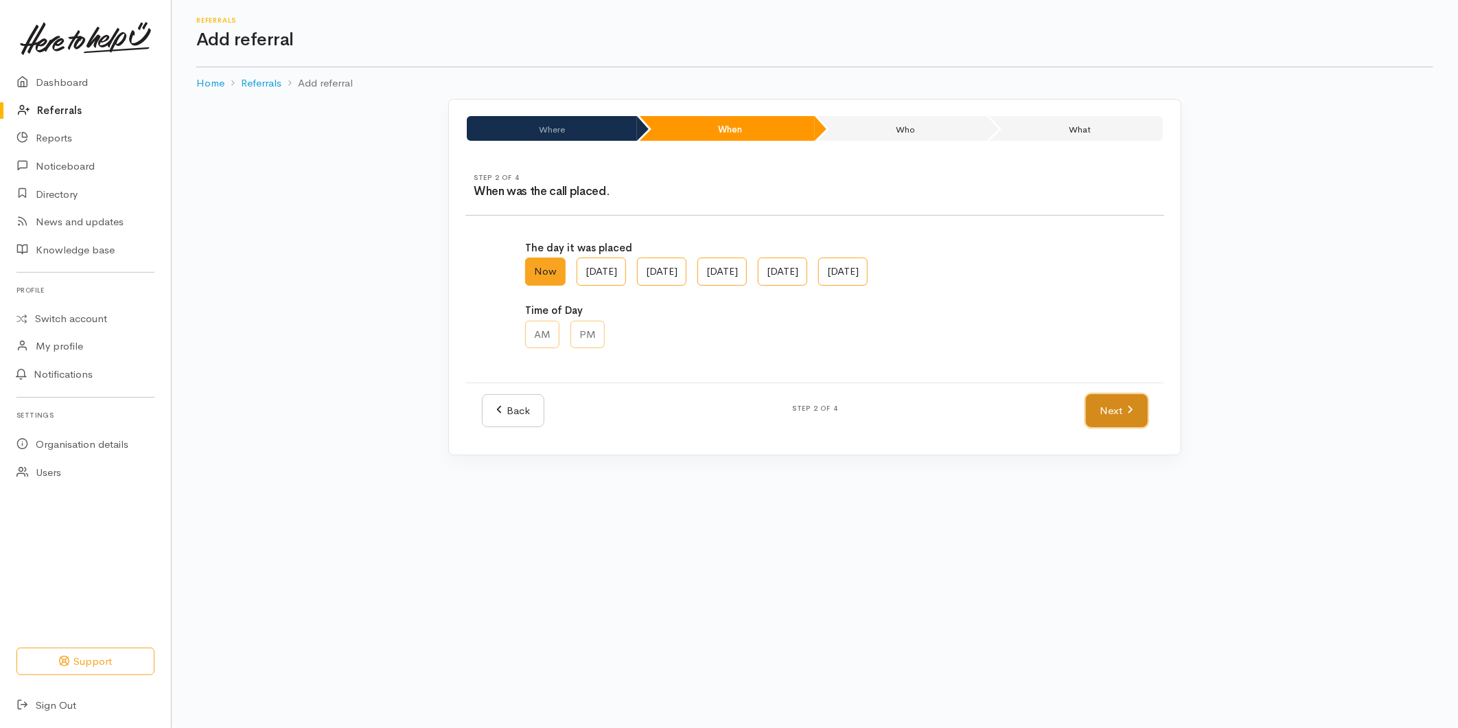
click at [1116, 423] on link "Next" at bounding box center [1117, 411] width 62 height 34
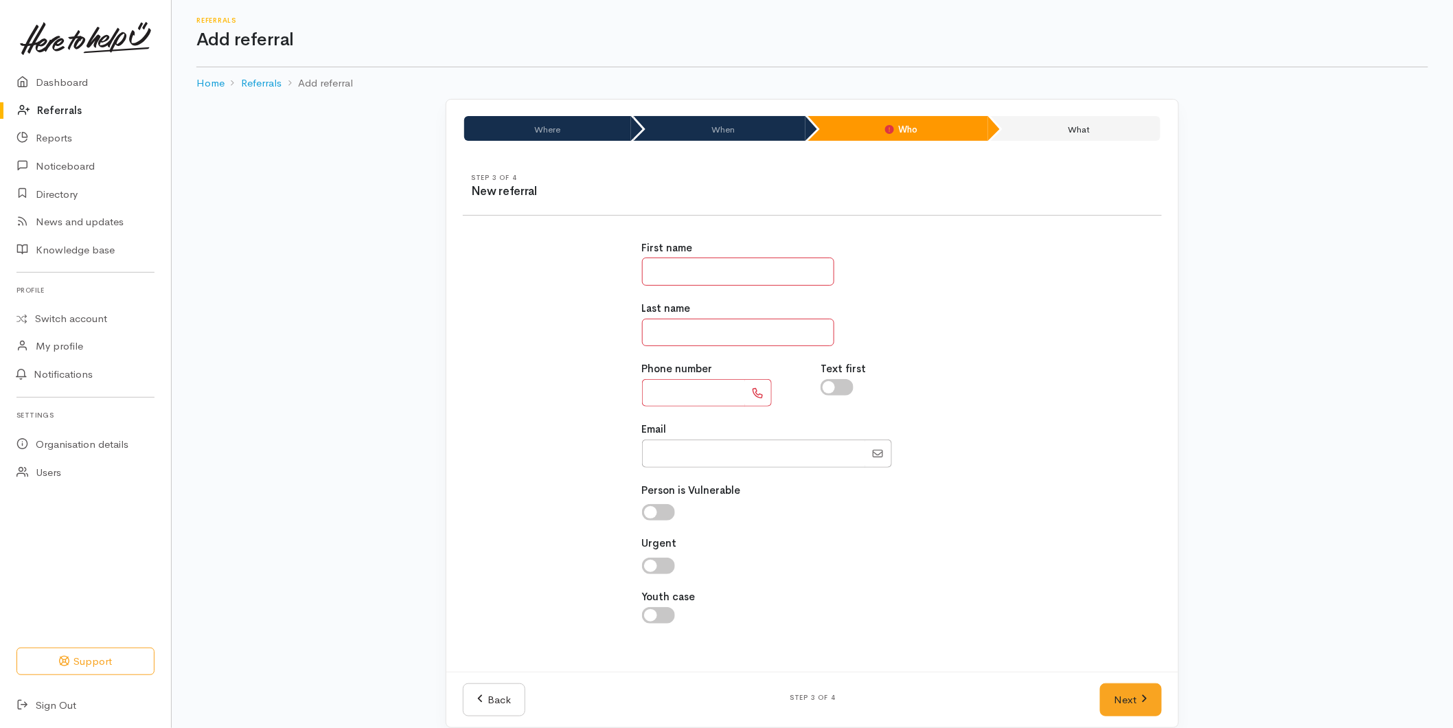
click at [749, 270] on input "text" at bounding box center [738, 271] width 192 height 28
type input "*******"
type input "**********"
click at [1125, 708] on link "Next" at bounding box center [1131, 700] width 62 height 34
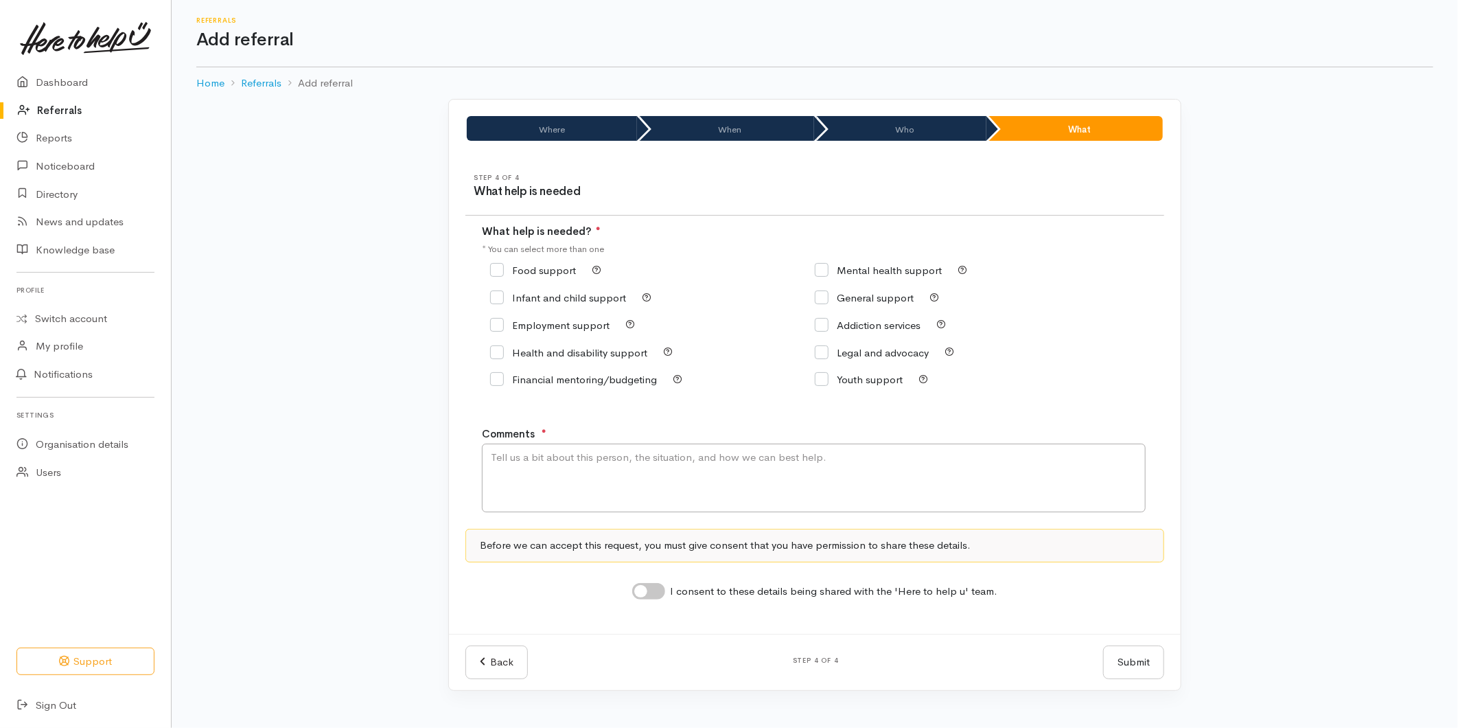
click at [511, 264] on div "Food support" at bounding box center [652, 270] width 325 height 19
click at [500, 270] on input "Food support" at bounding box center [533, 270] width 86 height 10
checkbox input "true"
click at [533, 479] on textarea "Comments" at bounding box center [814, 477] width 664 height 69
type textarea "Requesting food support"
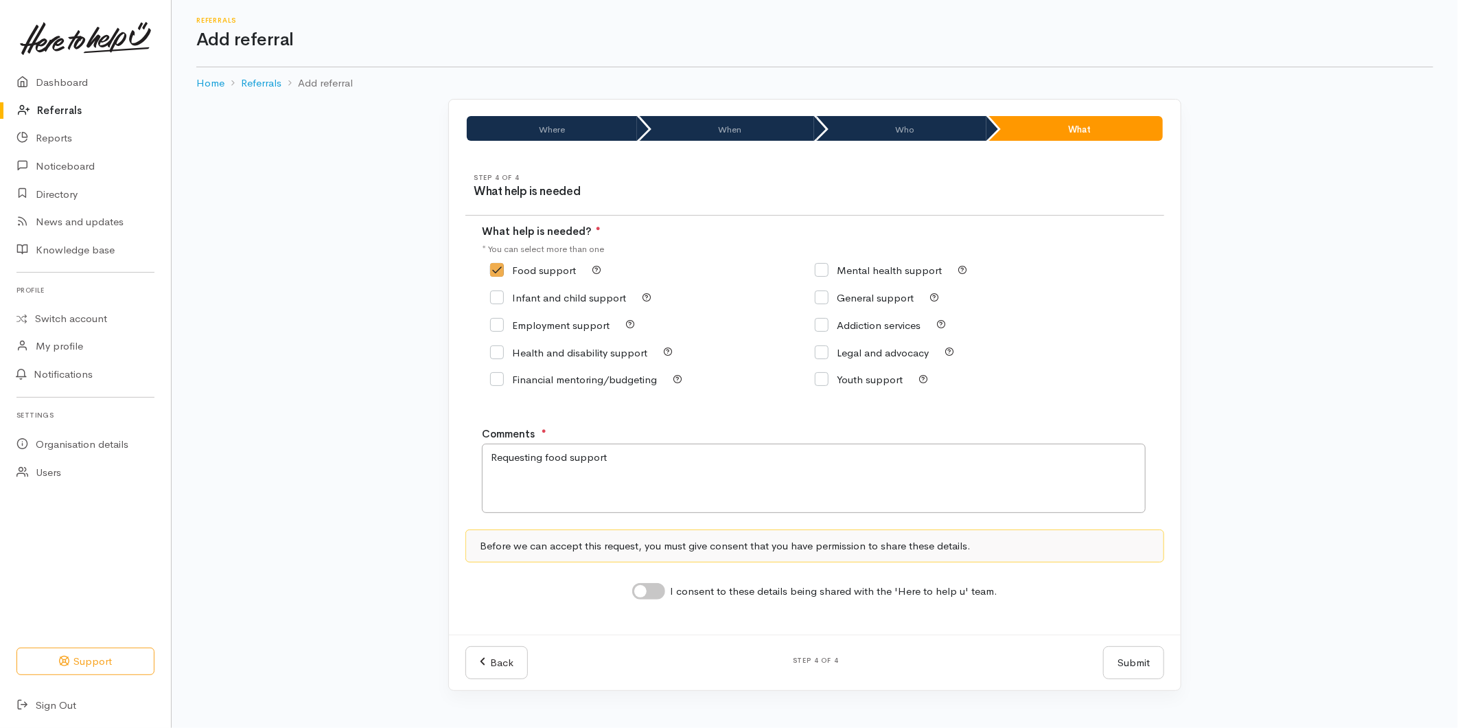
click at [667, 589] on div "I consent to these details being shared with the 'Here to help u' team." at bounding box center [815, 592] width 366 height 18
click at [660, 593] on input "I consent to these details being shared with the 'Here to help u' team." at bounding box center [648, 591] width 33 height 16
checkbox input "true"
click at [1120, 669] on button "Submit" at bounding box center [1133, 663] width 61 height 34
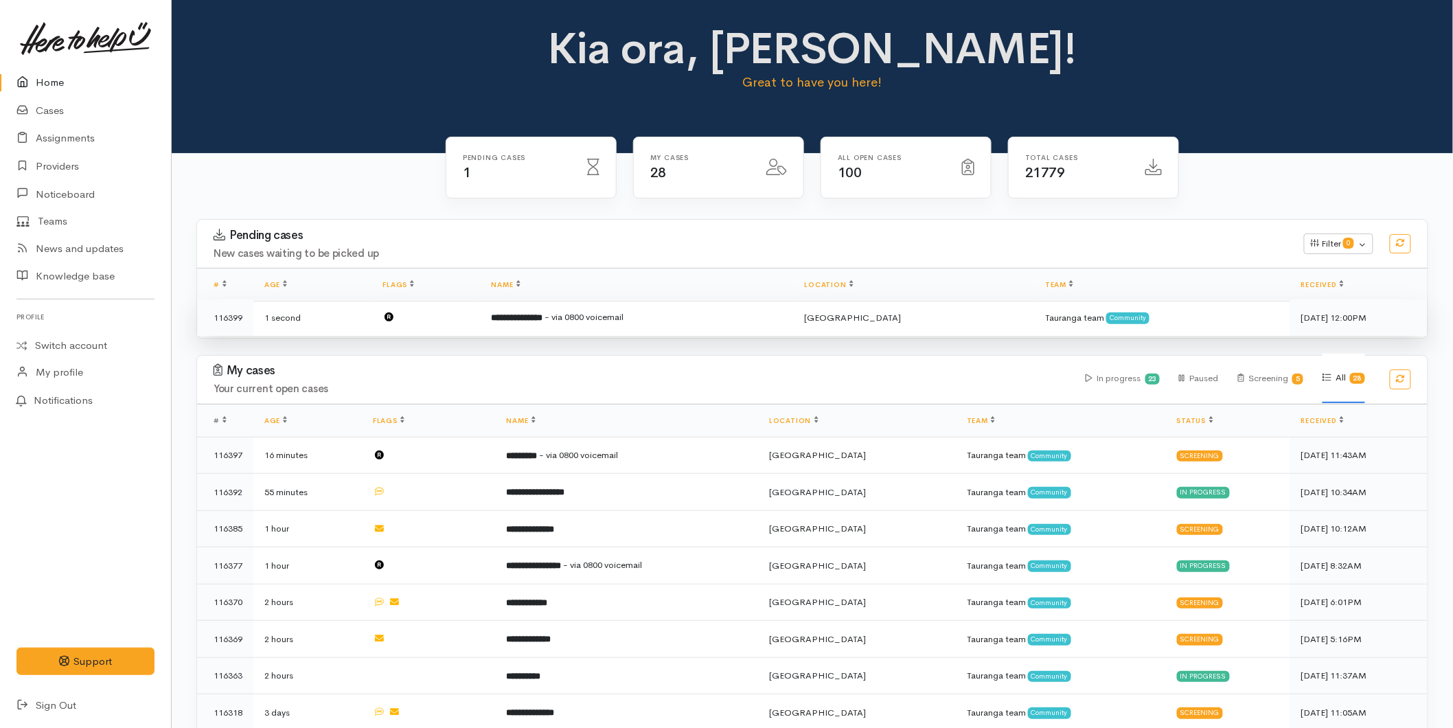
click at [615, 307] on td "**********" at bounding box center [636, 317] width 313 height 36
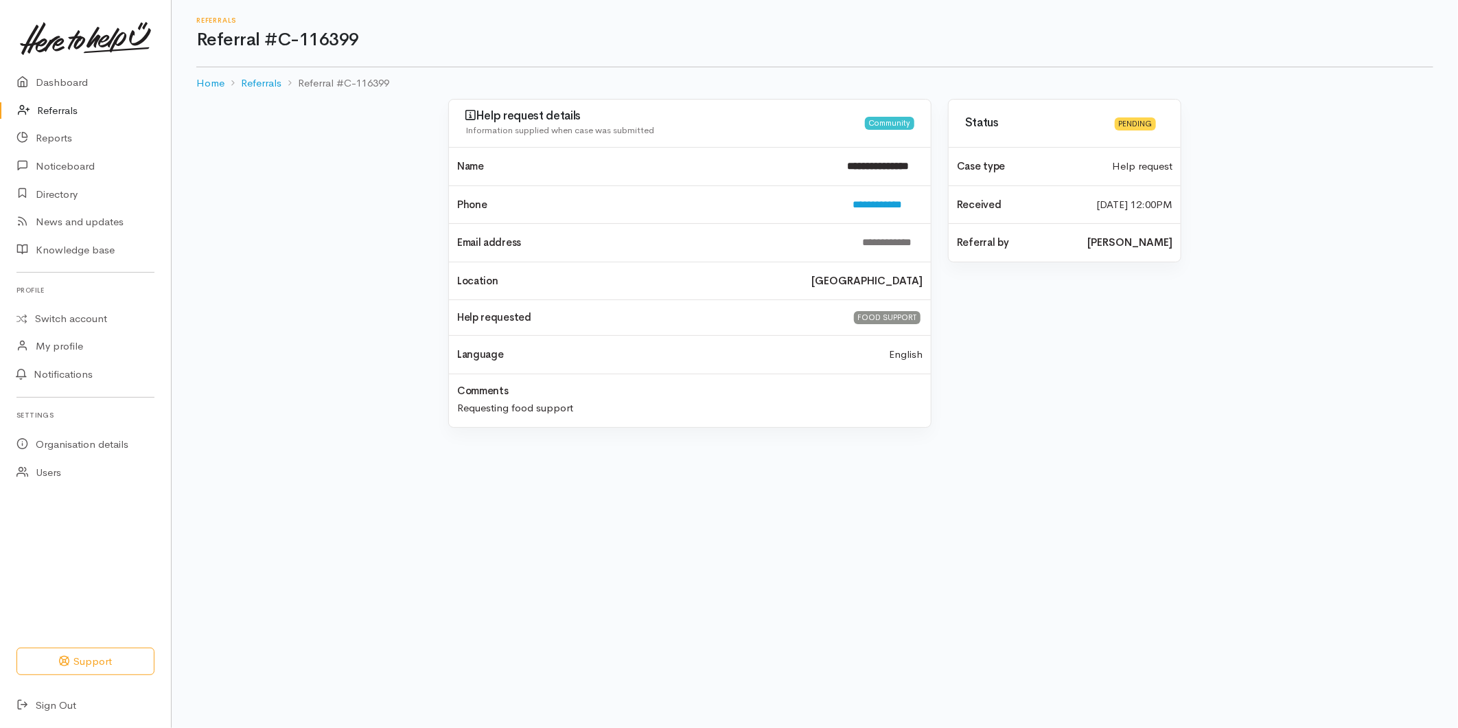
drag, startPoint x: 69, startPoint y: 98, endPoint x: 76, endPoint y: 99, distance: 7.6
click at [69, 98] on link "Referrals" at bounding box center [85, 111] width 171 height 28
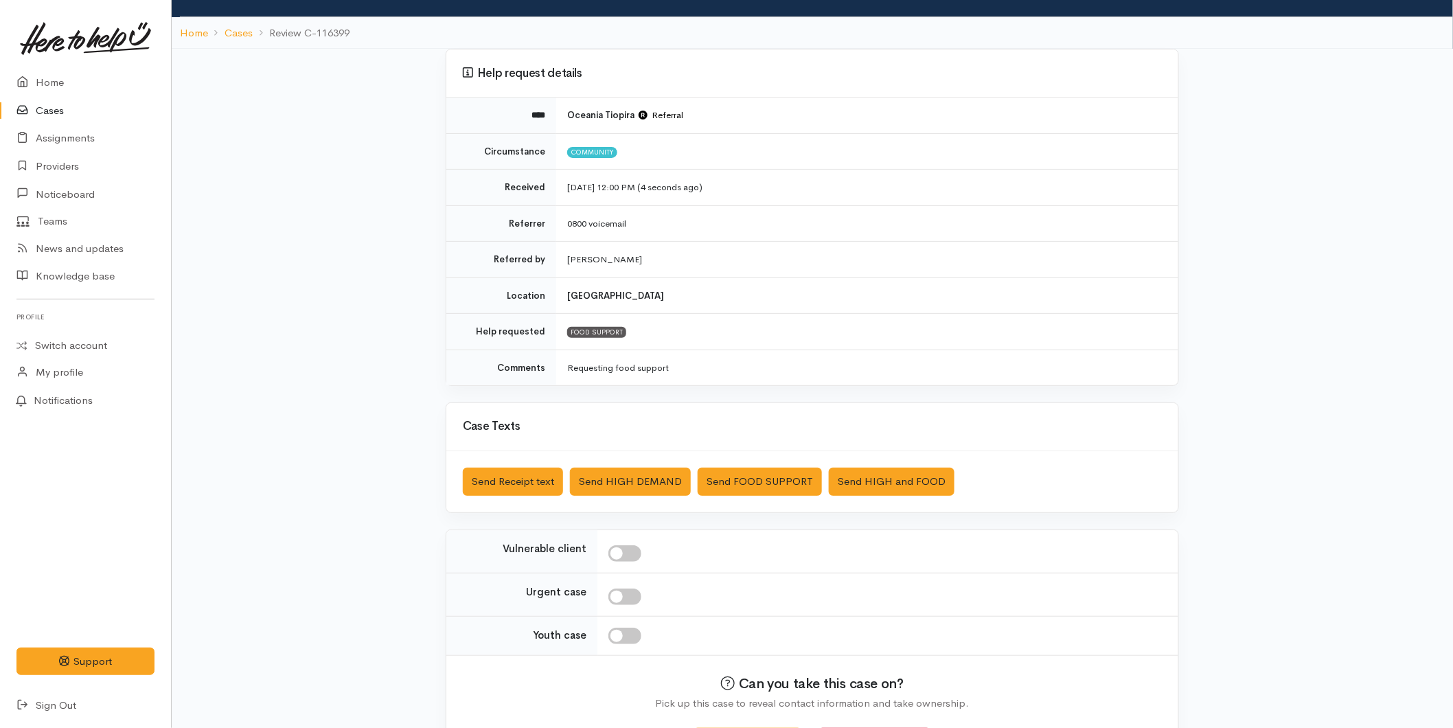
scroll to position [126, 0]
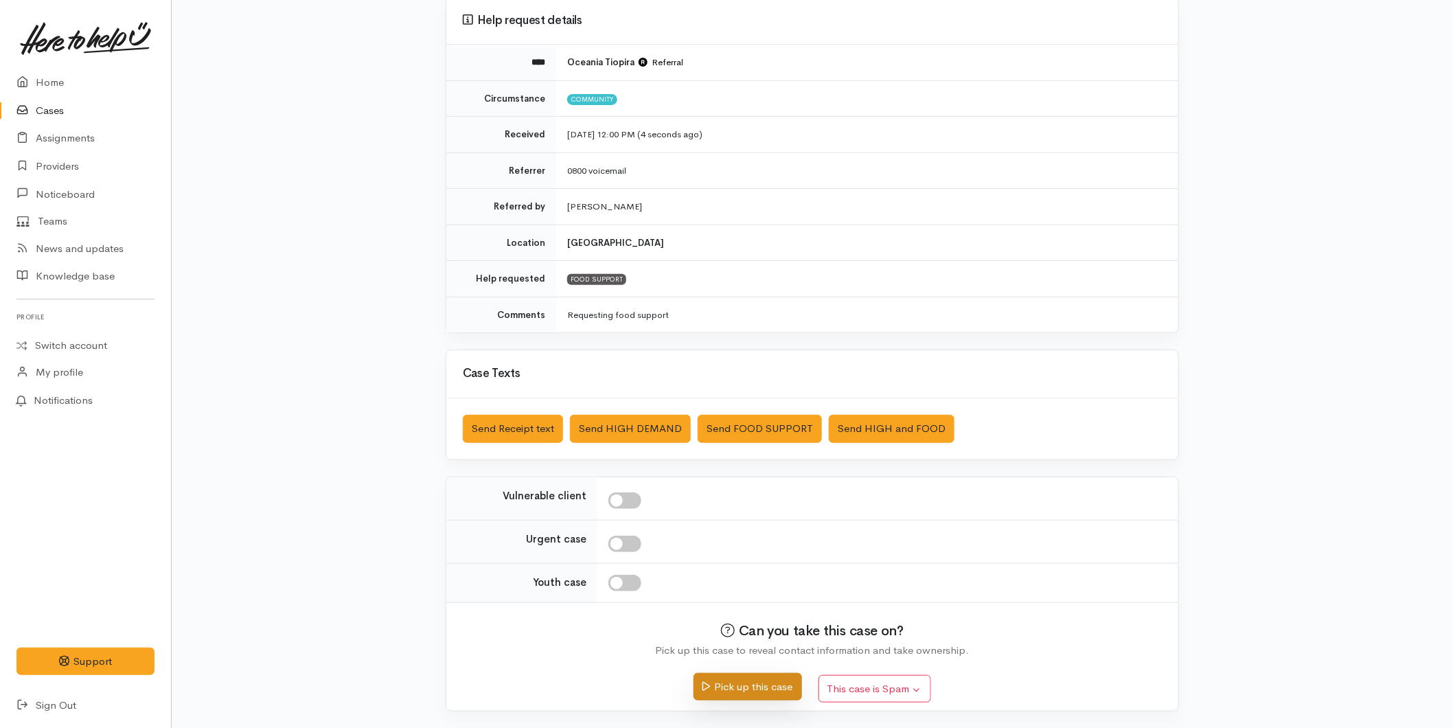
click at [702, 689] on icon "submit" at bounding box center [706, 686] width 8 height 10
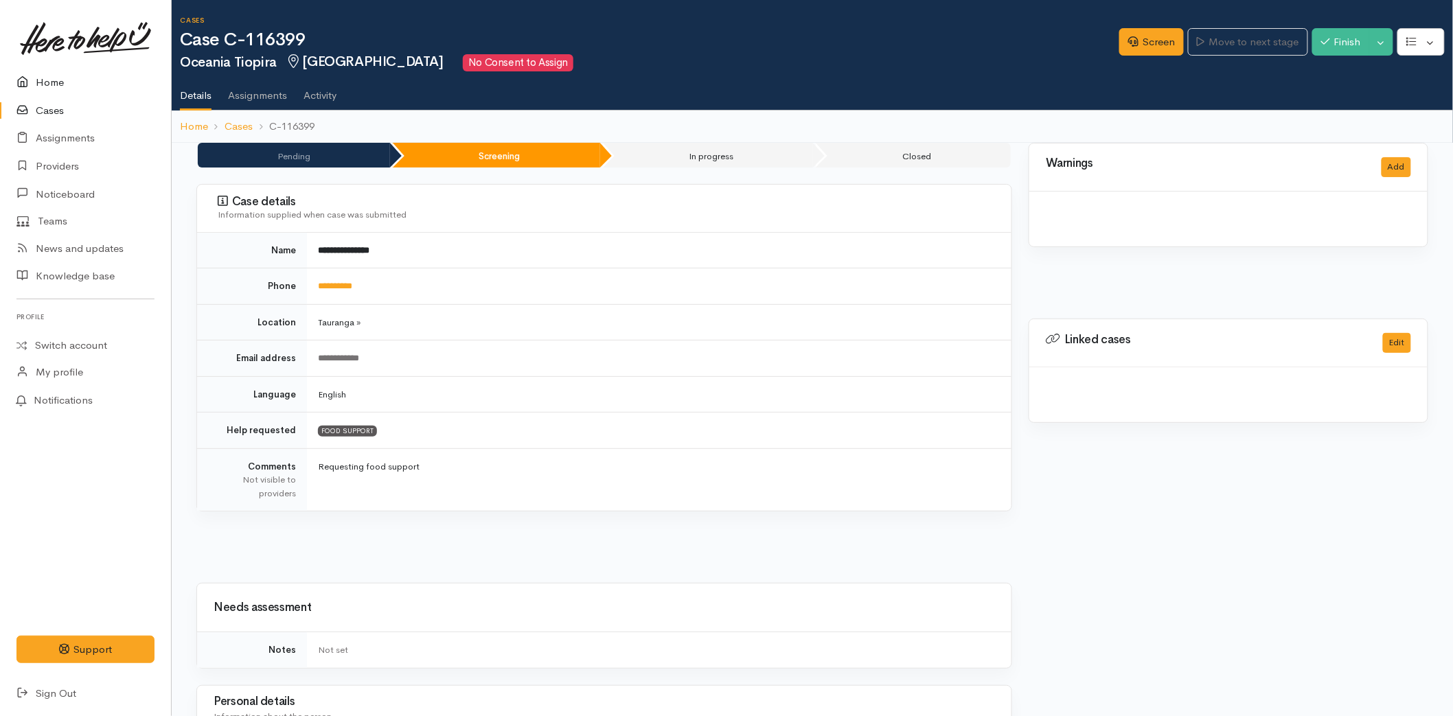
click at [49, 79] on link "Home" at bounding box center [85, 83] width 171 height 28
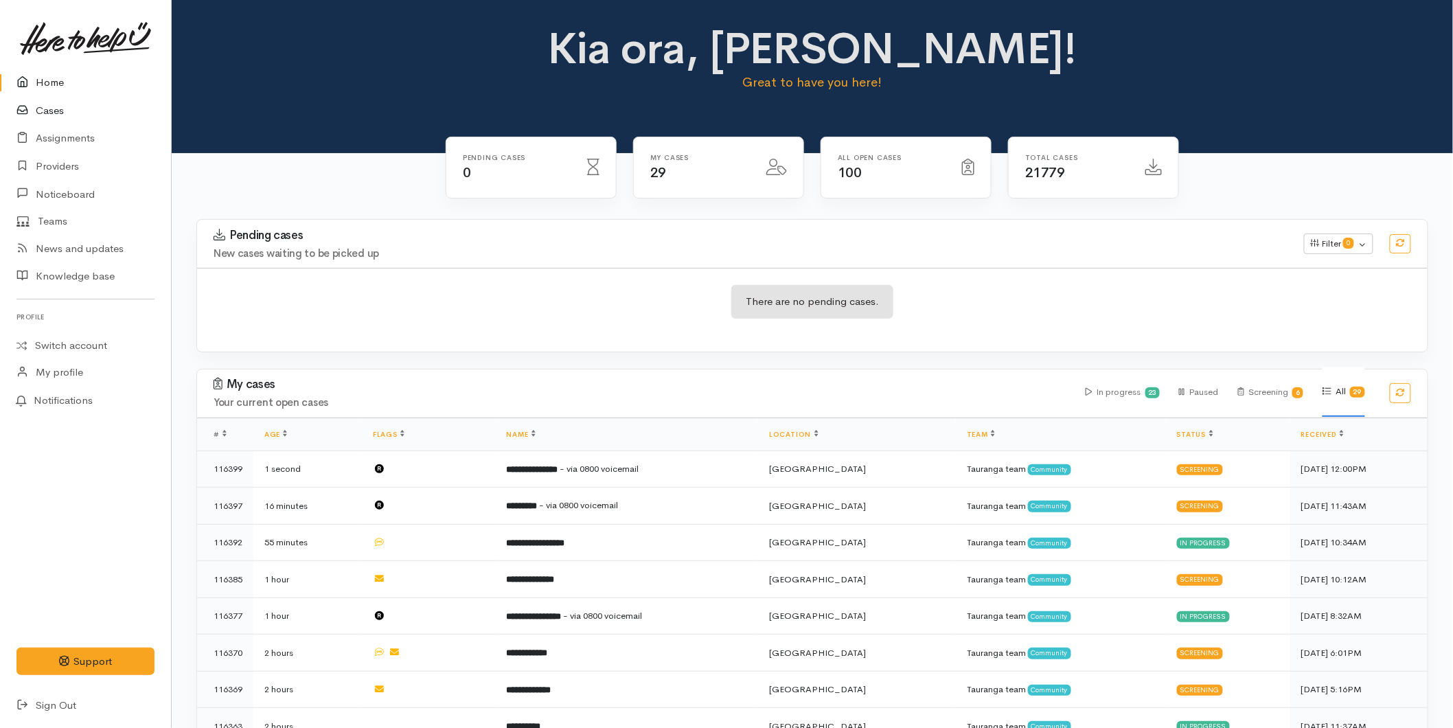
click at [44, 107] on link "Cases" at bounding box center [85, 111] width 171 height 28
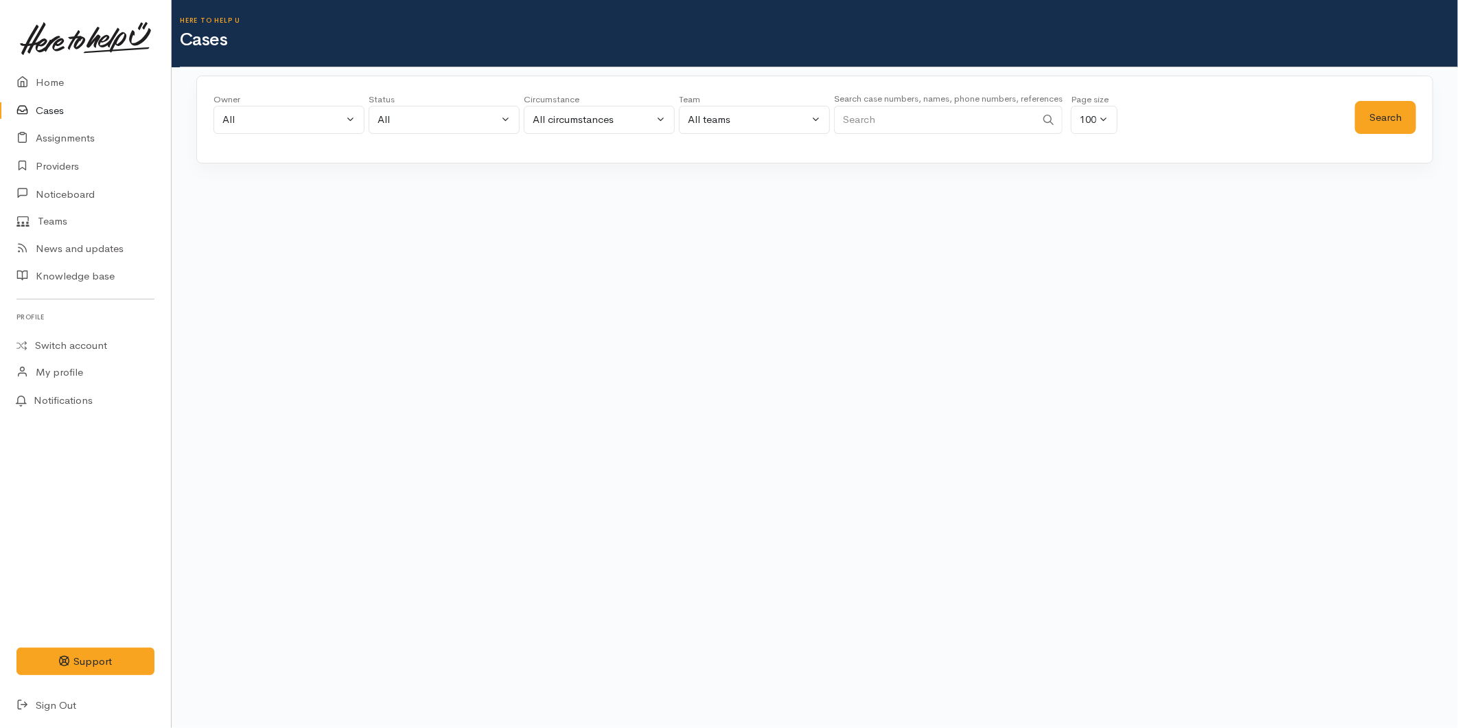
click at [949, 128] on input "Search" at bounding box center [935, 120] width 202 height 28
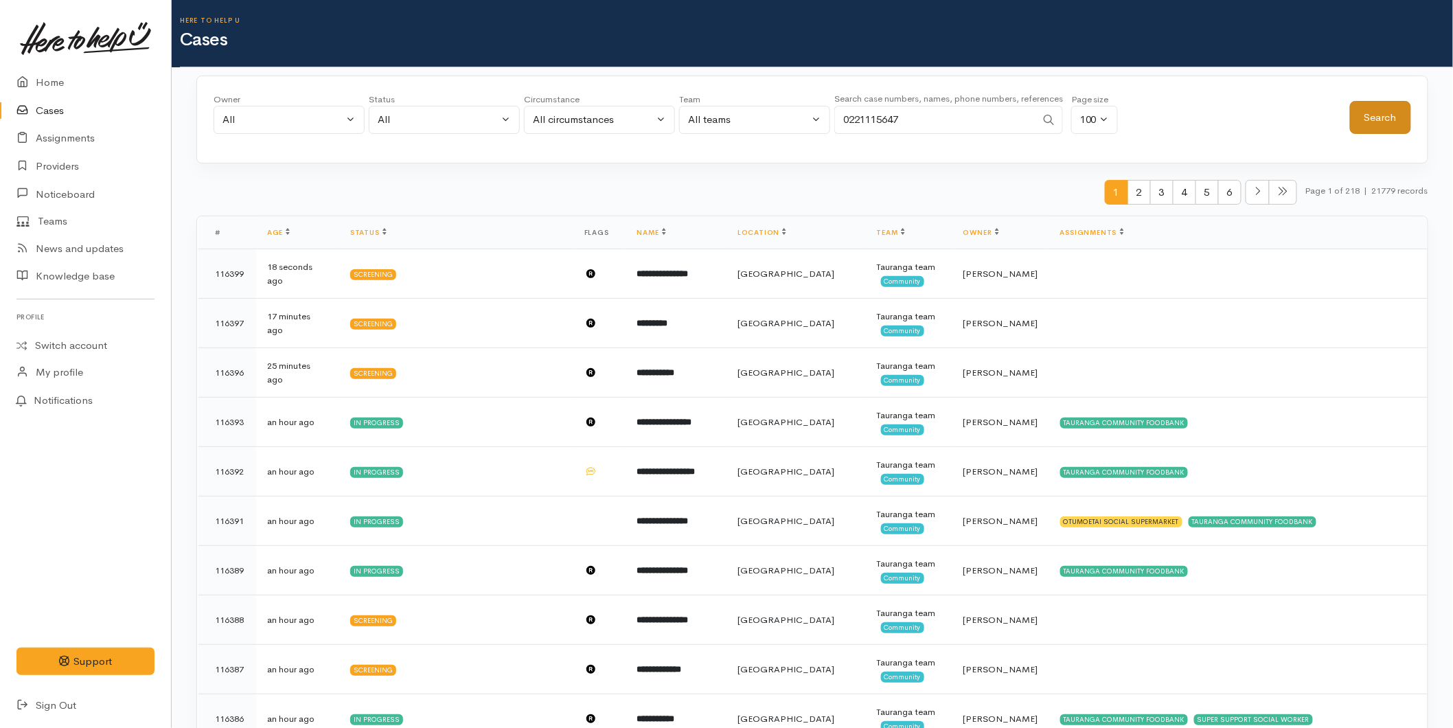
type input "0221115647"
click at [1394, 108] on button "Search" at bounding box center [1380, 118] width 61 height 34
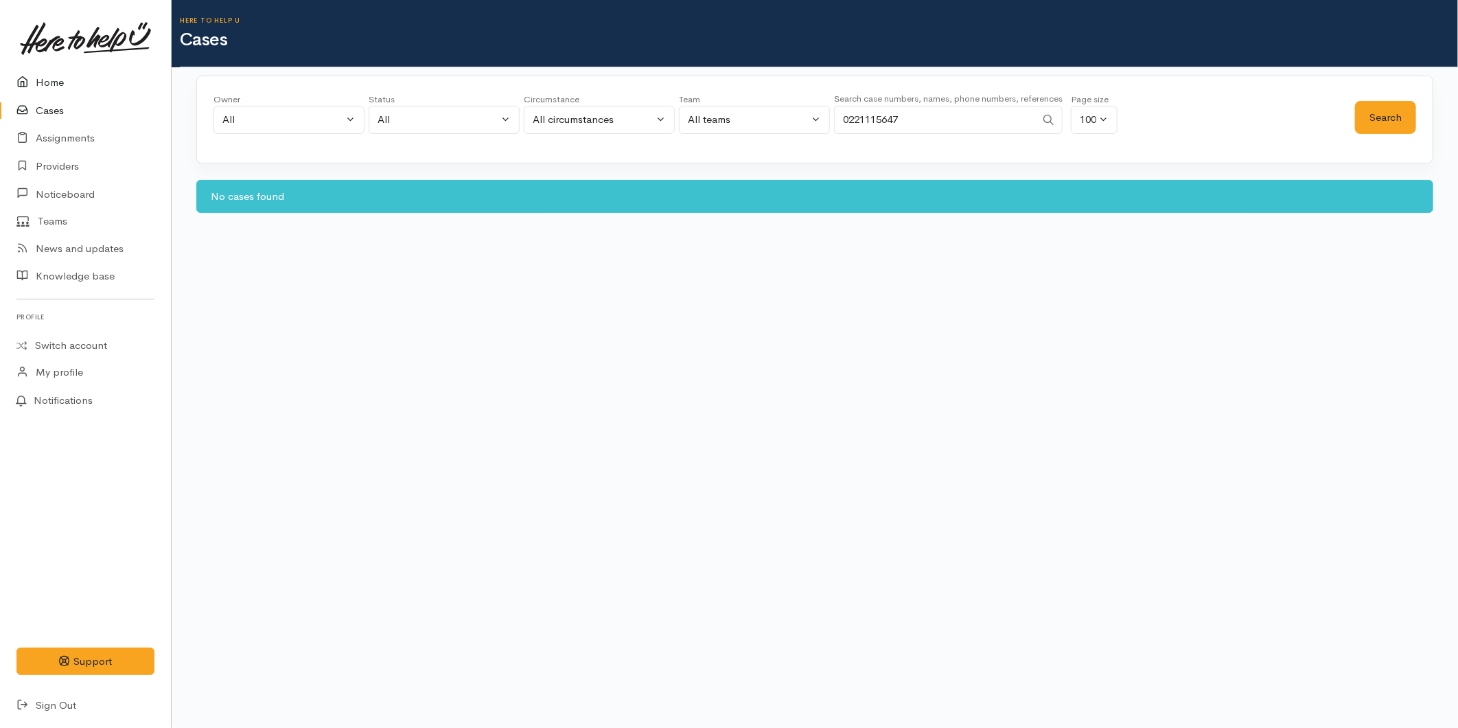
click at [49, 90] on link "Home" at bounding box center [85, 83] width 171 height 28
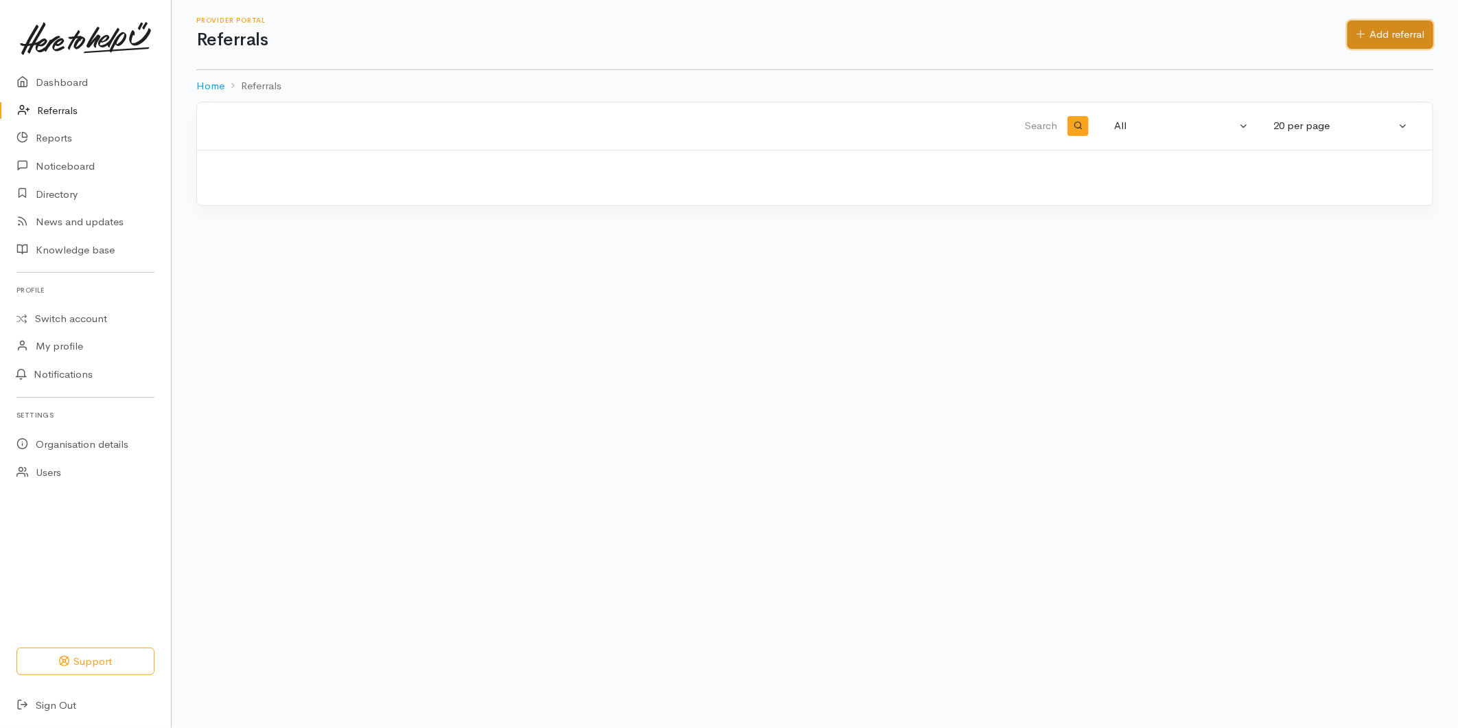
click at [1377, 30] on link "Add referral" at bounding box center [1391, 35] width 86 height 28
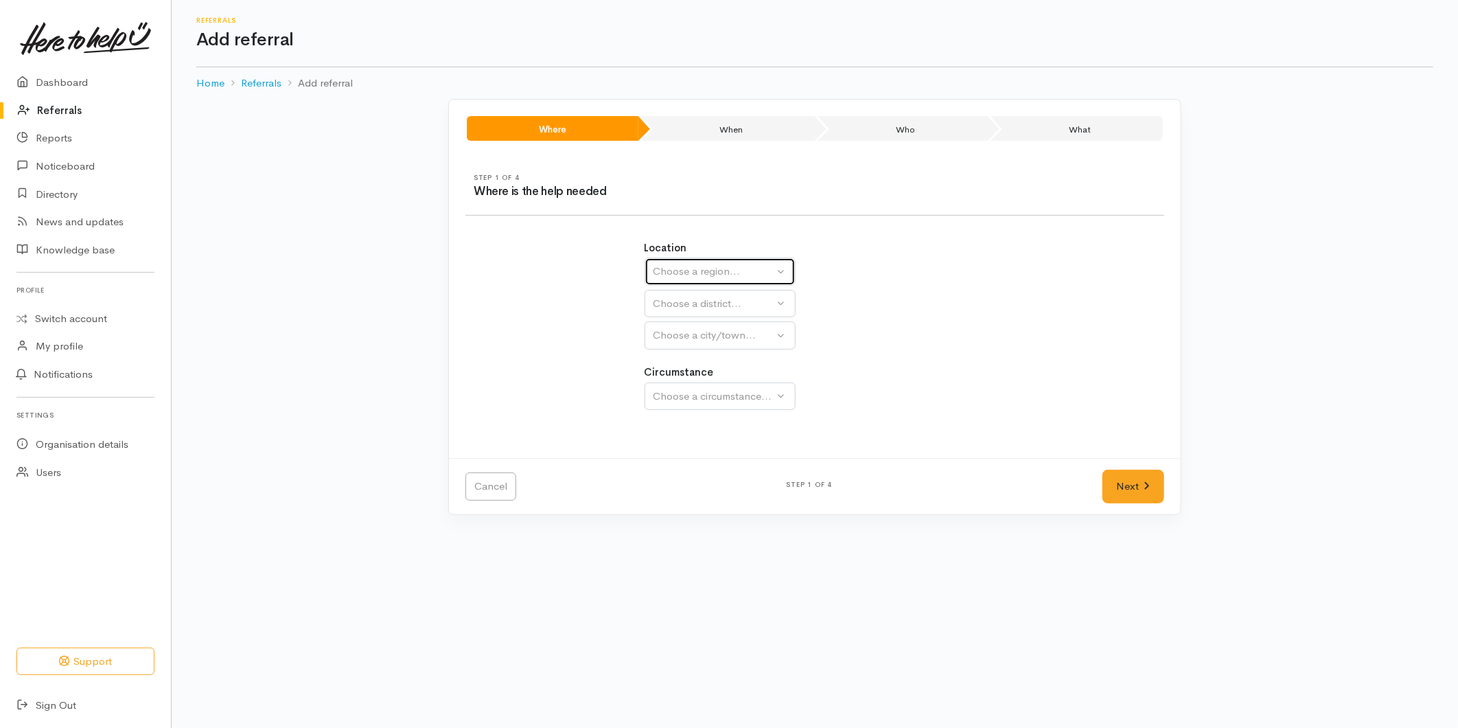
drag, startPoint x: 691, startPoint y: 275, endPoint x: 690, endPoint y: 291, distance: 16.5
click at [691, 273] on div "Choose a region..." at bounding box center [714, 272] width 121 height 16
click at [676, 374] on span "Bay of Plenty" at bounding box center [693, 379] width 62 height 16
select select "4"
select select
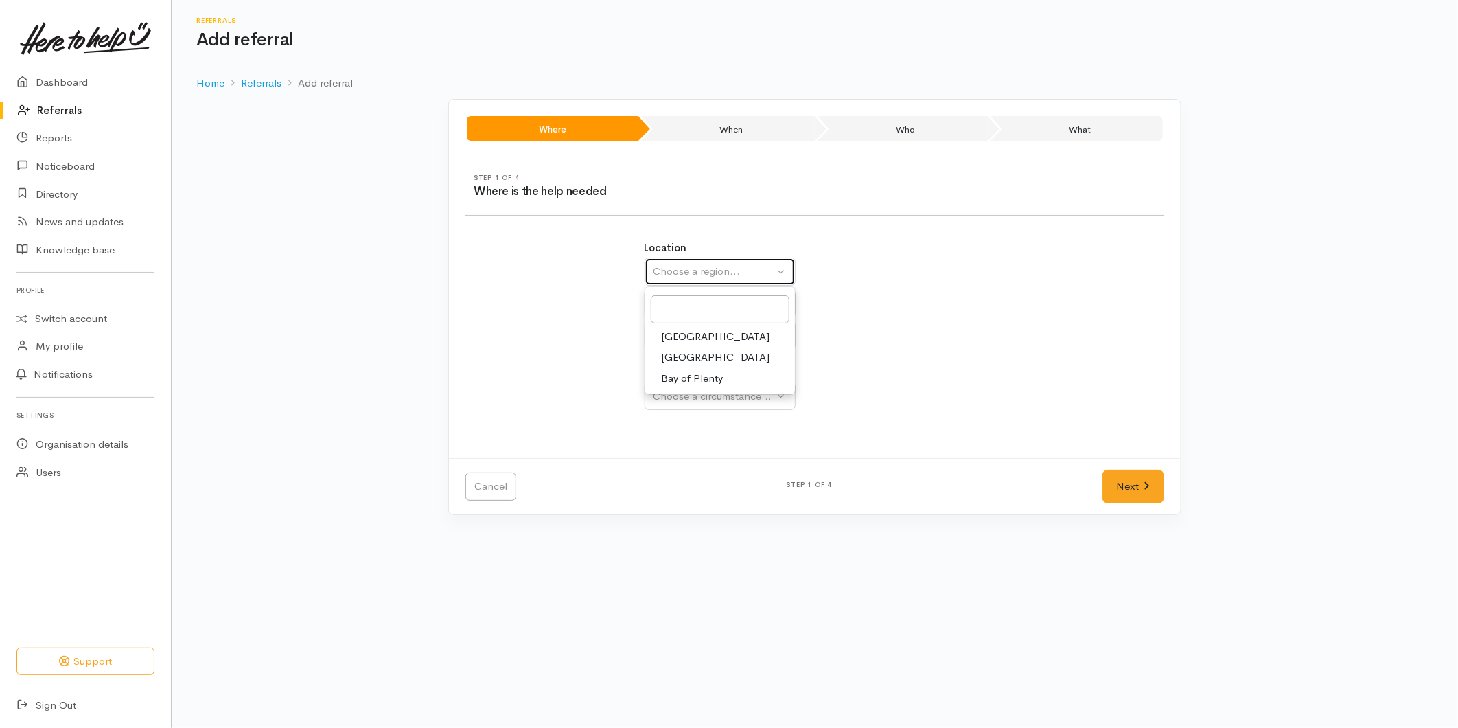
select select
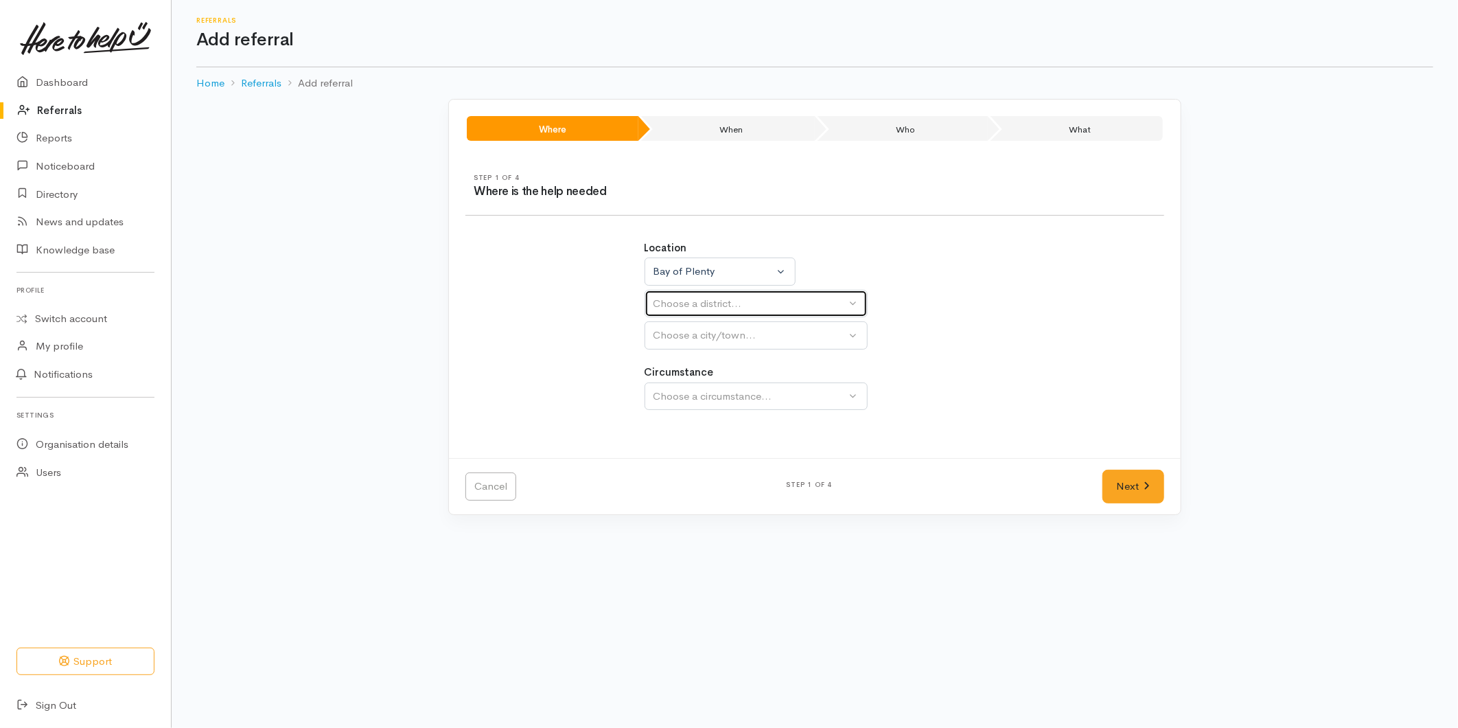
click at [678, 299] on div "Choose a district..." at bounding box center [750, 304] width 193 height 16
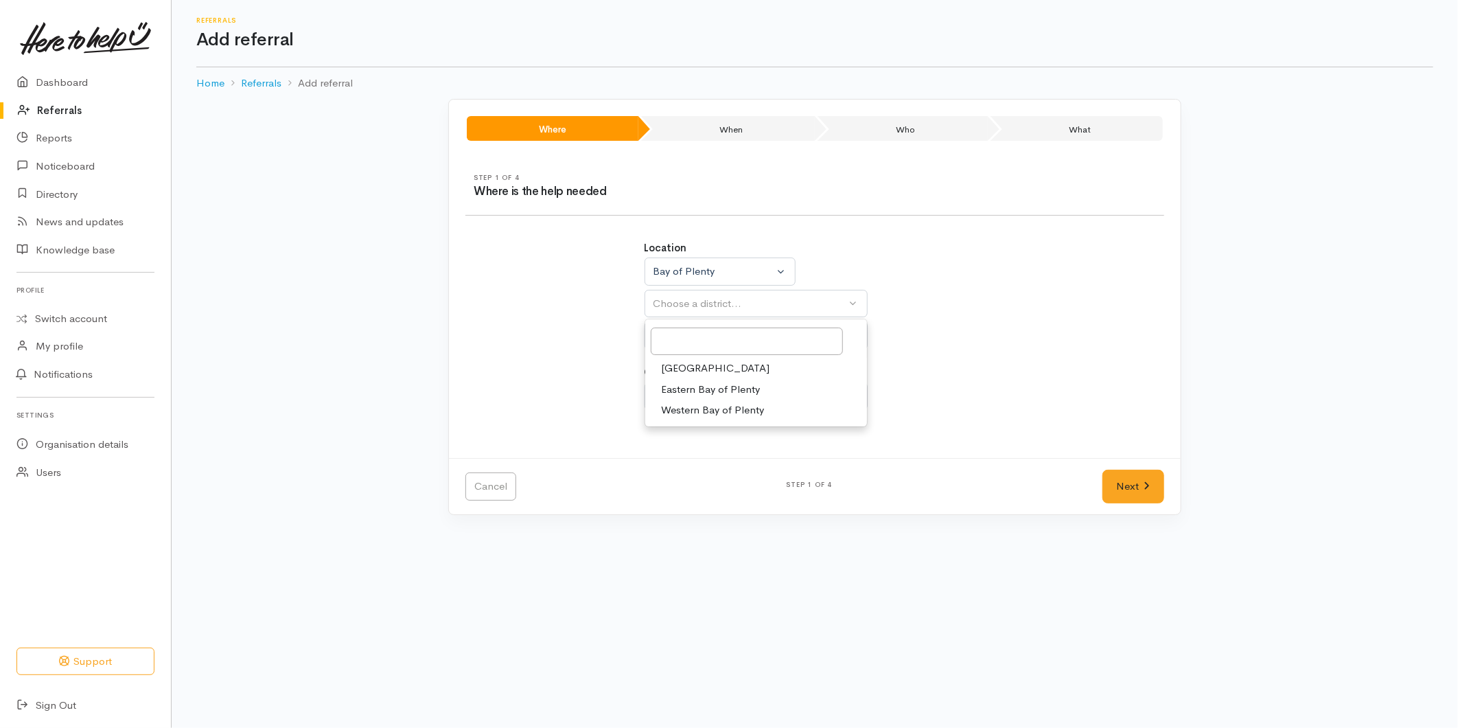
click at [670, 367] on span "[GEOGRAPHIC_DATA]" at bounding box center [716, 368] width 108 height 16
select select "6"
select select
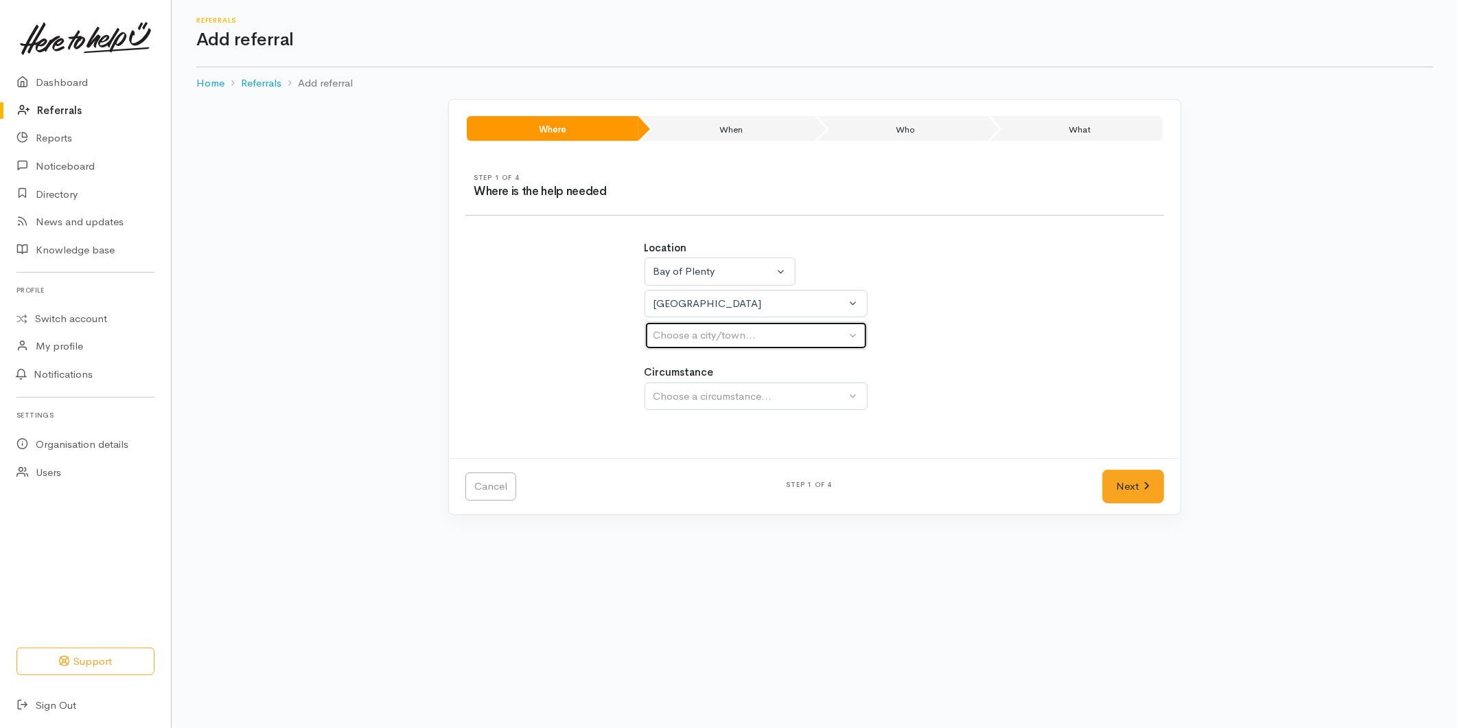
click at [678, 341] on div "Choose a city/town..." at bounding box center [750, 335] width 193 height 16
click at [669, 410] on link "[GEOGRAPHIC_DATA]" at bounding box center [756, 400] width 222 height 21
select select "4"
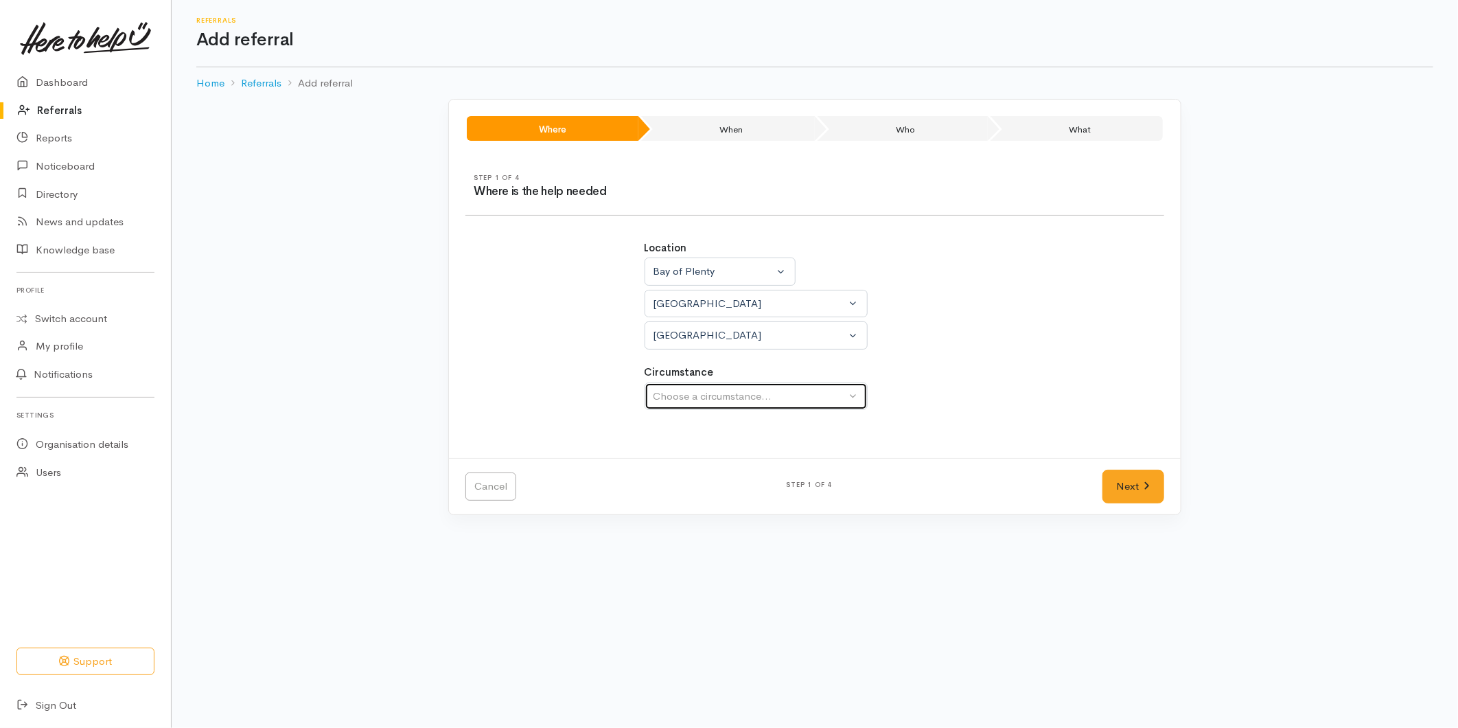
click at [682, 392] on div "Choose a circumstance..." at bounding box center [750, 397] width 193 height 16
drag, startPoint x: 678, startPoint y: 460, endPoint x: 987, endPoint y: 457, distance: 308.9
click at [684, 460] on span "Community" at bounding box center [688, 461] width 52 height 16
select select "2"
click at [1136, 481] on link "Next" at bounding box center [1134, 487] width 62 height 34
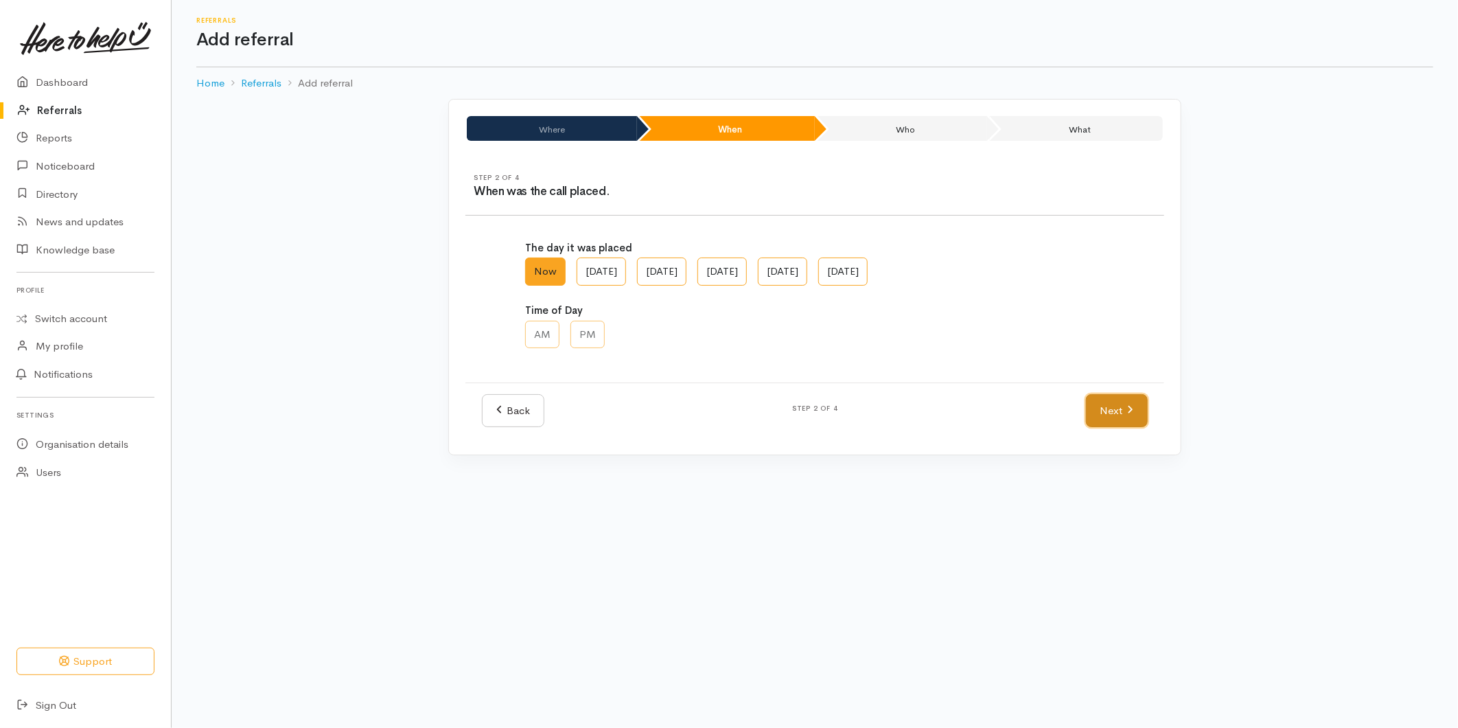
click at [1117, 406] on link "Next" at bounding box center [1117, 411] width 62 height 34
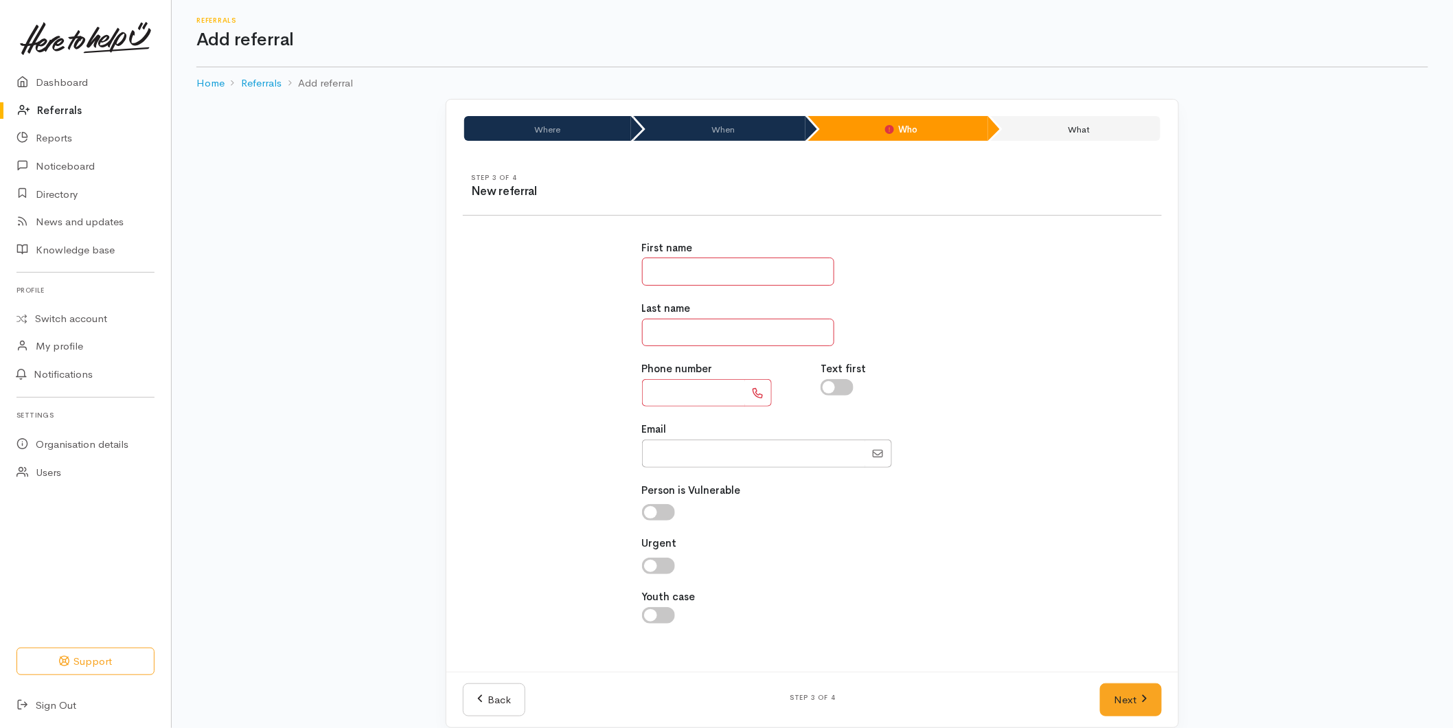
click at [691, 268] on input "text" at bounding box center [738, 271] width 192 height 28
type input "**"
type input "******"
type input "**********"
click at [1115, 696] on link "Next" at bounding box center [1131, 700] width 62 height 34
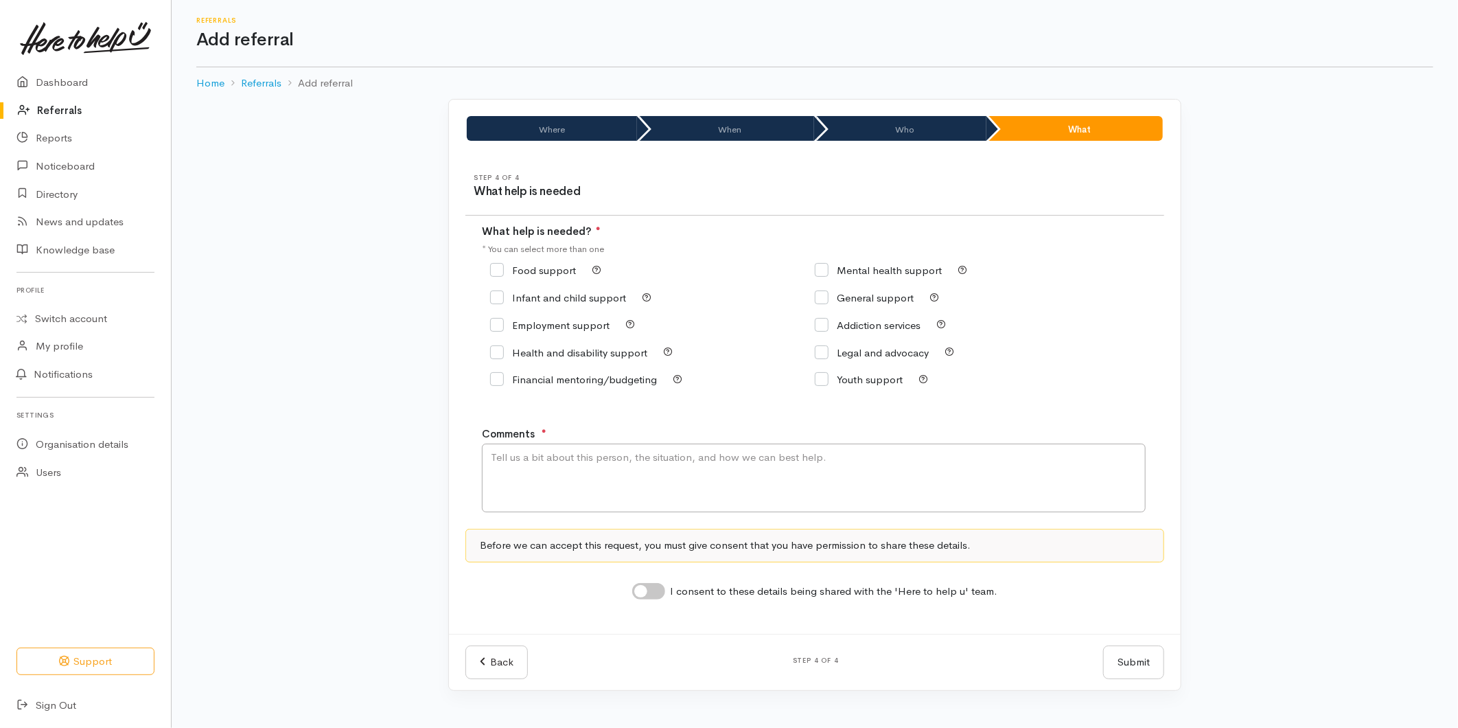
click at [495, 268] on input "Food support" at bounding box center [533, 270] width 86 height 10
checkbox input "true"
click at [540, 472] on textarea "Comments" at bounding box center [814, 477] width 664 height 69
type textarea "Requesting food support (sounds so lovely) - possibly super support with a stan…"
click at [647, 597] on input "I consent to these details being shared with the 'Here to help u' team." at bounding box center [648, 591] width 33 height 16
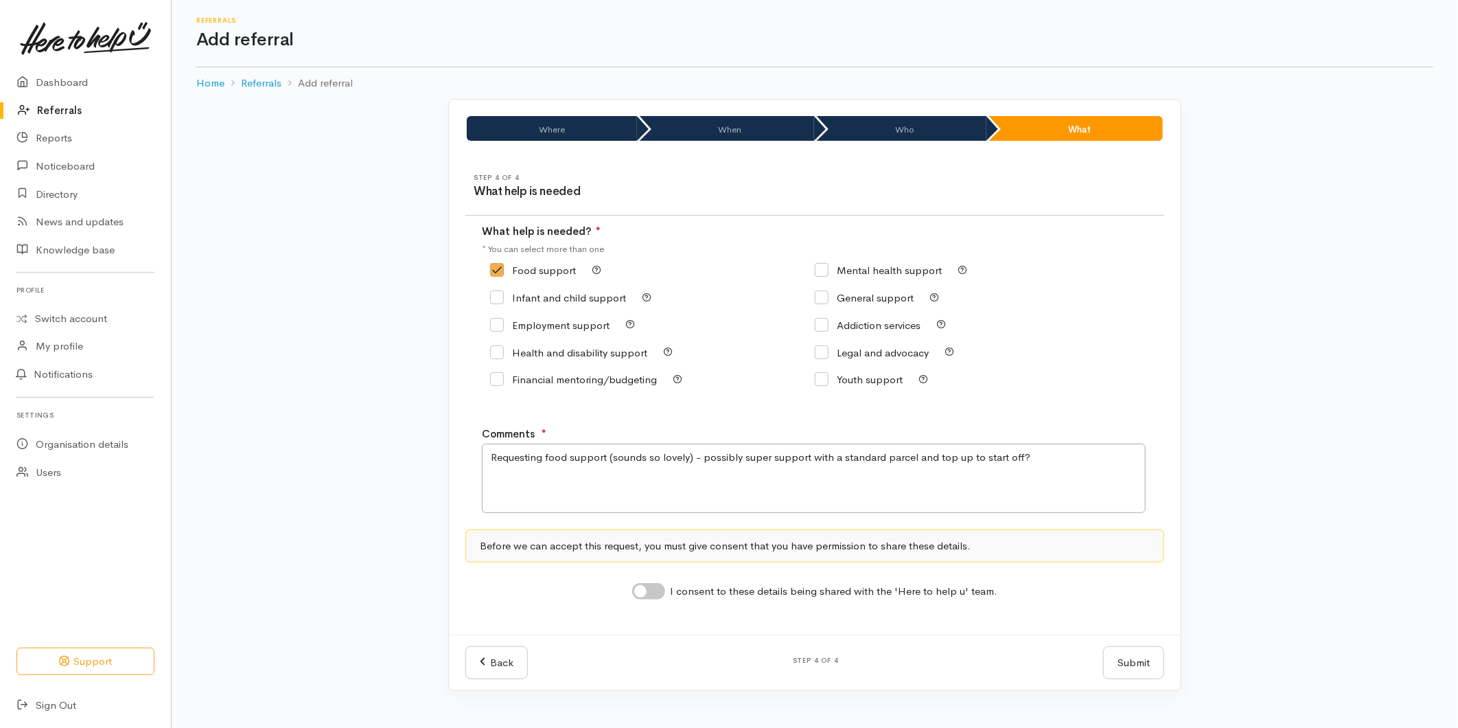
checkbox input "true"
click at [1120, 673] on button "Submit" at bounding box center [1133, 663] width 61 height 34
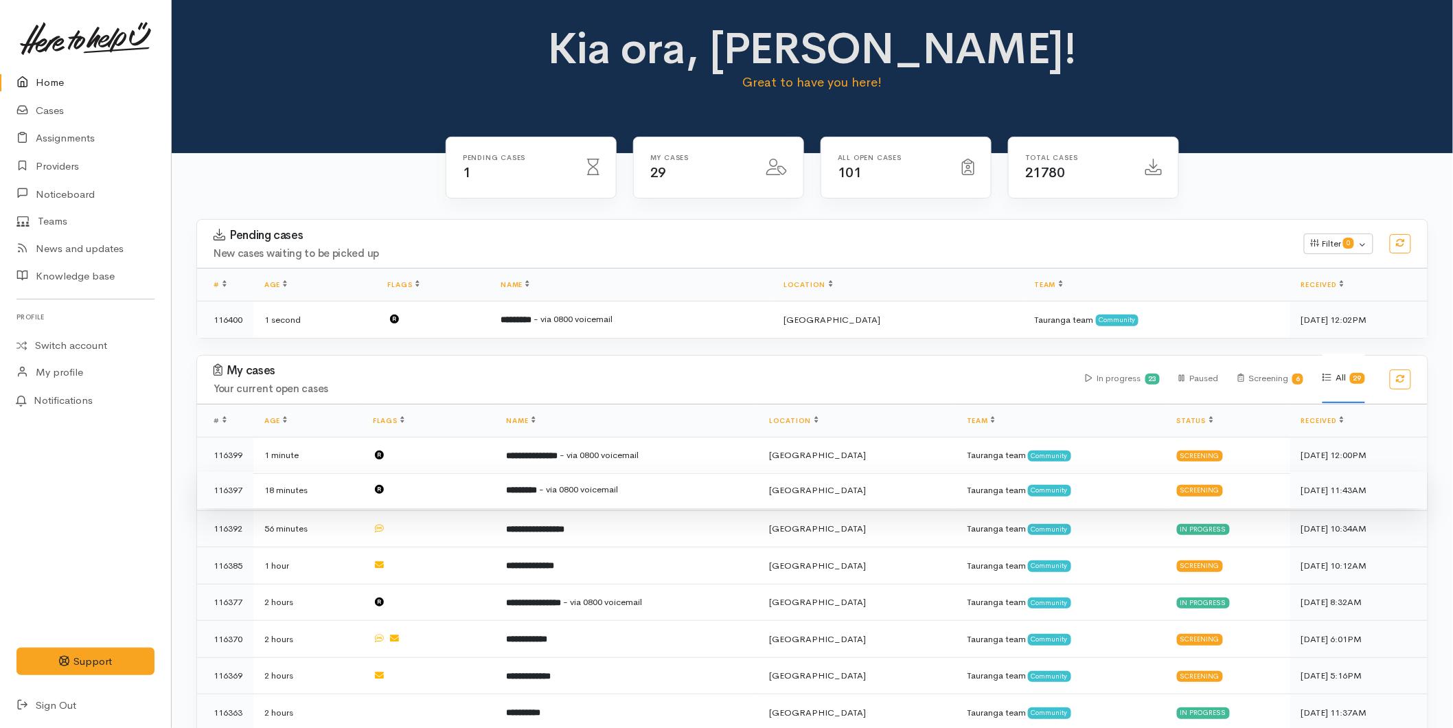
click at [595, 489] on span "- via 0800 voicemail" at bounding box center [579, 489] width 79 height 12
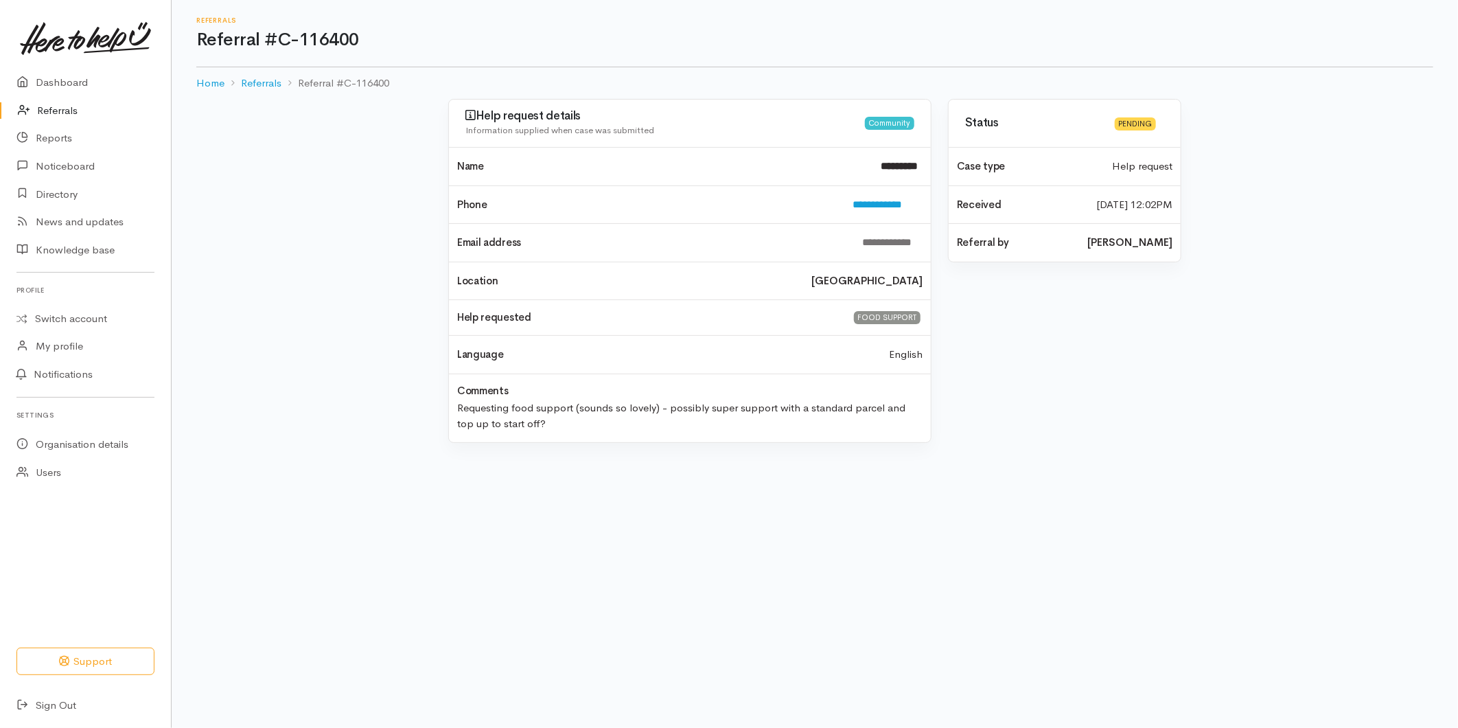
click at [54, 101] on link "Referrals" at bounding box center [85, 111] width 171 height 28
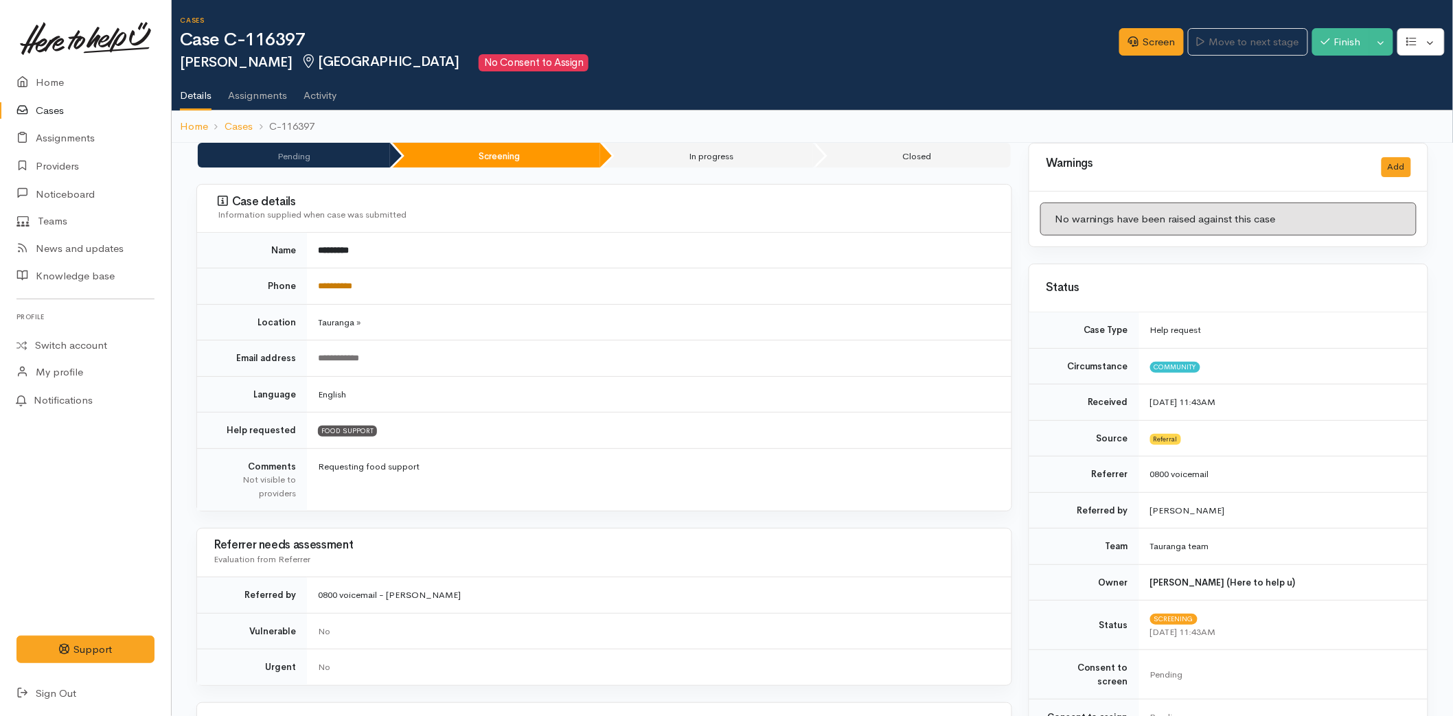
click at [346, 282] on link "**********" at bounding box center [335, 285] width 34 height 9
click at [1134, 58] on div "Screen Move to next stage Finish Toggle Dropdown Pause" at bounding box center [1286, 44] width 334 height 47
click at [1142, 43] on link "Screen" at bounding box center [1151, 42] width 65 height 28
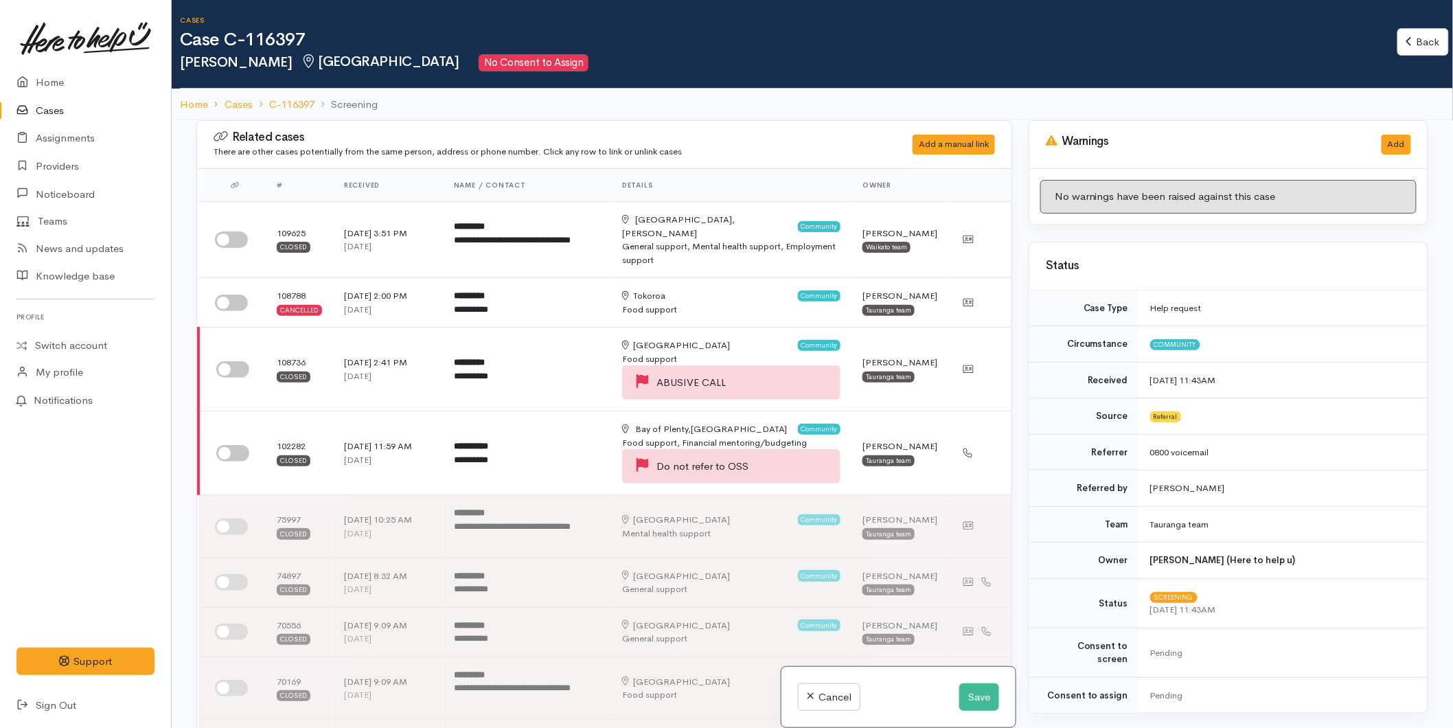
scroll to position [533, 0]
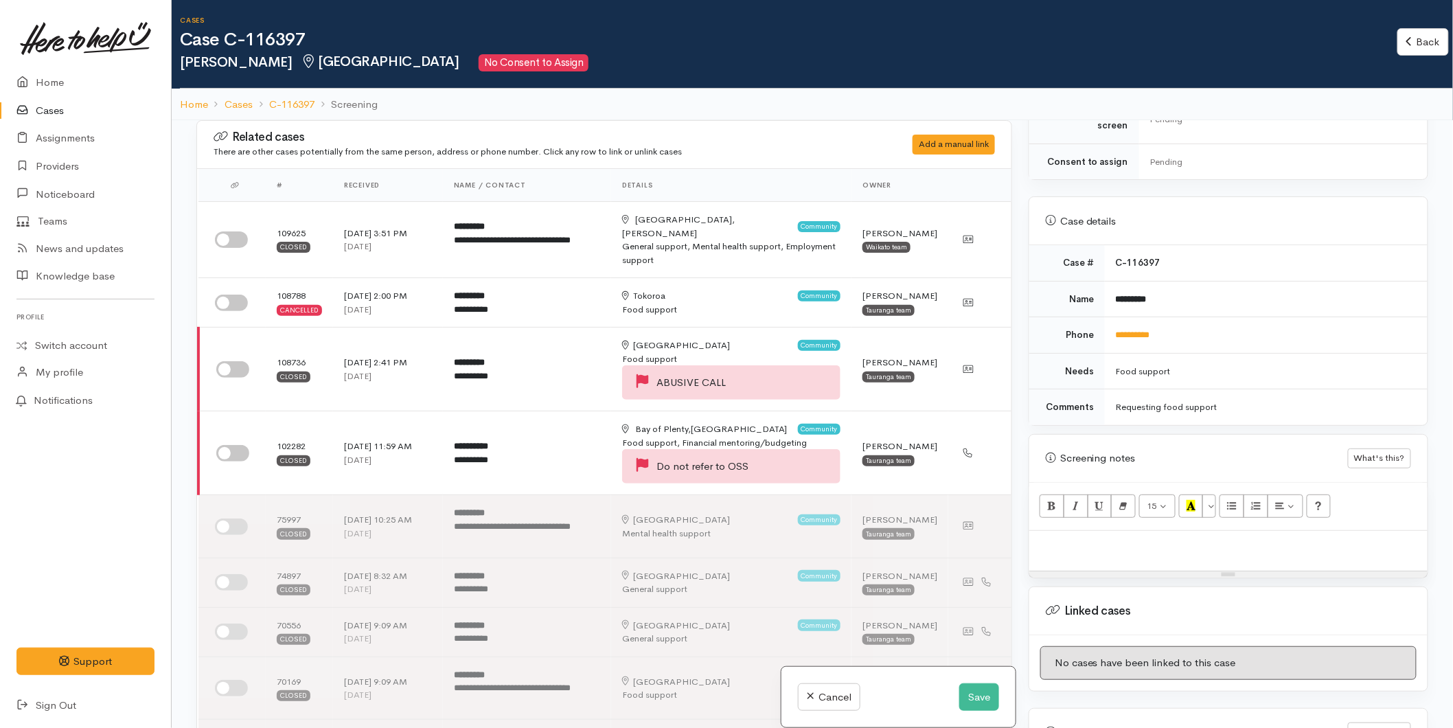
click at [1044, 538] on p at bounding box center [1228, 546] width 384 height 16
paste div
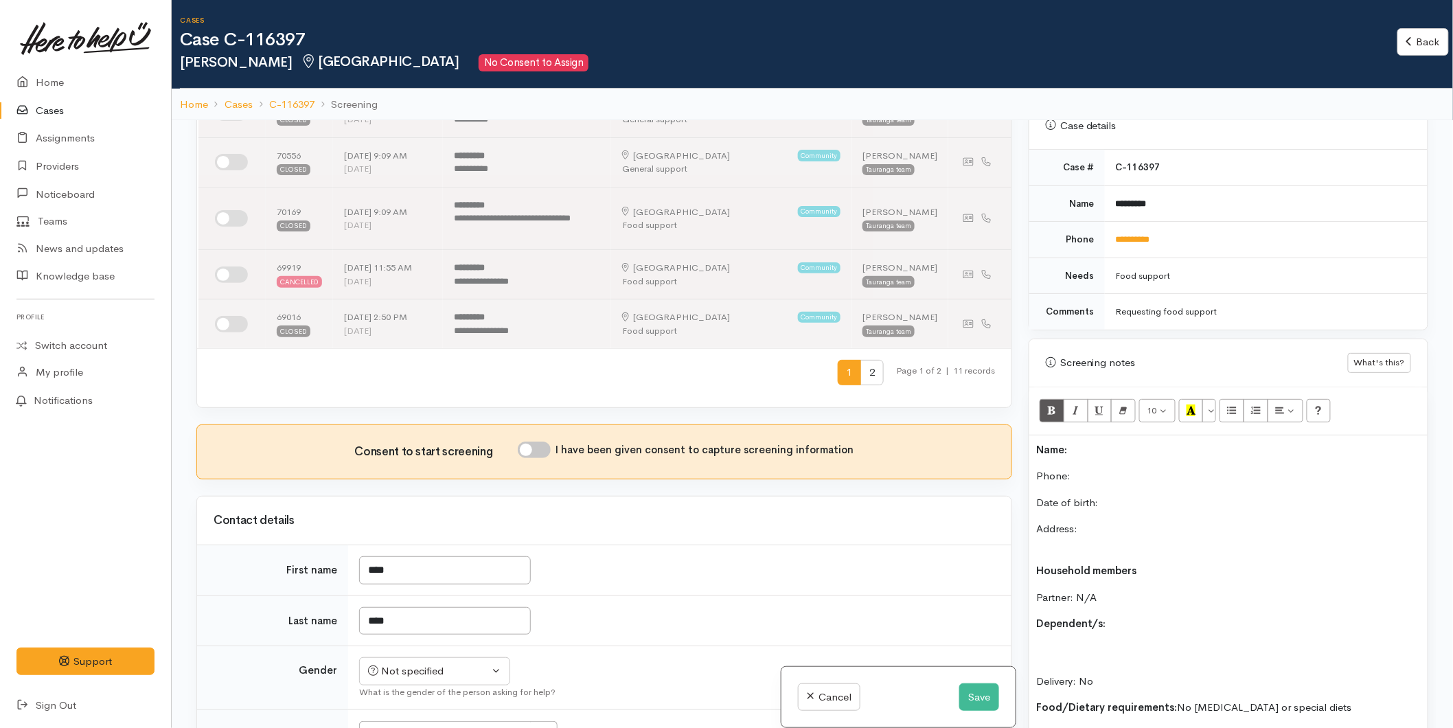
scroll to position [457, 0]
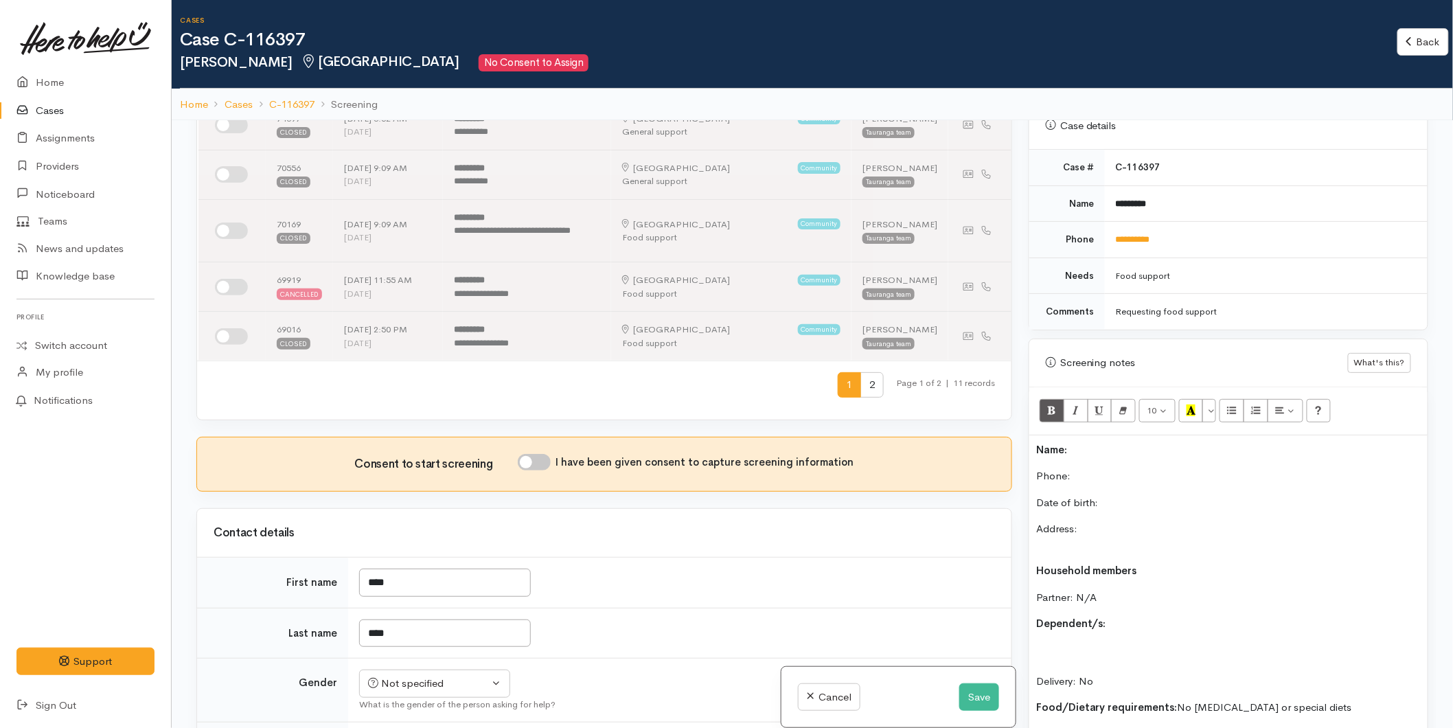
click at [515, 474] on div "Consent to start screening I have been given consent to capture screening infor…" at bounding box center [604, 464] width 781 height 21
click at [527, 470] on input "I have been given consent to capture screening information" at bounding box center [534, 462] width 33 height 16
checkbox input "true"
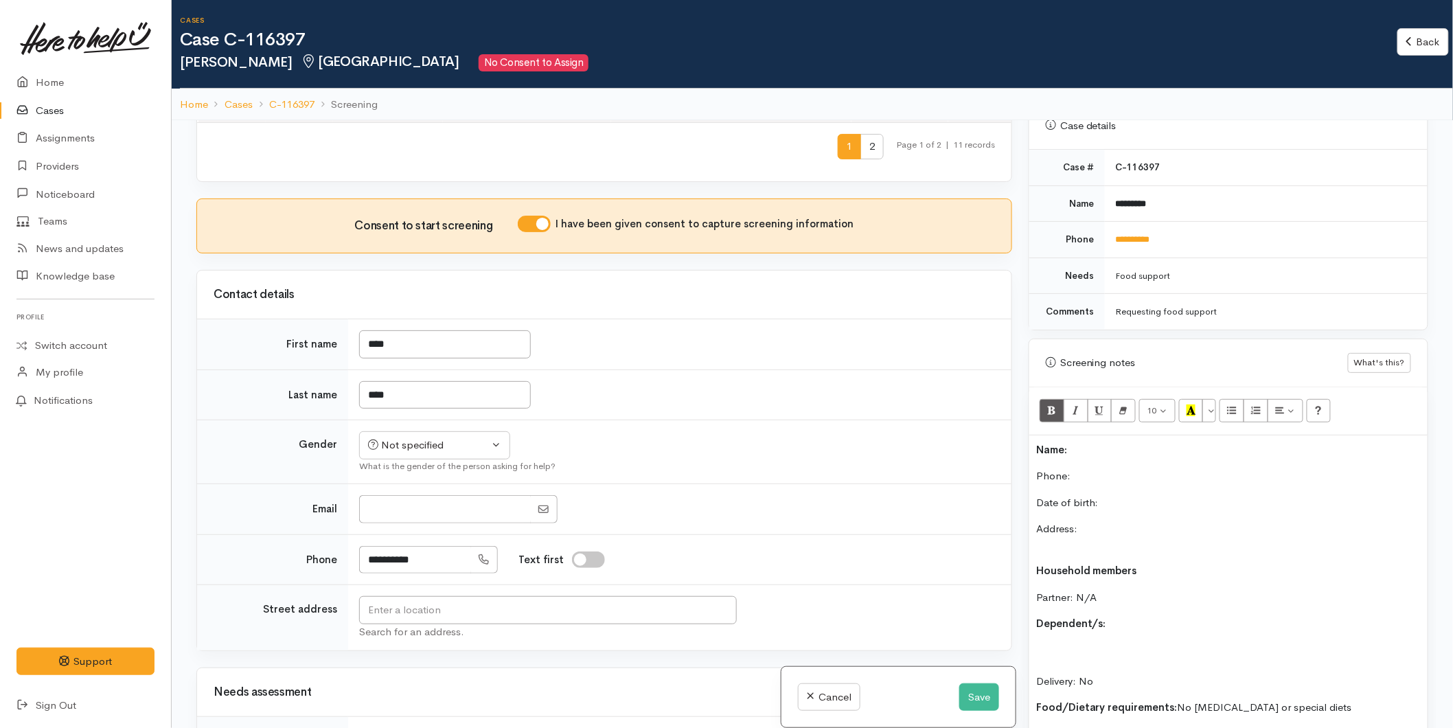
scroll to position [839, 0]
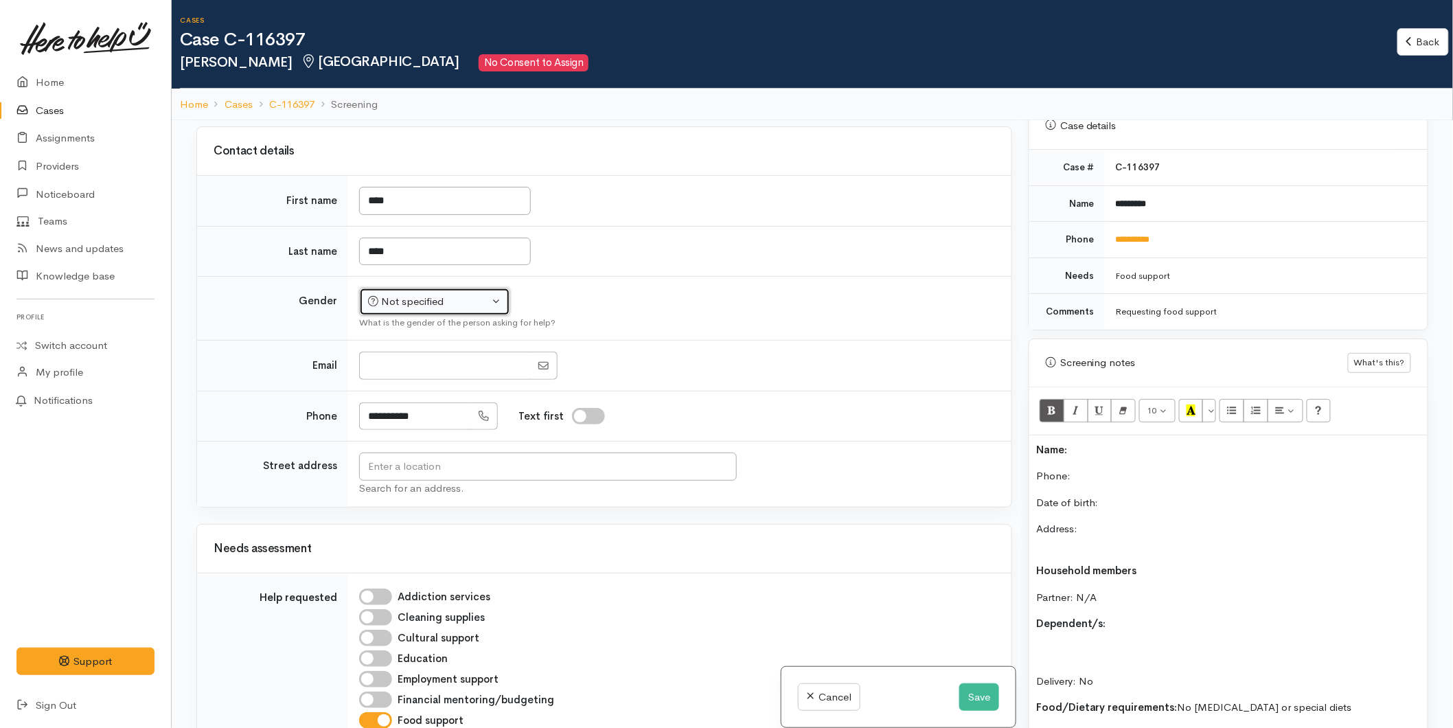
click at [417, 310] on div "Not specified" at bounding box center [428, 302] width 121 height 16
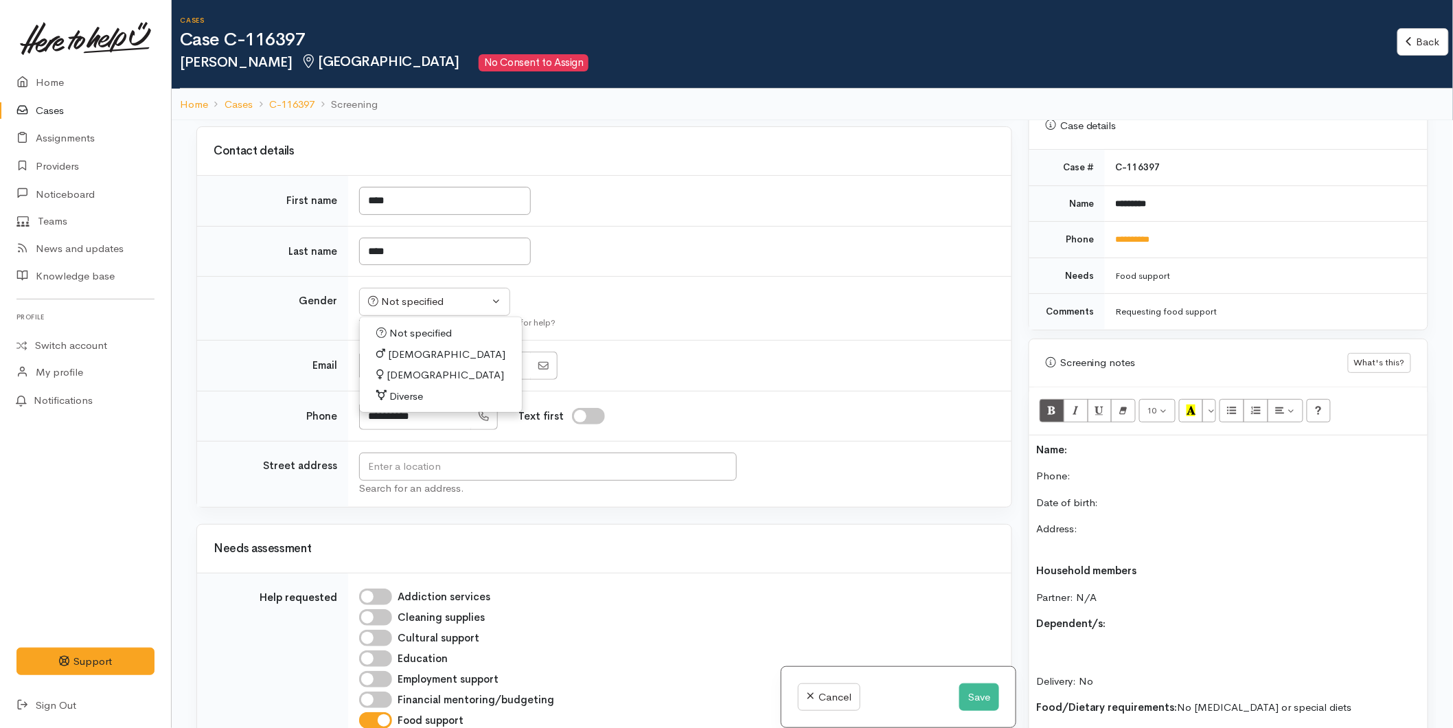
click at [402, 383] on span "Female" at bounding box center [445, 375] width 117 height 16
select select "Female"
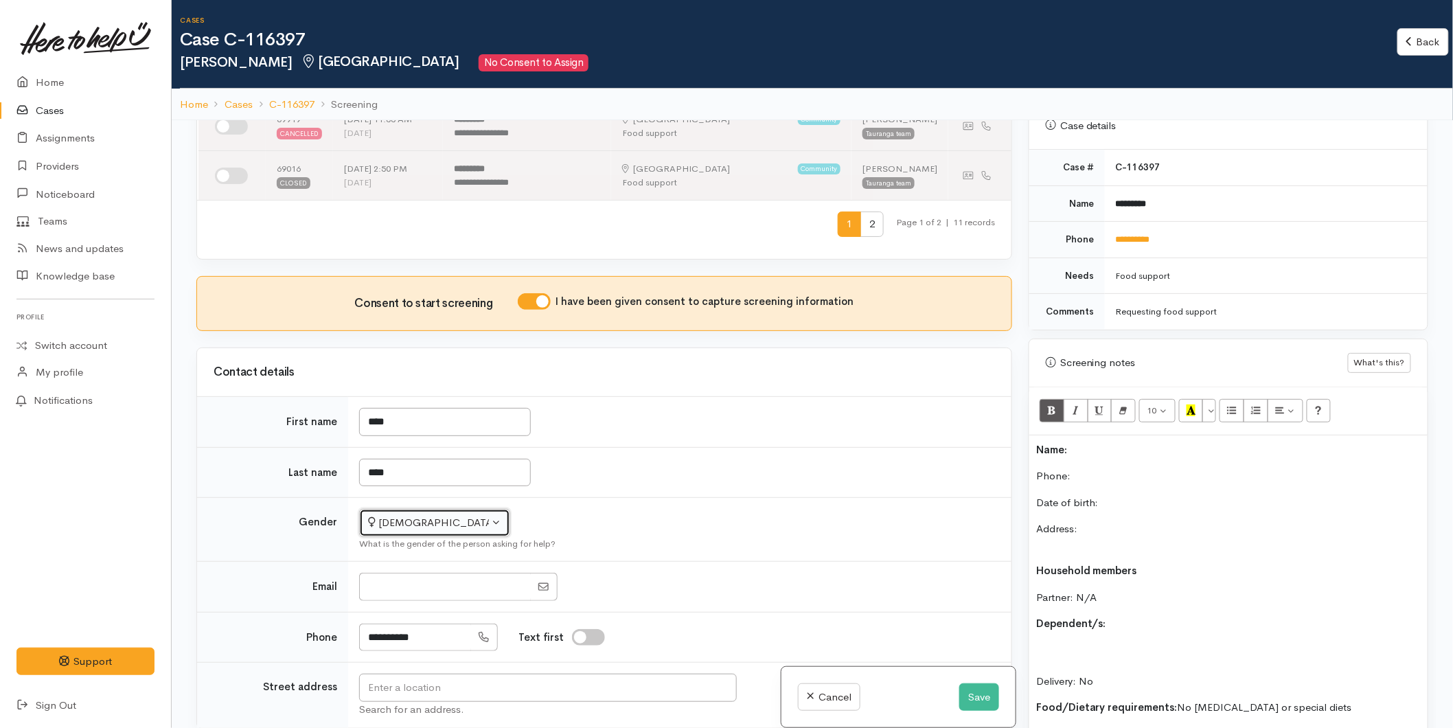
scroll to position [610, 0]
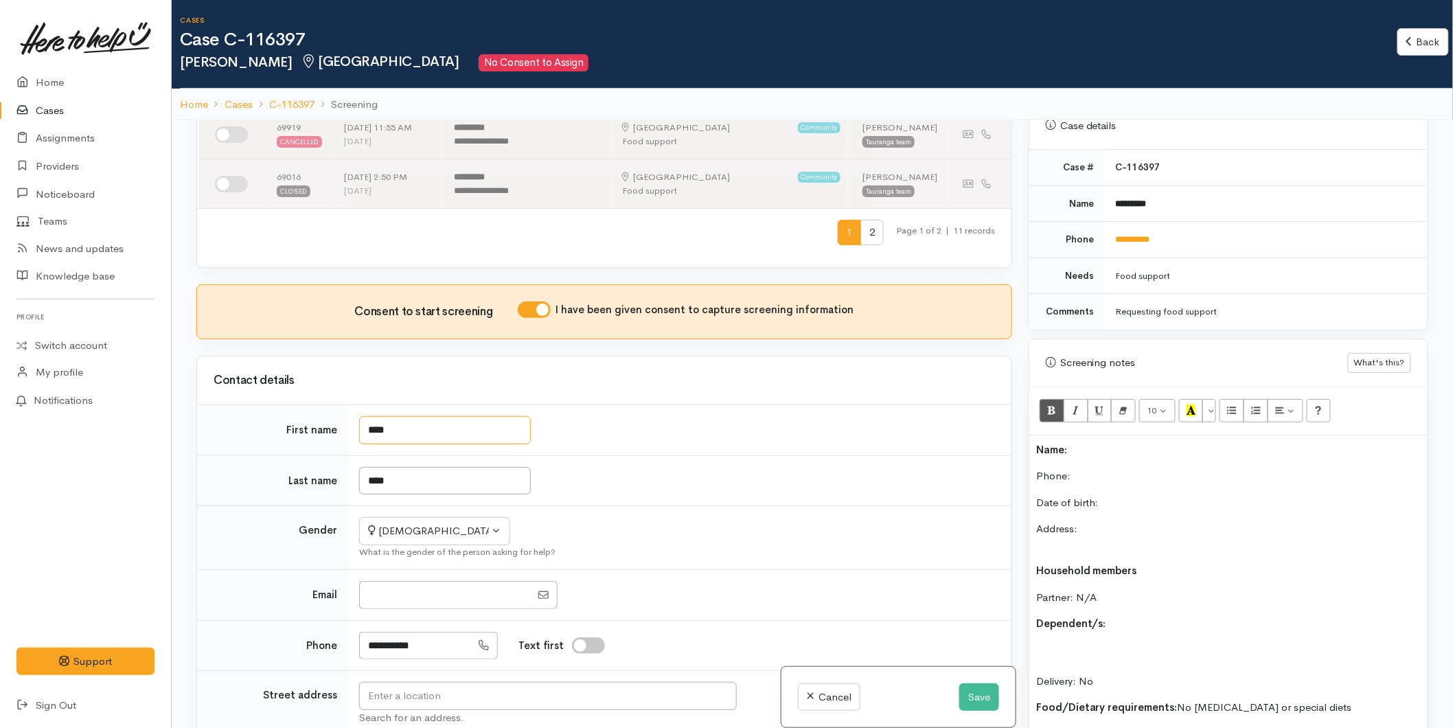
click at [412, 444] on input "****" at bounding box center [445, 430] width 172 height 28
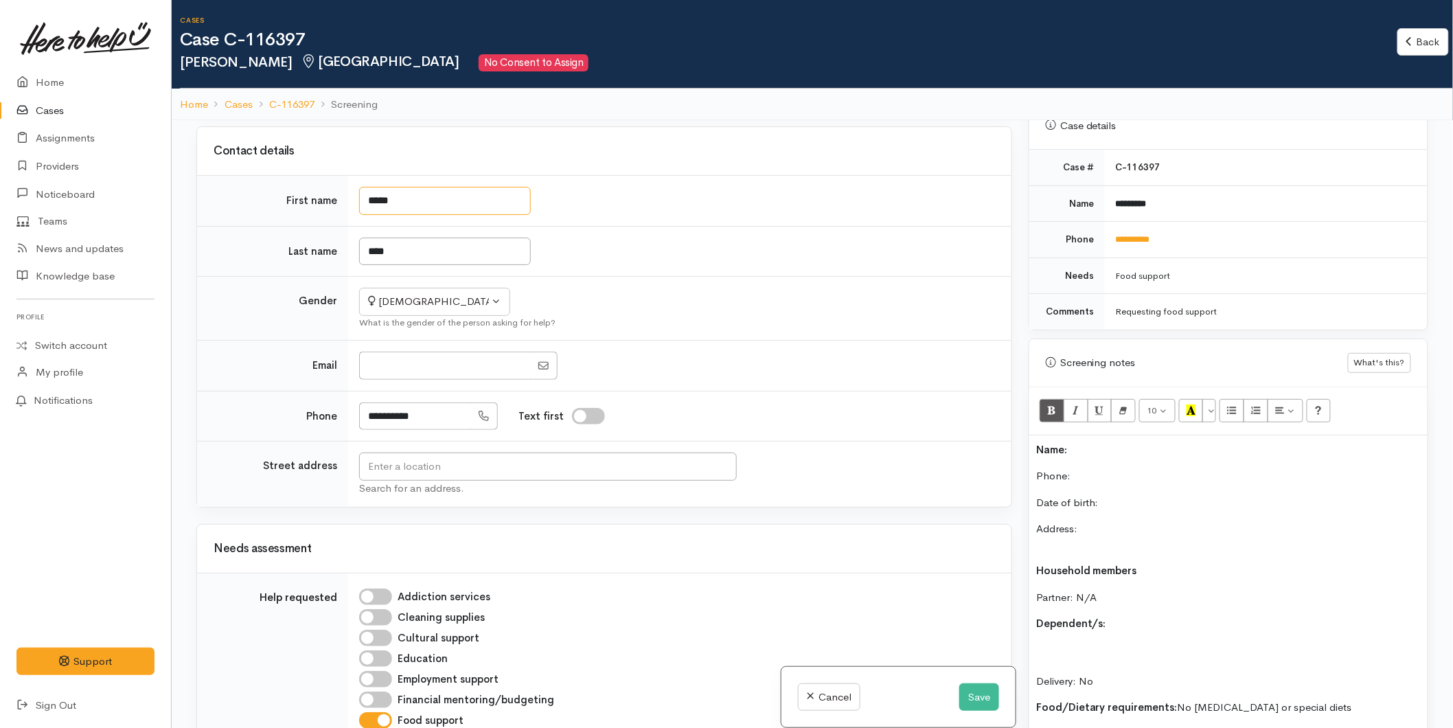
type input "*****"
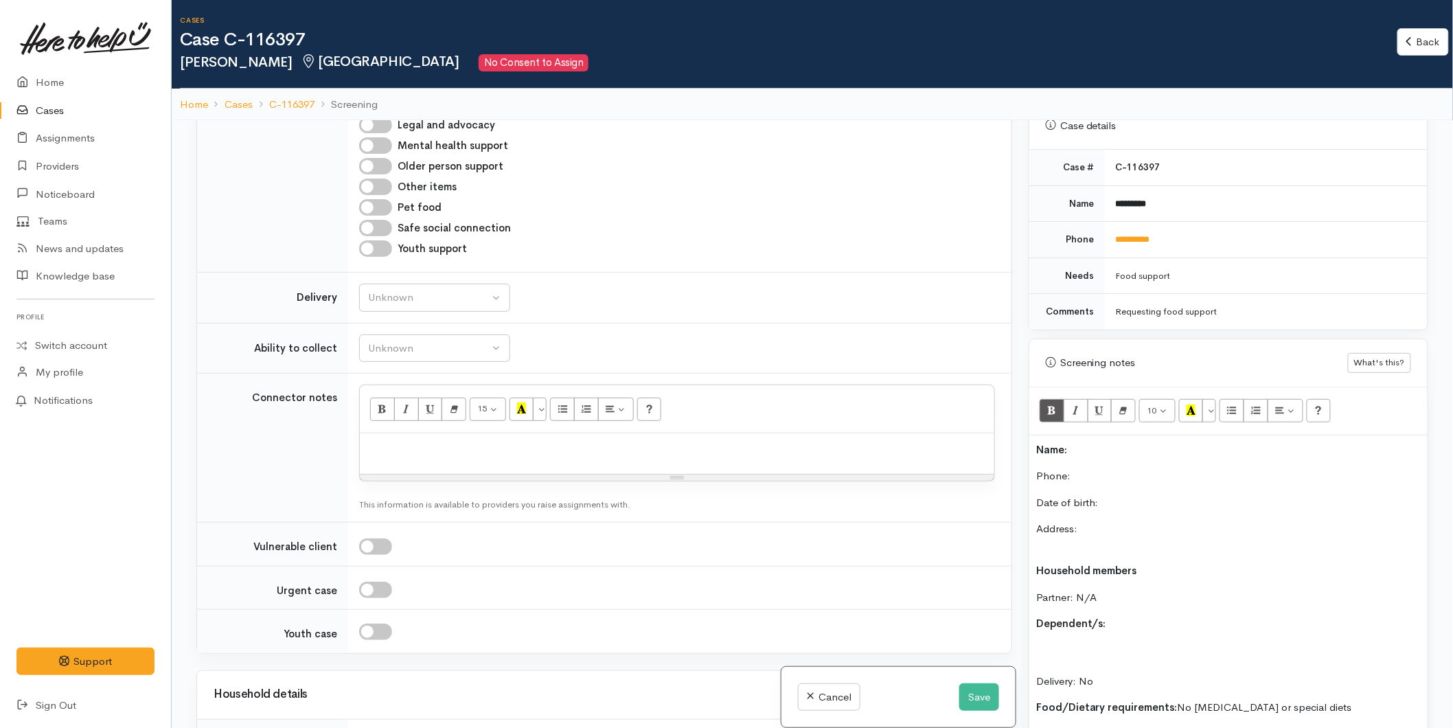
click at [1108, 442] on p "Name:" at bounding box center [1228, 450] width 384 height 16
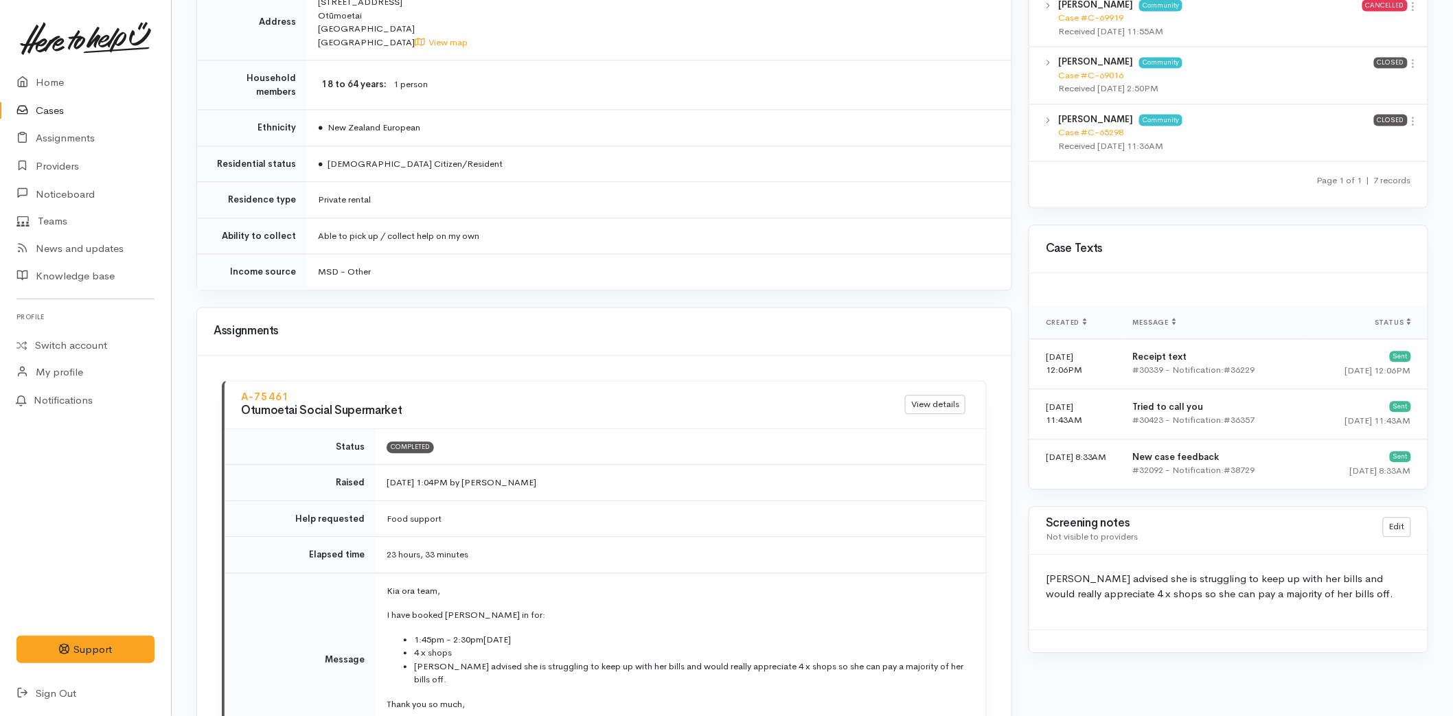
scroll to position [1450, 0]
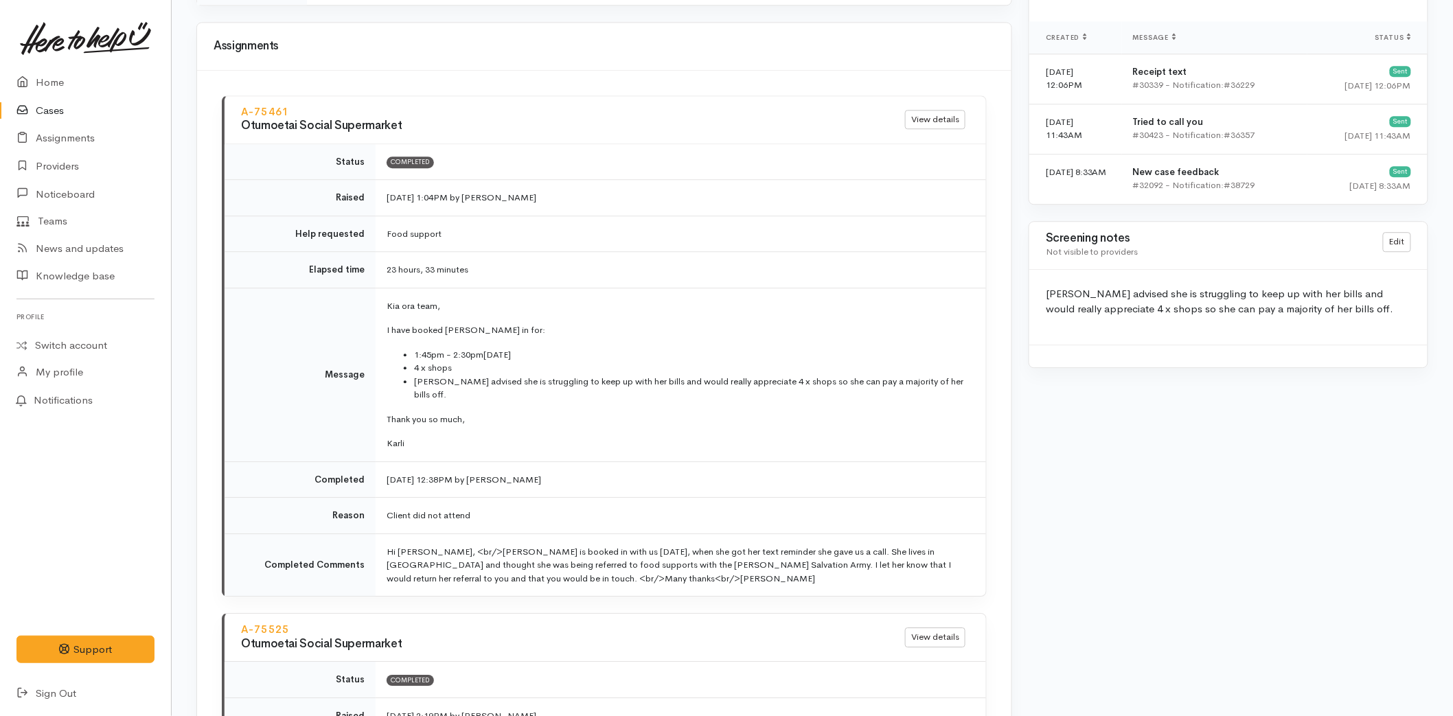
click at [47, 111] on link "Cases" at bounding box center [85, 111] width 171 height 28
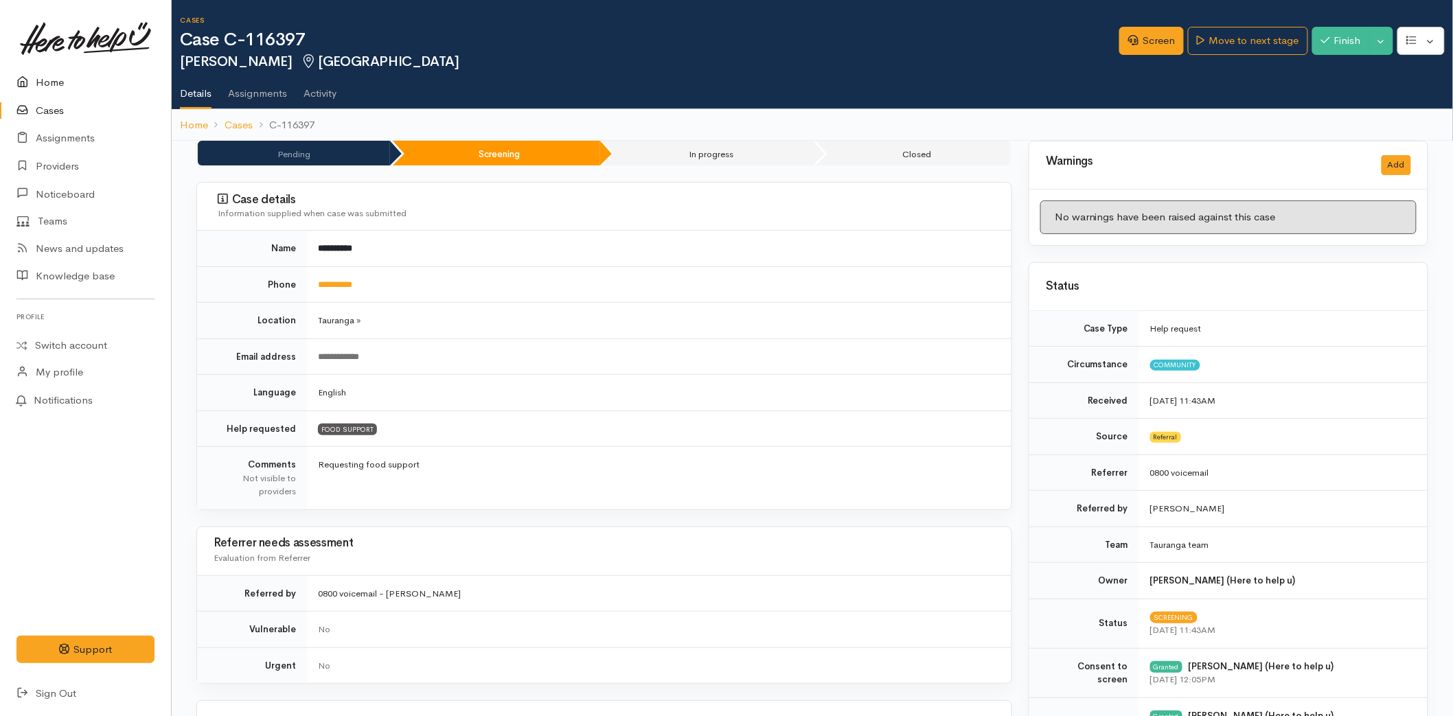
click at [83, 79] on link "Home" at bounding box center [85, 83] width 171 height 28
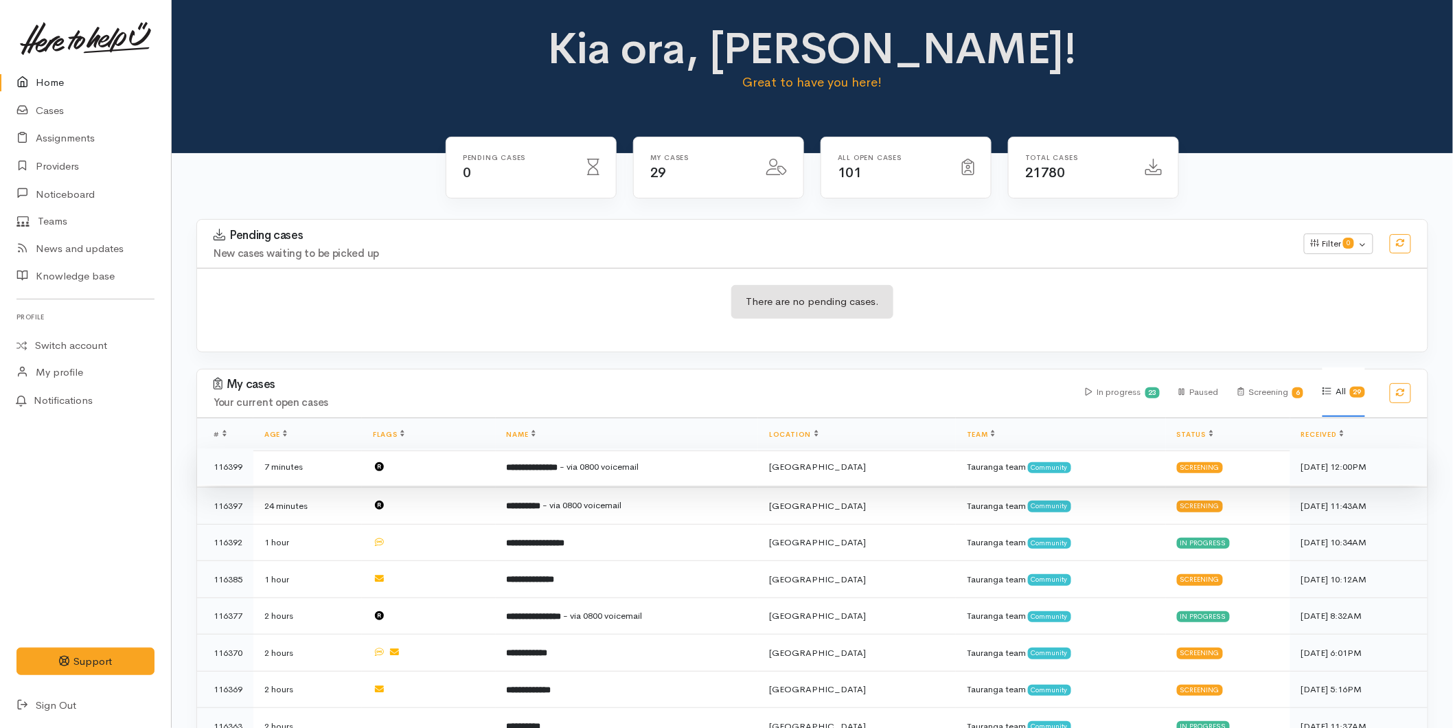
click at [580, 478] on td "**********" at bounding box center [627, 466] width 263 height 37
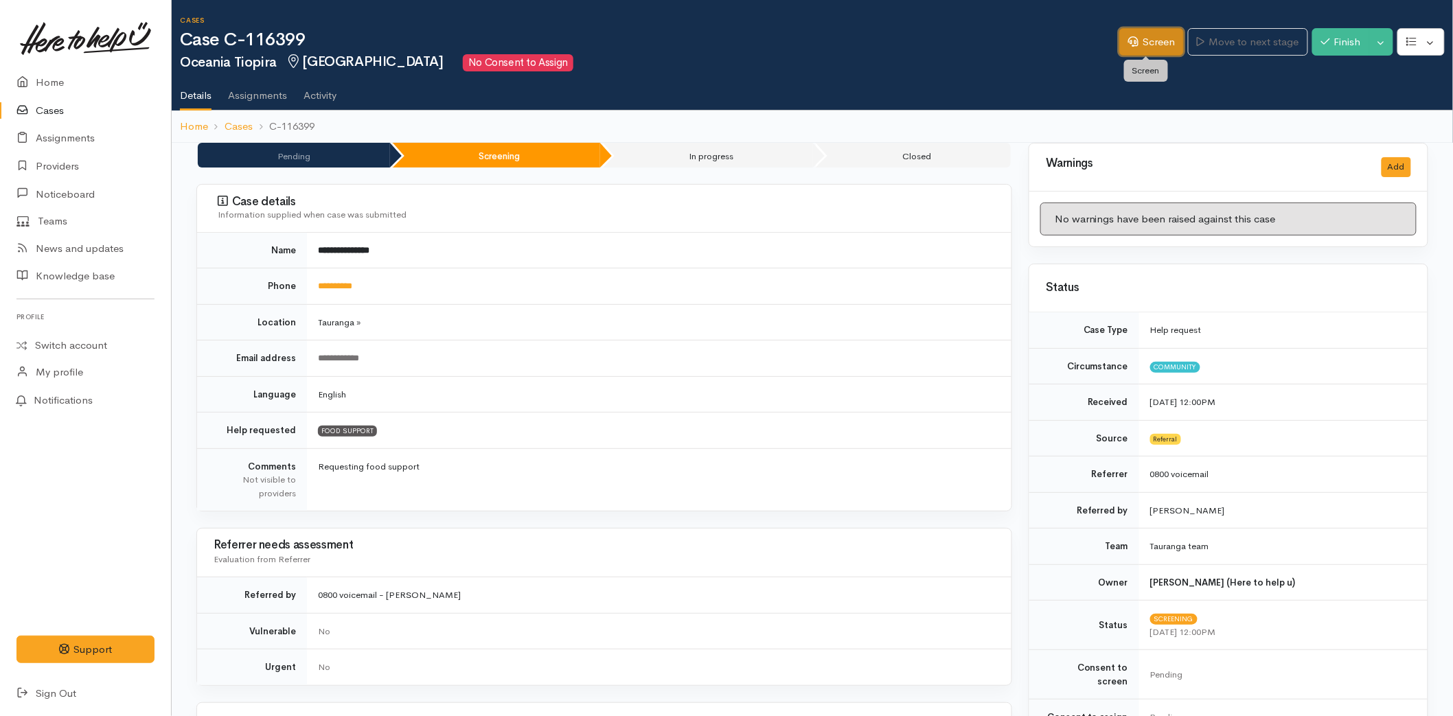
click at [1155, 40] on link "Screen" at bounding box center [1151, 42] width 65 height 28
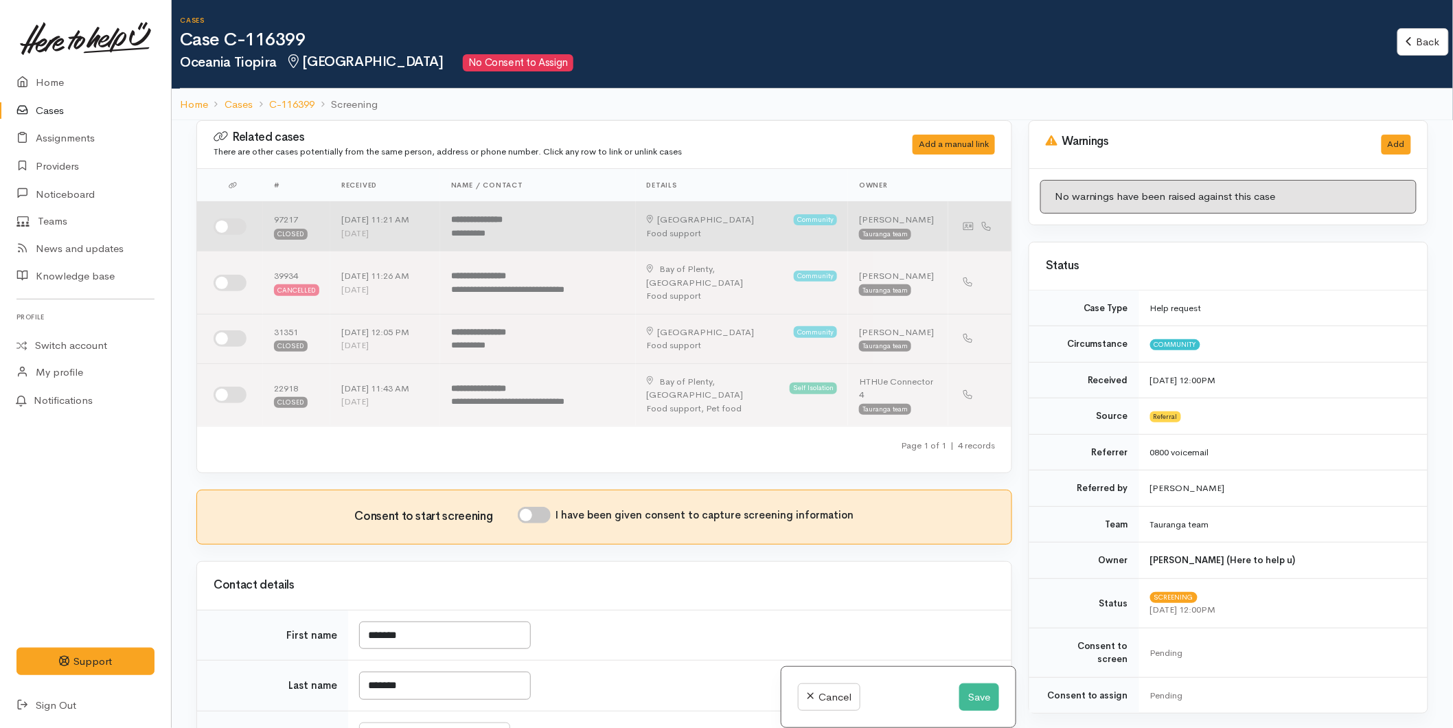
click at [238, 227] on input "checkbox" at bounding box center [230, 226] width 33 height 16
checkbox input "true"
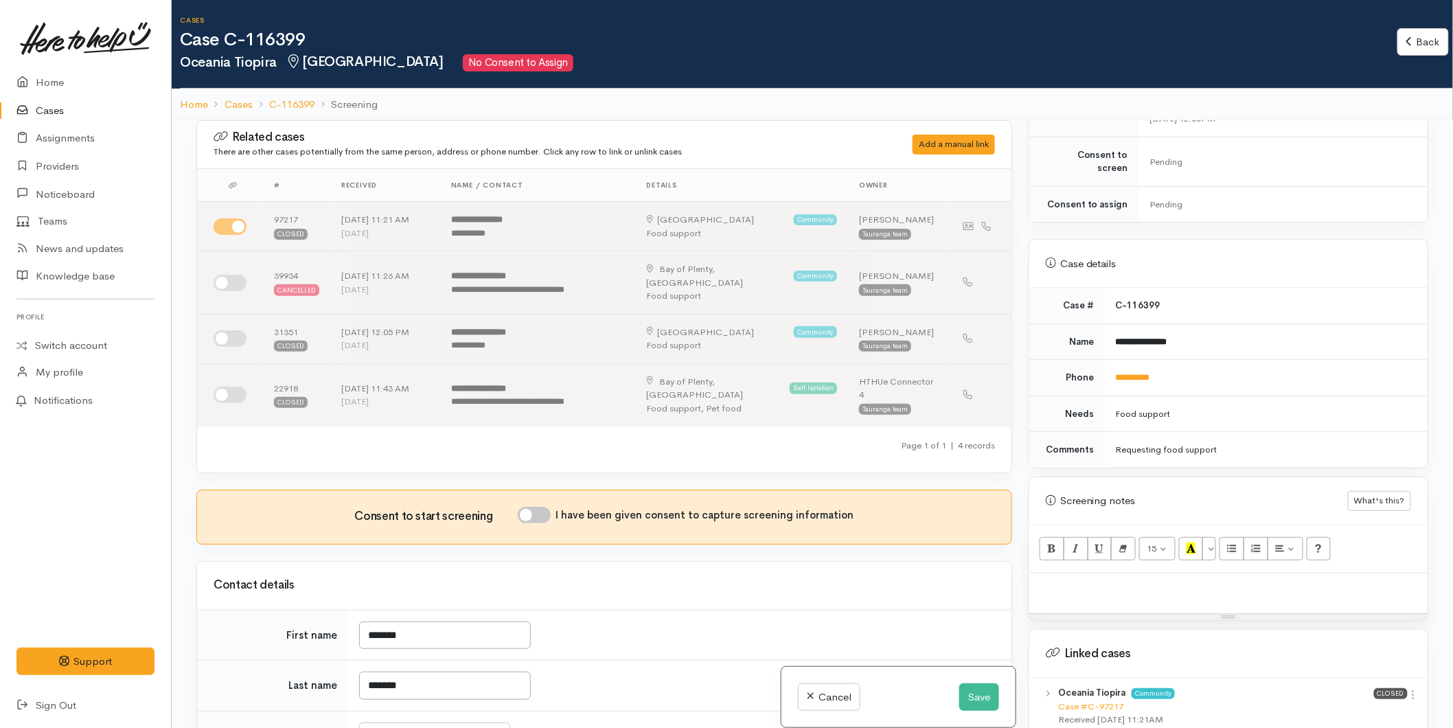
scroll to position [456, 0]
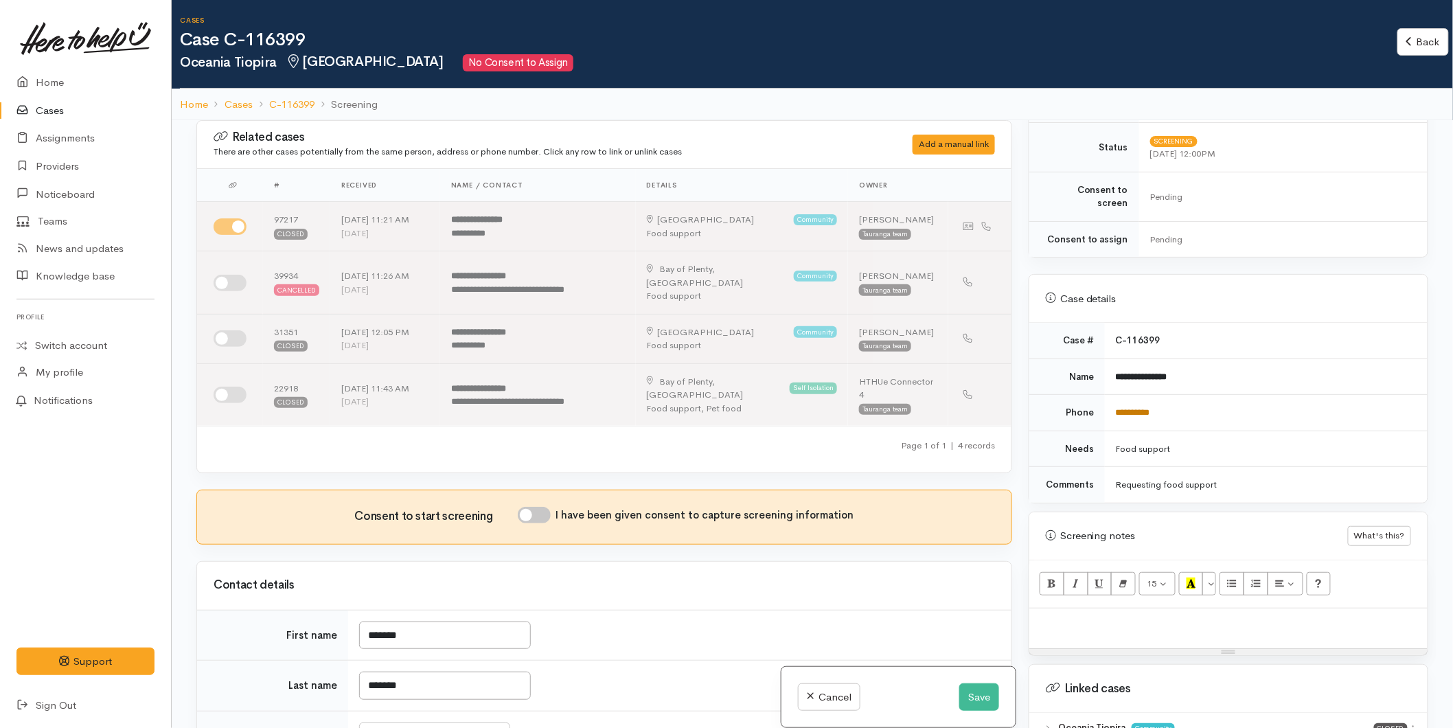
click at [1128, 408] on link "**********" at bounding box center [1133, 412] width 34 height 9
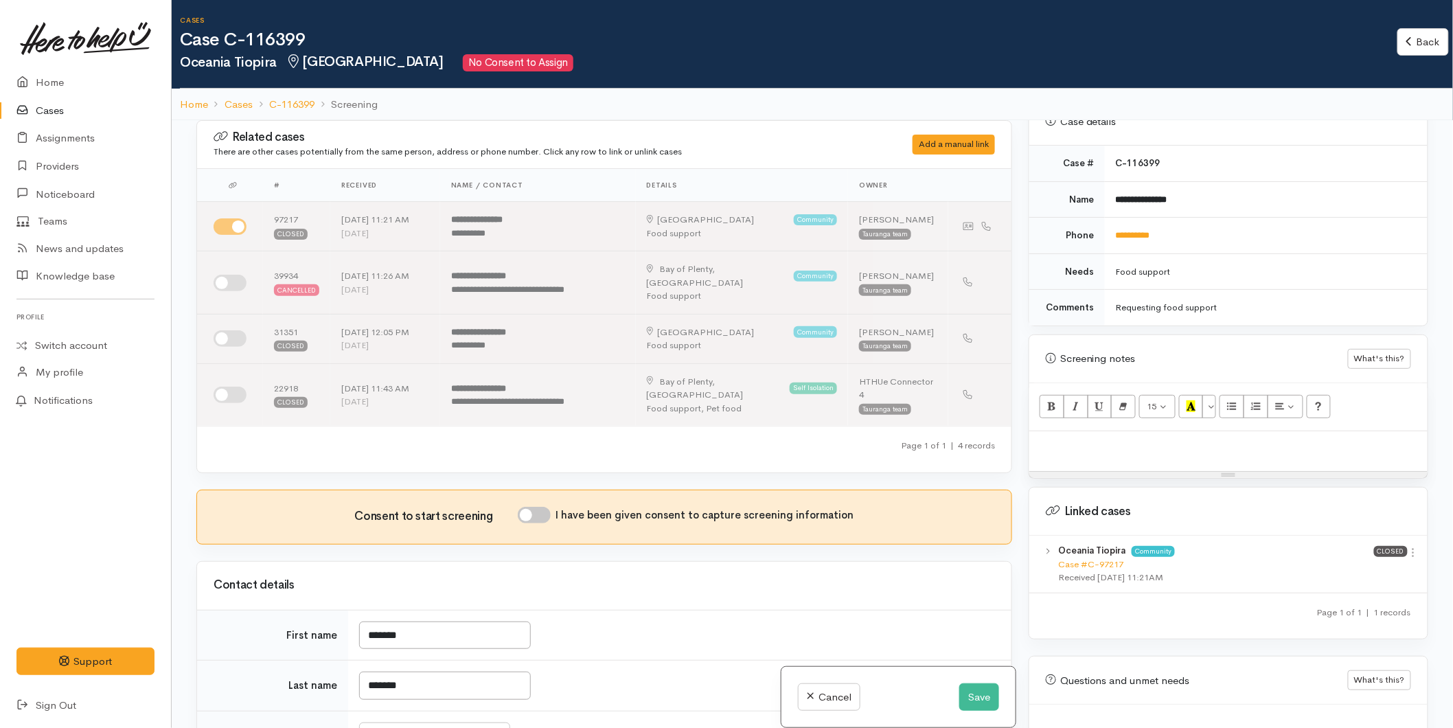
scroll to position [684, 0]
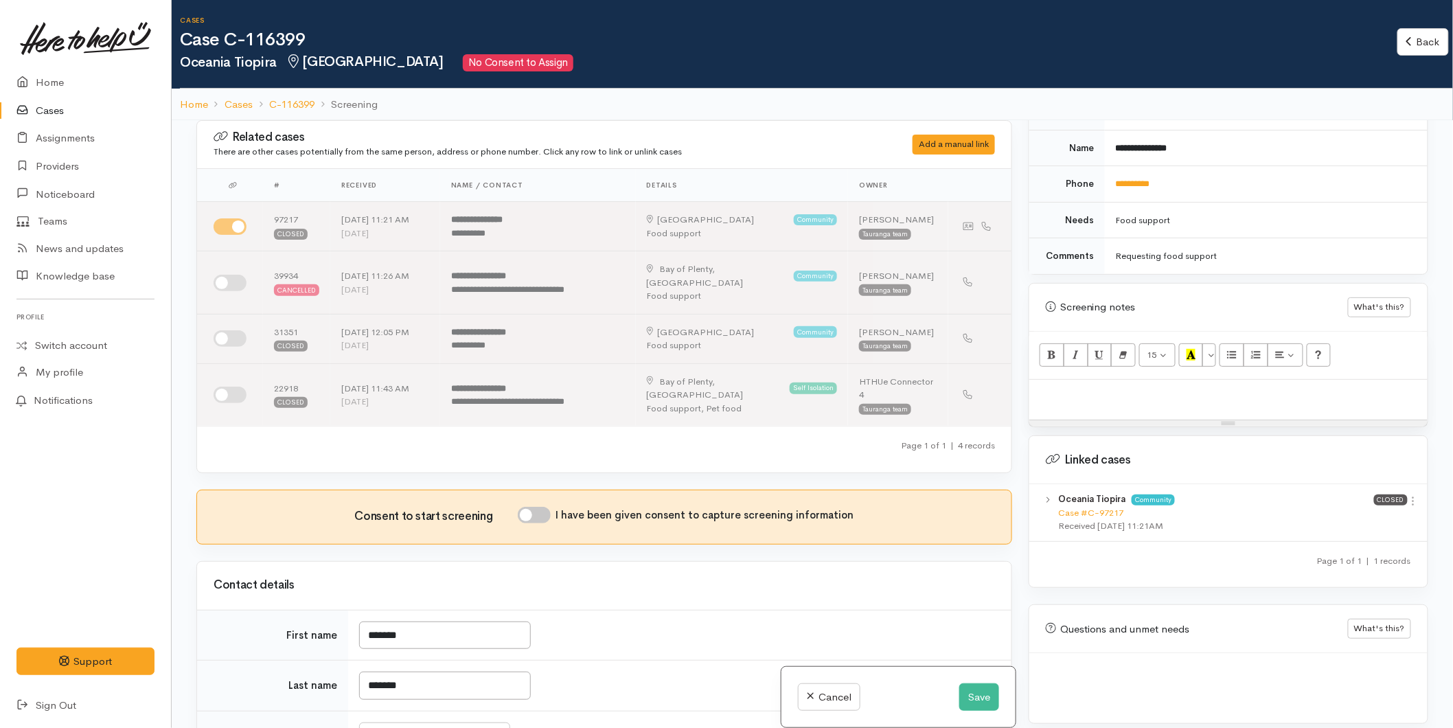
click at [1072, 388] on p at bounding box center [1228, 395] width 384 height 16
paste div
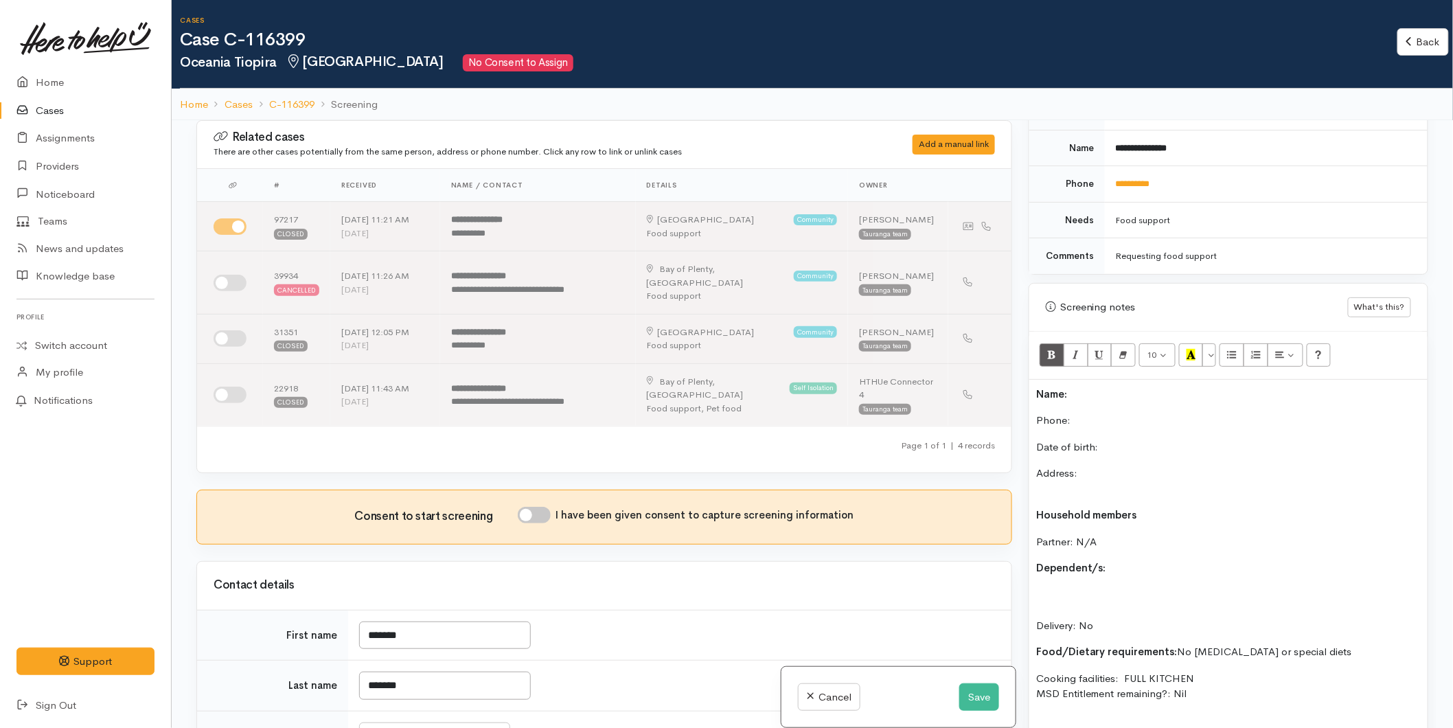
scroll to position [65, 0]
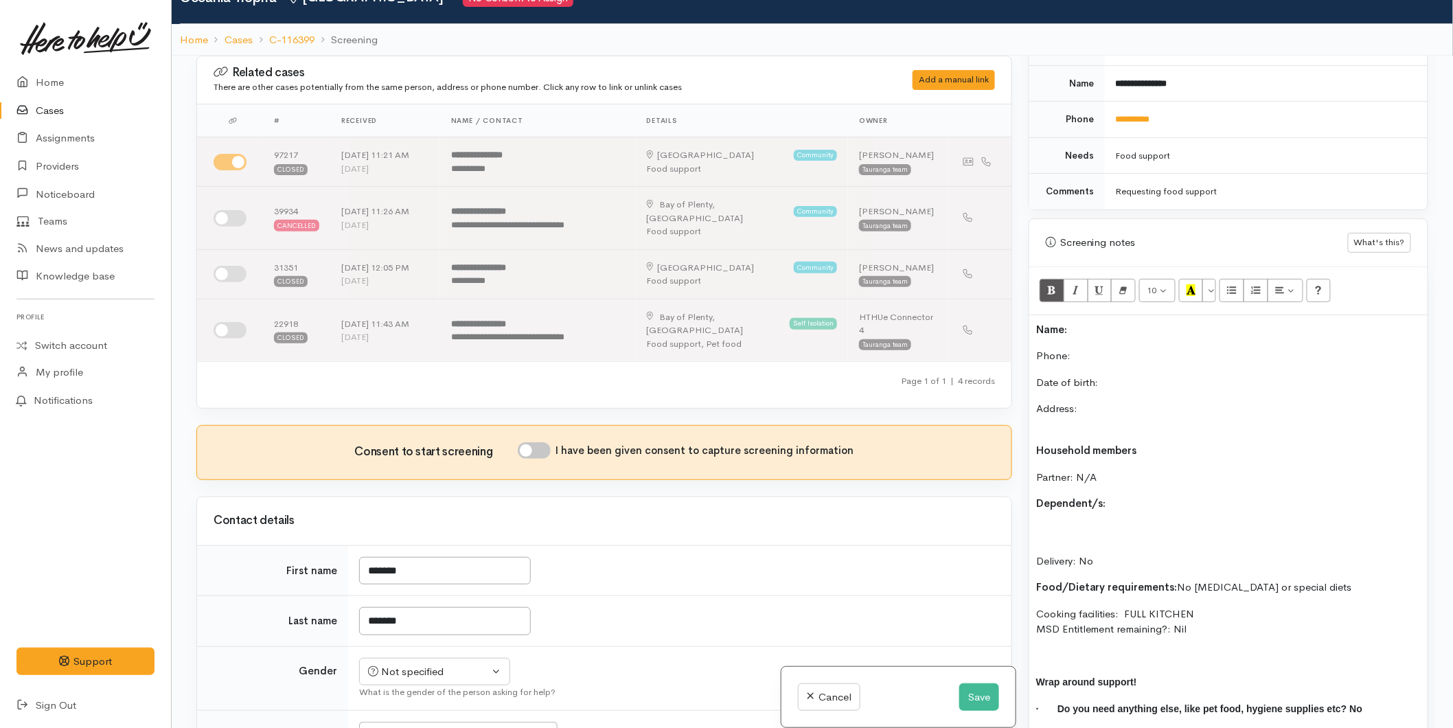
click at [1088, 322] on p "Name:" at bounding box center [1228, 330] width 384 height 16
drag, startPoint x: 1122, startPoint y: 373, endPoint x: 1121, endPoint y: 365, distance: 8.4
click at [1121, 375] on p "Date of birth:" at bounding box center [1228, 383] width 384 height 16
click at [1123, 322] on p "Name: Oceania" at bounding box center [1228, 330] width 384 height 16
click at [534, 442] on input "I have been given consent to capture screening information" at bounding box center [534, 450] width 33 height 16
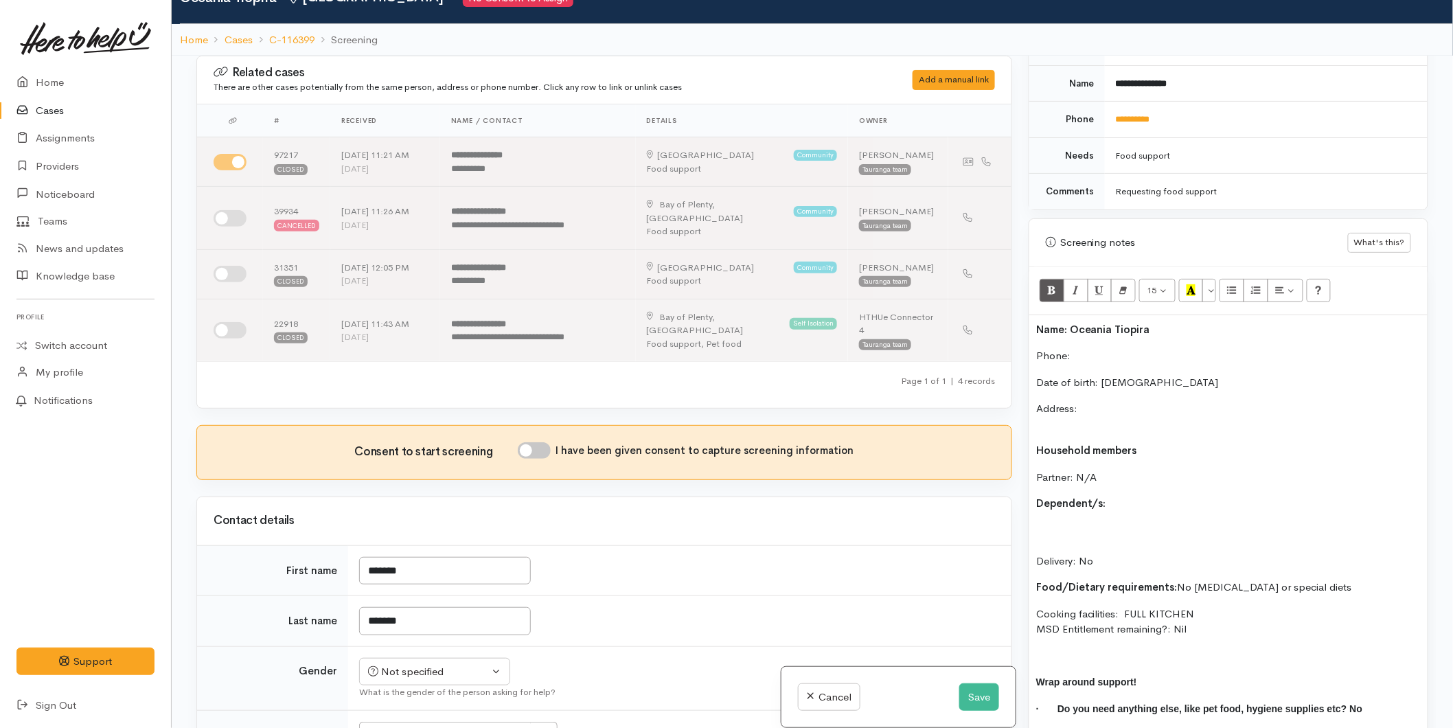
checkbox input "true"
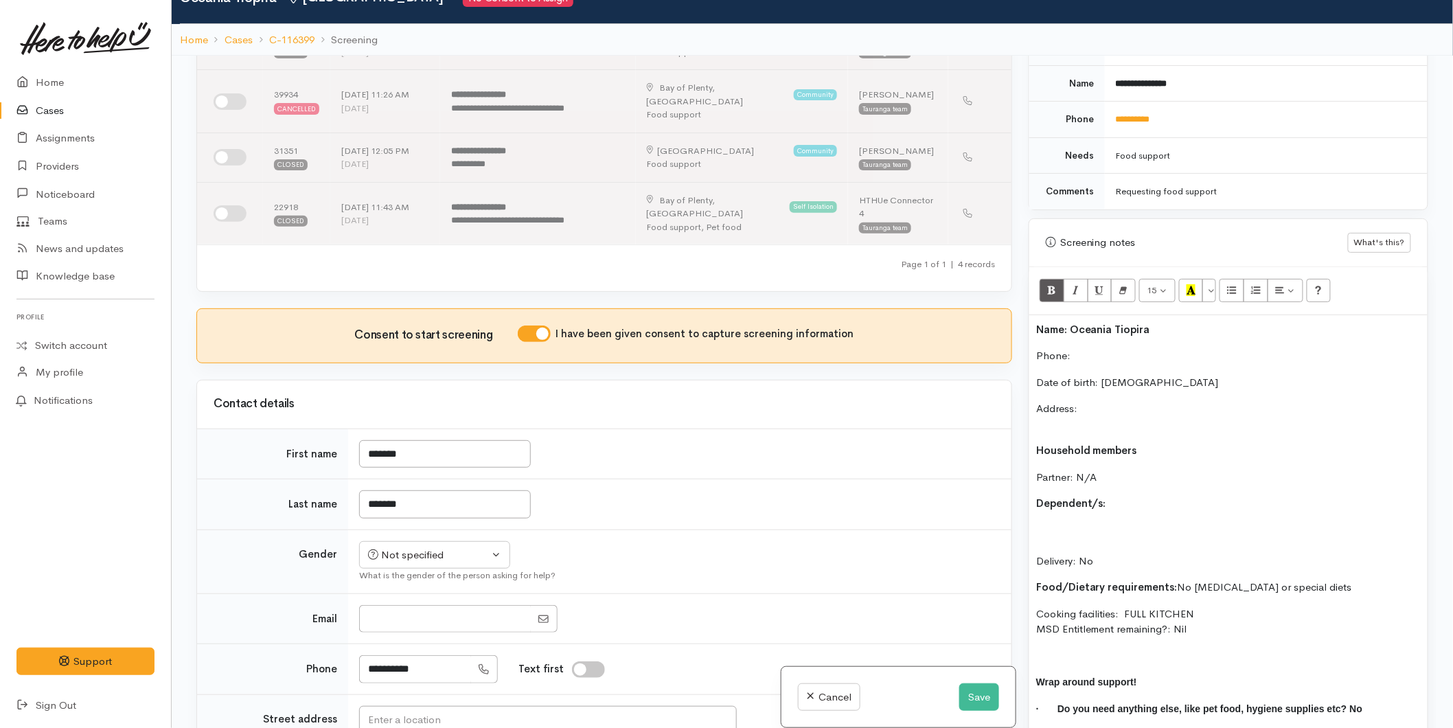
scroll to position [305, 0]
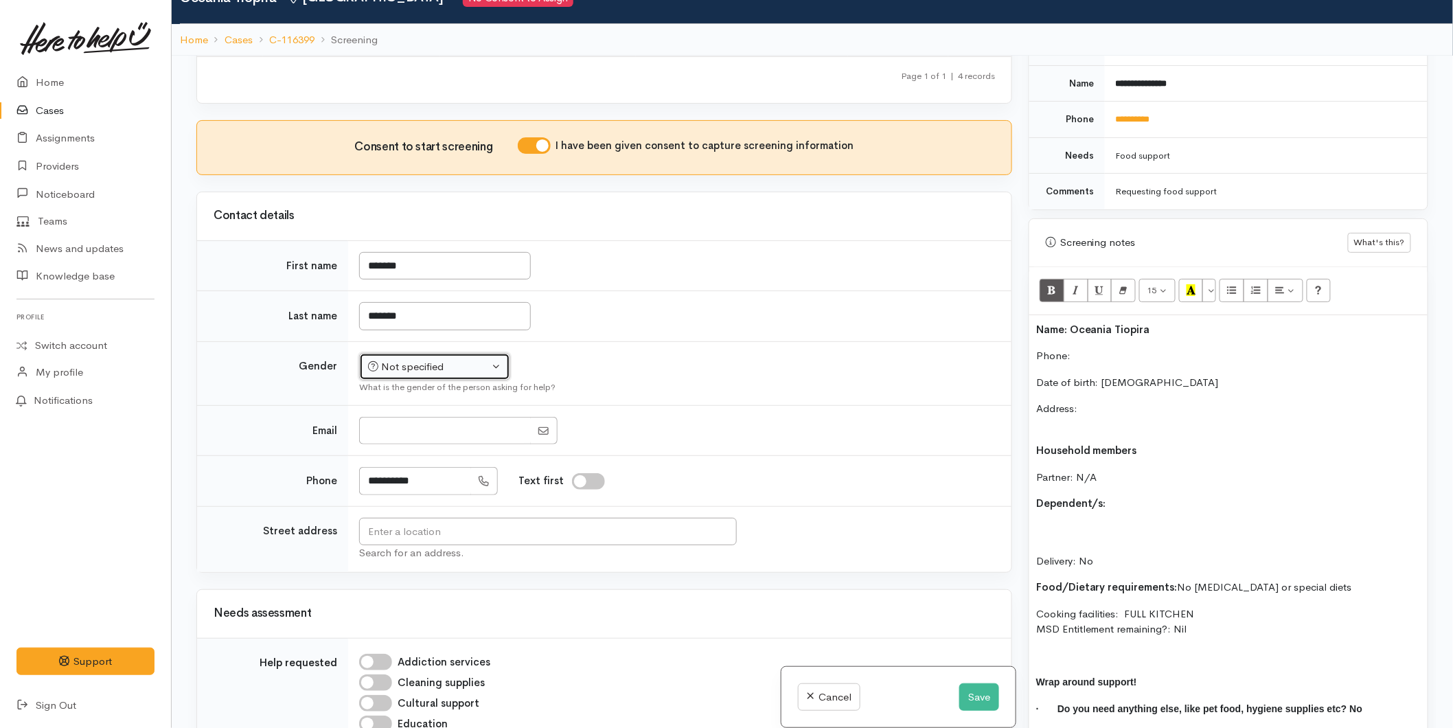
click at [409, 359] on div "Not specified" at bounding box center [428, 367] width 121 height 16
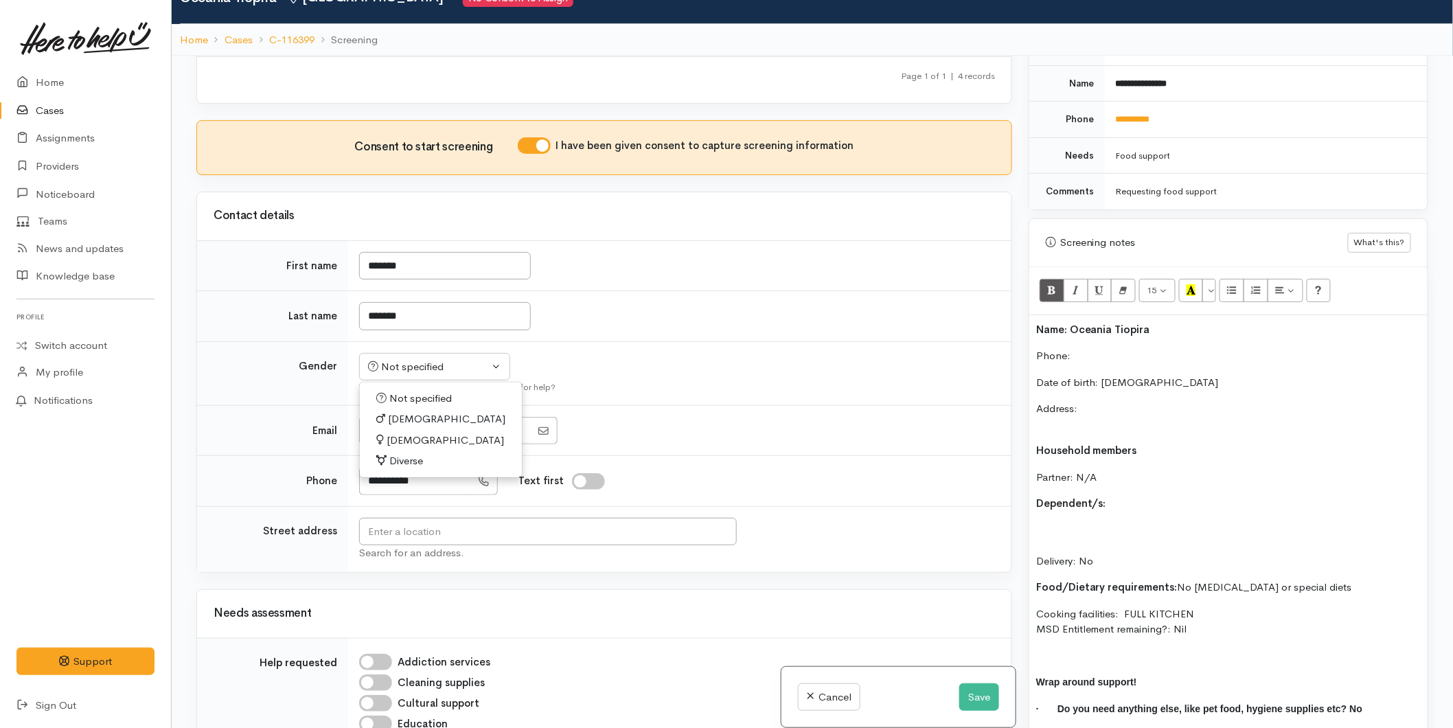
click at [399, 433] on span "[DEMOGRAPHIC_DATA]" at bounding box center [445, 441] width 117 height 16
select select "[DEMOGRAPHIC_DATA]"
click at [376, 518] on input "text" at bounding box center [548, 532] width 378 height 28
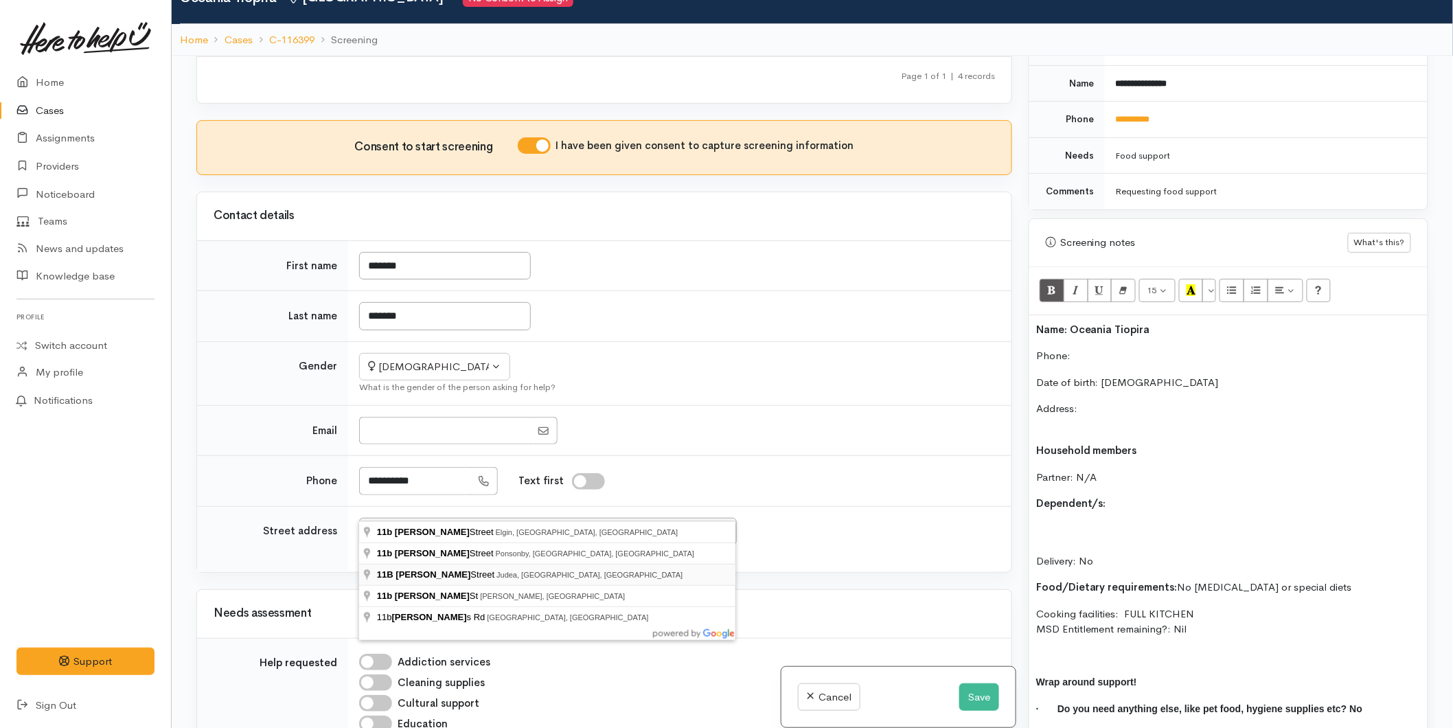
type input "11B Redmond Street, Judea, Tauranga, New Zealand"
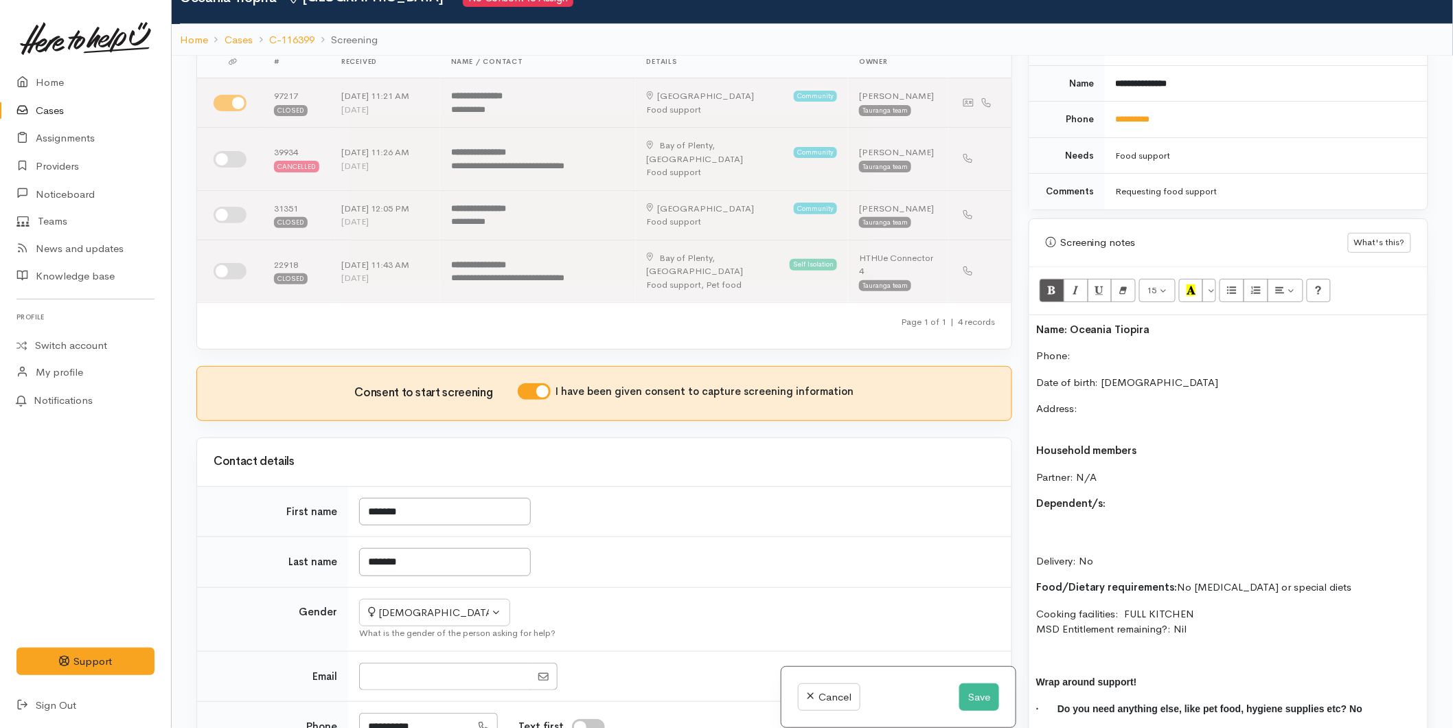
scroll to position [152, 0]
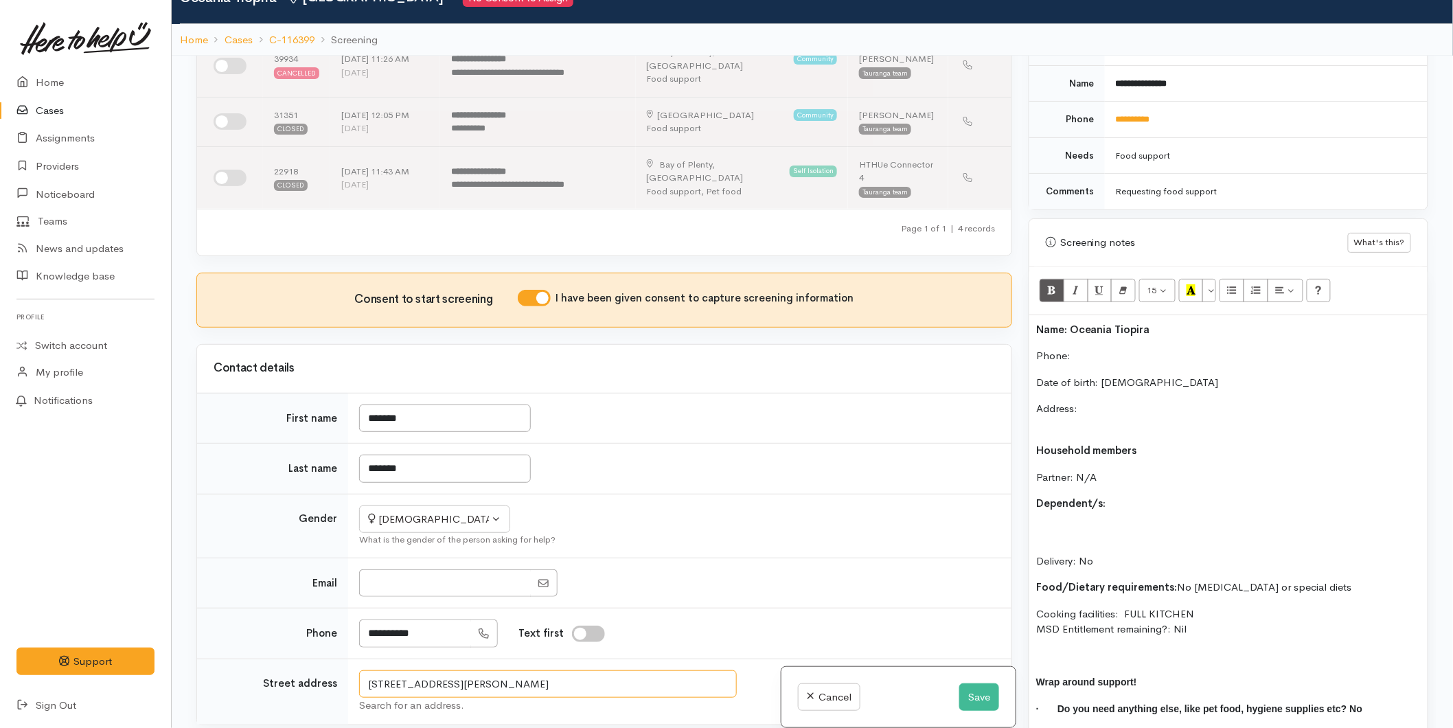
drag, startPoint x: 239, startPoint y: 641, endPoint x: 189, endPoint y: 641, distance: 50.1
click at [189, 641] on div "Related cases There are other cases potentially from the same person, address o…" at bounding box center [604, 420] width 832 height 728
click at [1096, 348] on p "Phone:" at bounding box center [1228, 356] width 384 height 16
click at [1087, 401] on p "Address:" at bounding box center [1228, 416] width 384 height 31
click at [1101, 348] on p "Phone:" at bounding box center [1228, 356] width 384 height 16
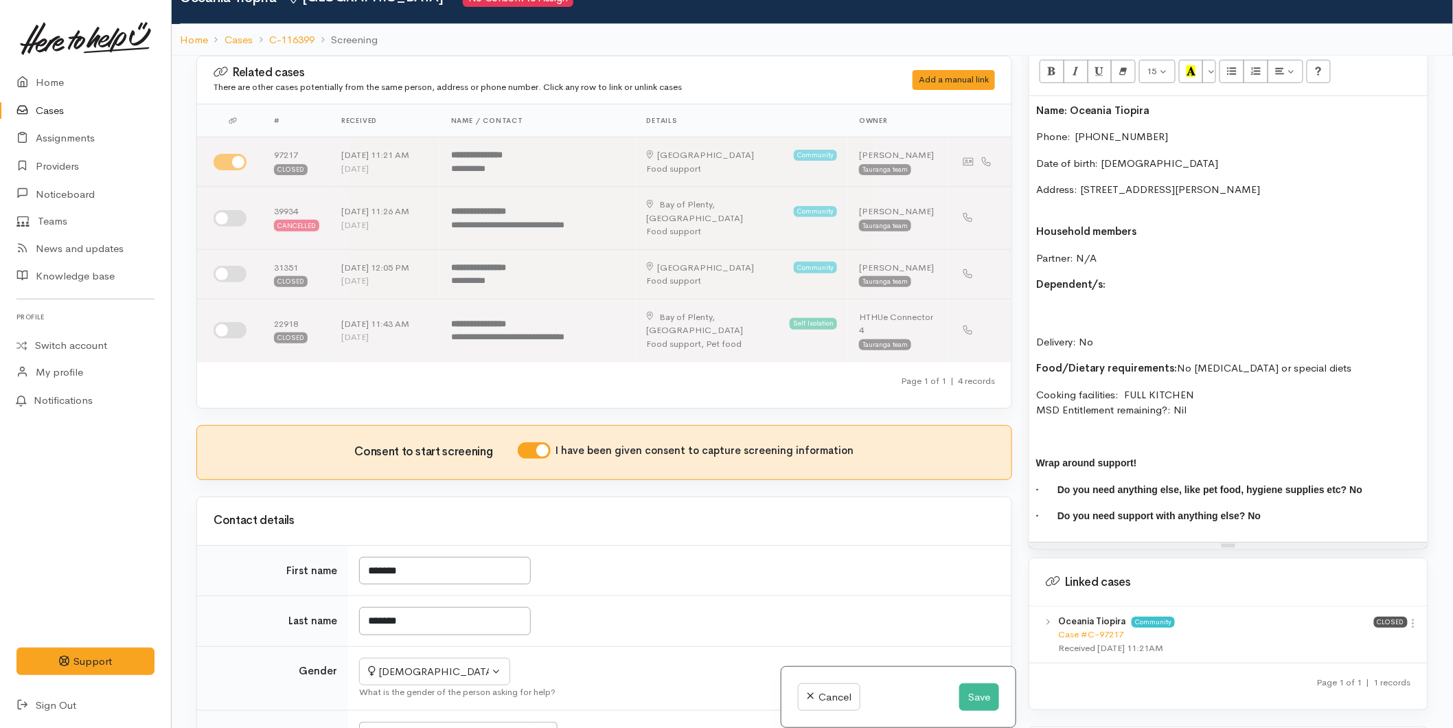
scroll to position [1066, 0]
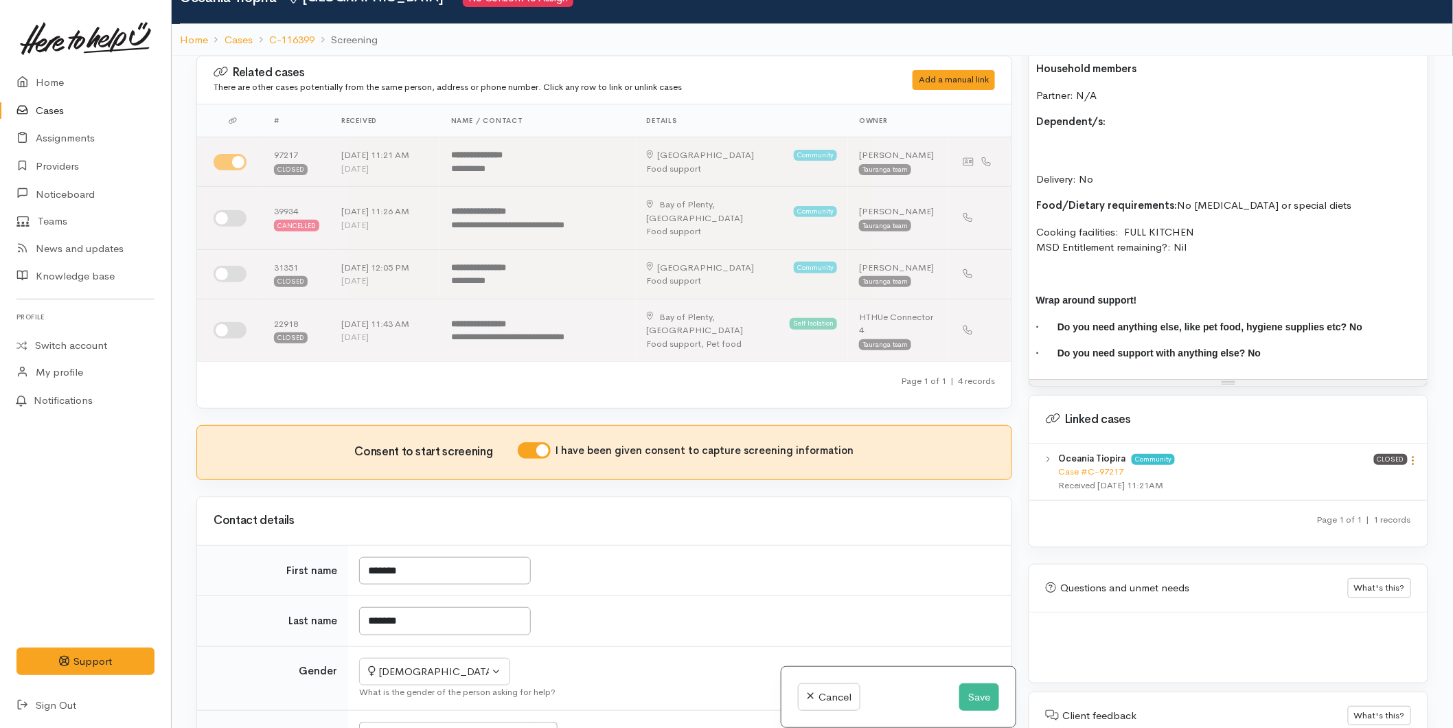
click at [1409, 454] on icon at bounding box center [1413, 460] width 12 height 12
click at [1357, 476] on link "View case" at bounding box center [1364, 486] width 108 height 21
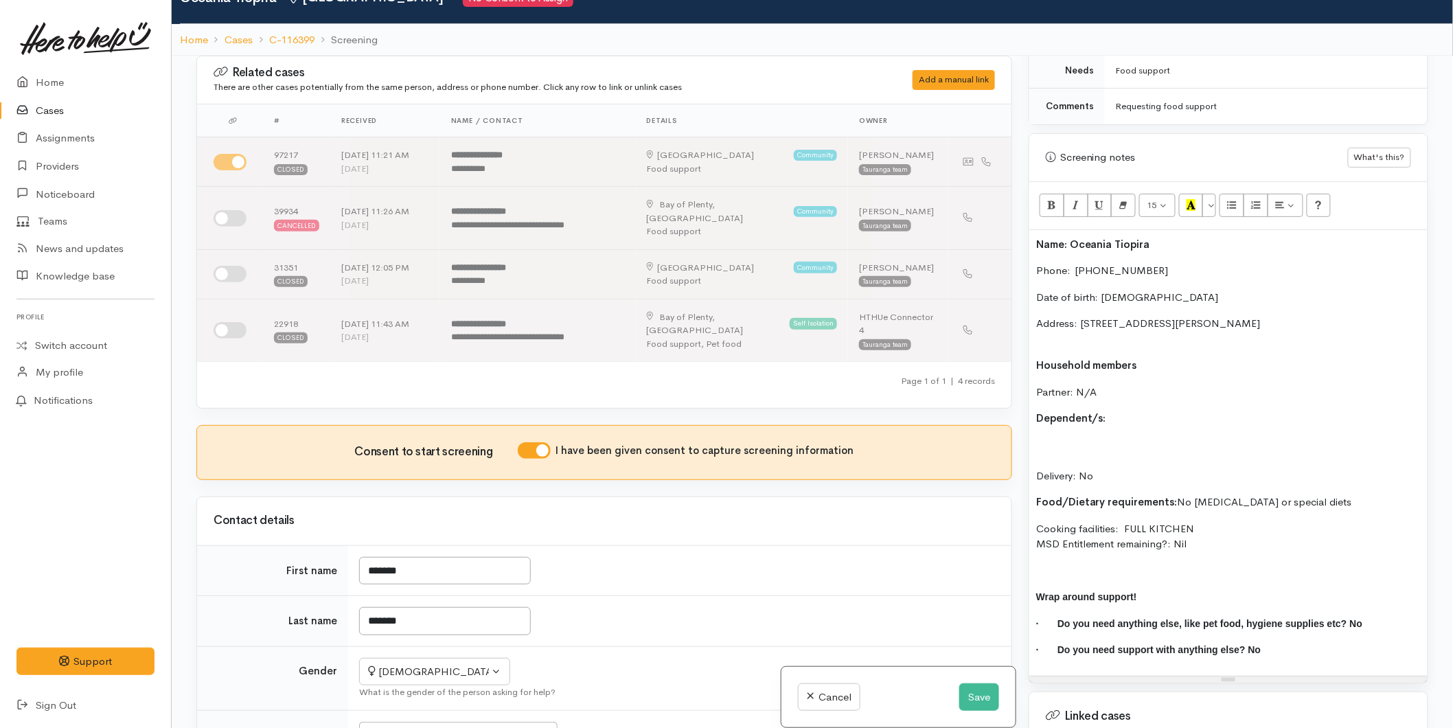
scroll to position [761, 0]
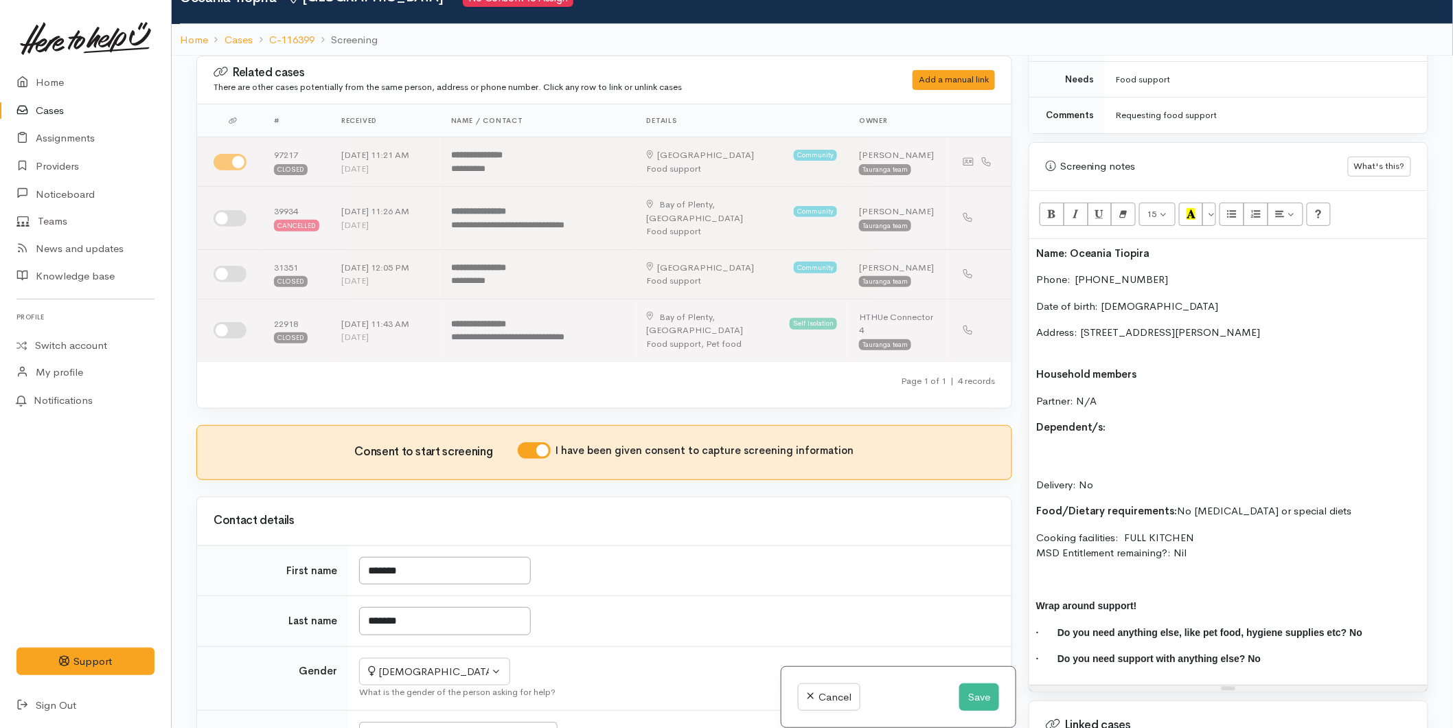
click at [1090, 338] on p "Address: [STREET_ADDRESS][PERSON_NAME]" at bounding box center [1228, 340] width 384 height 31
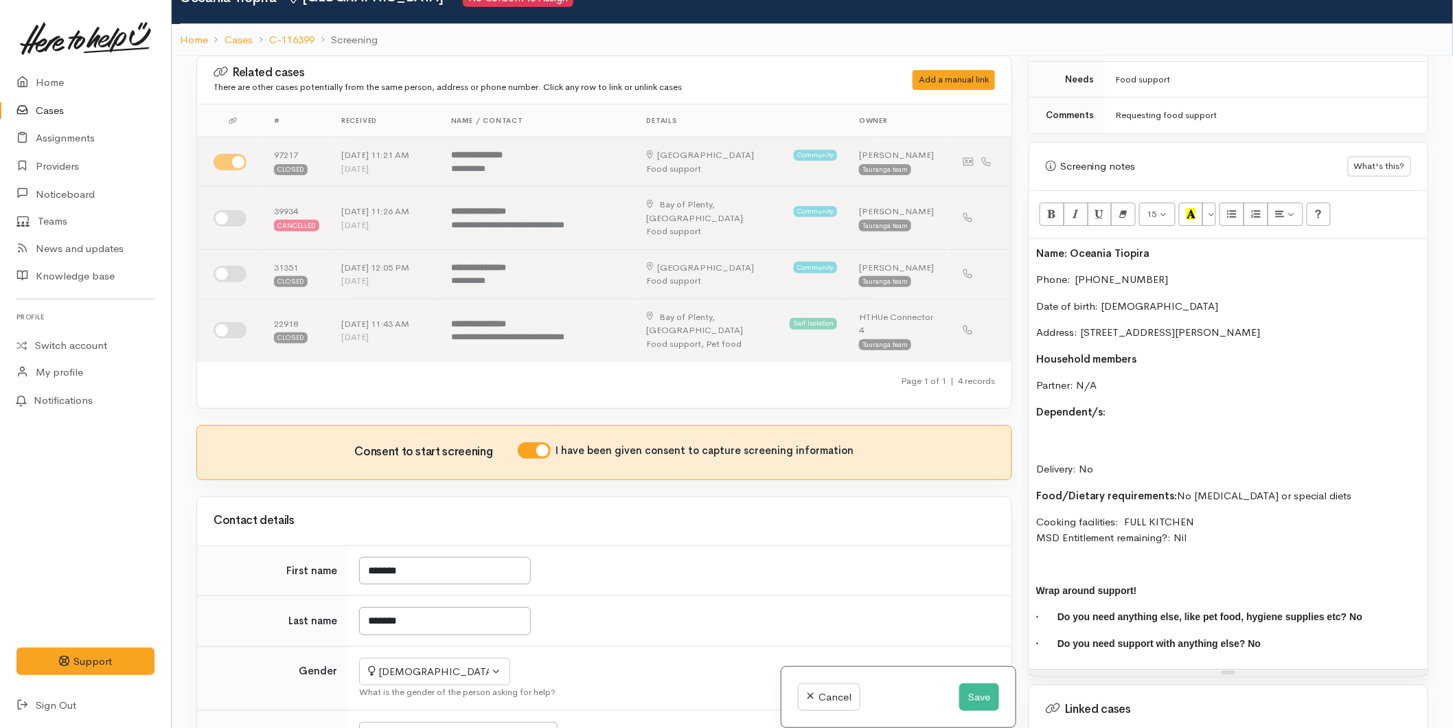
click at [1110, 364] on div "Name: Oceania Tiopira Phone:  0273081191 Date of birth: 18/06/2005 Address: 11B…" at bounding box center [1228, 454] width 398 height 430
click at [1137, 404] on p "Dependent/s:" at bounding box center [1228, 412] width 384 height 16
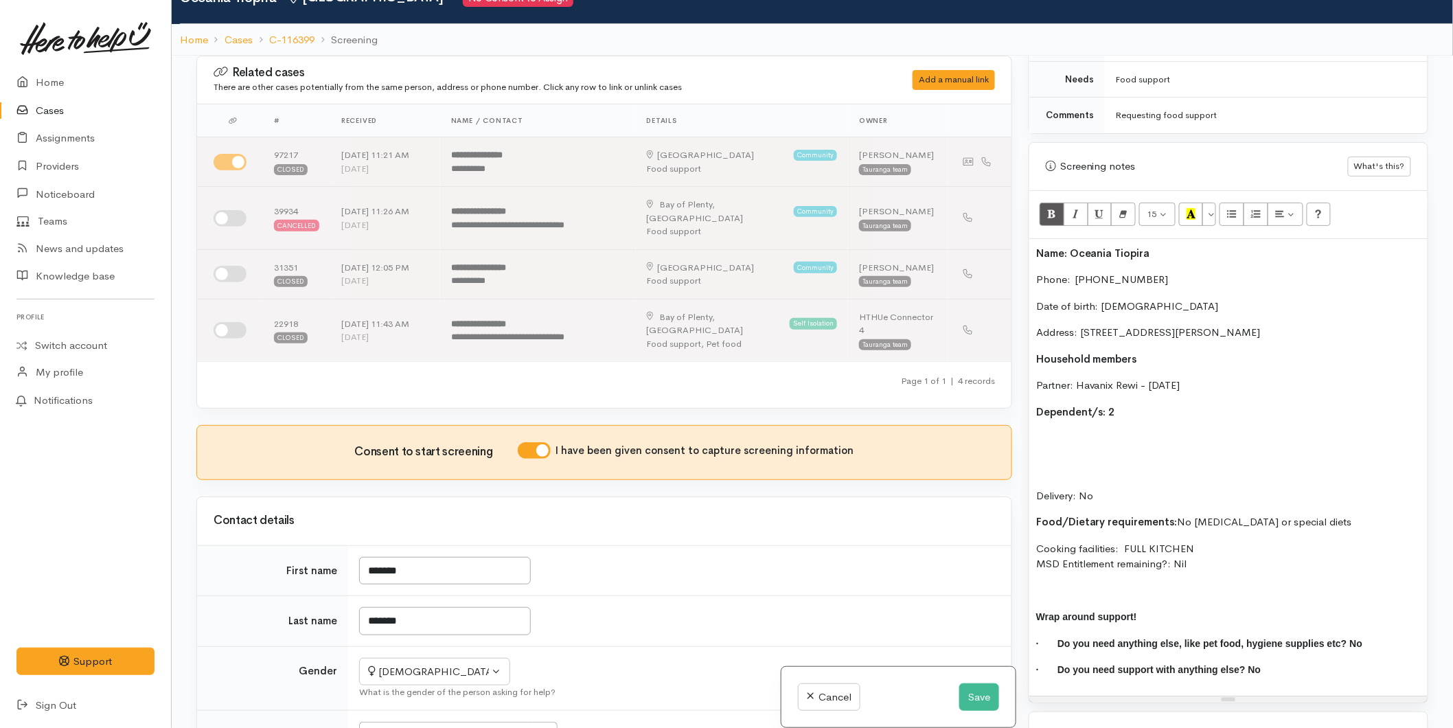
click at [1042, 462] on p "Delivery: No" at bounding box center [1228, 480] width 384 height 47
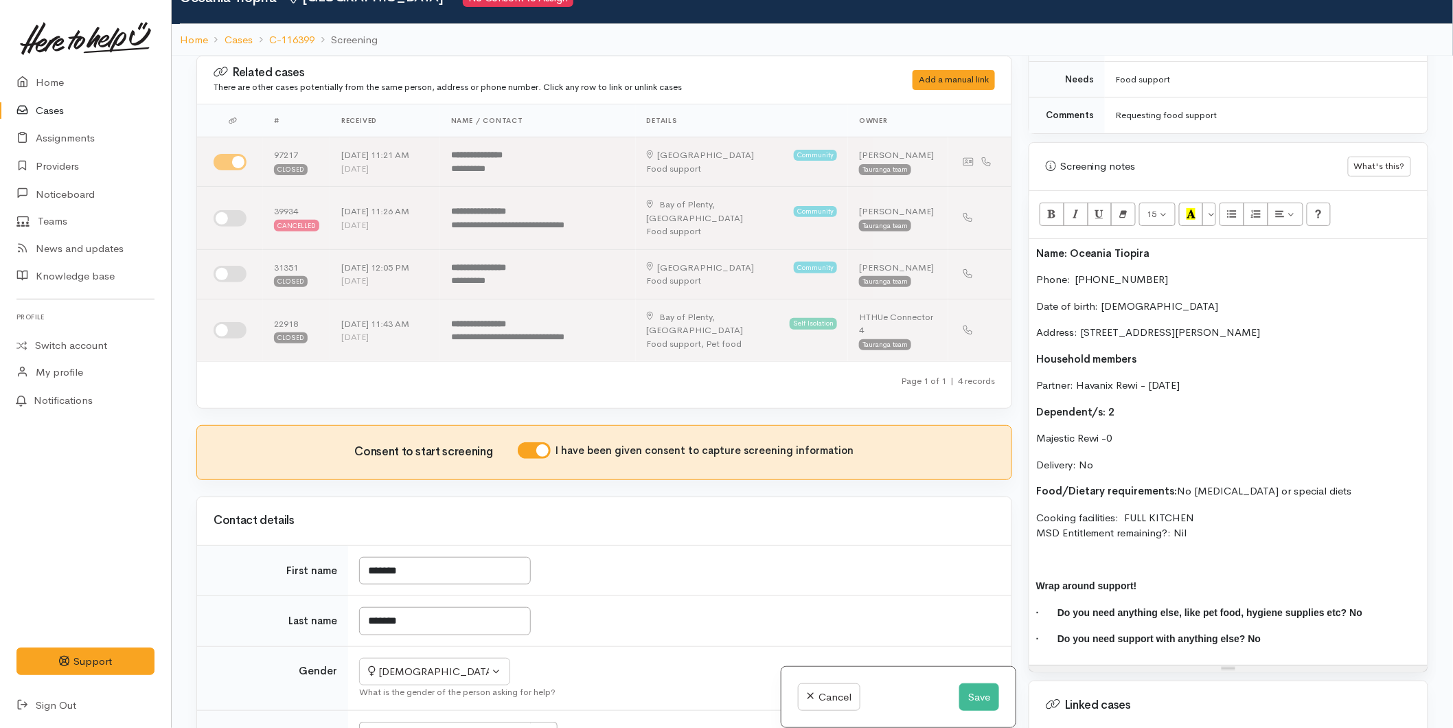
drag, startPoint x: 1122, startPoint y: 417, endPoint x: 1129, endPoint y: 417, distance: 6.9
click at [1122, 430] on p "Majestic Rewi -0" at bounding box center [1228, 438] width 384 height 16
click at [1033, 424] on div "Name: Oceania Tiopira Phone:  0273081191 Date of birth: 18/06/2005 Address: 11B…" at bounding box center [1228, 452] width 398 height 426
click at [1236, 430] on p "(F) Majestic Rewi - [DATE]" at bounding box center [1228, 438] width 384 height 16
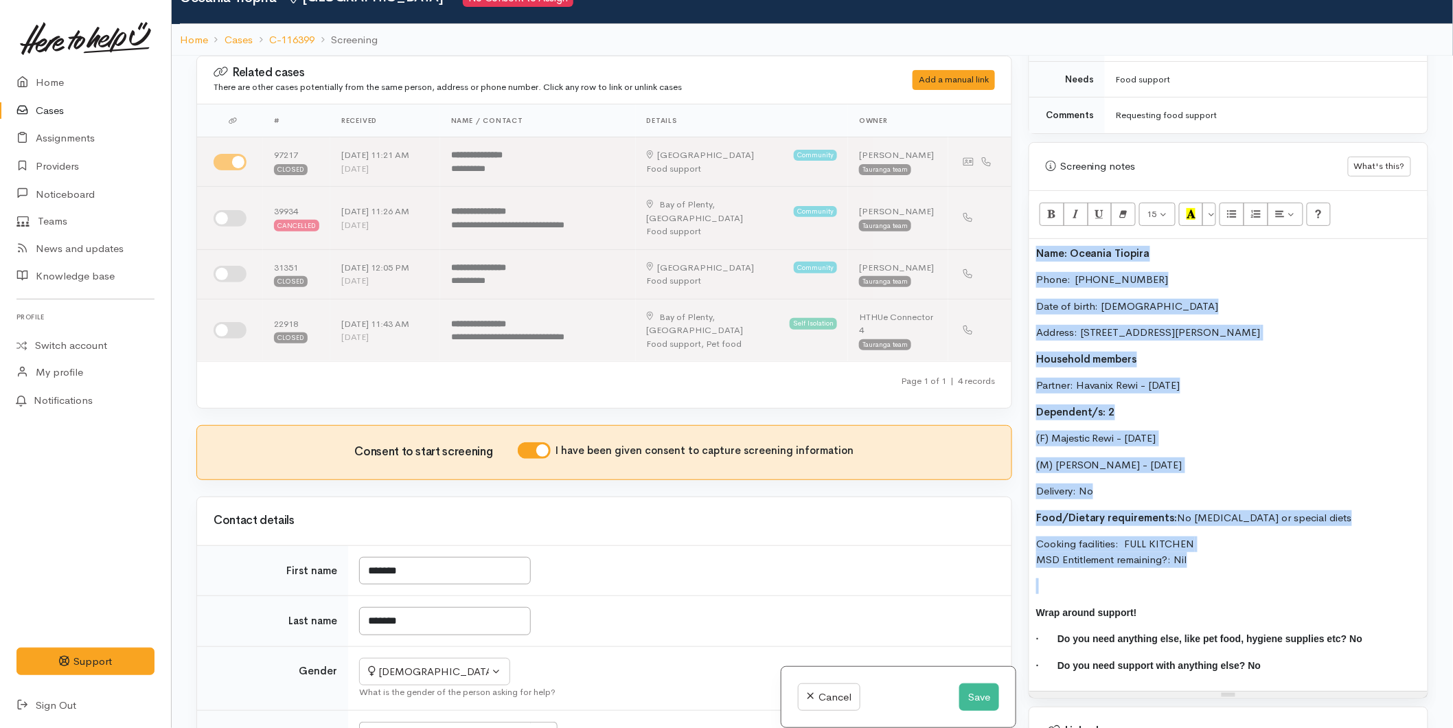
drag, startPoint x: 1219, startPoint y: 560, endPoint x: 1016, endPoint y: 230, distance: 387.1
click at [1016, 229] on div "Related cases There are other cases potentially from the same person, address o…" at bounding box center [812, 420] width 1248 height 728
copy div "Name: Oceania Tiopira Phone:  0273081191 Date of birth: 18/06/2005 Address: 11B…"
drag, startPoint x: 1227, startPoint y: 532, endPoint x: 1212, endPoint y: 525, distance: 16.9
click at [1227, 536] on p "Cooking facilities: FULL KITCHEN MSD Entitlement remaining?: Nil" at bounding box center [1228, 551] width 384 height 31
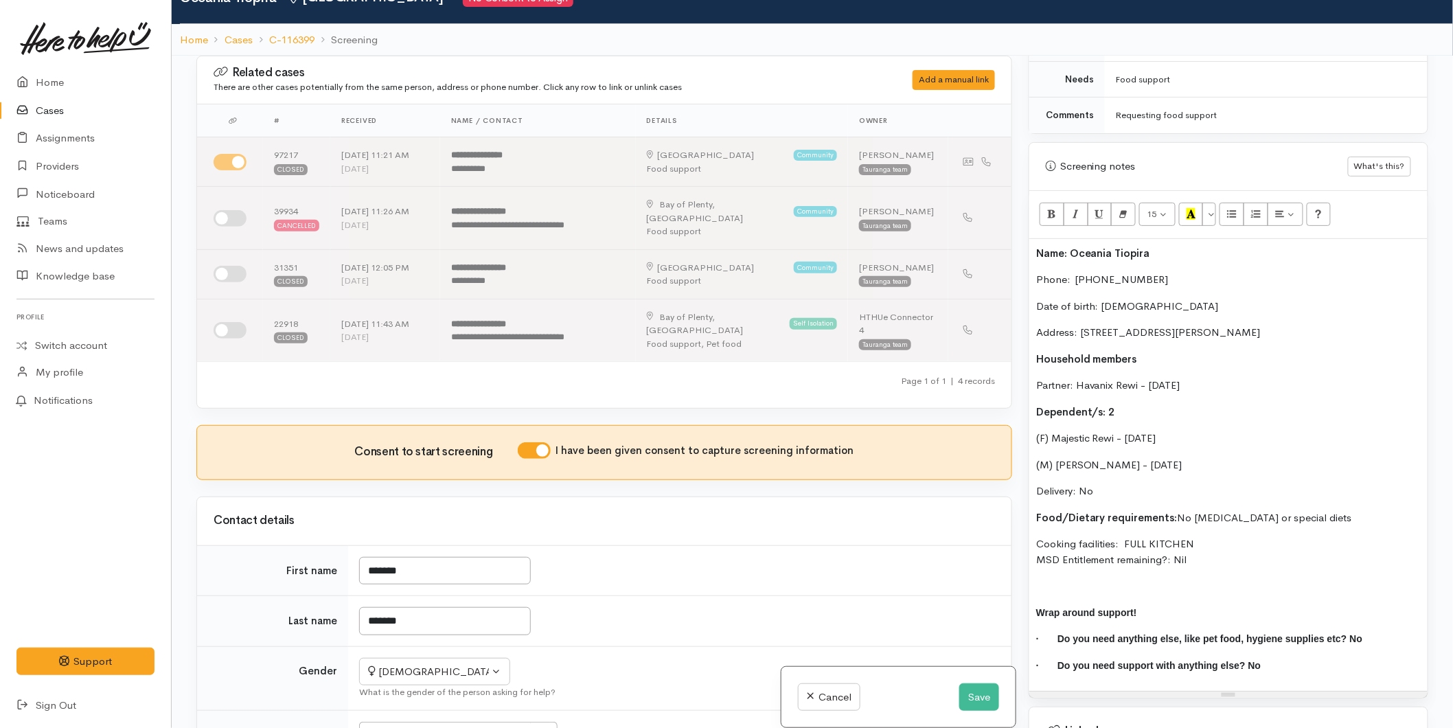
click at [1214, 457] on p "(M) [PERSON_NAME] - [DATE]" at bounding box center [1228, 465] width 384 height 16
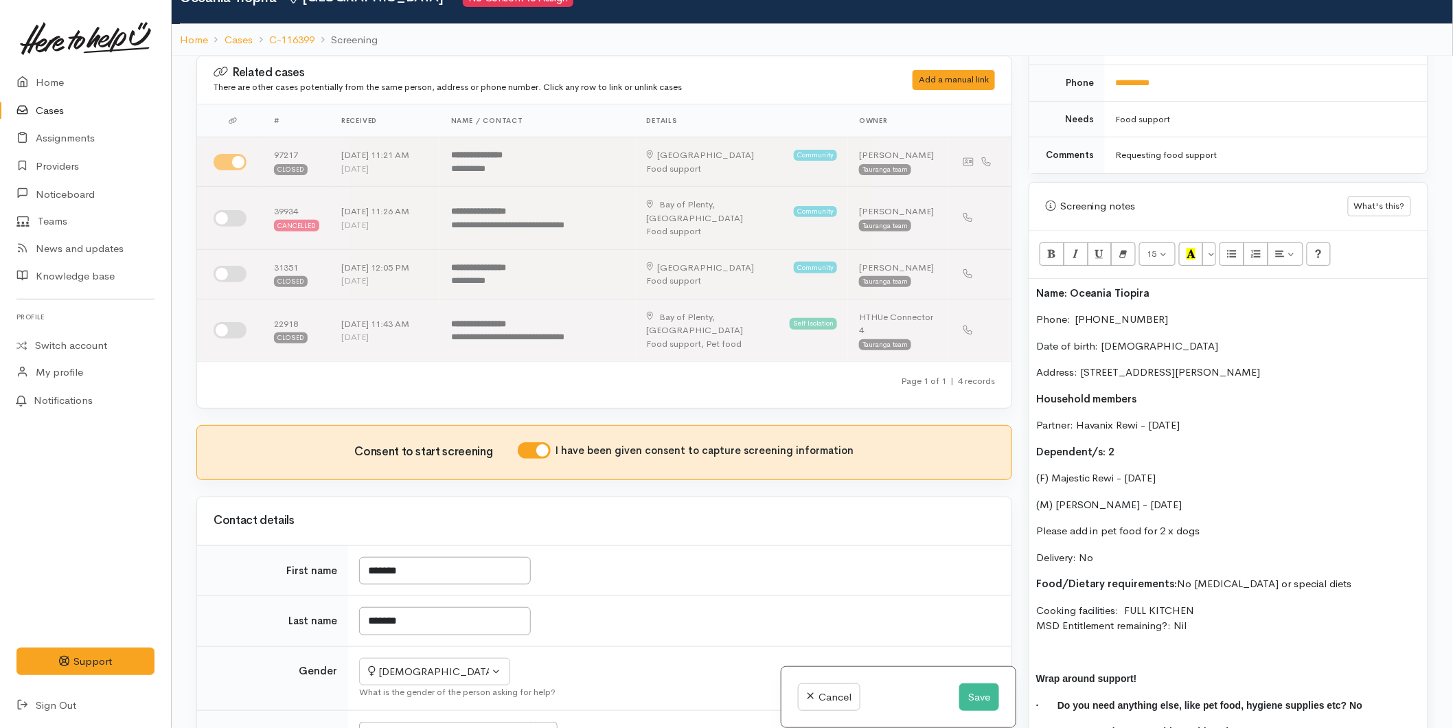
scroll to position [684, 0]
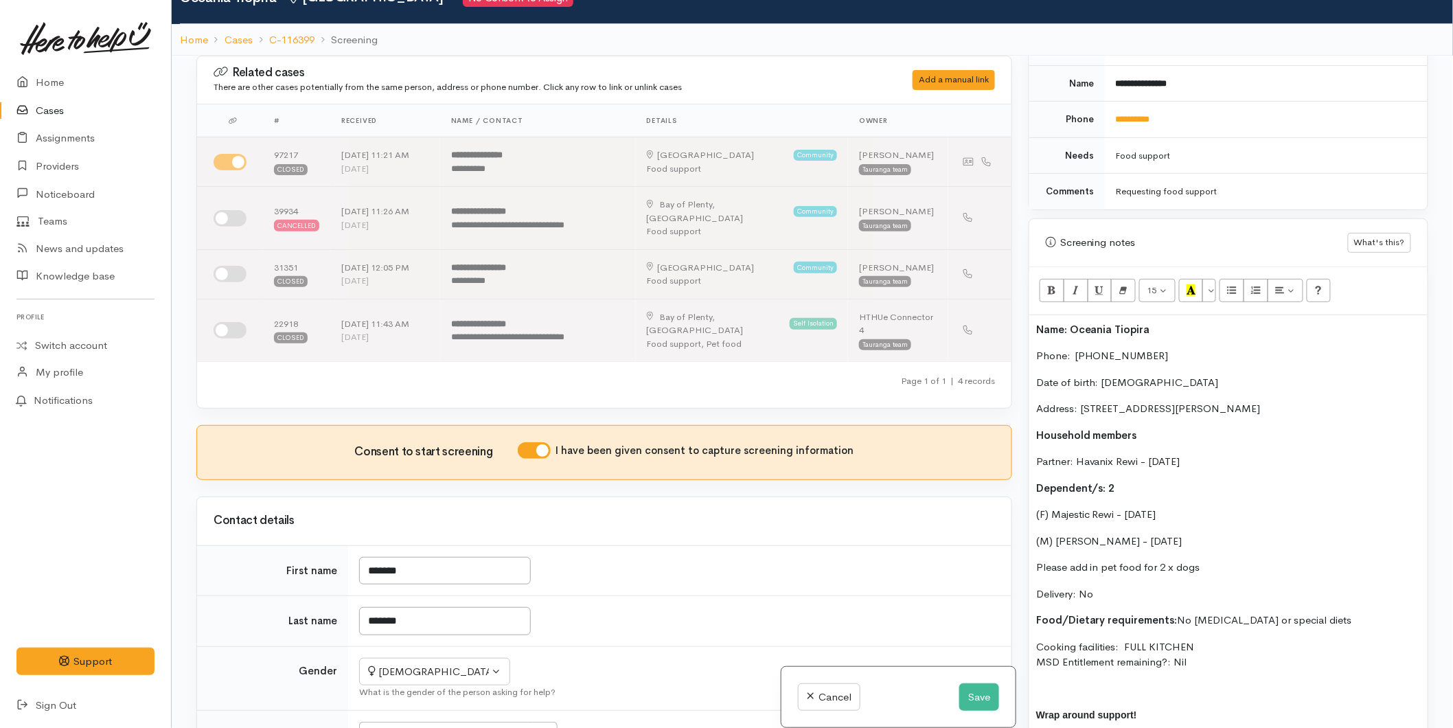
drag, startPoint x: 1206, startPoint y: 549, endPoint x: 1006, endPoint y: 481, distance: 210.6
click at [1006, 552] on div "Related cases There are other cases potentially from the same person, address o…" at bounding box center [812, 420] width 1248 height 728
click at [1054, 284] on icon "Bold (CTRL+B)" at bounding box center [1051, 290] width 9 height 12
drag, startPoint x: 1166, startPoint y: 554, endPoint x: 1186, endPoint y: 557, distance: 20.9
click at [1166, 560] on b "Please add in pet food for 2 x dogs" at bounding box center [1125, 566] width 178 height 13
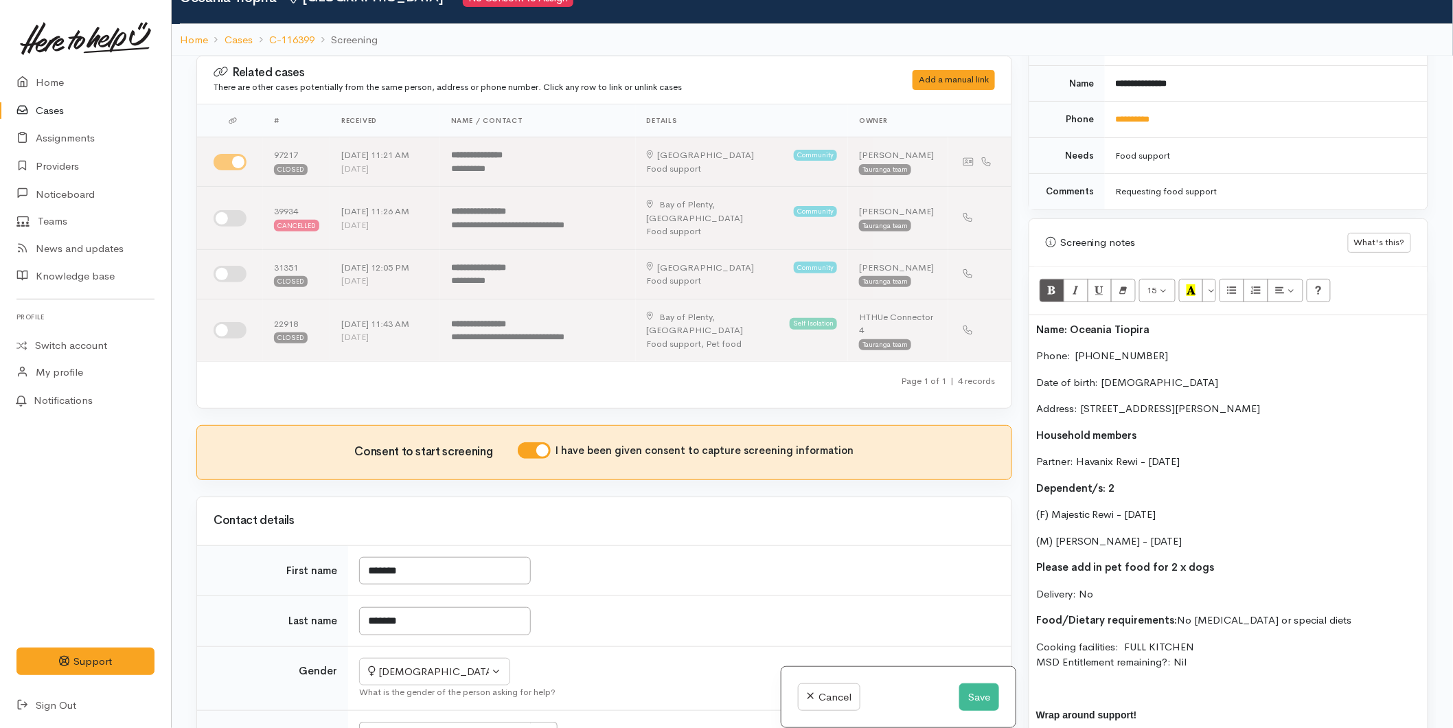
click at [1224, 560] on p "Please add in pet food for 2 x dogs" at bounding box center [1228, 568] width 384 height 16
click at [1219, 560] on p "Please add in pet food for 2 x dogs" at bounding box center [1228, 568] width 384 height 16
click at [1214, 560] on p "Please add in pet food for 2 x dogs" at bounding box center [1228, 568] width 384 height 16
click at [1190, 566] on div "Name: Oceania Tiopira Phone:  0273081191 Date of birth: 18/06/2005 Address: 11B…" at bounding box center [1228, 554] width 398 height 479
drag, startPoint x: 1205, startPoint y: 546, endPoint x: 1162, endPoint y: 550, distance: 42.7
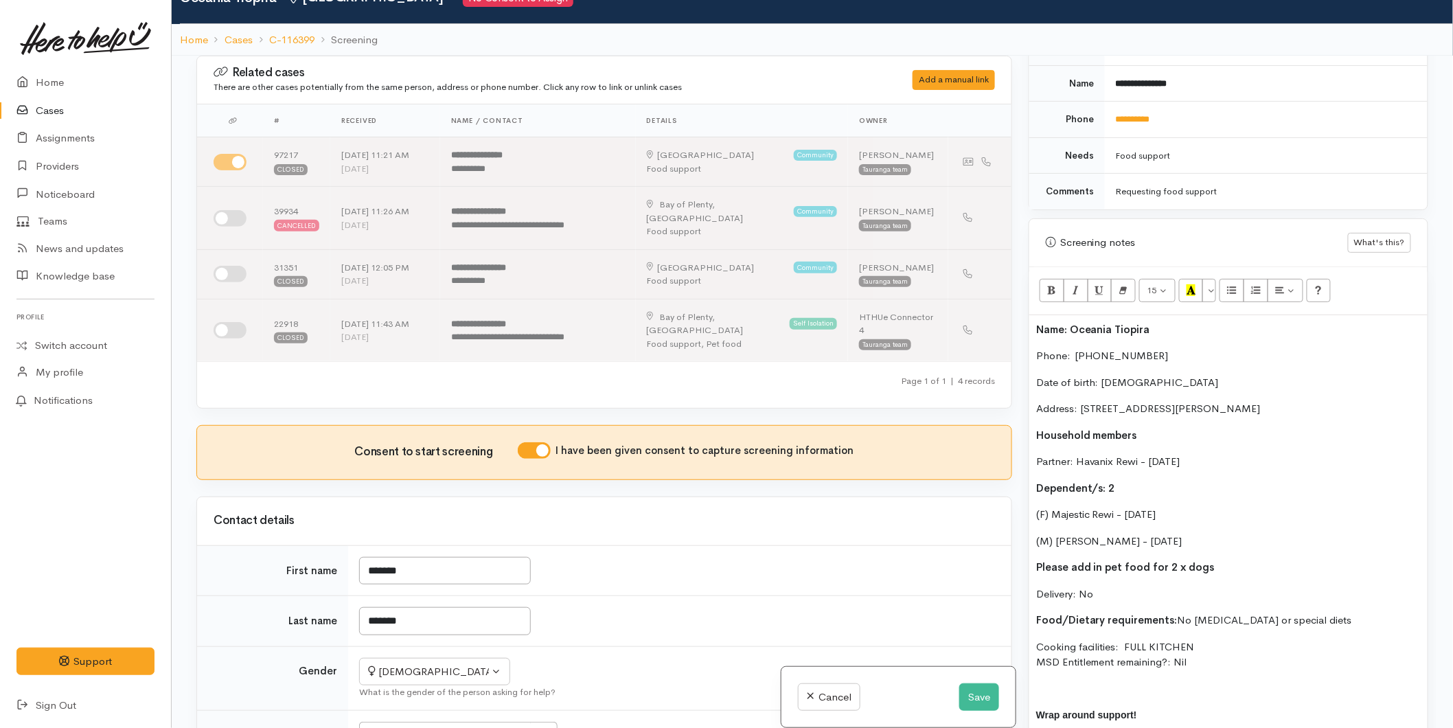
click at [1162, 550] on div "Name: Oceania Tiopira Phone:  0273081191 Date of birth: 18/06/2005 Address: 11B…" at bounding box center [1228, 554] width 398 height 479
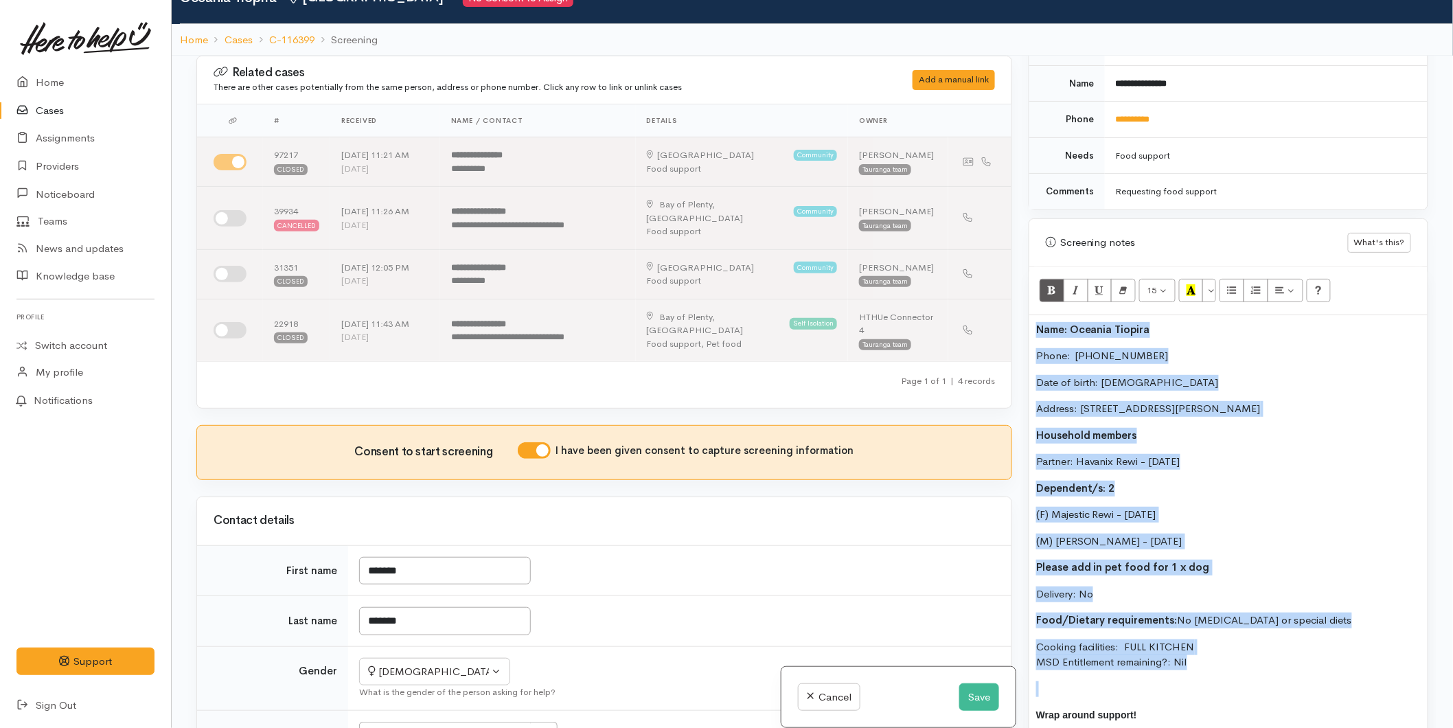
drag, startPoint x: 1186, startPoint y: 654, endPoint x: 1010, endPoint y: 310, distance: 385.6
click at [1010, 310] on div "Related cases There are other cases potentially from the same person, address o…" at bounding box center [812, 420] width 1248 height 728
copy div "Name: Oceania Tiopira Phone:  0273081191 Date of birth: 18/06/2005 Address: 11B…"
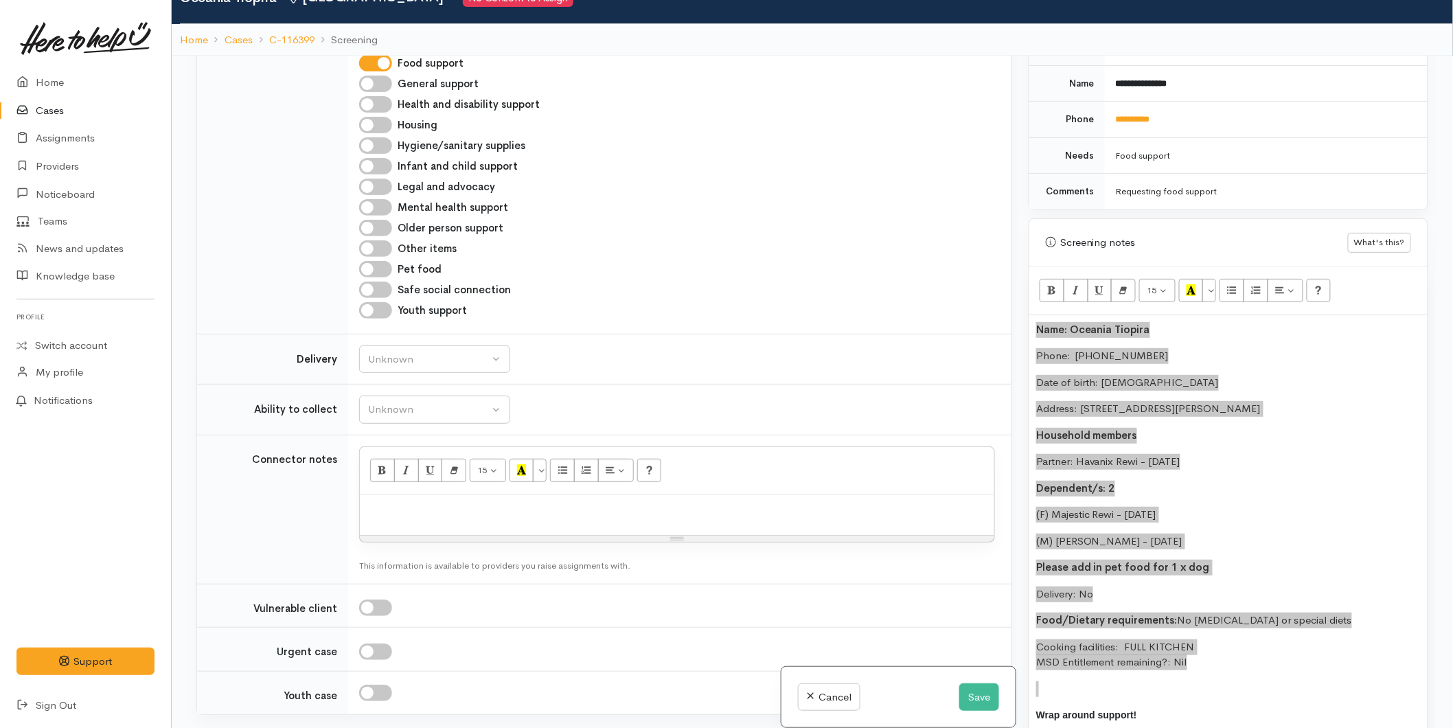
scroll to position [1144, 0]
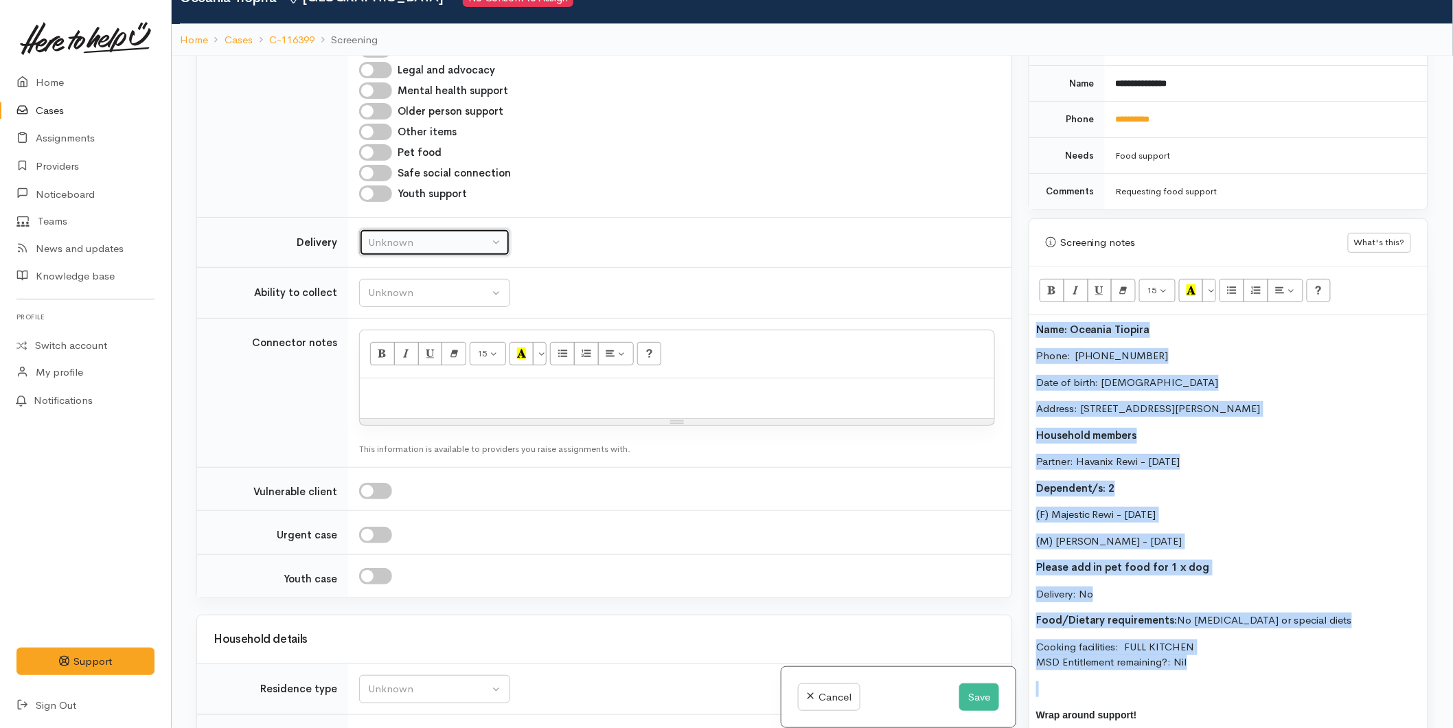
click at [403, 235] on div "Unknown" at bounding box center [428, 243] width 121 height 16
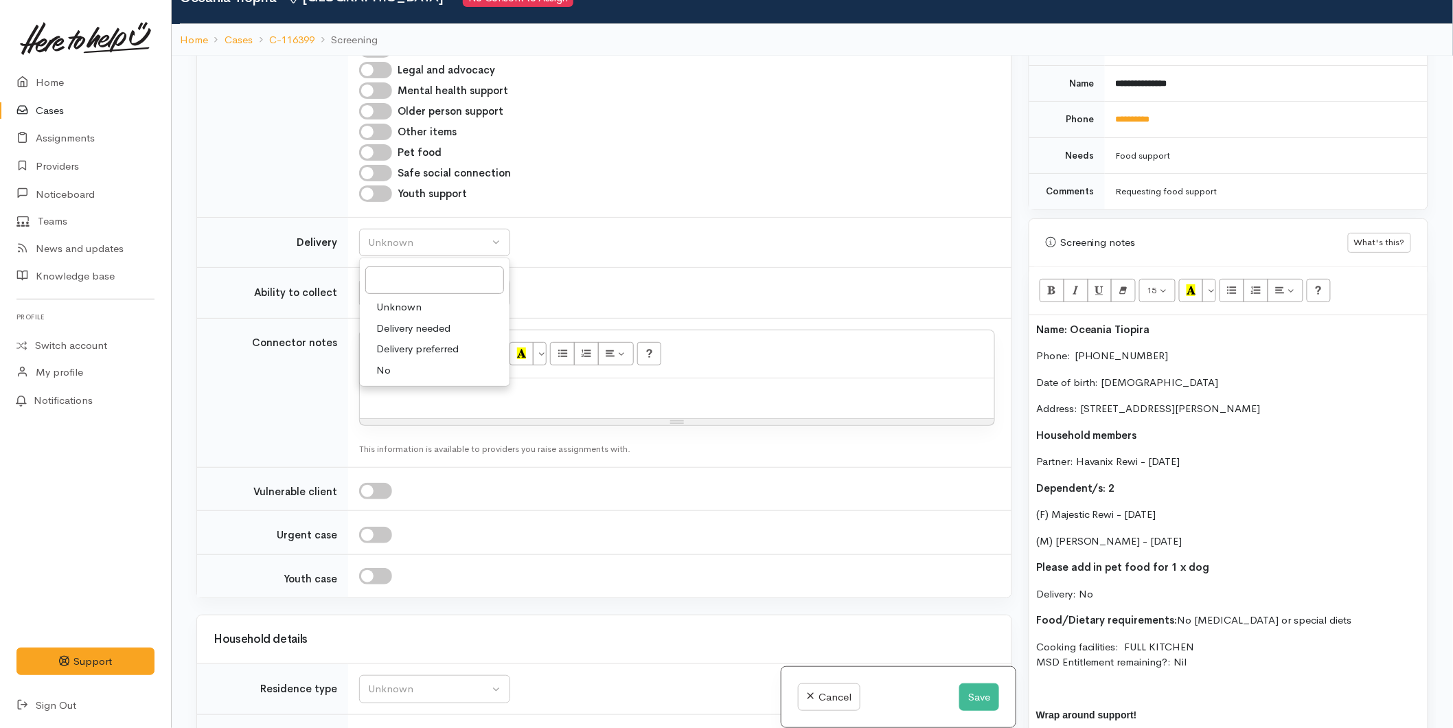
drag, startPoint x: 391, startPoint y: 343, endPoint x: 411, endPoint y: 273, distance: 72.6
click at [391, 360] on link "No" at bounding box center [435, 370] width 150 height 21
select select "1"
click at [412, 279] on button "Unknown" at bounding box center [434, 293] width 151 height 28
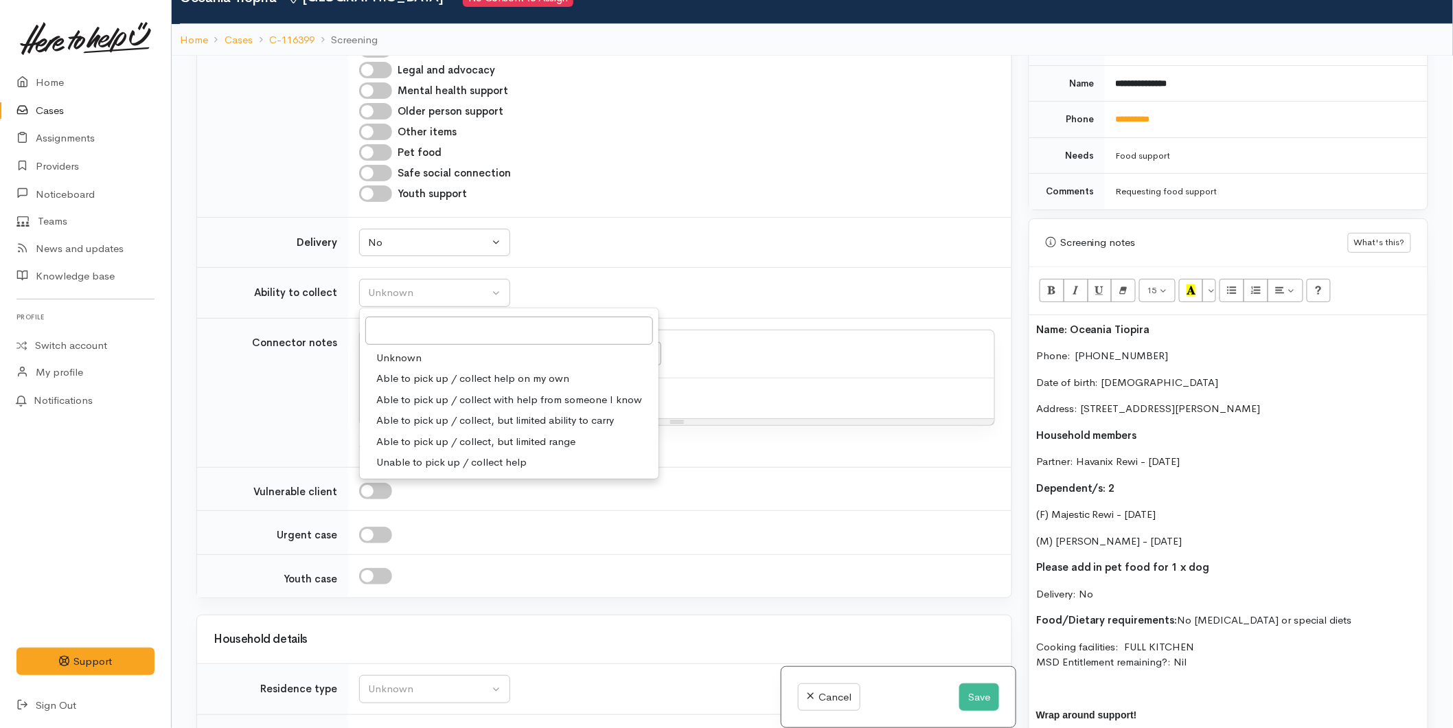
drag, startPoint x: 427, startPoint y: 350, endPoint x: 1057, endPoint y: 503, distance: 648.4
click at [428, 371] on span "Able to pick up / collect help on my own" at bounding box center [472, 379] width 193 height 16
select select "2"
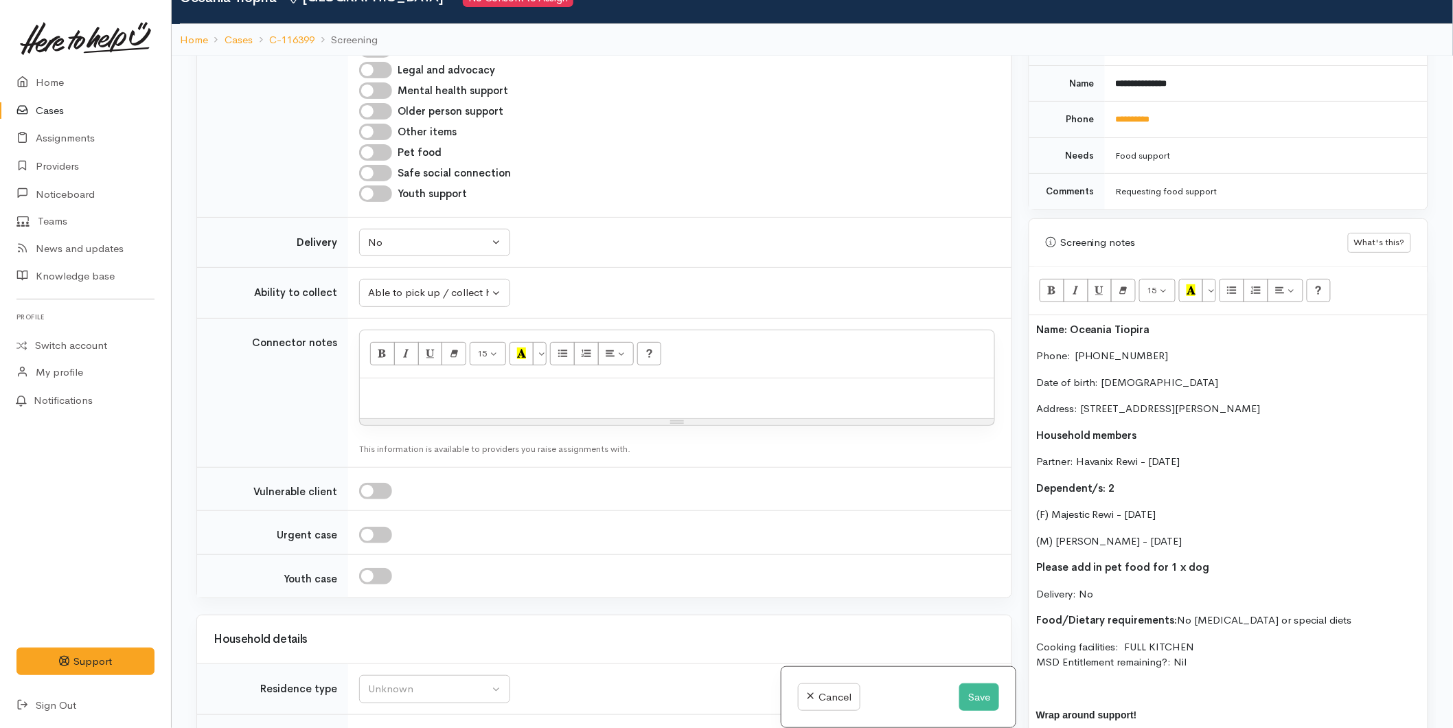
drag, startPoint x: 1198, startPoint y: 654, endPoint x: 1032, endPoint y: 310, distance: 382.0
click at [1032, 315] on div "Name: Oceania Tiopira Phone:  0273081191 Date of birth: 18/06/2005 Address: 11B…" at bounding box center [1228, 554] width 398 height 479
copy div "Name: Oceania Tiopira Phone:  0273081191 Date of birth: 18/06/2005 Address: 11B…"
click at [434, 385] on p at bounding box center [677, 393] width 621 height 16
paste div
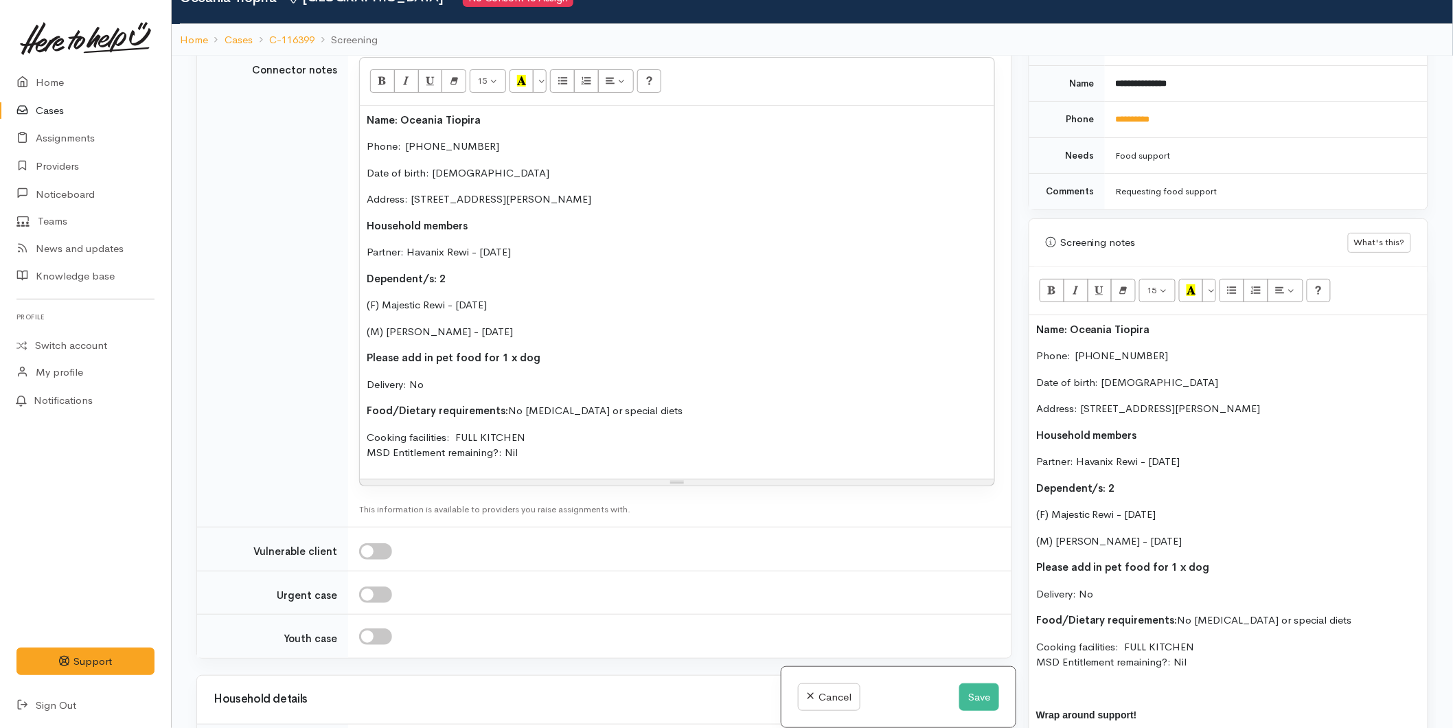
scroll to position [1678, 0]
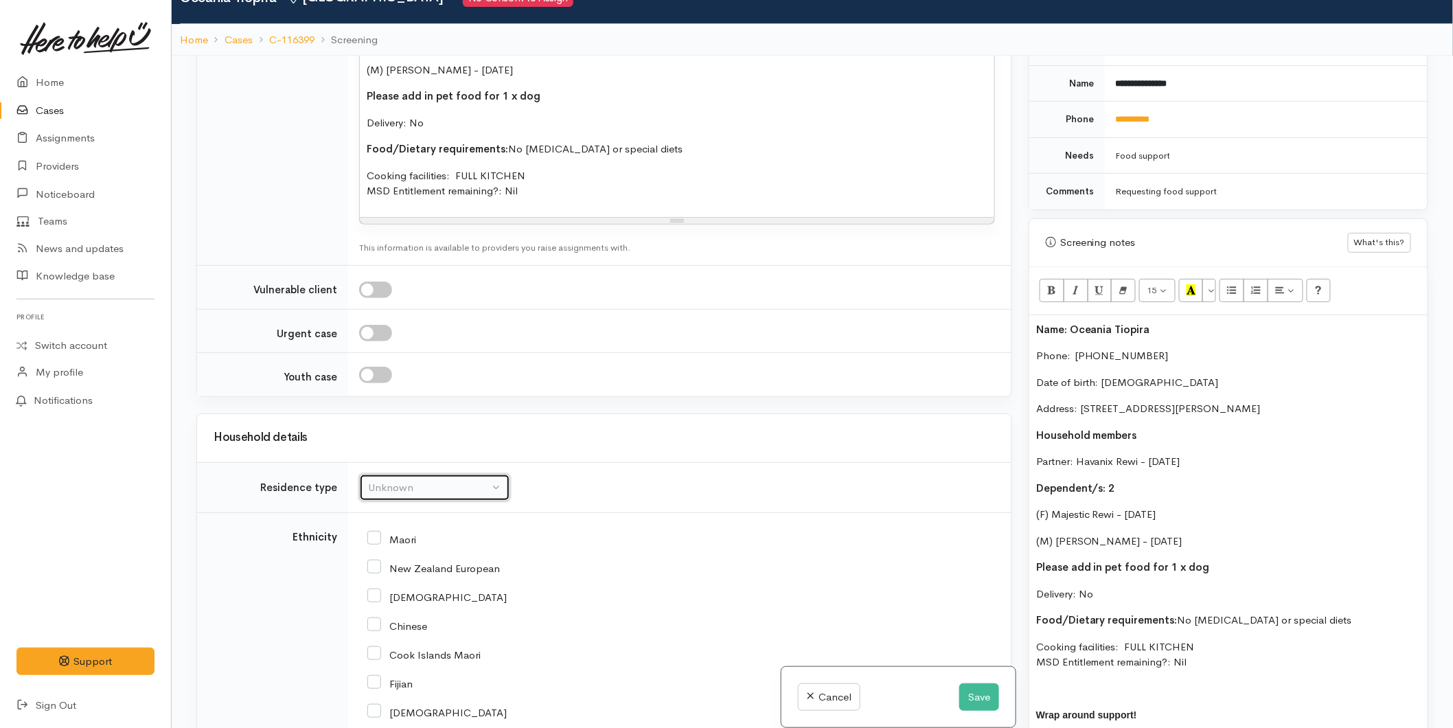
click at [396, 474] on button "Unknown" at bounding box center [434, 488] width 151 height 28
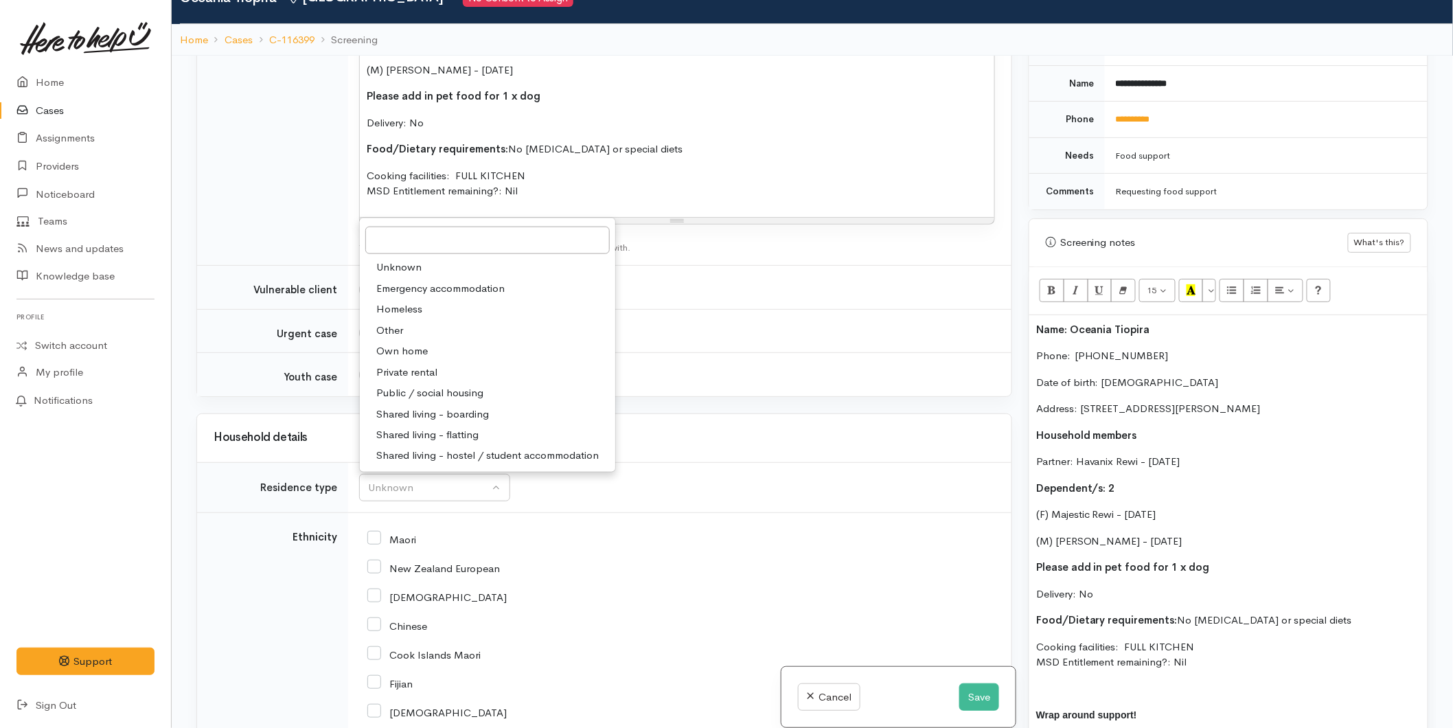
click at [414, 365] on span "Private rental" at bounding box center [406, 373] width 61 height 16
select select "2"
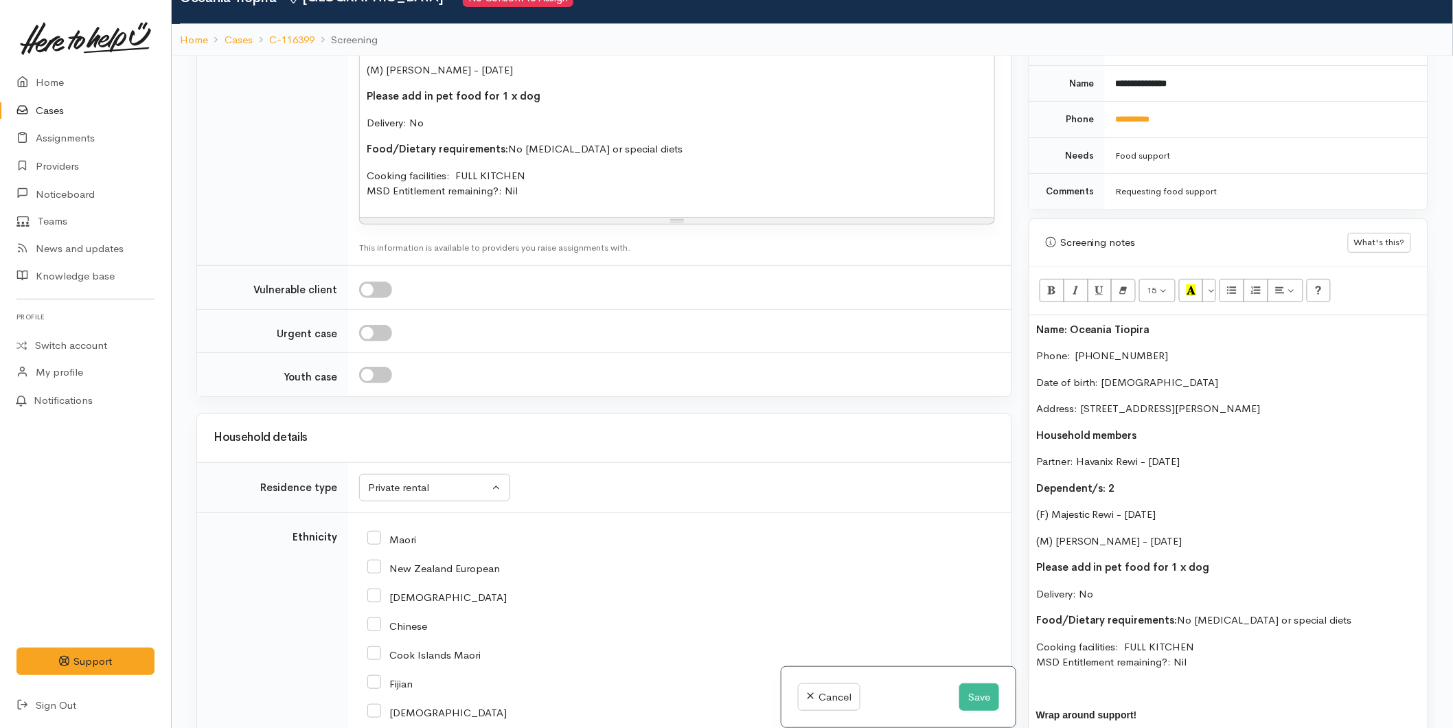
click at [380, 532] on input "Maori" at bounding box center [391, 538] width 49 height 12
checkbox input "true"
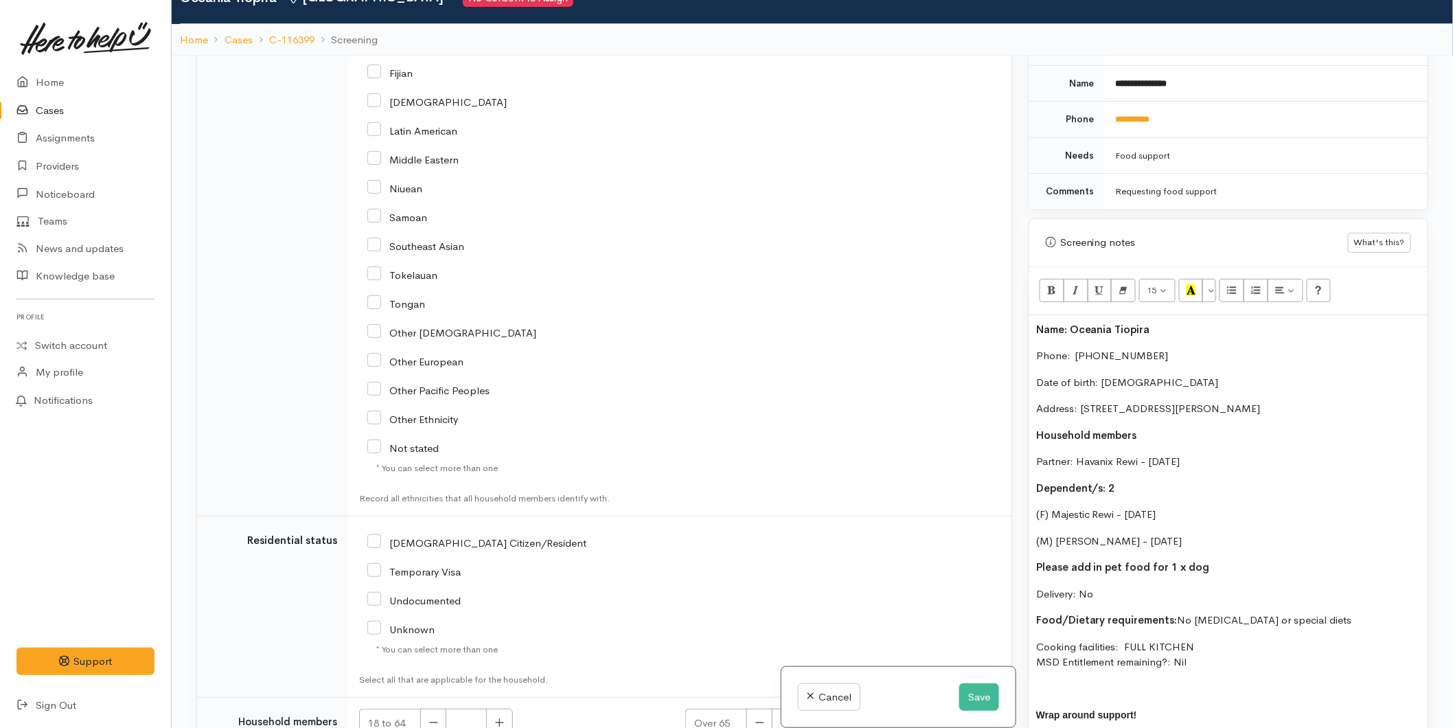
click at [373, 535] on input "[DEMOGRAPHIC_DATA] Citizen/Resident" at bounding box center [476, 541] width 219 height 12
checkbox input "true"
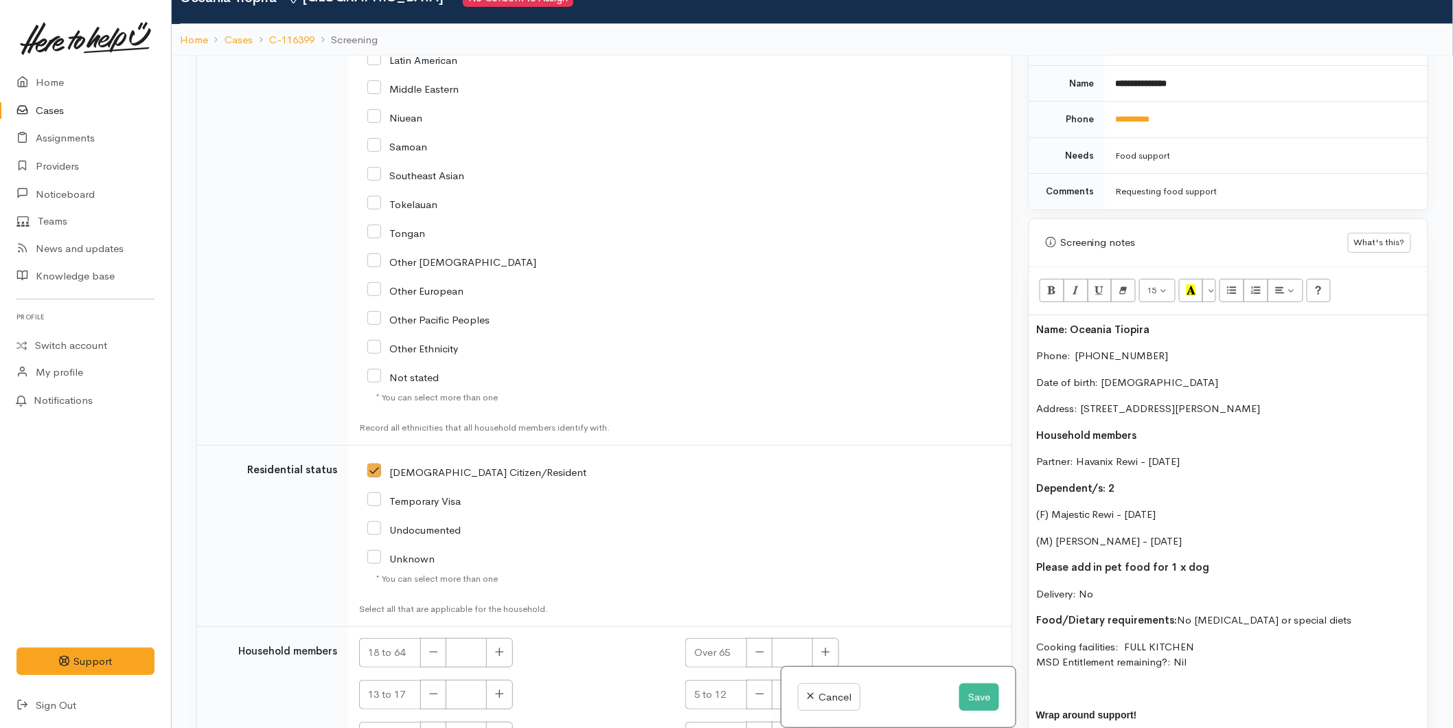
scroll to position [2746, 0]
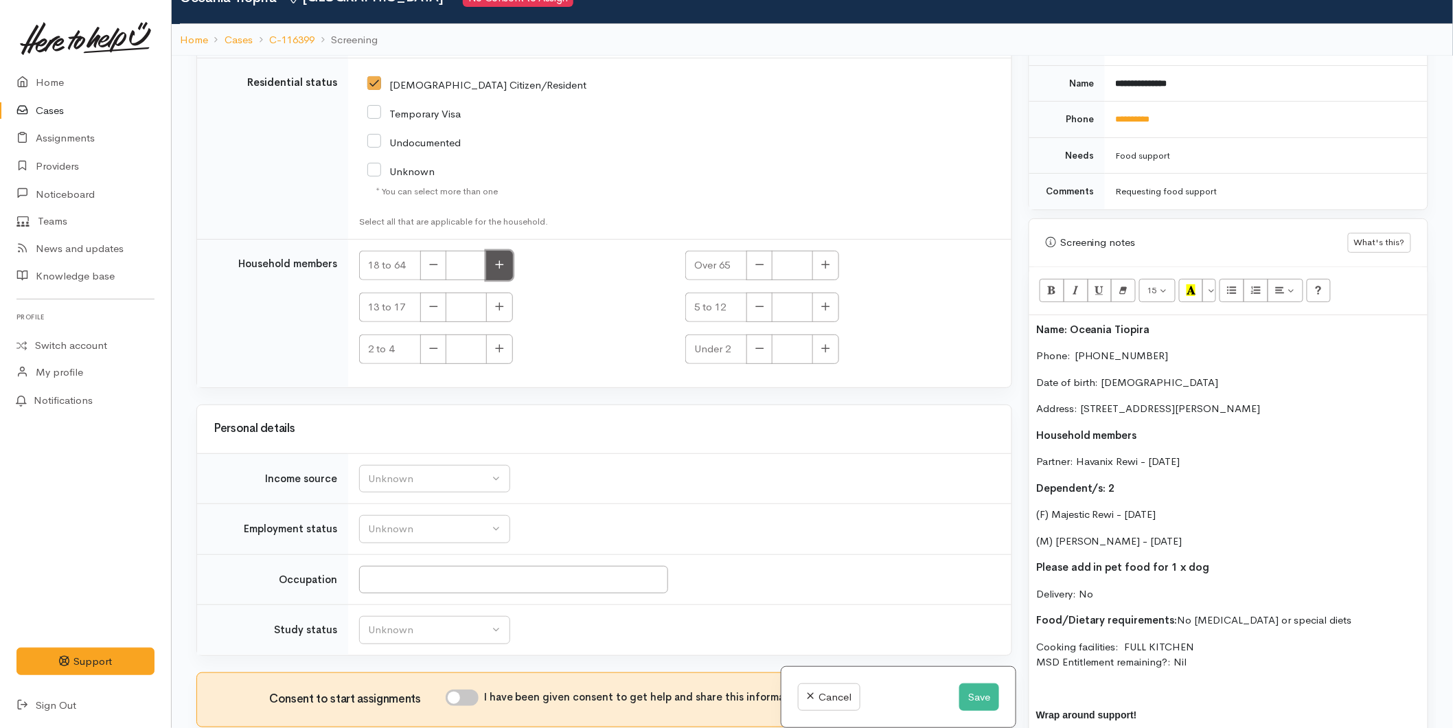
click at [501, 251] on button "button" at bounding box center [499, 266] width 27 height 30
type input "2"
click at [410, 471] on div "Unknown" at bounding box center [428, 479] width 121 height 16
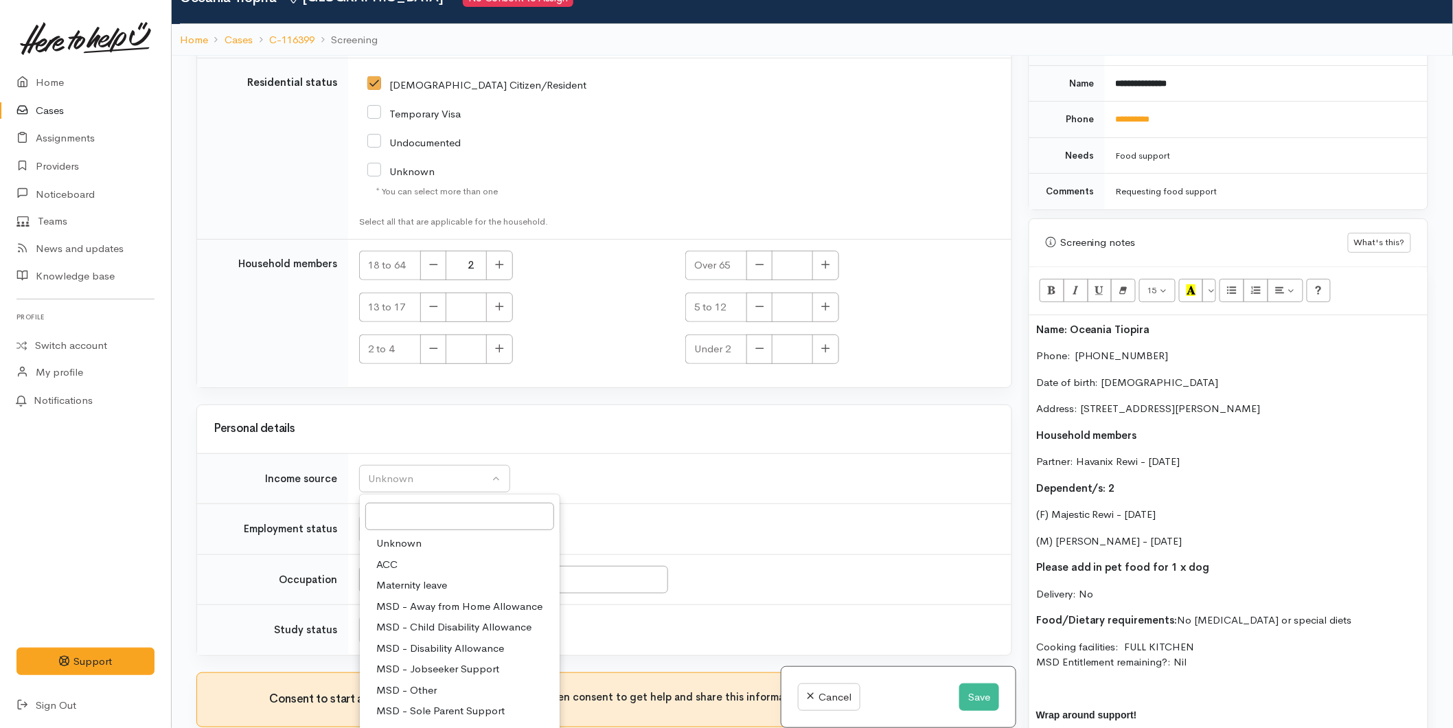
click at [443, 661] on span "MSD - Jobseeker Support" at bounding box center [437, 669] width 123 height 16
select select "4"
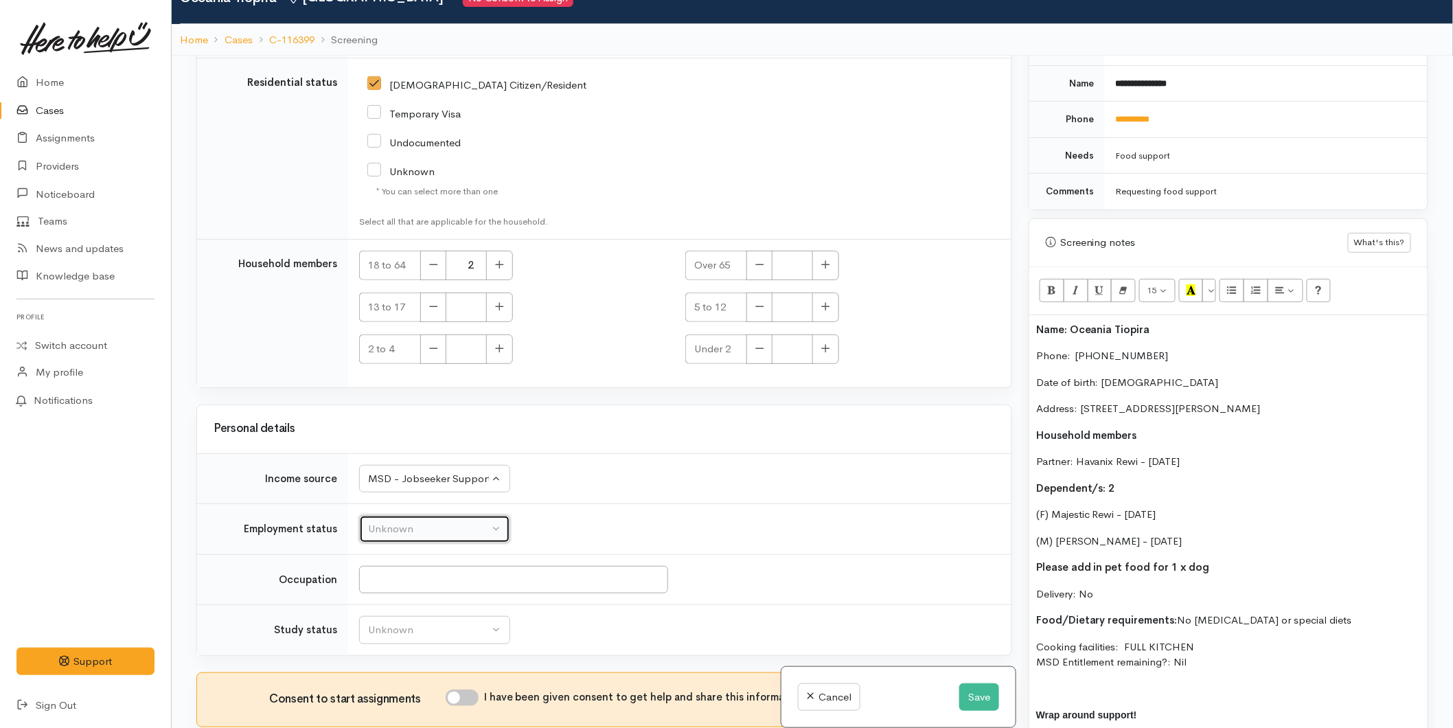
click at [417, 521] on div "Unknown" at bounding box center [428, 529] width 121 height 16
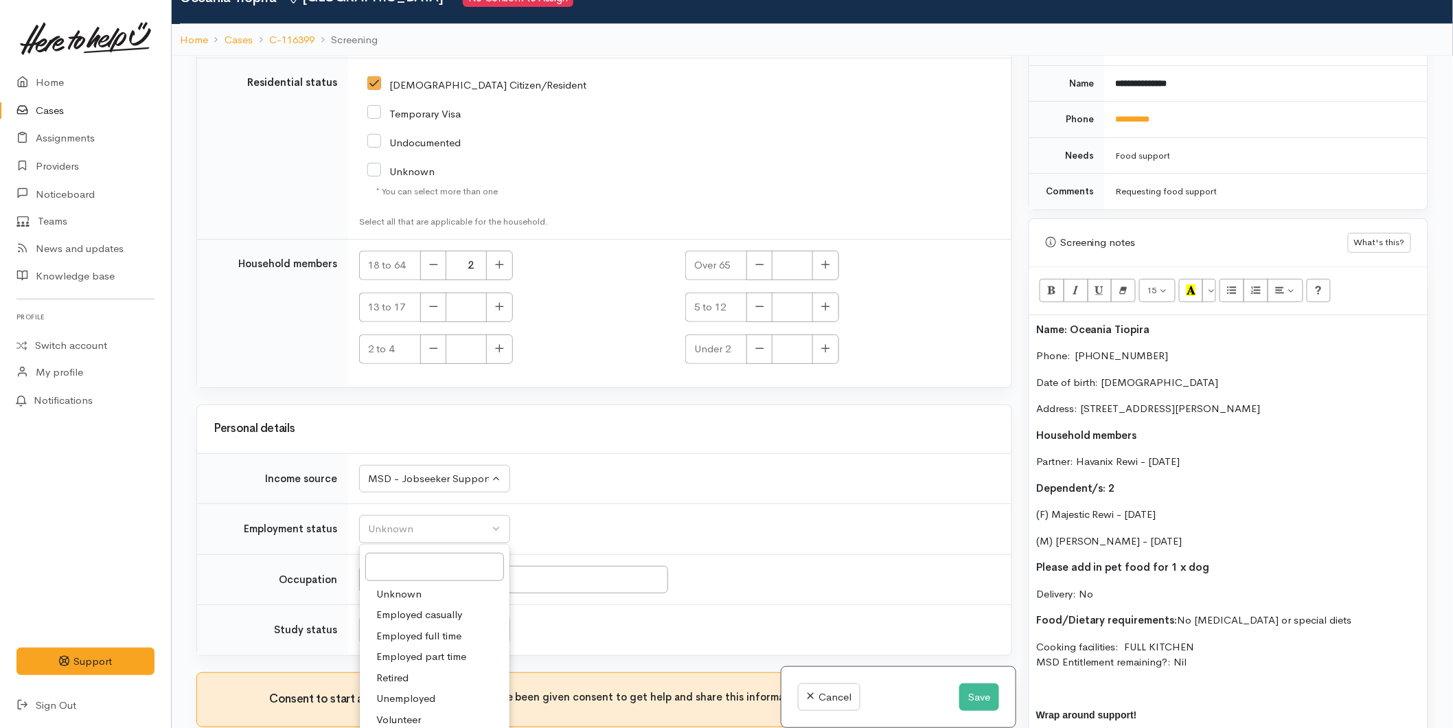
click at [407, 691] on span "Unemployed" at bounding box center [405, 699] width 59 height 16
select select "1"
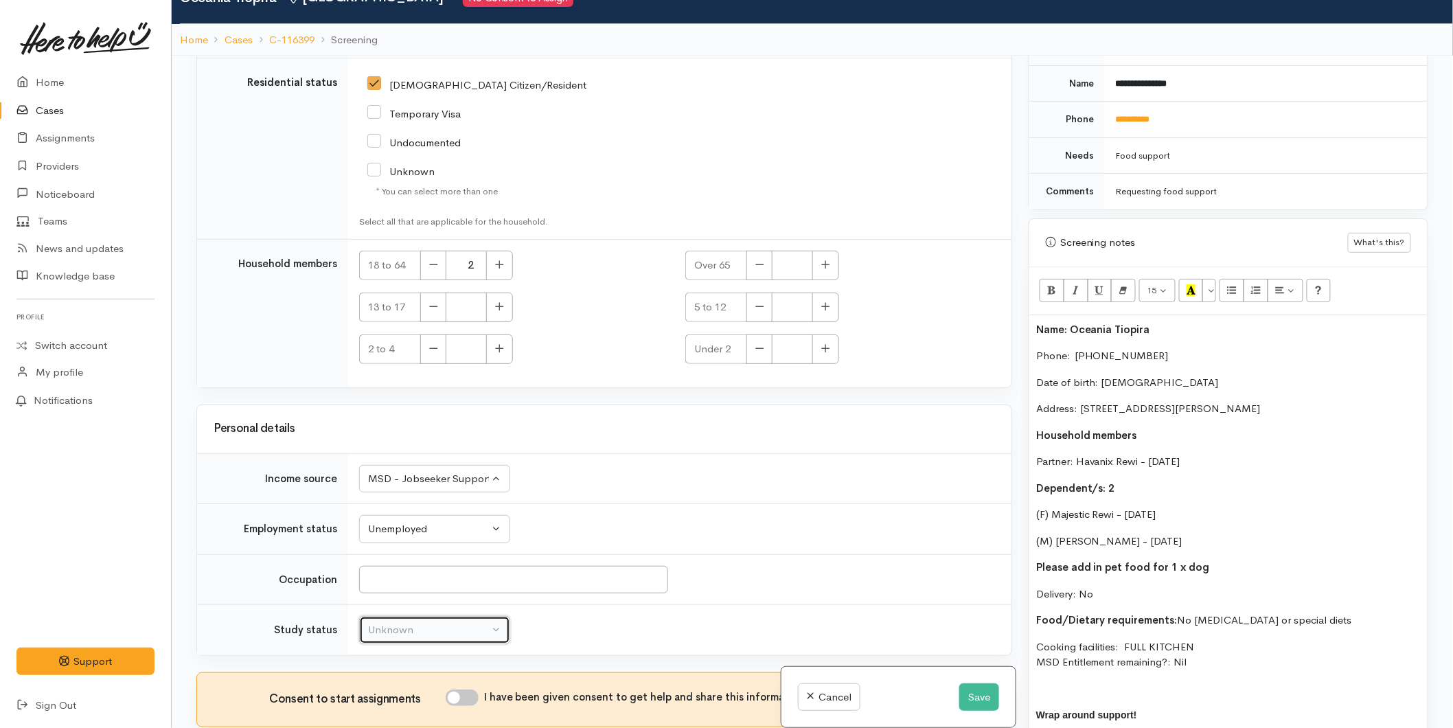
click at [417, 622] on div "Unknown" at bounding box center [428, 630] width 121 height 16
click at [407, 548] on span "Not studying" at bounding box center [406, 556] width 60 height 16
select select "1"
click at [468, 689] on input "I have been given consent to get help and share this information with appropria…" at bounding box center [462, 697] width 33 height 16
checkbox input "true"
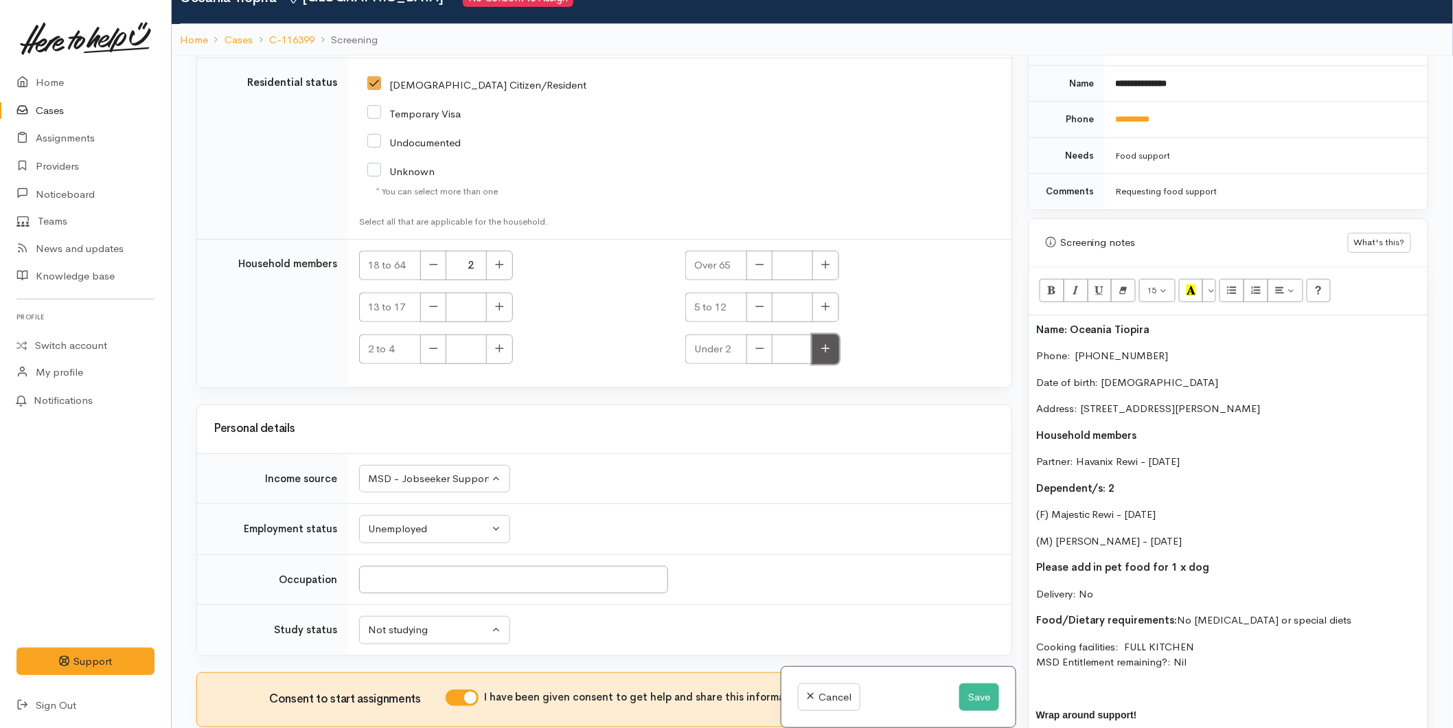
click at [829, 334] on button "button" at bounding box center [825, 349] width 27 height 30
type input "1"
click at [511, 292] on button "button" at bounding box center [499, 307] width 27 height 30
type input "1"
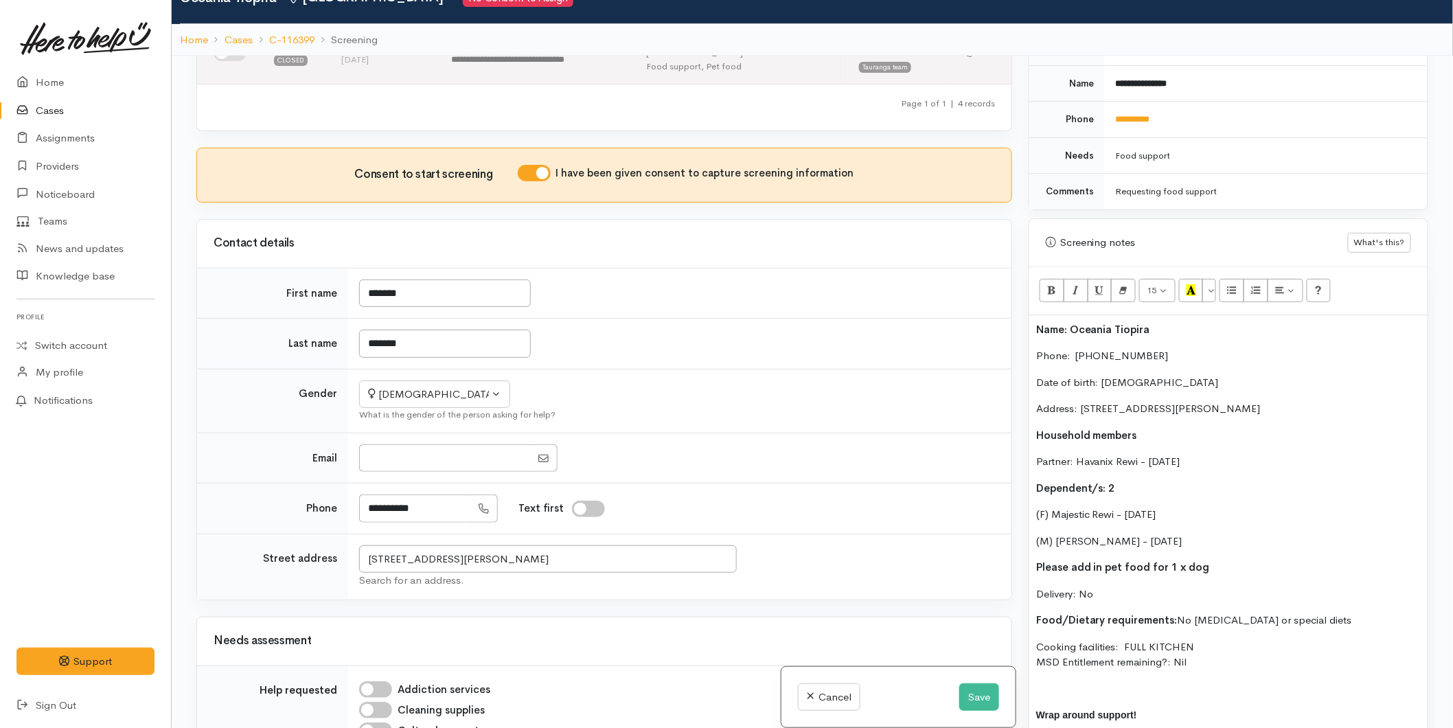
scroll to position [152, 0]
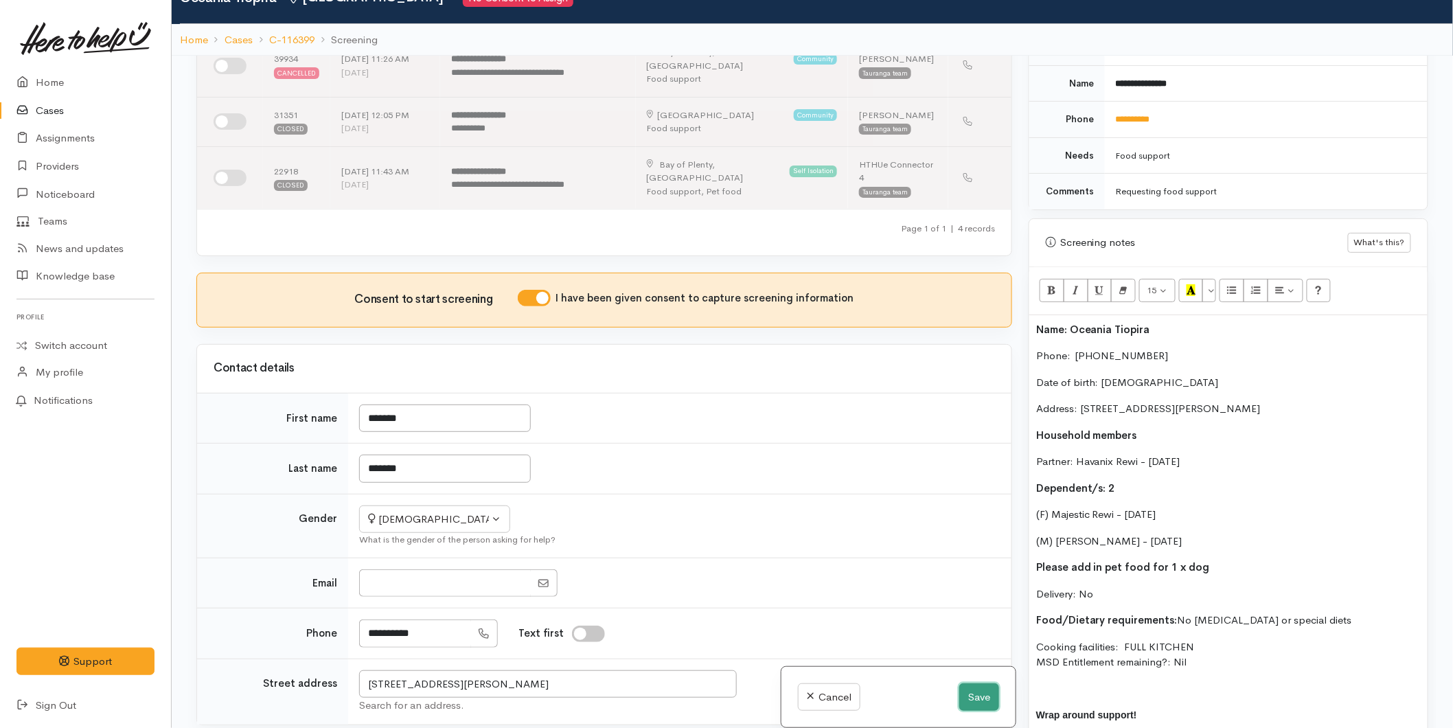
click at [983, 699] on button "Save" at bounding box center [979, 697] width 40 height 28
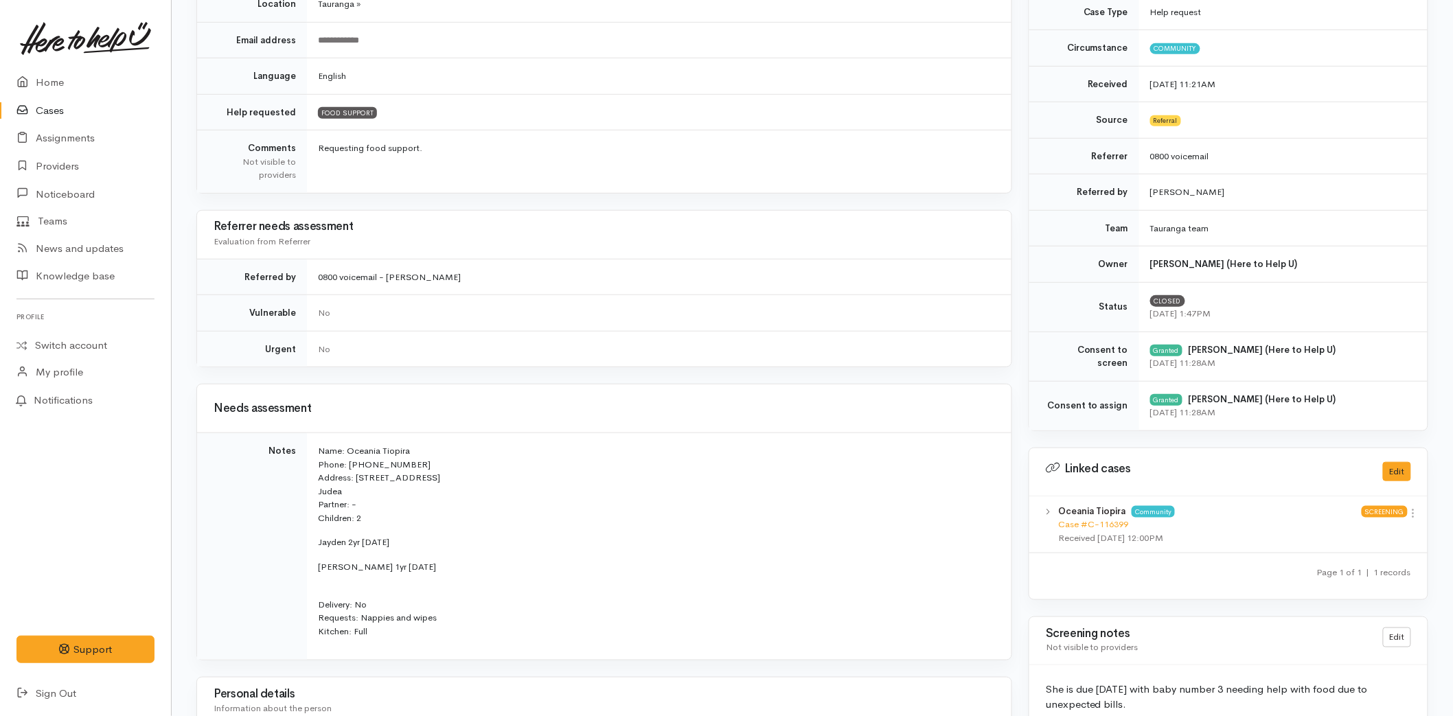
scroll to position [610, 0]
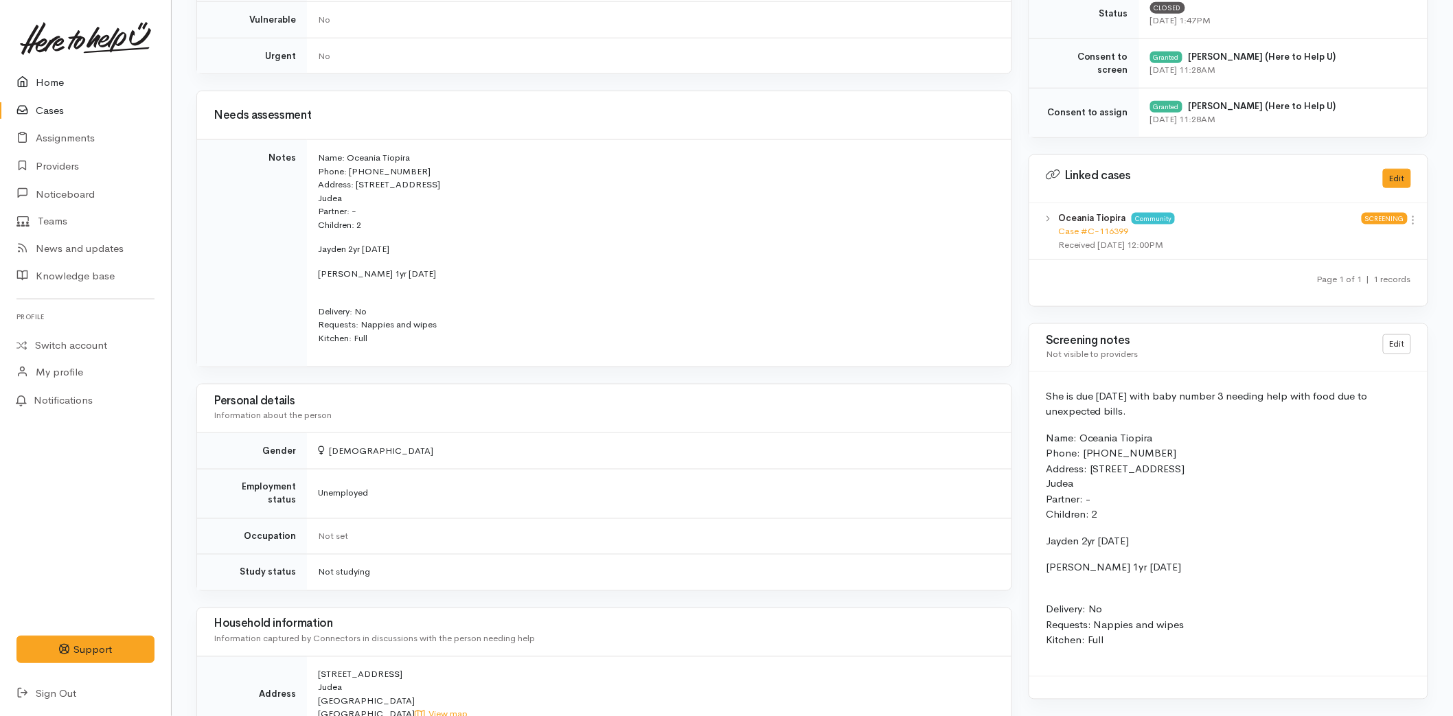
click at [36, 76] on link "Home" at bounding box center [85, 83] width 171 height 28
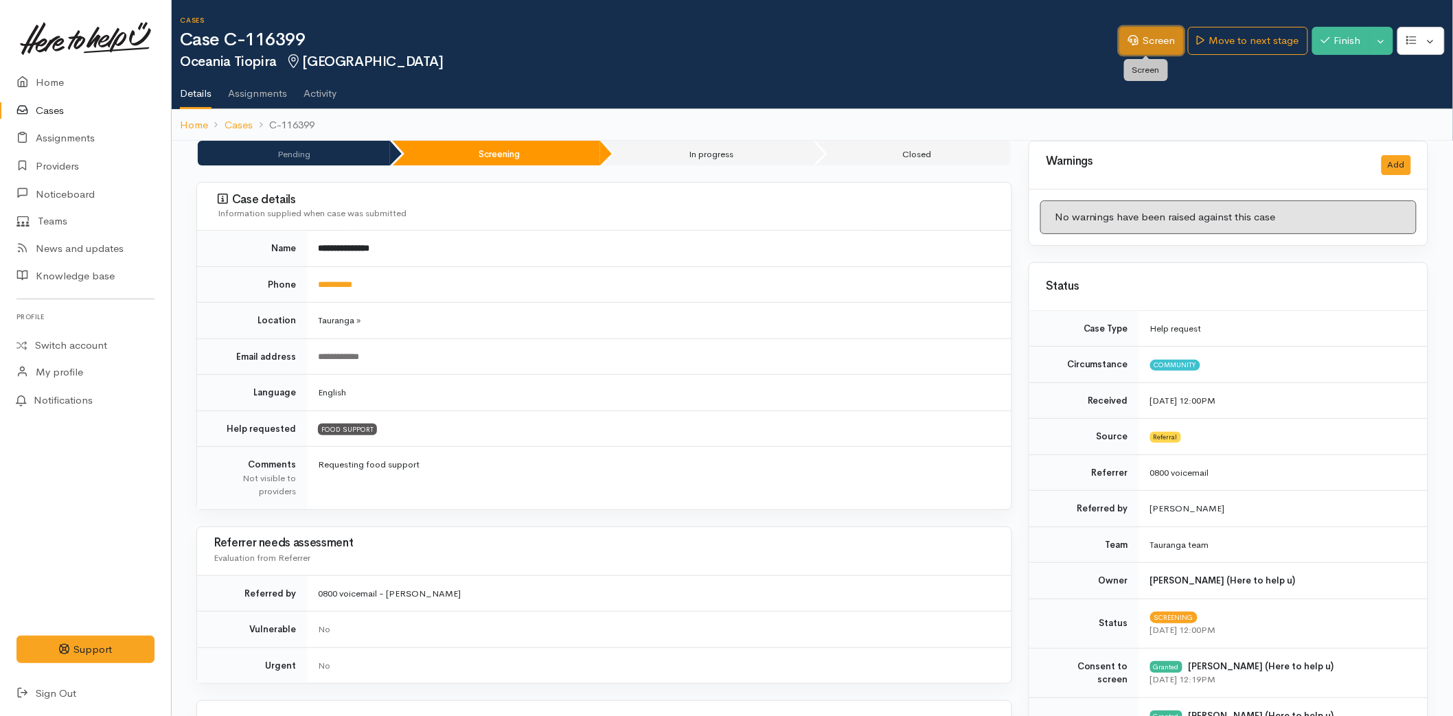
click at [1138, 38] on link "Screen" at bounding box center [1151, 41] width 65 height 28
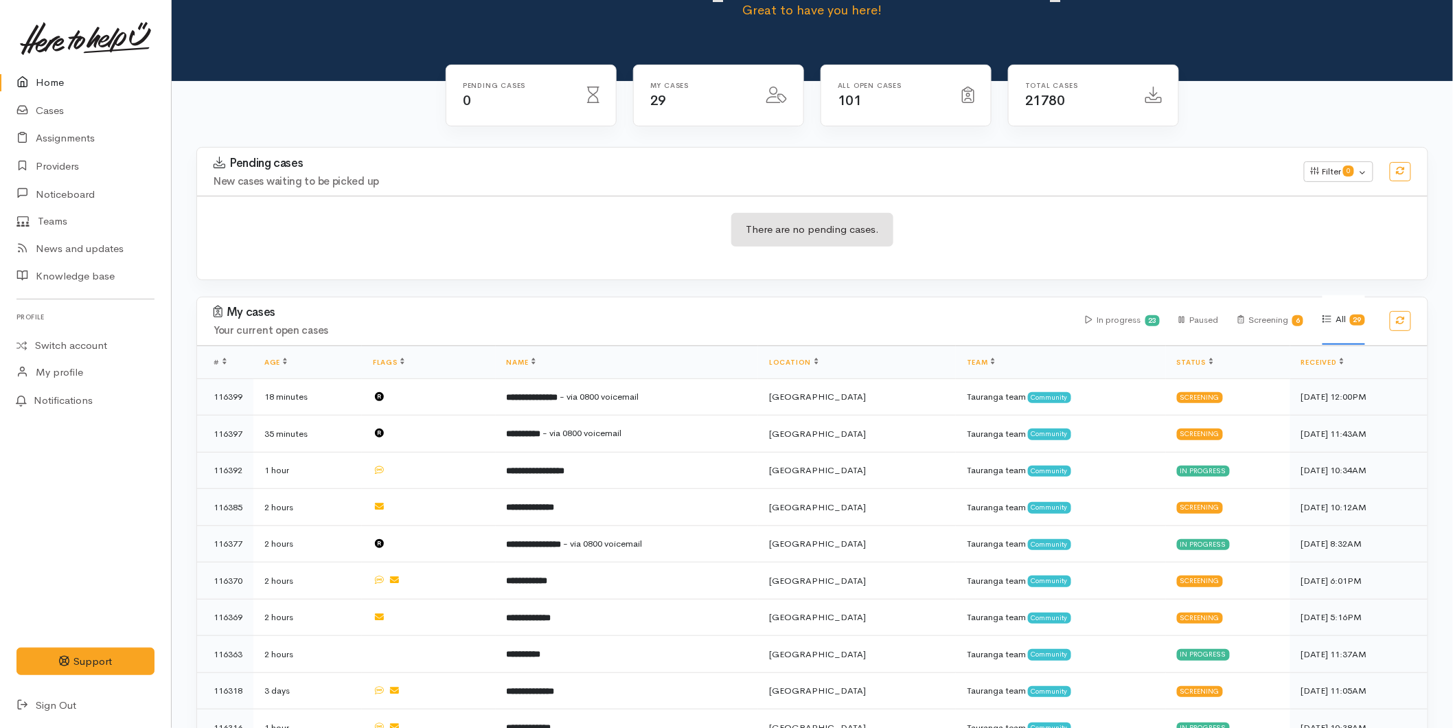
scroll to position [229, 0]
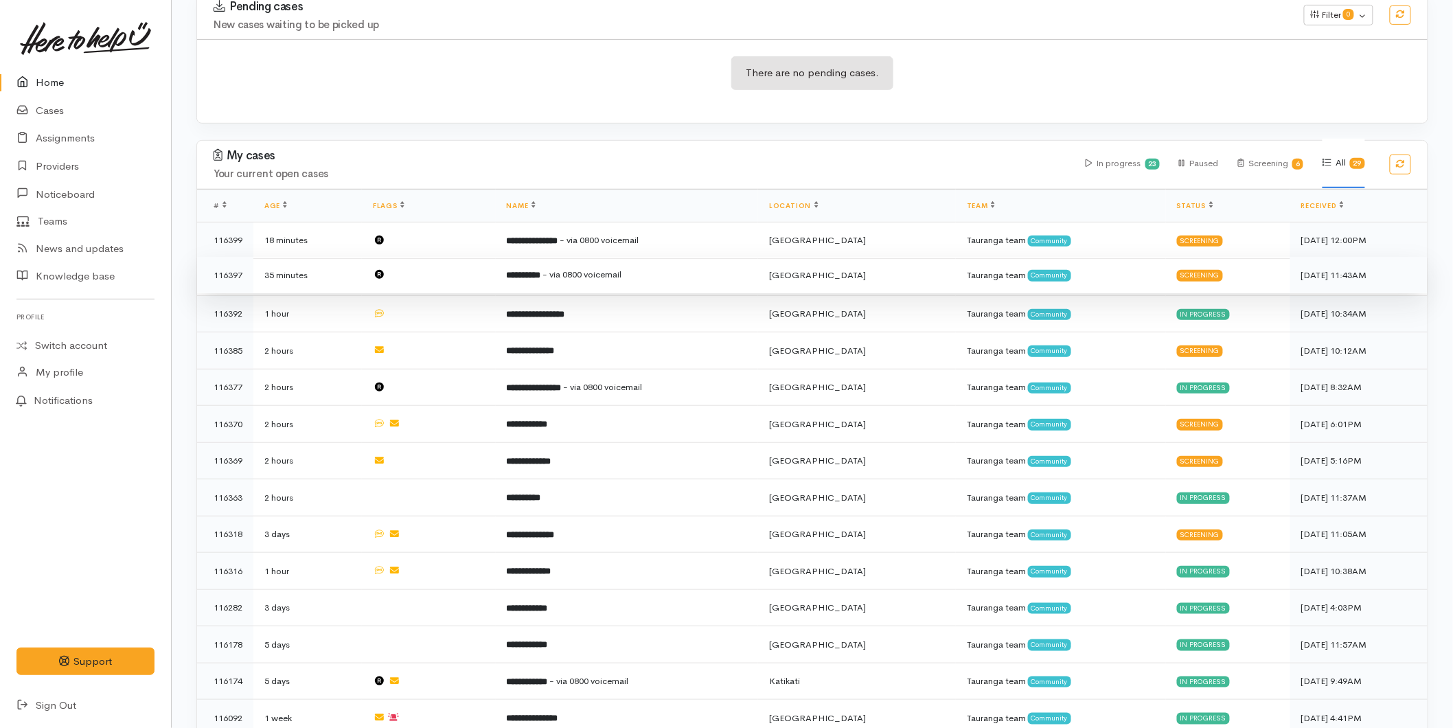
click at [676, 263] on td "**********" at bounding box center [627, 275] width 263 height 37
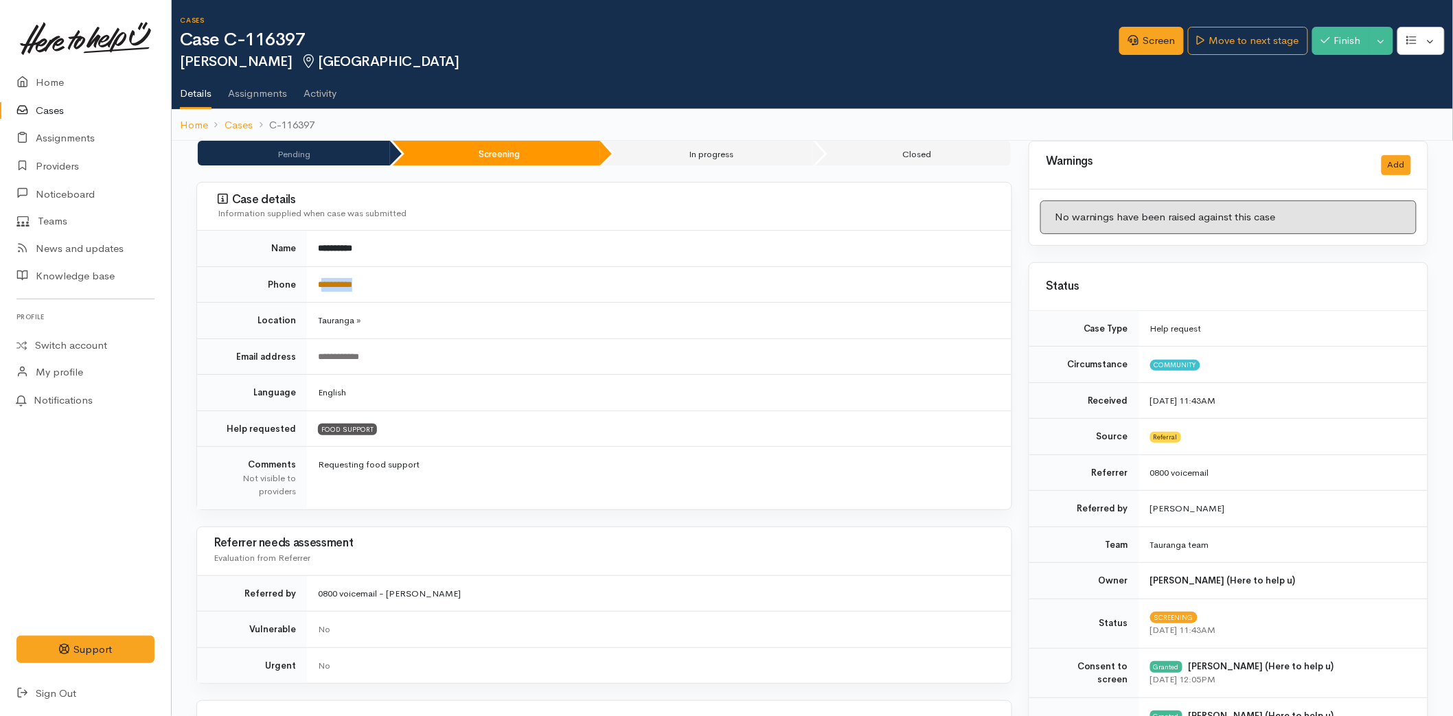
drag, startPoint x: 376, startPoint y: 280, endPoint x: 323, endPoint y: 286, distance: 52.5
click at [323, 286] on td "**********" at bounding box center [659, 284] width 704 height 36
copy link "*********"
drag, startPoint x: 80, startPoint y: 80, endPoint x: 93, endPoint y: 76, distance: 13.3
click at [80, 80] on link "Home" at bounding box center [85, 83] width 171 height 28
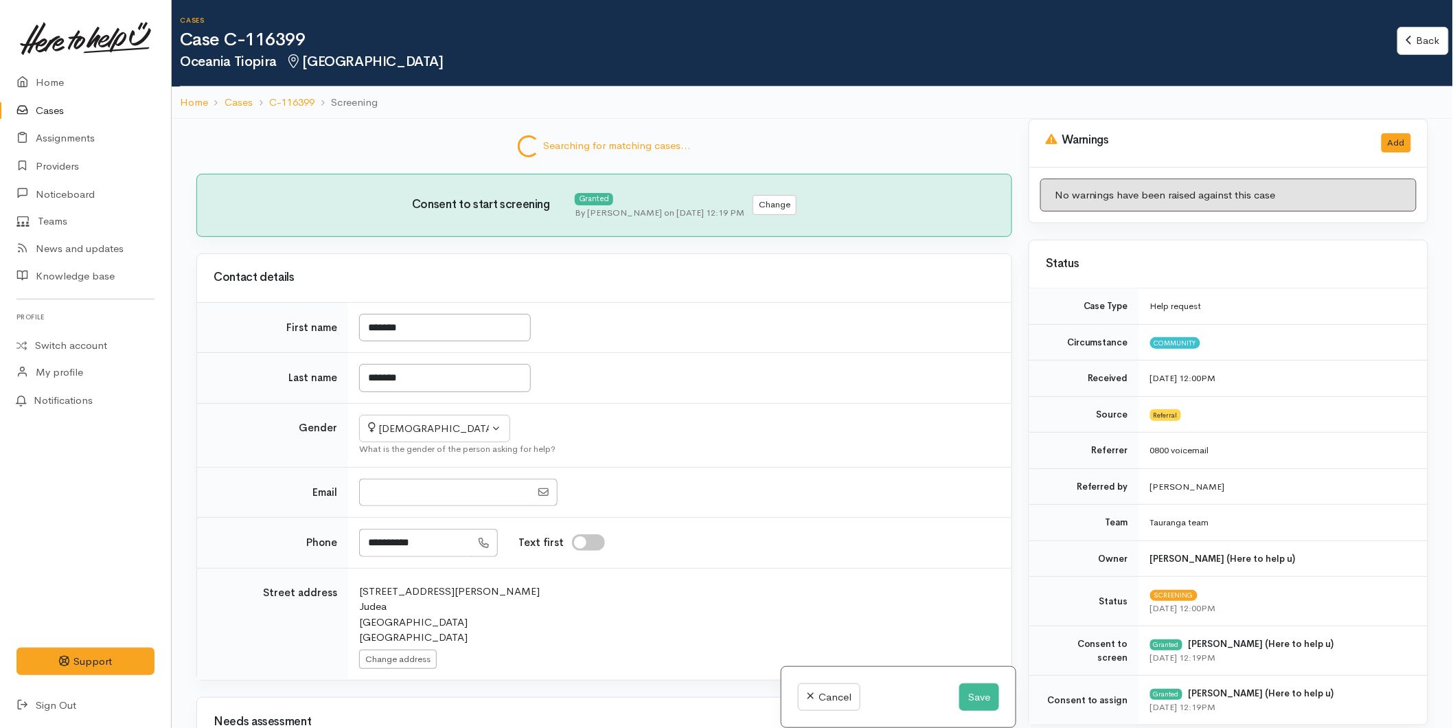
scroll to position [898, 0]
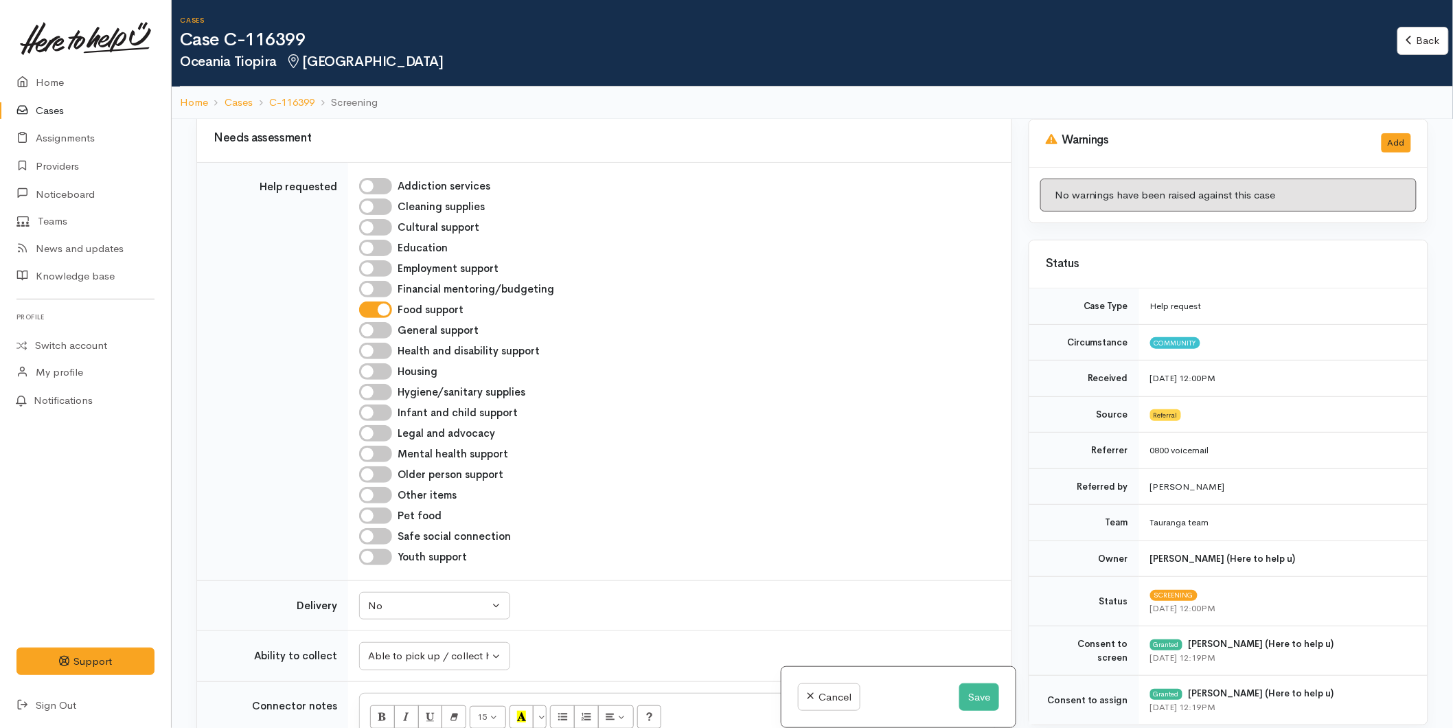
click at [373, 507] on input "Pet food" at bounding box center [375, 515] width 33 height 16
checkbox input "true"
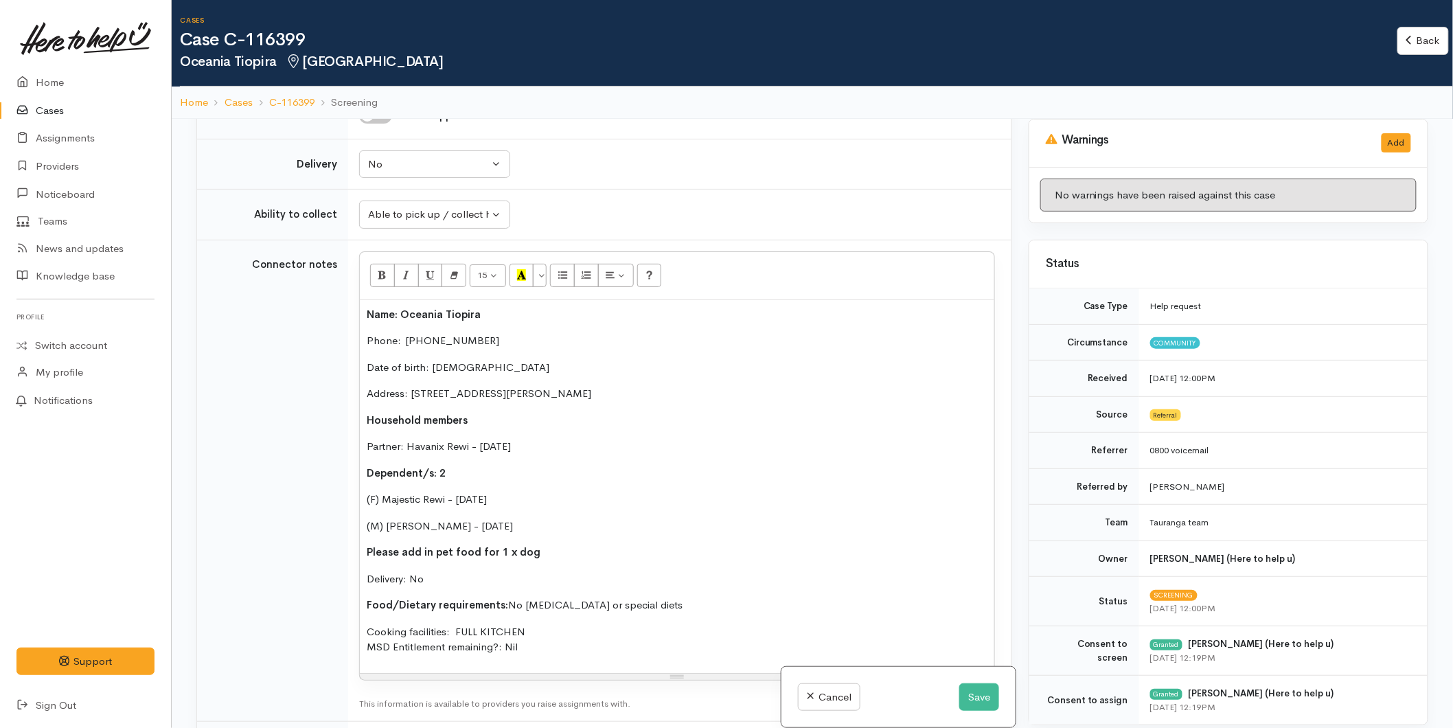
scroll to position [1508, 0]
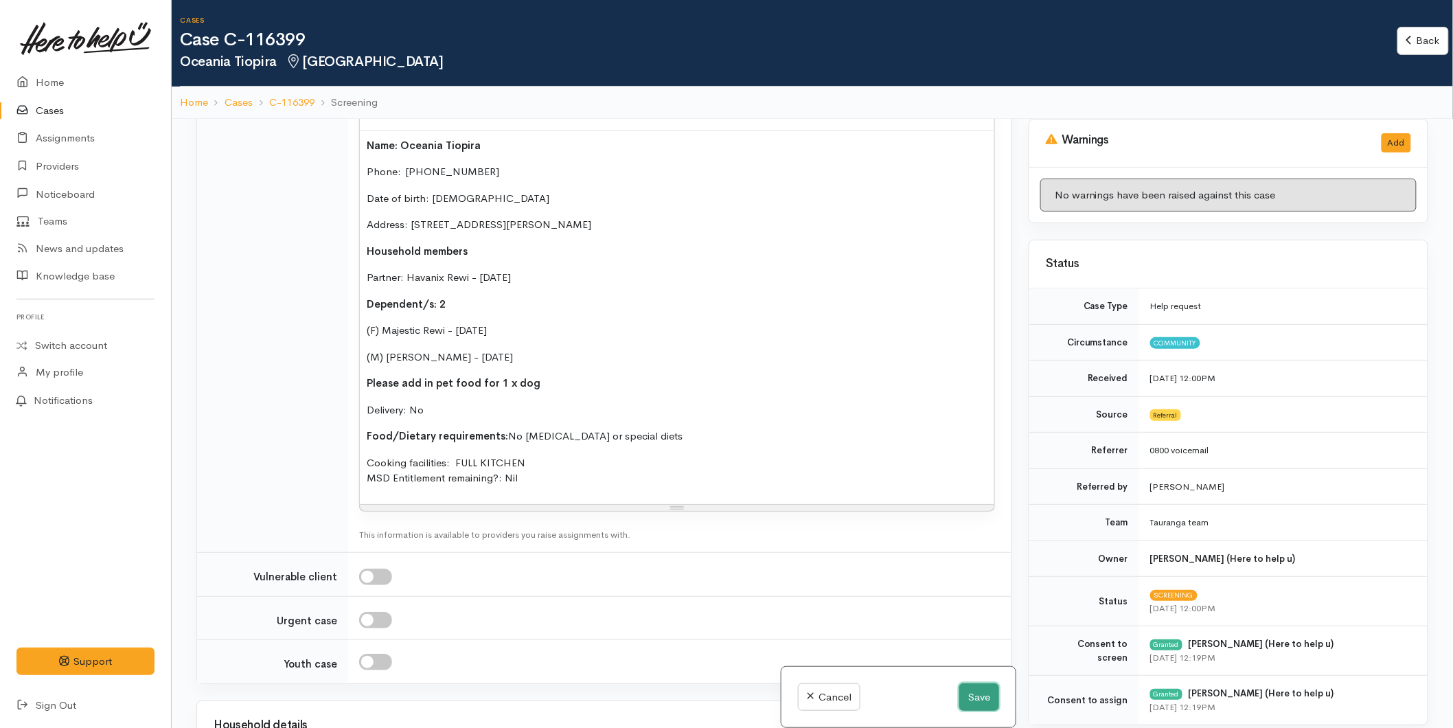
click at [969, 698] on button "Save" at bounding box center [979, 697] width 40 height 28
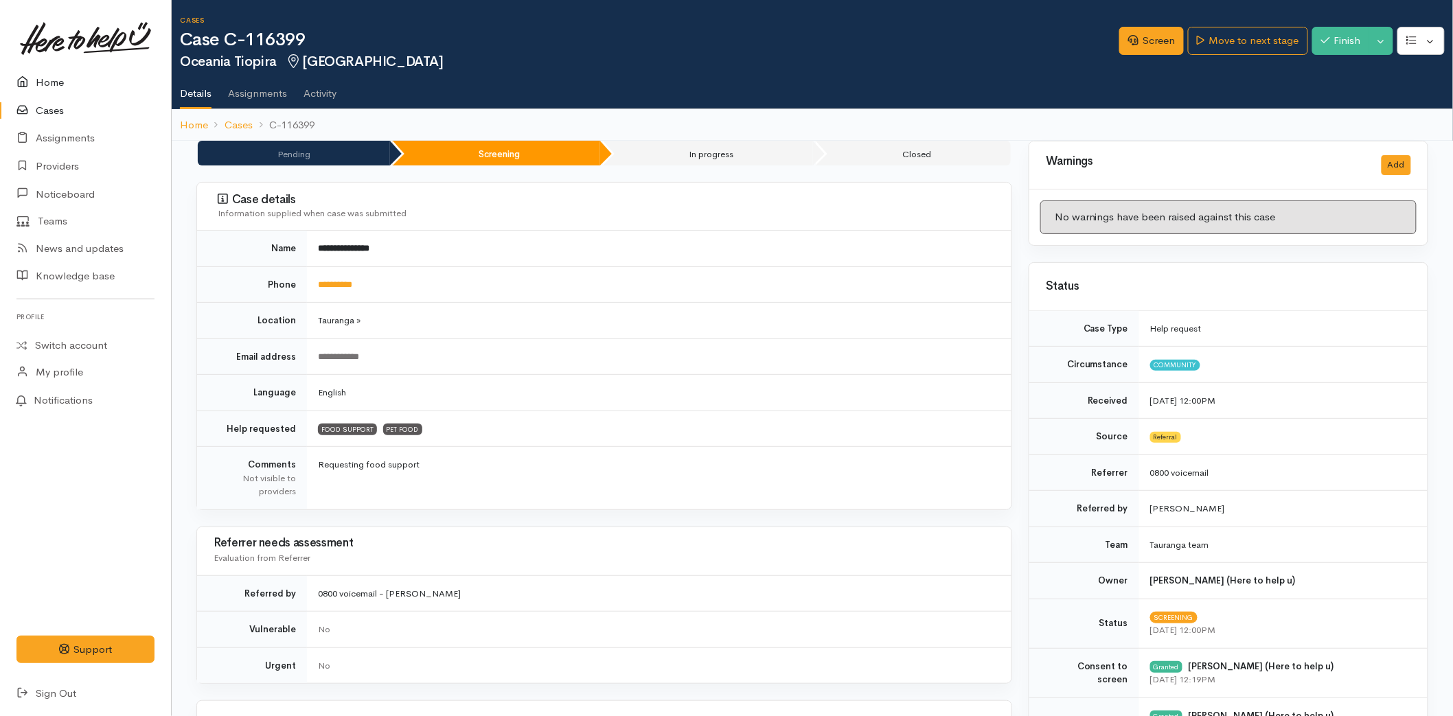
click at [45, 80] on link "Home" at bounding box center [85, 83] width 171 height 28
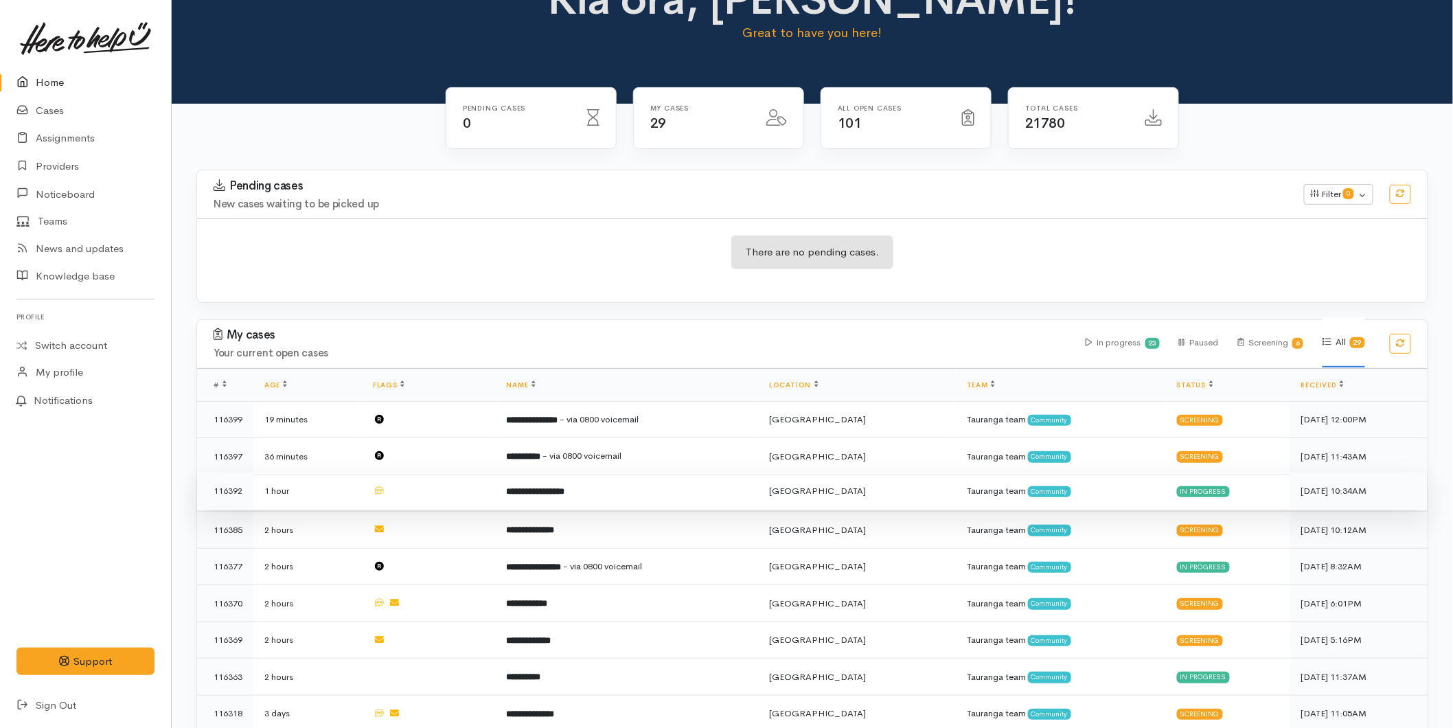
scroll to position [76, 0]
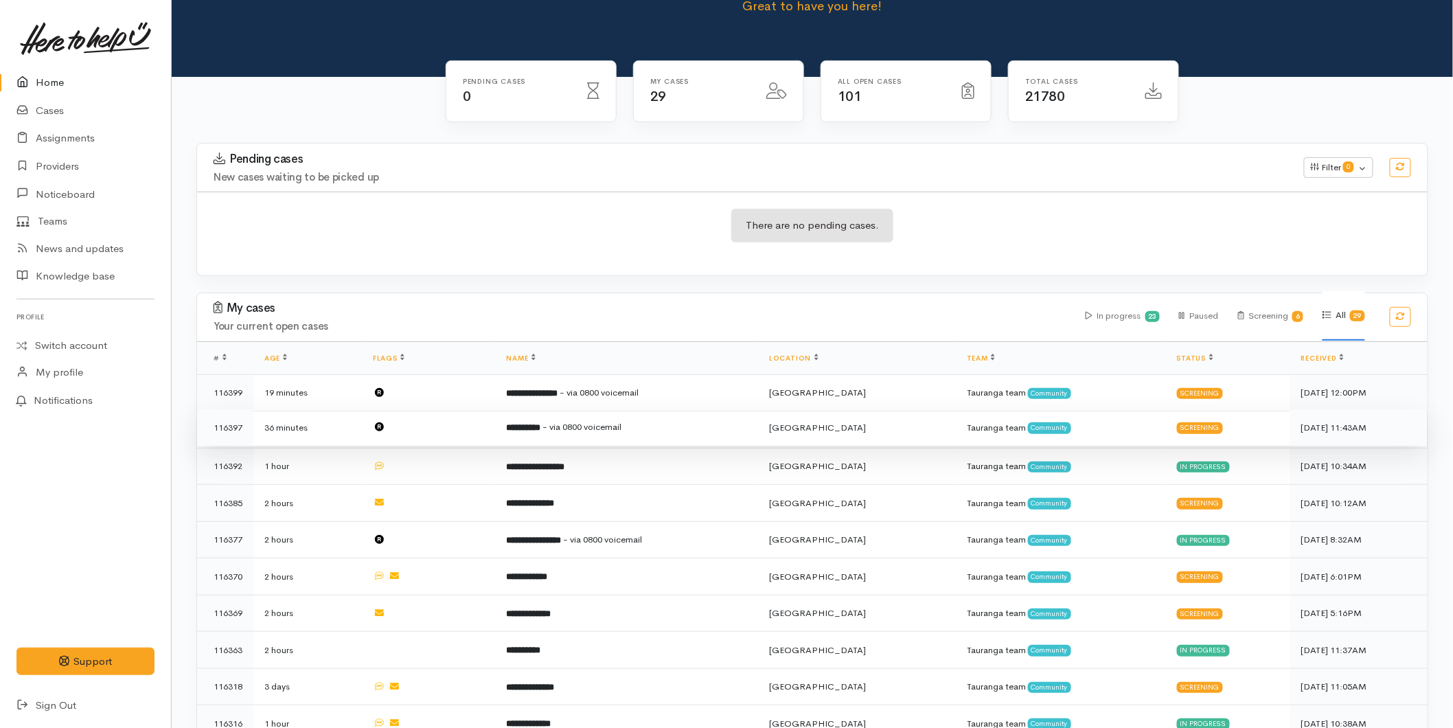
click at [635, 433] on td "**********" at bounding box center [627, 427] width 263 height 37
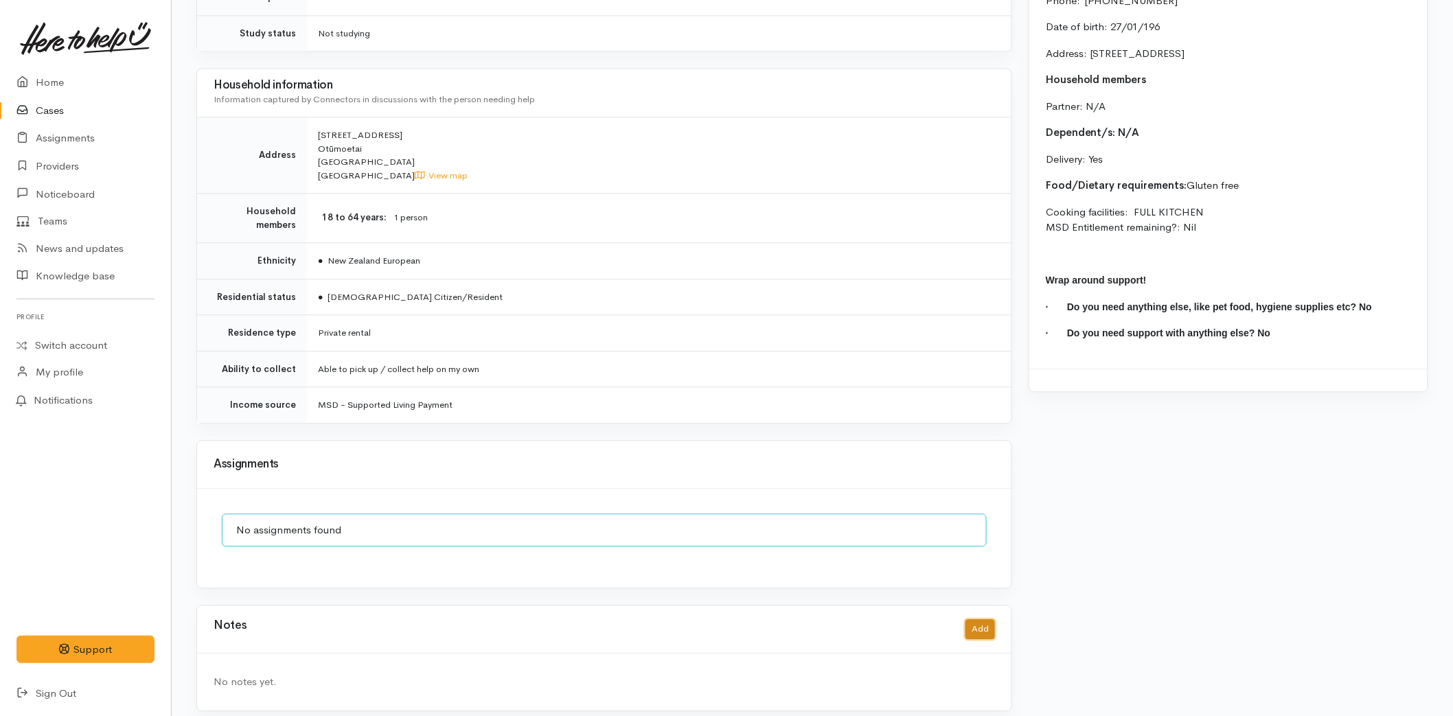
click at [979, 620] on button "Add" at bounding box center [980, 629] width 30 height 20
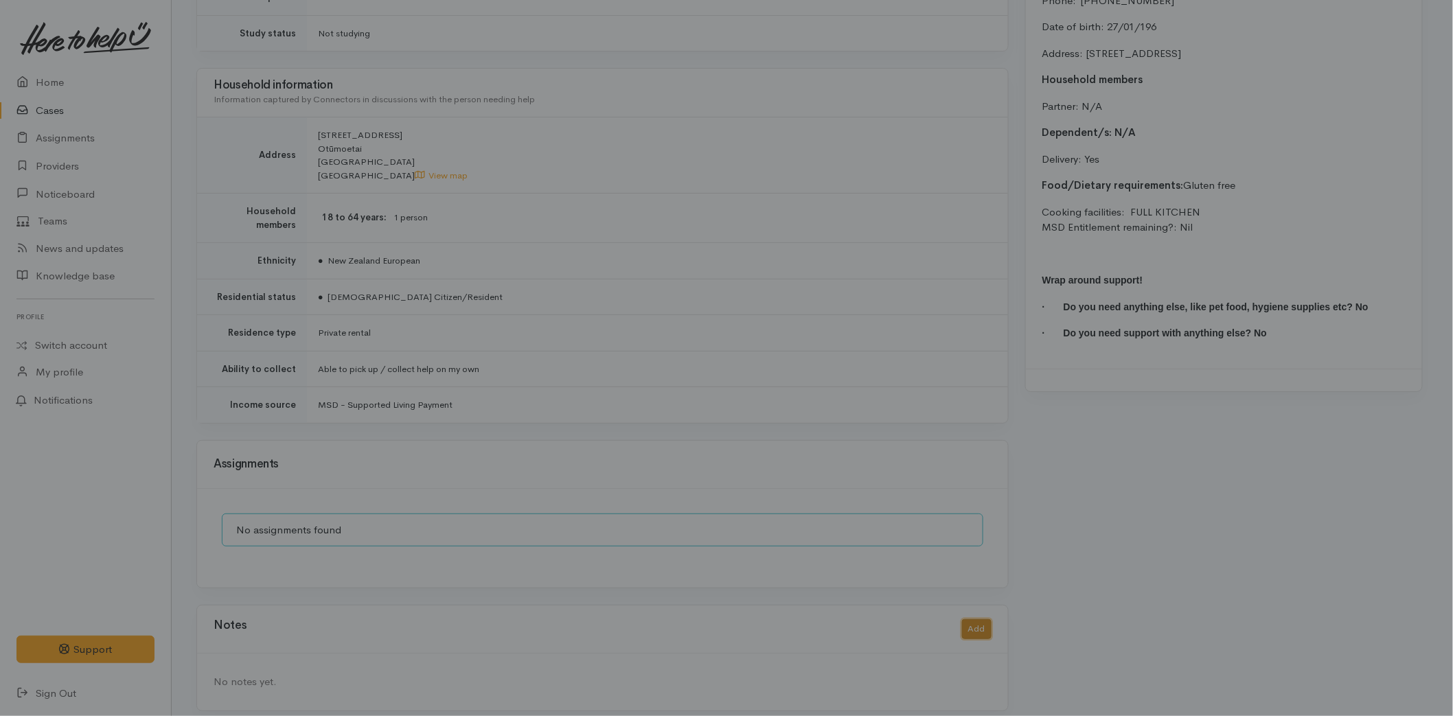
scroll to position [1190, 0]
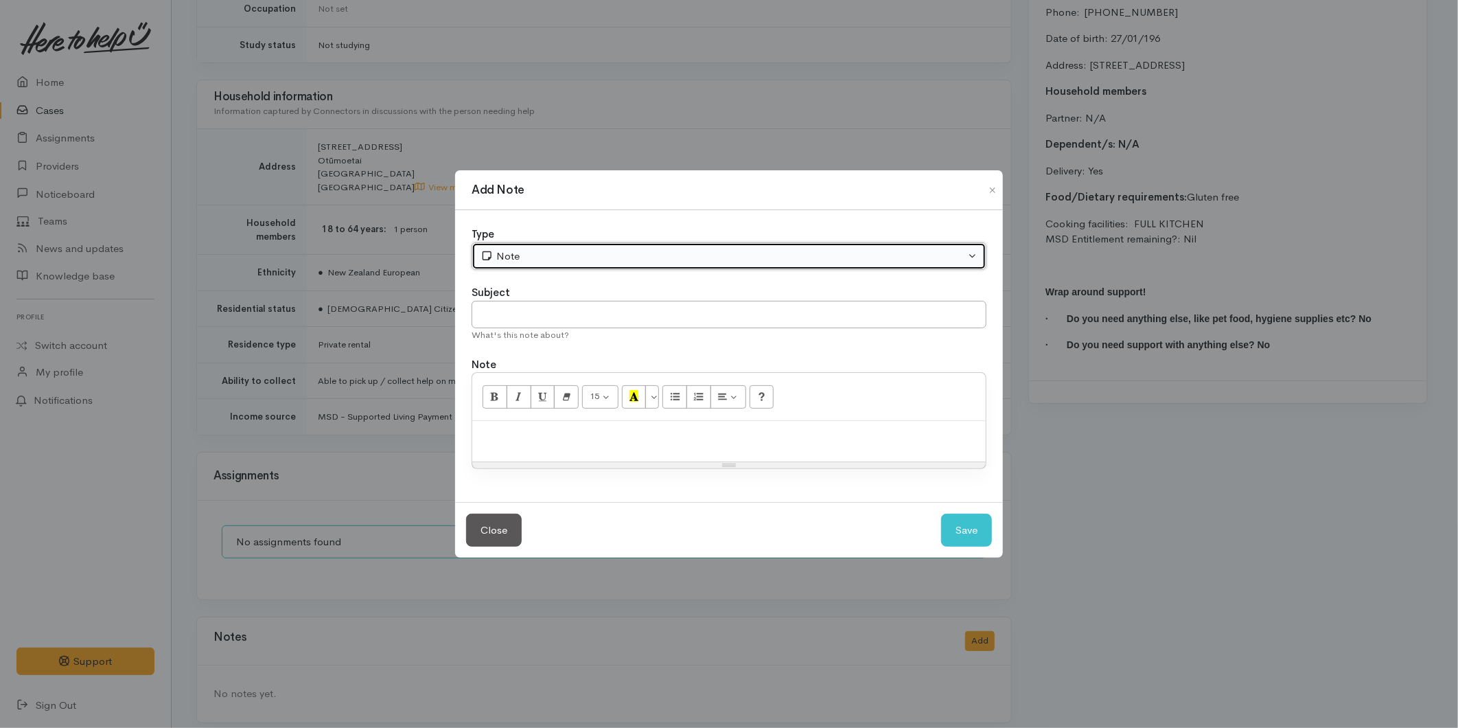
drag, startPoint x: 519, startPoint y: 260, endPoint x: 524, endPoint y: 276, distance: 17.2
click at [519, 259] on div "Note" at bounding box center [723, 257] width 485 height 16
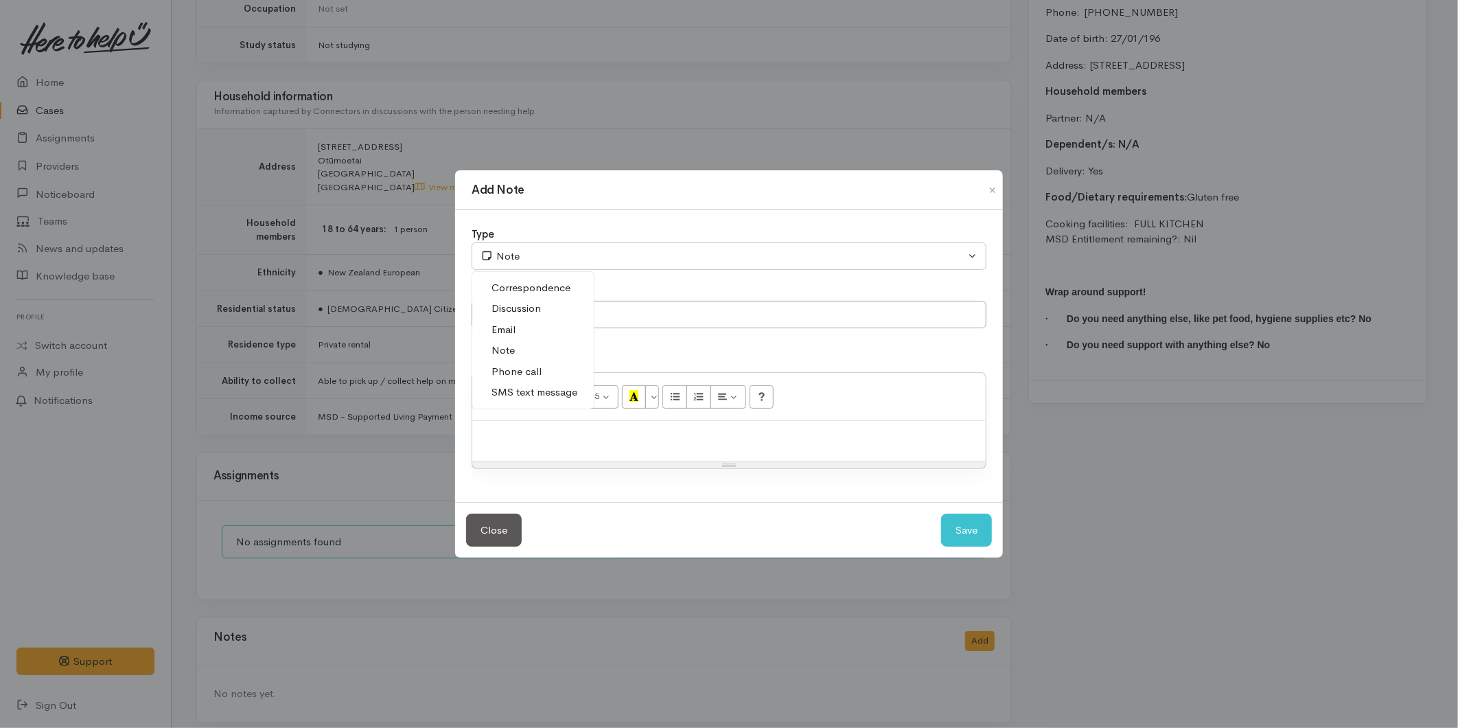
click at [561, 397] on span "SMS text message" at bounding box center [535, 392] width 86 height 16
select select "5"
click at [552, 323] on input "text" at bounding box center [729, 315] width 515 height 28
type input "Provider details"
paste div
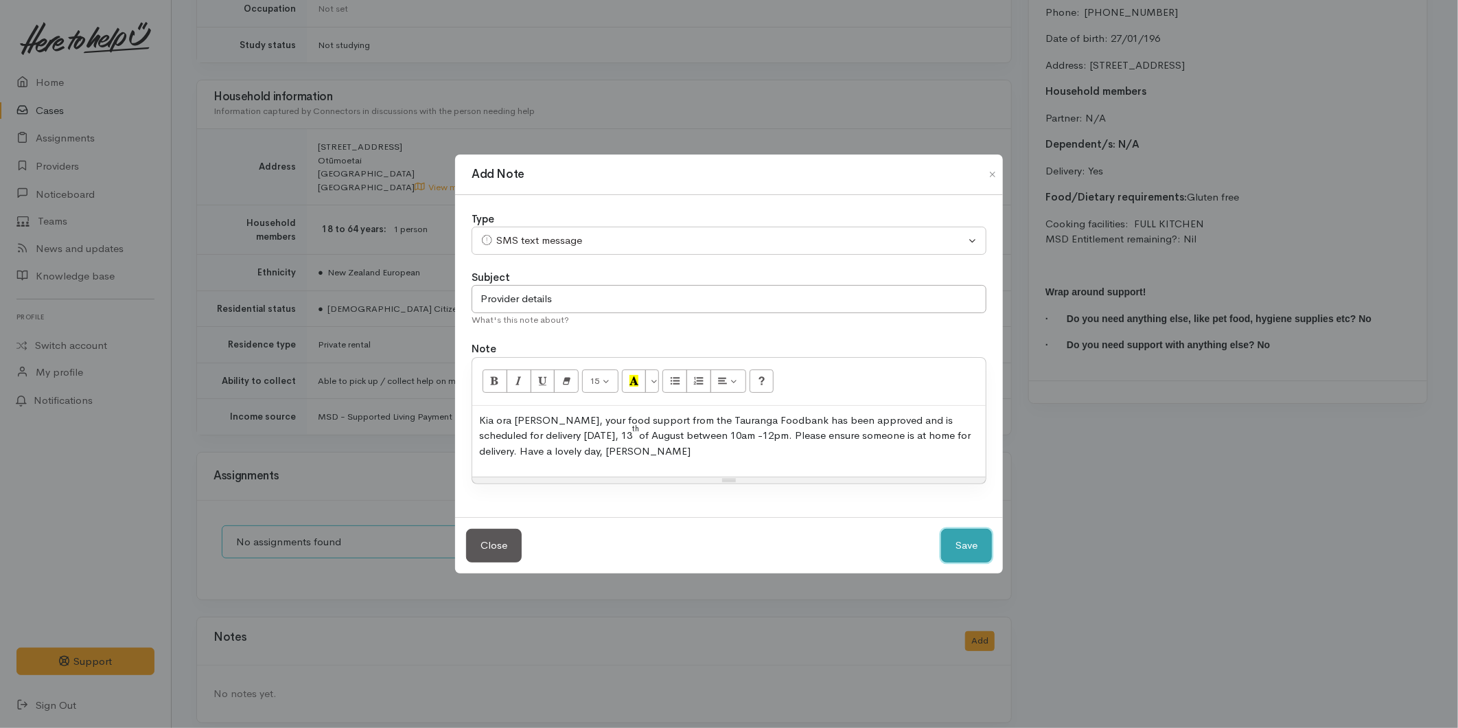
drag, startPoint x: 956, startPoint y: 551, endPoint x: 72, endPoint y: 450, distance: 890.0
click at [956, 551] on button "Save" at bounding box center [966, 546] width 51 height 34
select select "1"
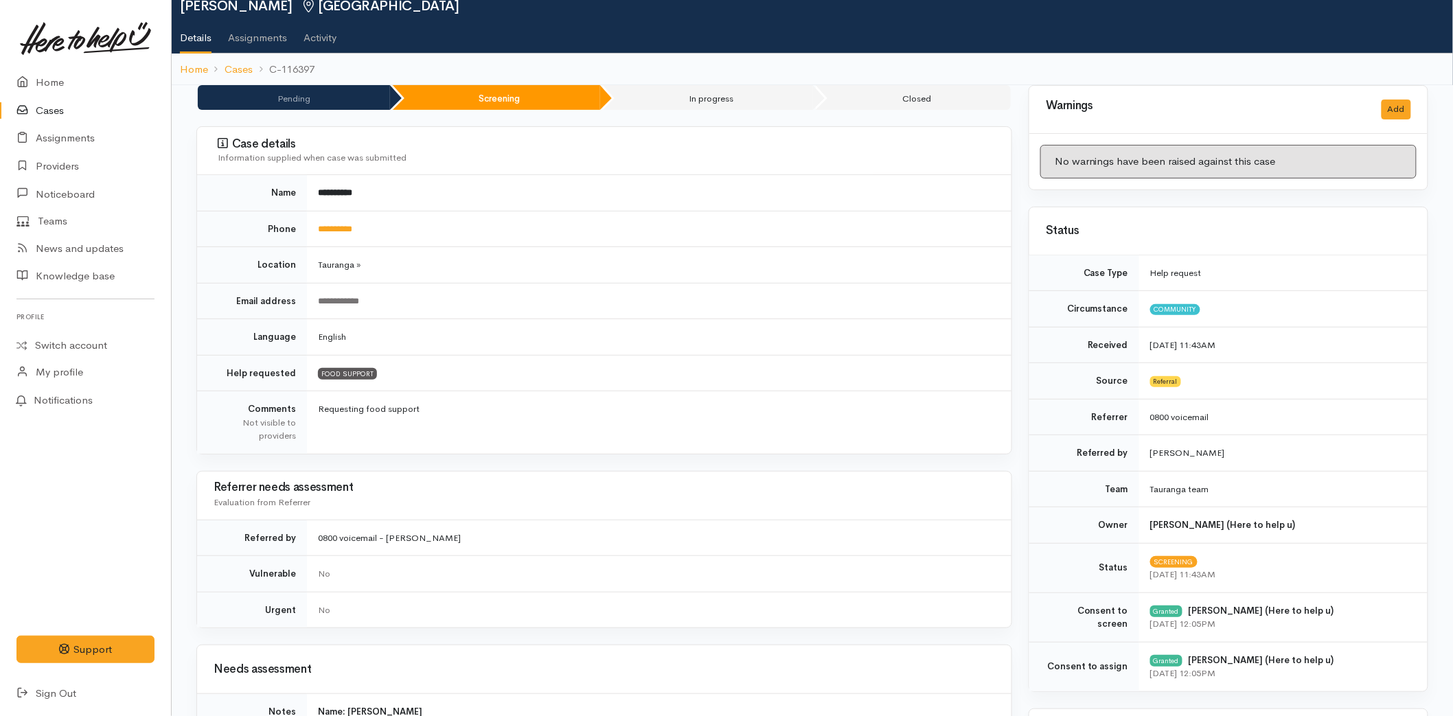
scroll to position [0, 0]
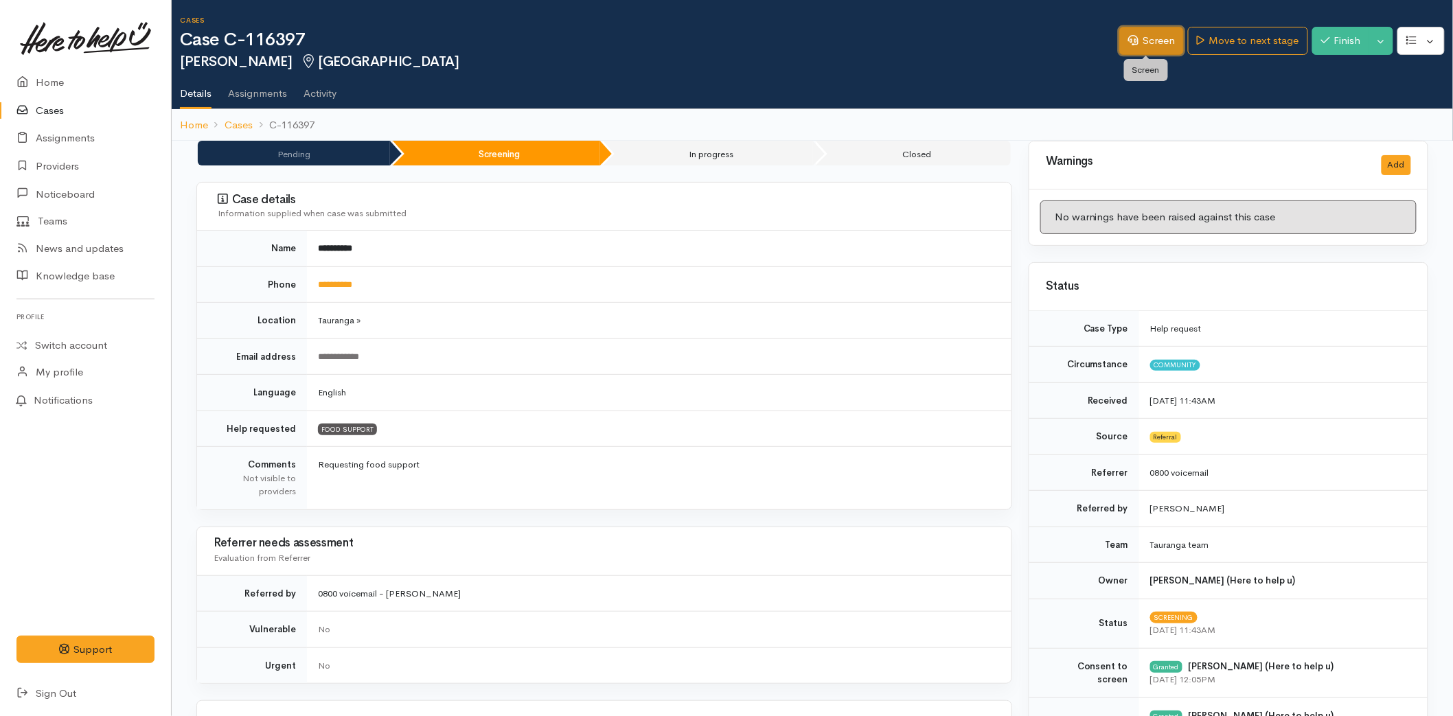
drag, startPoint x: 1145, startPoint y: 36, endPoint x: 1140, endPoint y: 41, distance: 7.8
click at [1145, 36] on link "Screen" at bounding box center [1151, 41] width 65 height 28
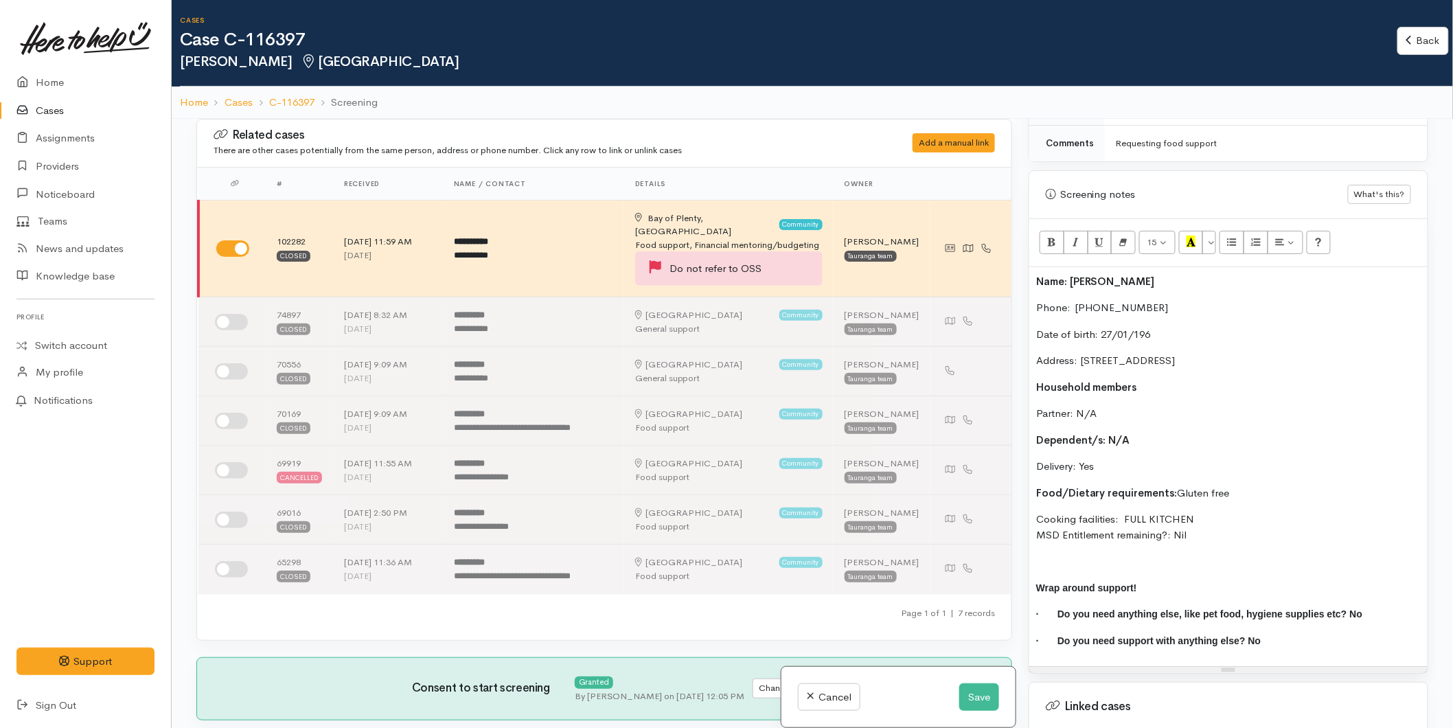
scroll to position [808, 0]
click at [1030, 282] on div "Name: [PERSON_NAME] Phone:  [PHONE_NUMBER] Date of birth: 27/01/196 Address: [S…" at bounding box center [1228, 468] width 398 height 400
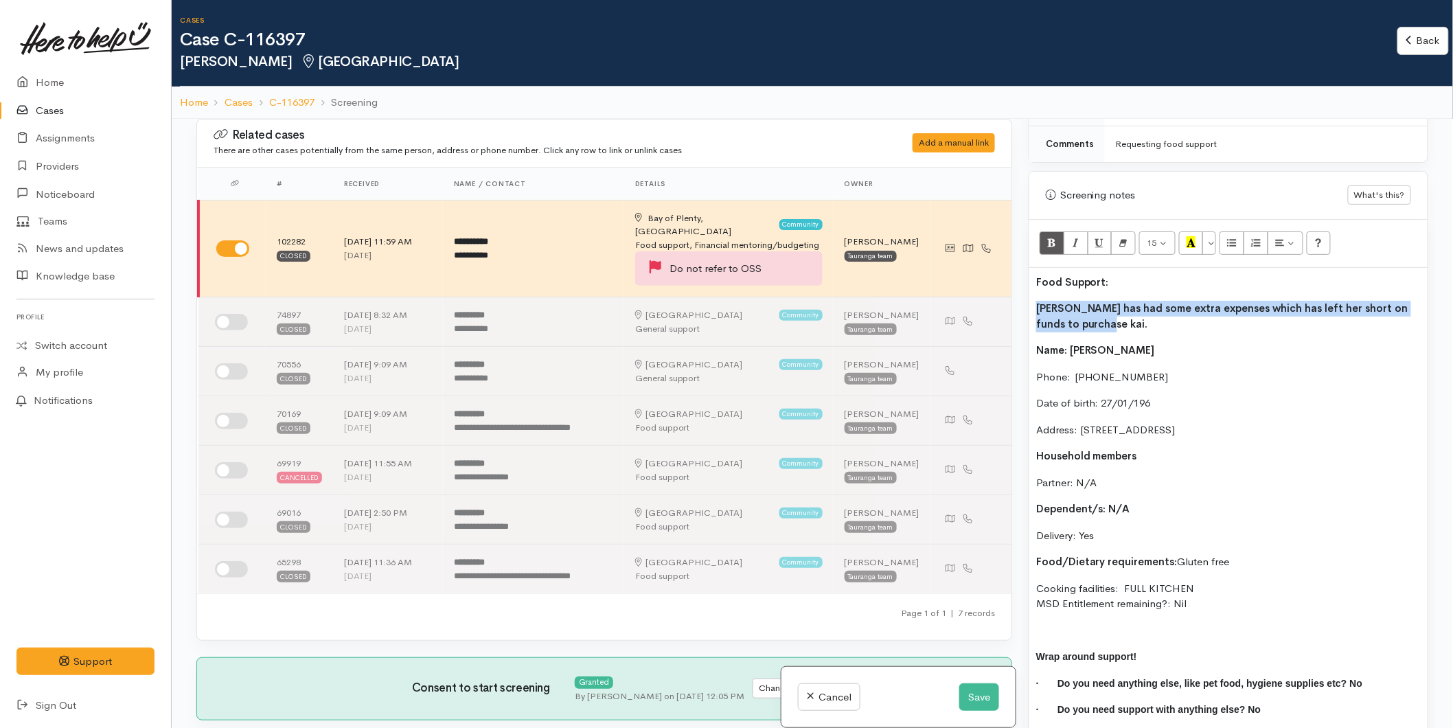
drag, startPoint x: 1120, startPoint y: 323, endPoint x: 1048, endPoint y: 269, distance: 89.2
click at [1026, 303] on div "Warnings Add No warnings have been raised against this case Add Warning Title ●…" at bounding box center [1228, 483] width 416 height 728
click at [1048, 243] on icon "Bold (CTRL+B)" at bounding box center [1051, 242] width 9 height 12
click at [1088, 275] on p "Food Support:" at bounding box center [1228, 283] width 384 height 16
drag, startPoint x: 1039, startPoint y: 284, endPoint x: 1019, endPoint y: 285, distance: 19.9
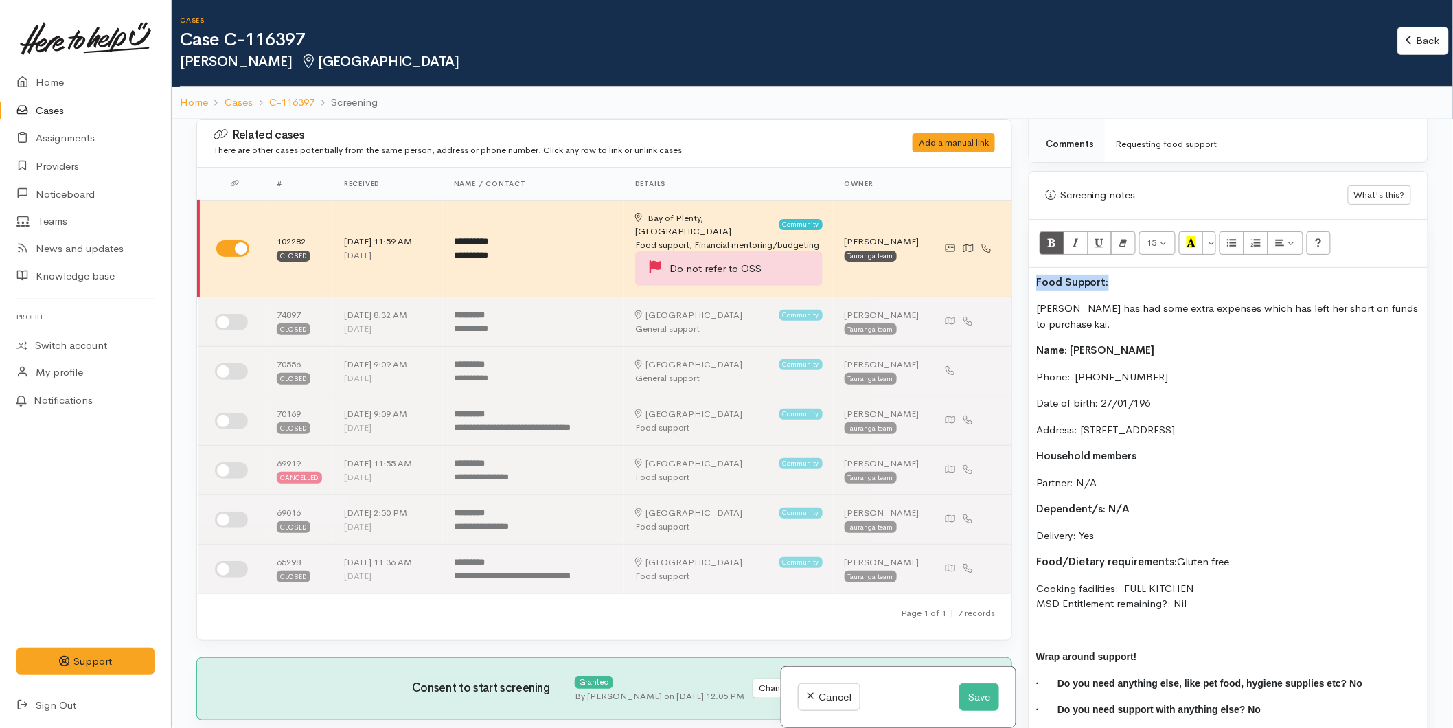
click at [1019, 285] on div "Related cases There are other cases potentially from the same person, address o…" at bounding box center [812, 483] width 1248 height 728
click at [1182, 238] on button "Recent Color" at bounding box center [1191, 242] width 25 height 23
click at [1126, 321] on p "[PERSON_NAME] has had some extra expenses which has left her short on funds to …" at bounding box center [1228, 316] width 384 height 31
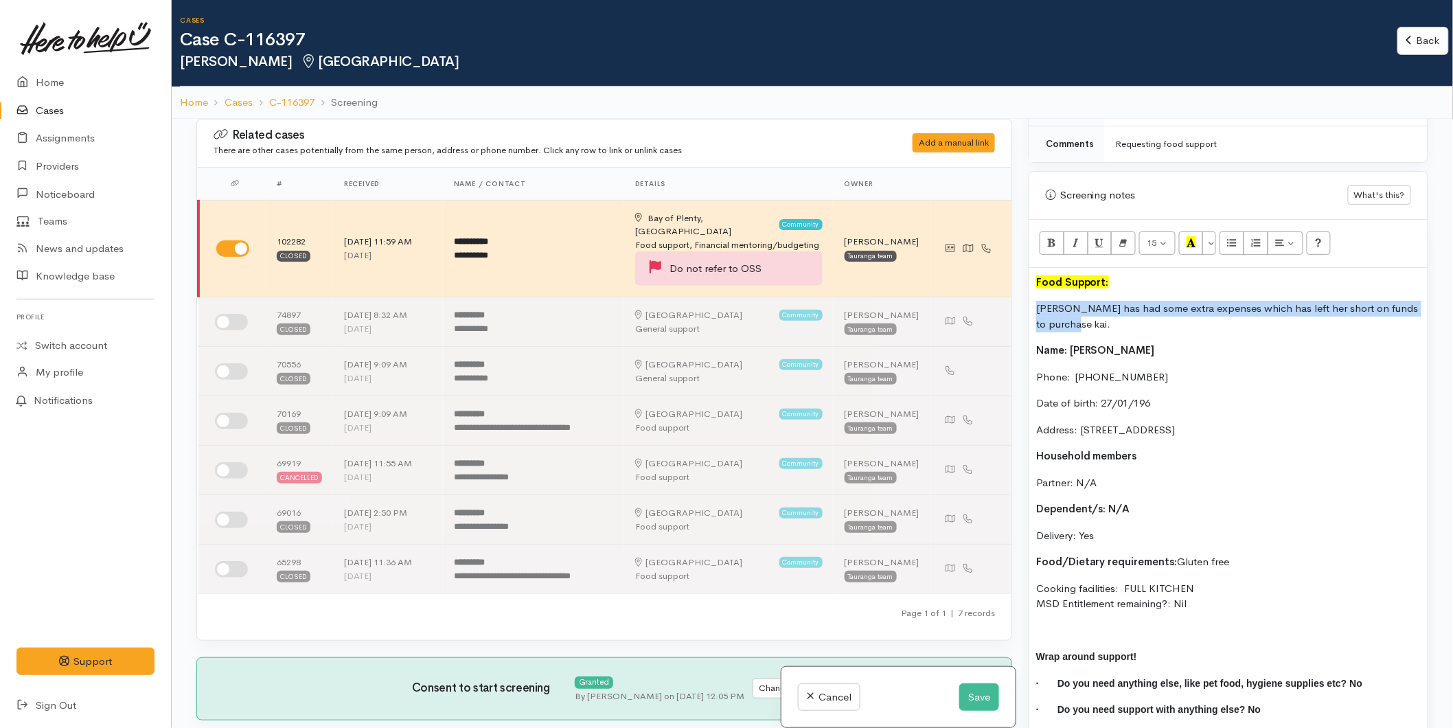
drag, startPoint x: 1072, startPoint y: 333, endPoint x: 1030, endPoint y: 316, distance: 45.3
click at [1030, 316] on div "Food Support: [PERSON_NAME] has had some extra expenses which has left her shor…" at bounding box center [1228, 502] width 398 height 468
copy p "[PERSON_NAME] has had some extra expenses which has left her short on funds to …"
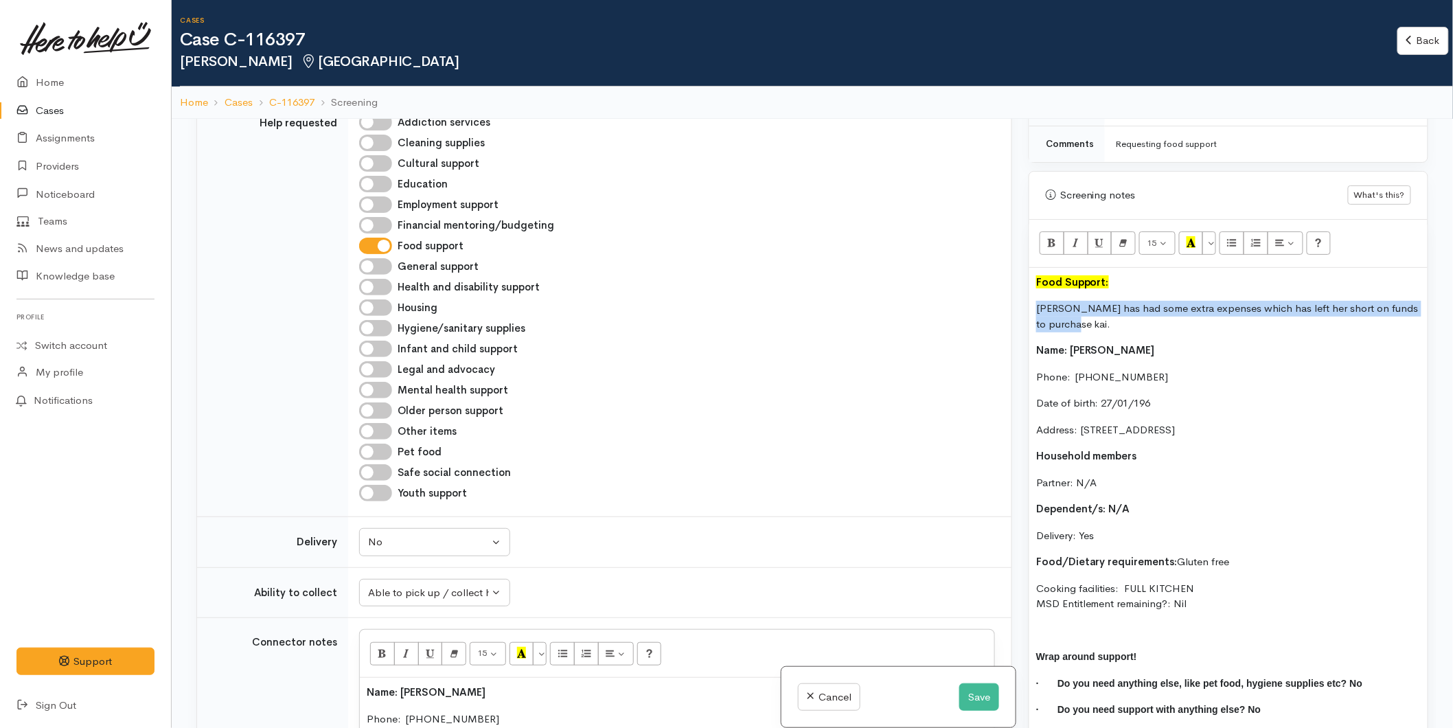
scroll to position [1296, 0]
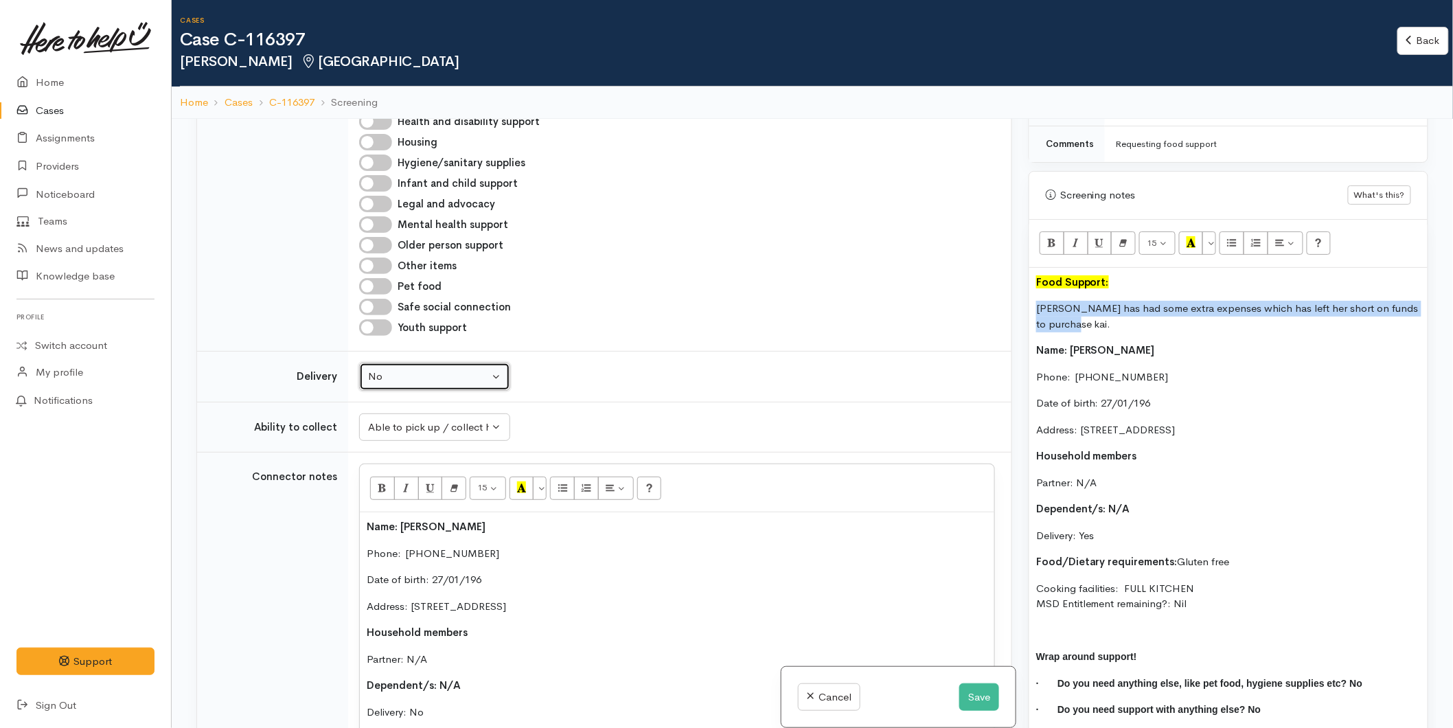
click at [389, 369] on div "No" at bounding box center [428, 377] width 121 height 16
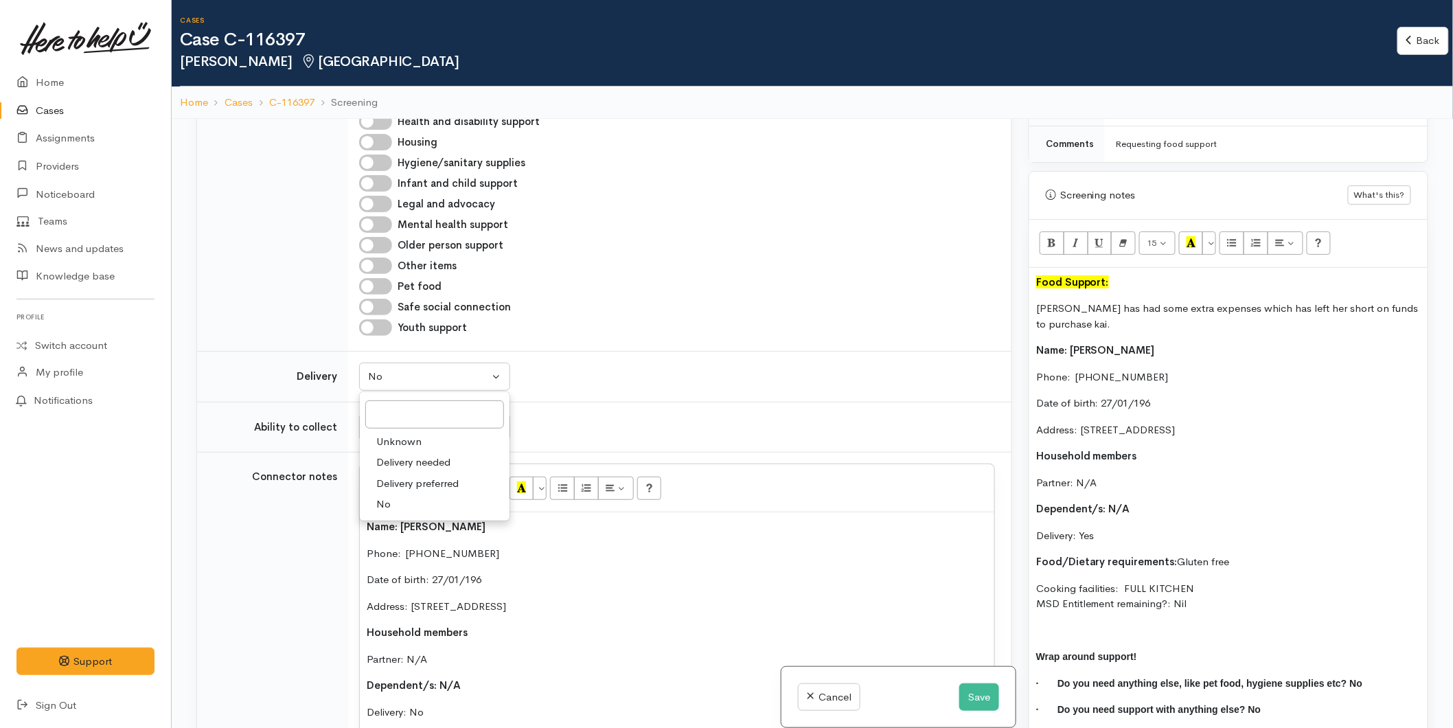
click at [387, 454] on span "Delivery needed" at bounding box center [413, 462] width 74 height 16
select select "3"
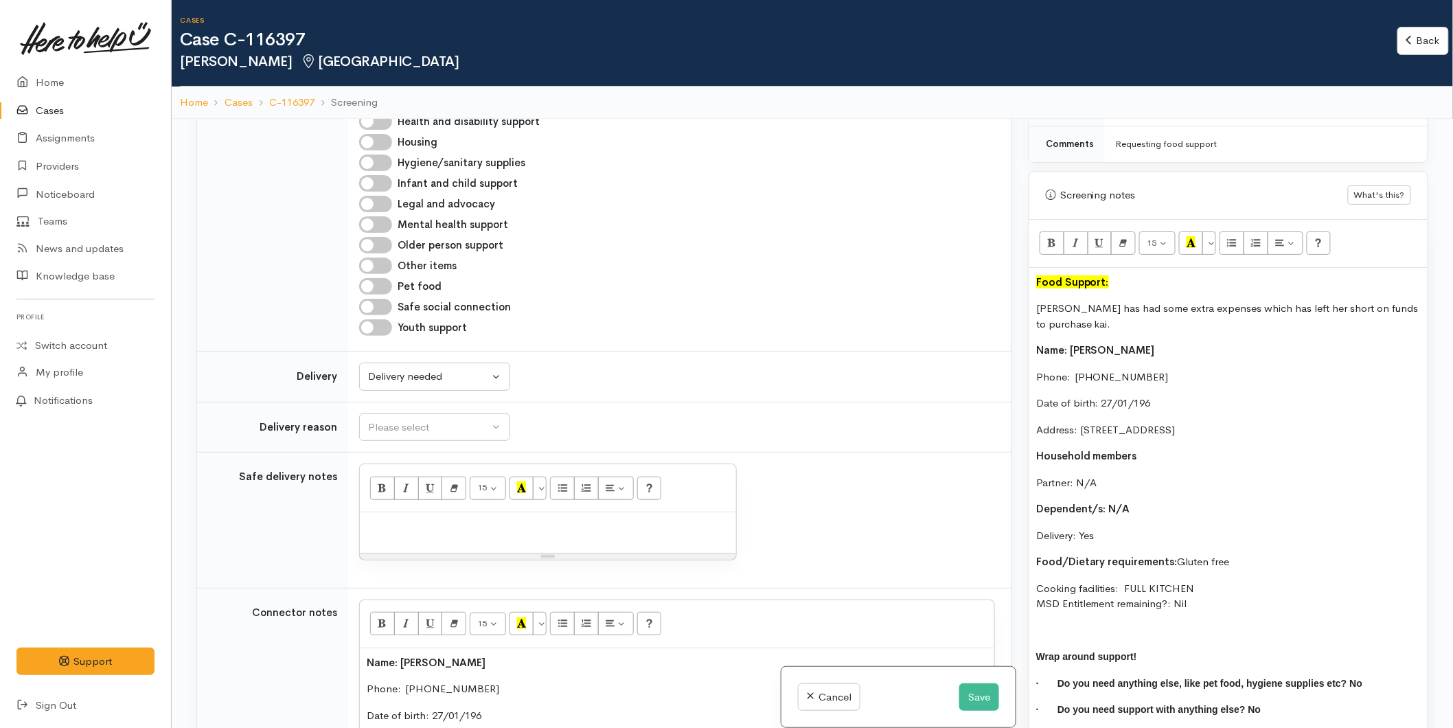
click at [391, 402] on td "Please select Elderly In self isolation Needing mental health support No transp…" at bounding box center [679, 427] width 663 height 51
click at [393, 422] on div "Please select" at bounding box center [428, 427] width 121 height 16
click at [404, 568] on span "No transport" at bounding box center [406, 576] width 60 height 16
select select "2"
click at [403, 519] on p at bounding box center [548, 527] width 362 height 16
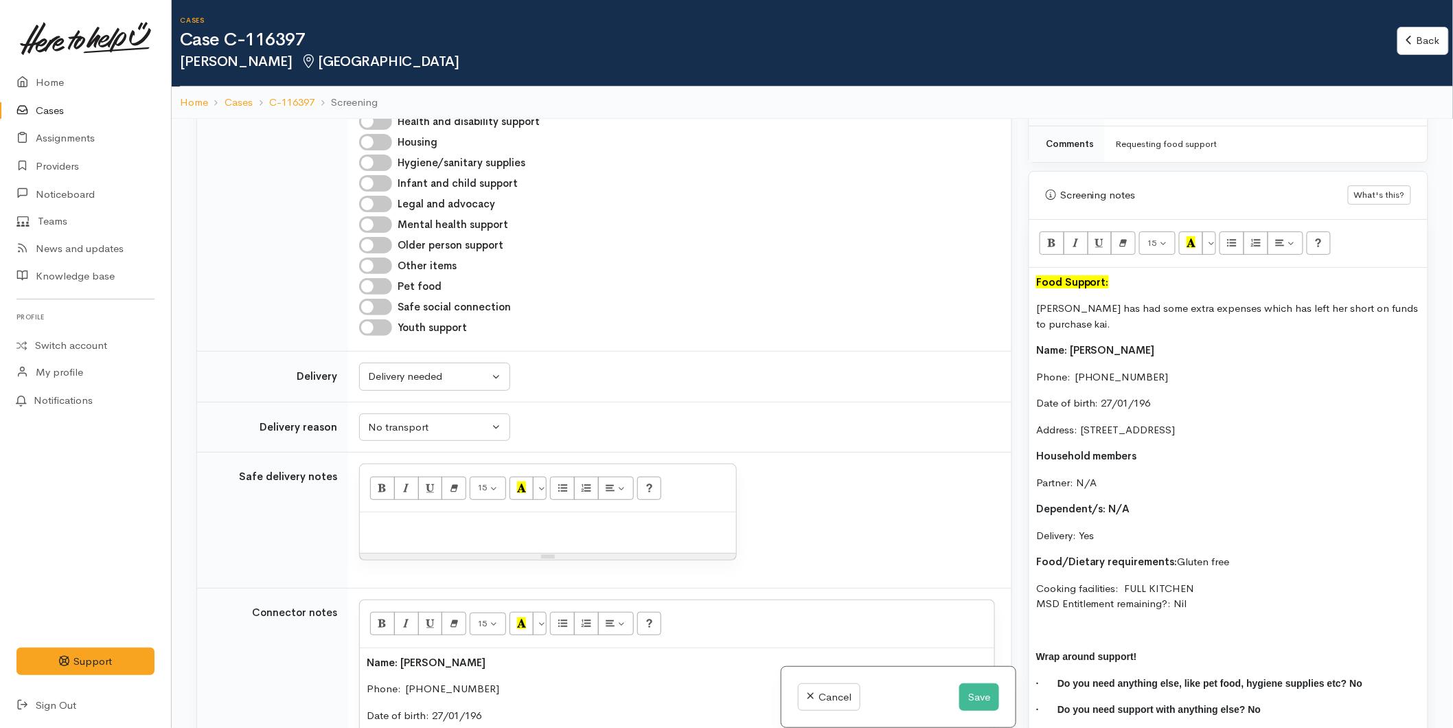
paste div
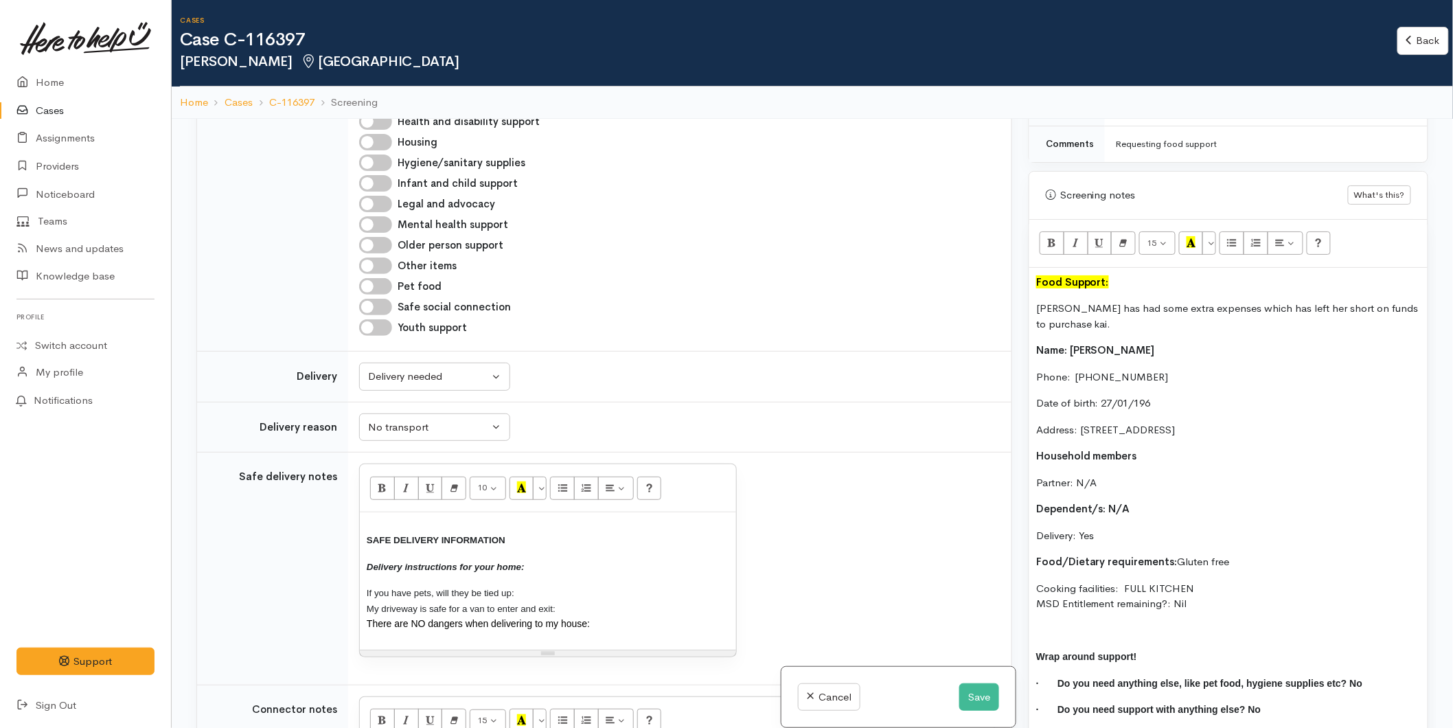
drag, startPoint x: 316, startPoint y: 551, endPoint x: 271, endPoint y: 503, distance: 66.1
click at [271, 503] on tr "Safe delivery notes 10 8 9 10 11 12 14 18 24 36 Background Color Transparent Se…" at bounding box center [604, 568] width 814 height 233
click at [371, 532] on p "SAFE DELIVERY INFORMATION" at bounding box center [548, 540] width 362 height 16
click at [367, 535] on span "SAFE DELIVERY INFORMATION" at bounding box center [436, 540] width 139 height 10
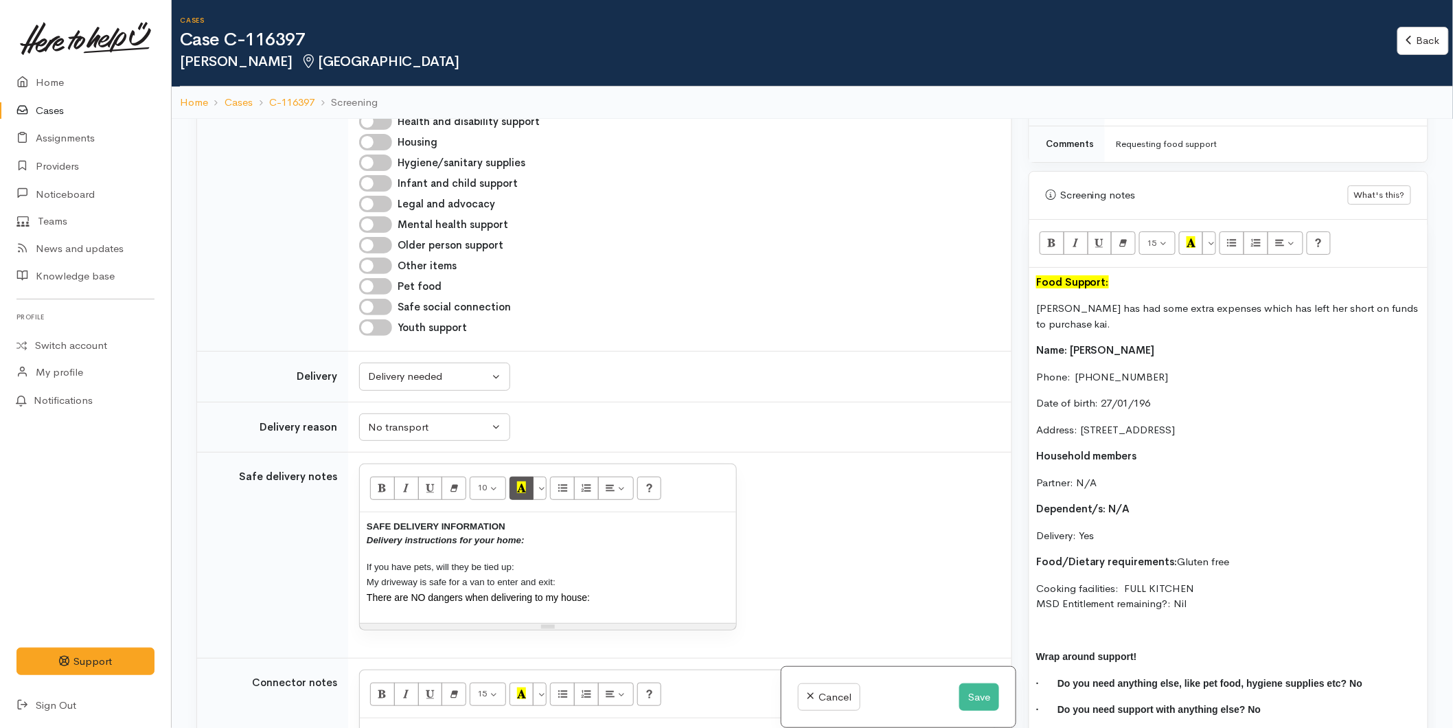
drag, startPoint x: 614, startPoint y: 599, endPoint x: 532, endPoint y: 476, distance: 147.0
click at [331, 498] on tr "Safe delivery notes 10 8 9 10 11 12 14 18 24 36 Background Color Transparent Se…" at bounding box center [604, 555] width 814 height 206
click at [539, 479] on button "More Color" at bounding box center [540, 487] width 14 height 23
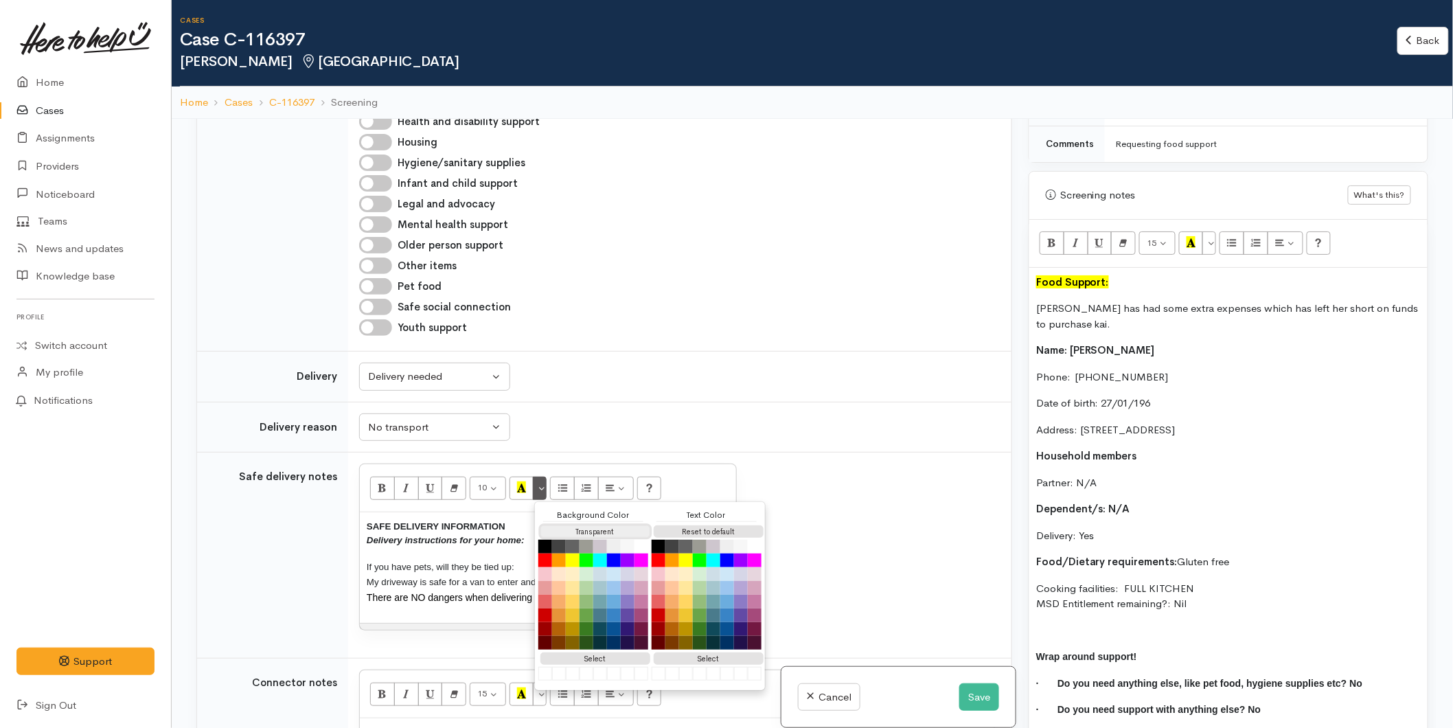
click at [581, 525] on button "Transparent" at bounding box center [595, 531] width 110 height 13
click at [680, 525] on button "Reset to default" at bounding box center [709, 531] width 110 height 13
click at [461, 532] on p "Delivery instructions for your home:" at bounding box center [548, 540] width 362 height 16
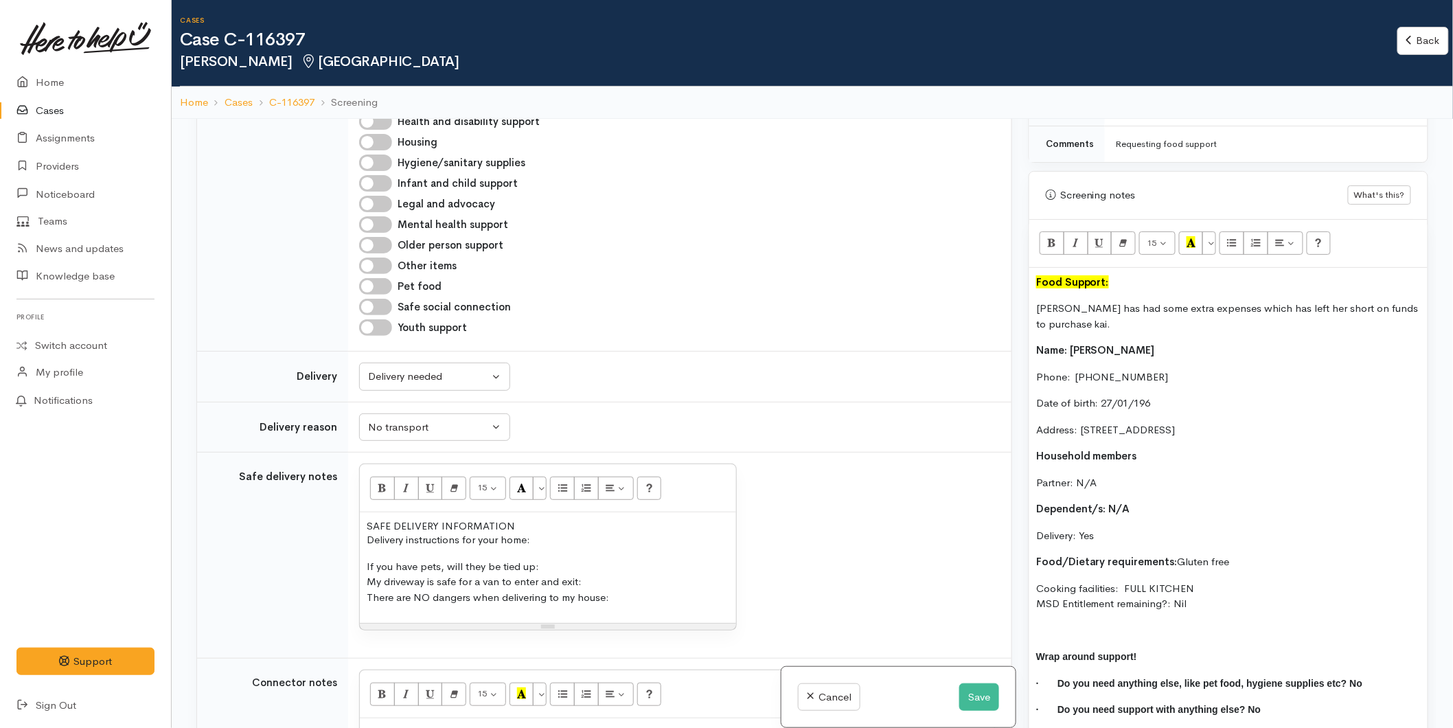
click at [543, 532] on p "Delivery instructions for your home:" at bounding box center [548, 540] width 362 height 16
click at [560, 559] on p "If you have pets, will they be tied up: My driveway is safe for a van to enter …" at bounding box center [548, 582] width 362 height 47
click at [625, 562] on p "If you have pets, will they be tied up: N/A My driveway is safe for a van to en…" at bounding box center [548, 582] width 362 height 47
click at [613, 571] on p "If you have pets, will they be tied up: N/A My driveway is safe for a van to en…" at bounding box center [548, 582] width 362 height 47
click at [629, 577] on p "If you have pets, will they be tied up: N/A My driveway is safe for a van to en…" at bounding box center [548, 582] width 362 height 47
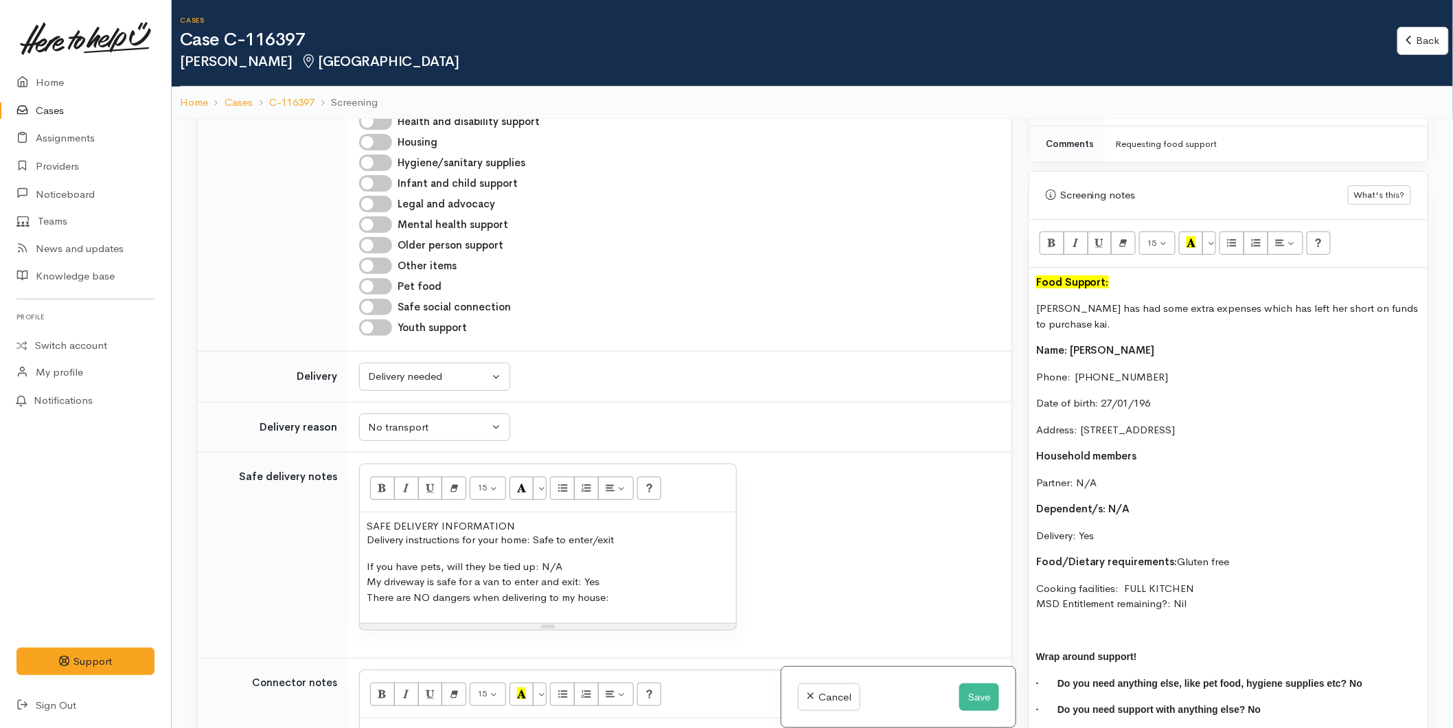
click at [630, 582] on p "If you have pets, will they be tied up: N/A My driveway is safe for a van to en…" at bounding box center [548, 582] width 362 height 47
drag, startPoint x: 330, startPoint y: 511, endPoint x: 342, endPoint y: 471, distance: 41.7
click at [257, 508] on tr "Safe delivery notes 15 8 9 10 11 12 14 18 24 36 Background Color Transparent Se…" at bounding box center [604, 555] width 814 height 206
click at [373, 476] on button "Bold (CTRL+B)" at bounding box center [382, 487] width 25 height 23
click at [1105, 323] on p "[PERSON_NAME] has had some extra expenses which has left her short on funds to …" at bounding box center [1228, 316] width 384 height 31
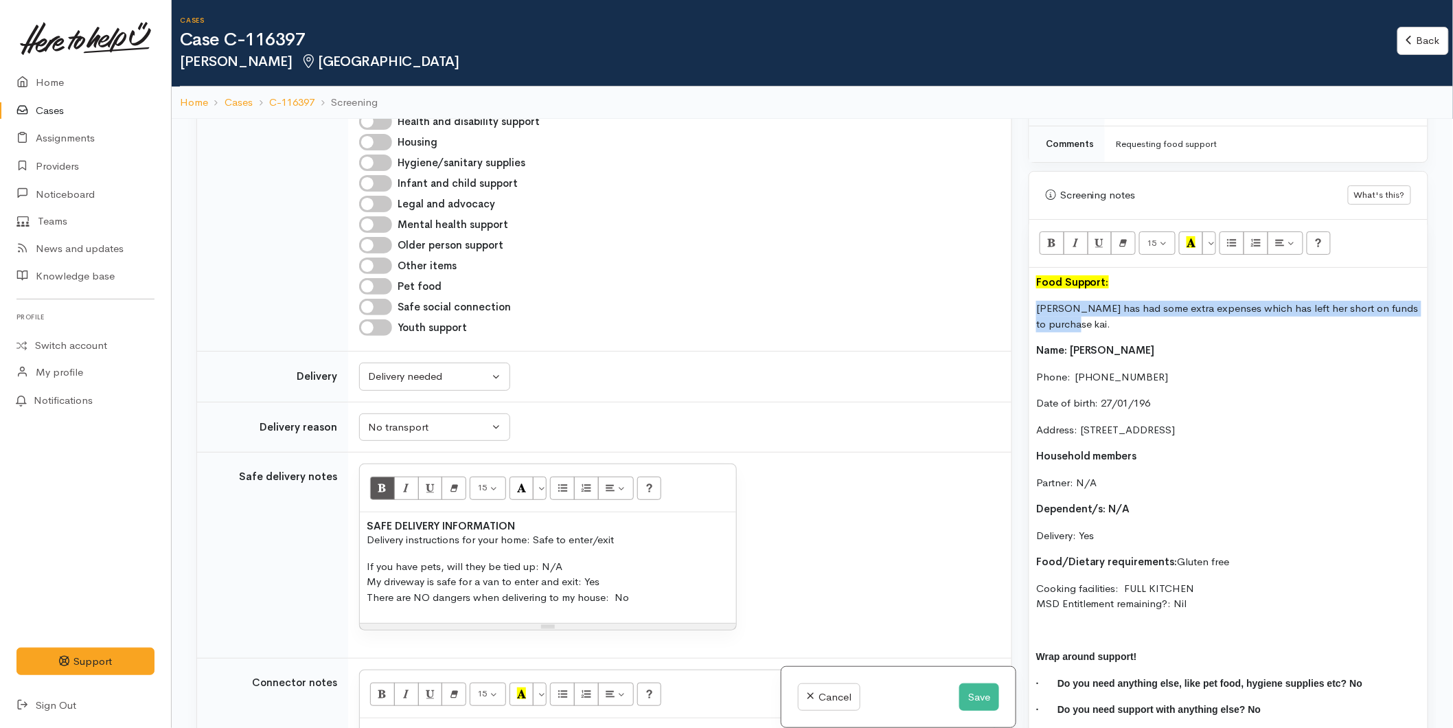
drag, startPoint x: 1056, startPoint y: 324, endPoint x: 985, endPoint y: 307, distance: 72.8
click at [985, 307] on div "Related cases There are other cases potentially from the same person, address o…" at bounding box center [812, 483] width 1248 height 728
copy p "Leesa has had some extra expenses which has left her short on funds to purchase…"
drag, startPoint x: 971, startPoint y: 694, endPoint x: 984, endPoint y: 671, distance: 26.1
click at [971, 693] on button "Save" at bounding box center [979, 697] width 40 height 28
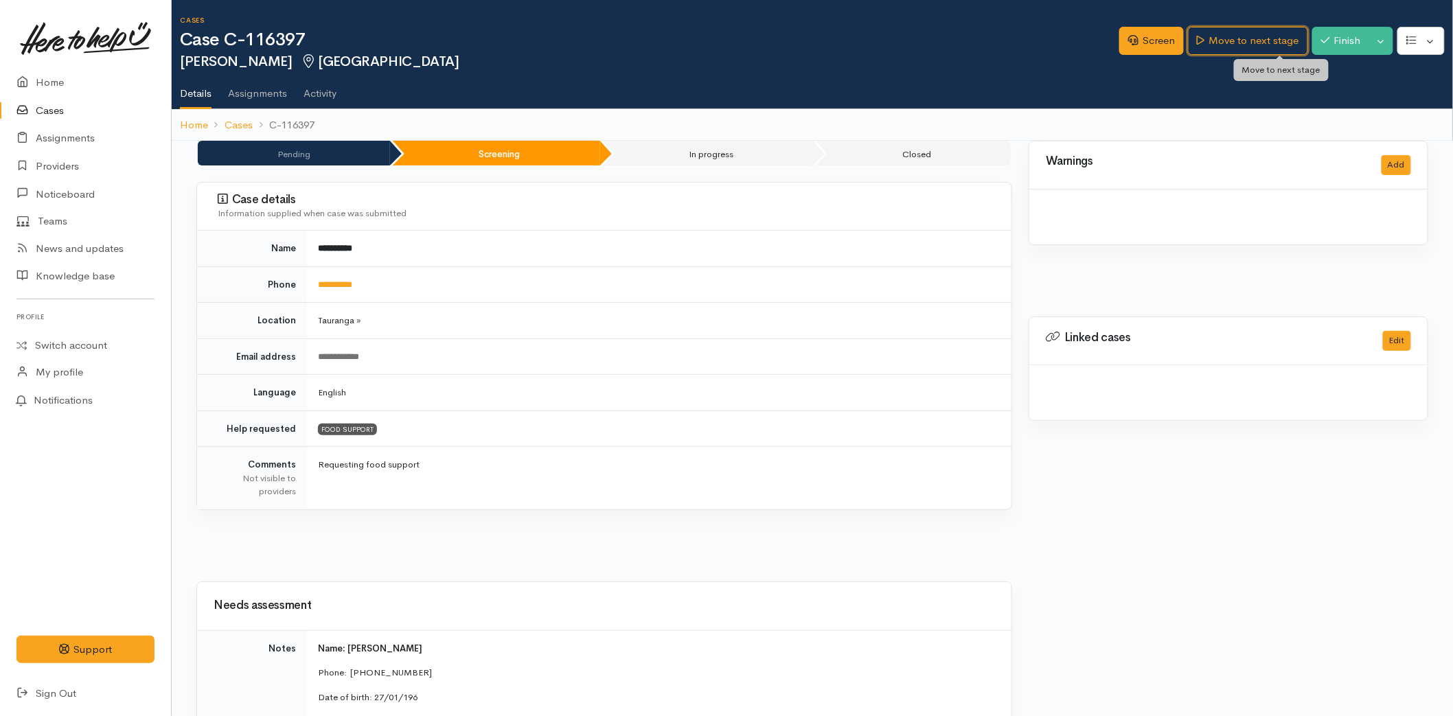
click at [1248, 35] on link "Move to next stage" at bounding box center [1247, 41] width 119 height 28
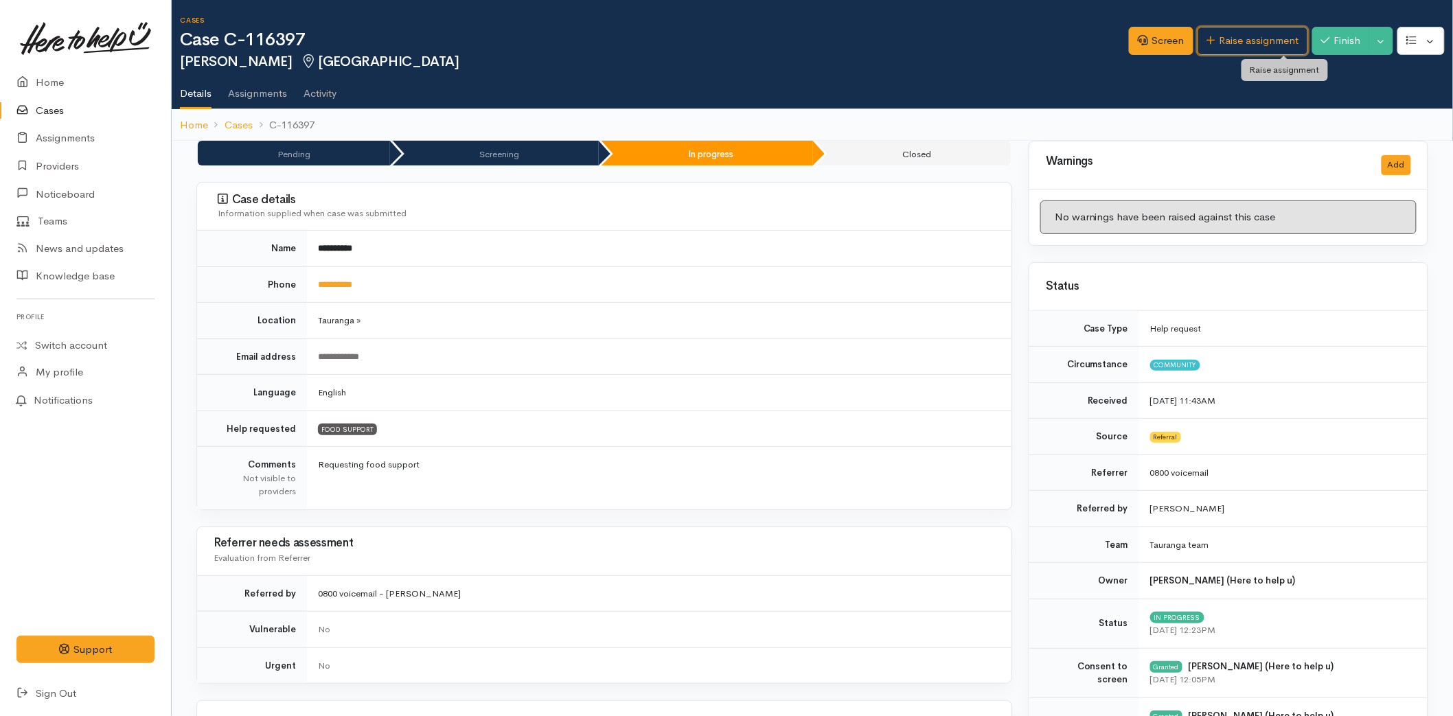
click at [1248, 35] on link "Raise assignment" at bounding box center [1252, 41] width 111 height 28
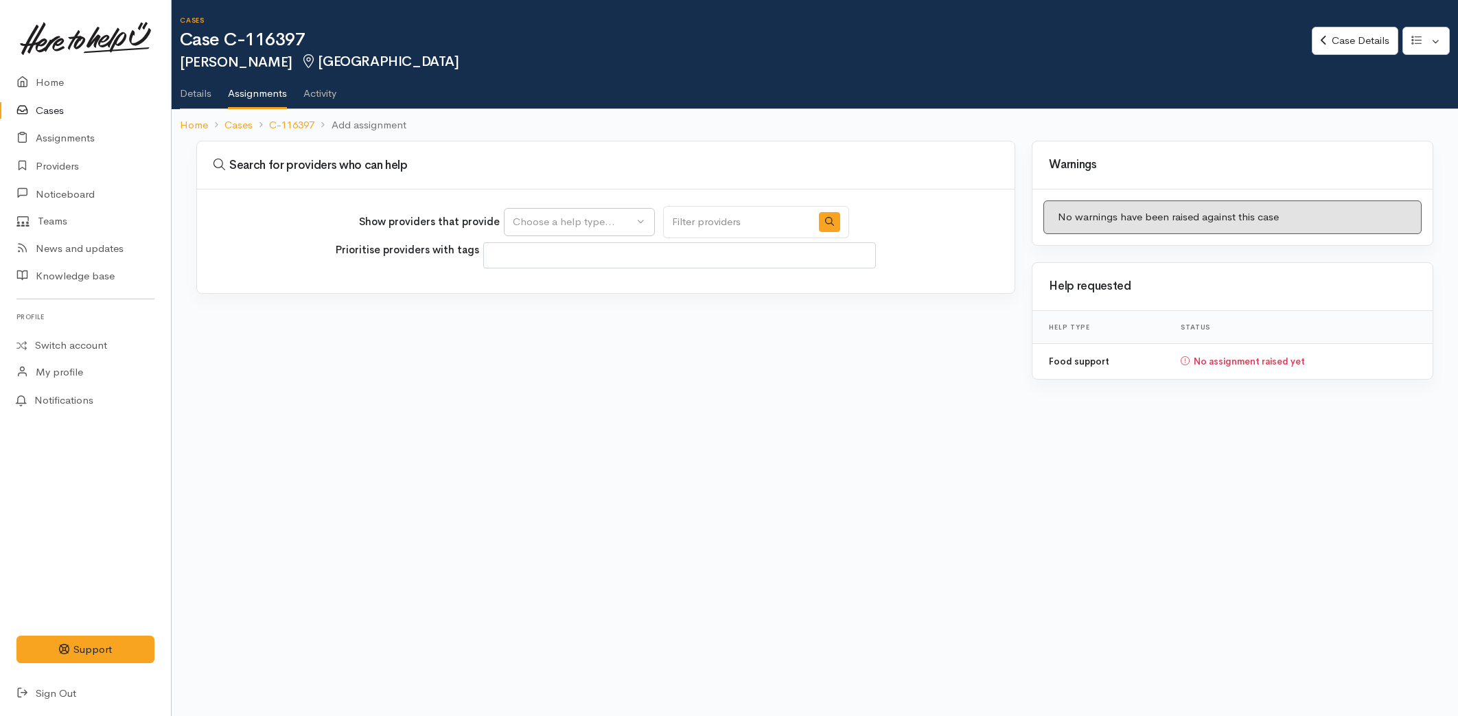
select select
click at [571, 221] on div "Choose a help type..." at bounding box center [573, 222] width 121 height 16
click at [536, 292] on span "Food support" at bounding box center [553, 287] width 64 height 16
select select "3"
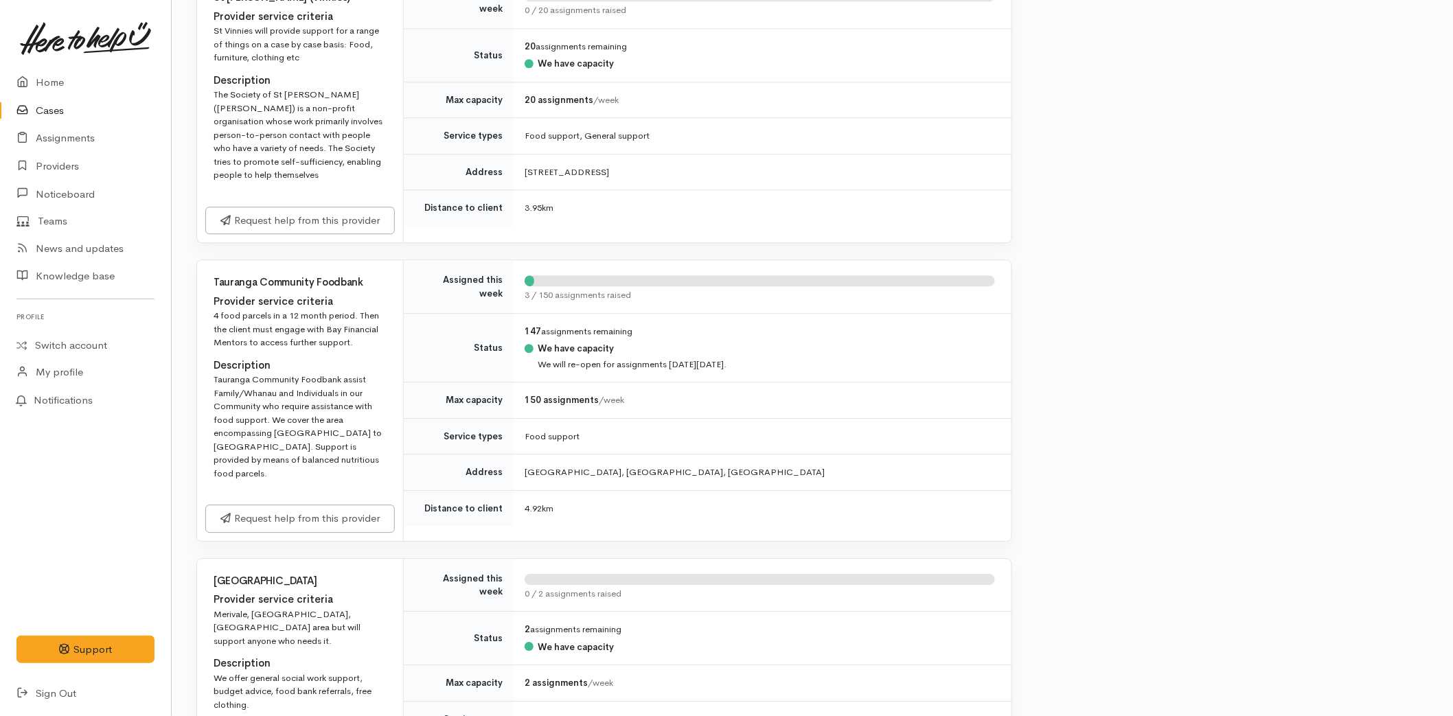
scroll to position [1525, 0]
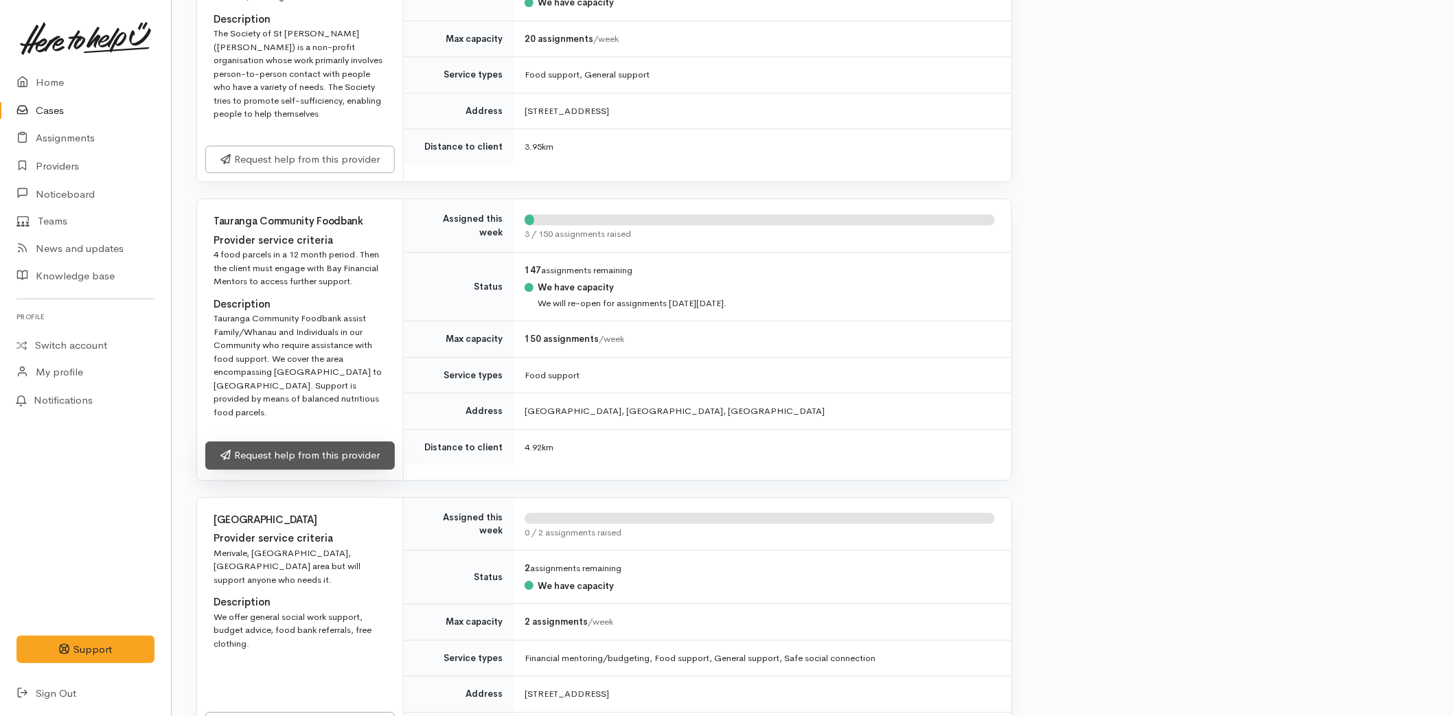
click at [290, 441] on link "Request help from this provider" at bounding box center [299, 455] width 189 height 28
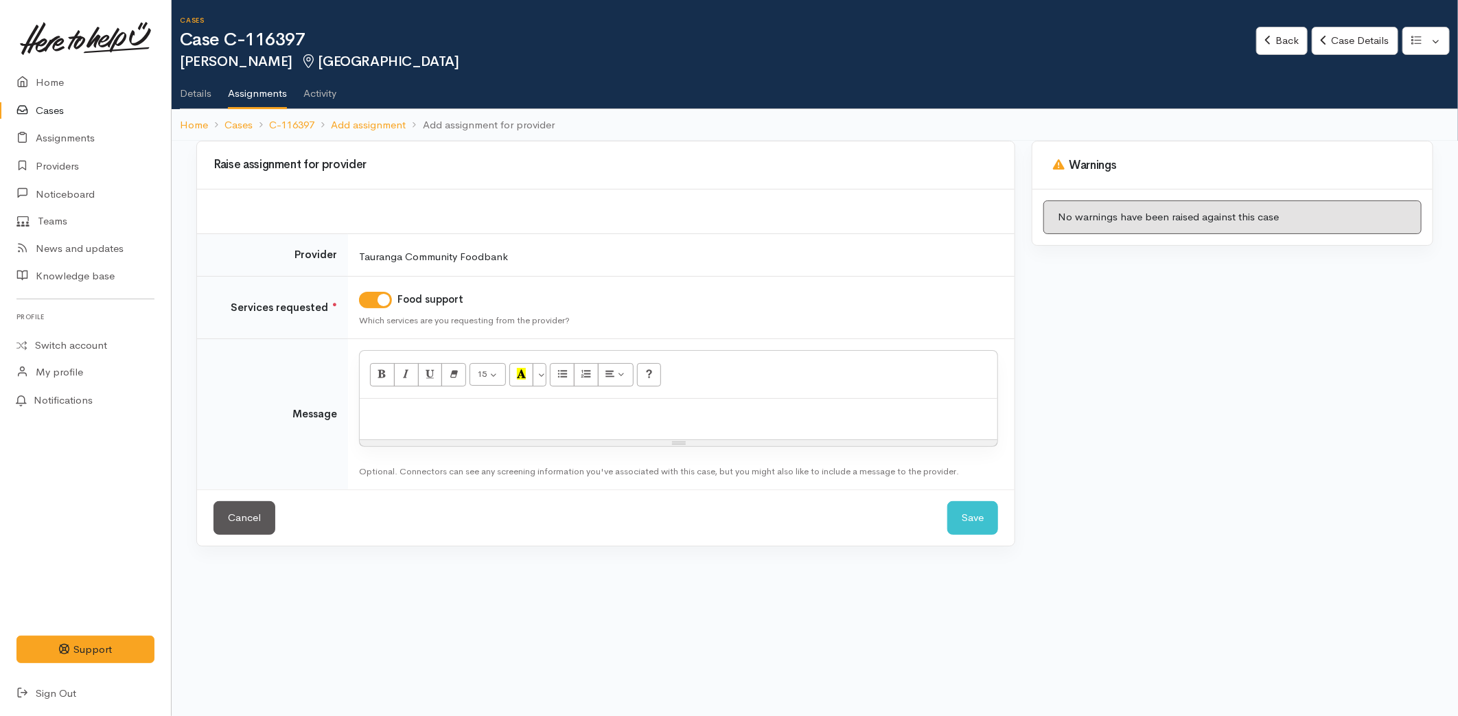
click at [484, 423] on div at bounding box center [679, 419] width 638 height 41
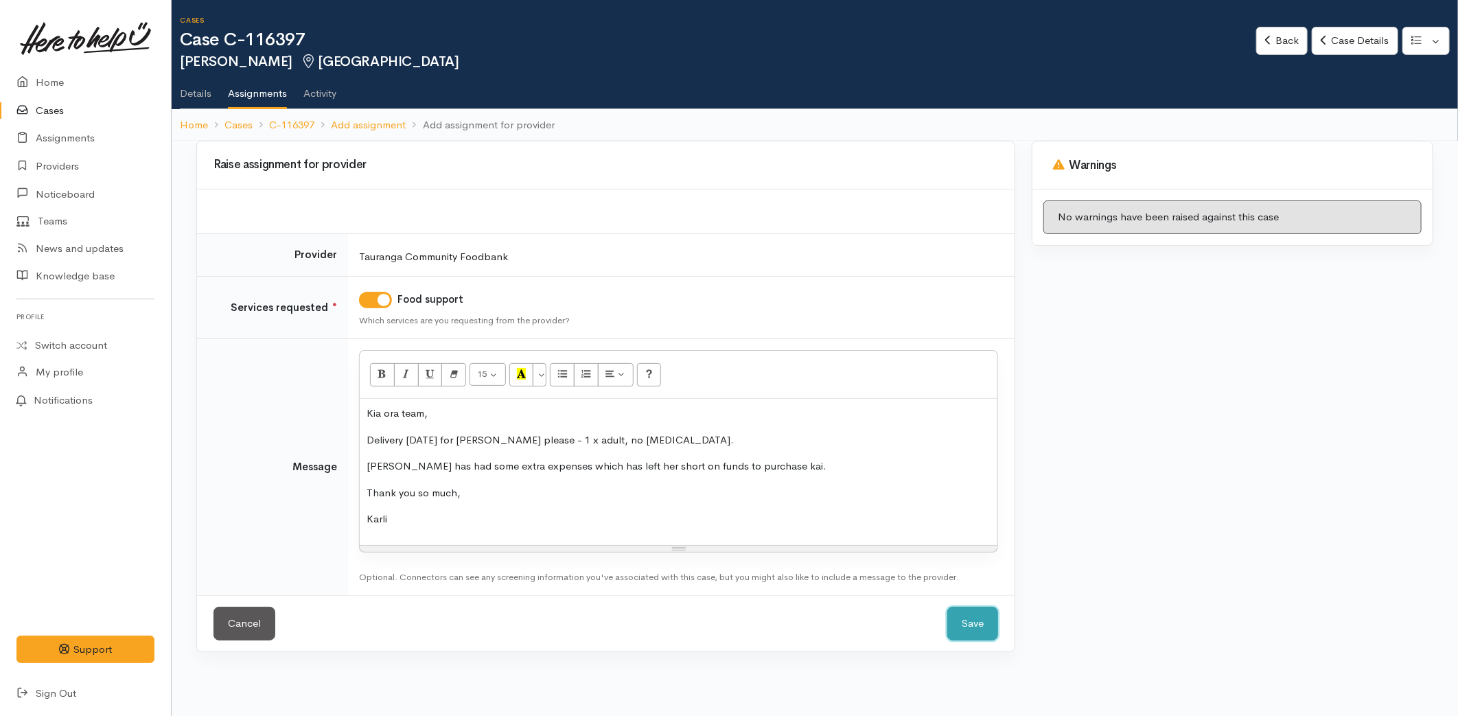
click at [963, 621] on button "Save" at bounding box center [972, 624] width 51 height 34
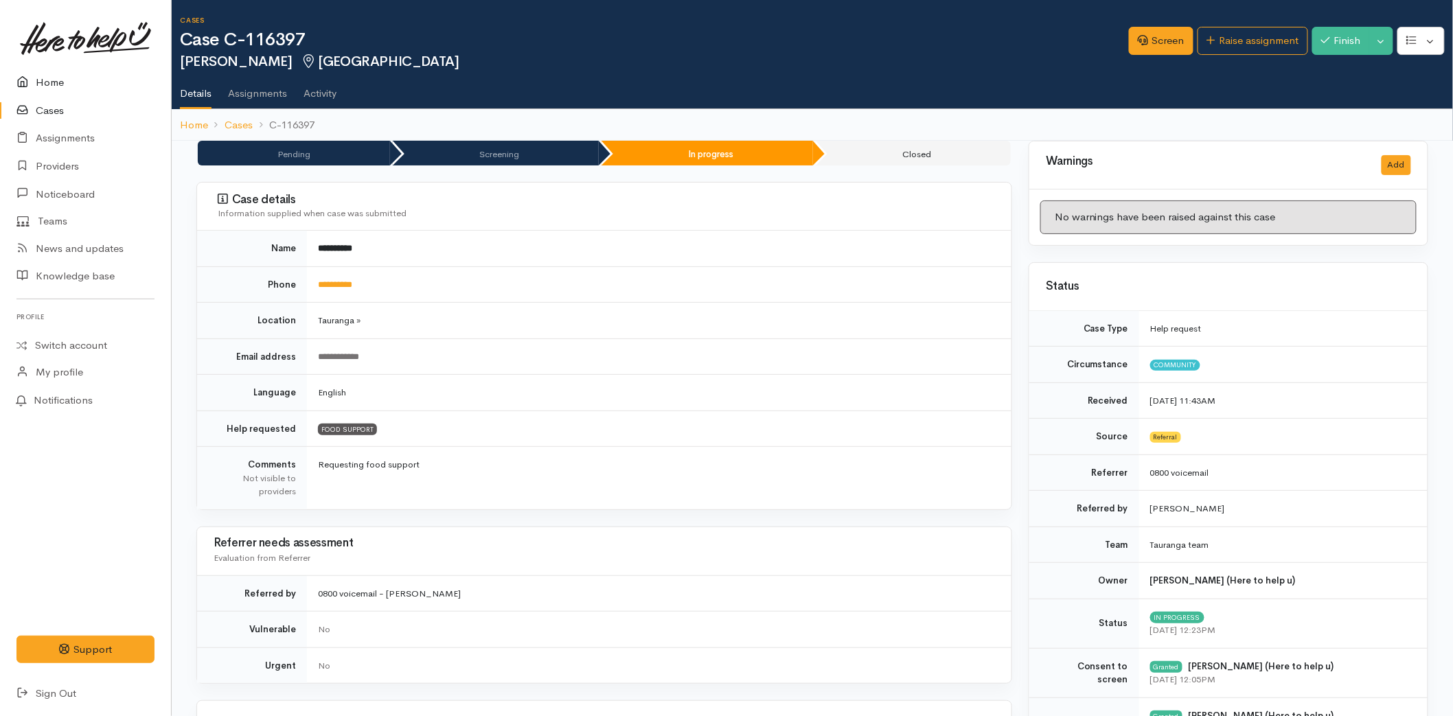
click at [67, 91] on link "Home" at bounding box center [85, 83] width 171 height 28
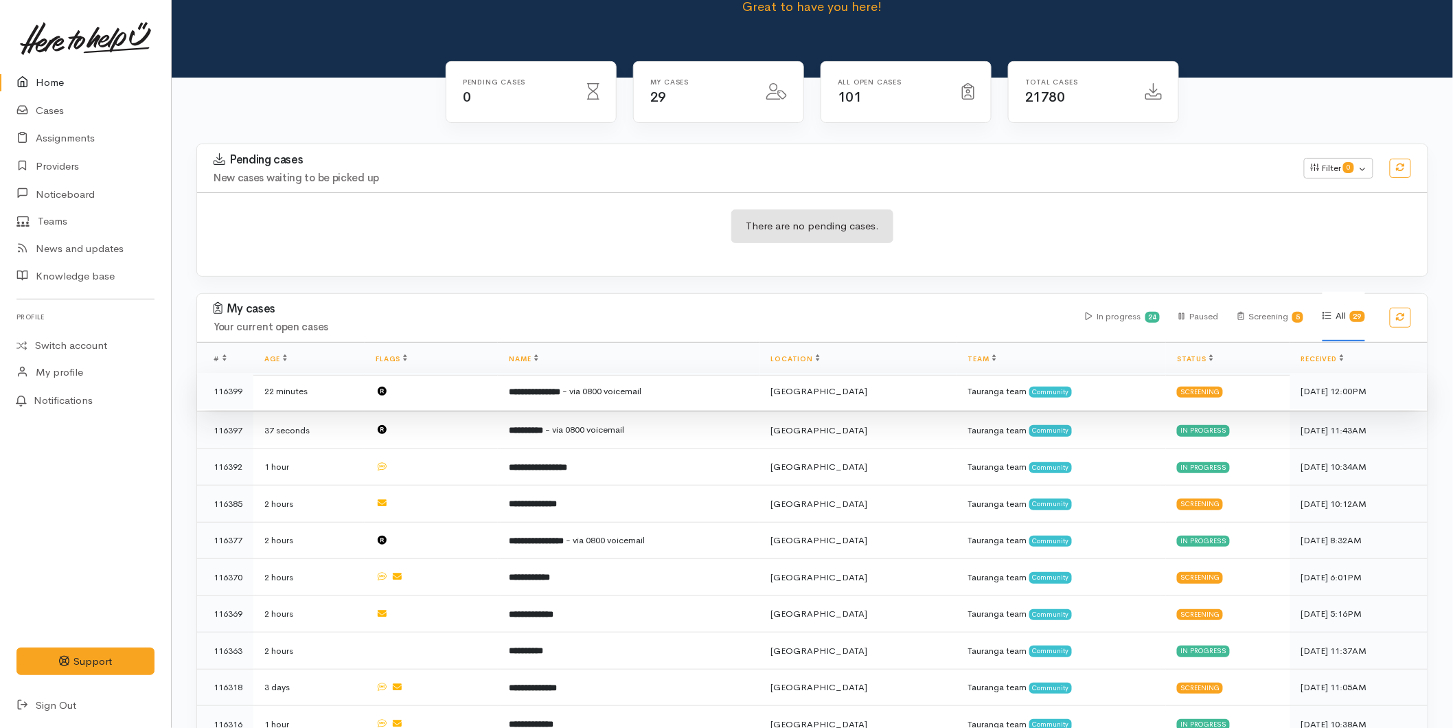
scroll to position [76, 0]
click at [542, 389] on b "**********" at bounding box center [534, 391] width 51 height 9
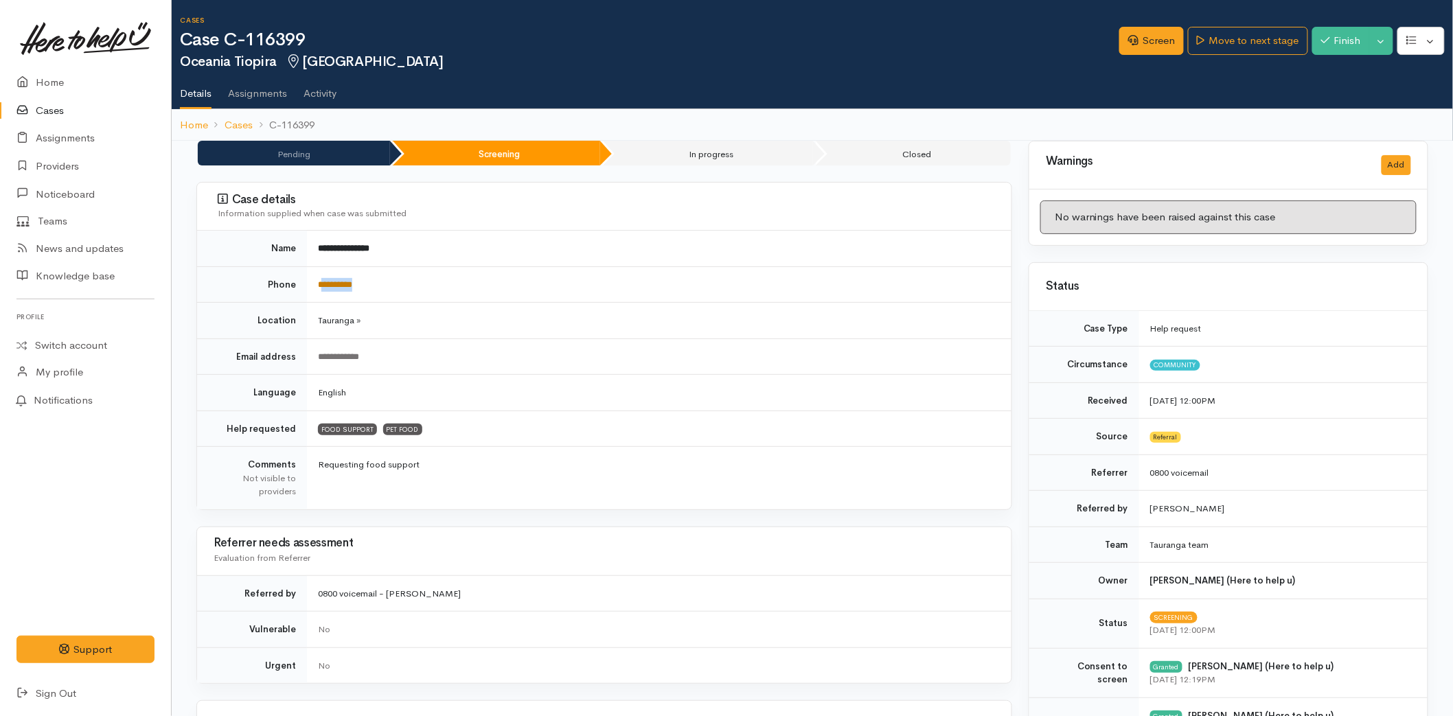
drag, startPoint x: 374, startPoint y: 283, endPoint x: 323, endPoint y: 284, distance: 51.5
click at [323, 284] on td "**********" at bounding box center [659, 284] width 704 height 36
copy link "*********"
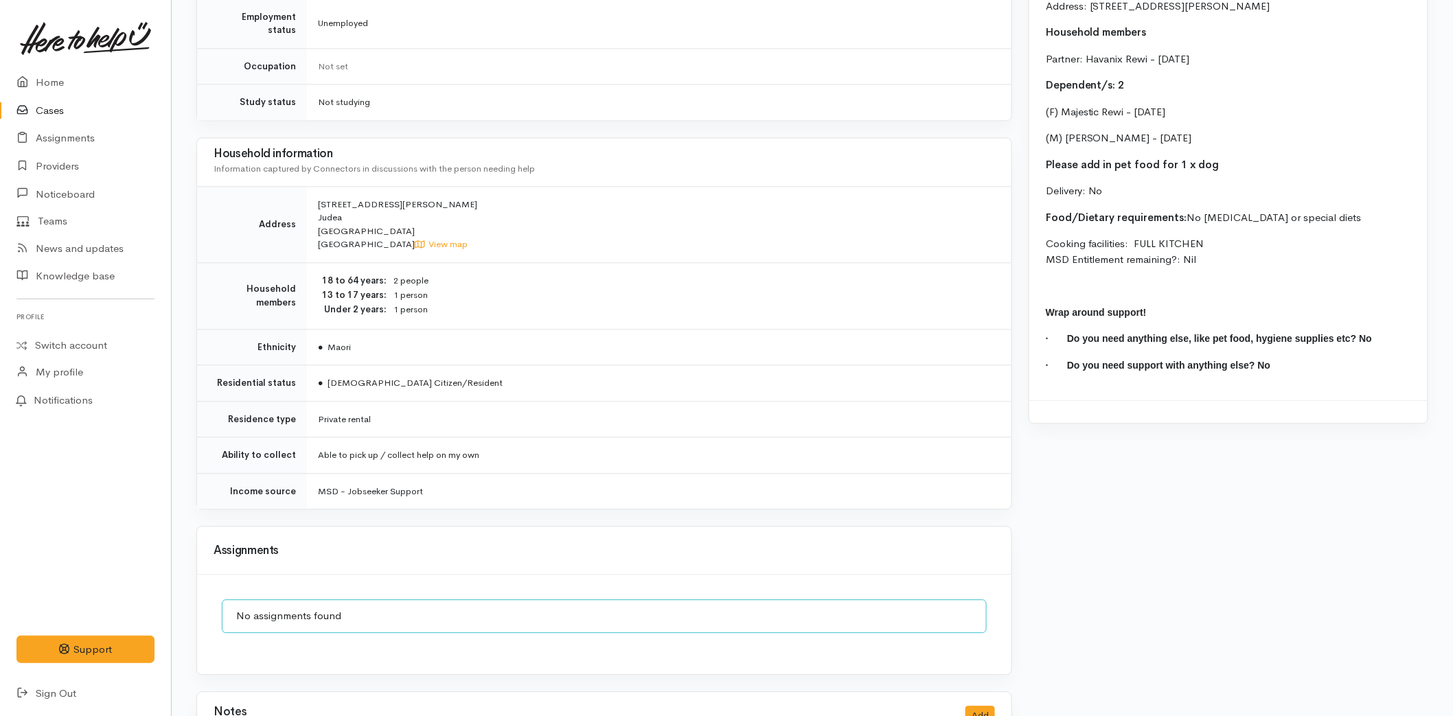
scroll to position [1291, 0]
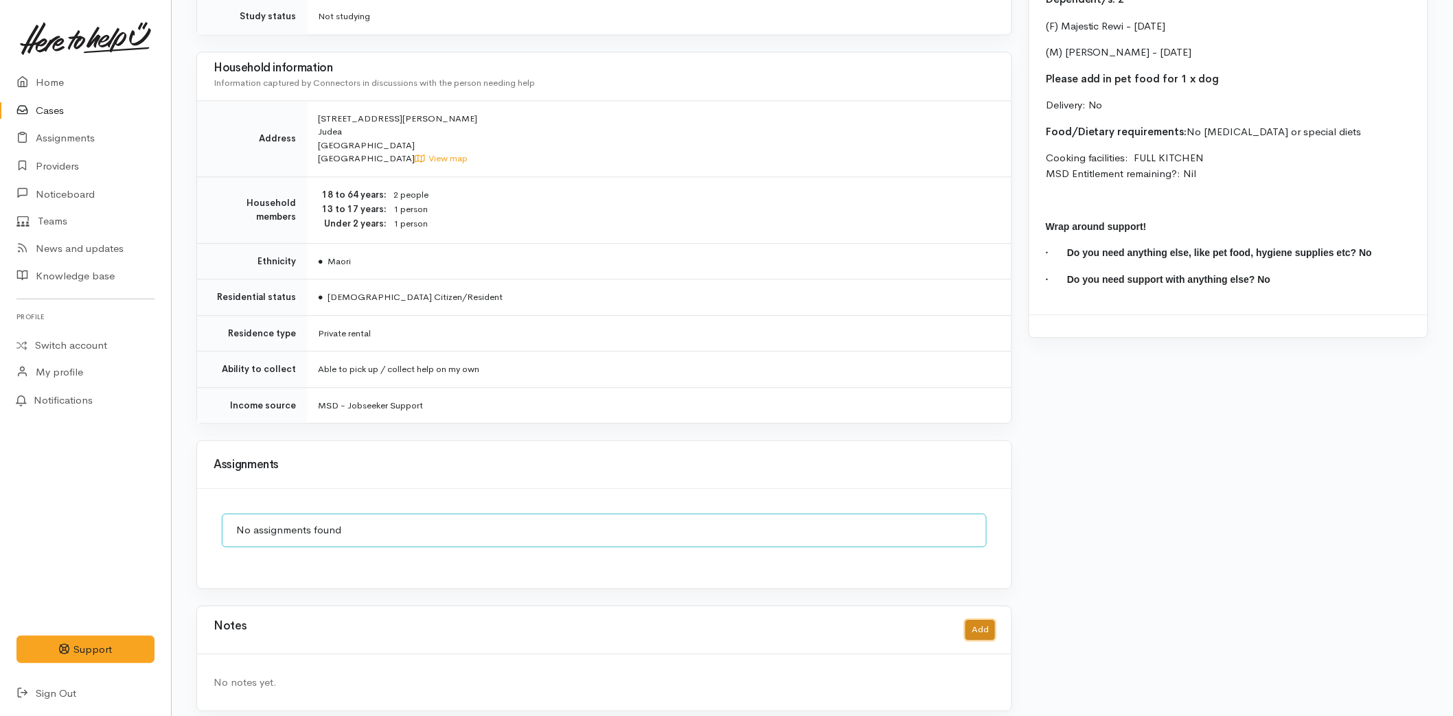
click at [980, 620] on button "Add" at bounding box center [980, 630] width 30 height 20
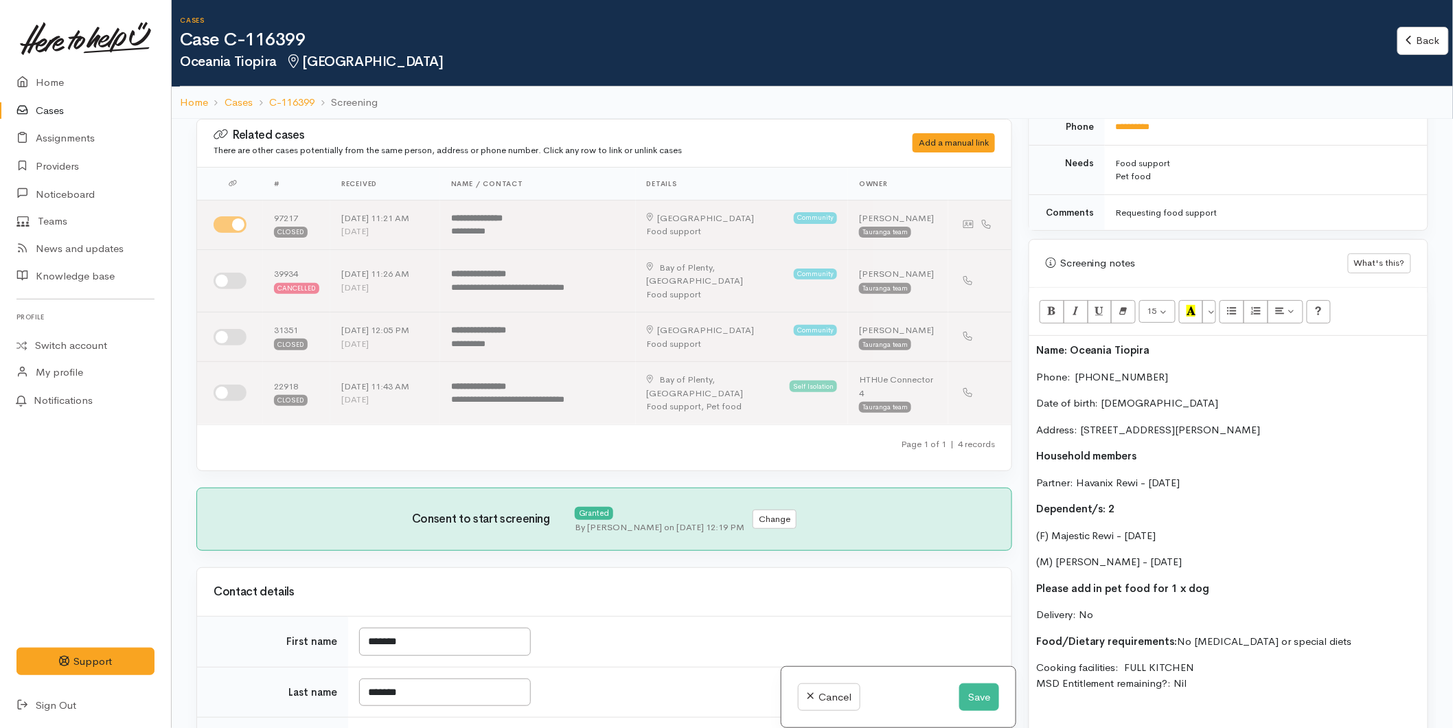
scroll to position [752, 0]
click at [1035, 351] on div "Name: [GEOGRAPHIC_DATA] Tiopira Phone:  [PHONE_NUMBER] Date of birth: [DEMOGRAP…" at bounding box center [1228, 575] width 398 height 479
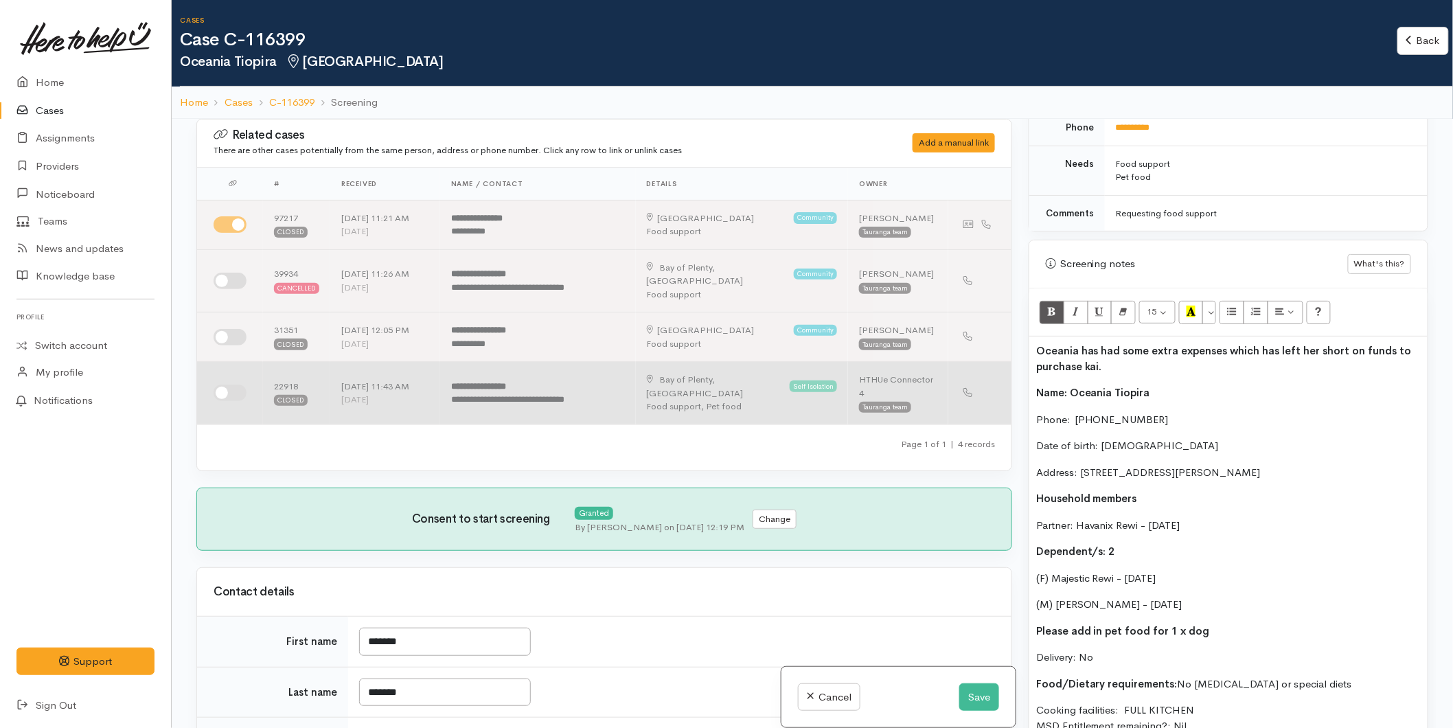
drag, startPoint x: 1157, startPoint y: 373, endPoint x: 999, endPoint y: 349, distance: 159.7
click at [999, 349] on div "Related cases There are other cases potentially from the same person, address o…" at bounding box center [812, 483] width 1248 height 728
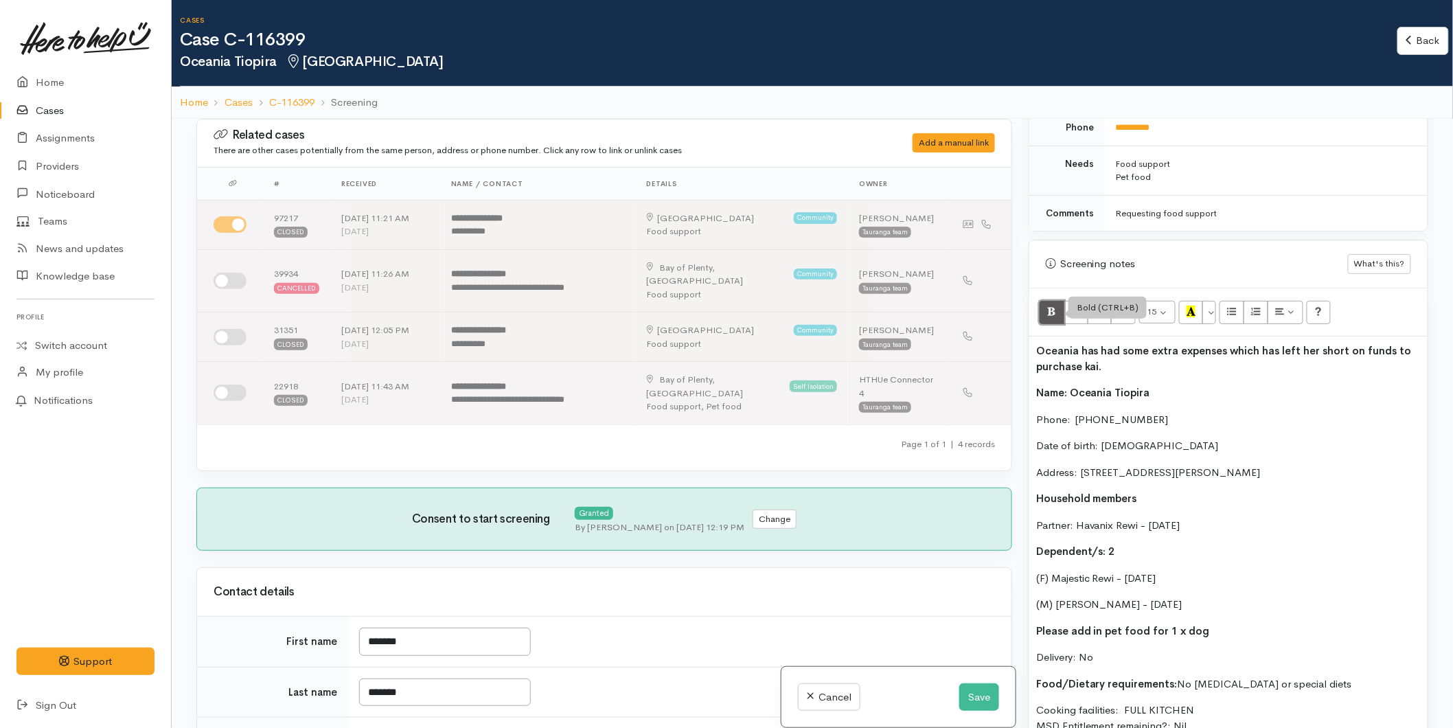
click at [1047, 314] on icon "Bold (CTRL+B)" at bounding box center [1051, 312] width 9 height 12
copy b "Oceania has had some extra expenses which has left her short on funds to purcha…"
click at [960, 695] on button "Save" at bounding box center [979, 697] width 40 height 28
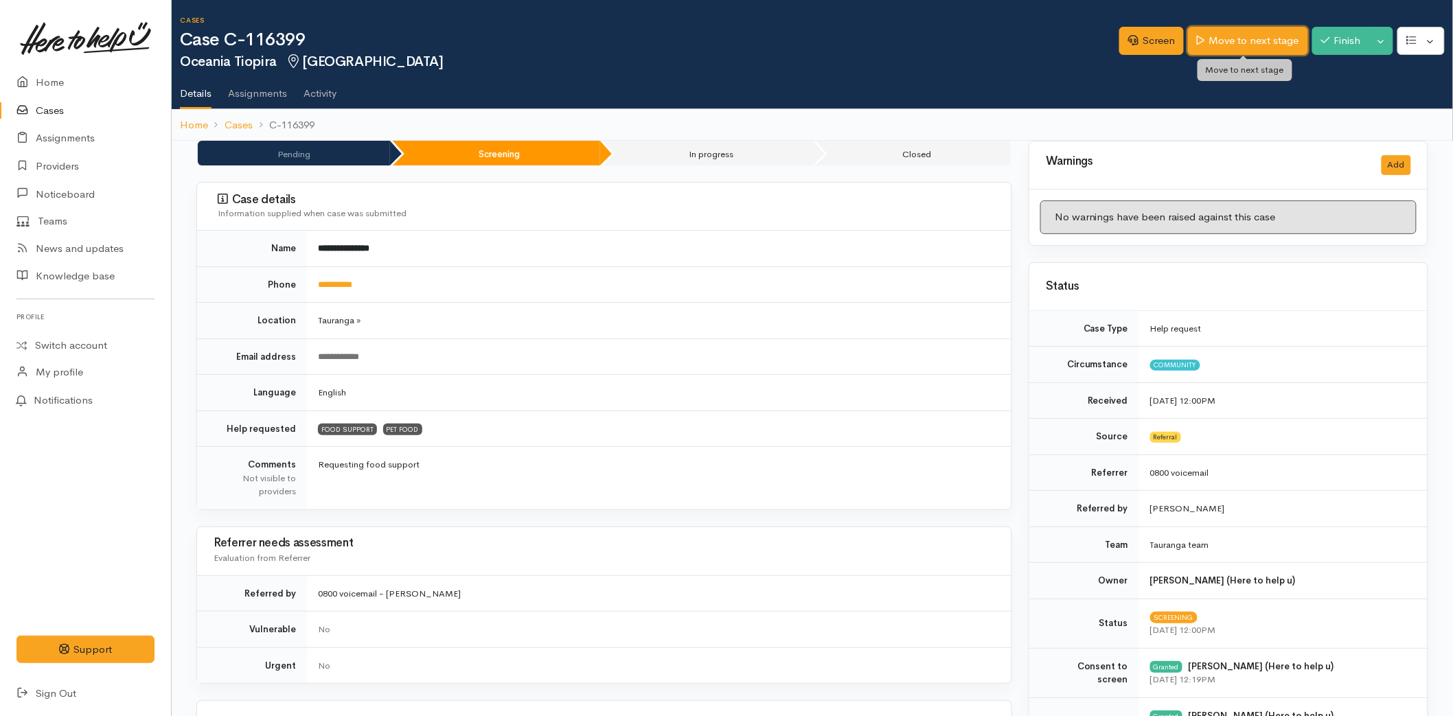
click at [1250, 40] on link "Move to next stage" at bounding box center [1247, 41] width 119 height 28
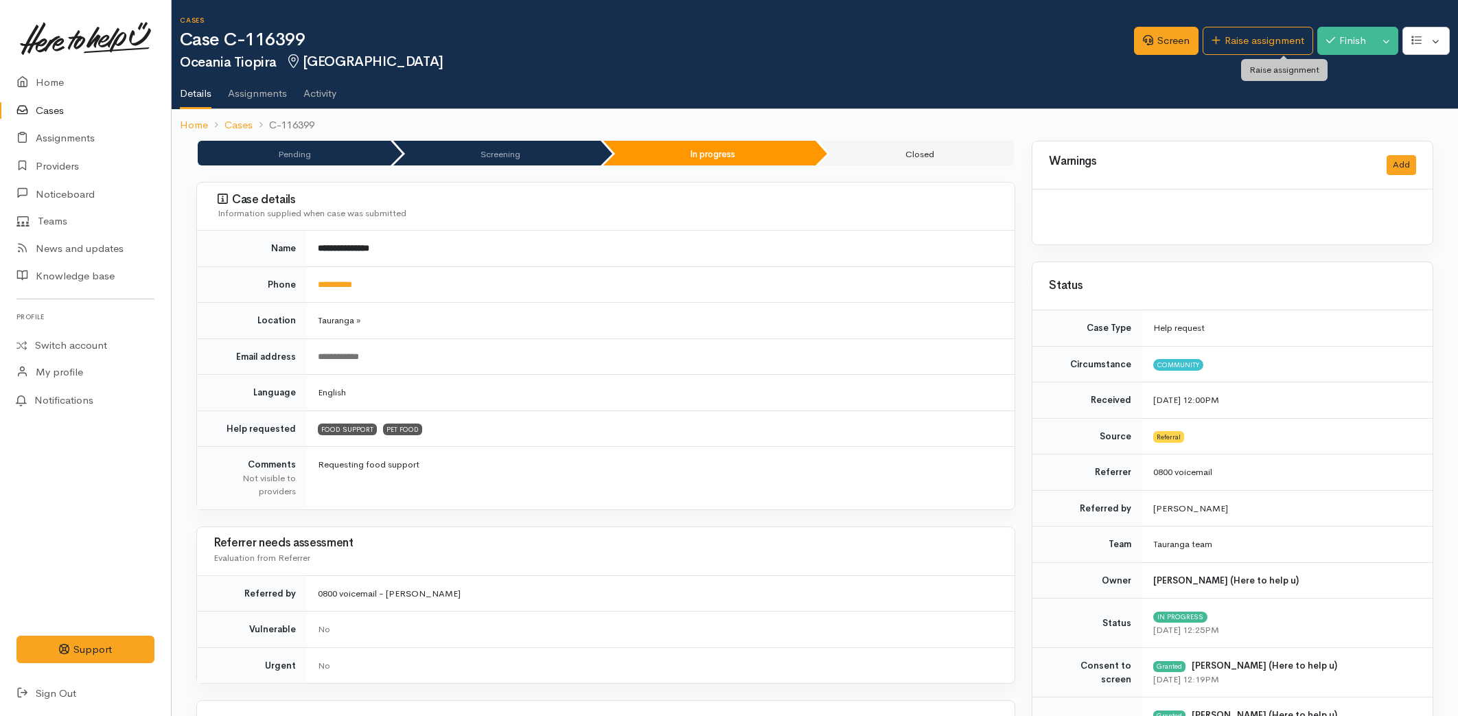
click at [1251, 40] on link "Raise assignment" at bounding box center [1258, 41] width 111 height 28
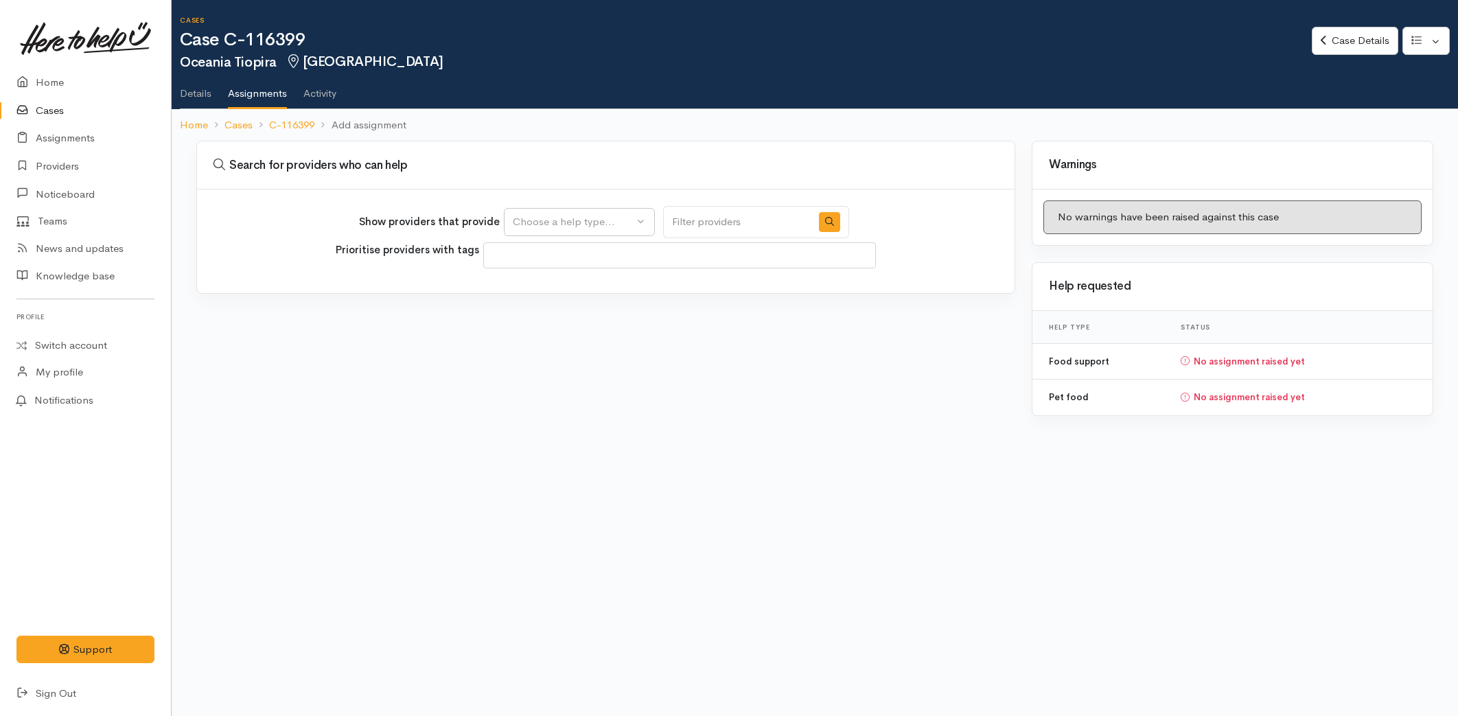
select select
click at [610, 218] on div "Choose a help type..." at bounding box center [573, 222] width 121 height 16
click at [551, 286] on span "Food support" at bounding box center [553, 287] width 64 height 16
select select "3"
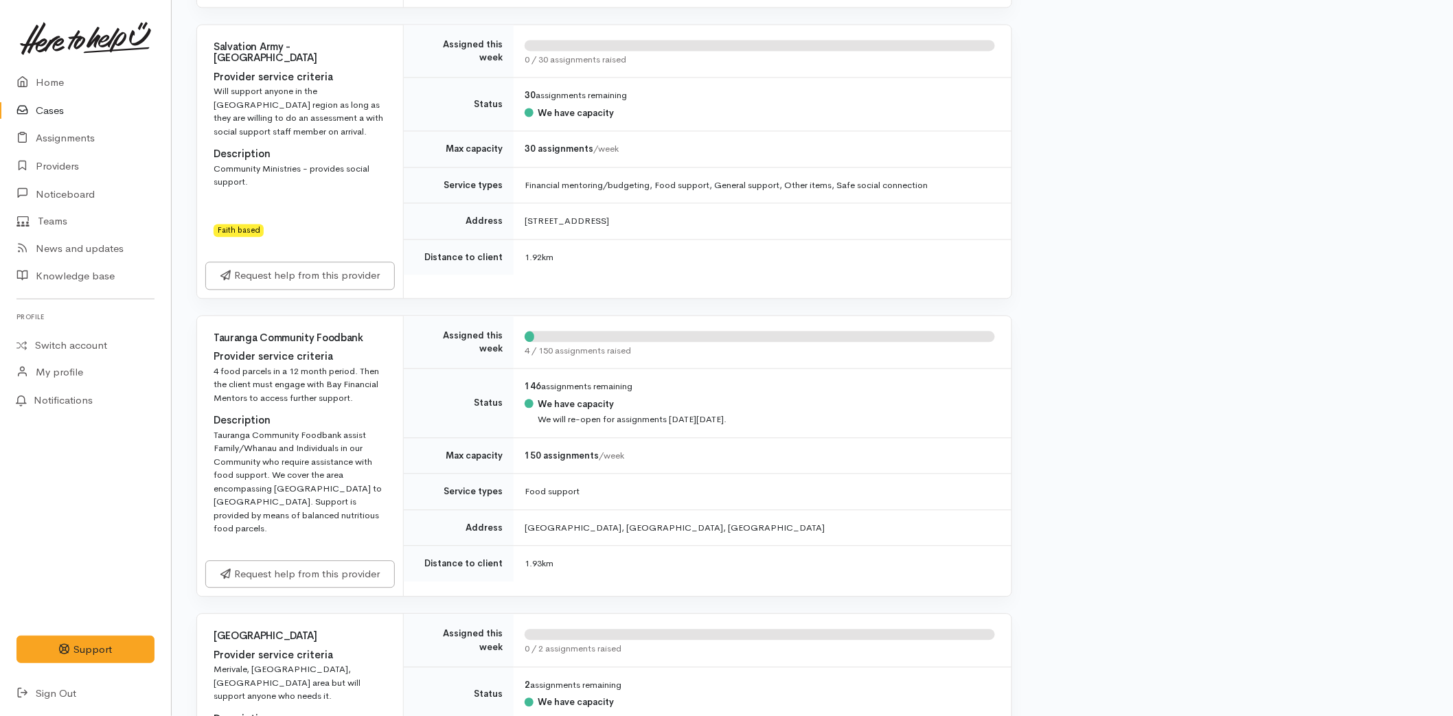
scroll to position [1373, 0]
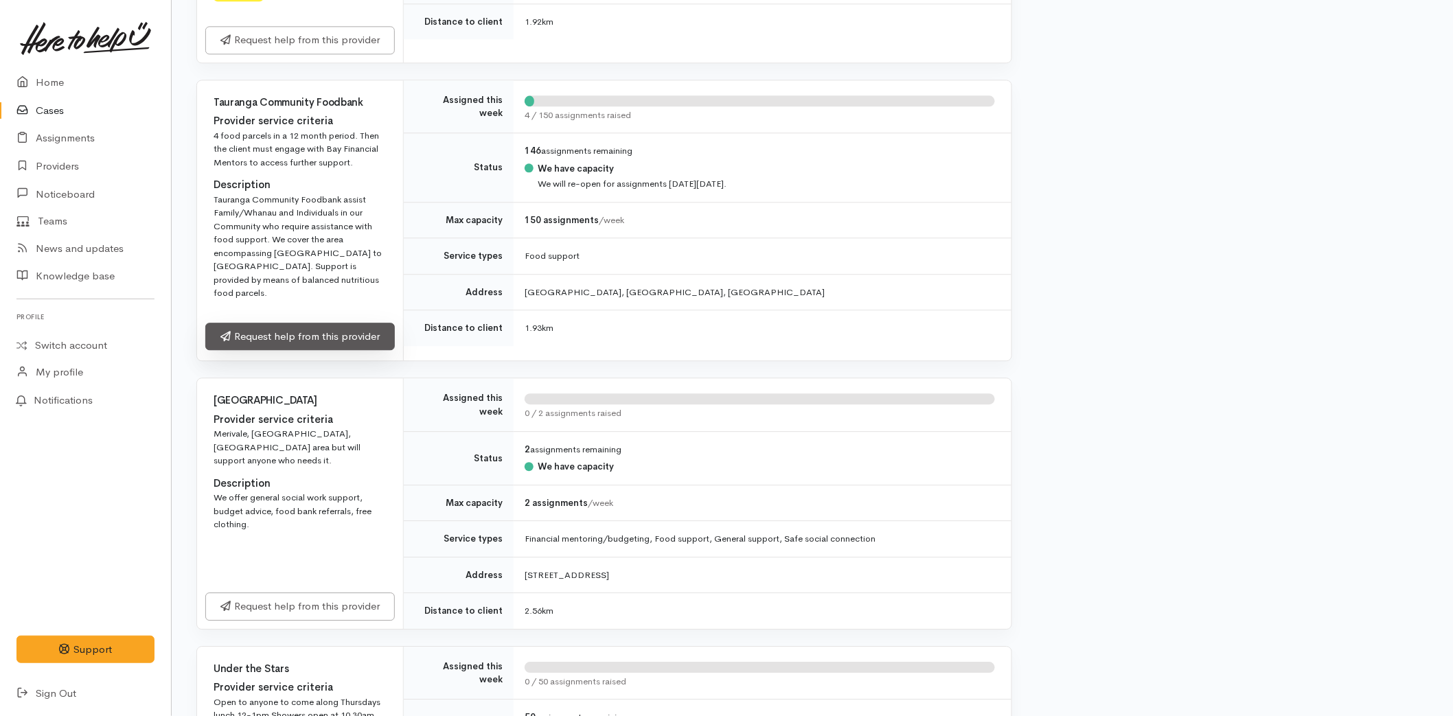
click at [296, 323] on link "Request help from this provider" at bounding box center [299, 337] width 189 height 28
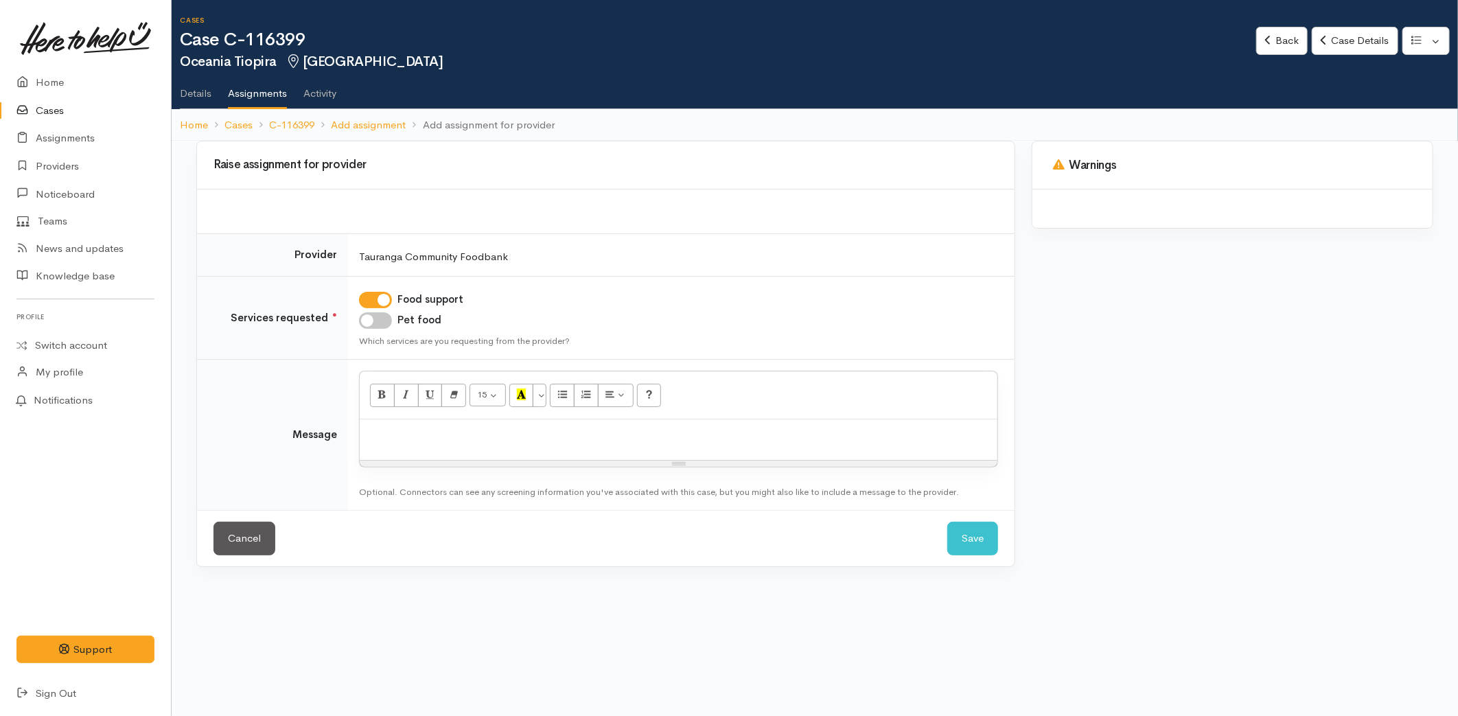
click at [378, 317] on input "Pet food" at bounding box center [375, 320] width 33 height 16
checkbox input "true"
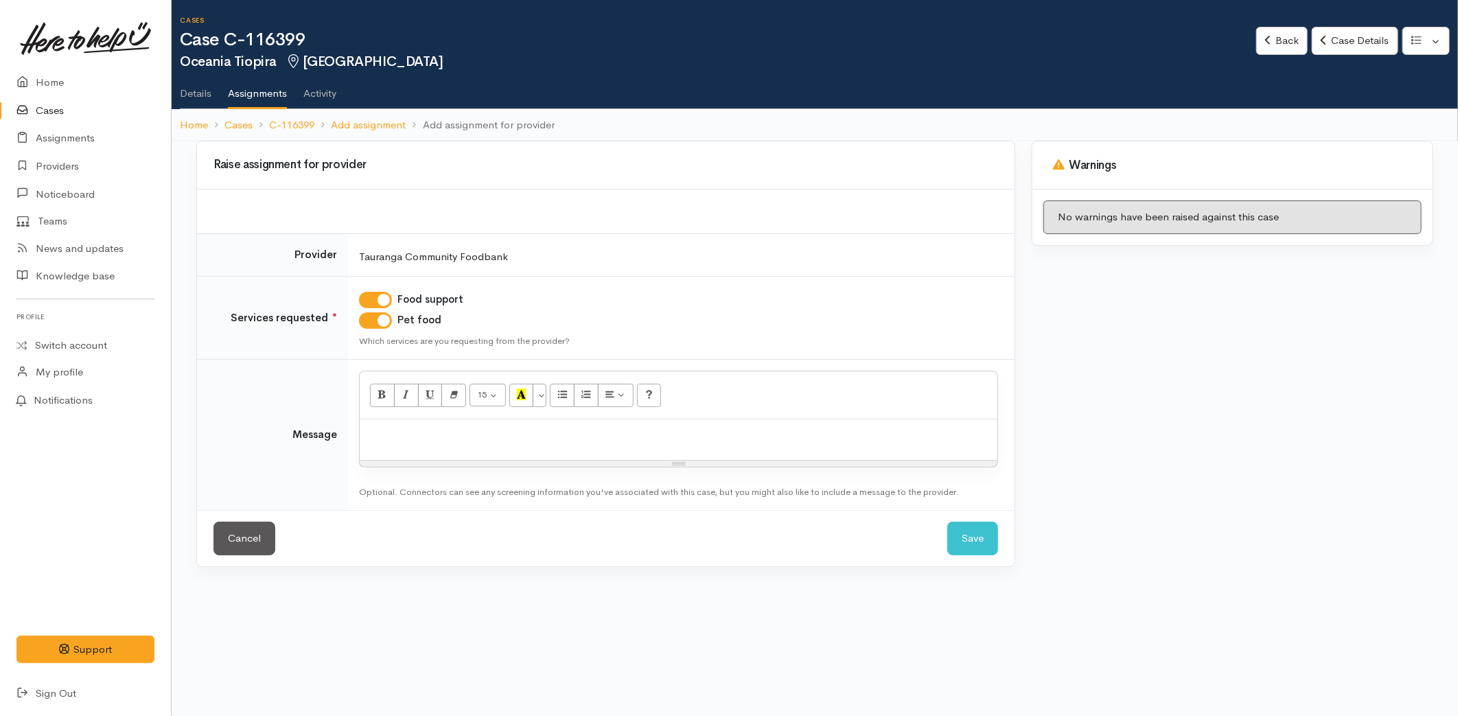
click at [389, 426] on p at bounding box center [679, 434] width 624 height 16
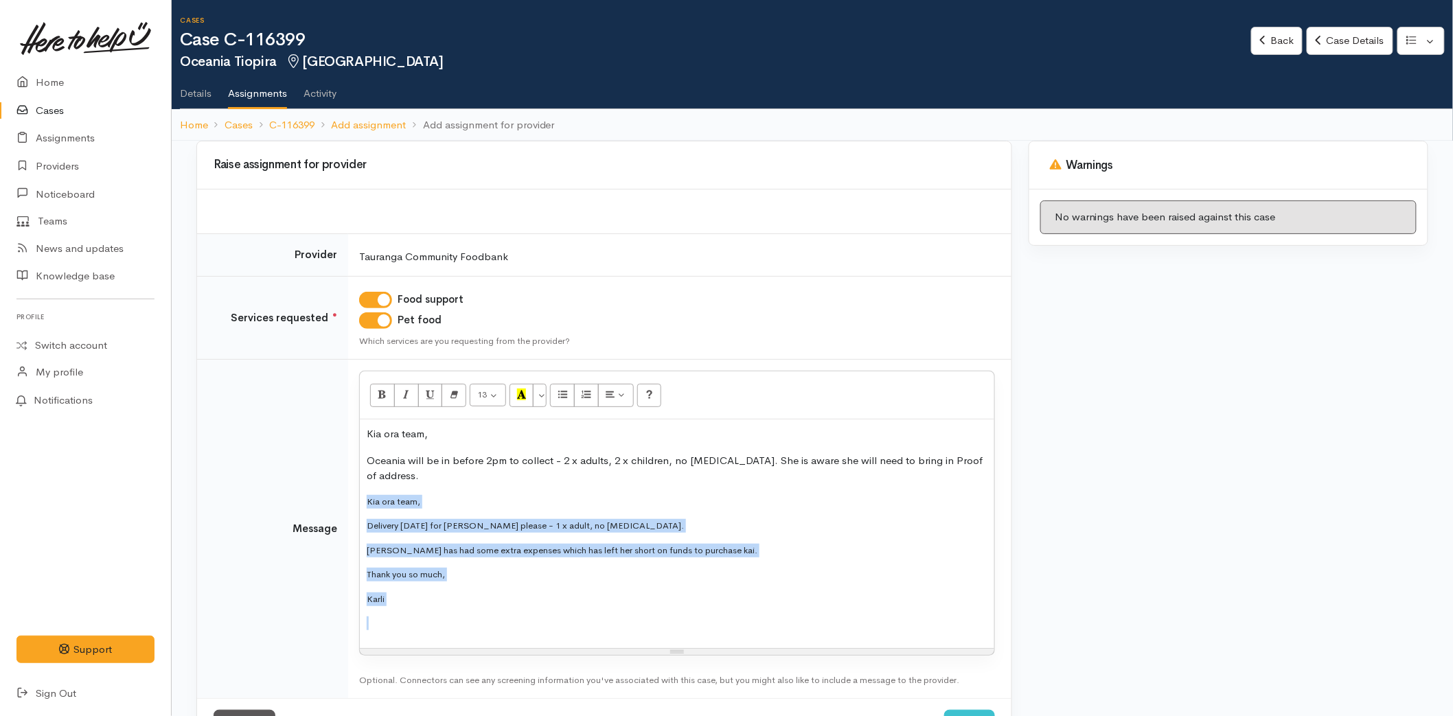
drag, startPoint x: 415, startPoint y: 608, endPoint x: 369, endPoint y: 502, distance: 115.9
click at [369, 502] on div "Kia ora team, Oceania will be in before 2pm to collect - 2 x adults, 2 x childr…" at bounding box center [677, 533] width 634 height 229
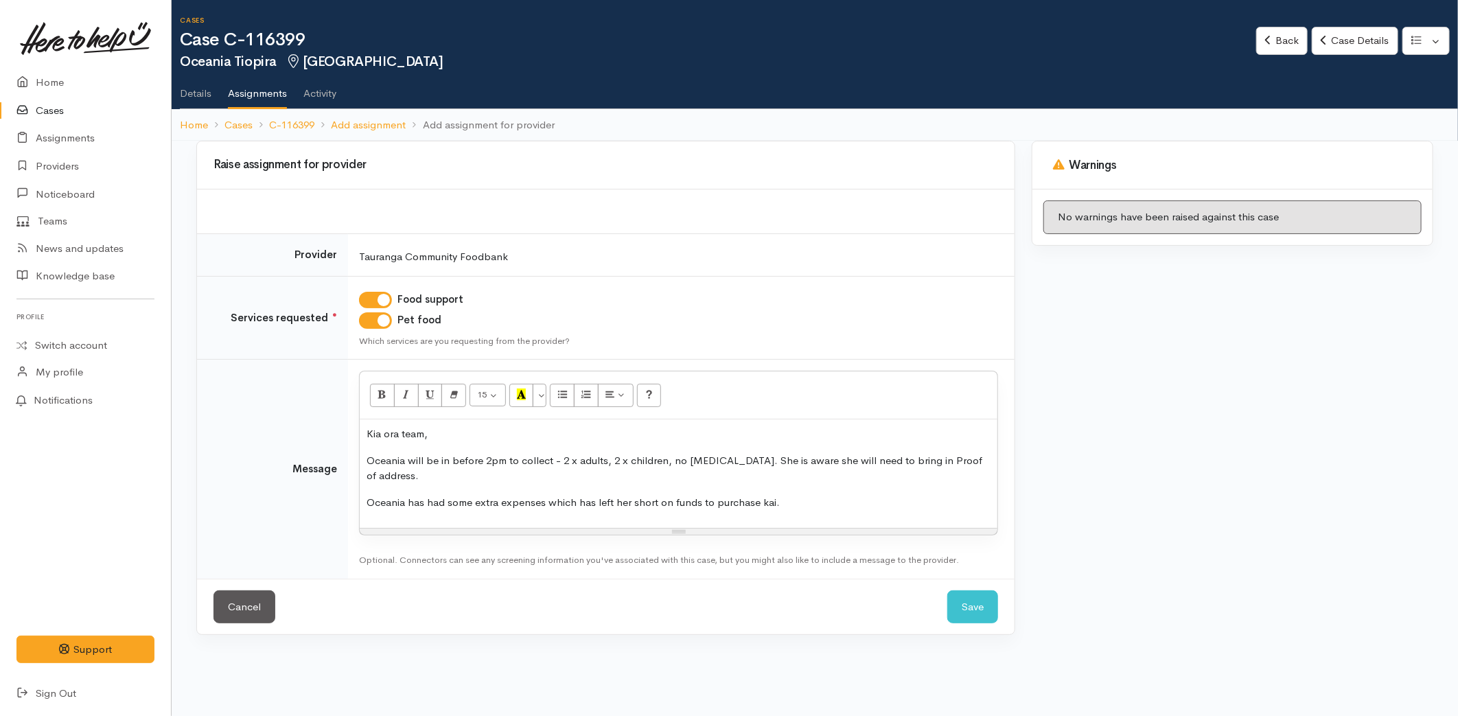
click at [428, 481] on p "Oceania will be in before 2pm to collect - 2 x adults, 2 x children, no food al…" at bounding box center [679, 468] width 624 height 31
click at [810, 503] on p "Oceania has had some extra expenses which has left her short on funds to purcha…" at bounding box center [679, 503] width 624 height 16
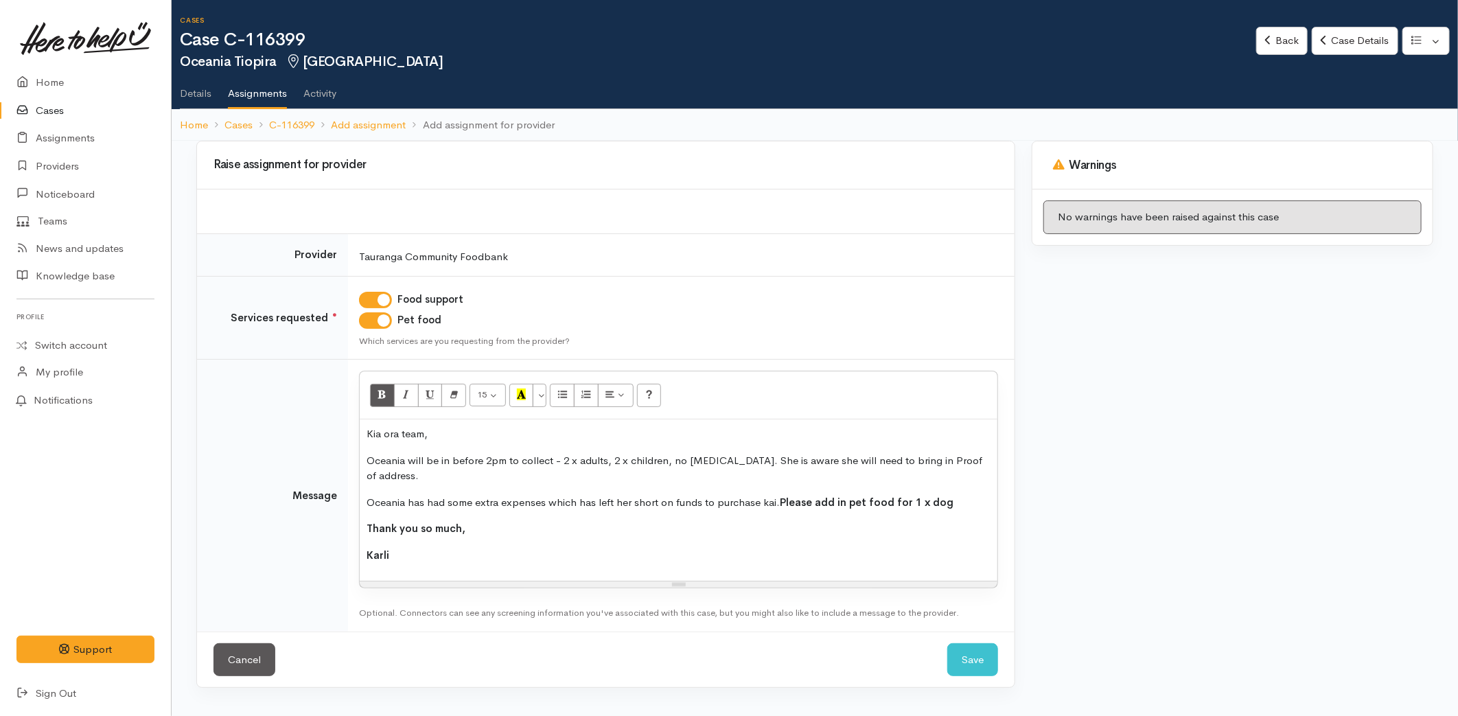
drag, startPoint x: 417, startPoint y: 565, endPoint x: 365, endPoint y: 519, distance: 69.6
click at [365, 519] on div "Kia ora team, Oceania will be in before 2pm to collect - 2 x adults, 2 x childr…" at bounding box center [679, 499] width 638 height 161
click at [386, 395] on icon "Bold (CTRL+B)" at bounding box center [382, 395] width 9 height 12
click at [971, 676] on button "Save" at bounding box center [972, 660] width 51 height 34
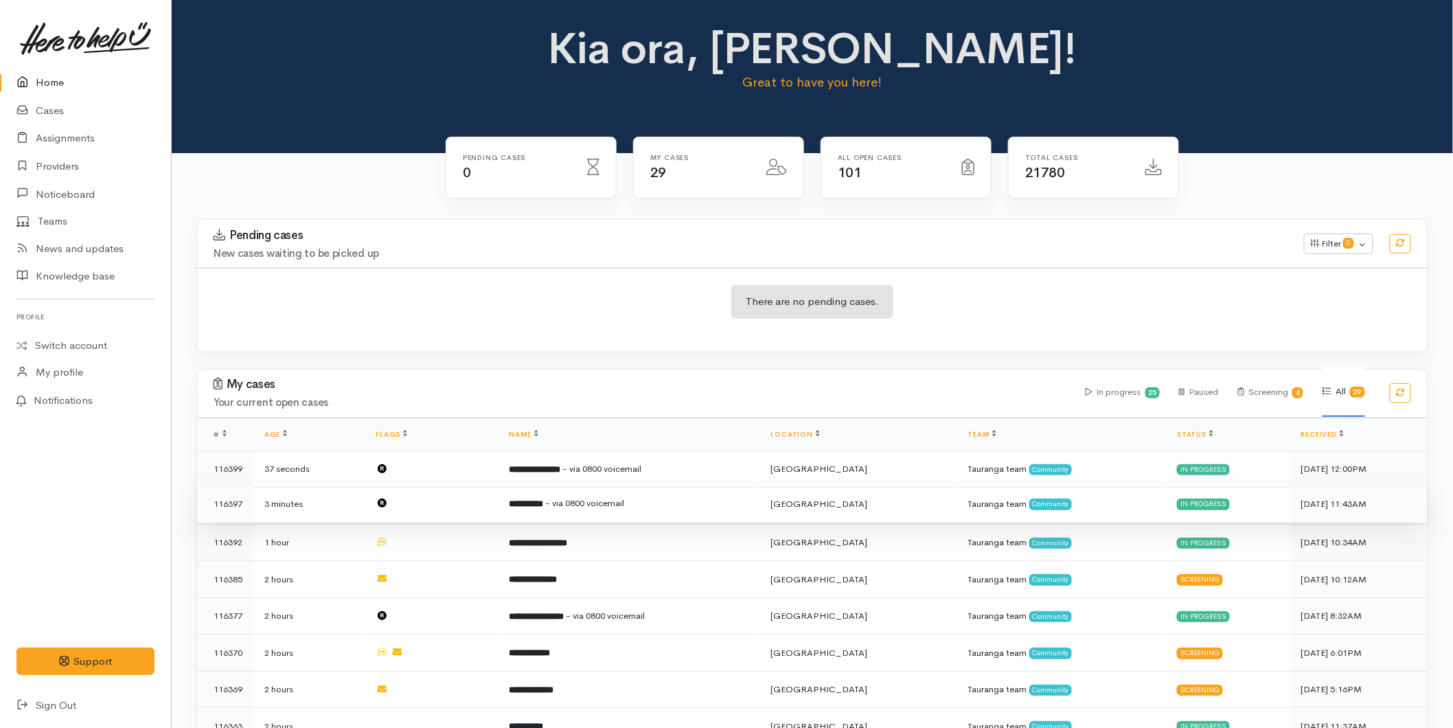
click at [571, 510] on td "**********" at bounding box center [629, 503] width 262 height 37
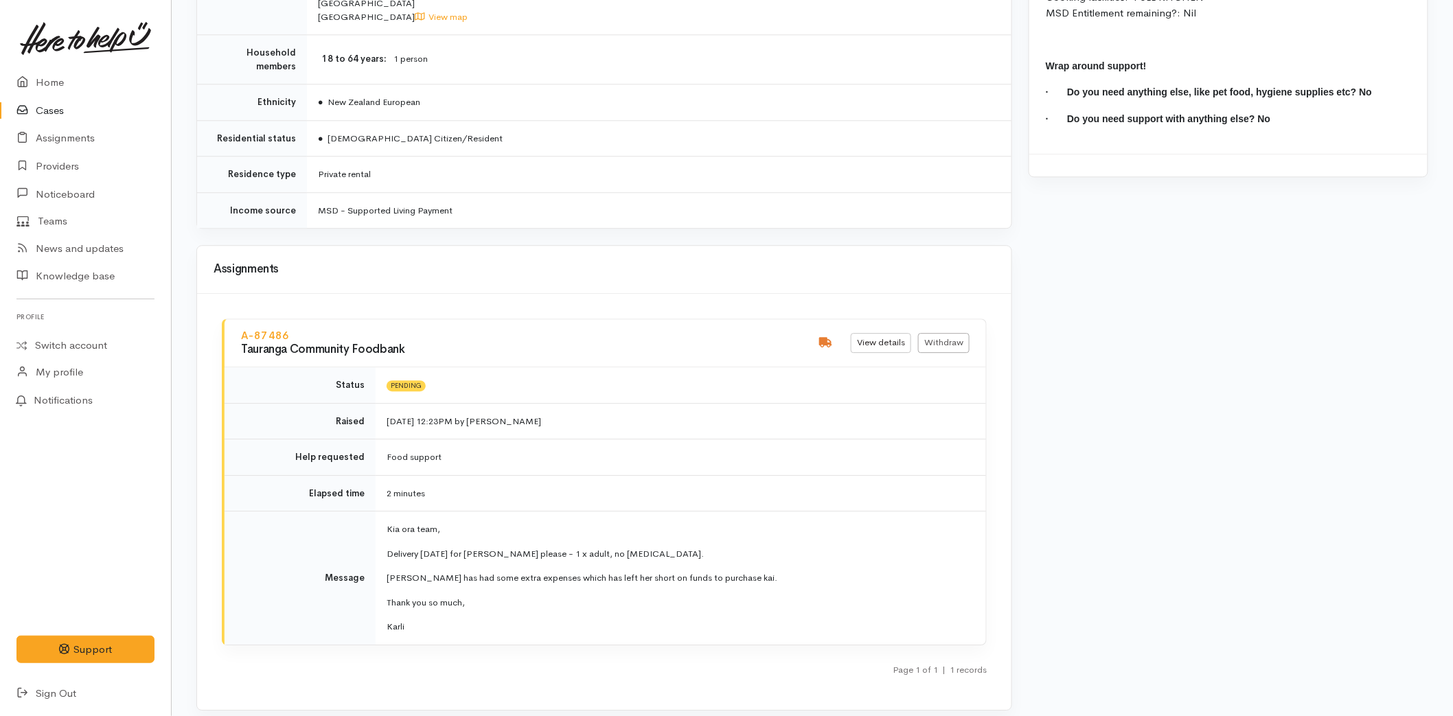
scroll to position [1678, 0]
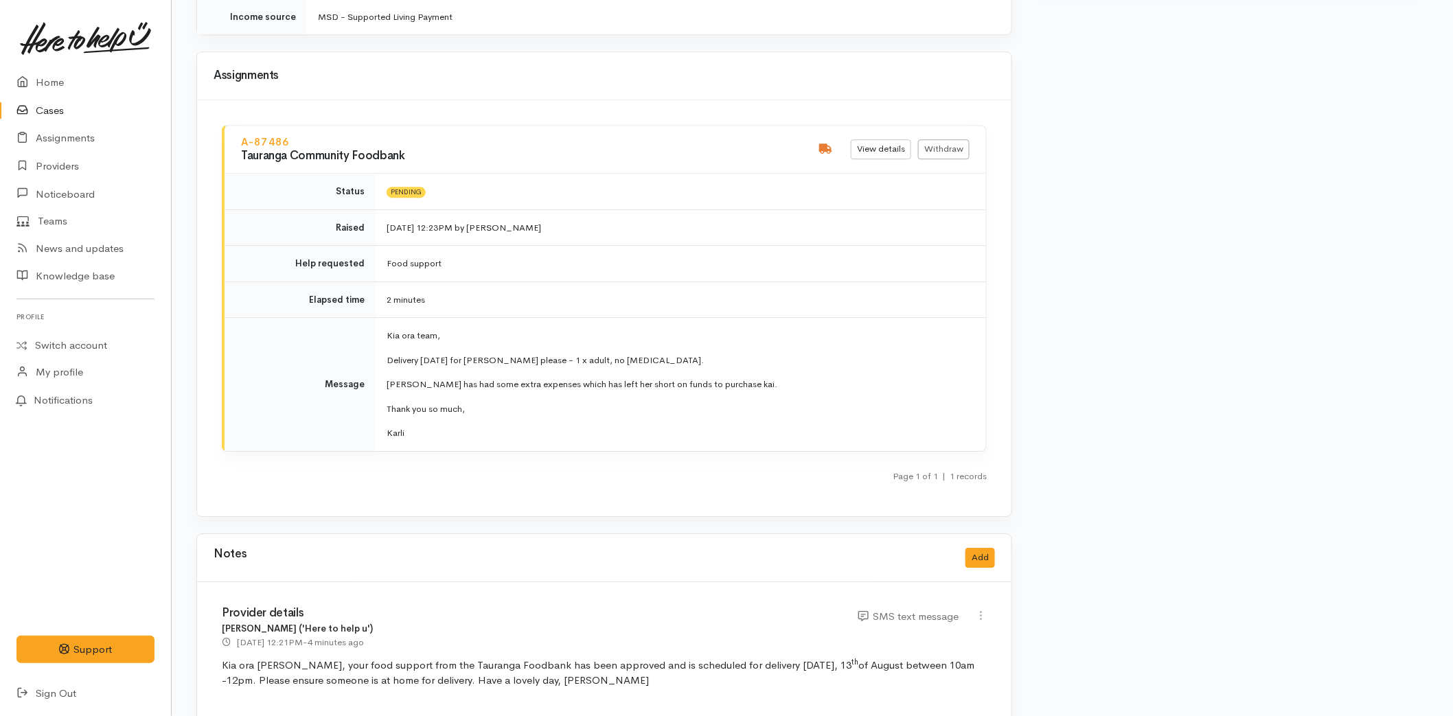
drag, startPoint x: 436, startPoint y: 419, endPoint x: 383, endPoint y: 321, distance: 112.1
click at [383, 321] on td "Kia ora team, Delivery [DATE] for [PERSON_NAME] please - 1 x adult, no [MEDICAL…" at bounding box center [681, 384] width 610 height 133
copy td "Kia ora team, Delivery [DATE] for [PERSON_NAME] please - 1 x adult, no [MEDICAL…"
click at [941, 139] on link "Withdraw" at bounding box center [943, 149] width 51 height 20
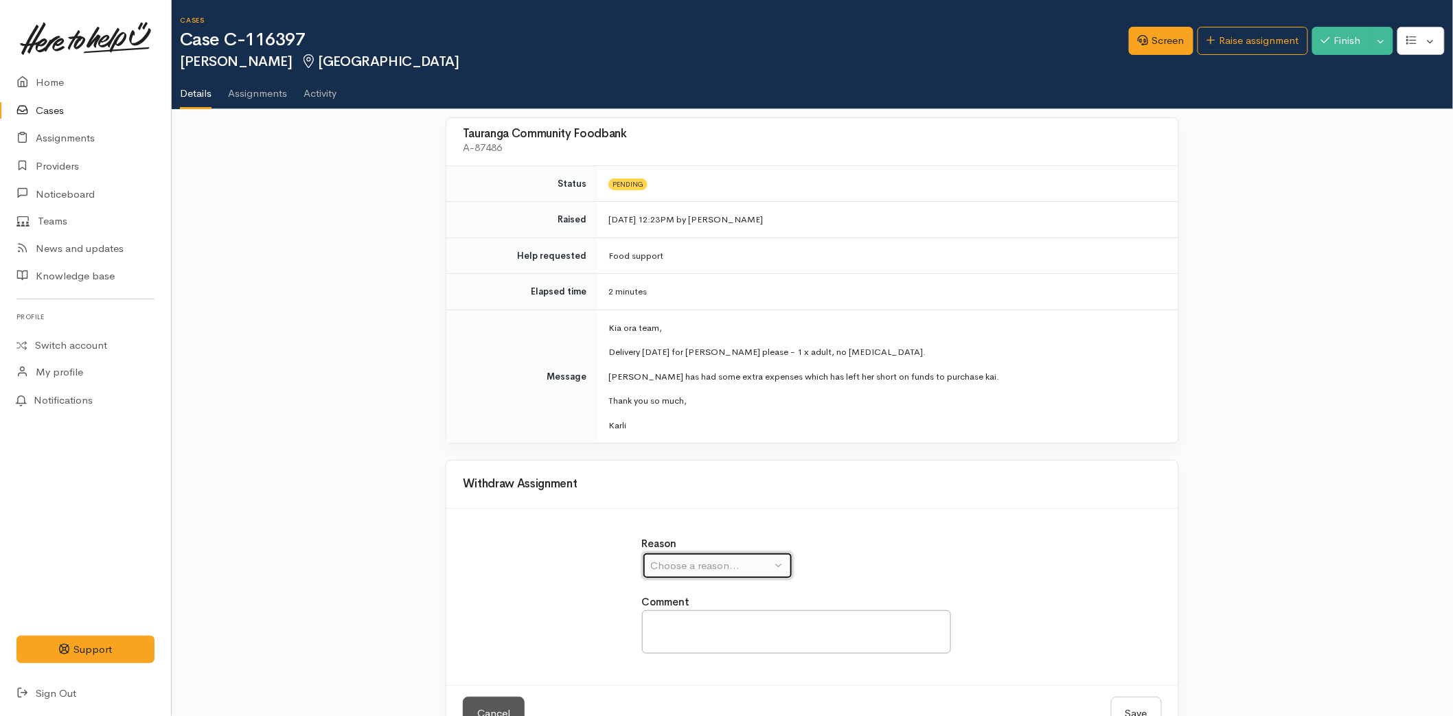
click at [677, 553] on button "Choose a reason..." at bounding box center [717, 566] width 151 height 28
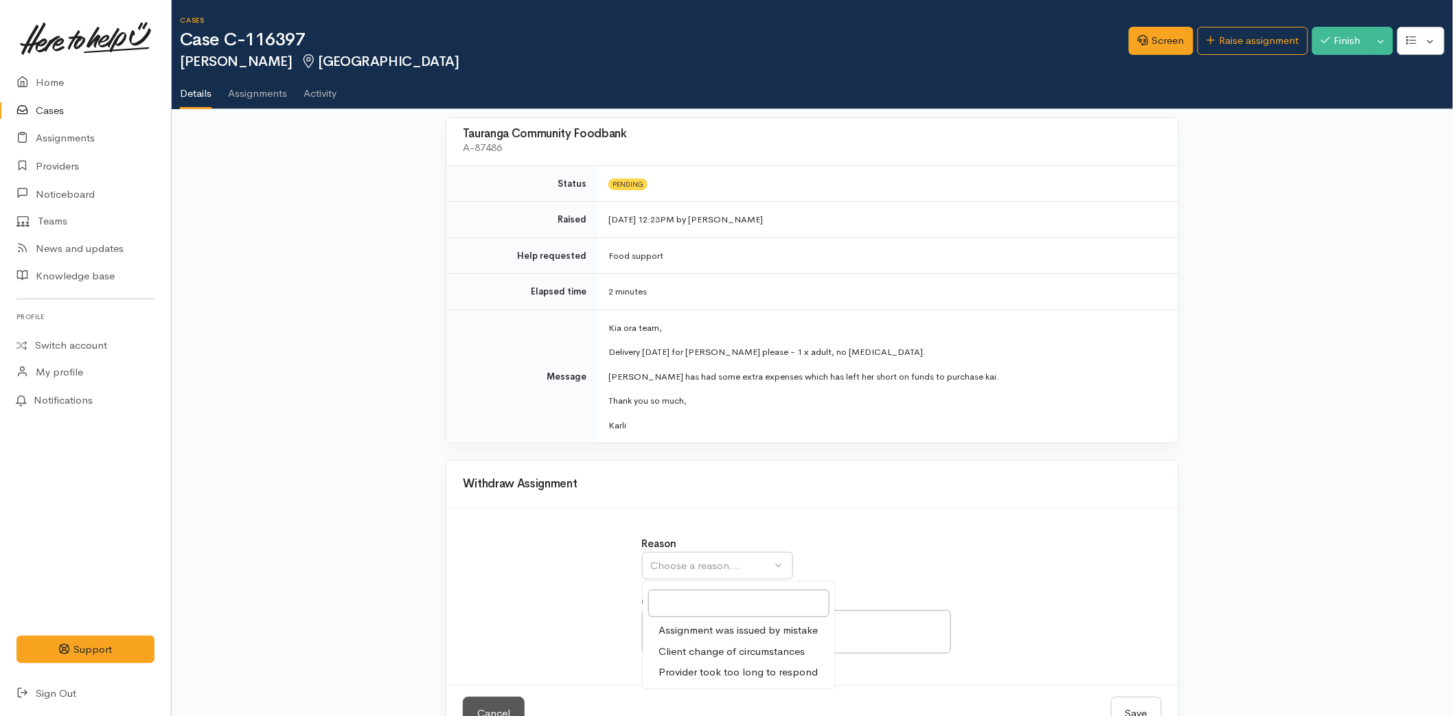
click at [702, 634] on span "Assignment was issued by mistake" at bounding box center [738, 631] width 159 height 16
select select "1"
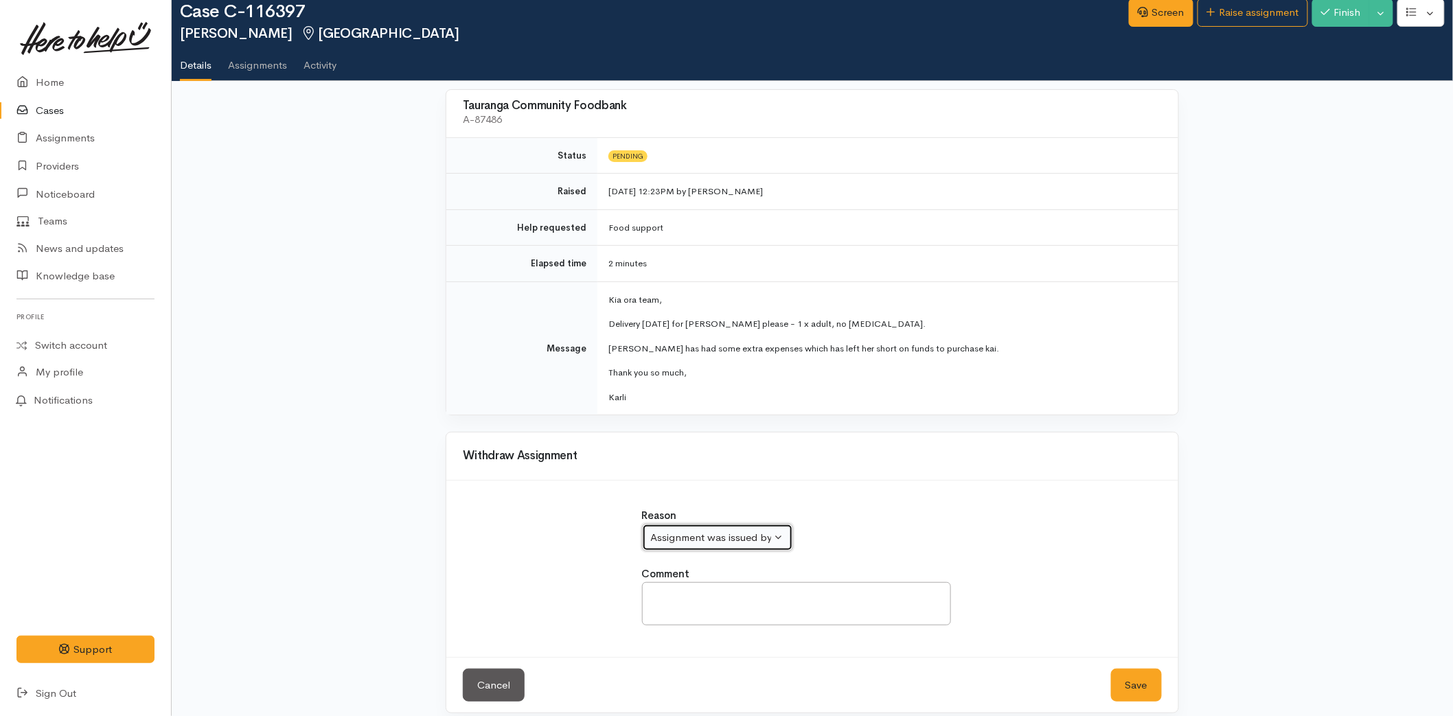
scroll to position [43, 0]
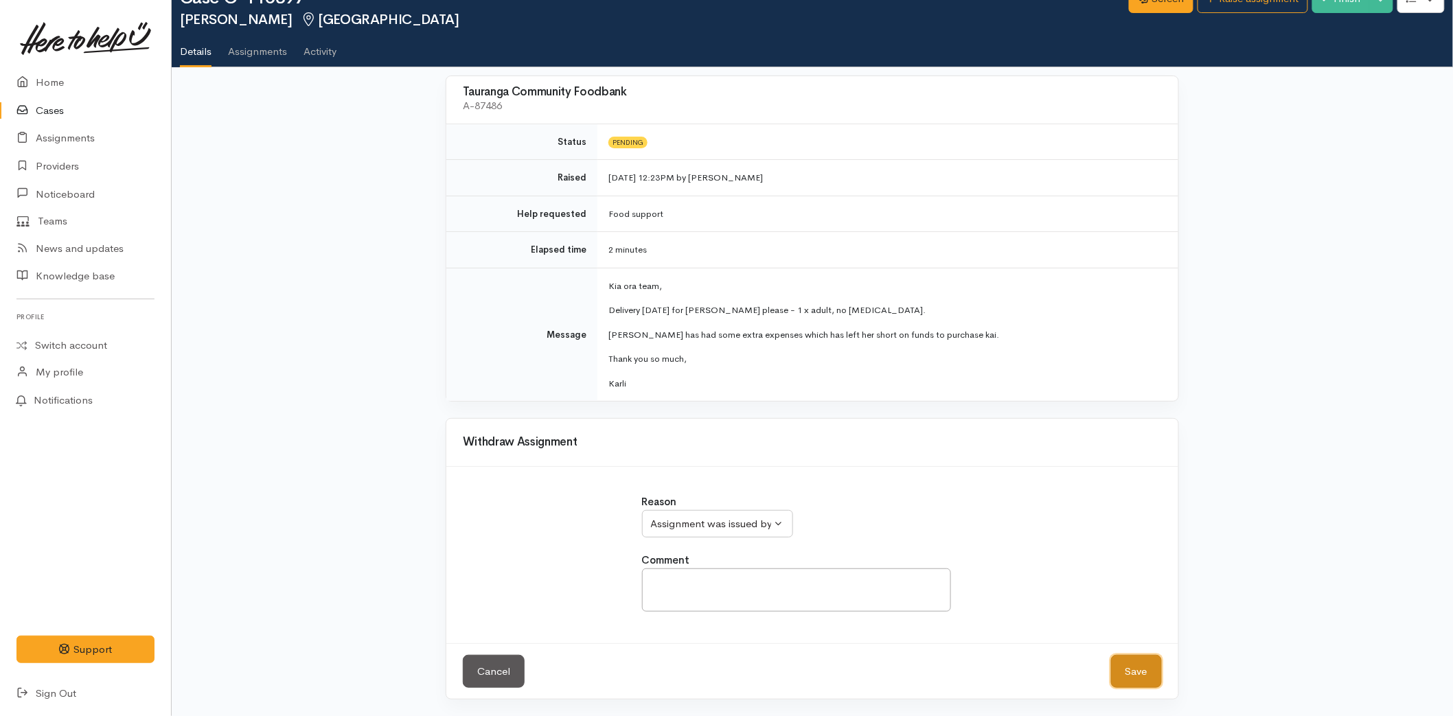
click at [1119, 660] on button "Save" at bounding box center [1136, 672] width 51 height 34
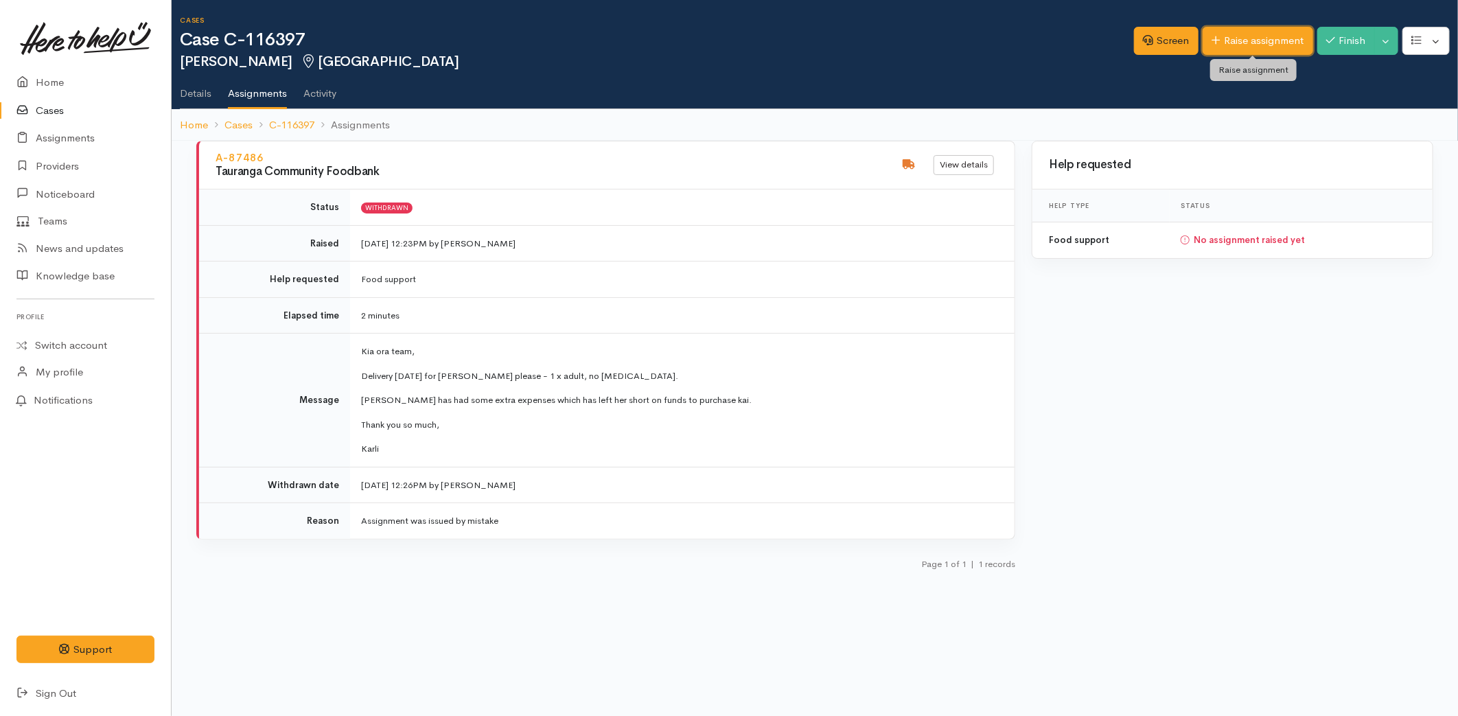
click at [1230, 34] on link "Raise assignment" at bounding box center [1258, 41] width 111 height 28
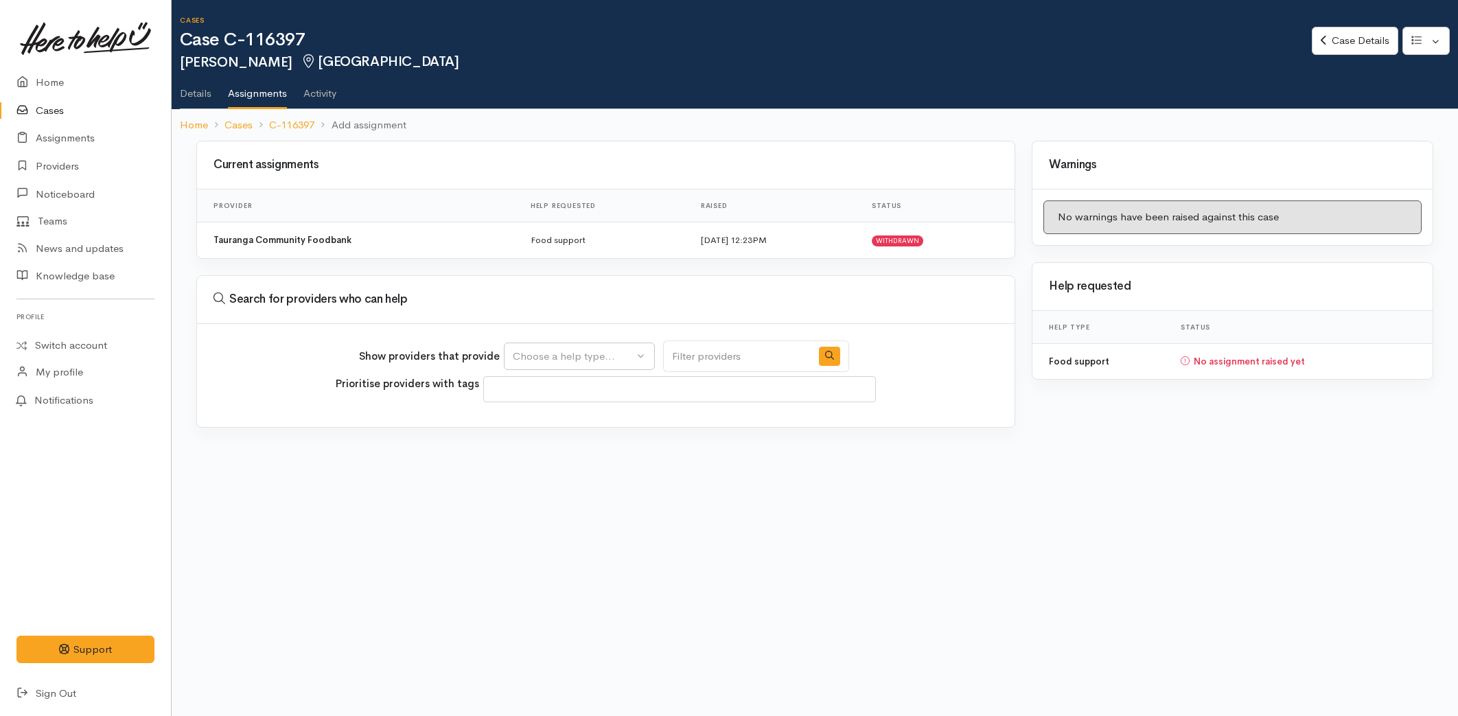
select select
click at [554, 347] on button "Choose a help type..." at bounding box center [579, 357] width 151 height 28
click at [564, 422] on span "Food support" at bounding box center [553, 421] width 64 height 16
select select "3"
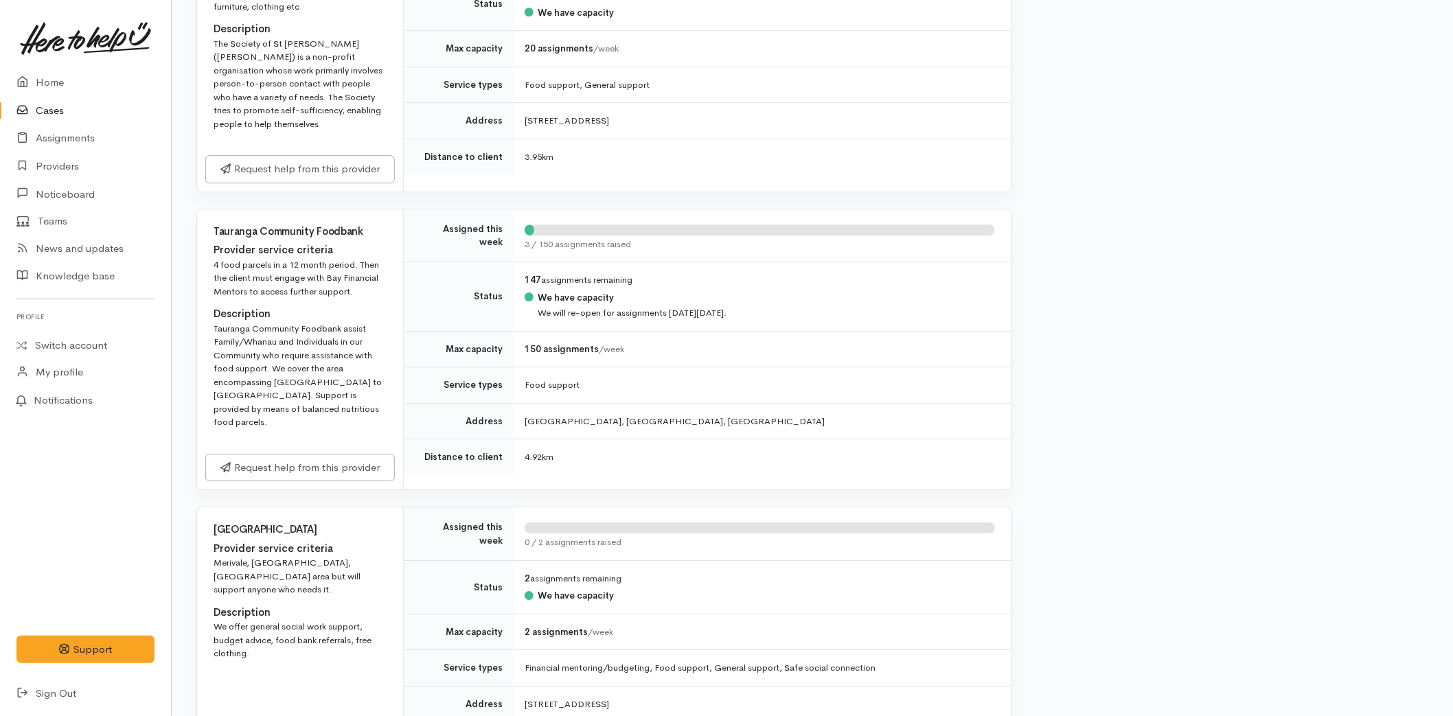
scroll to position [1830, 0]
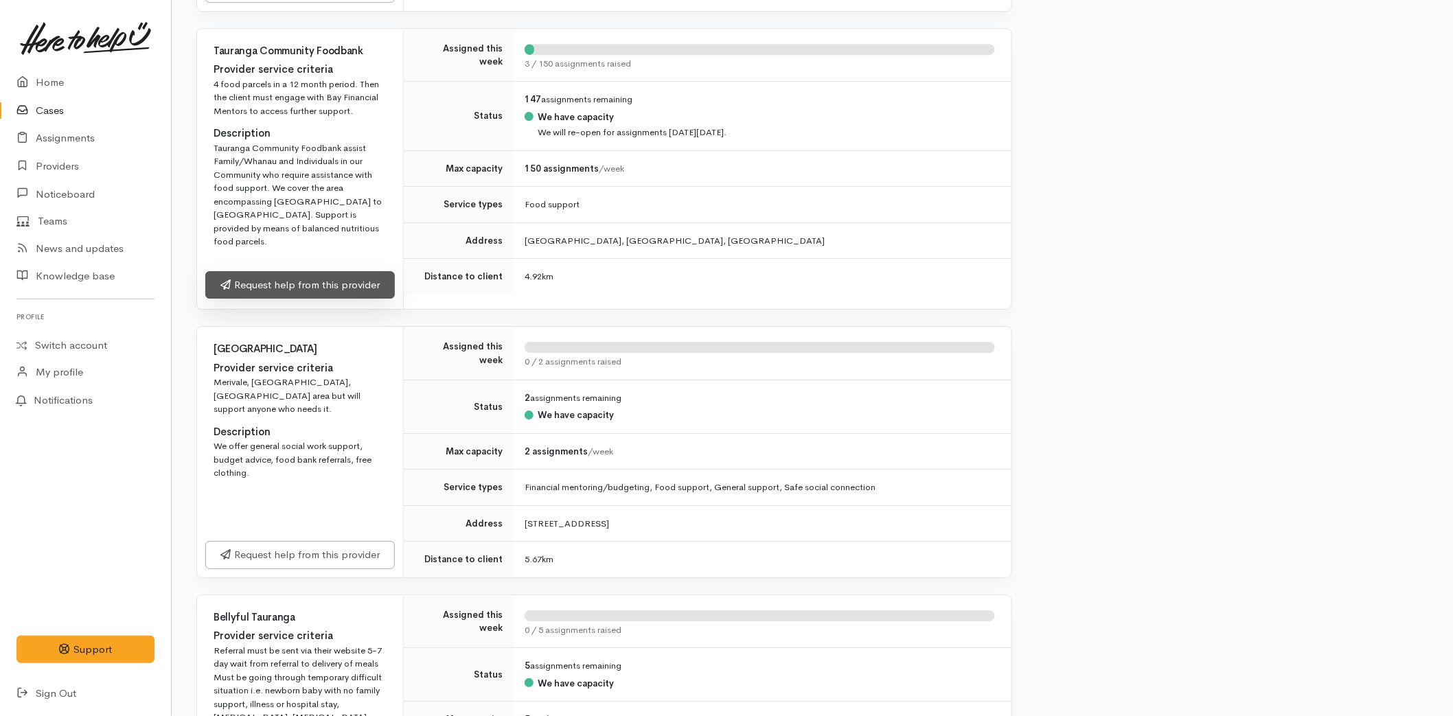
click at [255, 271] on link "Request help from this provider" at bounding box center [299, 285] width 189 height 28
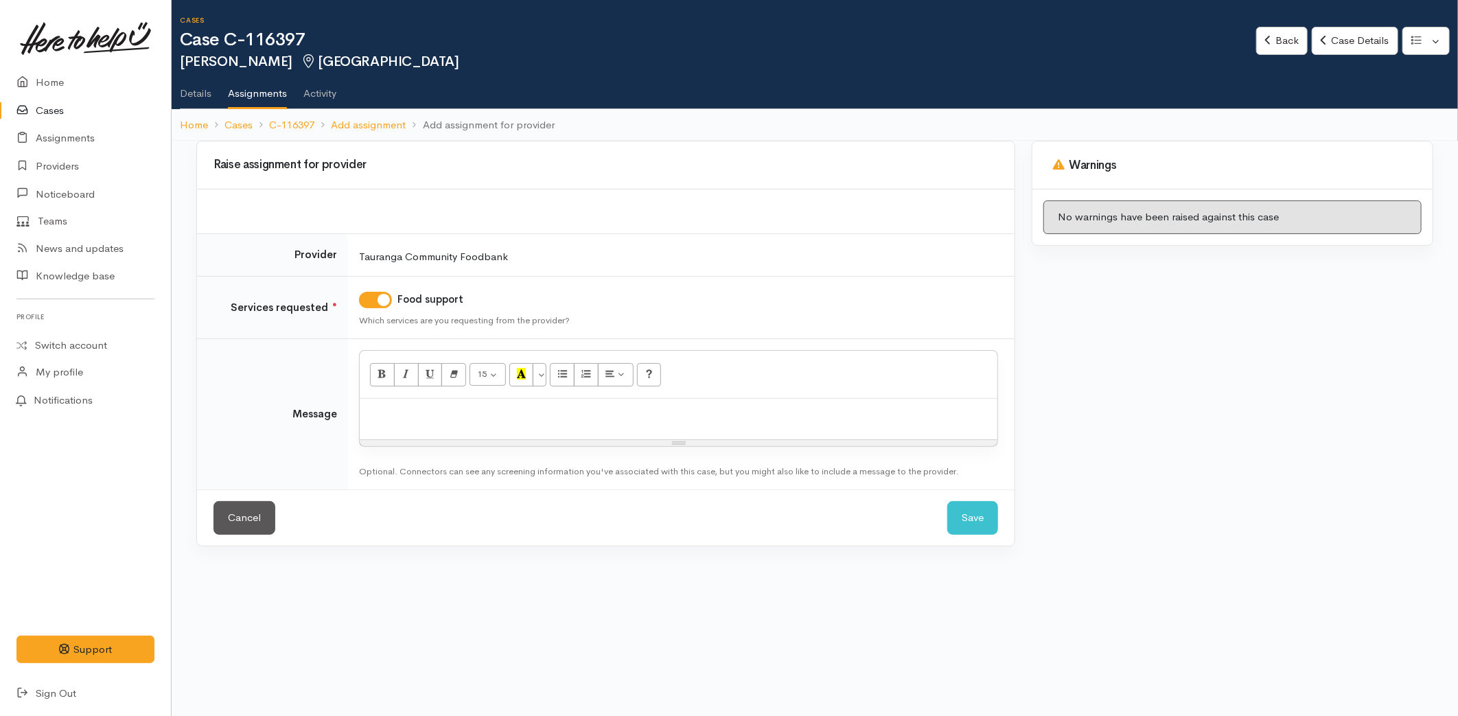
click at [724, 437] on div at bounding box center [679, 419] width 638 height 41
paste div
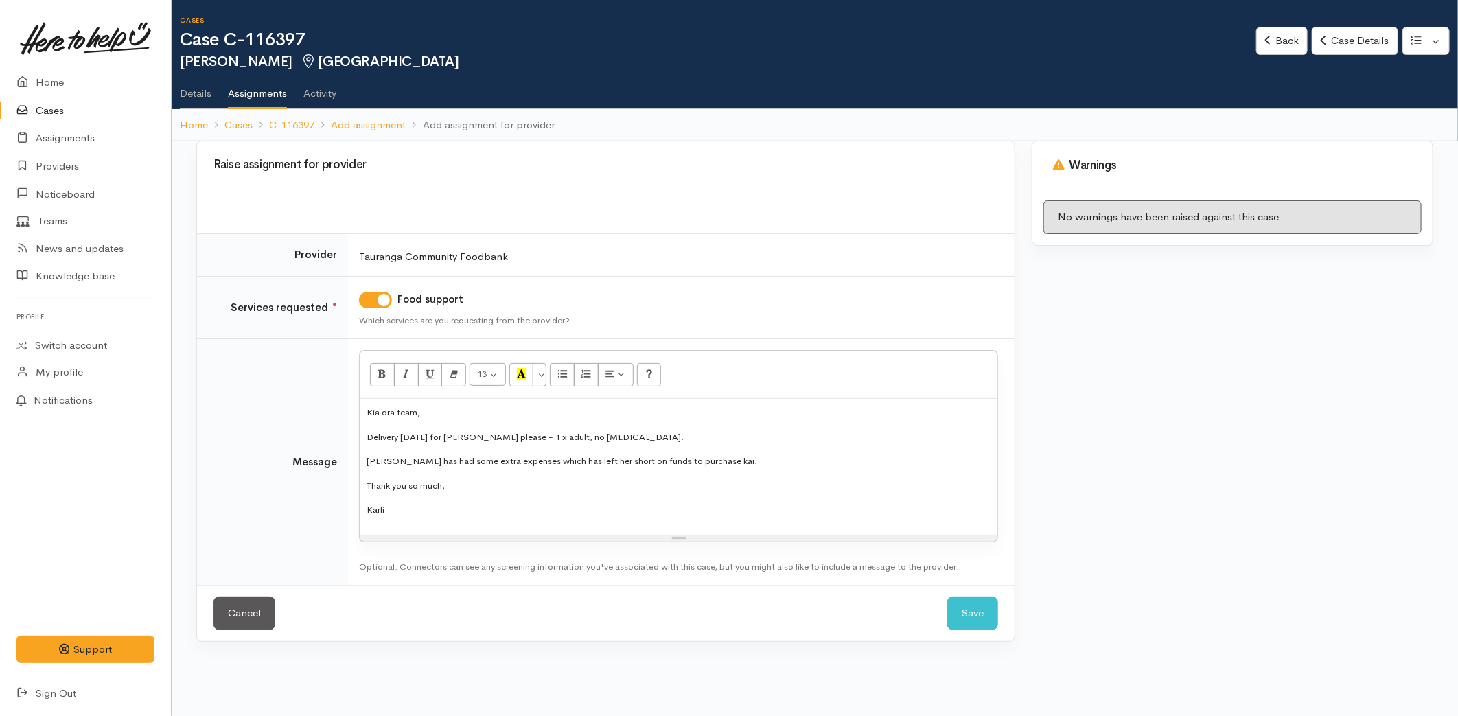
drag, startPoint x: 371, startPoint y: 499, endPoint x: 515, endPoint y: 397, distance: 176.8
click at [345, 393] on tr "Message <p style="font-size: 13px;">Kia ora team,</p><p style="font-size: 13px;…" at bounding box center [606, 462] width 818 height 246
click at [544, 373] on button "More Color" at bounding box center [540, 374] width 14 height 23
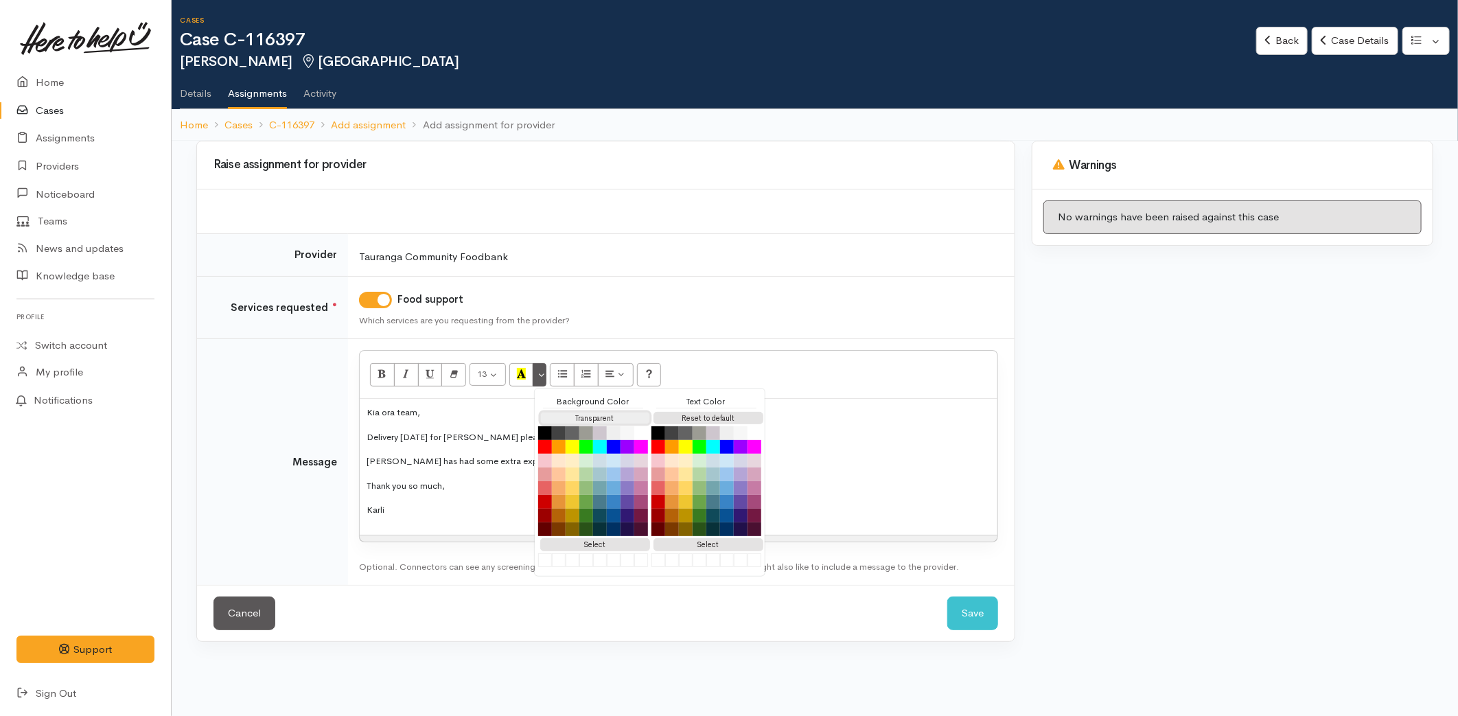
click at [580, 417] on button "Transparent" at bounding box center [595, 418] width 110 height 13
click at [733, 413] on button "Reset to default" at bounding box center [709, 418] width 110 height 13
click at [495, 444] on p "Delivery [DATE] for [PERSON_NAME] please - 1 x adult, no [MEDICAL_DATA]." at bounding box center [679, 441] width 624 height 16
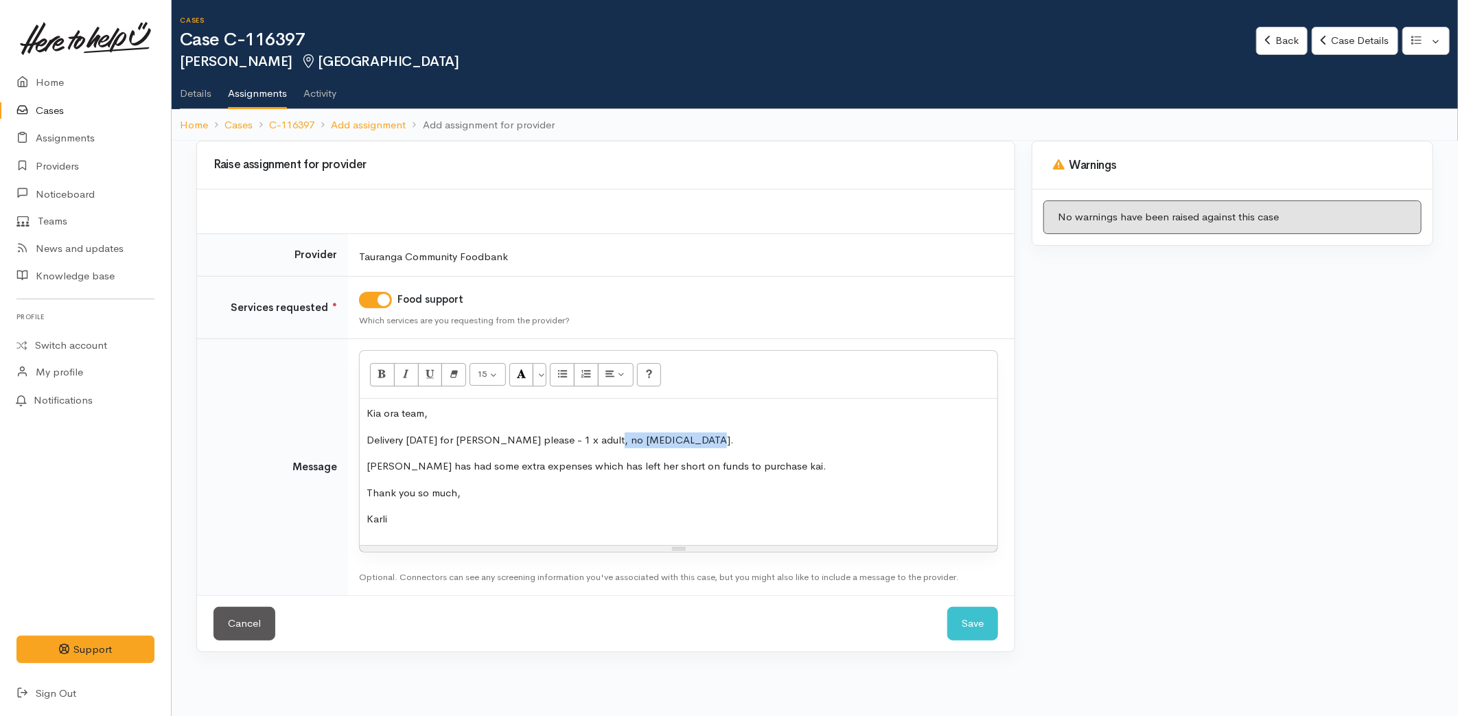
drag, startPoint x: 704, startPoint y: 441, endPoint x: 608, endPoint y: 435, distance: 95.6
click at [608, 435] on p "Delivery [DATE] for [PERSON_NAME] please - 1 x adult, no [MEDICAL_DATA]." at bounding box center [679, 441] width 624 height 16
drag, startPoint x: 701, startPoint y: 439, endPoint x: 611, endPoint y: 447, distance: 90.3
click at [611, 447] on p "Delivery on Wednesday for Leesa please - 1 x adult, Leesa is gluten free." at bounding box center [679, 441] width 624 height 16
drag, startPoint x: 376, startPoint y: 367, endPoint x: 588, endPoint y: 476, distance: 238.3
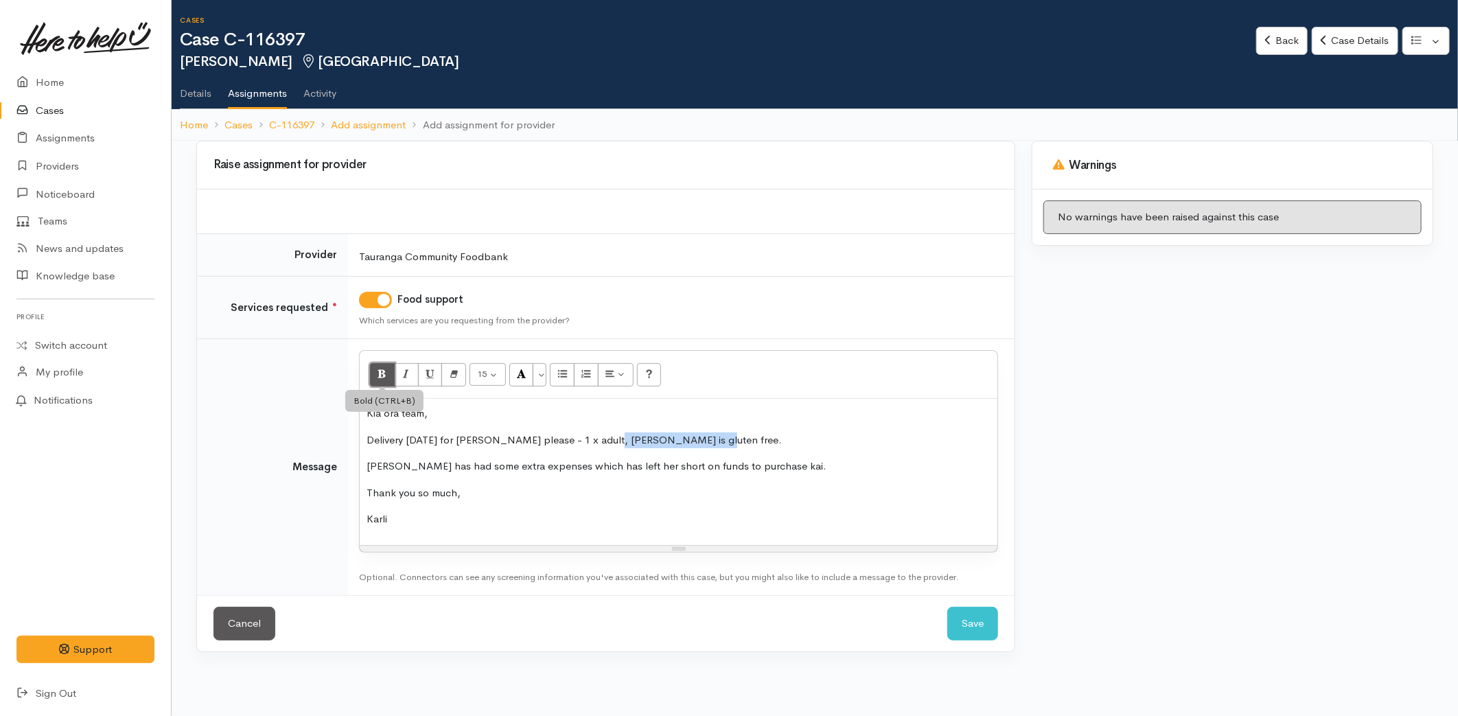
click at [378, 367] on button "Bold (CTRL+B)" at bounding box center [382, 374] width 25 height 23
drag, startPoint x: 744, startPoint y: 507, endPoint x: 759, endPoint y: 566, distance: 60.9
click at [744, 508] on div "Kia ora team, Delivery on Wednesday for Leesa please - 1 x adult, Leesa is glut…" at bounding box center [679, 472] width 638 height 146
click at [962, 620] on button "Save" at bounding box center [972, 624] width 51 height 34
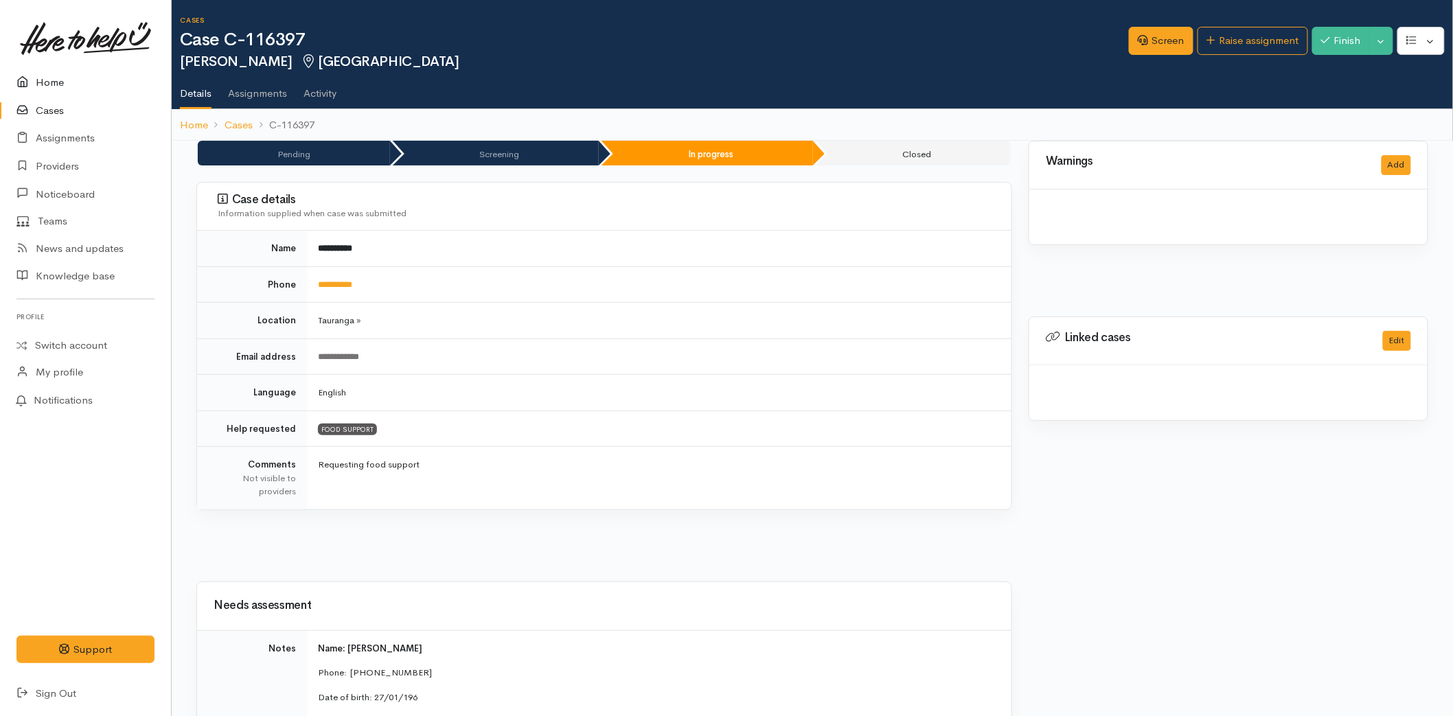
drag, startPoint x: 0, startPoint y: 0, endPoint x: 37, endPoint y: 73, distance: 81.7
click at [37, 73] on link "Home" at bounding box center [85, 83] width 171 height 28
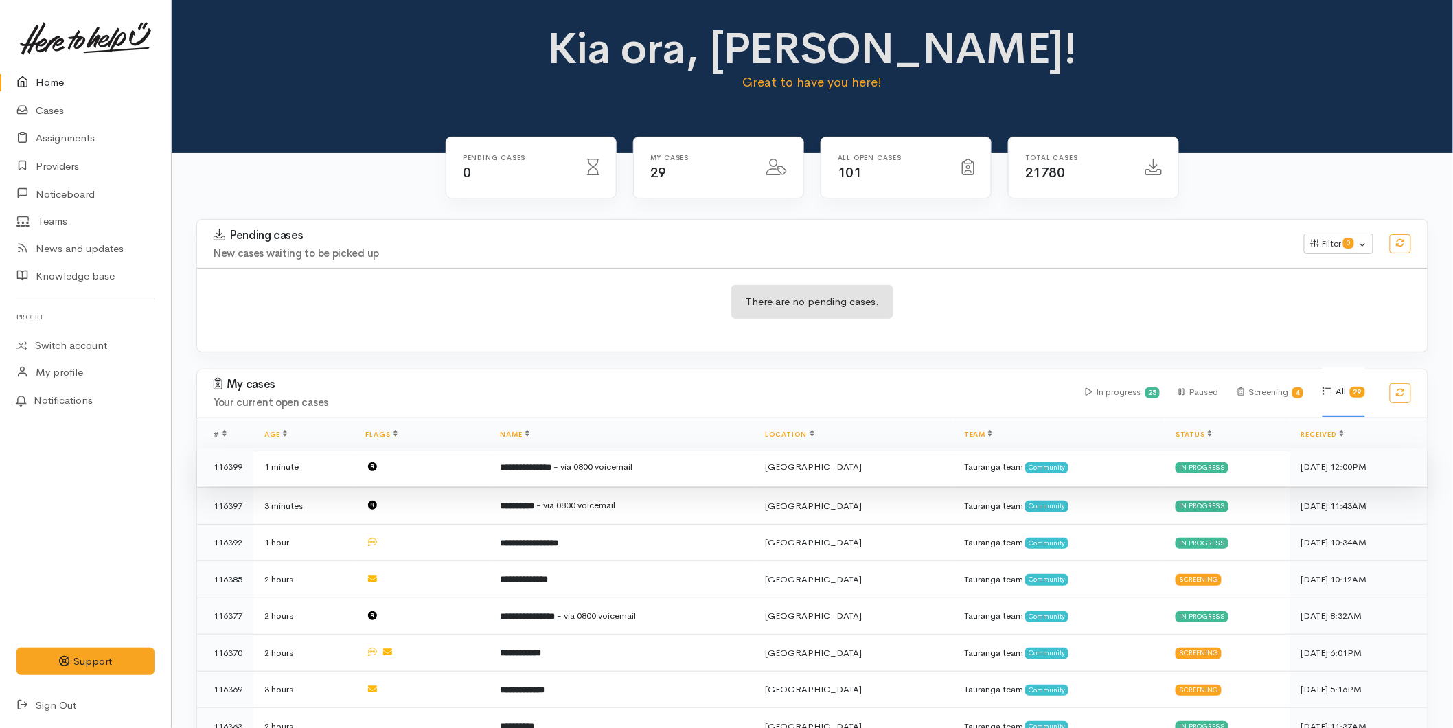
click at [561, 475] on td "**********" at bounding box center [621, 466] width 265 height 37
